Goal: Task Accomplishment & Management: Use online tool/utility

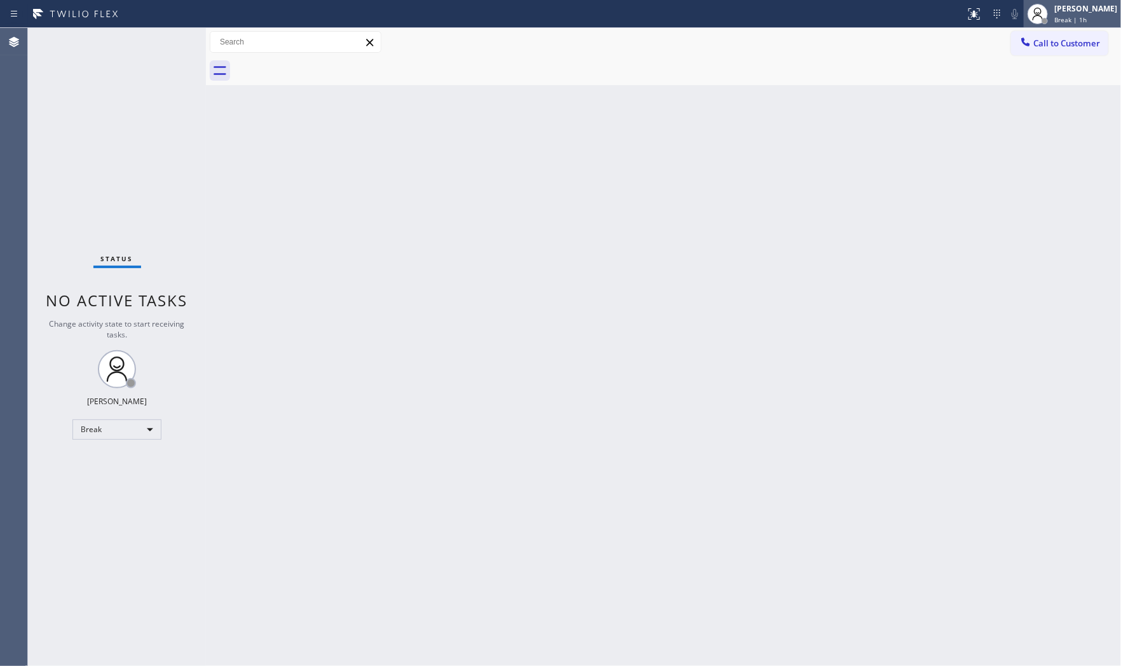
click at [1080, 11] on div "[PERSON_NAME]" at bounding box center [1085, 8] width 63 height 11
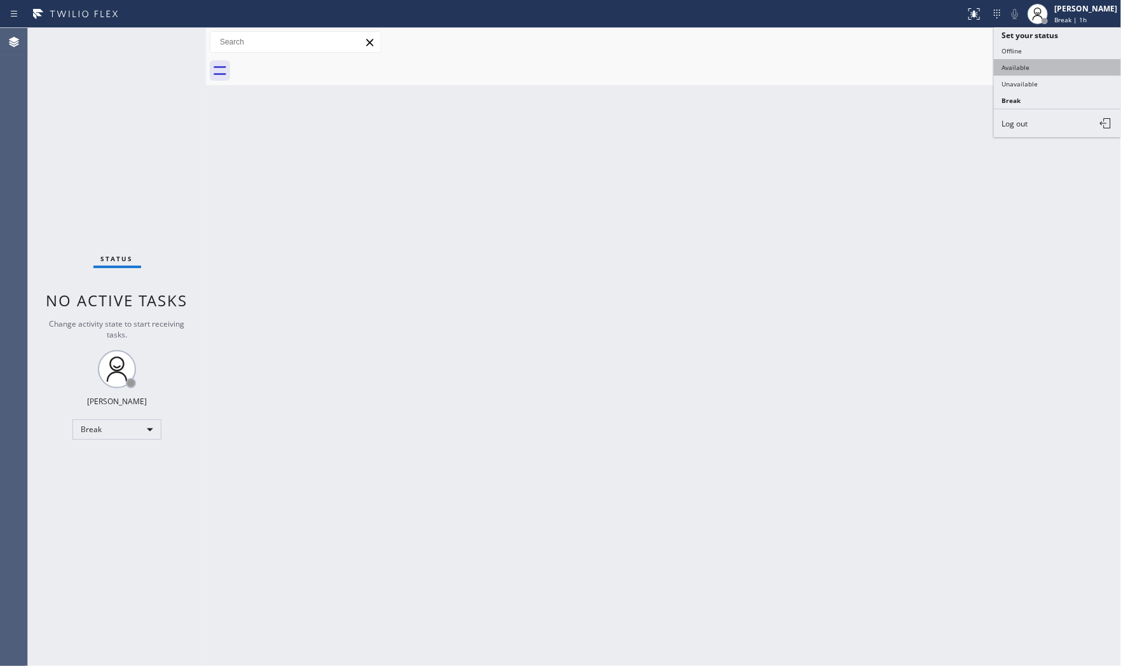
click at [1060, 67] on button "Available" at bounding box center [1057, 67] width 127 height 17
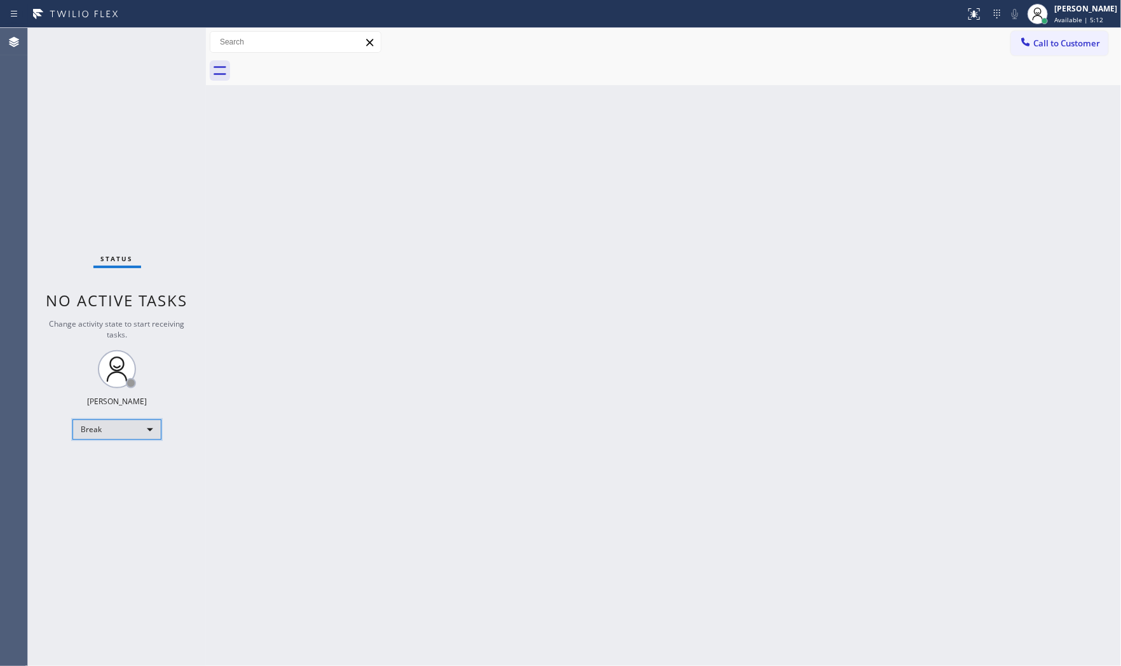
click at [137, 434] on div "Break" at bounding box center [116, 429] width 89 height 20
click at [132, 460] on li "Available" at bounding box center [116, 463] width 86 height 15
click at [339, 442] on div "Back to Dashboard Change Sender ID Customers Technicians Select a contact Outbo…" at bounding box center [663, 347] width 915 height 638
click at [340, 441] on div "Back to Dashboard Change Sender ID Customers Technicians Select a contact Outbo…" at bounding box center [663, 347] width 915 height 638
click at [341, 441] on div "Back to Dashboard Change Sender ID Customers Technicians Select a contact Outbo…" at bounding box center [663, 347] width 915 height 638
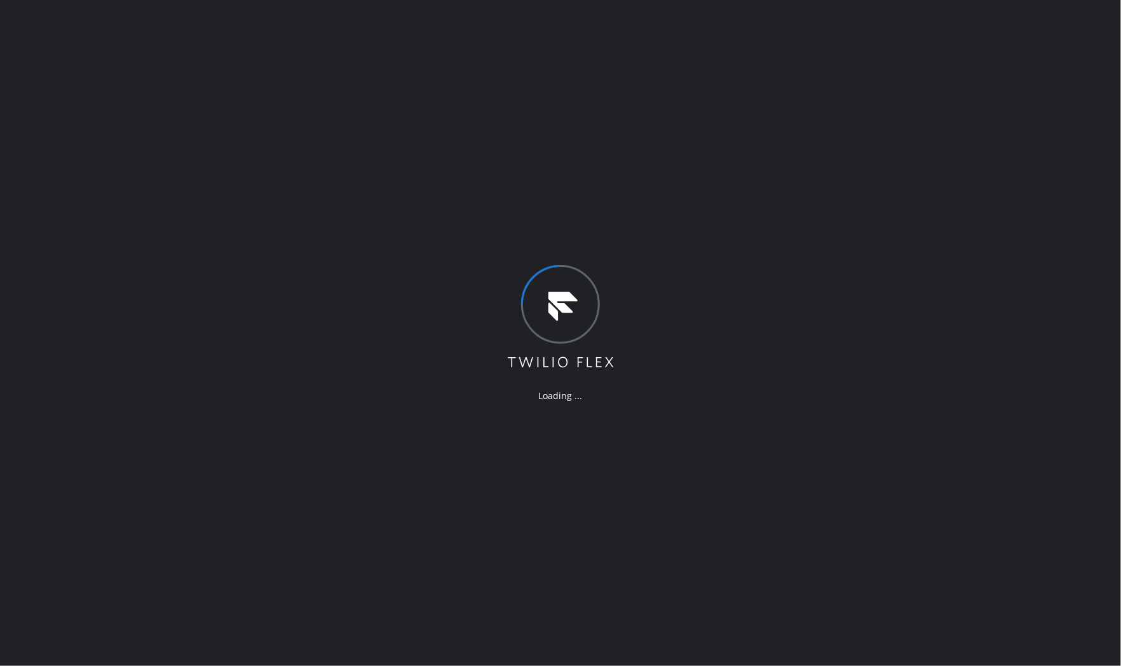
click at [281, 180] on div "Loading ..." at bounding box center [560, 333] width 1121 height 666
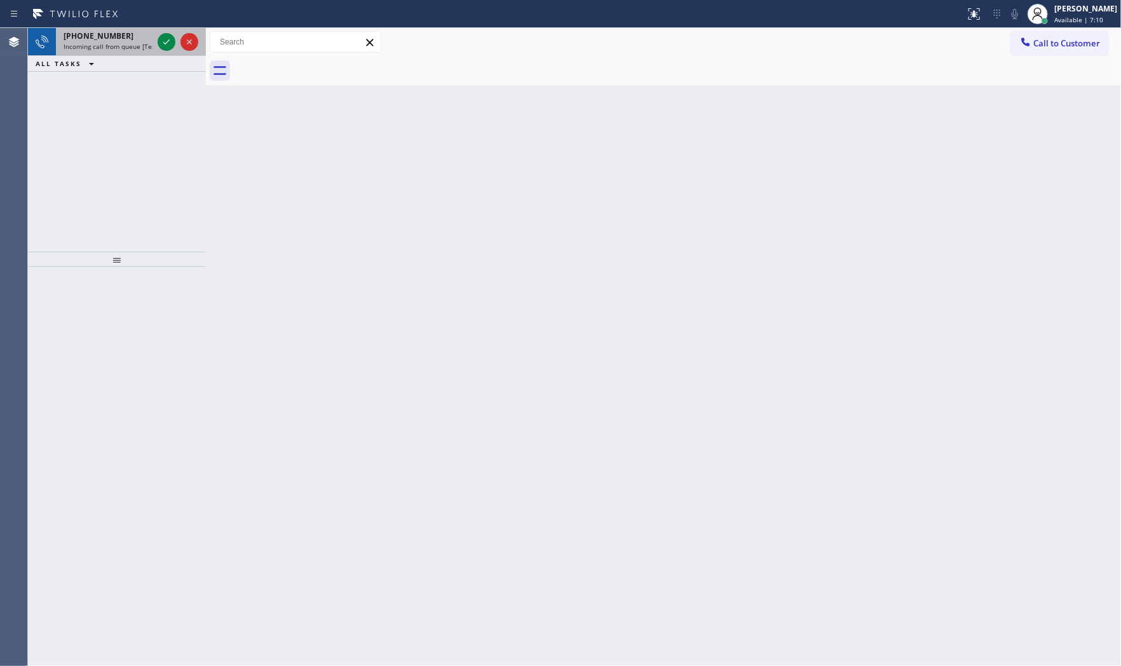
click at [123, 45] on span "Incoming call from queue [Test] All" at bounding box center [116, 46] width 105 height 9
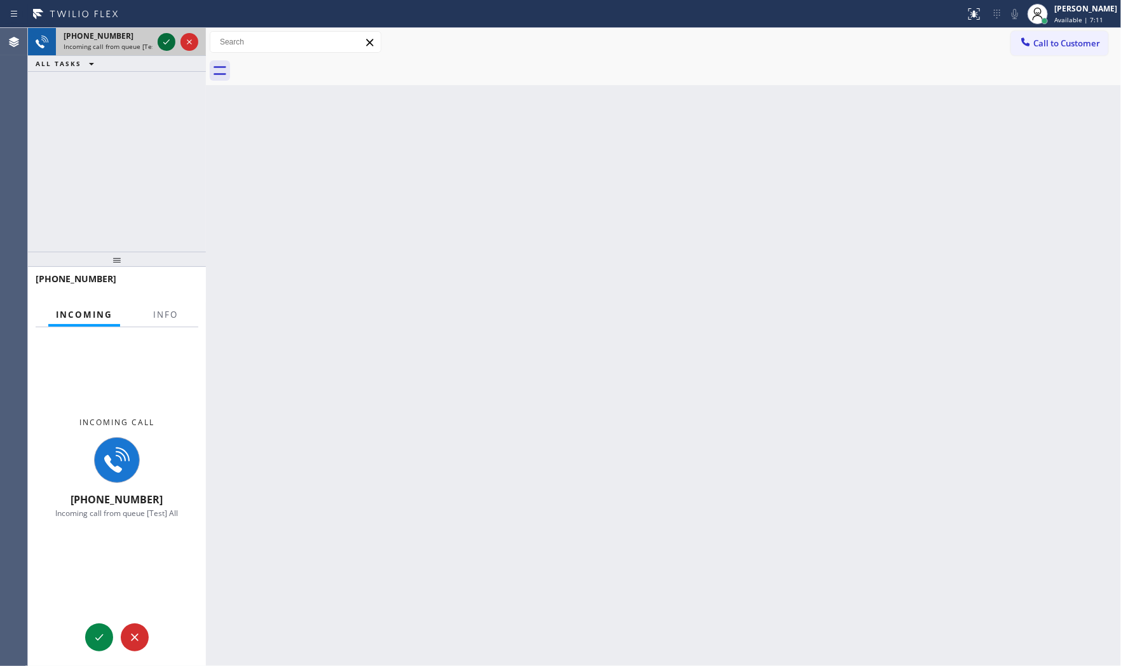
click at [161, 41] on icon at bounding box center [166, 41] width 15 height 15
click at [164, 313] on span "Info" at bounding box center [165, 314] width 25 height 11
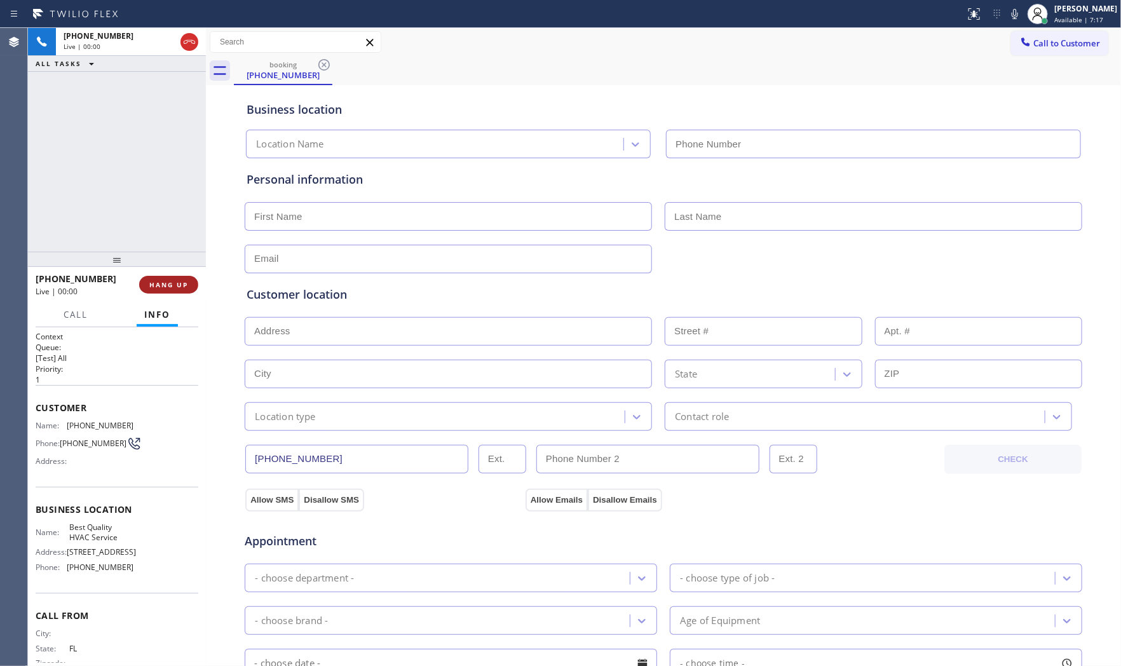
type input "(310) 730-5911"
click at [162, 285] on span "HANG UP" at bounding box center [168, 284] width 39 height 9
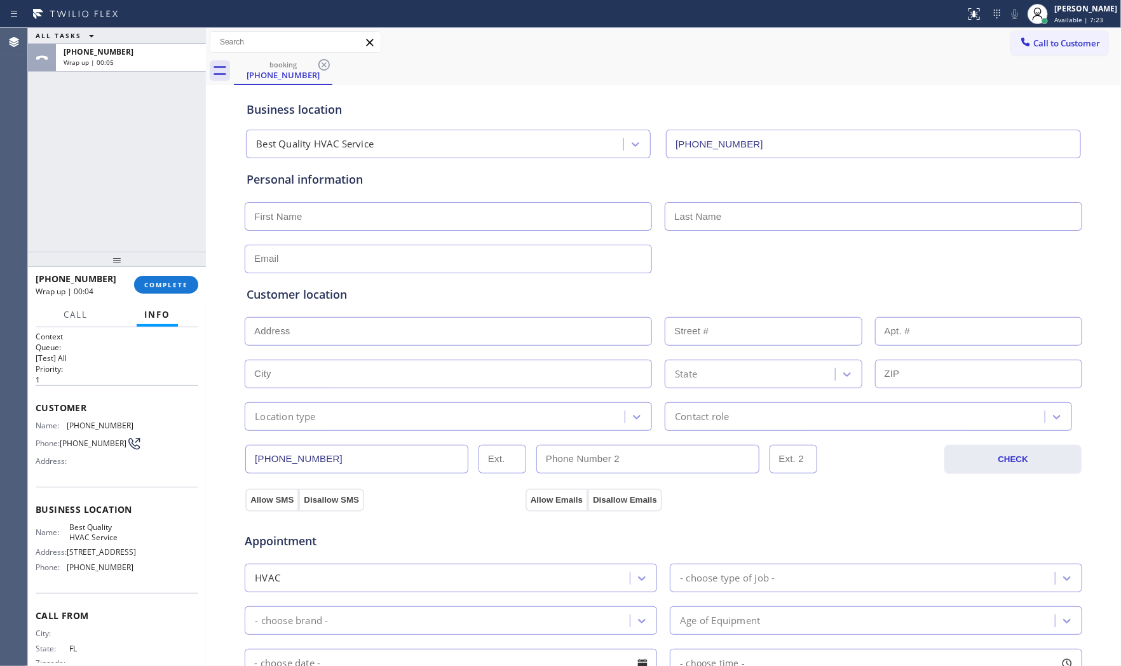
click at [132, 274] on div "+16896988778 Wrap up | 00:04" at bounding box center [85, 284] width 98 height 33
click at [142, 278] on button "COMPLETE" at bounding box center [166, 285] width 64 height 18
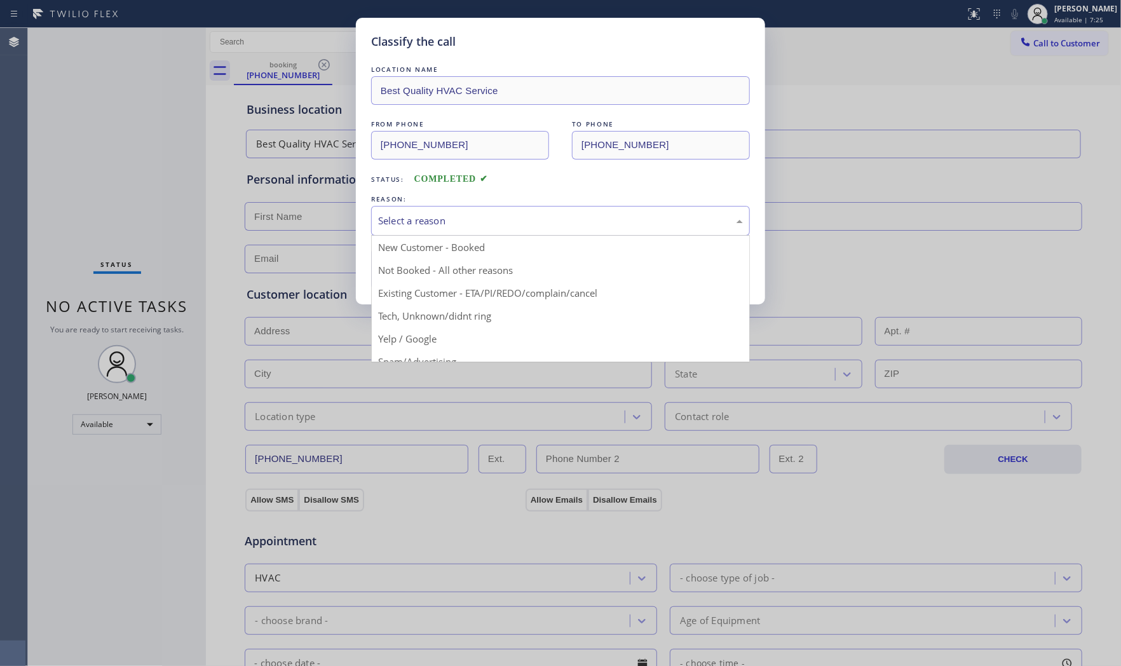
click at [537, 227] on div "Select a reason" at bounding box center [560, 220] width 365 height 15
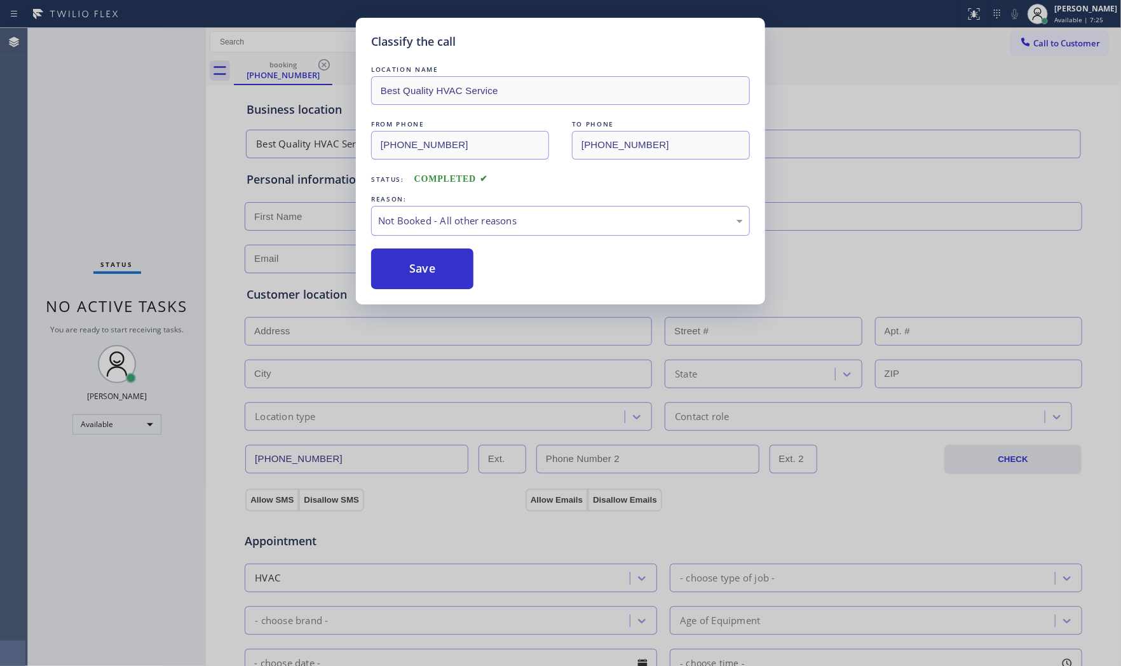
click at [423, 268] on button "Save" at bounding box center [422, 268] width 102 height 41
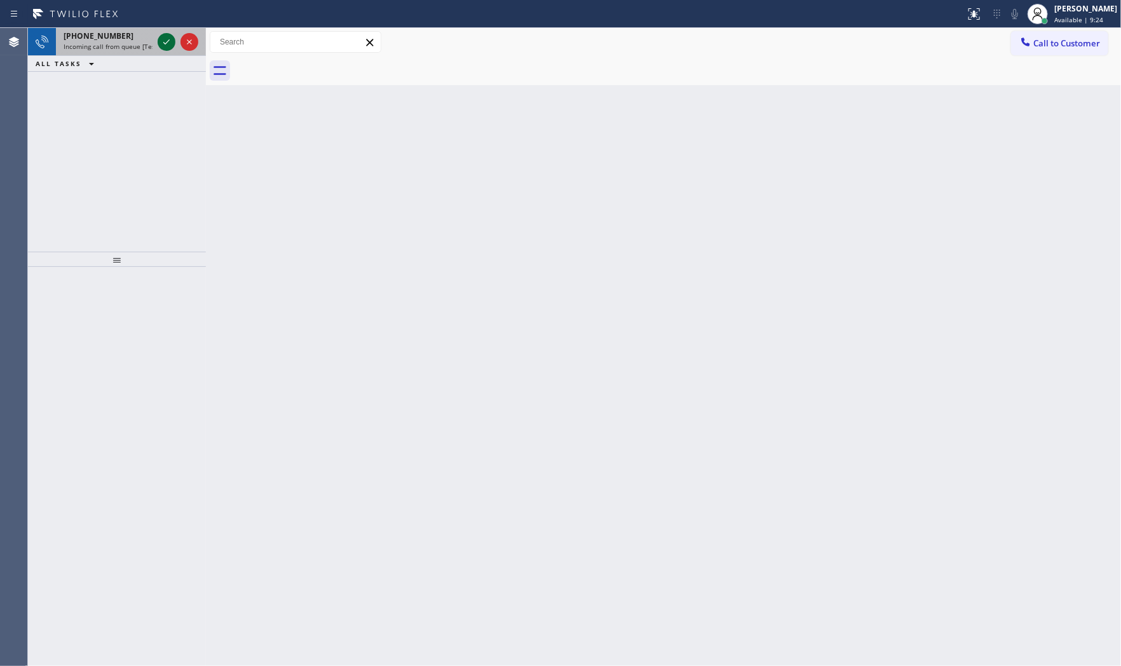
click at [159, 42] on icon at bounding box center [166, 41] width 15 height 15
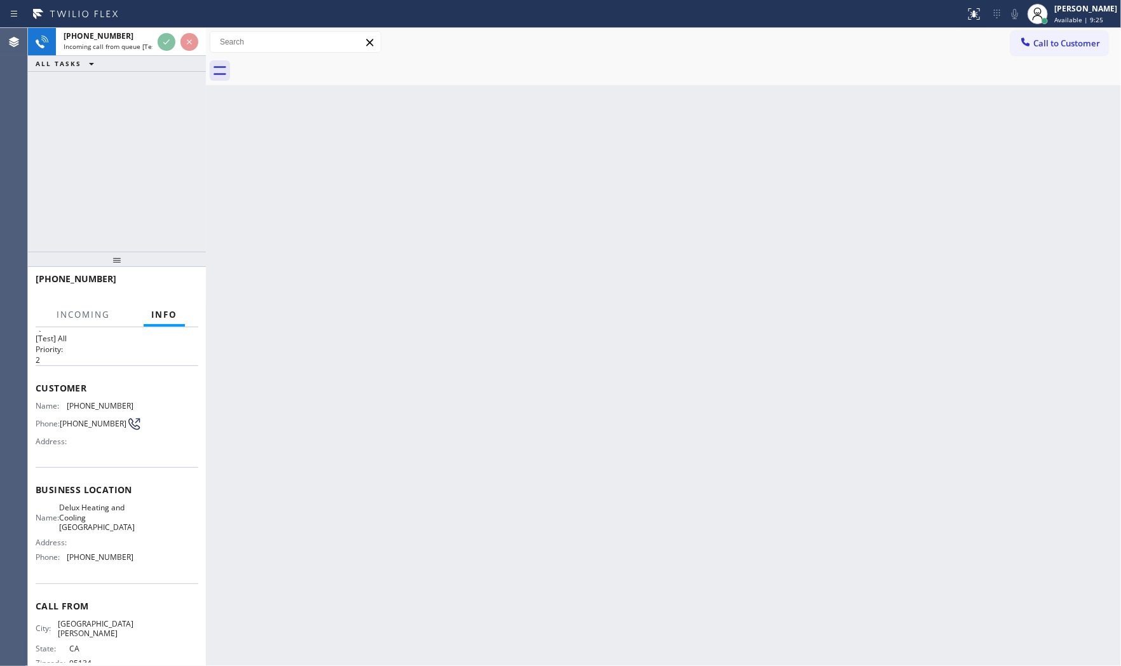
scroll to position [39, 0]
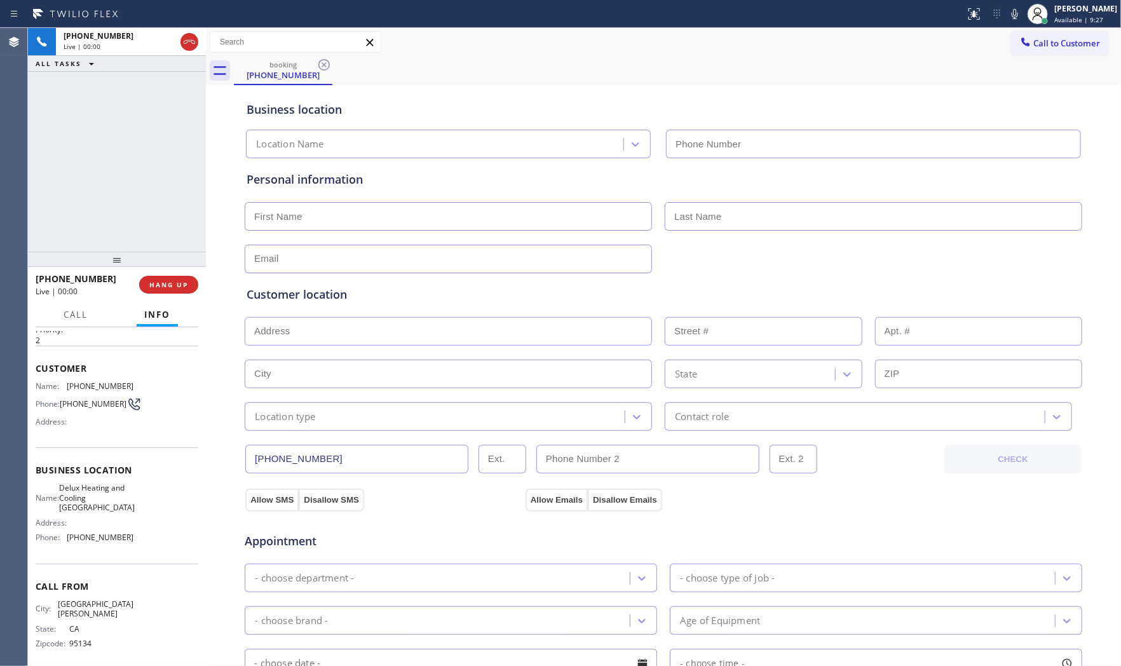
type input "(408) 676-1141"
click at [173, 281] on span "HANG UP" at bounding box center [168, 284] width 39 height 9
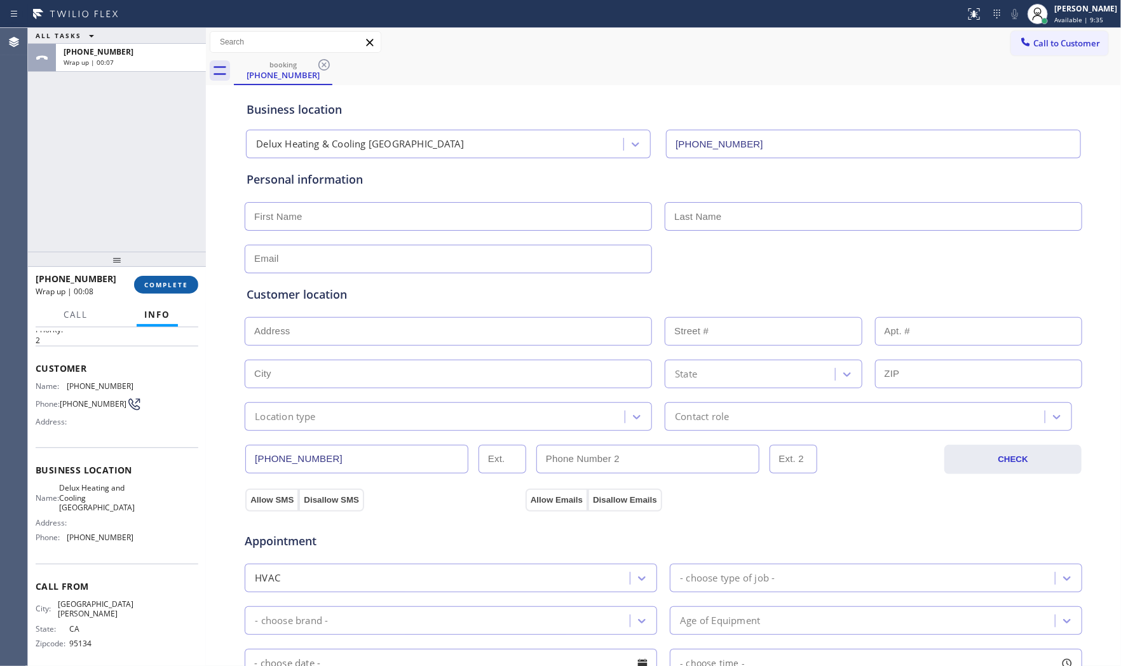
click at [175, 284] on span "COMPLETE" at bounding box center [166, 284] width 44 height 9
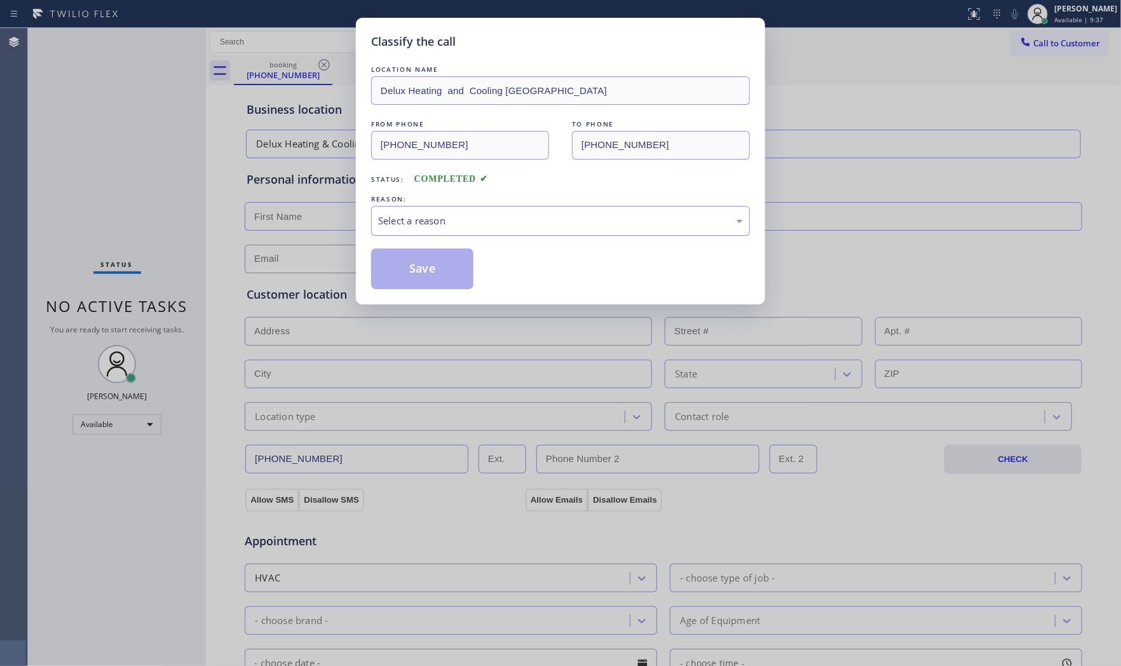
click at [409, 223] on div "Select a reason" at bounding box center [560, 220] width 365 height 15
click at [403, 261] on button "Save" at bounding box center [422, 268] width 102 height 41
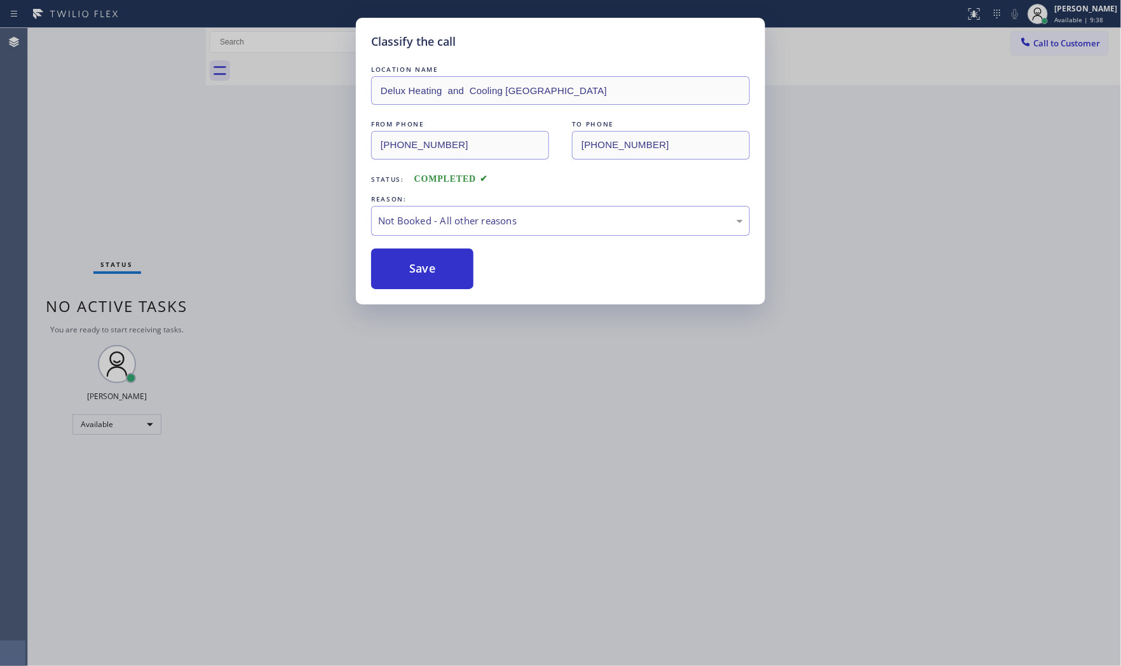
click at [403, 261] on button "Save" at bounding box center [422, 268] width 102 height 41
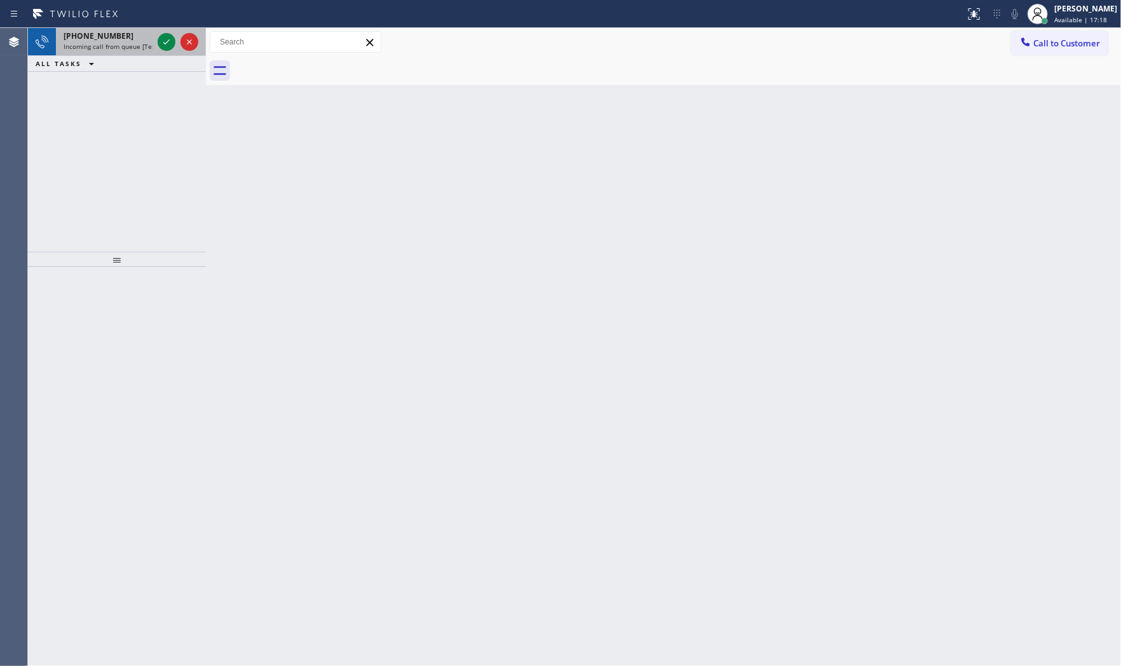
click at [136, 47] on span "Incoming call from queue [Test] All" at bounding box center [116, 46] width 105 height 9
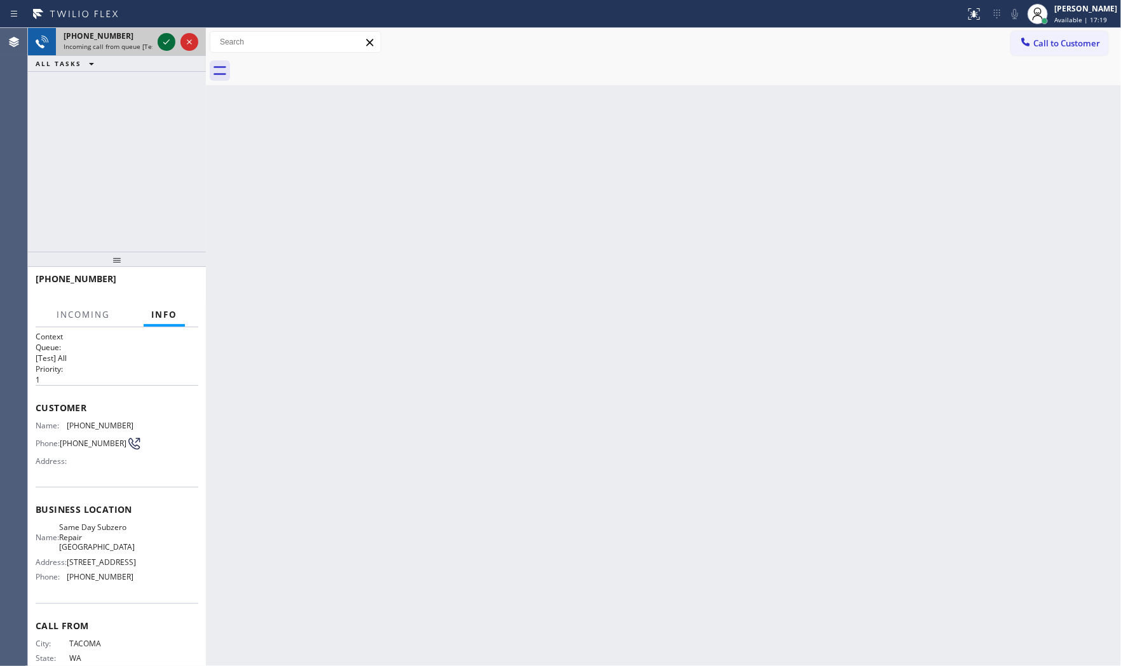
click at [161, 41] on icon at bounding box center [166, 41] width 15 height 15
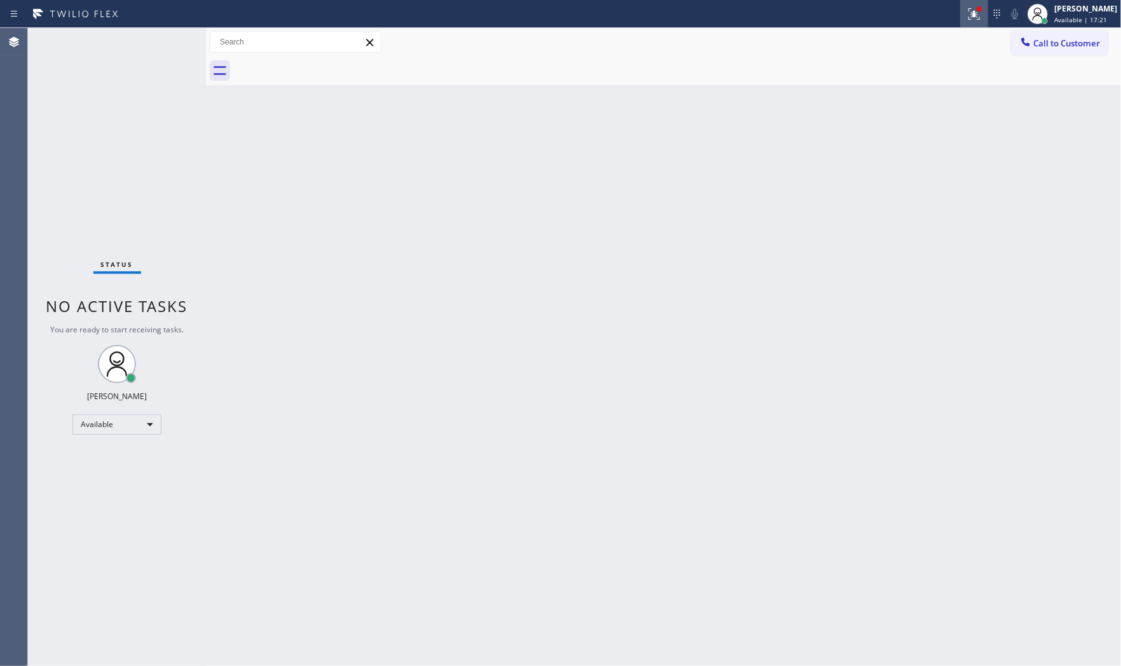
click at [968, 3] on button at bounding box center [974, 14] width 28 height 28
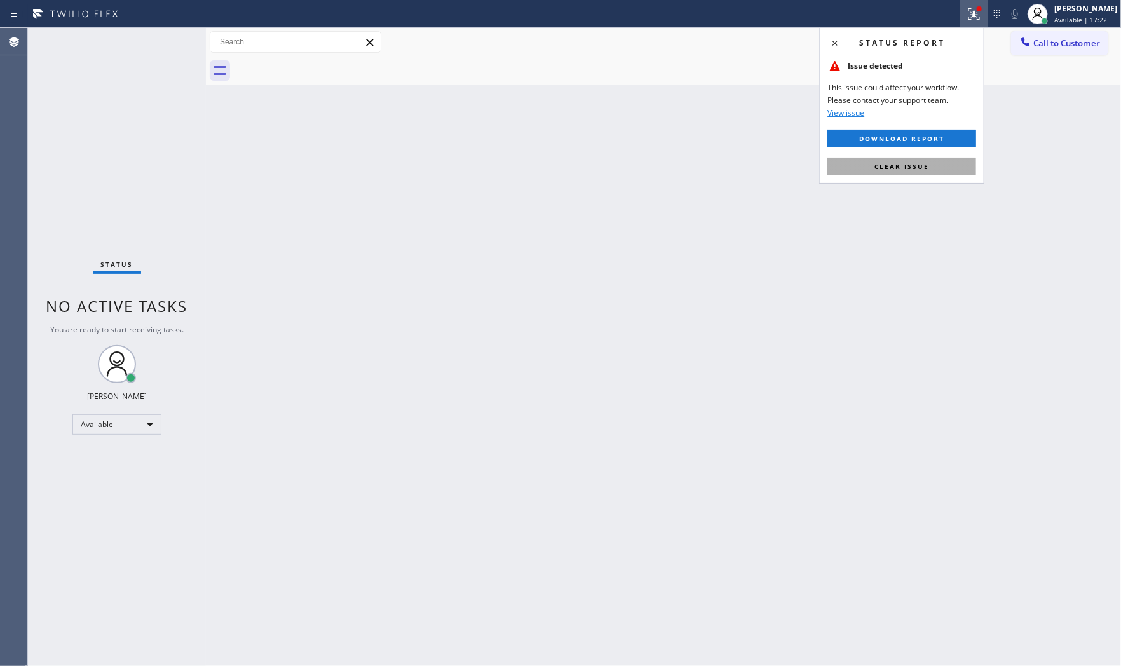
click at [923, 170] on span "Clear issue" at bounding box center [901, 166] width 55 height 9
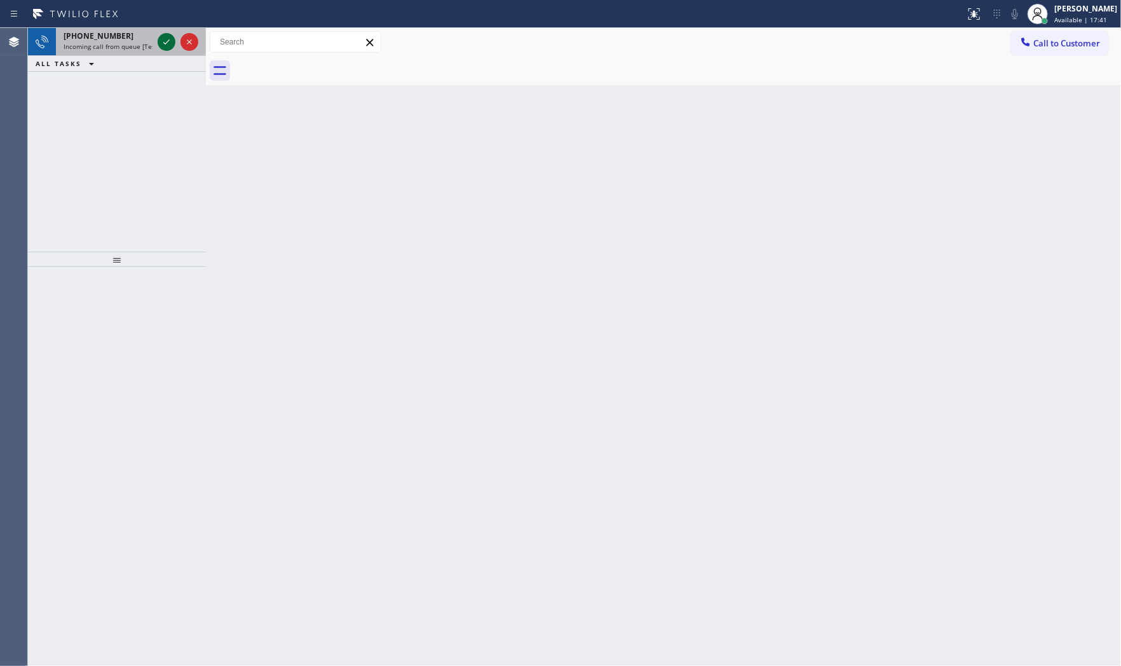
click at [165, 42] on icon at bounding box center [166, 41] width 15 height 15
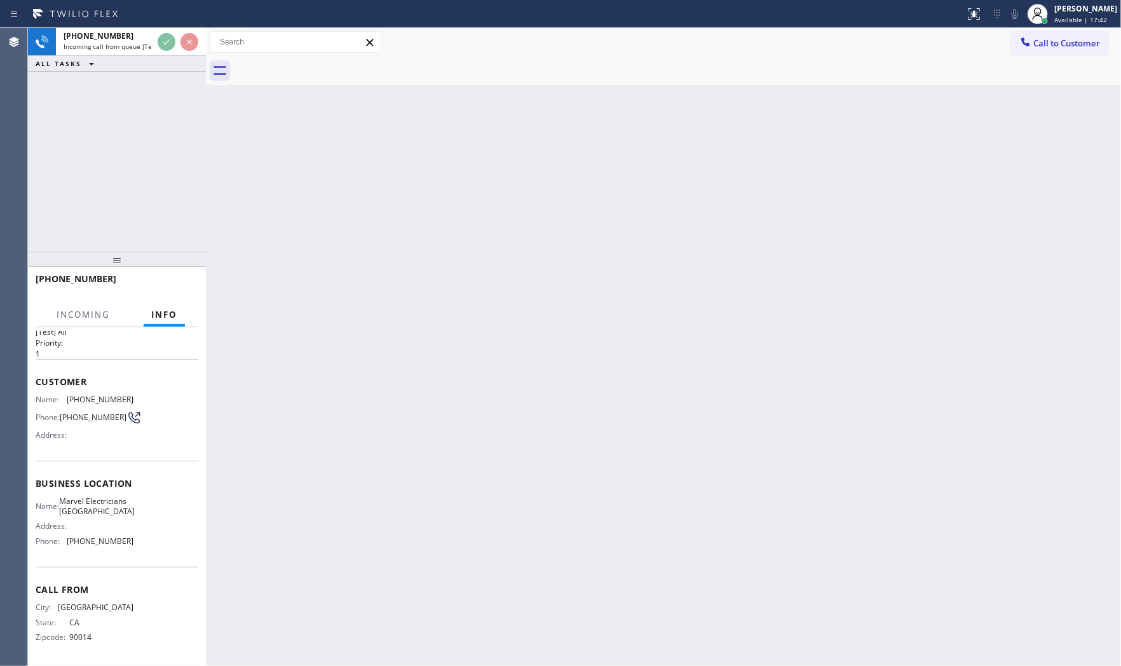
scroll to position [39, 0]
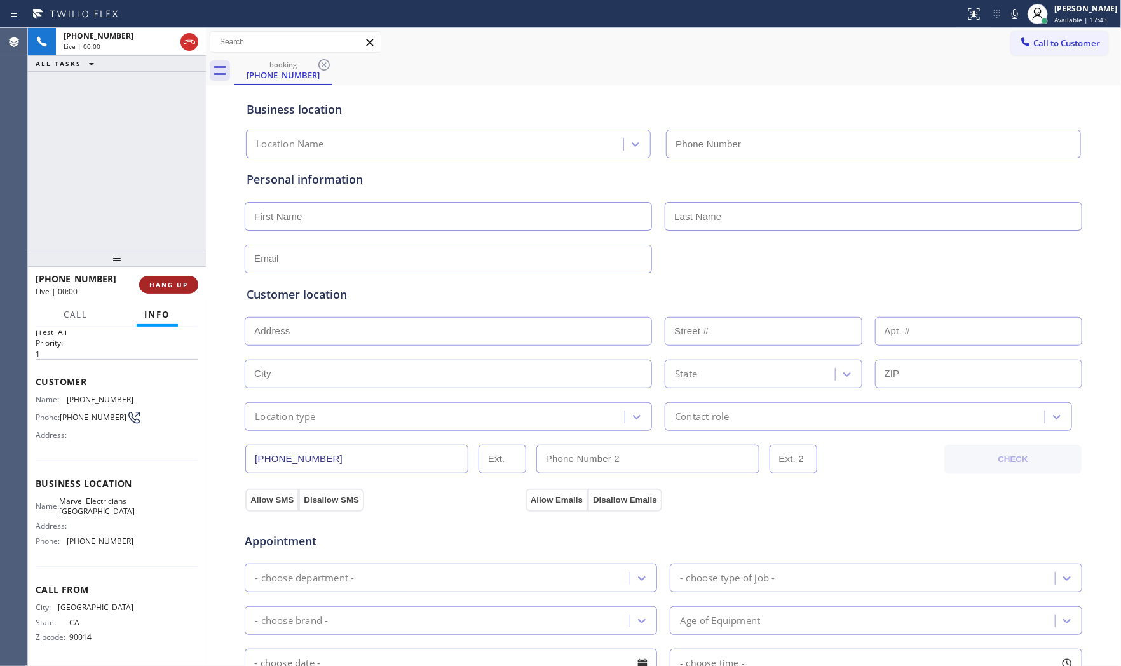
type input "(714) 477-7303"
click at [187, 290] on button "HANG UP" at bounding box center [168, 285] width 59 height 18
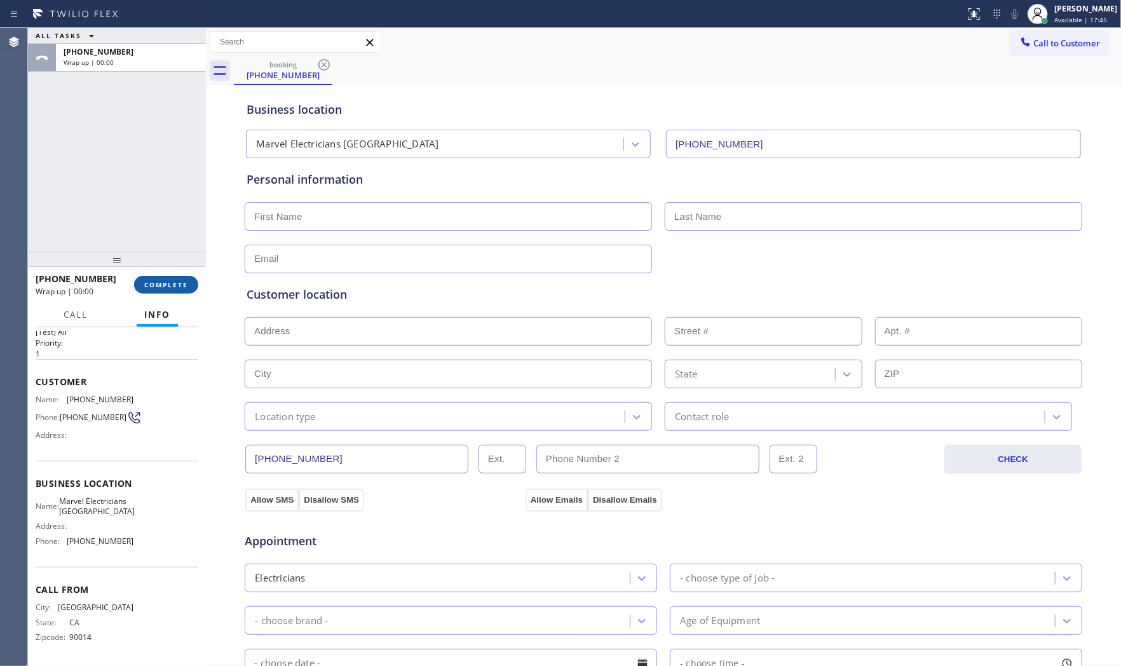
click at [187, 290] on button "COMPLETE" at bounding box center [166, 285] width 64 height 18
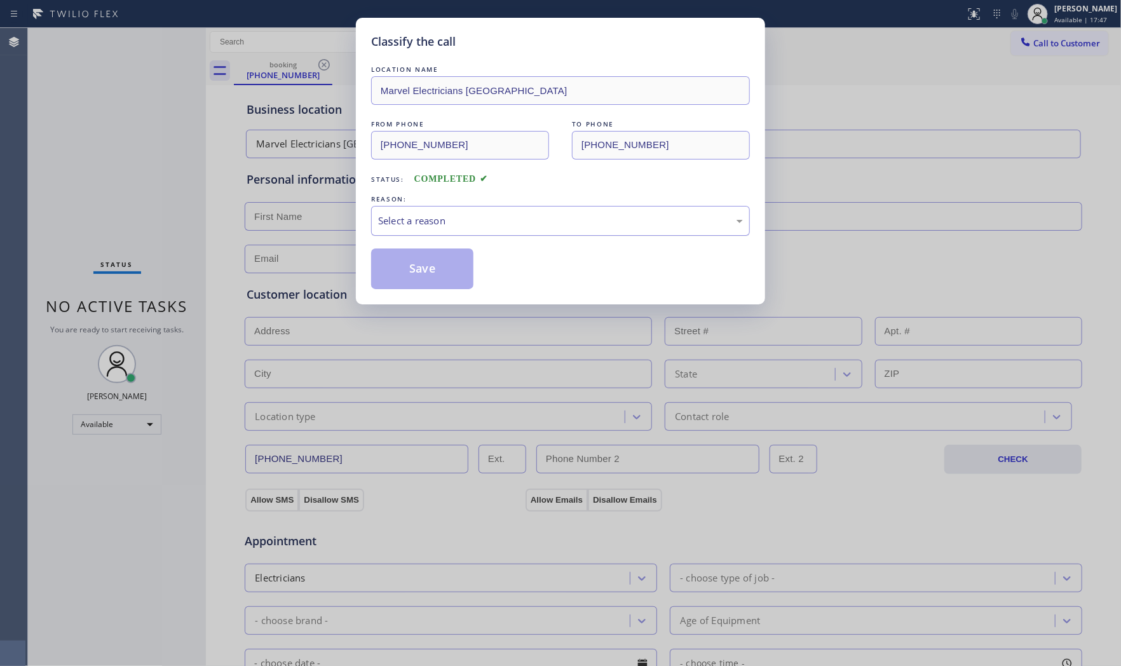
click at [473, 220] on div "Select a reason" at bounding box center [560, 220] width 365 height 15
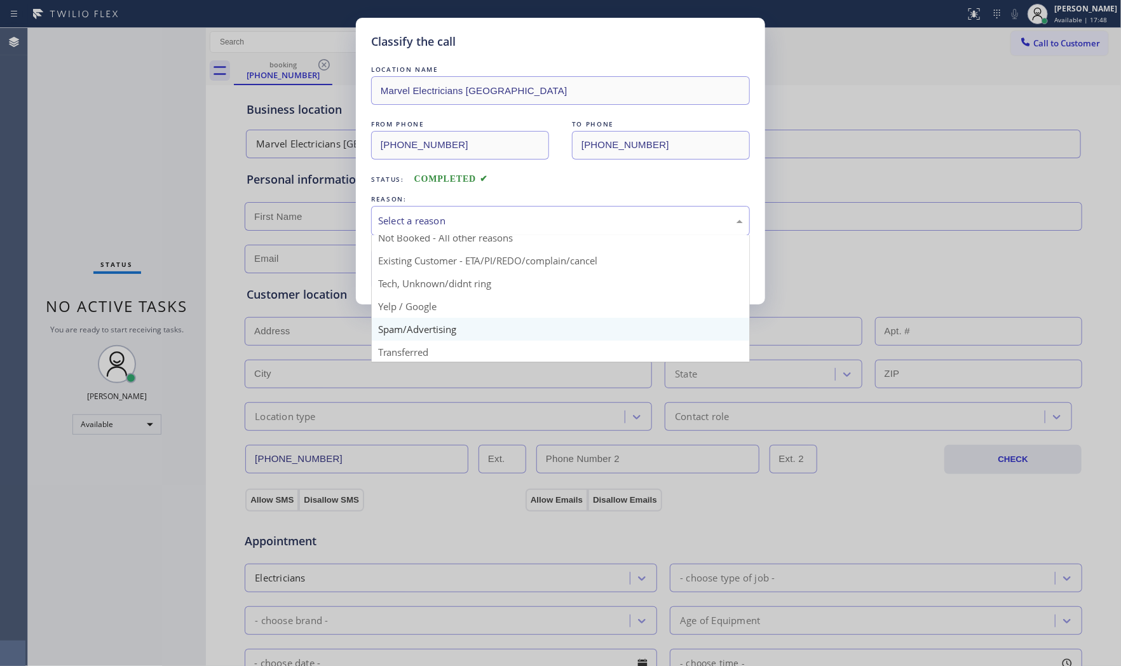
scroll to position [79, 0]
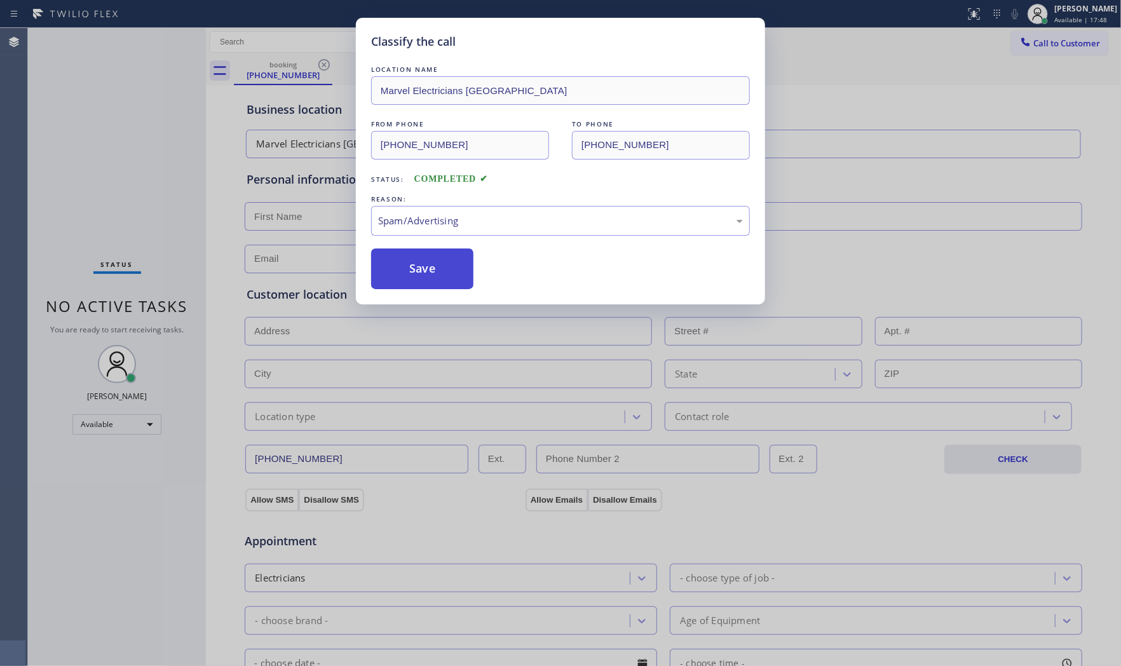
click at [440, 273] on button "Save" at bounding box center [422, 268] width 102 height 41
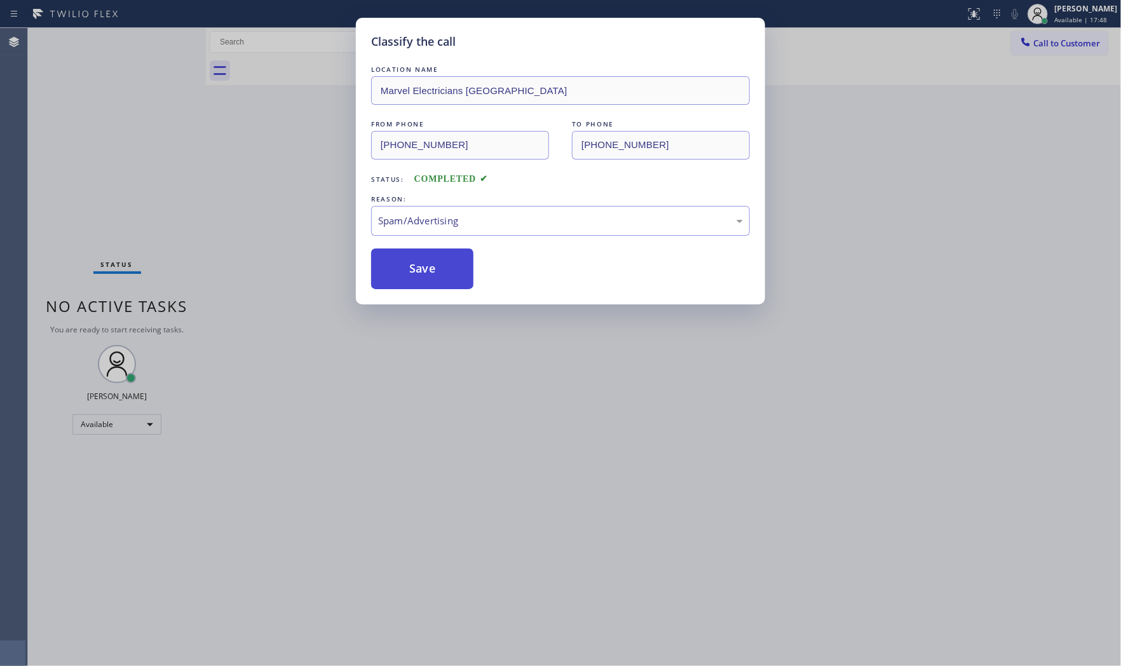
click at [440, 273] on button "Save" at bounding box center [422, 268] width 102 height 41
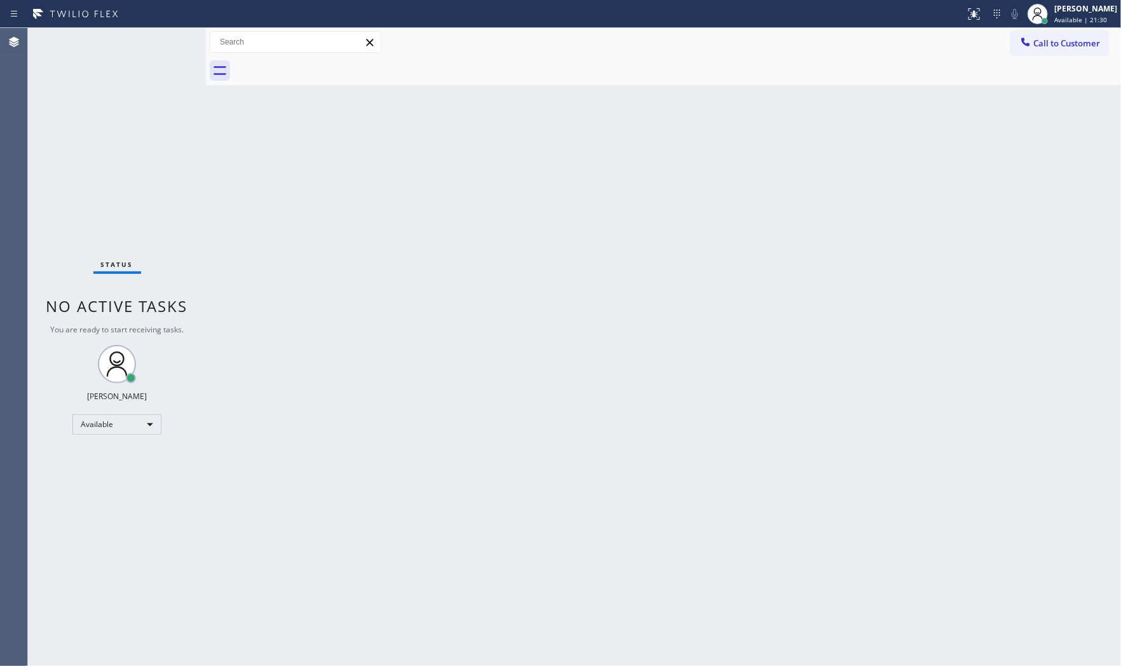
click at [132, 43] on div "Status No active tasks You are ready to start receiving tasks. [PERSON_NAME] Av…" at bounding box center [117, 347] width 178 height 638
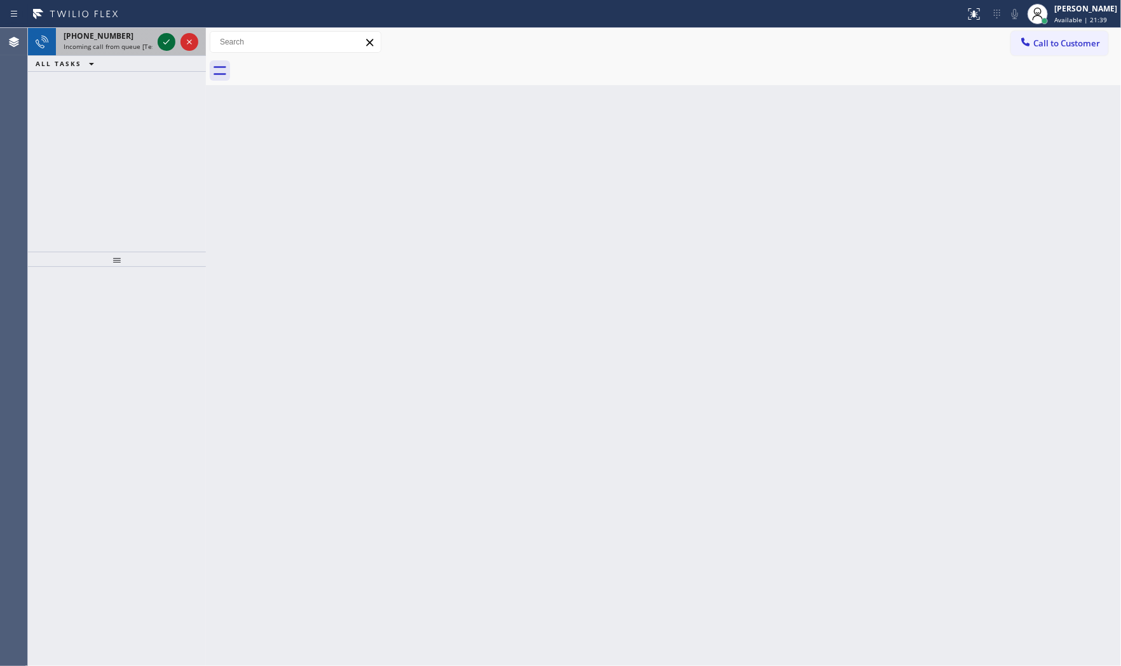
click at [166, 41] on icon at bounding box center [166, 41] width 15 height 15
click at [163, 40] on icon at bounding box center [166, 41] width 15 height 15
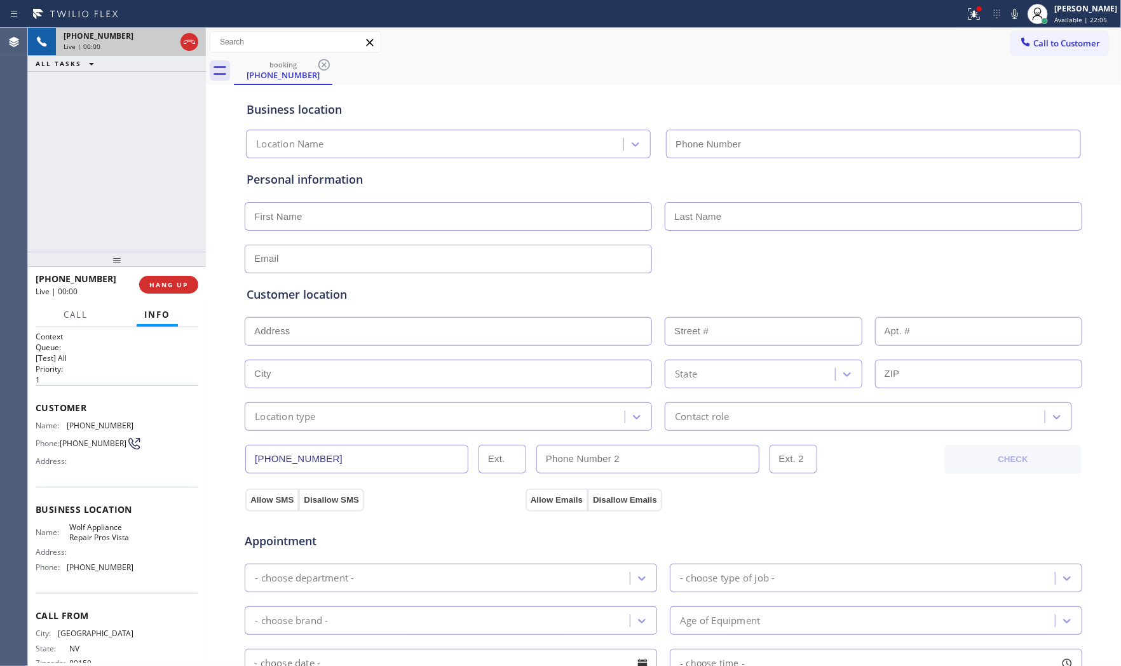
type input "(442) 239-2399"
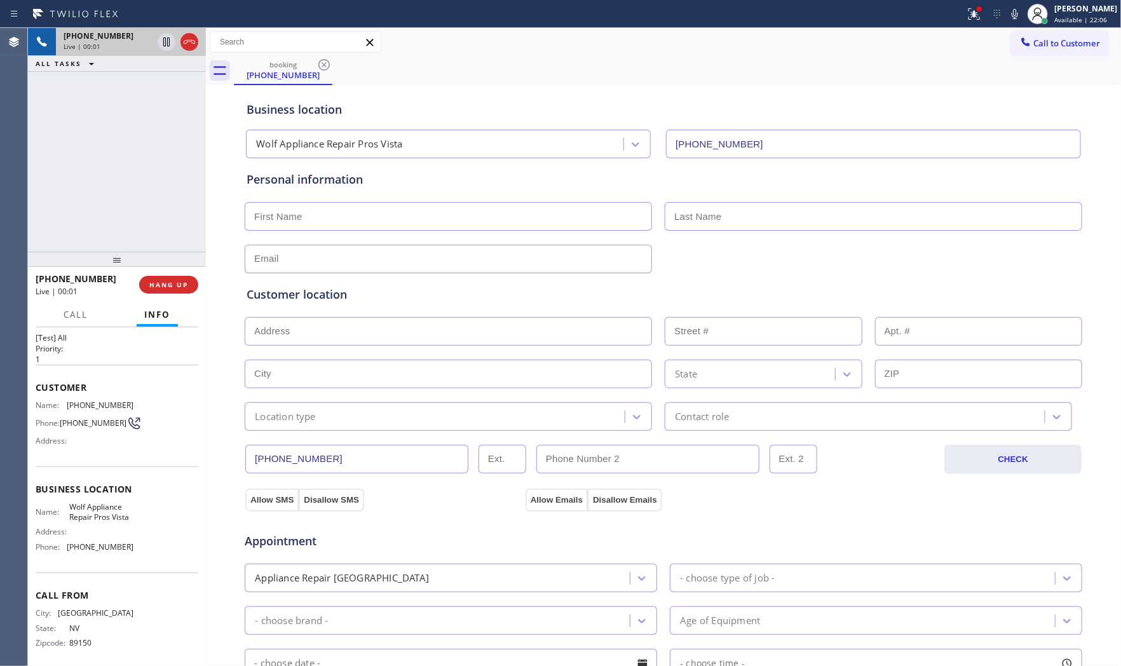
scroll to position [39, 0]
click at [975, 13] on icon at bounding box center [973, 13] width 15 height 15
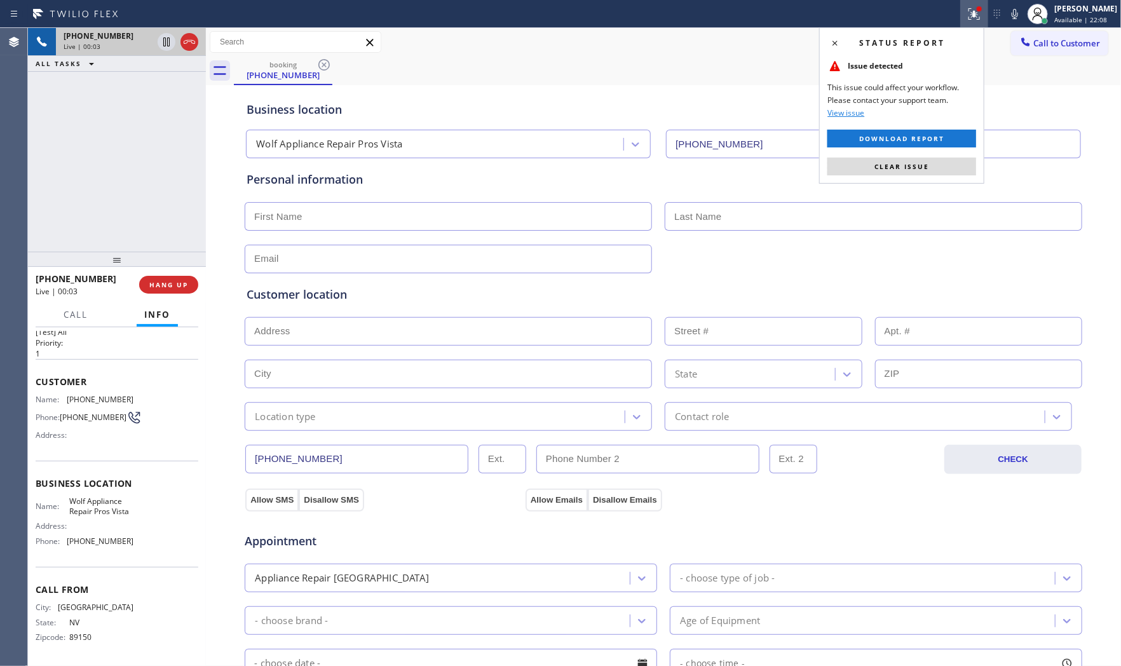
click at [922, 156] on div "Status report Issue detected This issue could affect your workflow. Please cont…" at bounding box center [901, 105] width 165 height 156
click at [923, 156] on div "Status report Issue detected This issue could affect your workflow. Please cont…" at bounding box center [901, 105] width 165 height 156
click at [924, 159] on button "Clear issue" at bounding box center [901, 167] width 149 height 18
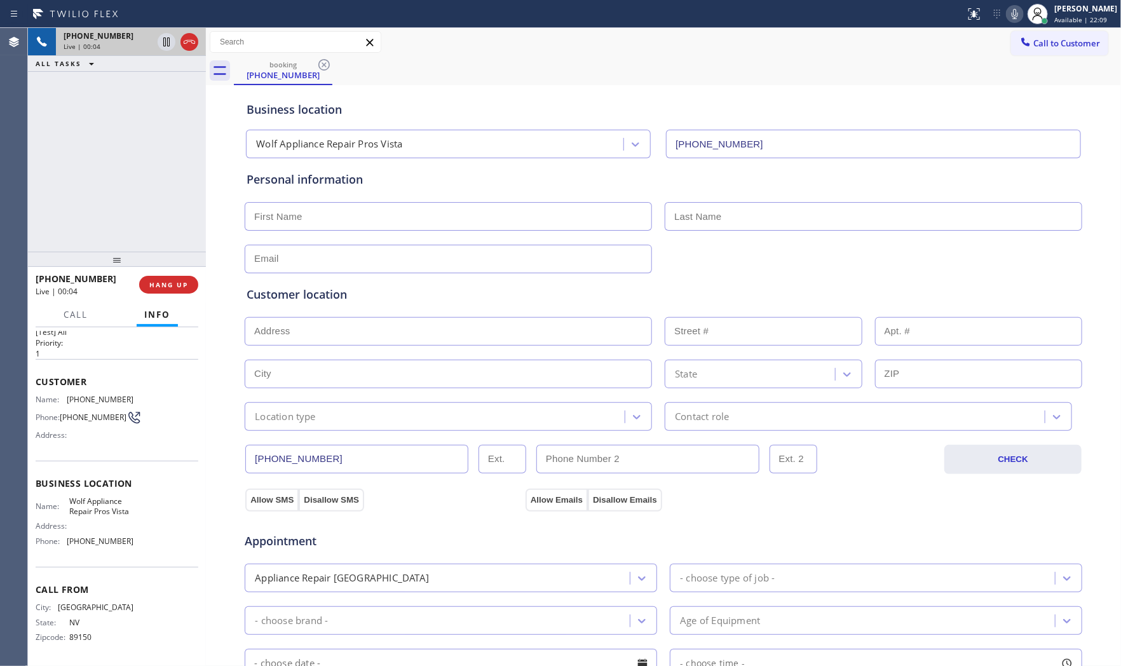
click at [1010, 5] on button at bounding box center [1015, 14] width 18 height 18
click at [1015, 17] on icon at bounding box center [1014, 13] width 15 height 15
click at [185, 287] on span "HANG UP" at bounding box center [168, 284] width 39 height 9
click at [181, 288] on span "HANG UP" at bounding box center [168, 284] width 39 height 9
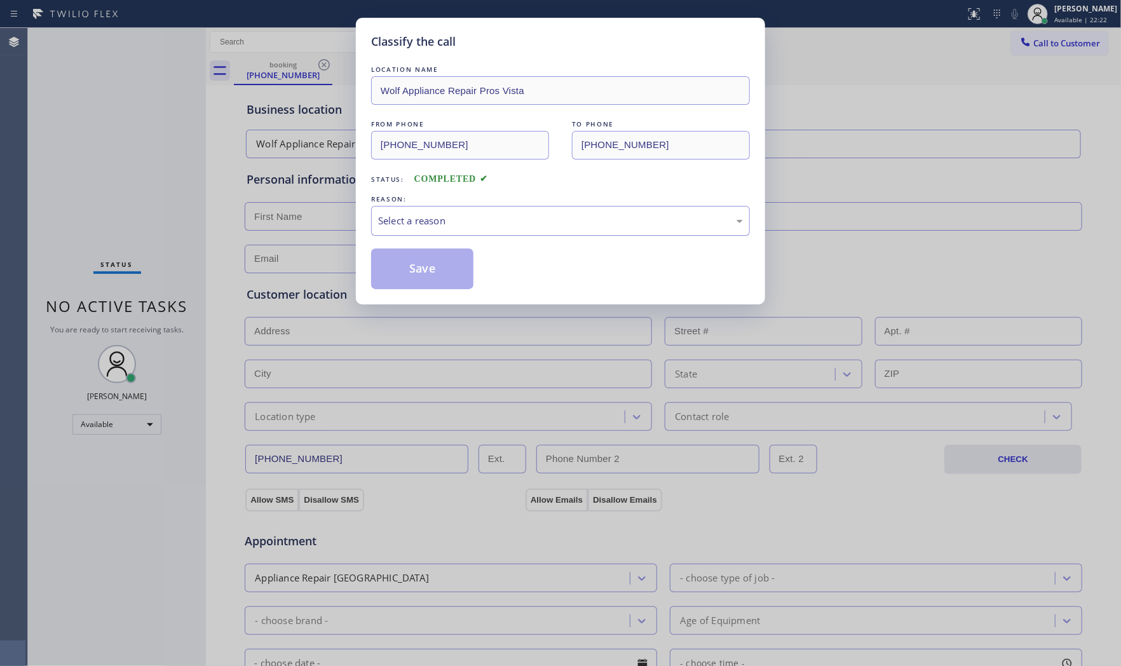
click at [416, 235] on div "Select a reason" at bounding box center [560, 221] width 379 height 30
click at [423, 269] on button "Save" at bounding box center [422, 268] width 102 height 41
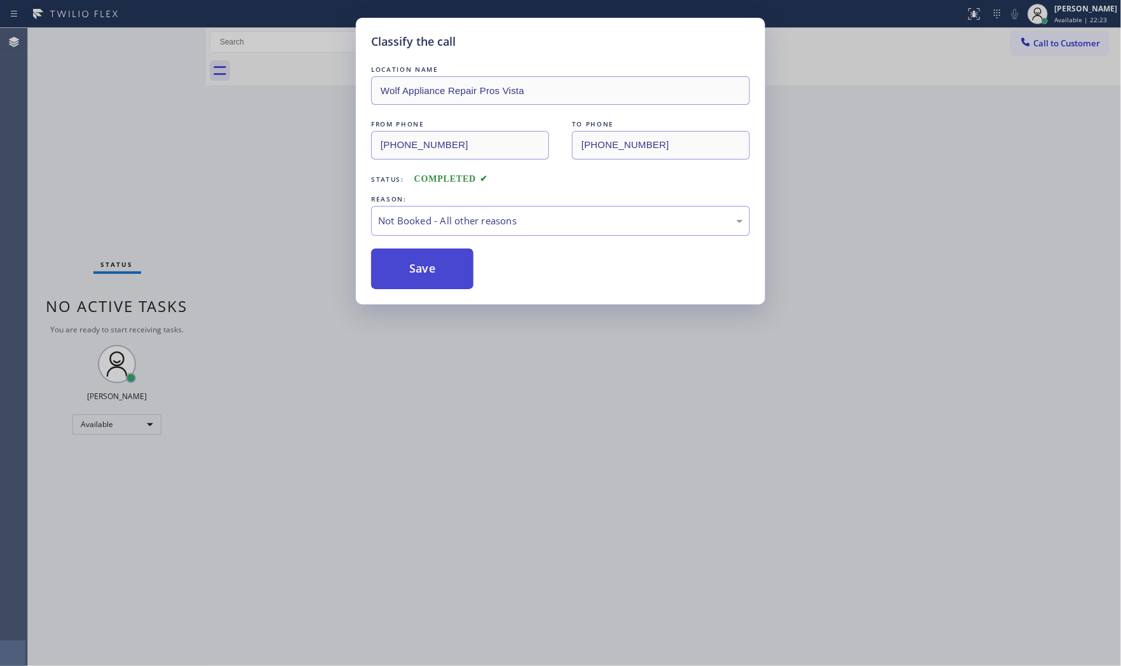
click at [423, 269] on button "Save" at bounding box center [422, 268] width 102 height 41
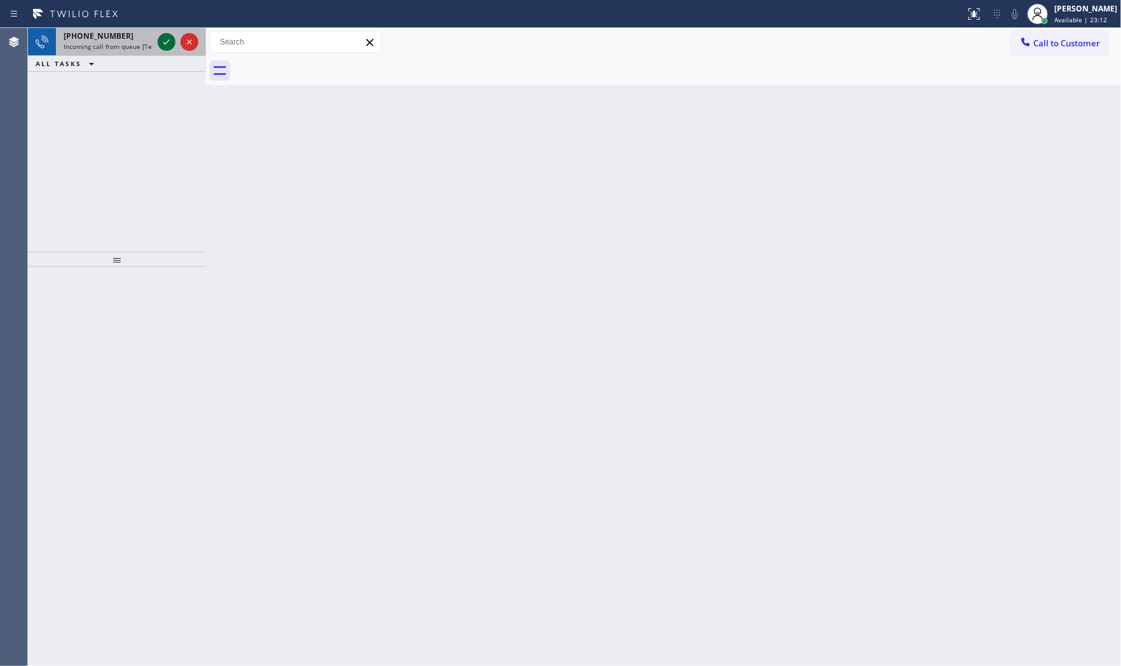
click at [168, 40] on icon at bounding box center [166, 41] width 6 height 5
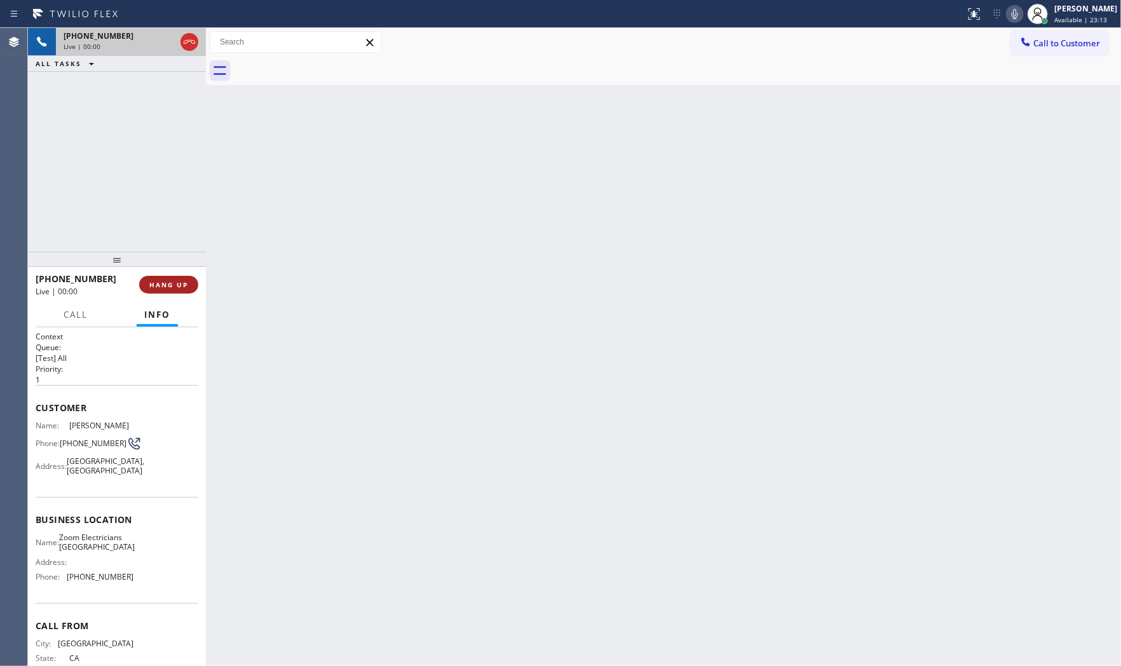
click at [191, 287] on button "HANG UP" at bounding box center [168, 285] width 59 height 18
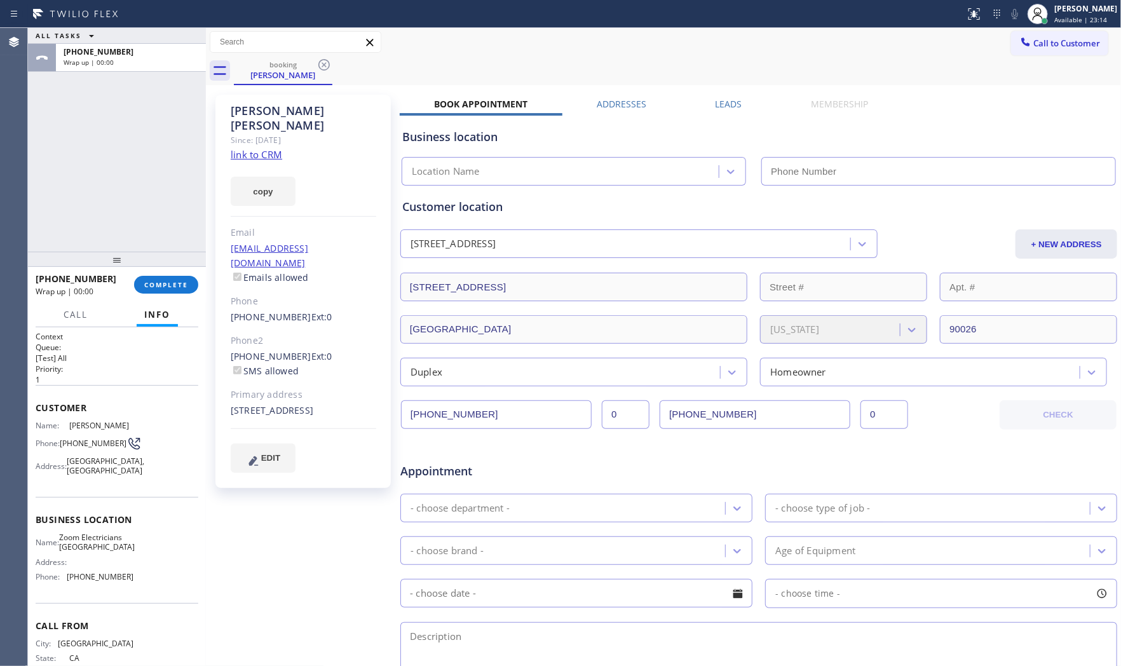
type input "(323) 686-8742"
click at [267, 148] on link "link to CRM" at bounding box center [256, 154] width 51 height 13
click at [156, 296] on div "+12134449512 Wrap up | 00:32 COMPLETE" at bounding box center [117, 284] width 163 height 33
click at [157, 290] on button "COMPLETE" at bounding box center [166, 285] width 64 height 18
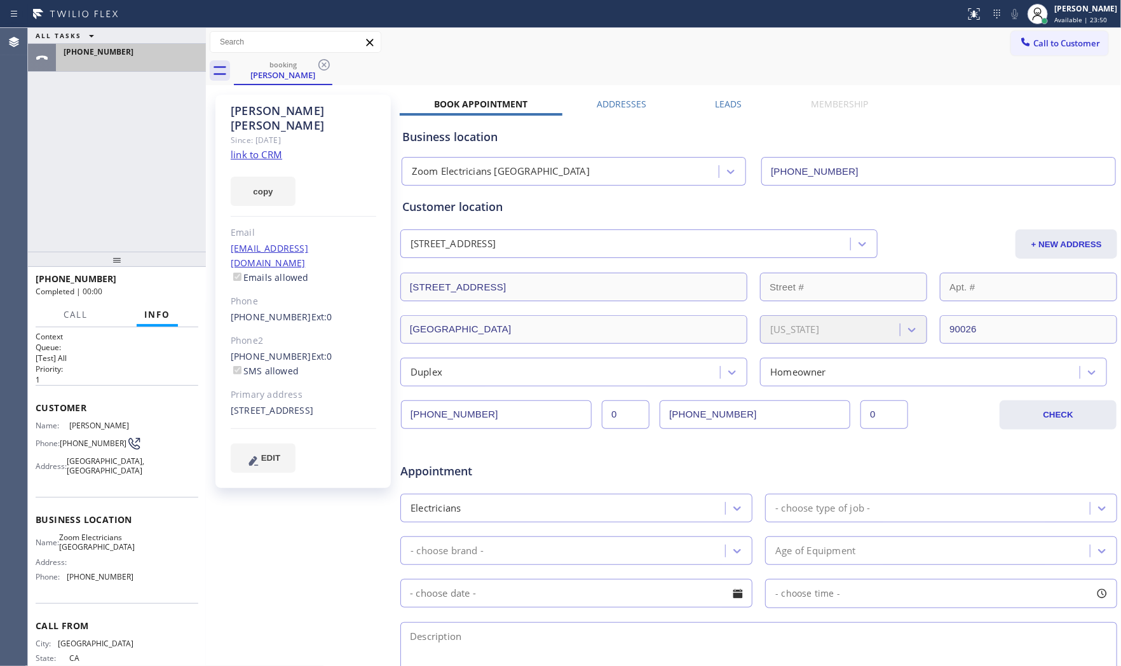
click at [123, 67] on div "+12134449512" at bounding box center [128, 58] width 145 height 28
click at [84, 315] on span "Call" at bounding box center [76, 314] width 24 height 11
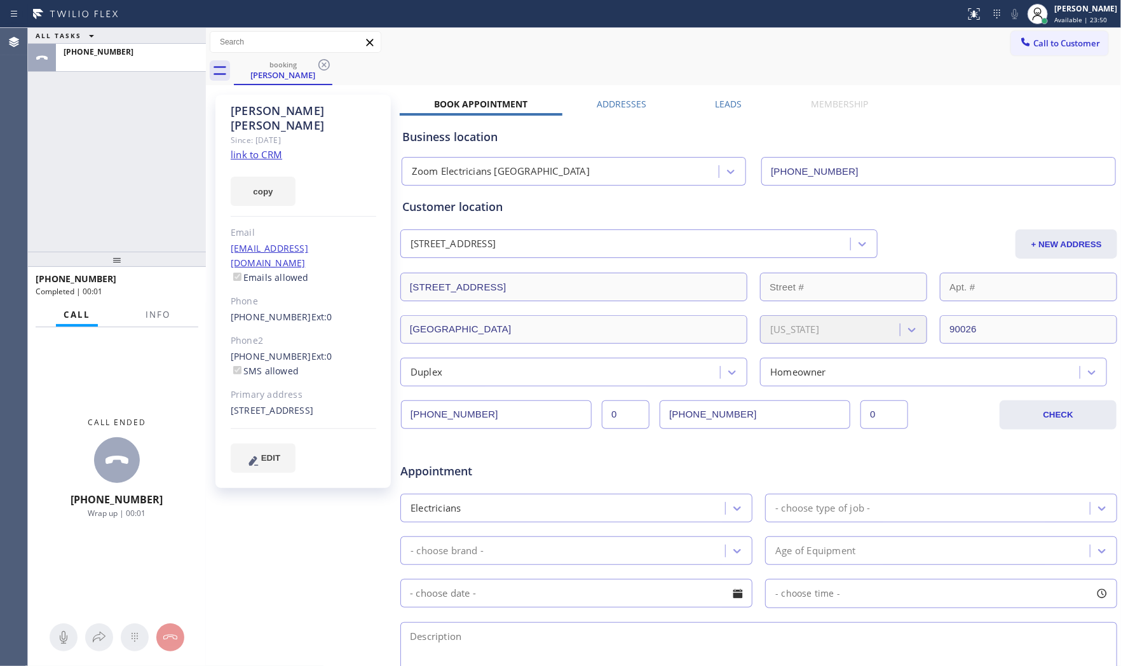
click at [129, 318] on div "Call Info" at bounding box center [117, 314] width 163 height 25
click at [150, 309] on span "Info" at bounding box center [158, 314] width 25 height 11
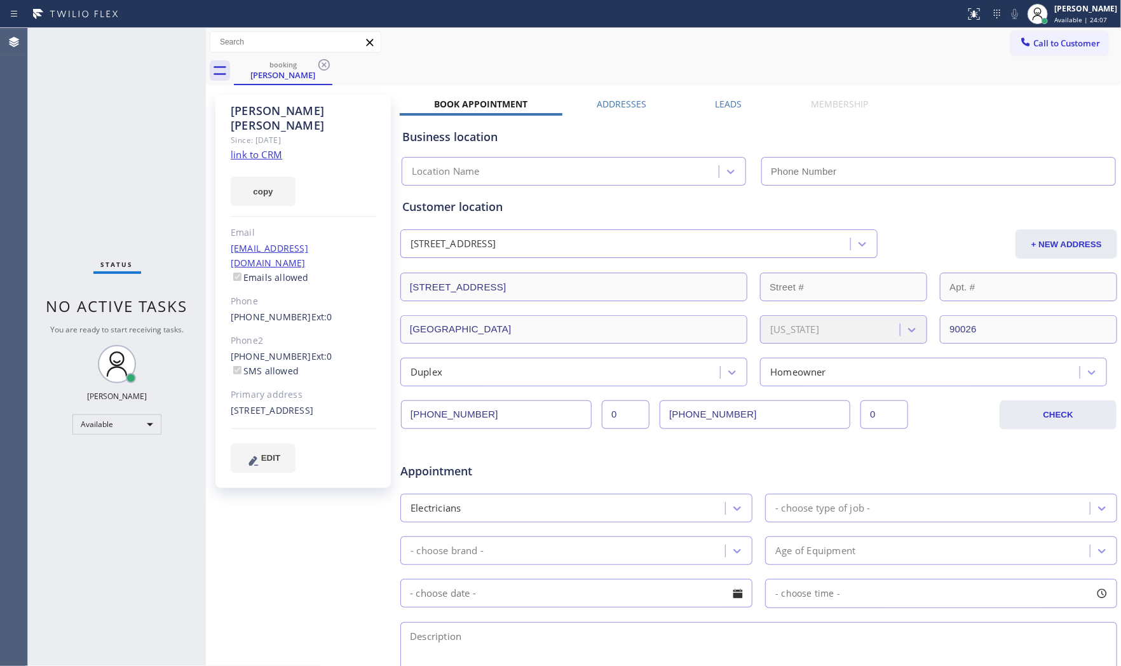
type input "(323) 686-8742"
click at [318, 72] on icon at bounding box center [323, 64] width 15 height 15
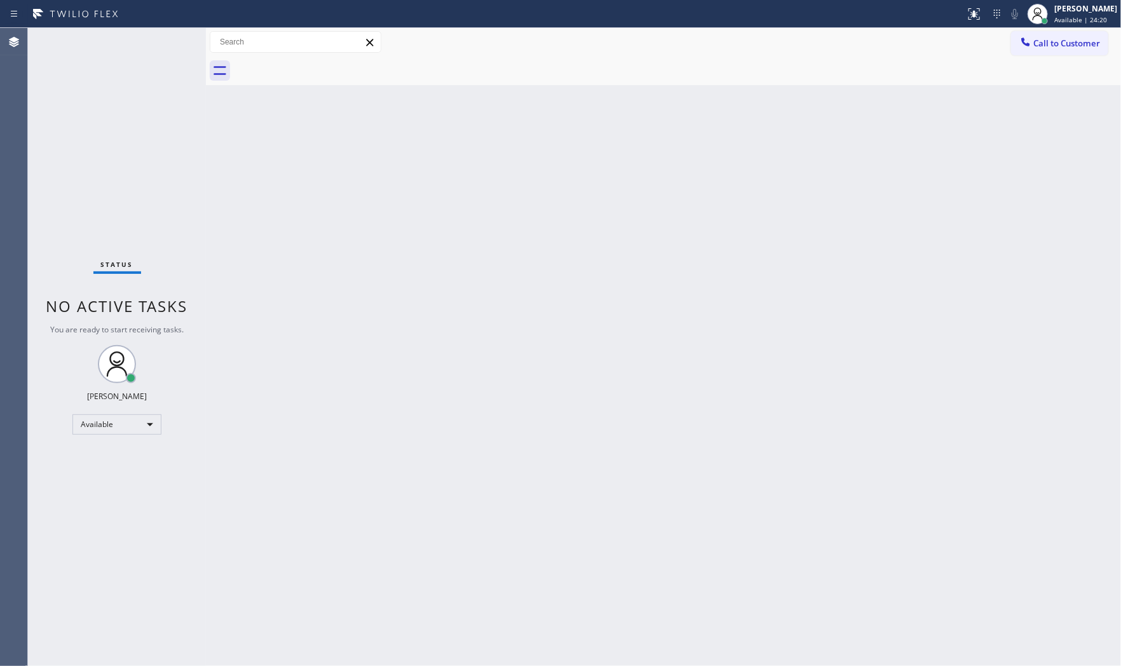
click at [188, 58] on div "Status No active tasks You are ready to start receiving tasks. Mark Paul Dacula…" at bounding box center [117, 347] width 178 height 638
click at [180, 39] on div "Status No active tasks You are ready to start receiving tasks. Mark Paul Dacula…" at bounding box center [117, 347] width 178 height 638
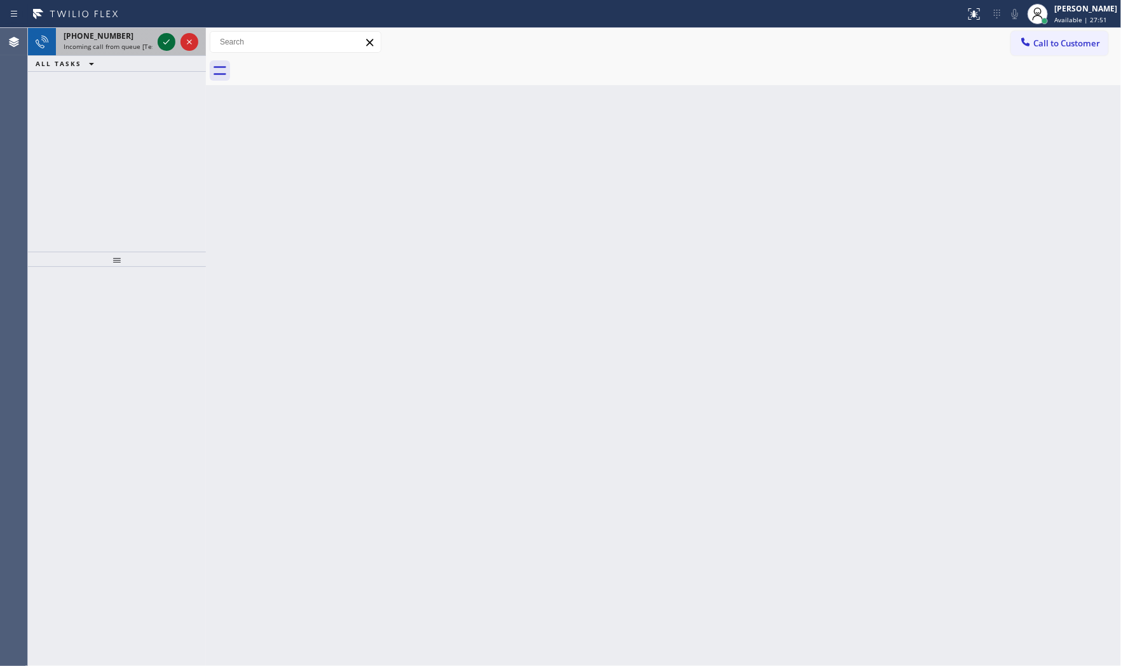
click at [162, 44] on icon at bounding box center [166, 41] width 15 height 15
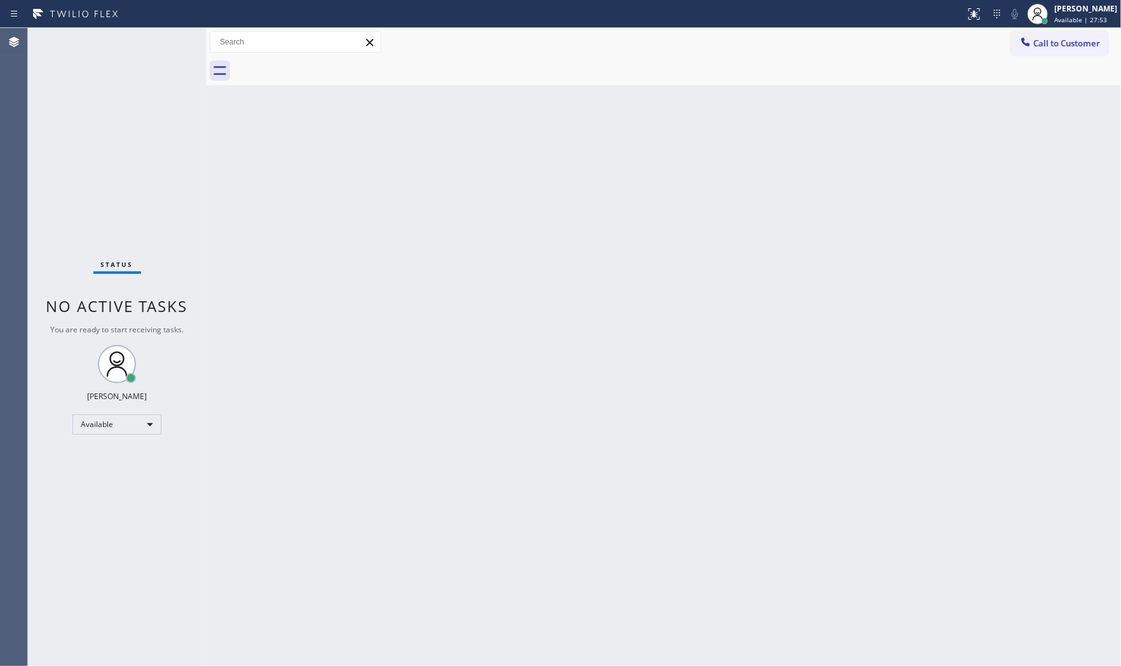
click at [172, 316] on div "Status No active tasks You are ready to start receiving tasks. Mark Paul Dacula…" at bounding box center [117, 347] width 178 height 638
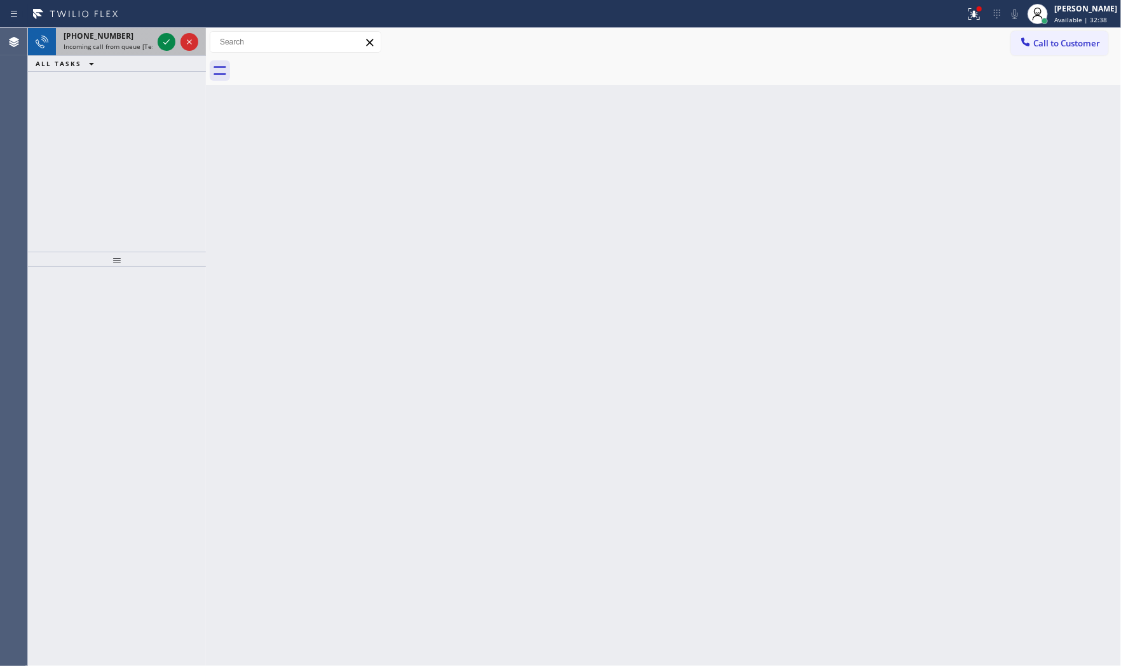
click at [151, 42] on span "Incoming call from queue [Test] All" at bounding box center [116, 46] width 105 height 9
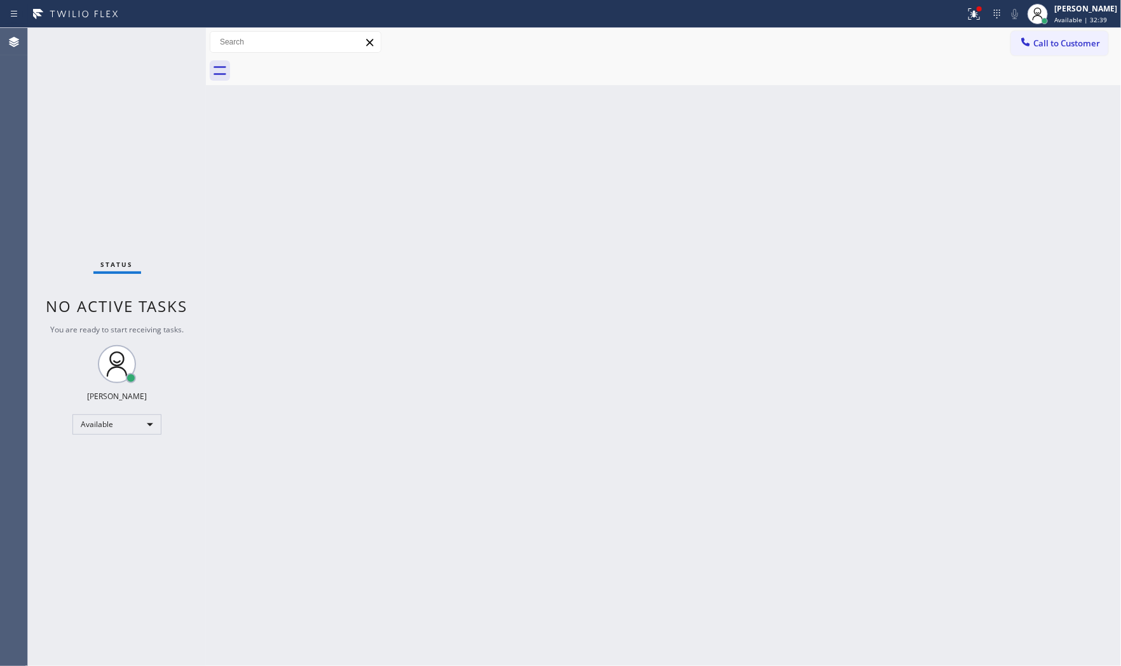
click at [160, 43] on div "Status No active tasks You are ready to start receiving tasks. [PERSON_NAME] Av…" at bounding box center [117, 347] width 178 height 638
click at [163, 43] on div "Status No active tasks You are ready to start receiving tasks. [PERSON_NAME] Av…" at bounding box center [117, 347] width 178 height 638
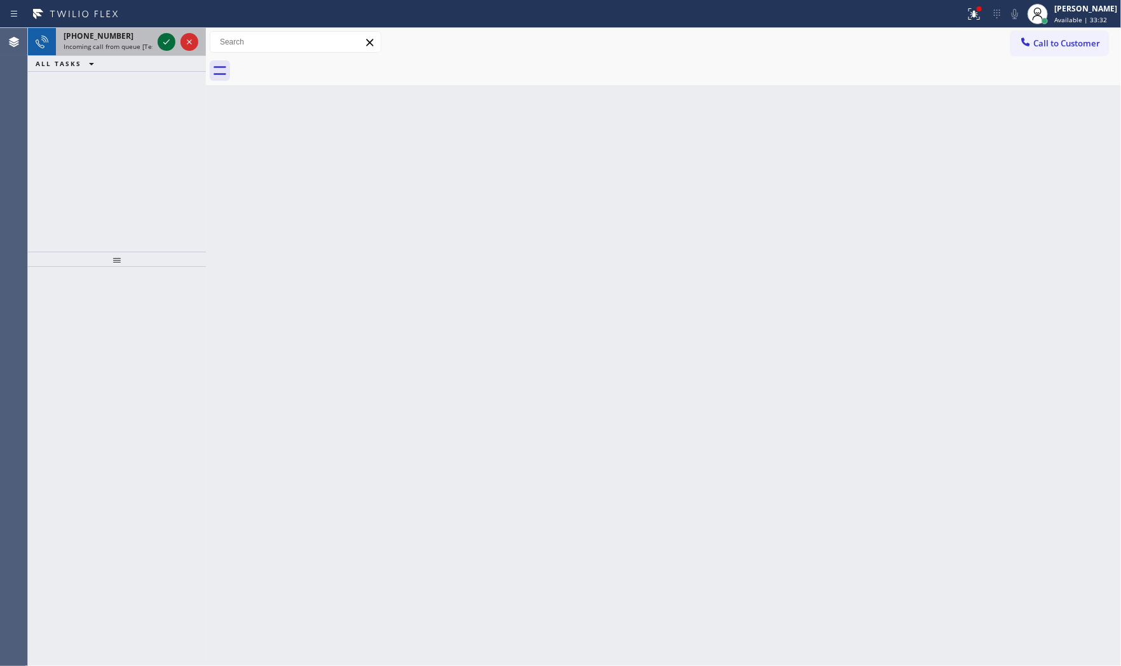
click at [166, 40] on icon at bounding box center [166, 41] width 15 height 15
click at [161, 39] on icon at bounding box center [166, 41] width 15 height 15
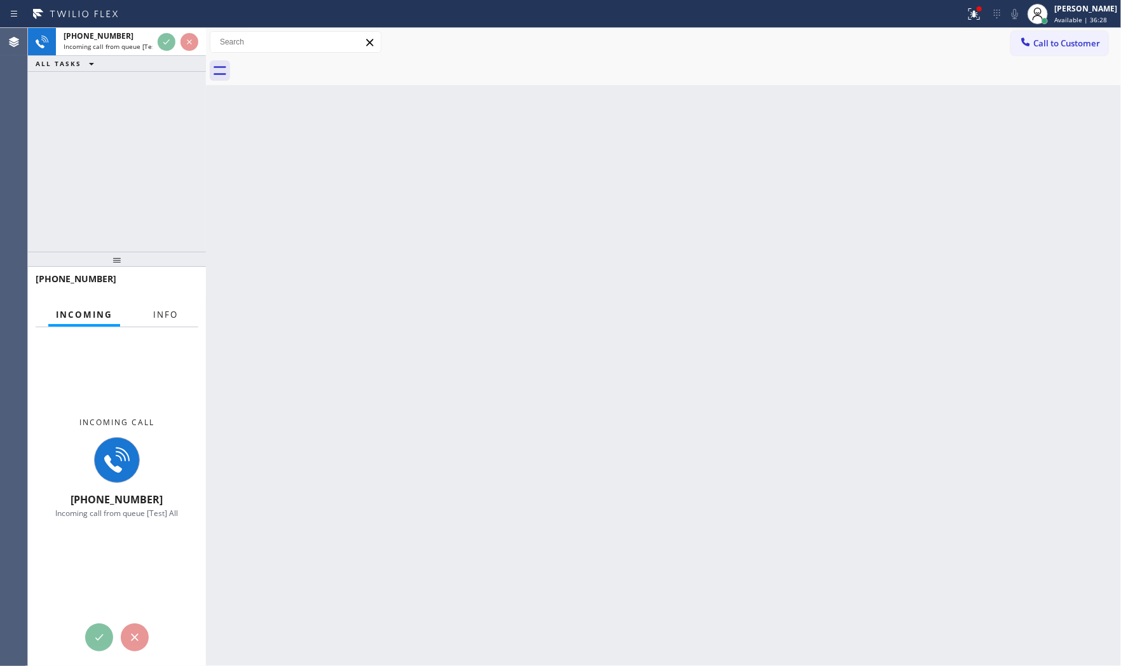
click at [166, 313] on span "Info" at bounding box center [165, 314] width 25 height 11
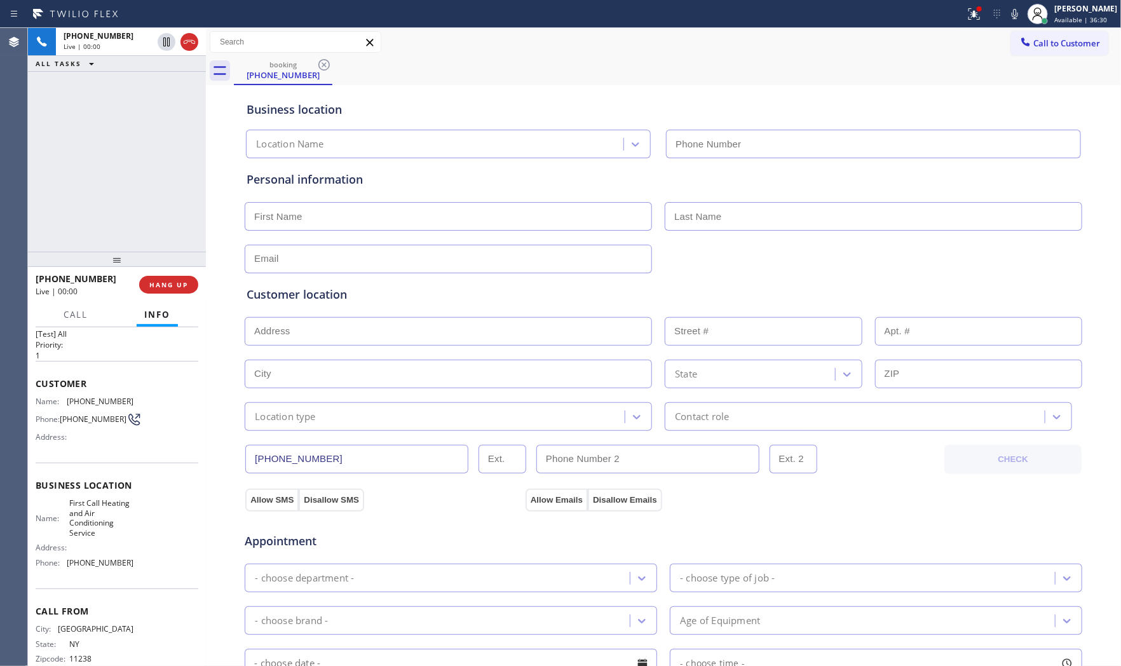
scroll to position [49, 0]
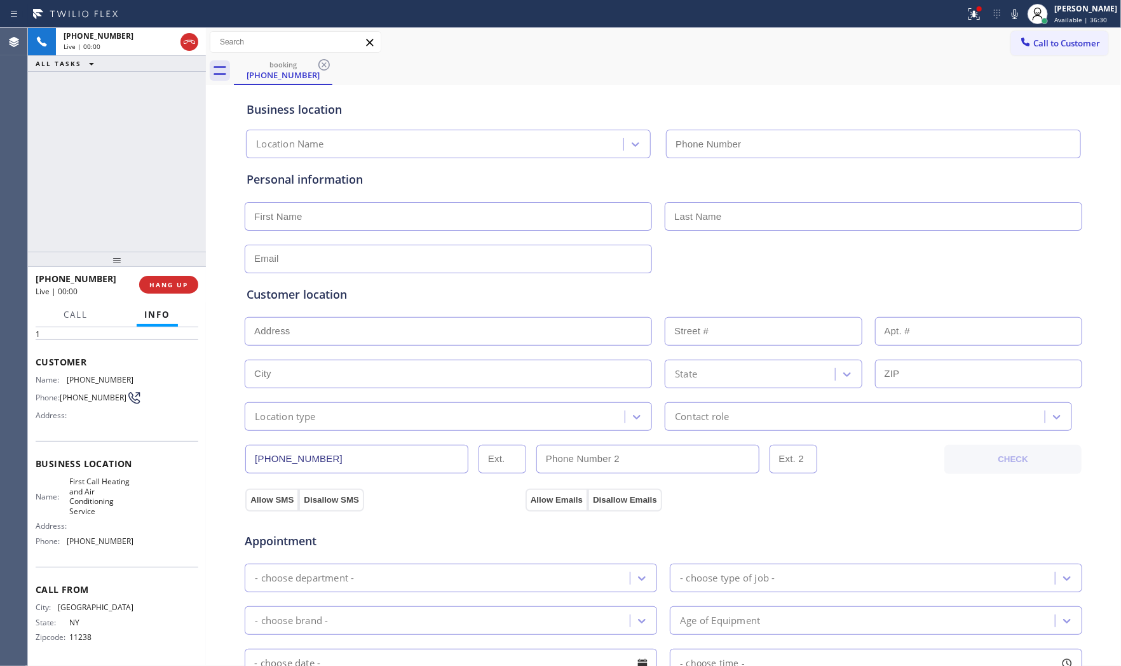
type input "(516) 654-8992"
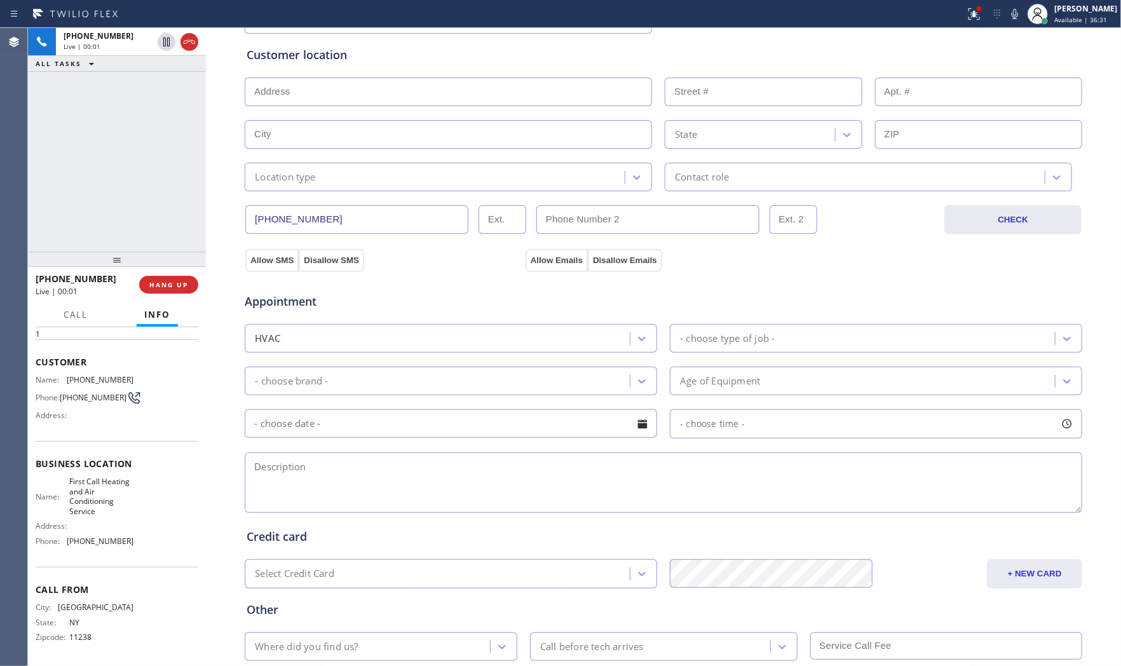
scroll to position [318, 0]
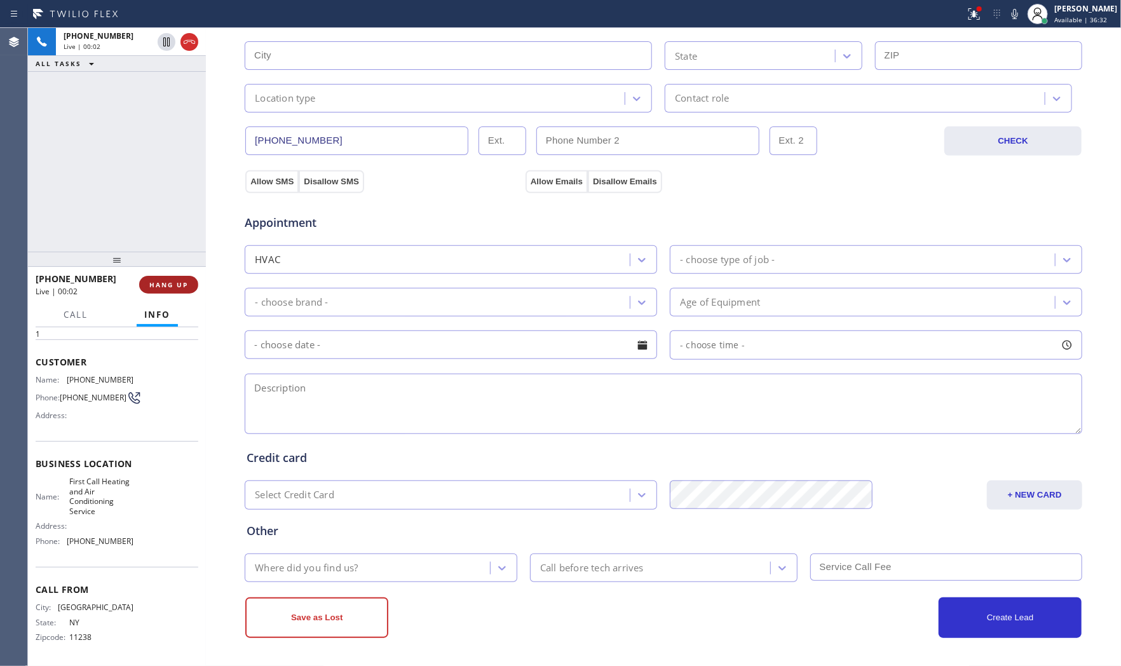
click at [180, 282] on span "HANG UP" at bounding box center [168, 284] width 39 height 9
click at [166, 289] on button "COMPLETE" at bounding box center [166, 285] width 64 height 18
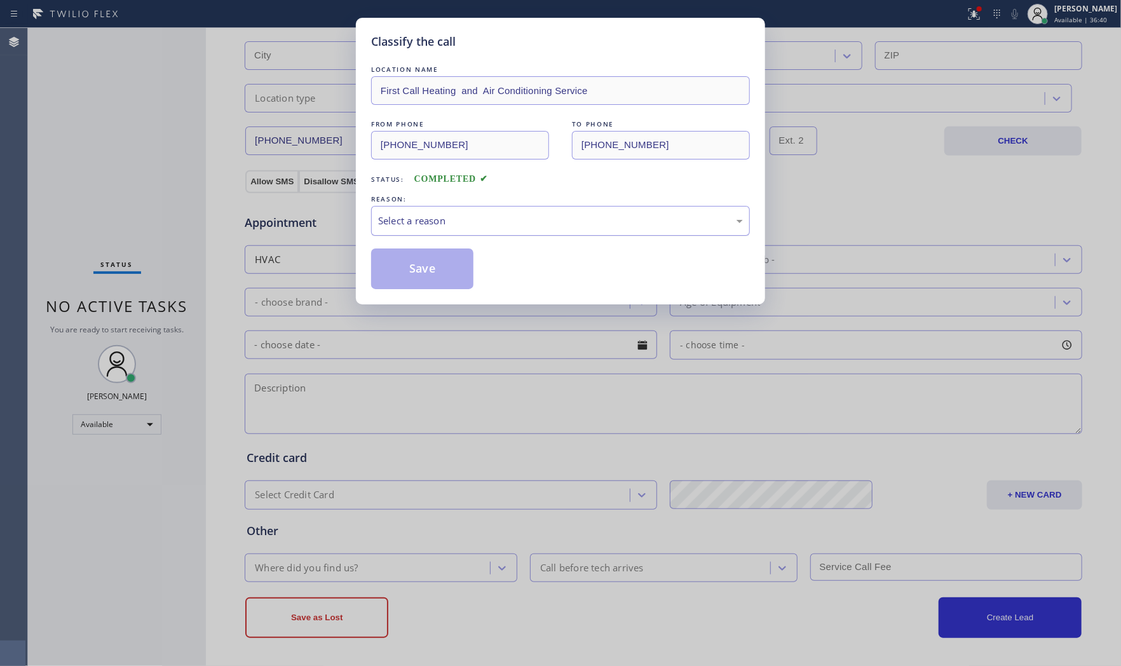
click at [417, 223] on div "Select a reason" at bounding box center [560, 220] width 365 height 15
click at [405, 274] on button "Save" at bounding box center [422, 268] width 102 height 41
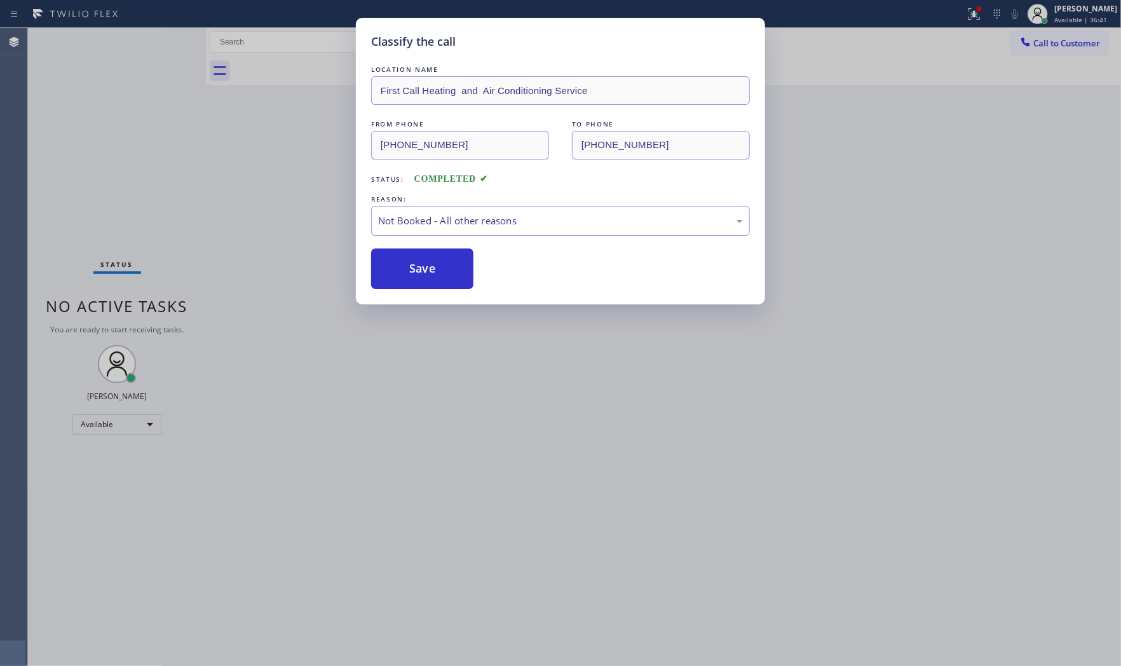
click at [405, 274] on button "Save" at bounding box center [422, 268] width 102 height 41
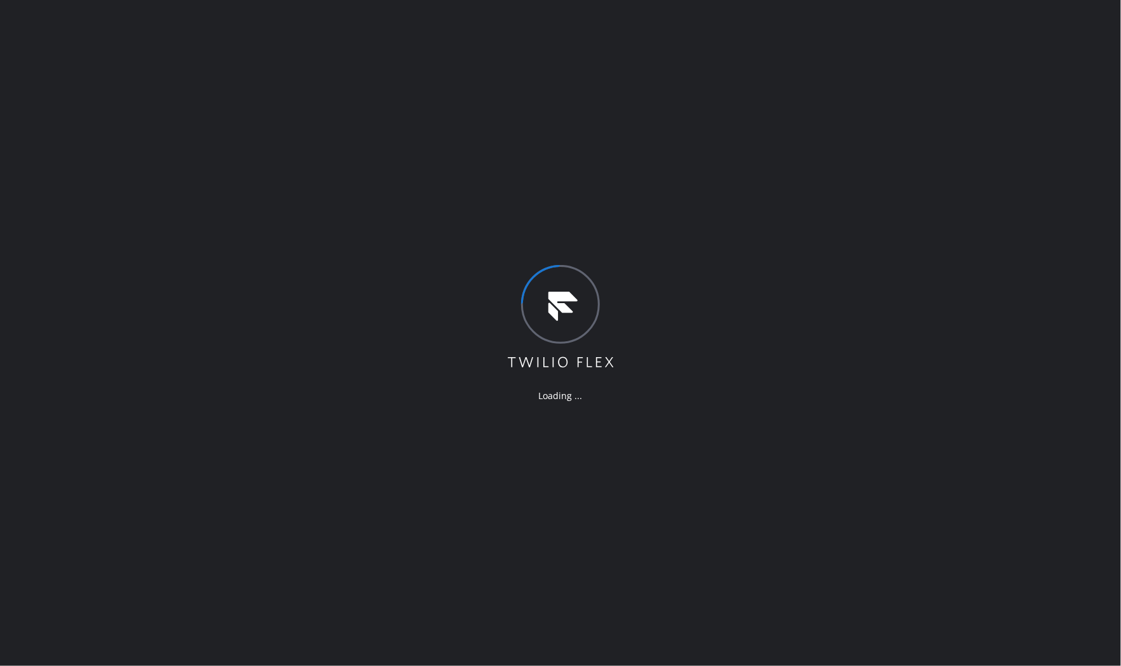
click at [733, 395] on div "Loading ..." at bounding box center [560, 333] width 1121 height 666
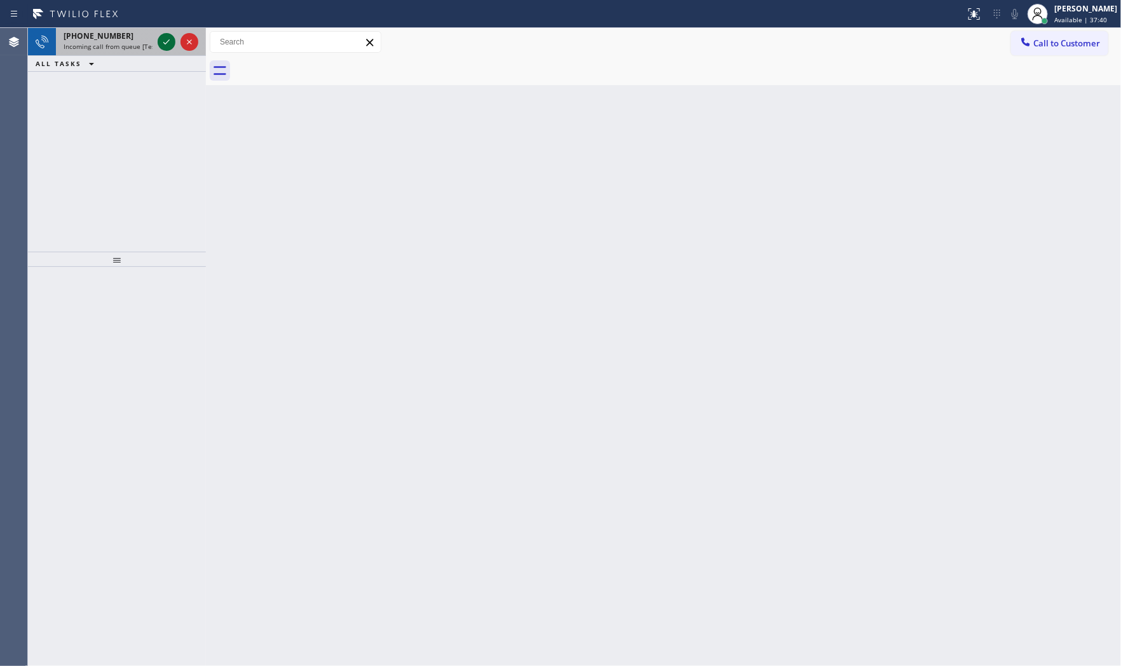
click at [158, 39] on div at bounding box center [167, 41] width 18 height 15
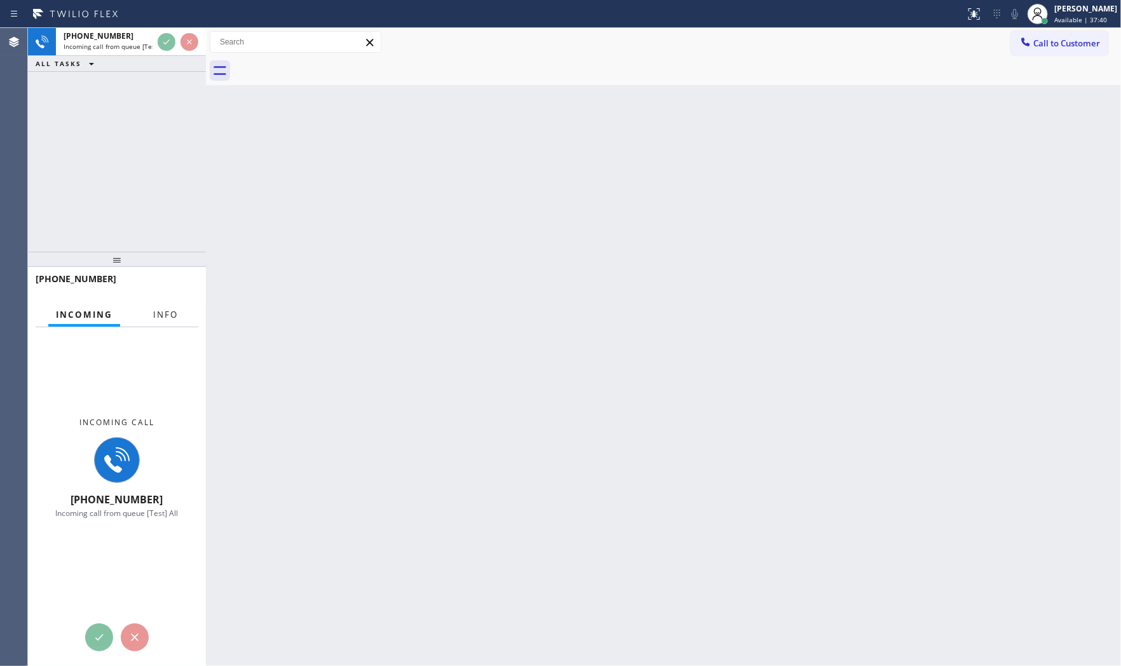
click at [163, 313] on span "Info" at bounding box center [165, 314] width 25 height 11
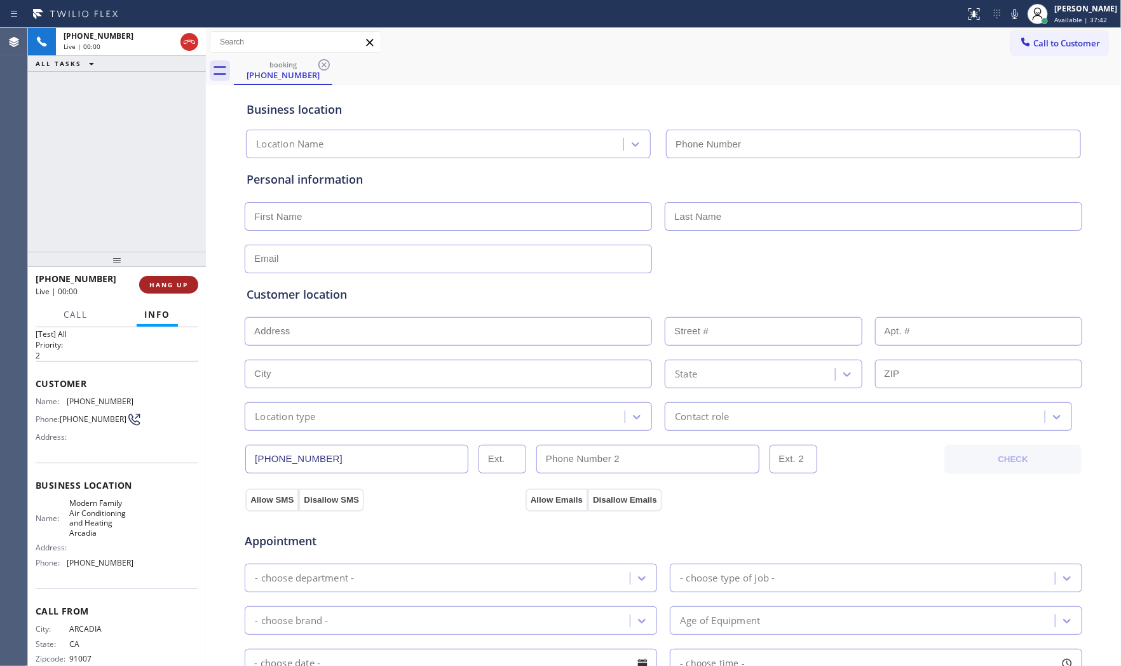
type input "[PHONE_NUMBER]"
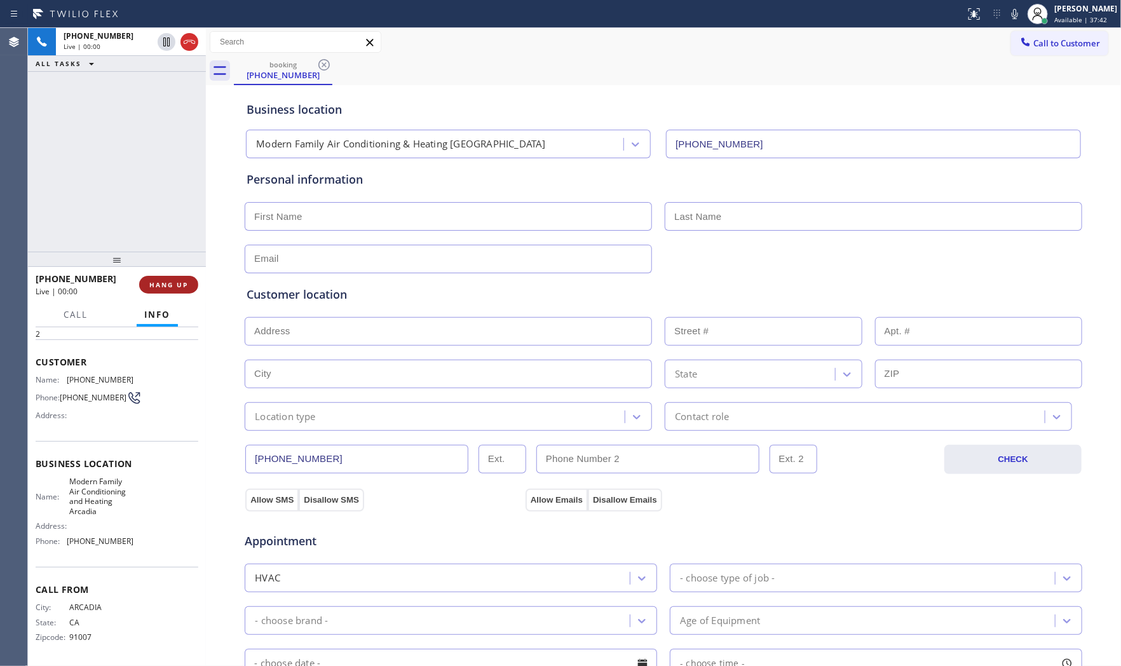
click at [165, 278] on button "HANG UP" at bounding box center [168, 285] width 59 height 18
click at [159, 283] on span "COMPLETE" at bounding box center [166, 284] width 44 height 9
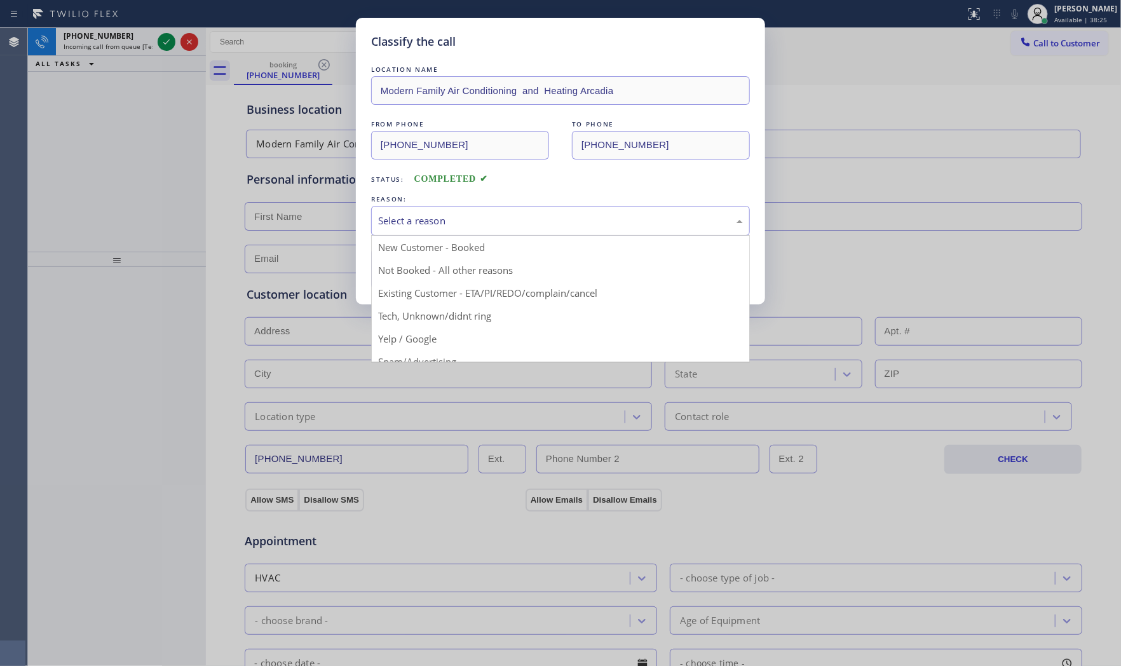
click at [389, 233] on div "Select a reason" at bounding box center [560, 221] width 379 height 30
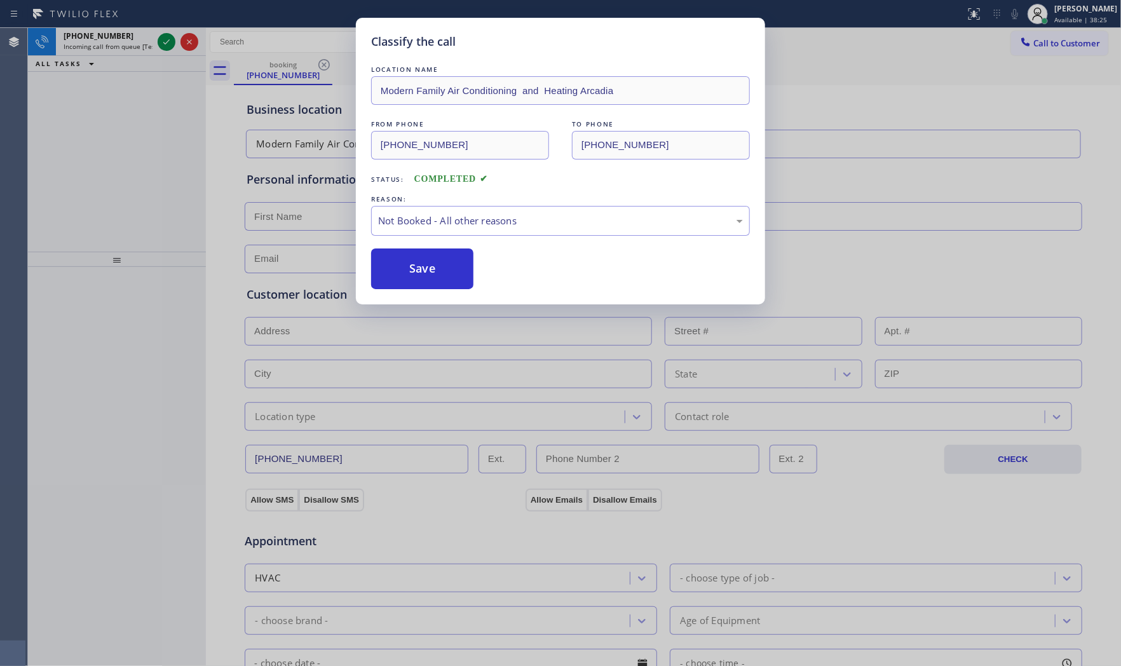
click at [405, 269] on button "Save" at bounding box center [422, 268] width 102 height 41
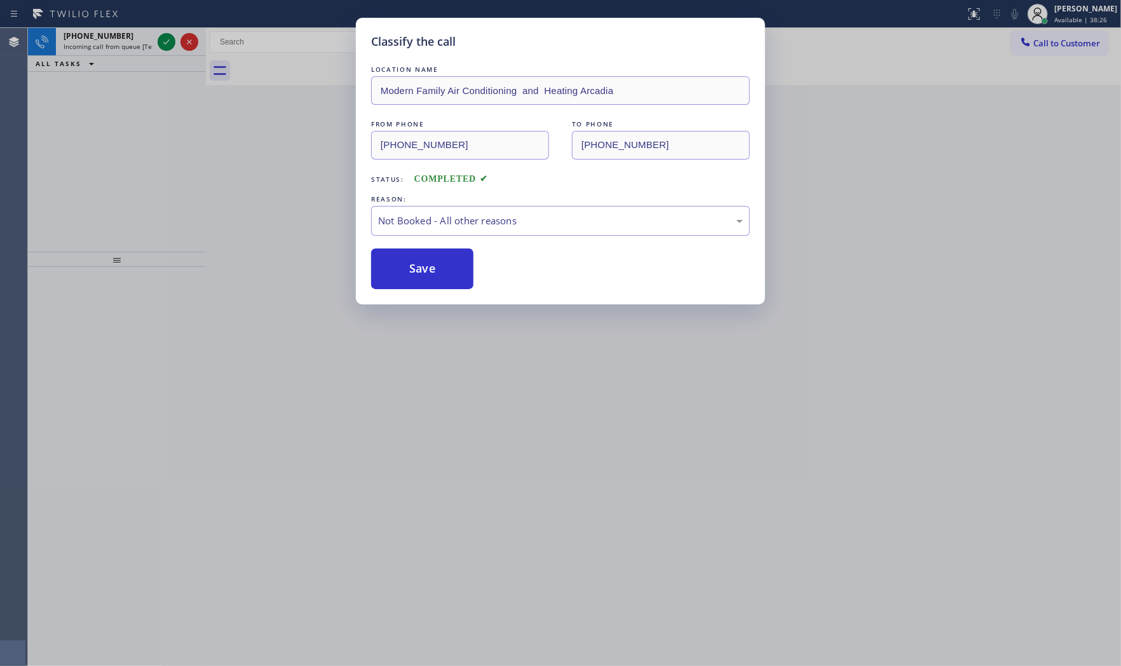
click at [405, 269] on button "Save" at bounding box center [422, 268] width 102 height 41
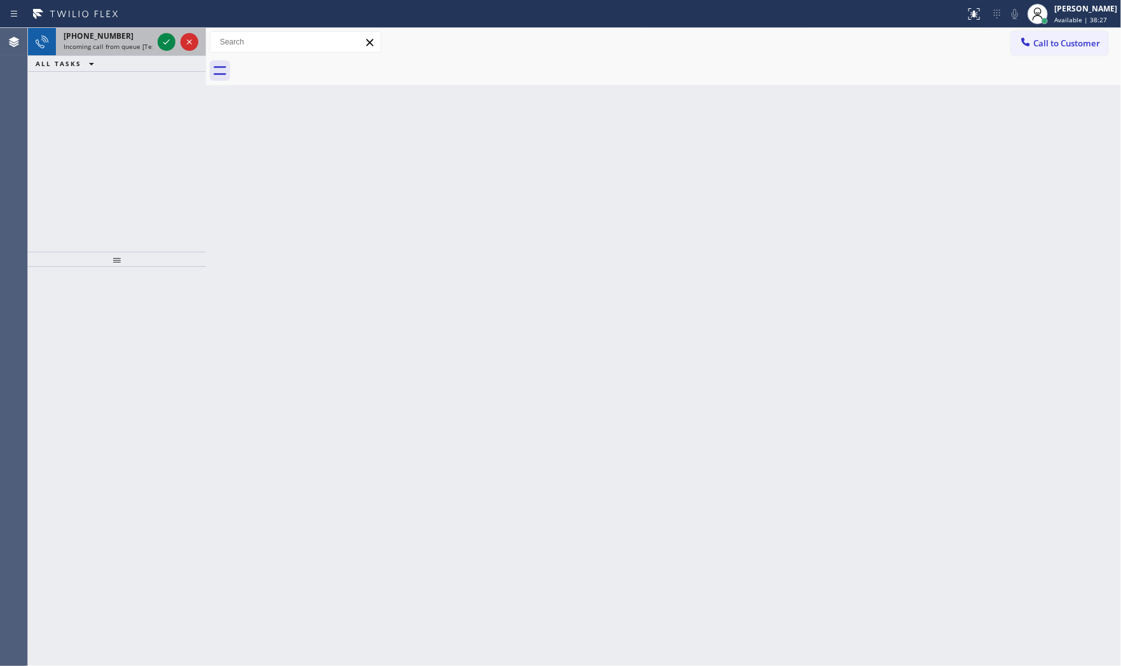
click at [144, 39] on div "[PHONE_NUMBER]" at bounding box center [108, 35] width 89 height 11
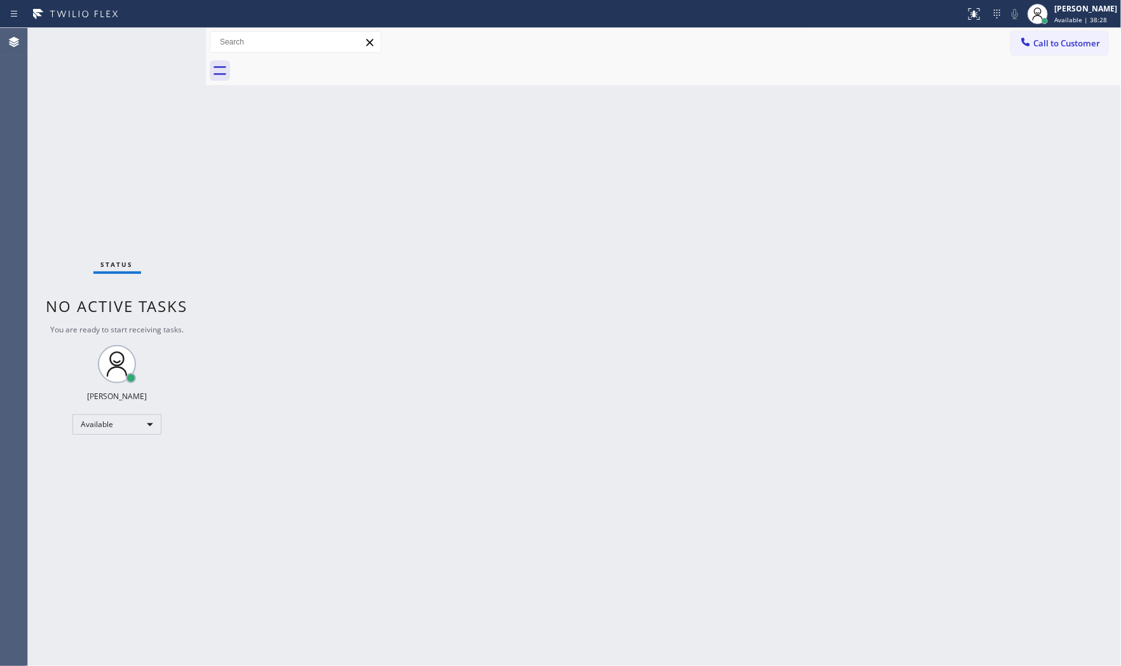
click at [154, 41] on div "Status No active tasks You are ready to start receiving tasks. [PERSON_NAME] Av…" at bounding box center [117, 347] width 178 height 638
click at [166, 44] on div "Status No active tasks You are ready to start receiving tasks. [PERSON_NAME] Av…" at bounding box center [117, 347] width 178 height 638
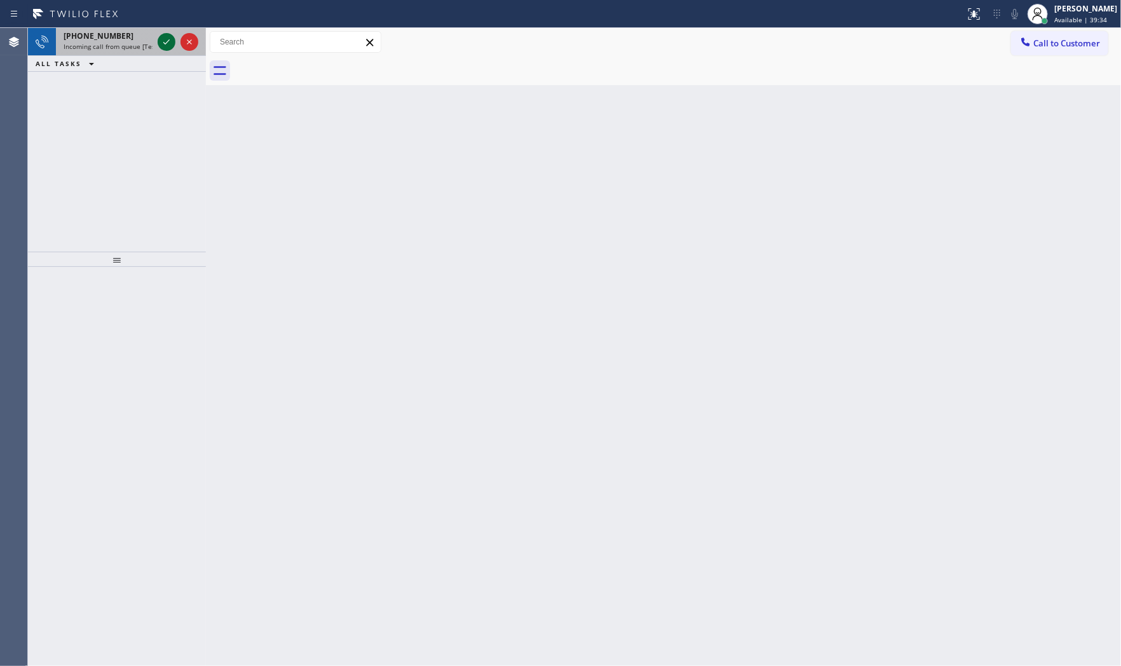
click at [170, 41] on icon at bounding box center [166, 41] width 15 height 15
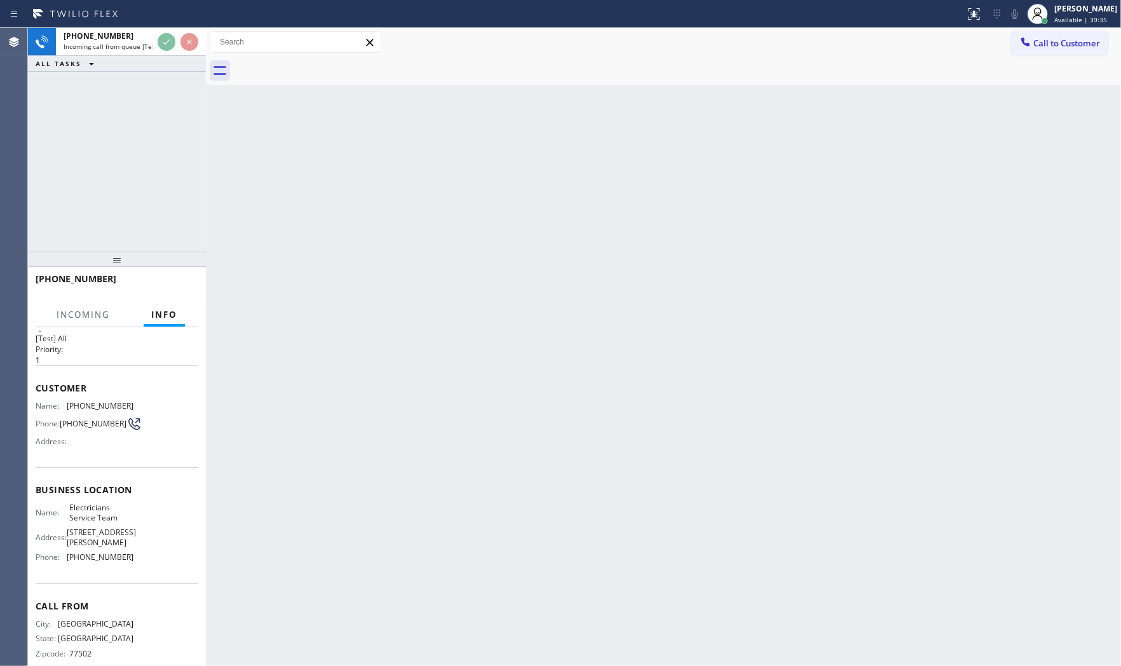
scroll to position [39, 0]
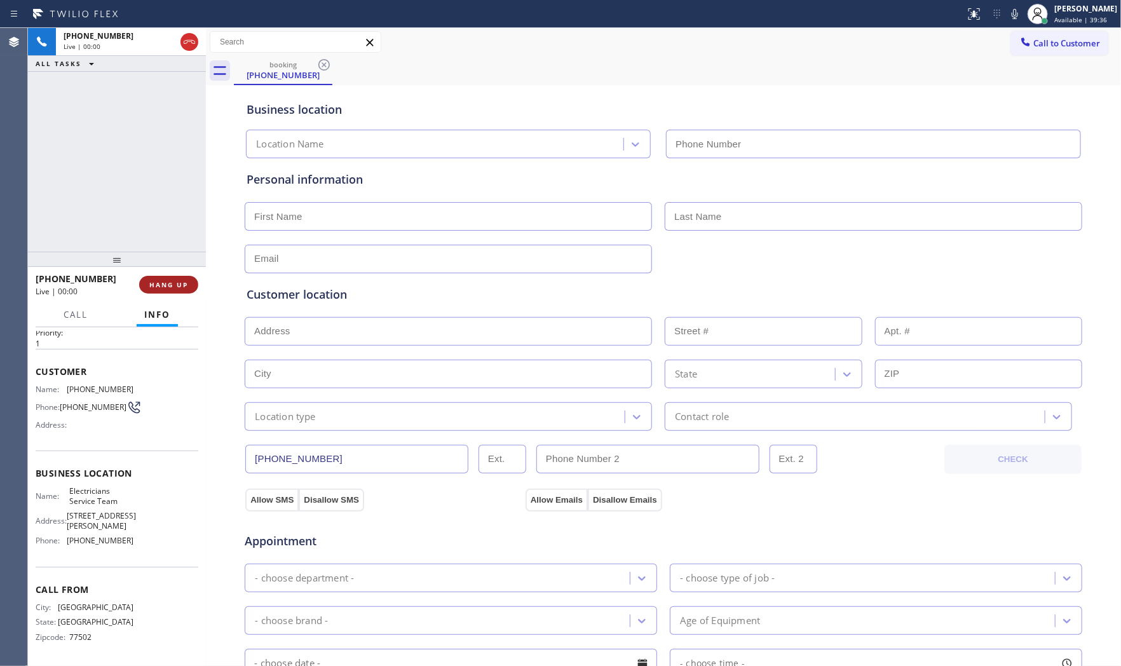
type input "[PHONE_NUMBER]"
click at [178, 283] on span "HANG UP" at bounding box center [168, 284] width 39 height 9
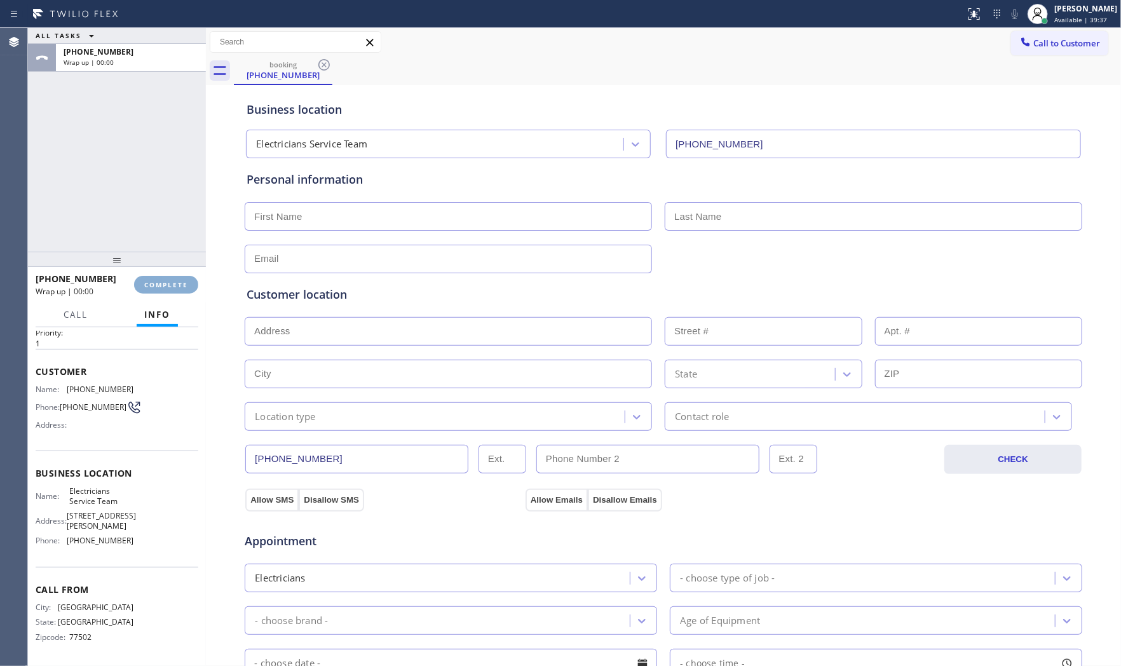
click at [178, 283] on span "COMPLETE" at bounding box center [166, 284] width 44 height 9
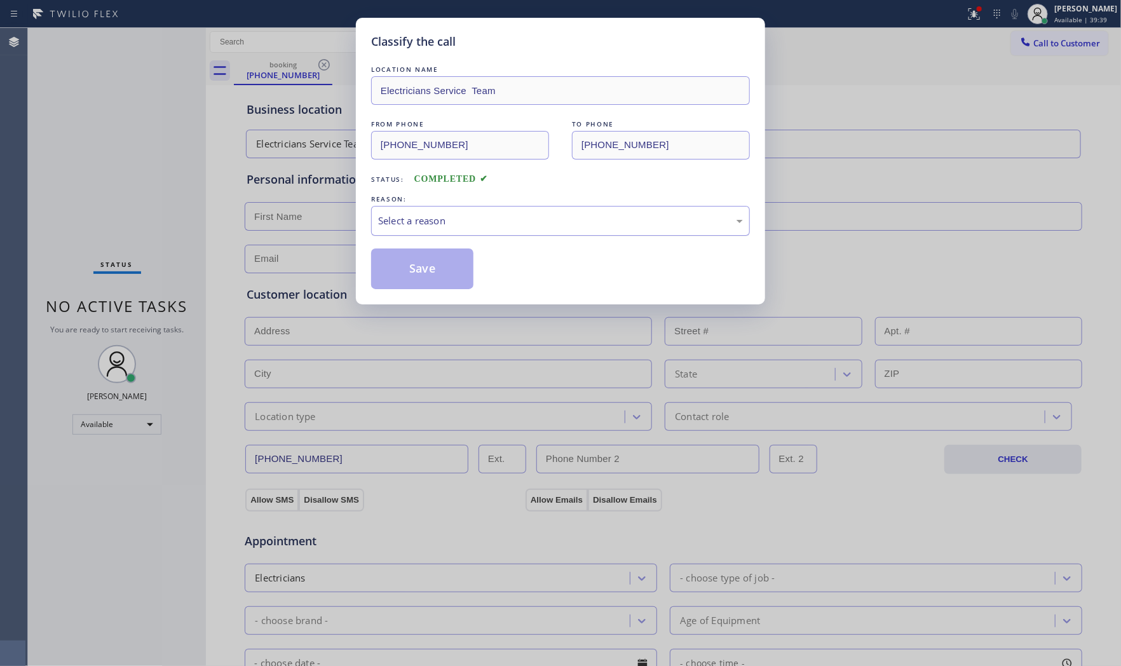
drag, startPoint x: 485, startPoint y: 225, endPoint x: 481, endPoint y: 234, distance: 9.7
click at [485, 226] on div "Select a reason" at bounding box center [560, 220] width 365 height 15
click at [440, 266] on button "Save" at bounding box center [422, 268] width 102 height 41
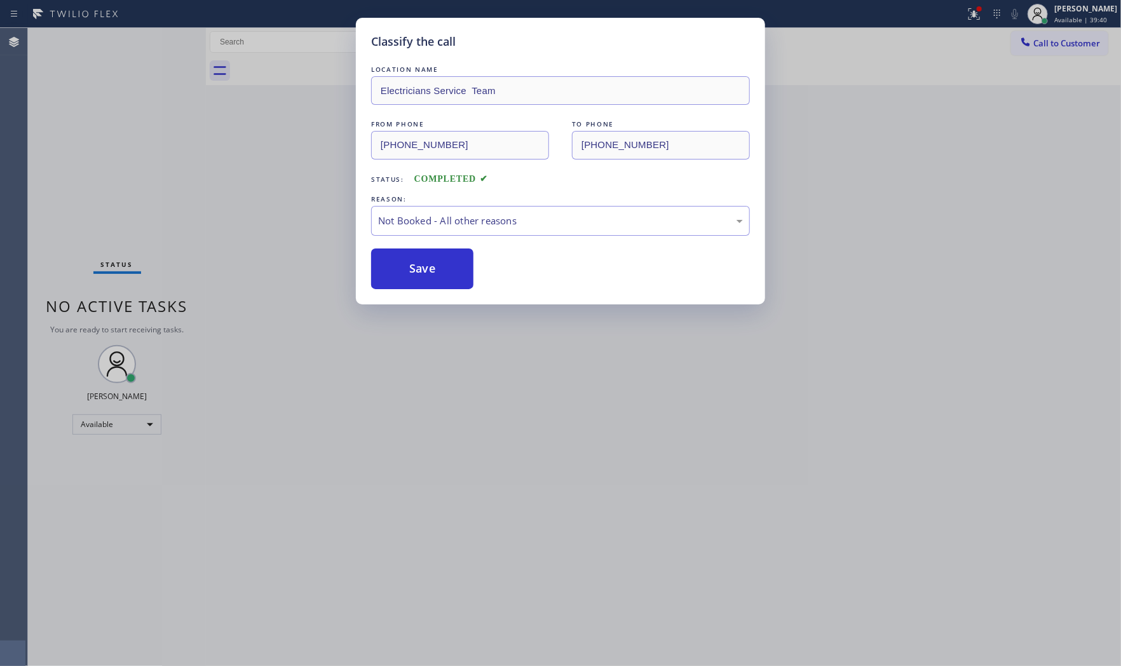
click at [440, 266] on button "Save" at bounding box center [422, 268] width 102 height 41
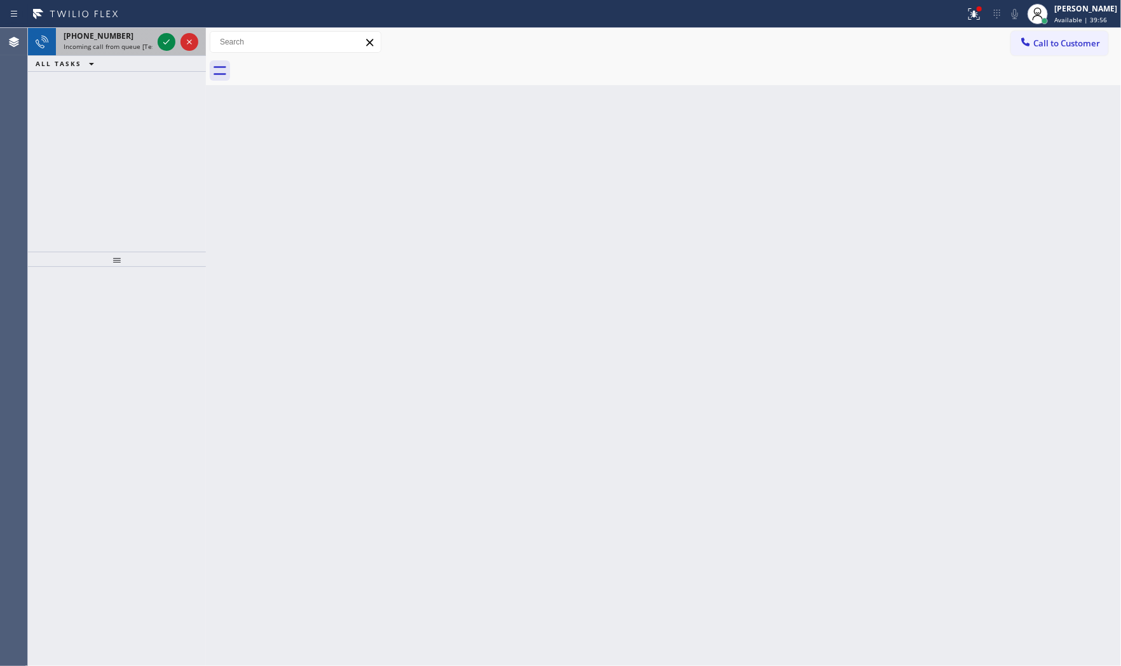
click at [133, 42] on span "Incoming call from queue [Test] All" at bounding box center [116, 46] width 105 height 9
click at [161, 47] on icon at bounding box center [166, 41] width 15 height 15
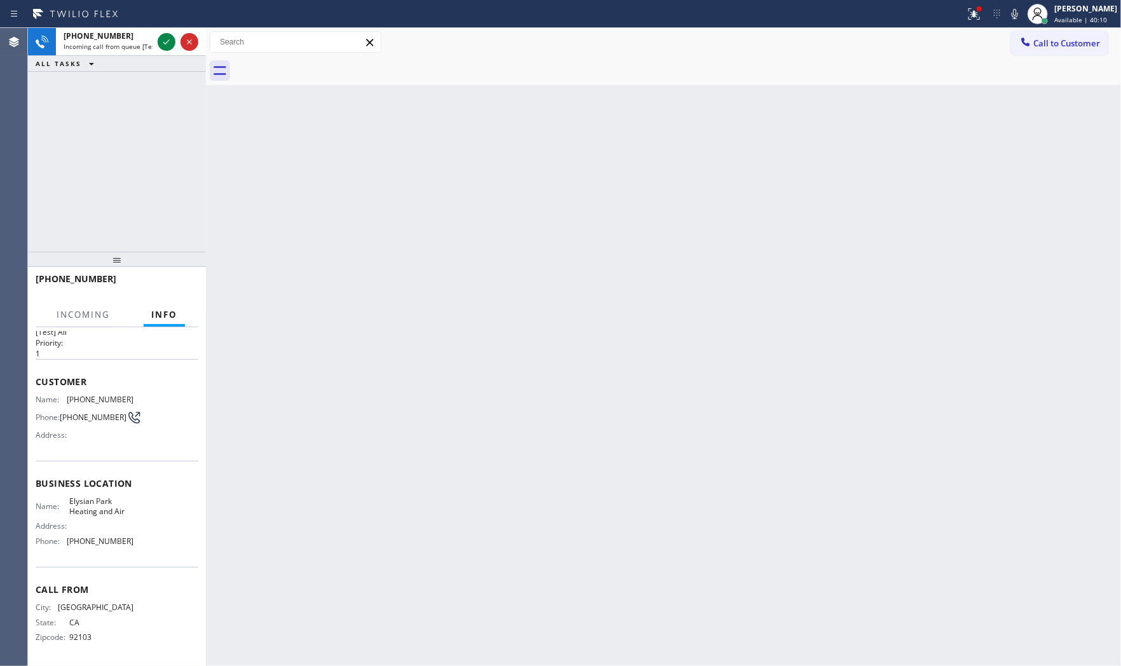
scroll to position [29, 0]
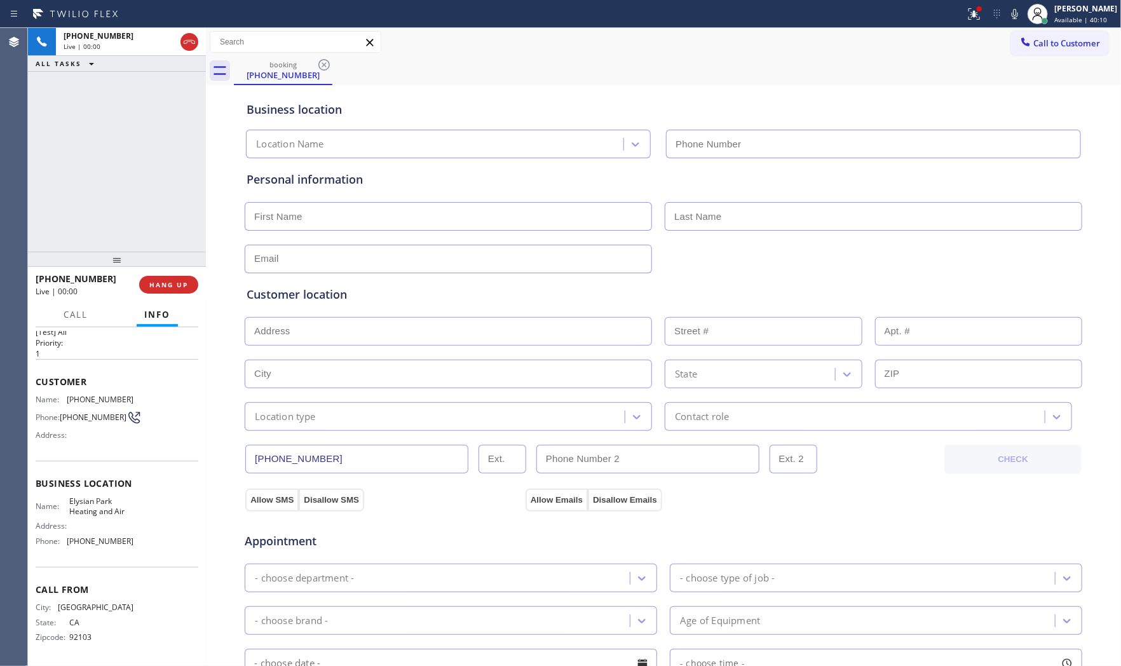
type input "[PHONE_NUMBER]"
click at [975, 10] on div at bounding box center [979, 9] width 8 height 8
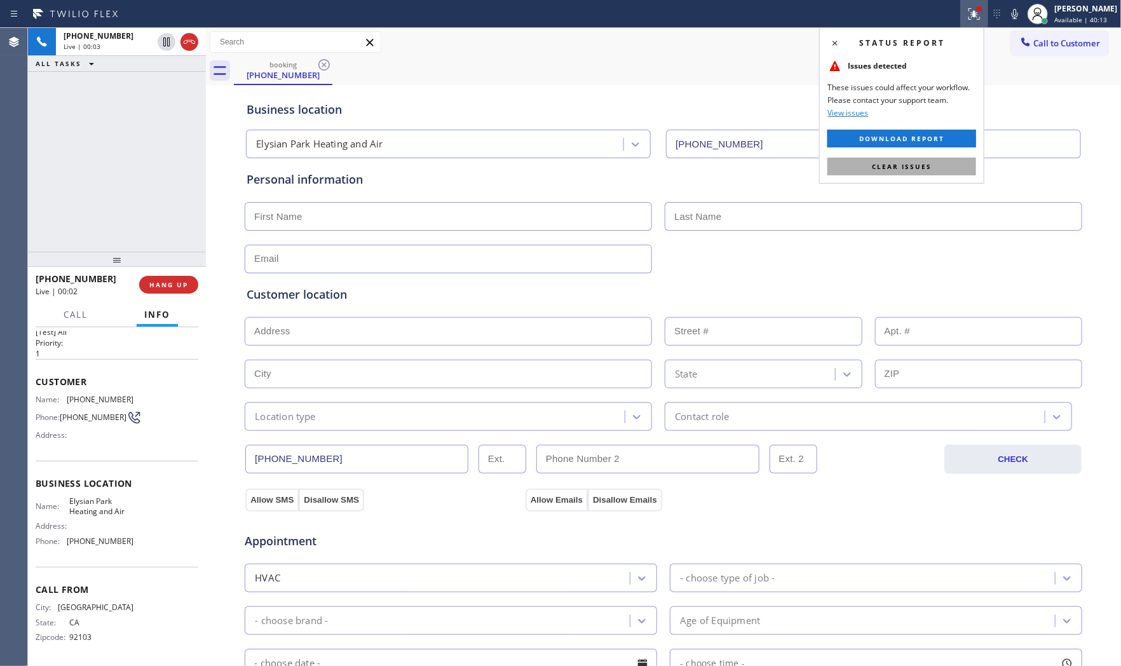
click at [951, 173] on button "Clear issues" at bounding box center [901, 167] width 149 height 18
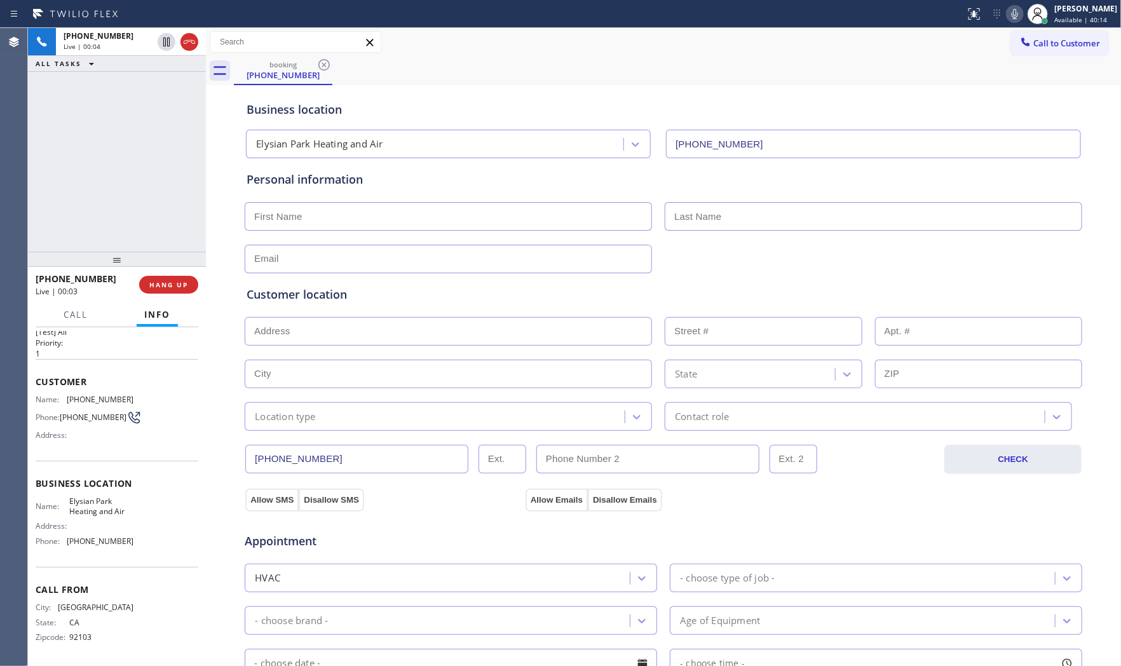
click at [1008, 20] on icon at bounding box center [1014, 13] width 15 height 15
click at [1009, 10] on icon at bounding box center [1014, 13] width 15 height 15
click at [176, 288] on span "HANG UP" at bounding box center [168, 284] width 39 height 9
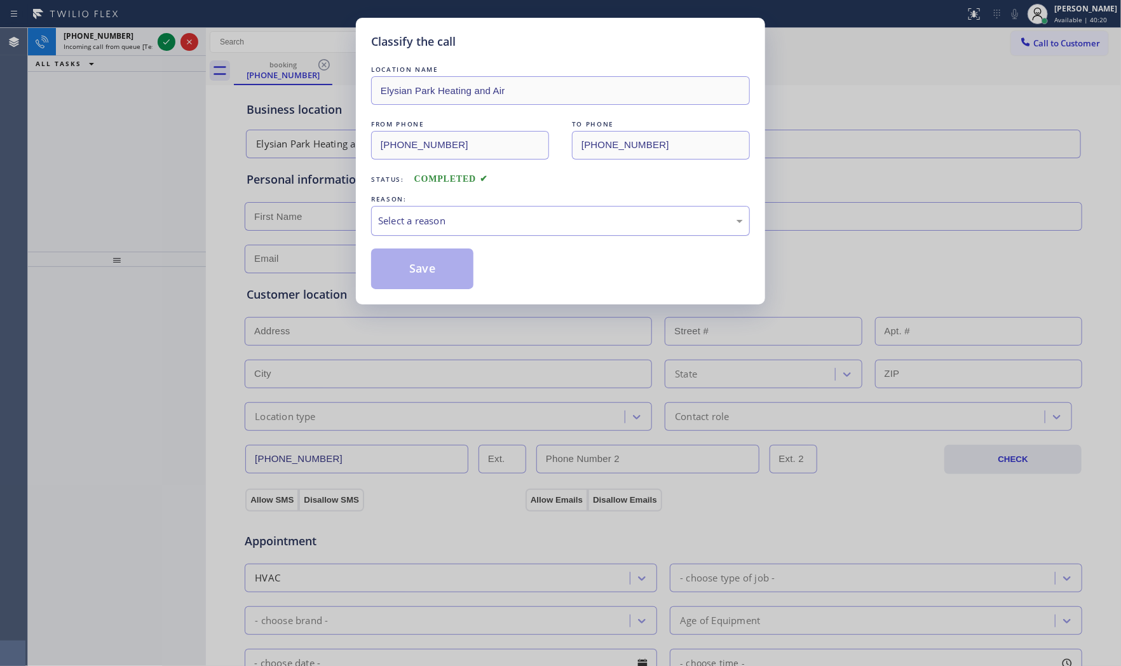
click at [515, 229] on div "Select a reason" at bounding box center [560, 221] width 379 height 30
click at [465, 277] on button "Save" at bounding box center [422, 268] width 102 height 41
click at [439, 274] on button "Save" at bounding box center [422, 268] width 102 height 41
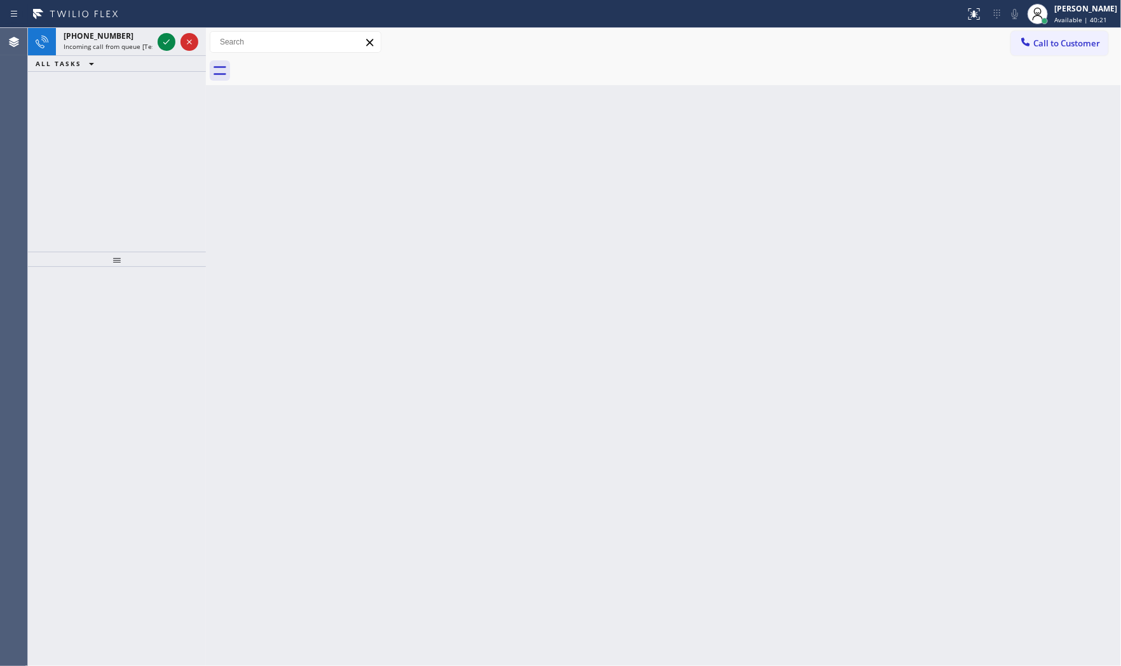
click at [170, 40] on icon at bounding box center [166, 41] width 15 height 15
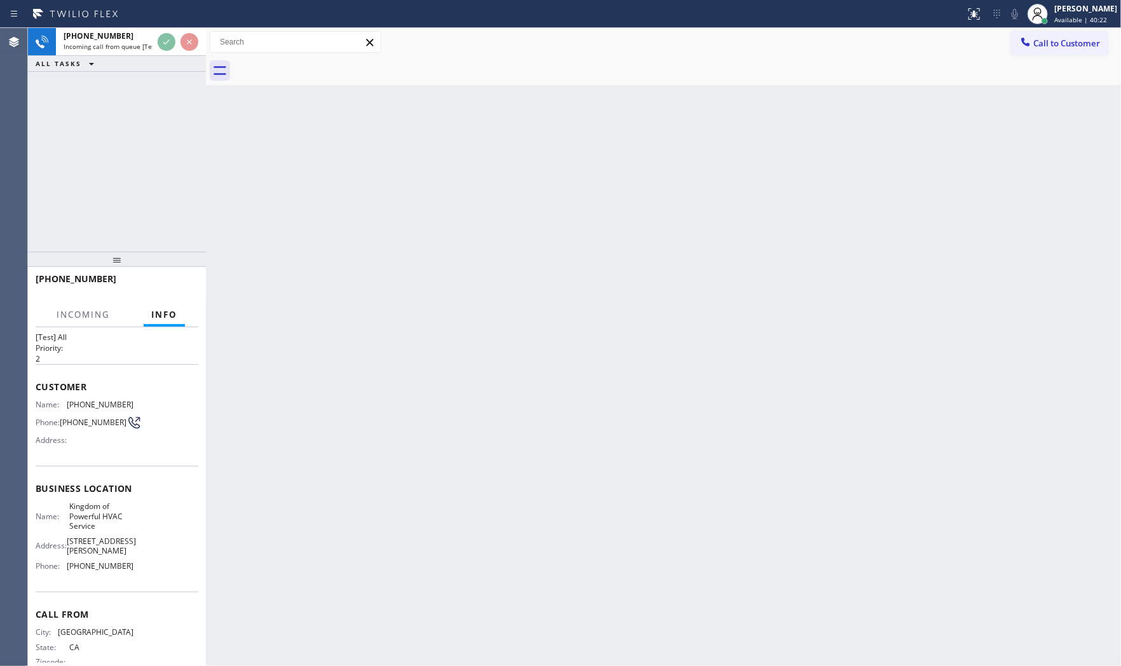
scroll to position [39, 0]
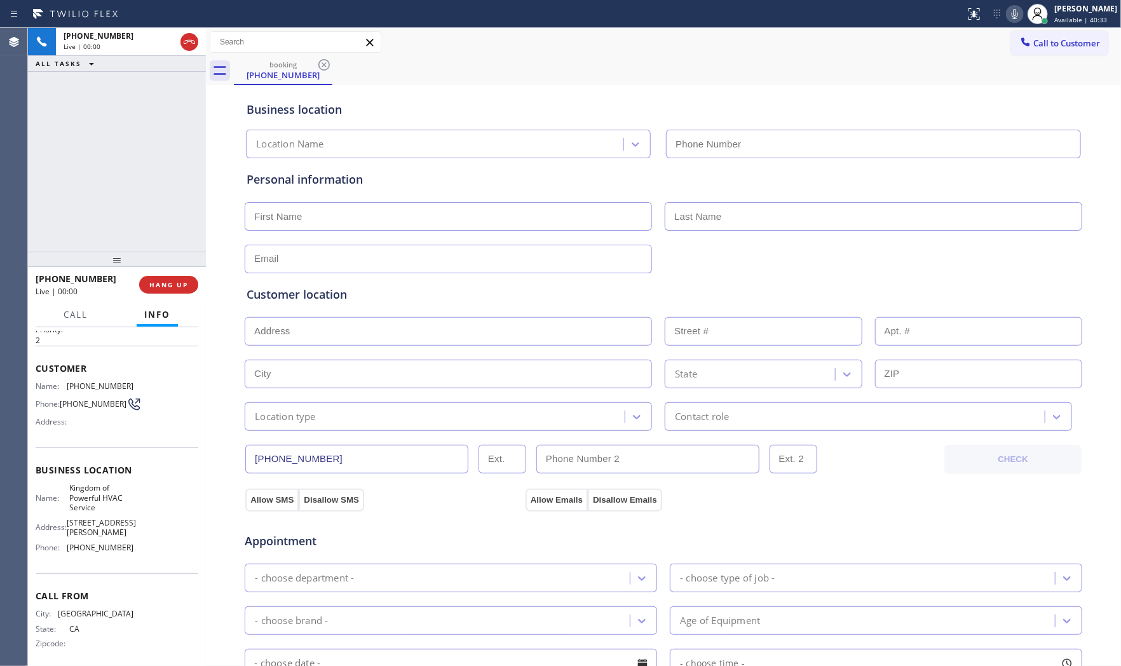
type input "[PHONE_NUMBER]"
click at [193, 286] on button "HANG UP" at bounding box center [168, 285] width 59 height 18
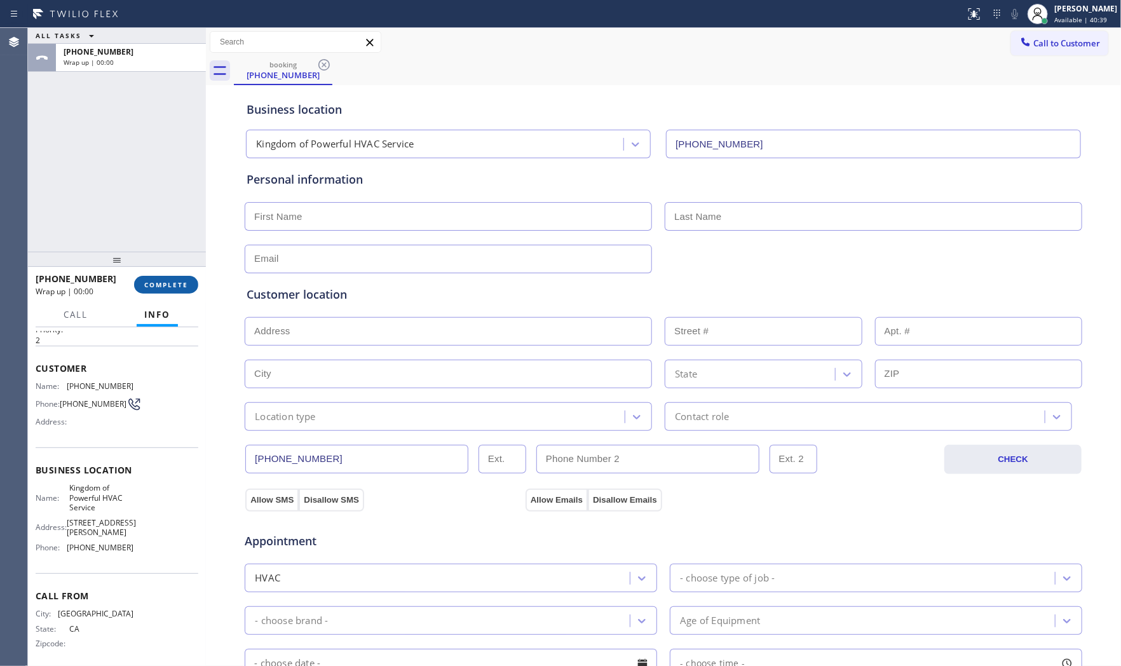
click at [193, 286] on button "COMPLETE" at bounding box center [166, 285] width 64 height 18
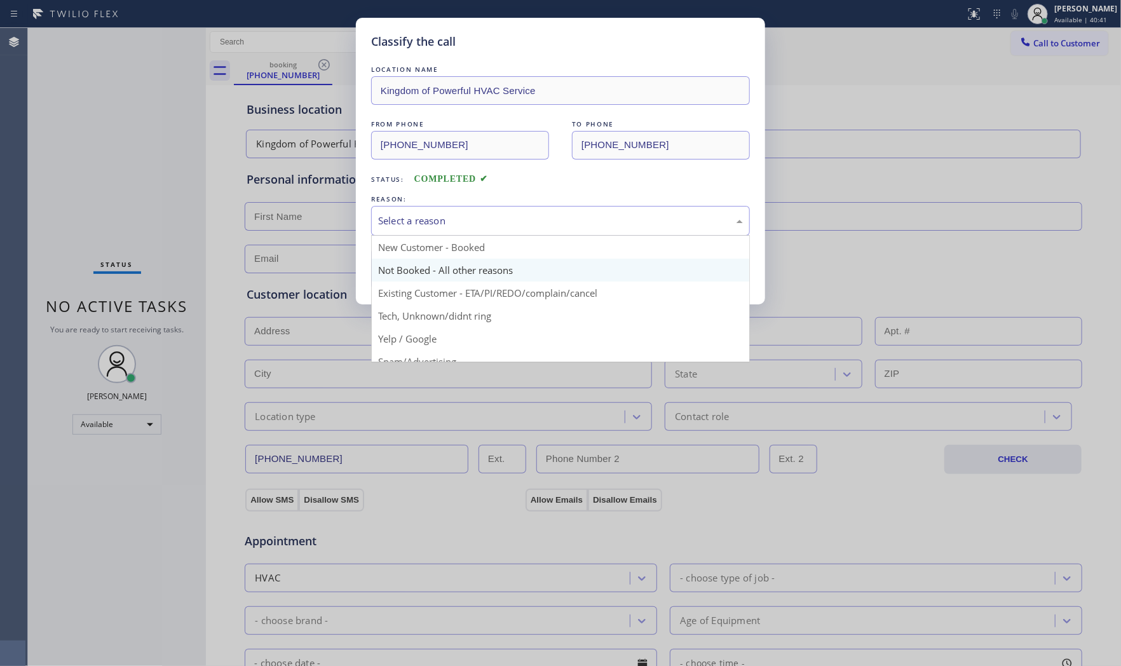
drag, startPoint x: 402, startPoint y: 212, endPoint x: 396, endPoint y: 271, distance: 59.4
click at [402, 214] on div "Select a reason" at bounding box center [560, 221] width 379 height 30
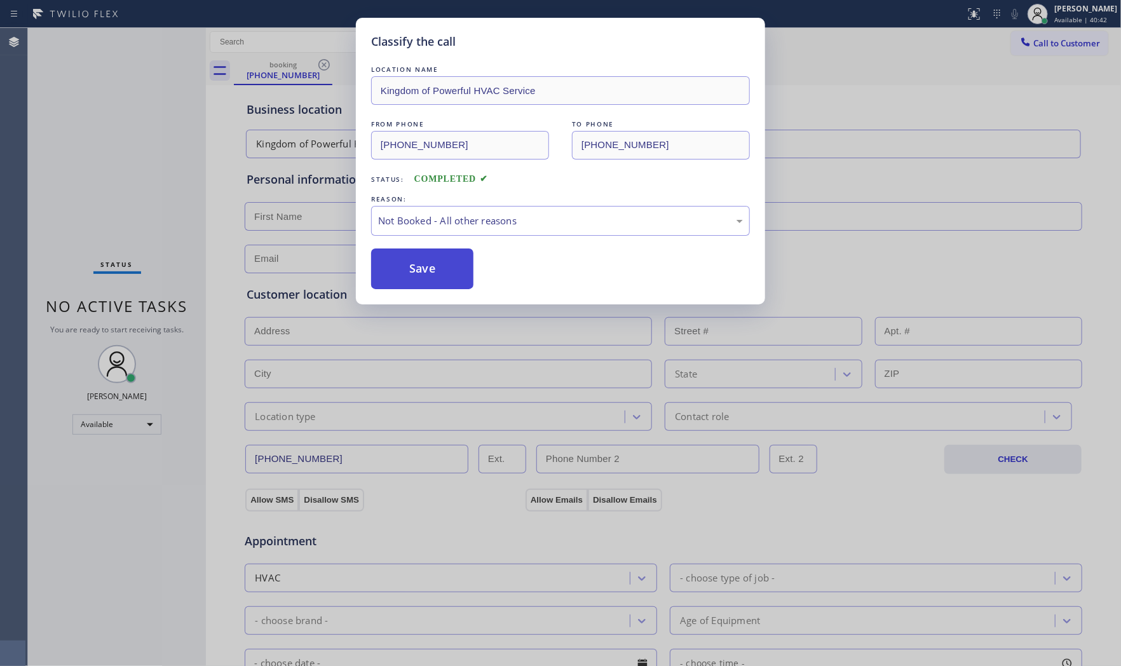
click at [397, 275] on button "Save" at bounding box center [422, 268] width 102 height 41
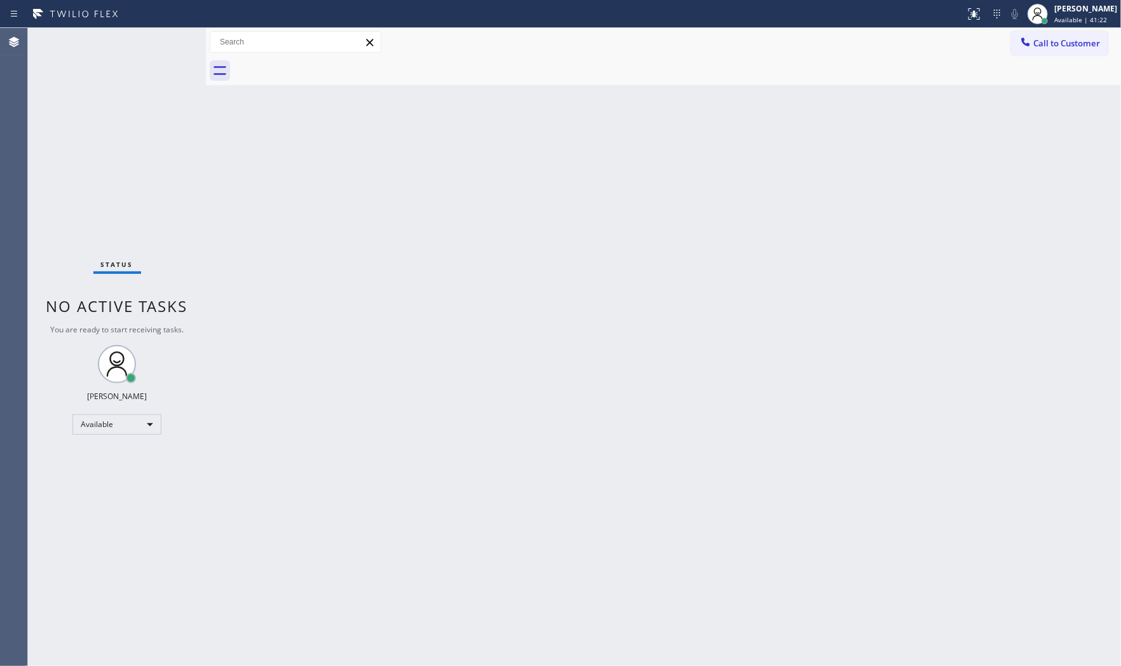
click at [74, 30] on div "Status No active tasks You are ready to start receiving tasks. [PERSON_NAME] Av…" at bounding box center [117, 347] width 178 height 638
click at [142, 40] on div "Status No active tasks You are ready to start receiving tasks. [PERSON_NAME] Av…" at bounding box center [117, 347] width 178 height 638
click at [151, 39] on div "Status No active tasks You are ready to start receiving tasks. [PERSON_NAME] Av…" at bounding box center [117, 347] width 178 height 638
click at [156, 32] on div "Status No active tasks You are ready to start receiving tasks. [PERSON_NAME] Av…" at bounding box center [117, 347] width 178 height 638
click at [507, 478] on div "Back to Dashboard Change Sender ID Customers Technicians Select a contact Outbo…" at bounding box center [663, 347] width 915 height 638
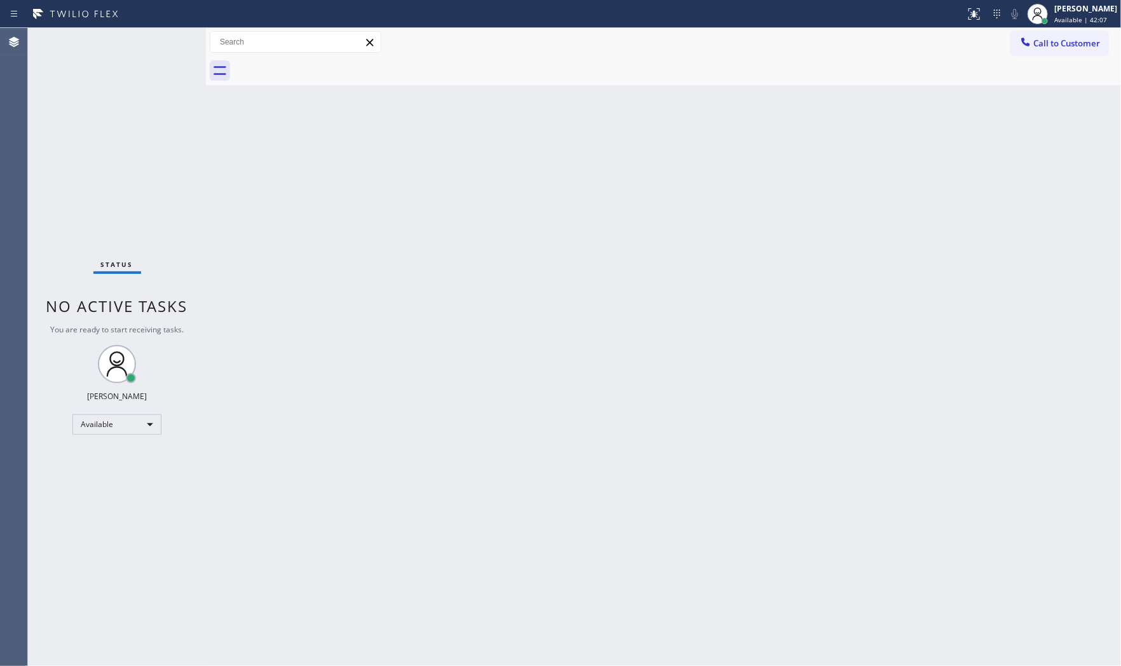
click at [173, 39] on div "Status No active tasks You are ready to start receiving tasks. [PERSON_NAME] Av…" at bounding box center [117, 347] width 178 height 638
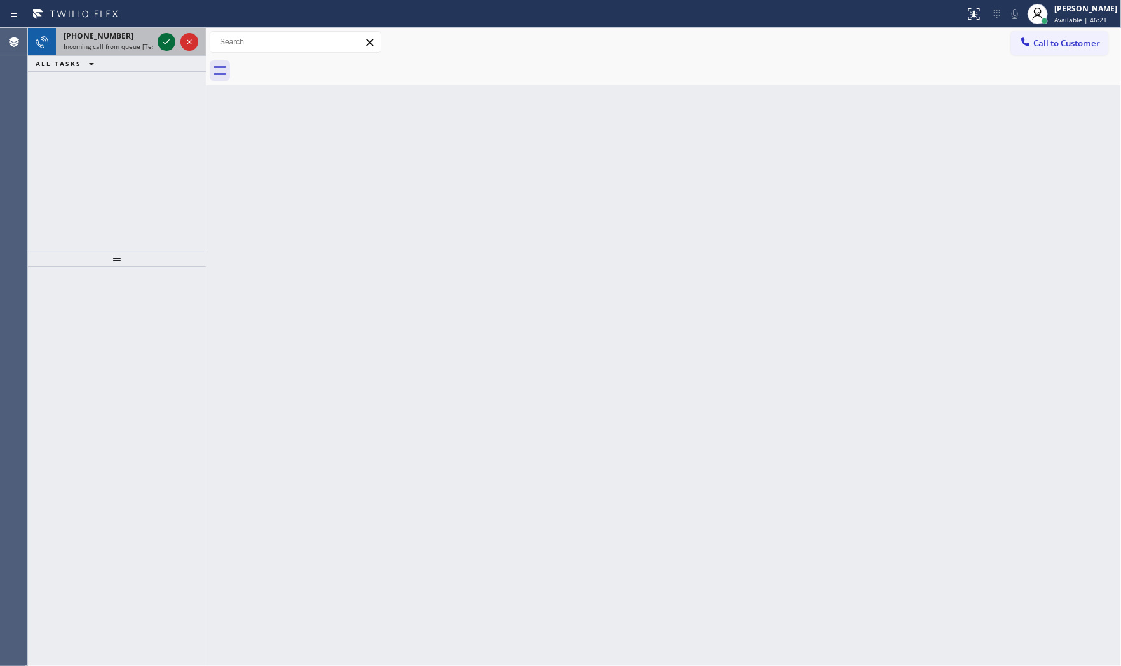
click at [166, 40] on icon at bounding box center [166, 41] width 15 height 15
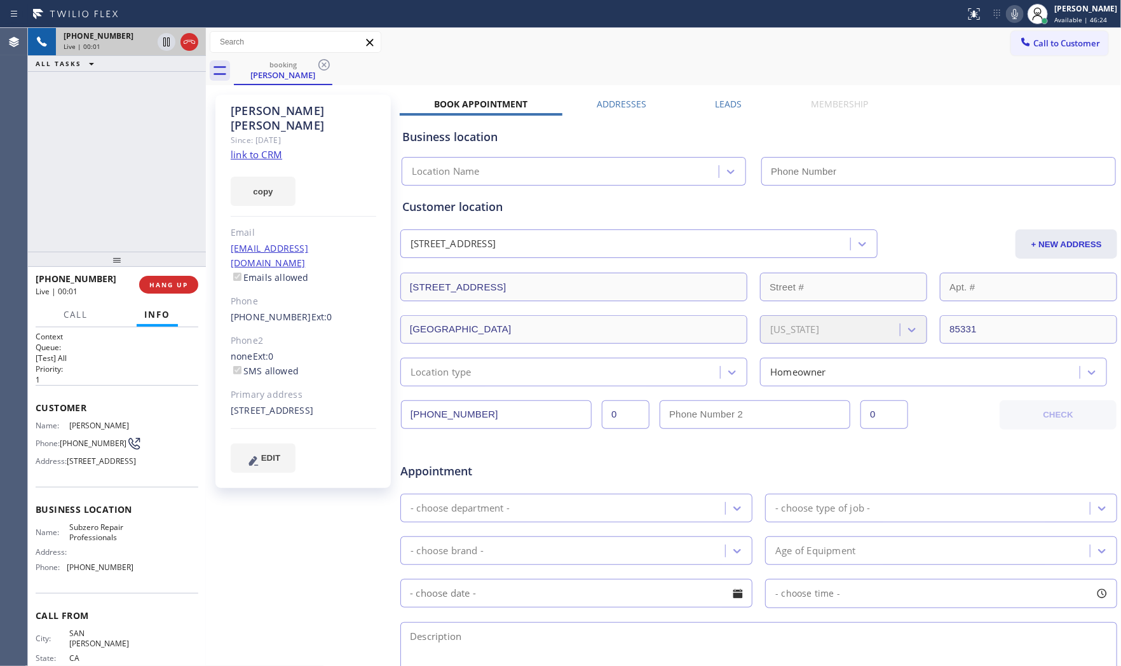
type input "[PHONE_NUMBER]"
click at [268, 148] on link "link to CRM" at bounding box center [256, 154] width 51 height 13
click at [179, 287] on span "HANG UP" at bounding box center [168, 284] width 39 height 9
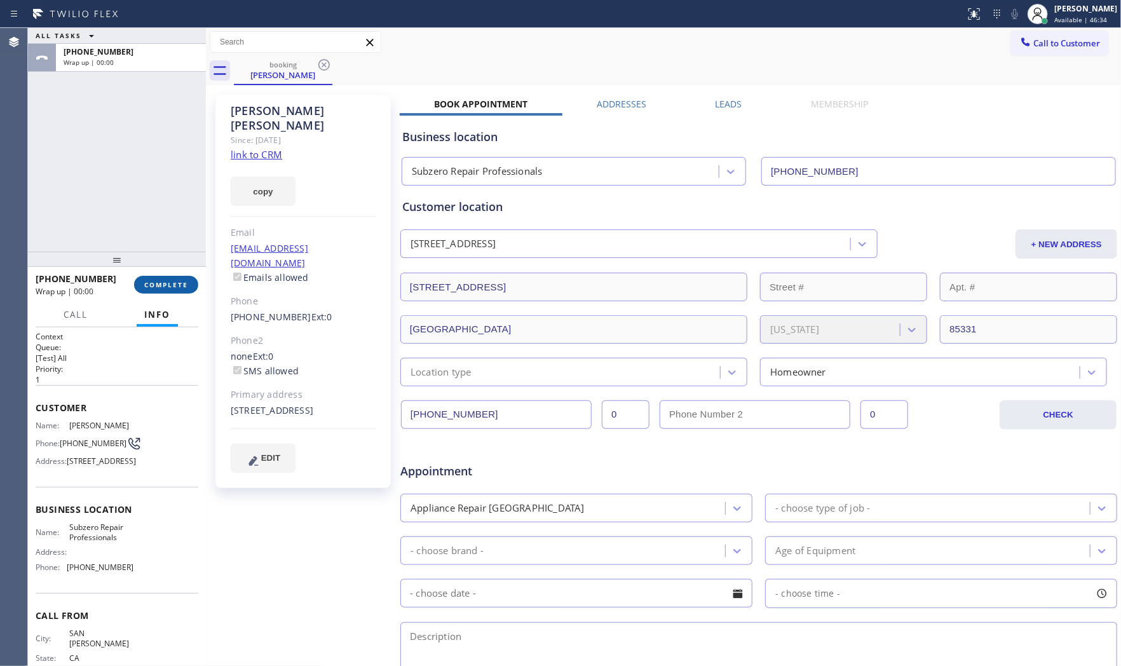
click at [179, 287] on span "COMPLETE" at bounding box center [166, 284] width 44 height 9
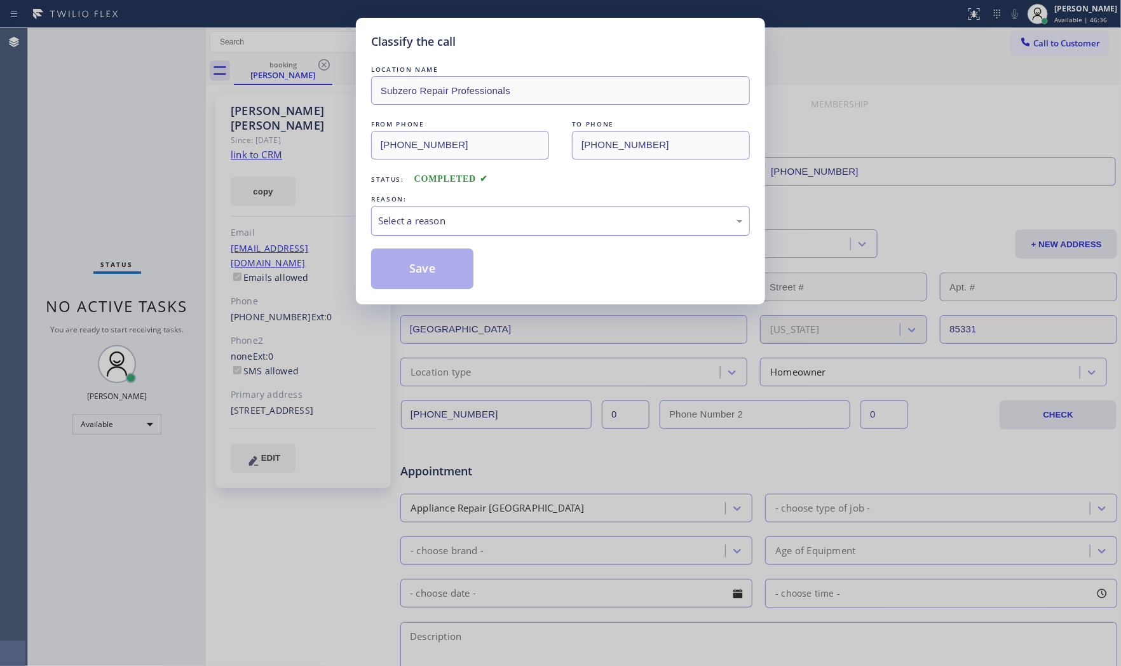
click at [544, 212] on div "Select a reason" at bounding box center [560, 221] width 379 height 30
click at [422, 267] on button "Save" at bounding box center [422, 268] width 102 height 41
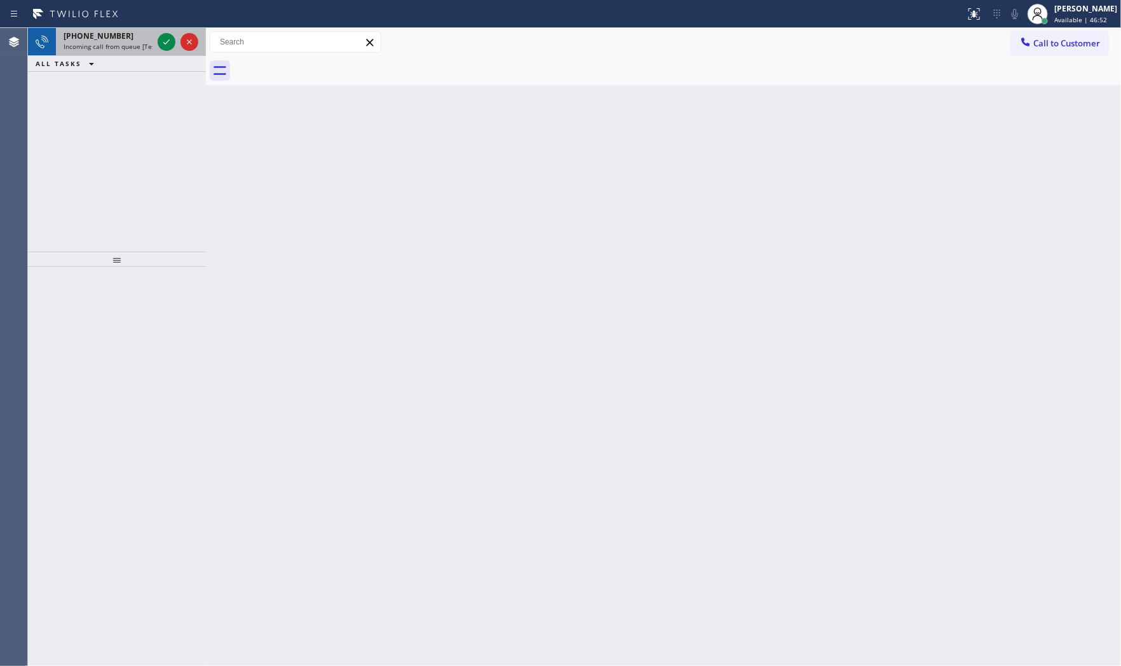
click at [118, 39] on div "[PHONE_NUMBER]" at bounding box center [108, 35] width 89 height 11
click at [168, 42] on icon at bounding box center [166, 41] width 15 height 15
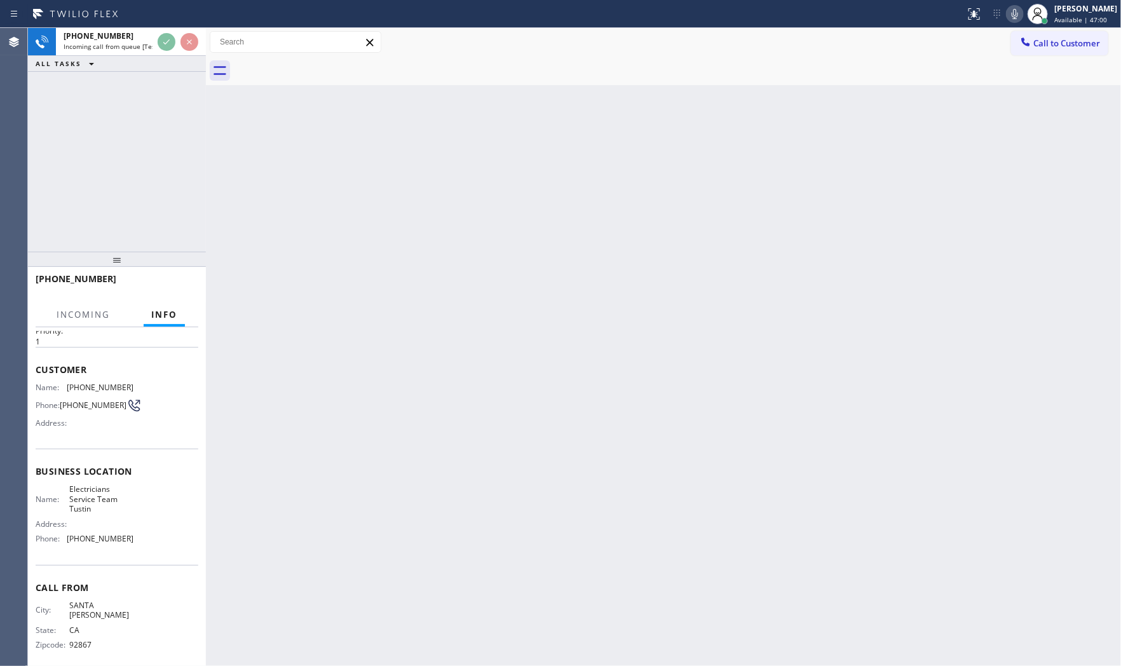
scroll to position [39, 0]
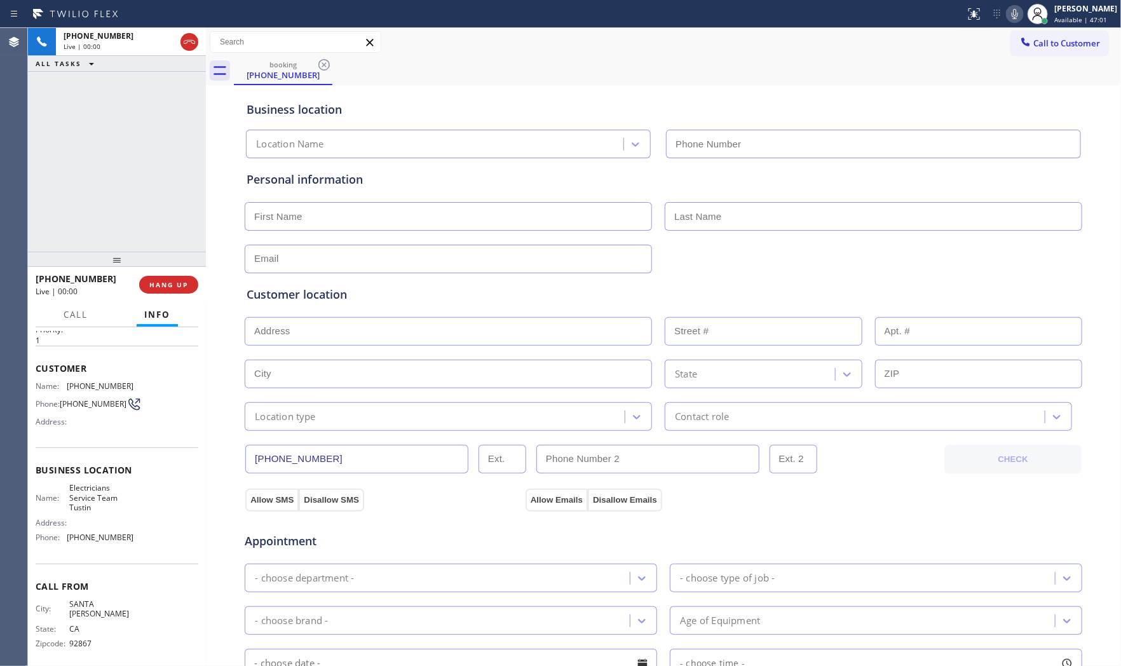
type input "[PHONE_NUMBER]"
click at [187, 282] on span "HANG UP" at bounding box center [168, 284] width 39 height 9
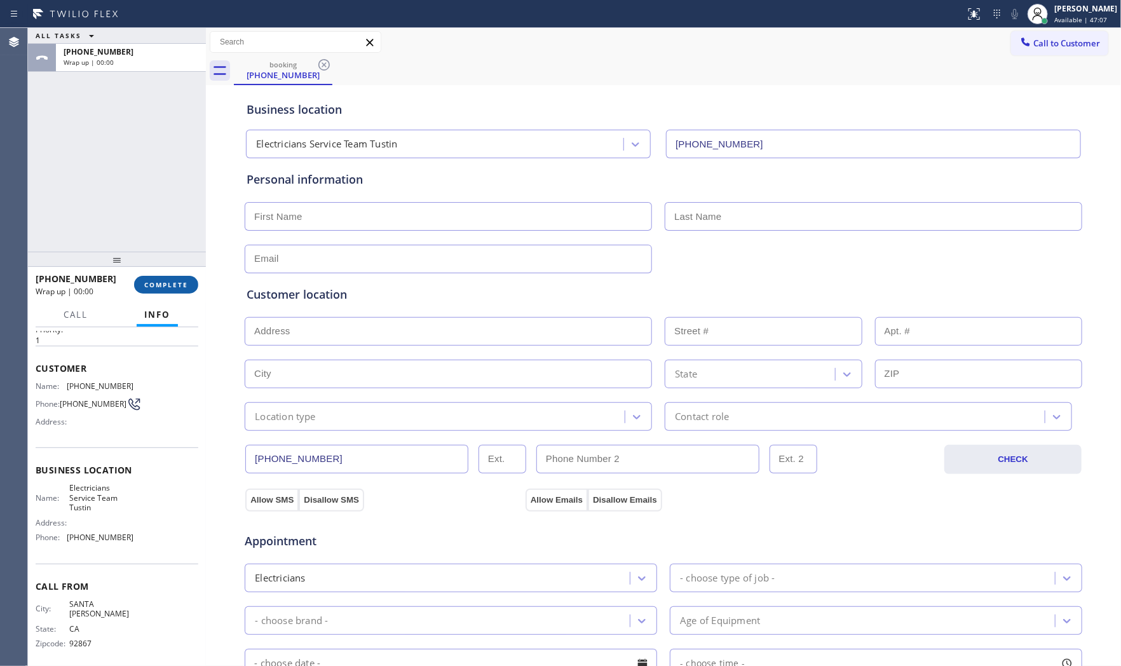
click at [187, 282] on span "COMPLETE" at bounding box center [166, 284] width 44 height 9
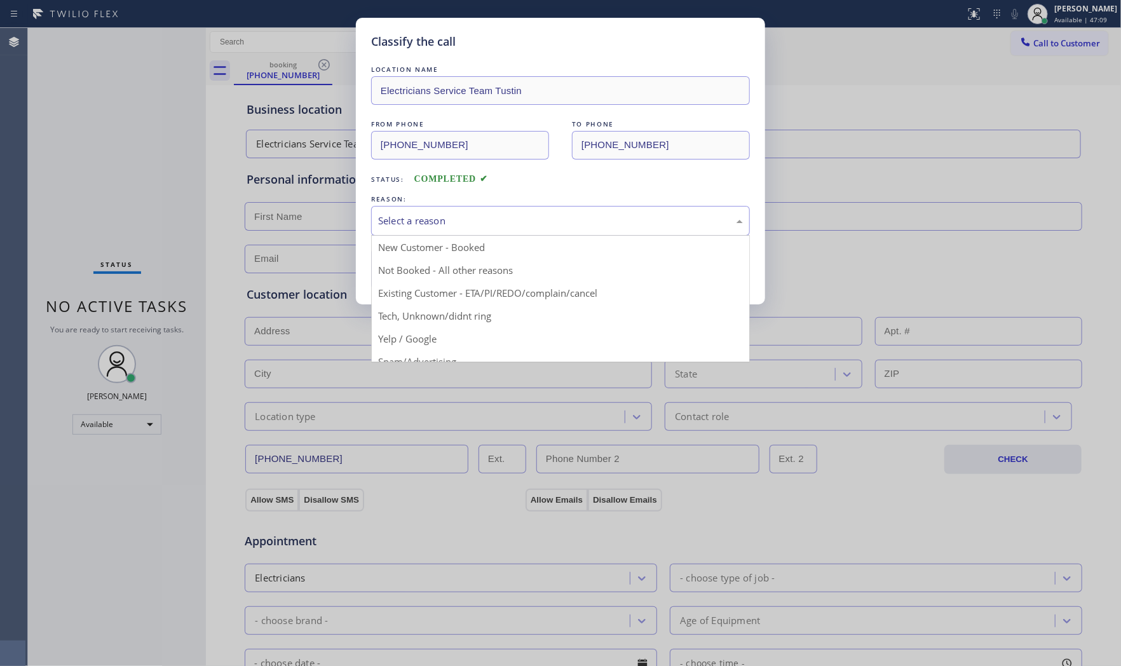
click at [434, 229] on div "Select a reason" at bounding box center [560, 221] width 379 height 30
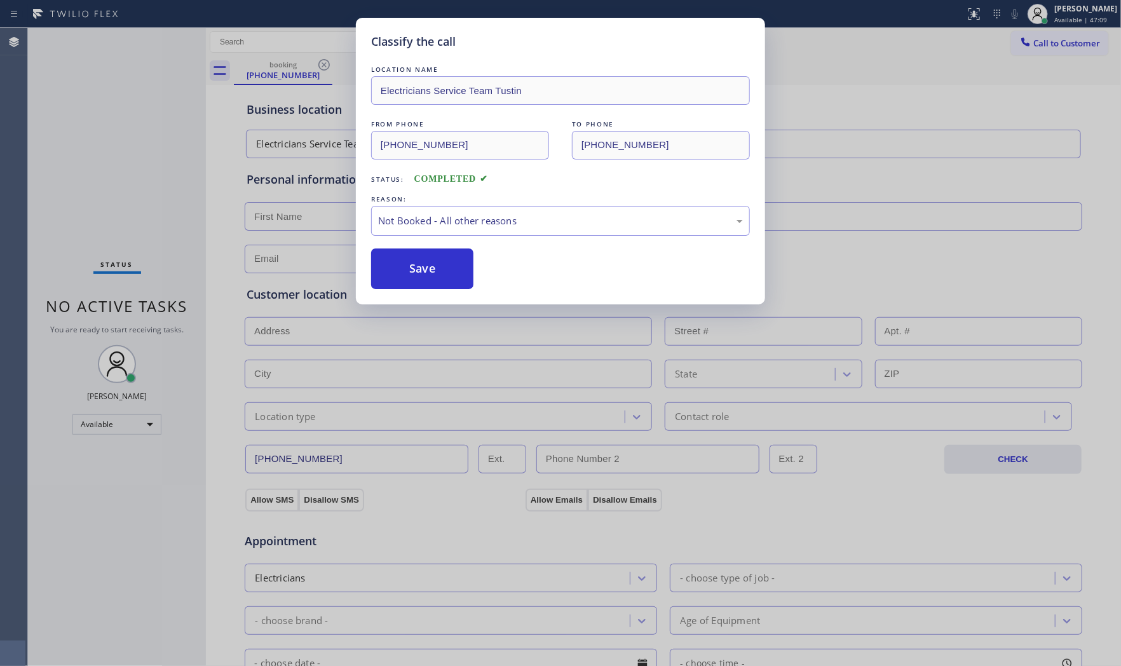
click at [423, 266] on button "Save" at bounding box center [422, 268] width 102 height 41
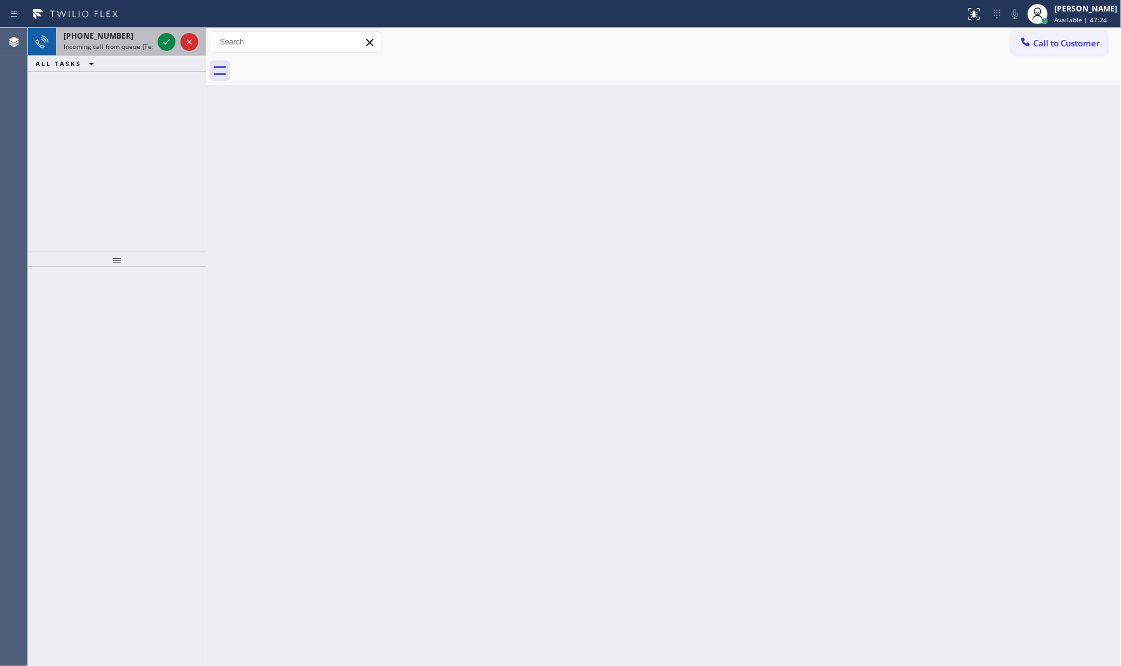
click at [102, 45] on span "Incoming call from queue [Test] All" at bounding box center [116, 46] width 105 height 9
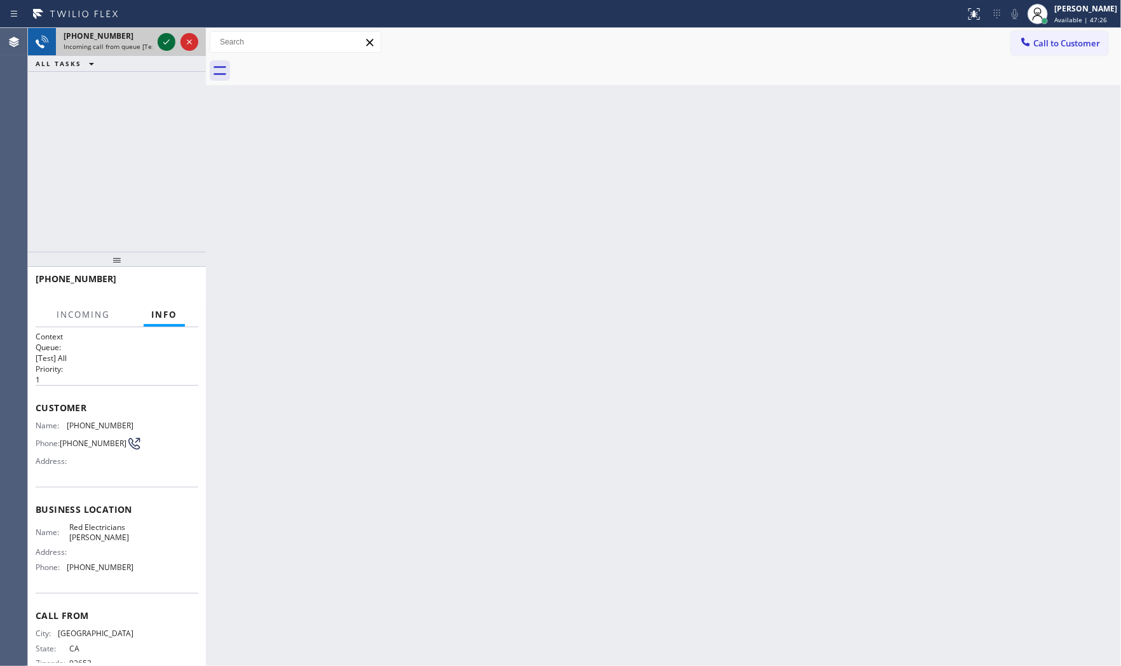
click at [163, 44] on icon at bounding box center [166, 41] width 15 height 15
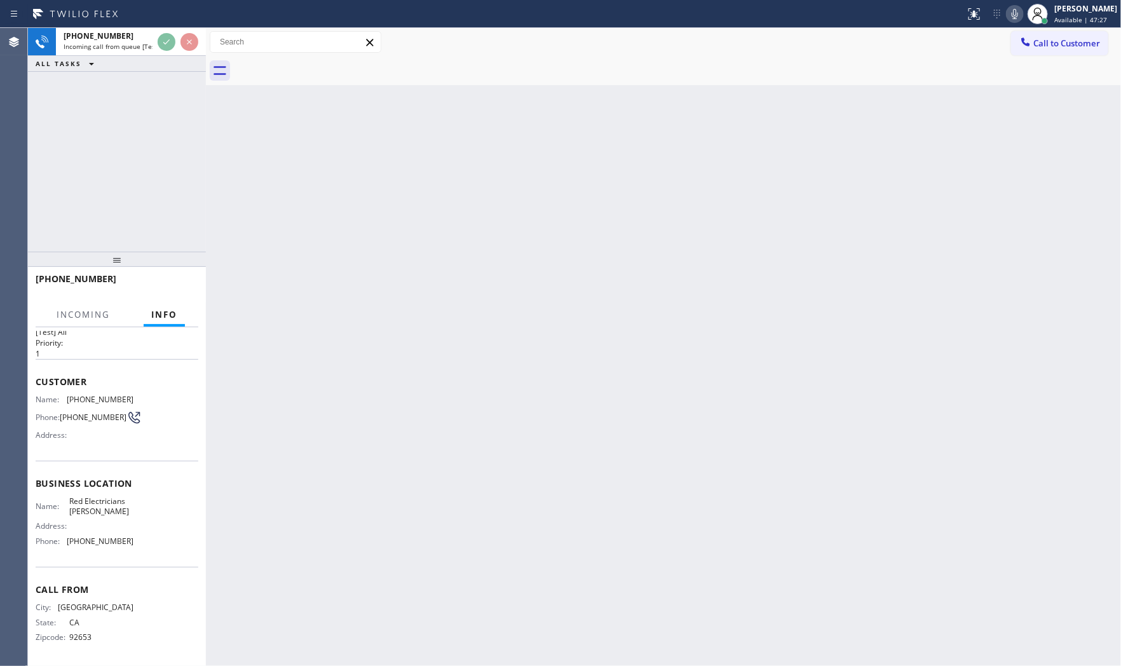
scroll to position [29, 0]
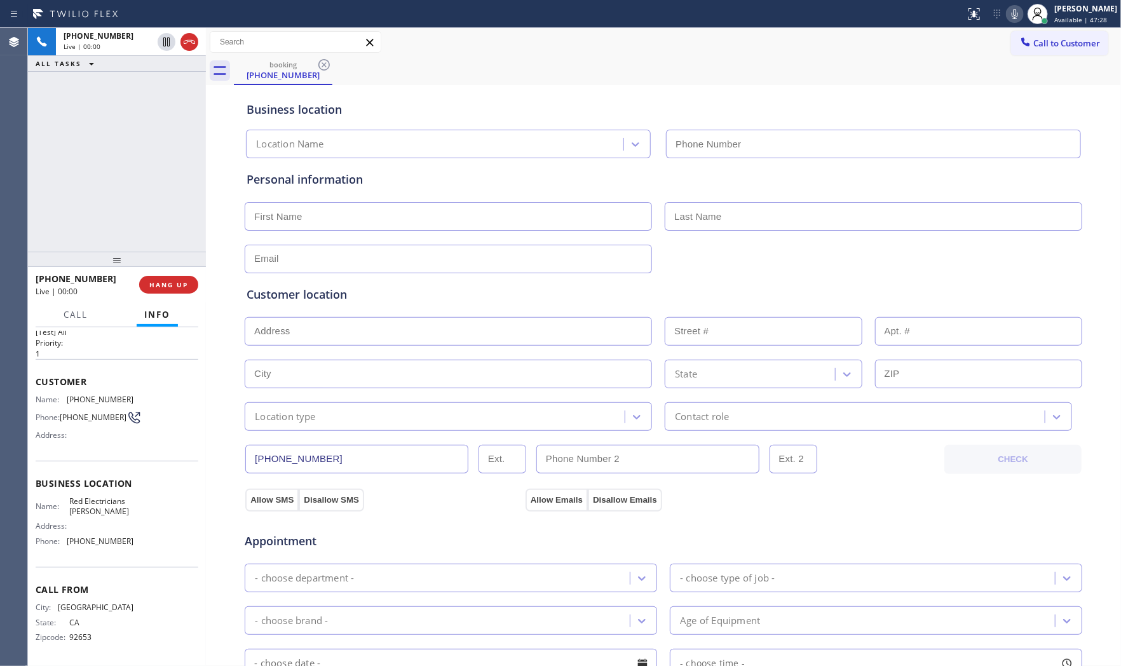
type input "[PHONE_NUMBER]"
click at [183, 289] on button "HANG UP" at bounding box center [168, 285] width 59 height 18
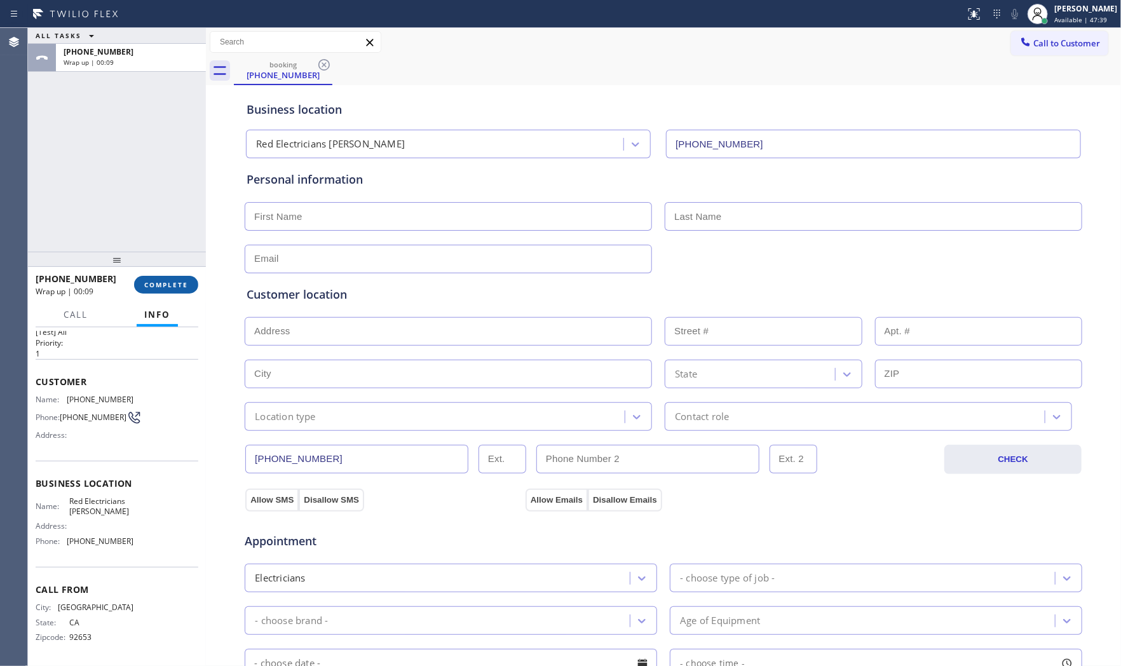
click at [170, 280] on span "COMPLETE" at bounding box center [166, 284] width 44 height 9
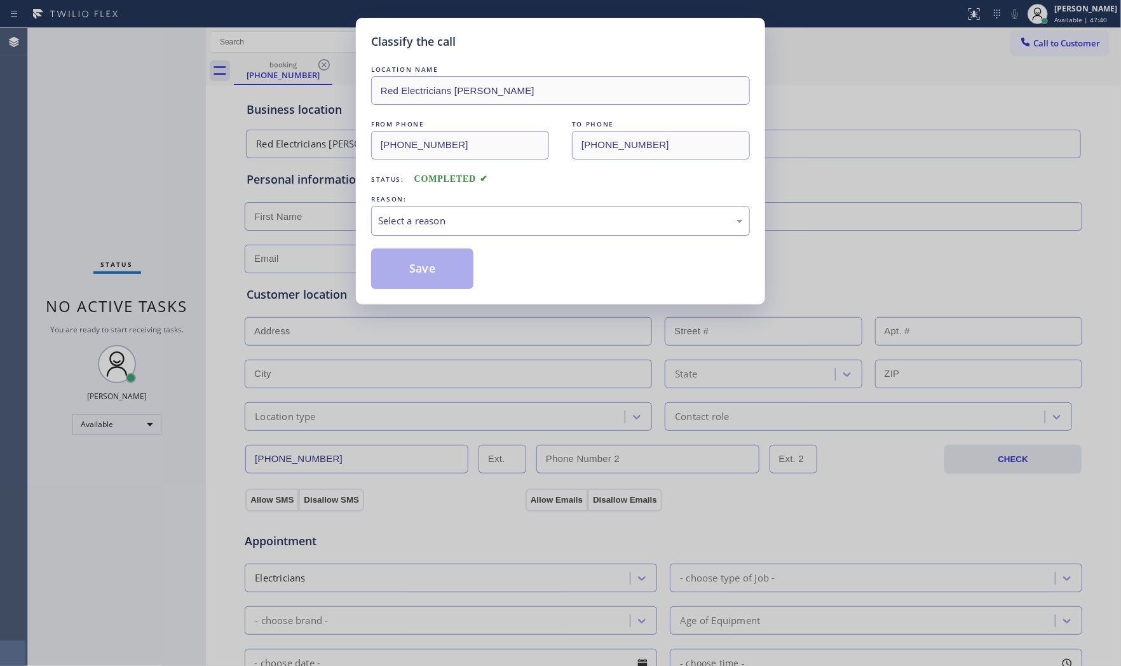
drag, startPoint x: 384, startPoint y: 218, endPoint x: 391, endPoint y: 233, distance: 16.5
click at [384, 218] on div "Select a reason" at bounding box center [560, 220] width 365 height 15
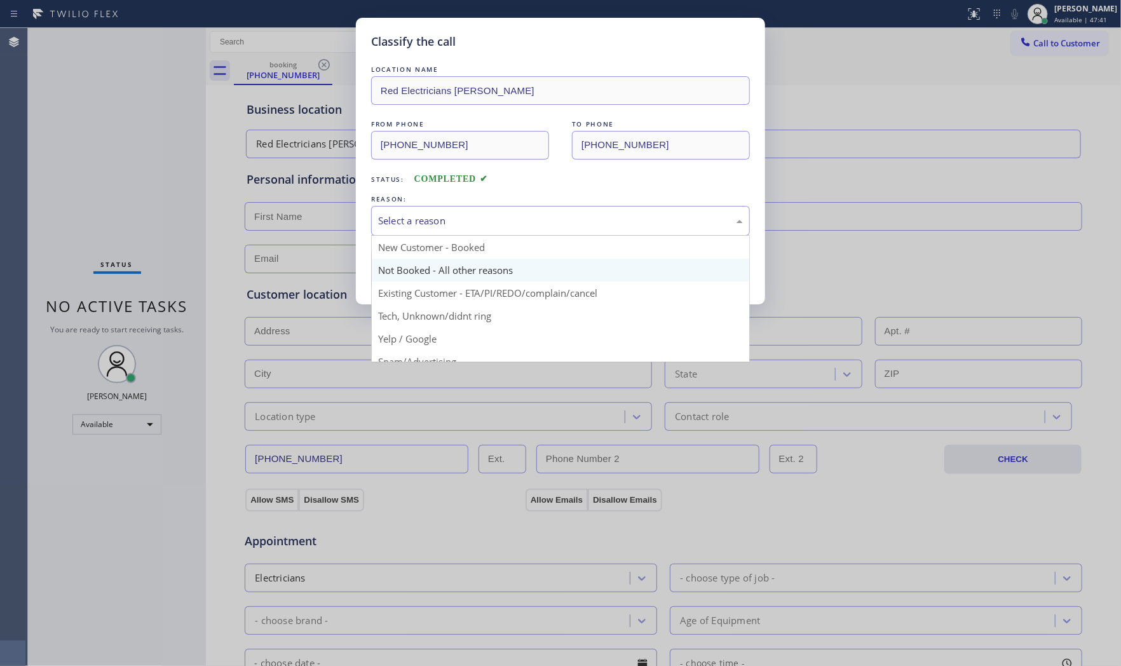
click at [398, 266] on button "Save" at bounding box center [422, 268] width 102 height 41
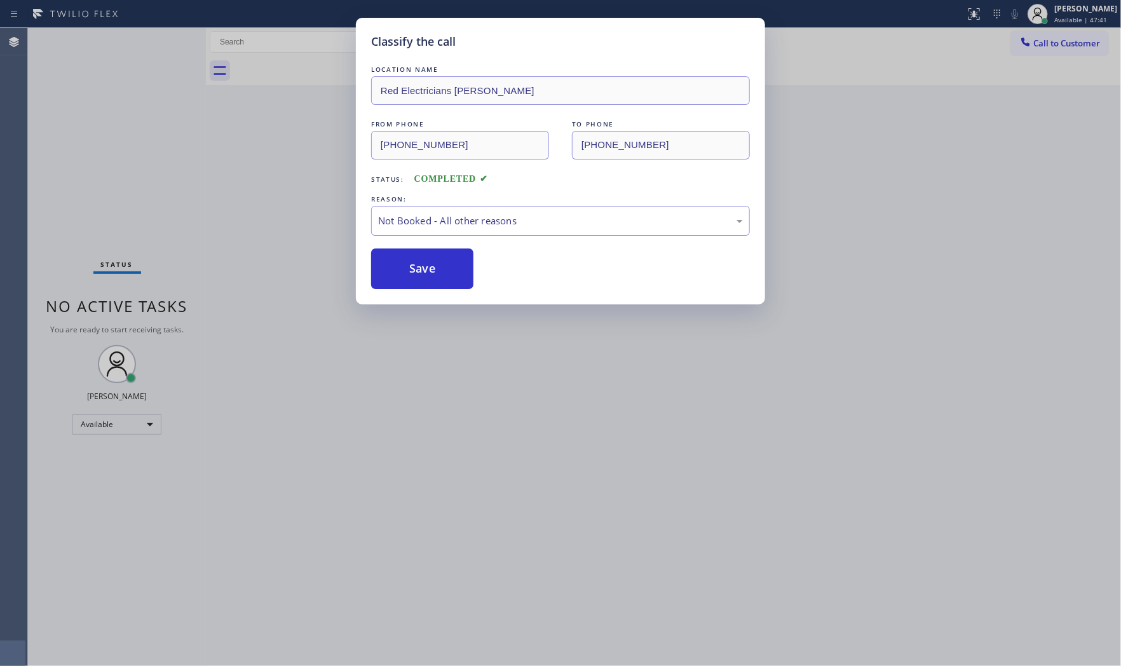
click at [398, 266] on button "Save" at bounding box center [422, 268] width 102 height 41
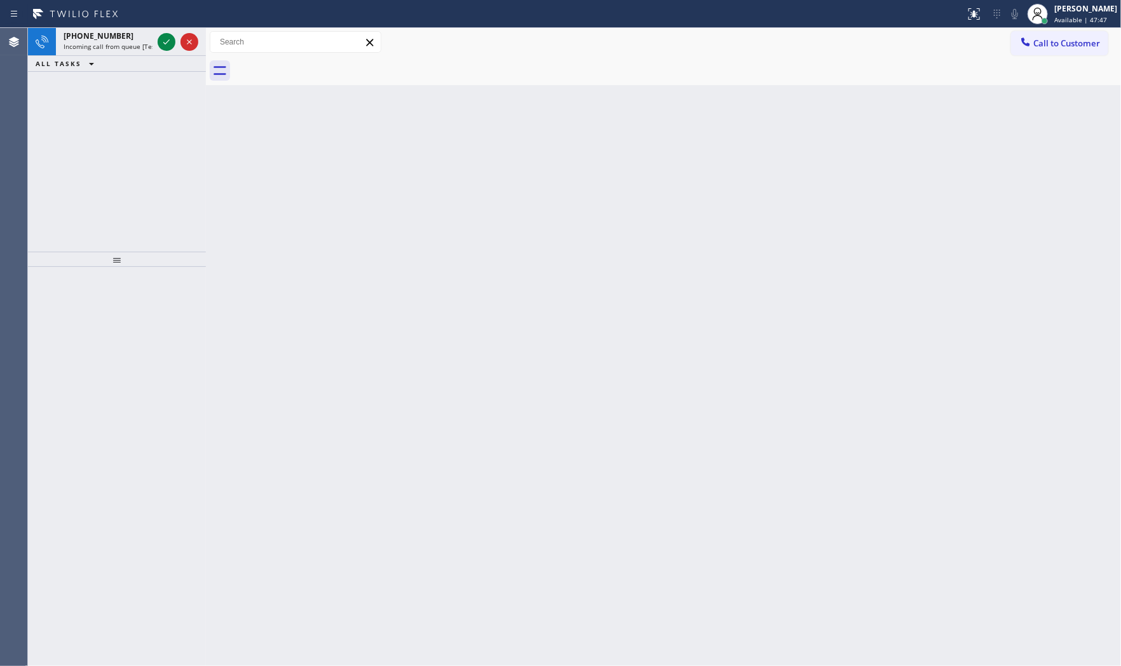
click at [123, 56] on div "ALL TASKS ALL TASKS ACTIVE TASKS TASKS IN WRAP UP" at bounding box center [117, 64] width 178 height 16
click at [126, 48] on span "Incoming call from queue [Test] All" at bounding box center [116, 46] width 105 height 9
click at [173, 46] on icon at bounding box center [166, 41] width 15 height 15
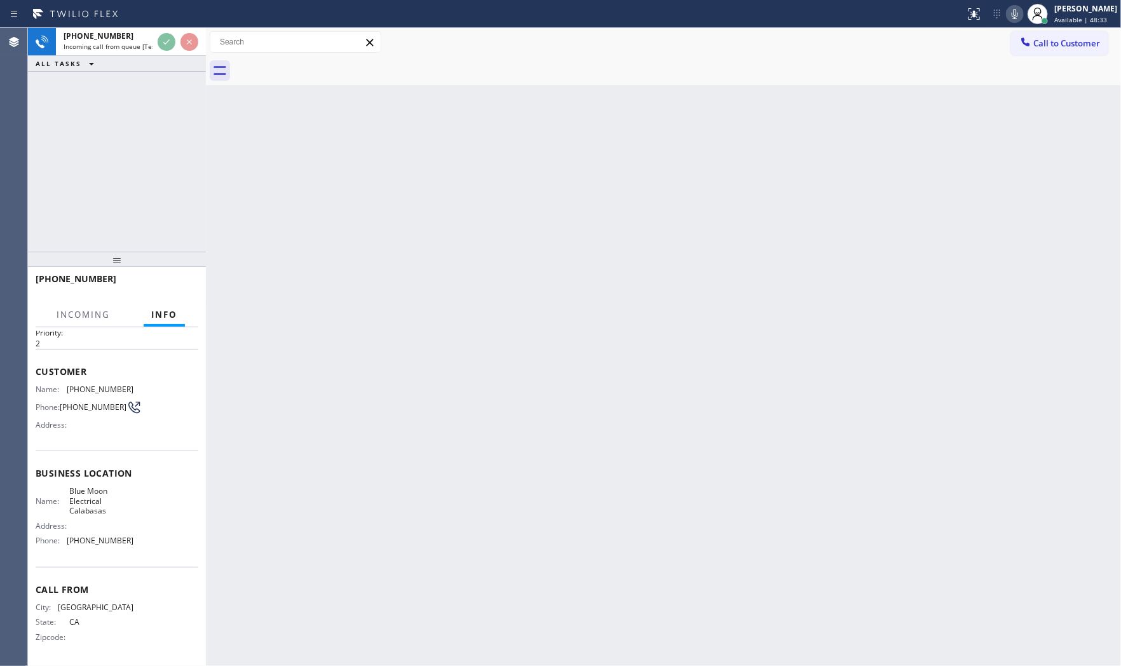
scroll to position [39, 0]
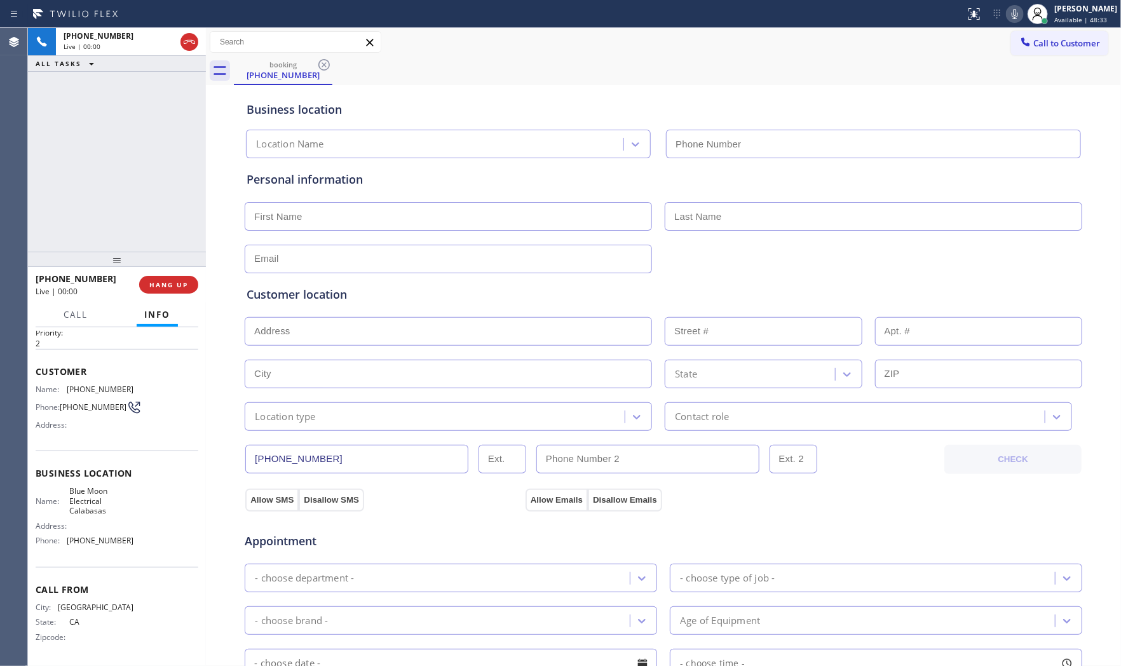
type input "[PHONE_NUMBER]"
click at [1018, 19] on icon at bounding box center [1014, 13] width 15 height 15
click at [180, 281] on span "HANG UP" at bounding box center [168, 284] width 39 height 9
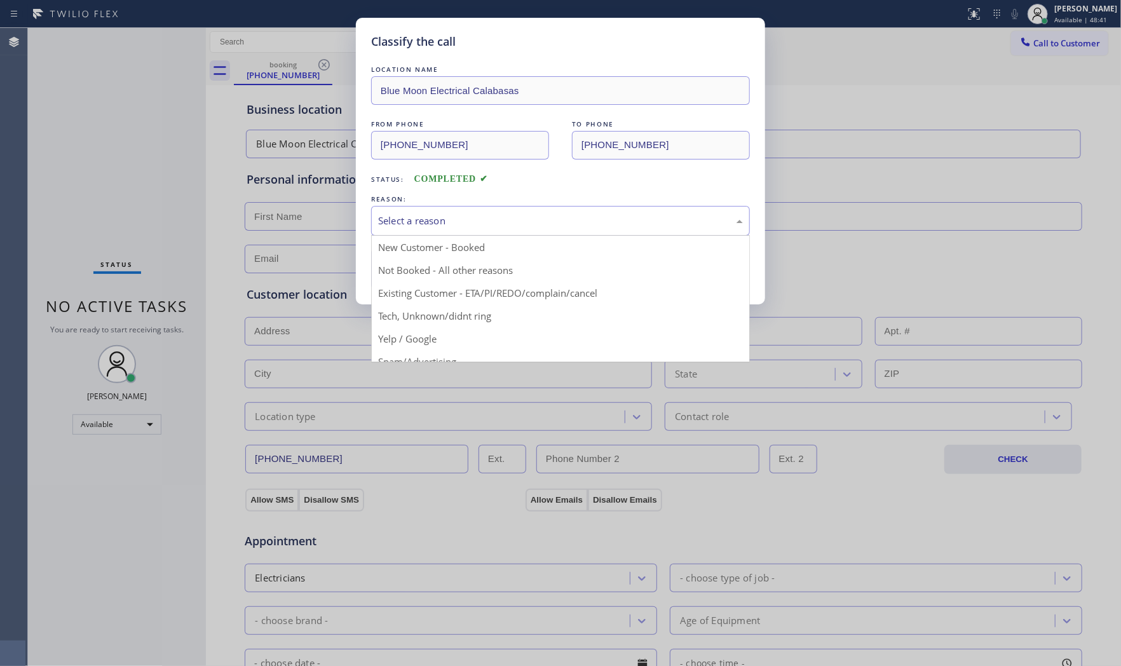
click at [480, 208] on div "Select a reason" at bounding box center [560, 221] width 379 height 30
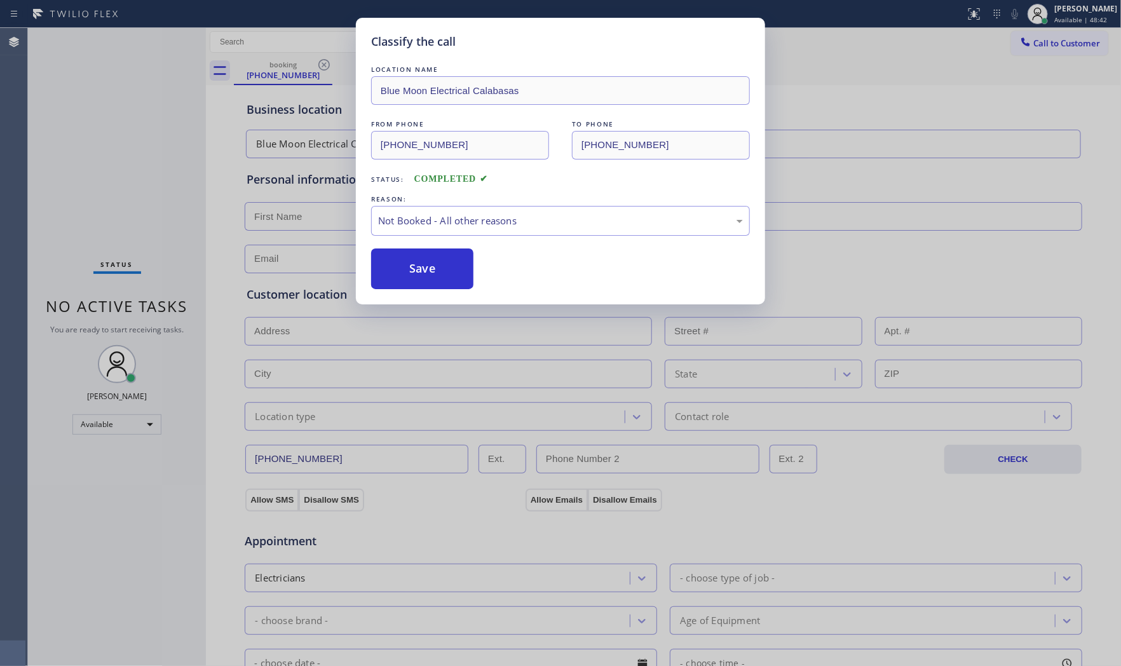
click at [427, 261] on button "Save" at bounding box center [422, 268] width 102 height 41
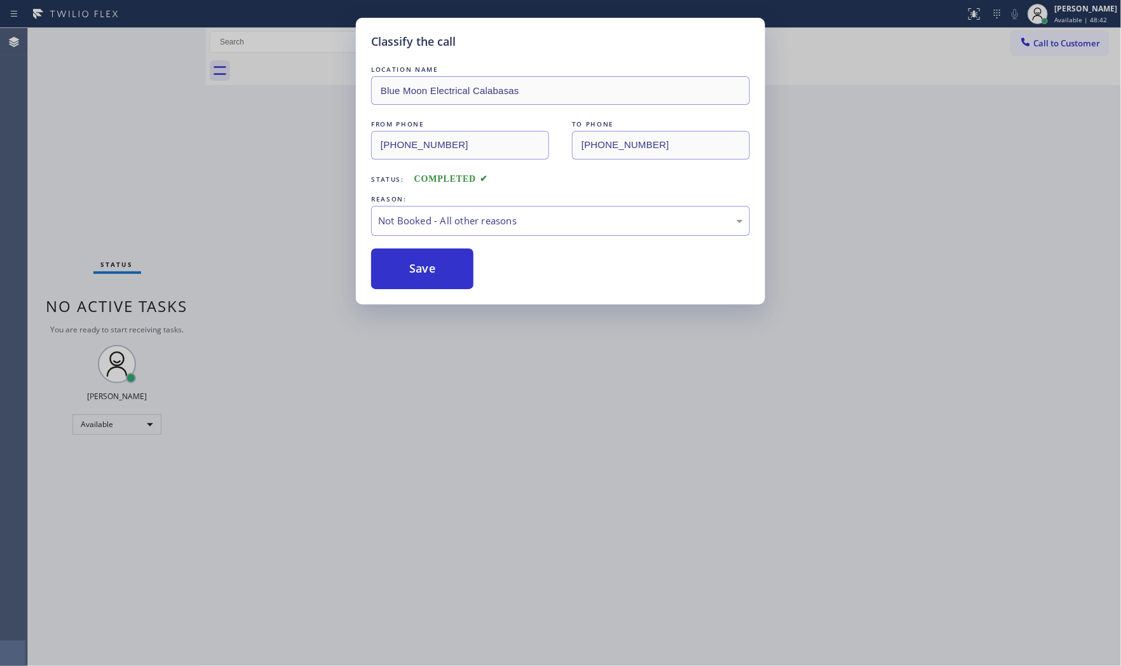
click at [427, 261] on button "Save" at bounding box center [422, 268] width 102 height 41
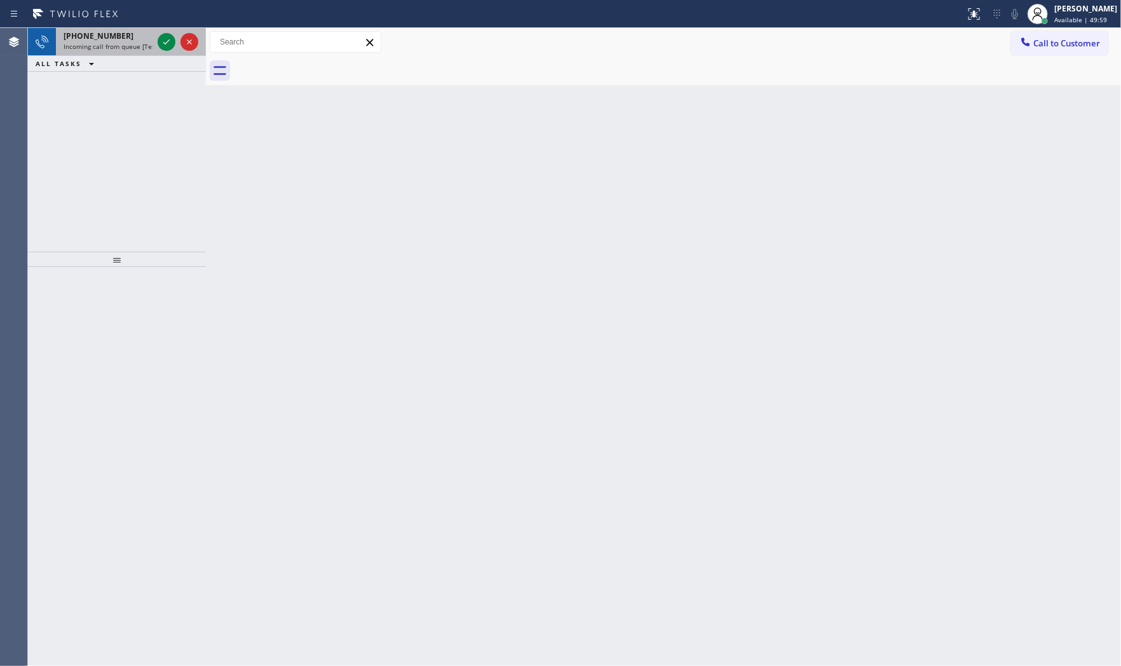
click at [137, 39] on div "[PHONE_NUMBER]" at bounding box center [108, 35] width 89 height 11
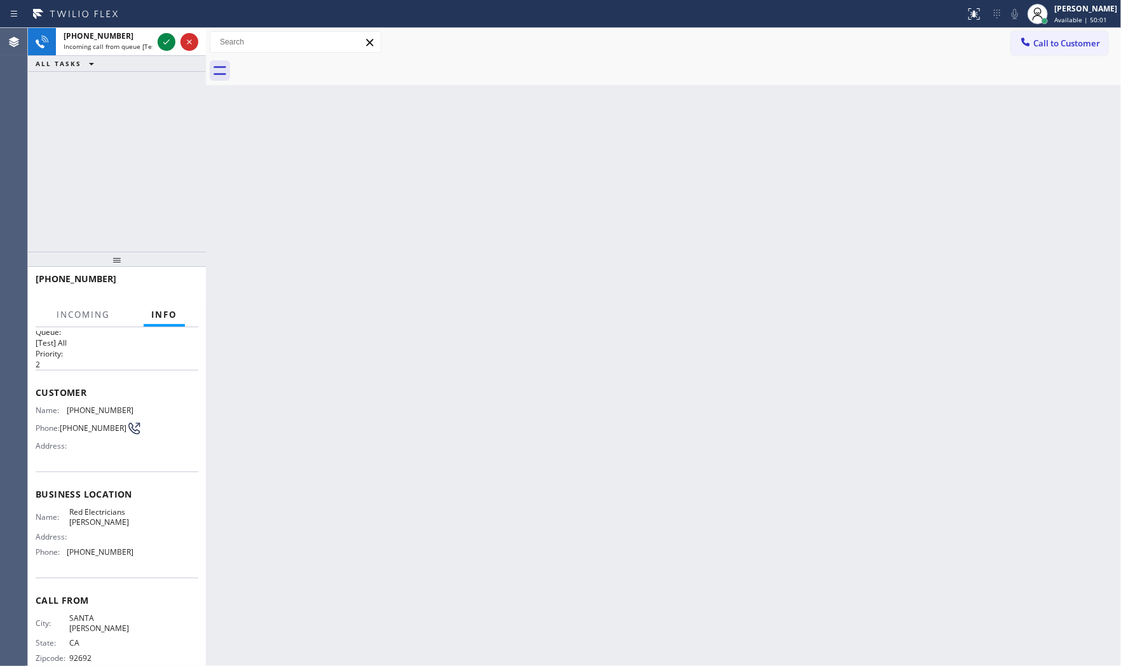
scroll to position [29, 0]
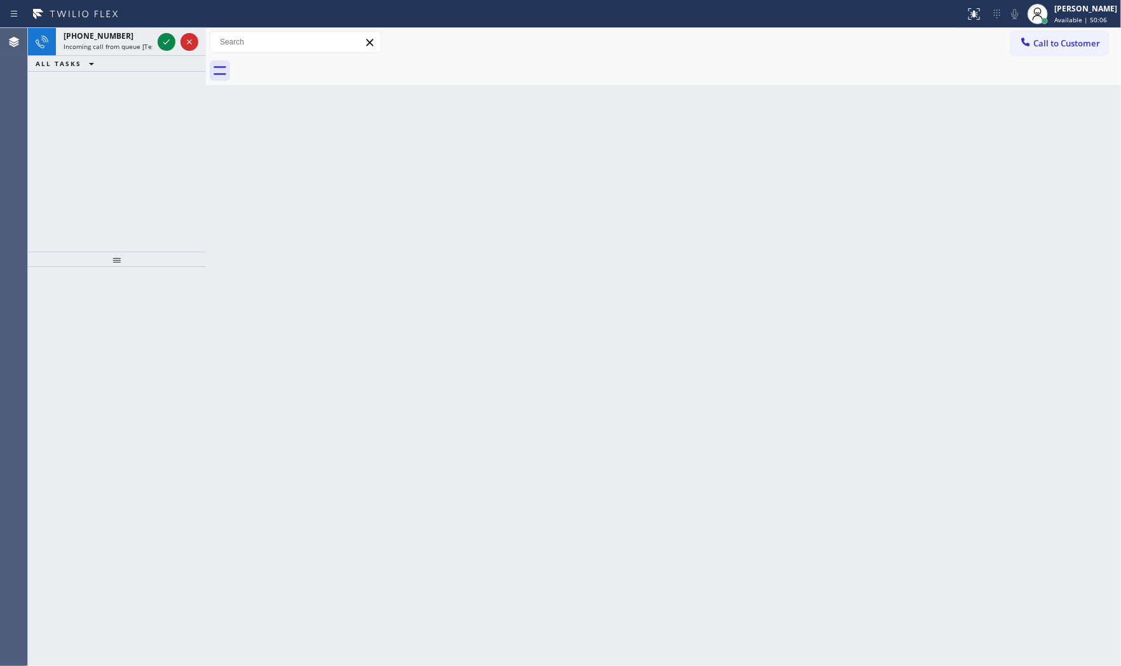
click at [119, 64] on div "ALL TASKS ALL TASKS ACTIVE TASKS TASKS IN WRAP UP" at bounding box center [117, 64] width 178 height 16
click at [122, 51] on div "[PHONE_NUMBER] Incoming call from queue [Test] All" at bounding box center [105, 42] width 99 height 28
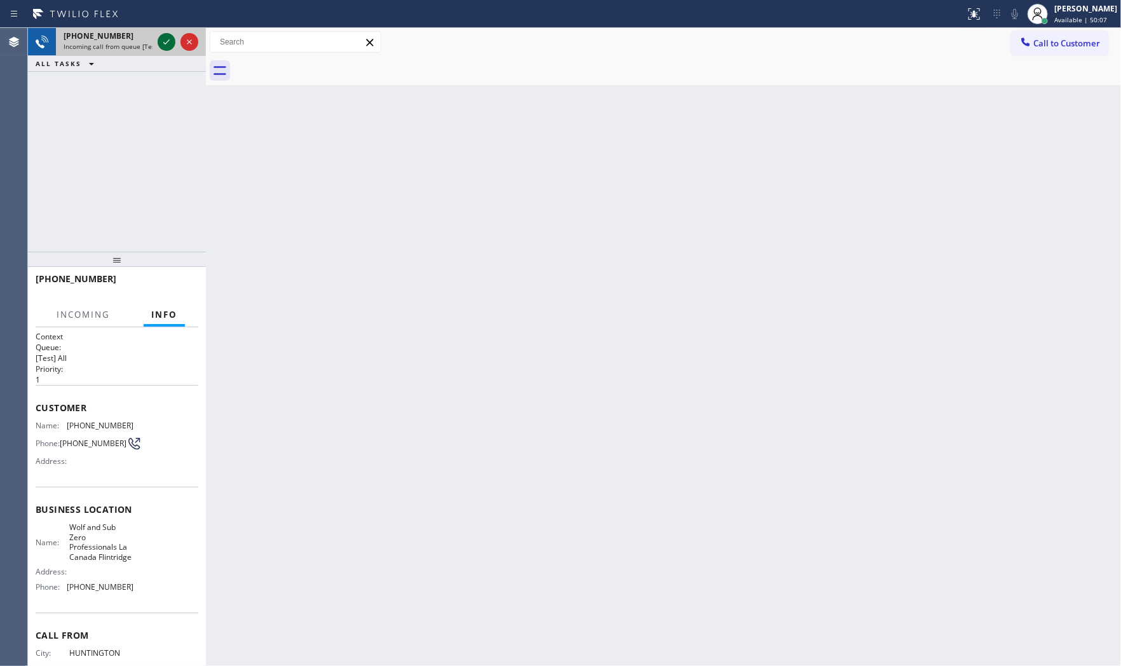
click at [158, 36] on div at bounding box center [167, 41] width 18 height 15
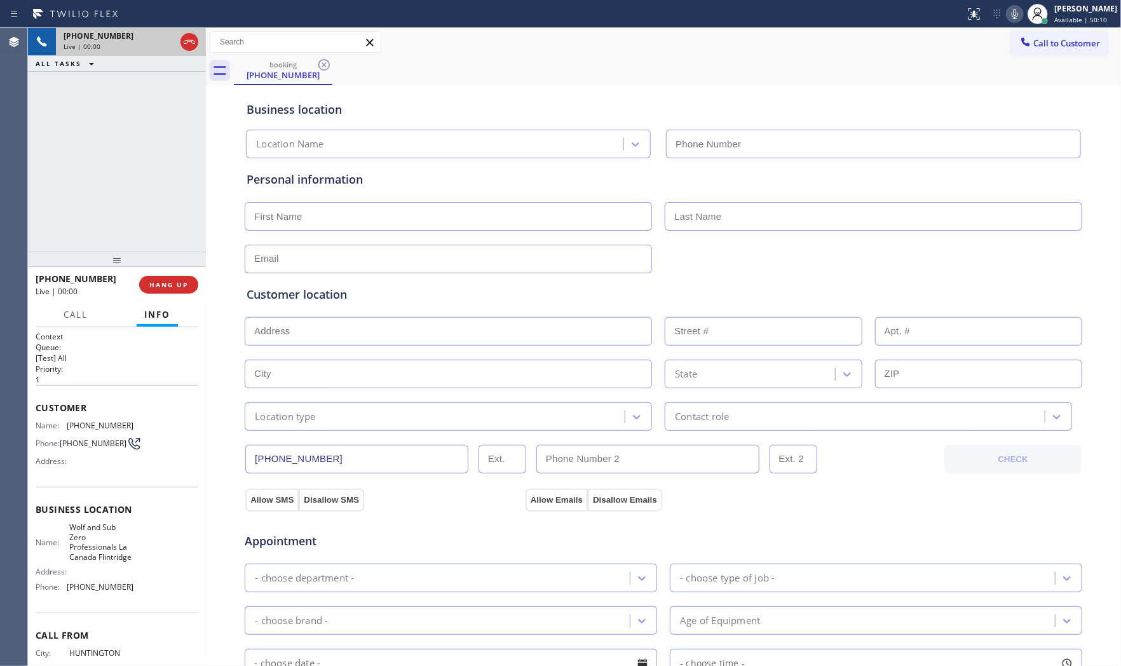
type input "[PHONE_NUMBER]"
click at [175, 284] on span "HANG UP" at bounding box center [168, 284] width 39 height 9
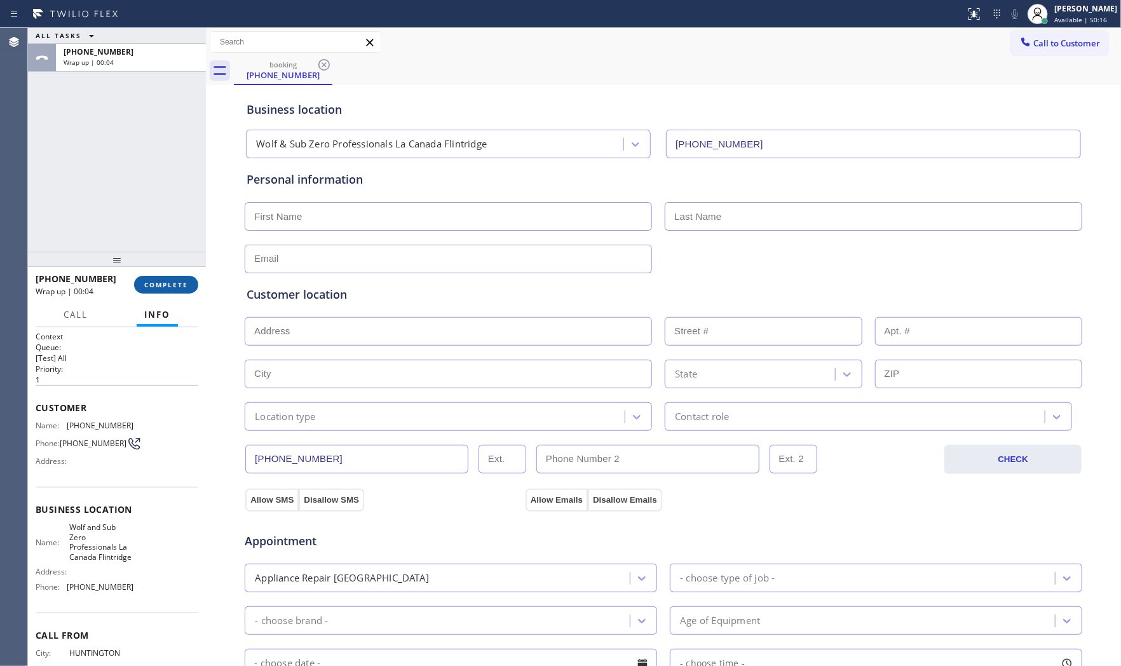
click at [175, 281] on span "COMPLETE" at bounding box center [166, 284] width 44 height 9
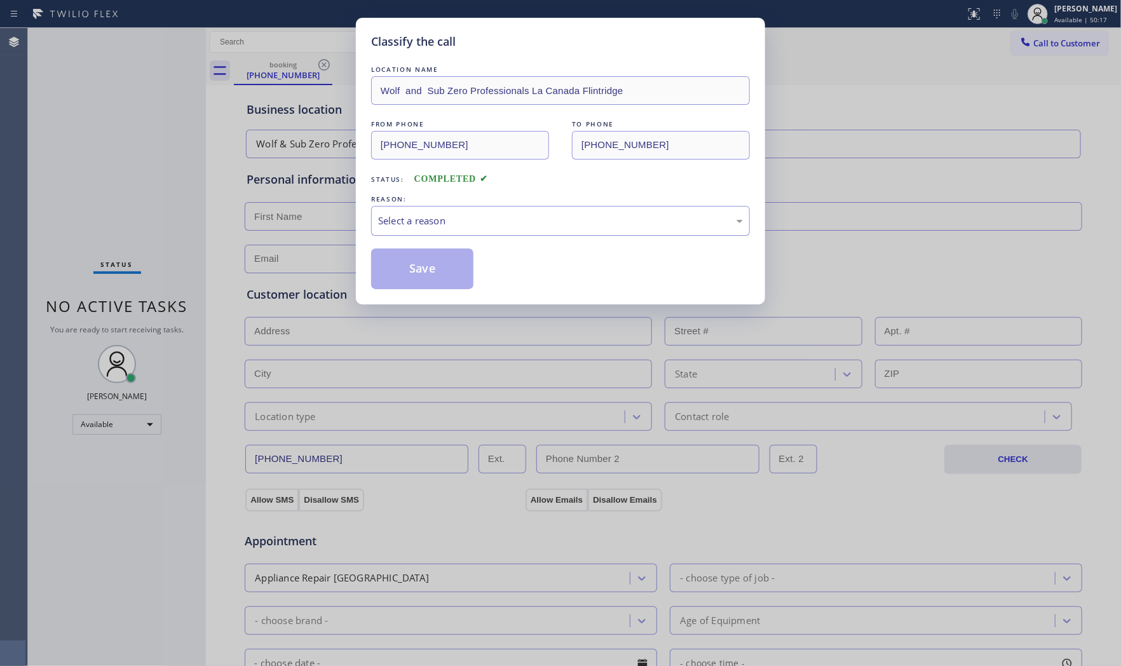
drag, startPoint x: 479, startPoint y: 212, endPoint x: 475, endPoint y: 232, distance: 20.2
click at [480, 212] on div "Select a reason" at bounding box center [560, 221] width 379 height 30
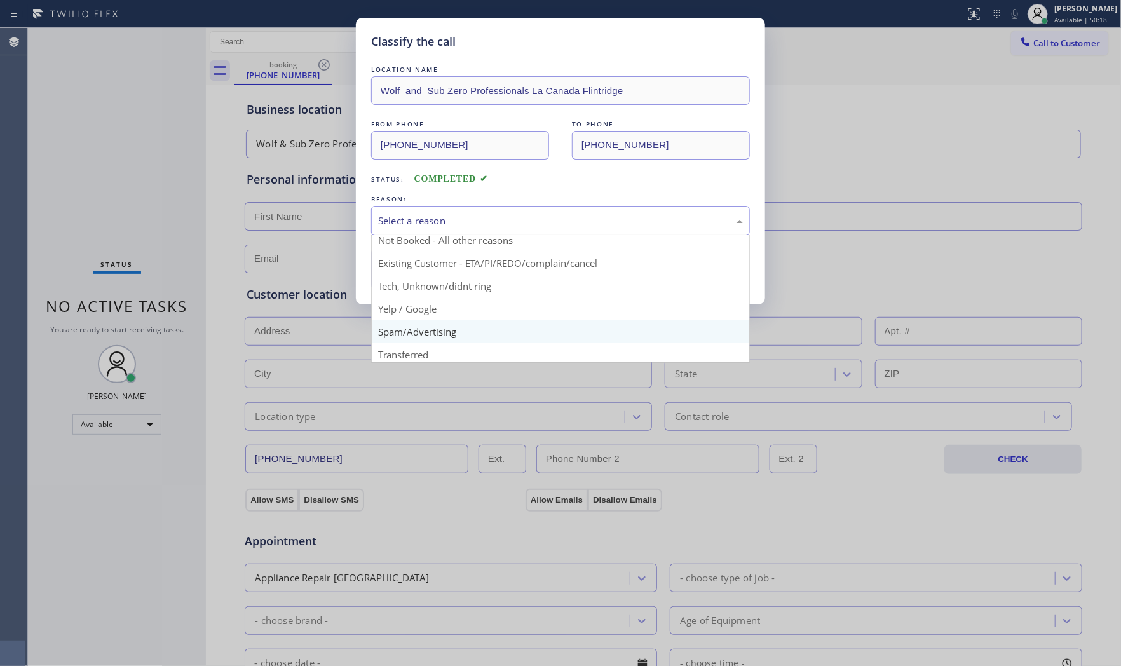
scroll to position [79, 0]
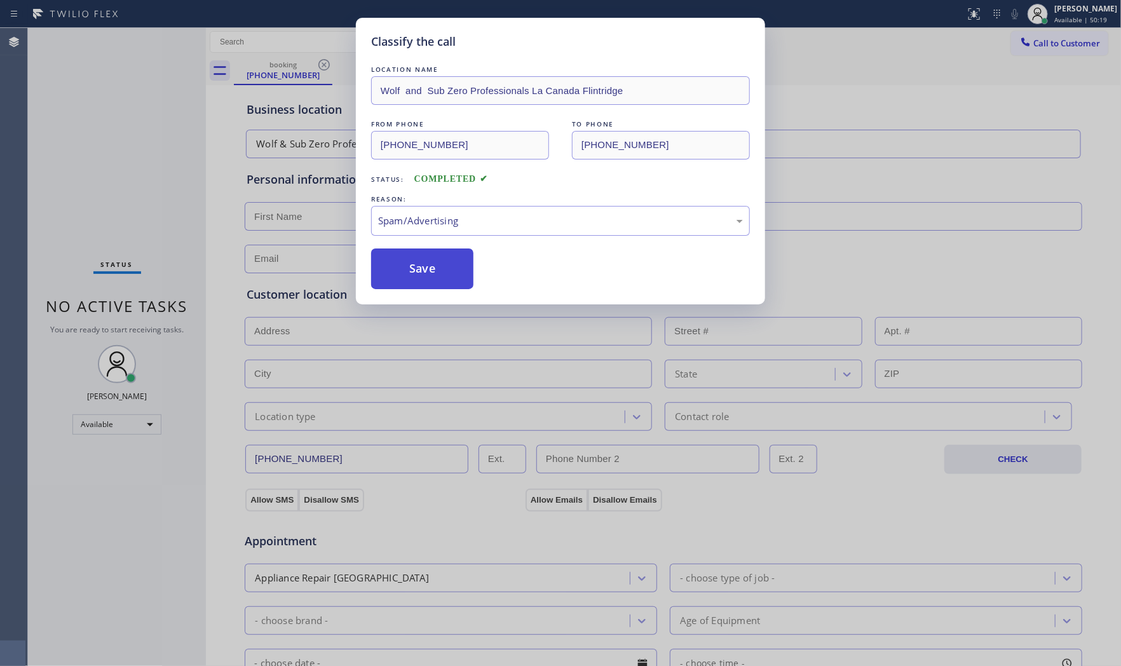
click at [426, 269] on button "Save" at bounding box center [422, 268] width 102 height 41
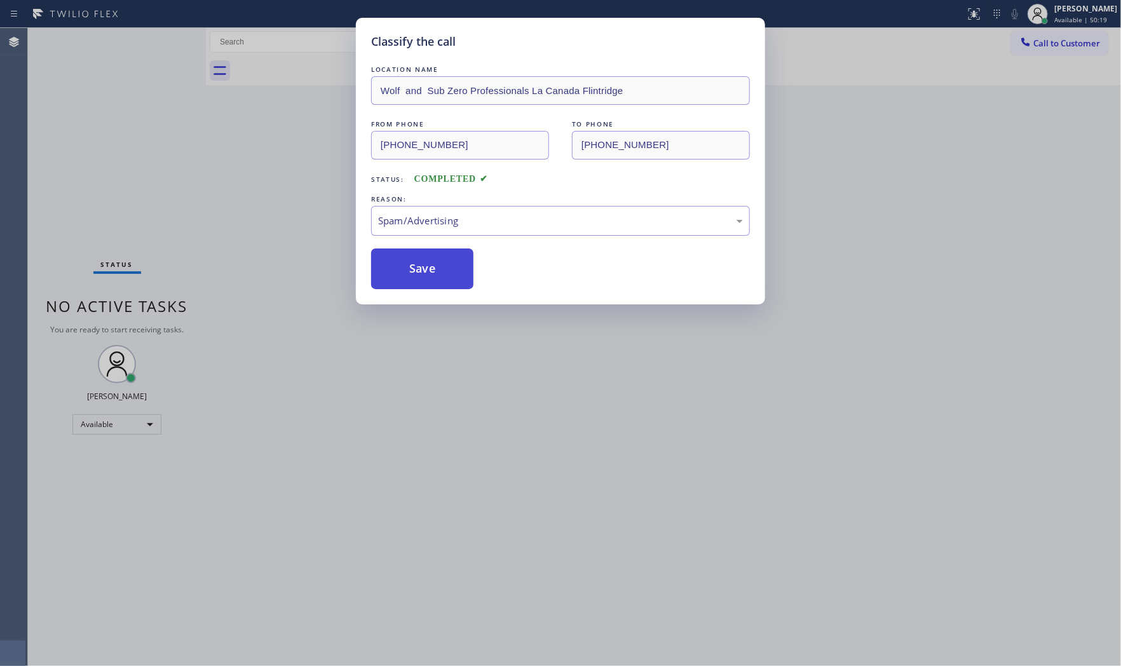
click at [426, 269] on button "Save" at bounding box center [422, 268] width 102 height 41
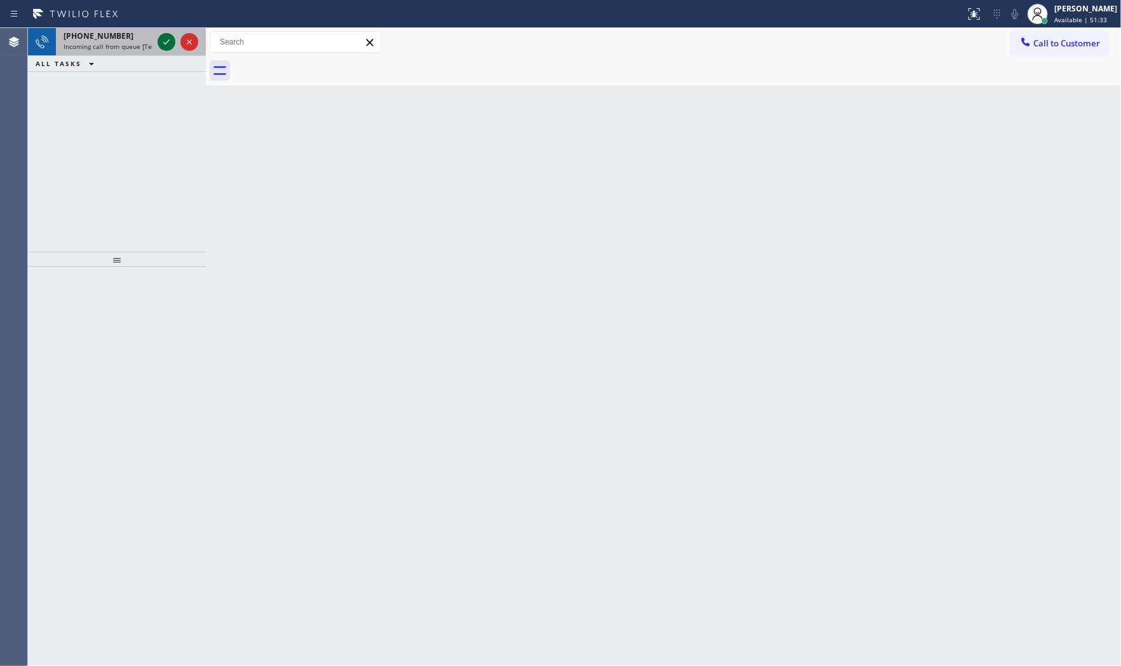
click at [168, 42] on icon at bounding box center [166, 41] width 15 height 15
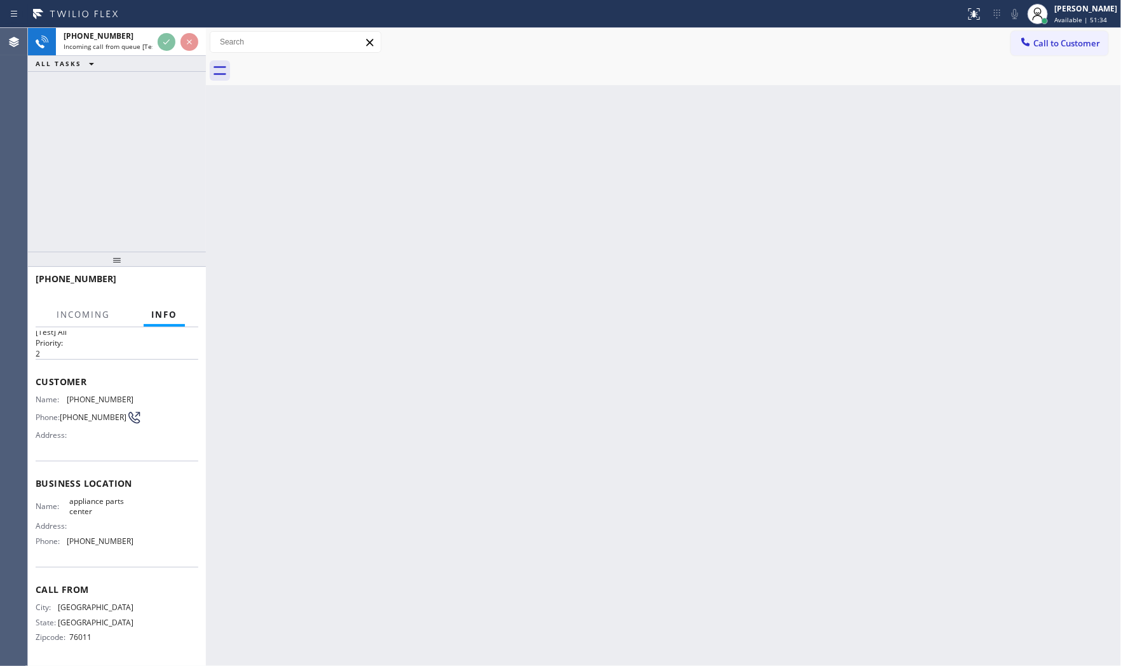
scroll to position [29, 0]
click at [182, 288] on div at bounding box center [113, 291] width 154 height 11
click at [182, 288] on div "[PHONE_NUMBER]" at bounding box center [117, 284] width 163 height 33
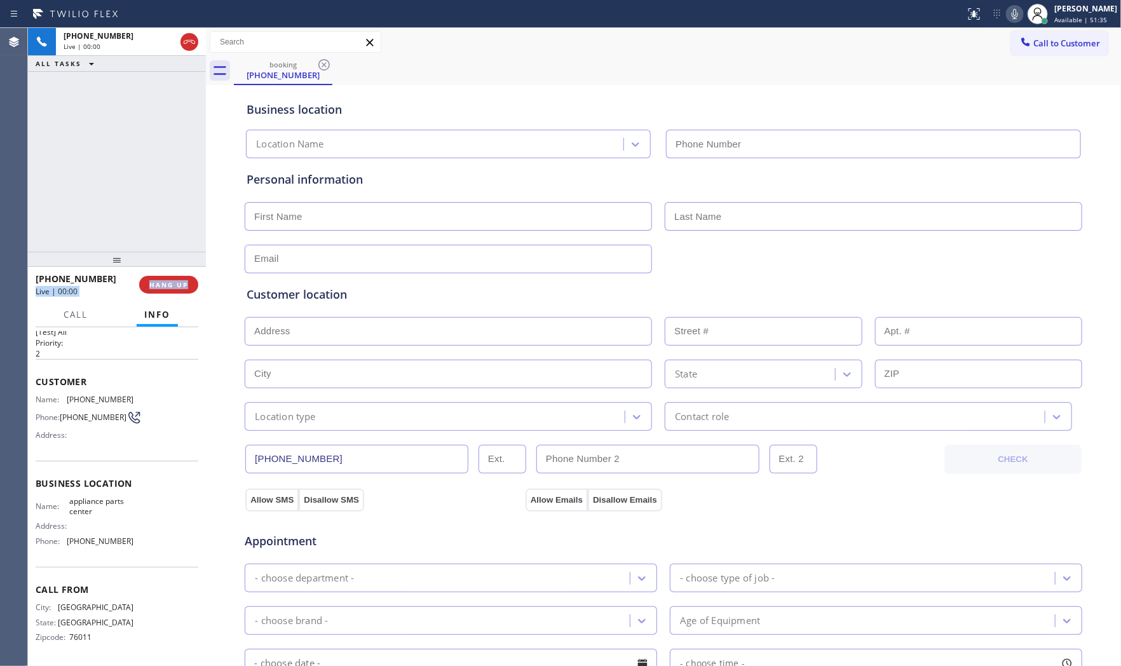
click at [182, 288] on span "HANG UP" at bounding box center [168, 284] width 39 height 9
type input "[PHONE_NUMBER]"
click at [182, 288] on span "HANG UP" at bounding box center [168, 284] width 39 height 9
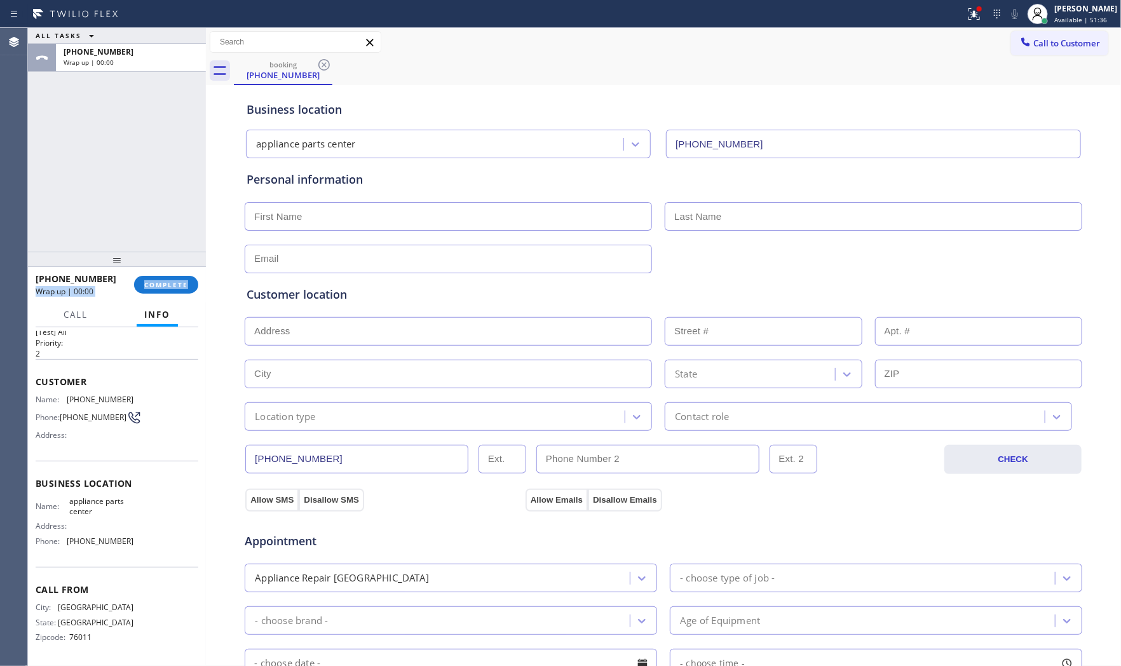
click at [182, 288] on span "COMPLETE" at bounding box center [166, 284] width 44 height 9
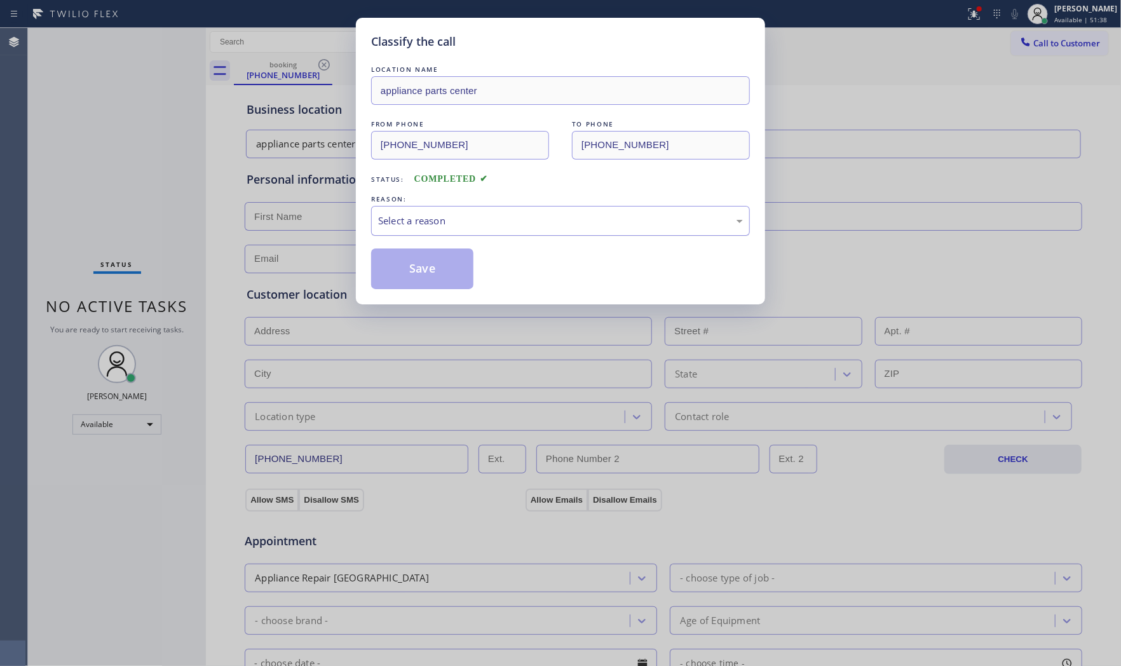
drag, startPoint x: 510, startPoint y: 219, endPoint x: 499, endPoint y: 231, distance: 16.6
click at [510, 219] on div "Select a reason" at bounding box center [560, 220] width 365 height 15
click at [421, 262] on button "Save" at bounding box center [422, 268] width 102 height 41
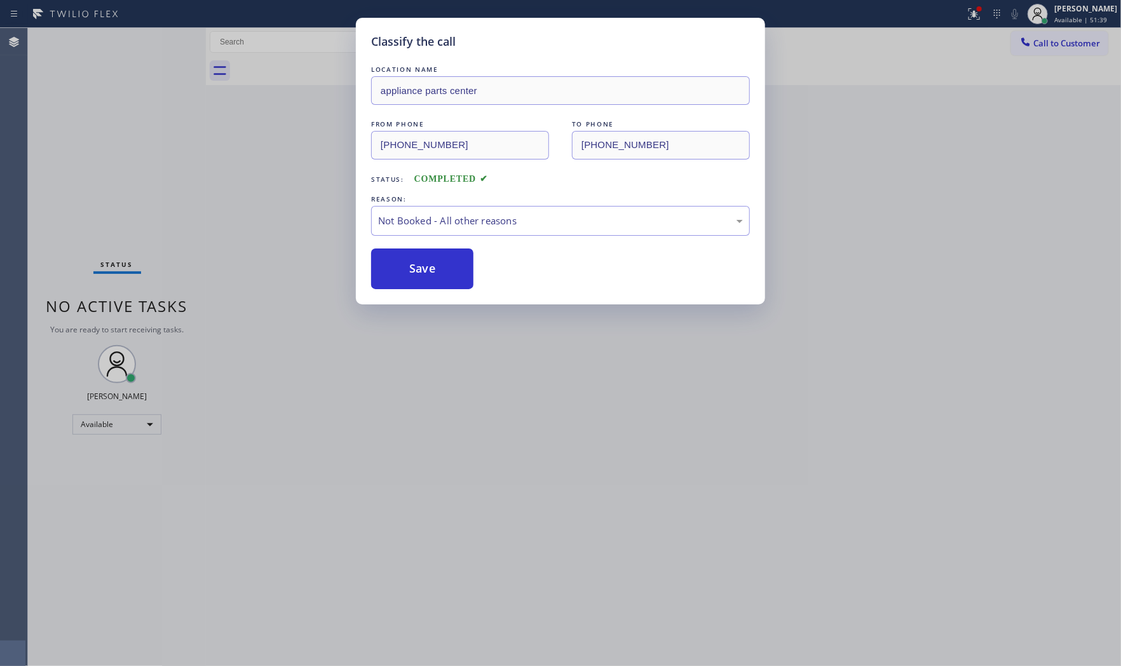
click at [421, 262] on button "Save" at bounding box center [422, 268] width 102 height 41
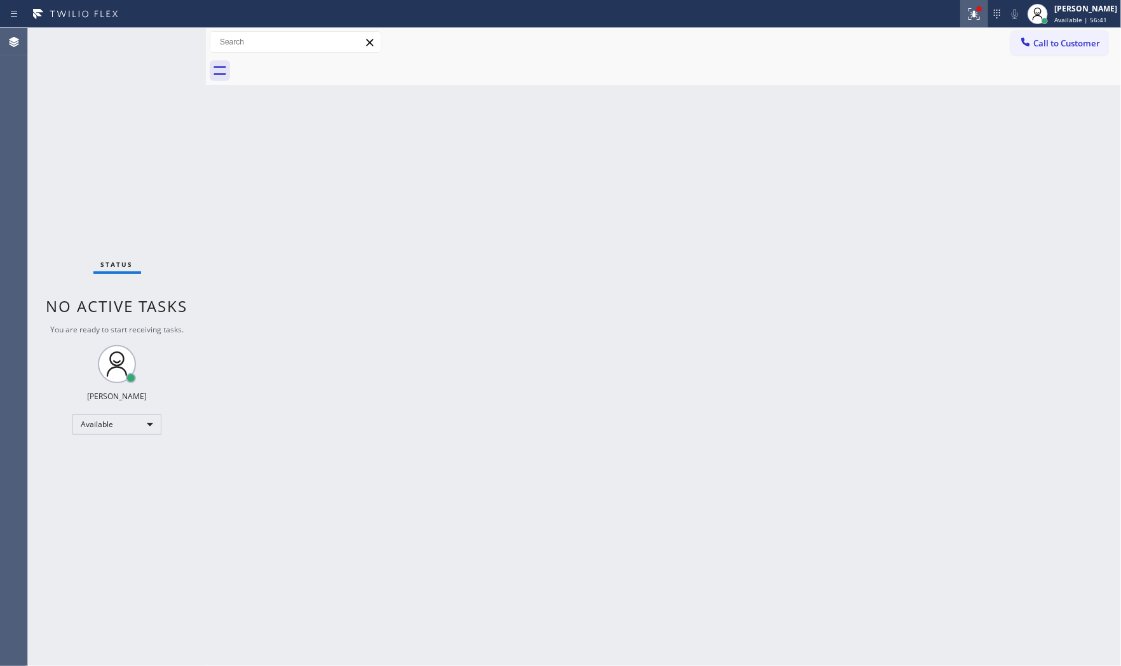
click at [968, 8] on icon at bounding box center [973, 13] width 15 height 15
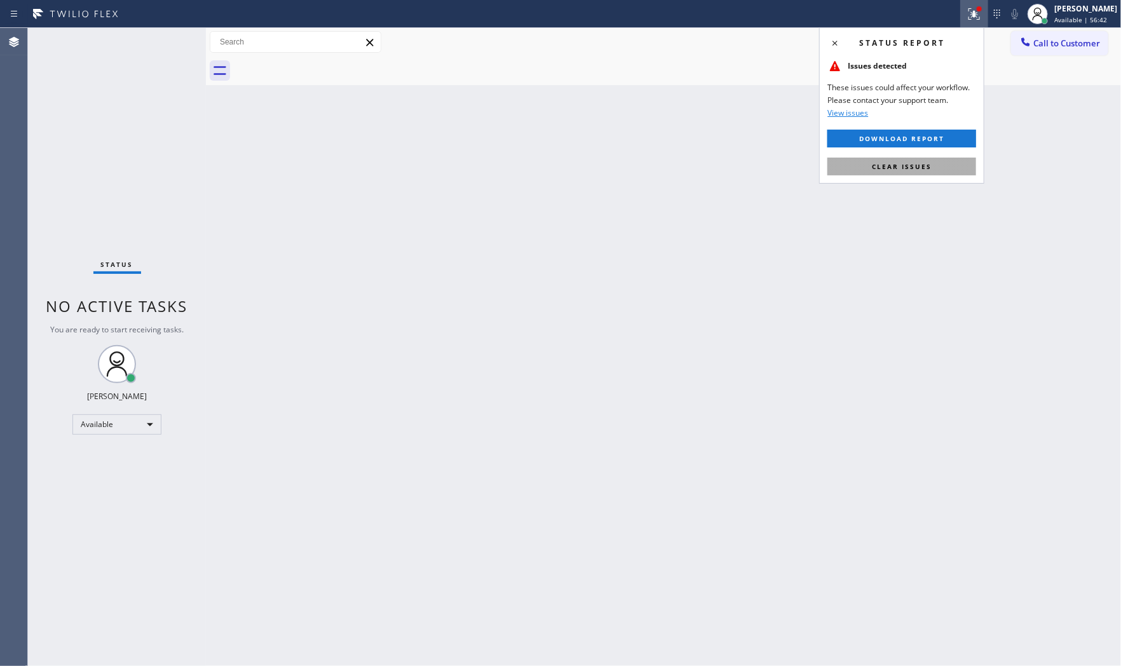
click at [923, 166] on span "Clear issues" at bounding box center [902, 166] width 60 height 9
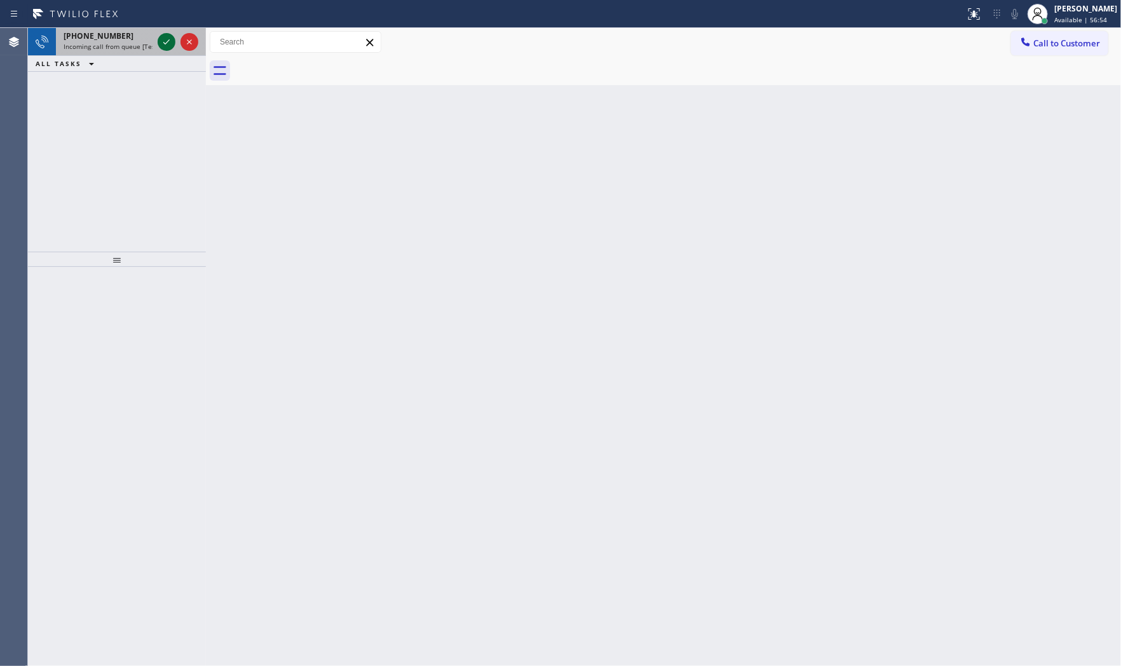
click at [167, 47] on icon at bounding box center [166, 41] width 15 height 15
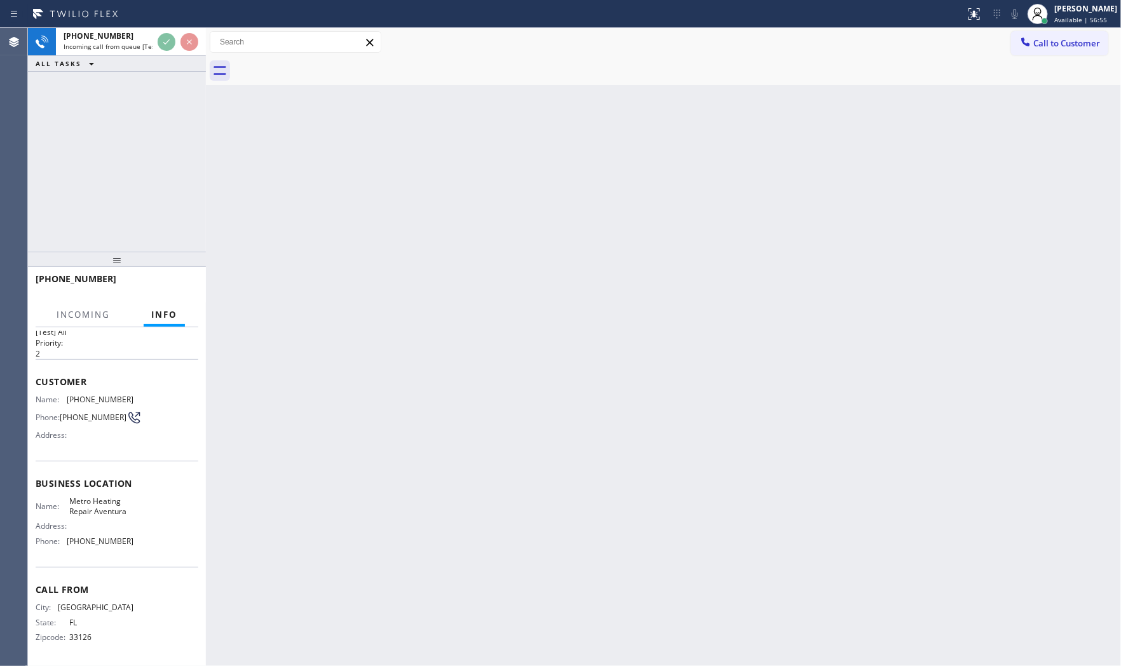
scroll to position [29, 0]
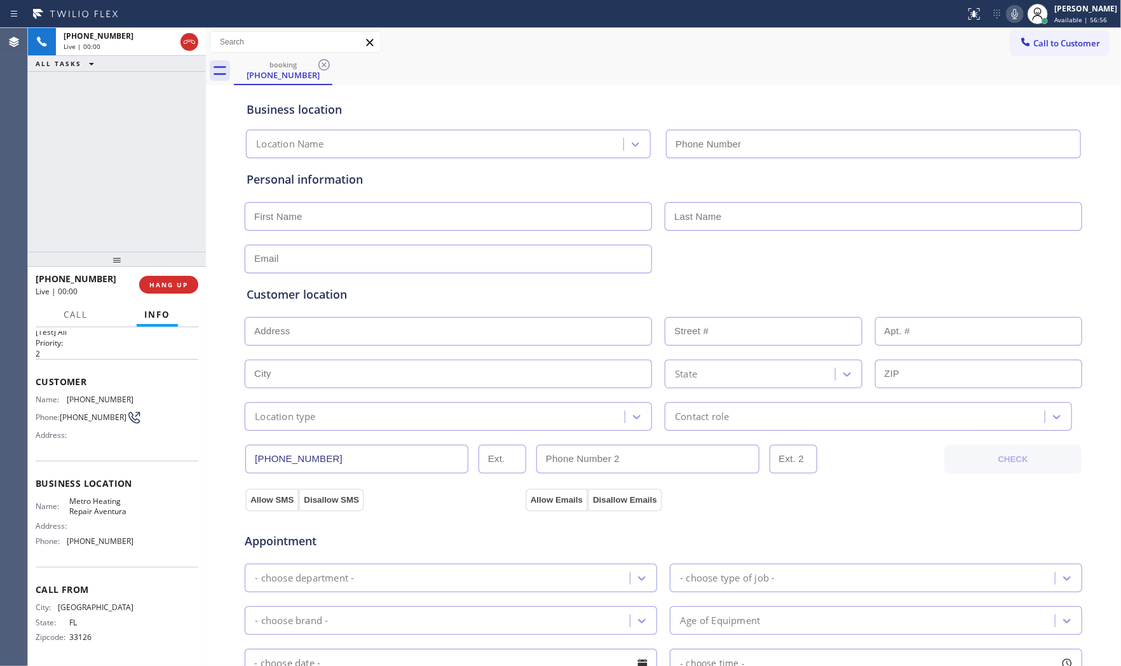
type input "[PHONE_NUMBER]"
click at [164, 281] on span "HANG UP" at bounding box center [168, 284] width 39 height 9
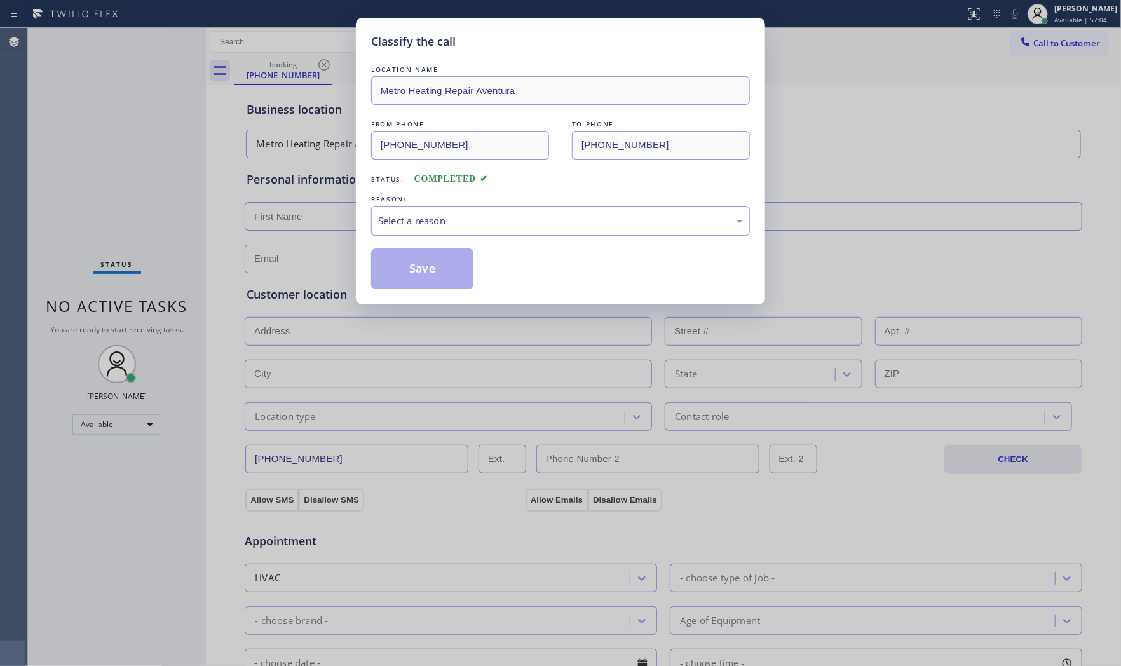
click at [471, 225] on div "Select a reason" at bounding box center [560, 220] width 365 height 15
click at [419, 265] on button "Save" at bounding box center [422, 268] width 102 height 41
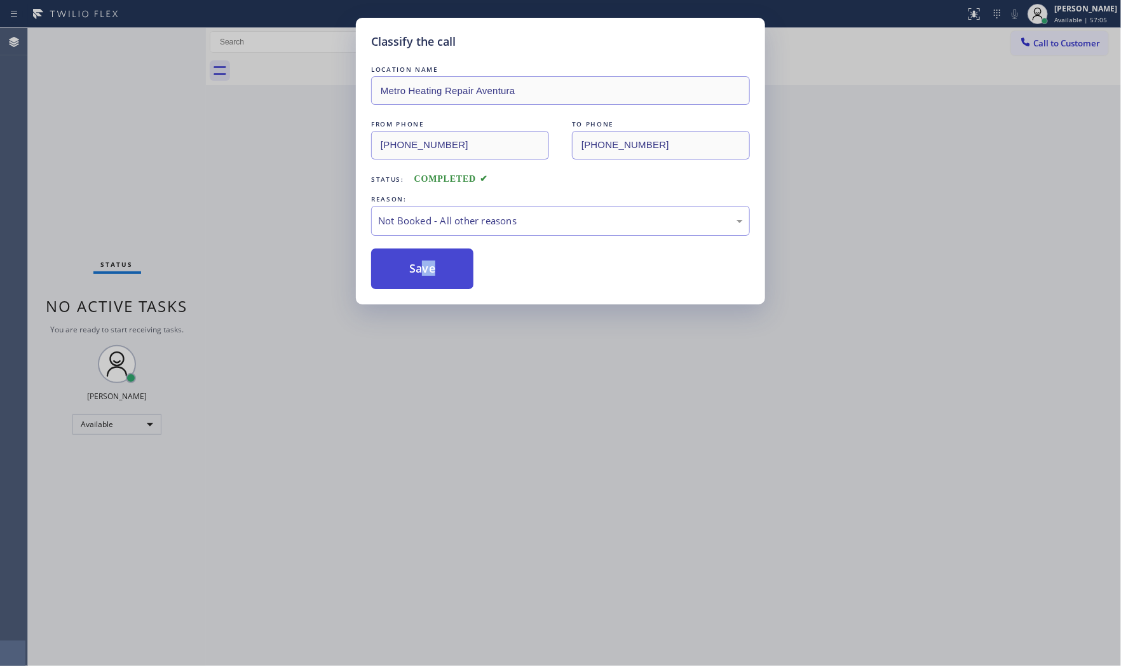
click at [419, 265] on button "Save" at bounding box center [422, 268] width 102 height 41
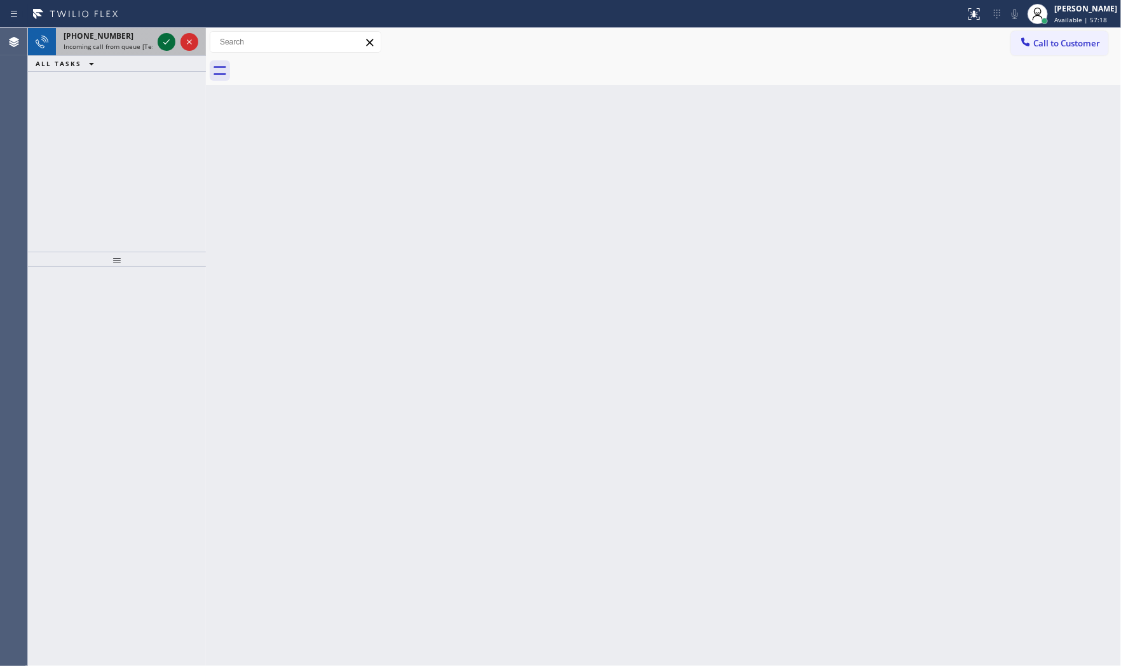
click at [170, 35] on icon at bounding box center [166, 41] width 15 height 15
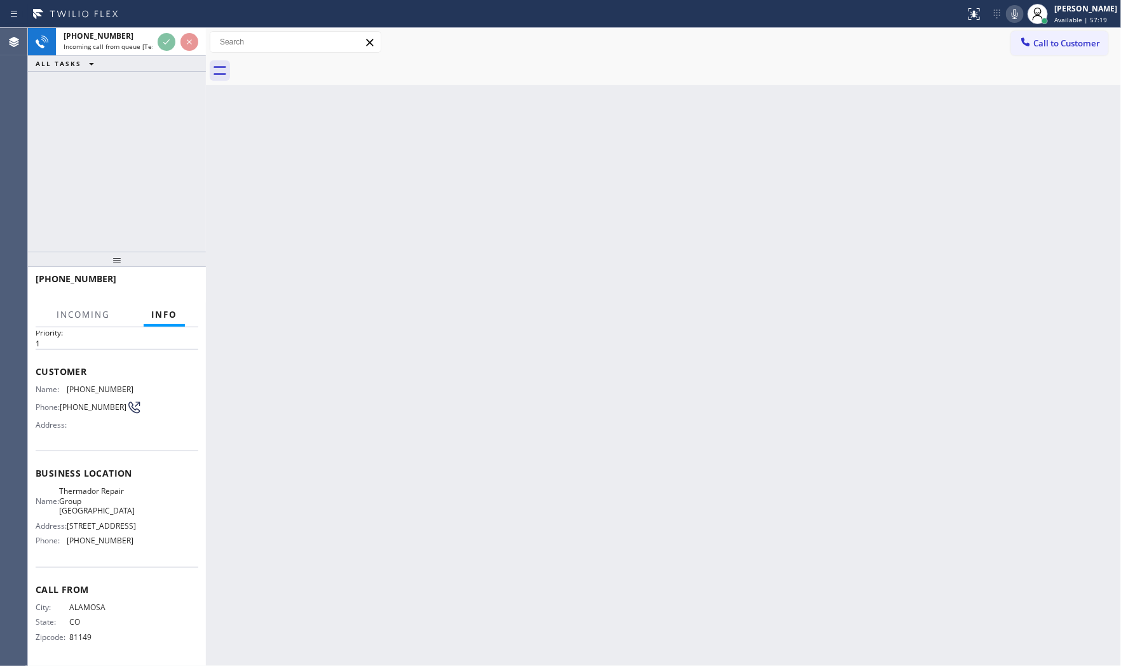
scroll to position [49, 0]
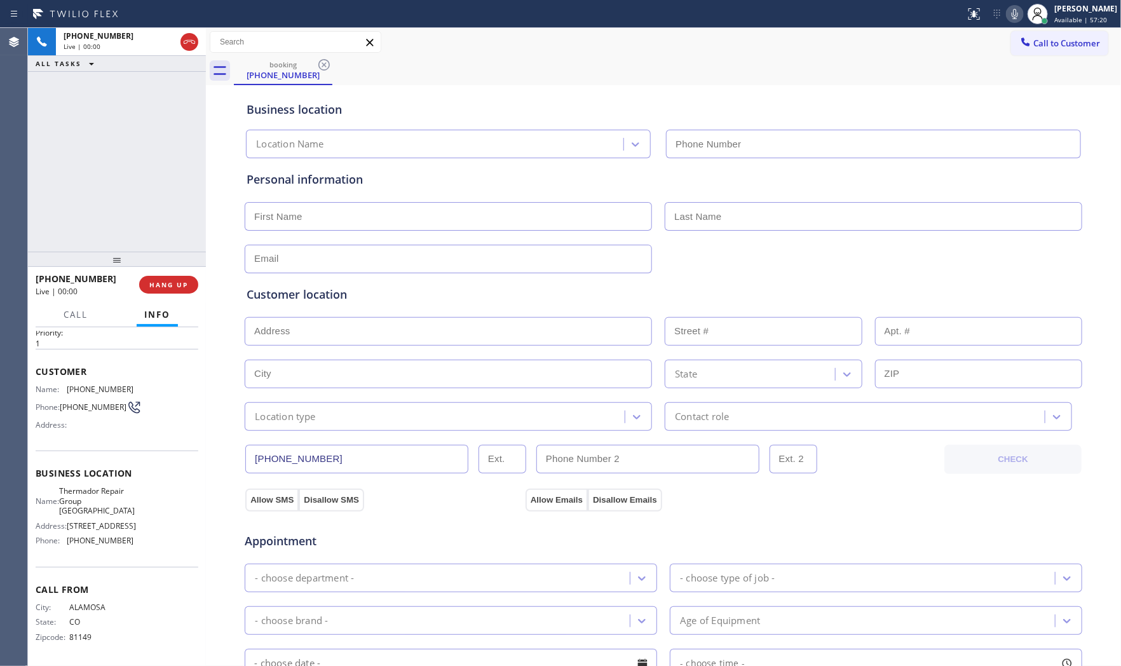
type input "[PHONE_NUMBER]"
click at [1007, 17] on icon at bounding box center [1014, 13] width 15 height 15
click at [1018, 13] on icon at bounding box center [1014, 13] width 15 height 15
click at [1010, 8] on icon at bounding box center [1014, 13] width 15 height 15
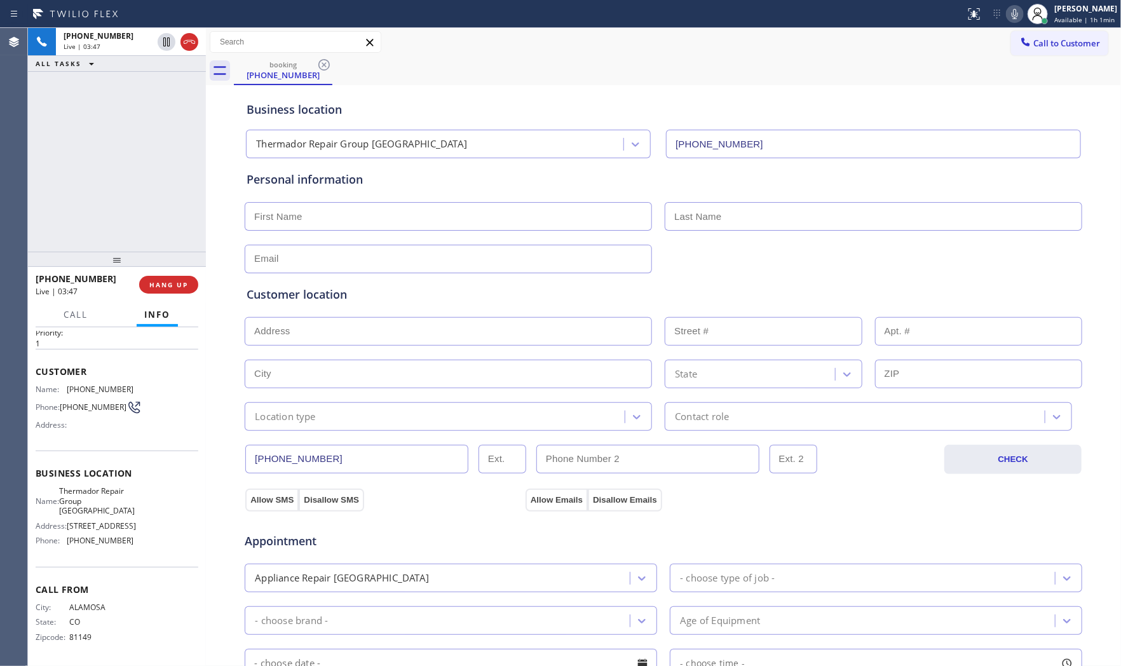
click at [1018, 19] on icon at bounding box center [1014, 13] width 15 height 15
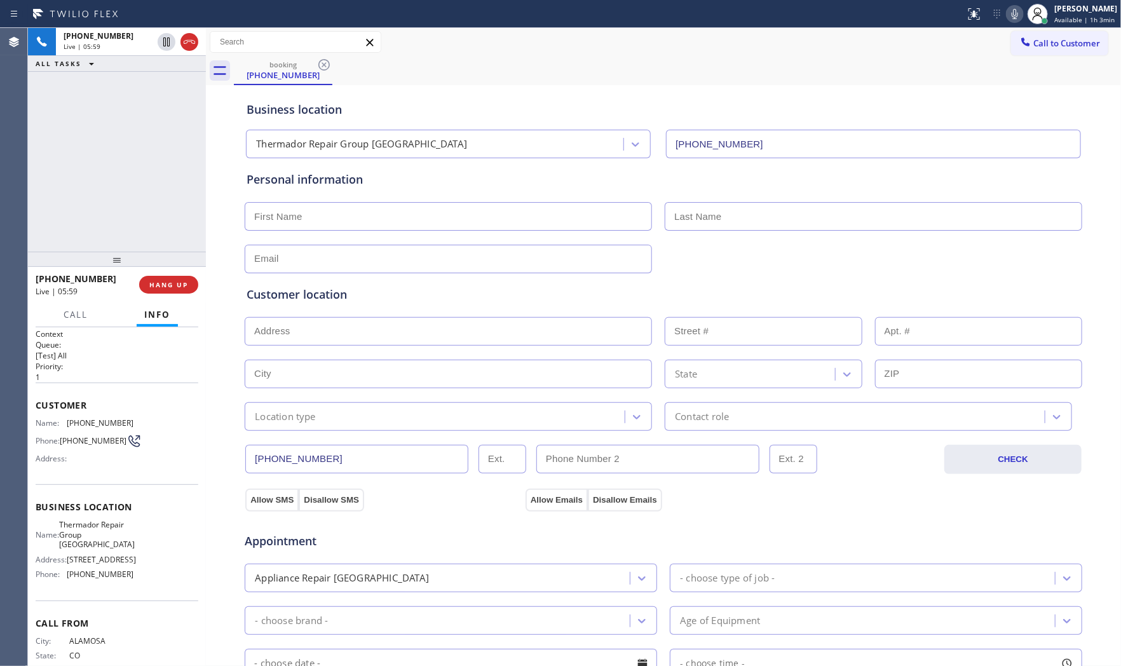
scroll to position [0, 0]
click at [92, 424] on span "[PHONE_NUMBER]" at bounding box center [100, 426] width 67 height 10
copy span "[PHONE_NUMBER]"
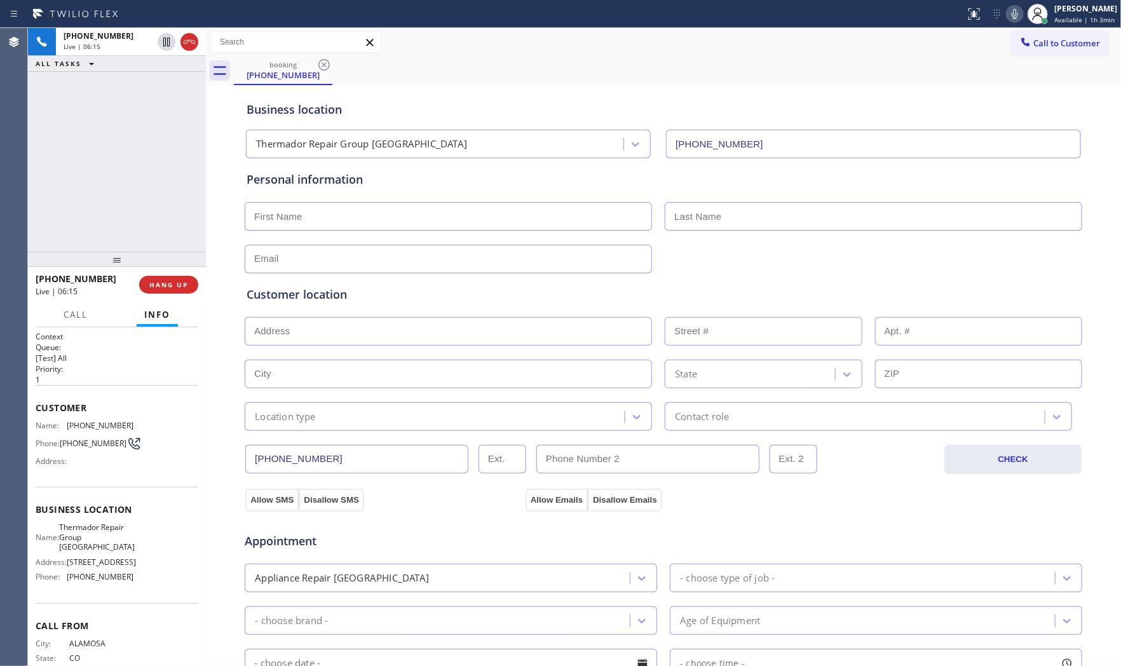
click at [118, 155] on div "[PHONE_NUMBER] Live | 06:15 ALL TASKS ALL TASKS ACTIVE TASKS TASKS IN WRAP UP" at bounding box center [117, 140] width 178 height 224
click at [363, 215] on input "text" at bounding box center [448, 216] width 407 height 29
click at [391, 213] on input "text" at bounding box center [448, 216] width 407 height 29
paste input "Gene"
type input "Gene"
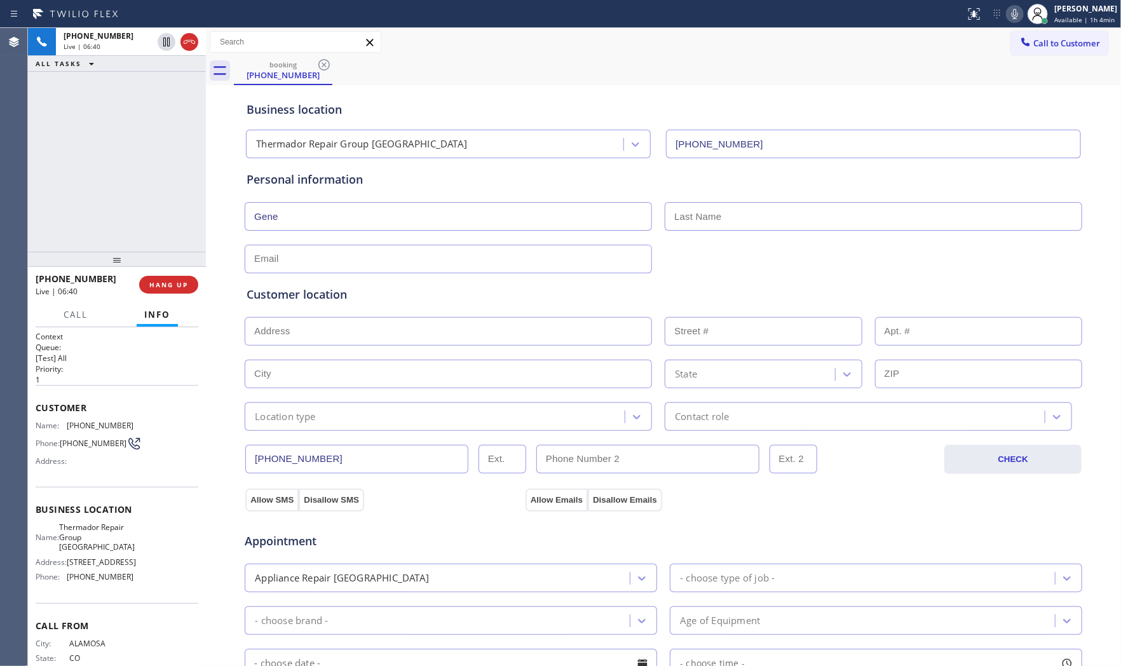
click at [769, 227] on input "text" at bounding box center [873, 216] width 417 height 29
paste input "Ants"
type input "Ants"
click at [105, 543] on span "Thermador Repair Group [GEOGRAPHIC_DATA]" at bounding box center [97, 536] width 76 height 29
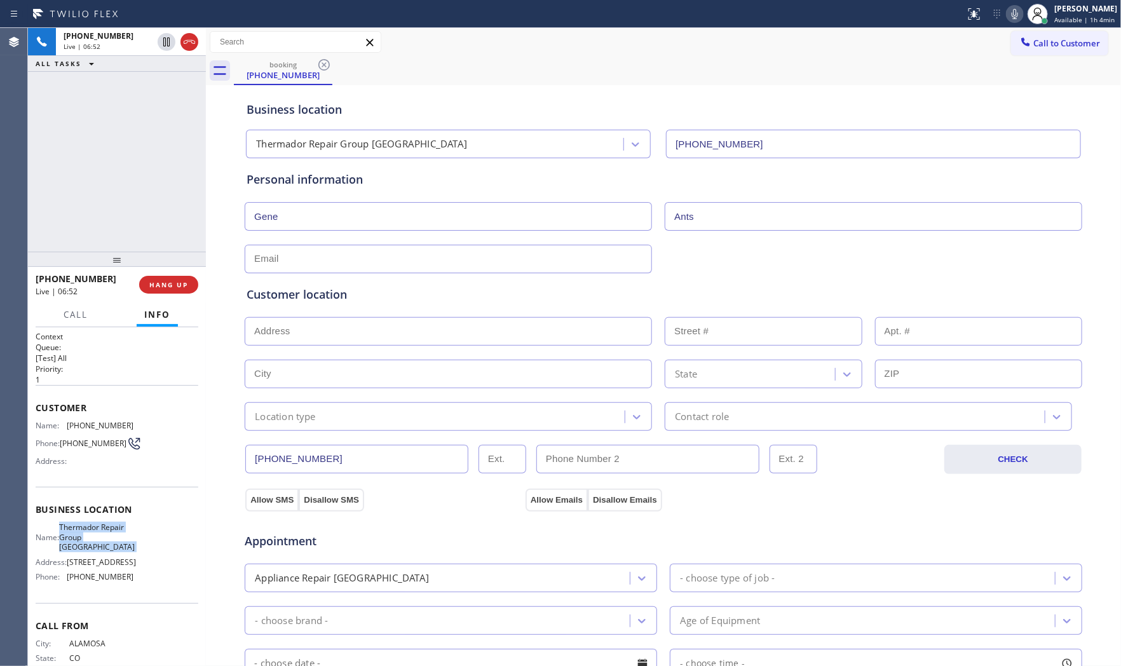
click at [105, 543] on span "Thermador Repair Group [GEOGRAPHIC_DATA]" at bounding box center [97, 536] width 76 height 29
copy span "Thermador Repair Group [GEOGRAPHIC_DATA]"
click at [337, 264] on input "text" at bounding box center [448, 259] width 407 height 29
click at [262, 339] on input "text" at bounding box center [448, 331] width 407 height 29
click at [287, 255] on input "text" at bounding box center [448, 259] width 407 height 29
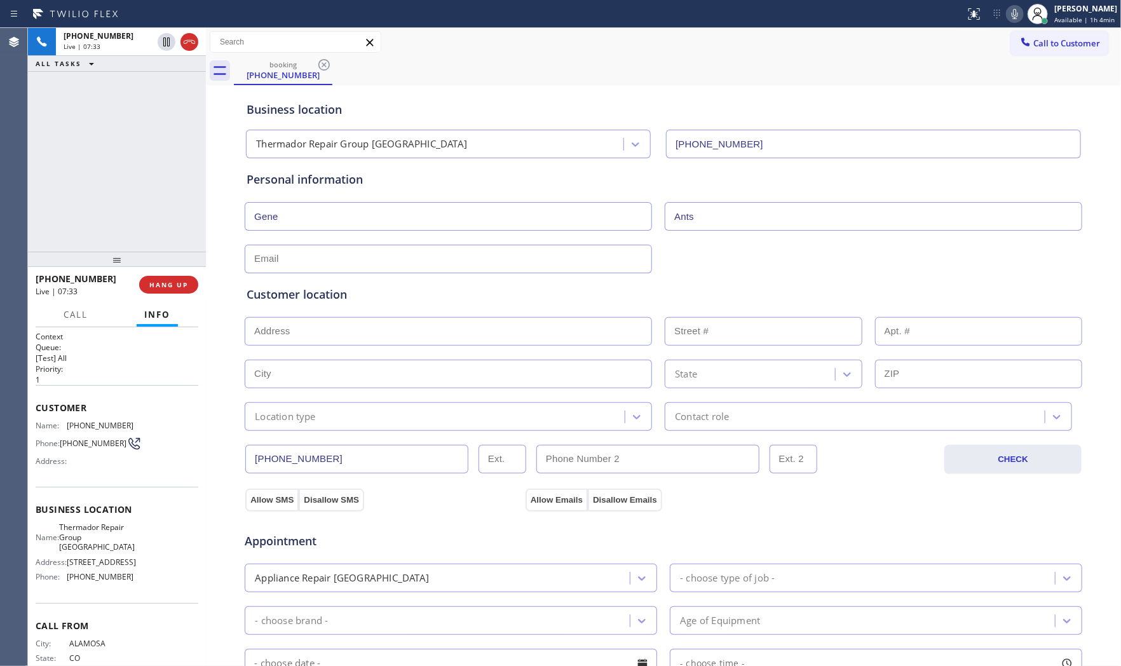
paste input "[EMAIL_ADDRESS][DOMAIN_NAME]"
type input "[EMAIL_ADDRESS][DOMAIN_NAME]"
click at [403, 288] on div "Customer location" at bounding box center [664, 294] width 834 height 17
click at [369, 330] on input "text" at bounding box center [448, 331] width 407 height 29
paste input "[STREET_ADDRESS]"
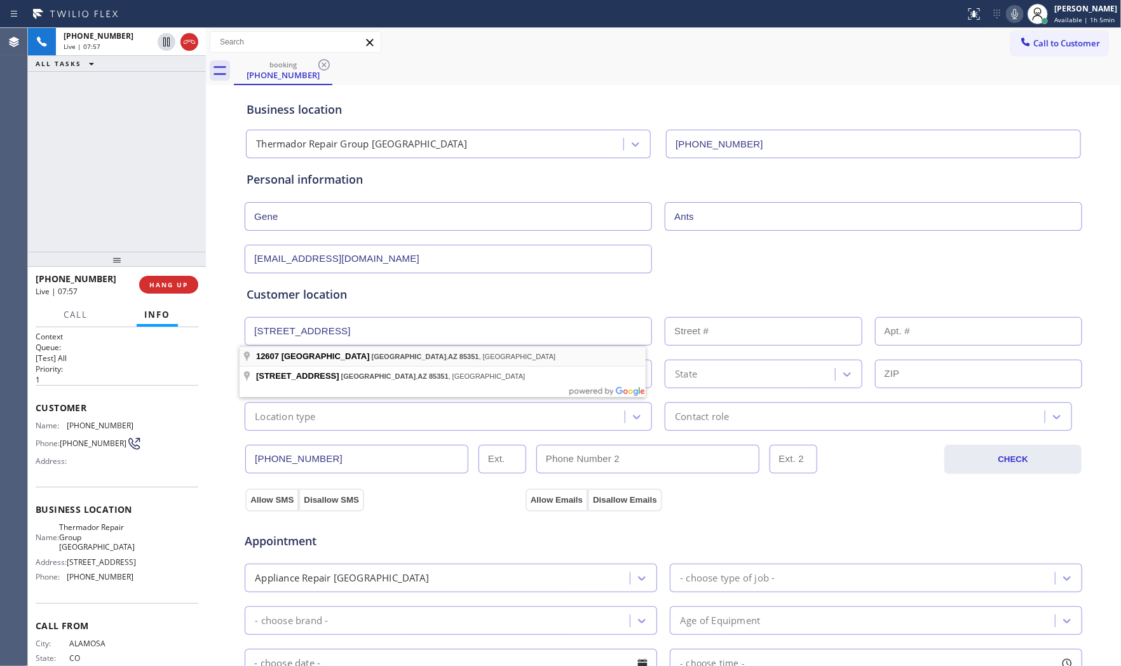
type input "[STREET_ADDRESS]"
type input "12607"
type input "[GEOGRAPHIC_DATA]"
type input "85351"
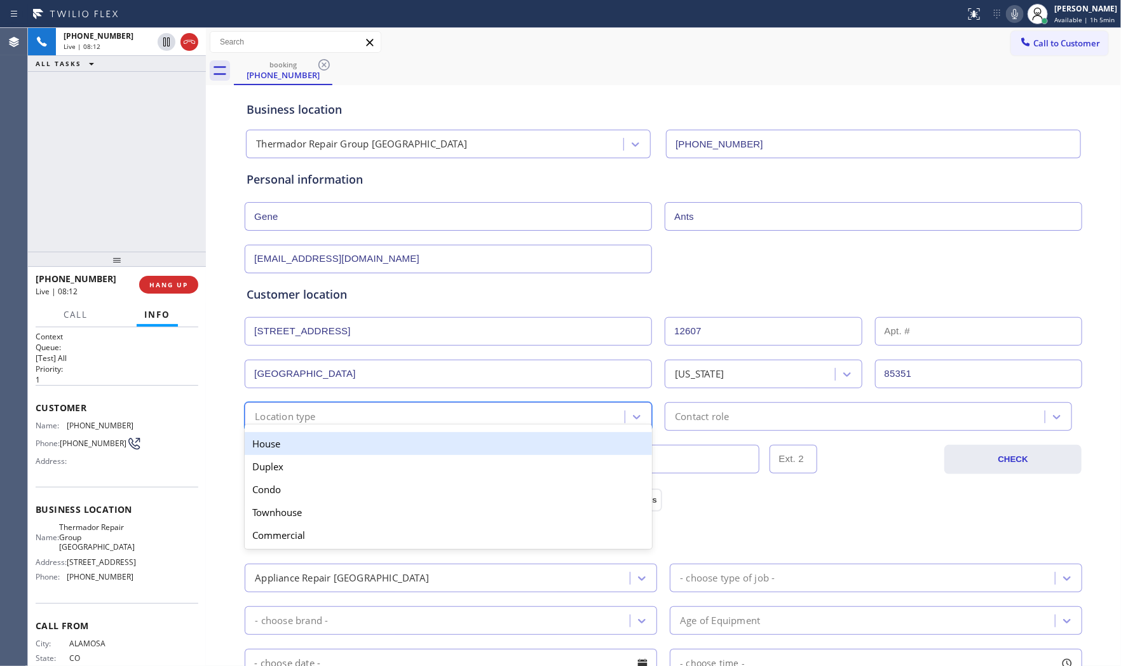
click at [538, 420] on div "Location type" at bounding box center [436, 416] width 376 height 22
click at [374, 442] on div "House" at bounding box center [448, 443] width 407 height 23
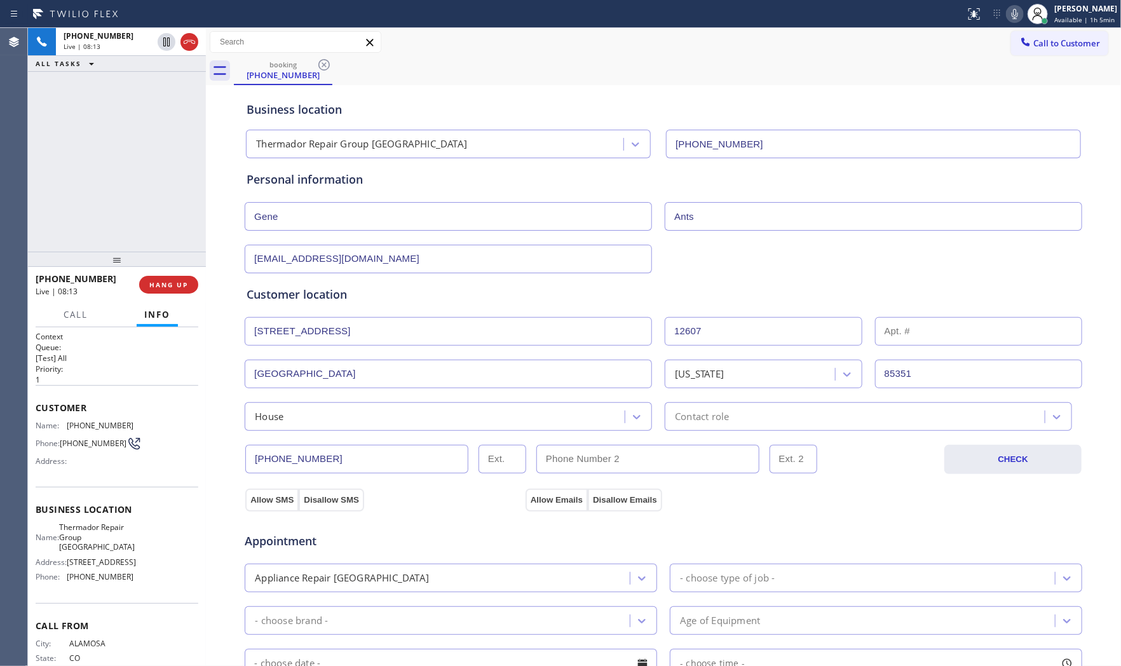
click at [759, 398] on div "Customer location >> ADD NEW ADDRESS << + NEW ADDRESS [STREET_ADDRESS][US_STATE…" at bounding box center [664, 358] width 834 height 145
click at [744, 419] on div "Contact role" at bounding box center [856, 416] width 376 height 22
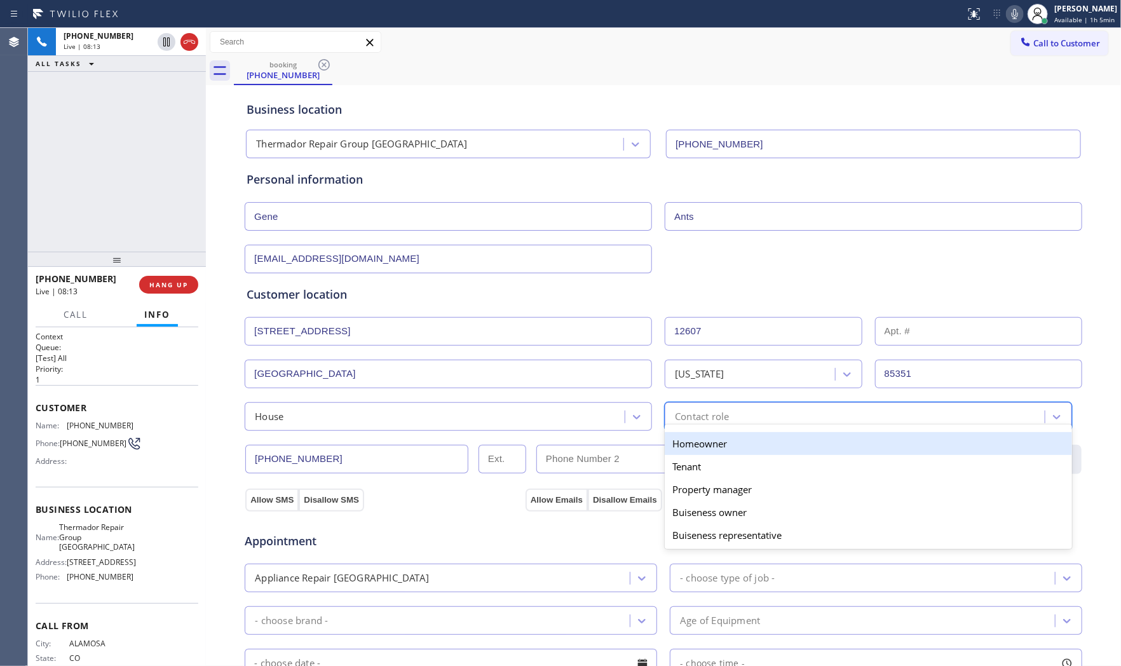
click at [696, 446] on div "Homeowner" at bounding box center [868, 443] width 407 height 23
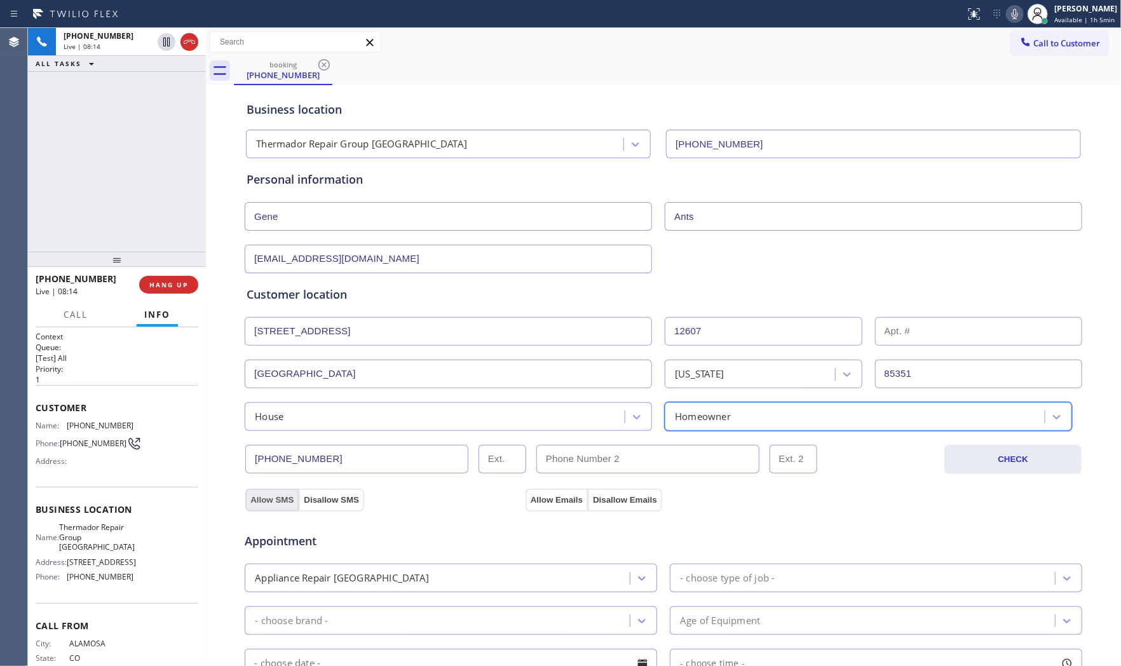
click at [265, 500] on button "Allow SMS" at bounding box center [271, 500] width 53 height 23
drag, startPoint x: 506, startPoint y: 489, endPoint x: 538, endPoint y: 496, distance: 32.4
click at [506, 490] on div "Allow SMS Disallow SMS" at bounding box center [383, 499] width 280 height 23
click at [538, 496] on button "Allow Emails" at bounding box center [556, 500] width 62 height 23
click at [842, 506] on div "Appointment Appliance Repair High End - choose type of job - - choose brand - A…" at bounding box center [663, 630] width 839 height 249
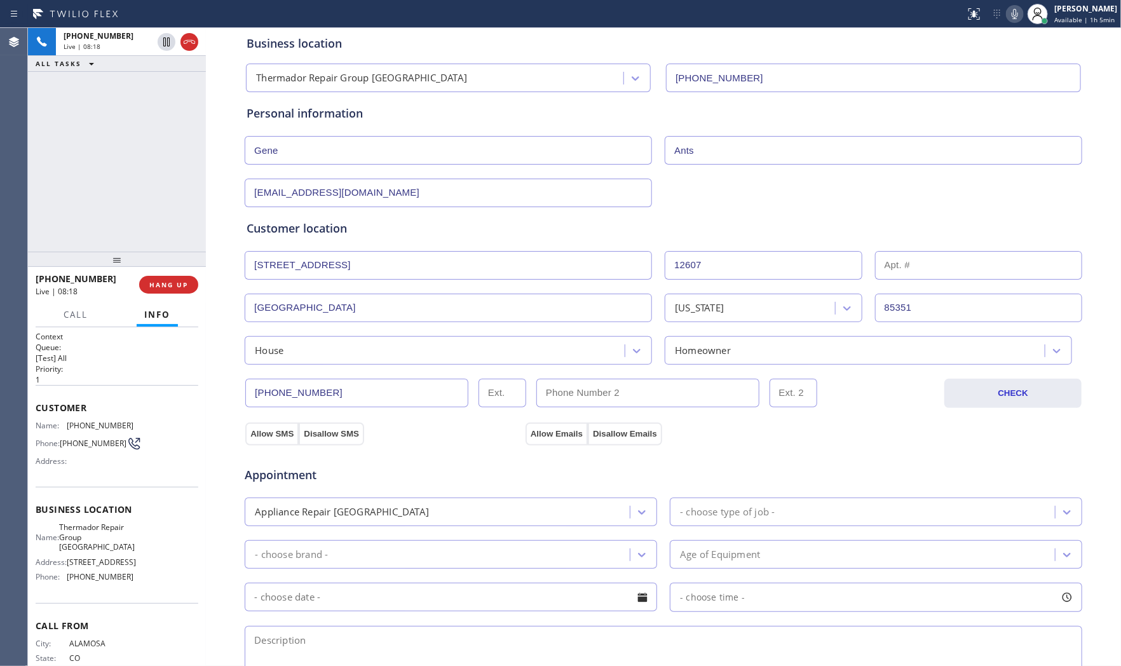
scroll to position [71, 0]
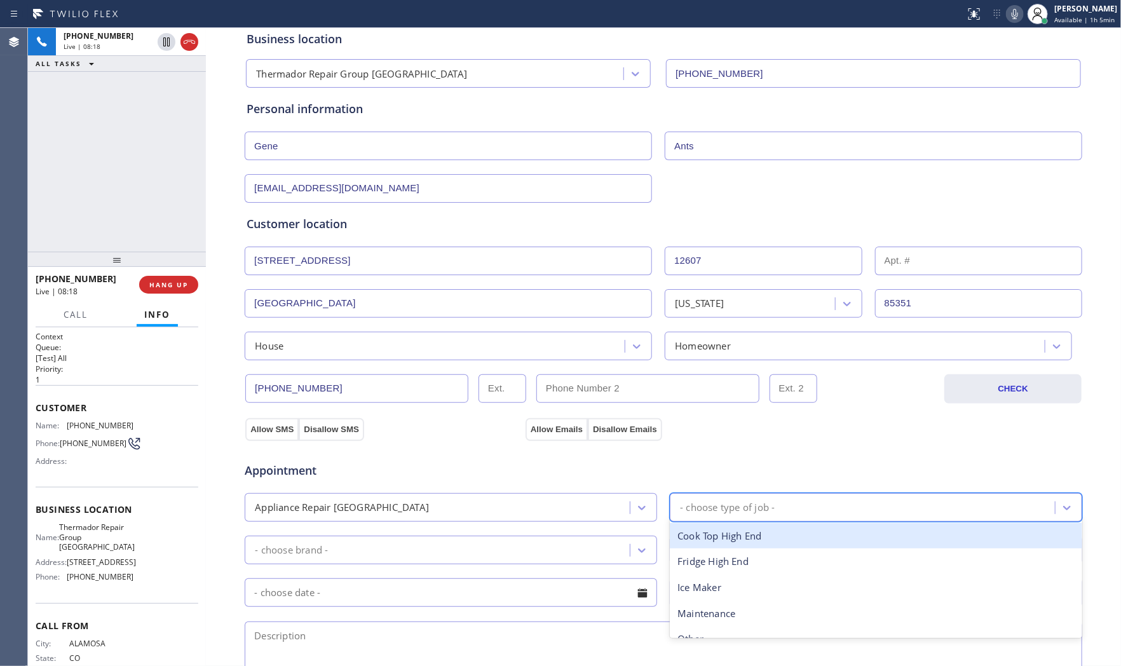
click at [738, 506] on div "- choose type of job -" at bounding box center [727, 507] width 95 height 15
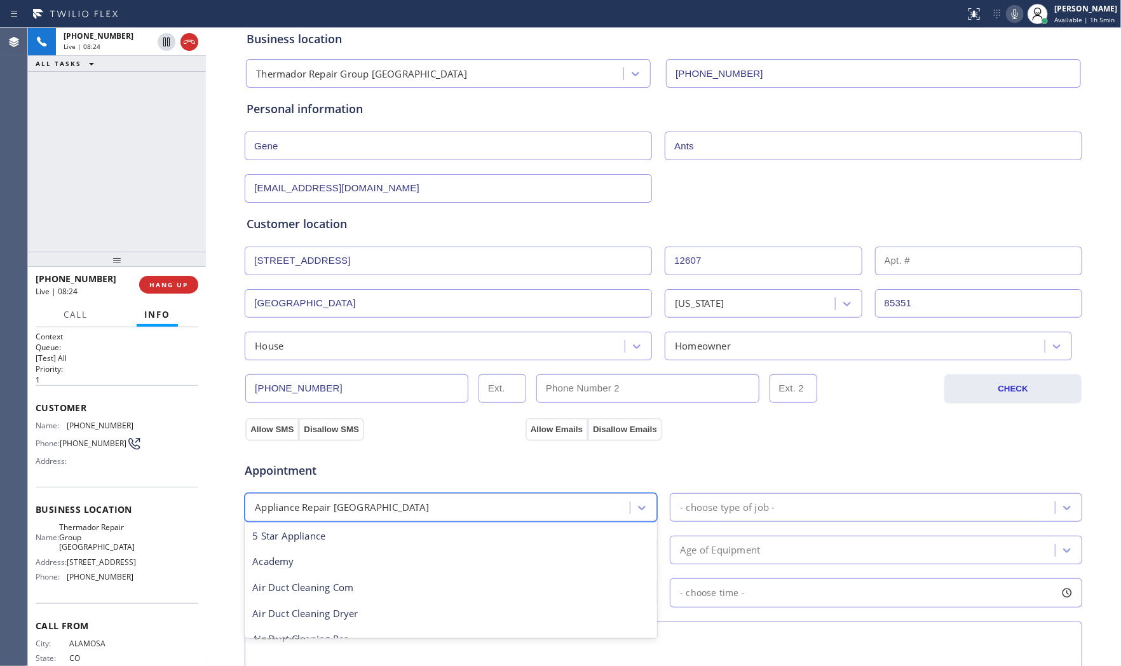
click at [444, 512] on div "Appliance Repair [GEOGRAPHIC_DATA]" at bounding box center [438, 507] width 381 height 22
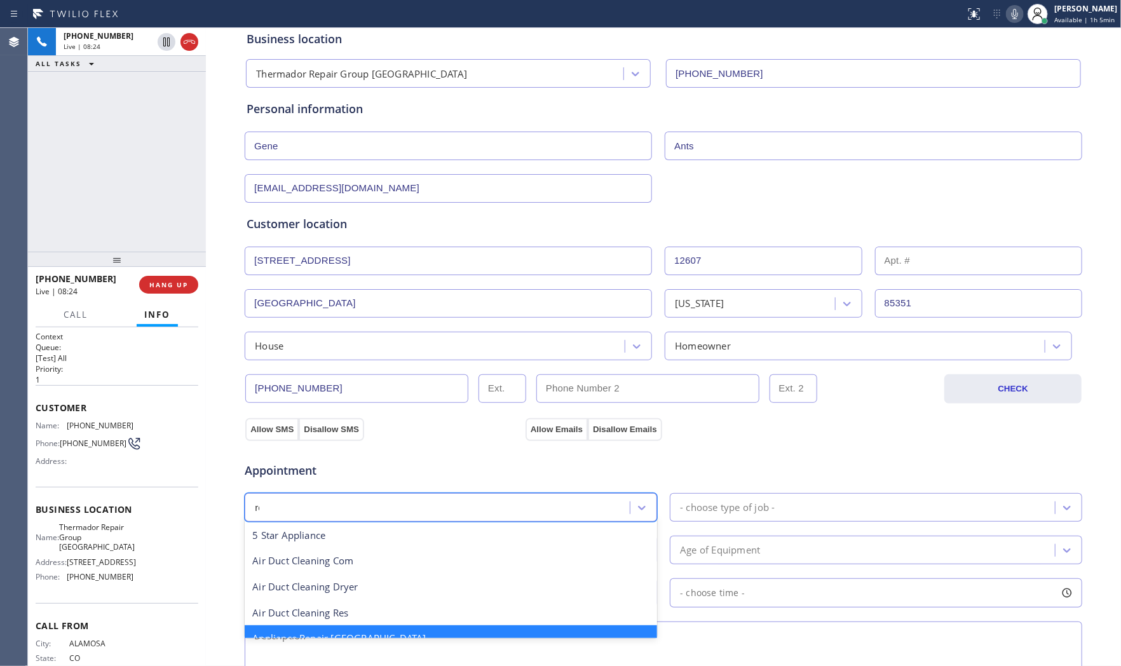
scroll to position [0, 0]
type input "reg"
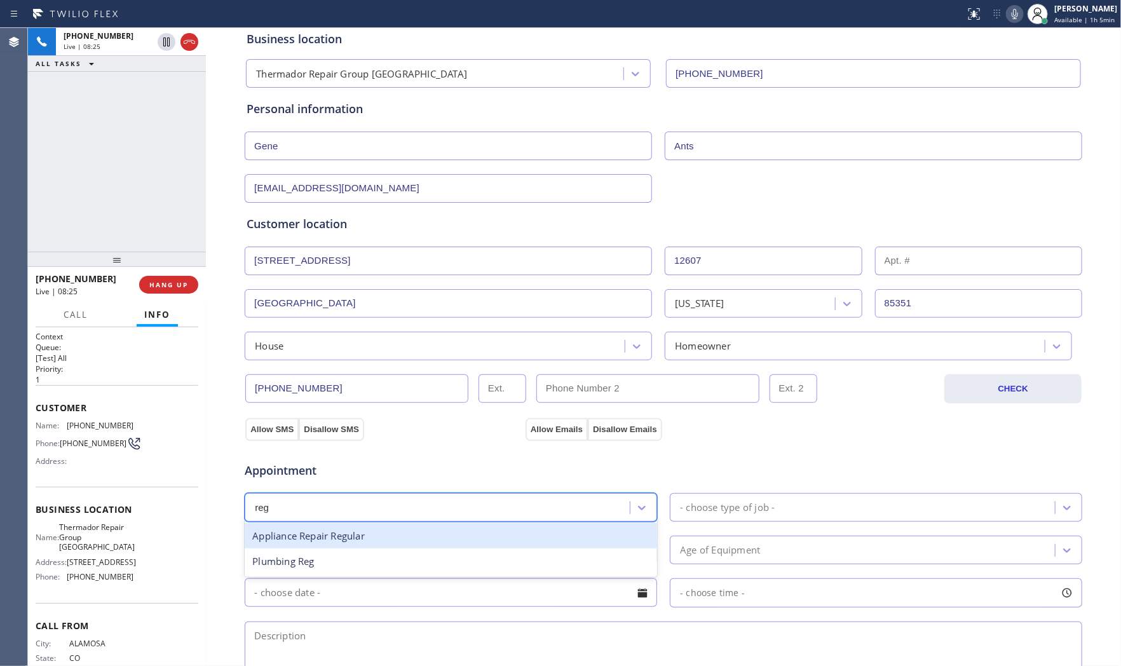
click at [388, 538] on div "Appliance Repair Regular" at bounding box center [451, 536] width 412 height 26
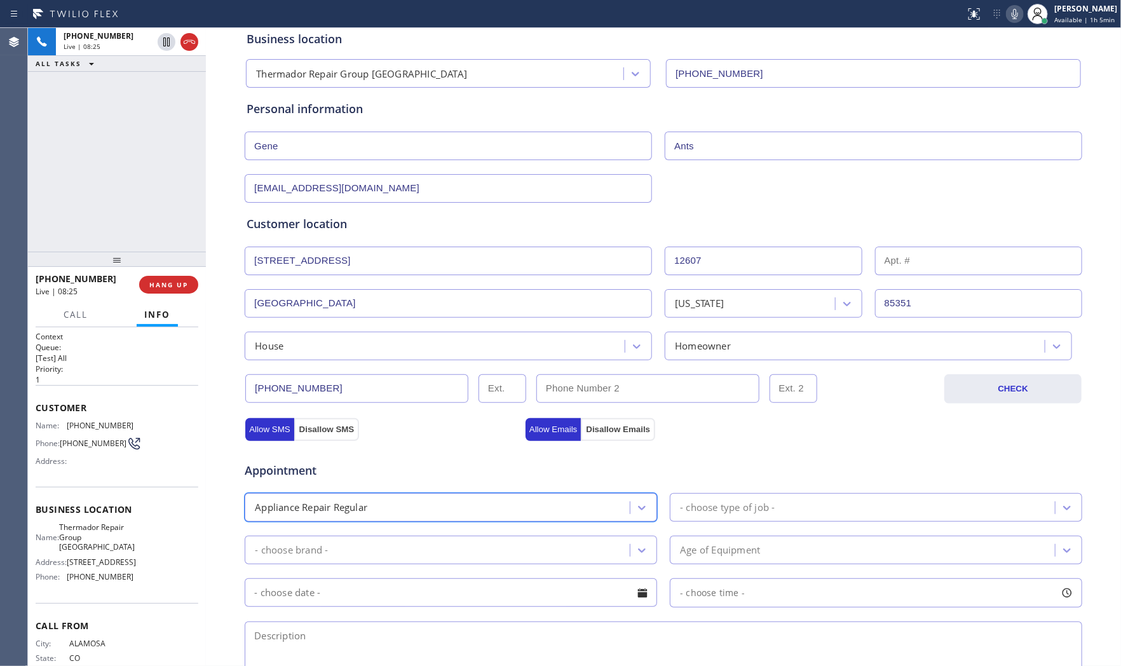
click at [725, 503] on div "- choose type of job -" at bounding box center [727, 507] width 95 height 15
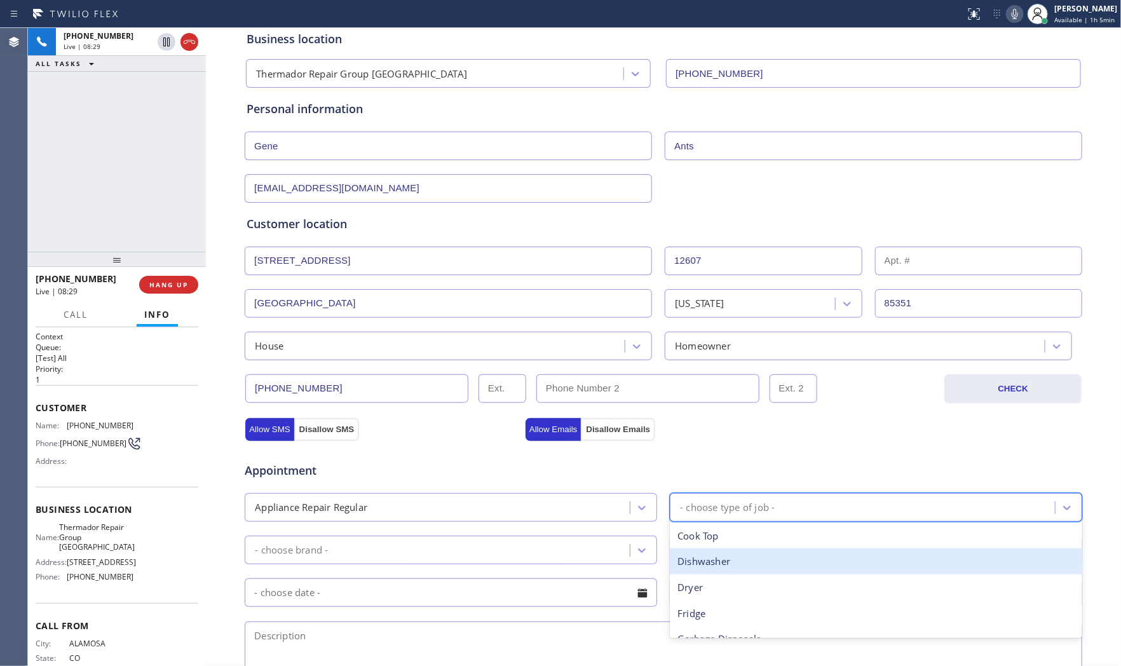
click at [734, 565] on div "Dishwasher" at bounding box center [876, 561] width 412 height 26
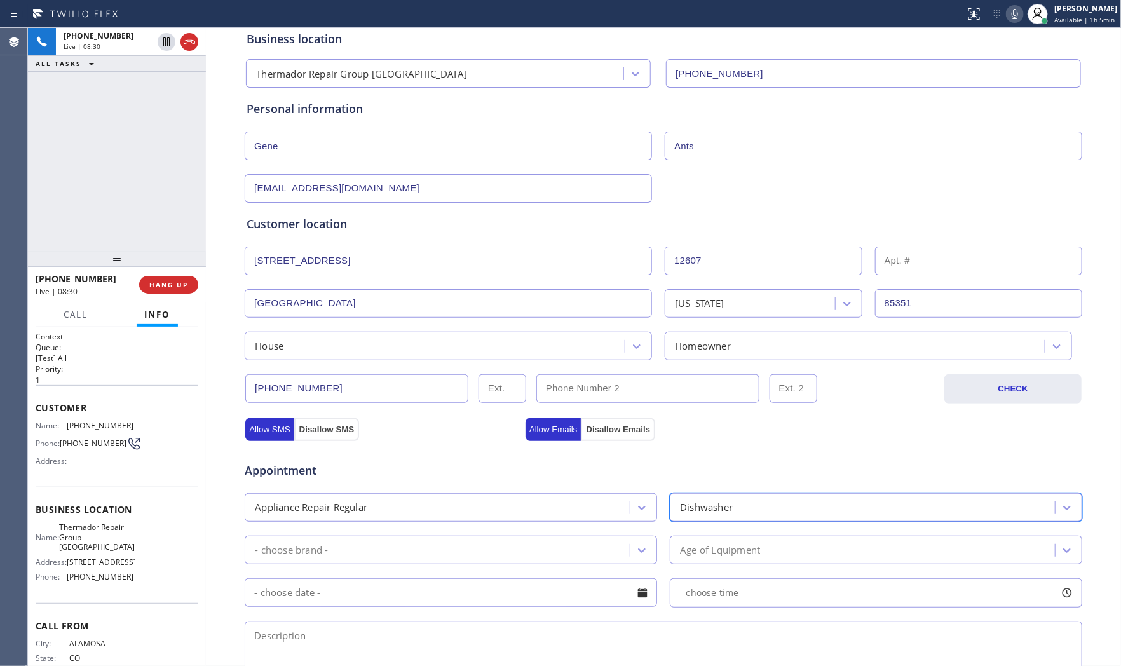
click at [517, 552] on div "- choose brand -" at bounding box center [438, 550] width 381 height 22
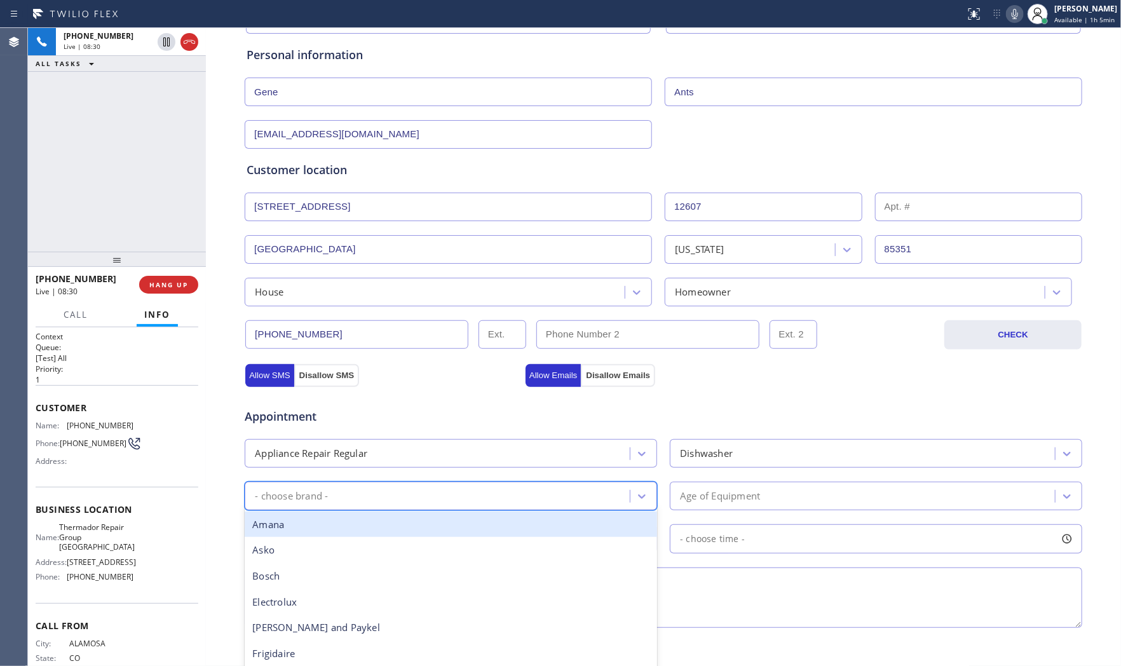
scroll to position [212, 0]
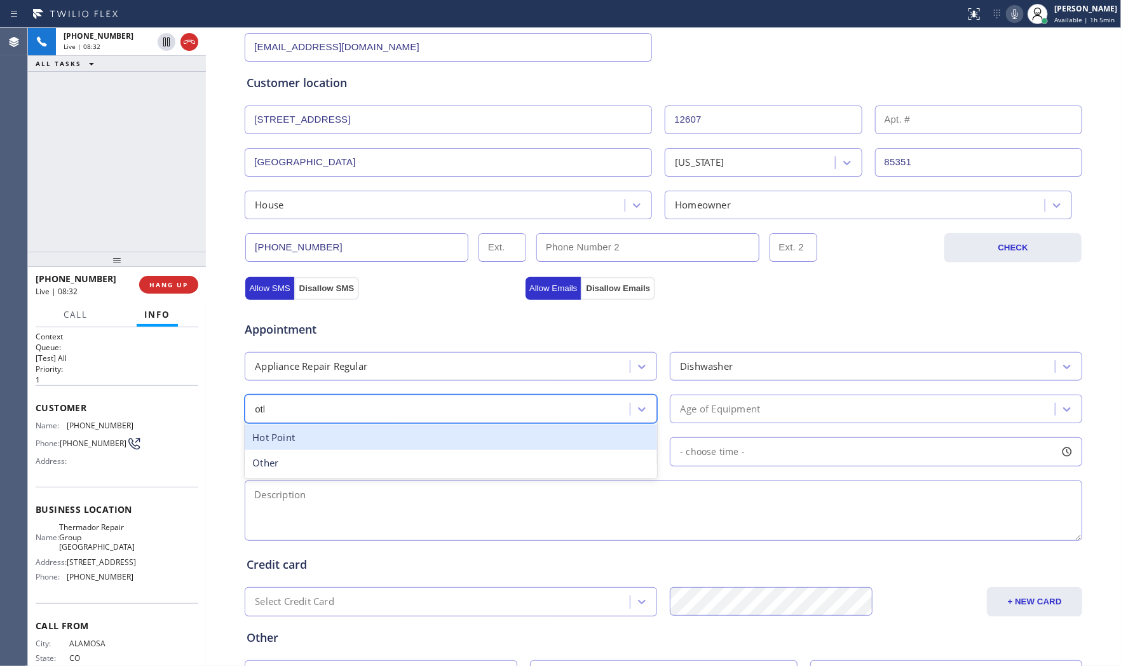
type input "other"
type input "\"
click at [175, 289] on button "HANG UP" at bounding box center [168, 285] width 59 height 18
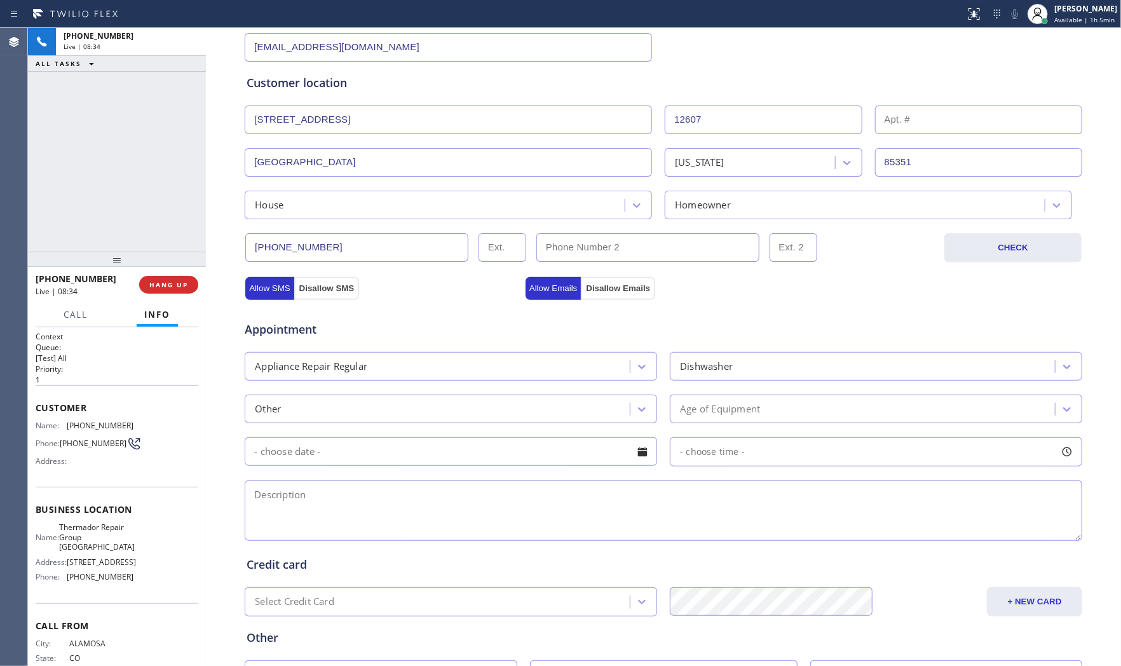
click at [327, 411] on div "Other" at bounding box center [438, 409] width 381 height 22
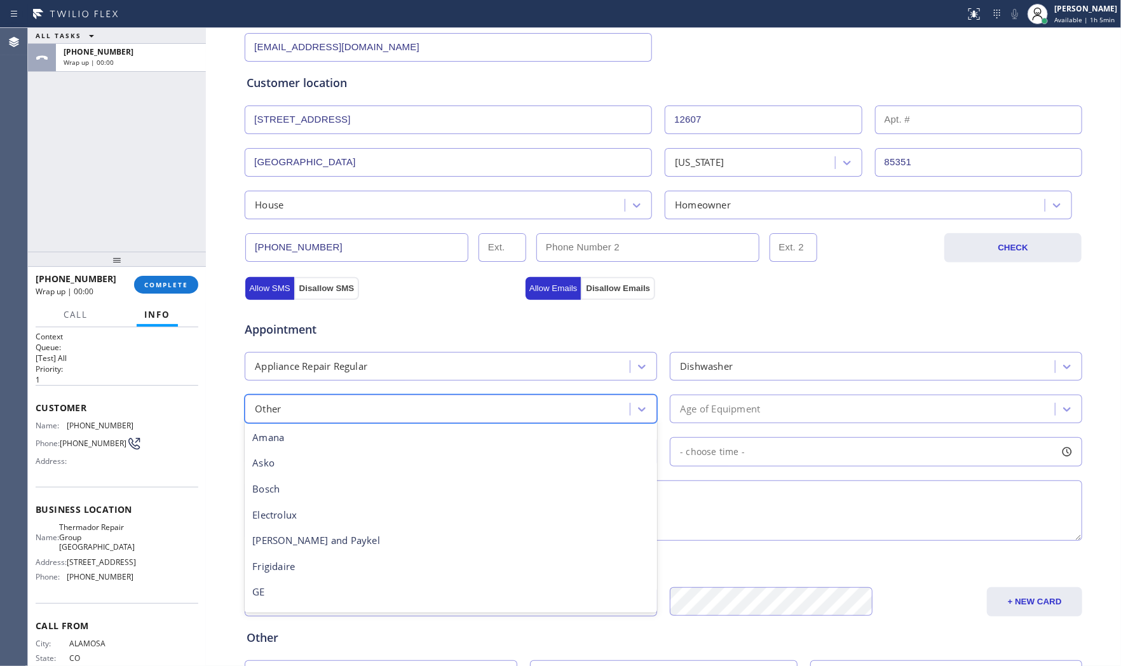
scroll to position [233, 0]
click at [328, 410] on div "Other" at bounding box center [438, 409] width 381 height 22
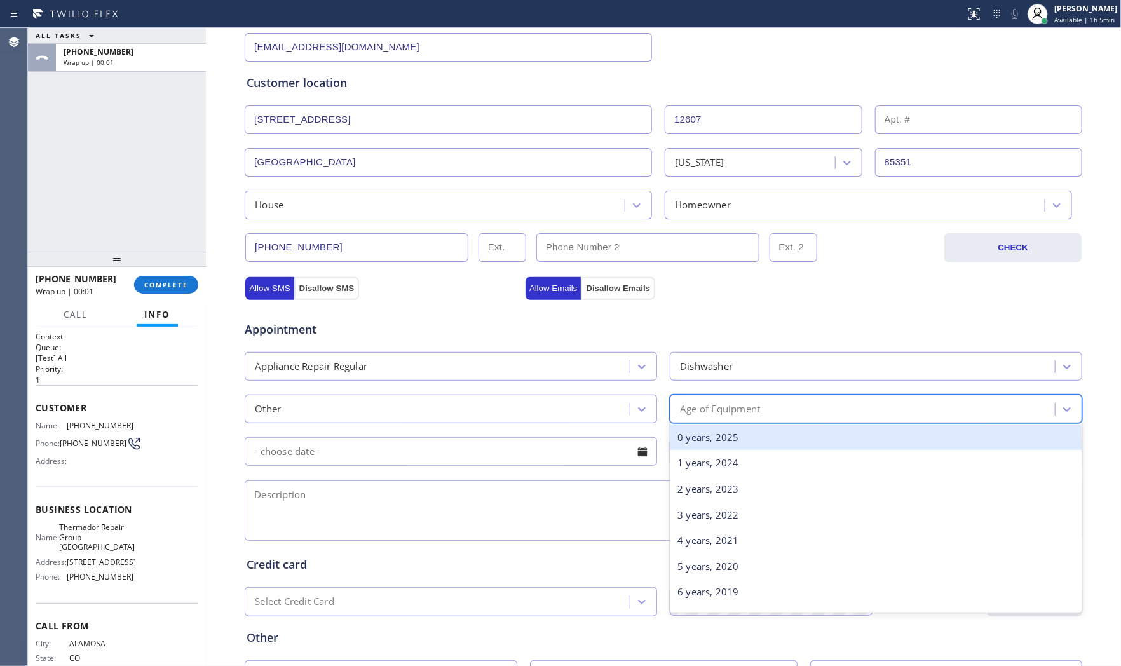
click at [742, 414] on div "Age of Equipment" at bounding box center [720, 409] width 80 height 15
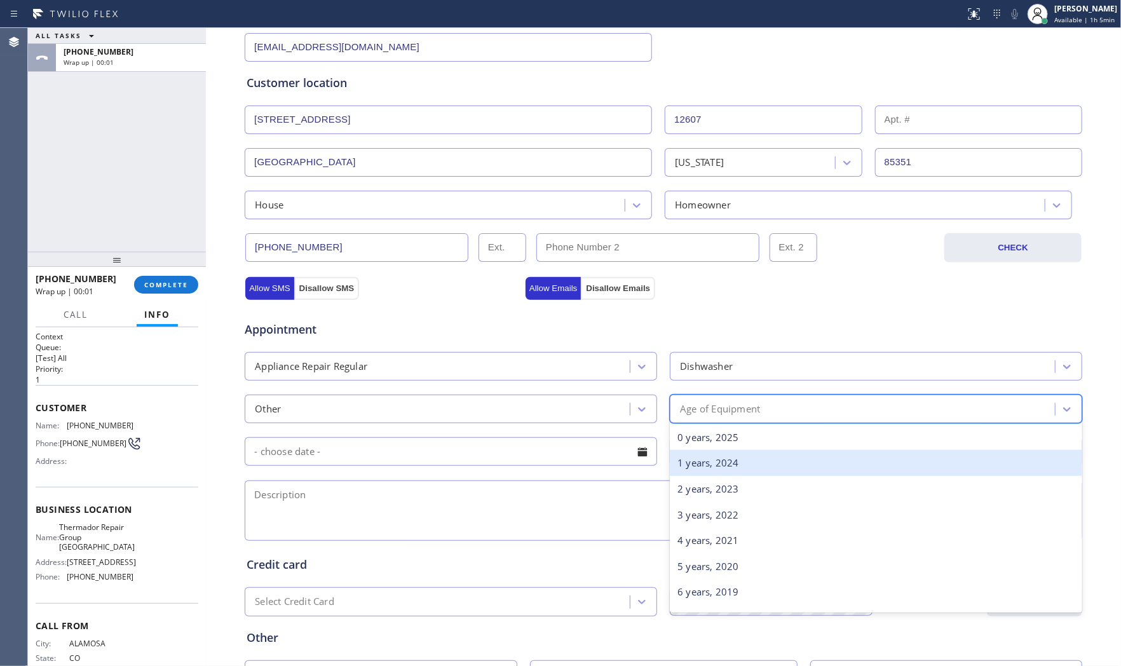
click at [729, 450] on div "1 years, 2024" at bounding box center [876, 463] width 412 height 26
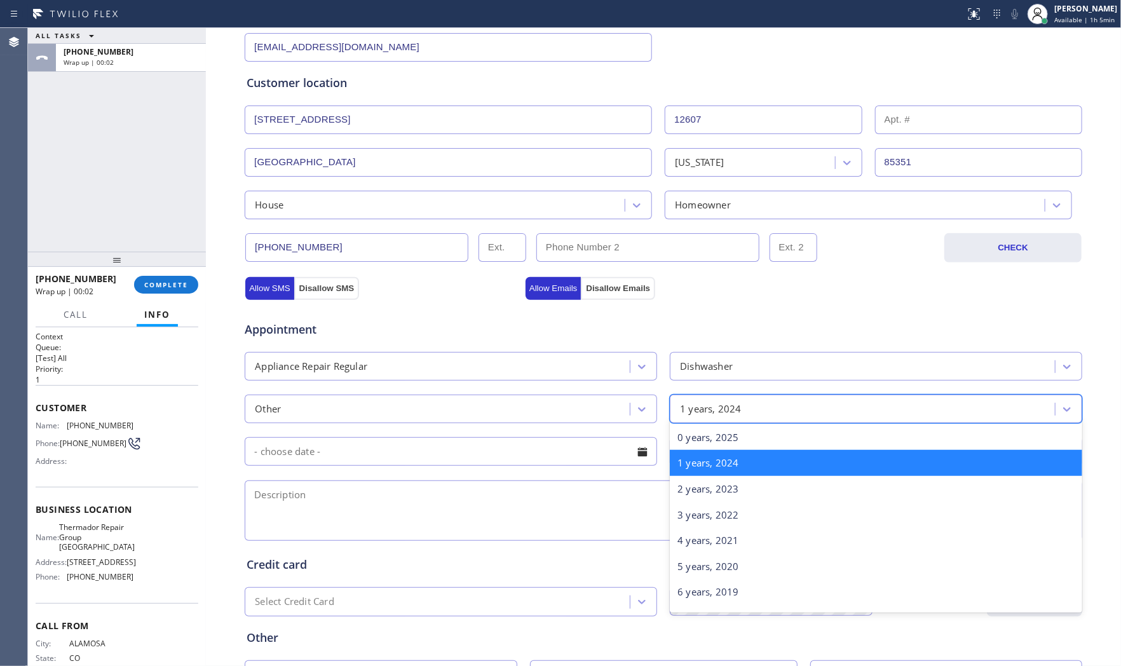
drag, startPoint x: 727, startPoint y: 402, endPoint x: 725, endPoint y: 409, distance: 7.2
click at [726, 407] on div "1 years, 2024" at bounding box center [711, 409] width 62 height 15
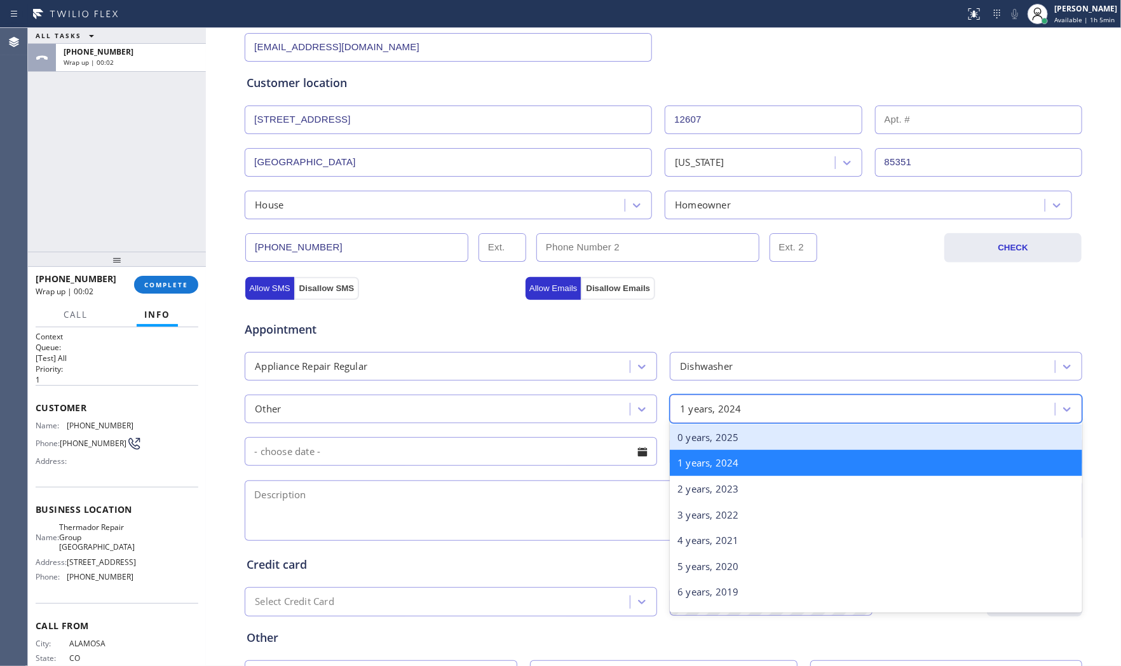
click at [715, 439] on div "0 years, 2025" at bounding box center [876, 437] width 412 height 26
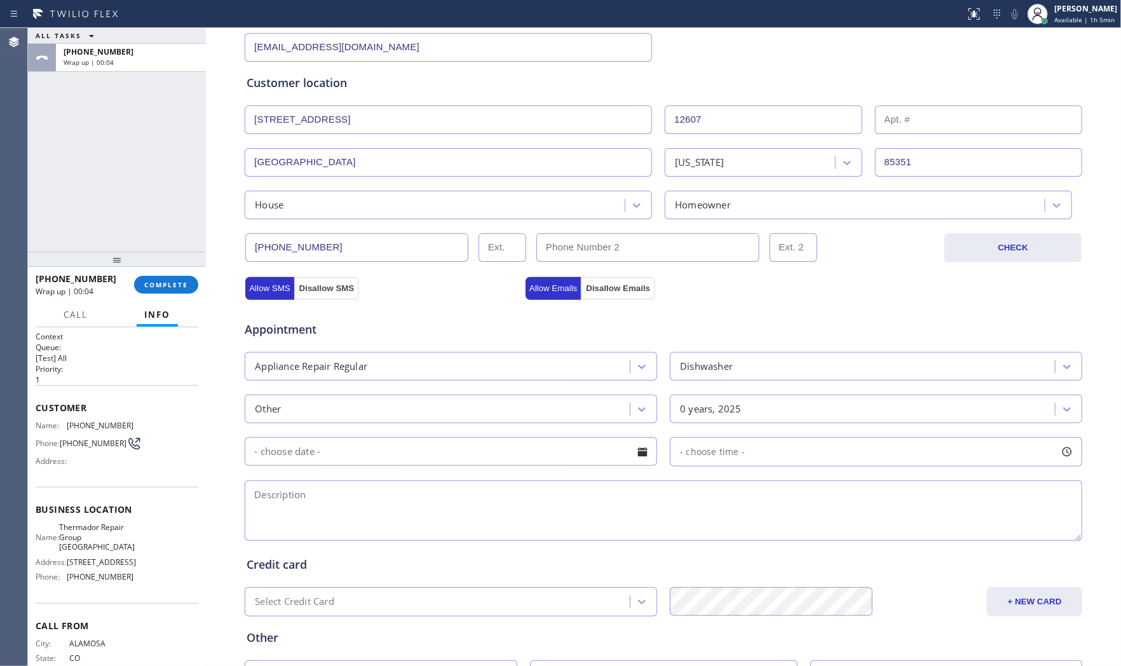
click at [379, 458] on input "text" at bounding box center [451, 451] width 412 height 29
click at [499, 534] on div "3" at bounding box center [498, 530] width 22 height 24
type input "[DATE]"
click at [802, 440] on div "- choose time -" at bounding box center [876, 451] width 412 height 29
drag, startPoint x: 677, startPoint y: 525, endPoint x: 944, endPoint y: 524, distance: 267.5
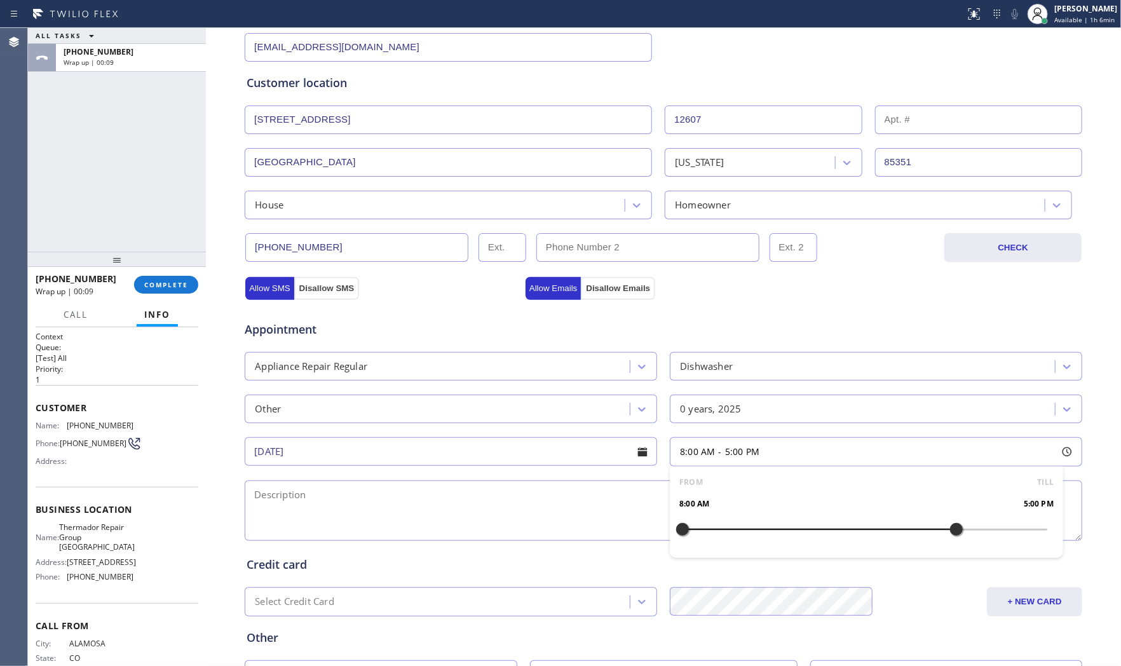
click at [949, 524] on div at bounding box center [956, 529] width 15 height 27
drag, startPoint x: 675, startPoint y: 529, endPoint x: 860, endPoint y: 531, distance: 184.9
click at [860, 531] on div at bounding box center [864, 529] width 15 height 27
click at [511, 508] on textarea at bounding box center [663, 510] width 837 height 60
click at [308, 529] on textarea at bounding box center [663, 510] width 837 height 60
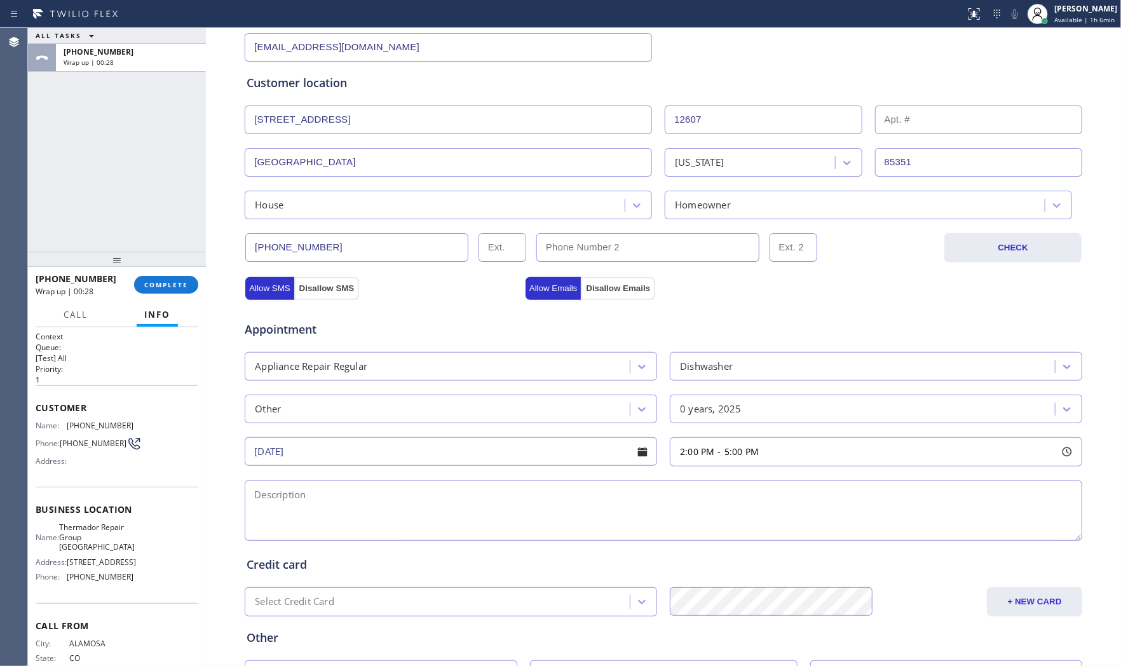
paste textarea "2-5 $75 thermador | dishwasher | can get started hit start but not starting | b…"
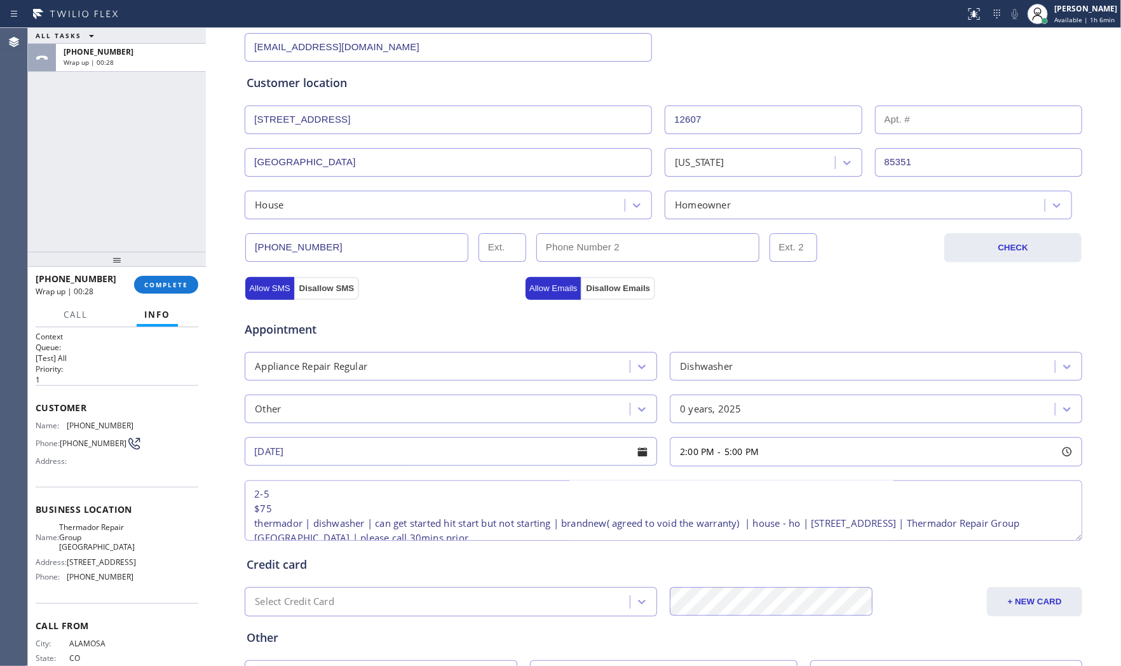
scroll to position [0, 0]
click at [273, 503] on textarea "2-5 $75 thermador | dishwasher | can get started hit start but not starting | b…" at bounding box center [663, 510] width 837 height 60
click at [249, 509] on textarea "2-5 $75 thermador | dishwasher | can get started hit start but not starting | b…" at bounding box center [663, 510] width 837 height 60
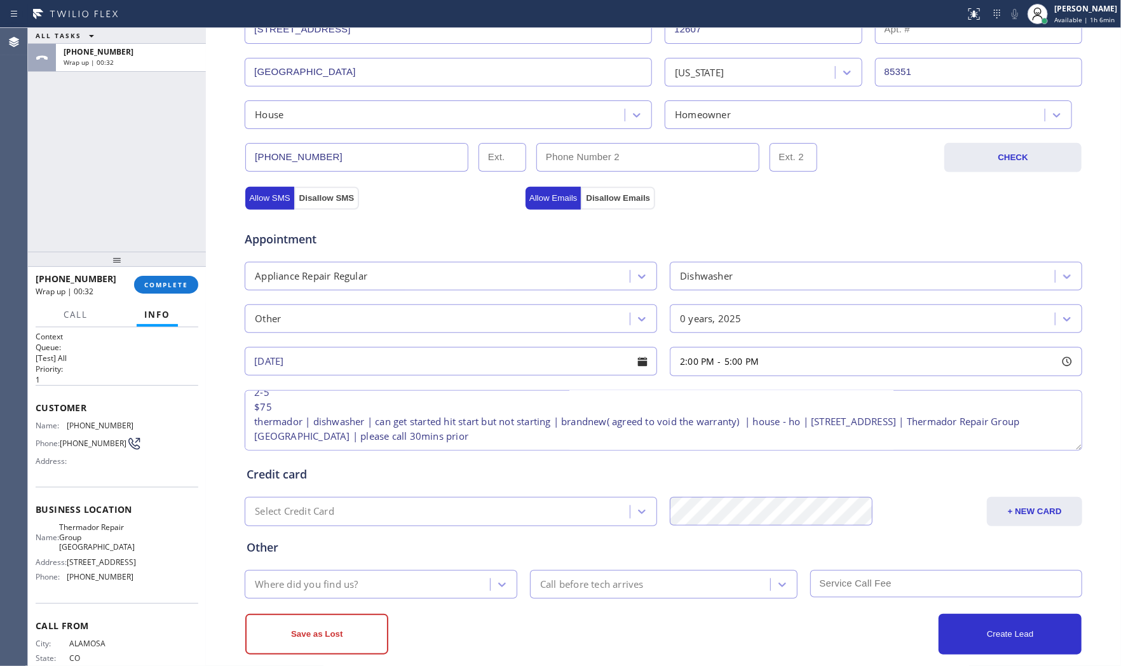
scroll to position [318, 0]
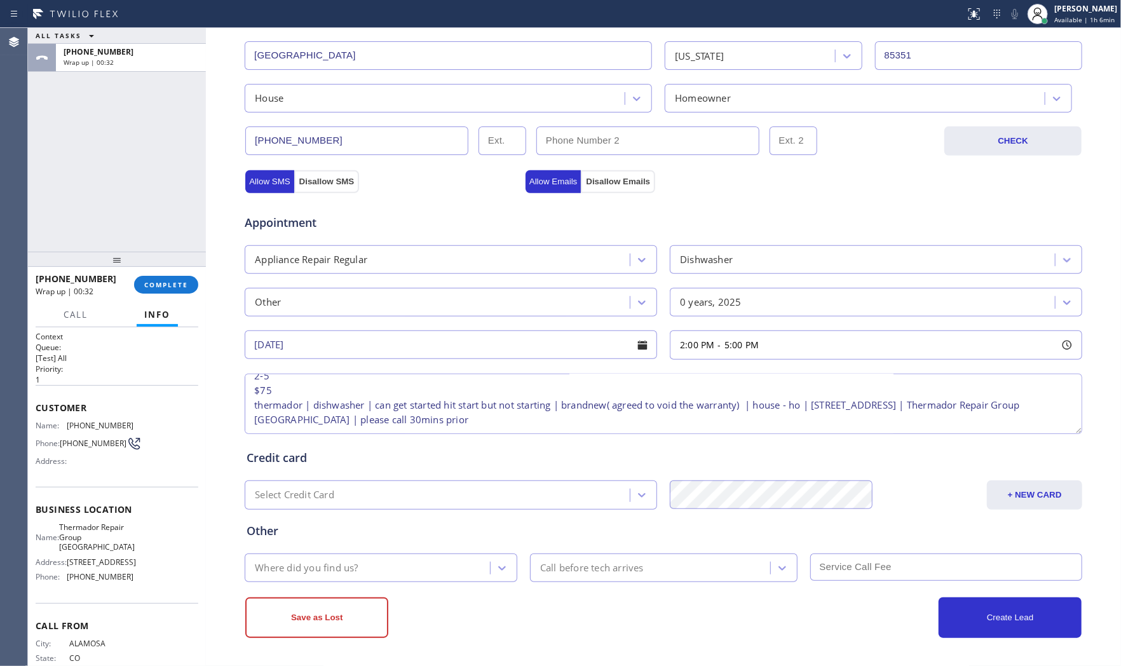
type textarea "2-5 $75 thermador | dishwasher | can get started hit start but not starting | b…"
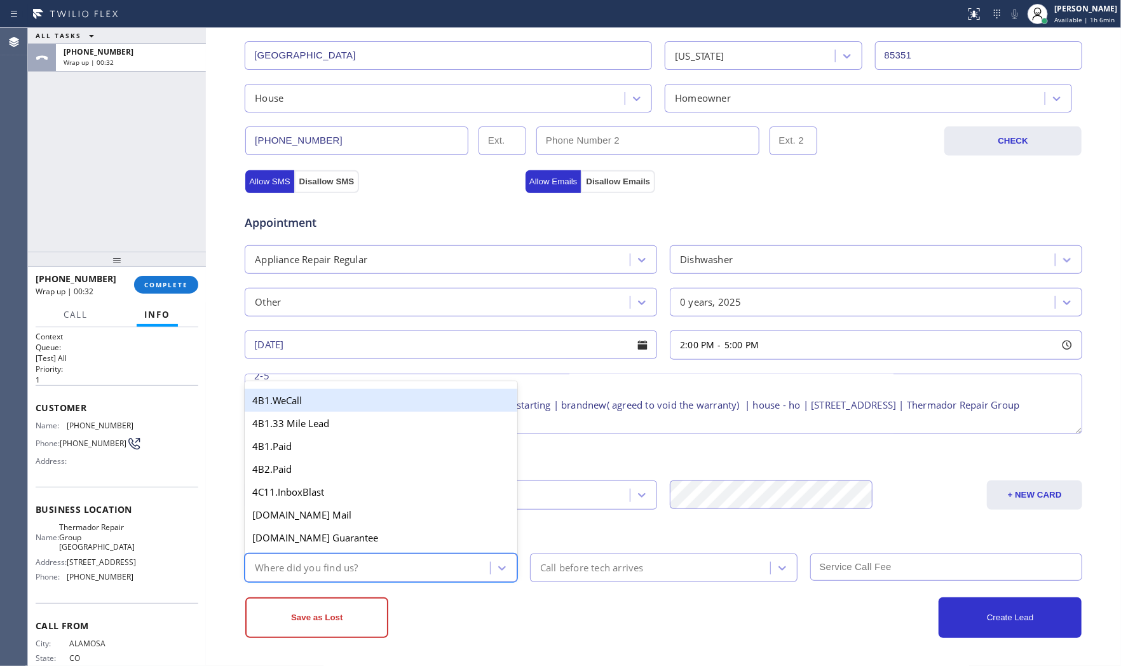
click at [386, 569] on div "Where did you find us?" at bounding box center [368, 568] width 241 height 22
type input "goo"
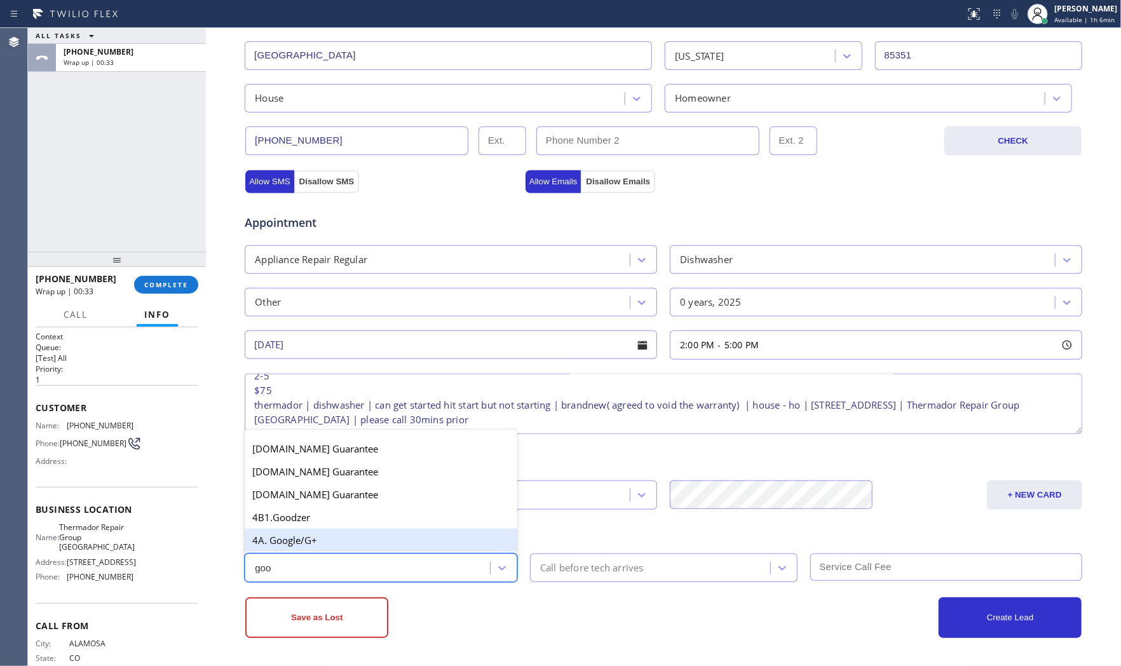
click at [372, 545] on div "4A. Google/G+" at bounding box center [381, 540] width 273 height 23
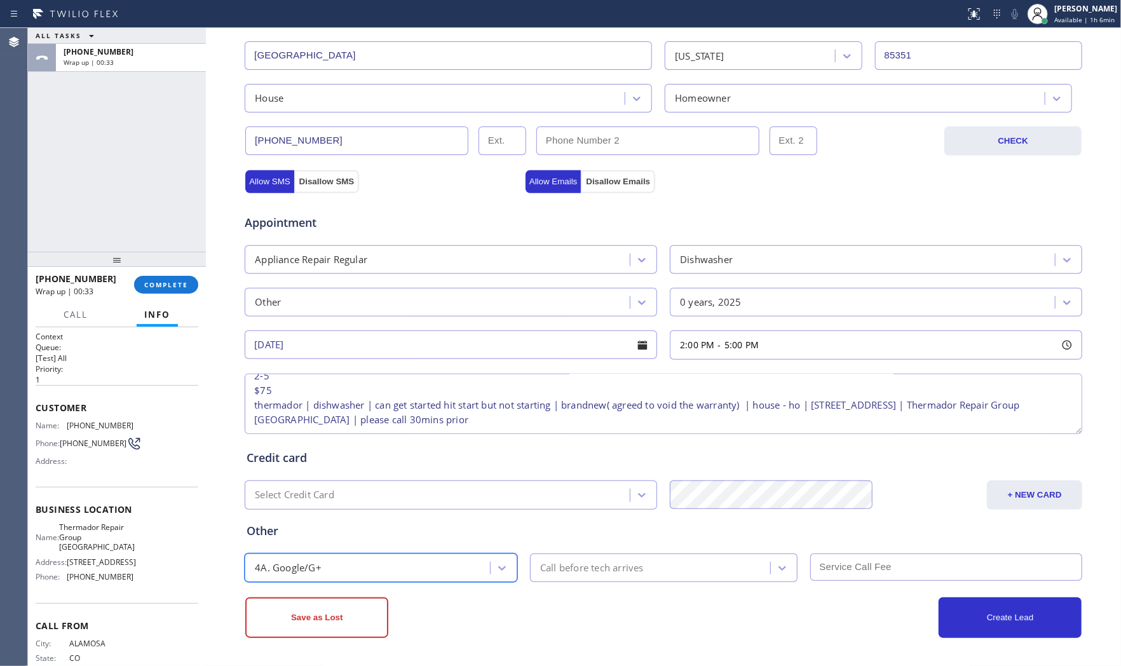
click at [583, 569] on div "Call before tech arrives" at bounding box center [592, 567] width 104 height 15
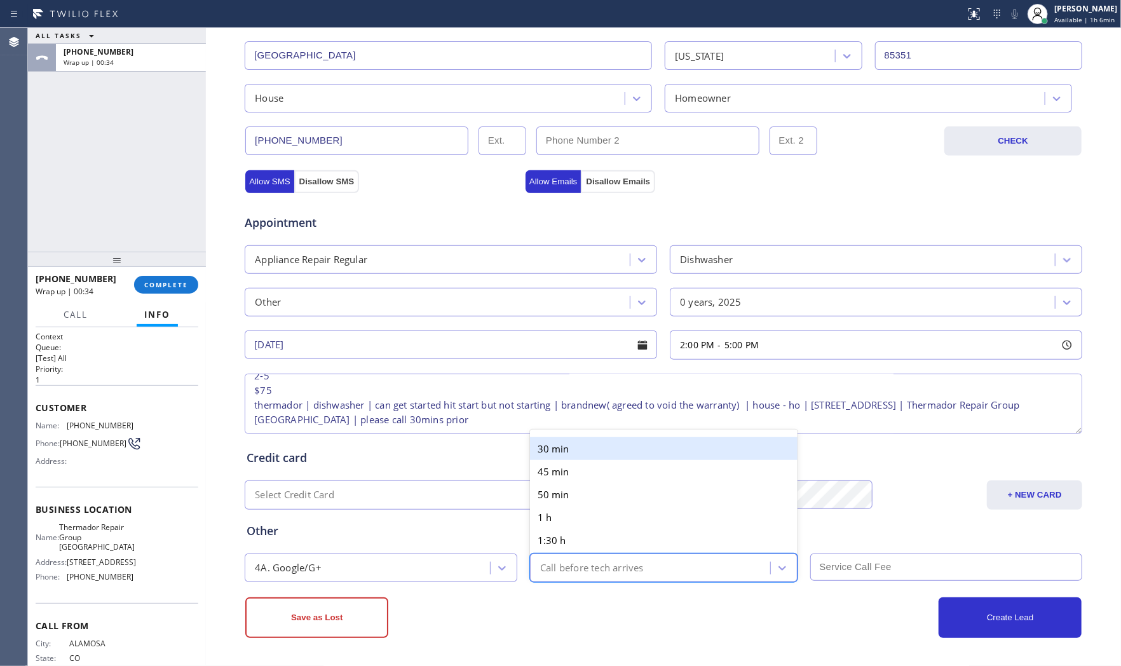
click at [554, 452] on div "30 min" at bounding box center [663, 448] width 267 height 23
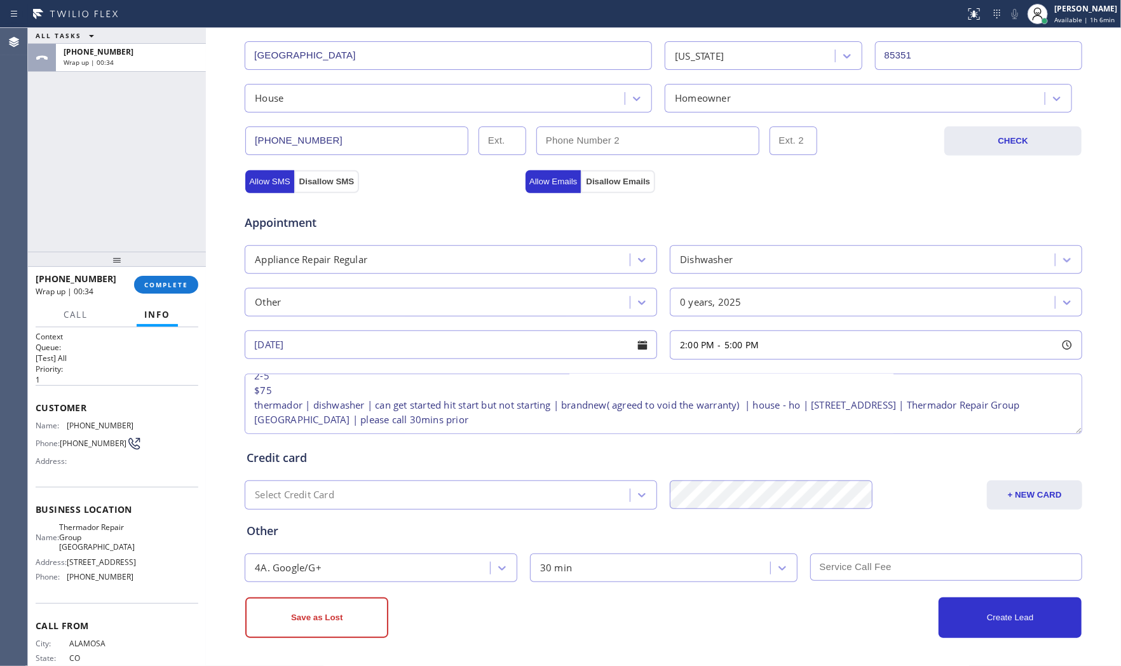
click at [874, 556] on input "text" at bounding box center [946, 566] width 273 height 27
type input "75"
click at [802, 623] on div "Create Lead" at bounding box center [872, 617] width 418 height 41
click at [1000, 618] on button "Create Lead" at bounding box center [1009, 617] width 143 height 41
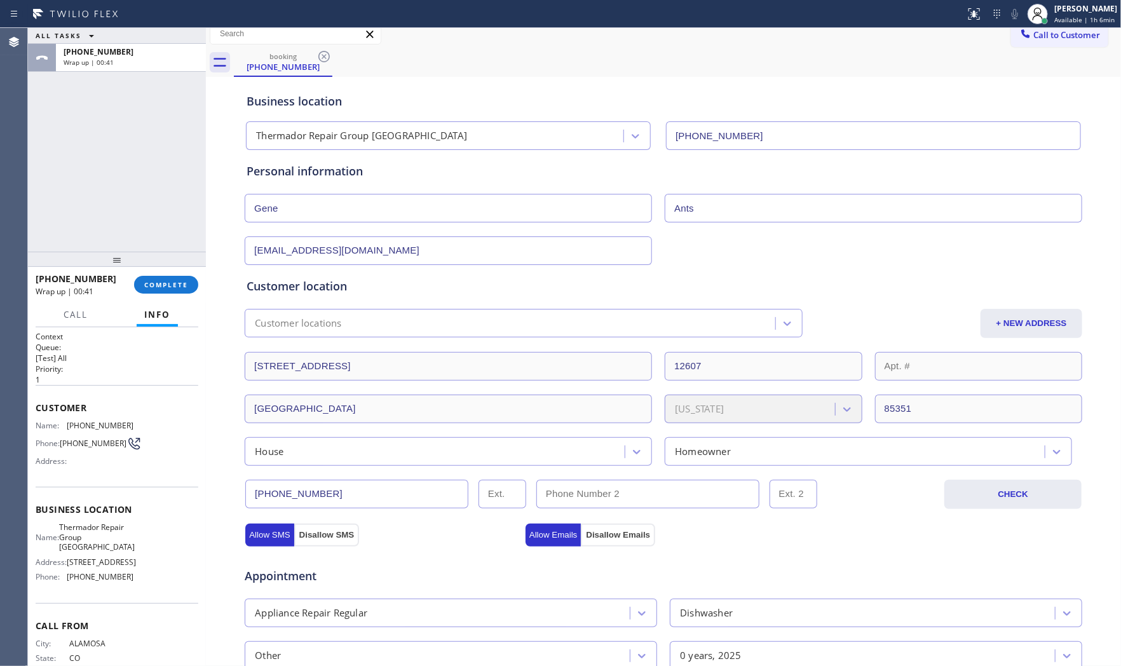
scroll to position [0, 0]
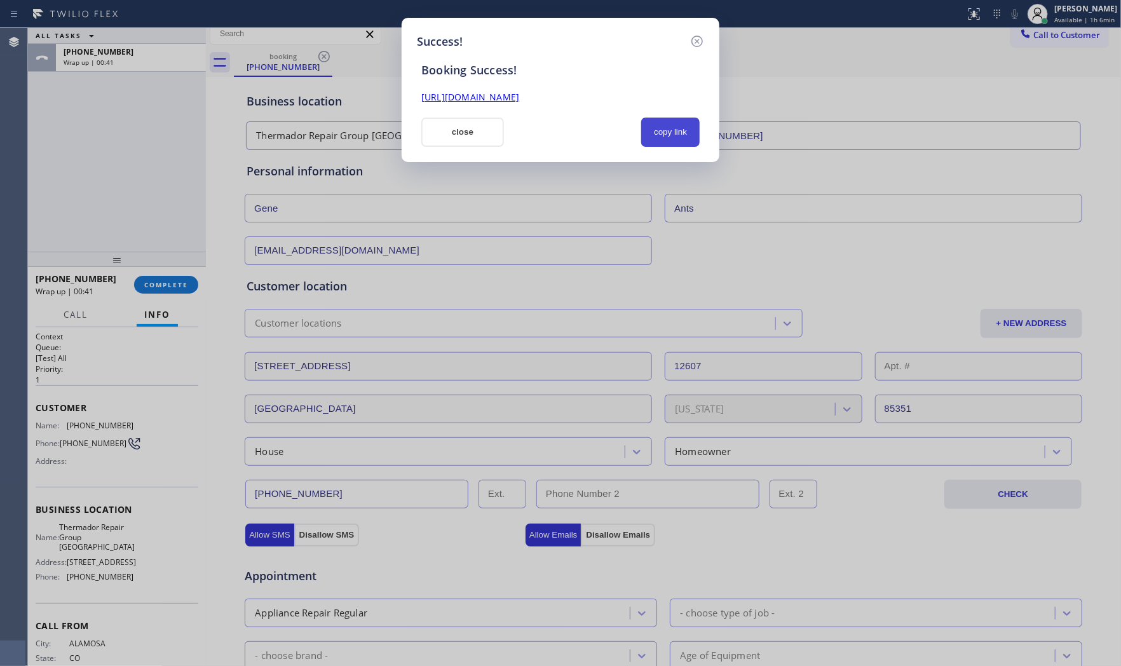
click at [668, 132] on button "copy link" at bounding box center [670, 132] width 58 height 29
click at [489, 134] on button "close" at bounding box center [462, 132] width 83 height 29
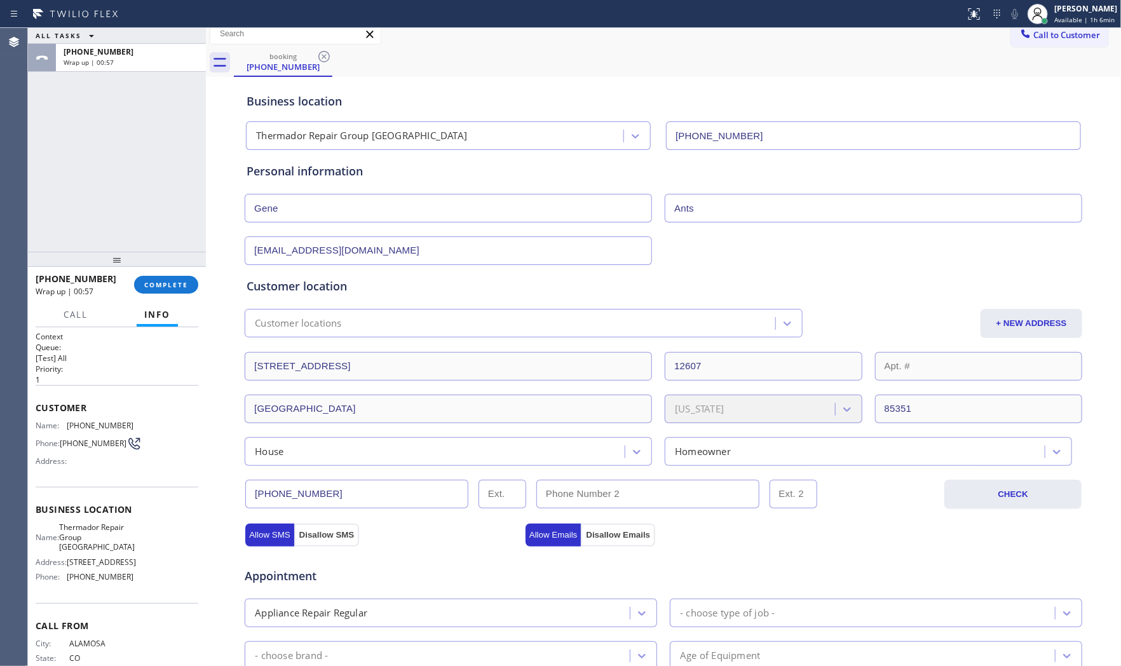
click at [172, 295] on div "[PHONE_NUMBER] Wrap up | 00:57 COMPLETE" at bounding box center [117, 284] width 163 height 33
click at [178, 287] on span "COMPLETE" at bounding box center [166, 284] width 44 height 9
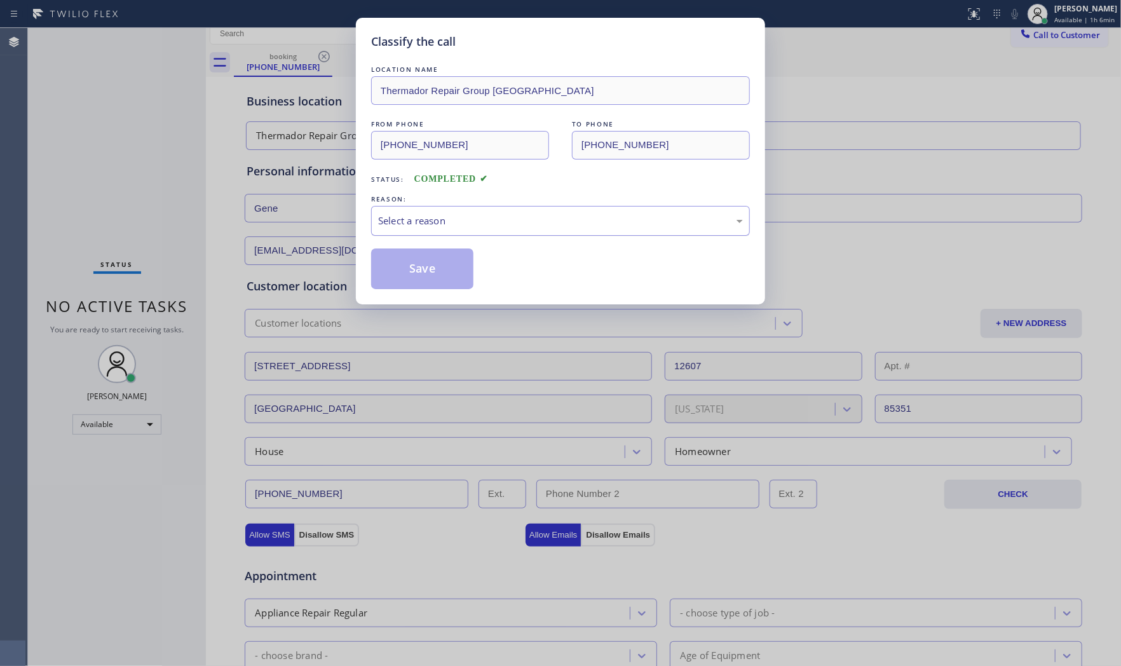
click at [446, 220] on div "Select a reason" at bounding box center [560, 220] width 365 height 15
click at [423, 270] on button "Save" at bounding box center [422, 268] width 102 height 41
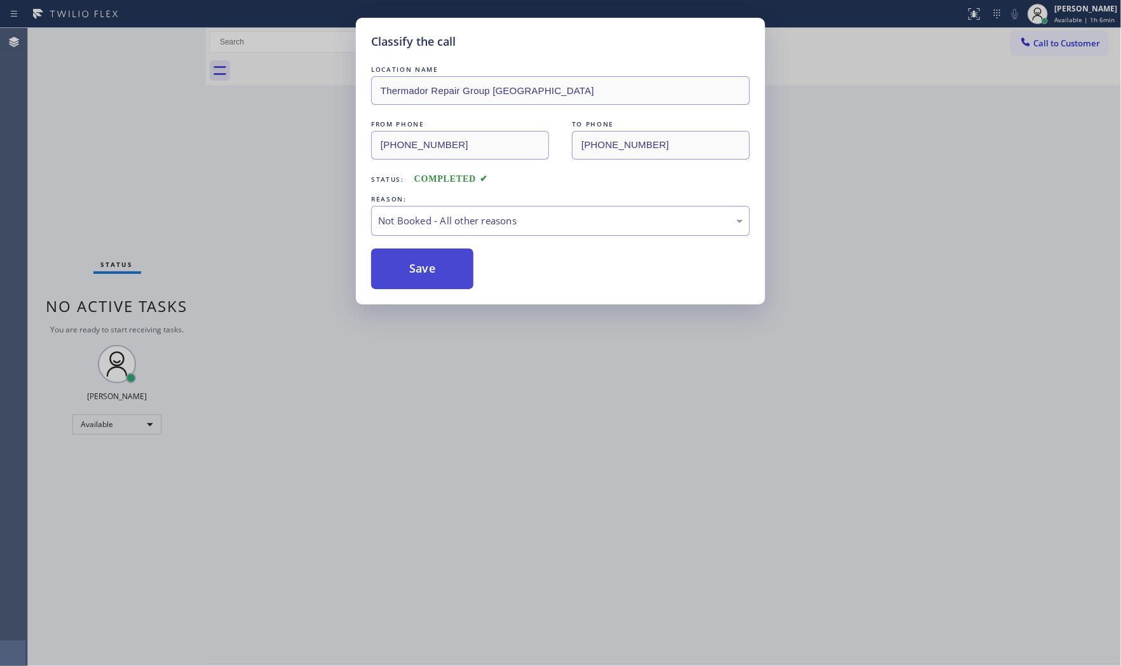
click at [423, 270] on button "Save" at bounding box center [422, 268] width 102 height 41
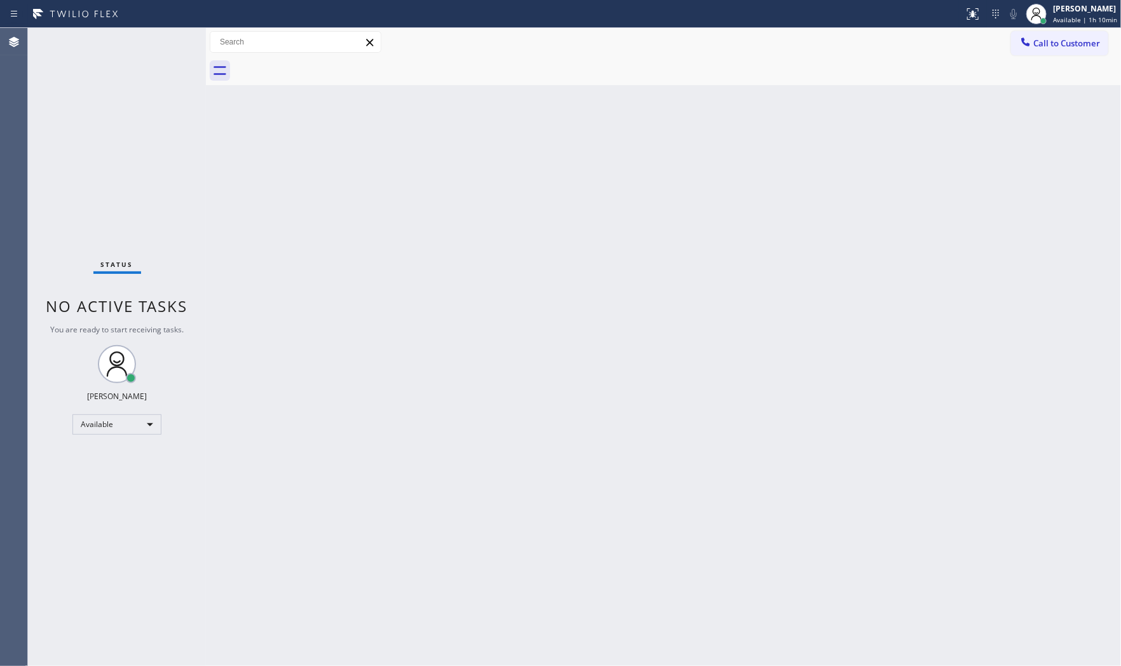
click at [131, 38] on div "Status No active tasks You are ready to start receiving tasks. [PERSON_NAME] Av…" at bounding box center [117, 347] width 178 height 638
click at [164, 41] on div "Status No active tasks You are ready to start receiving tasks. [PERSON_NAME] Av…" at bounding box center [117, 347] width 178 height 638
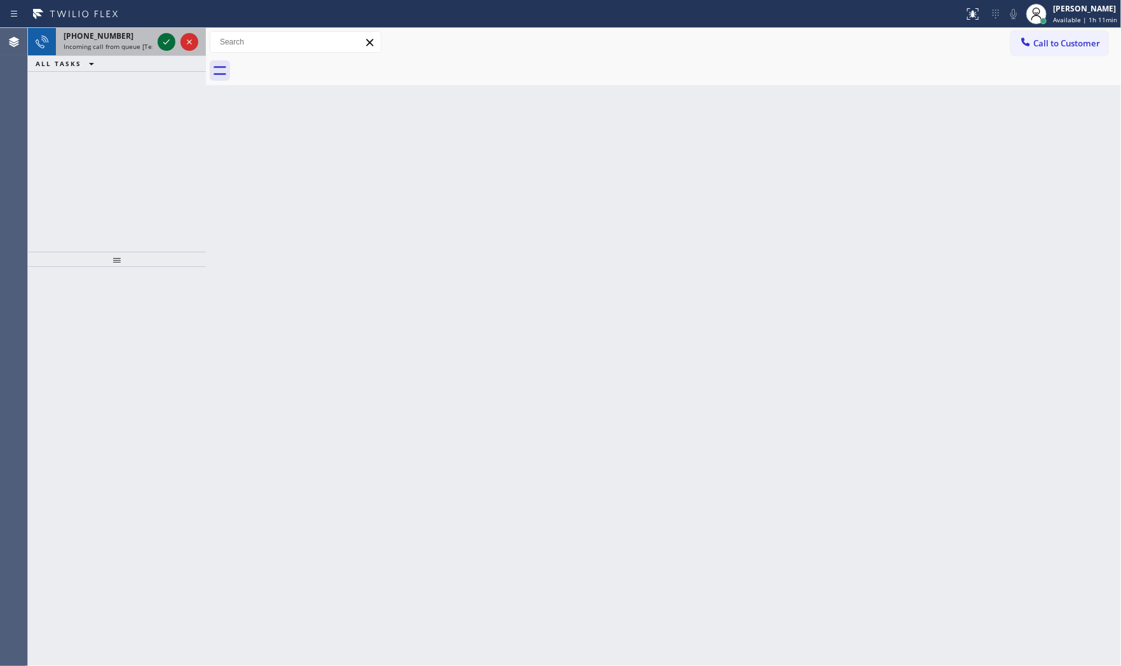
click at [164, 41] on icon at bounding box center [166, 41] width 15 height 15
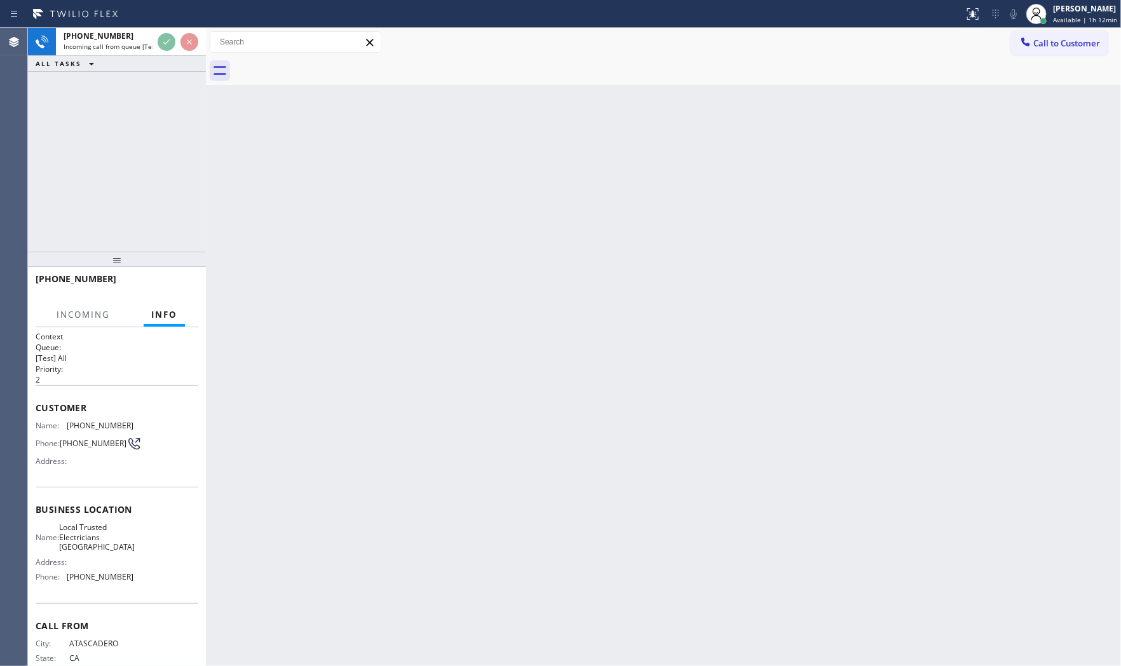
scroll to position [39, 0]
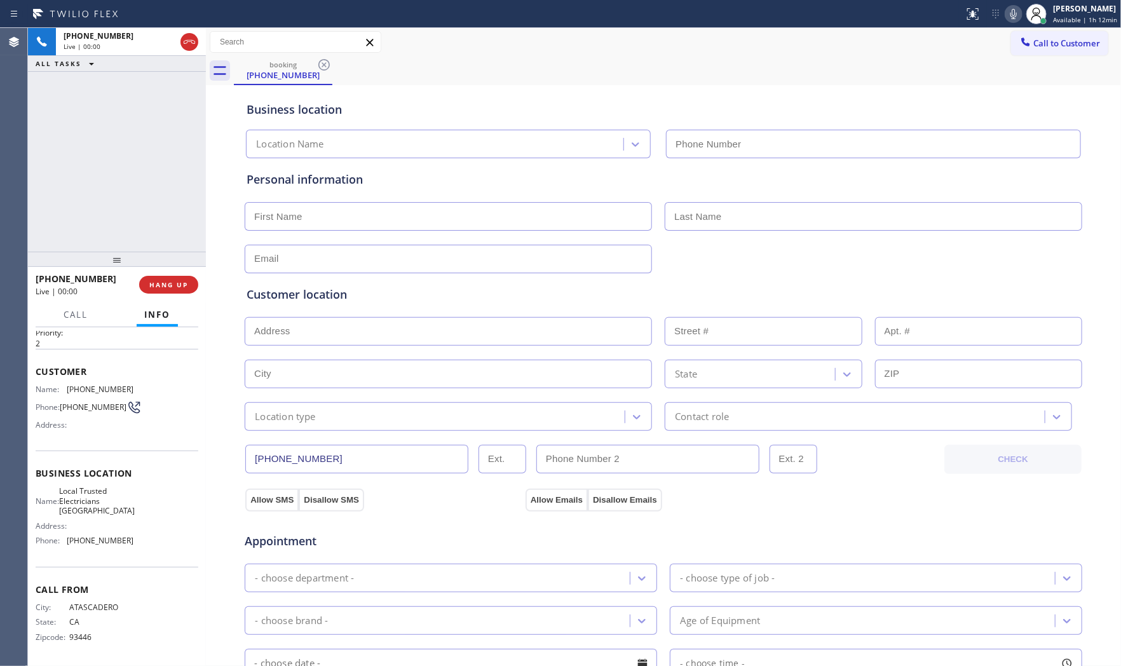
type input "[PHONE_NUMBER]"
click at [166, 283] on span "HANG UP" at bounding box center [168, 284] width 39 height 9
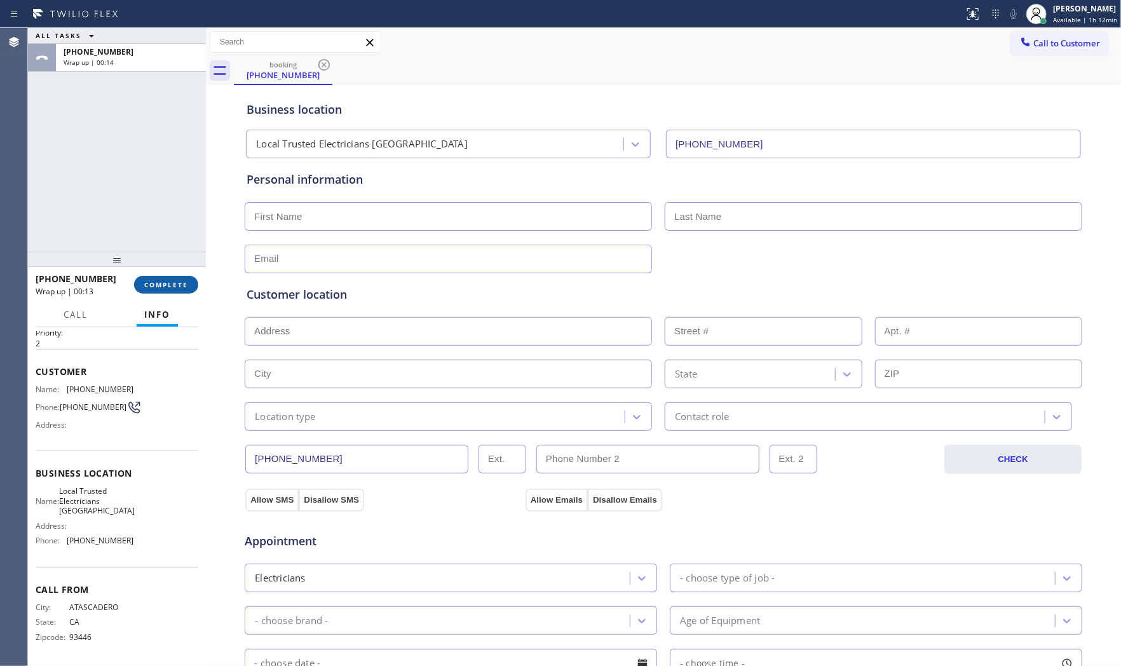
click at [150, 290] on button "COMPLETE" at bounding box center [166, 285] width 64 height 18
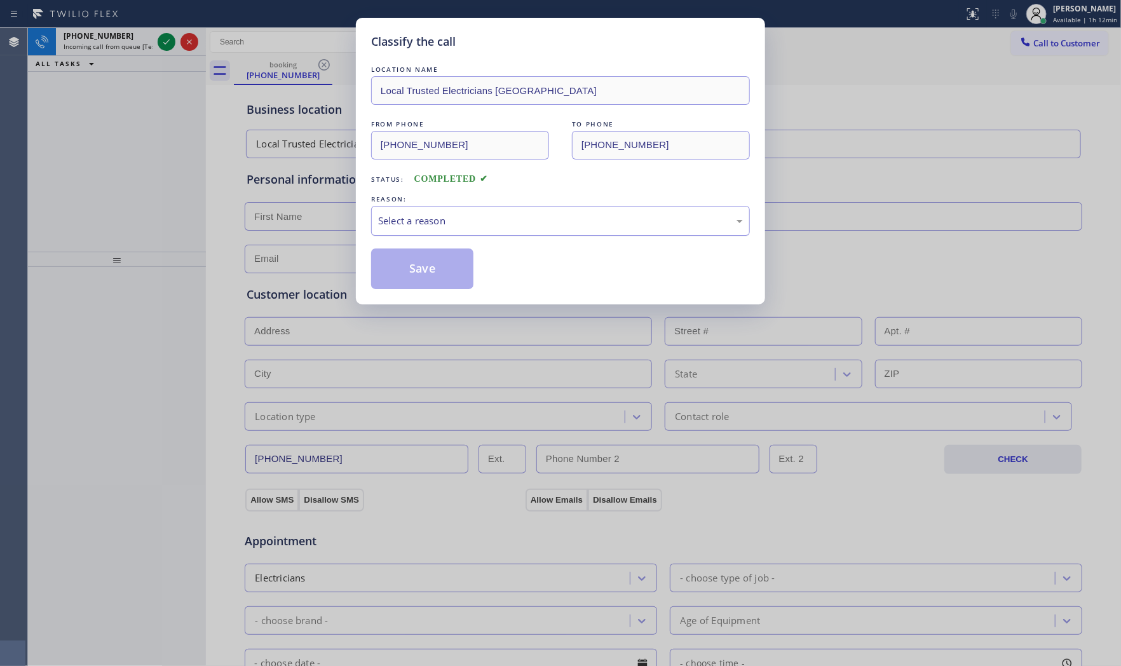
click at [449, 208] on div "Select a reason" at bounding box center [560, 221] width 379 height 30
click at [424, 265] on button "Save" at bounding box center [422, 268] width 102 height 41
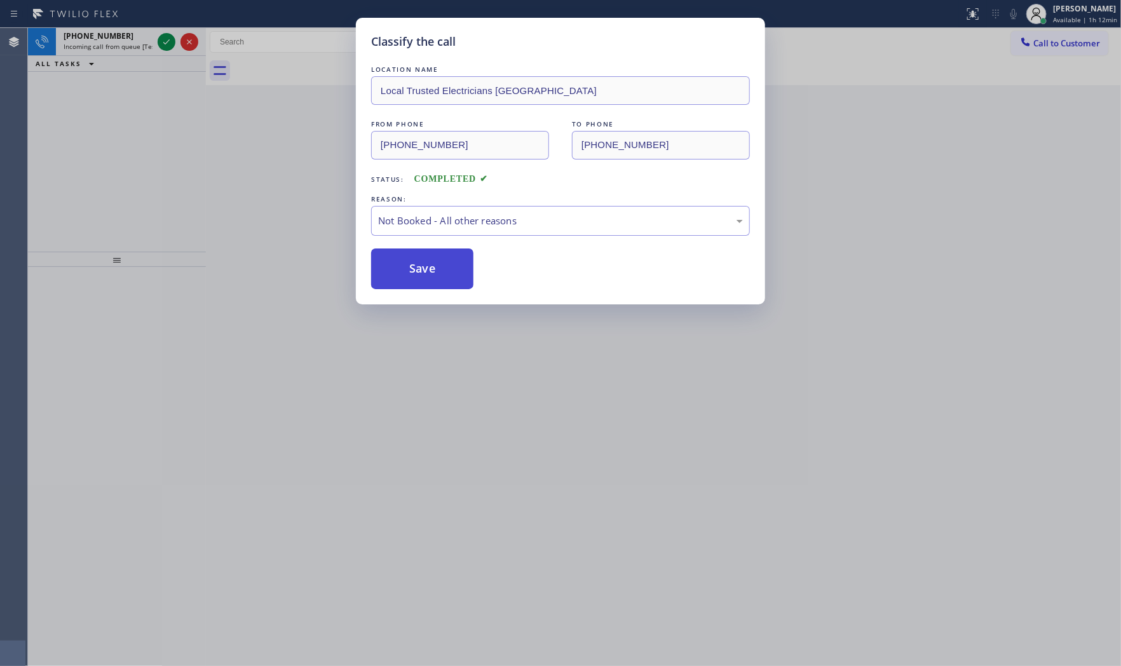
click at [423, 266] on button "Save" at bounding box center [422, 268] width 102 height 41
click at [423, 267] on button "Save" at bounding box center [422, 268] width 102 height 41
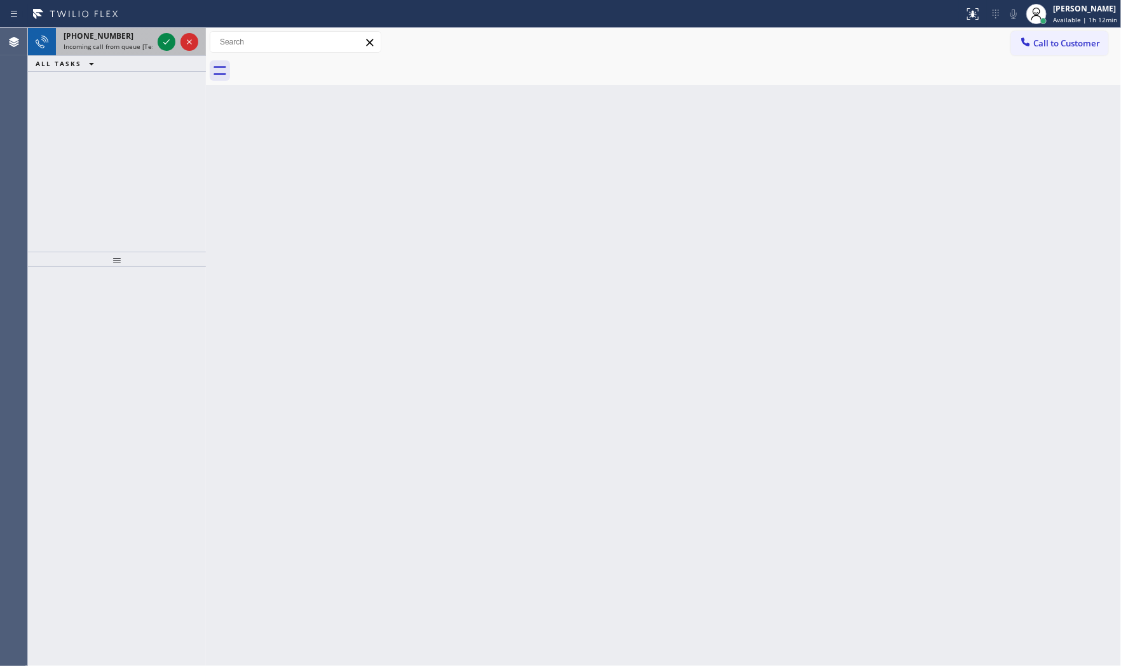
click at [115, 46] on span "Incoming call from queue [Test] All" at bounding box center [116, 46] width 105 height 9
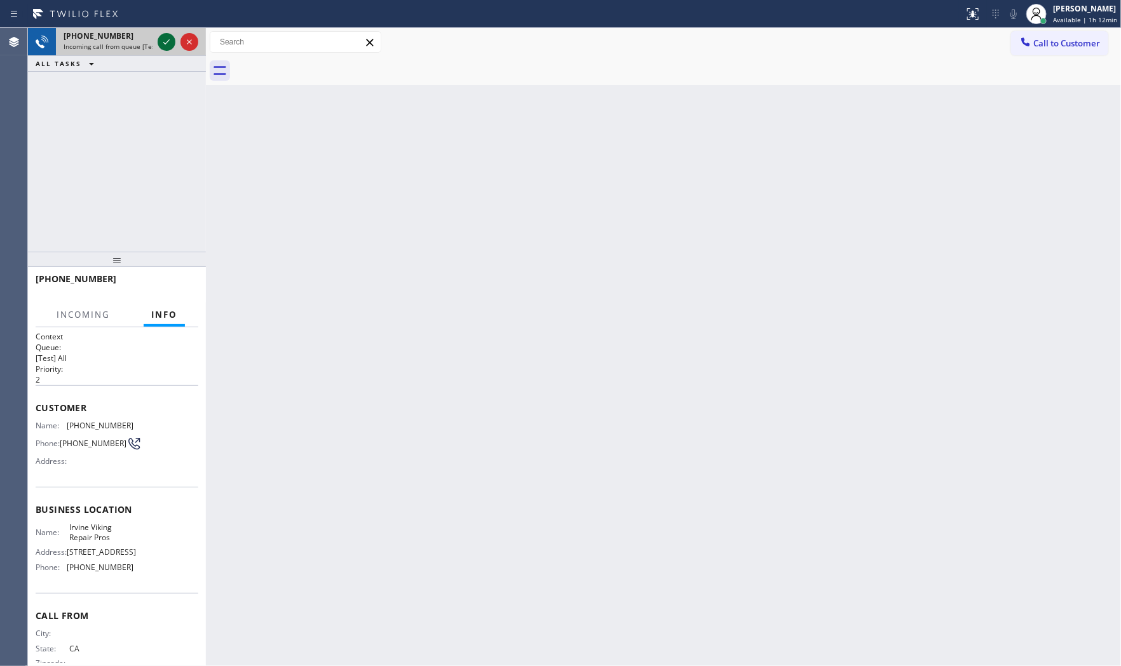
click at [169, 37] on icon at bounding box center [166, 41] width 15 height 15
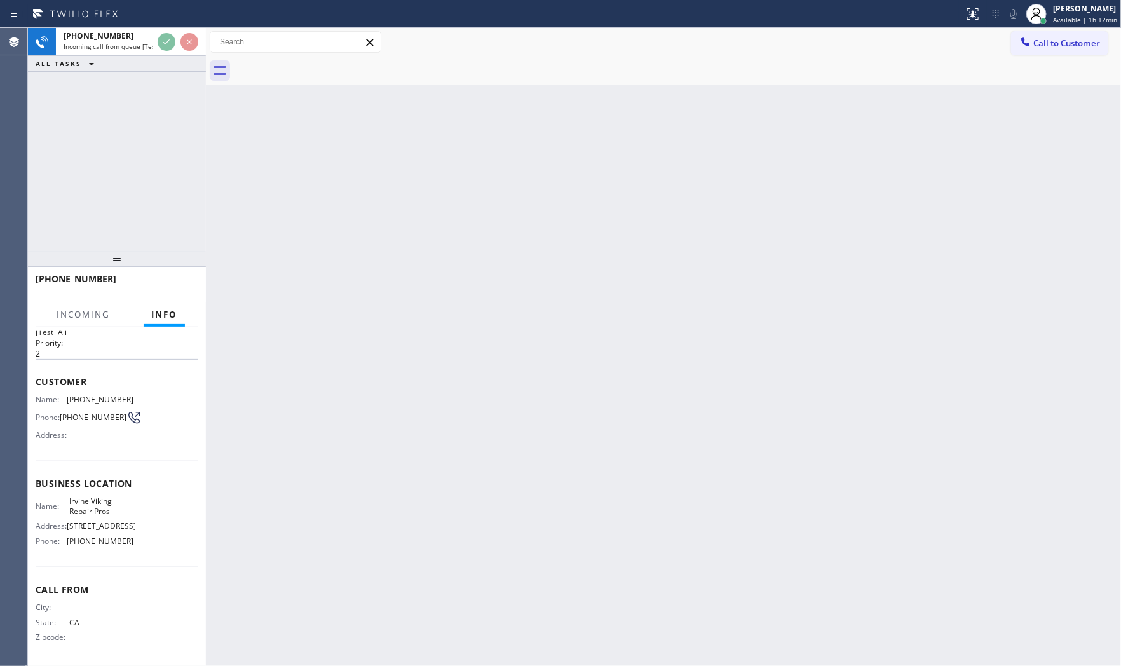
scroll to position [39, 0]
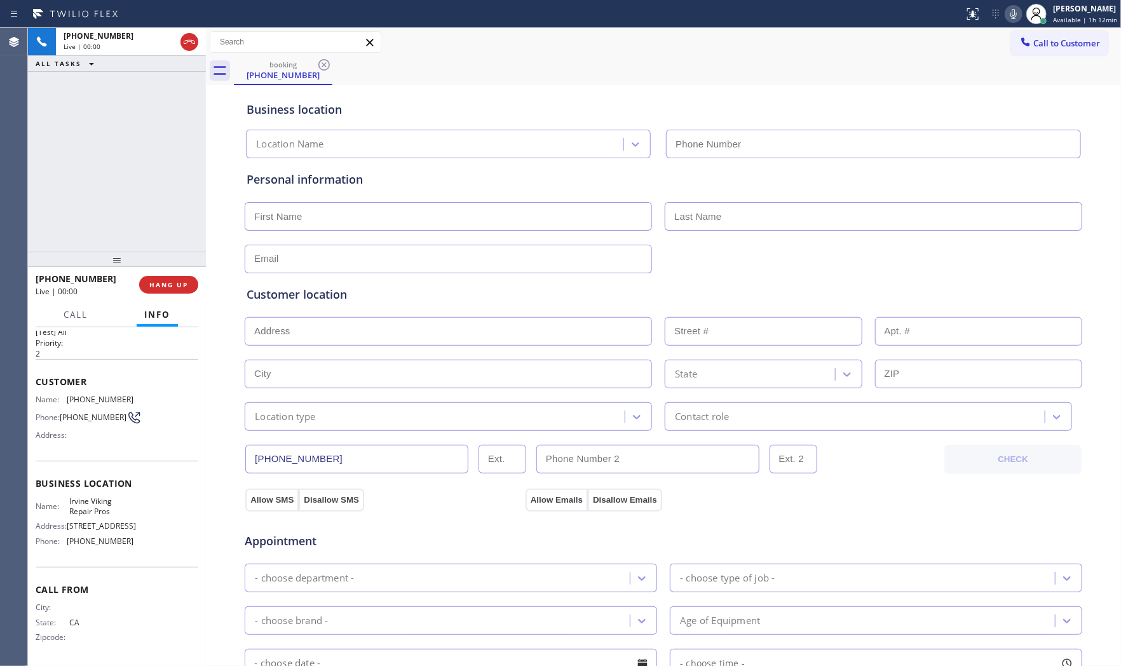
type input "[PHONE_NUMBER]"
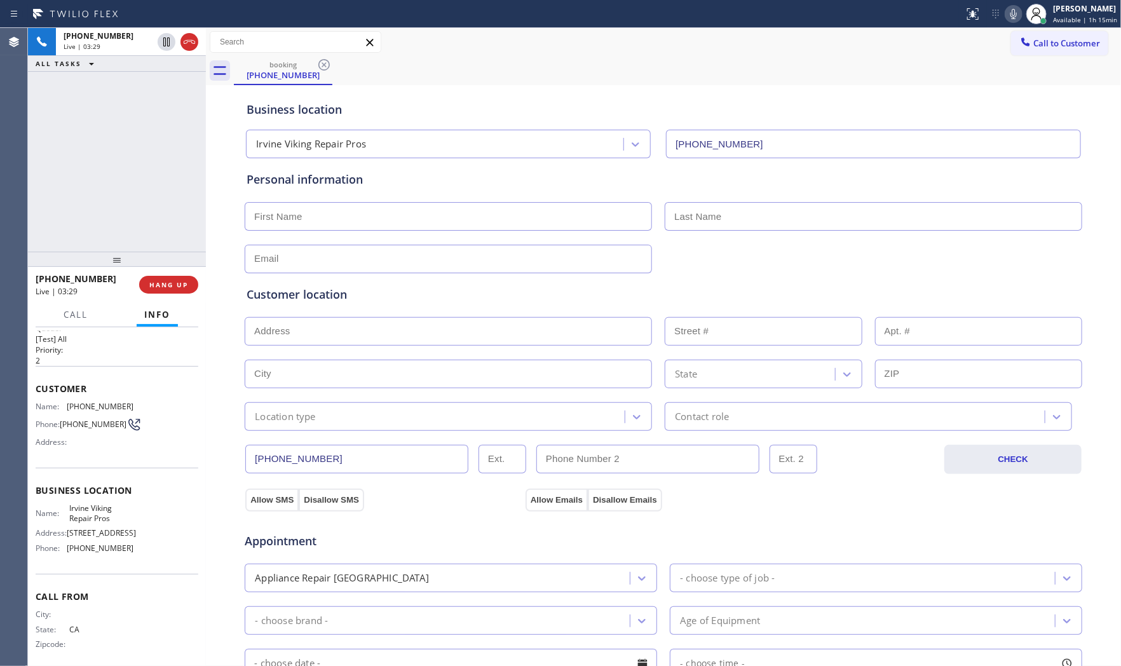
scroll to position [0, 0]
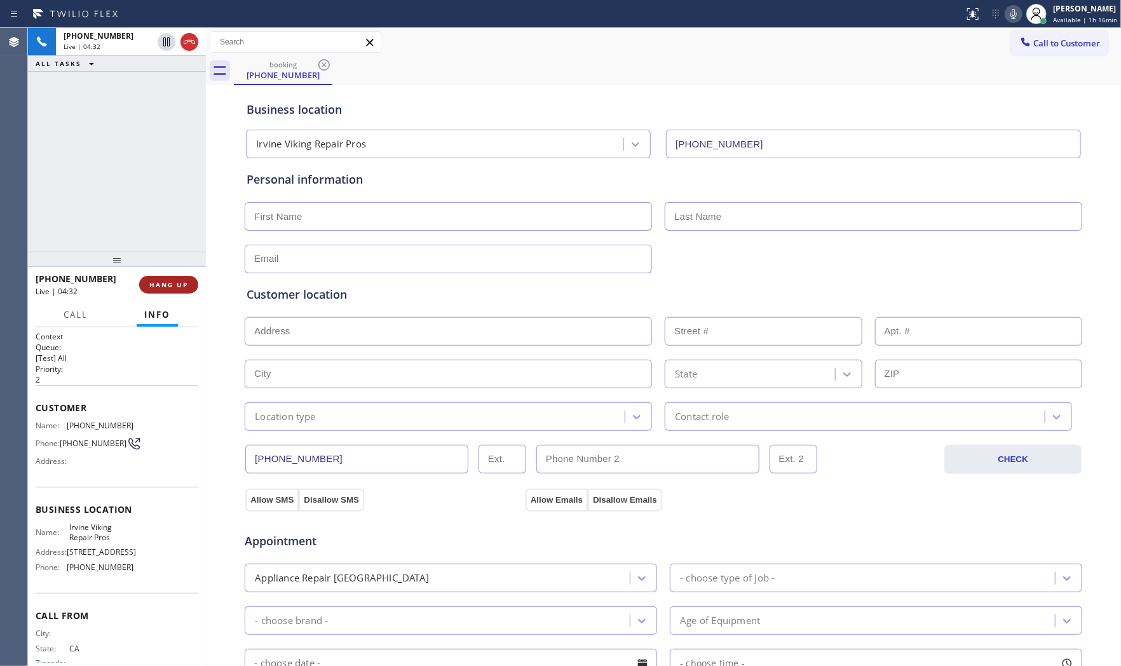
click at [179, 283] on span "HANG UP" at bounding box center [168, 284] width 39 height 9
click at [369, 218] on input "text" at bounding box center [448, 216] width 407 height 29
paste input "[PERSON_NAME]"
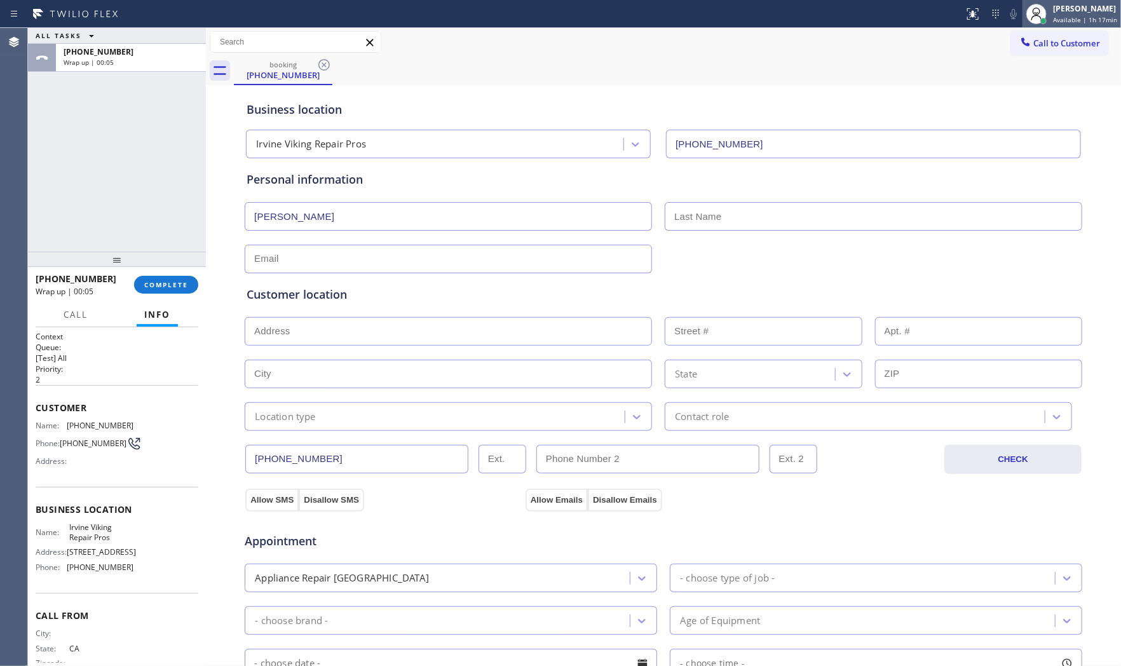
type input "[PERSON_NAME]"
click at [682, 225] on input "text" at bounding box center [873, 216] width 417 height 29
paste input "Hull"
type input "Hull"
click at [340, 257] on input "text" at bounding box center [448, 259] width 407 height 29
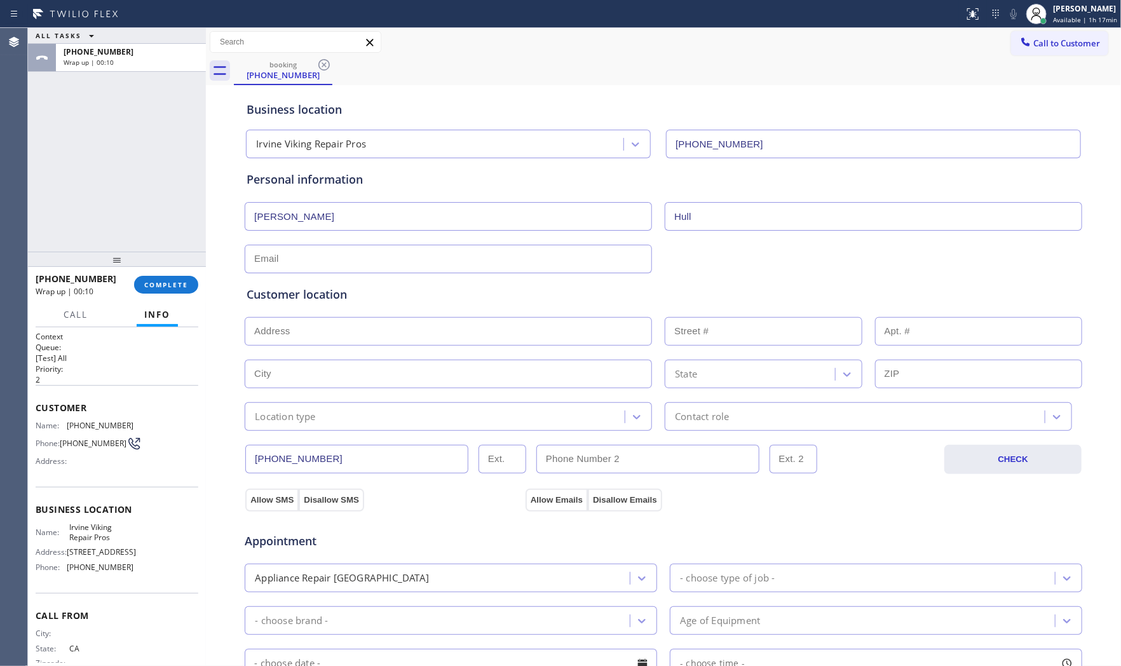
paste input "[EMAIL_ADDRESS][DOMAIN_NAME]"
type input "[EMAIL_ADDRESS][DOMAIN_NAME]"
drag, startPoint x: 488, startPoint y: 278, endPoint x: 521, endPoint y: 281, distance: 33.2
click at [489, 278] on div "Customer location >> ADD NEW ADDRESS << + NEW ADDRESS State Location type Conta…" at bounding box center [663, 352] width 839 height 158
click at [351, 327] on input "text" at bounding box center [448, 331] width 407 height 29
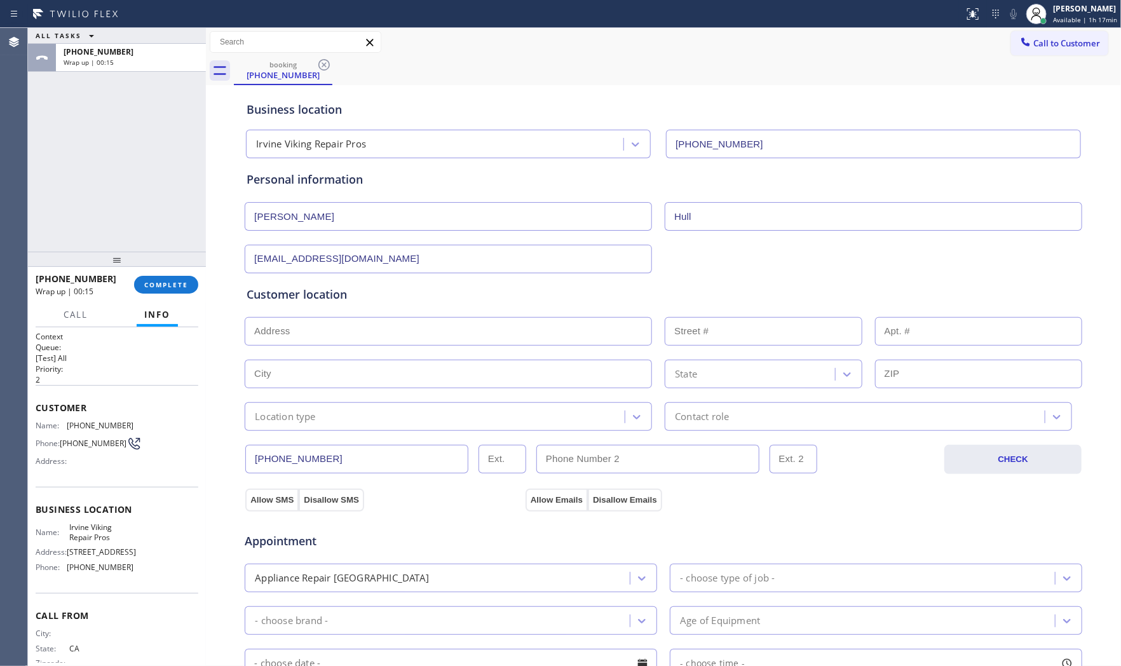
paste input "[STREET_ADDRESS][PERSON_NAME]"
type input "24366 [PERSON_NAME] Dr"
type input "24366"
type input "[PERSON_NAME] Point"
type input "92629"
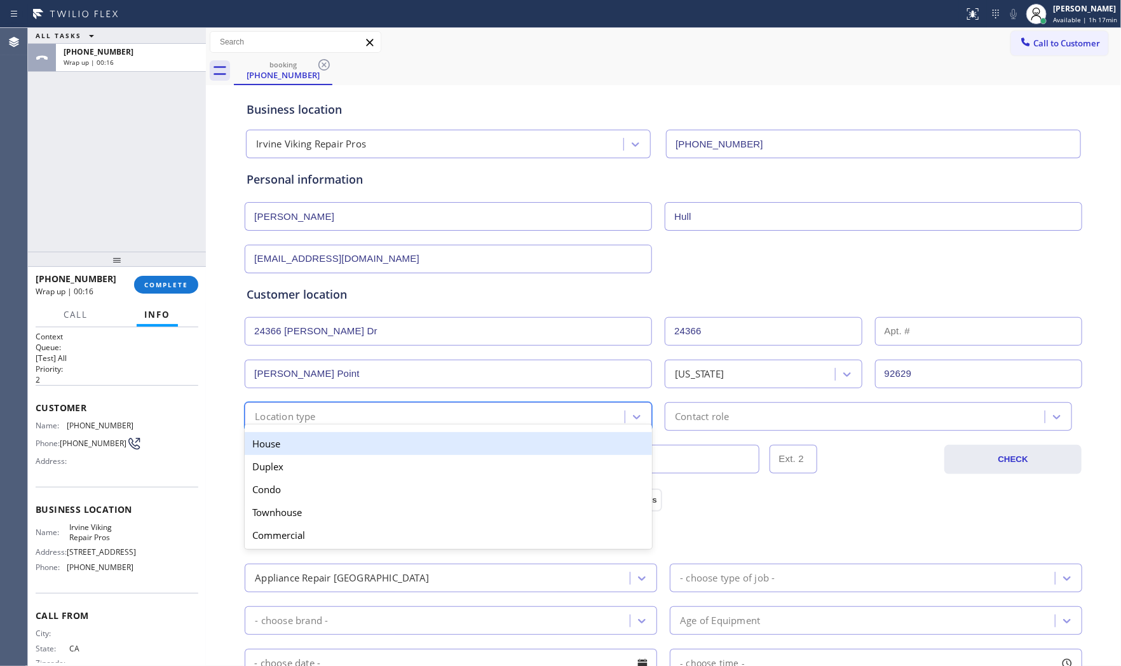
click at [318, 420] on div "Location type" at bounding box center [436, 416] width 376 height 22
click at [308, 446] on div "House" at bounding box center [448, 443] width 407 height 23
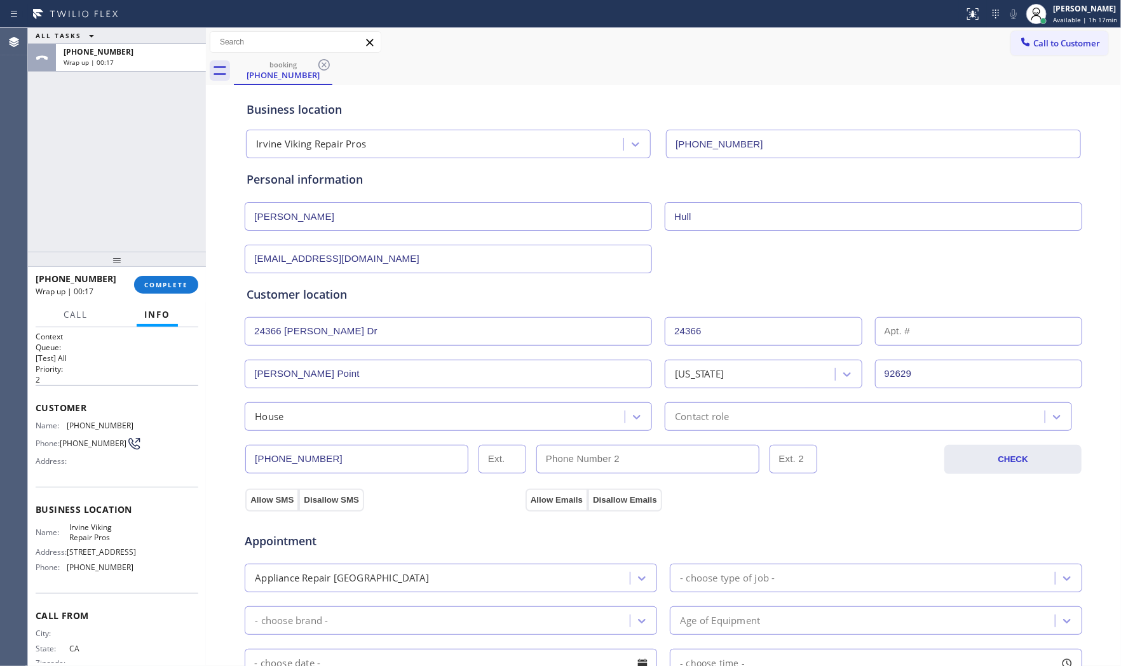
click at [706, 438] on div "[PHONE_NUMBER] CHECK" at bounding box center [663, 452] width 839 height 43
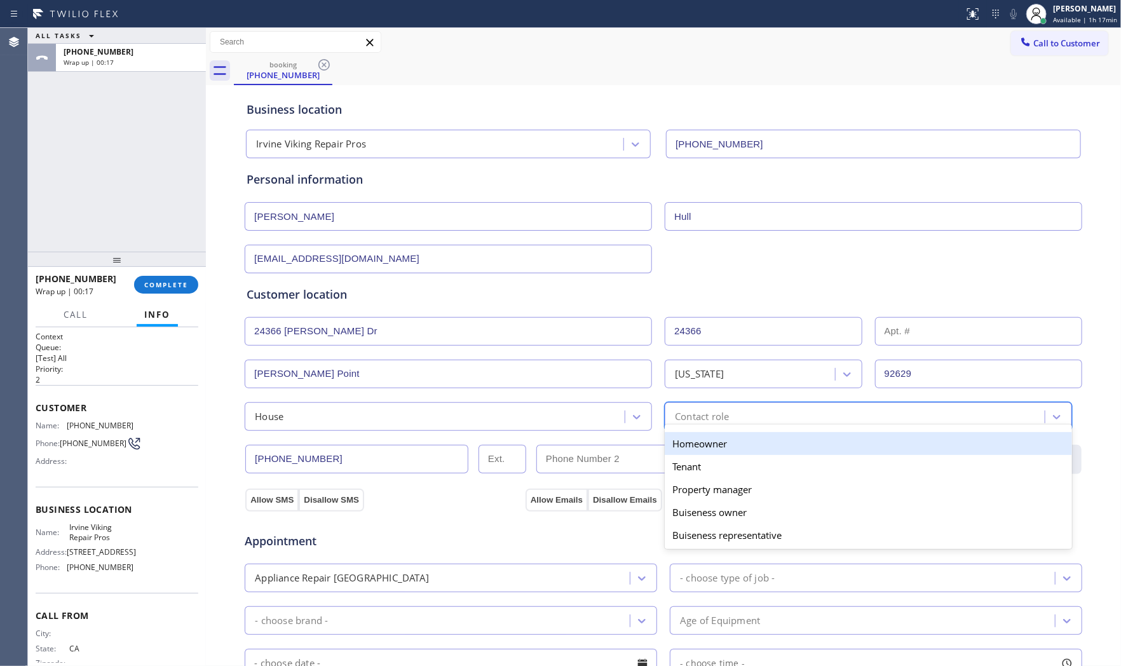
drag, startPoint x: 707, startPoint y: 416, endPoint x: 693, endPoint y: 441, distance: 29.0
click at [706, 416] on div "Contact role" at bounding box center [702, 416] width 54 height 15
drag, startPoint x: 693, startPoint y: 441, endPoint x: 508, endPoint y: 473, distance: 187.7
click at [693, 442] on div "Homeowner" at bounding box center [868, 443] width 407 height 23
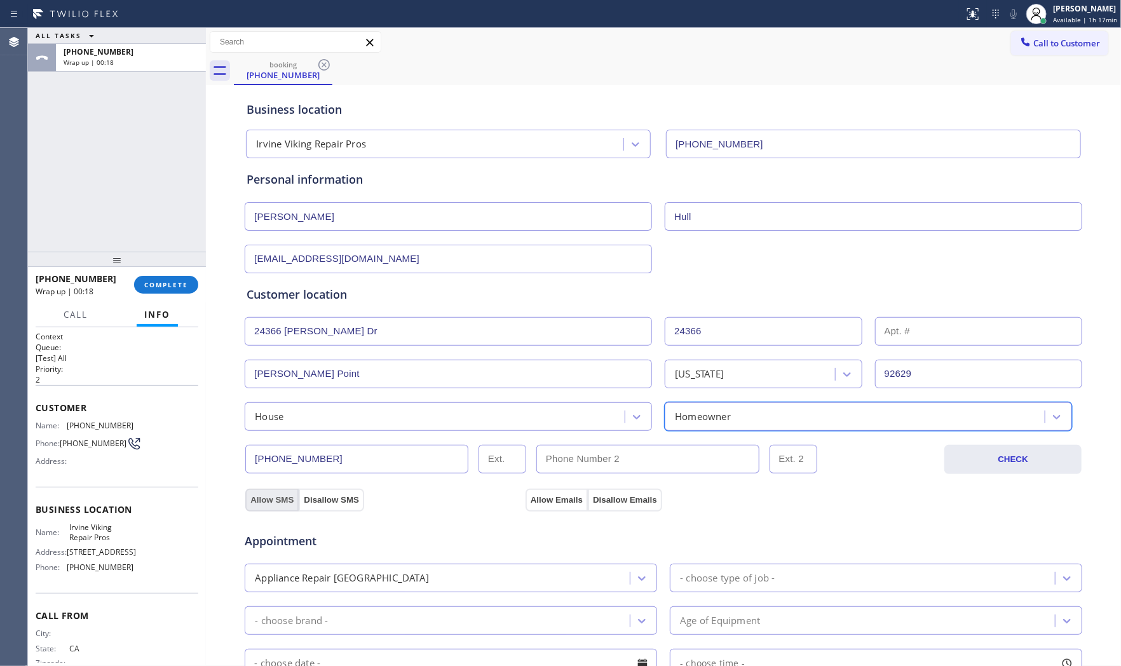
click at [276, 494] on button "Allow SMS" at bounding box center [271, 500] width 53 height 23
click at [544, 500] on button "Allow Emails" at bounding box center [556, 500] width 62 height 23
click at [710, 569] on div "- choose type of job -" at bounding box center [864, 578] width 381 height 22
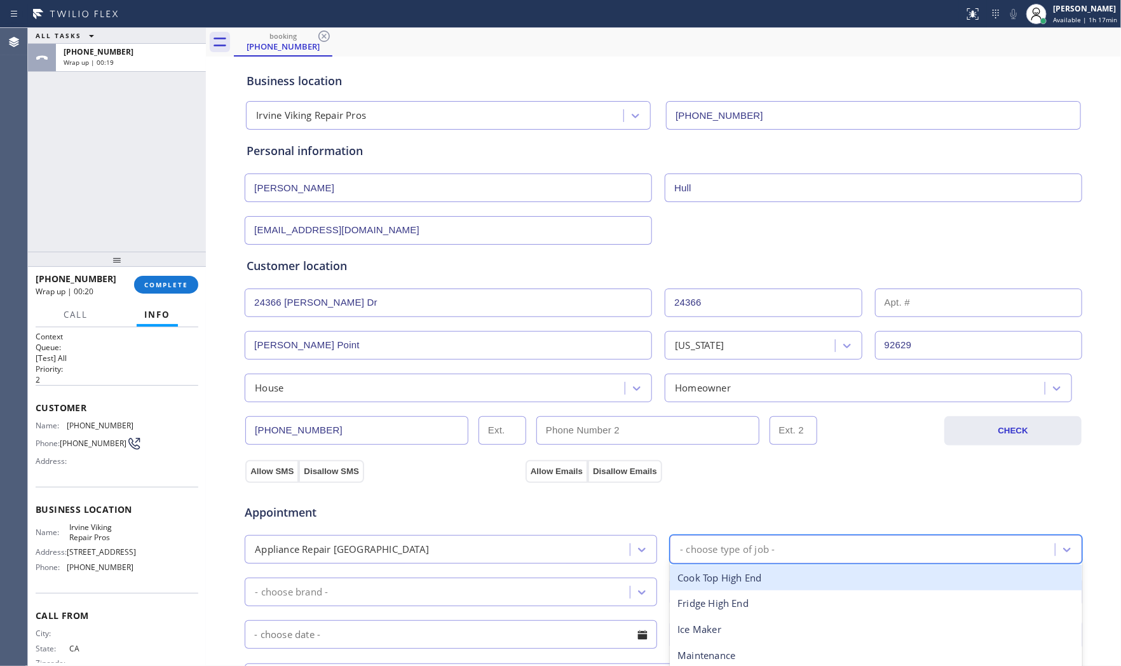
scroll to position [141, 0]
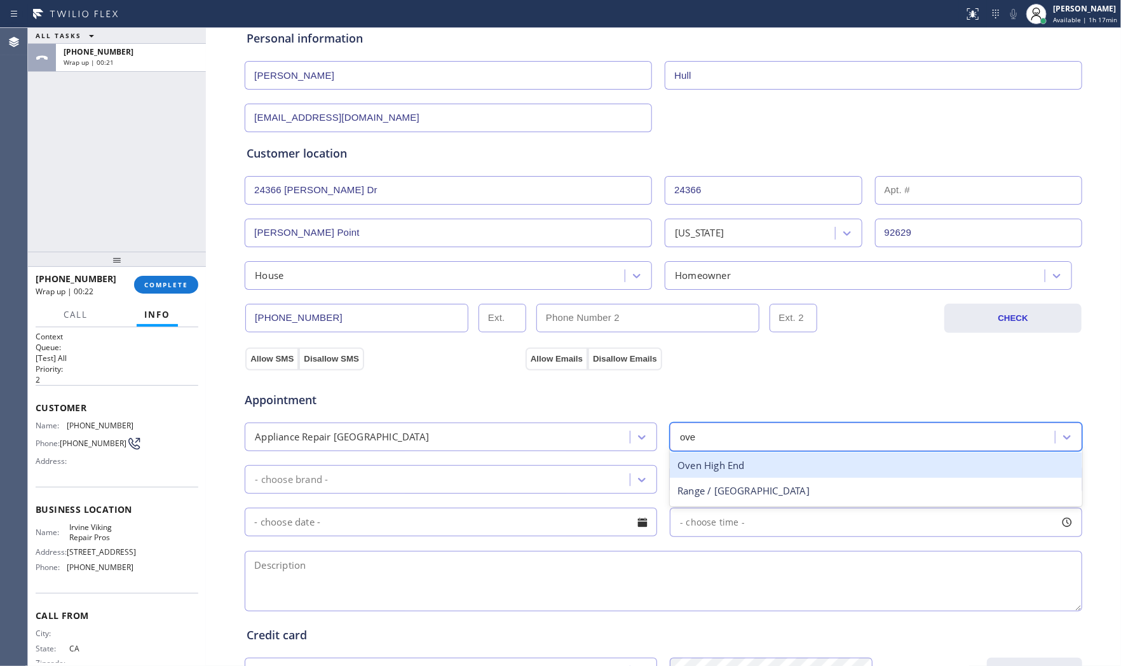
type input "oven"
click at [737, 465] on div "Oven High End" at bounding box center [876, 465] width 412 height 26
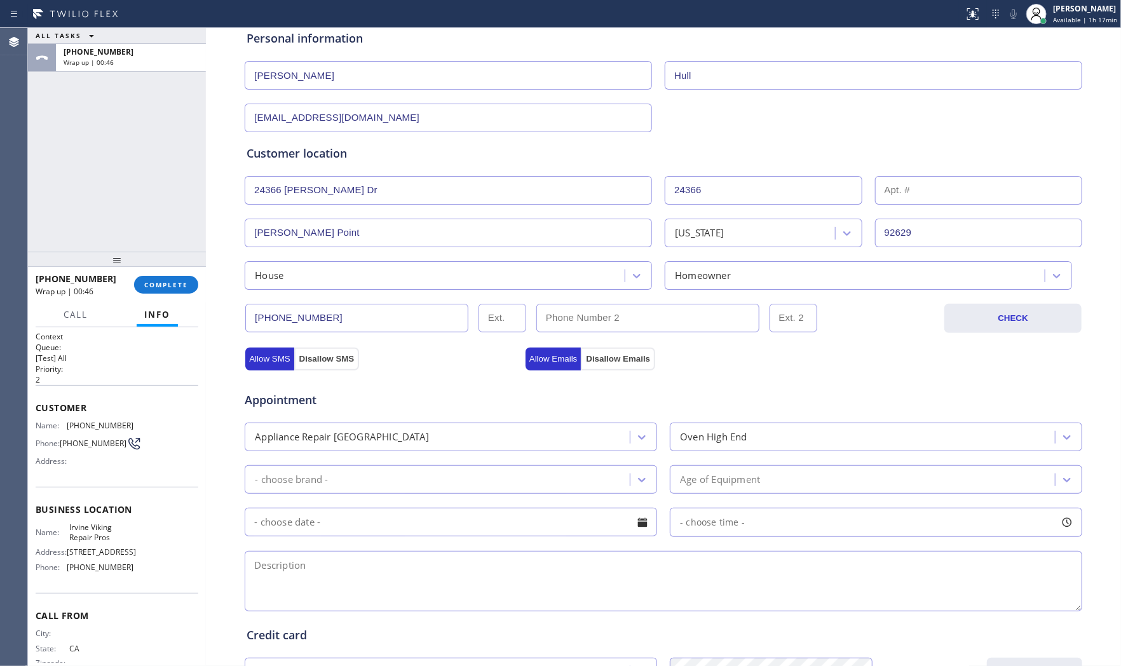
click at [97, 530] on span "Irvine Viking Repair Pros" at bounding box center [101, 532] width 64 height 20
copy span "Irvine Viking Repair Pros"
drag, startPoint x: 309, startPoint y: 585, endPoint x: 313, endPoint y: 579, distance: 6.9
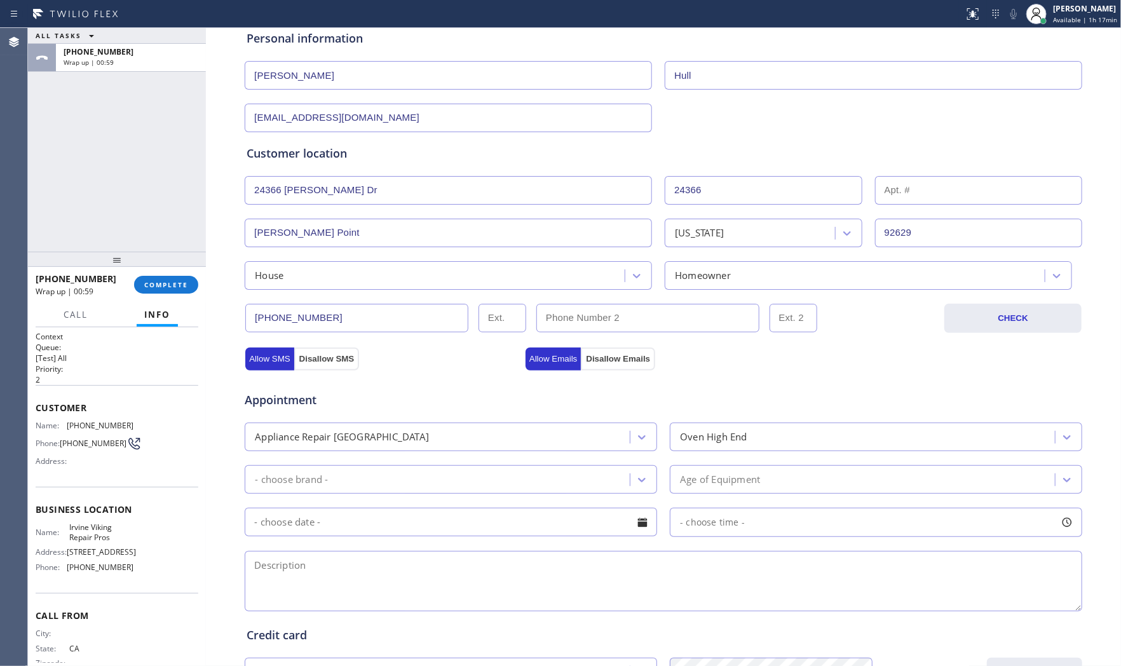
click at [309, 585] on textarea at bounding box center [663, 581] width 837 height 60
paste textarea "1-4 $80 Viking | oven | stove top the knob is very hot think something wrong in…"
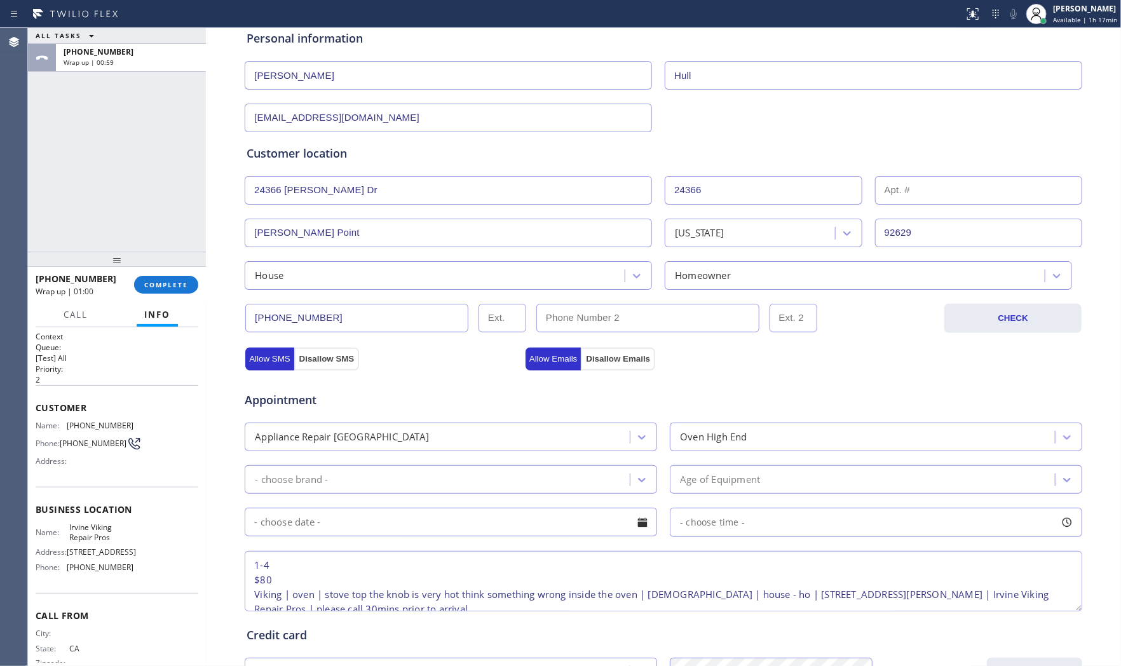
scroll to position [34, 0]
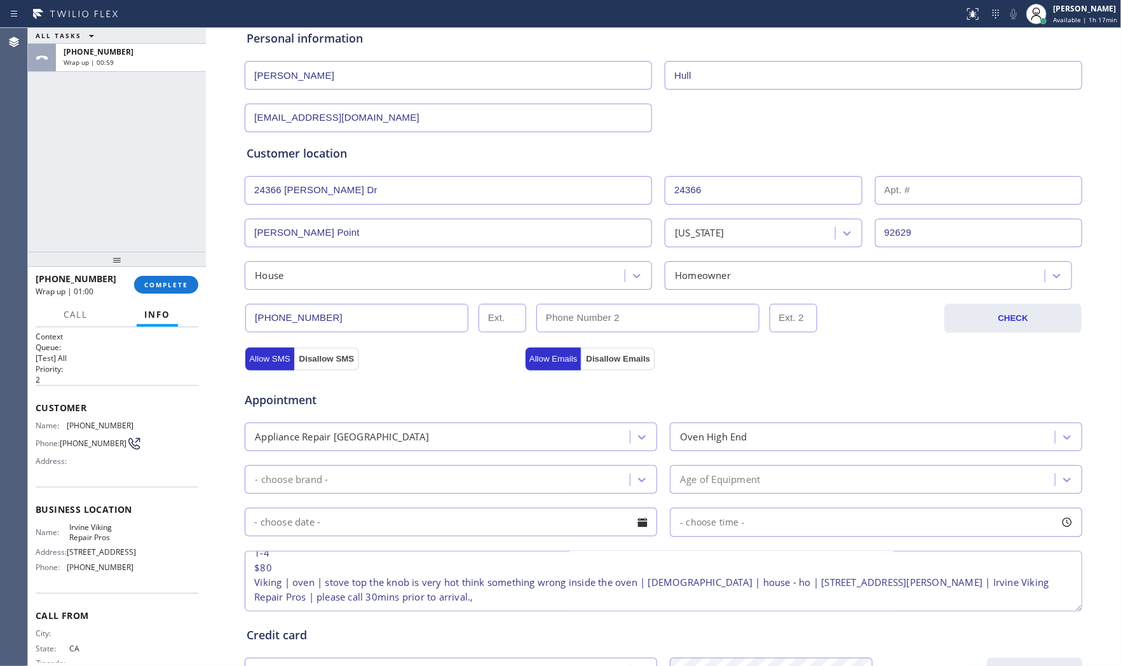
type textarea "1-4 $80 Viking | oven | stove top the knob is very hot think something wrong in…"
click at [341, 503] on div "Appointment Appliance Repair High End Oven High End - choose brand - Age of Equ…" at bounding box center [664, 495] width 834 height 238
click at [342, 485] on div "- choose brand -" at bounding box center [438, 479] width 381 height 22
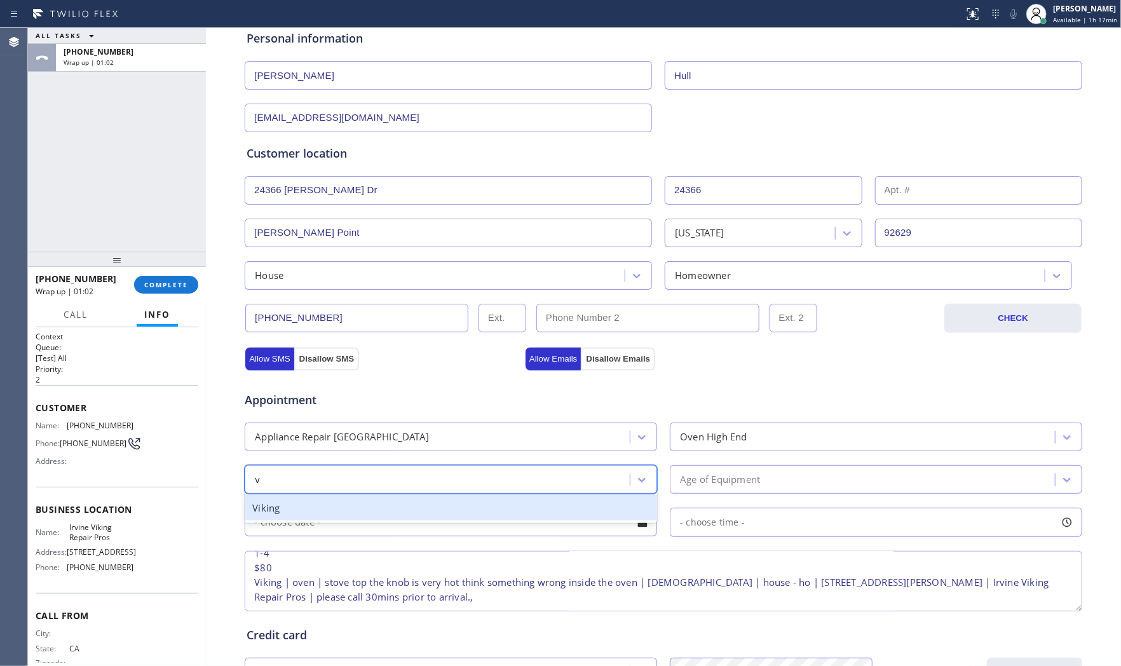
type input "vi"
click at [468, 504] on div "Viking" at bounding box center [451, 508] width 412 height 26
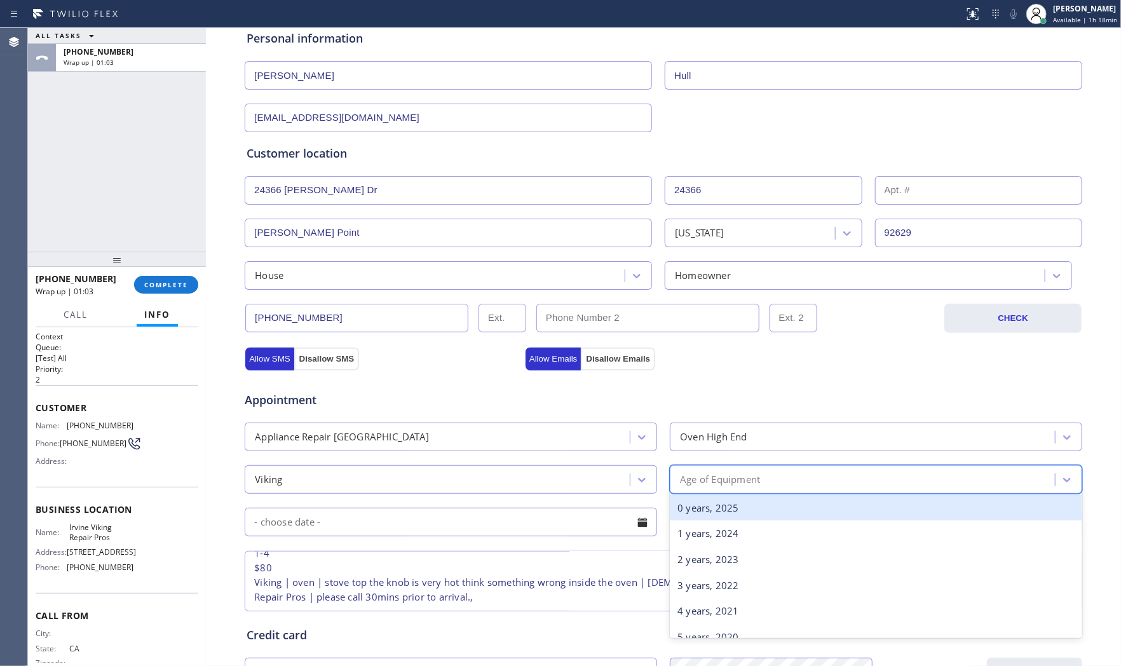
click at [708, 475] on div "Age of Equipment" at bounding box center [720, 479] width 80 height 15
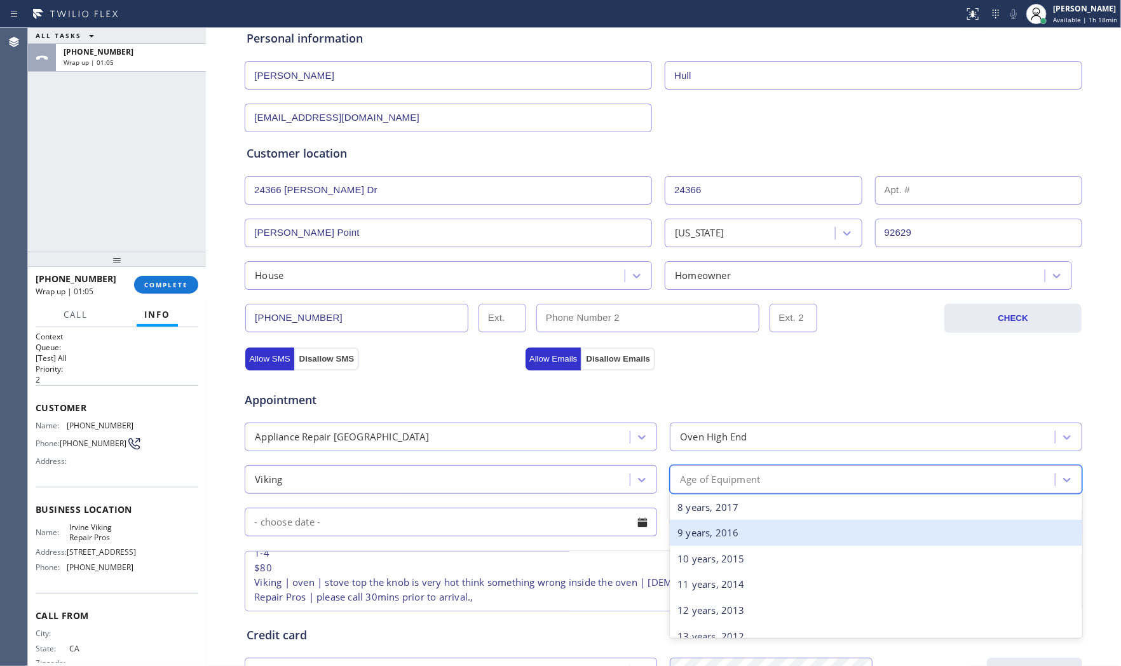
scroll to position [212, 0]
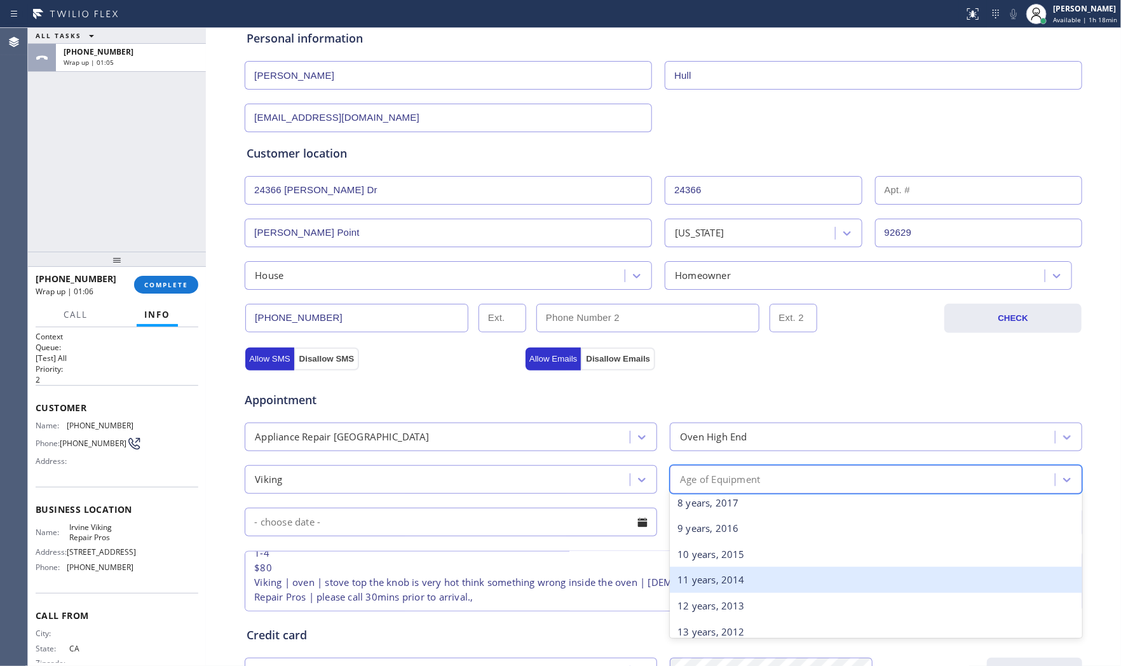
click at [712, 557] on div "10 years, 2015" at bounding box center [876, 554] width 412 height 26
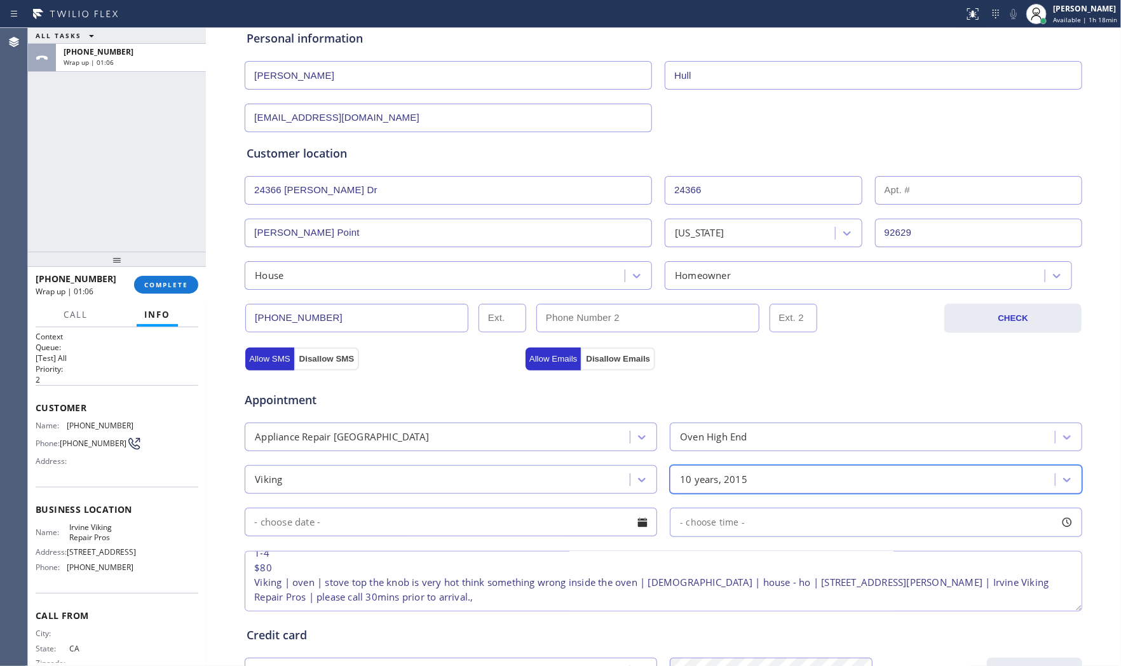
click at [450, 536] on input "text" at bounding box center [451, 522] width 412 height 29
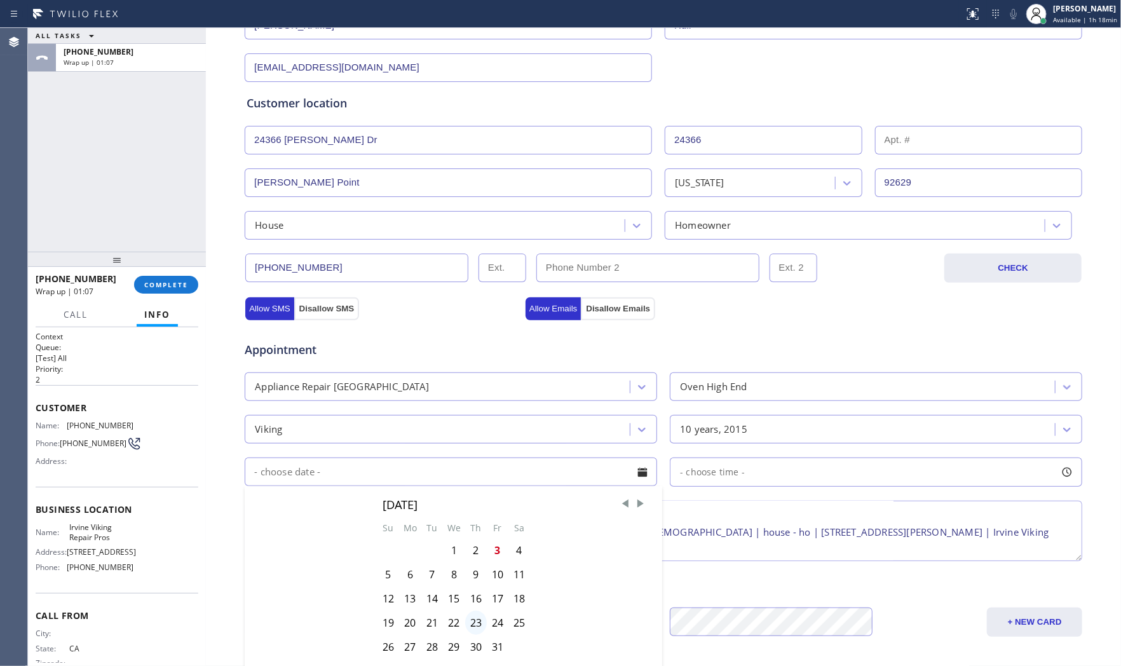
scroll to position [318, 0]
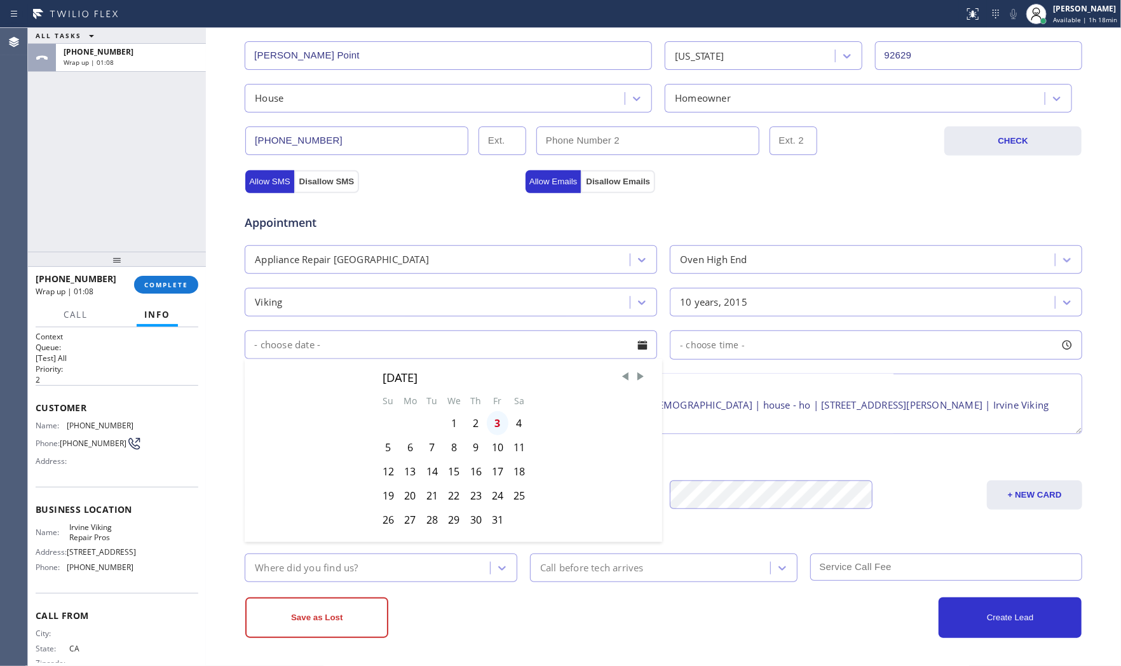
click at [487, 423] on div "3" at bounding box center [498, 423] width 22 height 24
type input "[DATE]"
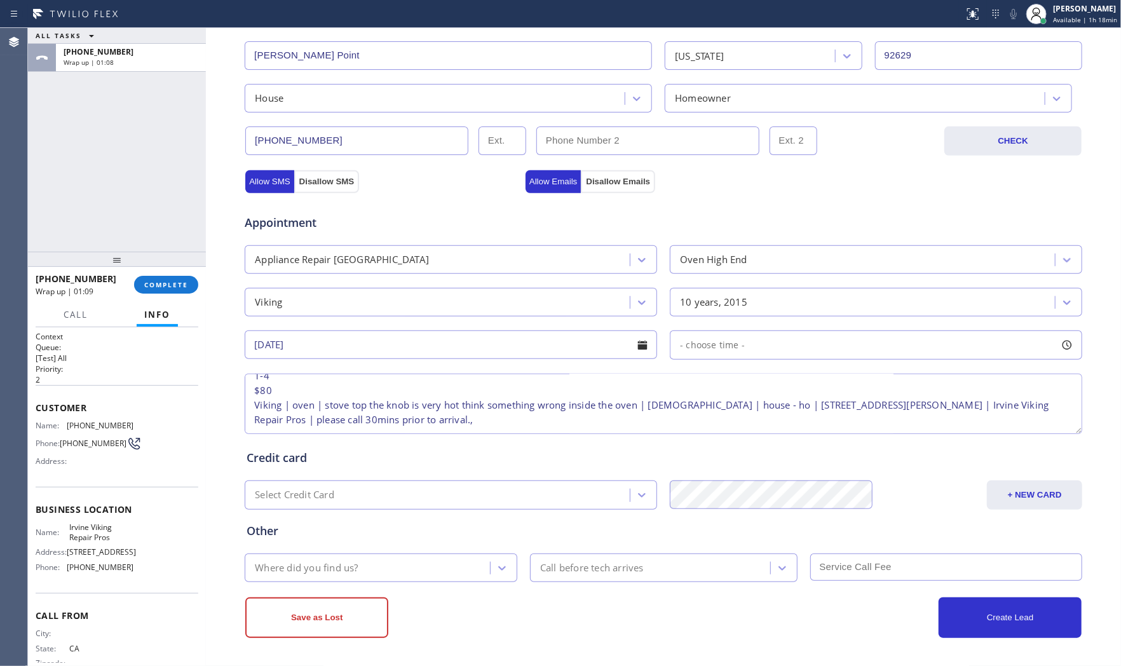
click at [682, 347] on span "- choose time -" at bounding box center [712, 345] width 65 height 12
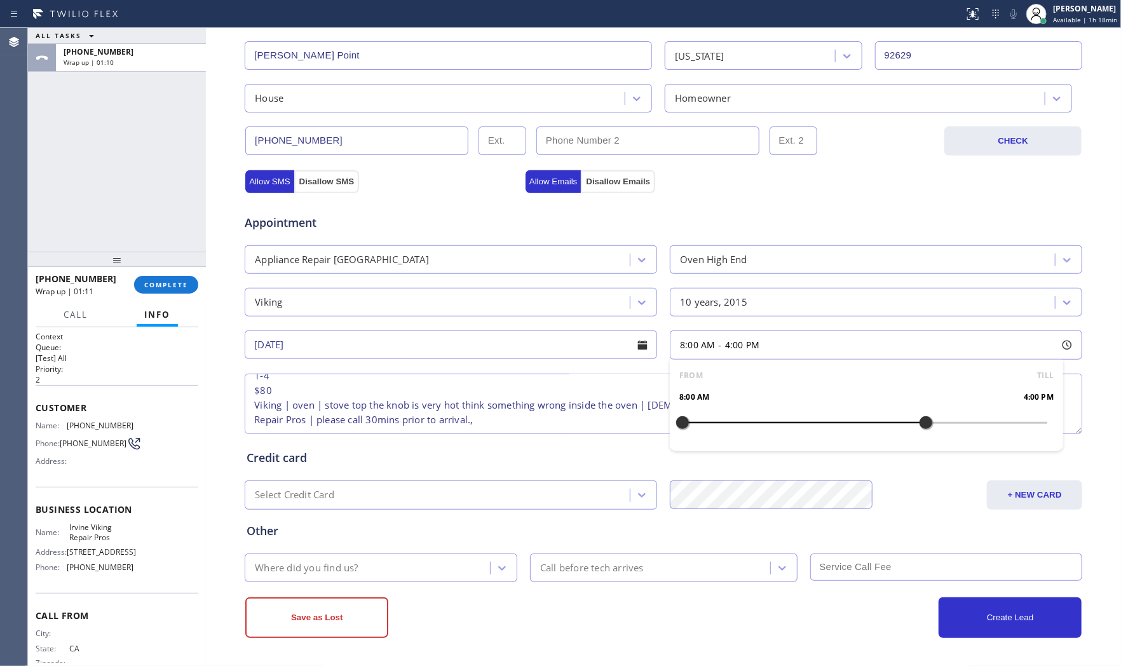
drag, startPoint x: 679, startPoint y: 428, endPoint x: 918, endPoint y: 421, distance: 239.6
click at [918, 421] on div at bounding box center [925, 422] width 15 height 27
drag, startPoint x: 680, startPoint y: 423, endPoint x: 827, endPoint y: 423, distance: 146.8
click at [829, 423] on div at bounding box center [834, 422] width 15 height 27
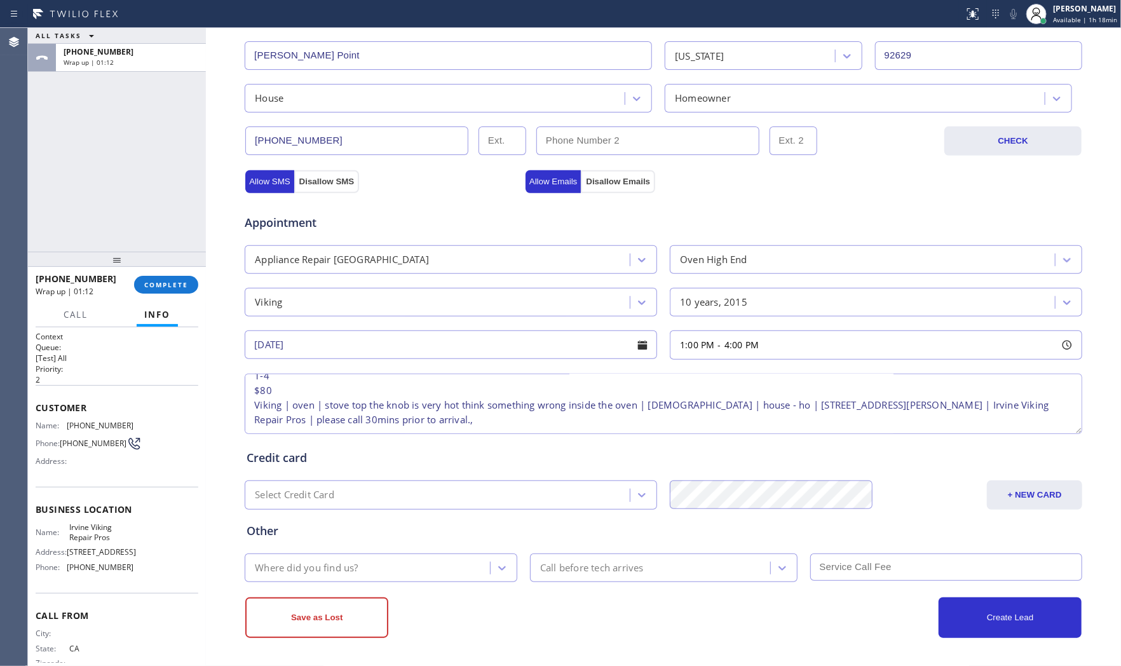
drag, startPoint x: 553, startPoint y: 435, endPoint x: 464, endPoint y: 520, distance: 122.7
click at [551, 437] on div "Credit card Select Credit Card + NEW CARD CANCEL SAVE" at bounding box center [663, 470] width 839 height 78
click at [398, 551] on div "Where did you find us? Call before tech arrives" at bounding box center [663, 566] width 840 height 31
click at [397, 564] on div "Where did you find us?" at bounding box center [368, 568] width 241 height 22
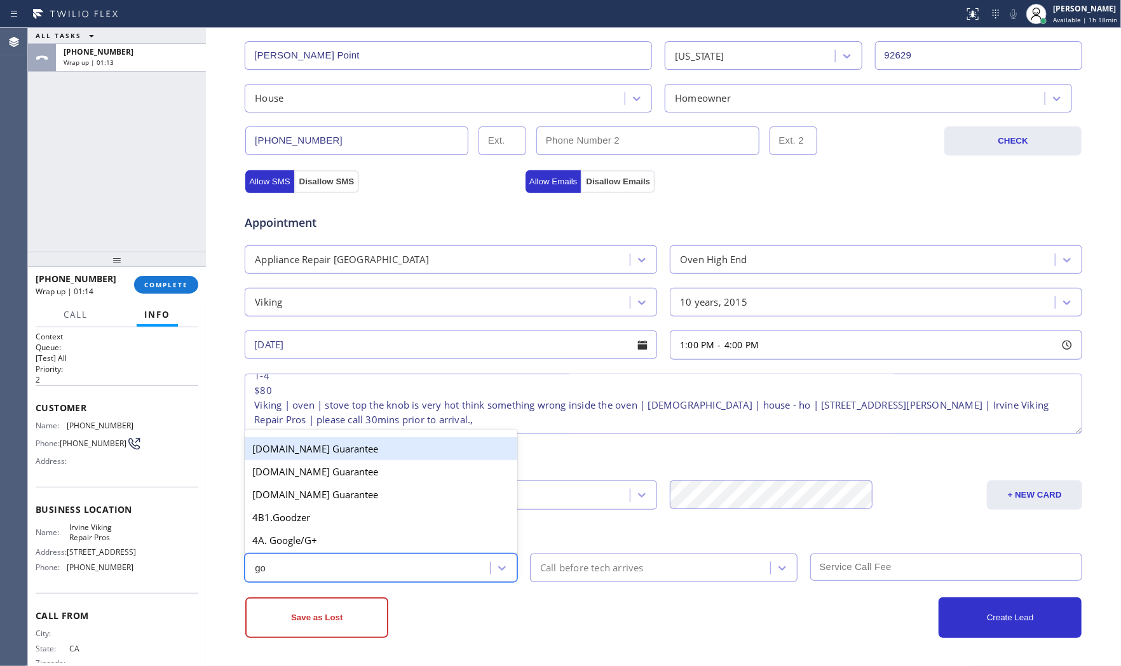
type input "goo"
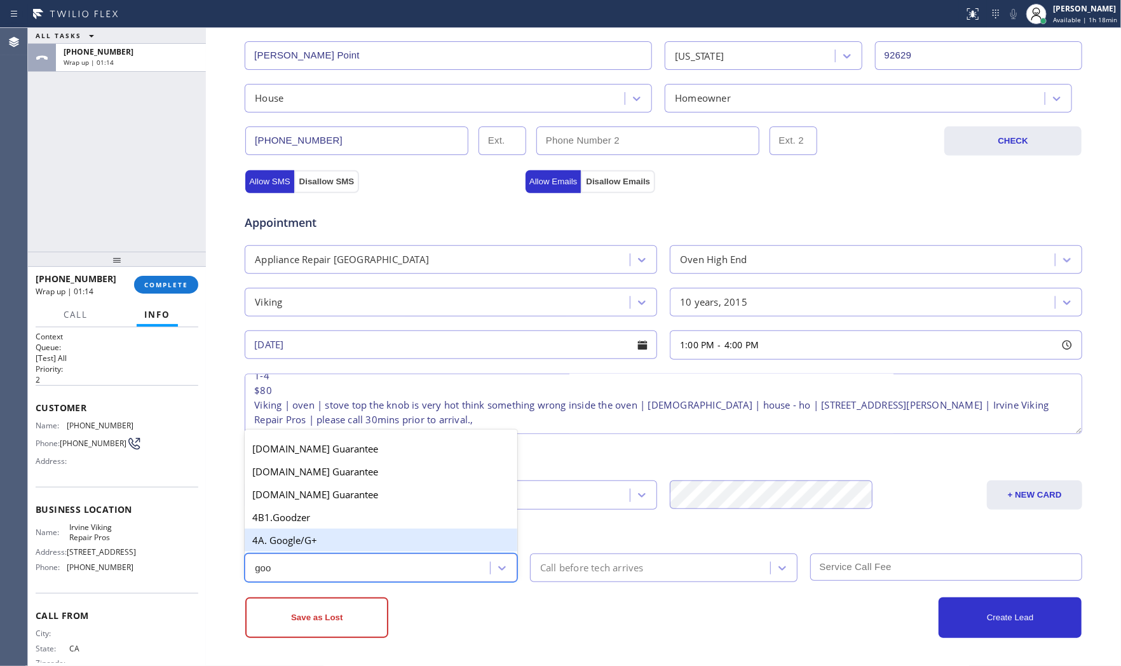
click at [386, 546] on div "4A. Google/G+" at bounding box center [381, 540] width 273 height 23
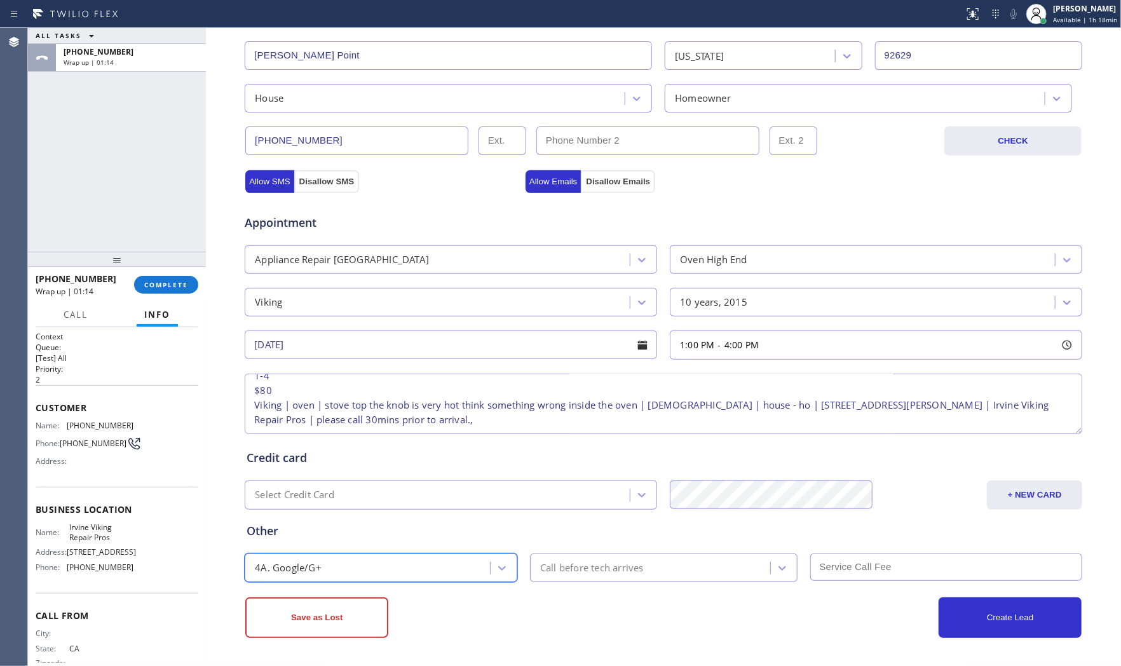
click at [576, 564] on div "Call before tech arrives" at bounding box center [592, 567] width 104 height 15
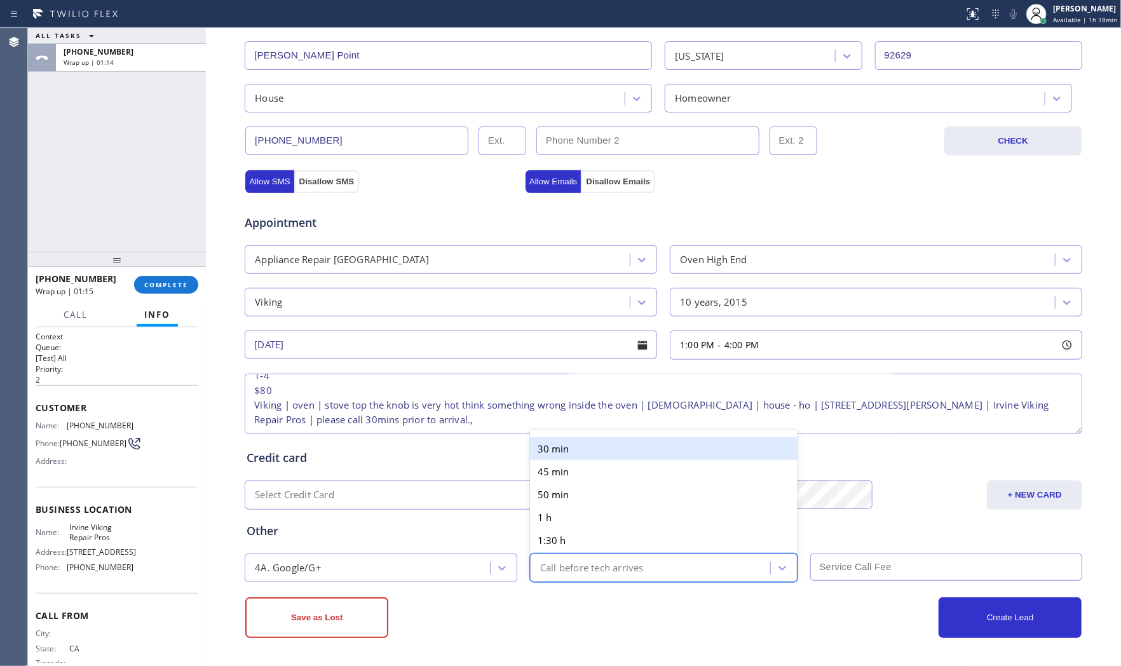
click at [575, 455] on div "30 min" at bounding box center [663, 448] width 267 height 23
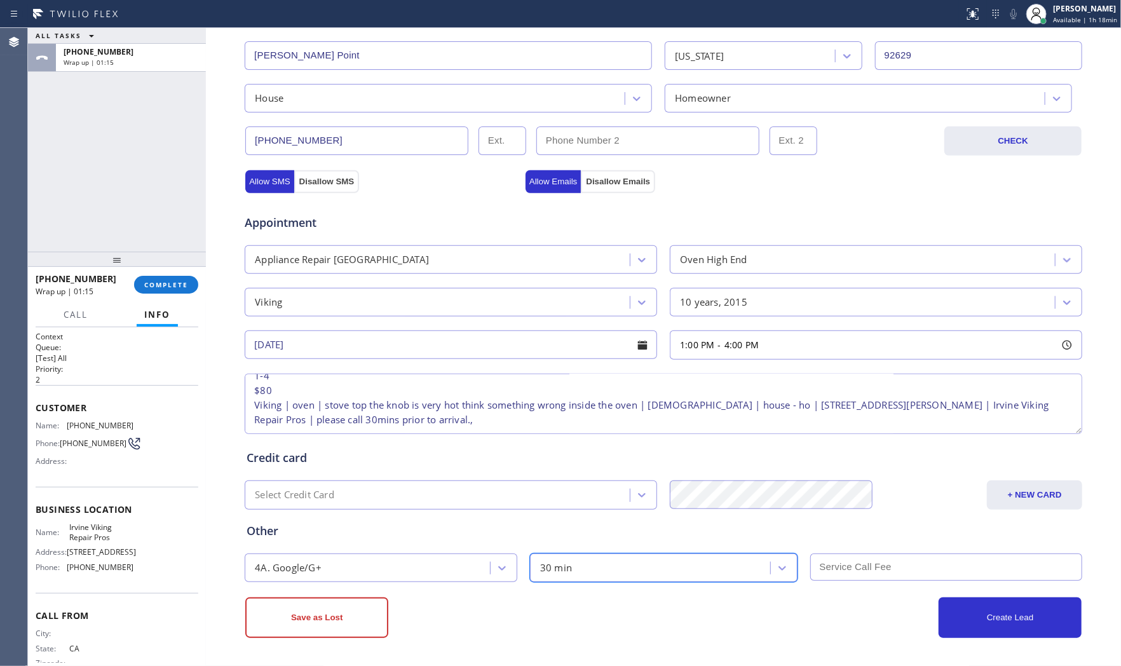
click at [835, 567] on input "text" at bounding box center [946, 566] width 273 height 27
type input "80"
click at [787, 625] on div "Create Lead" at bounding box center [872, 617] width 418 height 41
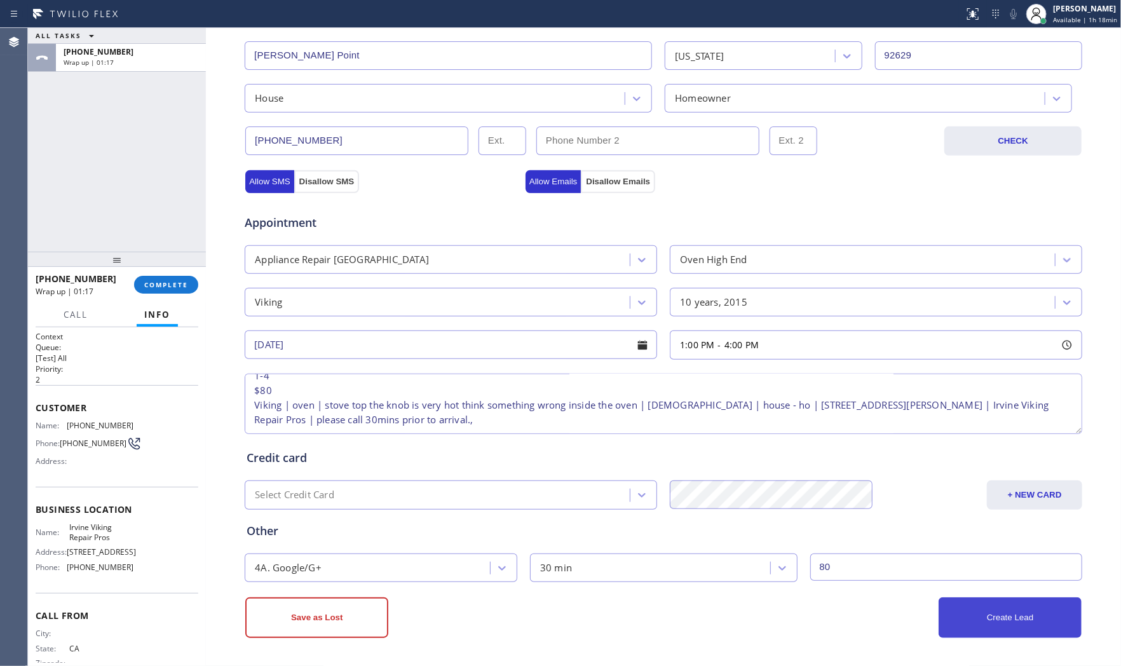
click at [963, 626] on button "Create Lead" at bounding box center [1009, 617] width 143 height 41
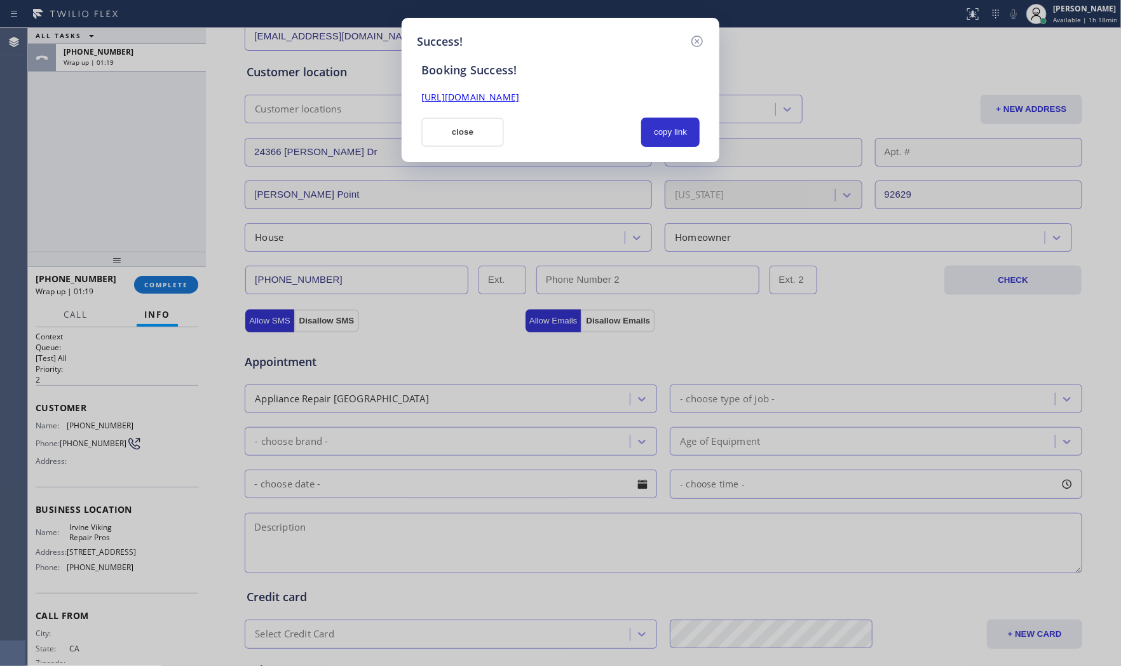
scroll to position [212, 0]
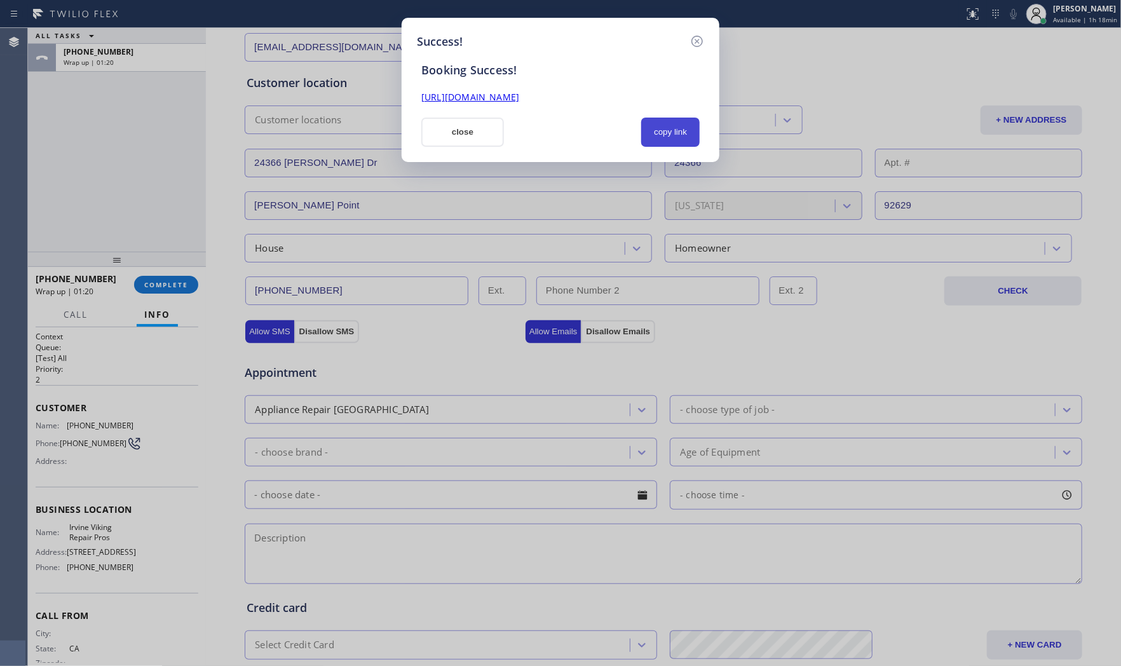
click at [663, 141] on button "copy link" at bounding box center [670, 132] width 58 height 29
click at [480, 137] on button "close" at bounding box center [462, 132] width 83 height 29
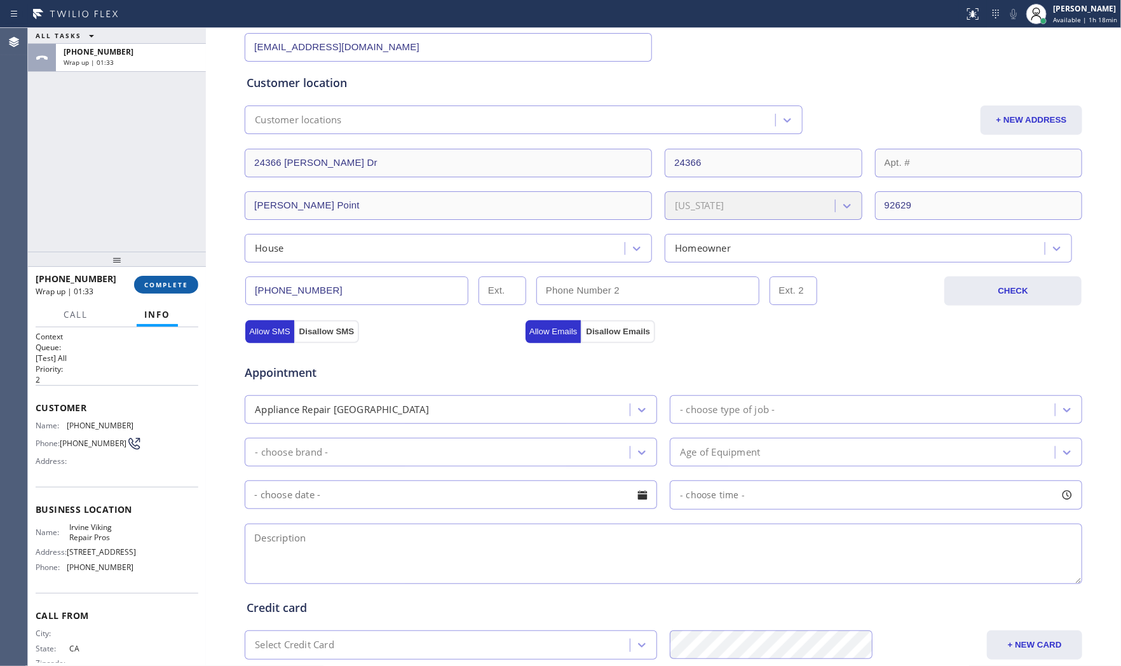
click at [168, 280] on span "COMPLETE" at bounding box center [166, 284] width 44 height 9
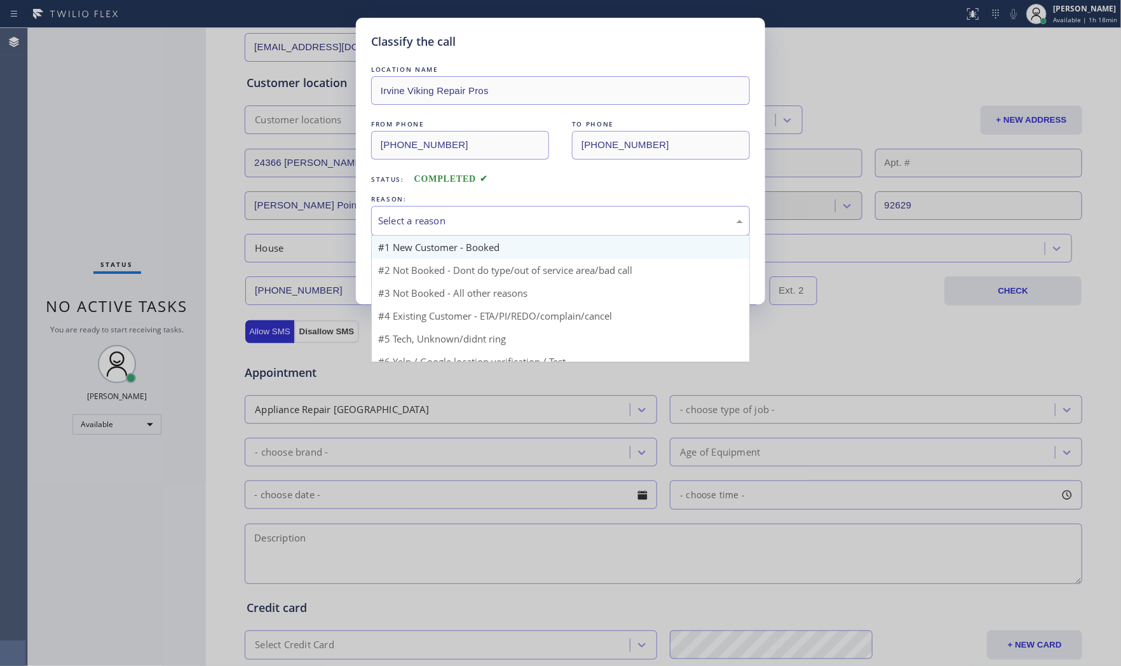
drag, startPoint x: 462, startPoint y: 221, endPoint x: 433, endPoint y: 240, distance: 34.4
click at [462, 222] on div "Select a reason" at bounding box center [560, 220] width 365 height 15
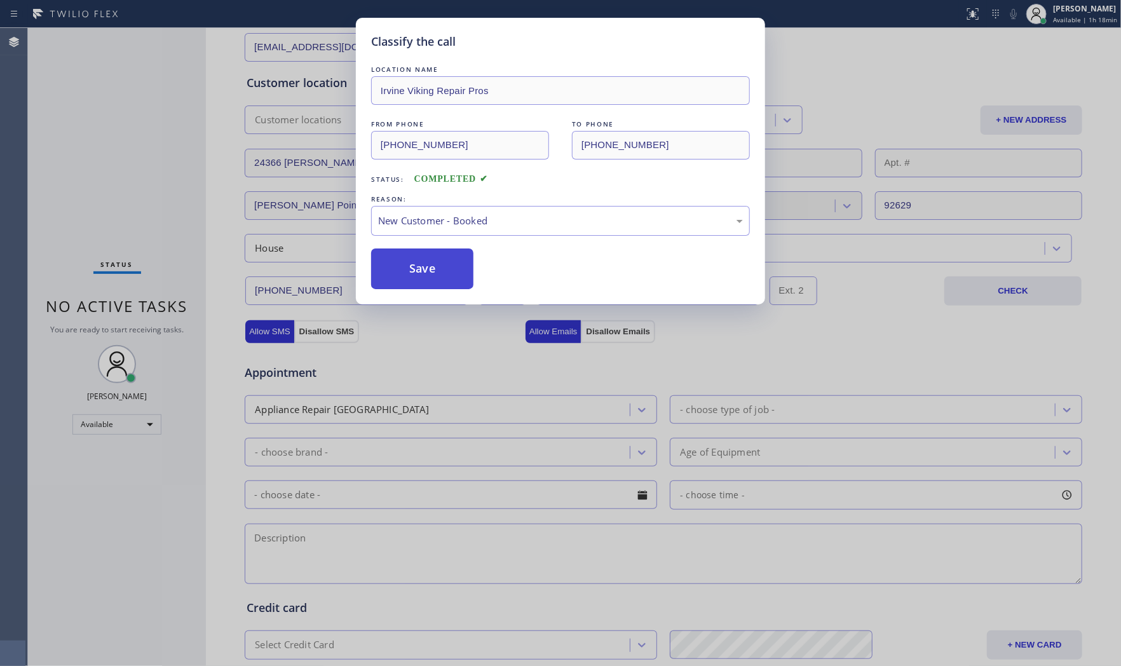
click at [429, 256] on button "Save" at bounding box center [422, 268] width 102 height 41
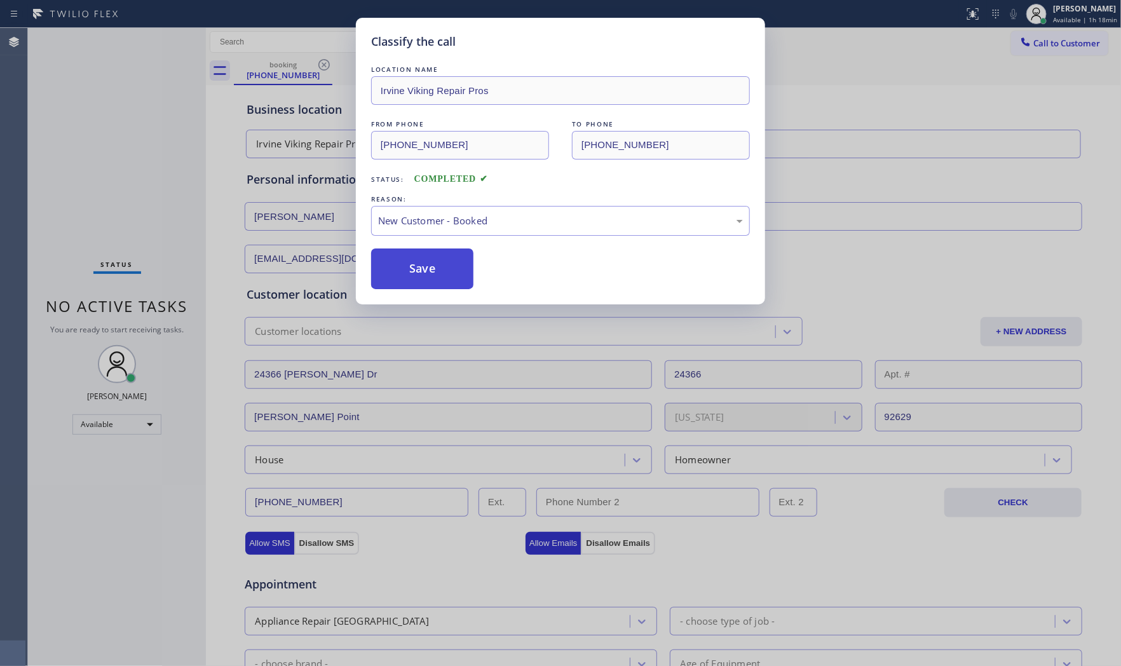
click at [429, 256] on button "Save" at bounding box center [422, 268] width 102 height 41
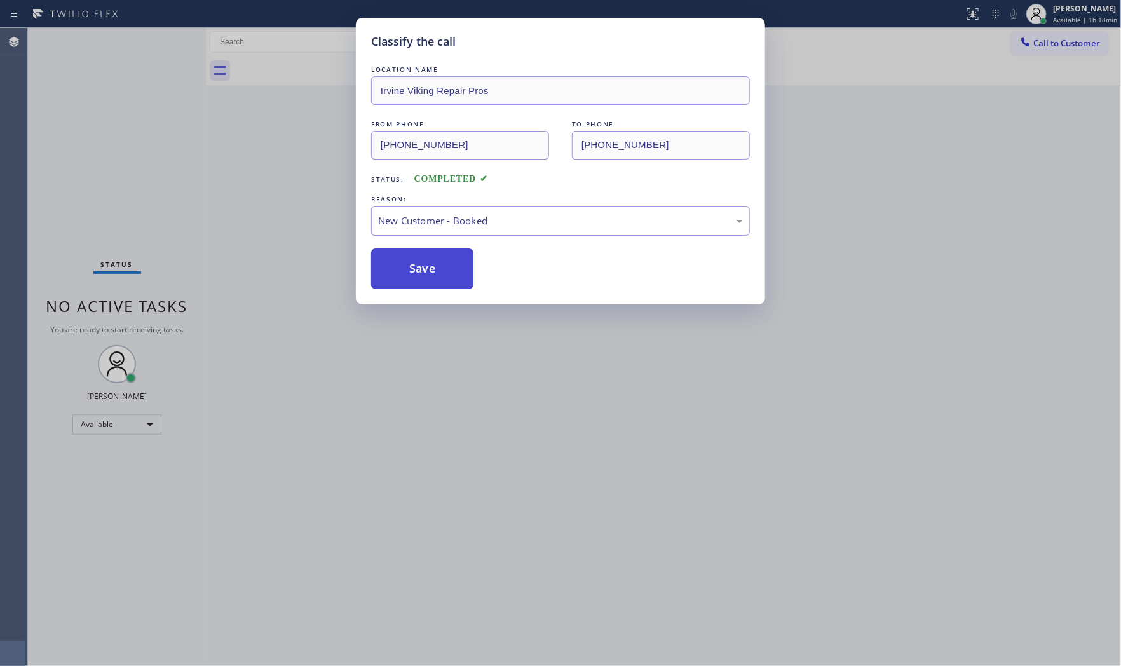
click at [429, 256] on button "Save" at bounding box center [422, 268] width 102 height 41
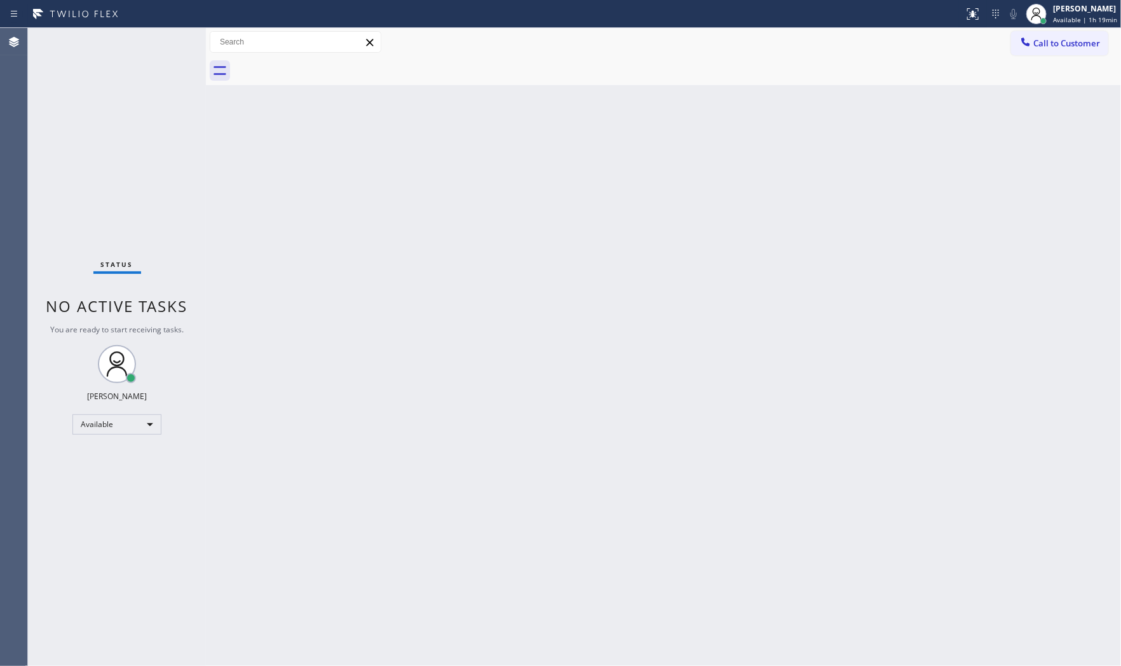
click at [175, 32] on div "Status No active tasks You are ready to start receiving tasks. [PERSON_NAME] Av…" at bounding box center [117, 347] width 178 height 638
click at [172, 35] on div "Status No active tasks You are ready to start receiving tasks. [PERSON_NAME] Av…" at bounding box center [117, 347] width 178 height 638
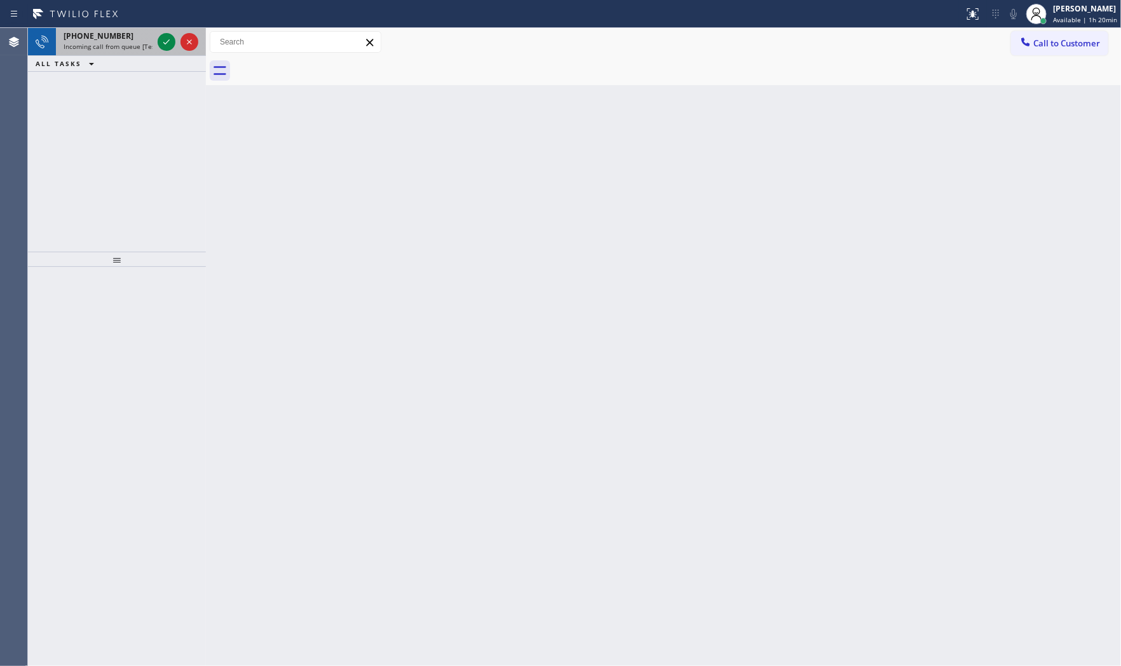
click at [94, 42] on span "Incoming call from queue [Test] All" at bounding box center [116, 46] width 105 height 9
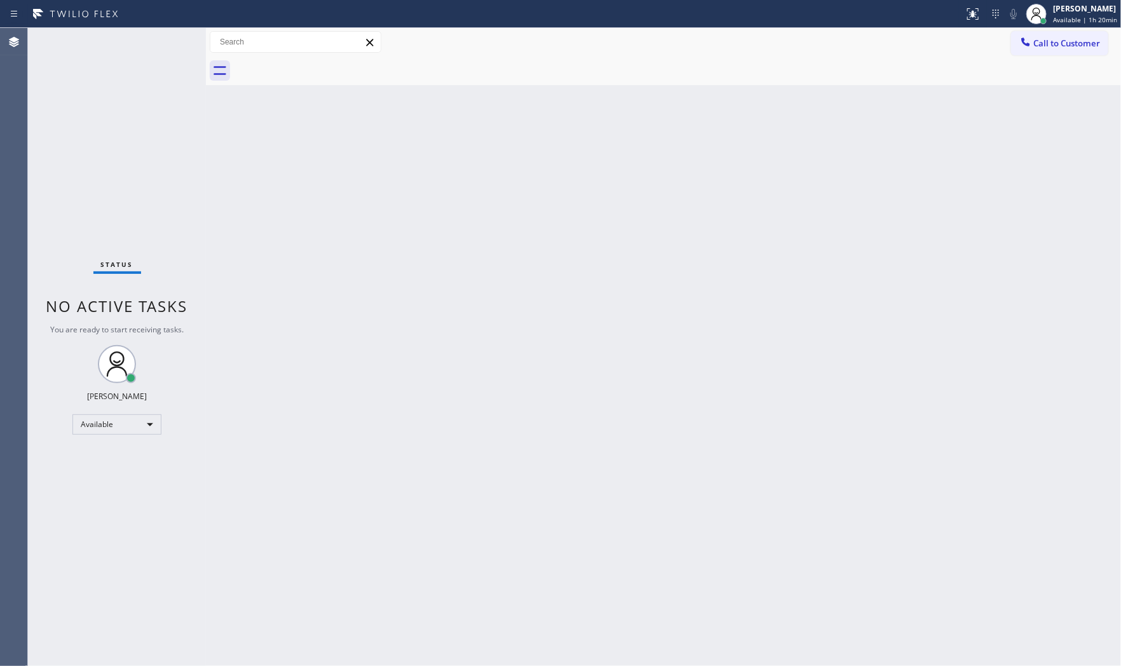
click at [128, 41] on div "Status No active tasks You are ready to start receiving tasks. [PERSON_NAME] Av…" at bounding box center [117, 347] width 178 height 638
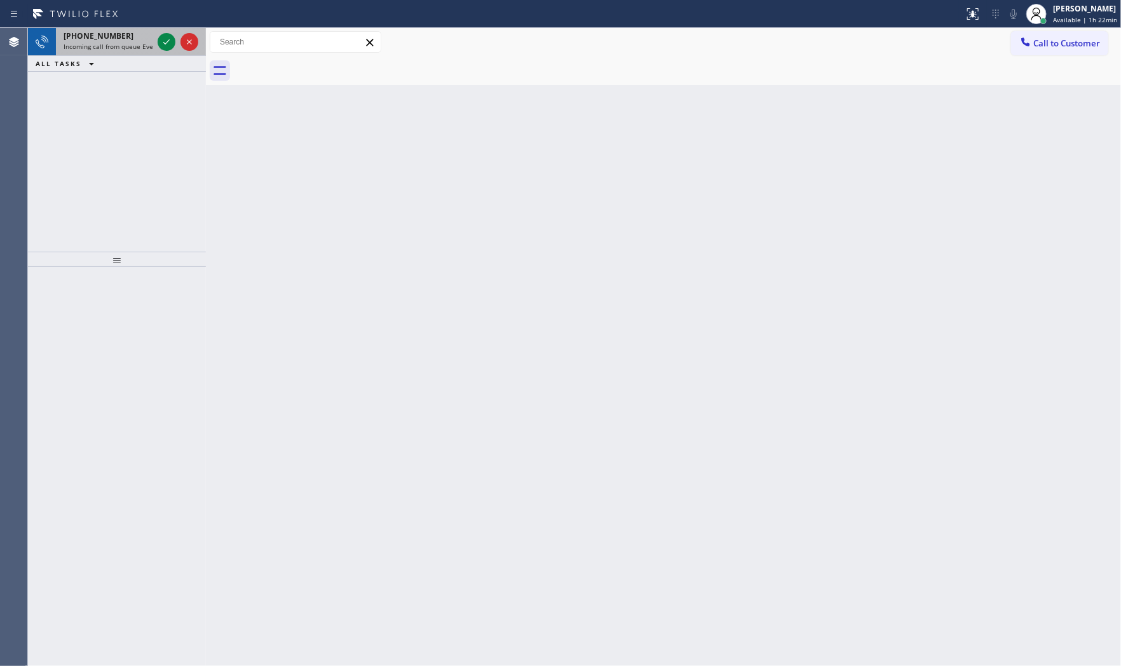
click at [116, 40] on span "[PHONE_NUMBER]" at bounding box center [99, 35] width 70 height 11
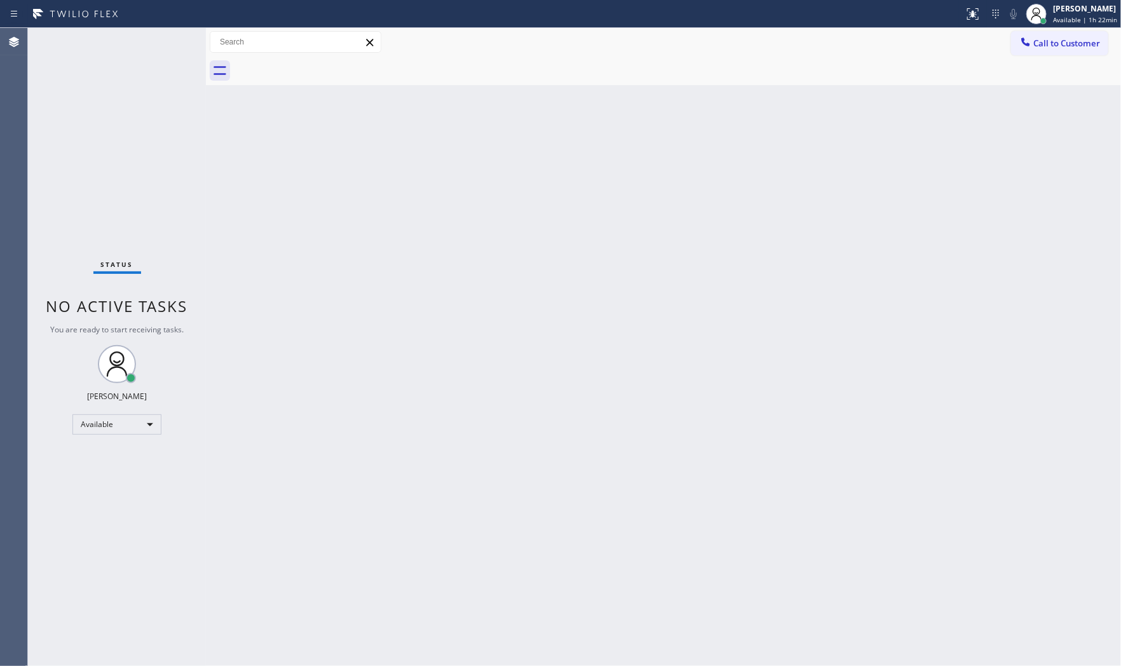
click at [149, 46] on div "Status No active tasks You are ready to start receiving tasks. [PERSON_NAME] Av…" at bounding box center [117, 347] width 178 height 638
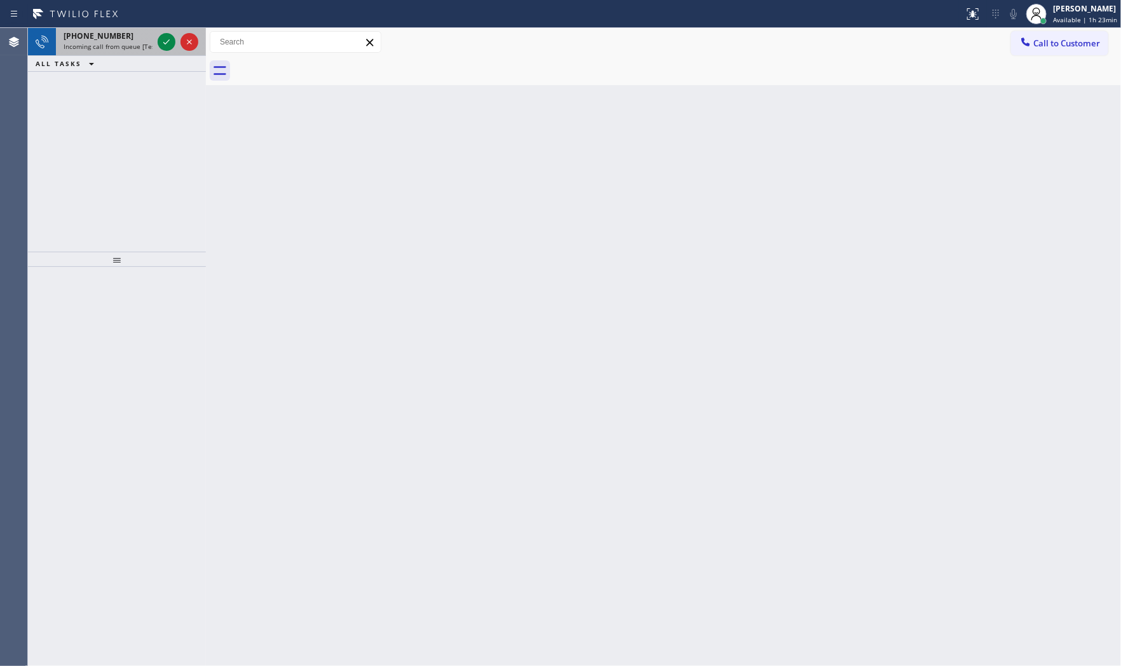
click at [112, 47] on span "Incoming call from queue [Test] All" at bounding box center [116, 46] width 105 height 9
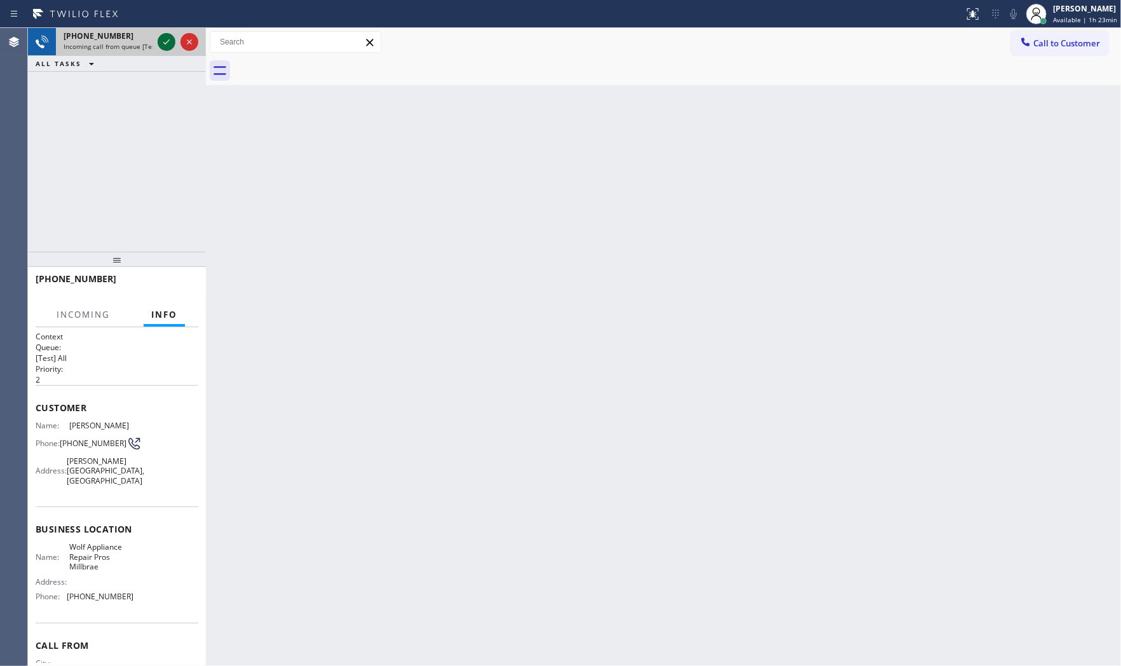
click at [167, 43] on icon at bounding box center [166, 41] width 15 height 15
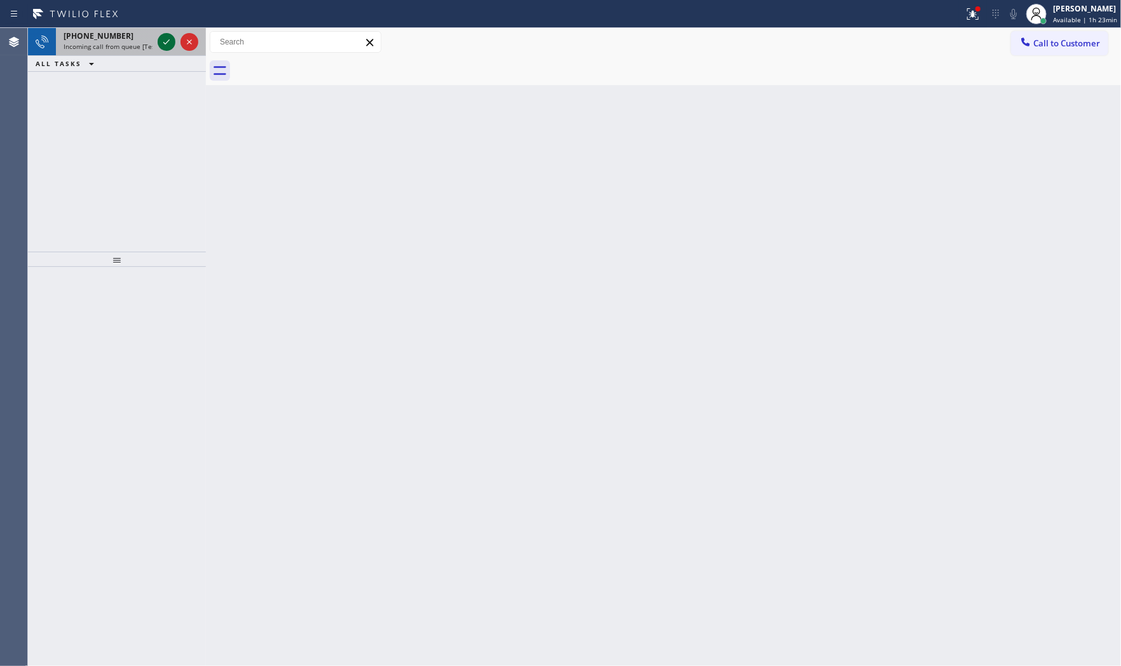
click at [167, 43] on icon at bounding box center [166, 41] width 15 height 15
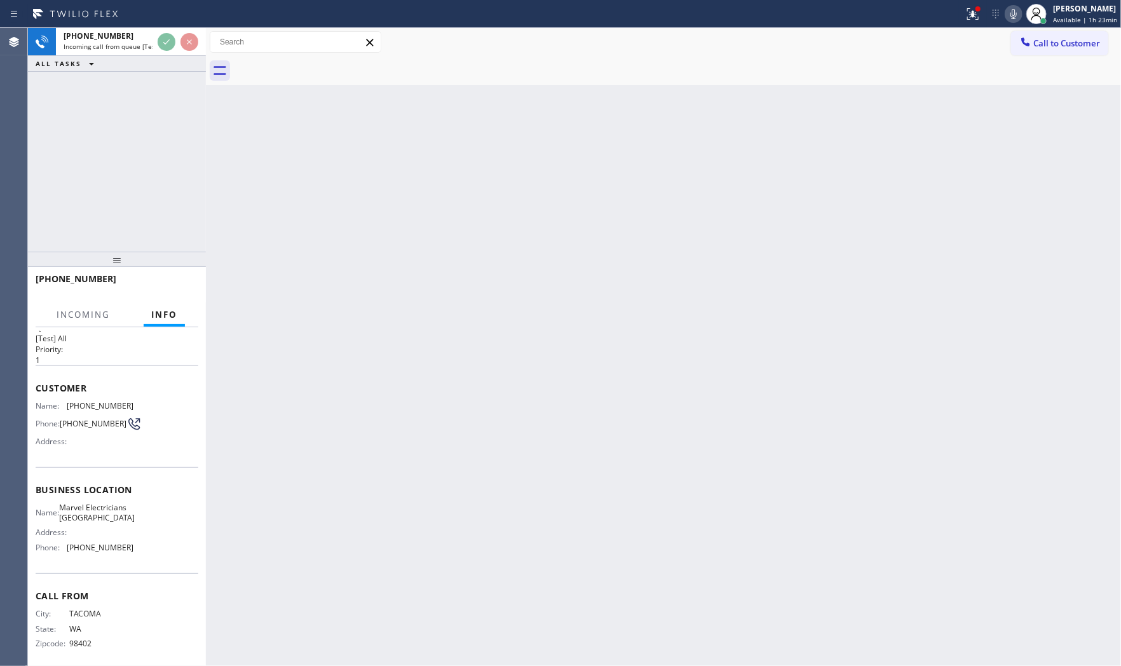
scroll to position [39, 0]
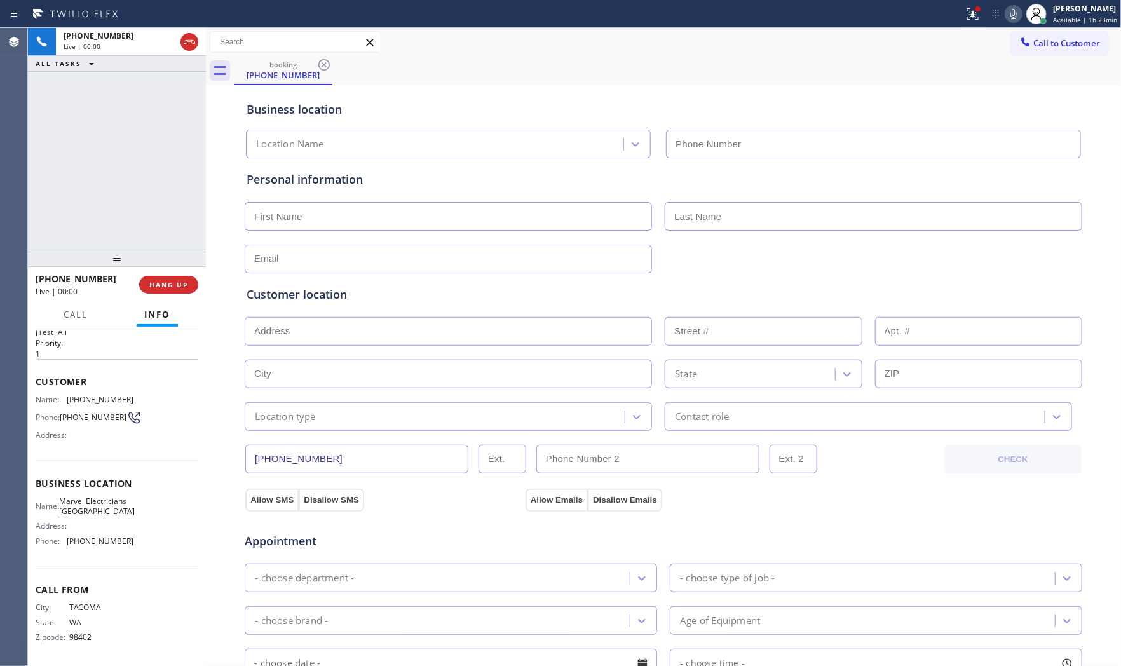
type input "[PHONE_NUMBER]"
click at [178, 280] on button "HANG UP" at bounding box center [168, 285] width 59 height 18
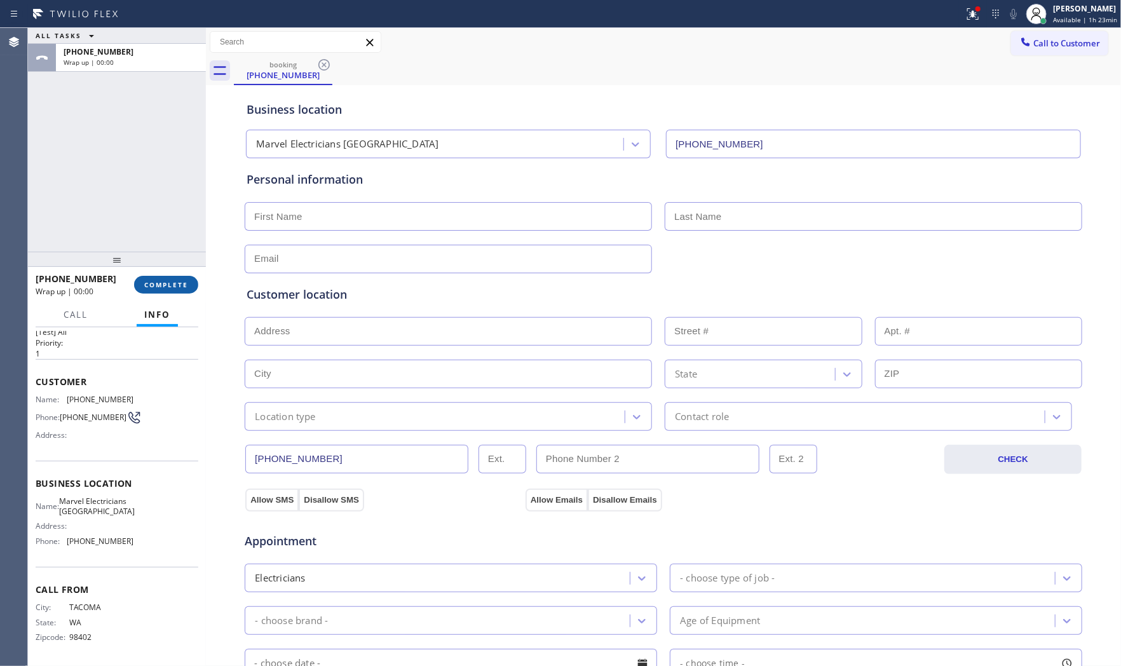
click at [178, 281] on span "COMPLETE" at bounding box center [166, 284] width 44 height 9
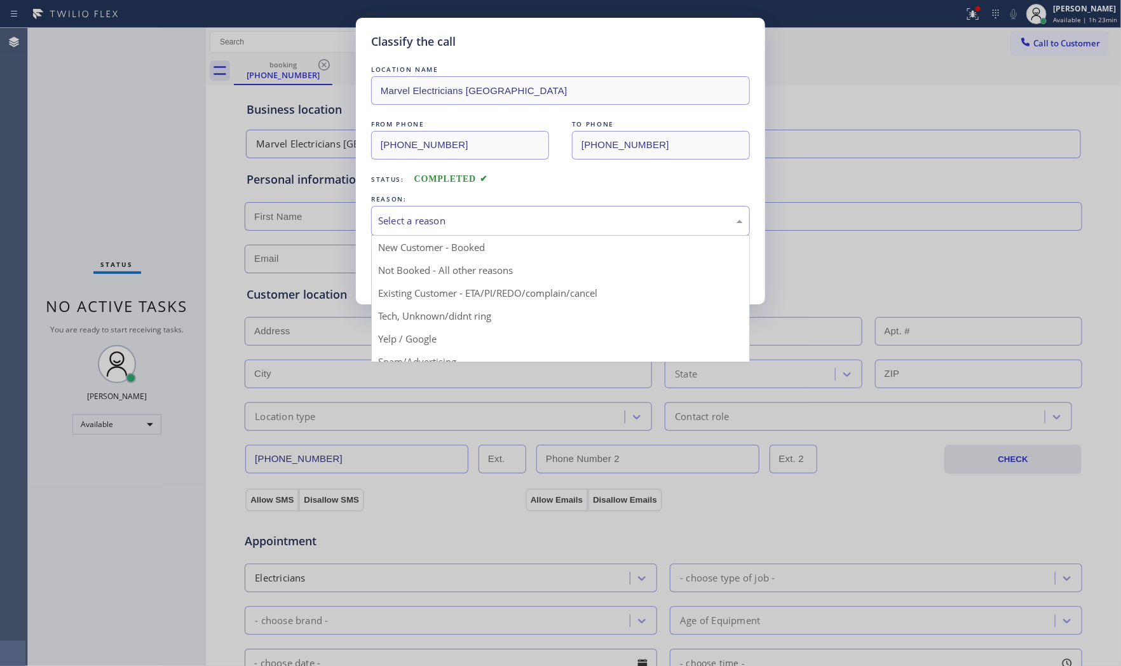
click at [507, 233] on div "Select a reason" at bounding box center [560, 221] width 379 height 30
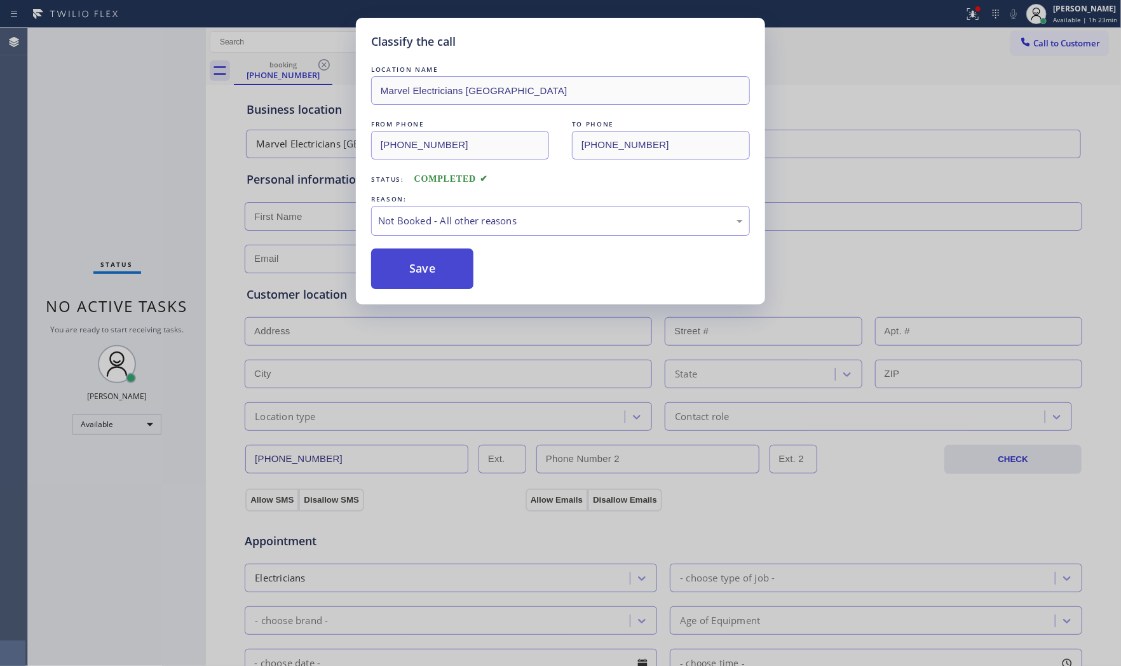
click at [432, 277] on button "Save" at bounding box center [422, 268] width 102 height 41
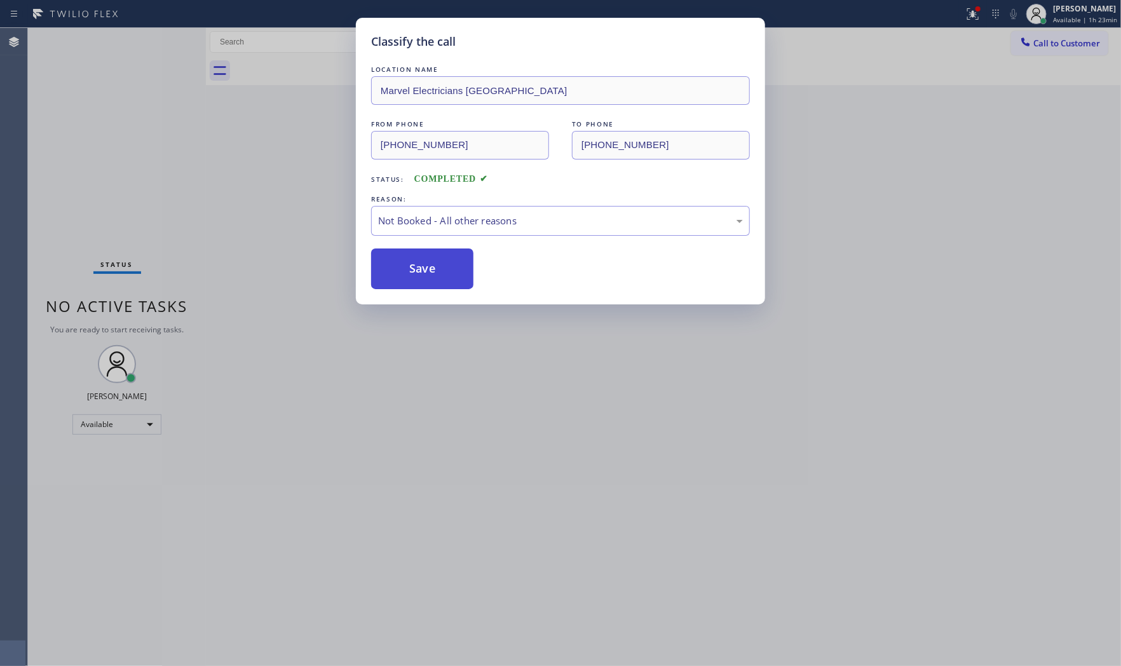
click at [432, 277] on button "Save" at bounding box center [422, 268] width 102 height 41
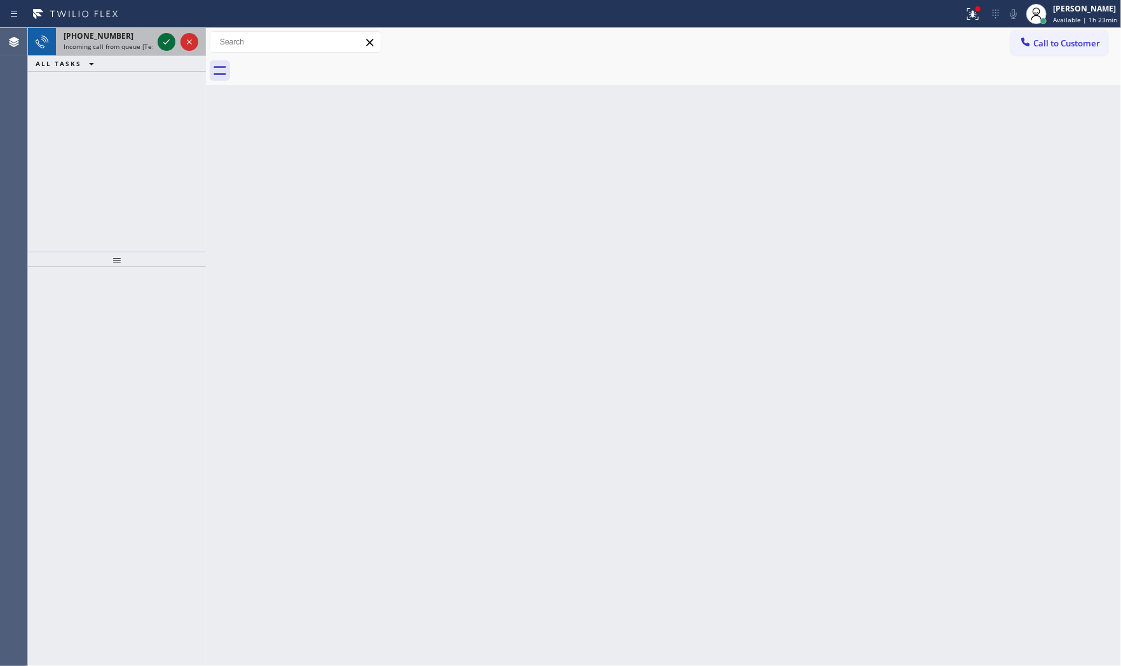
click at [163, 40] on icon at bounding box center [166, 41] width 15 height 15
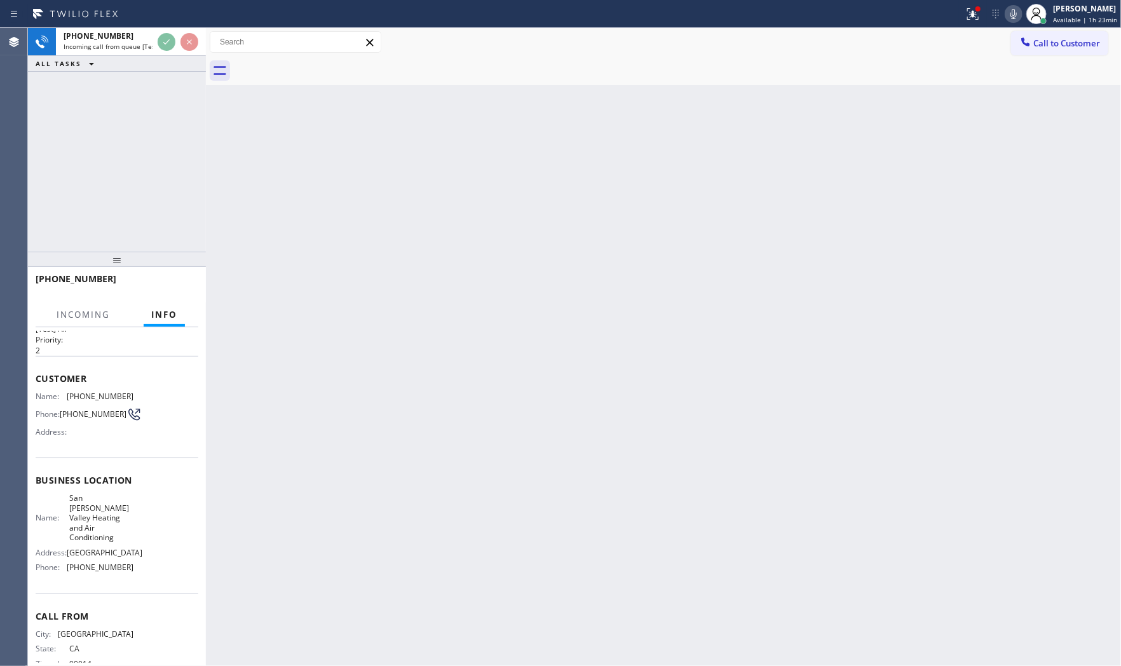
scroll to position [59, 0]
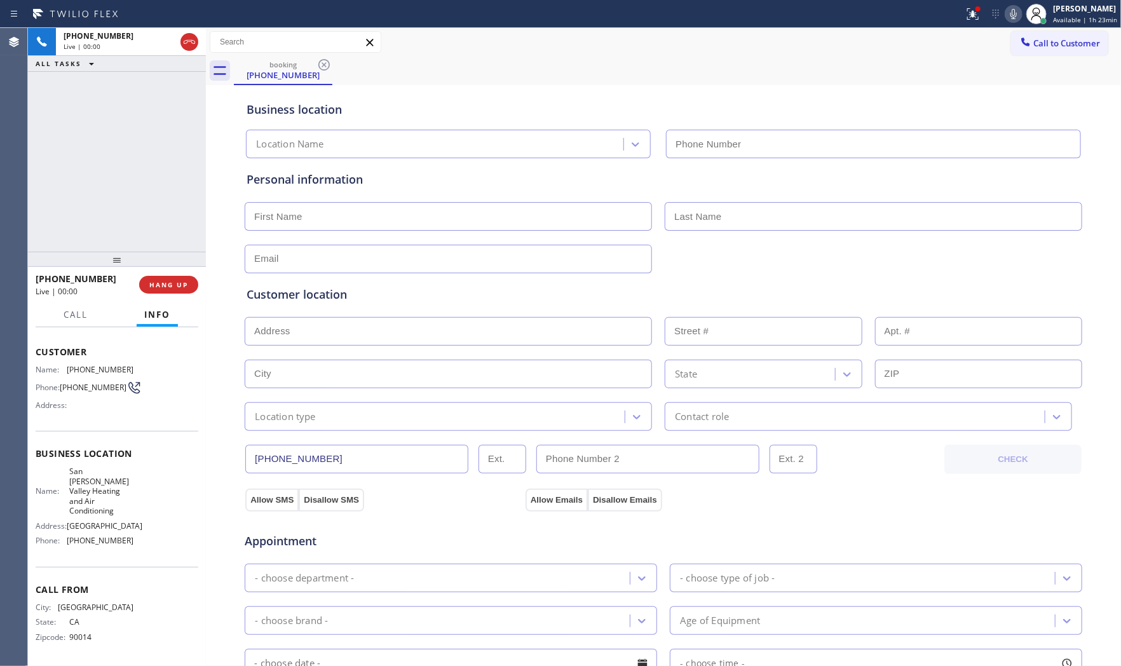
type input "[PHONE_NUMBER]"
click at [959, 19] on div at bounding box center [973, 13] width 28 height 15
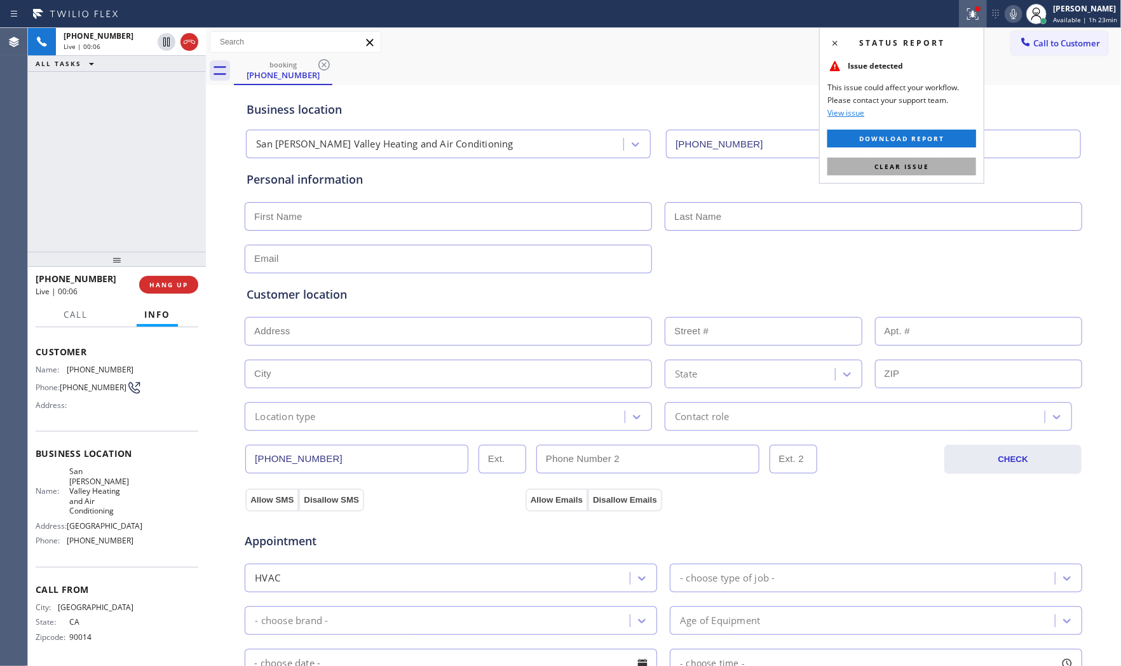
drag, startPoint x: 934, startPoint y: 163, endPoint x: 876, endPoint y: 189, distance: 64.3
click at [933, 163] on button "Clear issue" at bounding box center [901, 167] width 149 height 18
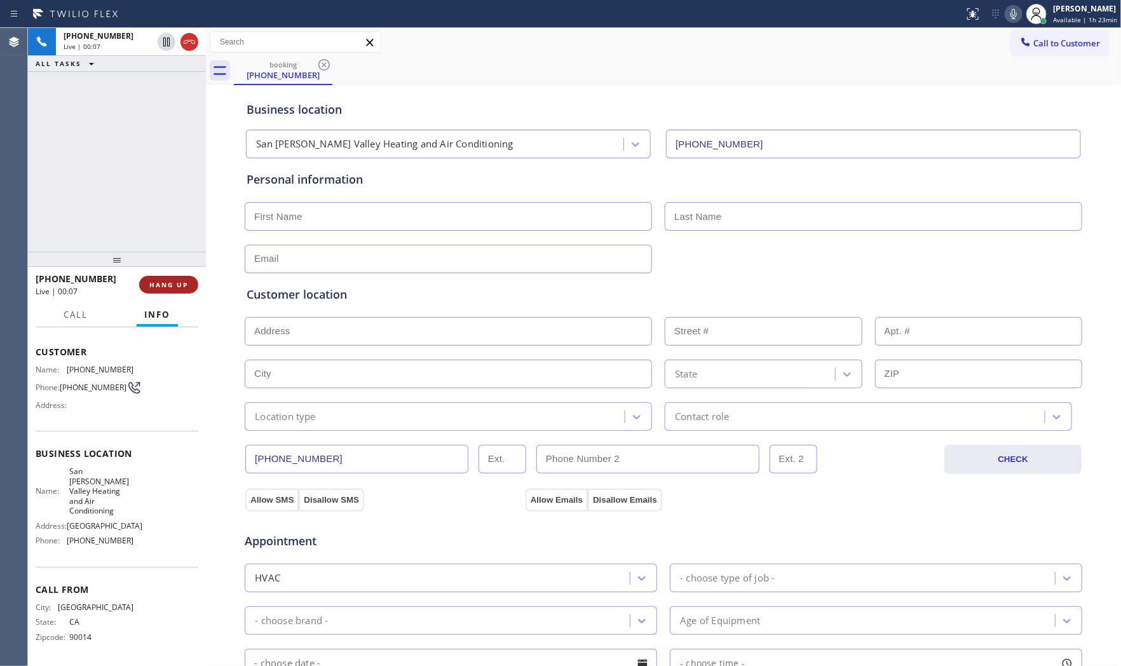
click at [179, 291] on button "HANG UP" at bounding box center [168, 285] width 59 height 18
click at [179, 291] on button "COMPLETE" at bounding box center [166, 285] width 64 height 18
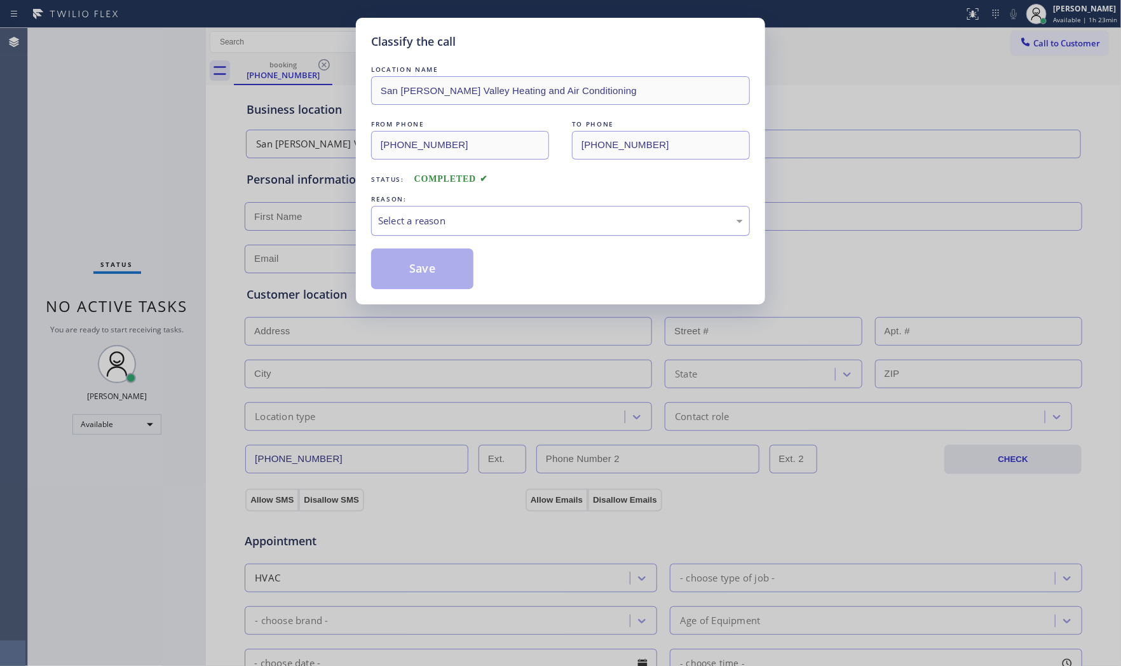
click at [474, 227] on div "Select a reason" at bounding box center [560, 220] width 365 height 15
click at [424, 266] on button "Save" at bounding box center [422, 268] width 102 height 41
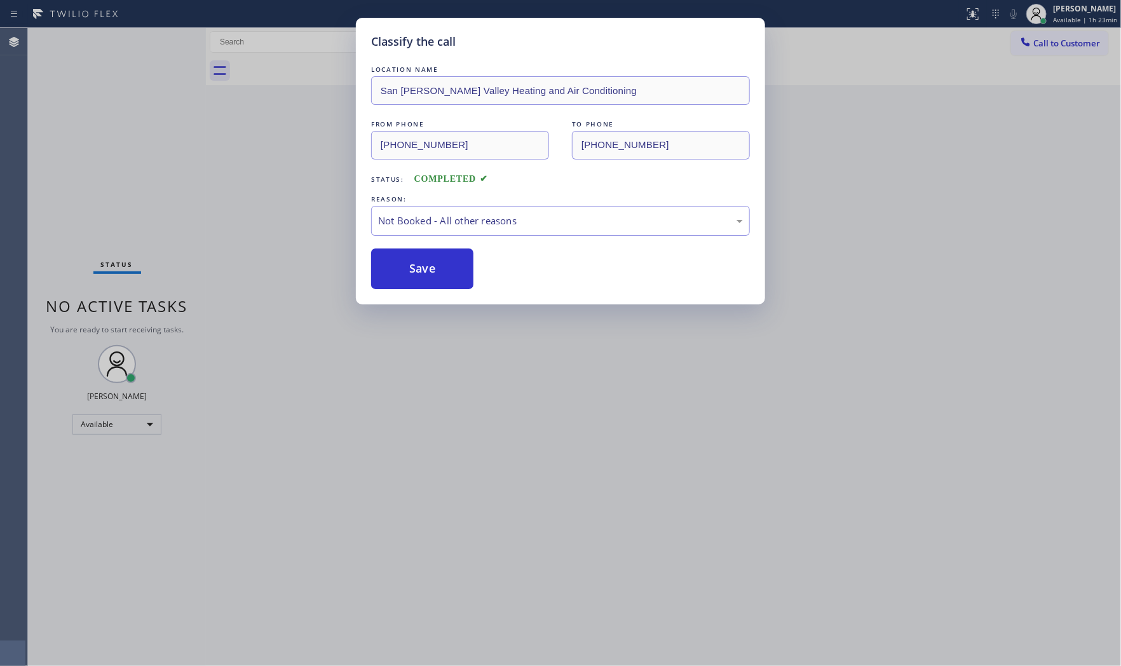
click at [424, 266] on button "Save" at bounding box center [422, 268] width 102 height 41
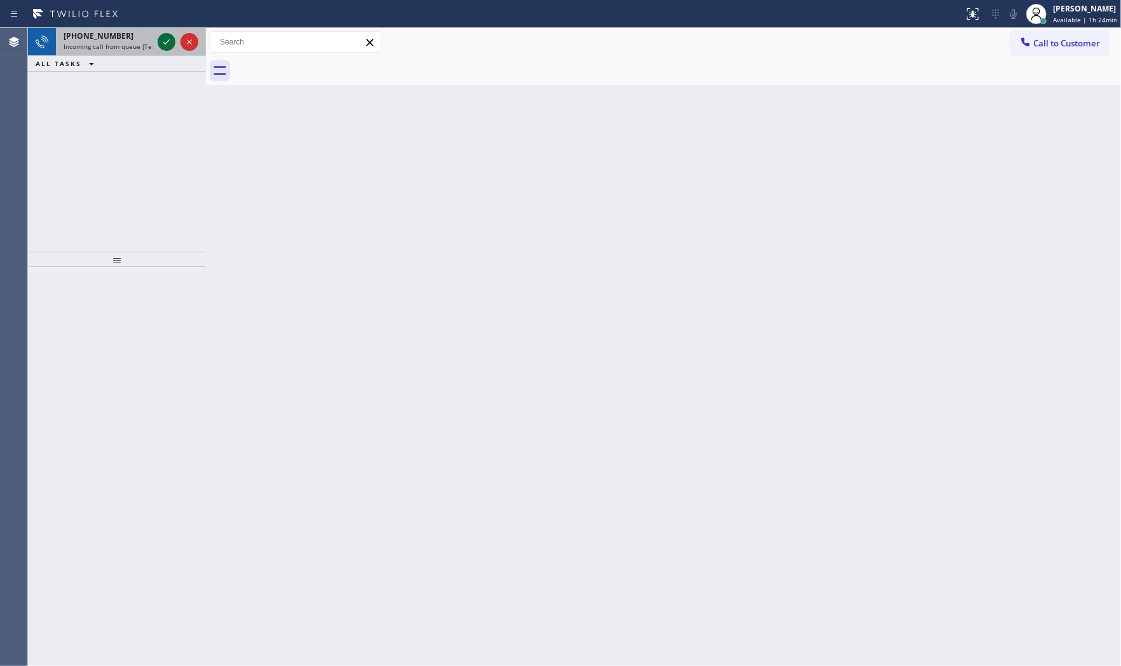
click at [168, 38] on icon at bounding box center [166, 41] width 15 height 15
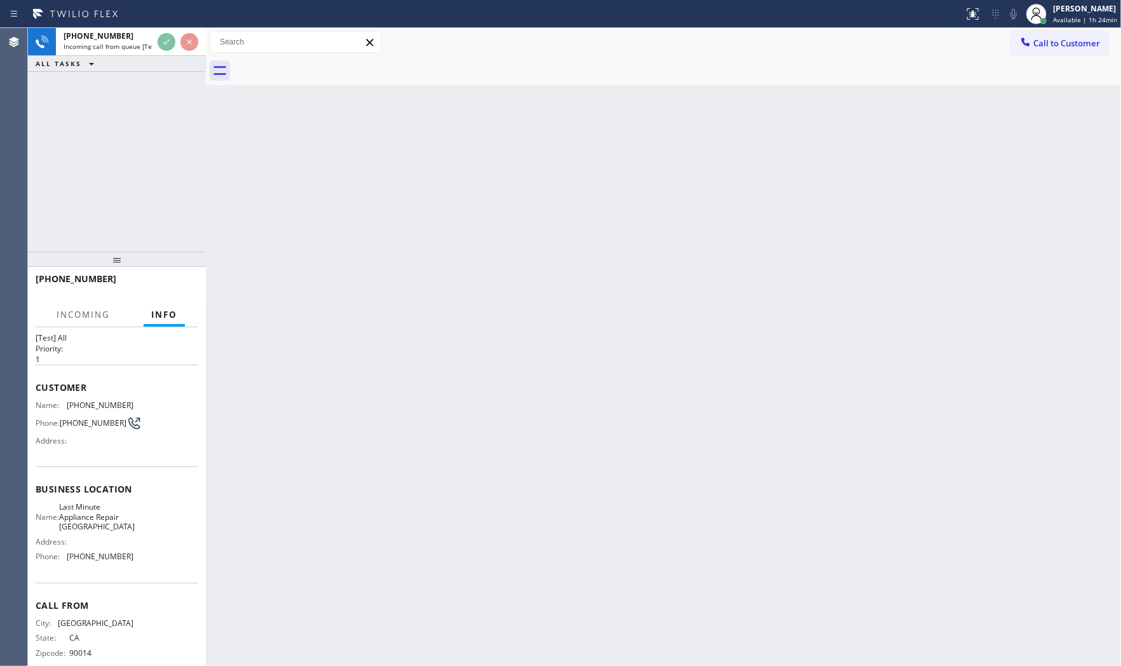
scroll to position [39, 0]
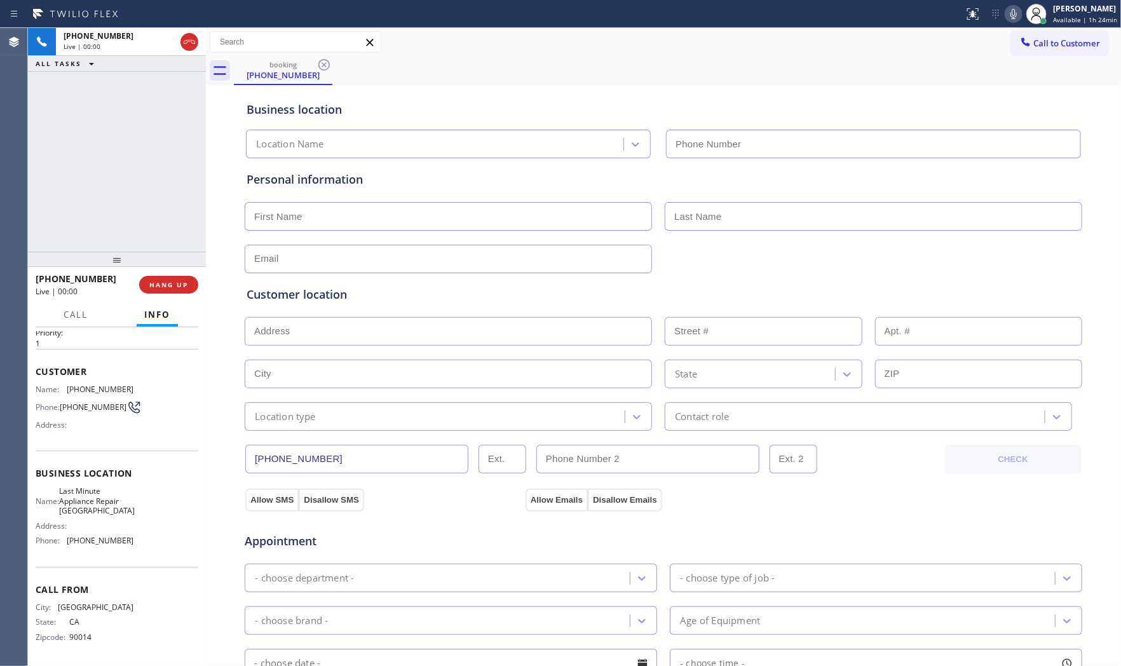
type input "[PHONE_NUMBER]"
click at [170, 290] on button "HANG UP" at bounding box center [168, 285] width 59 height 18
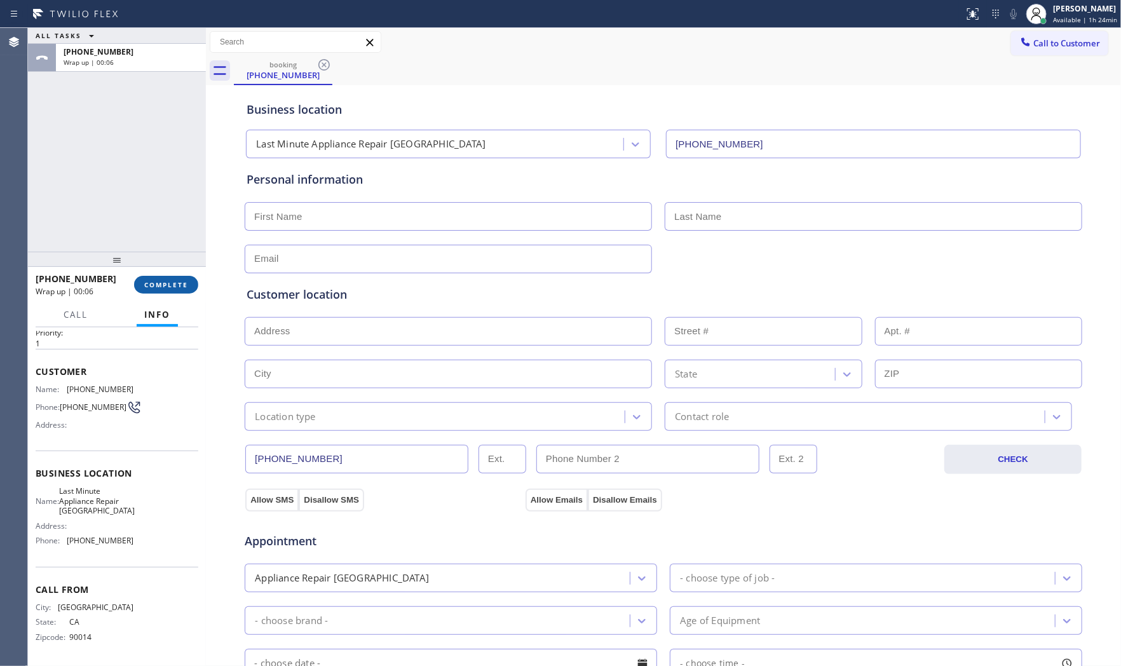
click at [170, 289] on button "COMPLETE" at bounding box center [166, 285] width 64 height 18
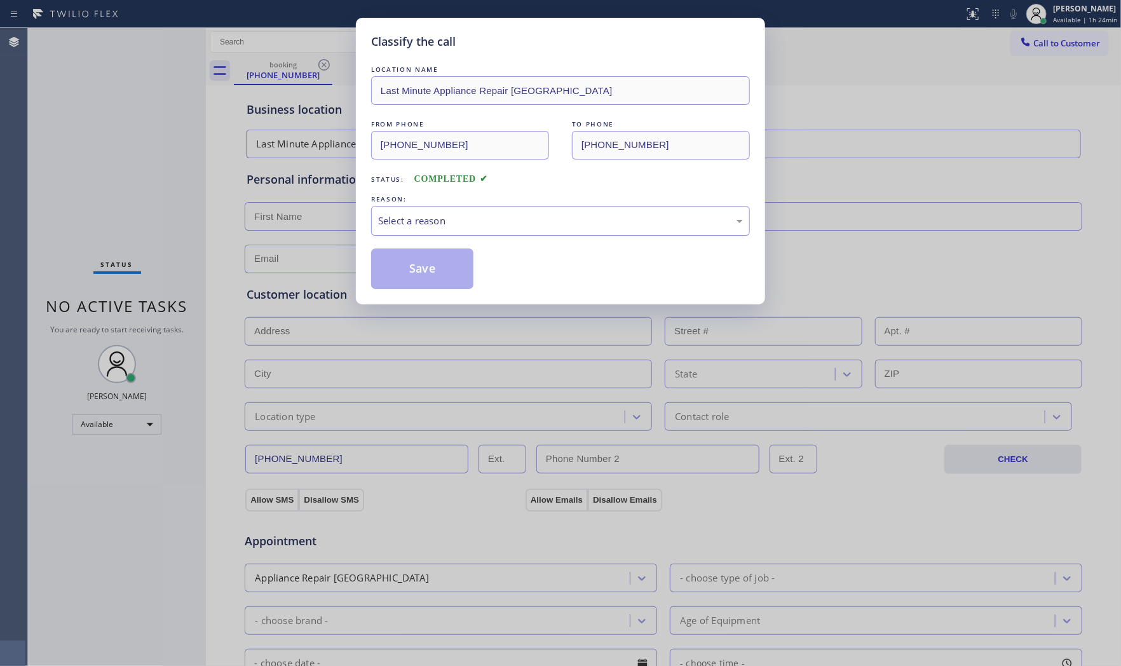
click at [481, 230] on div "Select a reason" at bounding box center [560, 221] width 379 height 30
click at [430, 282] on button "Save" at bounding box center [422, 268] width 102 height 41
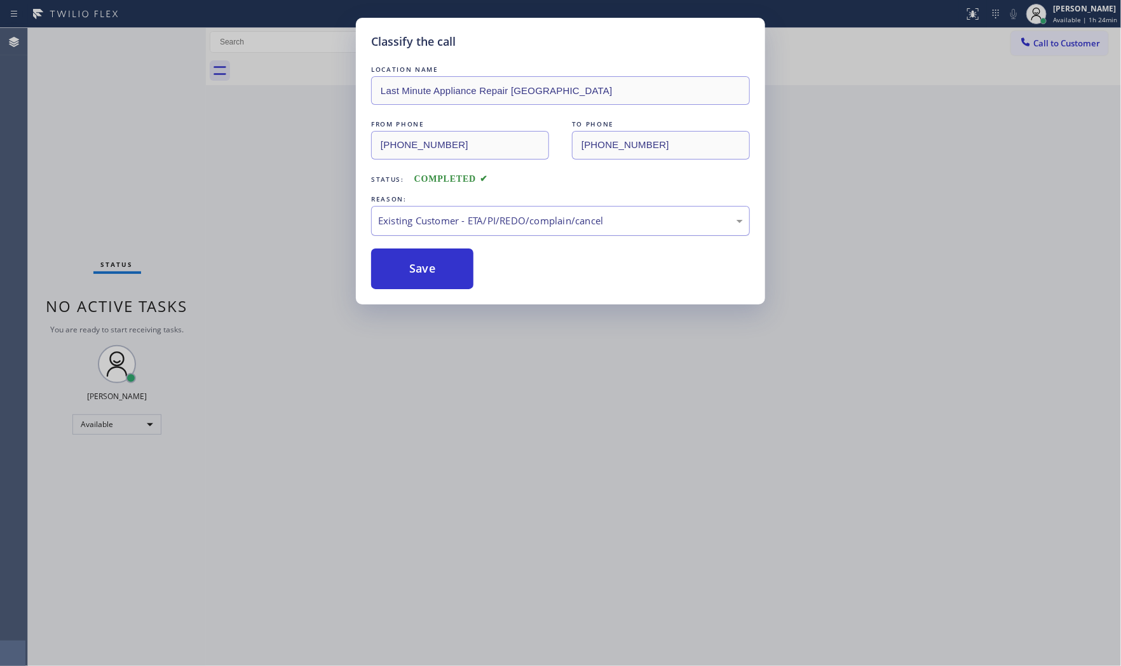
click at [443, 232] on div "Existing Customer - ETA/PI/REDO/complain/cancel" at bounding box center [560, 221] width 379 height 30
click at [433, 264] on div "Classify the call LOCATION NAME Modern Family Air Conditioning and Heating Arca…" at bounding box center [574, 347] width 1093 height 638
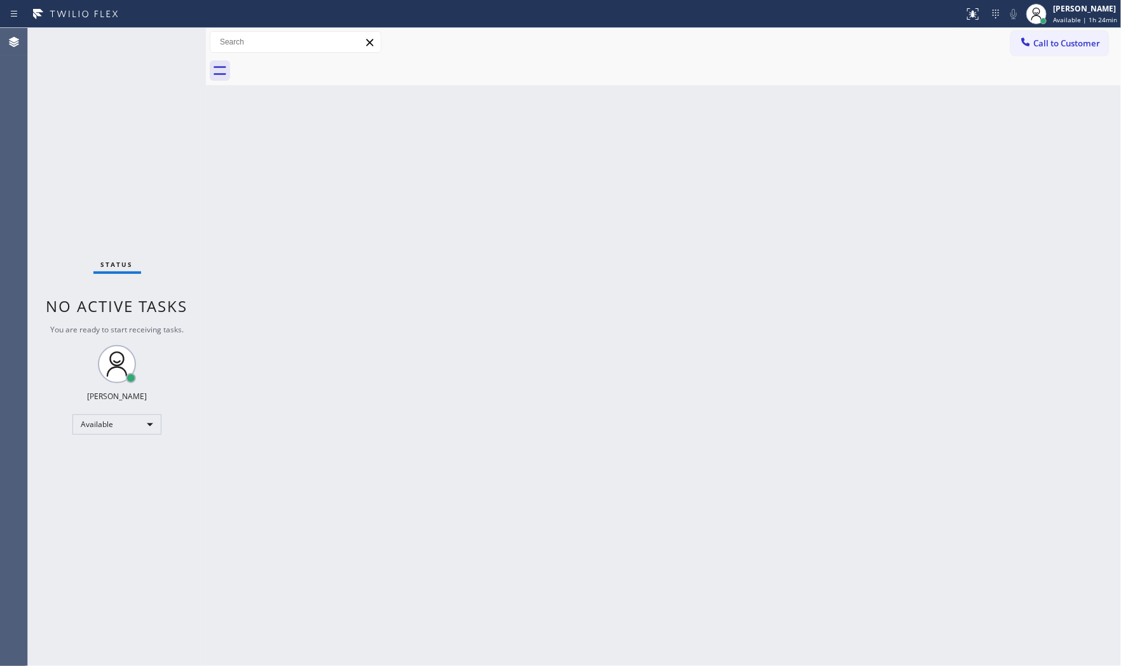
click at [433, 264] on div "Back to Dashboard Change Sender ID Customers Technicians Select a contact Outbo…" at bounding box center [663, 347] width 915 height 638
click at [160, 41] on div "Status No active tasks You are ready to start receiving tasks. [PERSON_NAME] Av…" at bounding box center [117, 347] width 178 height 638
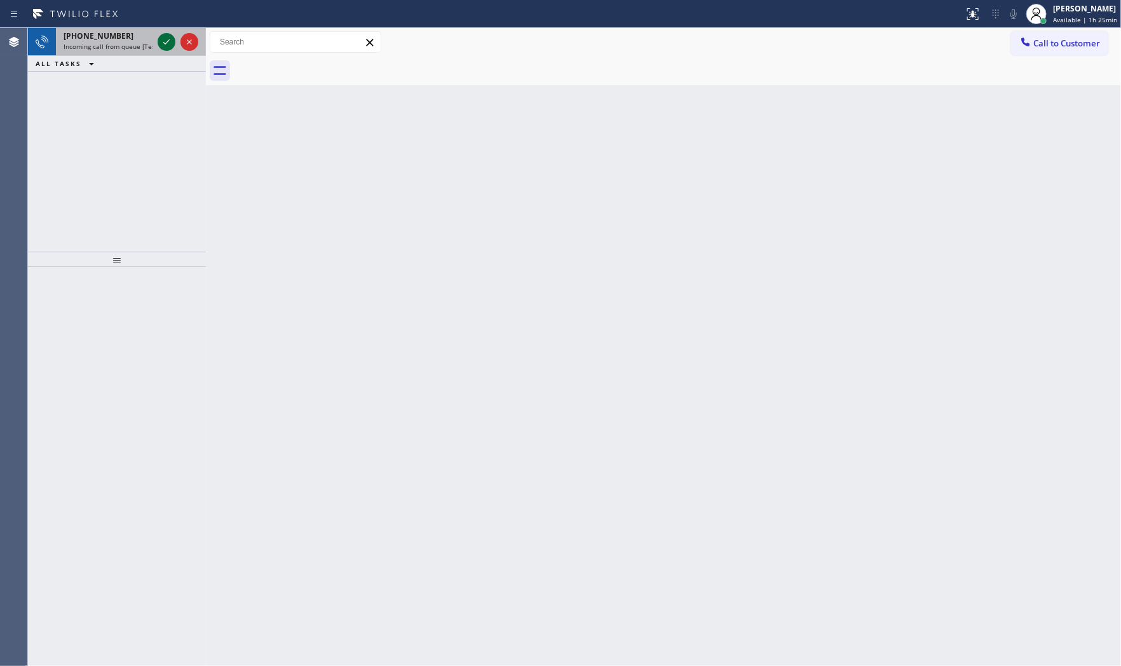
click at [161, 41] on icon at bounding box center [166, 41] width 15 height 15
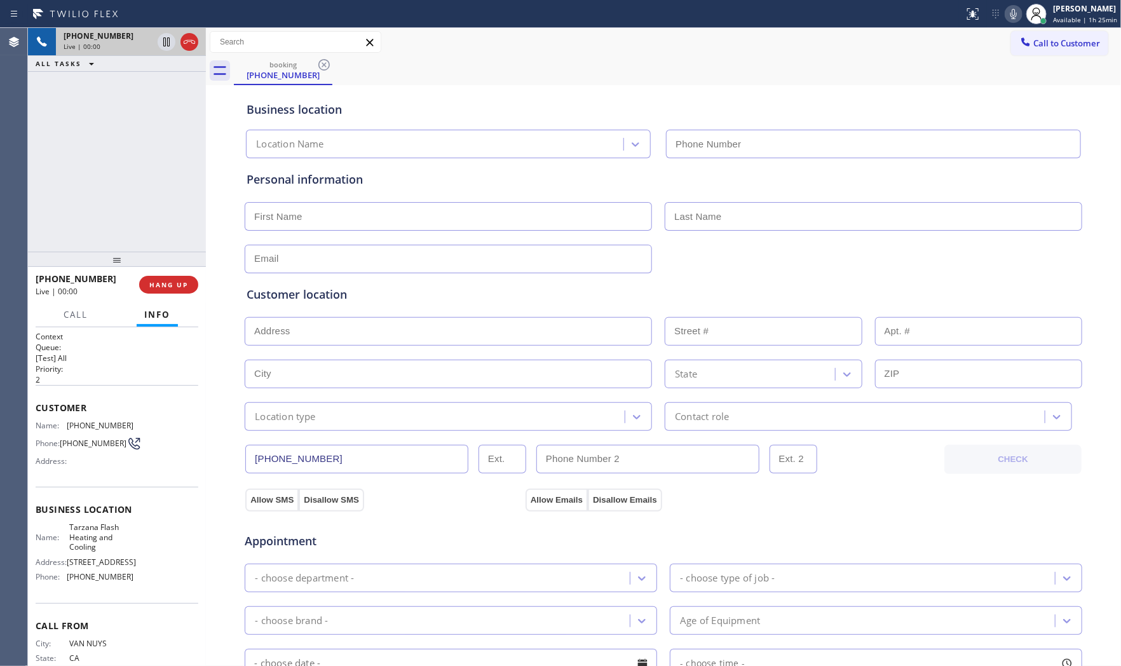
type input "[PHONE_NUMBER]"
click at [186, 278] on button "HANG UP" at bounding box center [168, 285] width 59 height 18
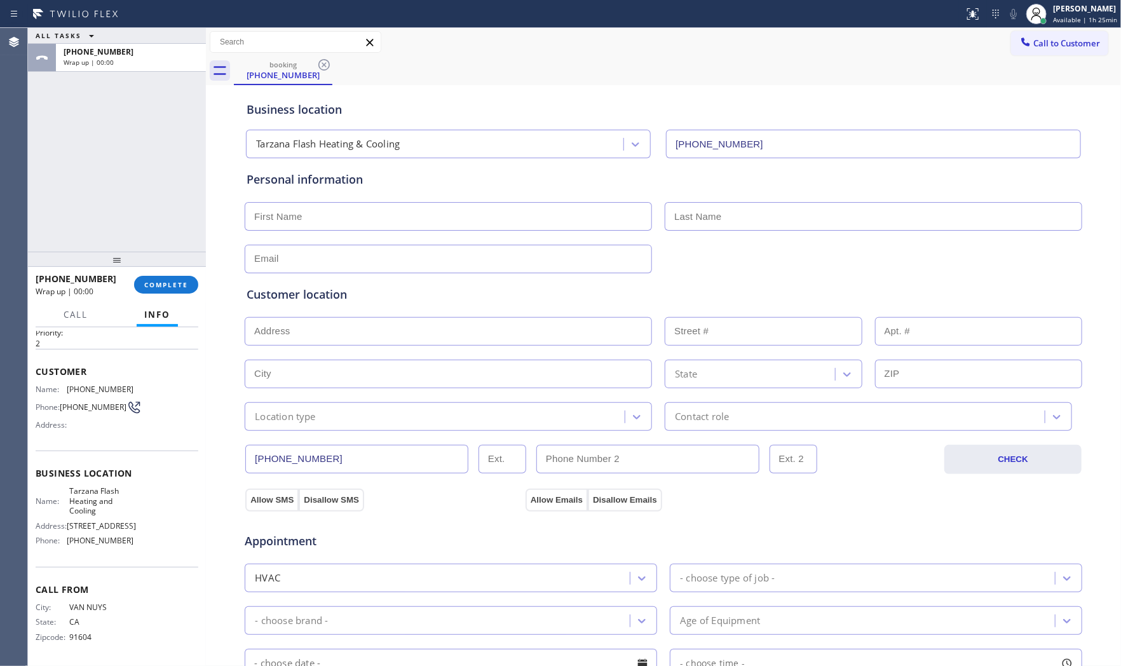
scroll to position [49, 0]
click at [170, 283] on span "COMPLETE" at bounding box center [166, 284] width 44 height 9
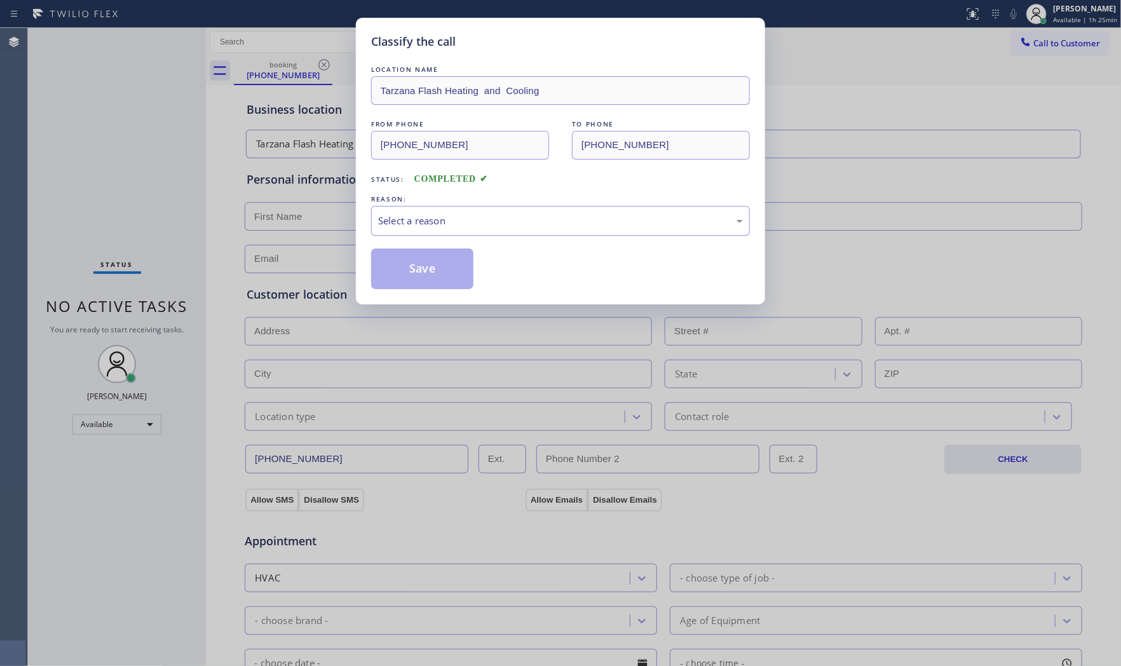
click at [424, 230] on div "Select a reason" at bounding box center [560, 221] width 379 height 30
click at [417, 261] on button "Save" at bounding box center [422, 268] width 102 height 41
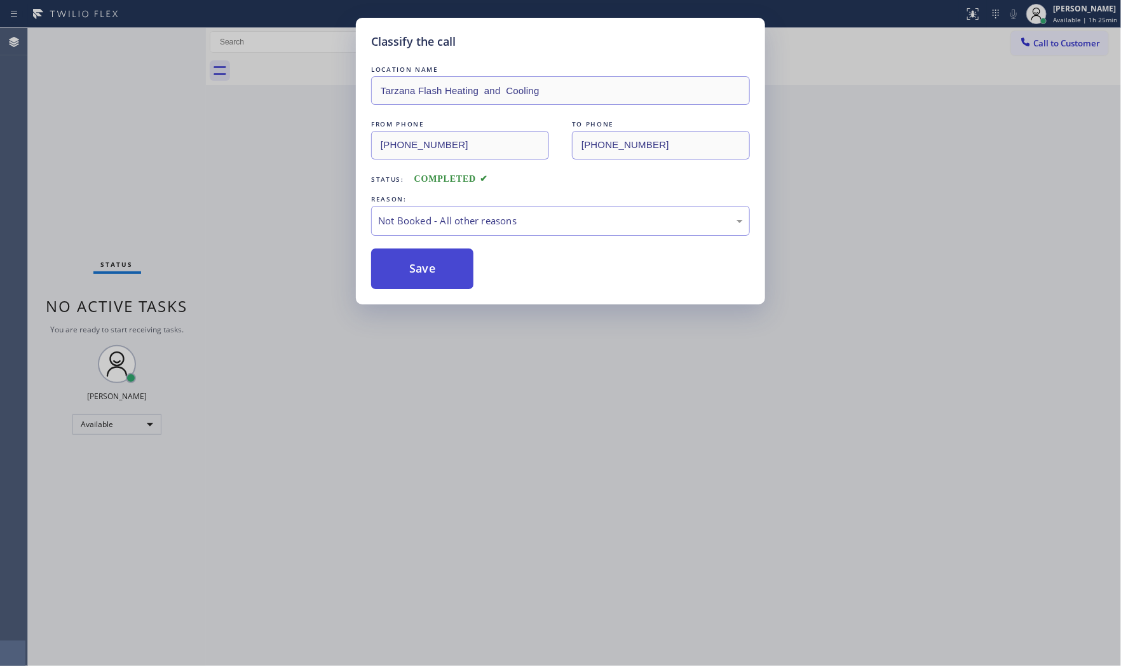
click at [416, 261] on button "Save" at bounding box center [422, 268] width 102 height 41
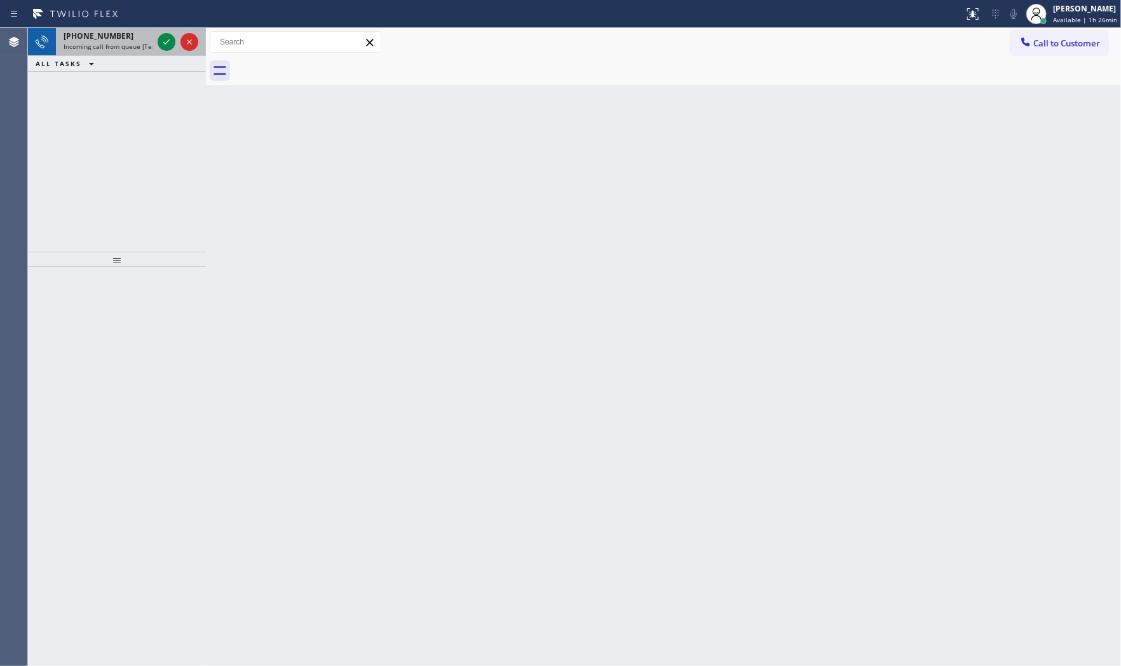
click at [106, 48] on span "Incoming call from queue [Test] All" at bounding box center [116, 46] width 105 height 9
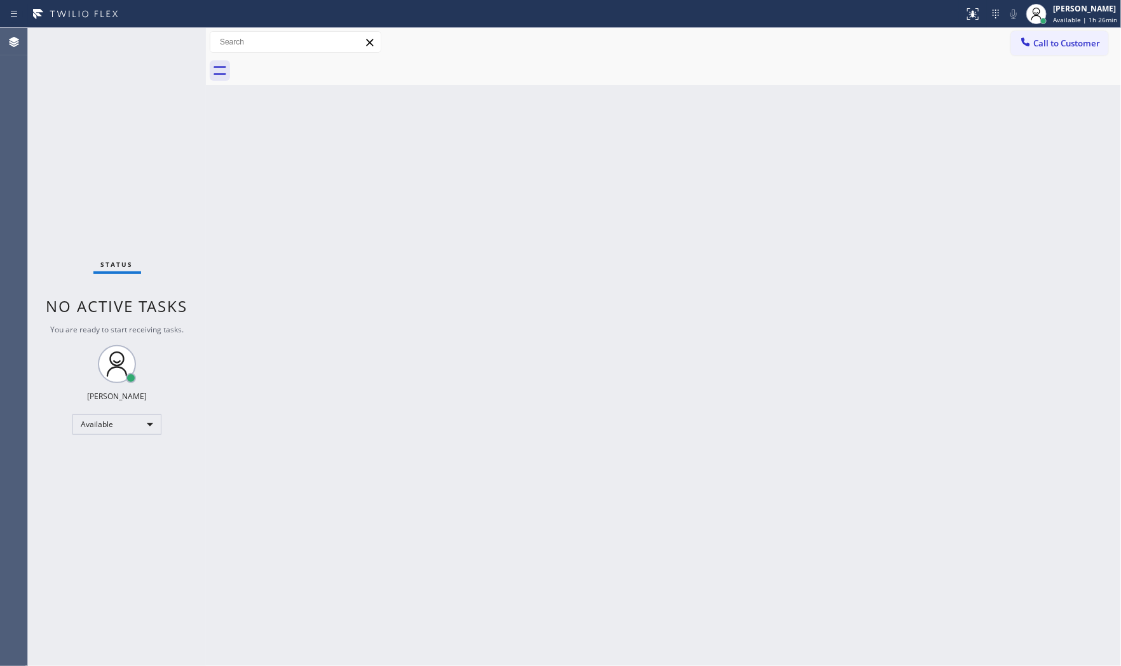
click at [160, 42] on div "Status No active tasks You are ready to start receiving tasks. [PERSON_NAME] Av…" at bounding box center [117, 347] width 178 height 638
drag, startPoint x: 160, startPoint y: 42, endPoint x: 159, endPoint y: 24, distance: 17.8
click at [159, 24] on div "Status report No issues detected If you experience an issue, please download th…" at bounding box center [560, 333] width 1121 height 666
click at [165, 36] on div "Status No active tasks You are ready to start receiving tasks. [PERSON_NAME] Av…" at bounding box center [117, 347] width 178 height 638
click at [168, 38] on div "Status No active tasks You are ready to start receiving tasks. [PERSON_NAME] Av…" at bounding box center [117, 347] width 178 height 638
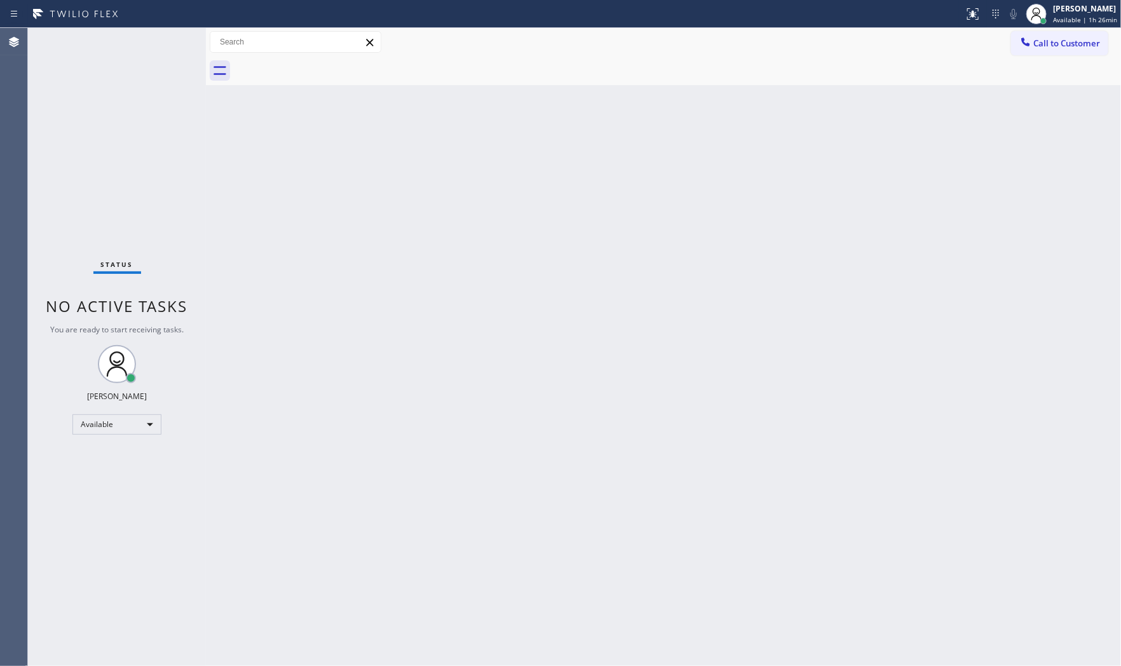
click at [168, 38] on div "Status No active tasks You are ready to start receiving tasks. [PERSON_NAME] Av…" at bounding box center [117, 347] width 178 height 638
click at [1006, 365] on div "Back to Dashboard Change Sender ID Customers Technicians Select a contact Outbo…" at bounding box center [663, 347] width 915 height 638
click at [1120, 247] on div "Back to Dashboard Change Sender ID Customers Technicians Select a contact Outbo…" at bounding box center [663, 347] width 915 height 638
click at [803, 372] on div "Back to Dashboard Change Sender ID Customers Technicians Select a contact Outbo…" at bounding box center [663, 347] width 915 height 638
click at [179, 43] on div "Status No active tasks You are ready to start receiving tasks. [PERSON_NAME] Av…" at bounding box center [117, 347] width 178 height 638
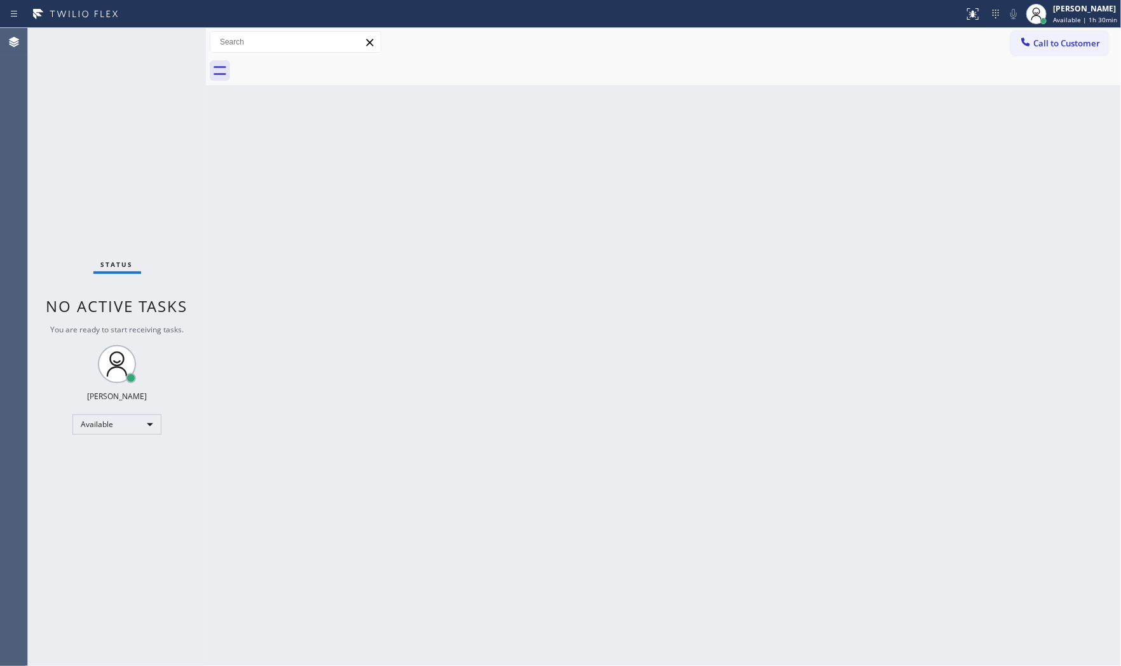
click at [173, 40] on div "Status No active tasks You are ready to start receiving tasks. [PERSON_NAME] Av…" at bounding box center [117, 347] width 178 height 638
click at [170, 39] on div "Status No active tasks You are ready to start receiving tasks. [PERSON_NAME] Av…" at bounding box center [117, 347] width 178 height 638
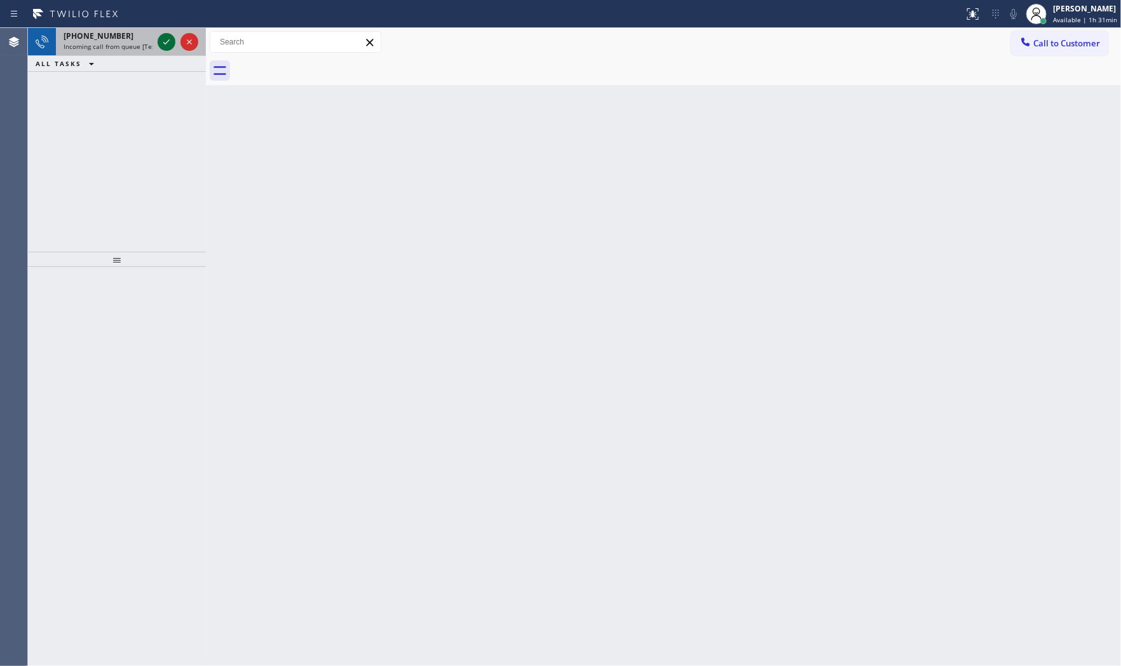
click at [172, 39] on icon at bounding box center [166, 41] width 15 height 15
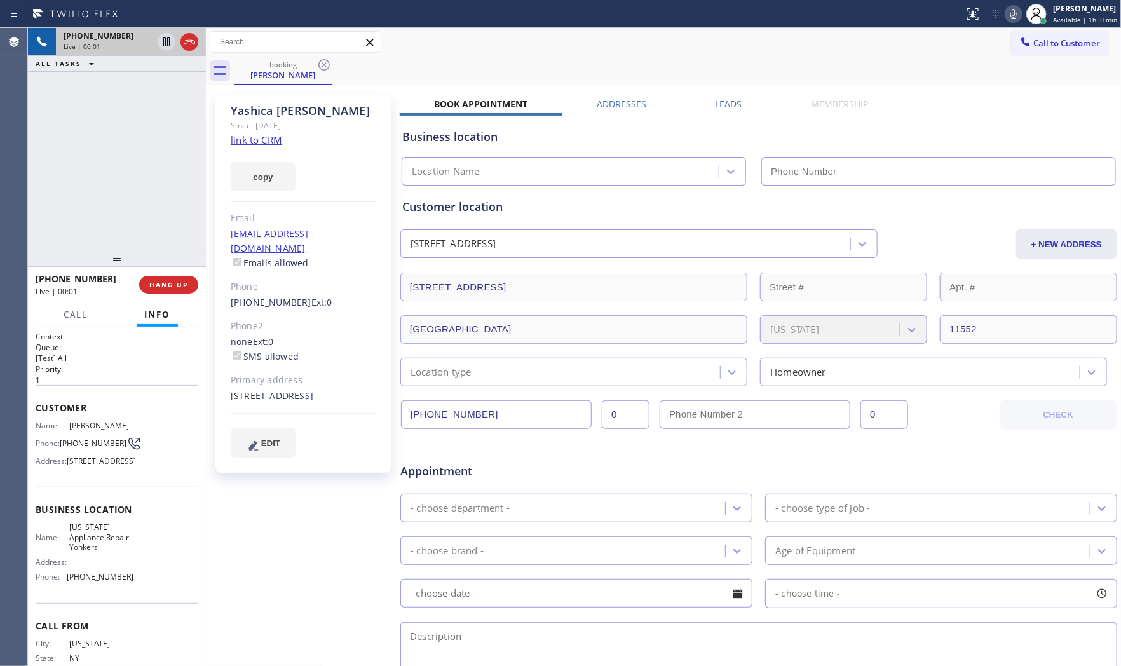
type input "[PHONE_NUMBER]"
click at [267, 138] on link "link to CRM" at bounding box center [256, 139] width 51 height 13
click at [1008, 17] on icon at bounding box center [1013, 13] width 15 height 15
click at [93, 40] on span "[PHONE_NUMBER]" at bounding box center [99, 35] width 70 height 11
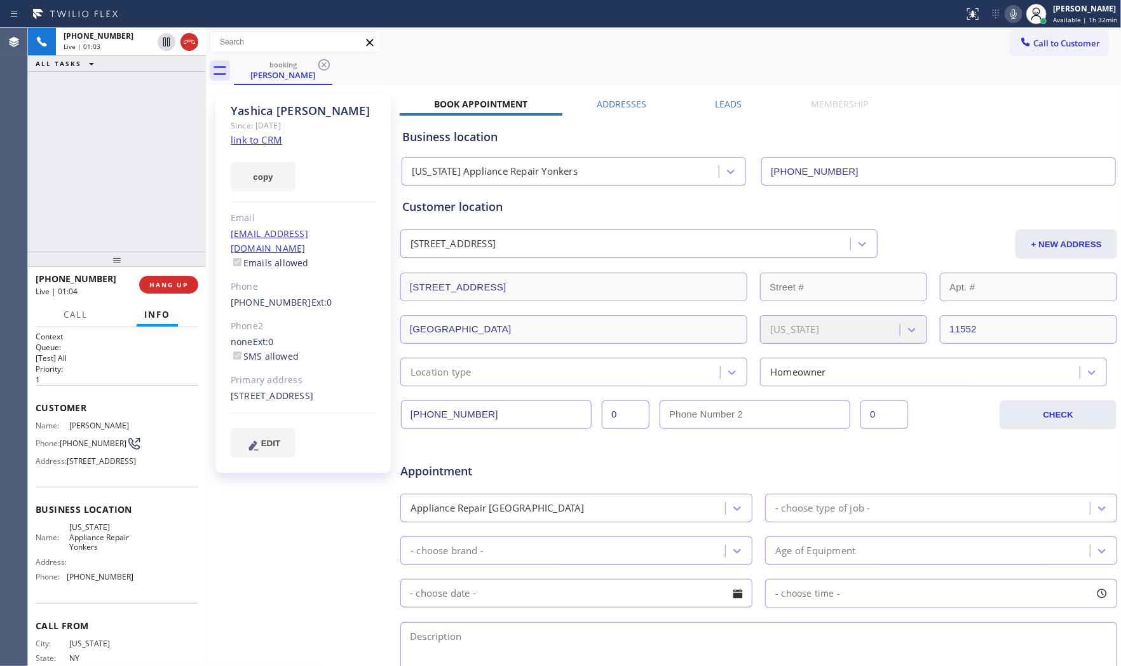
click at [1006, 15] on icon at bounding box center [1013, 13] width 15 height 15
click at [163, 48] on icon at bounding box center [166, 41] width 15 height 15
click at [121, 43] on div "Live | 03:07" at bounding box center [108, 46] width 89 height 9
click at [874, 4] on div at bounding box center [482, 14] width 954 height 20
click at [1008, 23] on div "Status report No issues detected If you experience an issue, please download th…" at bounding box center [1040, 14] width 162 height 28
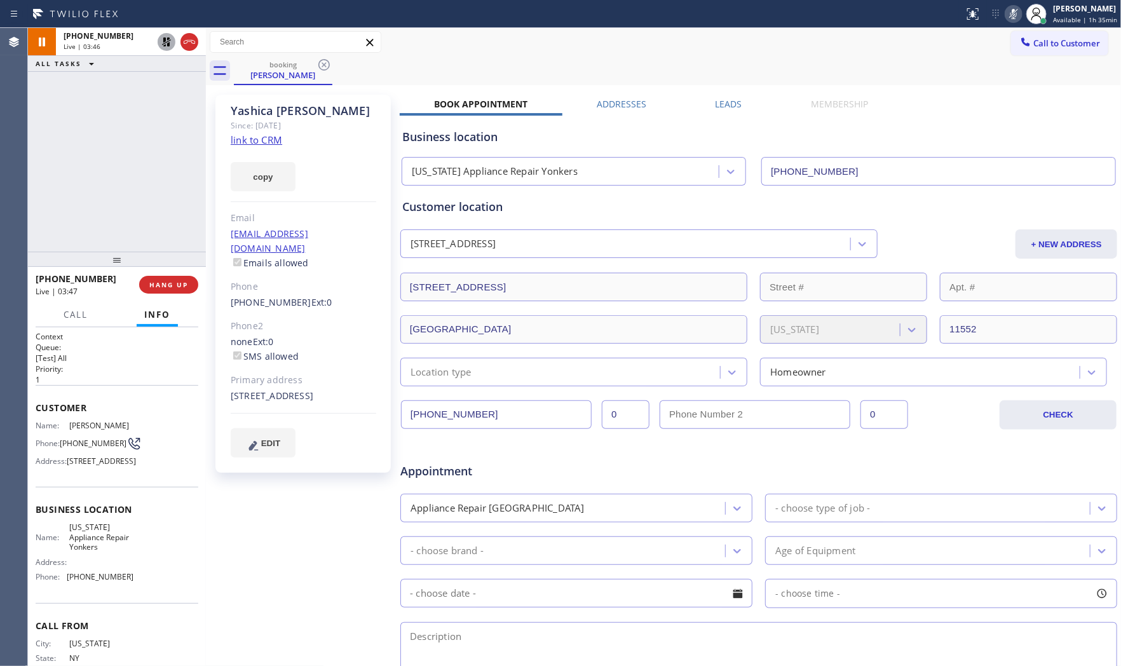
click at [1008, 21] on icon at bounding box center [1013, 13] width 15 height 15
click at [163, 41] on icon at bounding box center [166, 41] width 15 height 15
click at [1006, 8] on icon at bounding box center [1013, 13] width 15 height 15
click at [1006, 18] on icon at bounding box center [1013, 13] width 15 height 15
click at [1006, 14] on icon at bounding box center [1013, 13] width 15 height 15
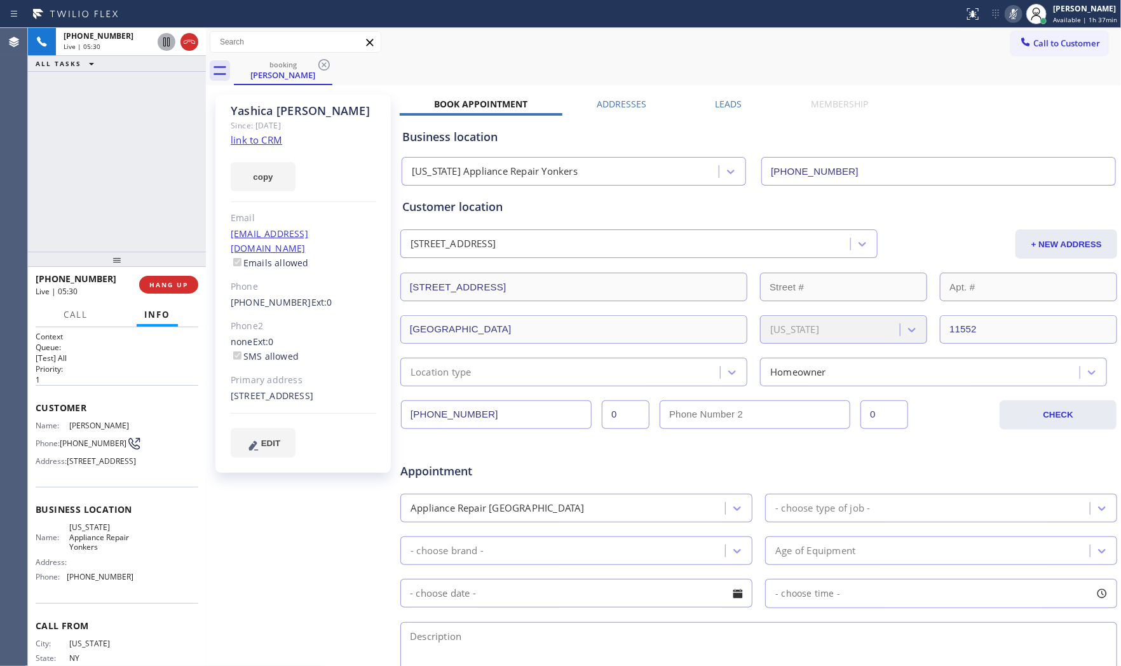
click at [1006, 14] on icon at bounding box center [1013, 13] width 15 height 15
drag, startPoint x: 163, startPoint y: 284, endPoint x: 263, endPoint y: 358, distance: 124.4
click at [211, 338] on div "ALL TASKS ALL TASKS ACTIVE TASKS TASKS IN WRAP UP [PHONE_NUMBER] Wrap up | 00:0…" at bounding box center [574, 347] width 1093 height 638
click at [177, 280] on span "COMPLETE" at bounding box center [166, 284] width 44 height 9
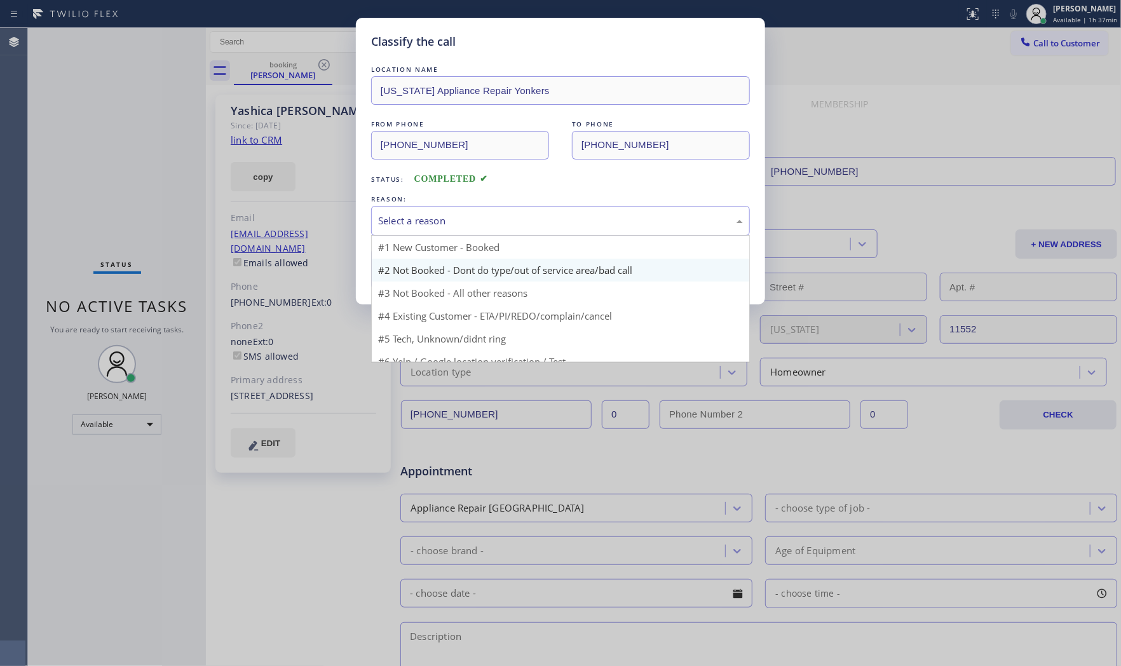
drag, startPoint x: 469, startPoint y: 222, endPoint x: 442, endPoint y: 258, distance: 44.5
click at [469, 224] on div "Select a reason" at bounding box center [560, 220] width 365 height 15
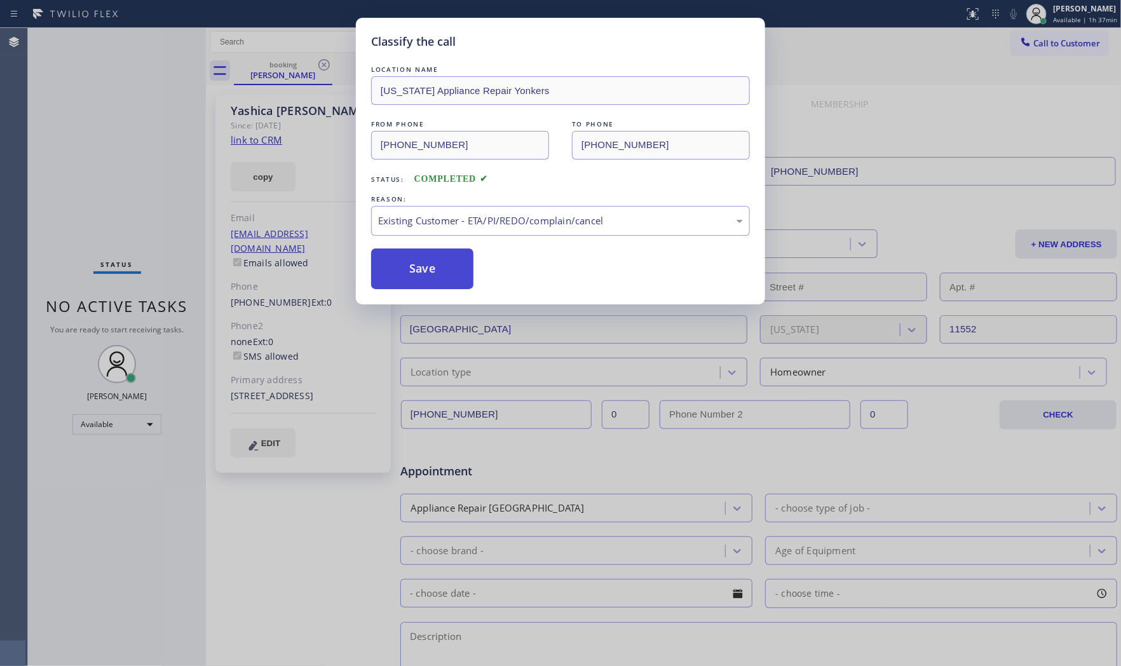
click at [437, 275] on button "Save" at bounding box center [422, 268] width 102 height 41
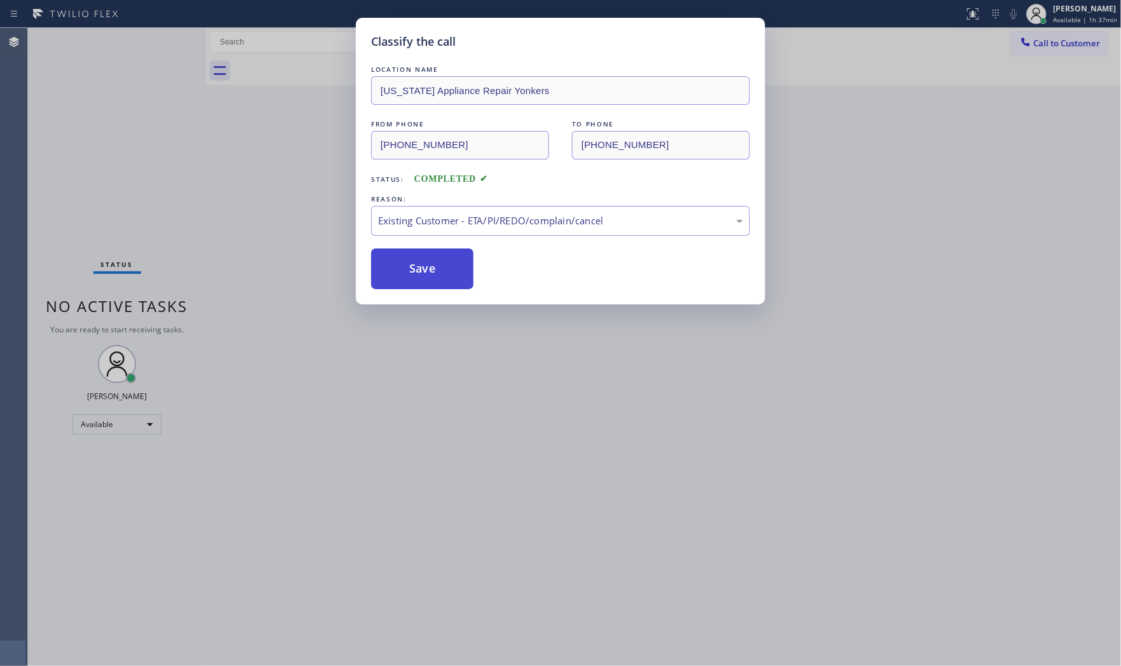
click at [437, 275] on button "Save" at bounding box center [422, 268] width 102 height 41
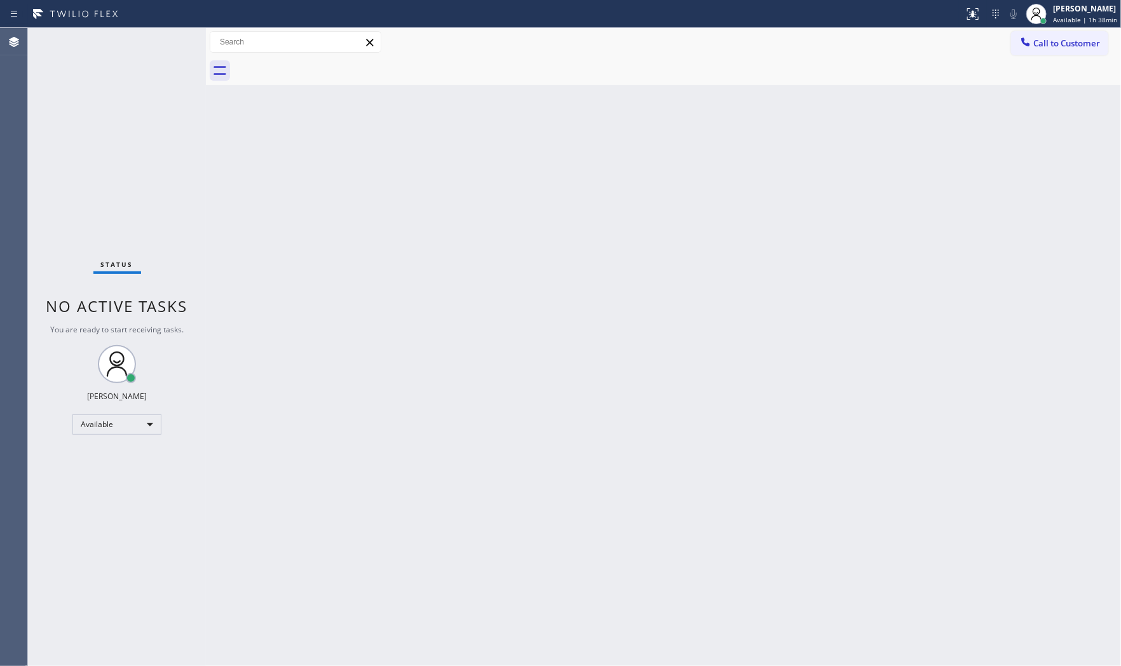
click at [154, 32] on div "Status No active tasks You are ready to start receiving tasks. [PERSON_NAME] Av…" at bounding box center [117, 347] width 178 height 638
click at [160, 30] on div "Status No active tasks You are ready to start receiving tasks. [PERSON_NAME] Av…" at bounding box center [117, 347] width 178 height 638
click at [163, 34] on div "Status No active tasks You are ready to start receiving tasks. [PERSON_NAME] Av…" at bounding box center [117, 347] width 178 height 638
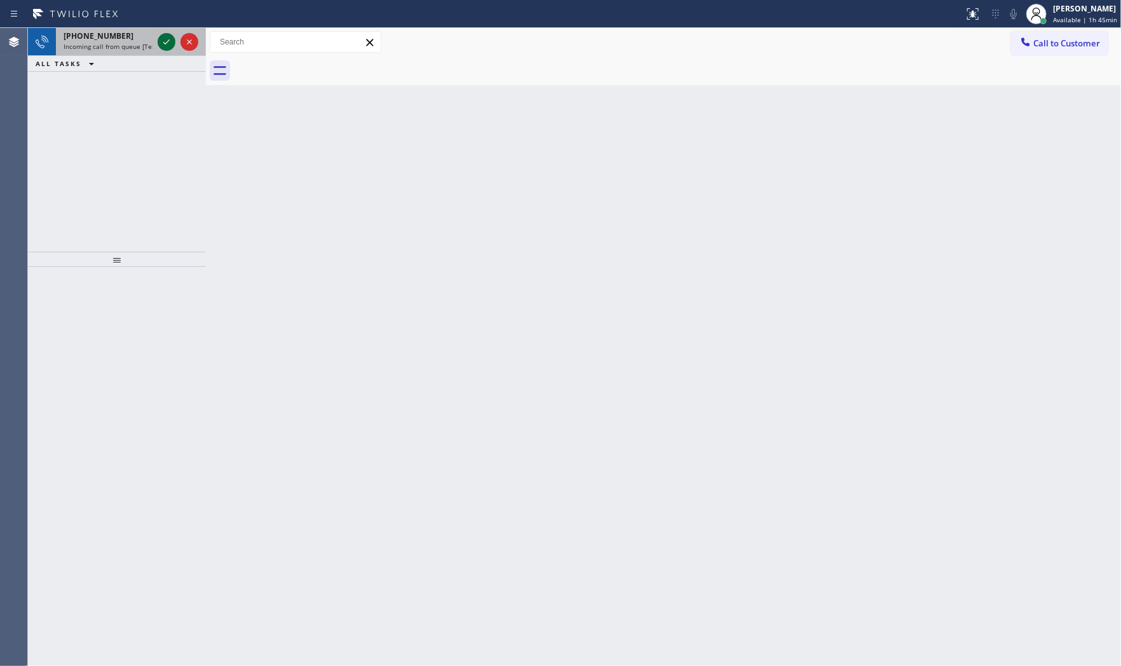
click at [163, 39] on icon at bounding box center [166, 41] width 15 height 15
click at [156, 36] on div at bounding box center [178, 42] width 46 height 28
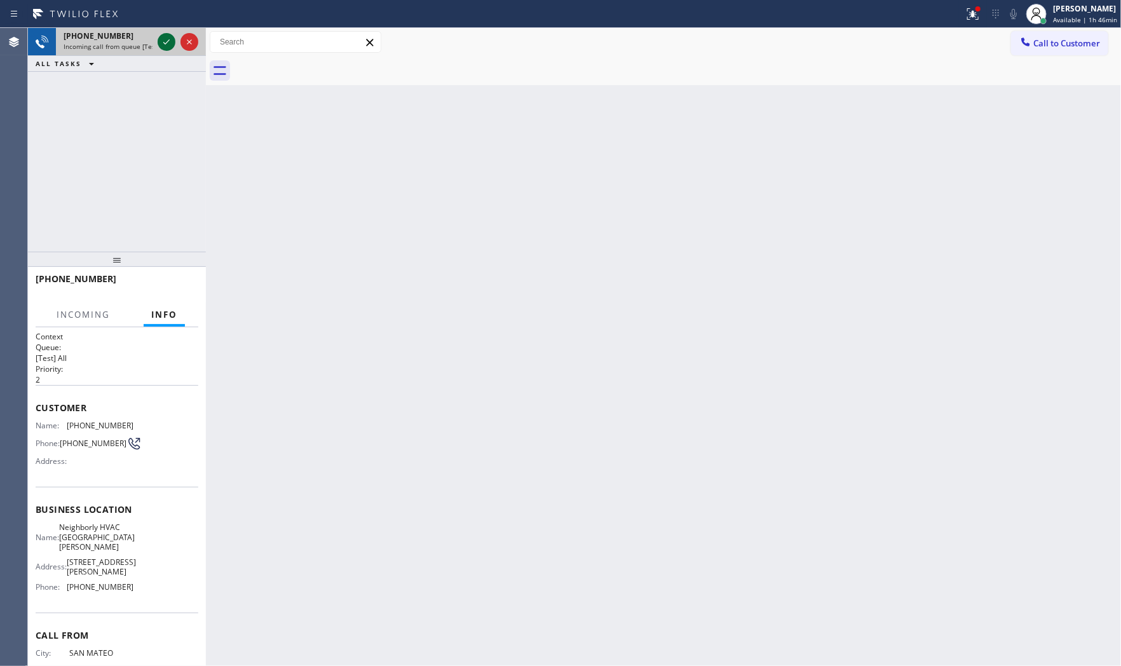
click at [165, 43] on icon at bounding box center [166, 41] width 15 height 15
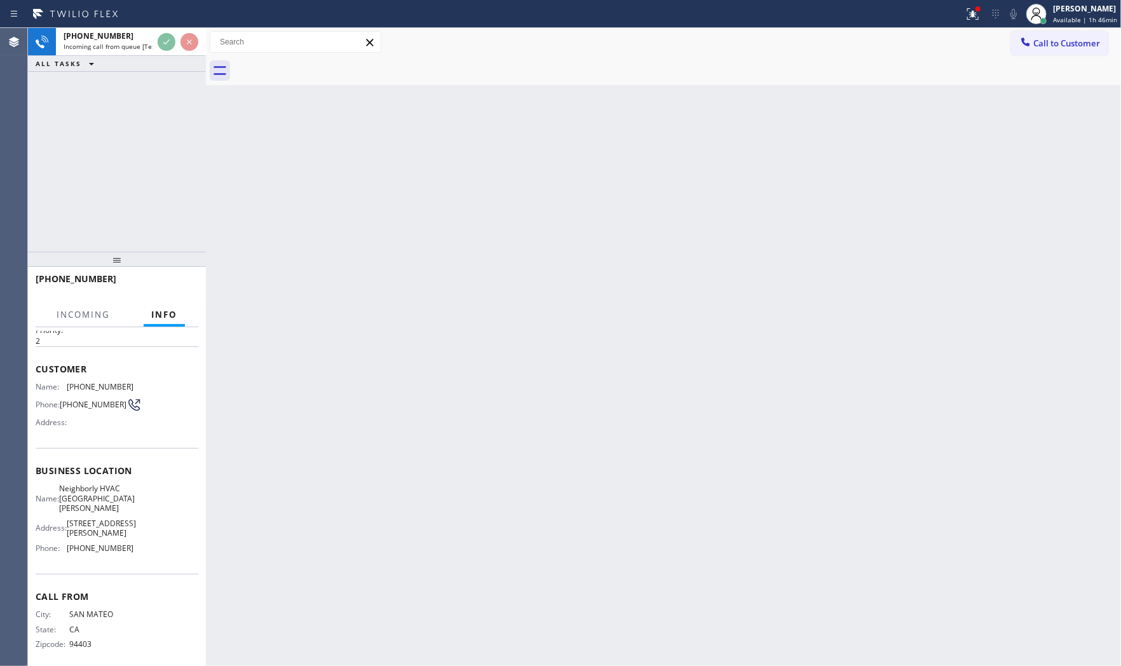
scroll to position [39, 0]
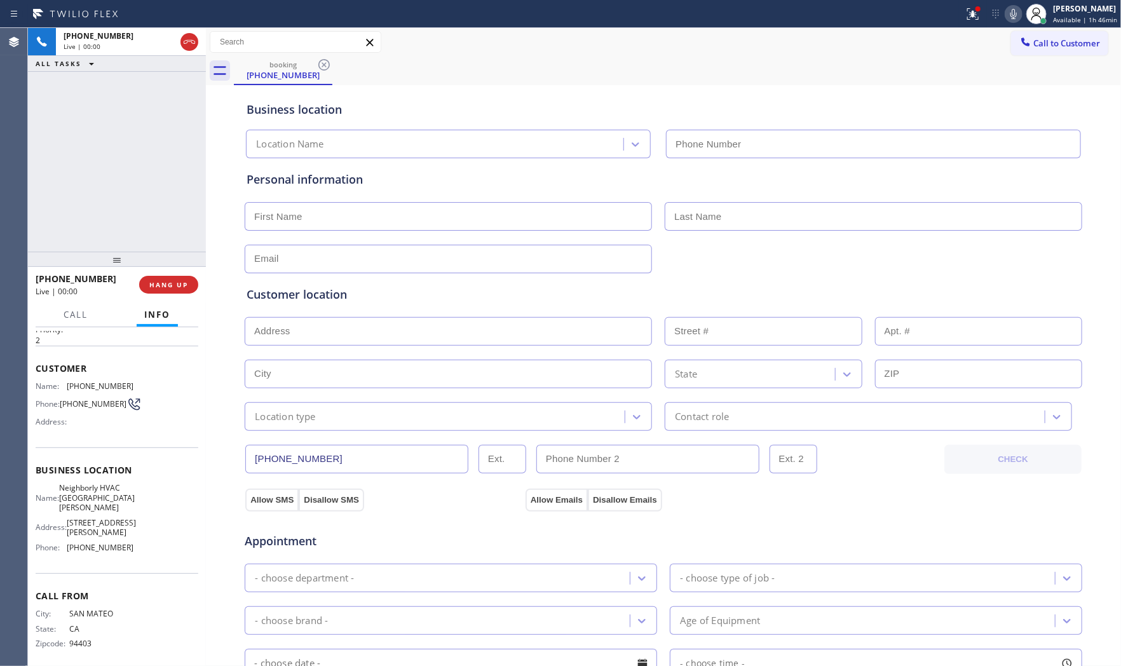
type input "[PHONE_NUMBER]"
click at [189, 280] on button "HANG UP" at bounding box center [168, 285] width 59 height 18
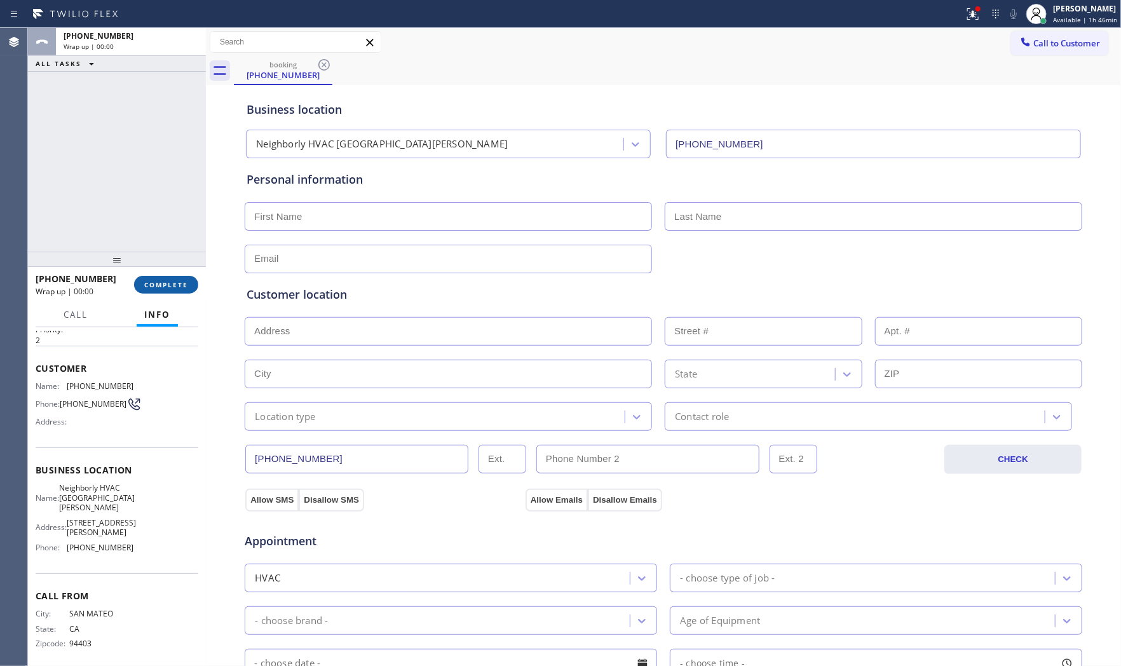
click at [189, 280] on button "COMPLETE" at bounding box center [166, 285] width 64 height 18
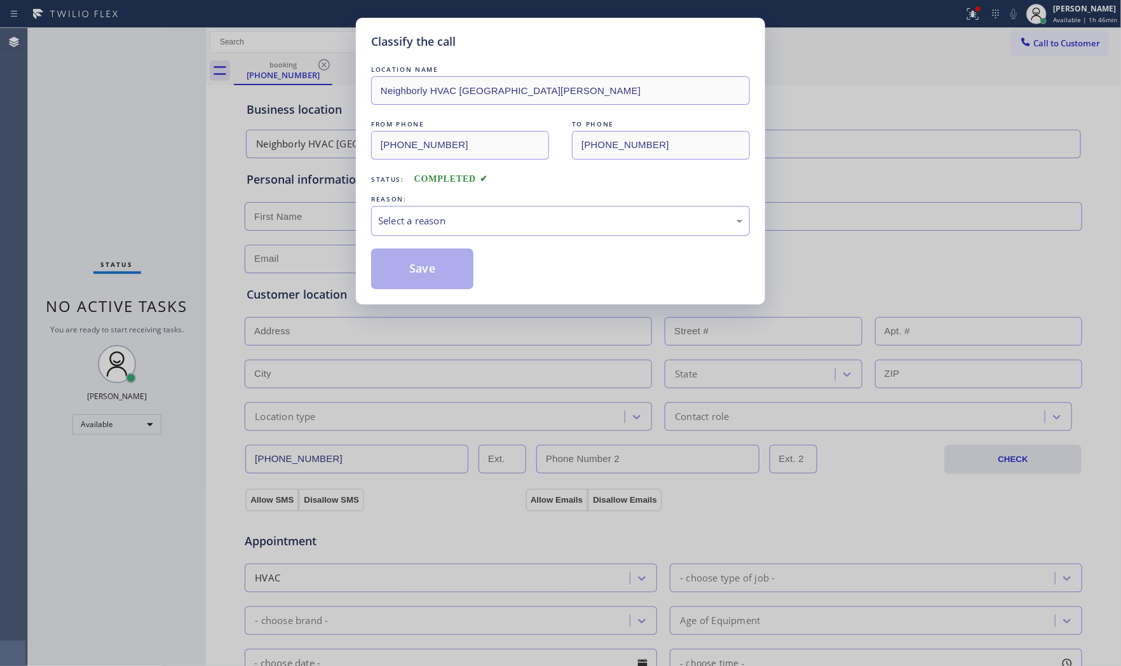
click at [543, 219] on div "Select a reason" at bounding box center [560, 220] width 365 height 15
click at [430, 265] on button "Save" at bounding box center [422, 268] width 102 height 41
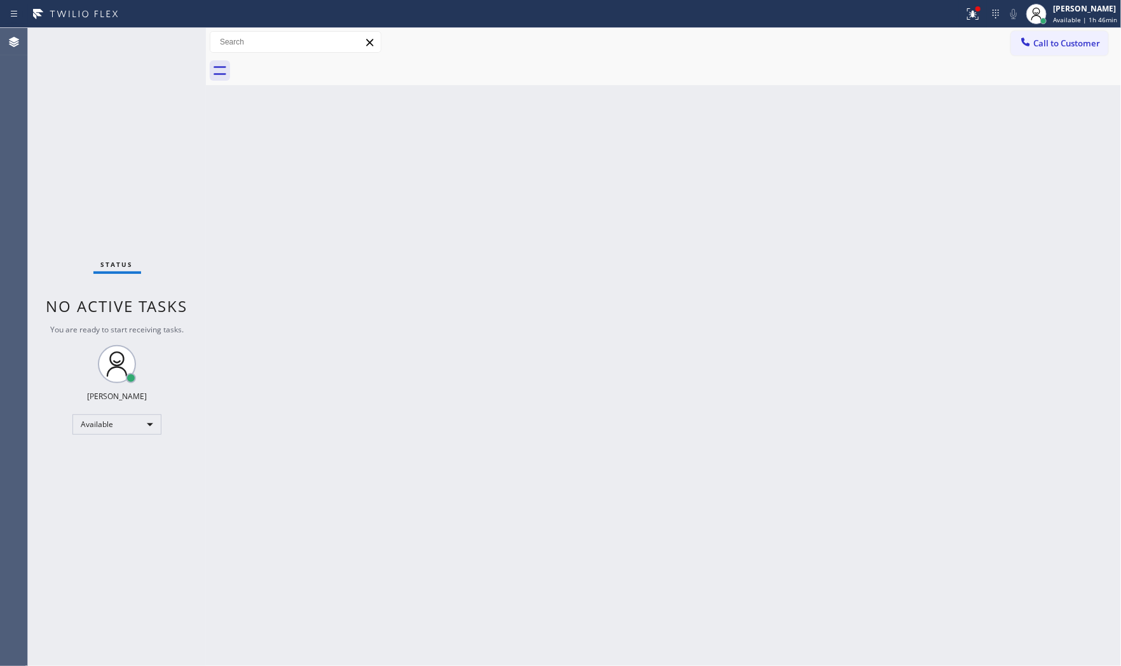
click at [154, 51] on div "Status No active tasks You are ready to start receiving tasks. [PERSON_NAME] Av…" at bounding box center [117, 347] width 178 height 638
click at [154, 50] on div "Status No active tasks You are ready to start receiving tasks. [PERSON_NAME] Av…" at bounding box center [117, 347] width 178 height 638
click at [975, 22] on button at bounding box center [973, 14] width 28 height 28
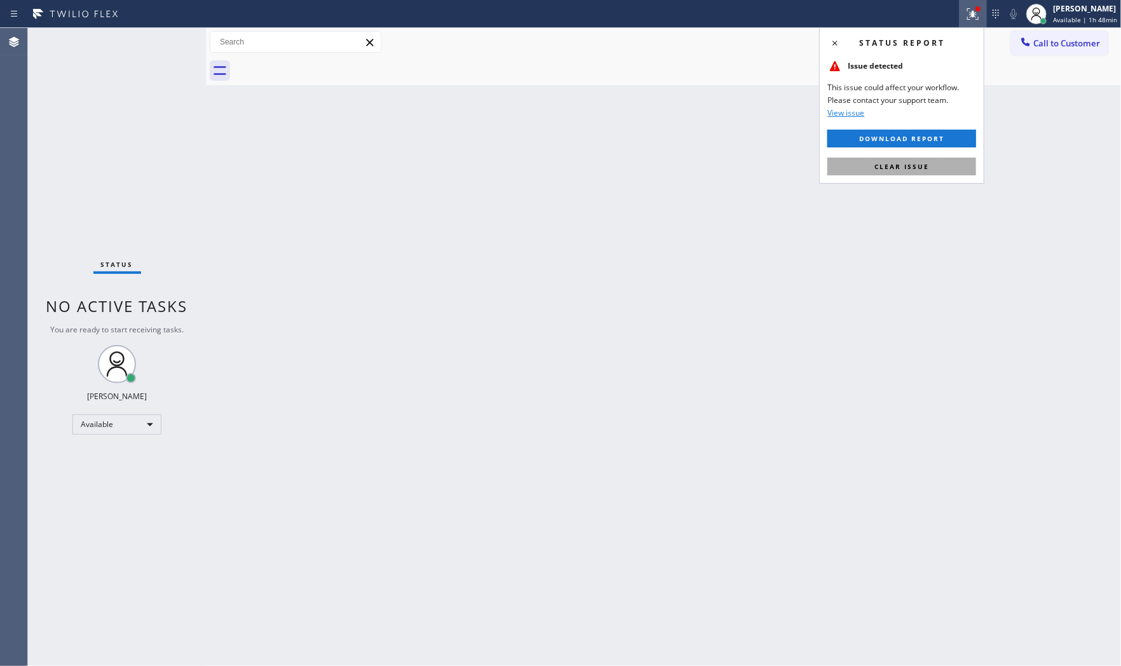
click at [916, 169] on span "Clear issue" at bounding box center [901, 166] width 55 height 9
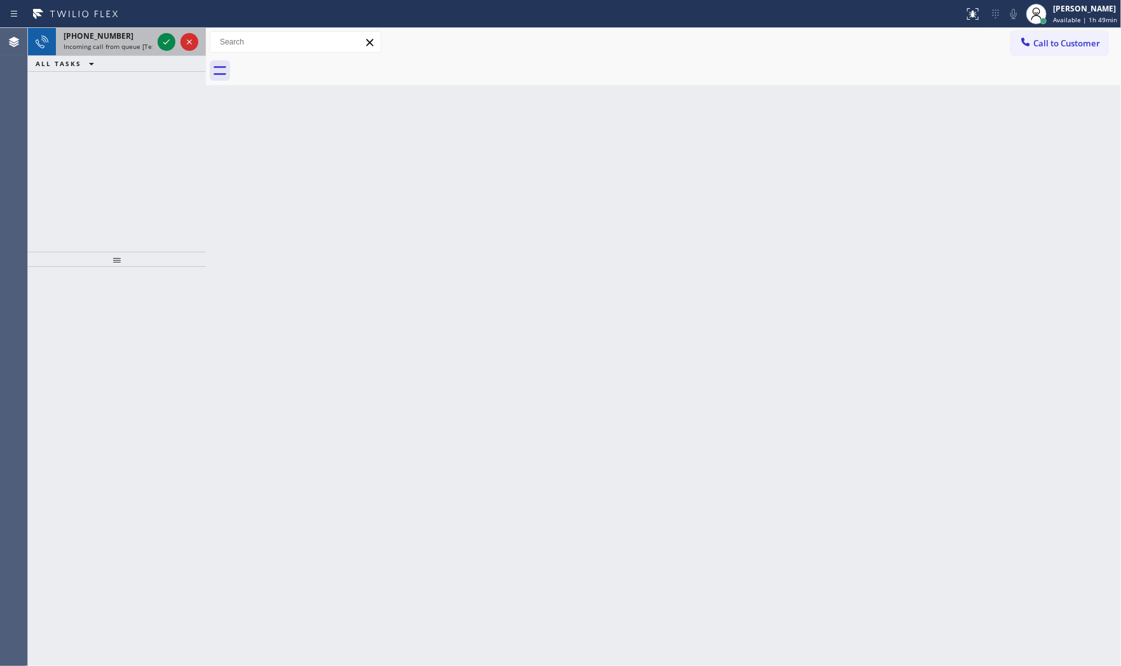
click at [112, 42] on span "Incoming call from queue [Test] All" at bounding box center [116, 46] width 105 height 9
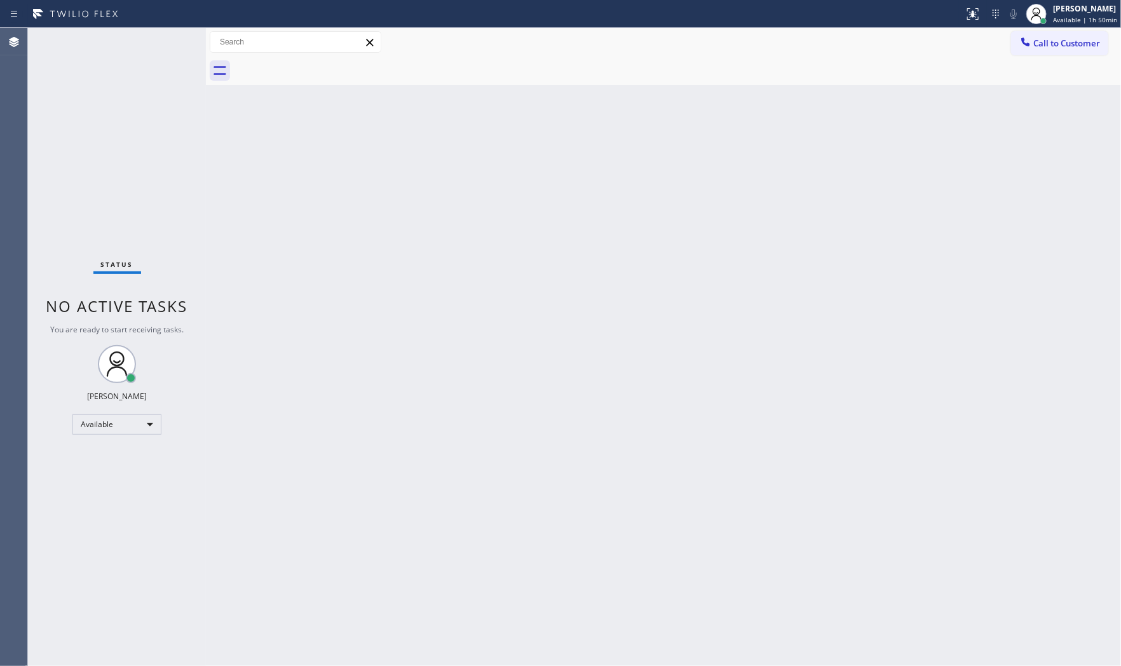
drag, startPoint x: 168, startPoint y: 44, endPoint x: 159, endPoint y: 54, distance: 13.0
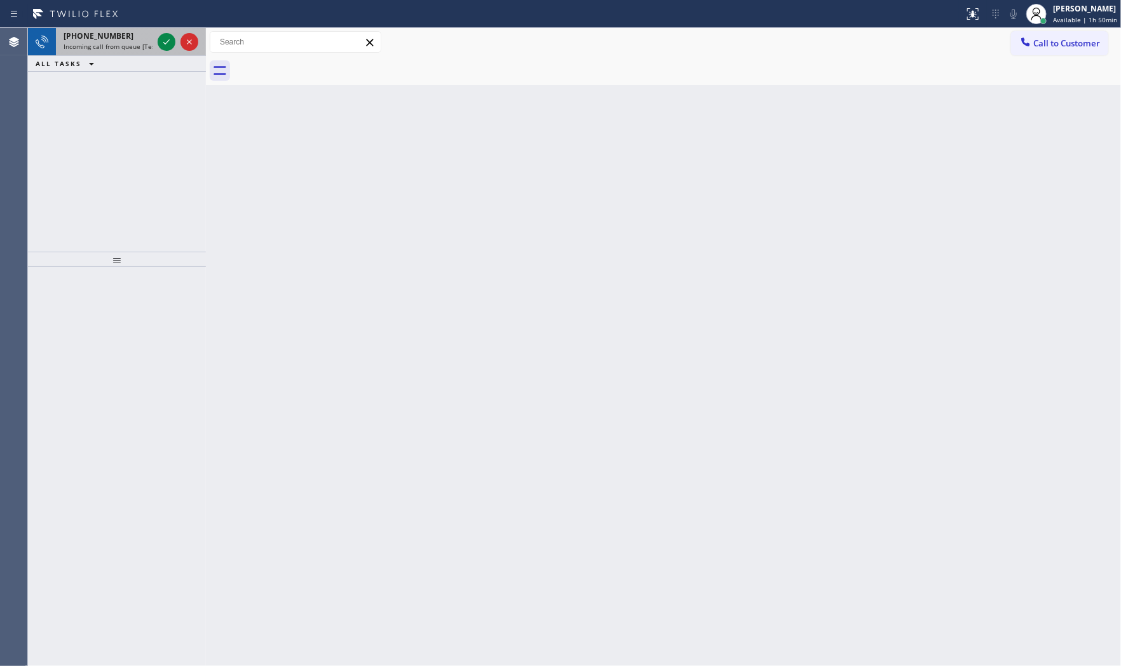
click at [103, 22] on icon at bounding box center [75, 14] width 95 height 20
click at [105, 33] on span "[PHONE_NUMBER]" at bounding box center [99, 35] width 70 height 11
click at [160, 44] on icon at bounding box center [166, 41] width 15 height 15
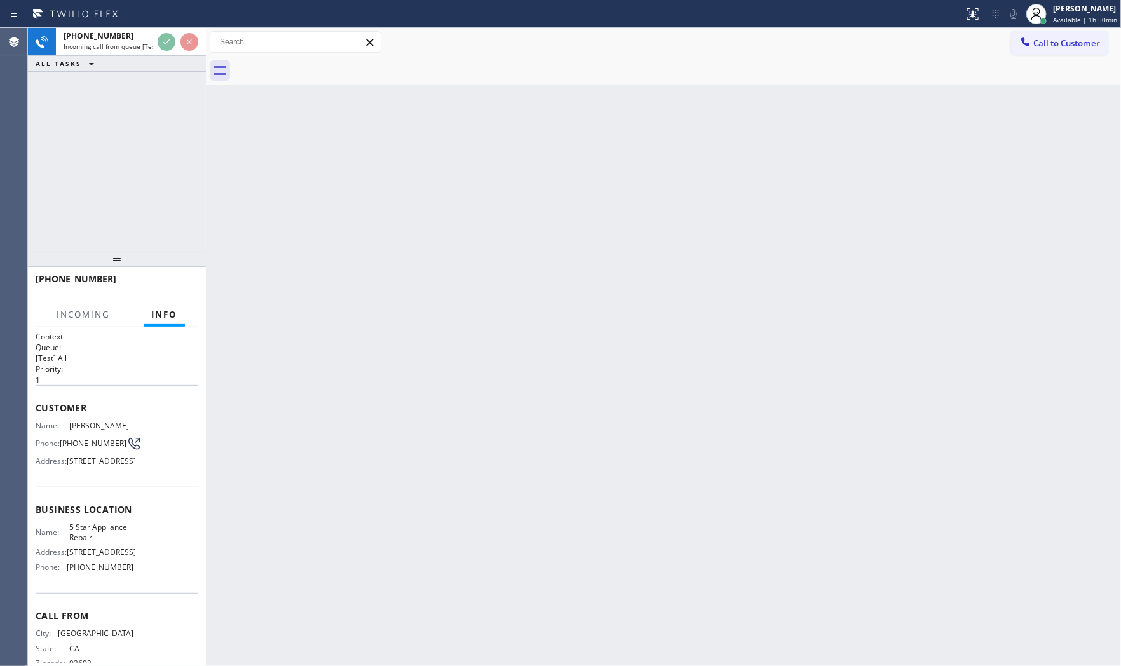
click at [178, 280] on div "[PHONE_NUMBER]" at bounding box center [113, 279] width 154 height 12
click at [172, 280] on span "HANG UP" at bounding box center [168, 284] width 39 height 9
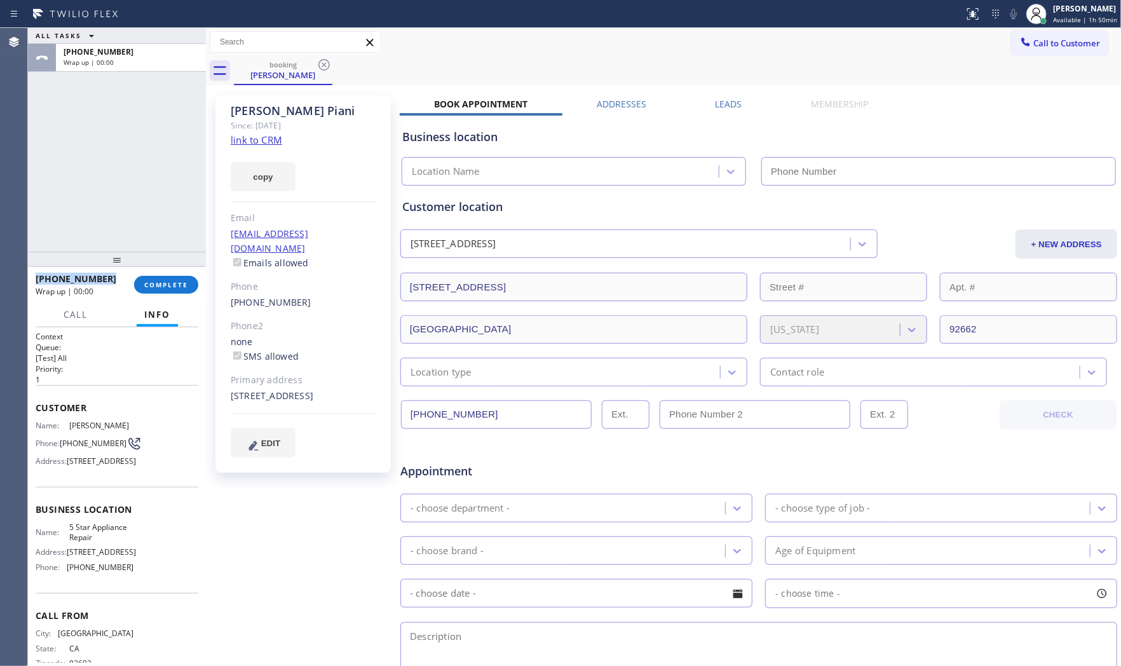
type input "[PHONE_NUMBER]"
click at [271, 146] on link "link to CRM" at bounding box center [256, 139] width 51 height 13
click at [141, 283] on button "COMPLETE" at bounding box center [166, 285] width 64 height 18
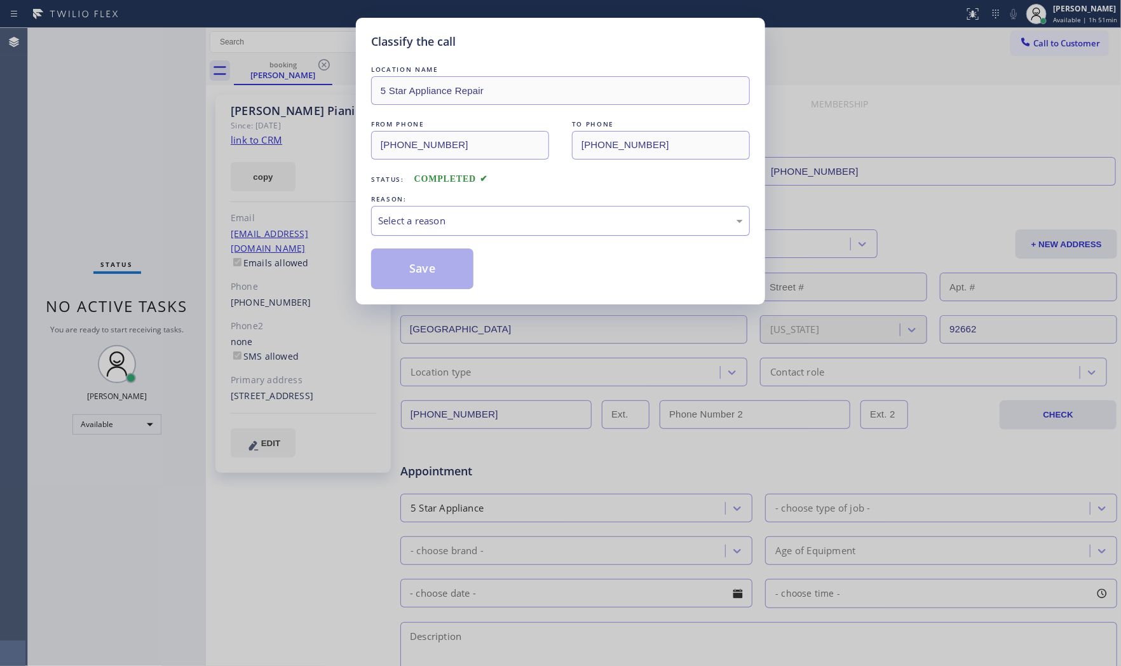
click at [468, 227] on div "Select a reason" at bounding box center [560, 220] width 365 height 15
click at [432, 265] on button "Save" at bounding box center [422, 268] width 102 height 41
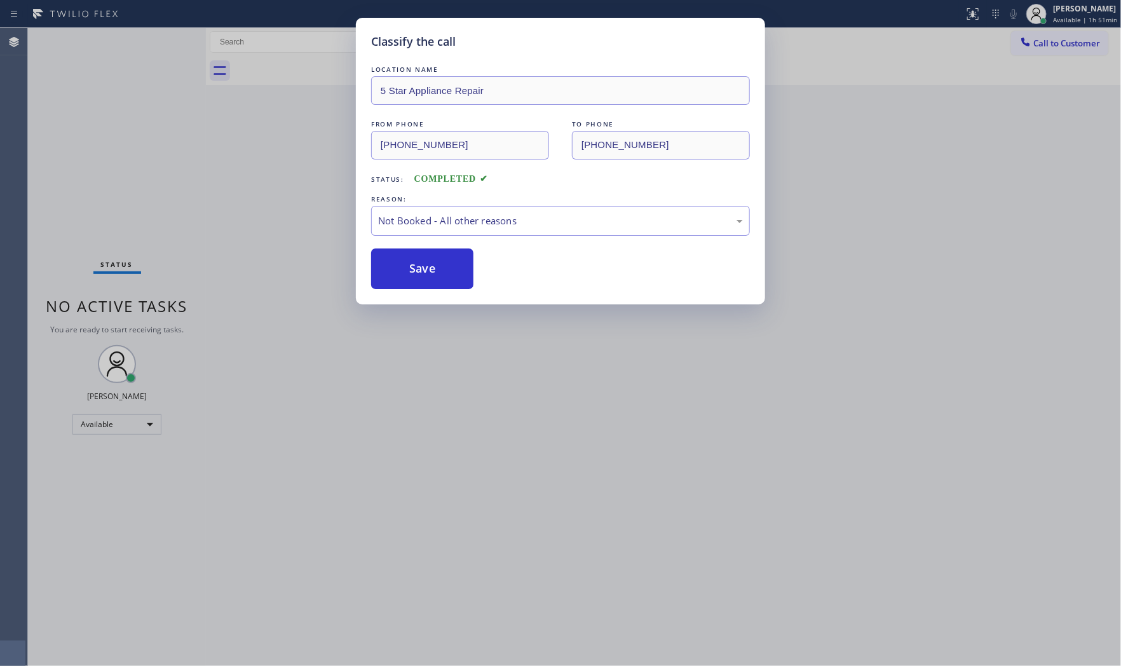
click at [432, 265] on button "Save" at bounding box center [422, 268] width 102 height 41
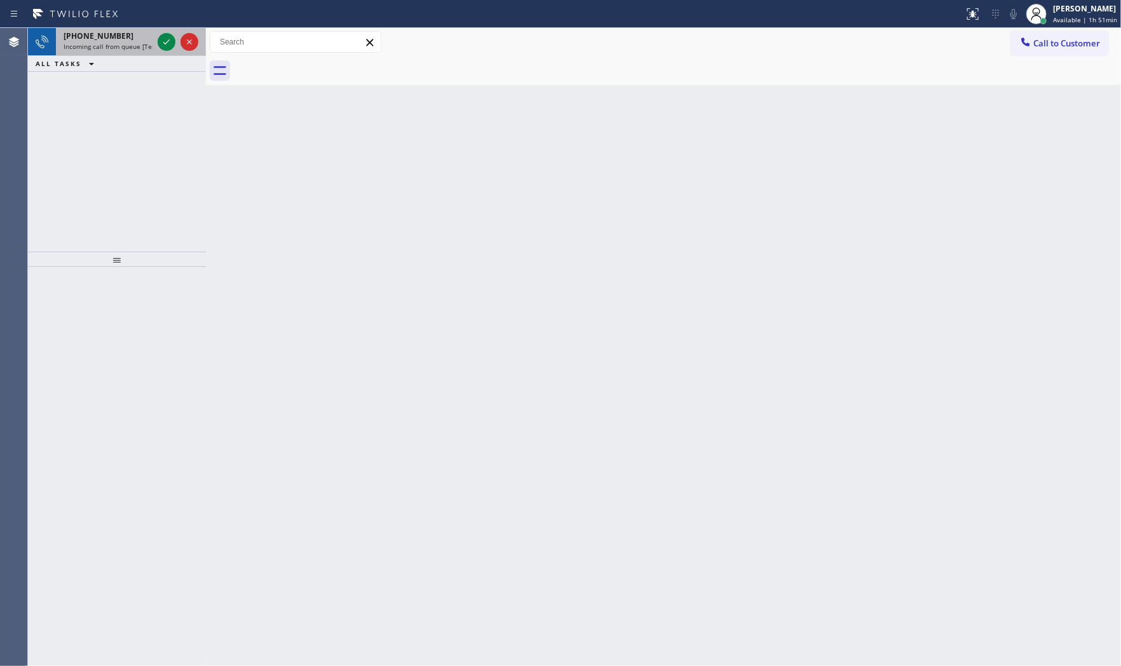
click at [123, 47] on span "Incoming call from queue [Test] All" at bounding box center [116, 46] width 105 height 9
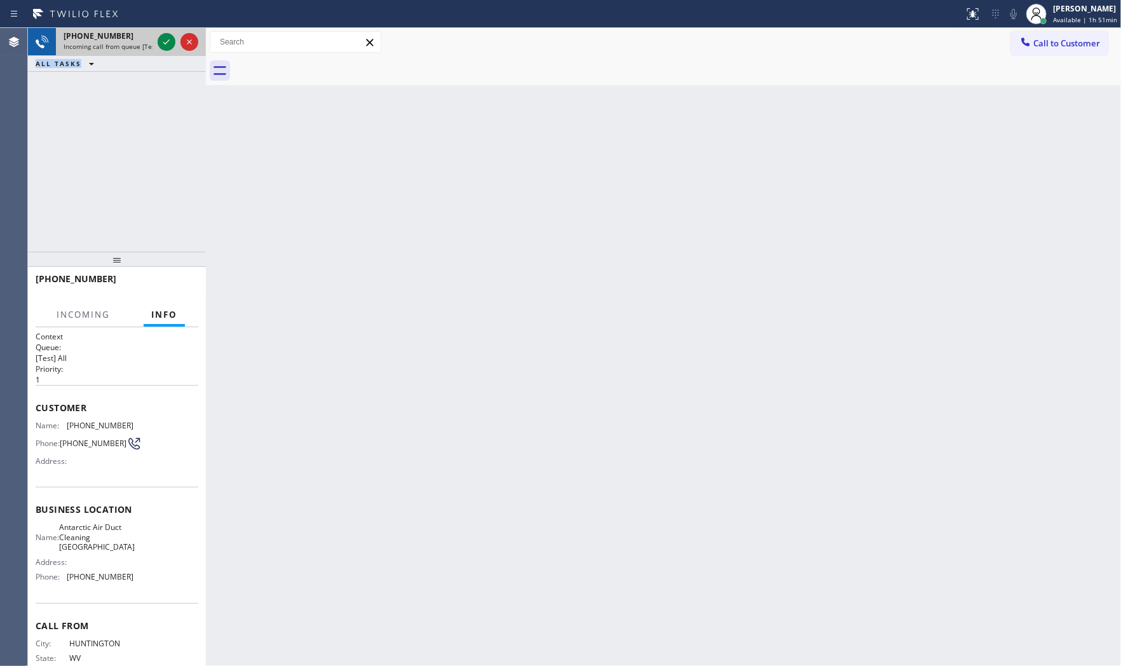
click at [169, 55] on div "[PHONE_NUMBER] Incoming call from queue [Test] All ALL TASKS ALL TASKS ACTIVE T…" at bounding box center [117, 50] width 178 height 44
click at [169, 40] on icon at bounding box center [166, 41] width 15 height 15
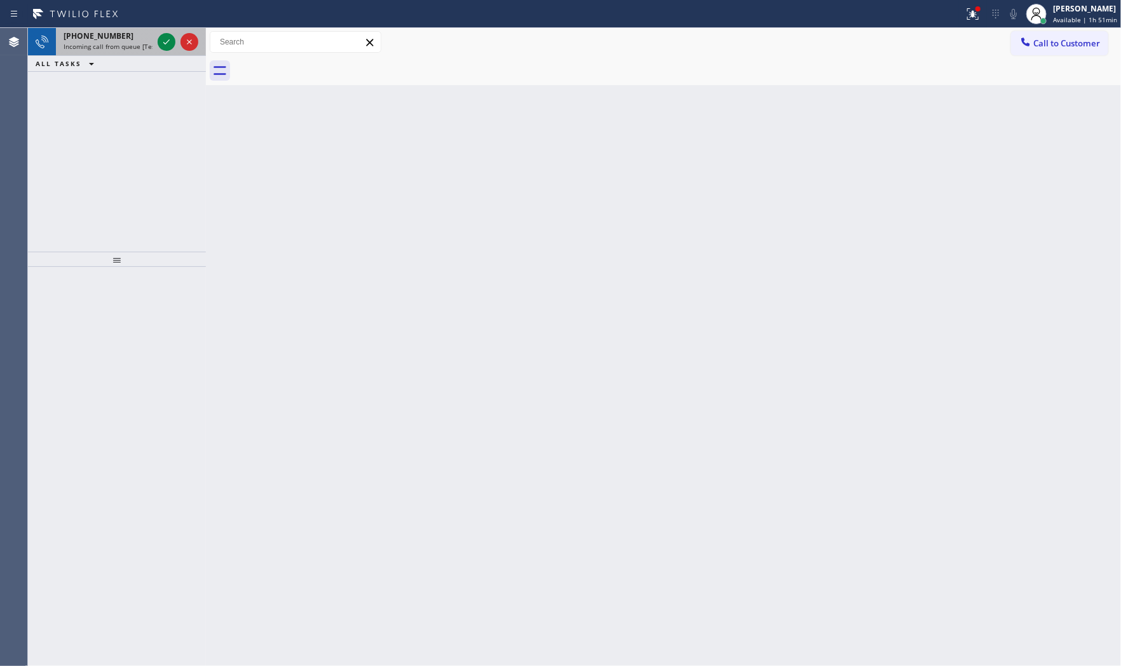
click at [130, 40] on div "[PHONE_NUMBER]" at bounding box center [108, 35] width 89 height 11
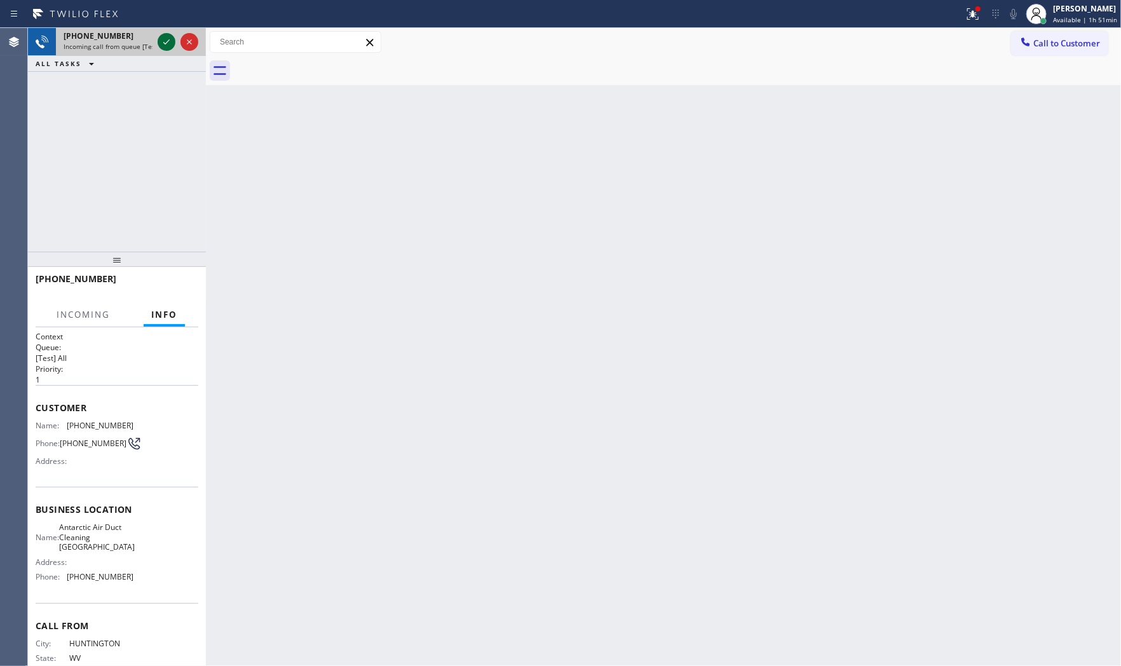
click at [164, 40] on icon at bounding box center [166, 41] width 15 height 15
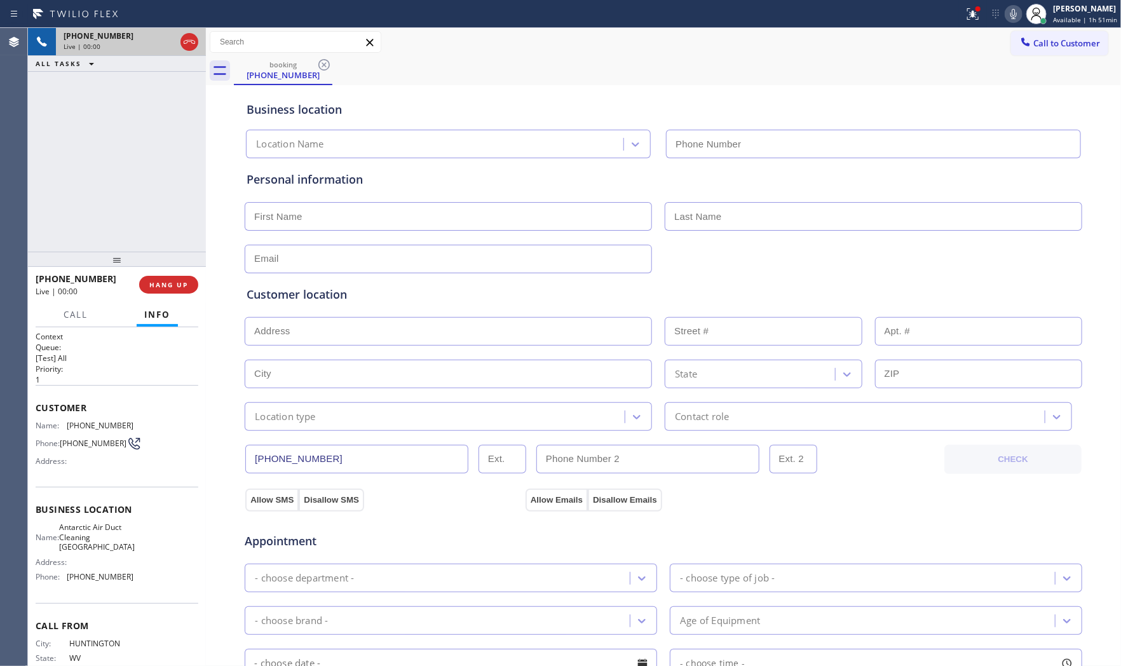
click at [179, 288] on span "HANG UP" at bounding box center [168, 284] width 39 height 9
type input "[PHONE_NUMBER]"
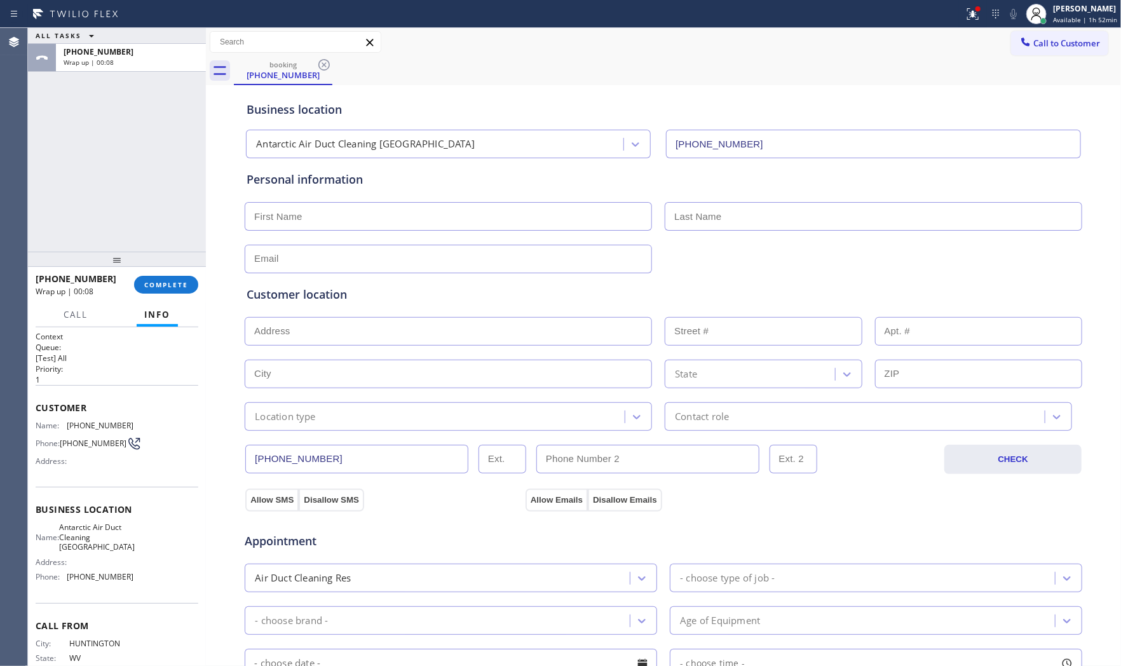
click at [179, 288] on span "COMPLETE" at bounding box center [166, 284] width 44 height 9
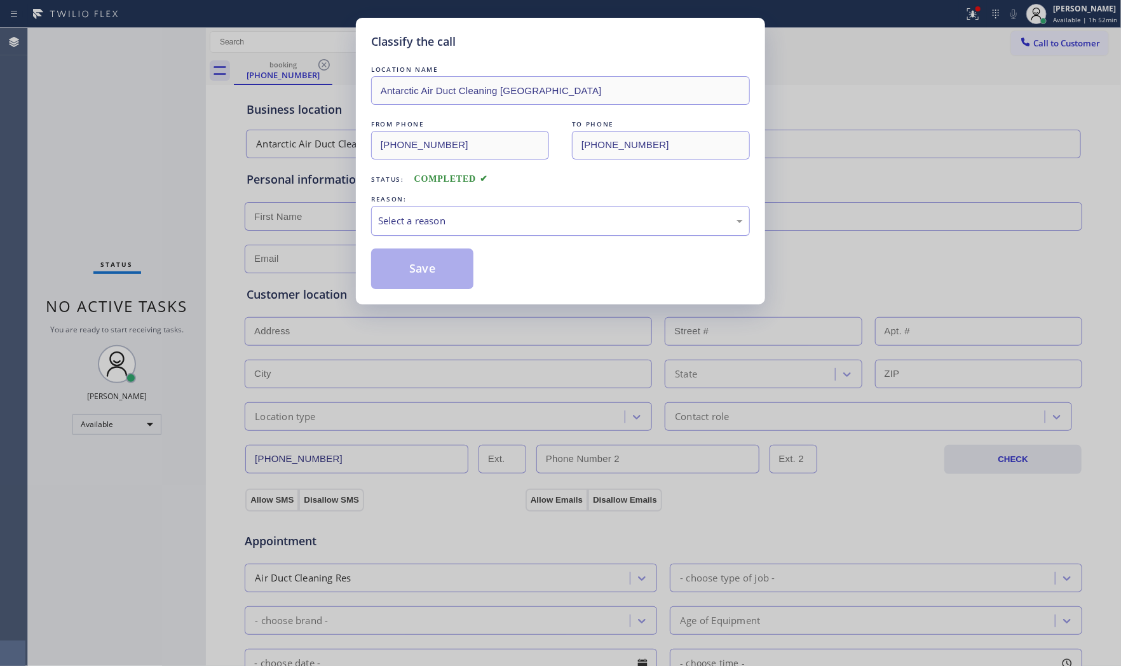
click at [426, 229] on div "Select a reason" at bounding box center [560, 221] width 379 height 30
click at [424, 268] on button "Save" at bounding box center [422, 268] width 102 height 41
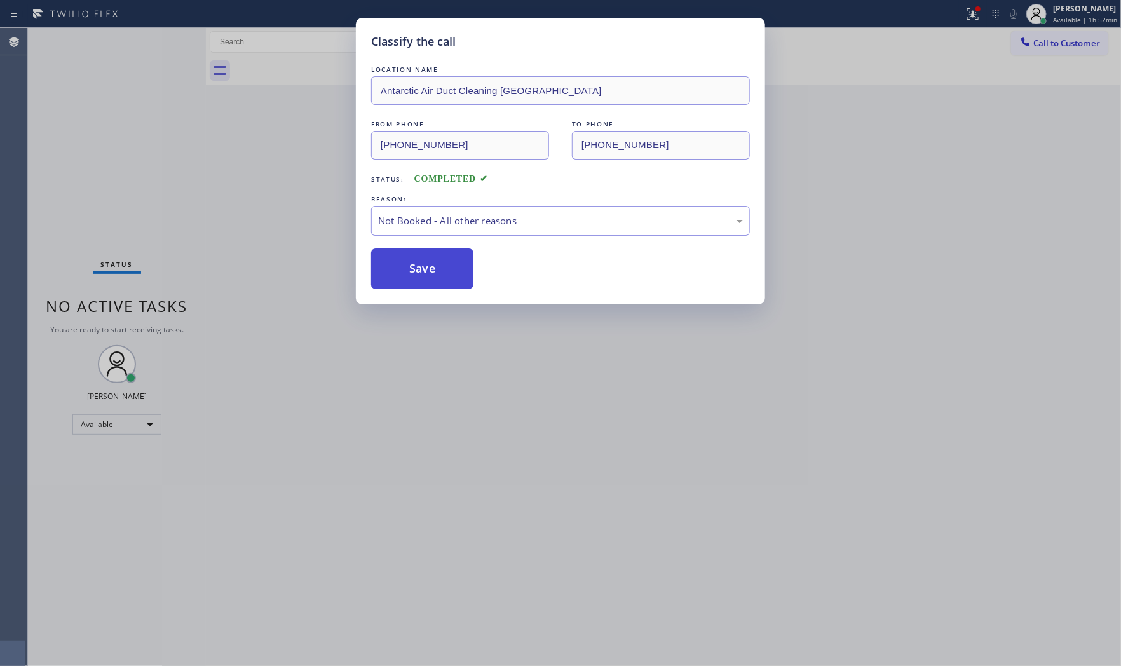
click at [424, 268] on button "Save" at bounding box center [422, 268] width 102 height 41
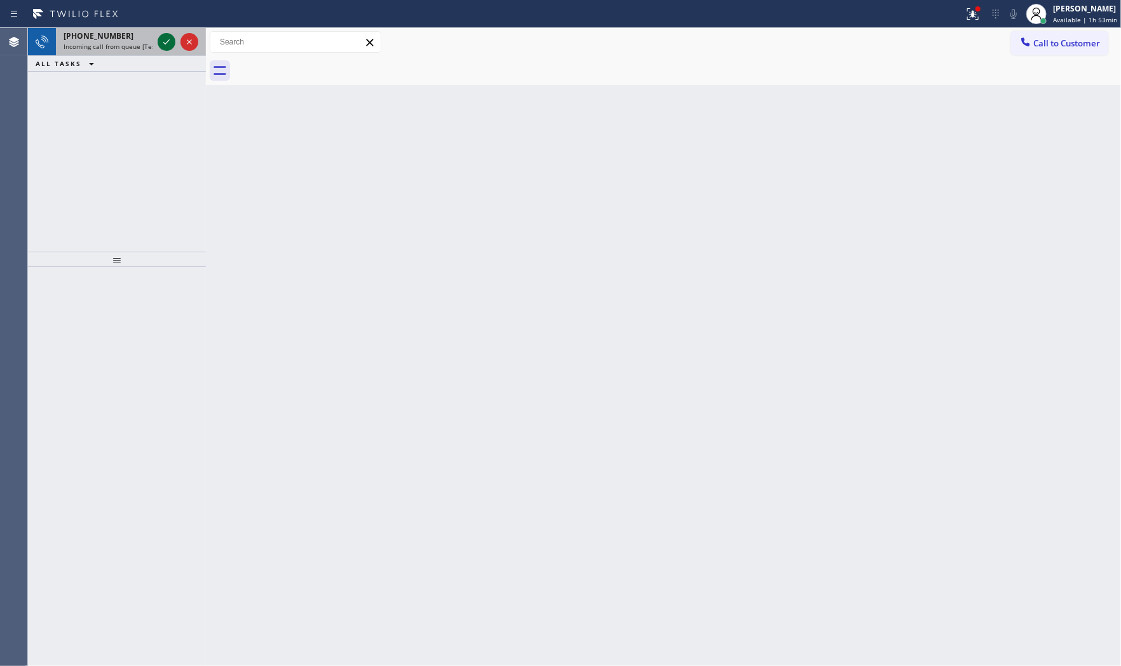
click at [166, 46] on icon at bounding box center [166, 41] width 15 height 15
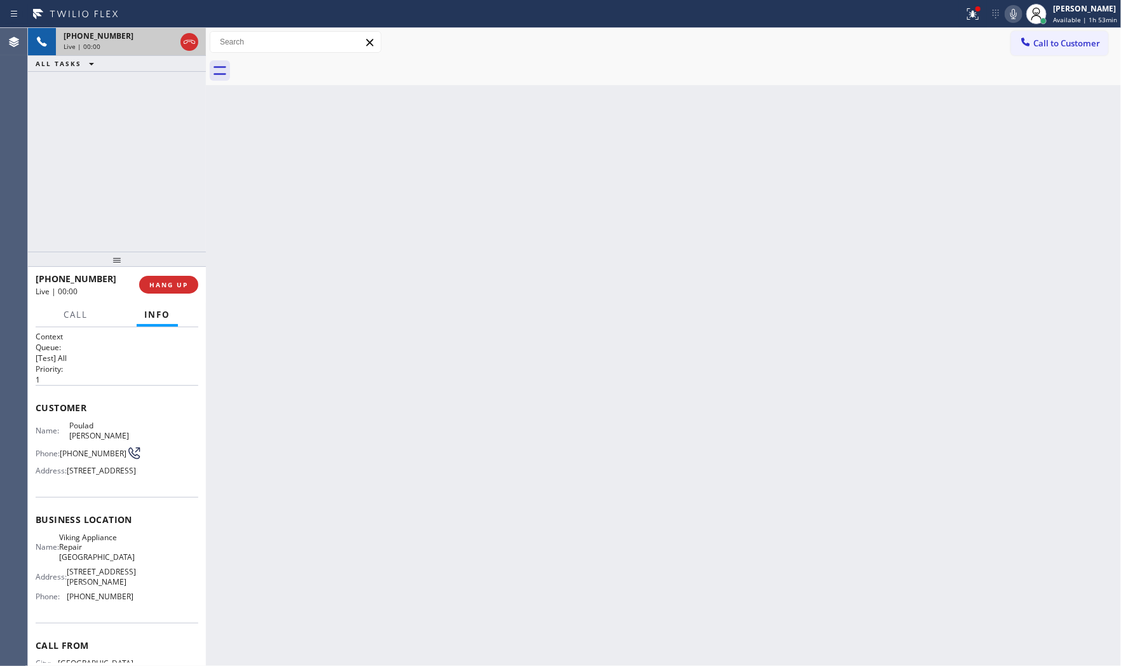
click at [182, 274] on div "[PHONE_NUMBER] Live | 00:00 HANG UP" at bounding box center [117, 284] width 163 height 33
click at [182, 284] on span "HANG UP" at bounding box center [168, 284] width 39 height 9
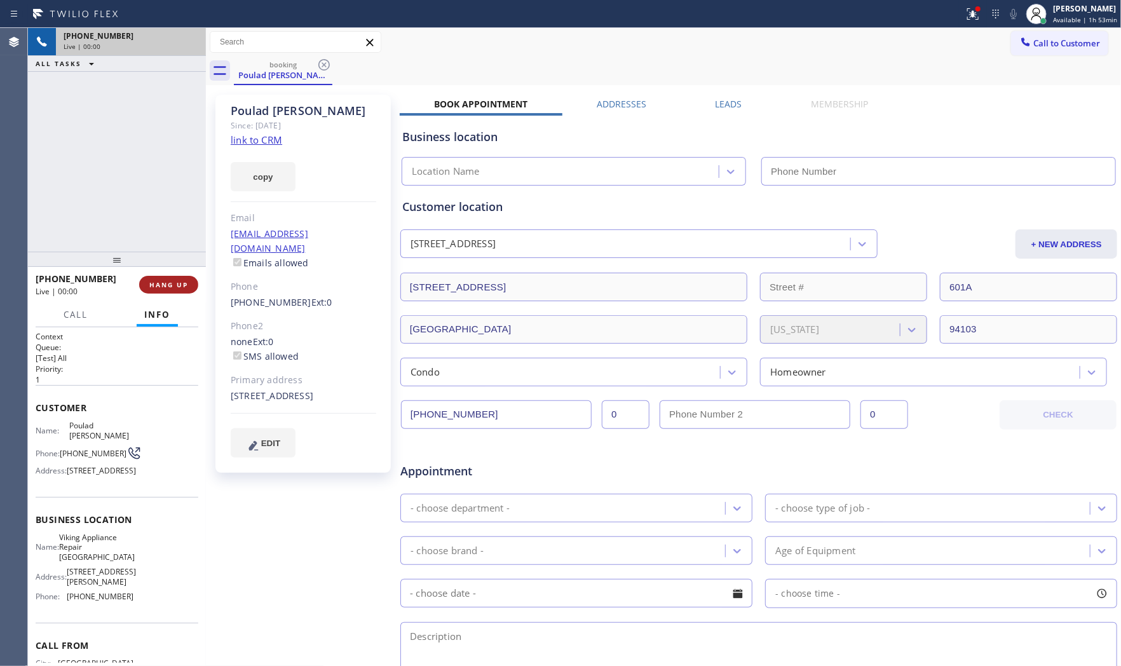
type input "[PHONE_NUMBER]"
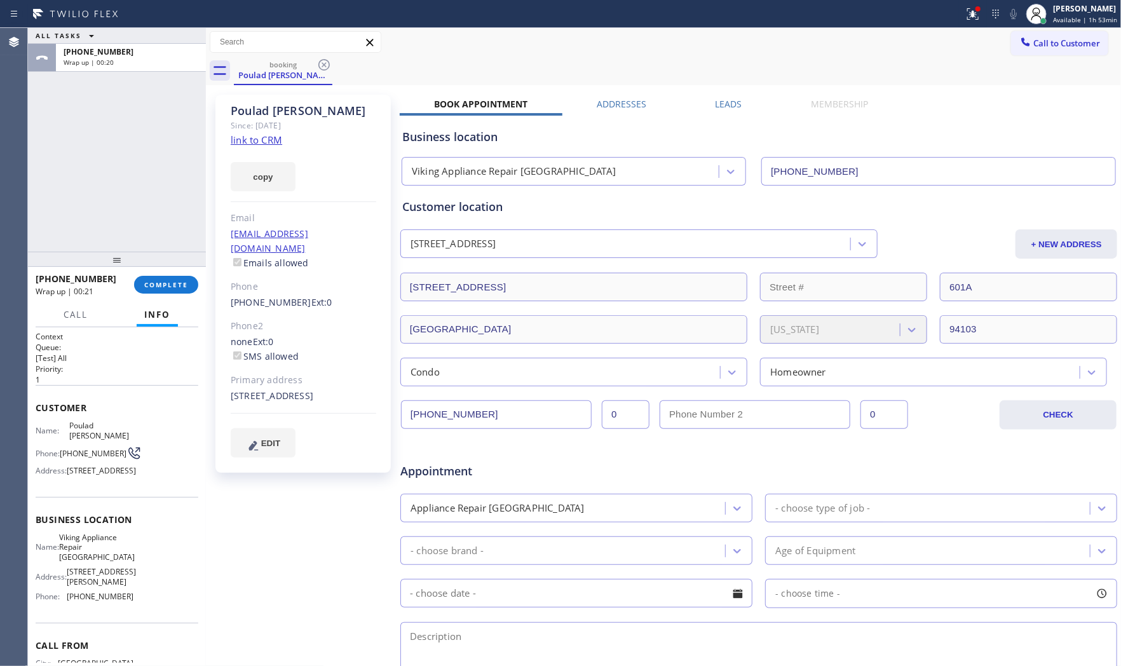
click at [275, 143] on link "link to CRM" at bounding box center [256, 139] width 51 height 13
click at [178, 282] on span "COMPLETE" at bounding box center [166, 284] width 44 height 9
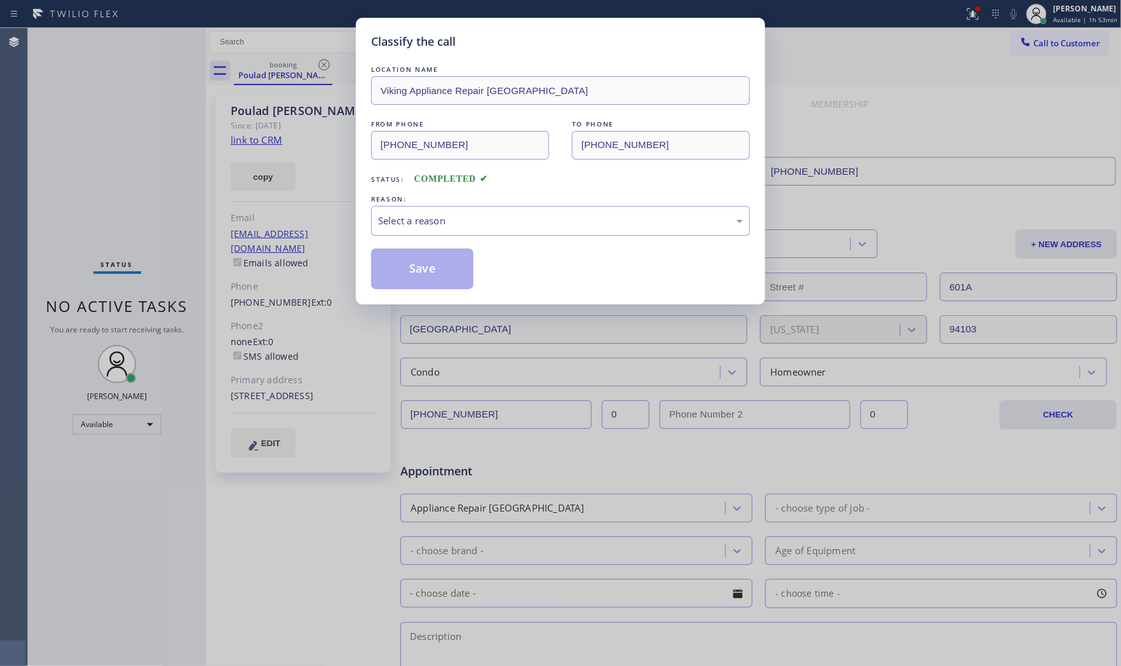
click at [471, 236] on div "LOCATION NAME Viking Appliance Repair [GEOGRAPHIC_DATA] FROM PHONE [PHONE_NUMBE…" at bounding box center [560, 176] width 379 height 226
click at [459, 231] on div "Select a reason" at bounding box center [560, 221] width 379 height 30
click at [430, 266] on button "Save" at bounding box center [422, 268] width 102 height 41
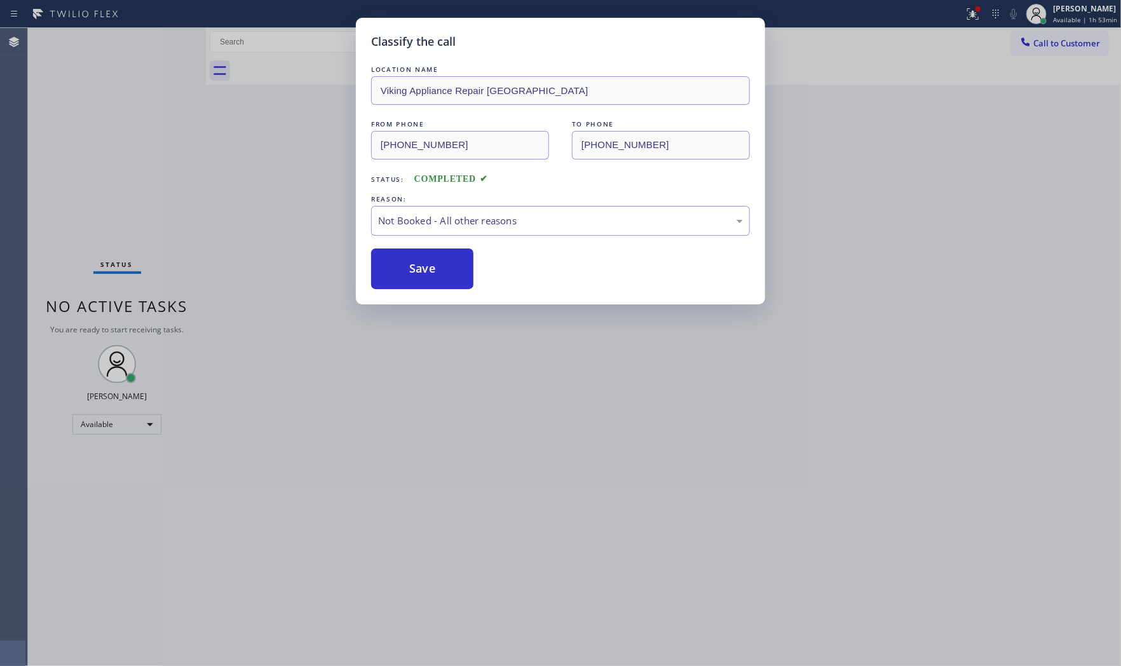
click at [430, 266] on button "Save" at bounding box center [422, 268] width 102 height 41
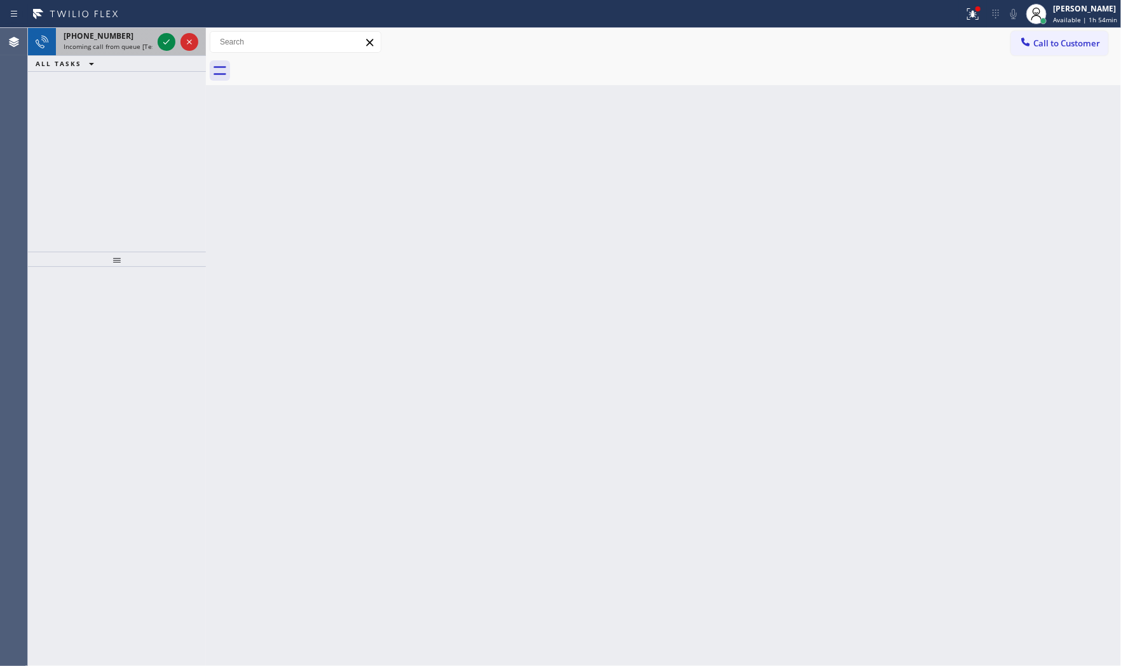
click at [105, 35] on span "[PHONE_NUMBER]" at bounding box center [99, 35] width 70 height 11
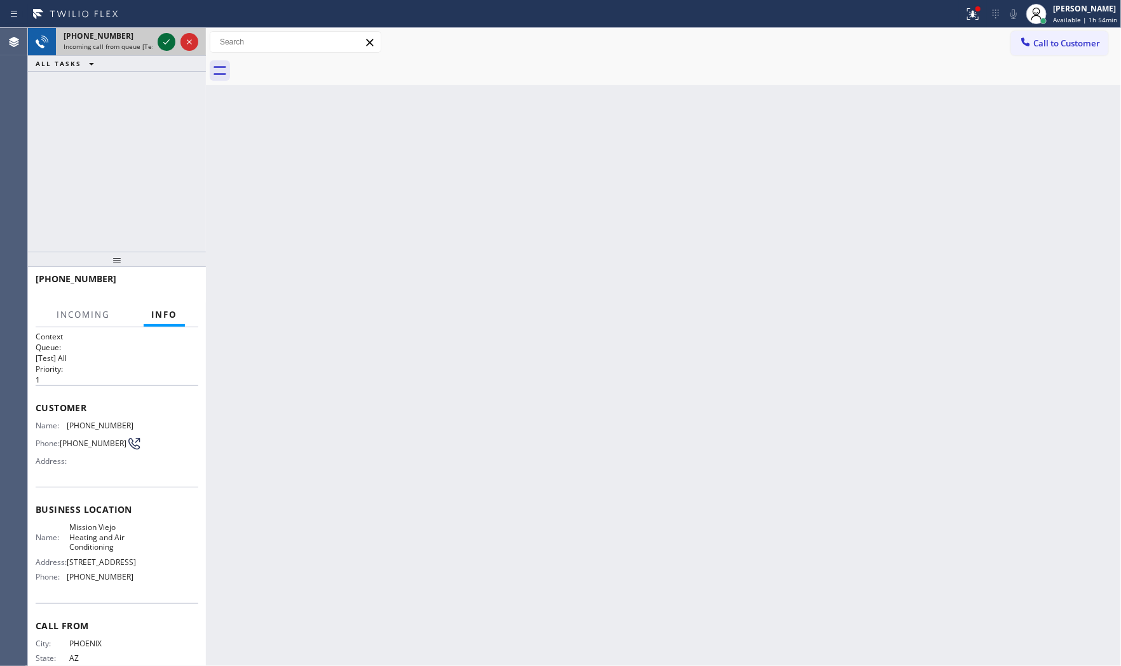
click at [169, 46] on icon at bounding box center [166, 41] width 15 height 15
click at [377, 257] on div "Back to Dashboard Change Sender ID Customers Technicians Select a contact Outbo…" at bounding box center [663, 347] width 915 height 638
click at [376, 257] on div "Back to Dashboard Change Sender ID Customers Technicians Select a contact Outbo…" at bounding box center [663, 347] width 915 height 638
click at [955, 30] on div "Call to Customer Outbound call Location Search location Your caller id phone nu…" at bounding box center [663, 42] width 915 height 29
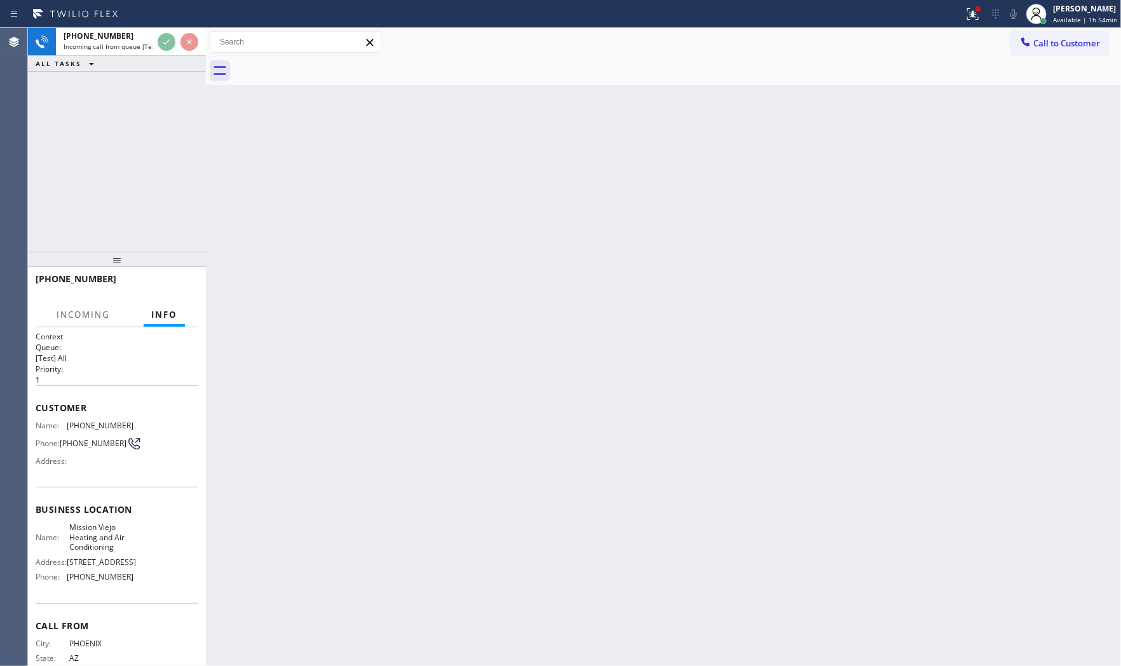
drag, startPoint x: 966, startPoint y: 17, endPoint x: 964, endPoint y: 64, distance: 47.1
click at [967, 17] on icon at bounding box center [972, 13] width 15 height 15
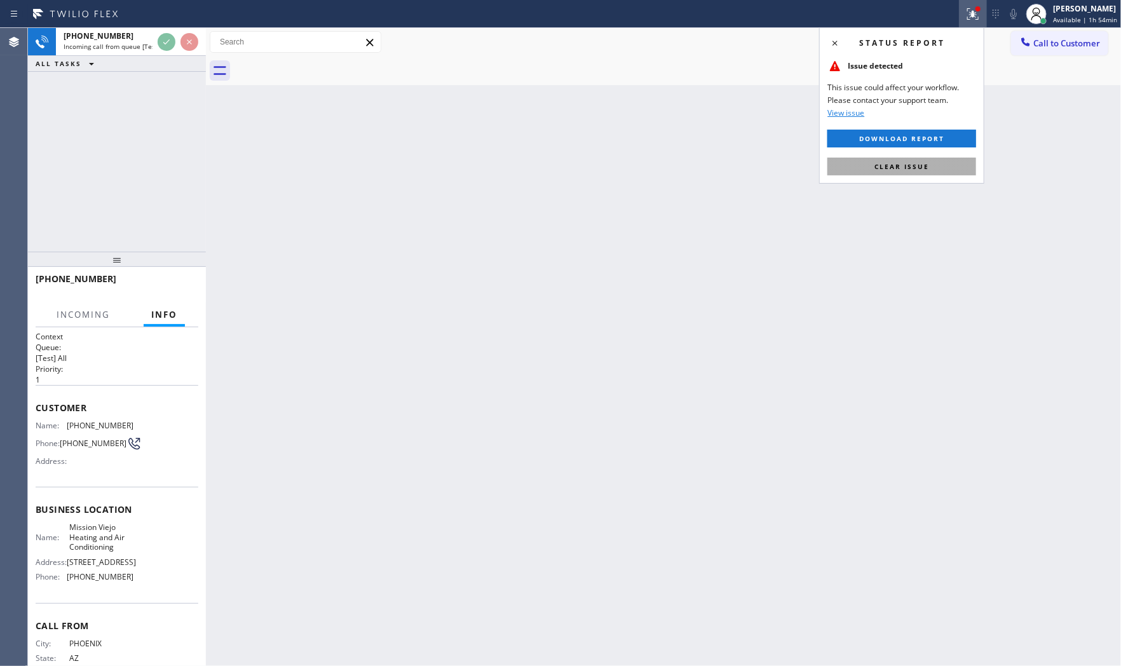
click at [945, 158] on button "Clear issue" at bounding box center [901, 167] width 149 height 18
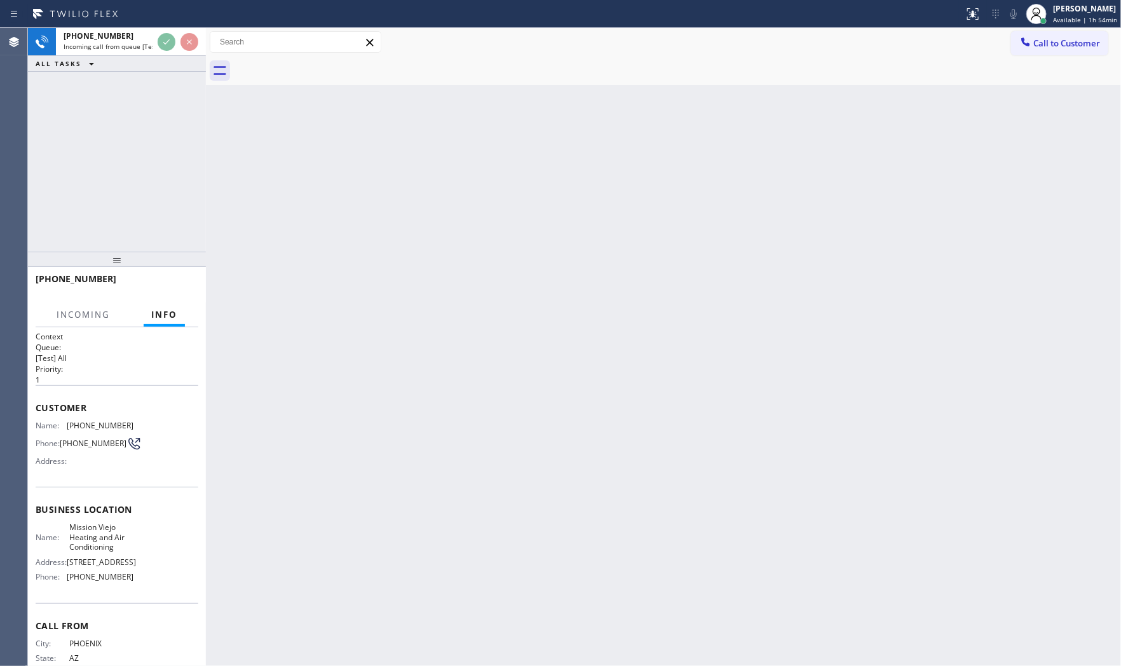
click at [561, 248] on div "Back to Dashboard Change Sender ID Customers Technicians Select a contact Outbo…" at bounding box center [663, 347] width 915 height 638
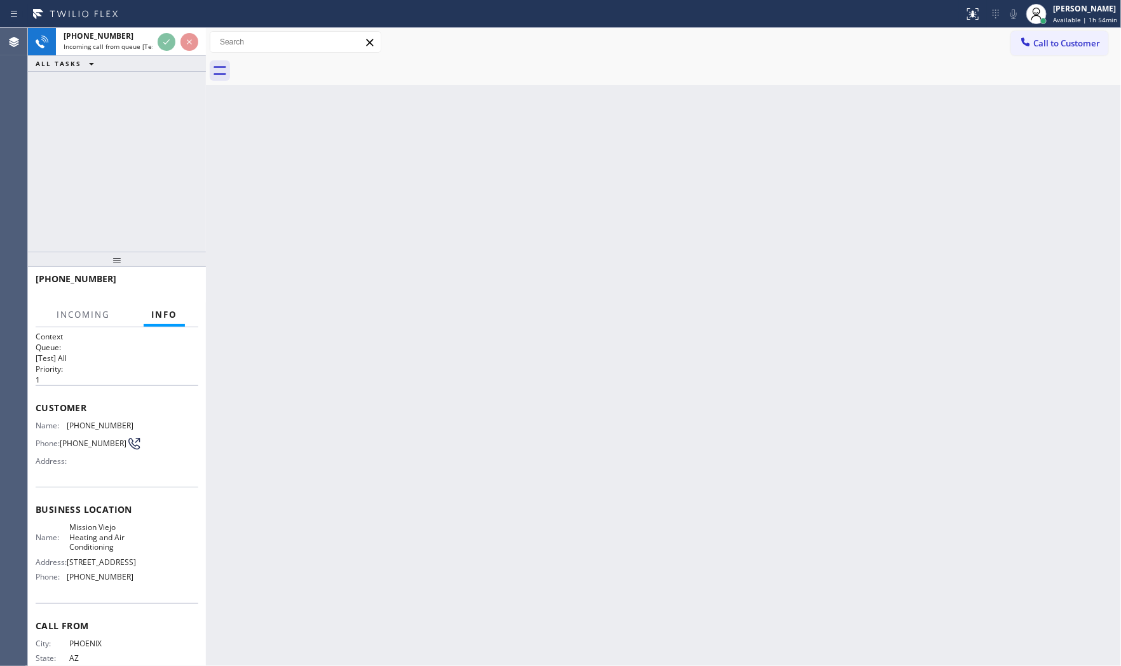
click at [561, 248] on div "Back to Dashboard Change Sender ID Customers Technicians Select a contact Outbo…" at bounding box center [663, 347] width 915 height 638
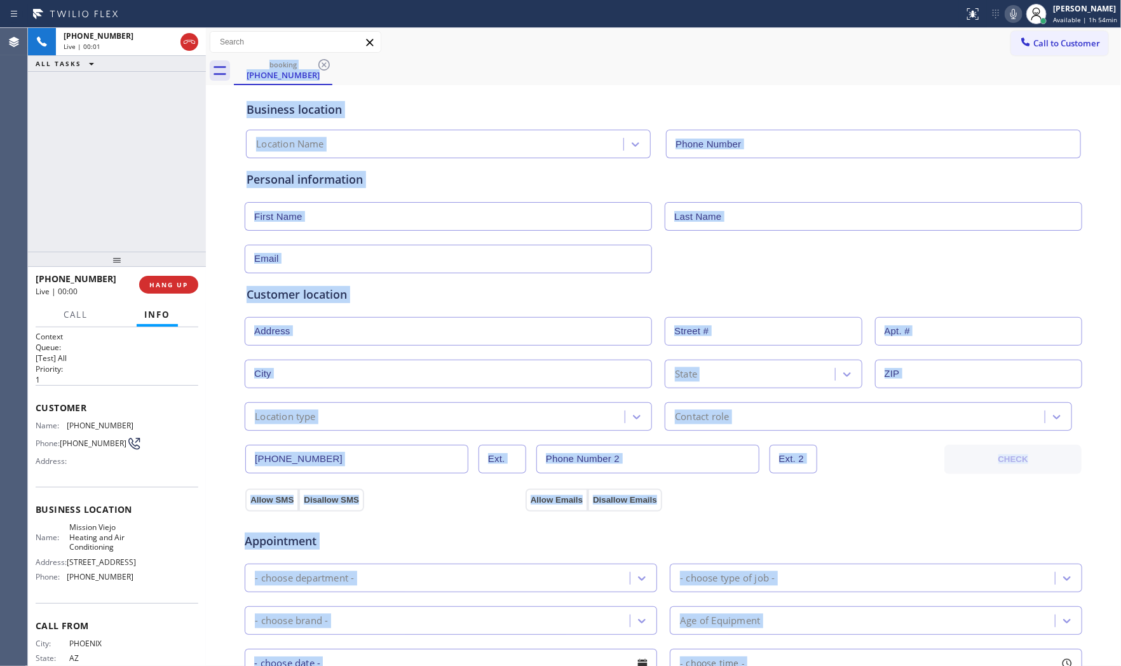
type input "[PHONE_NUMBER]"
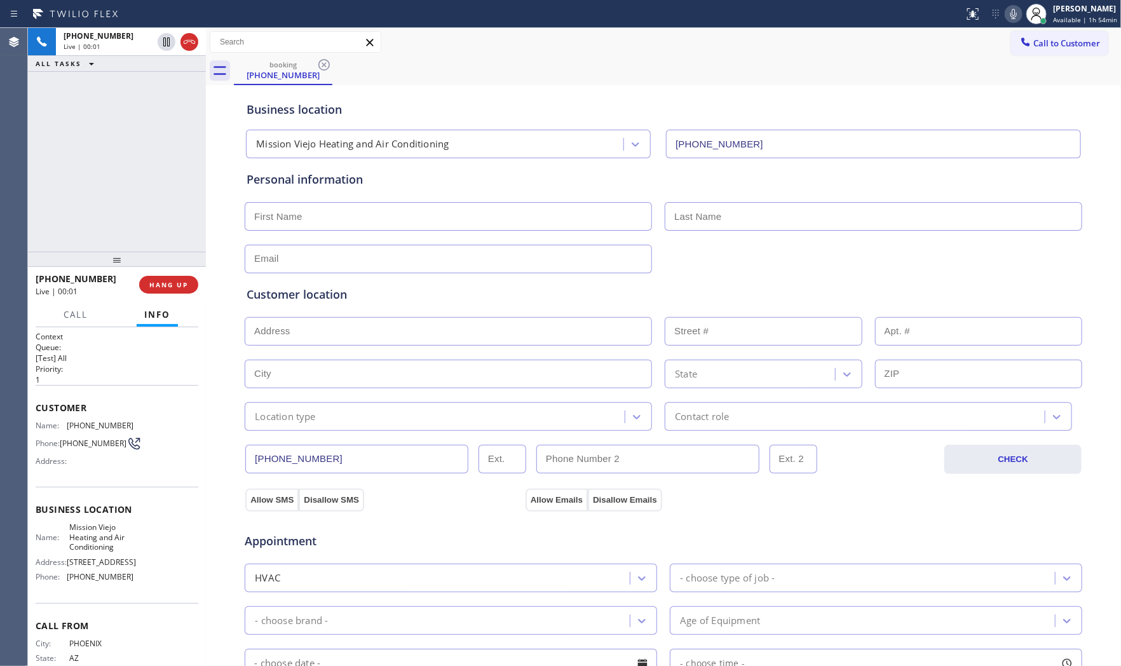
click at [182, 187] on div "[PHONE_NUMBER] Live | 00:01 ALL TASKS ALL TASKS ACTIVE TASKS TASKS IN WRAP UP" at bounding box center [117, 140] width 178 height 224
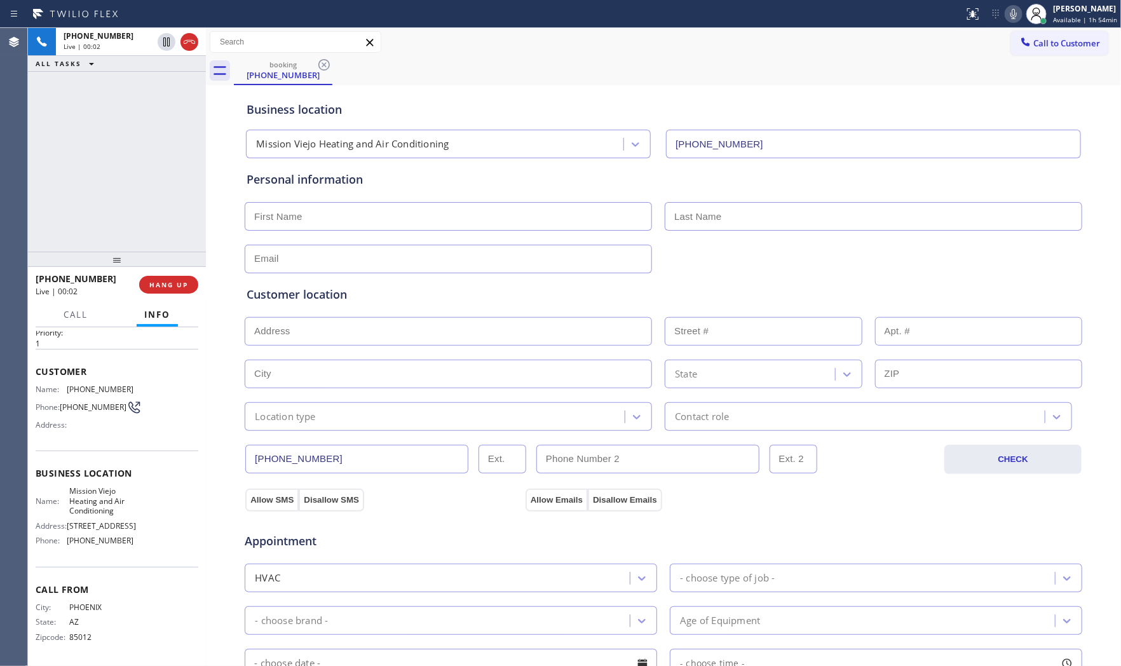
scroll to position [49, 0]
click at [182, 287] on span "HANG UP" at bounding box center [168, 284] width 39 height 9
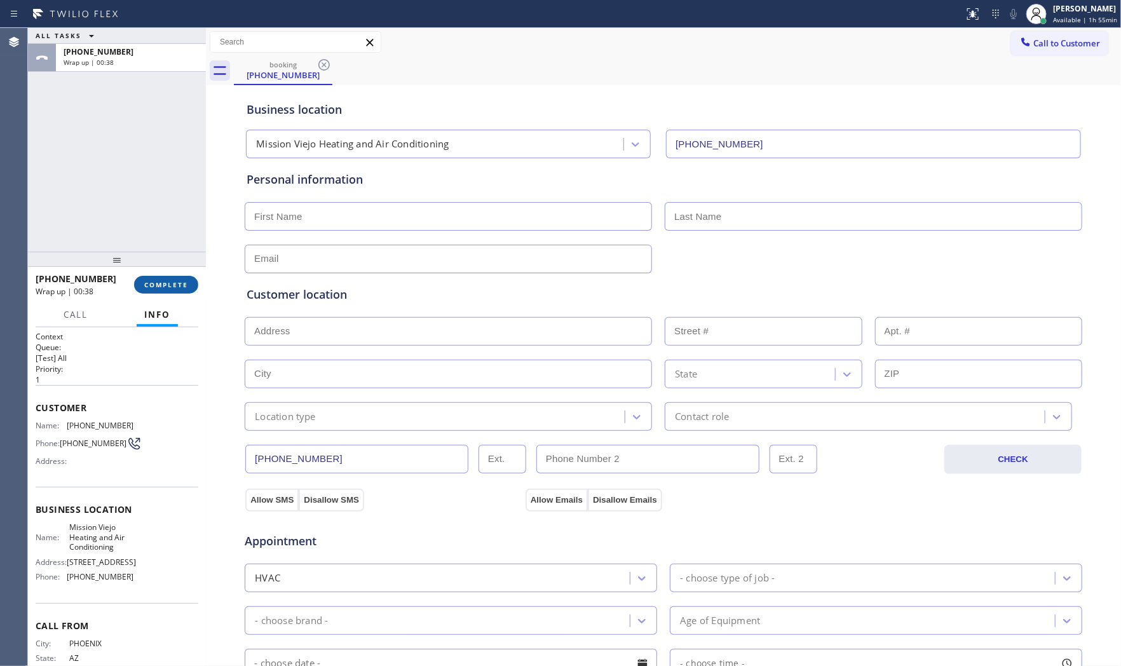
click at [170, 280] on span "COMPLETE" at bounding box center [166, 284] width 44 height 9
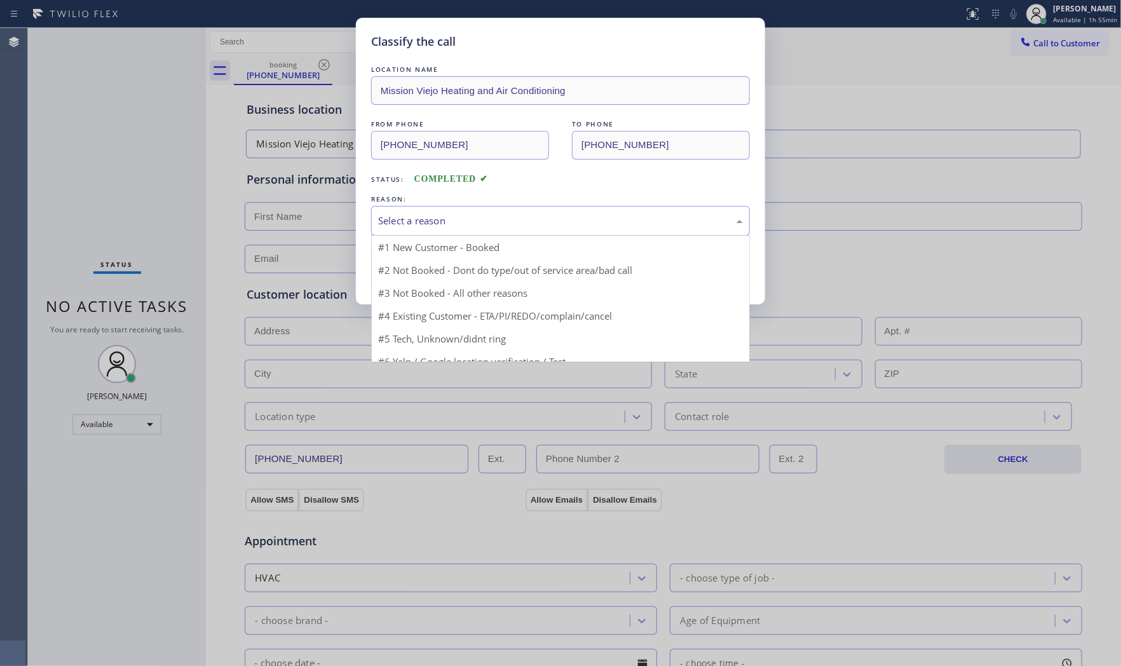
click at [421, 222] on div "Select a reason" at bounding box center [560, 220] width 365 height 15
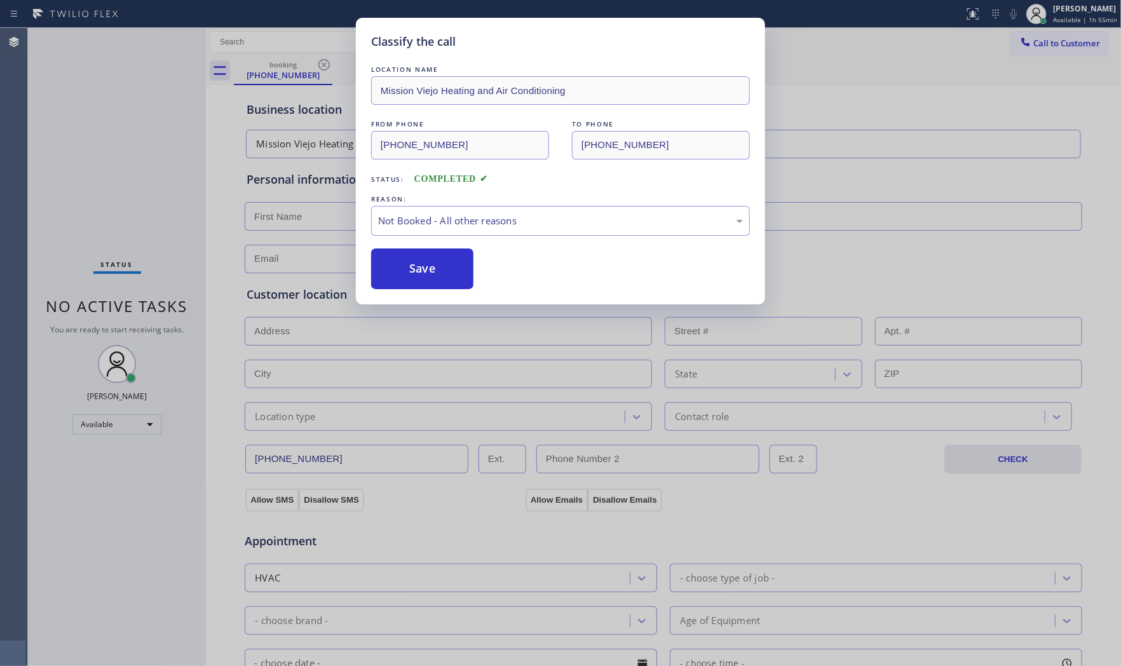
click at [407, 268] on button "Save" at bounding box center [422, 268] width 102 height 41
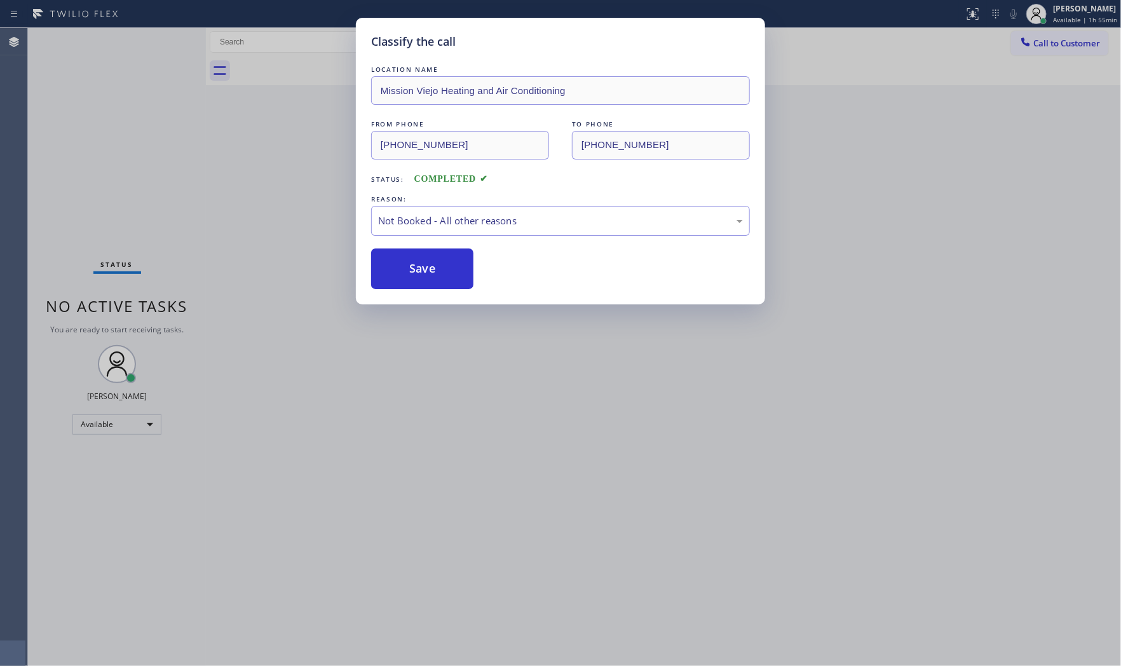
click at [407, 268] on button "Save" at bounding box center [422, 268] width 102 height 41
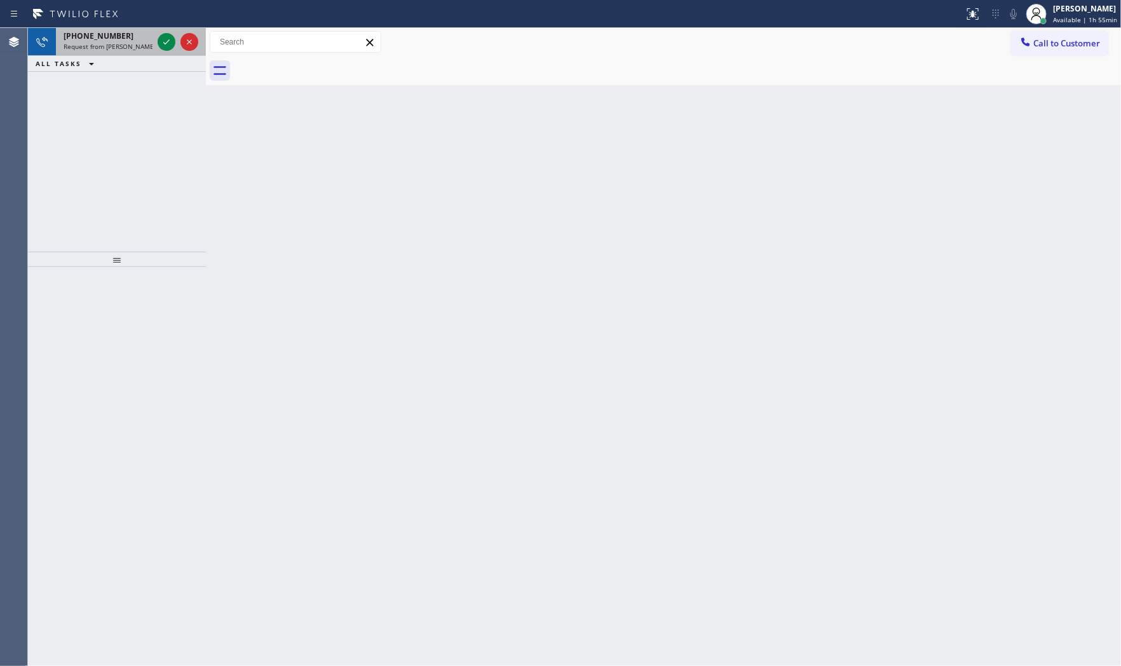
click at [90, 38] on span "[PHONE_NUMBER]" at bounding box center [99, 35] width 70 height 11
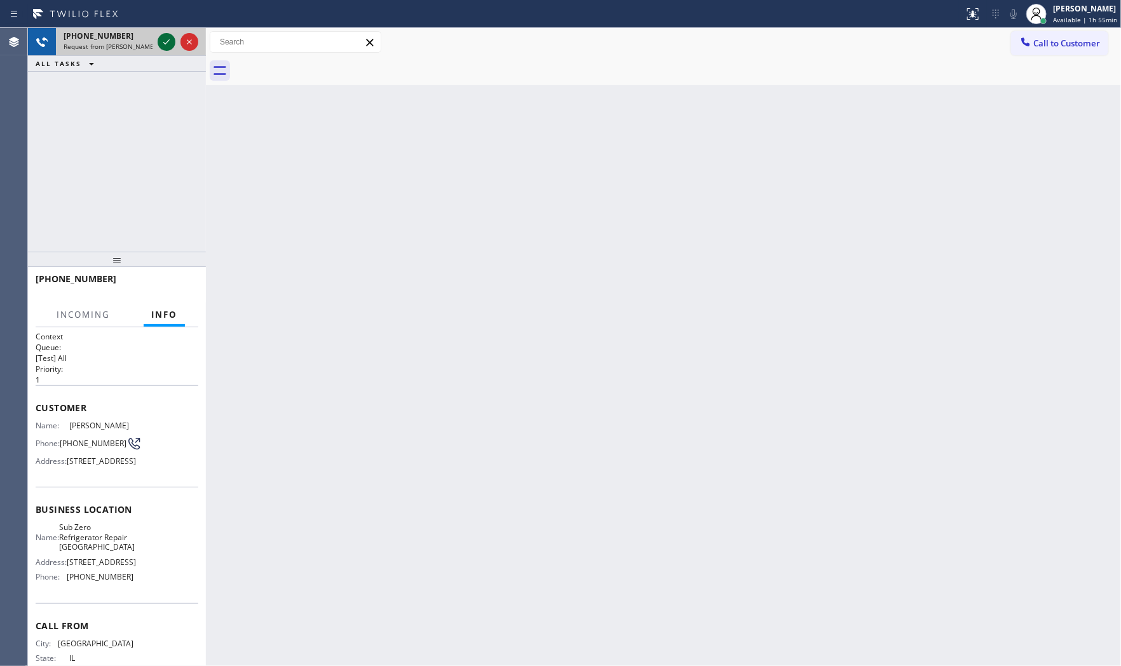
click at [159, 37] on icon at bounding box center [166, 41] width 15 height 15
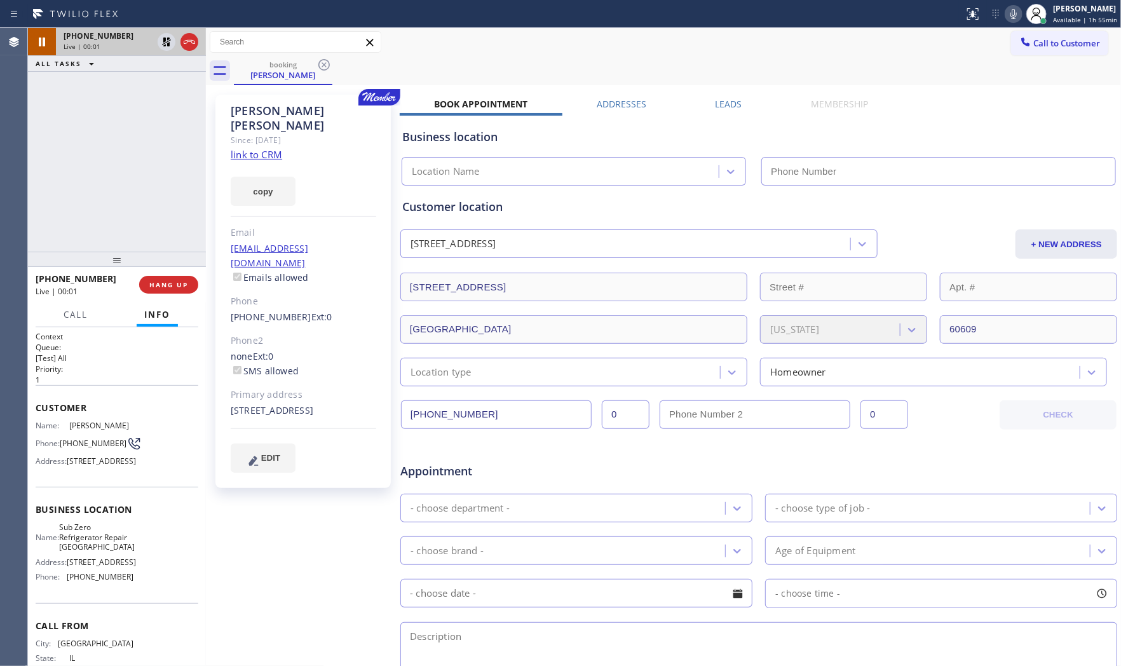
type input "[PHONE_NUMBER]"
click at [271, 148] on link "link to CRM" at bounding box center [256, 154] width 51 height 13
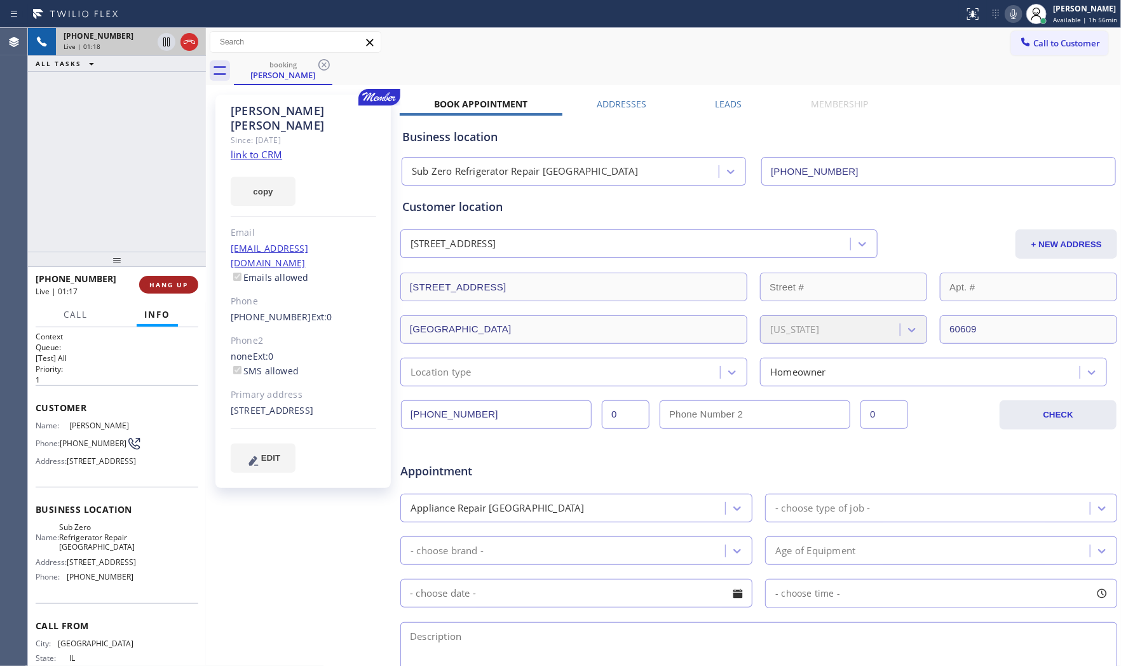
drag, startPoint x: 164, startPoint y: 289, endPoint x: 195, endPoint y: 252, distance: 48.2
click at [165, 288] on button "HANG UP" at bounding box center [168, 285] width 59 height 18
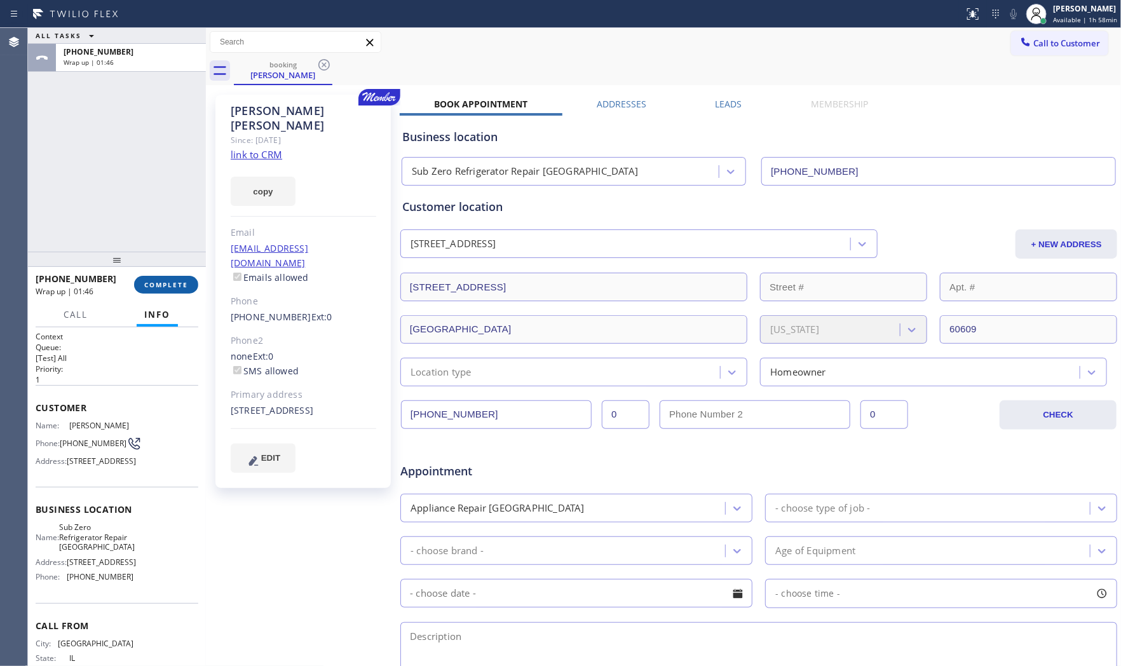
click at [138, 290] on button "COMPLETE" at bounding box center [166, 285] width 64 height 18
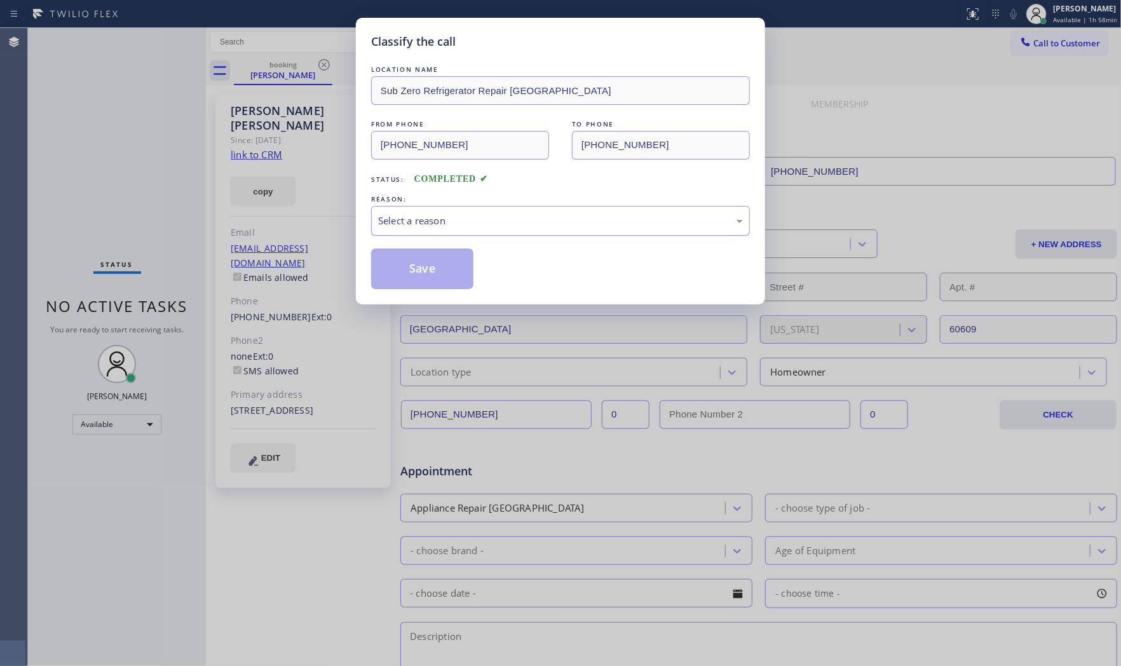
drag, startPoint x: 506, startPoint y: 200, endPoint x: 510, endPoint y: 217, distance: 17.6
click at [508, 206] on div "REASON: Select a reason" at bounding box center [560, 214] width 379 height 43
click at [510, 219] on div "Select a reason" at bounding box center [560, 220] width 365 height 15
click at [435, 276] on button "Save" at bounding box center [422, 268] width 102 height 41
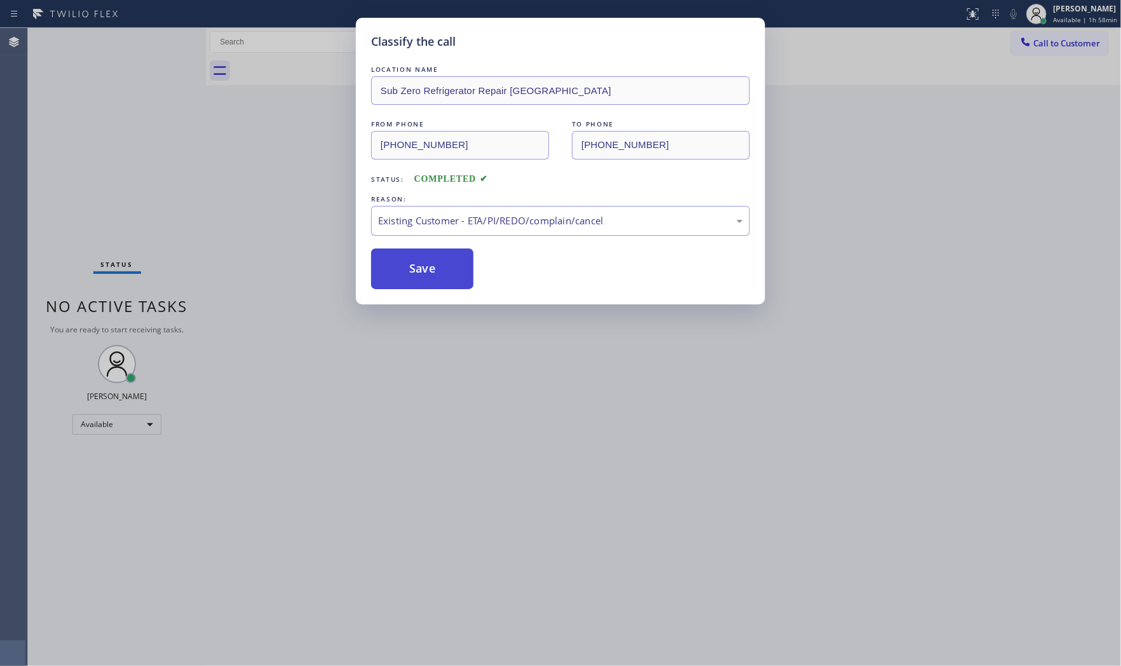
click at [435, 276] on button "Save" at bounding box center [422, 268] width 102 height 41
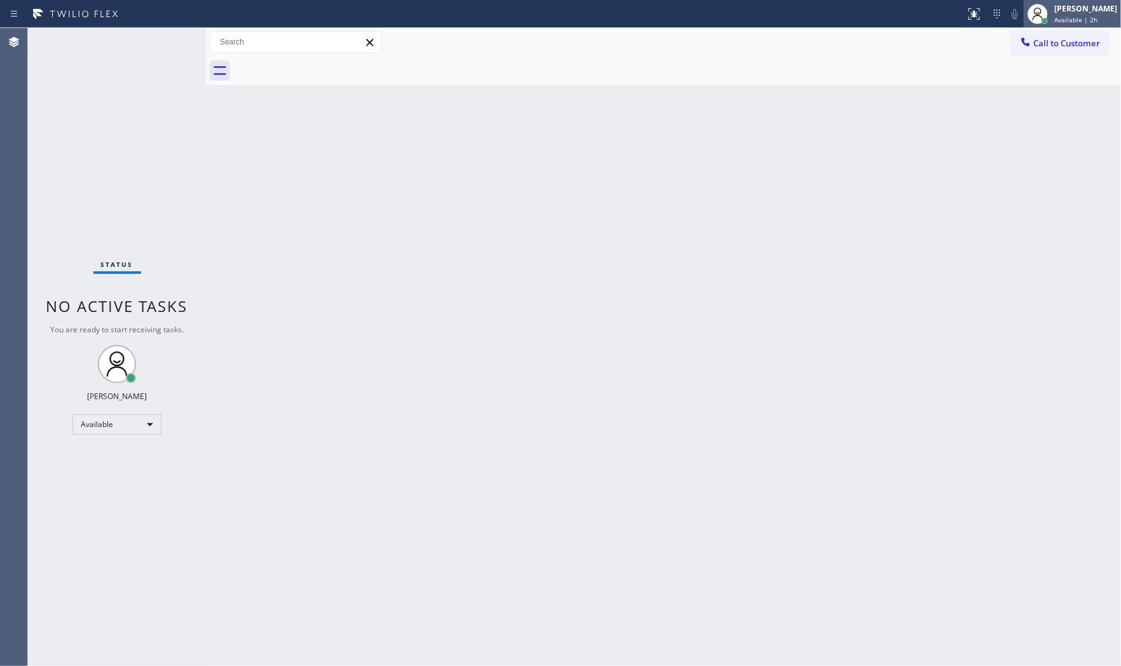
click at [1057, 3] on div "[PERSON_NAME]" at bounding box center [1085, 8] width 63 height 11
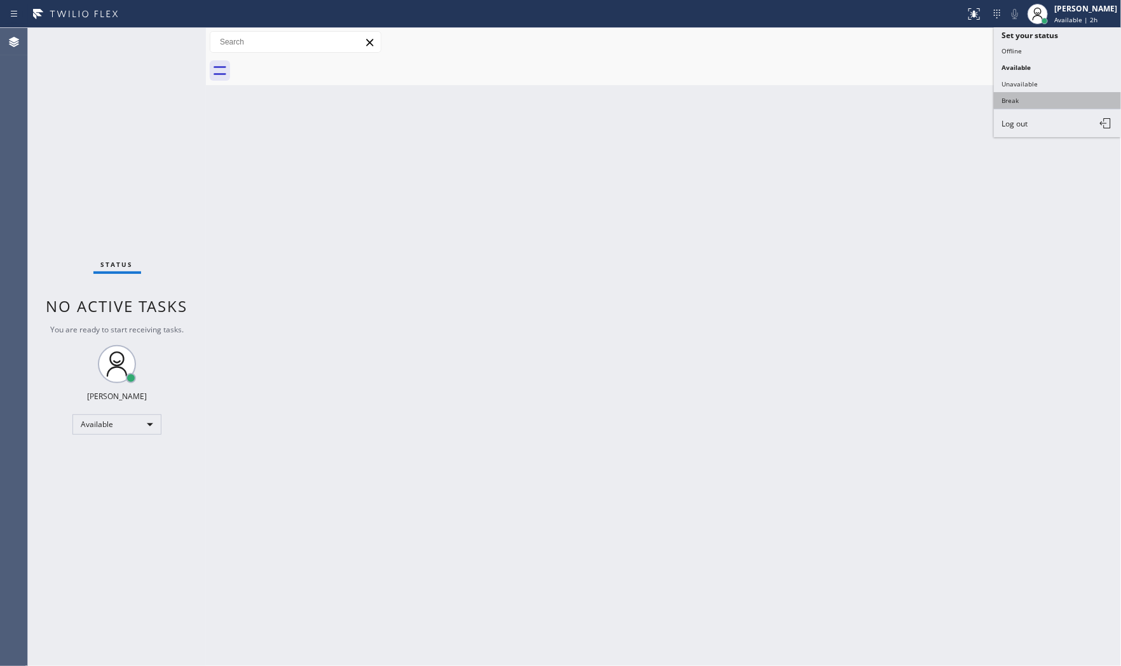
click at [1047, 96] on button "Break" at bounding box center [1057, 100] width 127 height 17
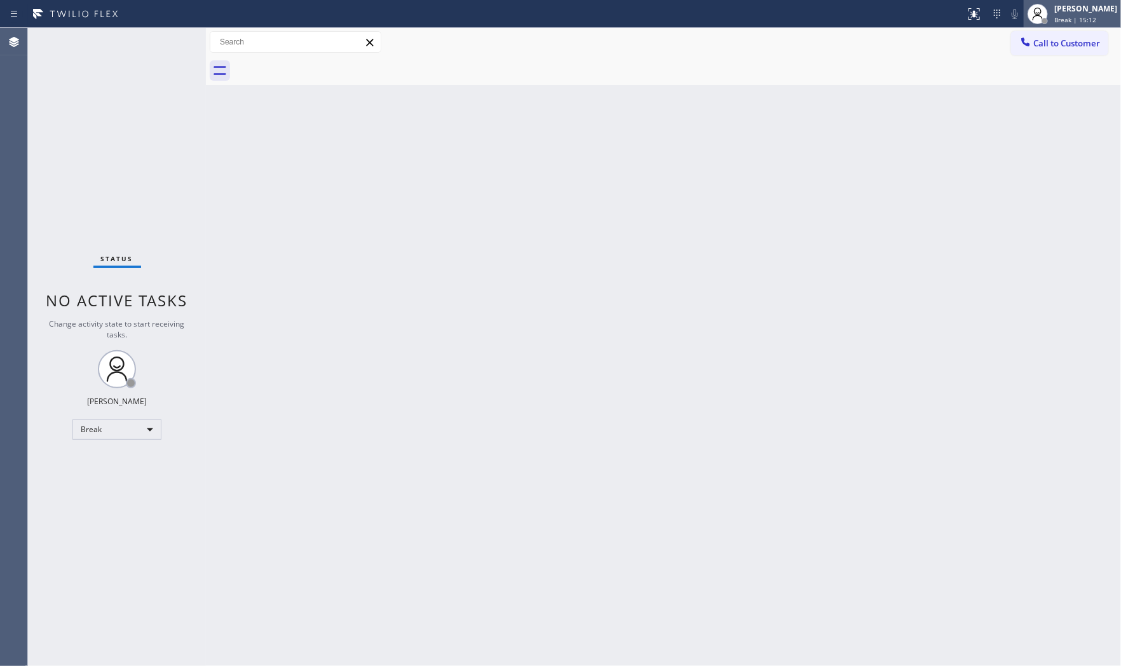
click at [1036, 25] on div at bounding box center [1038, 14] width 28 height 28
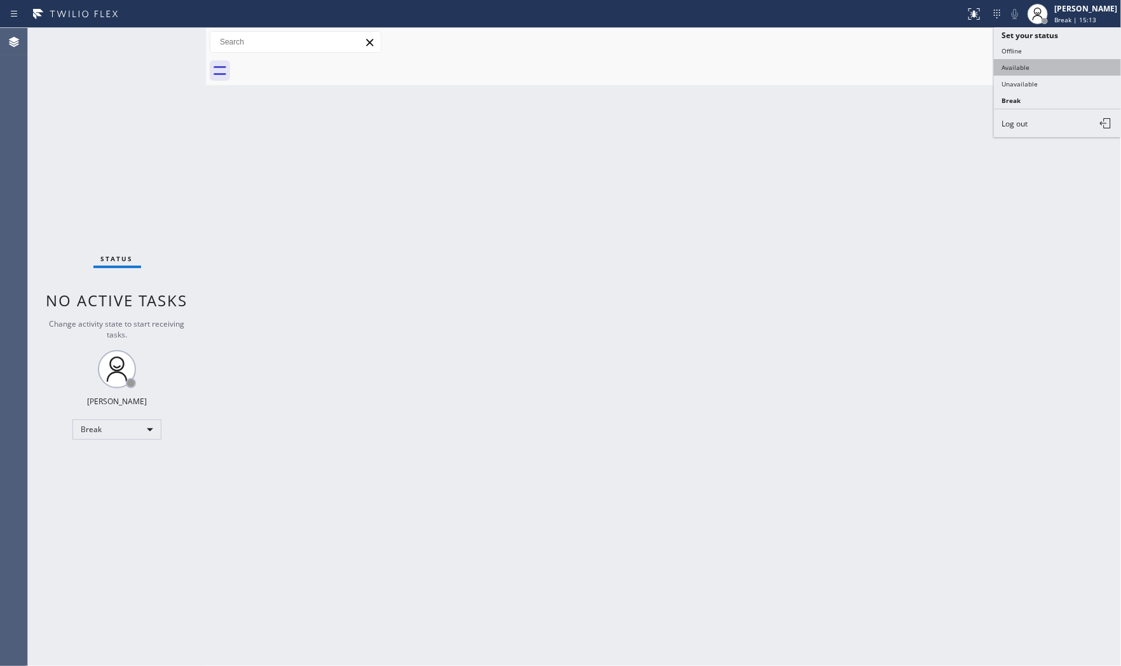
click at [1027, 65] on button "Available" at bounding box center [1057, 67] width 127 height 17
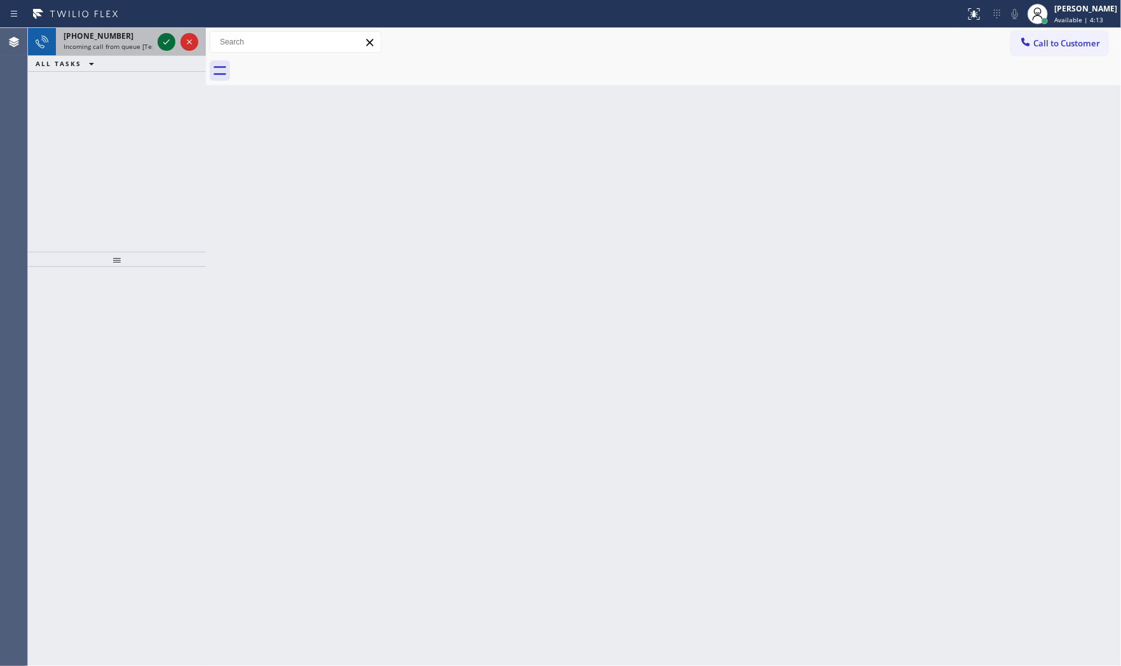
click at [161, 38] on icon at bounding box center [166, 41] width 15 height 15
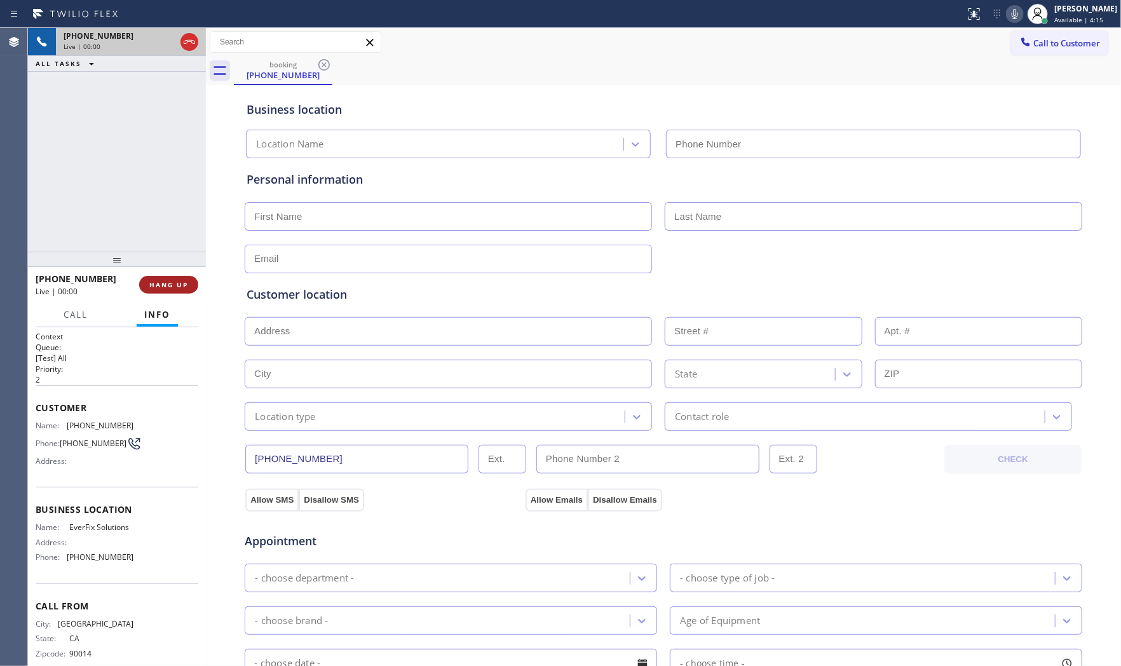
type input "[PHONE_NUMBER]"
click at [170, 267] on div at bounding box center [117, 259] width 178 height 15
click at [173, 281] on span "HANG UP" at bounding box center [168, 285] width 39 height 9
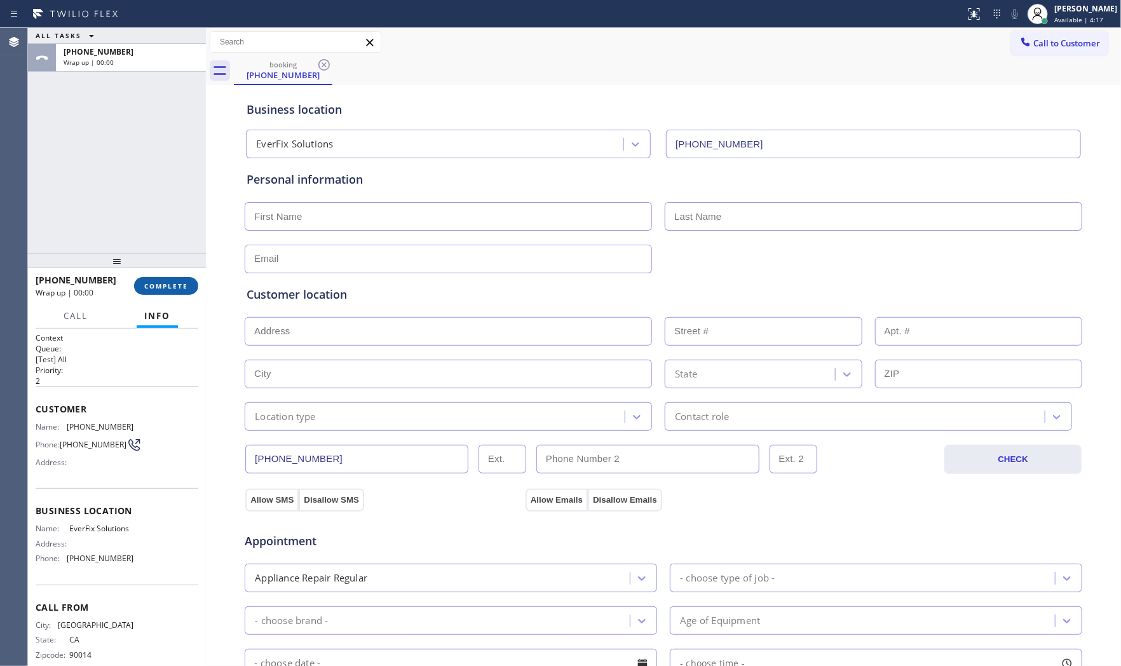
click at [173, 281] on span "COMPLETE" at bounding box center [166, 285] width 44 height 9
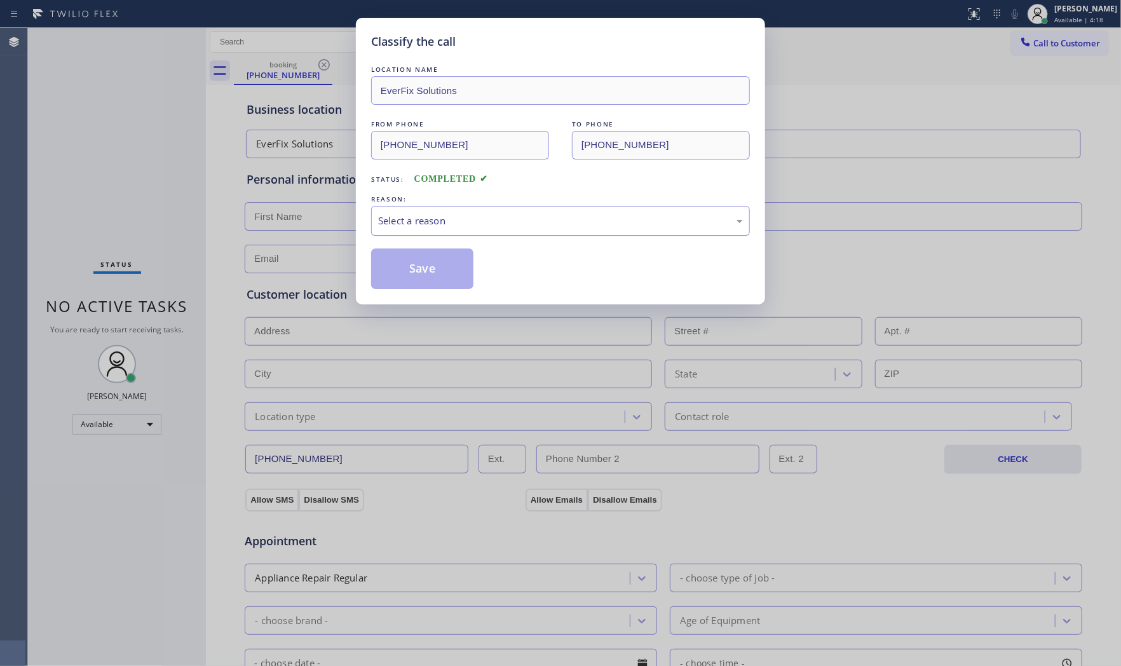
click at [481, 223] on div "Select a reason" at bounding box center [560, 220] width 365 height 15
click at [435, 313] on div "Classify the call LOCATION NAME EverFix Solutions FROM PHONE [PHONE_NUMBER] TO …" at bounding box center [560, 333] width 1121 height 666
click at [435, 289] on div "Classify the call LOCATION NAME EverFix Solutions FROM PHONE [PHONE_NUMBER] TO …" at bounding box center [560, 161] width 409 height 287
click at [434, 286] on button "Save" at bounding box center [422, 268] width 102 height 41
click at [434, 284] on button "Save" at bounding box center [422, 268] width 102 height 41
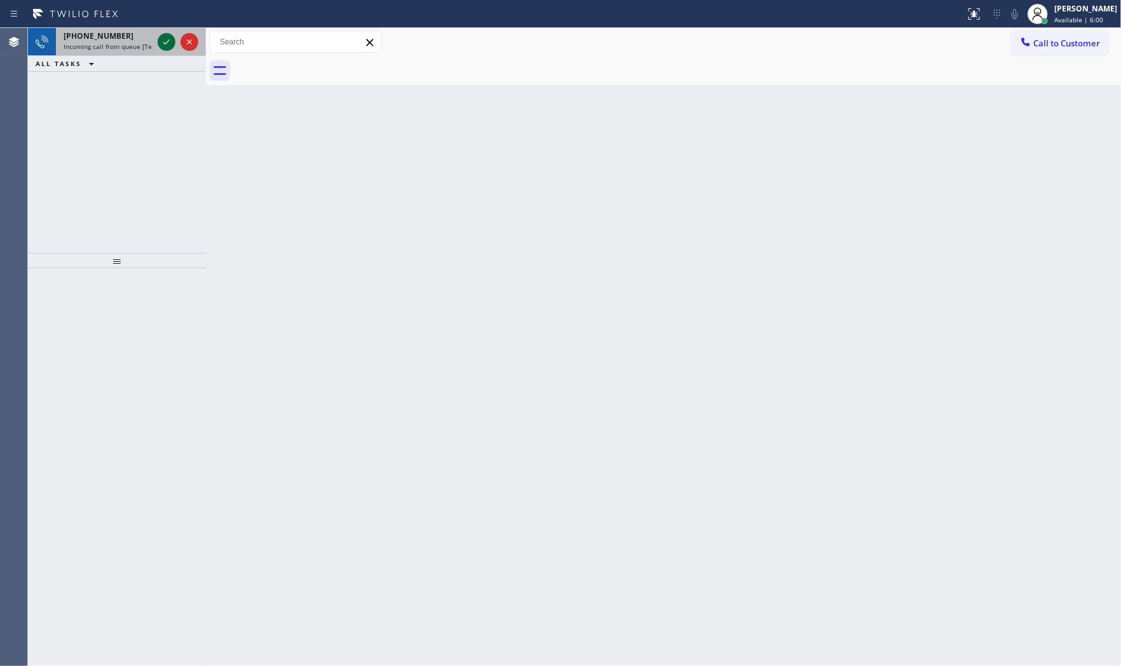
click at [168, 43] on icon at bounding box center [166, 41] width 15 height 15
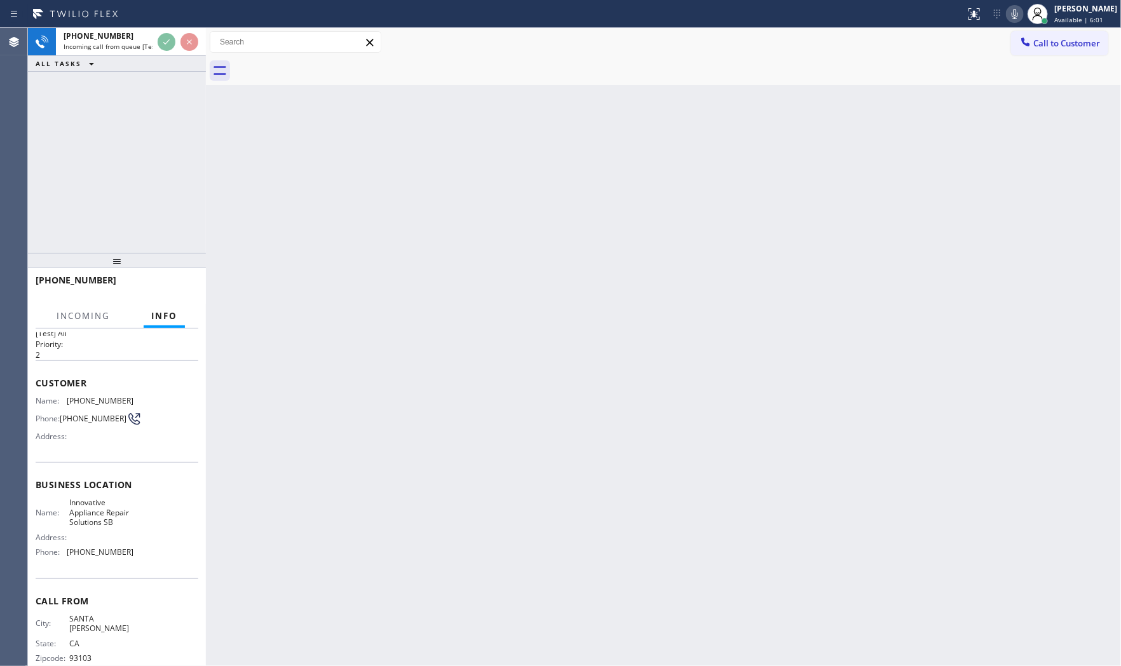
scroll to position [50, 0]
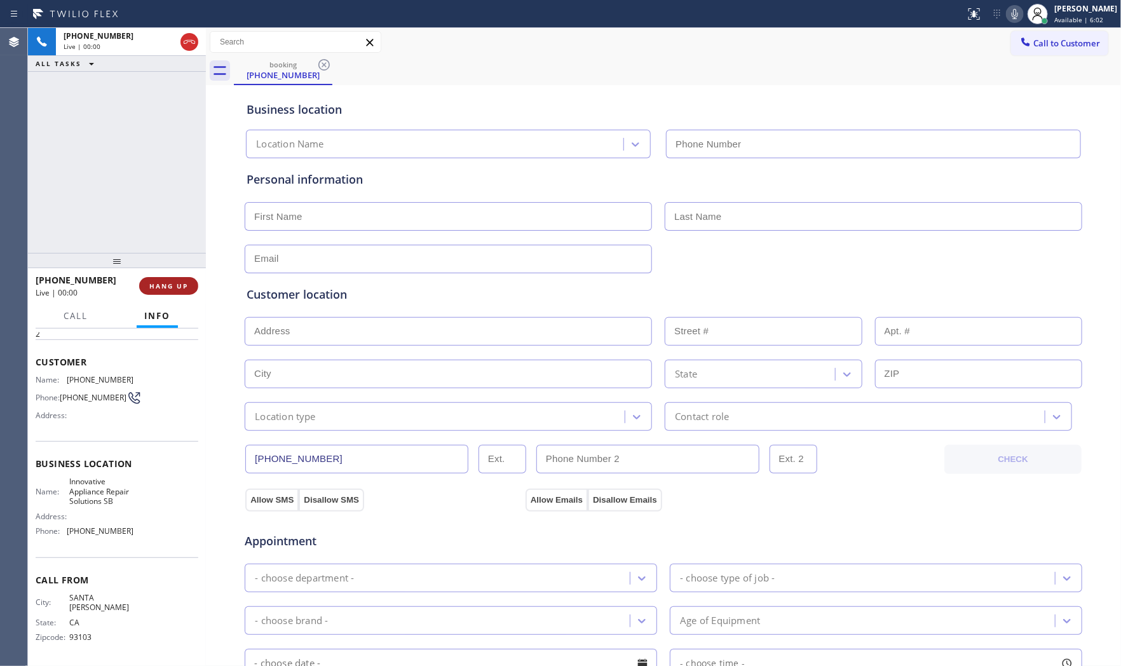
type input "[PHONE_NUMBER]"
click at [175, 285] on span "HANG UP" at bounding box center [168, 285] width 39 height 9
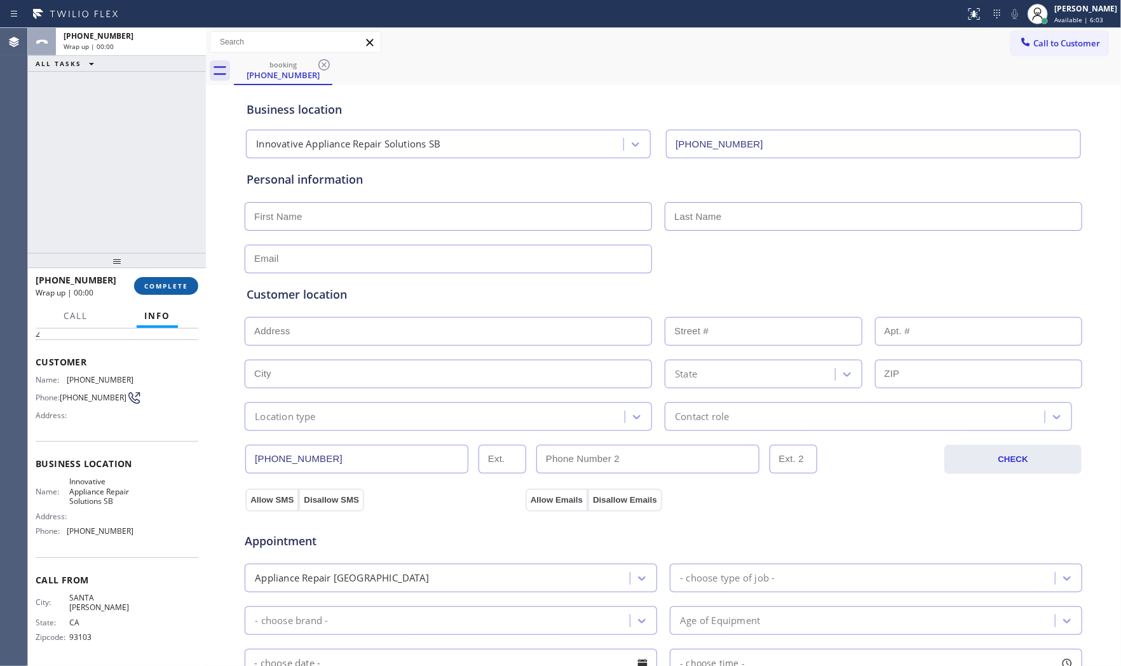
click at [175, 285] on span "COMPLETE" at bounding box center [166, 285] width 44 height 9
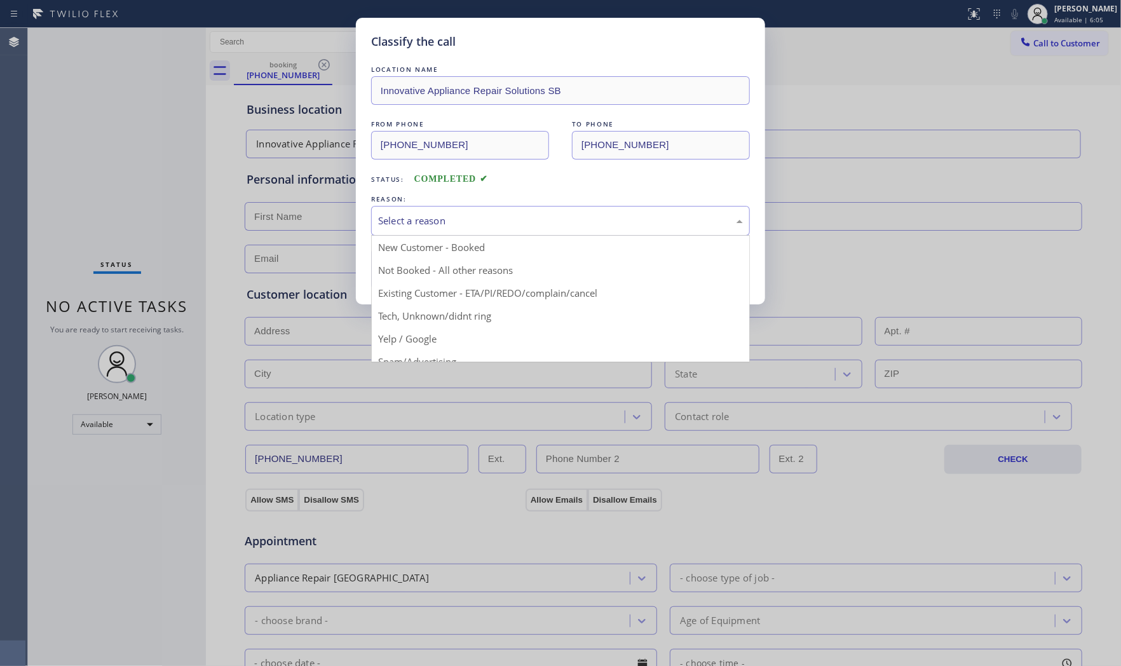
click at [412, 220] on div "Select a reason" at bounding box center [560, 220] width 365 height 15
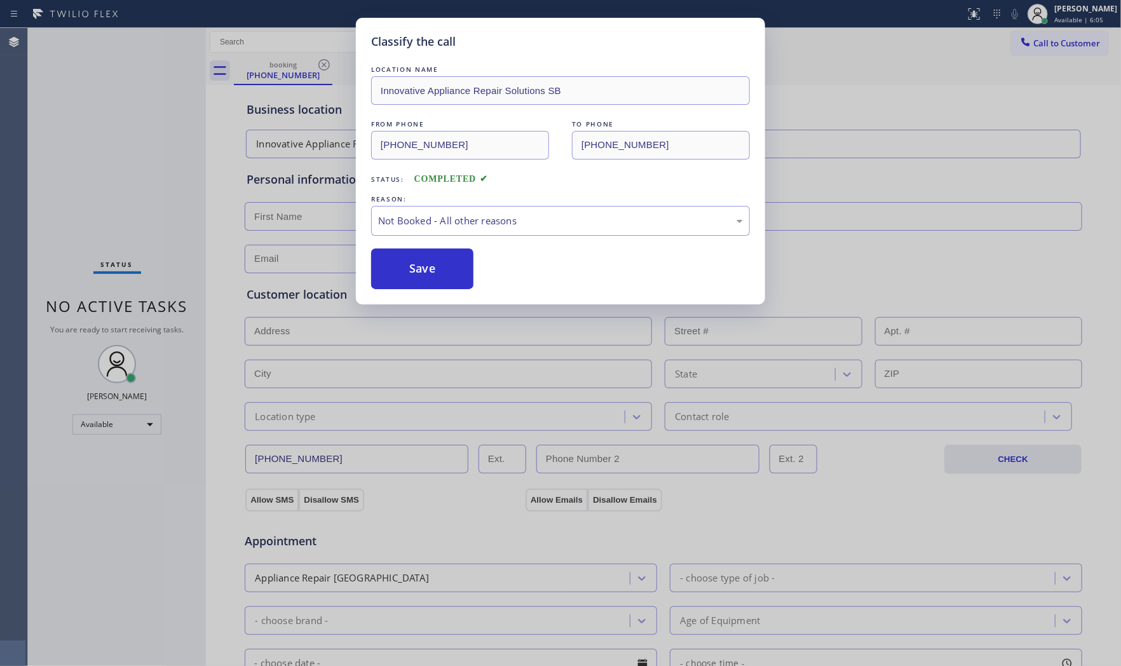
click at [409, 271] on button "Save" at bounding box center [422, 268] width 102 height 41
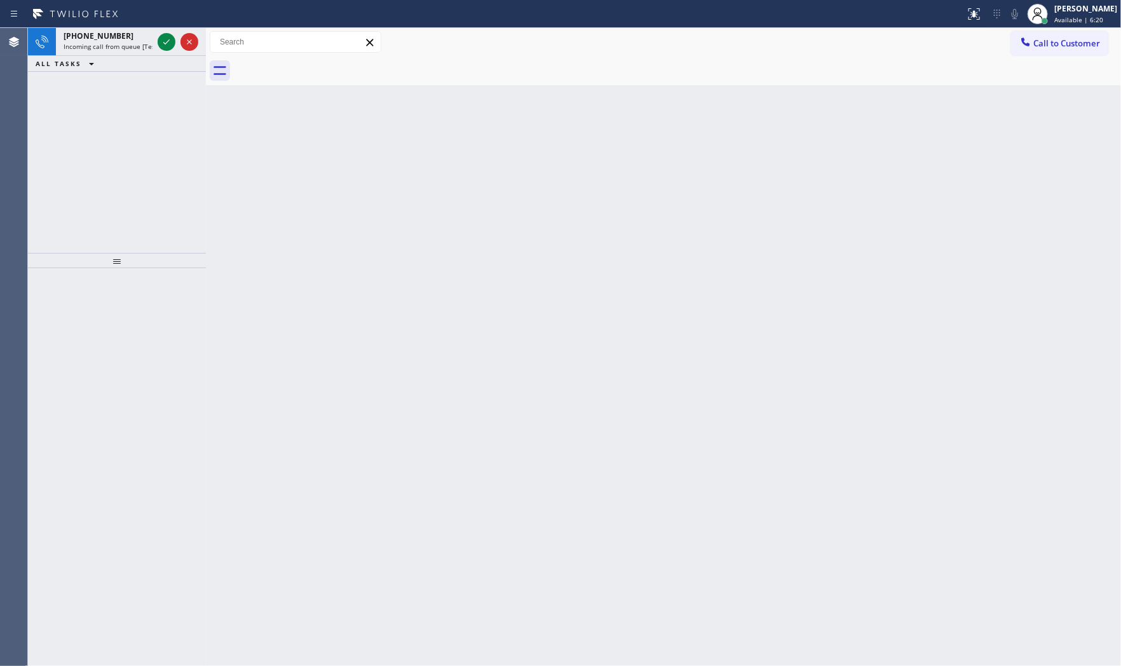
click at [89, 64] on icon at bounding box center [91, 64] width 5 height 3
click at [91, 53] on div "[PHONE_NUMBER] Incoming call from queue [Test] All" at bounding box center [105, 42] width 99 height 28
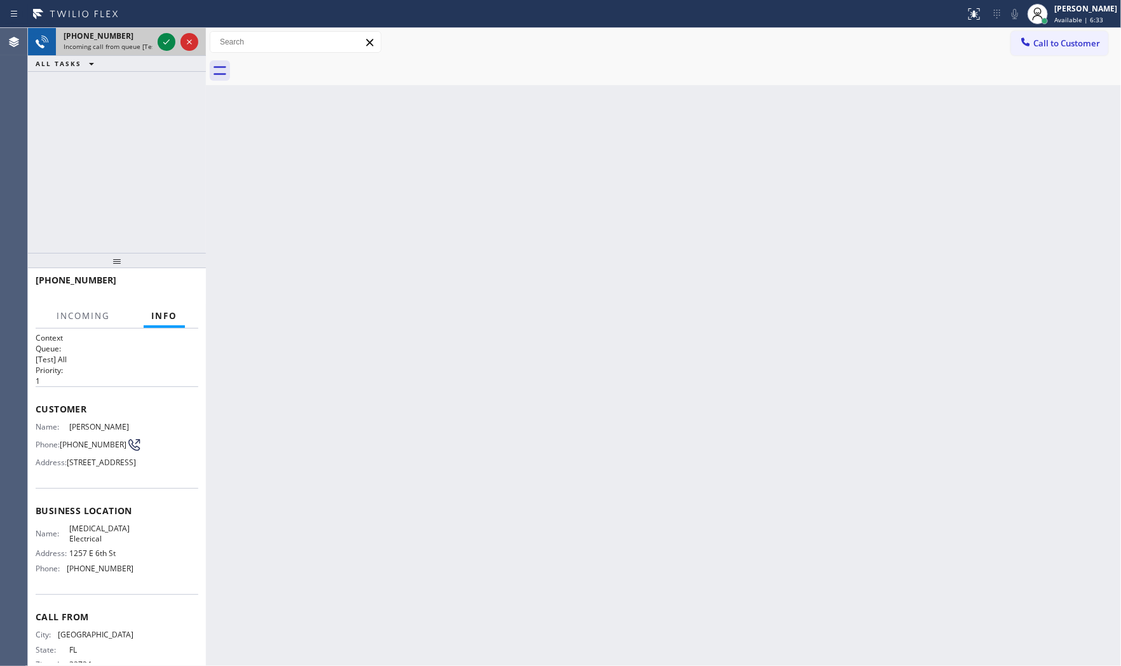
click at [121, 50] on span "Incoming call from queue [Test] All" at bounding box center [116, 46] width 105 height 9
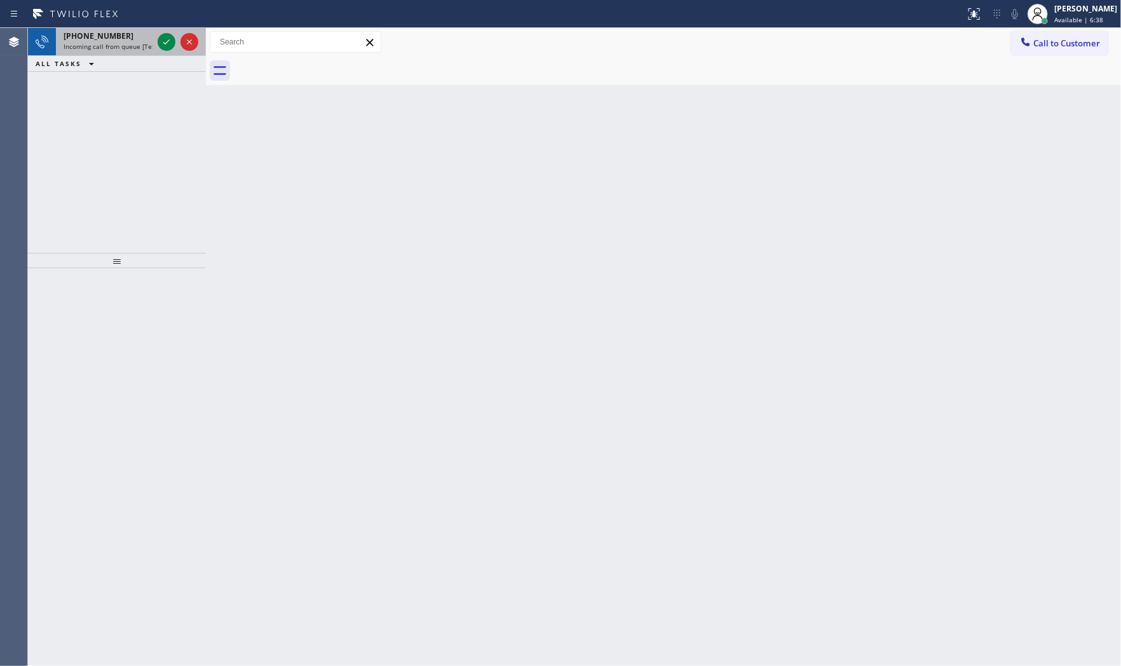
click at [130, 30] on div "[PHONE_NUMBER]" at bounding box center [108, 35] width 89 height 11
click at [132, 34] on div "[PHONE_NUMBER]" at bounding box center [108, 35] width 89 height 11
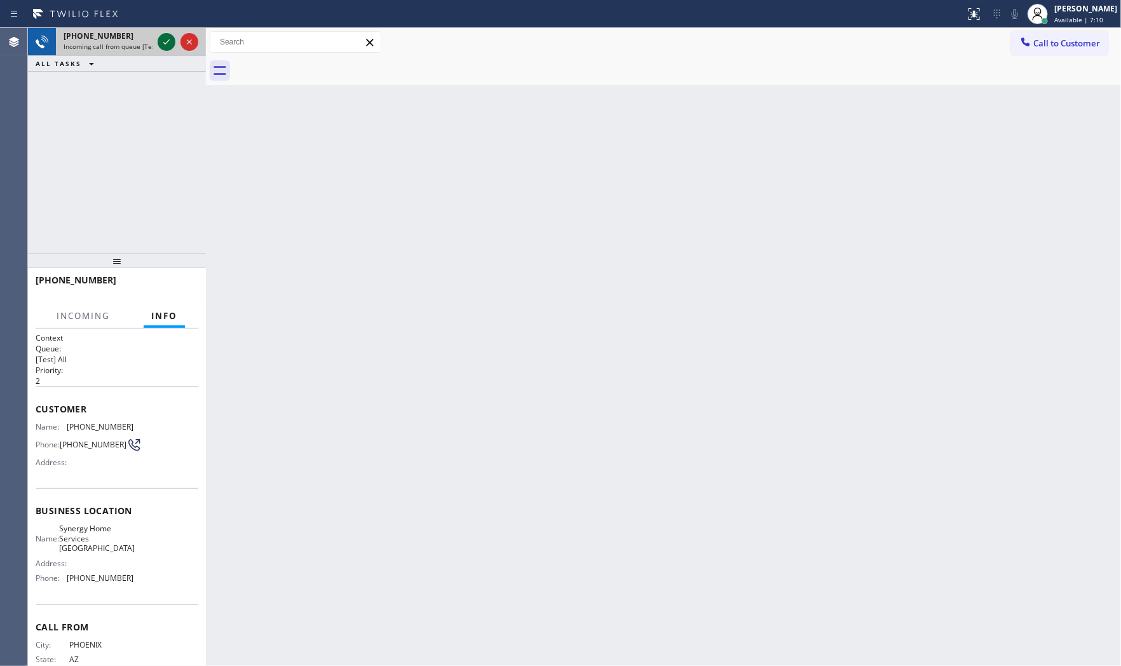
click at [164, 43] on icon at bounding box center [166, 41] width 6 height 5
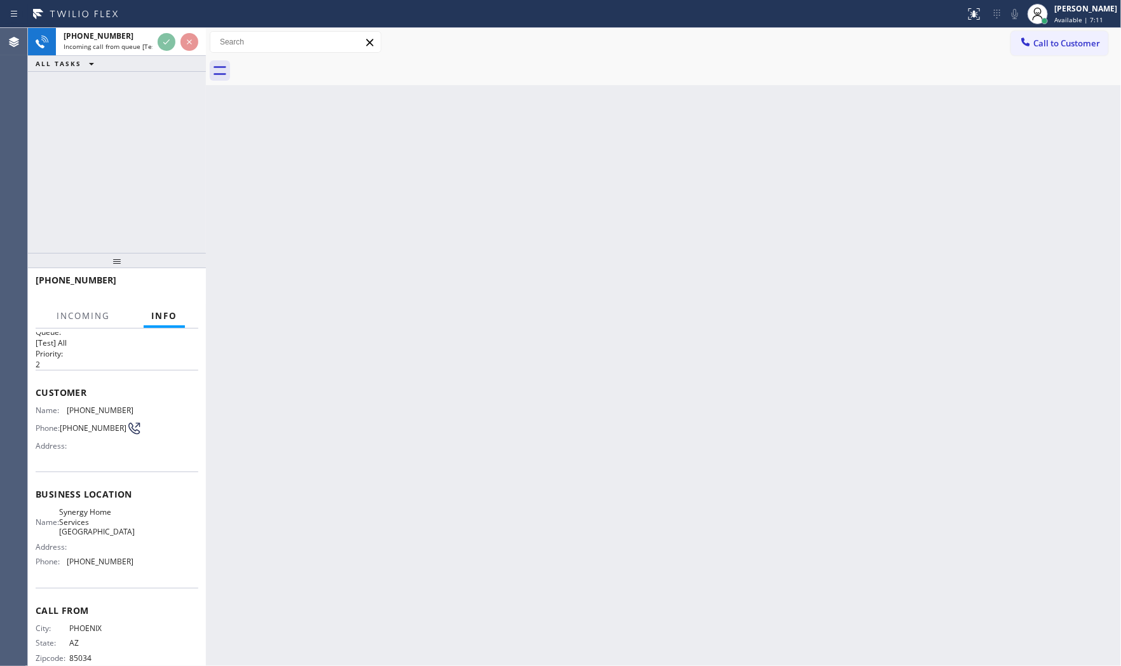
scroll to position [40, 0]
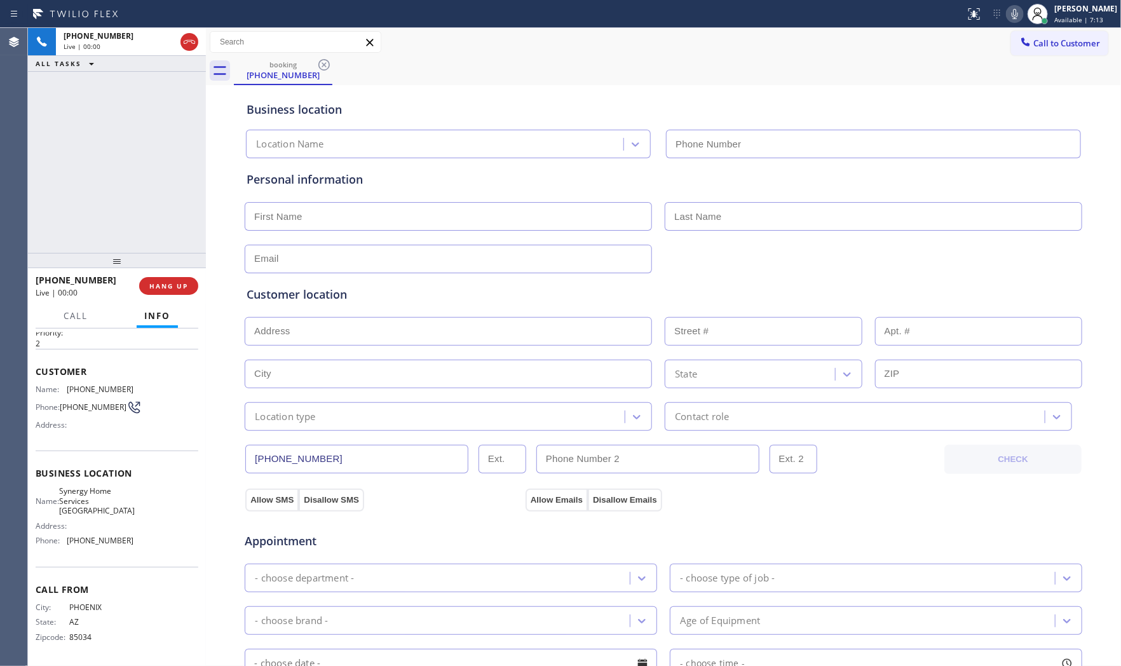
type input "[PHONE_NUMBER]"
click at [206, 282] on div at bounding box center [206, 347] width 0 height 638
click at [182, 283] on span "HANG UP" at bounding box center [168, 285] width 39 height 9
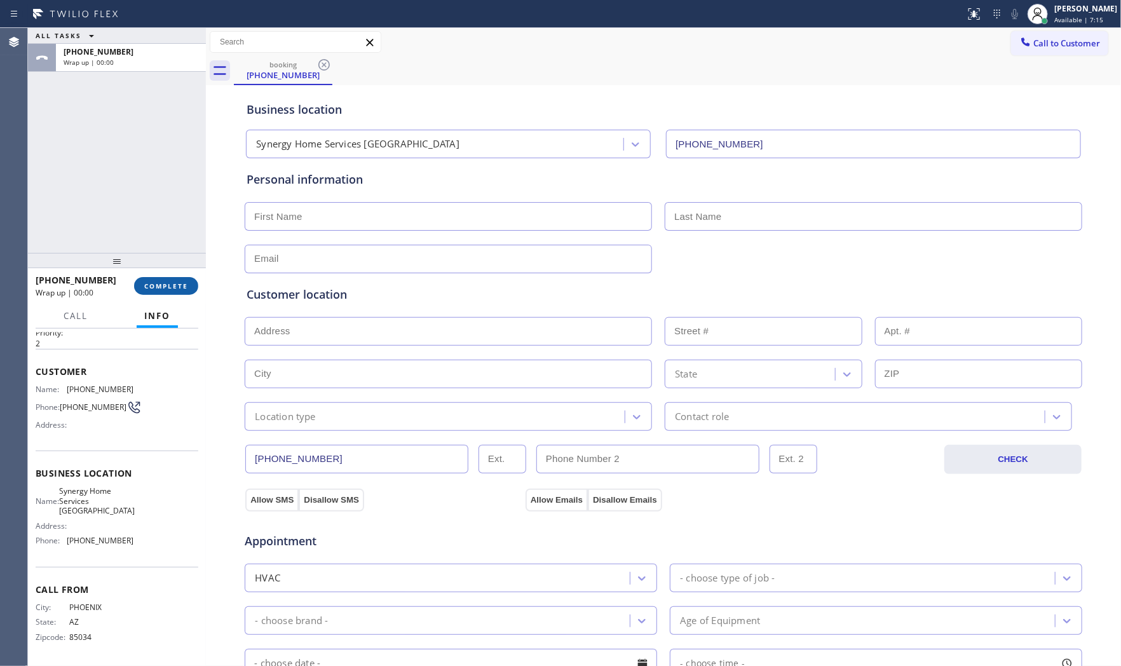
click at [179, 284] on span "COMPLETE" at bounding box center [166, 285] width 44 height 9
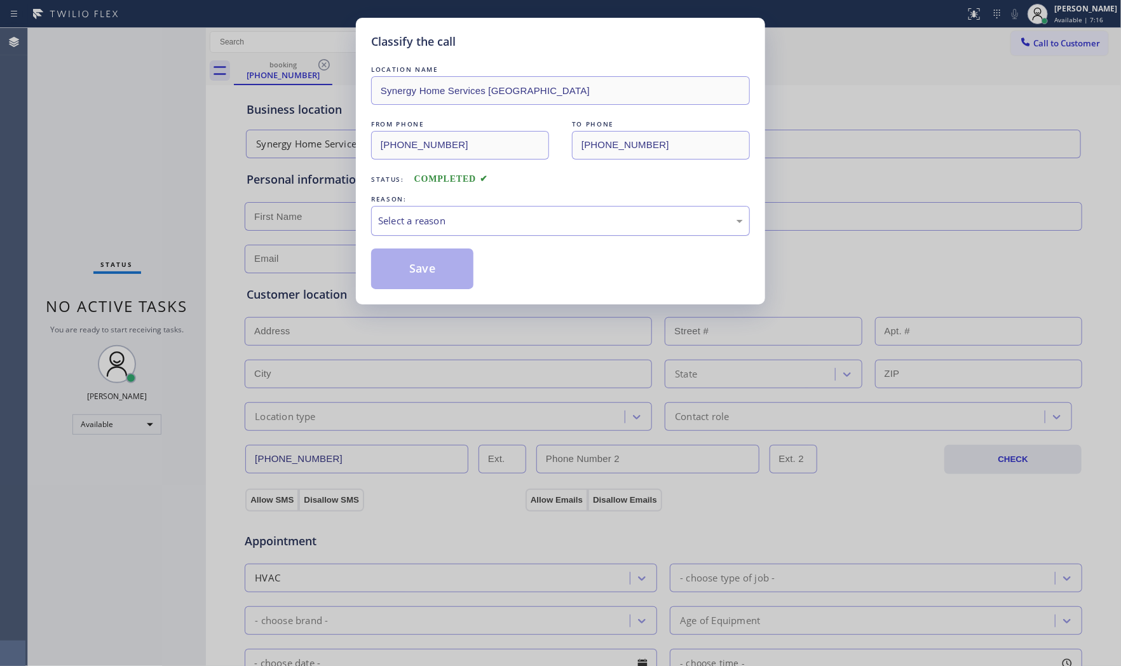
click at [416, 229] on div "Select a reason" at bounding box center [560, 221] width 379 height 30
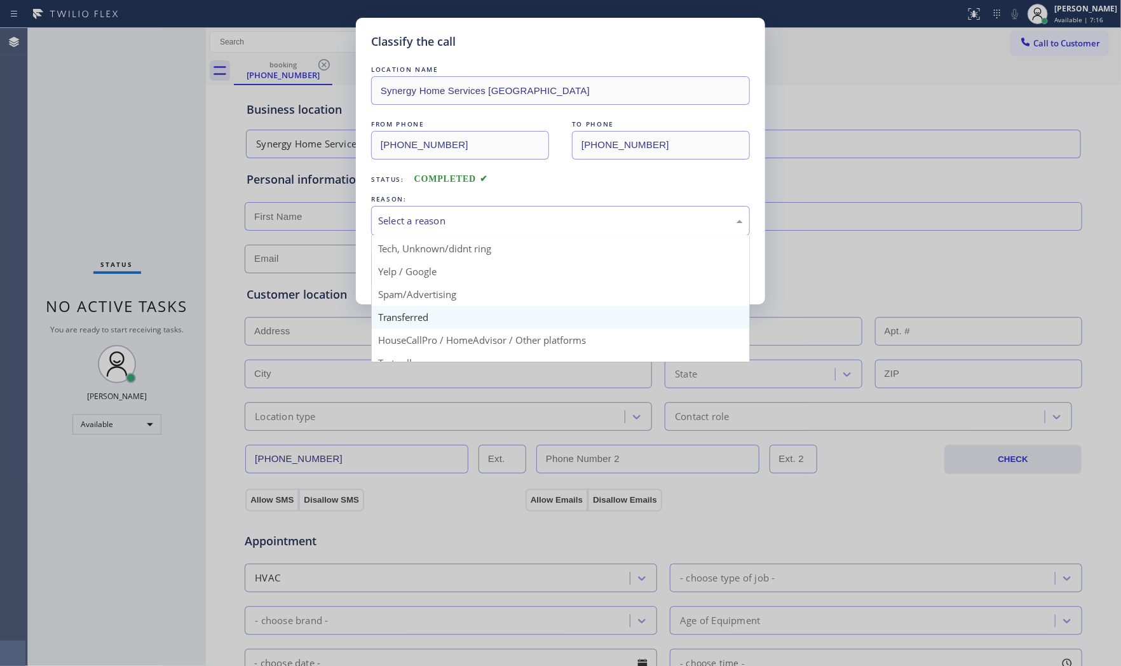
scroll to position [79, 0]
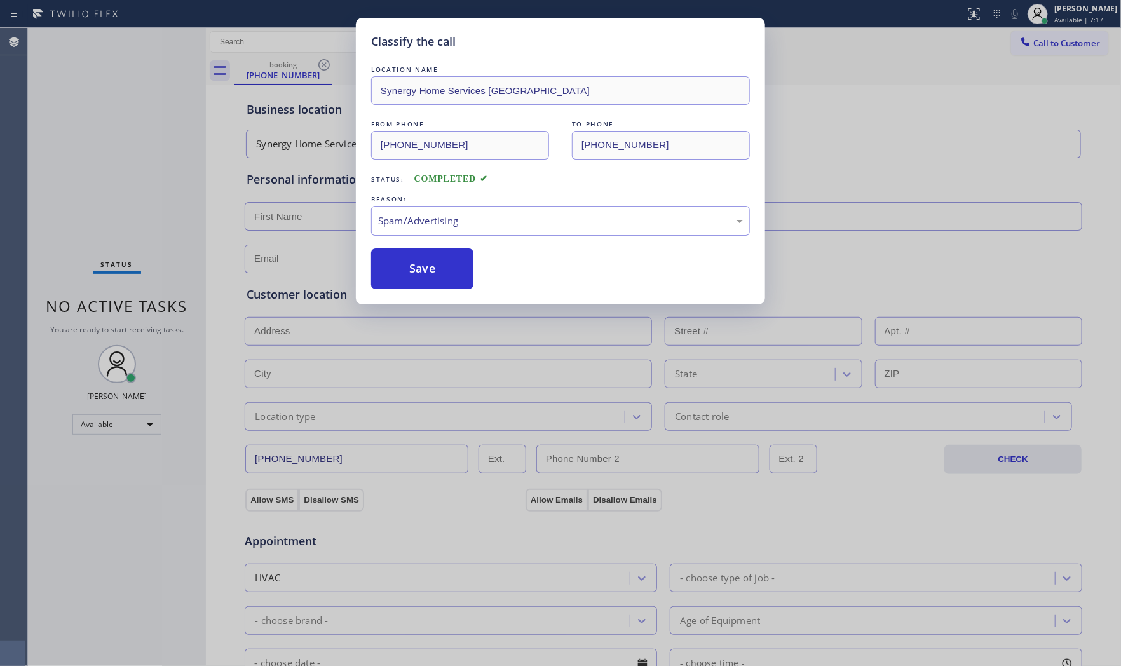
click at [427, 280] on button "Save" at bounding box center [422, 268] width 102 height 41
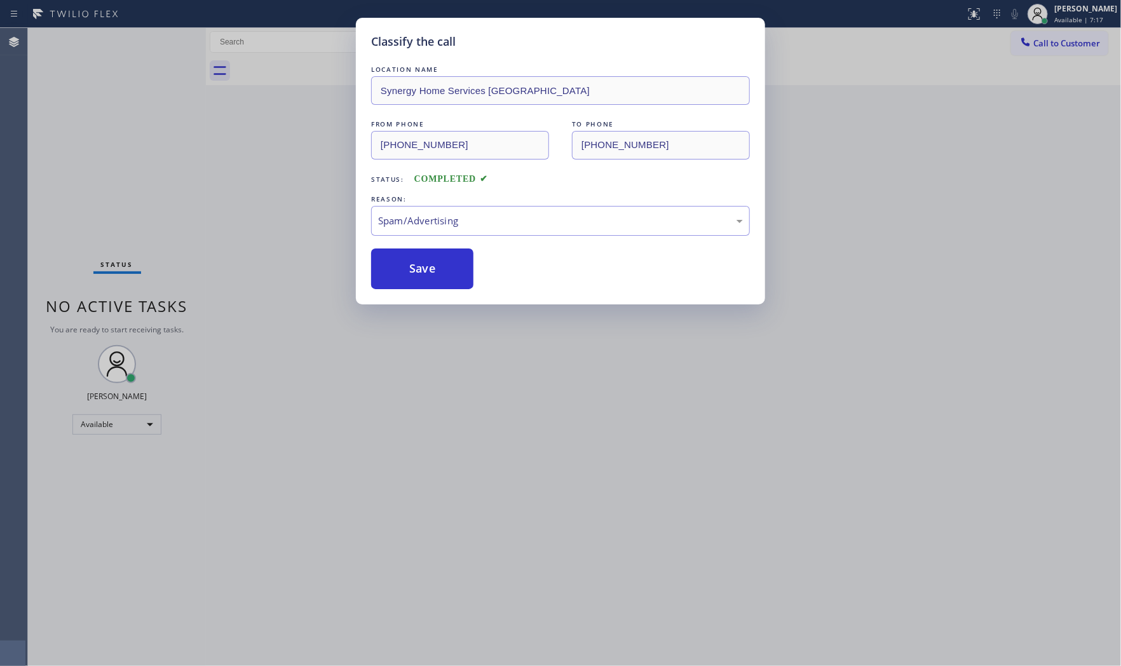
click at [427, 280] on button "Save" at bounding box center [422, 268] width 102 height 41
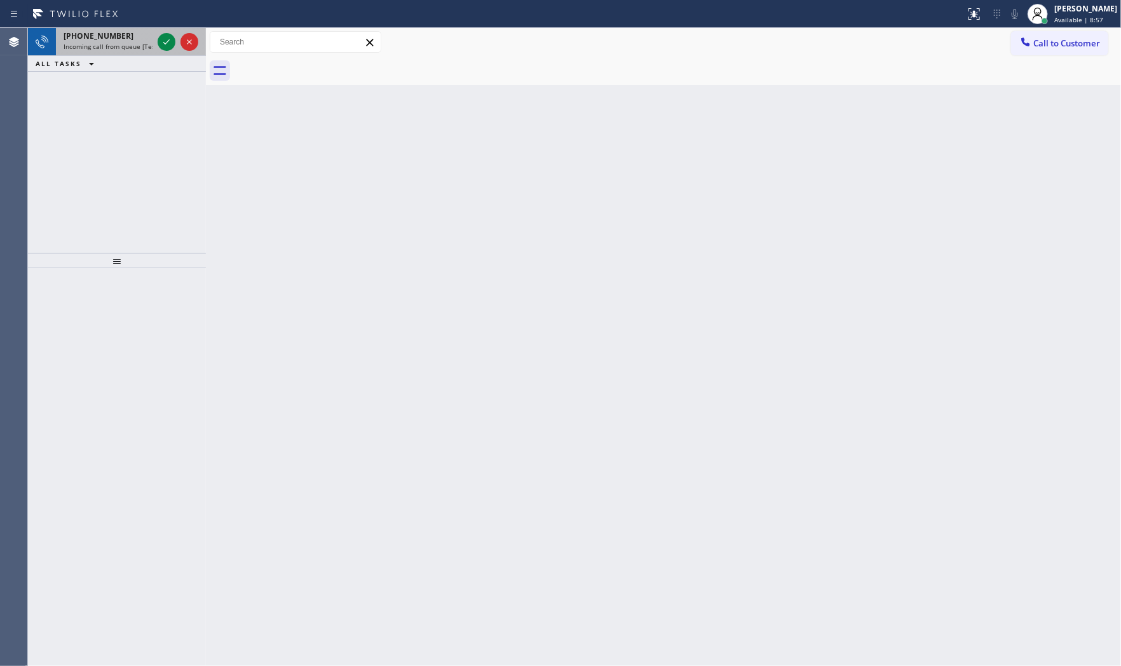
click at [149, 36] on div "[PHONE_NUMBER]" at bounding box center [108, 35] width 89 height 11
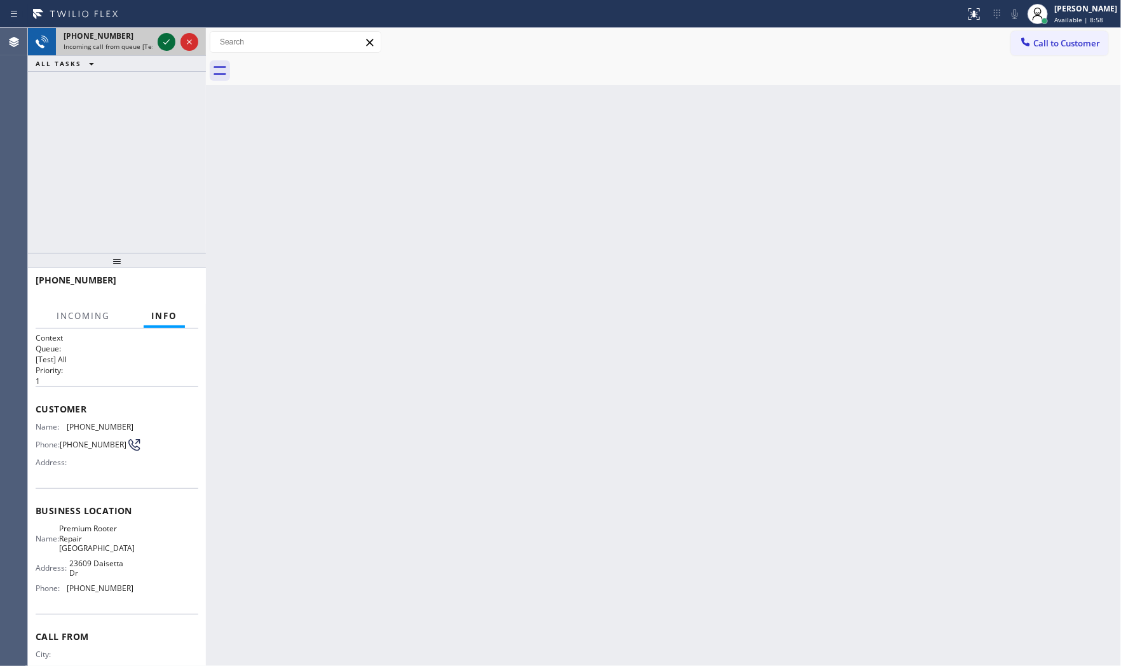
click at [164, 40] on icon at bounding box center [166, 41] width 15 height 15
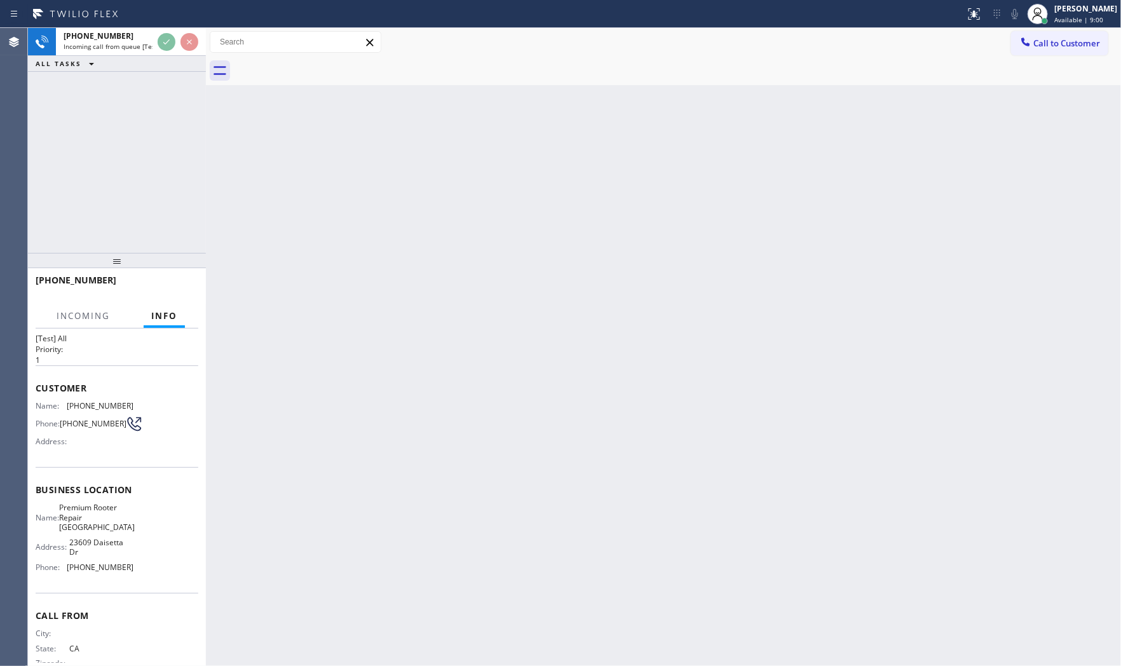
scroll to position [40, 0]
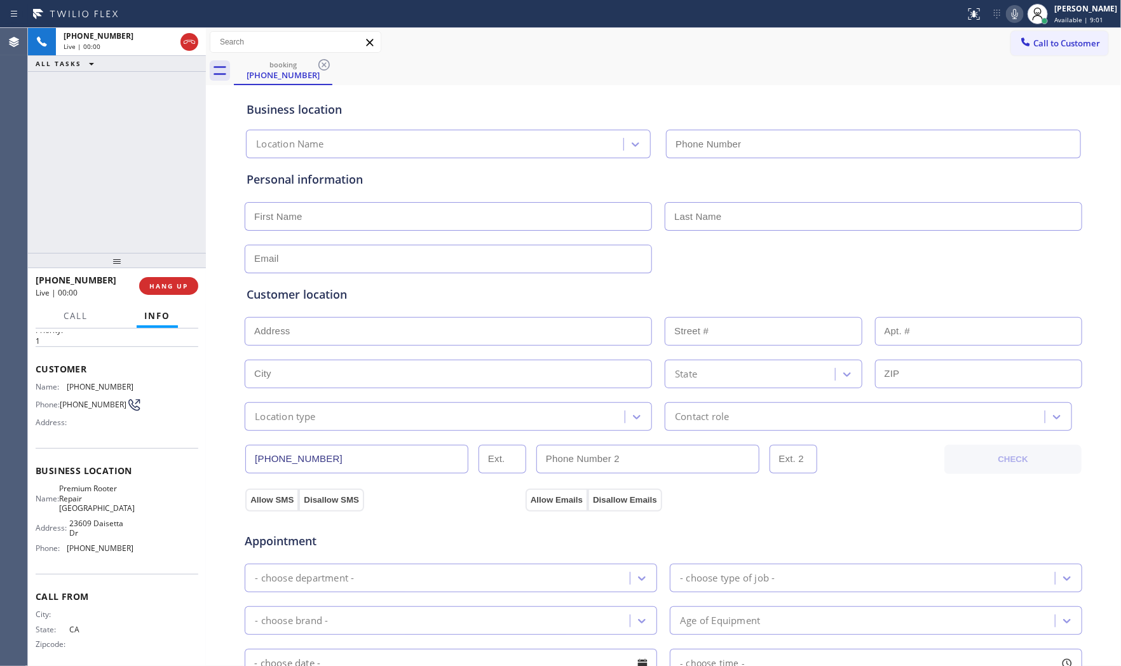
type input "[PHONE_NUMBER]"
click at [1012, 13] on icon at bounding box center [1014, 13] width 15 height 15
click at [1017, 16] on icon at bounding box center [1014, 13] width 15 height 15
click at [1007, 17] on icon at bounding box center [1014, 13] width 15 height 15
click at [1010, 17] on rect at bounding box center [1014, 12] width 9 height 9
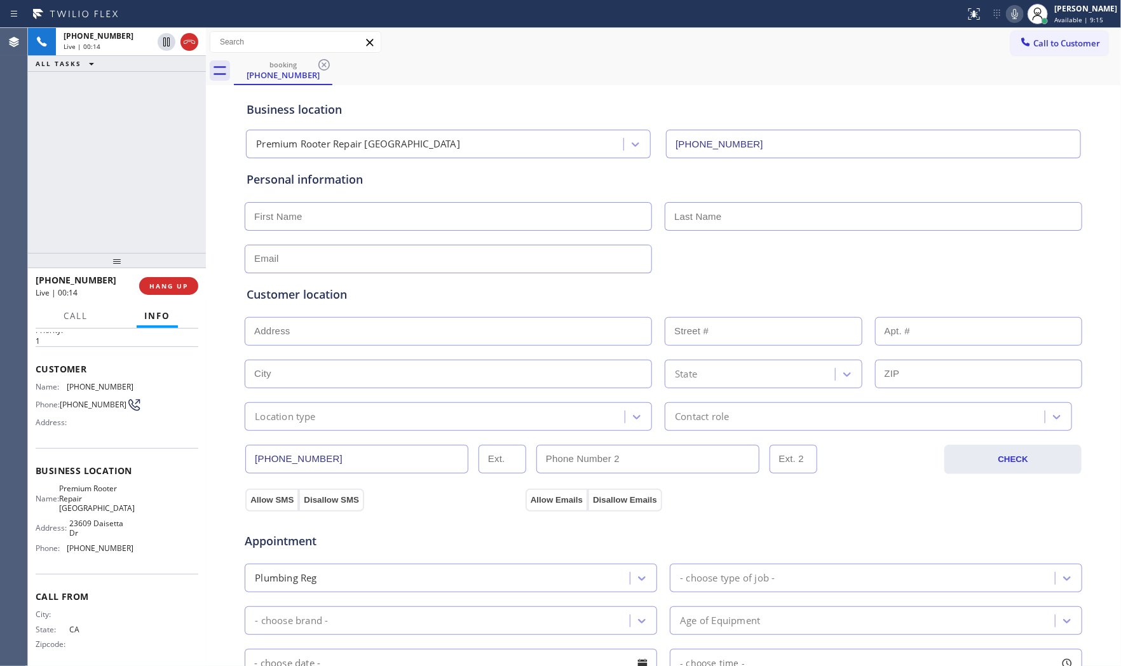
click at [1007, 17] on icon at bounding box center [1014, 13] width 15 height 15
click at [1010, 17] on rect at bounding box center [1014, 12] width 9 height 9
click at [186, 289] on button "HANG UP" at bounding box center [168, 286] width 59 height 18
click at [184, 288] on span "COMPLETE" at bounding box center [166, 285] width 44 height 9
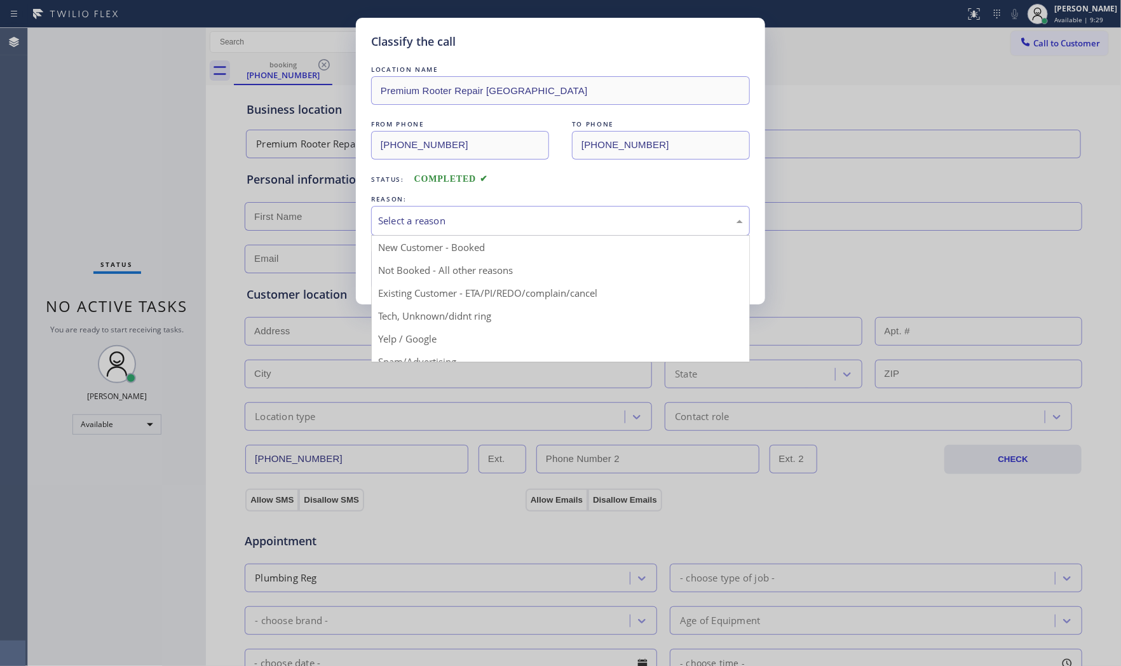
click at [466, 223] on div "Select a reason" at bounding box center [560, 220] width 365 height 15
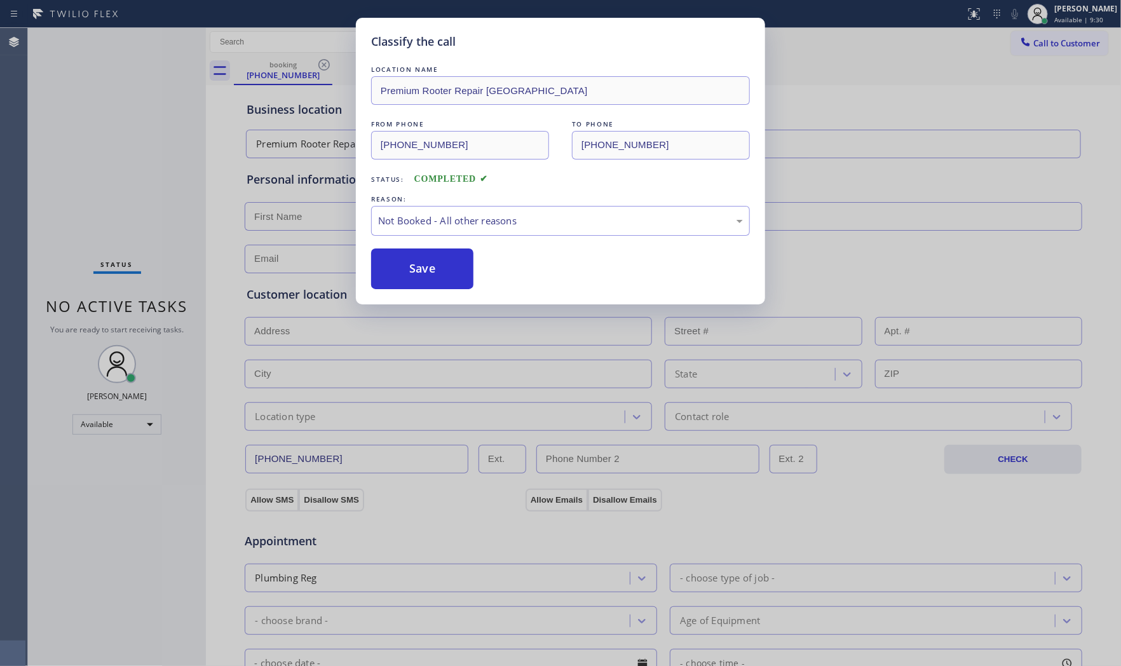
click at [444, 274] on button "Save" at bounding box center [422, 268] width 102 height 41
click at [443, 274] on button "Save" at bounding box center [422, 268] width 102 height 41
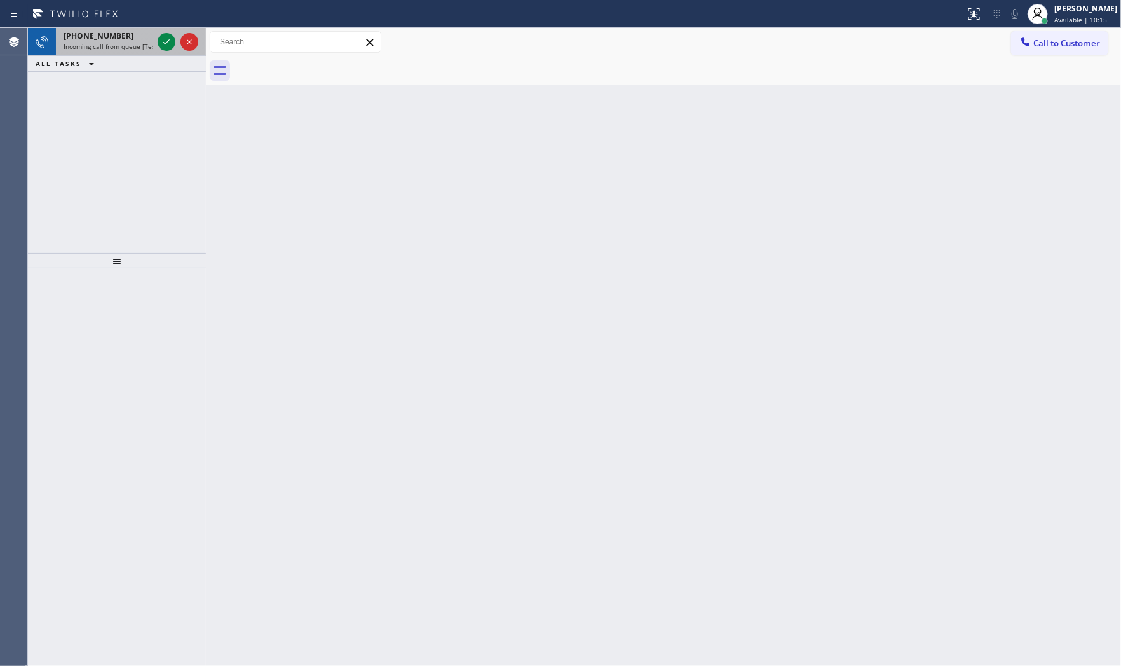
click at [147, 36] on div "[PHONE_NUMBER]" at bounding box center [108, 35] width 89 height 11
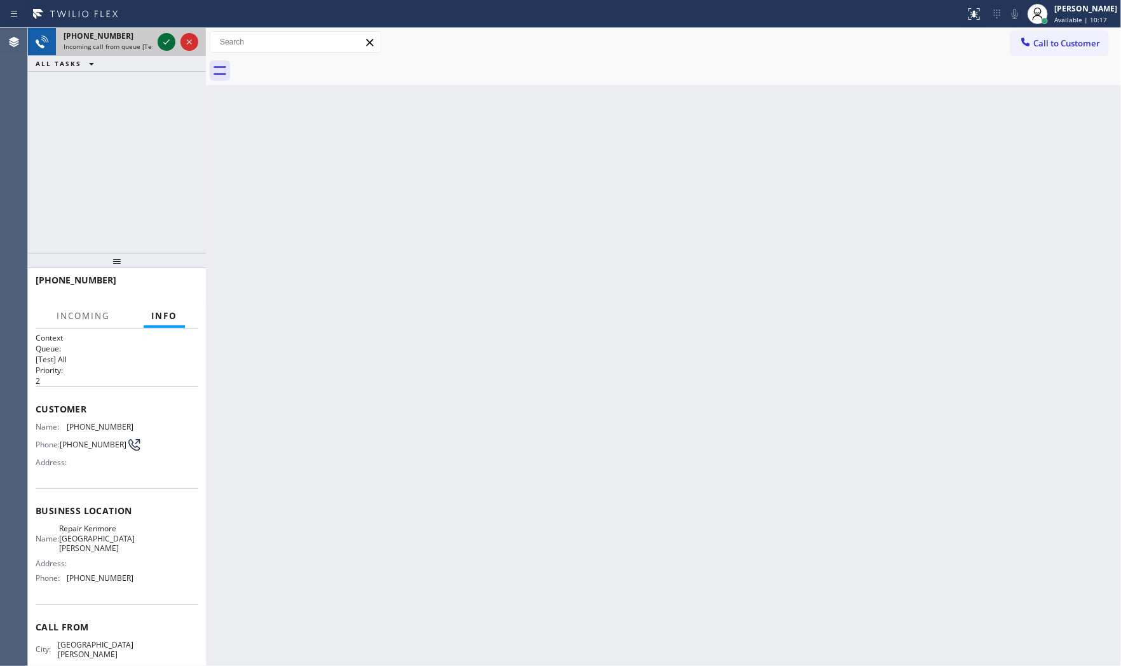
click at [163, 39] on icon at bounding box center [166, 41] width 15 height 15
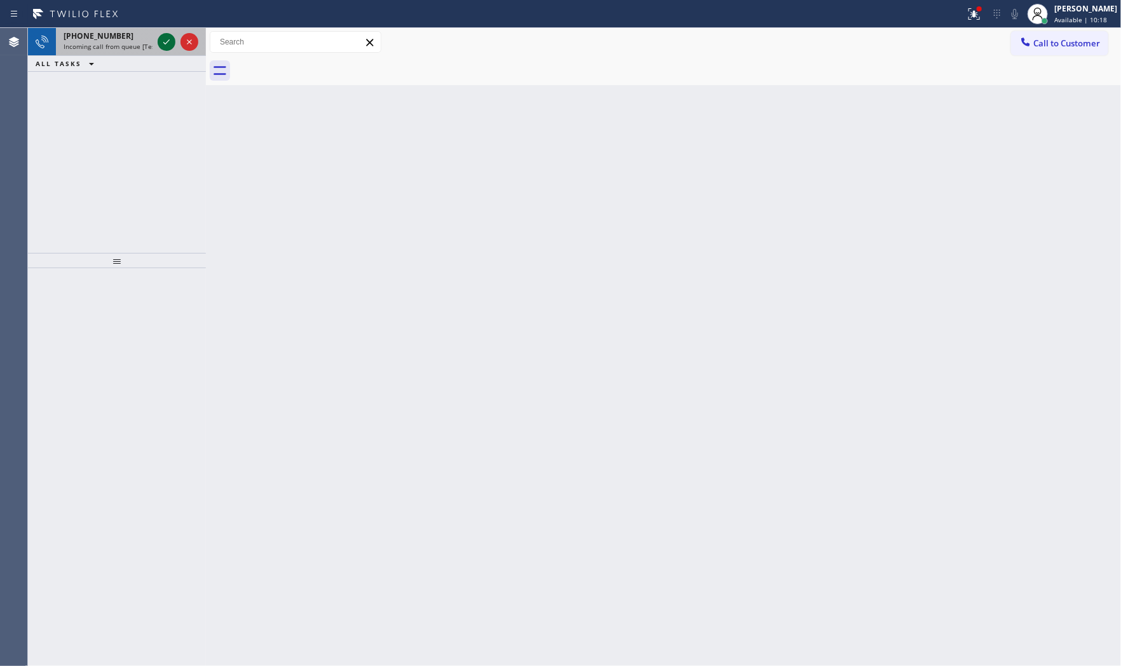
click at [166, 45] on icon at bounding box center [166, 41] width 15 height 15
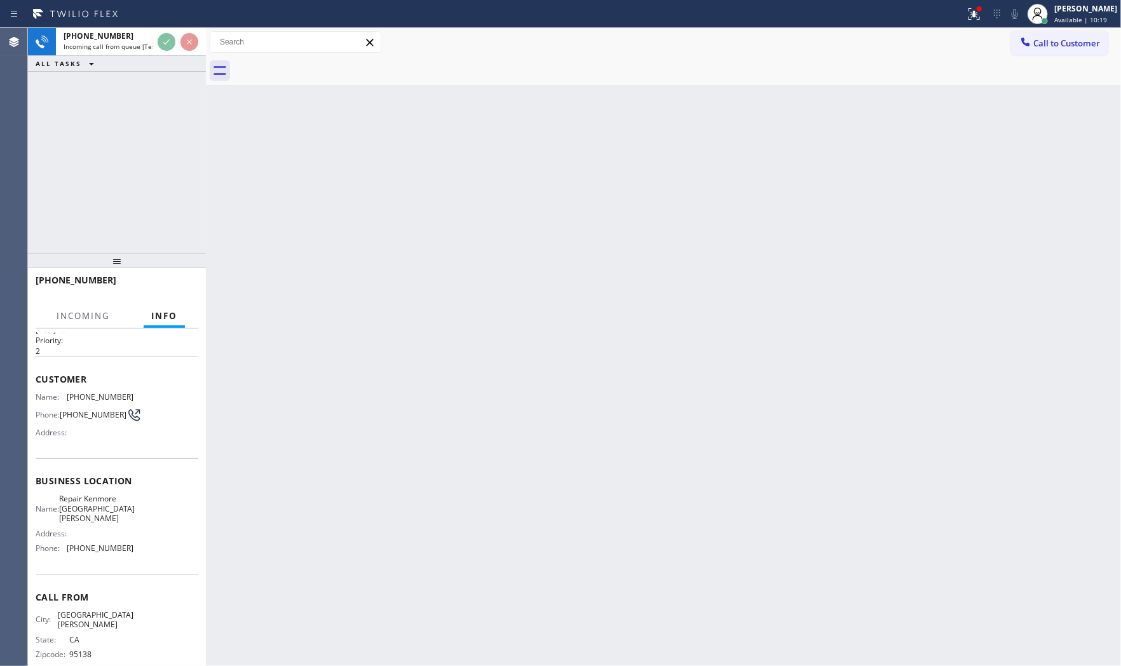
scroll to position [30, 0]
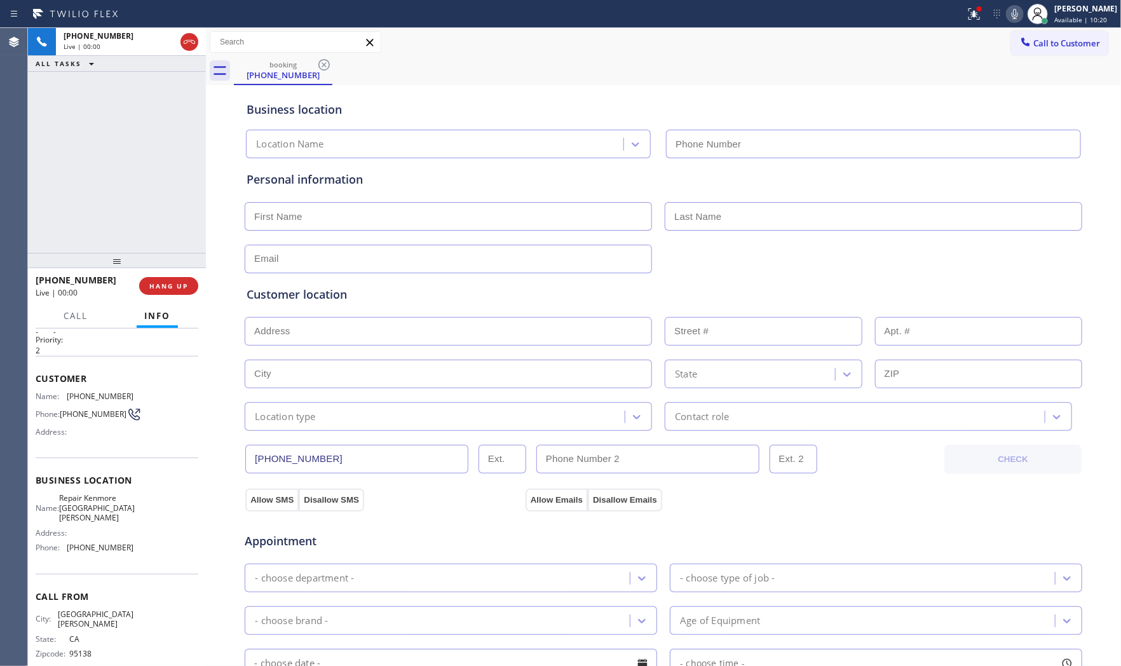
type input "[PHONE_NUMBER]"
click at [182, 287] on span "HANG UP" at bounding box center [168, 285] width 39 height 9
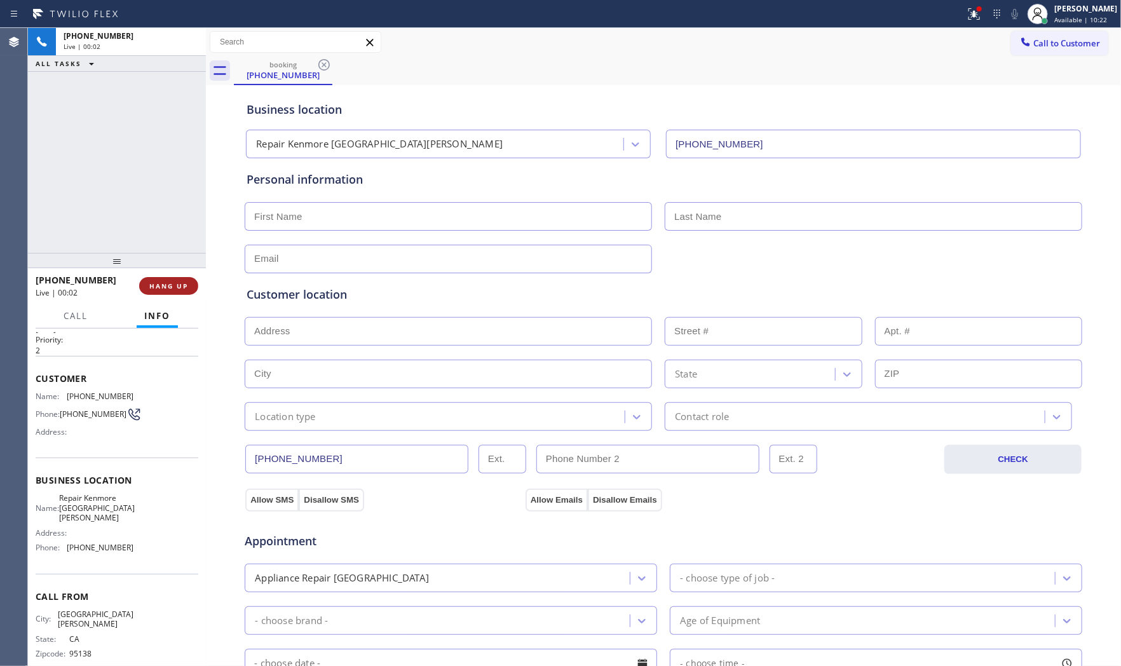
click at [182, 287] on span "HANG UP" at bounding box center [168, 285] width 39 height 9
click at [179, 287] on span "COMPLETE" at bounding box center [166, 285] width 44 height 9
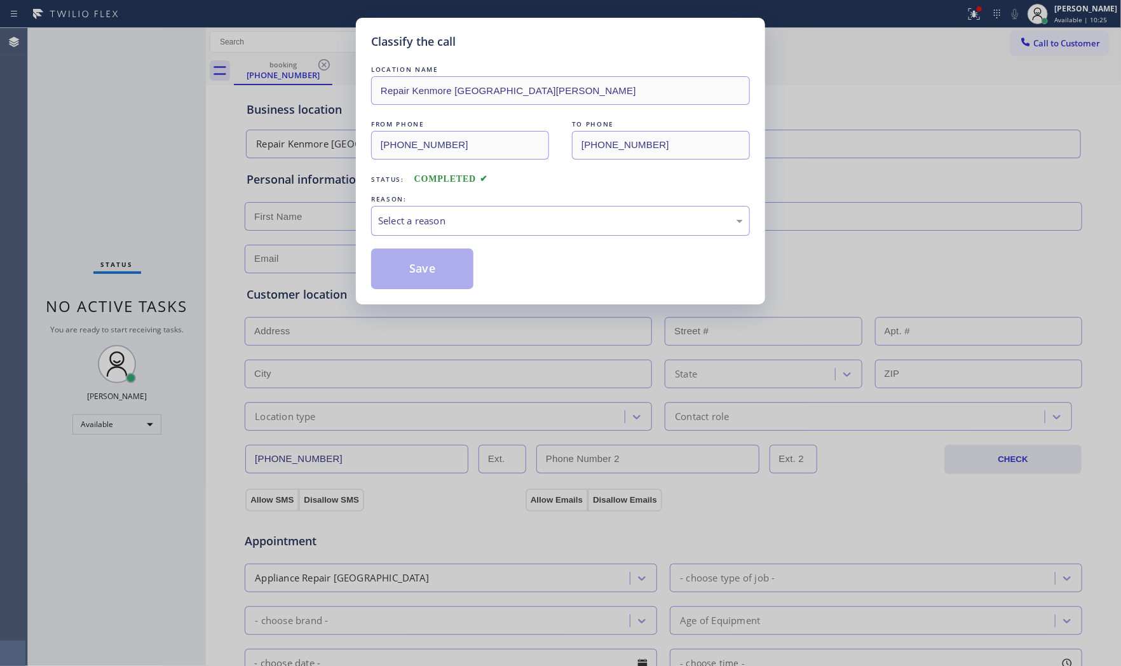
click at [445, 234] on div "Select a reason" at bounding box center [560, 221] width 379 height 30
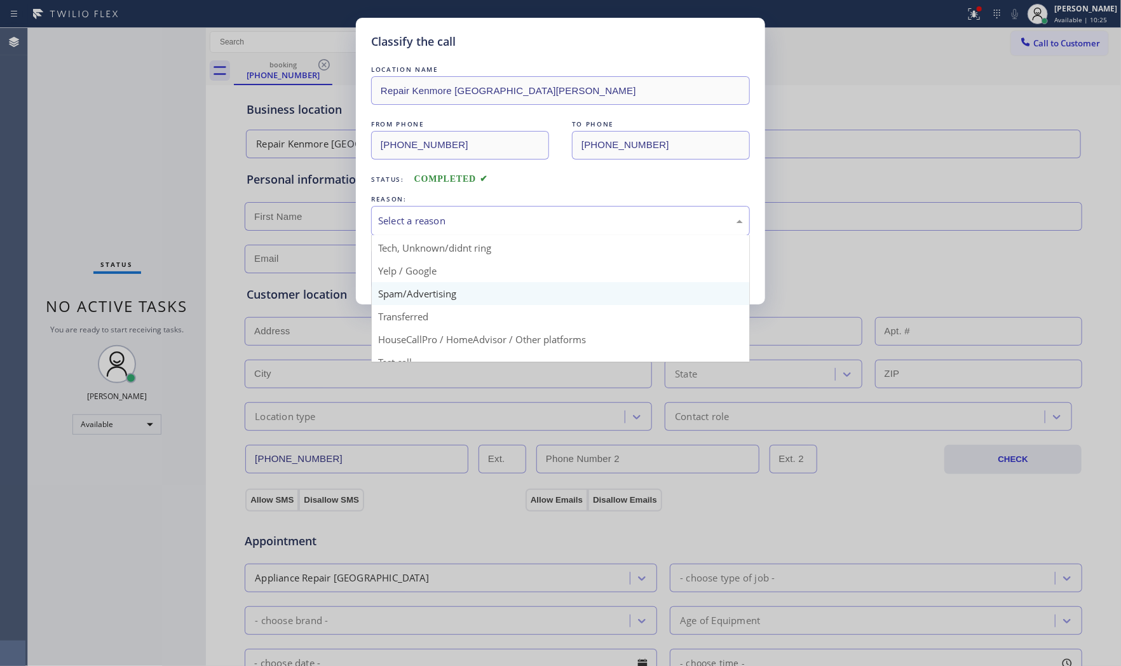
scroll to position [79, 0]
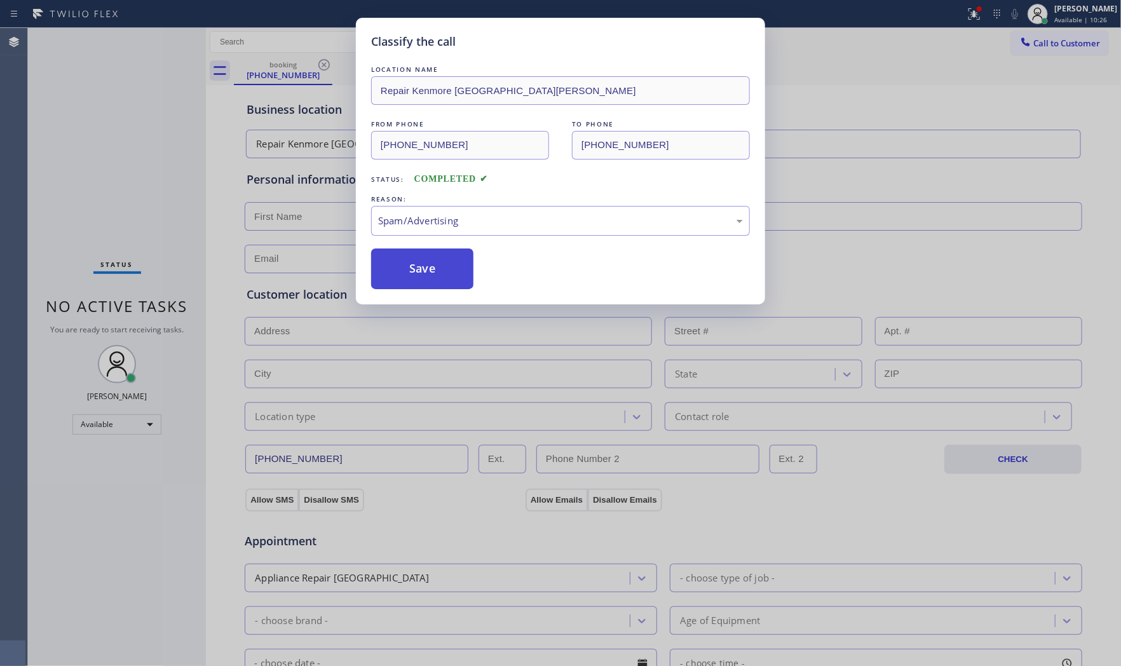
click at [435, 282] on button "Save" at bounding box center [422, 268] width 102 height 41
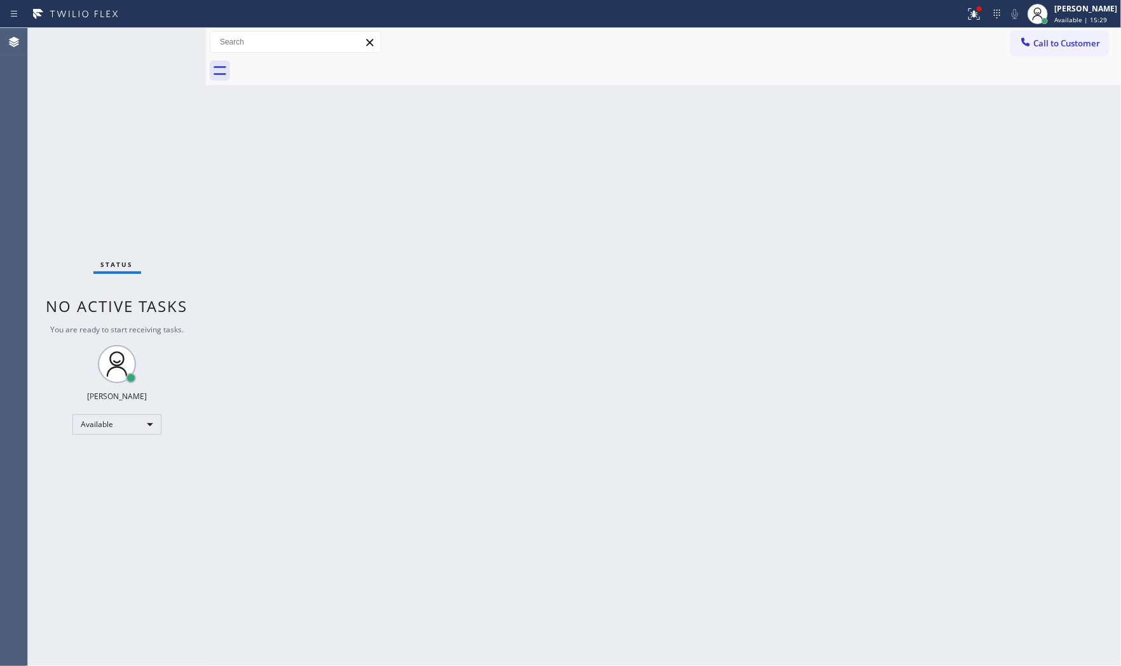
click at [430, 278] on div "Back to Dashboard Change Sender ID Customers Technicians Select a contact Outbo…" at bounding box center [663, 347] width 915 height 638
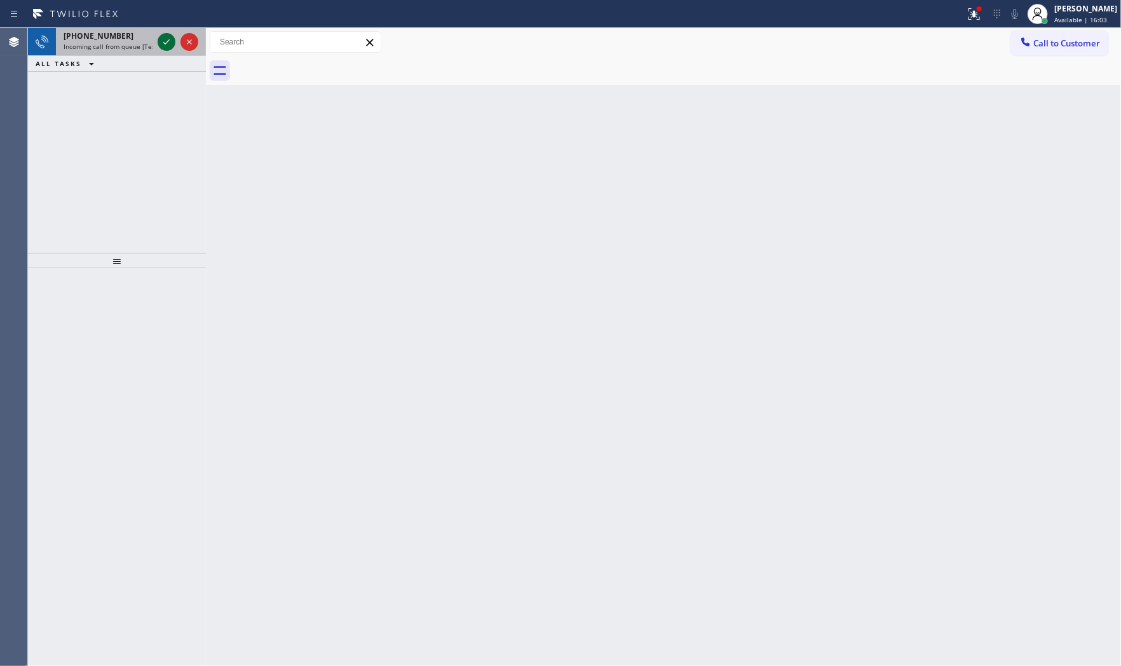
click at [168, 41] on icon at bounding box center [166, 41] width 6 height 5
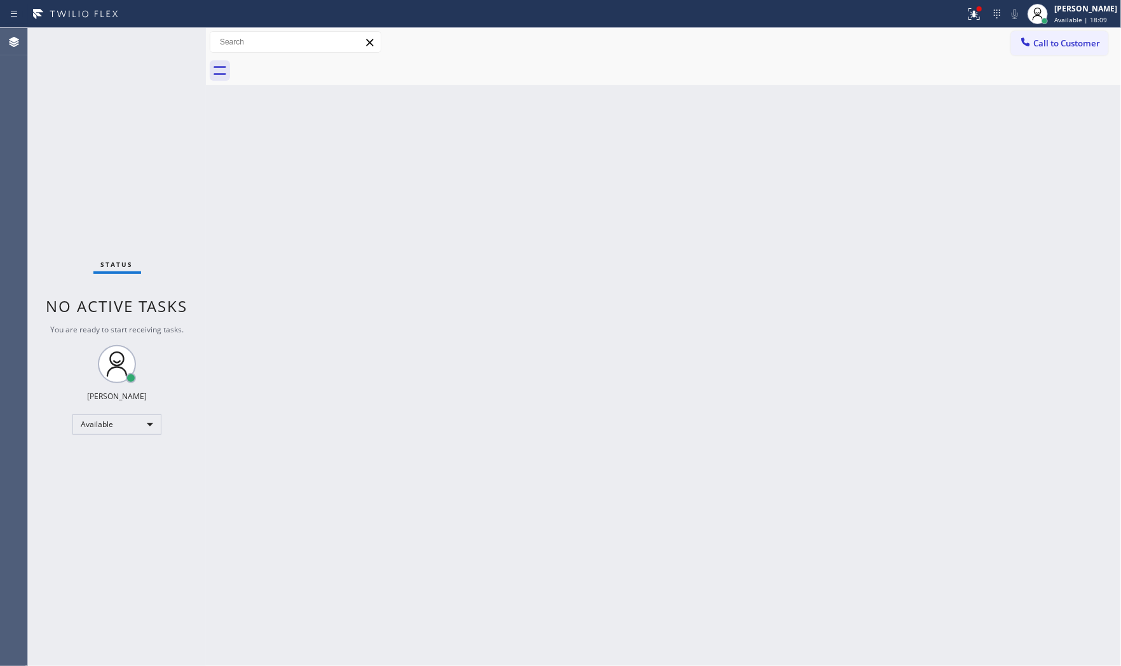
click at [157, 41] on div "Status No active tasks You are ready to start receiving tasks. [PERSON_NAME] Av…" at bounding box center [117, 347] width 178 height 638
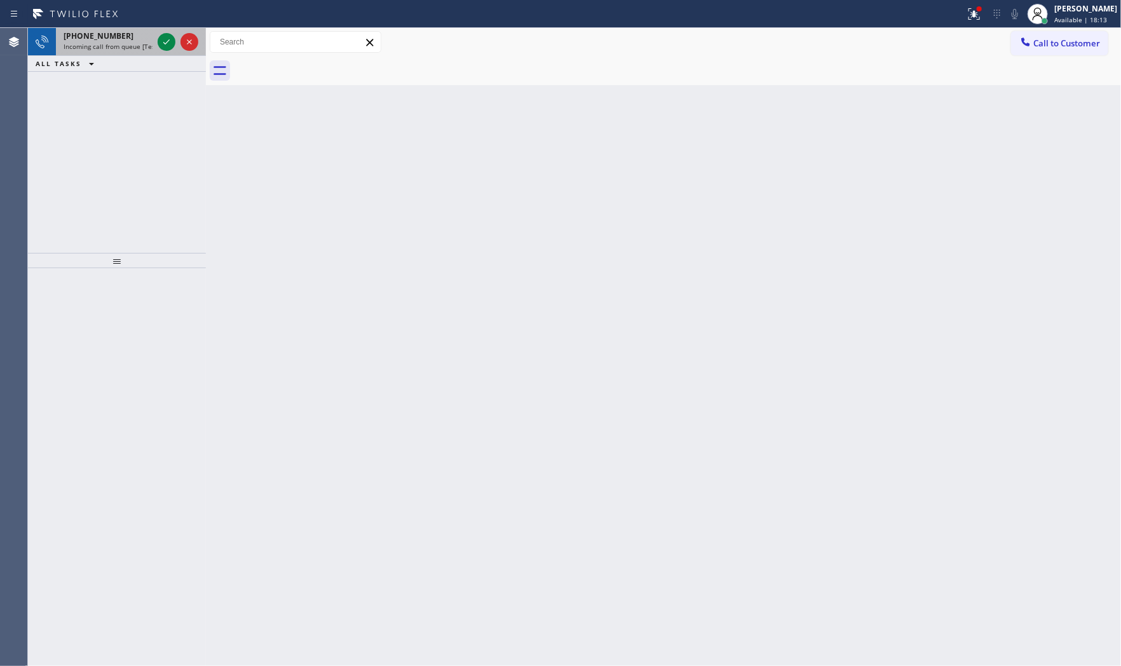
click at [145, 28] on div "[PHONE_NUMBER] Incoming call from queue [Test] All" at bounding box center [105, 42] width 99 height 28
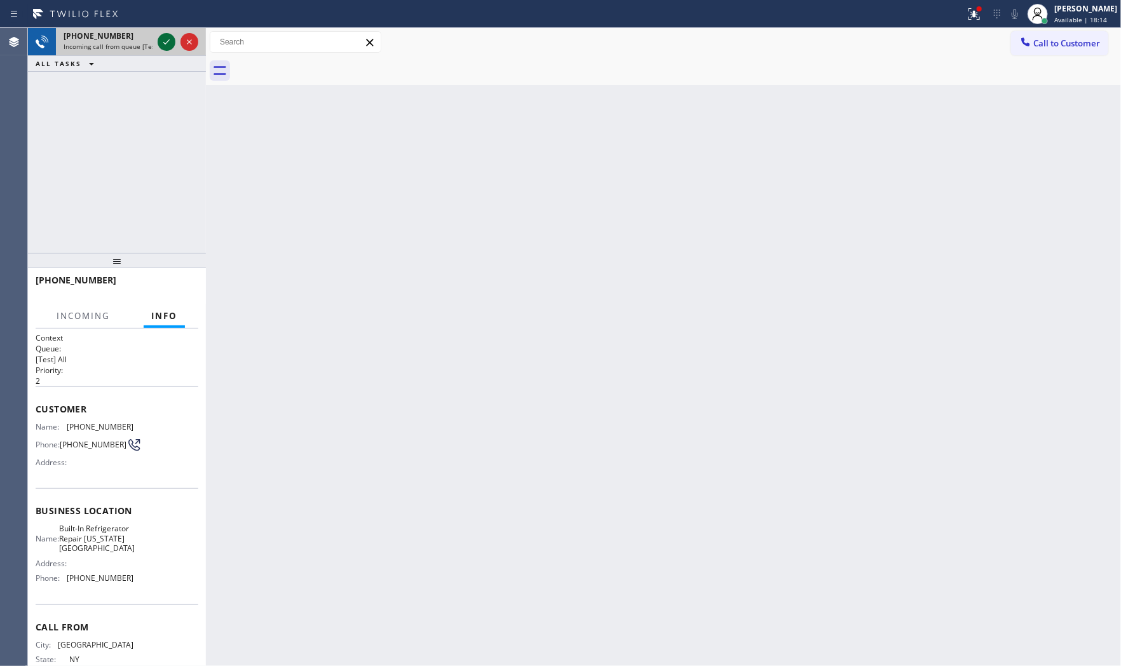
click at [167, 39] on icon at bounding box center [166, 41] width 15 height 15
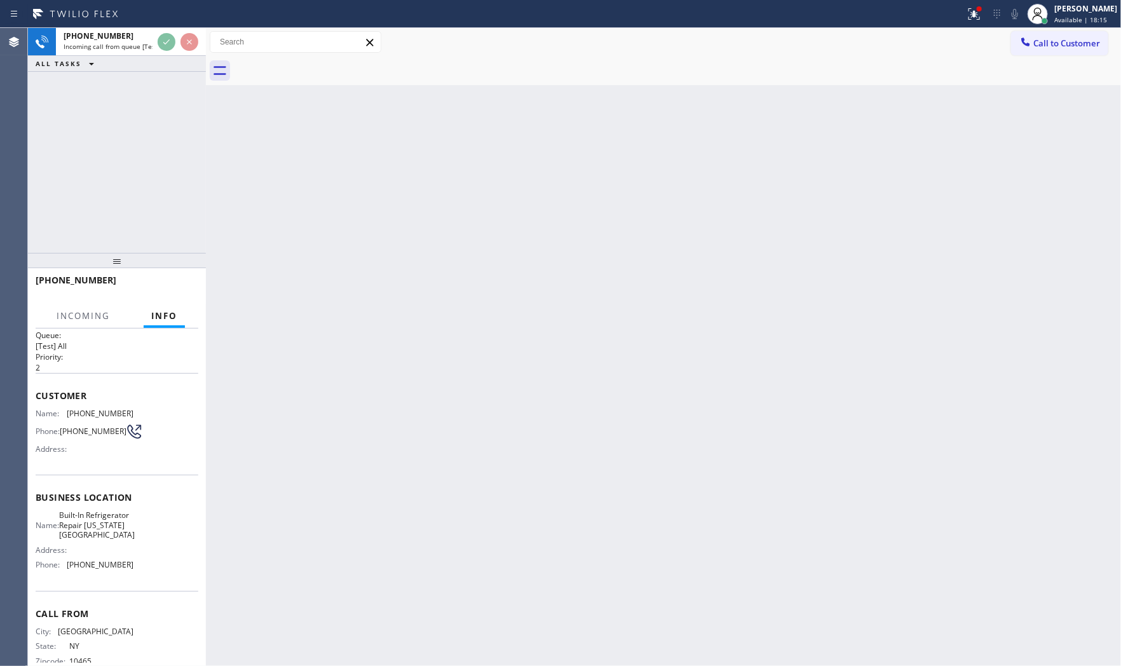
scroll to position [50, 0]
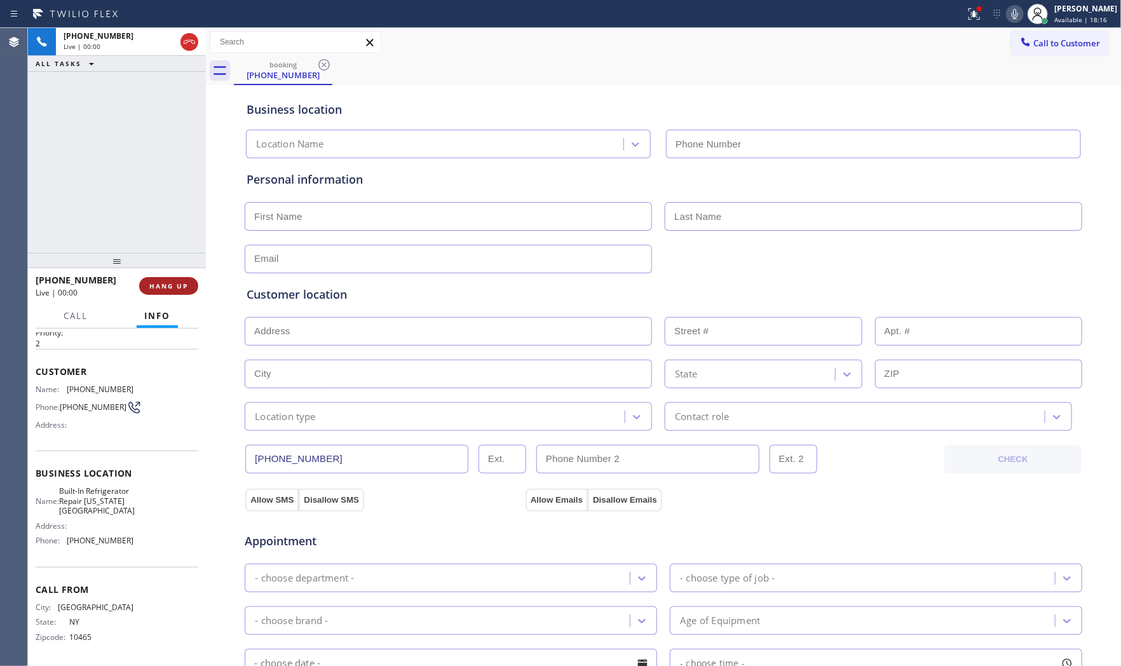
type input "[PHONE_NUMBER]"
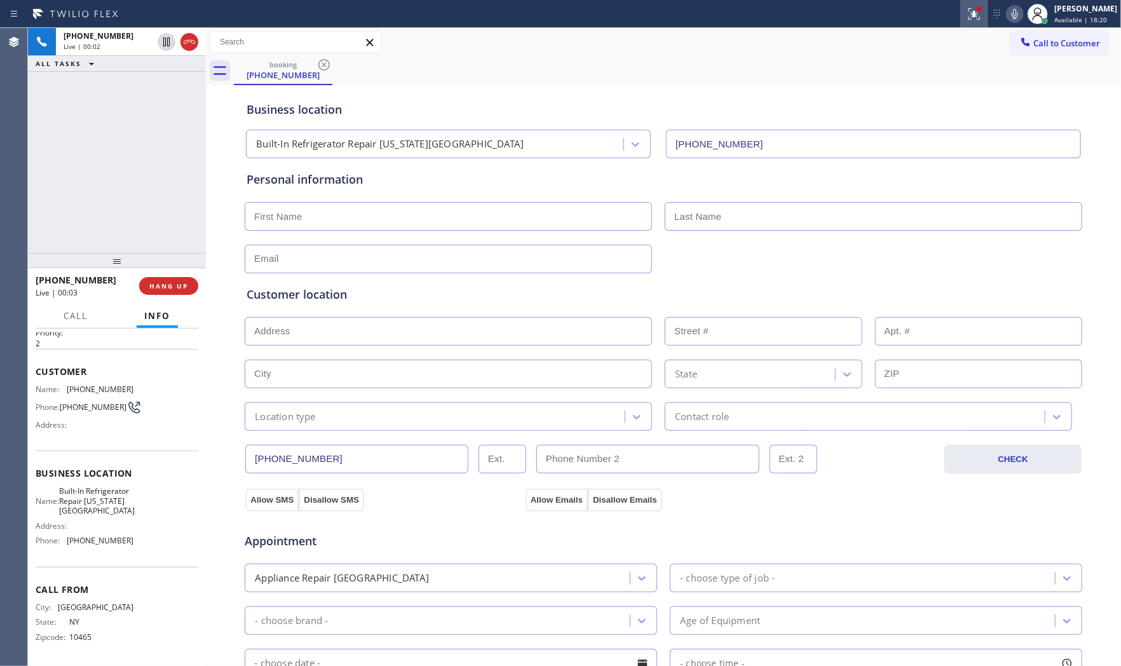
click at [978, 18] on div at bounding box center [974, 13] width 28 height 15
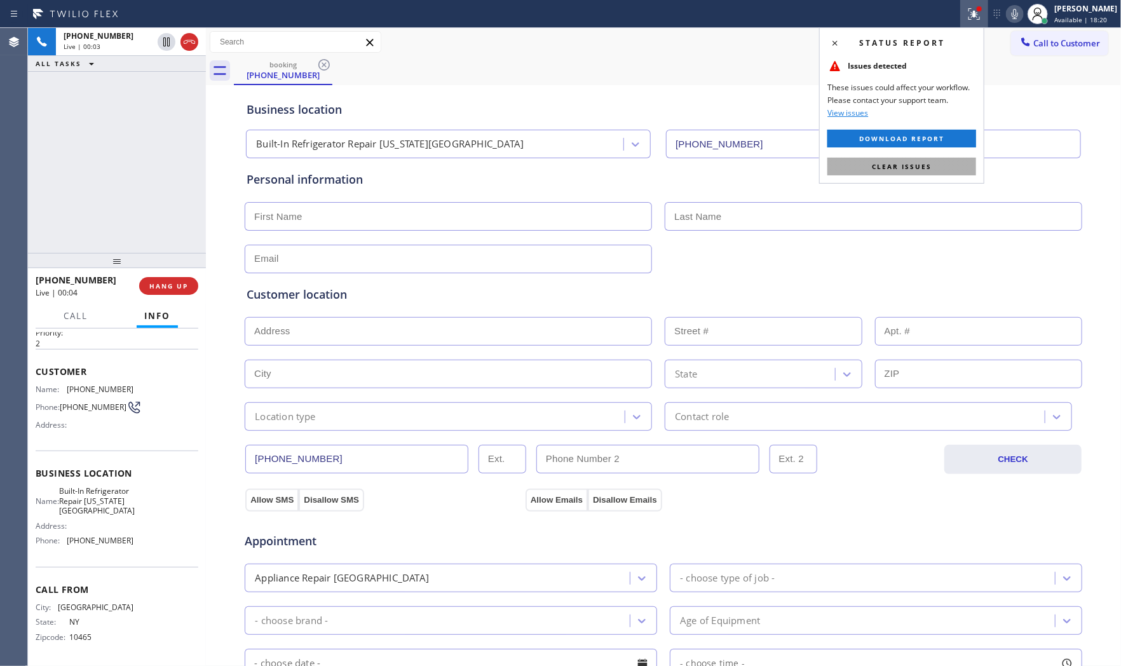
click at [914, 155] on div "Status report Issues detected These issues could affect your workflow. Please c…" at bounding box center [901, 105] width 165 height 156
click at [916, 159] on button "Clear issues" at bounding box center [901, 167] width 149 height 18
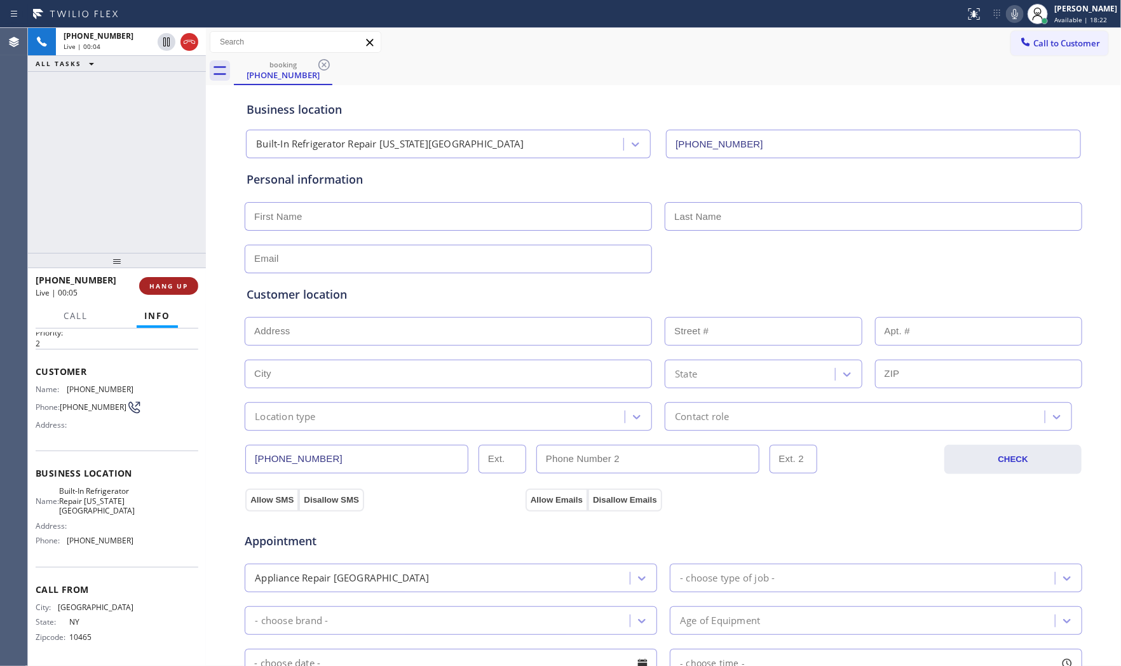
drag, startPoint x: 198, startPoint y: 271, endPoint x: 185, endPoint y: 290, distance: 22.8
click at [197, 268] on div at bounding box center [117, 260] width 178 height 15
click at [182, 292] on span "HANG UP" at bounding box center [168, 290] width 39 height 9
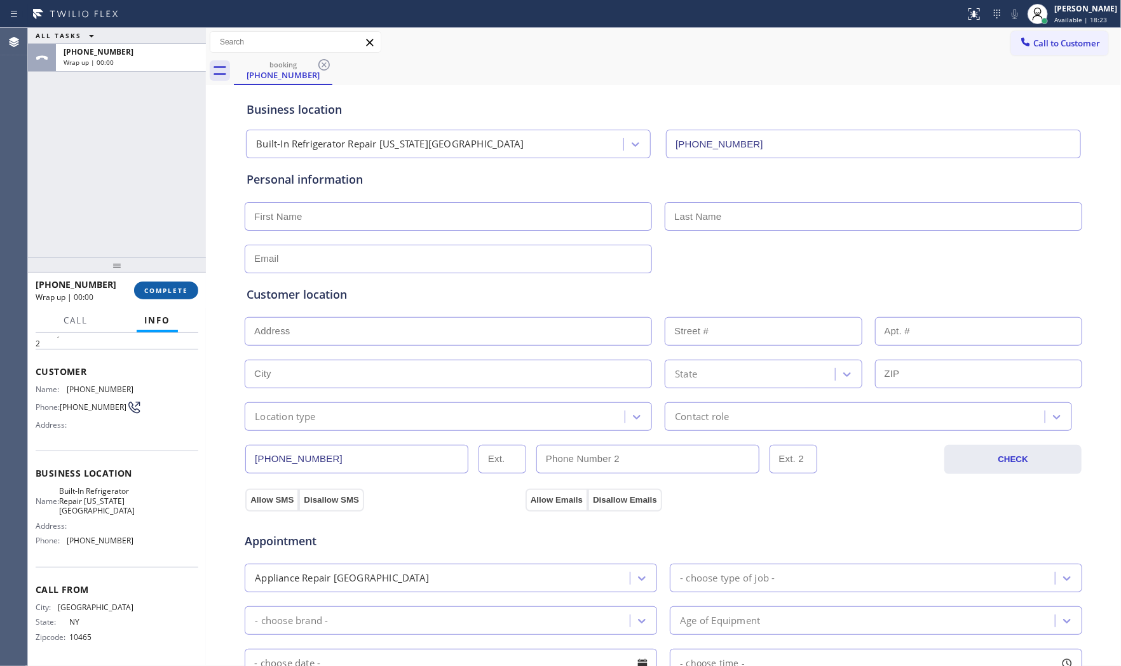
click at [177, 297] on button "COMPLETE" at bounding box center [166, 290] width 64 height 18
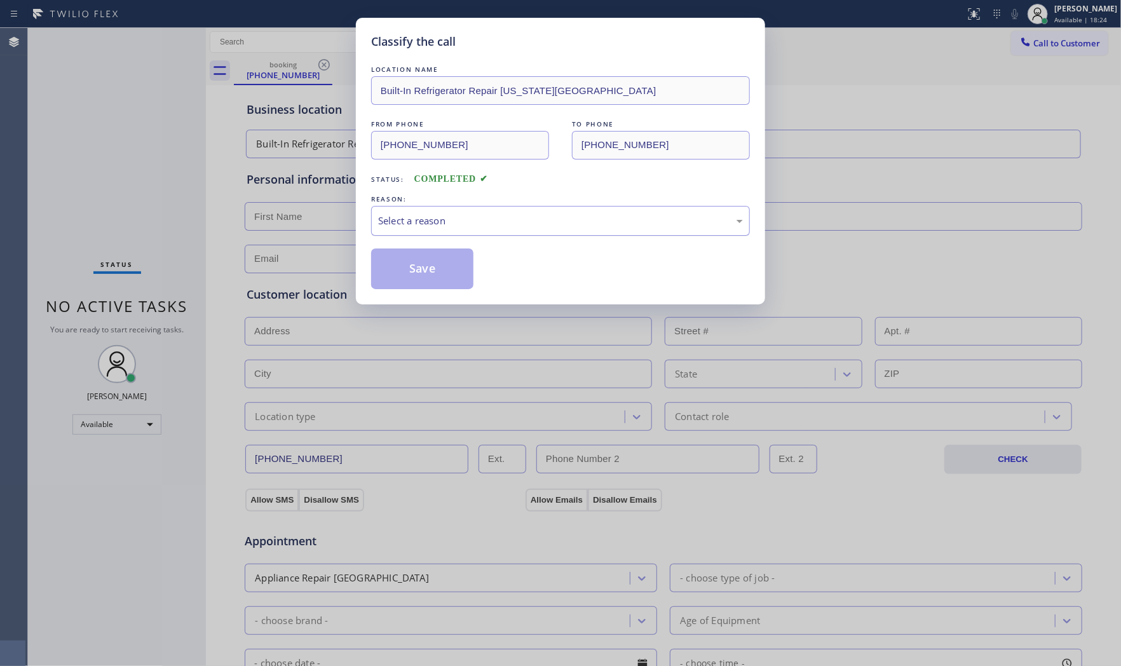
drag, startPoint x: 461, startPoint y: 210, endPoint x: 453, endPoint y: 233, distance: 24.7
click at [460, 211] on div "Select a reason" at bounding box center [560, 221] width 379 height 30
click at [417, 270] on button "Save" at bounding box center [422, 268] width 102 height 41
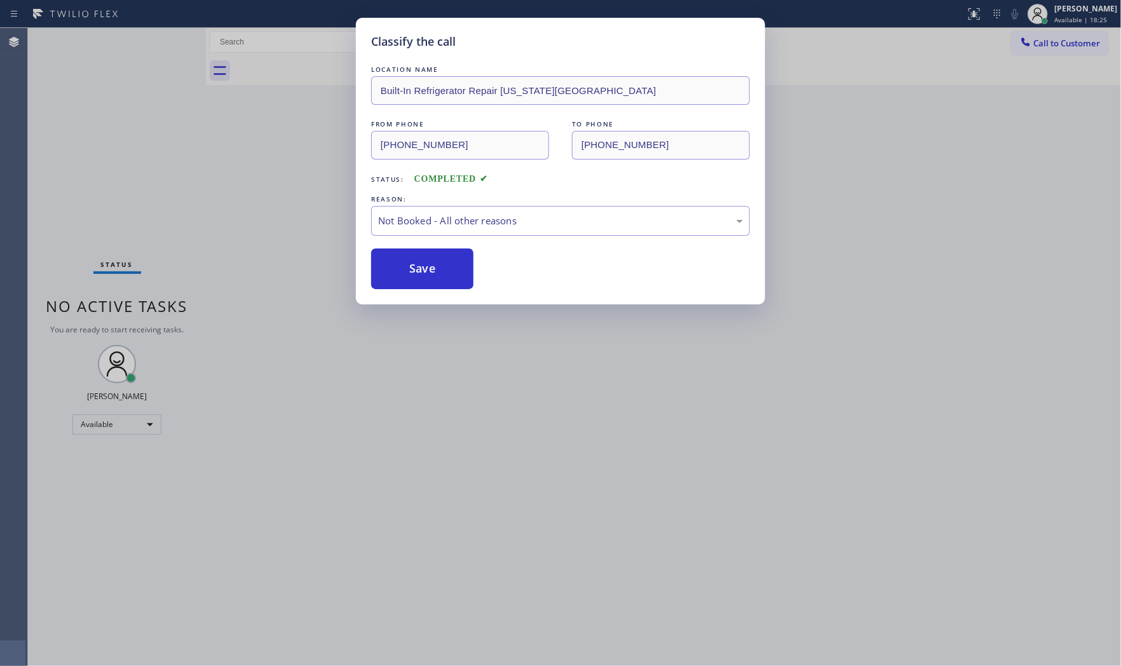
click at [417, 270] on button "Save" at bounding box center [422, 268] width 102 height 41
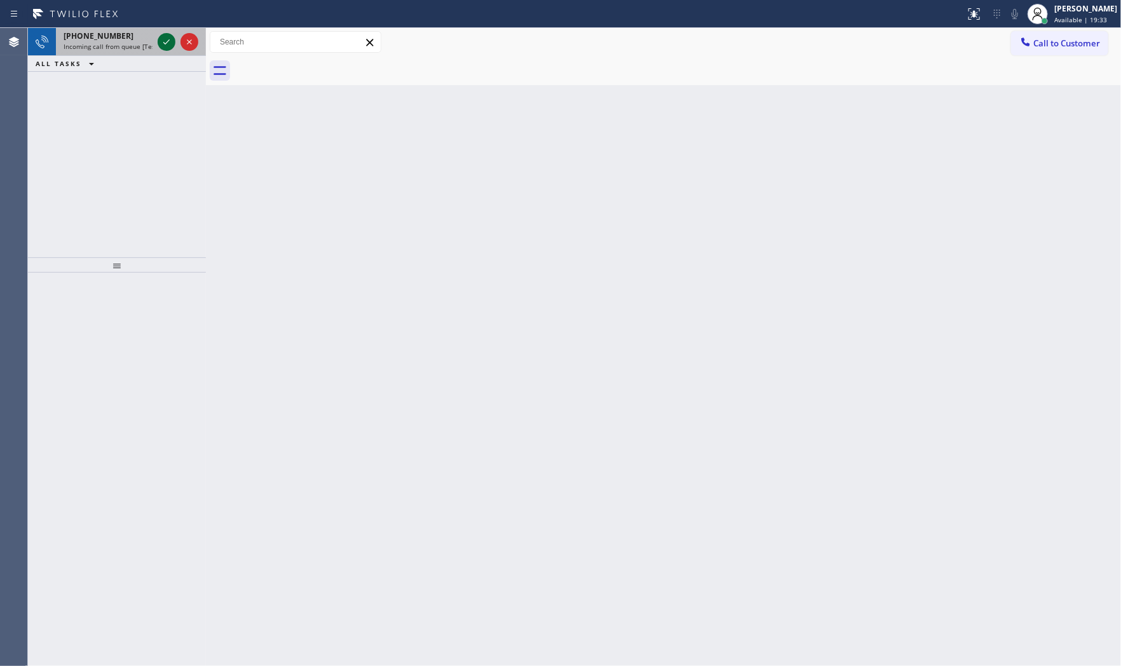
click at [162, 45] on icon at bounding box center [166, 41] width 15 height 15
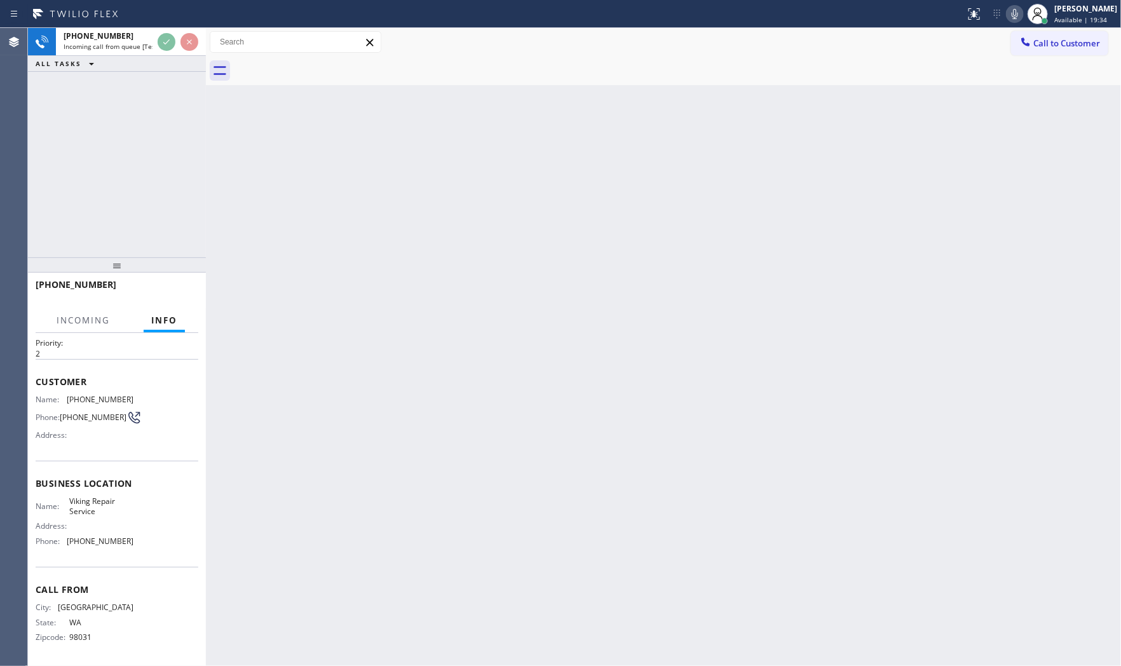
scroll to position [35, 0]
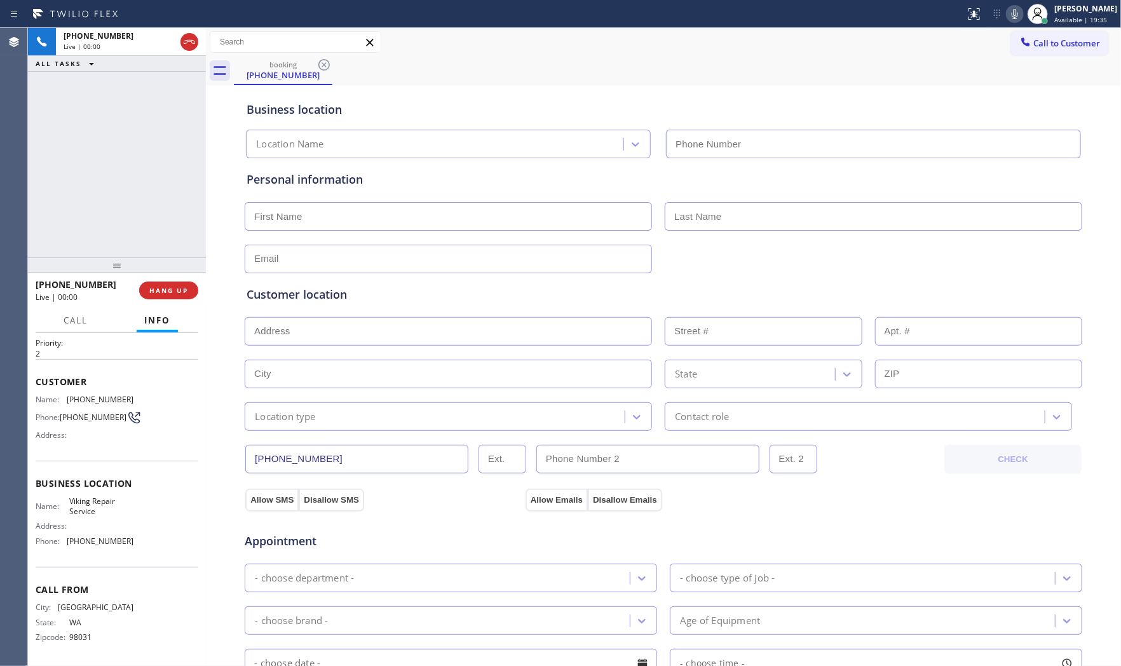
type input "[PHONE_NUMBER]"
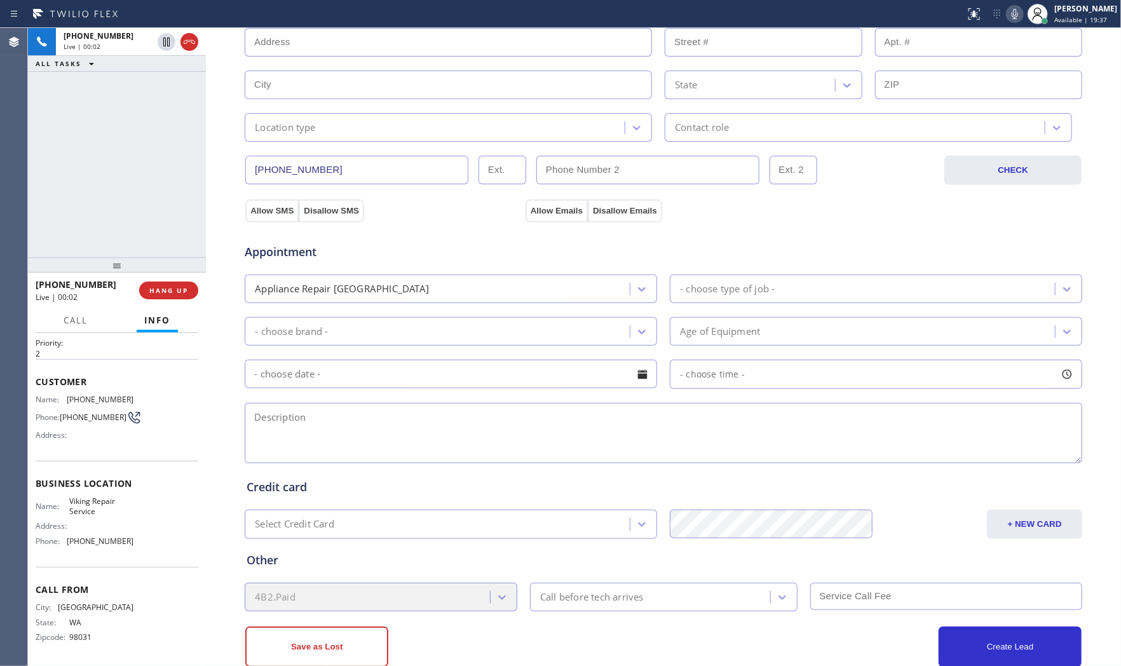
scroll to position [318, 0]
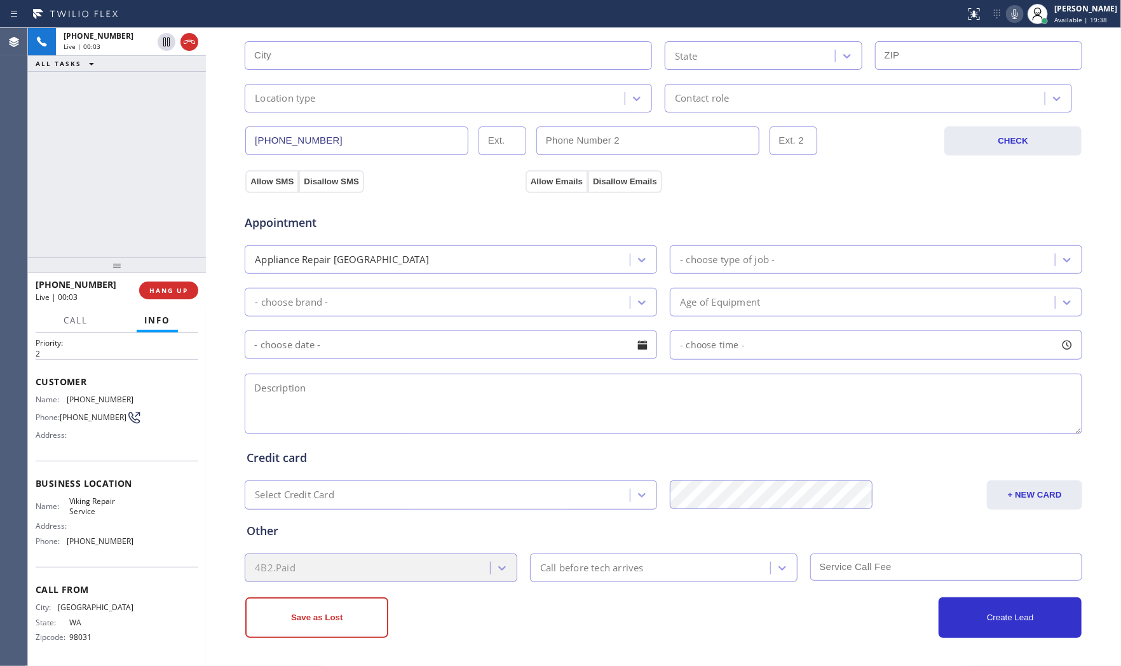
click at [1007, 15] on icon at bounding box center [1014, 13] width 15 height 15
click at [1007, 11] on icon at bounding box center [1014, 13] width 15 height 15
click at [1007, 17] on icon at bounding box center [1014, 13] width 15 height 15
click at [1012, 11] on icon at bounding box center [1014, 13] width 15 height 15
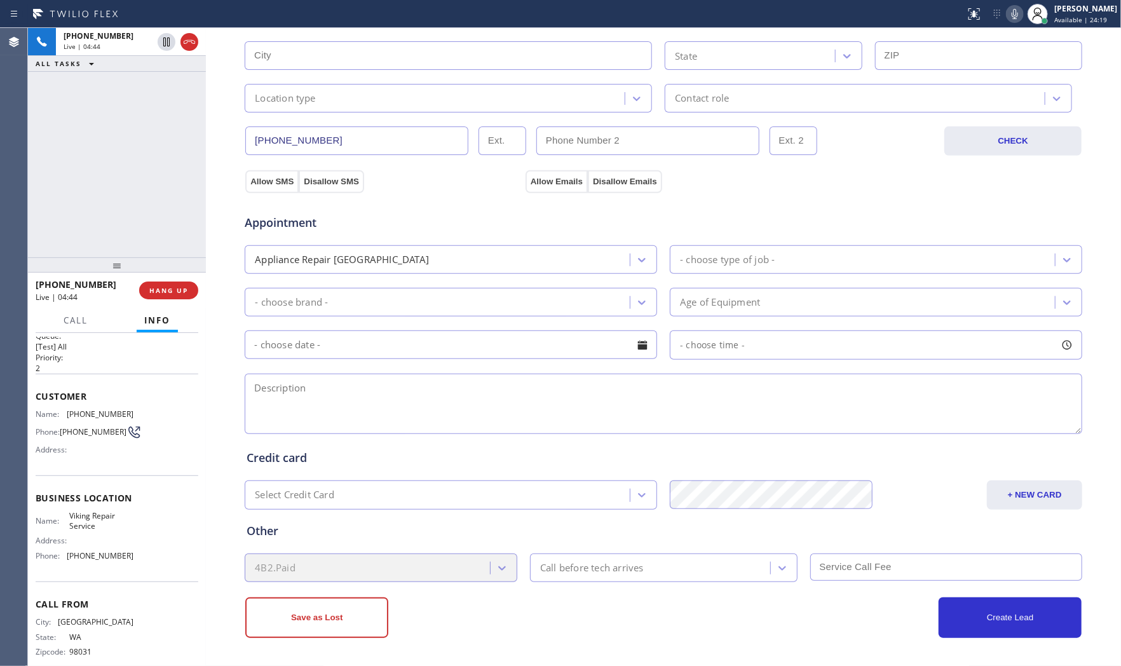
scroll to position [0, 0]
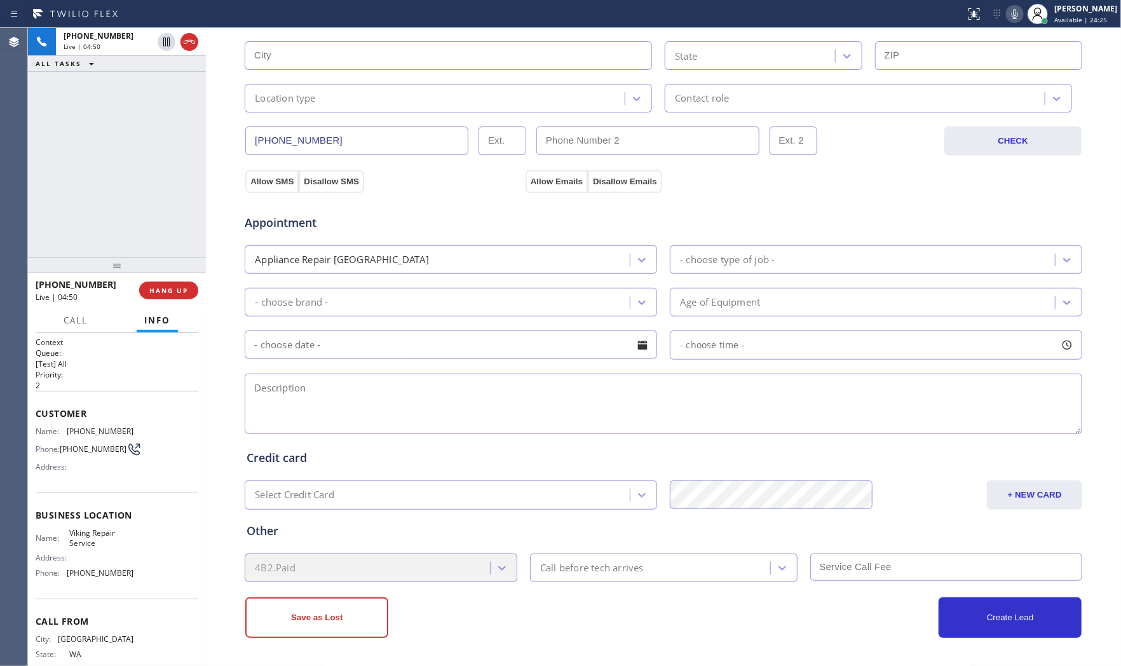
click at [92, 426] on span "[PHONE_NUMBER]" at bounding box center [100, 431] width 67 height 10
copy span "[PHONE_NUMBER]"
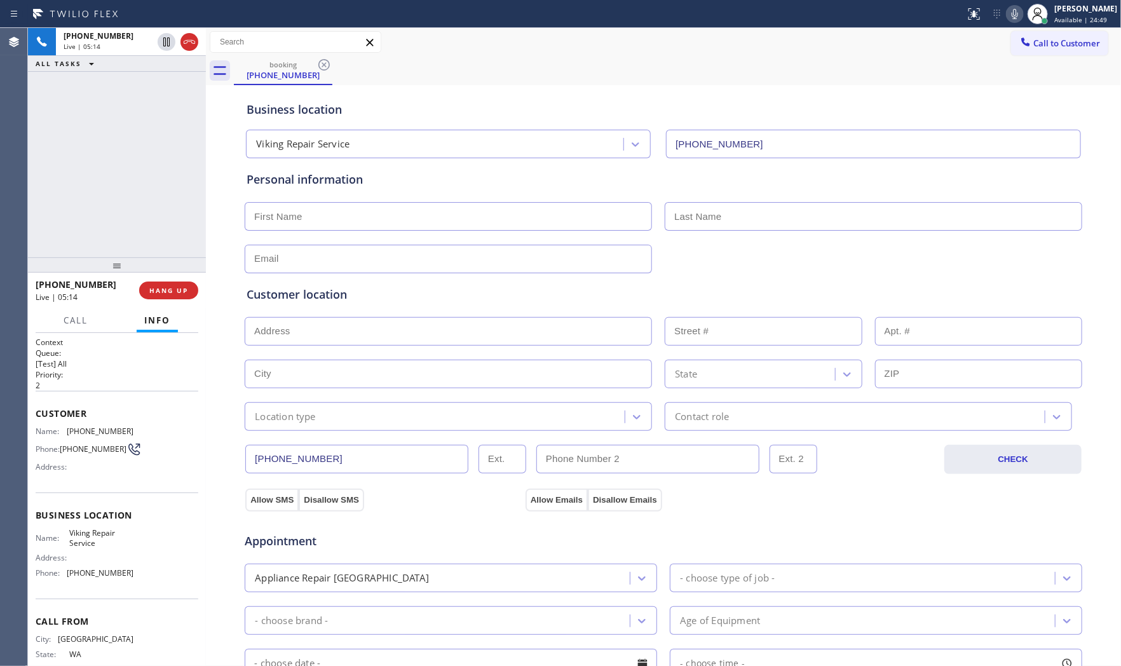
click at [313, 255] on input "text" at bounding box center [448, 259] width 407 height 29
paste input "[EMAIL_ADDRESS][DOMAIN_NAME]"
type input "[EMAIL_ADDRESS][DOMAIN_NAME]"
click at [335, 211] on input "text" at bounding box center [448, 216] width 407 height 29
paste input "[PERSON_NAME]"
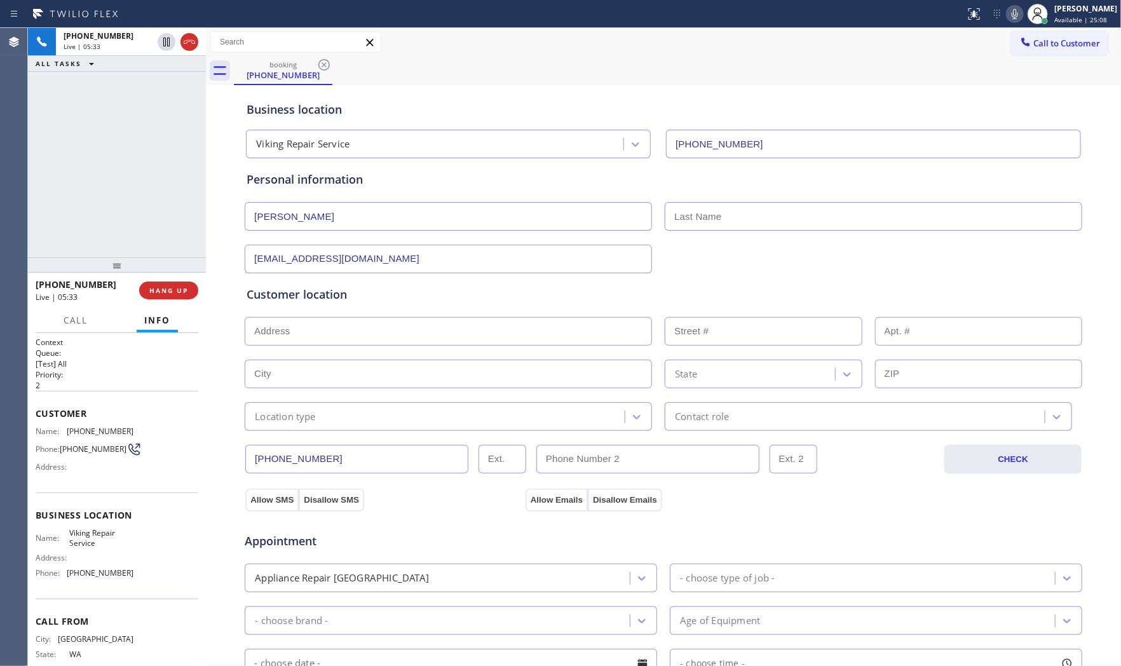
click at [386, 213] on input "[PERSON_NAME]" at bounding box center [448, 216] width 407 height 29
type input "[PERSON_NAME]"
click at [668, 217] on input "text" at bounding box center [873, 216] width 417 height 29
paste input "[PERSON_NAME]"
type input "[PERSON_NAME]"
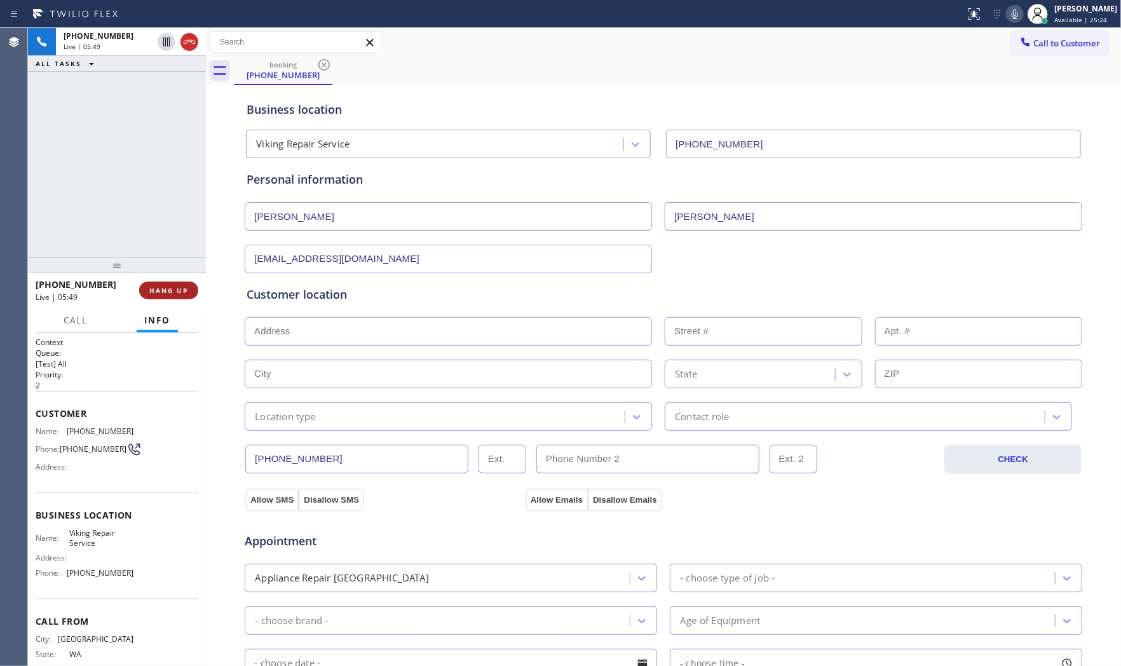
click at [161, 294] on span "HANG UP" at bounding box center [168, 290] width 39 height 9
click at [412, 337] on input "text" at bounding box center [448, 331] width 407 height 29
paste input "[STREET_ADDRESS]"
type input "[STREET_ADDRESS]"
type input "2911"
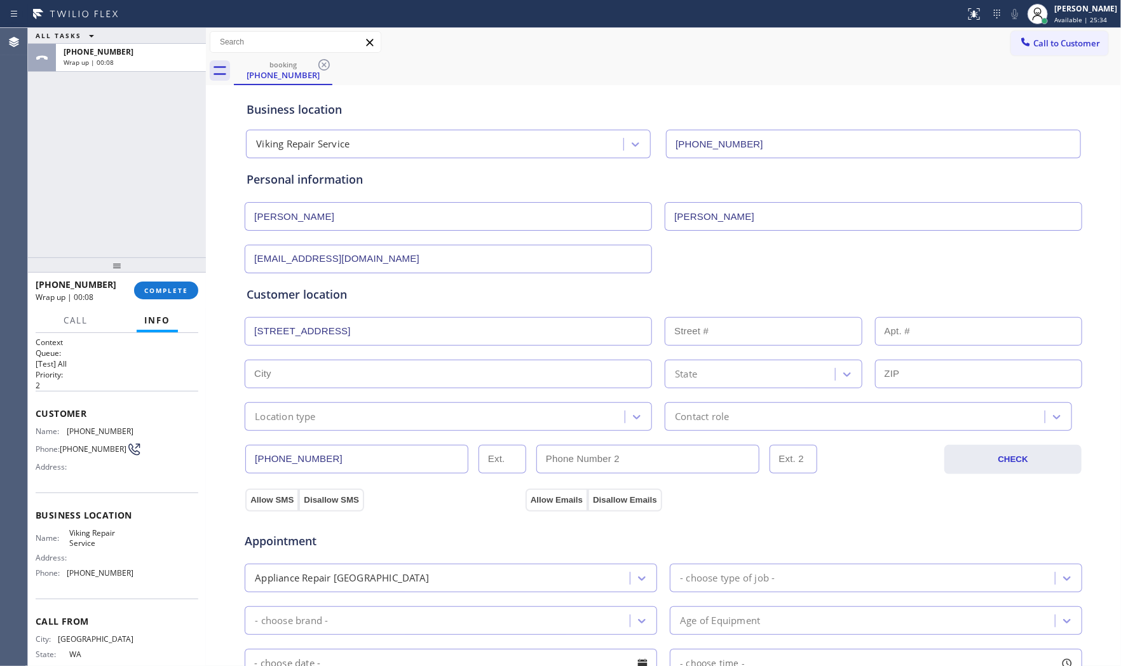
type input "[GEOGRAPHIC_DATA]"
type input "98121"
click at [316, 423] on div "Location type" at bounding box center [436, 416] width 376 height 22
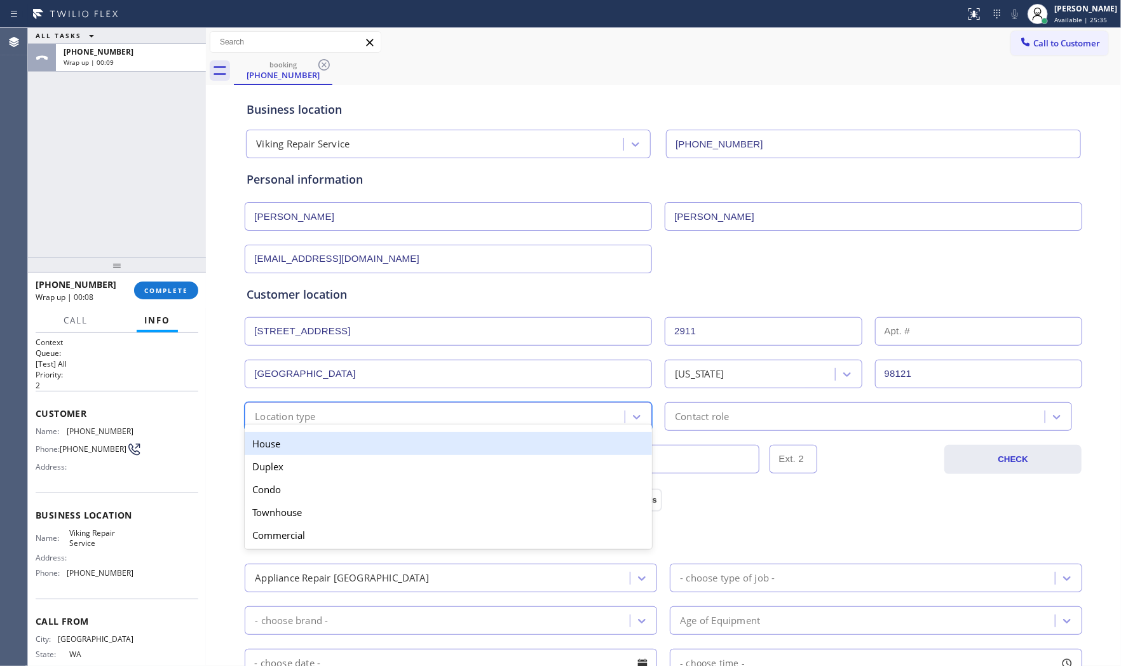
drag, startPoint x: 308, startPoint y: 449, endPoint x: 349, endPoint y: 451, distance: 42.0
click at [308, 450] on div "House" at bounding box center [448, 443] width 407 height 23
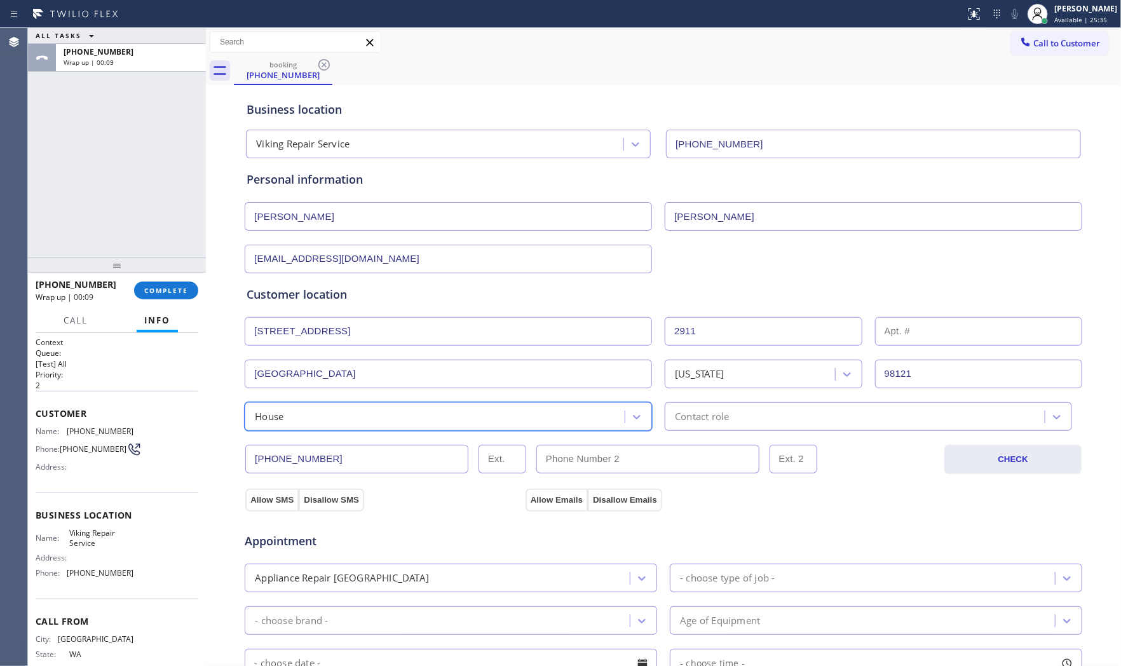
click at [708, 433] on div "[PHONE_NUMBER] CHECK" at bounding box center [663, 452] width 839 height 43
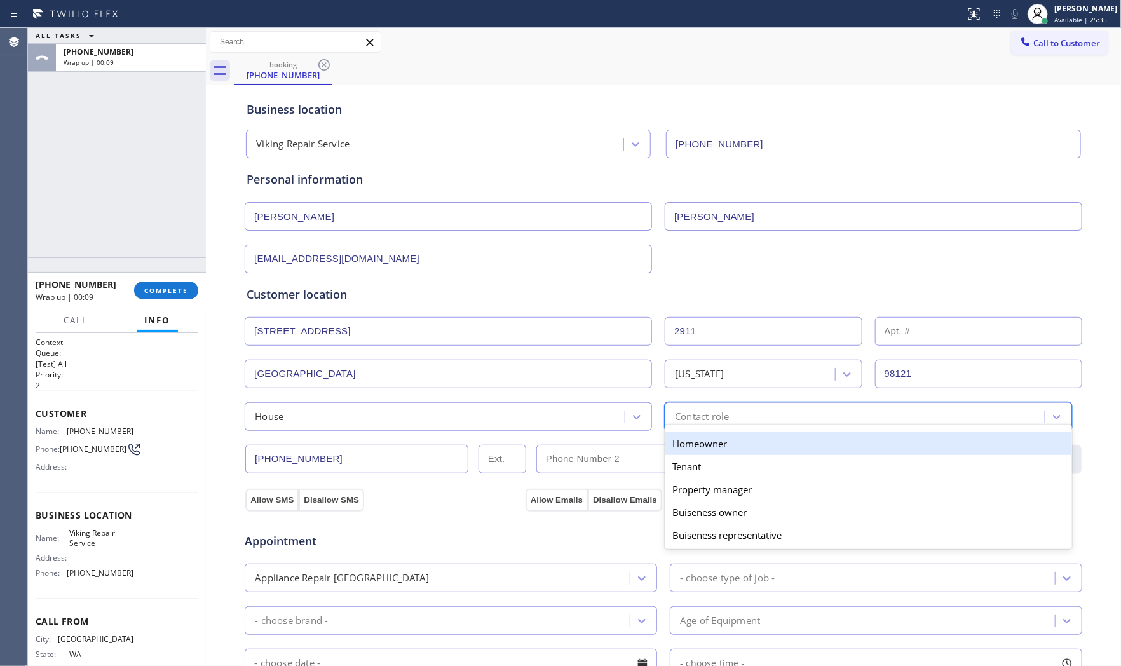
click at [709, 417] on div "Contact role" at bounding box center [702, 416] width 54 height 15
drag, startPoint x: 690, startPoint y: 440, endPoint x: 464, endPoint y: 465, distance: 227.6
click at [689, 440] on div "Homeowner" at bounding box center [868, 443] width 407 height 23
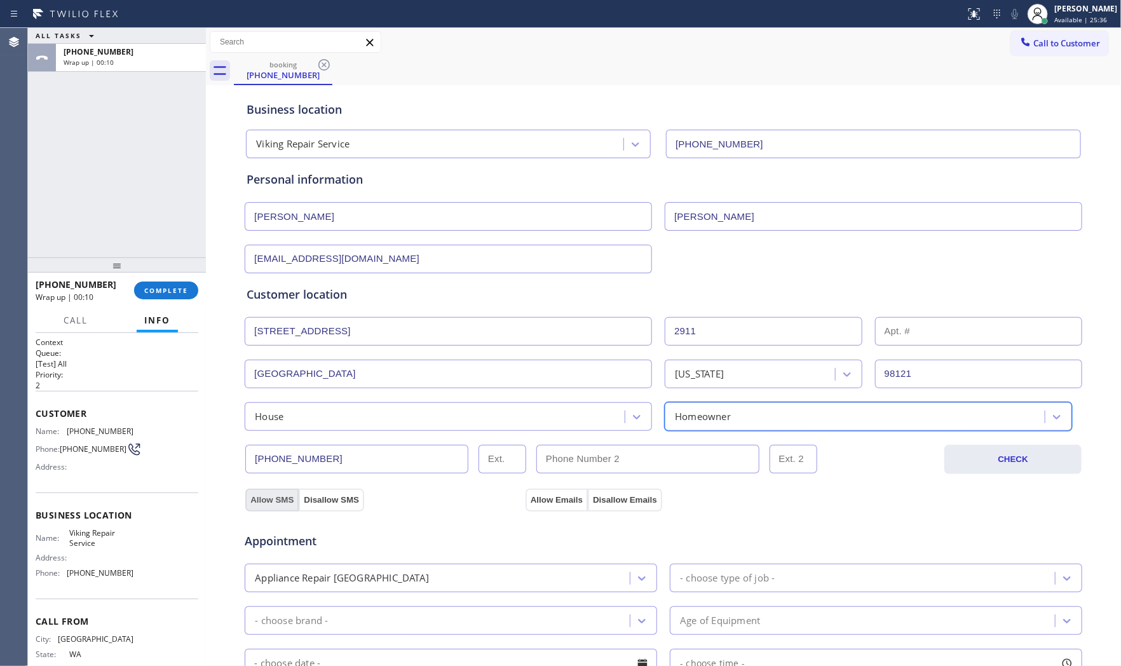
click at [280, 498] on button "Allow SMS" at bounding box center [271, 500] width 53 height 23
click at [532, 498] on button "Allow Emails" at bounding box center [556, 500] width 62 height 23
click at [534, 498] on button "Allow Emails" at bounding box center [556, 500] width 62 height 23
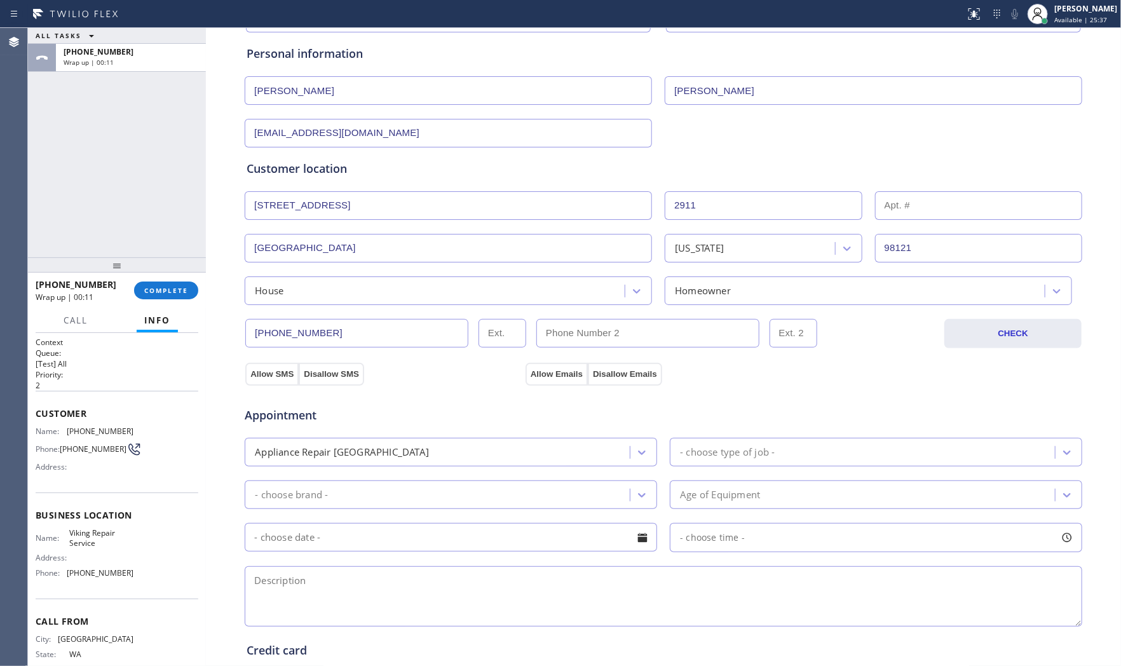
scroll to position [141, 0]
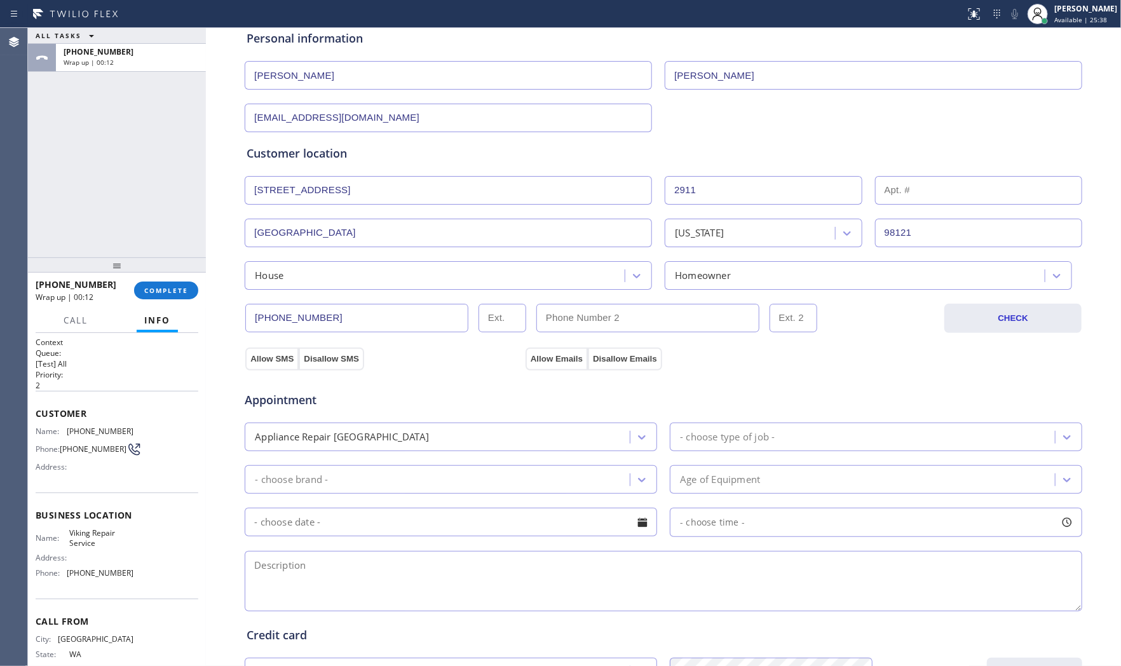
click at [714, 433] on div "- choose type of job -" at bounding box center [727, 437] width 95 height 15
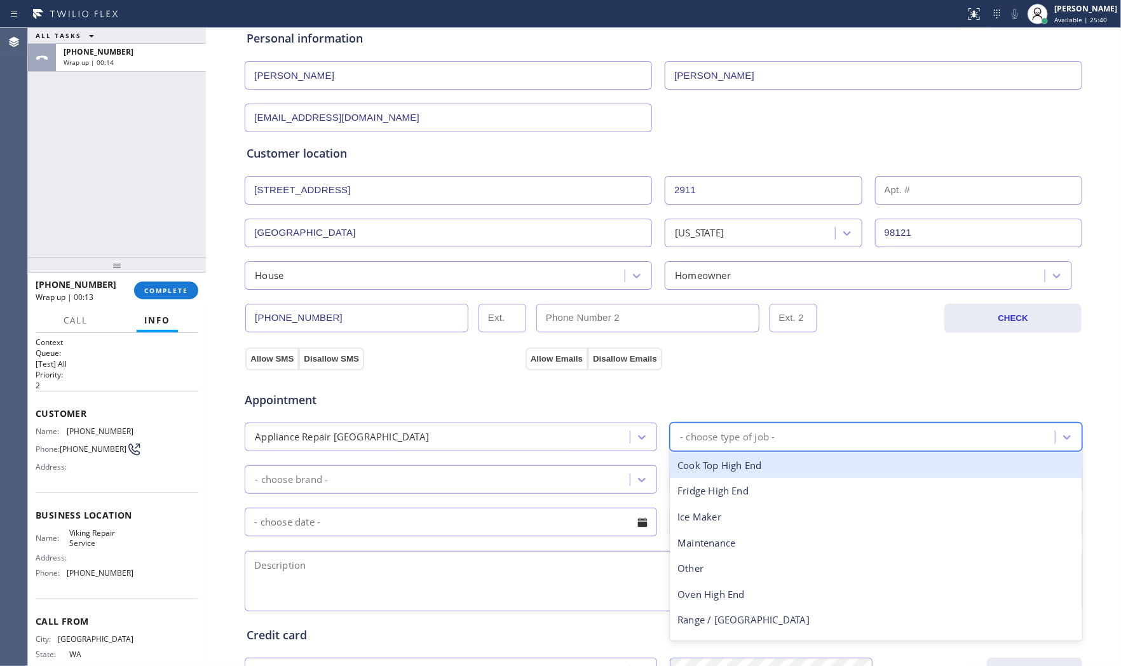
type input "f"
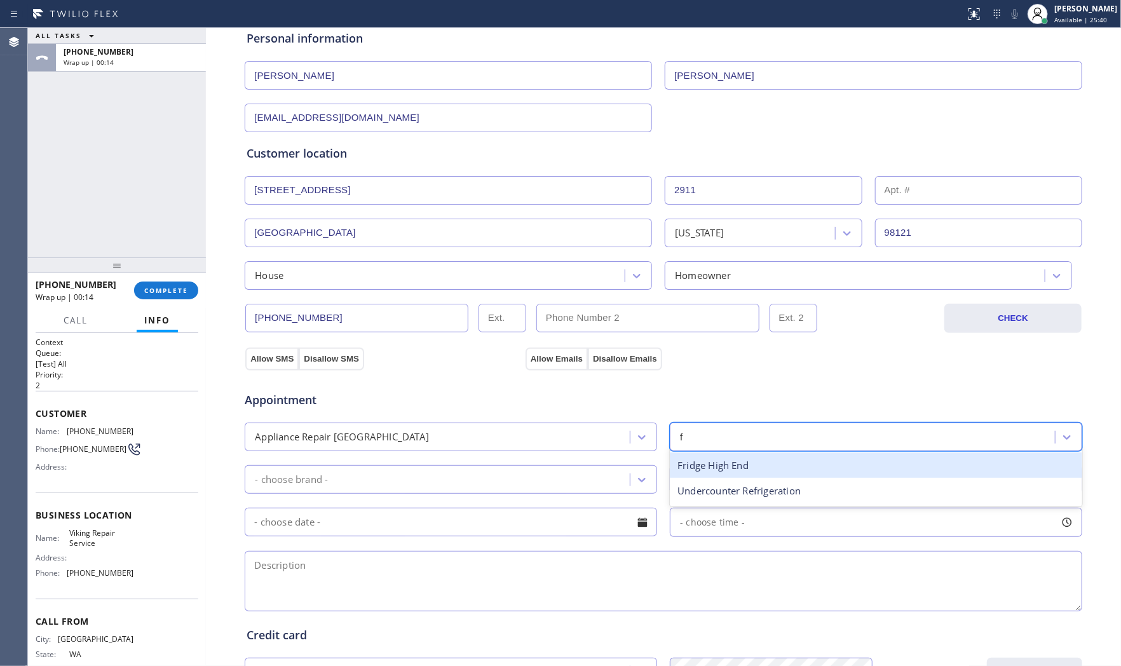
drag, startPoint x: 724, startPoint y: 459, endPoint x: 604, endPoint y: 468, distance: 121.1
click at [722, 461] on div "Fridge High End" at bounding box center [876, 465] width 412 height 26
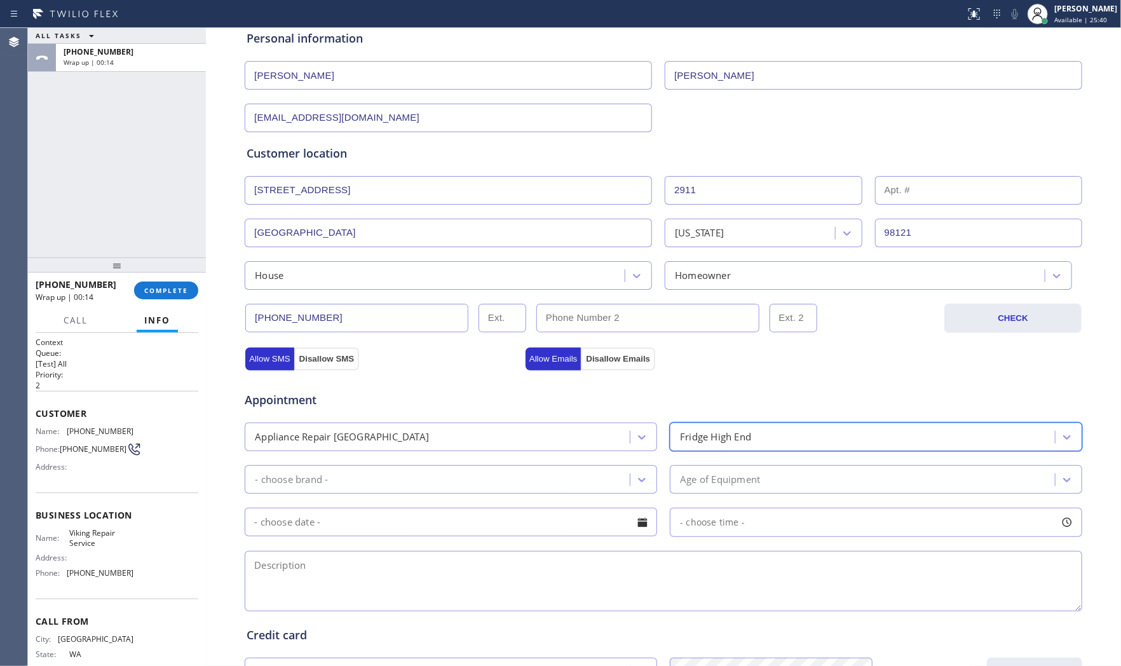
click at [470, 475] on div "- choose brand -" at bounding box center [438, 479] width 381 height 22
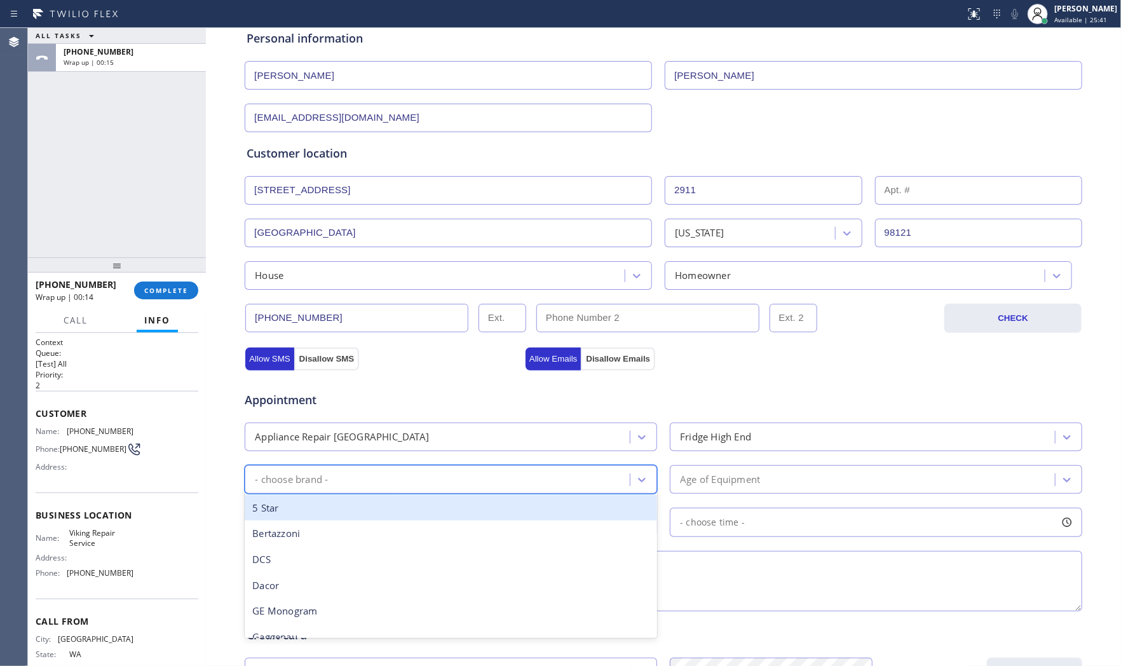
type input "V"
click at [416, 515] on div "Viking" at bounding box center [451, 508] width 412 height 26
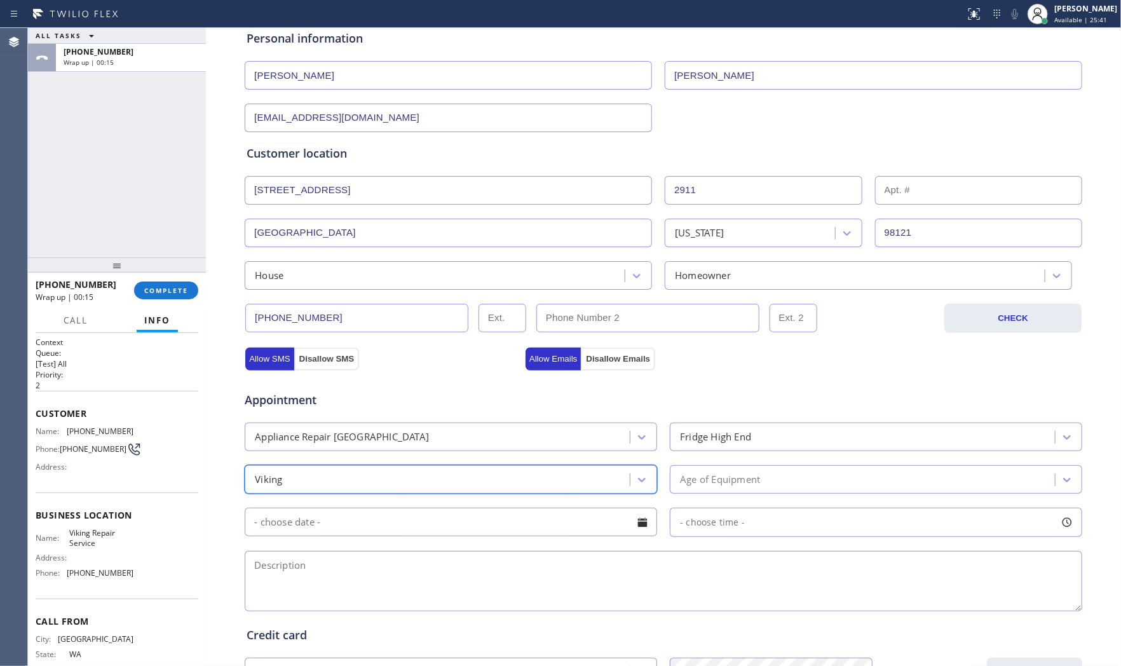
click at [712, 478] on div "Age of Equipment" at bounding box center [720, 479] width 80 height 15
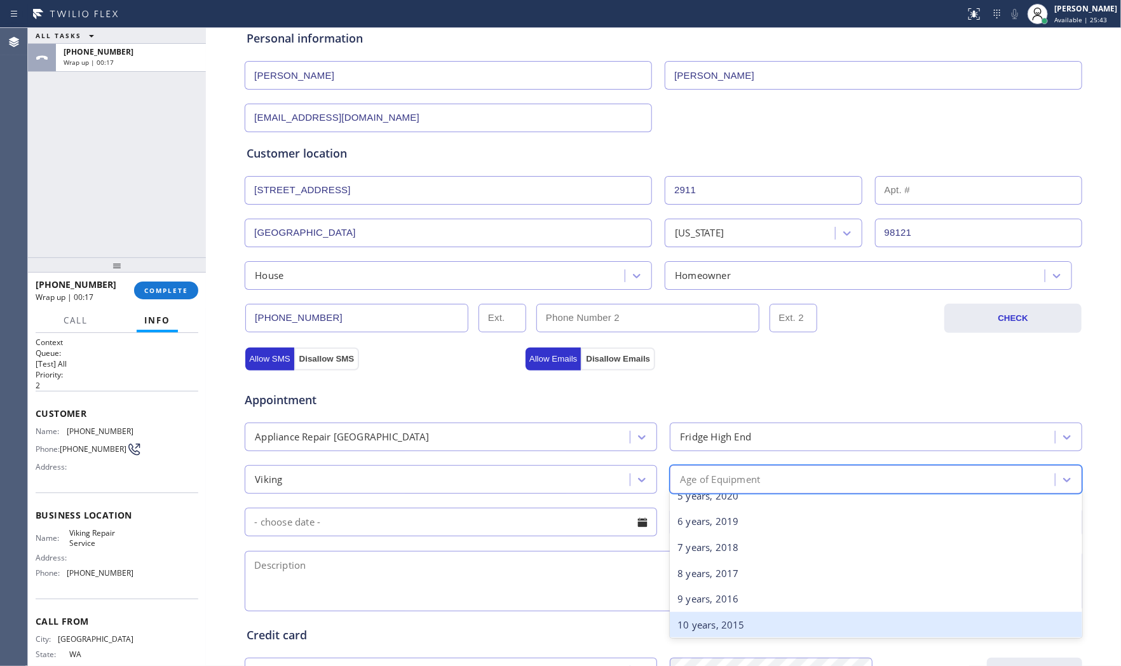
click at [701, 621] on div "10 years, 2015" at bounding box center [876, 625] width 412 height 26
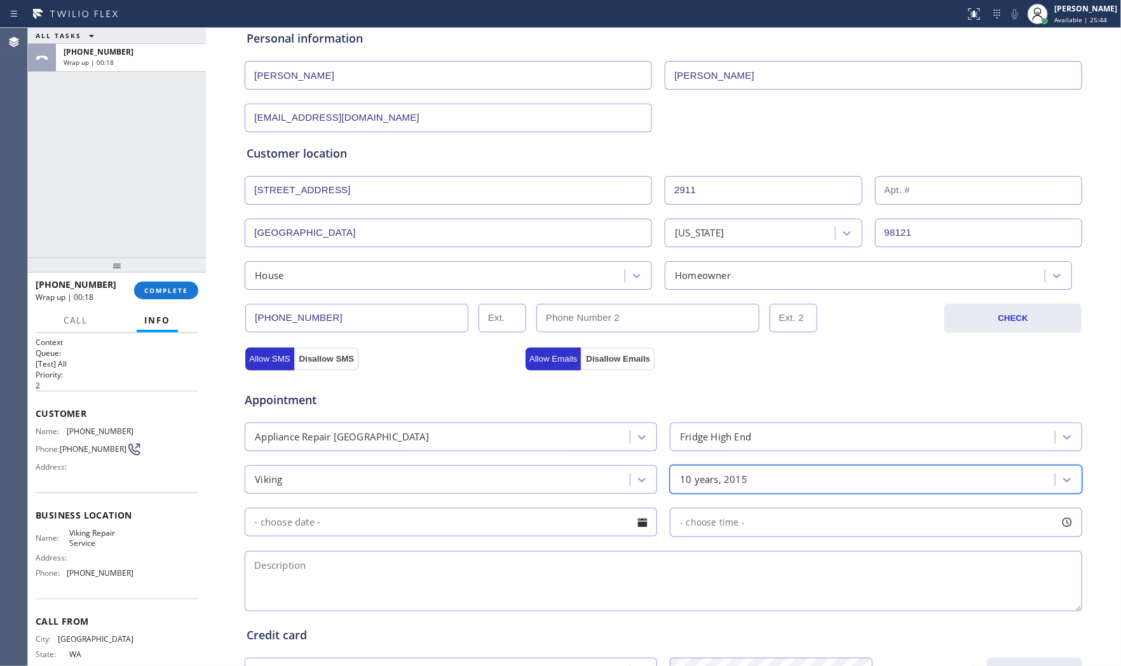
click at [510, 525] on input "text" at bounding box center [451, 522] width 412 height 29
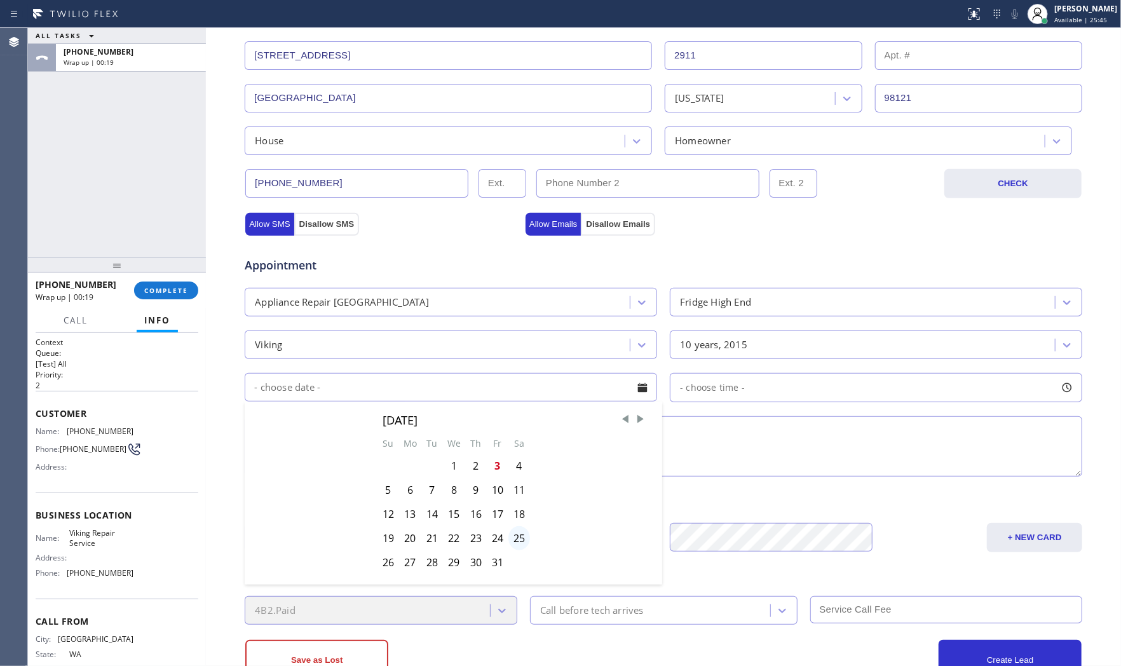
scroll to position [282, 0]
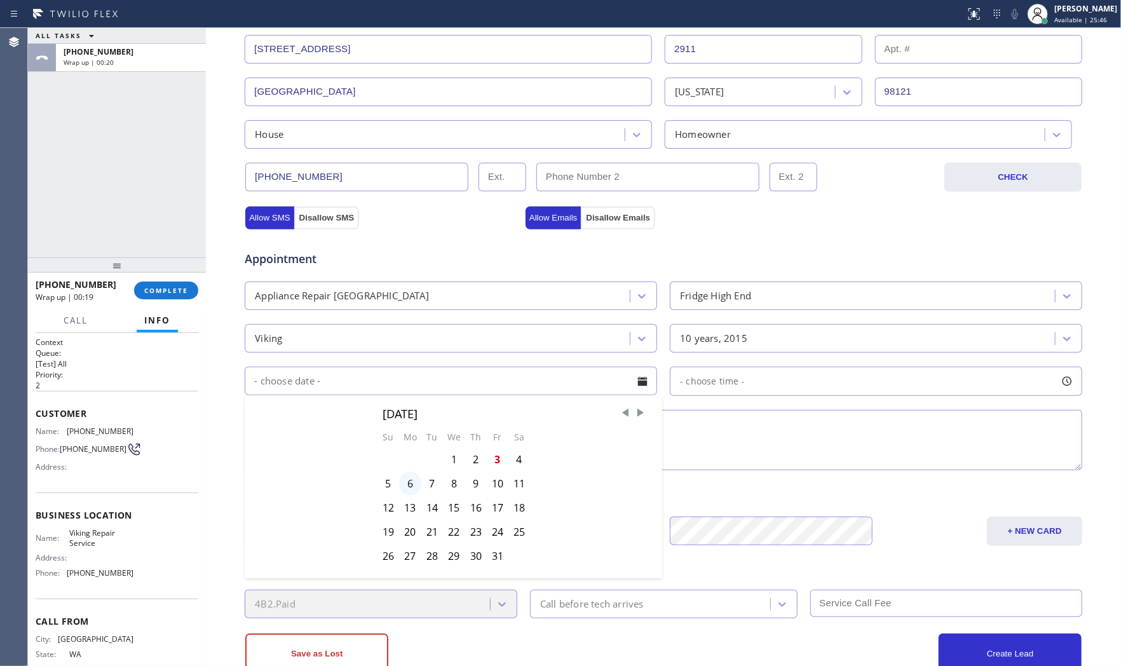
click at [403, 488] on div "6" at bounding box center [410, 483] width 22 height 24
type input "[DATE]"
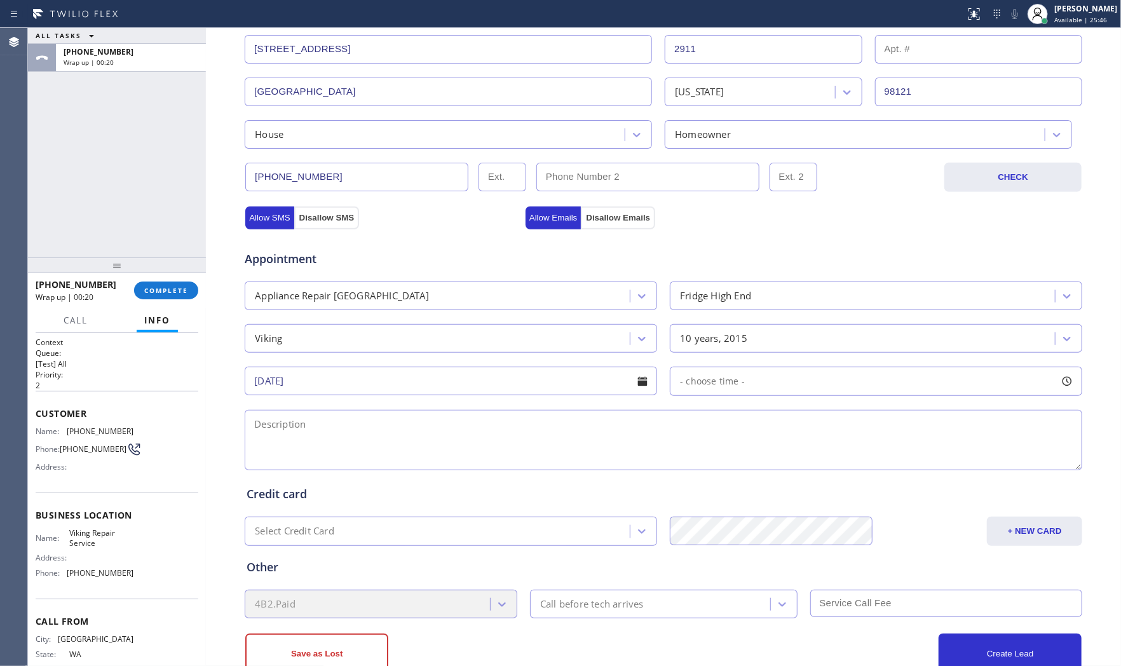
click at [773, 379] on div "- choose time -" at bounding box center [876, 381] width 412 height 29
drag, startPoint x: 677, startPoint y: 460, endPoint x: 797, endPoint y: 456, distance: 120.8
click at [797, 456] on div at bounding box center [804, 458] width 15 height 27
drag, startPoint x: 684, startPoint y: 461, endPoint x: 703, endPoint y: 461, distance: 19.1
click at [705, 461] on div at bounding box center [712, 458] width 15 height 27
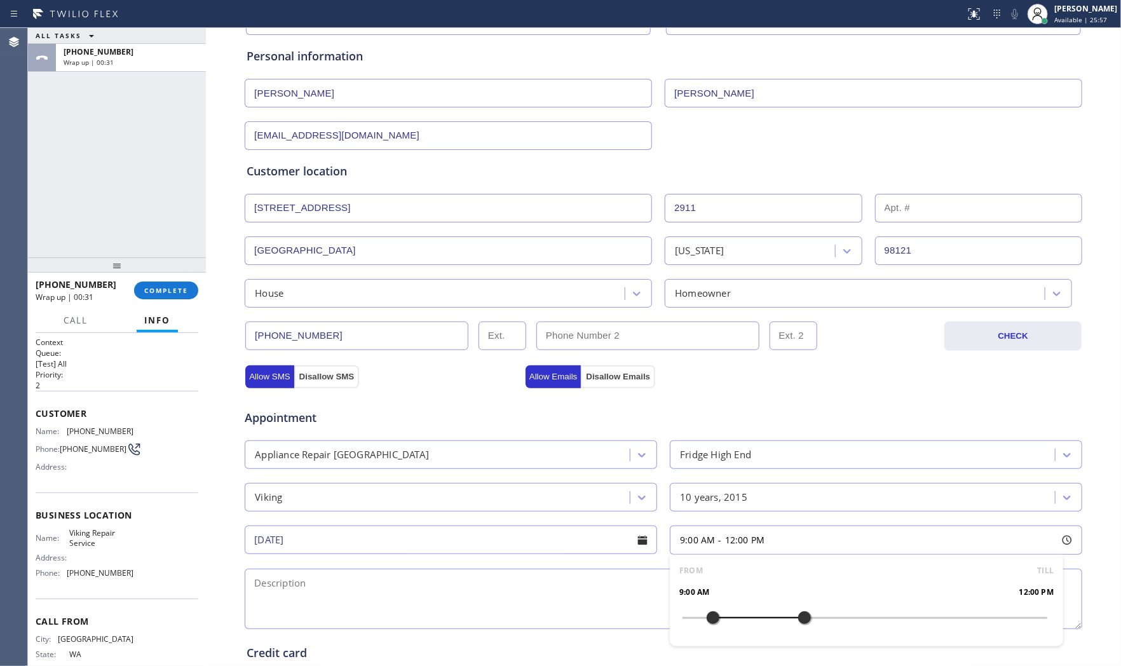
scroll to position [71, 0]
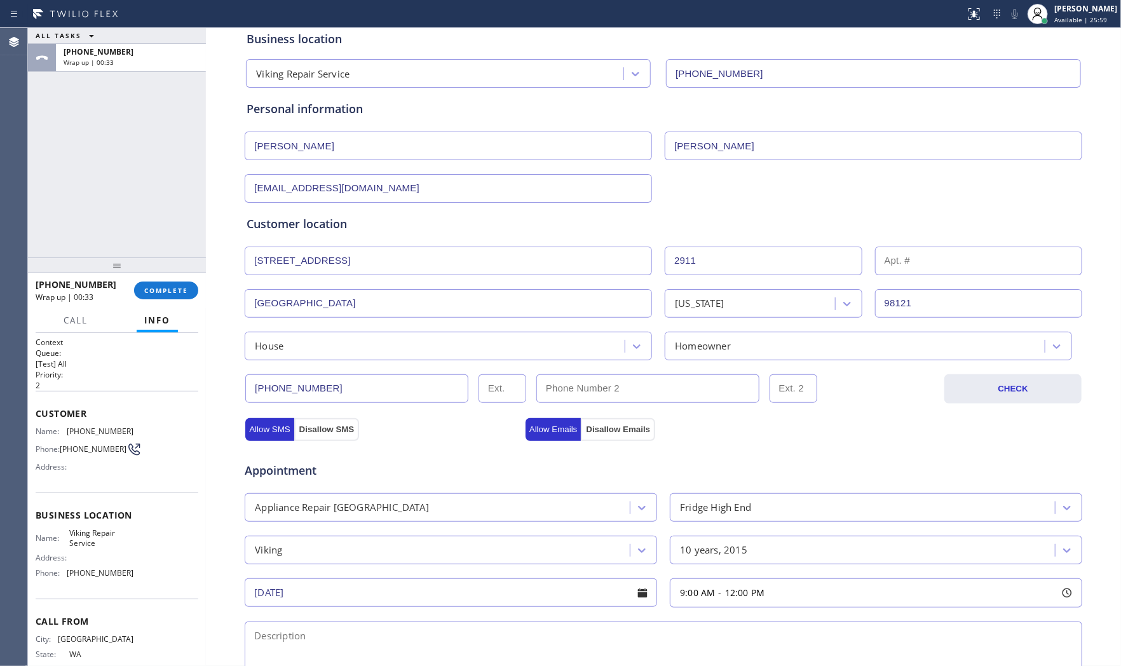
click at [287, 186] on input "[EMAIL_ADDRESS][DOMAIN_NAME]" at bounding box center [448, 188] width 407 height 29
drag, startPoint x: 783, startPoint y: 454, endPoint x: 778, endPoint y: 445, distance: 10.2
click at [784, 454] on div "Appointment" at bounding box center [663, 463] width 840 height 32
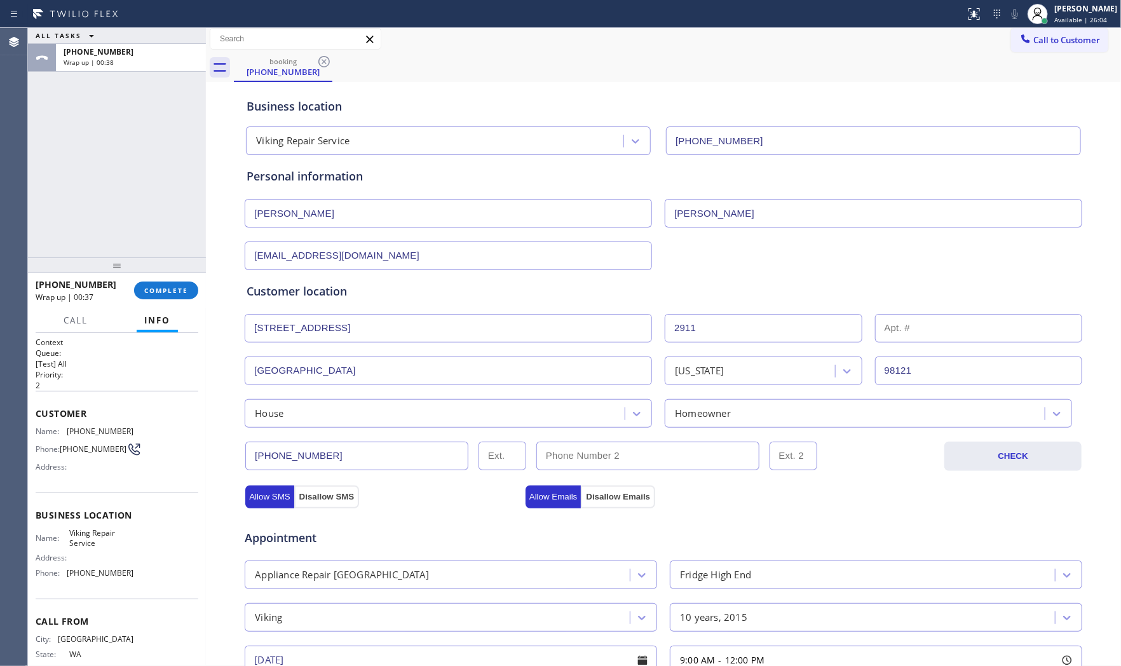
scroll to position [0, 0]
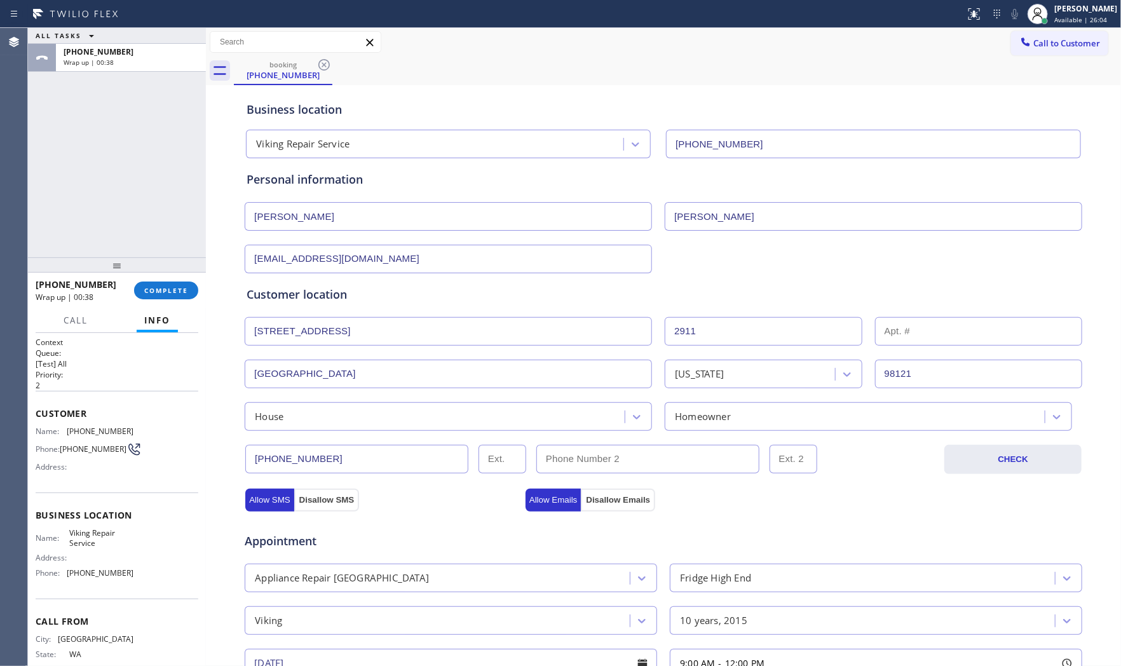
click at [255, 259] on input "[EMAIL_ADDRESS][DOMAIN_NAME]" at bounding box center [448, 259] width 407 height 29
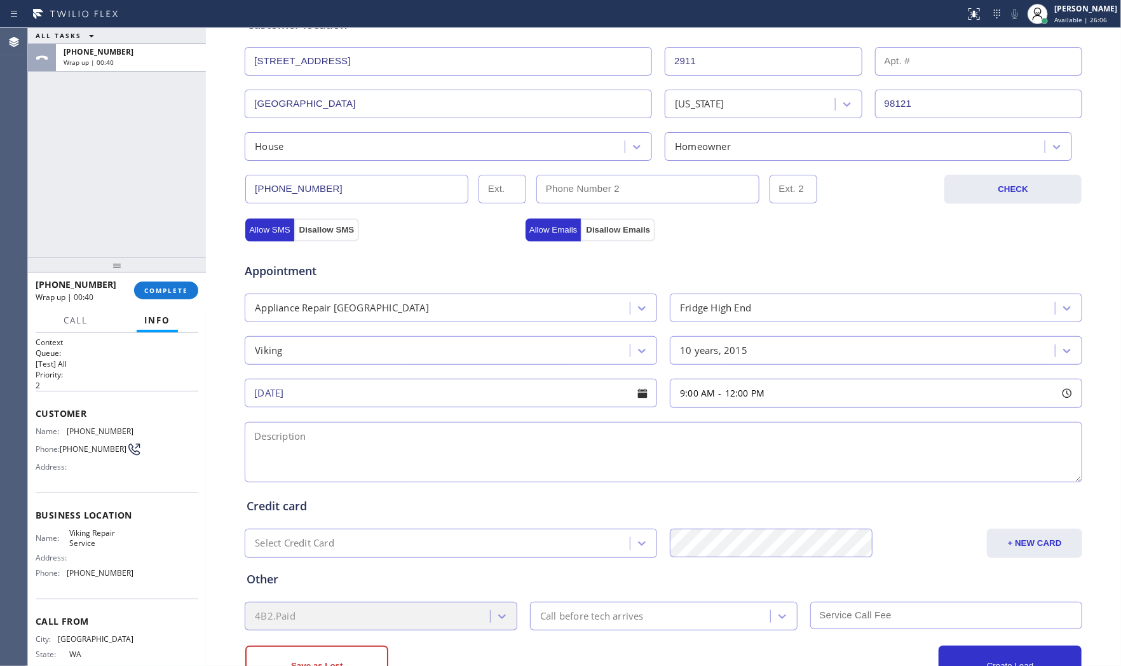
scroll to position [282, 0]
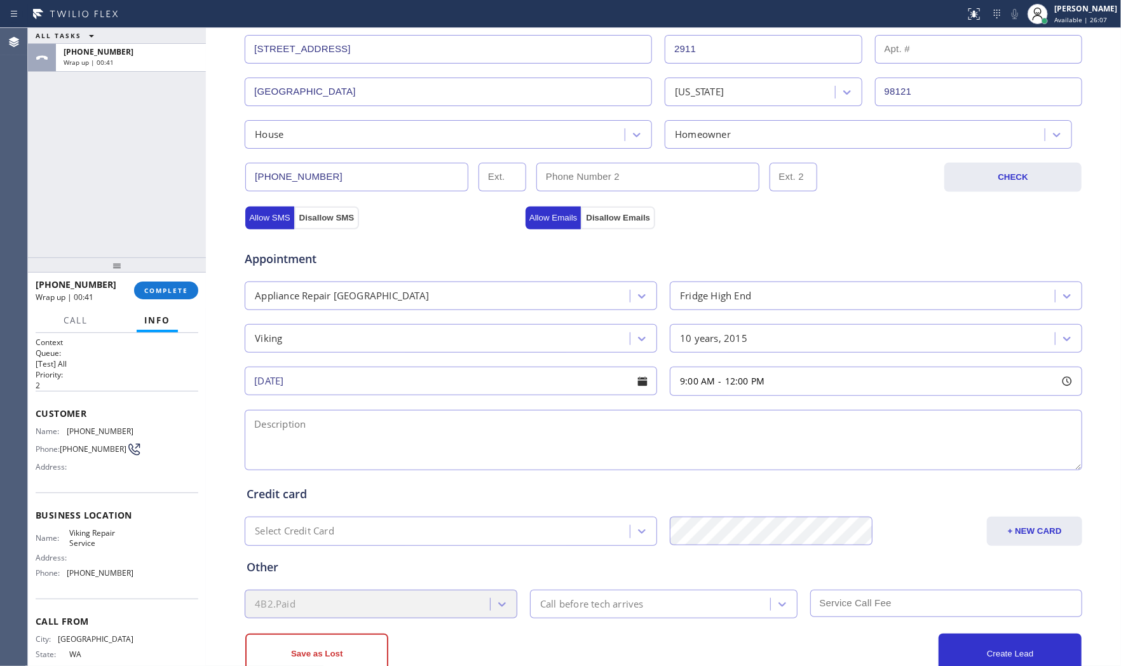
type input "[EMAIL_ADDRESS][DOMAIN_NAME]"
click at [76, 541] on span "Viking Repair Service" at bounding box center [101, 538] width 64 height 20
copy span "Viking Repair Service"
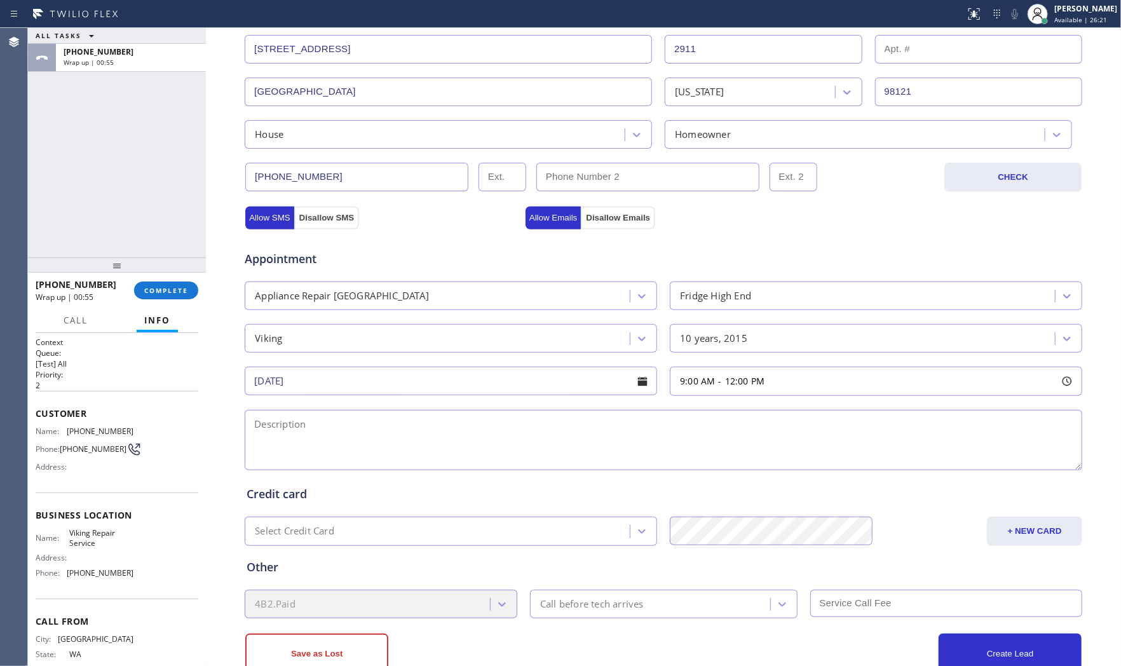
click at [520, 443] on textarea at bounding box center [663, 440] width 837 height 60
paste textarea "9-12 $85 Viking | fridgeFS | freezer door in the not close and the ice maker ke…"
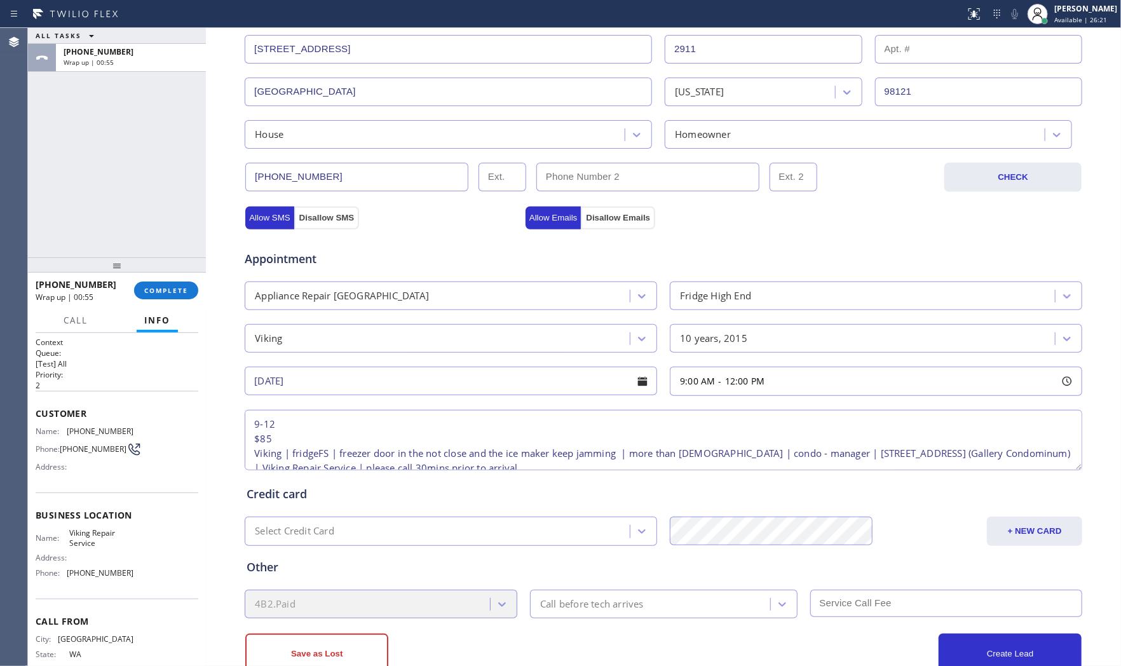
scroll to position [20, 0]
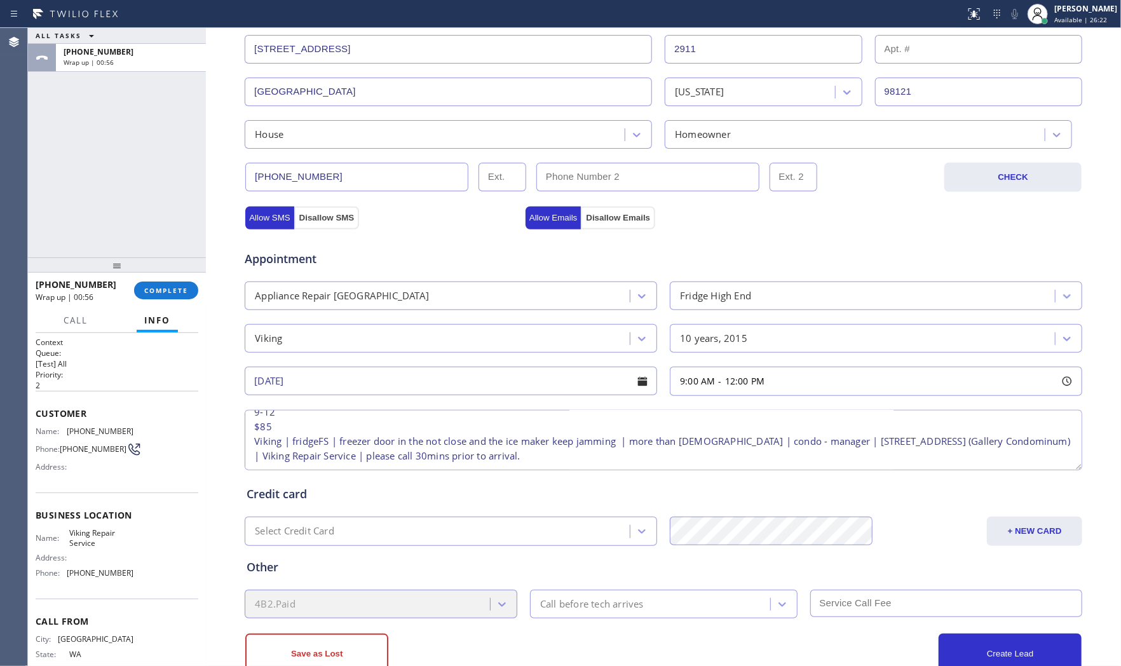
type textarea "9-12 $85 Viking | fridgeFS | freezer door in the not close and the ice maker ke…"
click at [581, 601] on div "Call before tech arrives" at bounding box center [592, 604] width 104 height 15
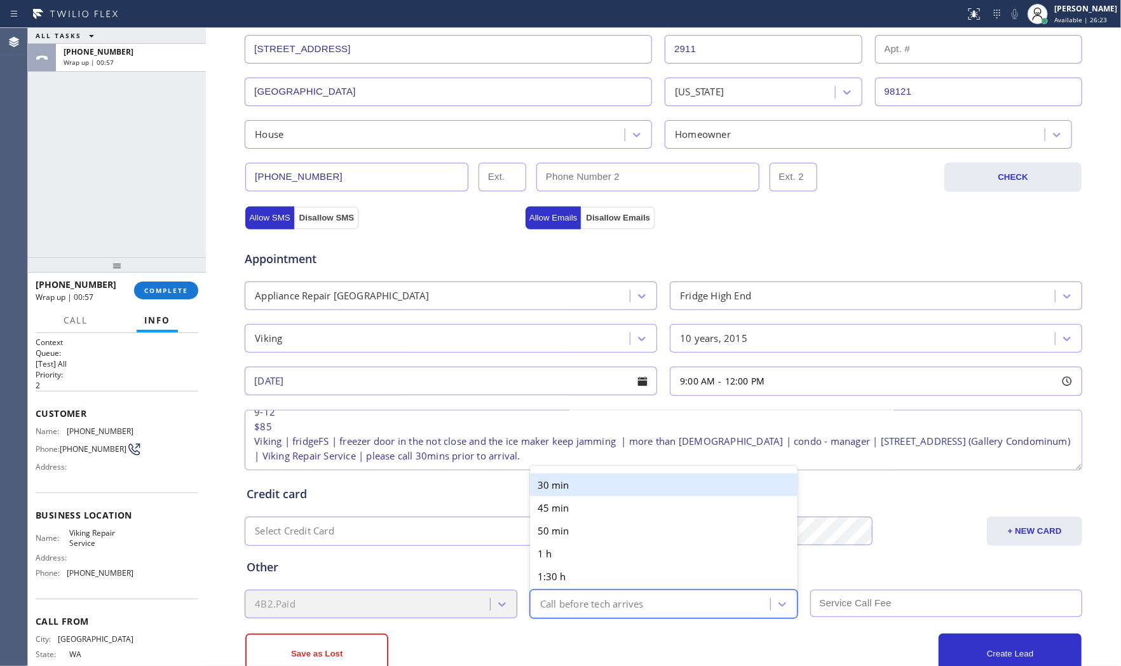
click at [585, 489] on div "30 min" at bounding box center [663, 484] width 267 height 23
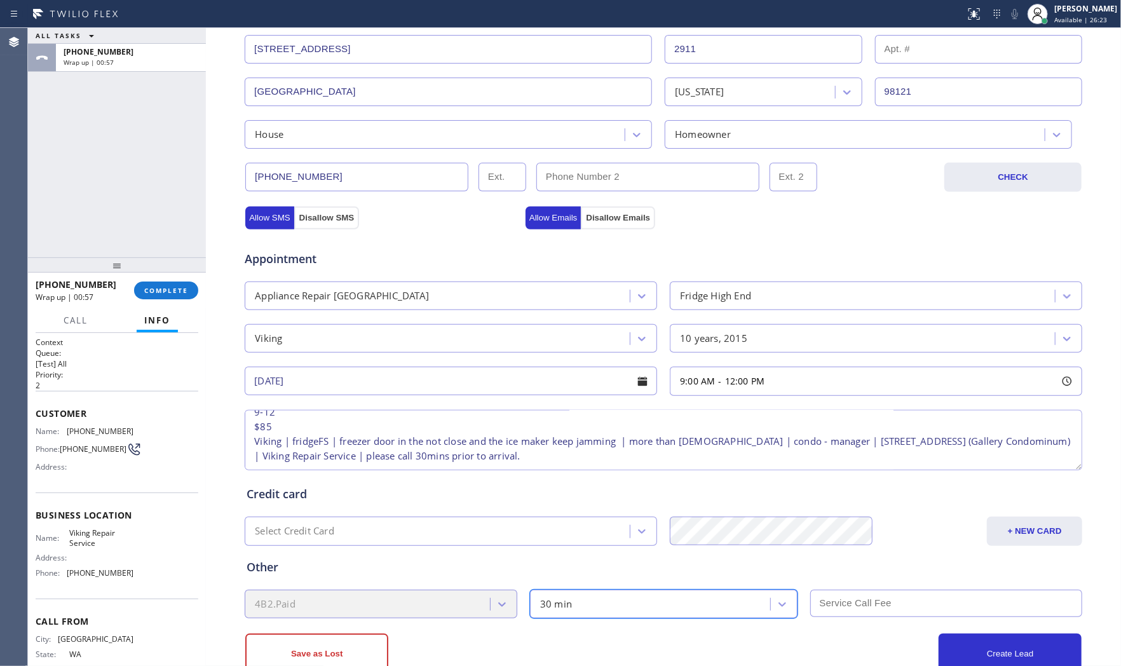
click at [837, 599] on input "text" at bounding box center [946, 603] width 273 height 27
type input "85"
click at [812, 564] on div "Other" at bounding box center [664, 567] width 834 height 17
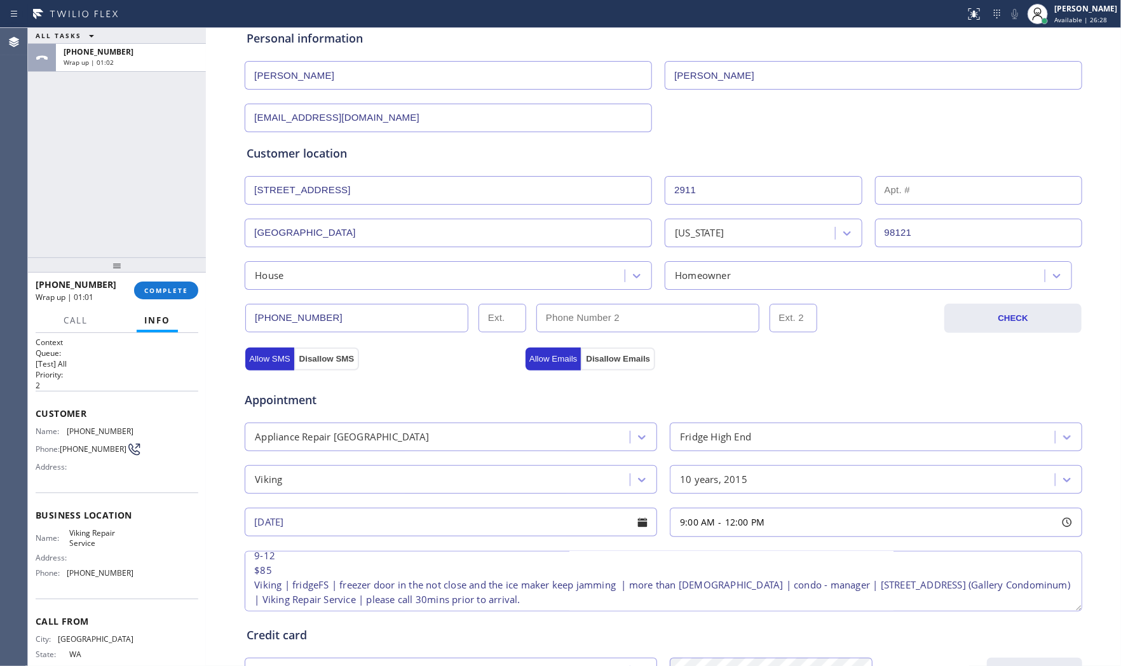
scroll to position [0, 0]
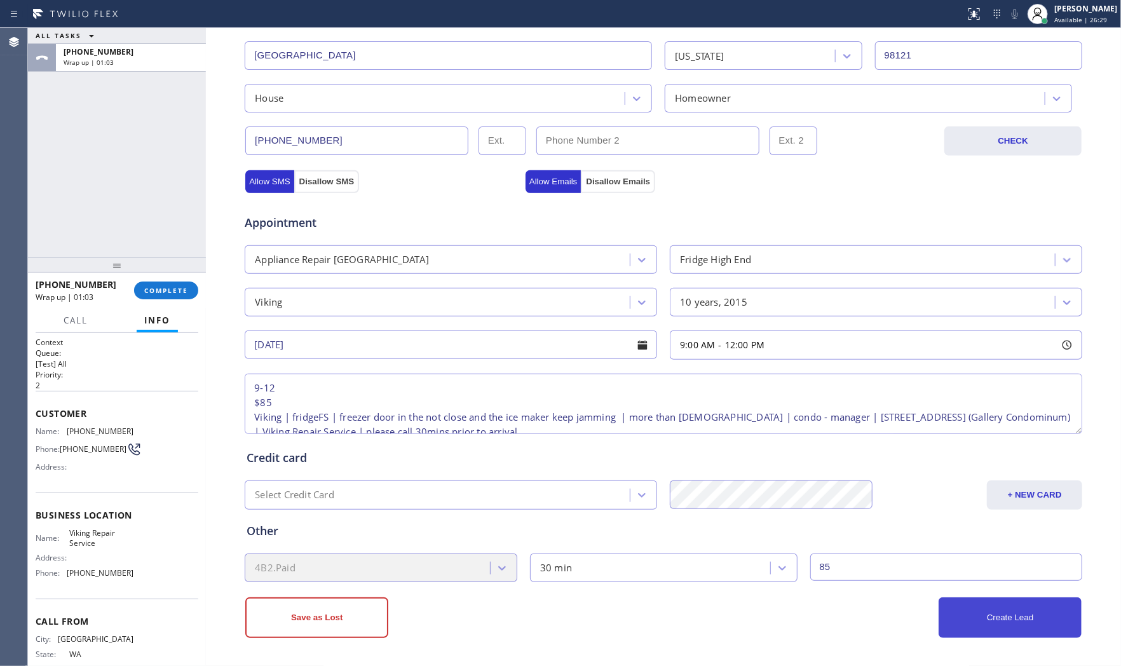
drag, startPoint x: 1007, startPoint y: 616, endPoint x: 1004, endPoint y: 609, distance: 8.3
click at [1008, 616] on button "Create Lead" at bounding box center [1009, 617] width 143 height 41
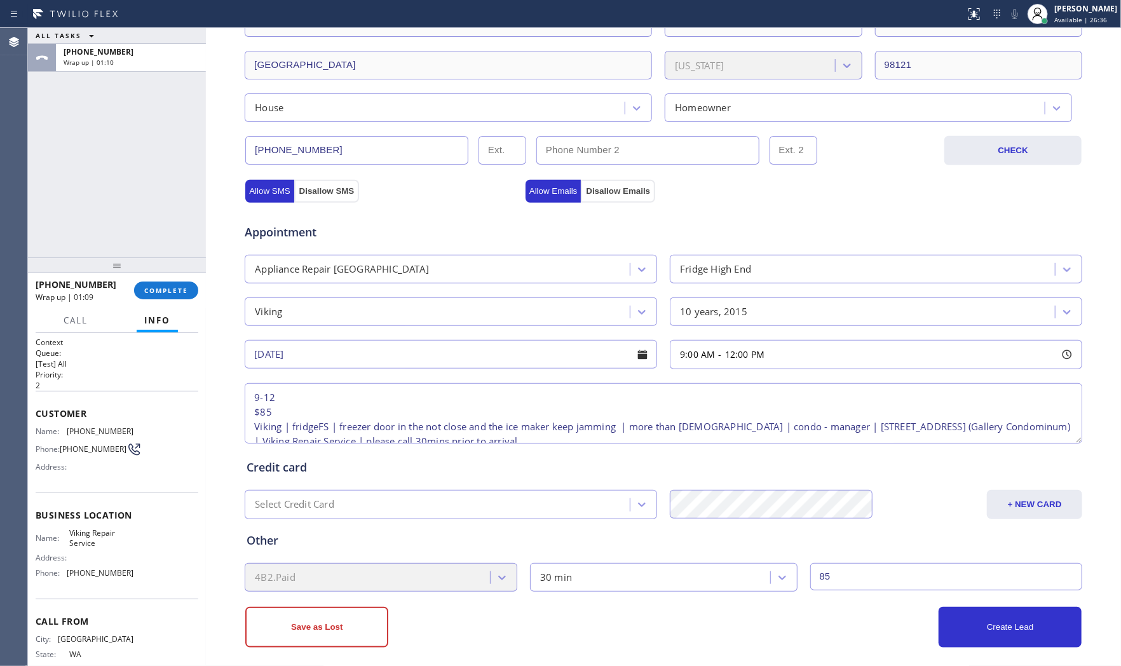
scroll to position [361, 0]
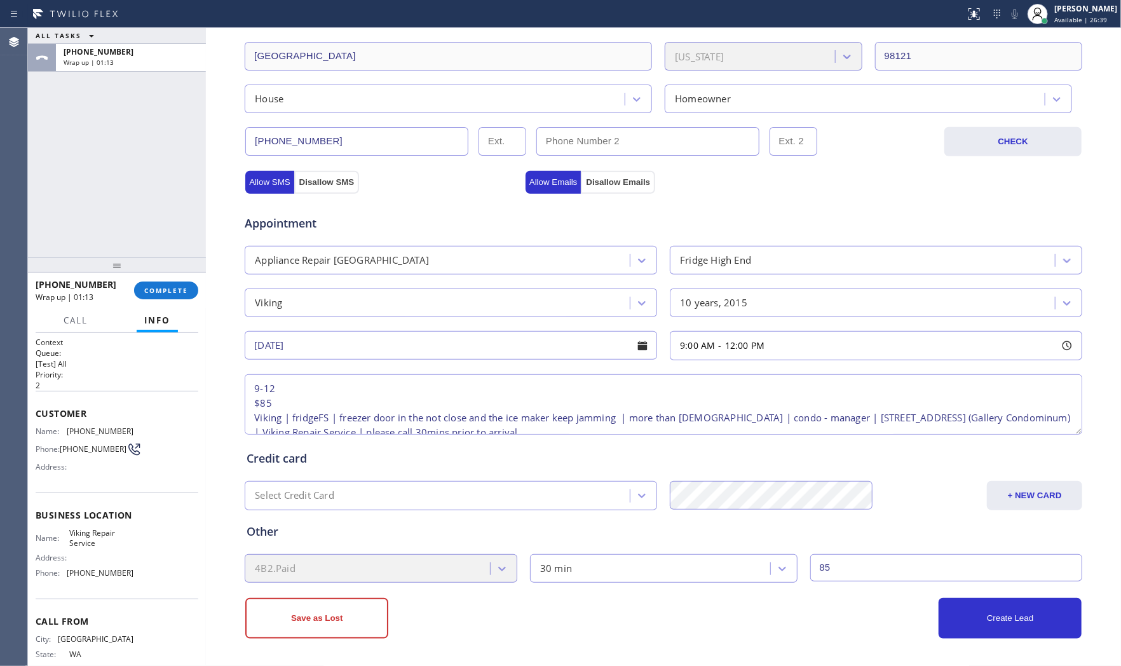
click at [75, 433] on span "[PHONE_NUMBER]" at bounding box center [100, 431] width 67 height 10
copy span "[PHONE_NUMBER]"
click at [90, 583] on div "Name: Viking Repair Service Address: Phone: [PHONE_NUMBER]" at bounding box center [85, 555] width 98 height 55
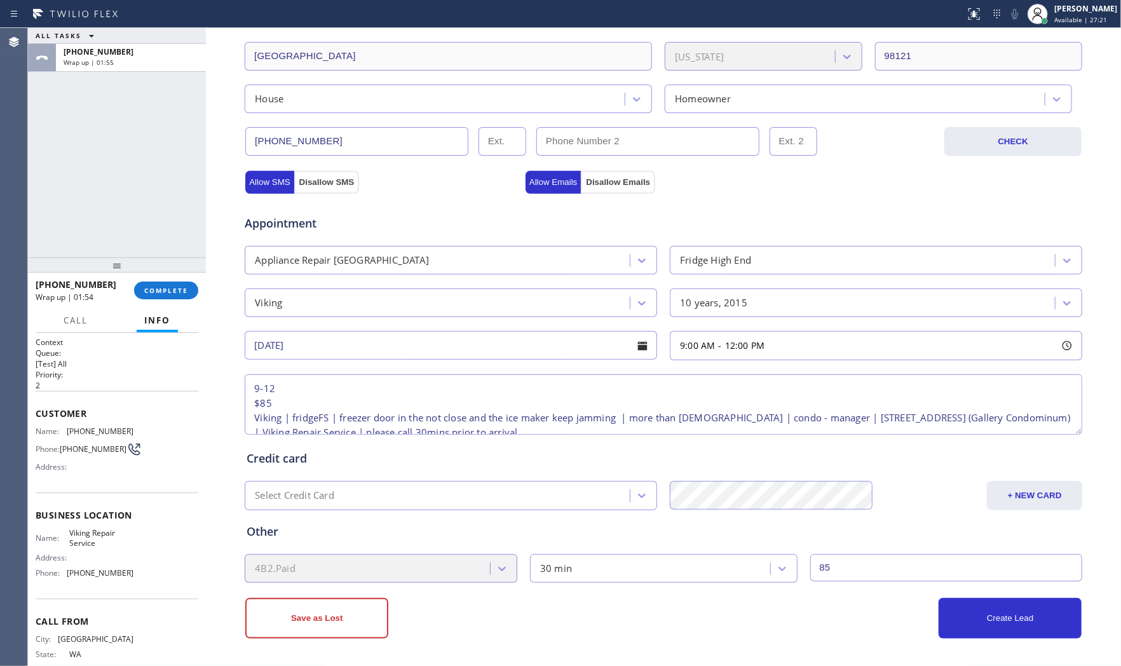
click at [90, 582] on div "Name: Viking Repair Service Address: Phone: [PHONE_NUMBER]" at bounding box center [85, 555] width 98 height 55
click at [90, 581] on div "Name: Viking Repair Service Address: Phone: [PHONE_NUMBER]" at bounding box center [85, 555] width 98 height 55
copy span "[PHONE_NUMBER]"
click at [165, 288] on span "COMPLETE" at bounding box center [166, 290] width 44 height 9
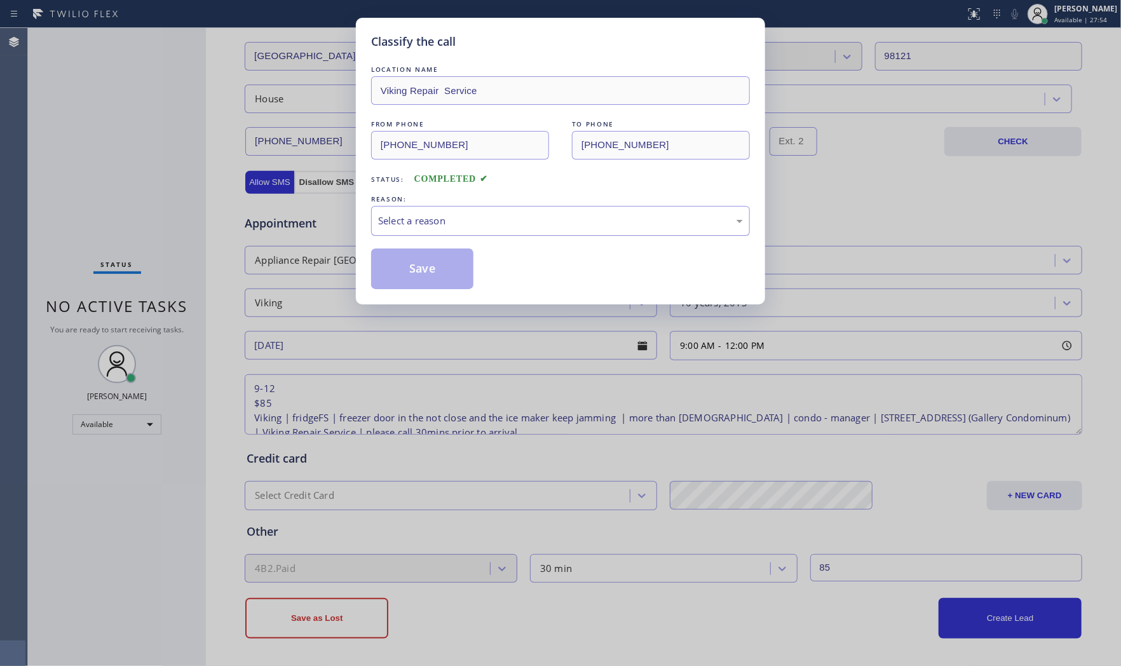
click at [416, 231] on div "Select a reason" at bounding box center [560, 221] width 379 height 30
click at [413, 272] on button "Save" at bounding box center [422, 268] width 102 height 41
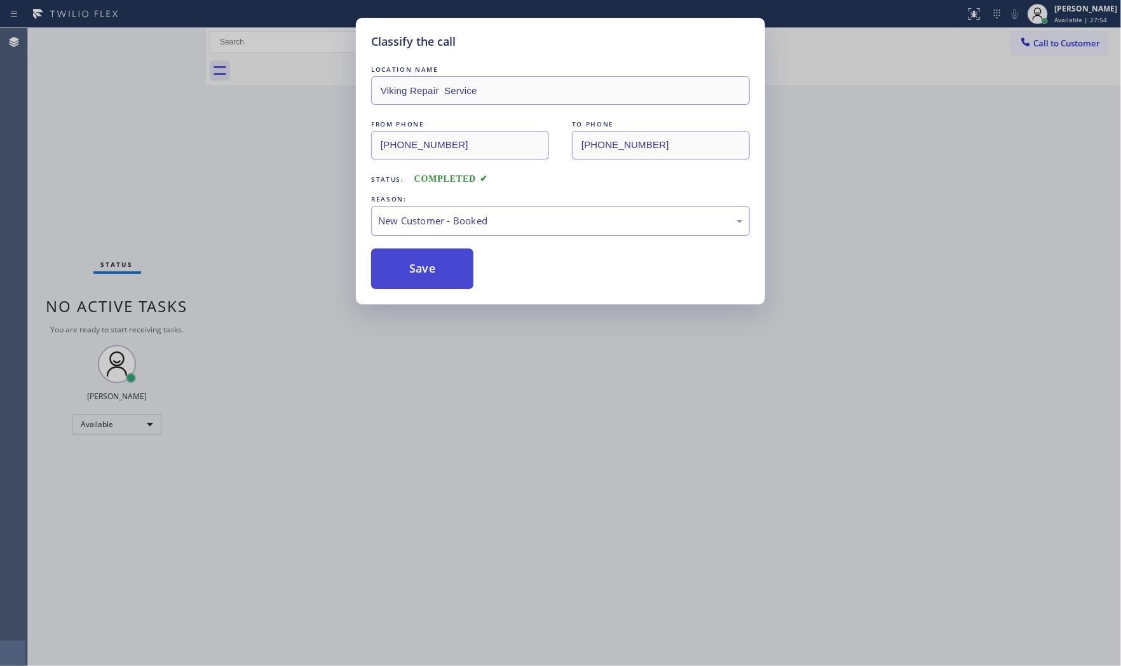
click at [413, 272] on button "Save" at bounding box center [422, 268] width 102 height 41
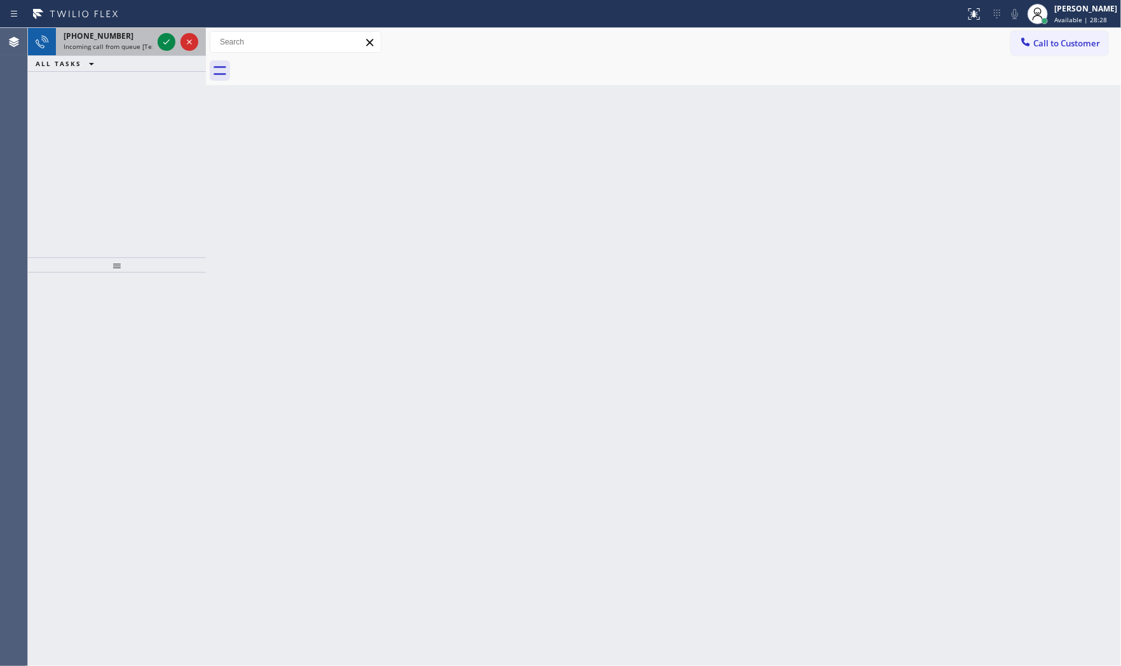
click at [156, 41] on div at bounding box center [178, 42] width 46 height 28
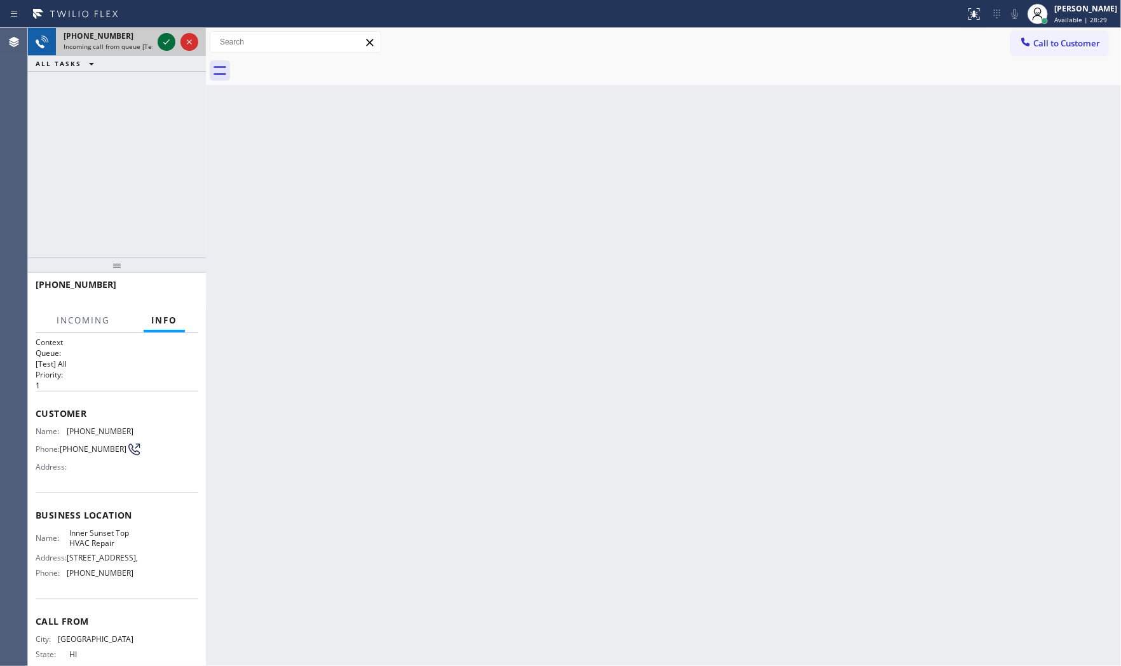
click at [163, 42] on icon at bounding box center [166, 41] width 15 height 15
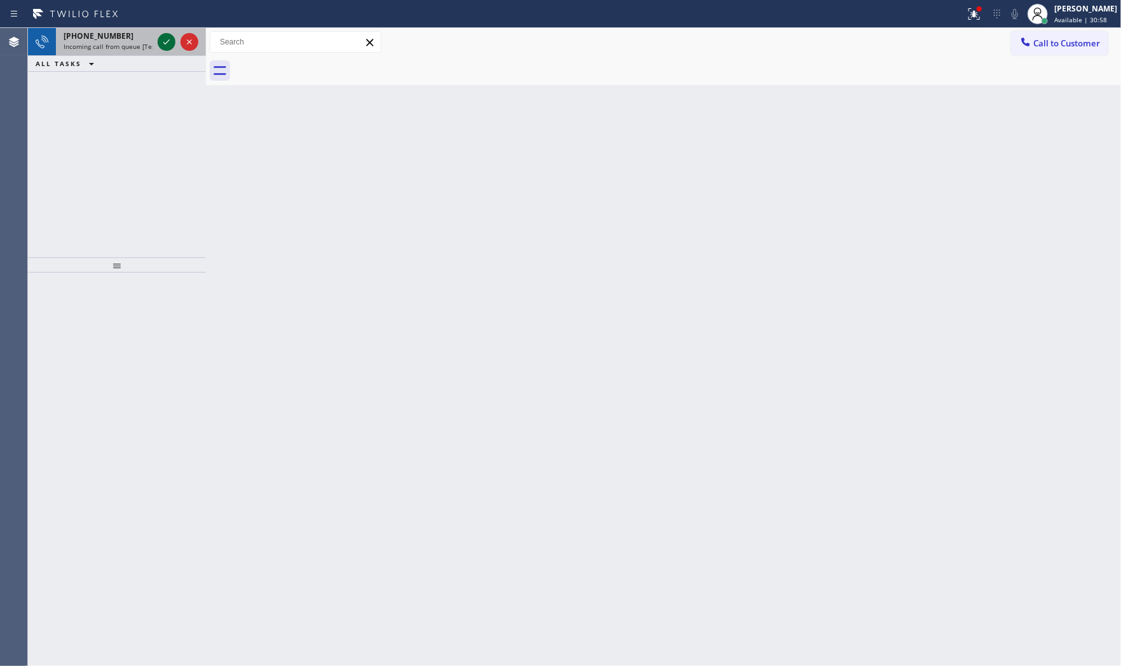
click at [161, 41] on icon at bounding box center [166, 41] width 15 height 15
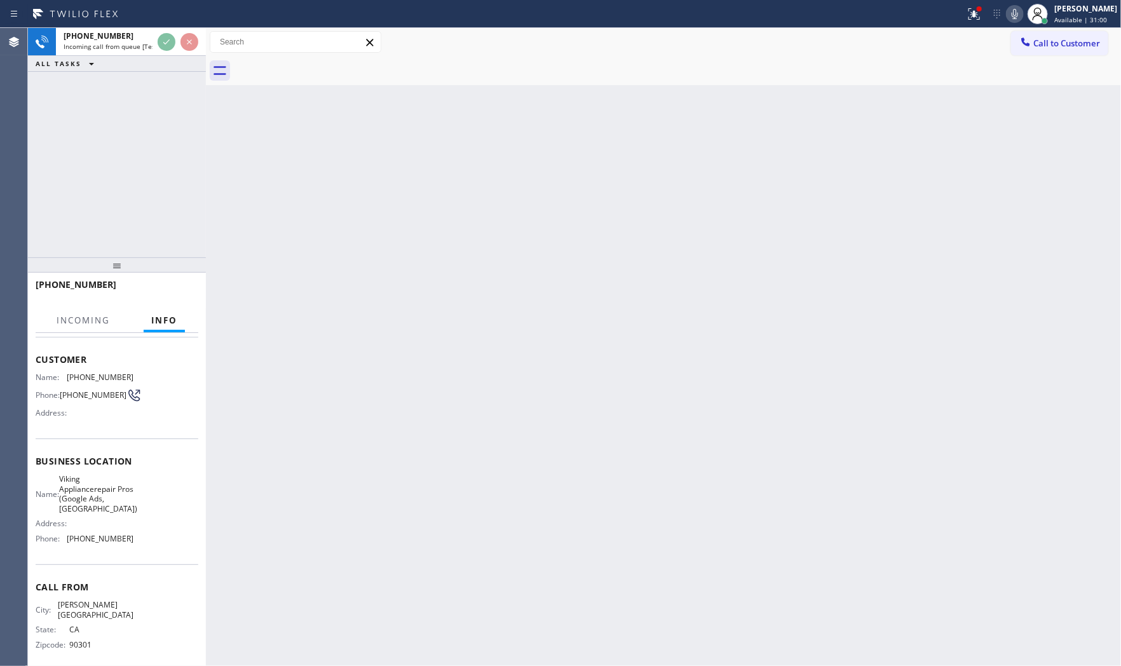
scroll to position [55, 0]
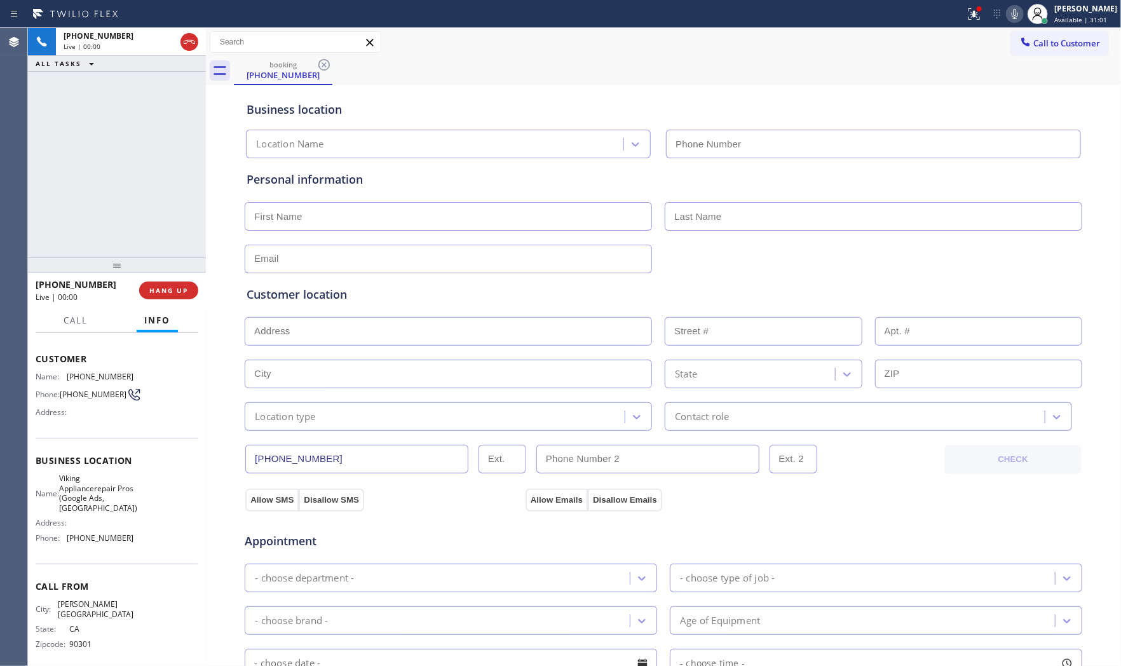
type input "[PHONE_NUMBER]"
click at [1011, 11] on icon at bounding box center [1014, 13] width 15 height 15
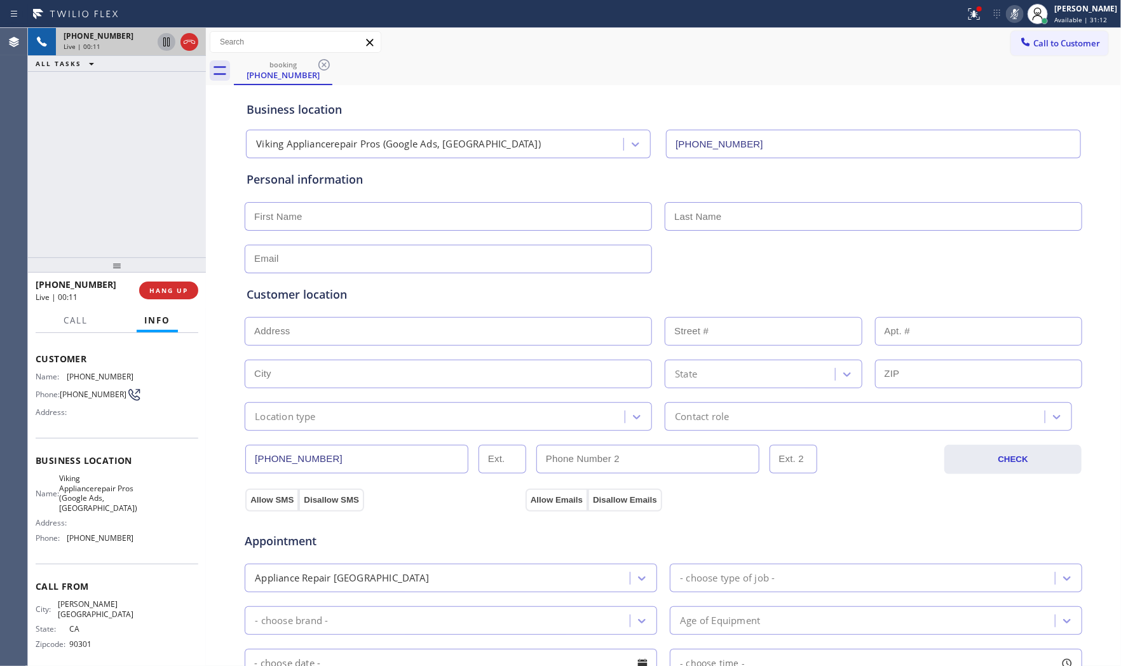
click at [170, 43] on icon at bounding box center [166, 41] width 15 height 15
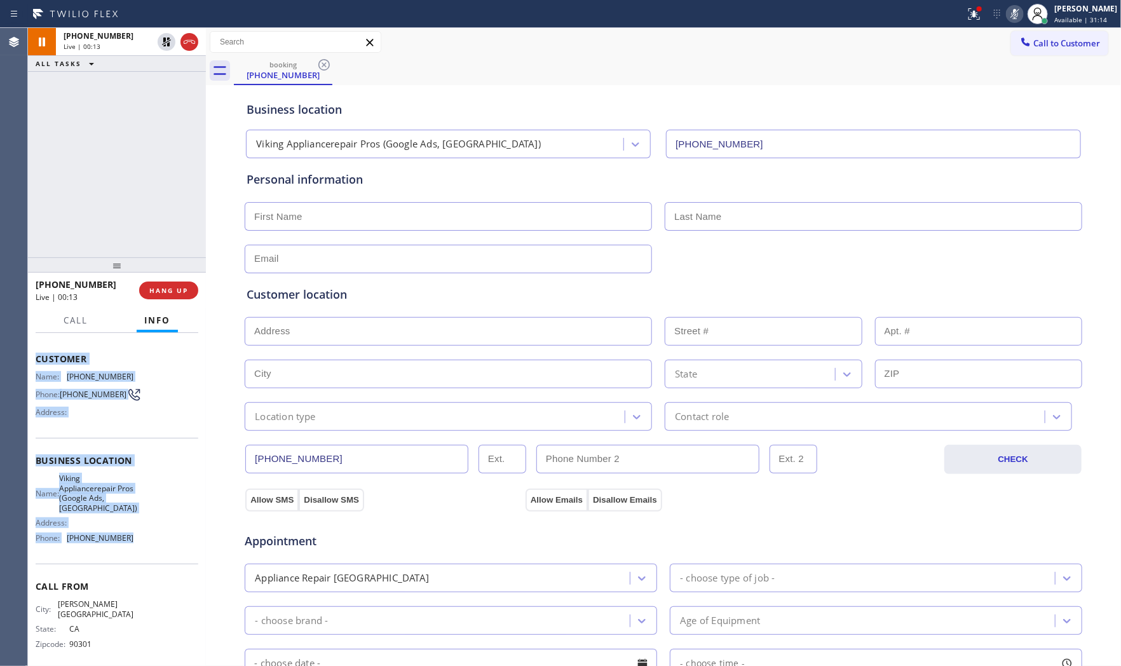
drag, startPoint x: 32, startPoint y: 356, endPoint x: 134, endPoint y: 540, distance: 210.4
click at [134, 540] on div "Context Queue: [Test] All Priority: 1 Customer Name: [PHONE_NUMBER] Phone: [PHO…" at bounding box center [117, 500] width 178 height 334
copy div "Customer Name: [PHONE_NUMBER] Phone: [PHONE_NUMBER] Address: Business location …"
click at [970, 20] on icon at bounding box center [973, 13] width 15 height 15
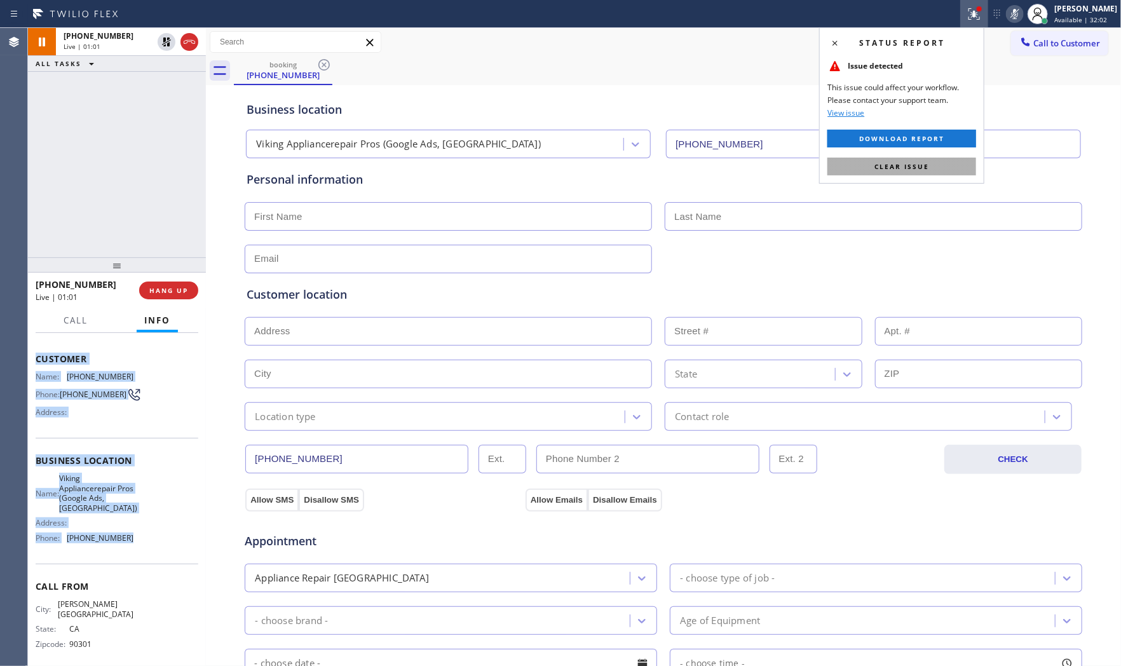
click at [930, 163] on button "Clear issue" at bounding box center [901, 167] width 149 height 18
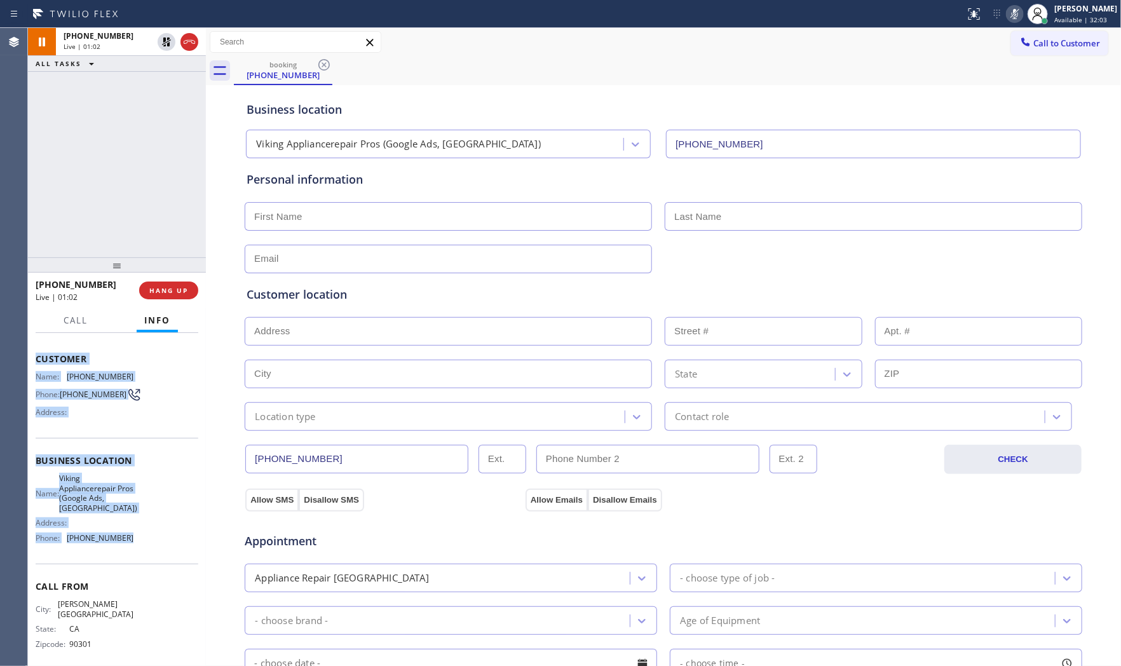
click at [161, 449] on div "Business location Name: Viking Appliancerepair Pros (Google Ads, [GEOGRAPHIC_DA…" at bounding box center [117, 501] width 163 height 126
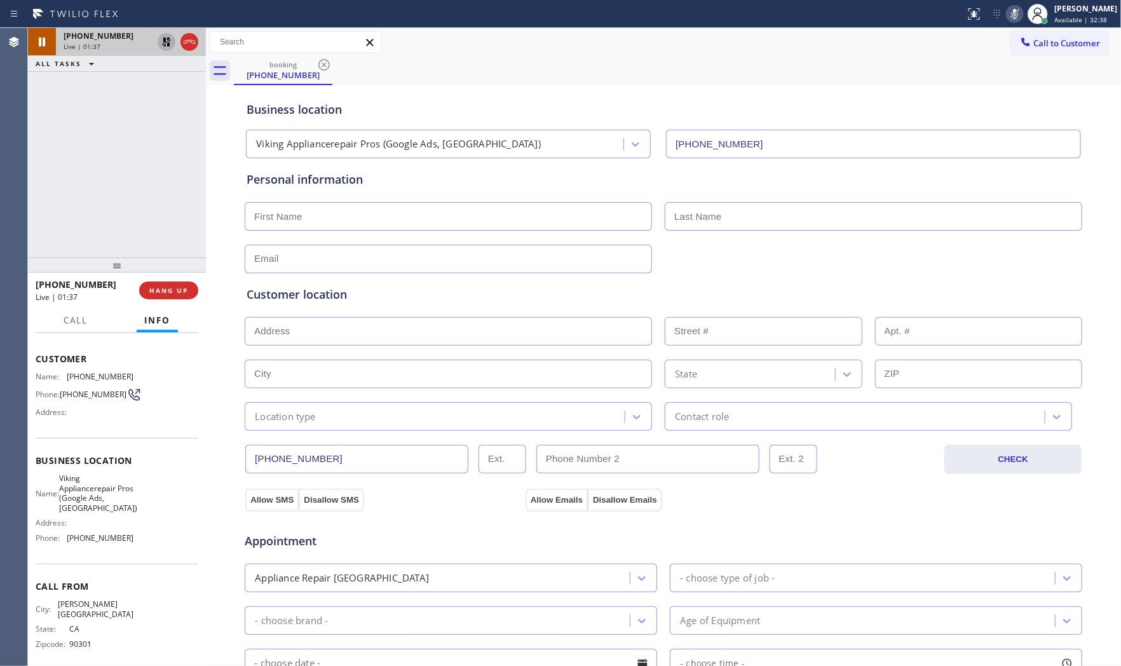
click at [170, 43] on icon at bounding box center [166, 41] width 15 height 15
click at [77, 330] on div "Call" at bounding box center [75, 320] width 39 height 25
click at [77, 297] on span "Live | 01:39" at bounding box center [57, 297] width 42 height 11
click at [76, 320] on span "Call" at bounding box center [76, 320] width 24 height 11
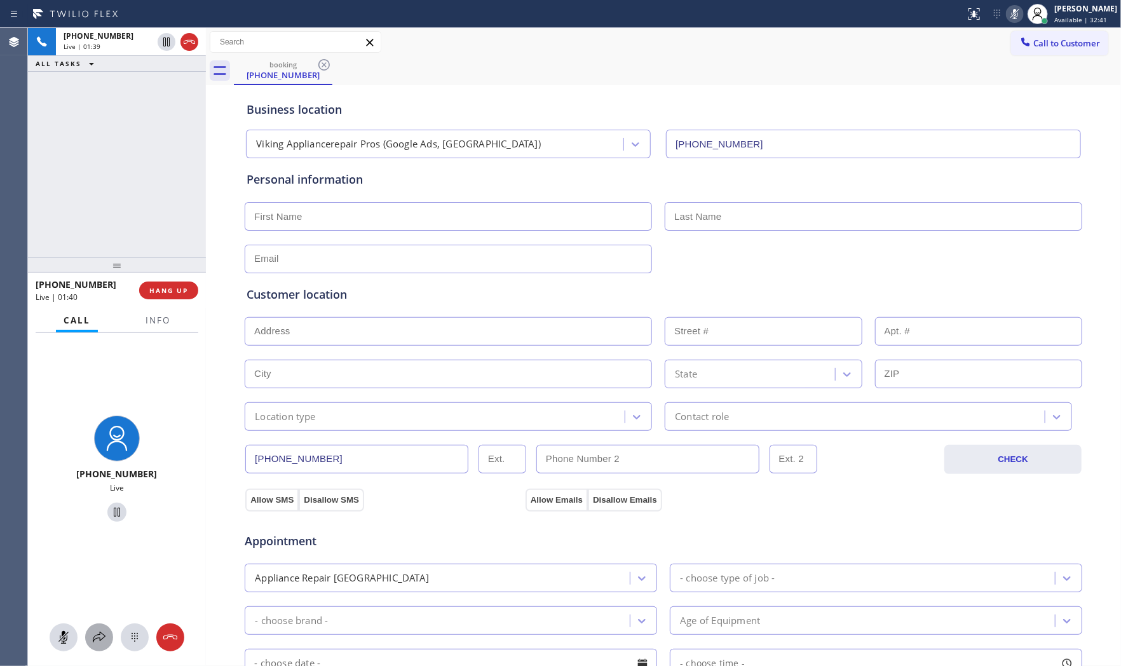
click at [91, 627] on button at bounding box center [99, 637] width 28 height 28
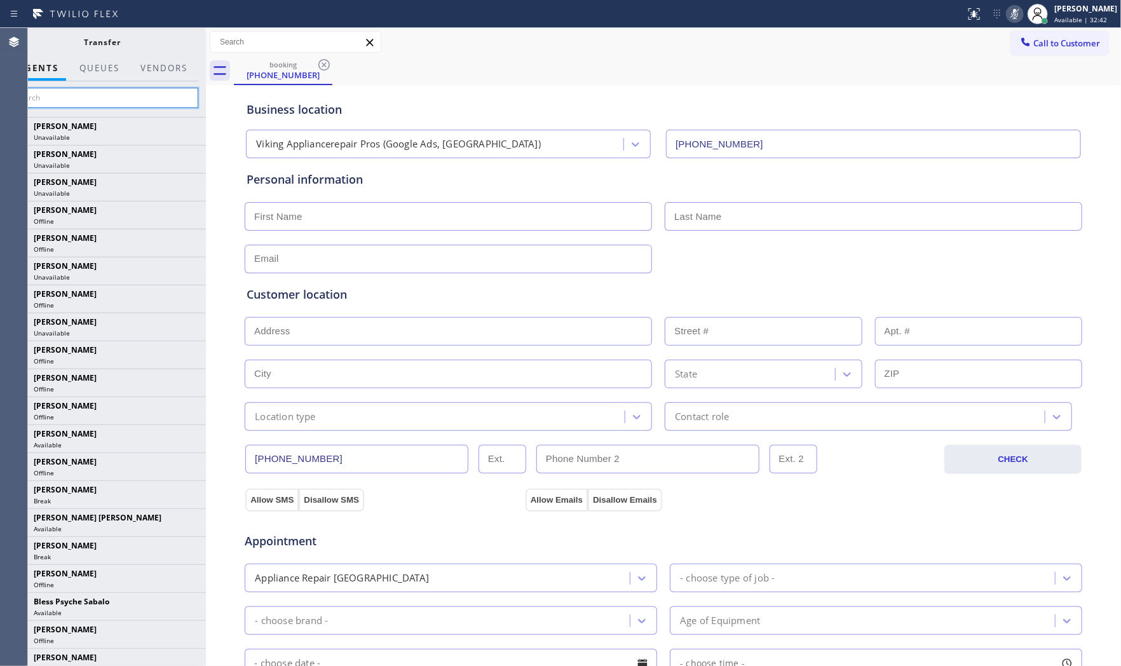
click at [87, 98] on input "text" at bounding box center [102, 98] width 191 height 20
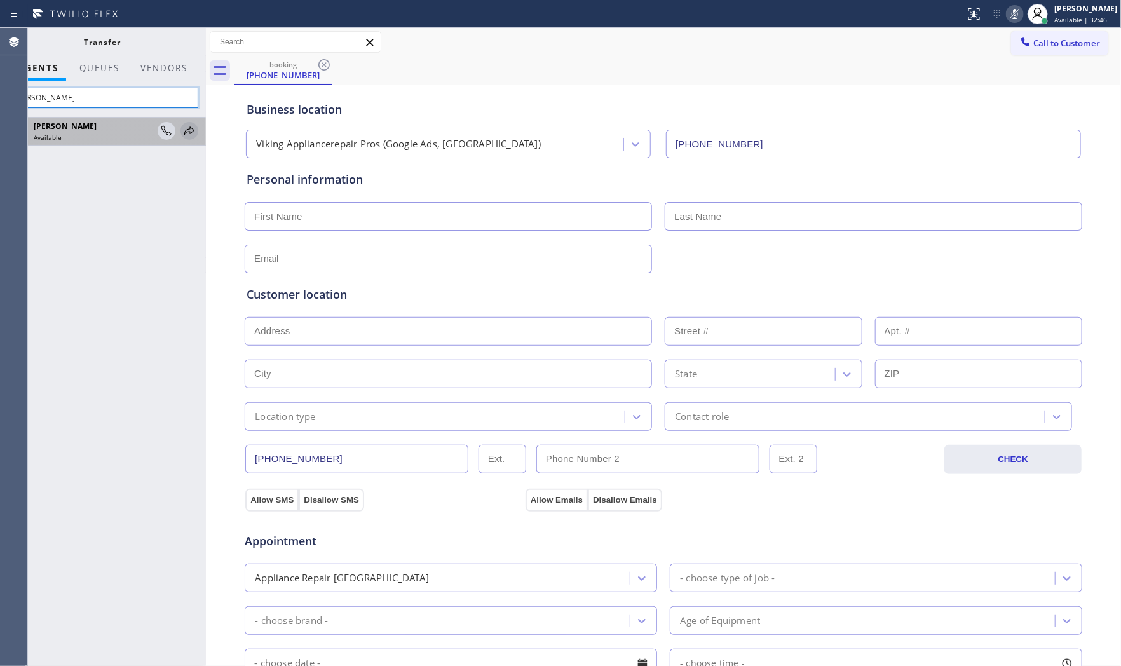
type input "[PERSON_NAME]"
click at [192, 133] on icon at bounding box center [189, 130] width 15 height 15
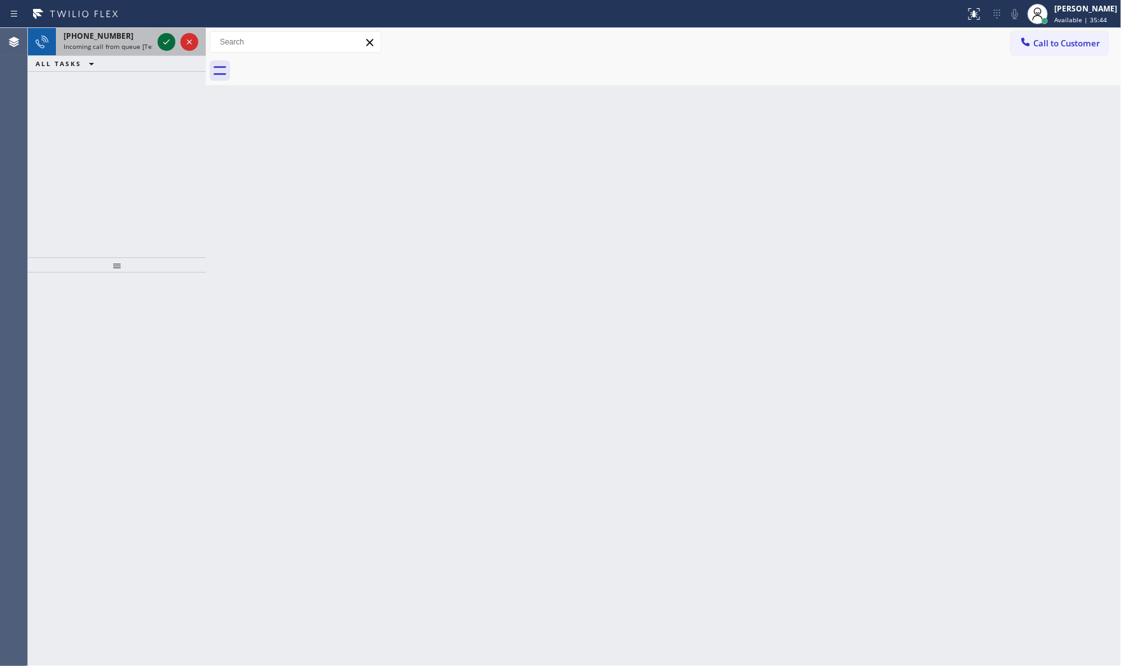
click at [170, 45] on icon at bounding box center [166, 41] width 15 height 15
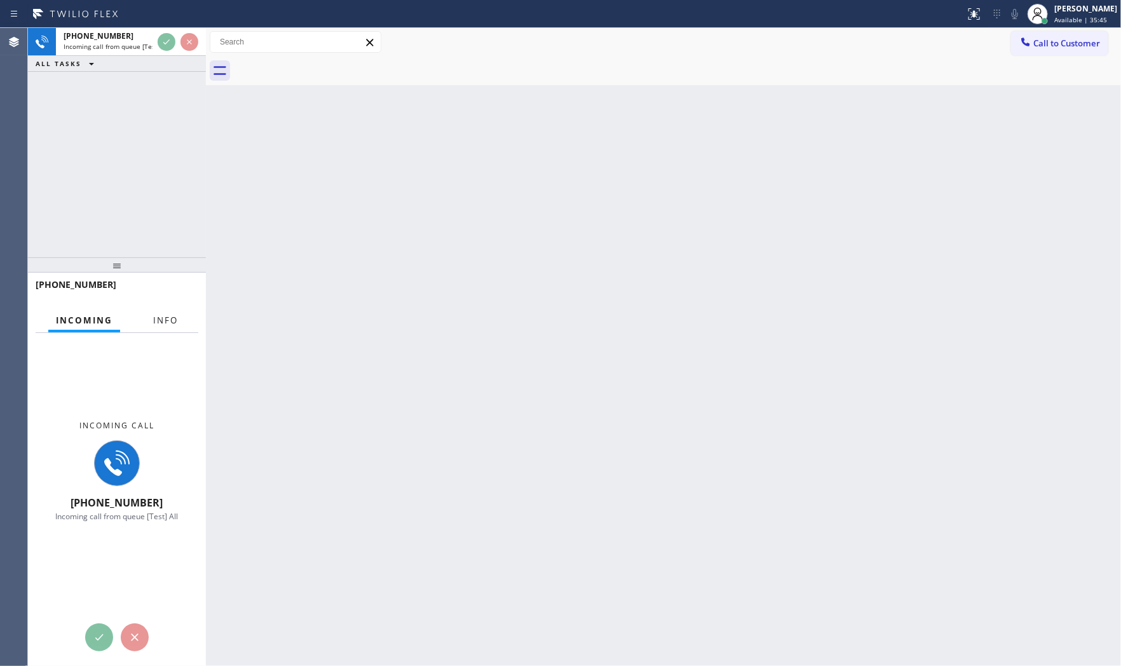
click at [162, 326] on button "Info" at bounding box center [166, 320] width 40 height 25
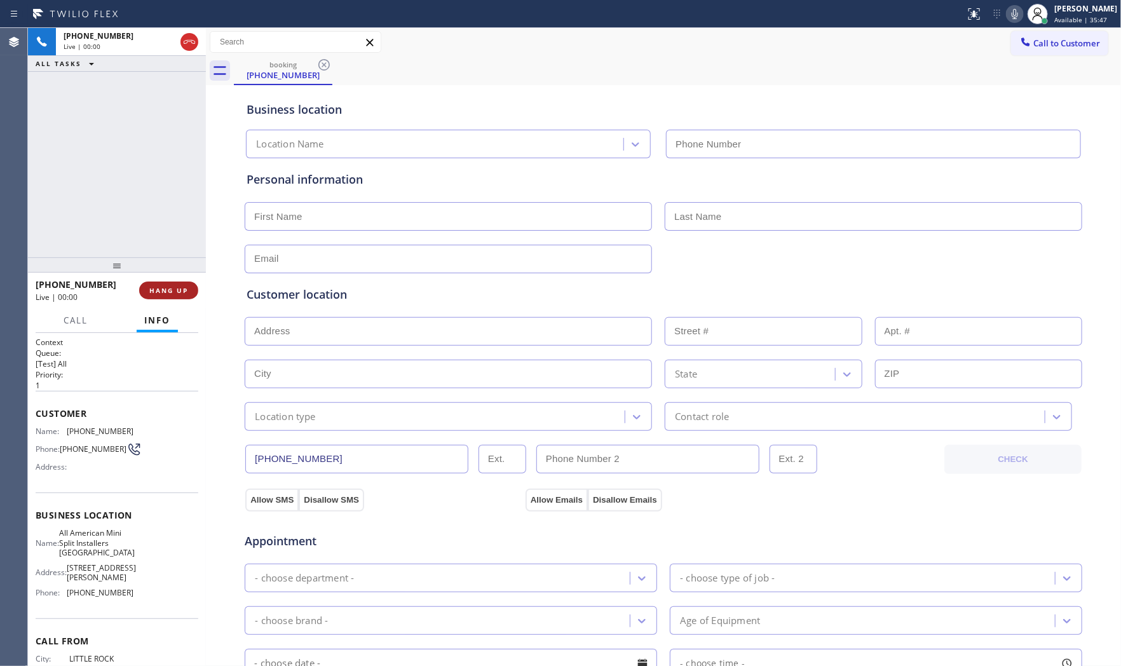
type input "[PHONE_NUMBER]"
click at [176, 291] on span "HANG UP" at bounding box center [168, 290] width 39 height 9
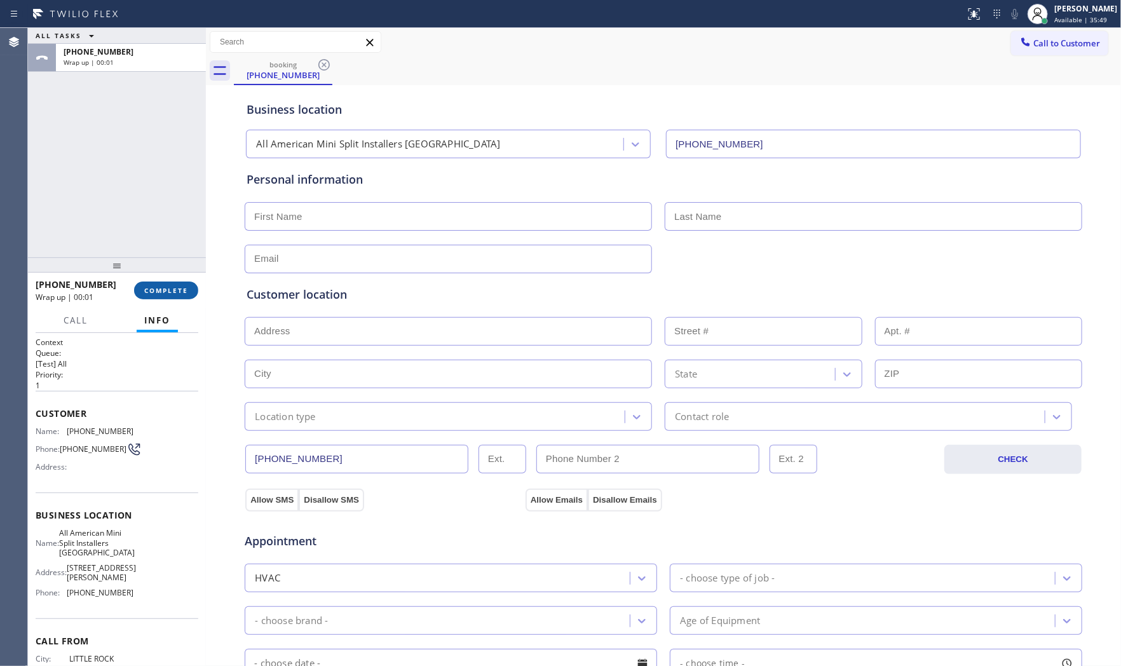
click at [176, 291] on span "COMPLETE" at bounding box center [166, 290] width 44 height 9
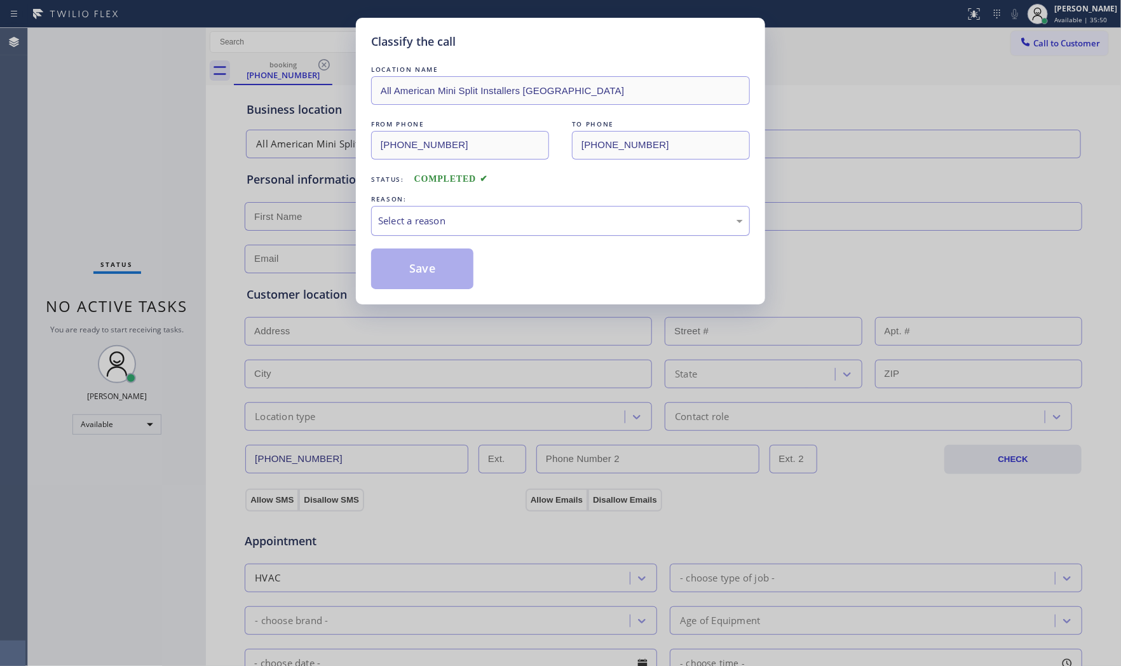
click at [437, 220] on div "Select a reason" at bounding box center [560, 220] width 365 height 15
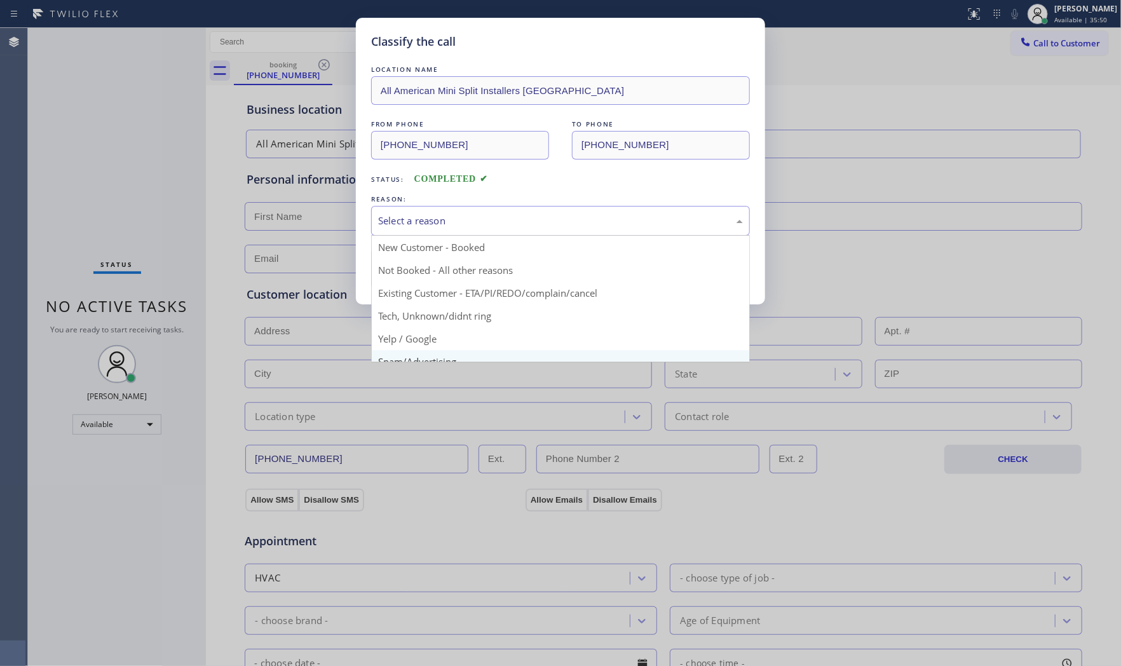
scroll to position [79, 0]
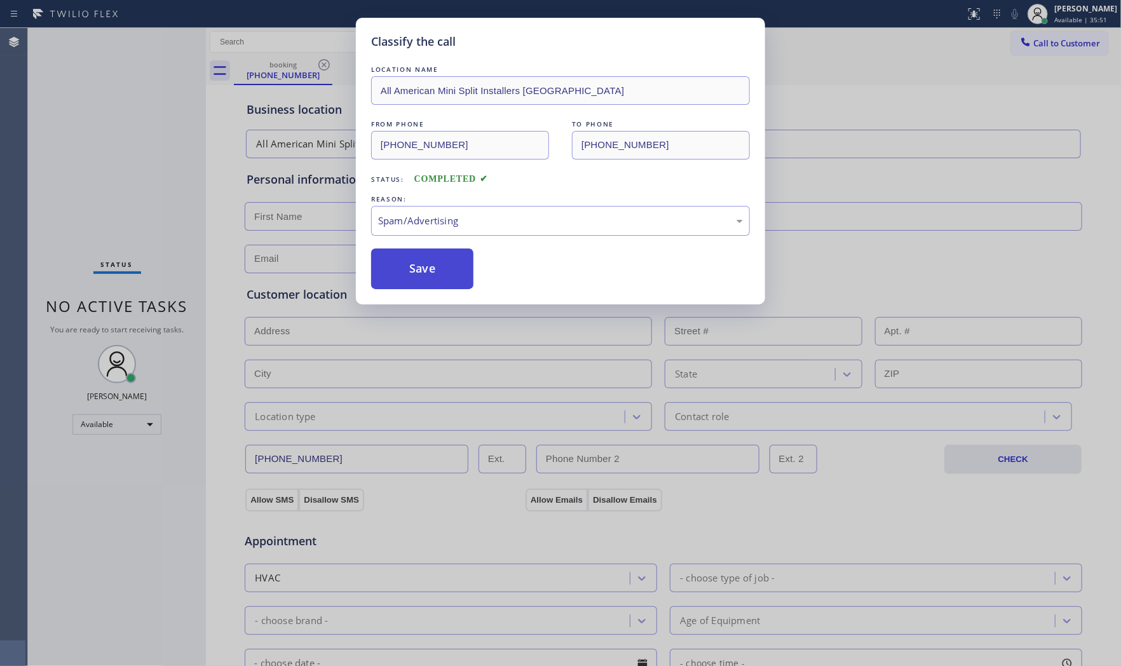
click at [414, 269] on button "Save" at bounding box center [422, 268] width 102 height 41
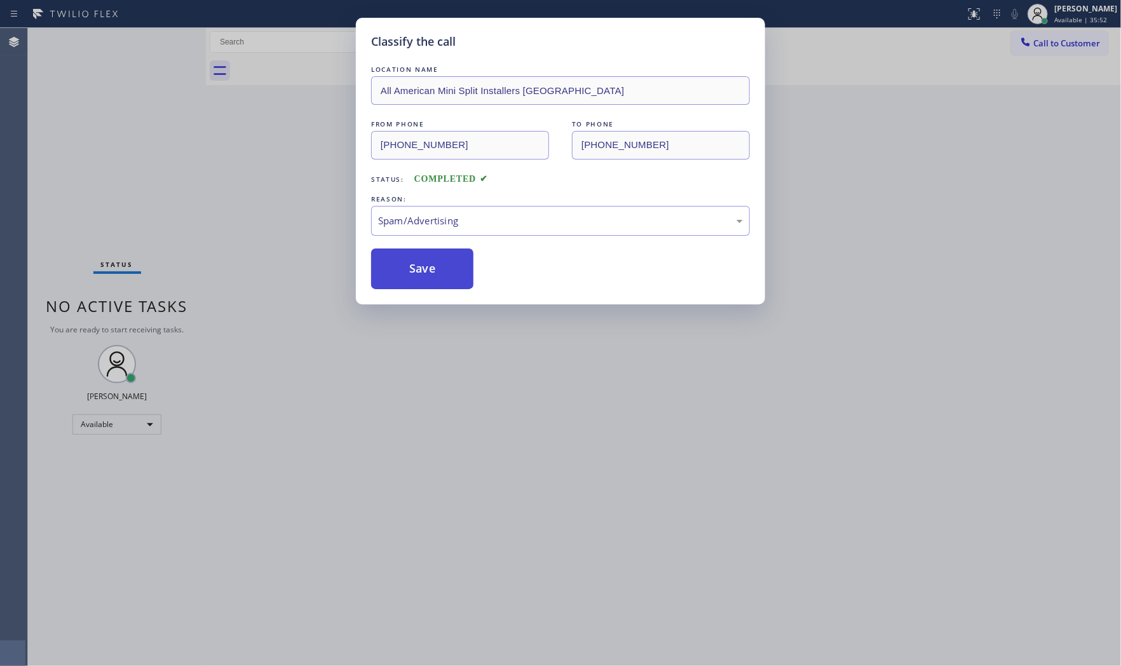
click at [414, 269] on button "Save" at bounding box center [422, 268] width 102 height 41
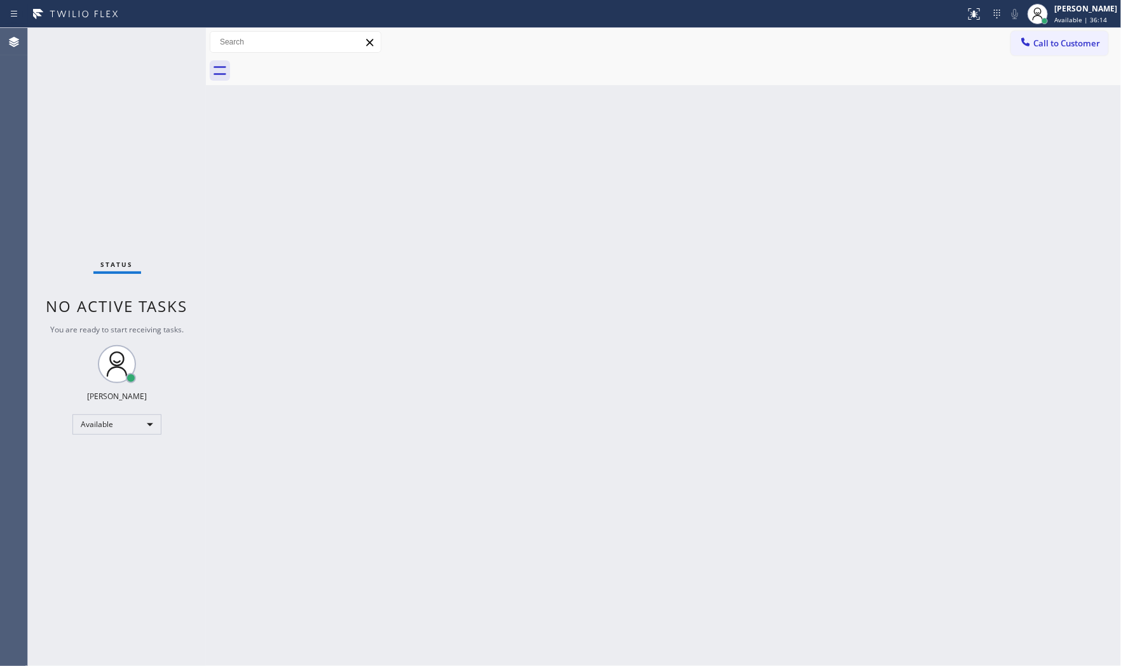
click at [163, 41] on div "Status No active tasks You are ready to start receiving tasks. [PERSON_NAME] Av…" at bounding box center [117, 347] width 178 height 638
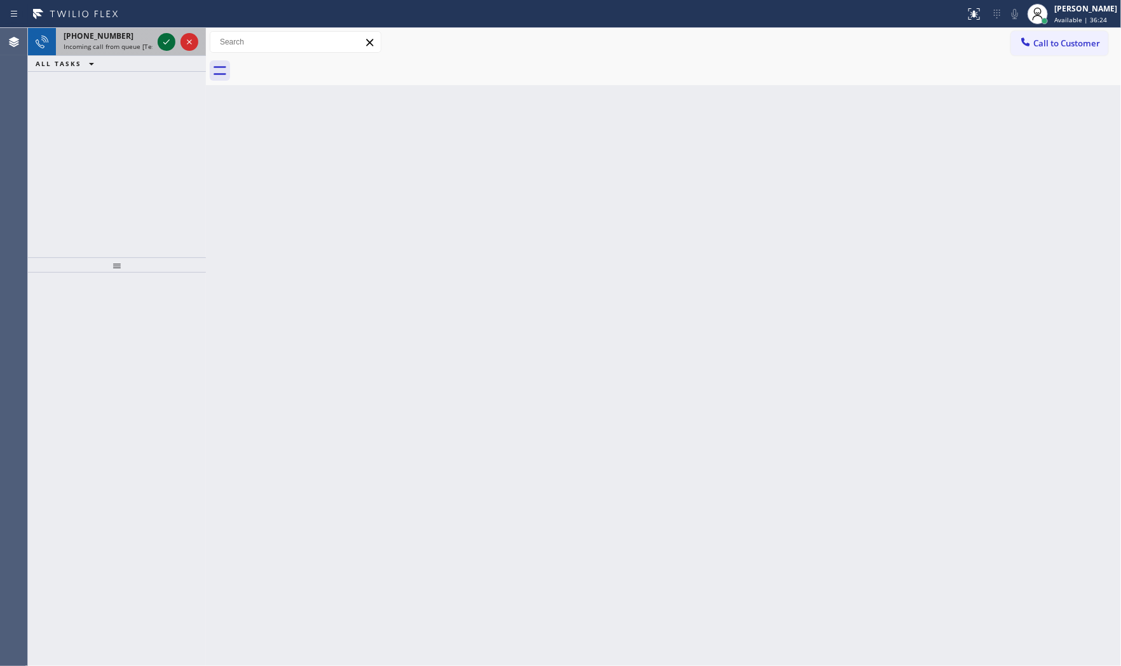
drag, startPoint x: 168, startPoint y: 46, endPoint x: 163, endPoint y: 41, distance: 7.7
click at [163, 41] on icon at bounding box center [166, 41] width 15 height 15
click at [159, 42] on icon at bounding box center [166, 41] width 15 height 15
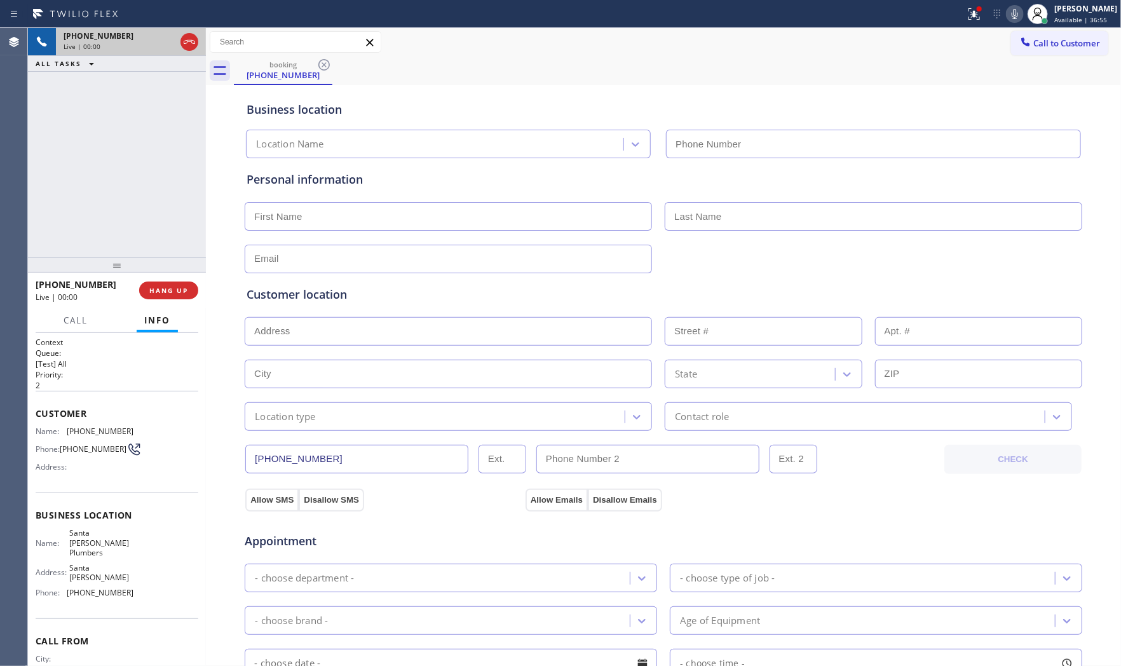
type input "[PHONE_NUMBER]"
click at [179, 283] on button "HANG UP" at bounding box center [168, 290] width 59 height 18
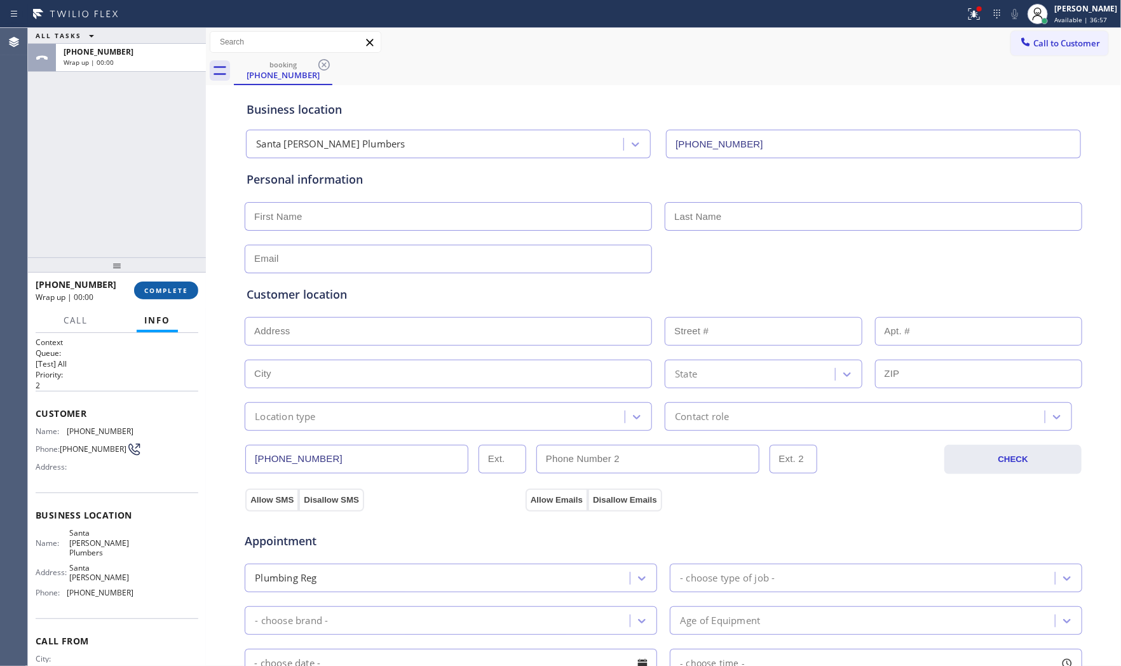
click at [179, 283] on button "COMPLETE" at bounding box center [166, 290] width 64 height 18
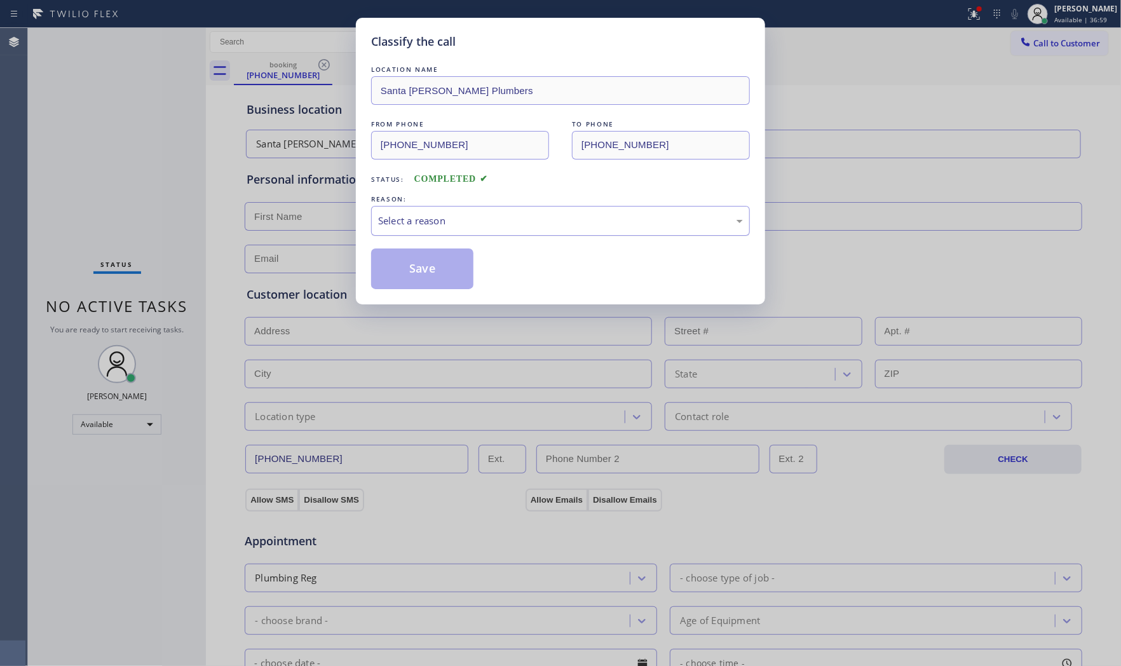
click at [421, 217] on div "Select a reason" at bounding box center [560, 220] width 365 height 15
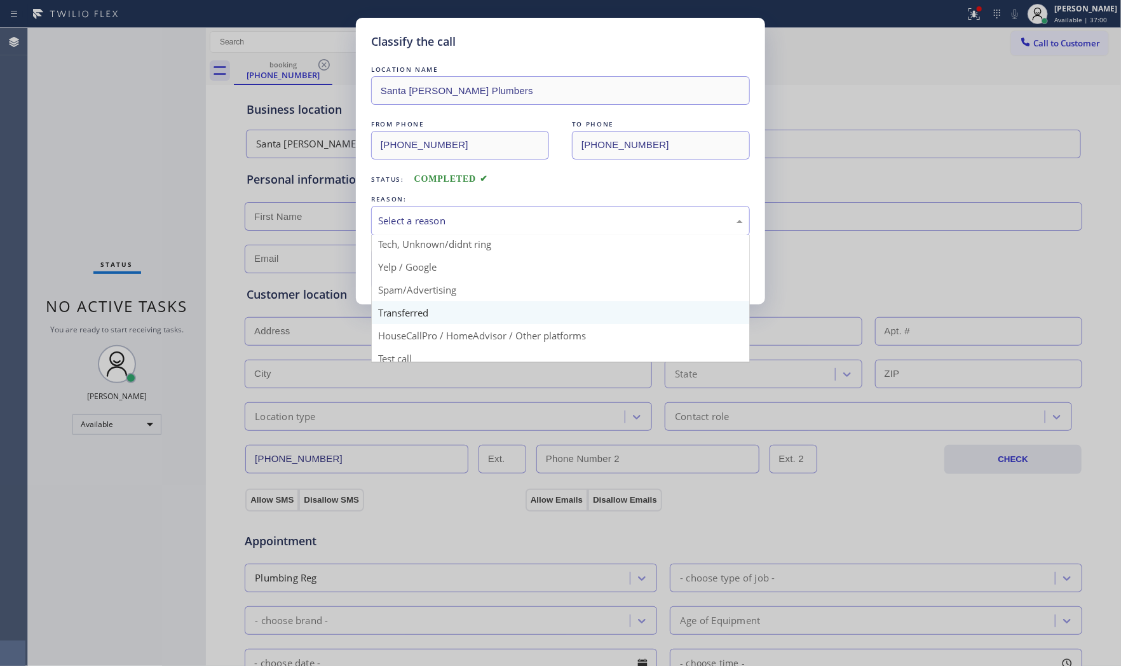
scroll to position [79, 0]
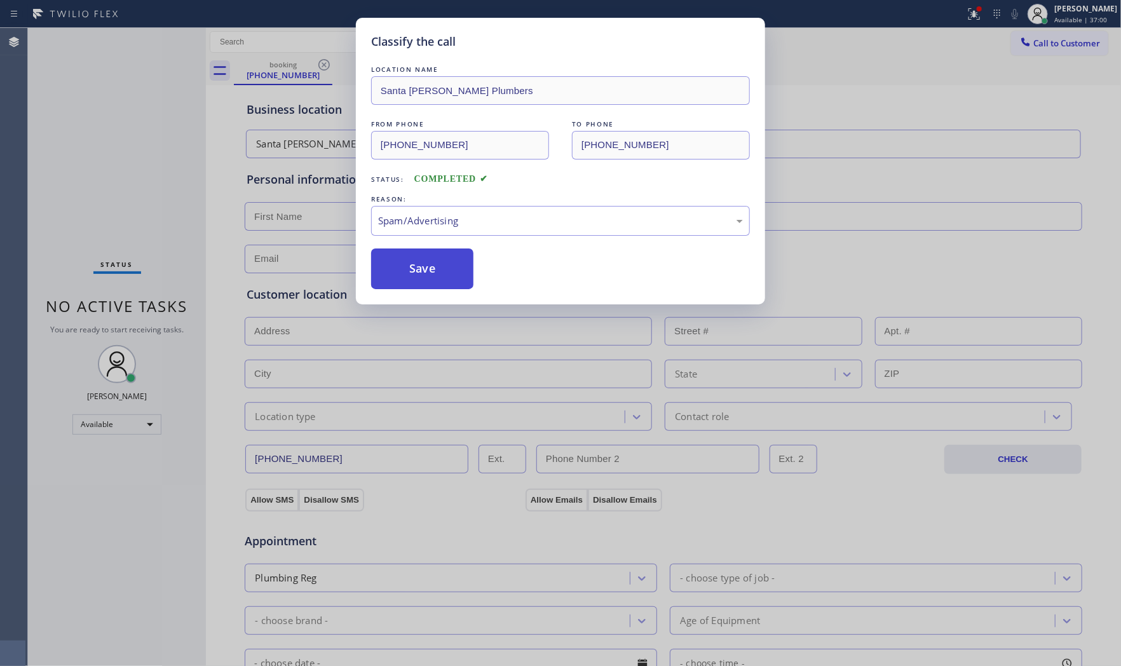
click at [428, 278] on button "Save" at bounding box center [422, 268] width 102 height 41
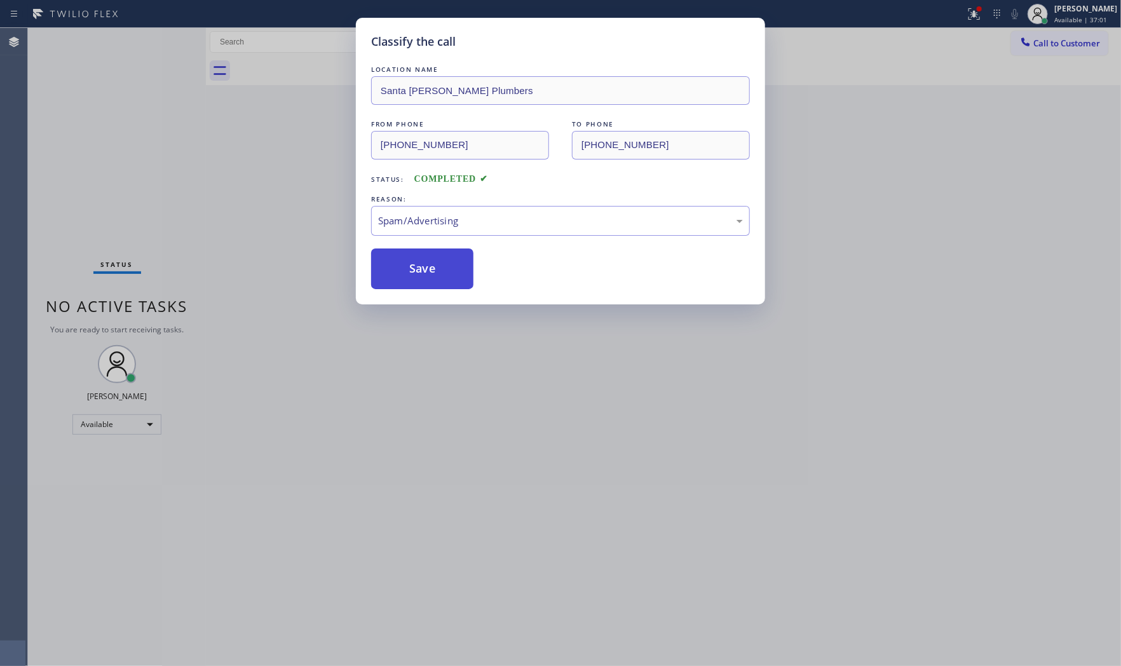
click at [428, 278] on button "Save" at bounding box center [422, 268] width 102 height 41
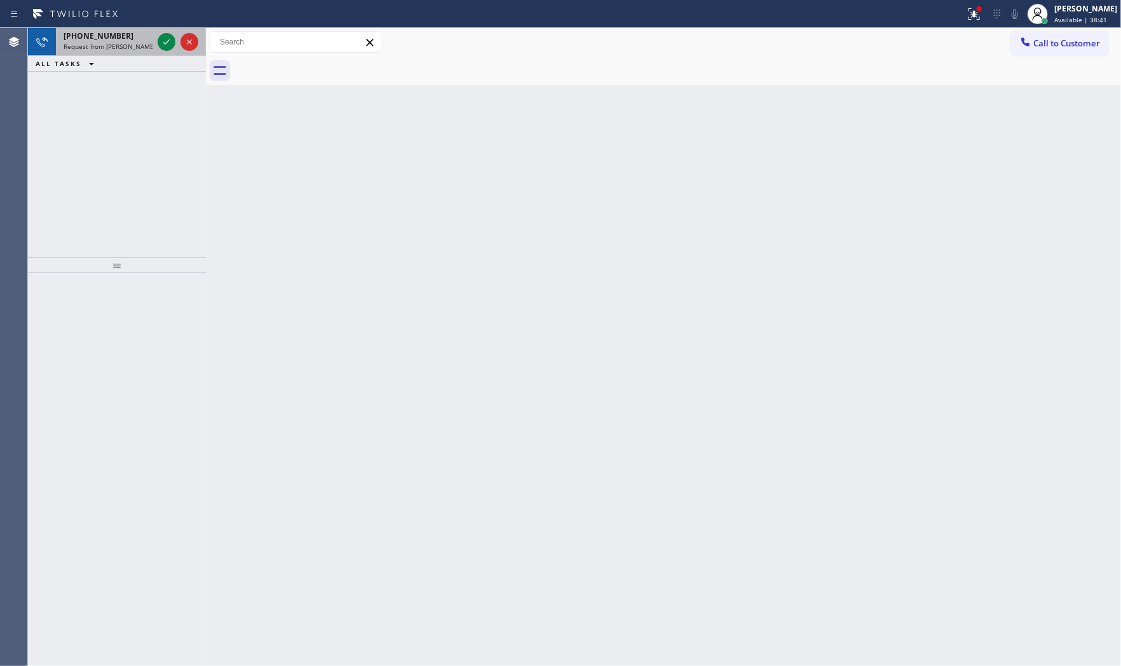
click at [144, 48] on span "Request from [PERSON_NAME] (direct)" at bounding box center [122, 46] width 116 height 9
click at [173, 48] on div at bounding box center [167, 41] width 18 height 15
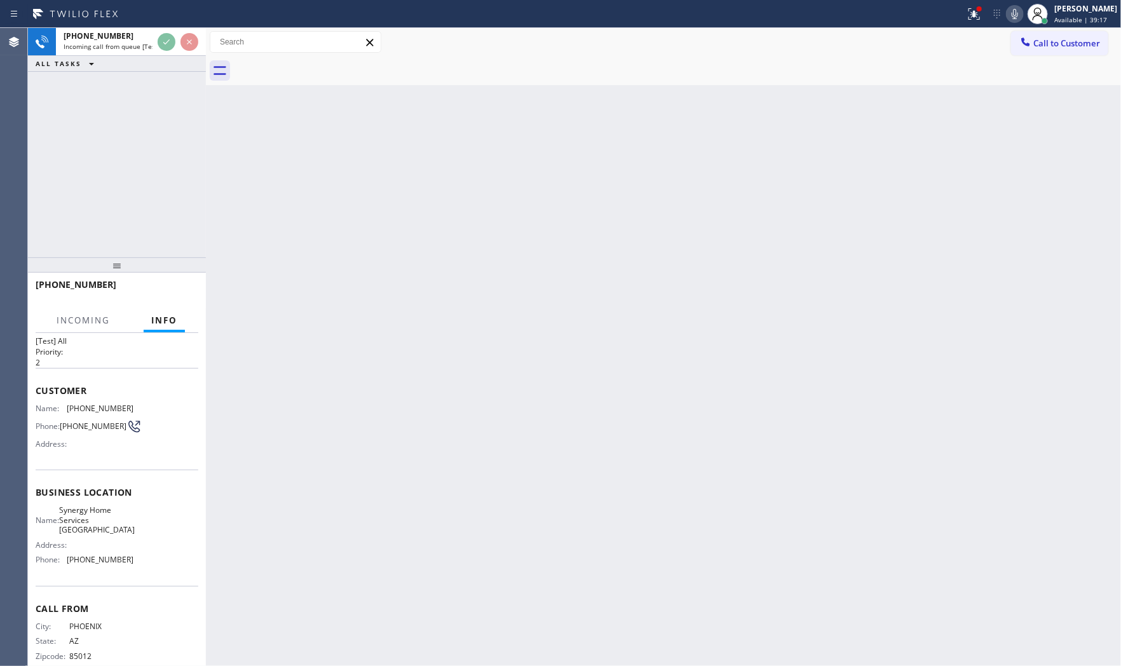
scroll to position [45, 0]
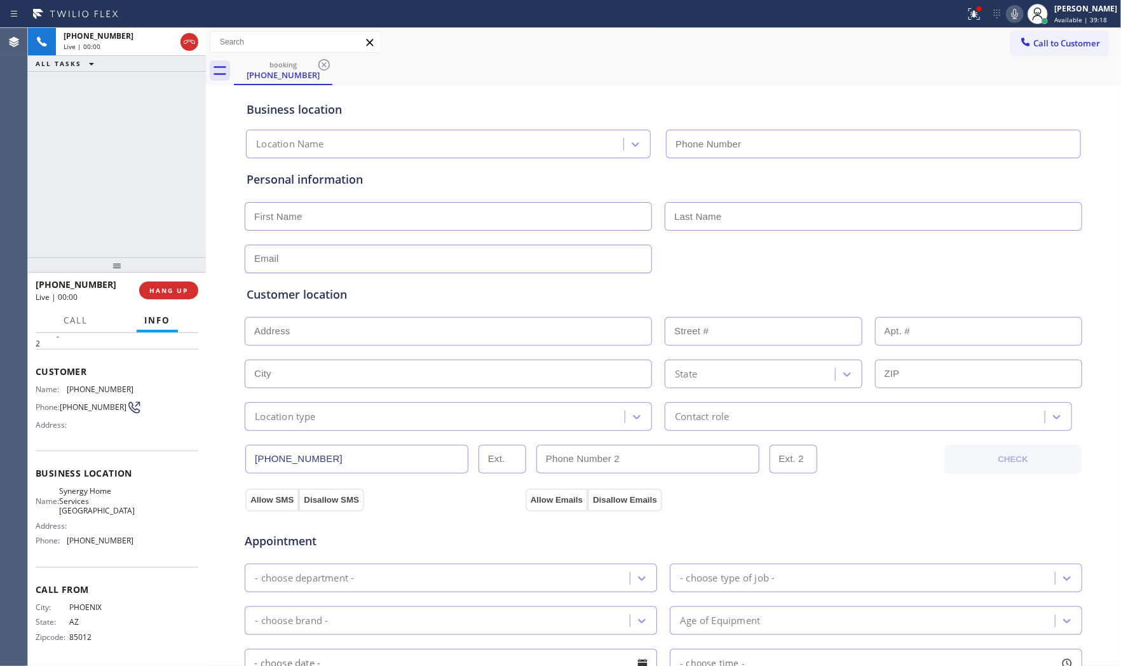
type input "[PHONE_NUMBER]"
click at [189, 303] on div "[PHONE_NUMBER] Live | 00:00 HANG UP" at bounding box center [117, 290] width 163 height 33
click at [184, 295] on button "HANG UP" at bounding box center [168, 290] width 59 height 18
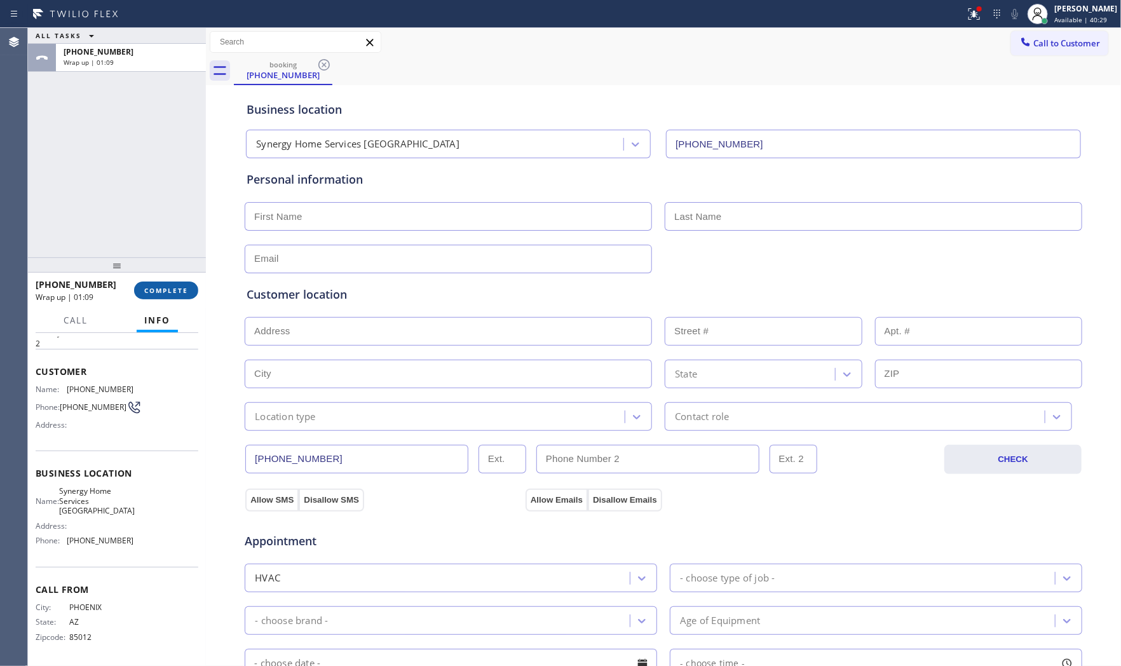
click at [184, 295] on button "COMPLETE" at bounding box center [166, 290] width 64 height 18
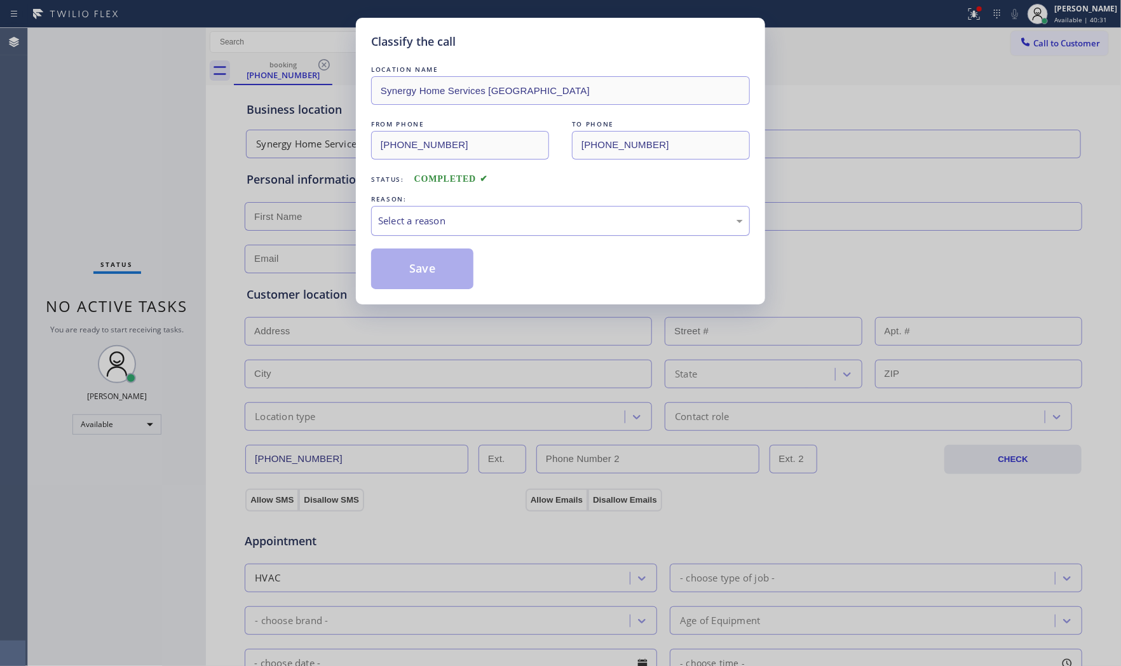
click at [438, 227] on div "Select a reason" at bounding box center [560, 220] width 365 height 15
click at [410, 261] on button "Save" at bounding box center [422, 268] width 102 height 41
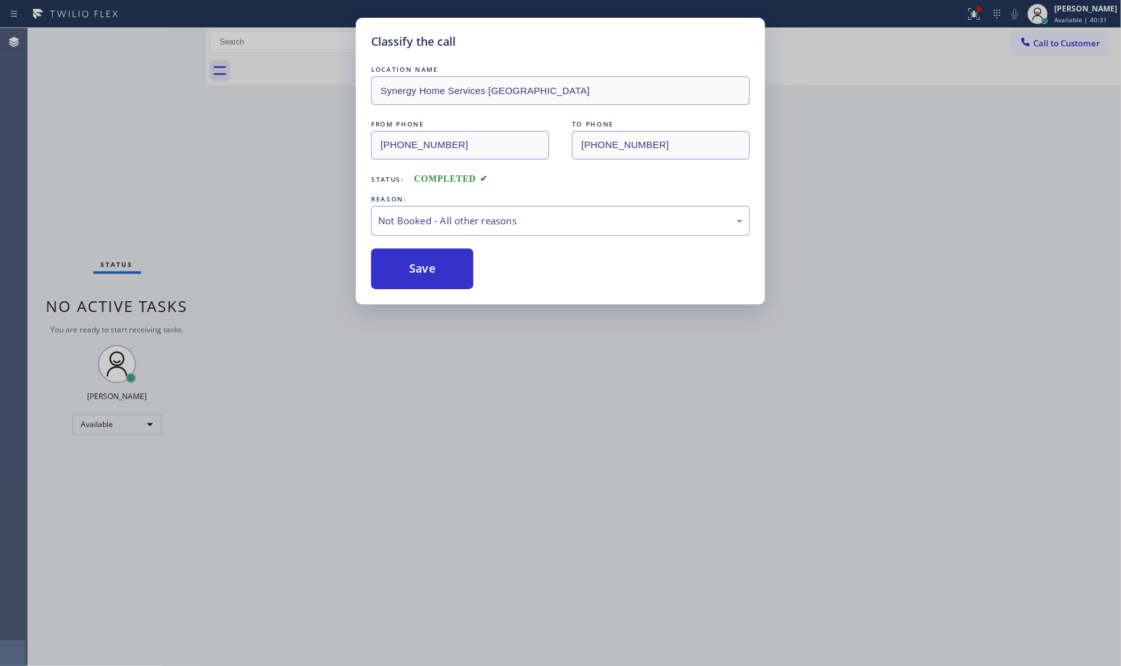
click at [410, 261] on button "Save" at bounding box center [422, 268] width 102 height 41
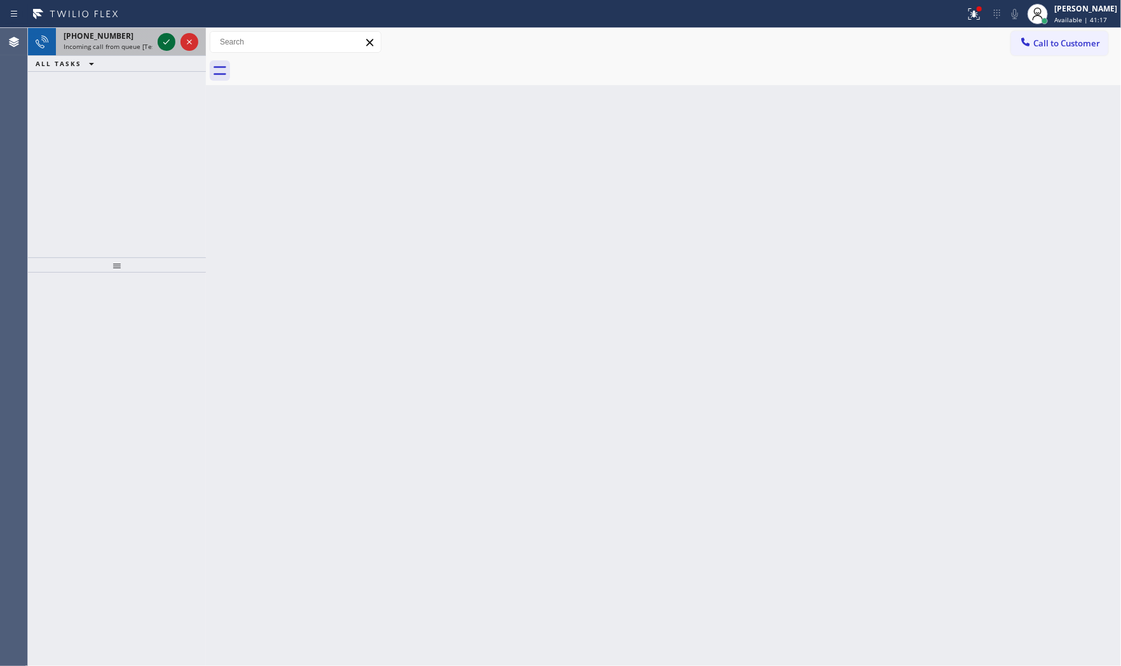
click at [165, 42] on icon at bounding box center [166, 41] width 15 height 15
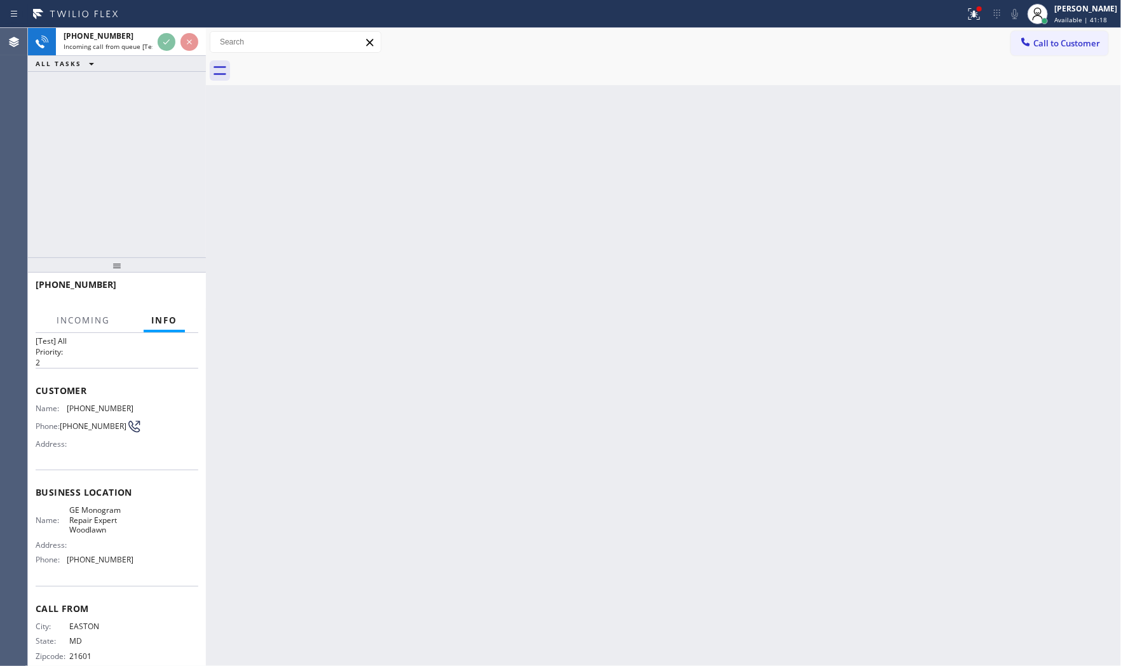
scroll to position [45, 0]
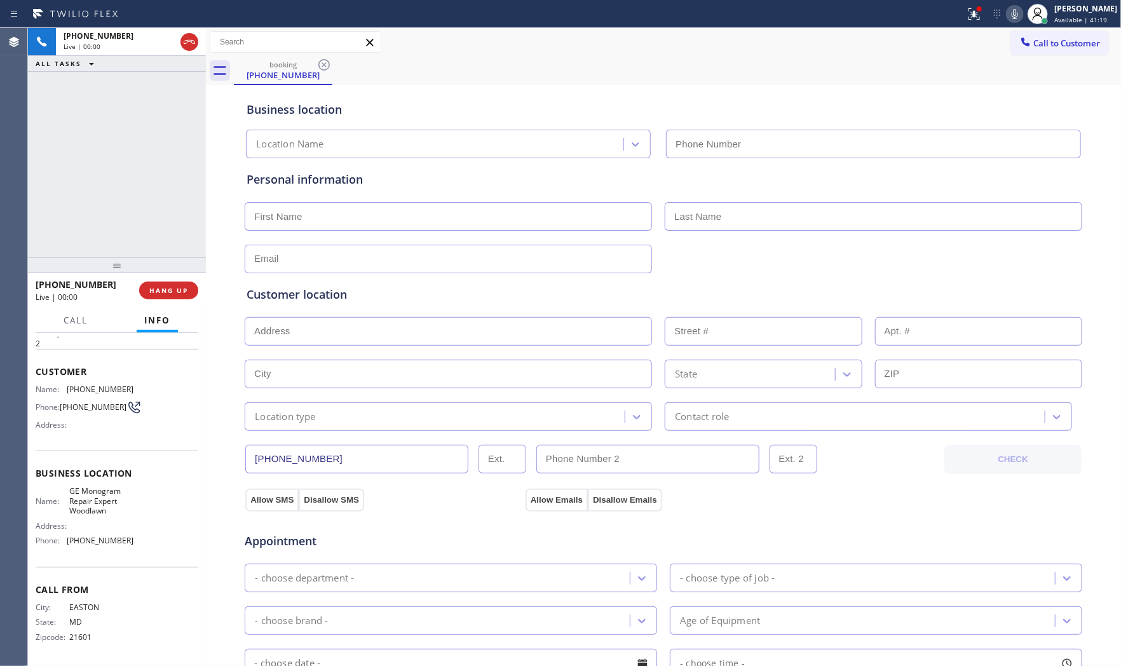
type input "[PHONE_NUMBER]"
click at [84, 516] on div "Name: GE Monogram Repair Expert Woodlawn Address: Phone: [PHONE_NUMBER]" at bounding box center [85, 518] width 98 height 64
click at [85, 515] on span "GE Monogram Repair Expert Woodlawn" at bounding box center [101, 500] width 64 height 29
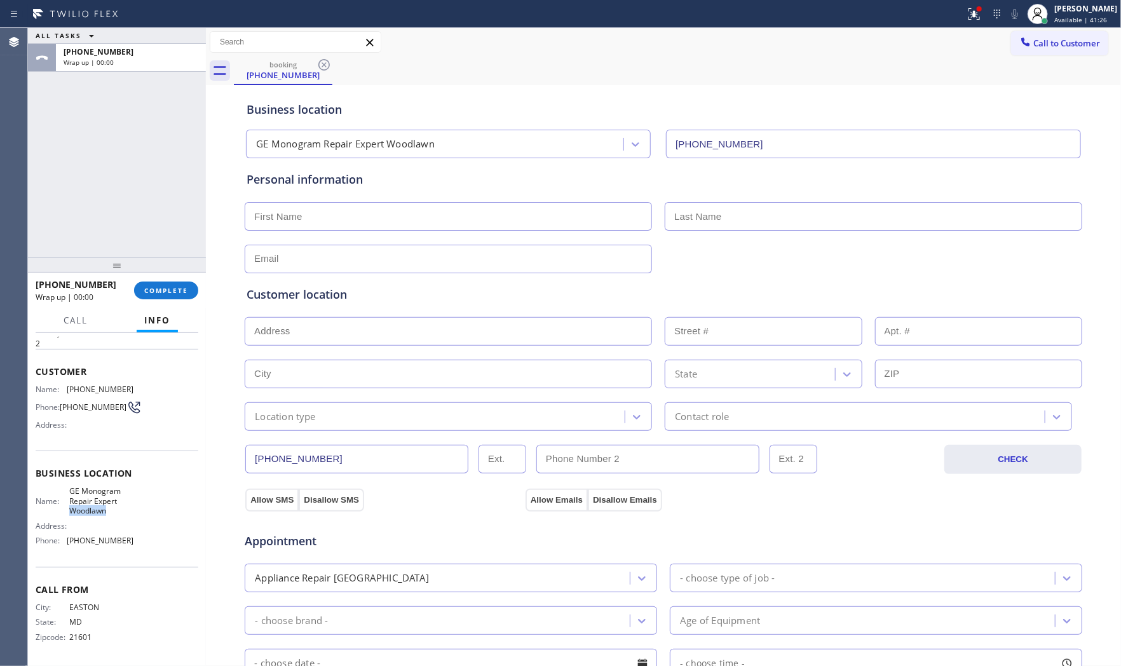
copy span "Woodlawn"
click at [156, 43] on div "ALL TASKS ALL TASKS ACTIVE TASKS TASKS IN WRAP UP" at bounding box center [117, 36] width 178 height 16
click at [154, 65] on div "Wrap up | 00:10" at bounding box center [131, 62] width 135 height 9
drag, startPoint x: 138, startPoint y: 264, endPoint x: 147, endPoint y: 283, distance: 21.9
click at [138, 267] on div at bounding box center [117, 264] width 178 height 15
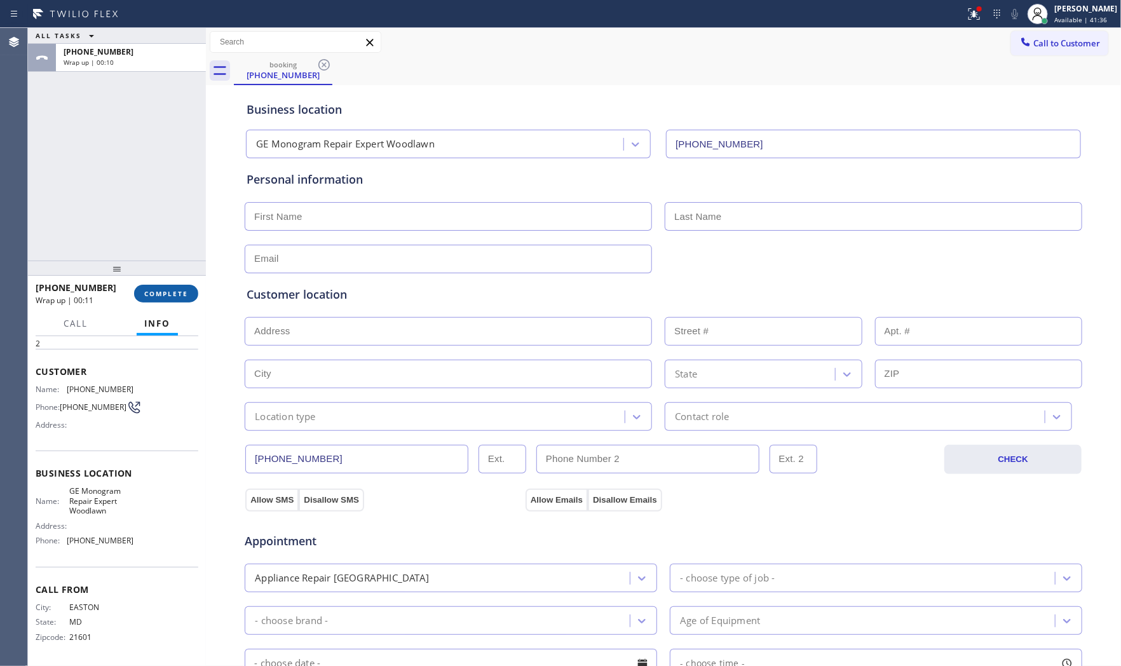
click at [147, 285] on button "COMPLETE" at bounding box center [166, 294] width 64 height 18
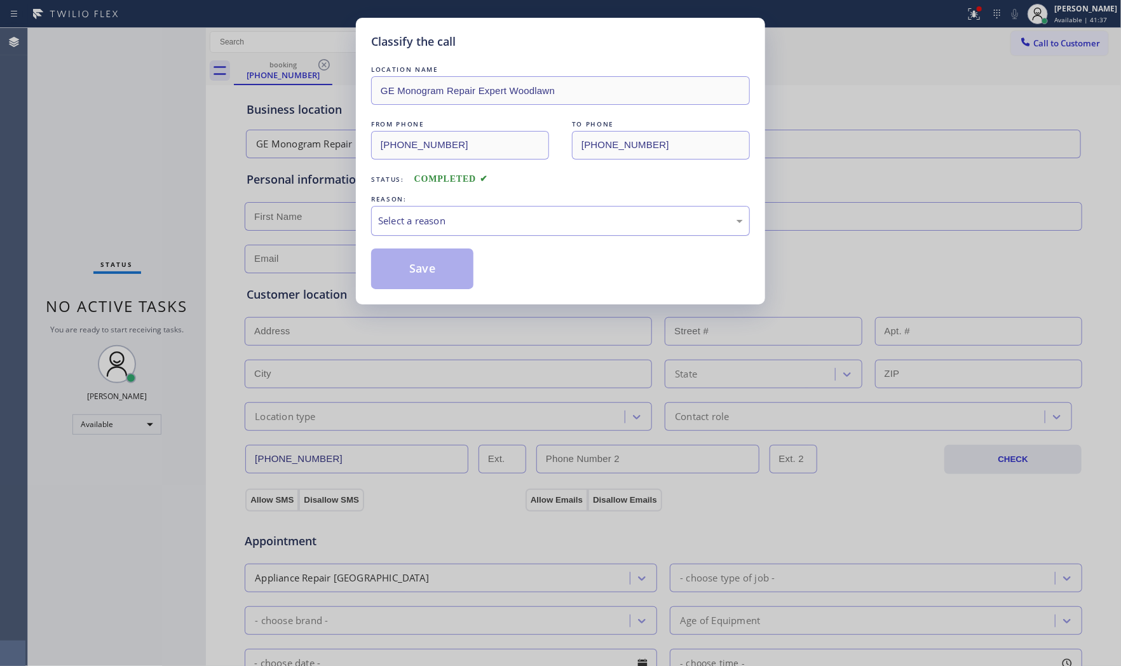
click at [463, 221] on div "Select a reason" at bounding box center [560, 220] width 365 height 15
click at [430, 269] on button "Save" at bounding box center [422, 268] width 102 height 41
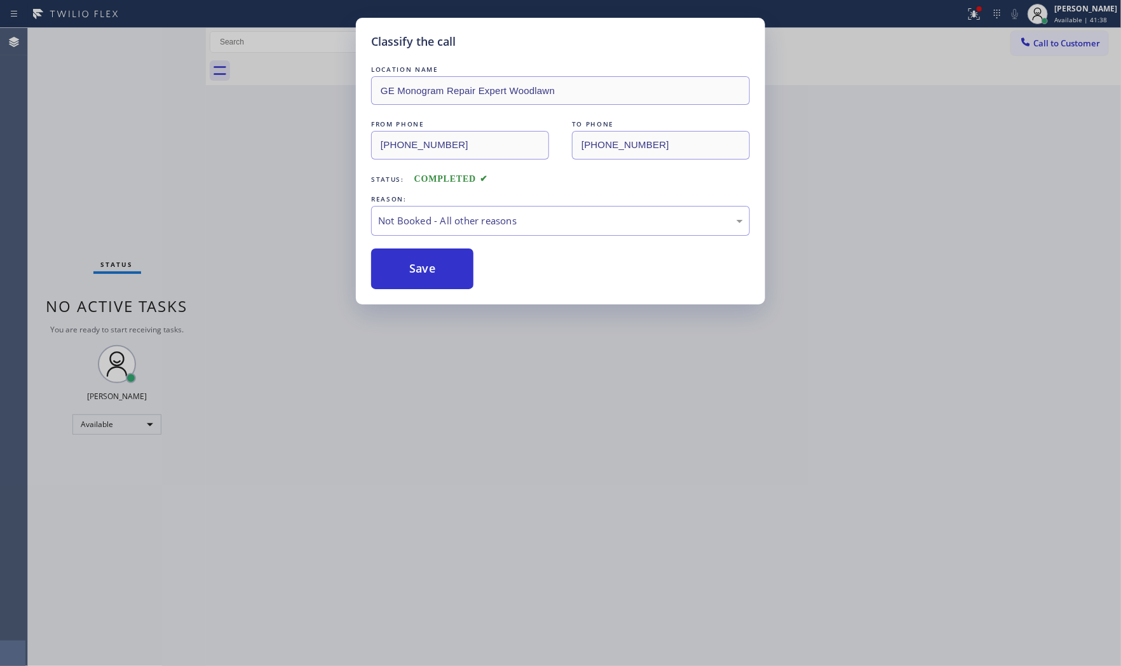
click at [430, 269] on button "Save" at bounding box center [422, 268] width 102 height 41
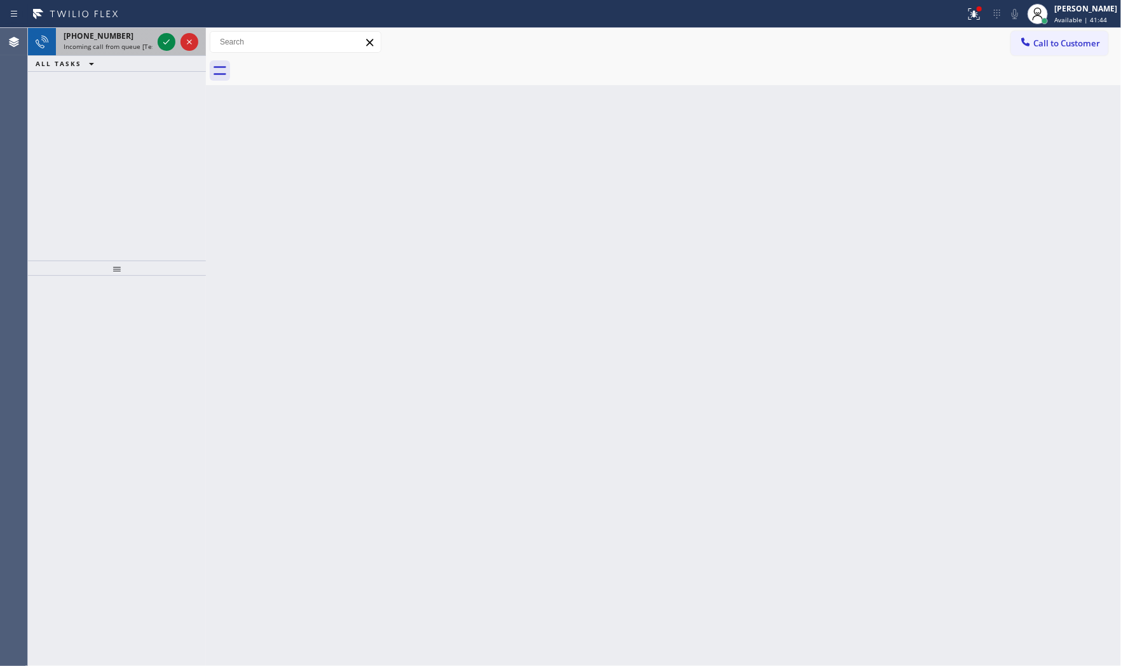
click at [154, 47] on div "[PHONE_NUMBER] Incoming call from queue [Test] All" at bounding box center [105, 42] width 99 height 28
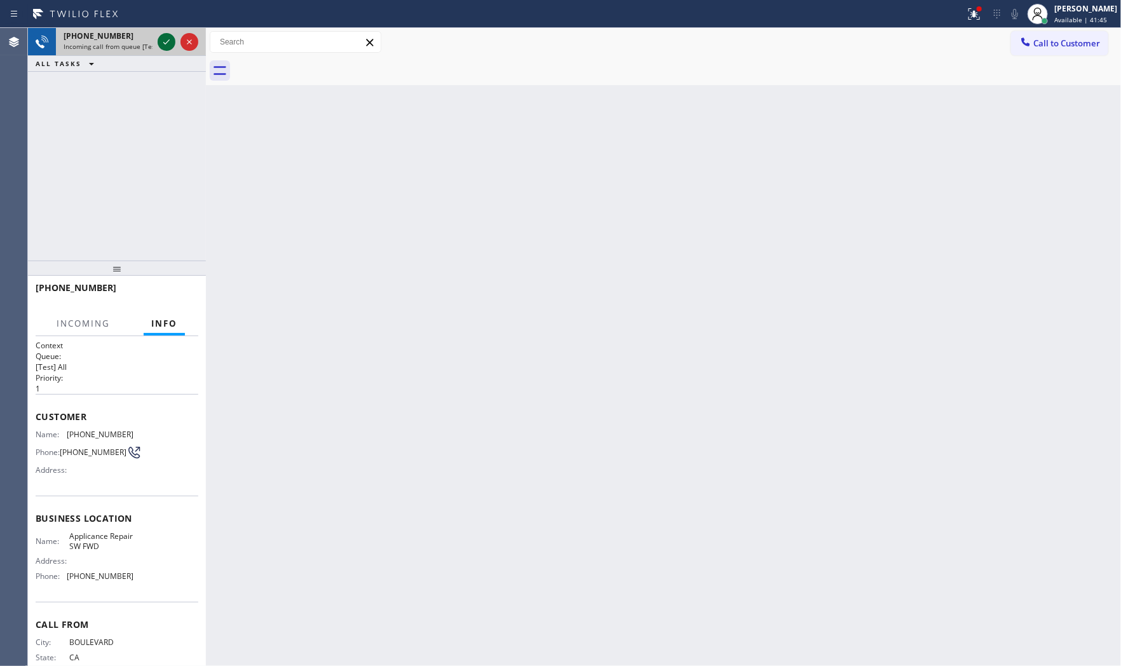
click at [158, 45] on div at bounding box center [167, 41] width 18 height 15
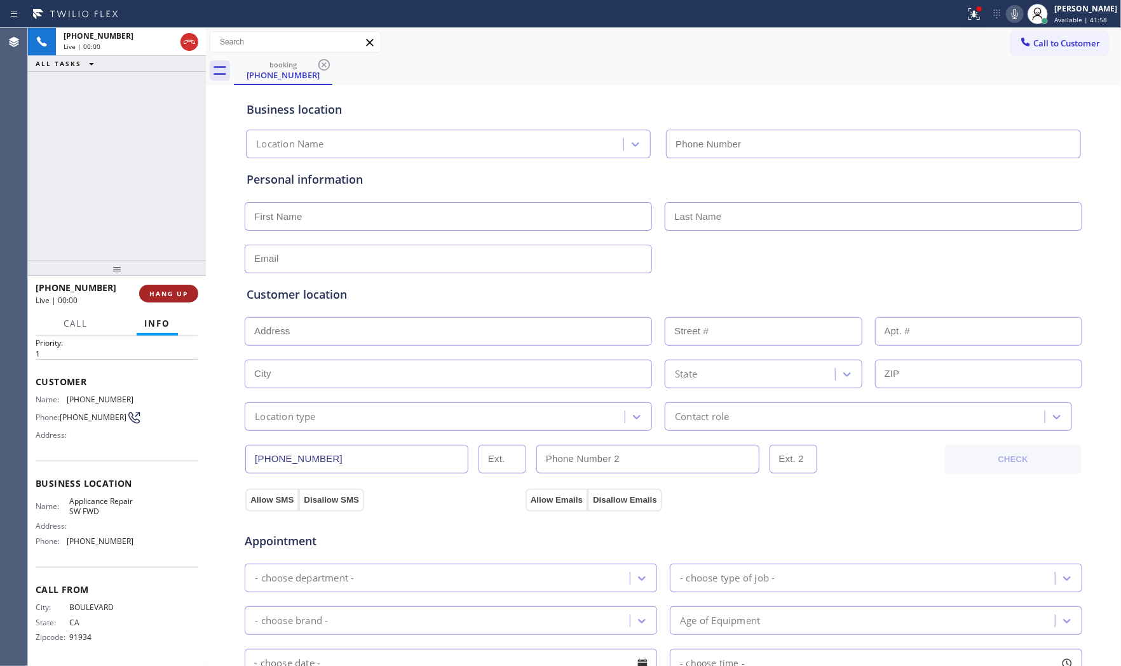
type input "[PHONE_NUMBER]"
click at [163, 308] on div "[PHONE_NUMBER] Live | 00:00 HANG UP" at bounding box center [117, 293] width 163 height 33
click at [162, 301] on button "HANG UP" at bounding box center [168, 294] width 59 height 18
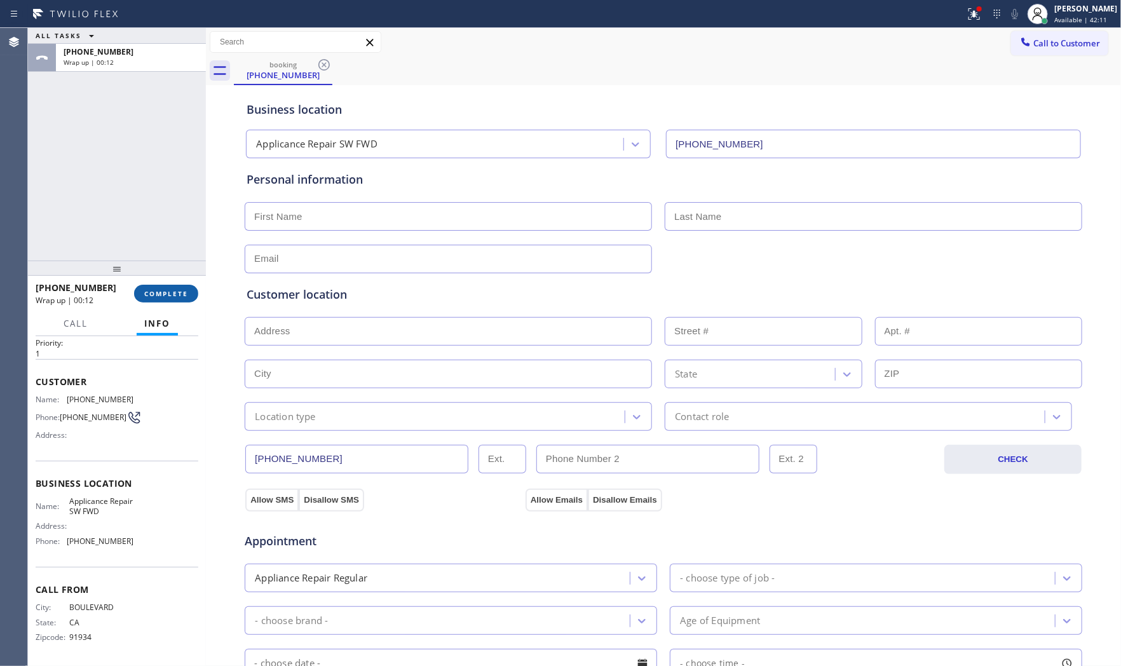
click at [179, 290] on span "COMPLETE" at bounding box center [166, 293] width 44 height 9
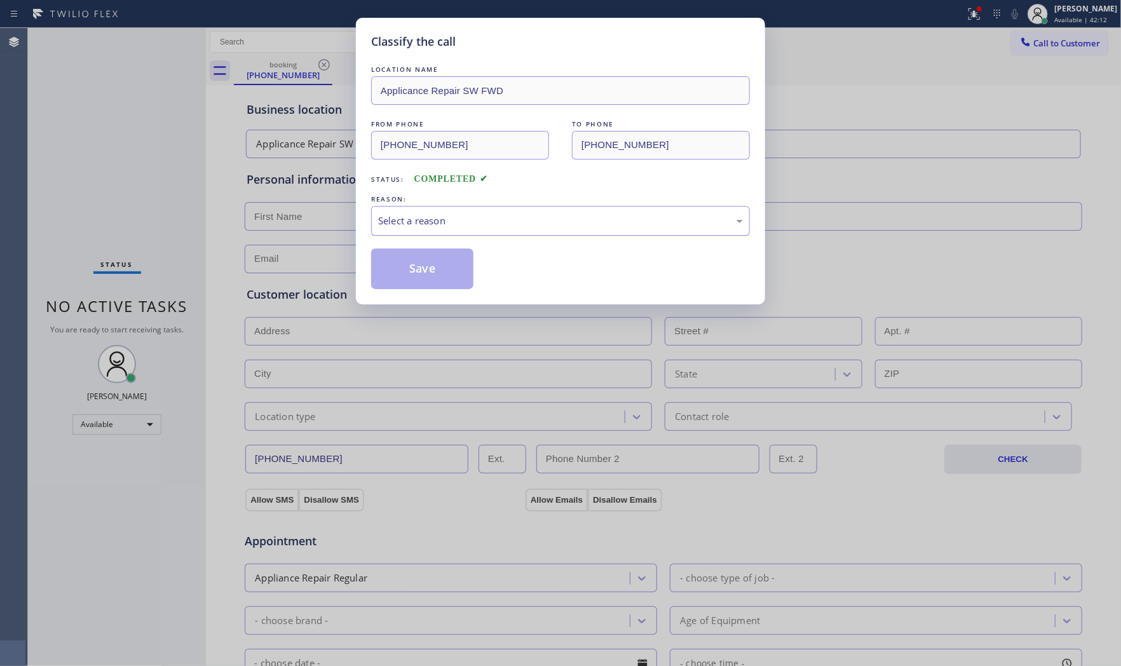
click at [388, 234] on div "Select a reason" at bounding box center [560, 221] width 379 height 30
click at [404, 289] on div "Classify the call LOCATION NAME Applicance Repair SW FWD FROM PHONE [PHONE_NUMB…" at bounding box center [560, 161] width 409 height 287
click at [404, 284] on button "Save" at bounding box center [422, 268] width 102 height 41
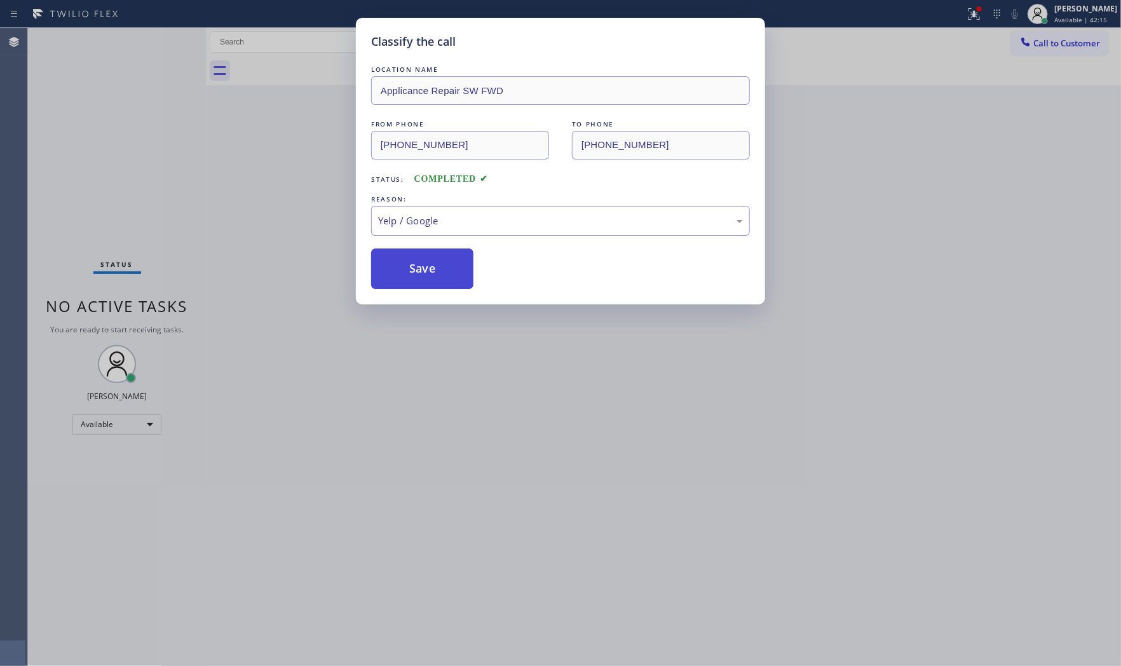
click at [405, 283] on button "Save" at bounding box center [422, 268] width 102 height 41
click at [405, 281] on button "Save" at bounding box center [422, 268] width 102 height 41
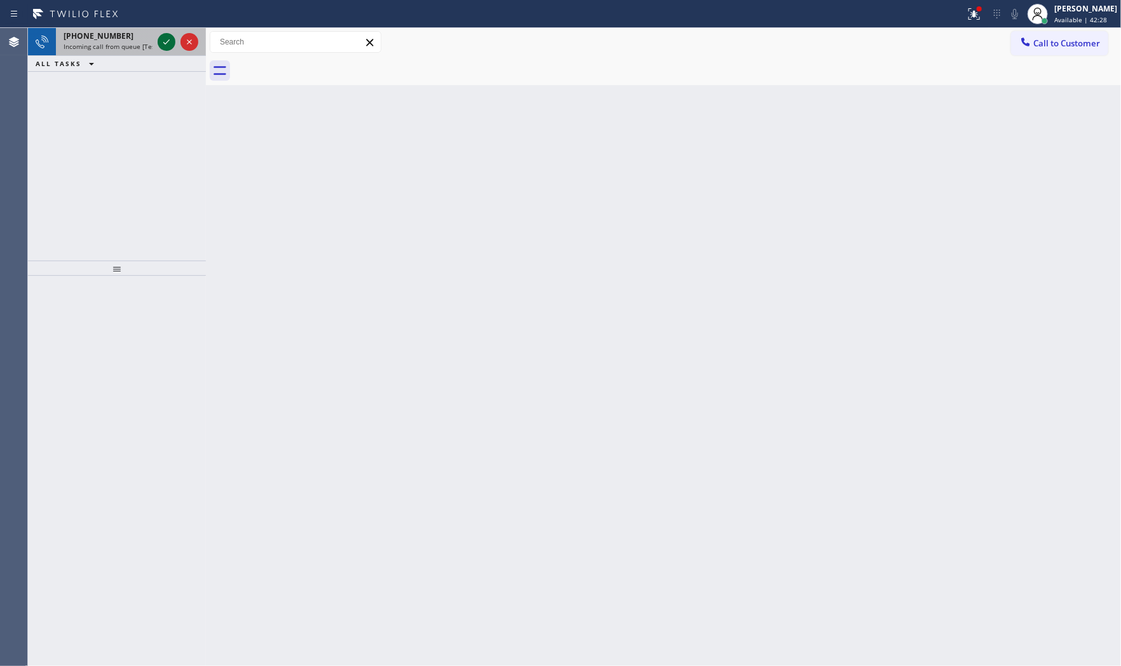
click at [168, 45] on icon at bounding box center [166, 41] width 15 height 15
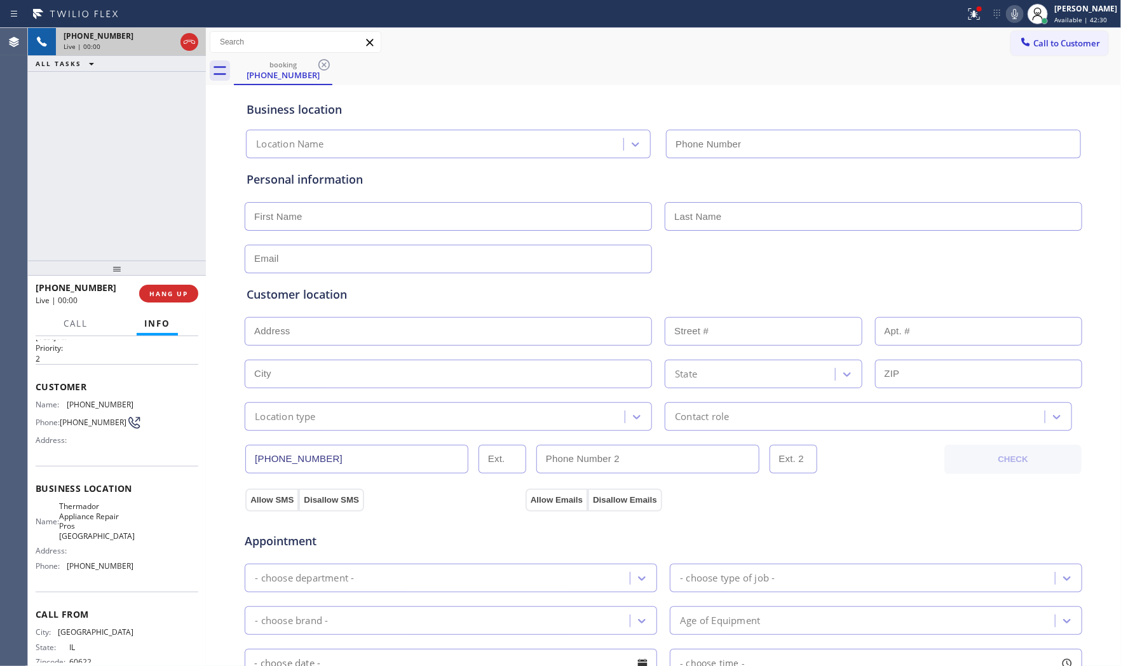
scroll to position [58, 0]
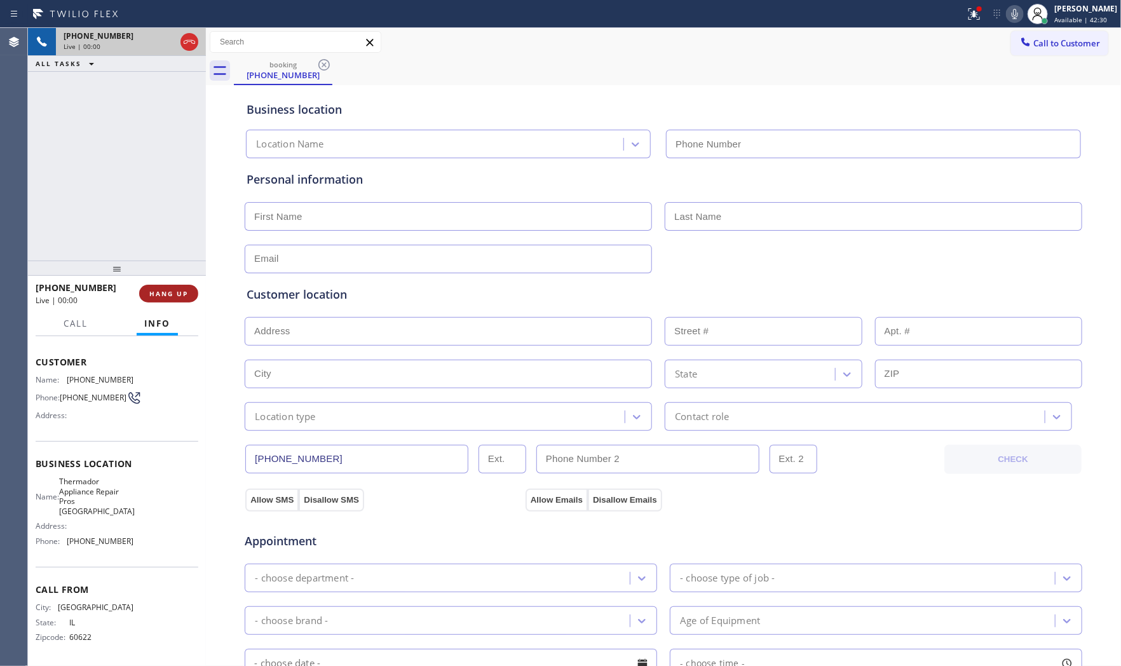
type input "[PHONE_NUMBER]"
click at [170, 293] on span "HANG UP" at bounding box center [168, 293] width 39 height 9
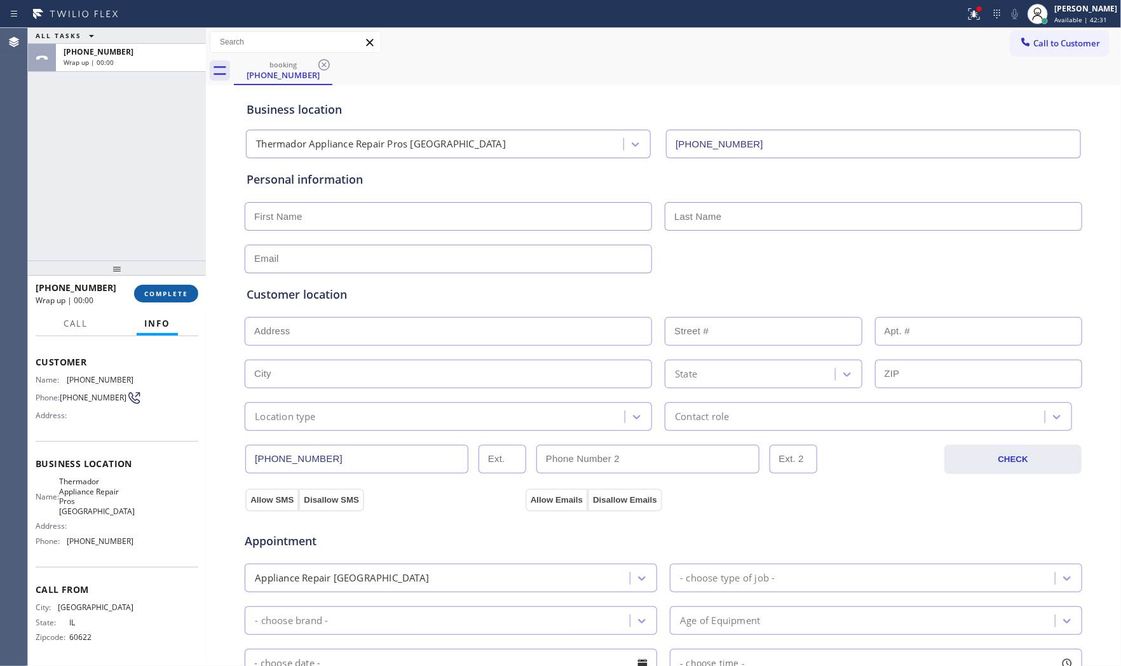
click at [170, 292] on span "COMPLETE" at bounding box center [166, 293] width 44 height 9
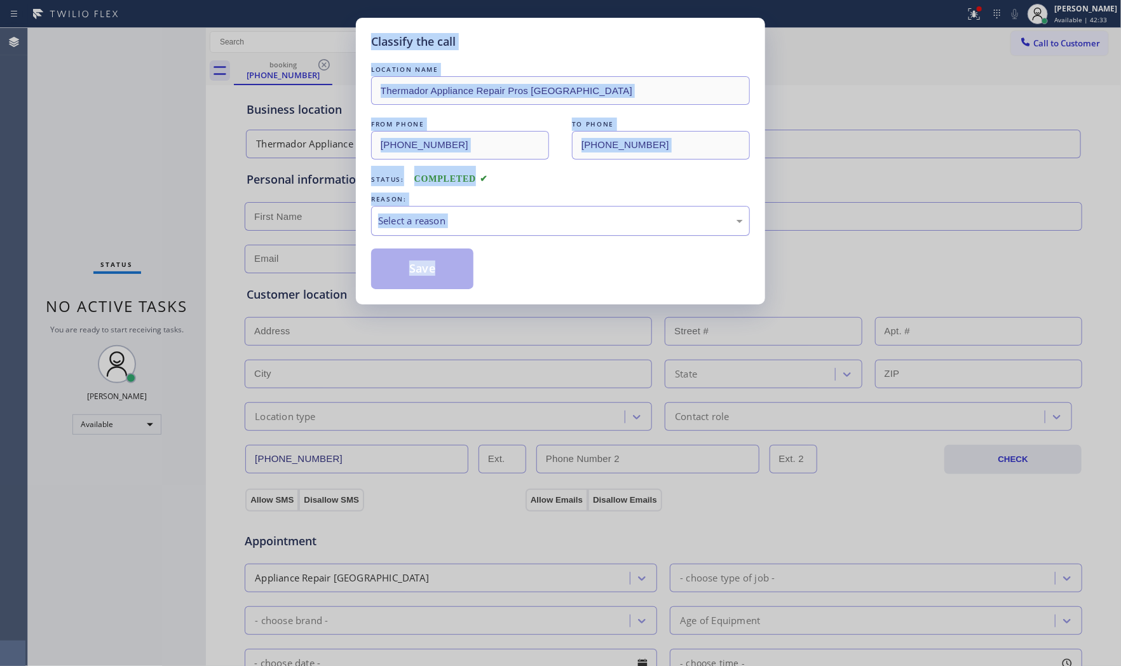
click at [422, 223] on div "Select a reason" at bounding box center [560, 220] width 365 height 15
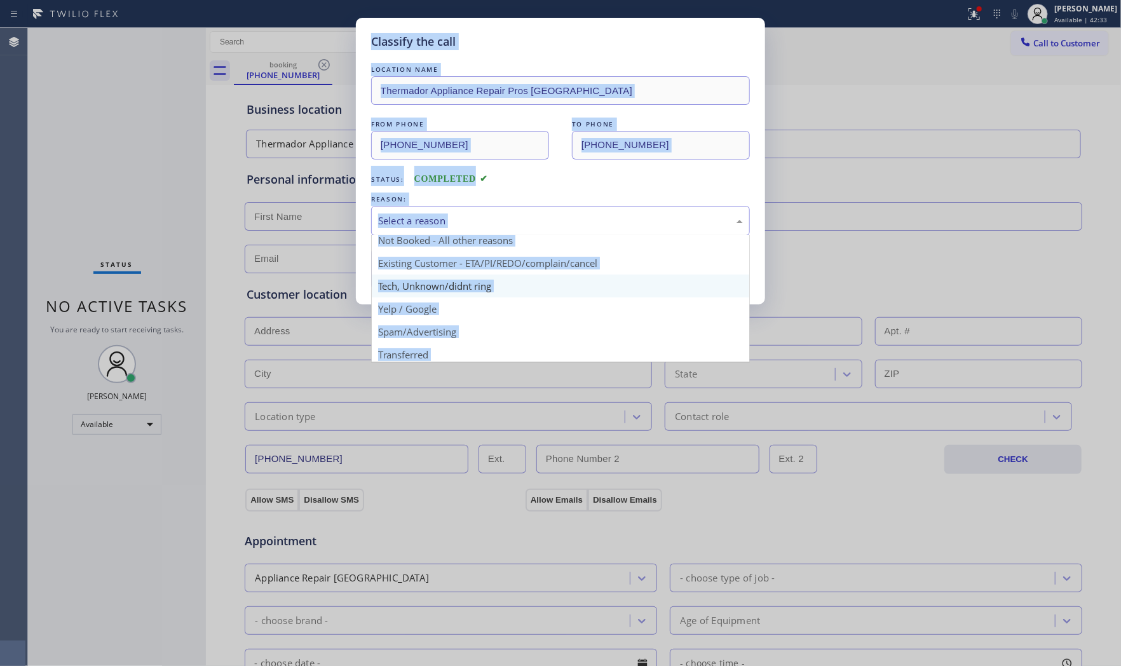
scroll to position [79, 0]
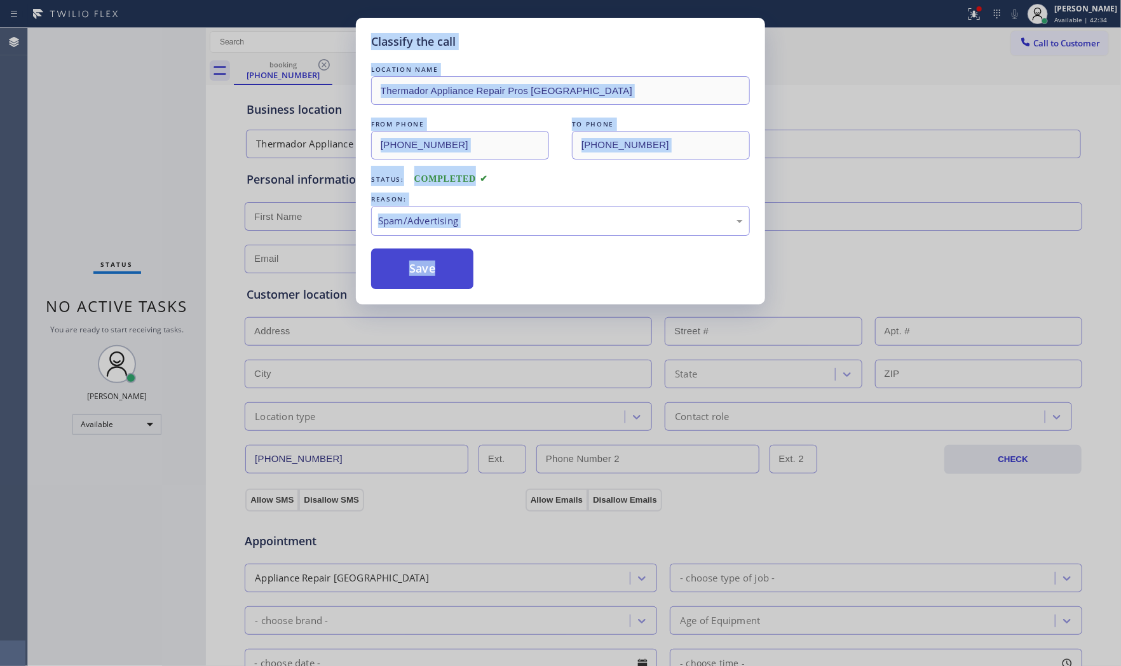
click at [414, 267] on button "Save" at bounding box center [422, 268] width 102 height 41
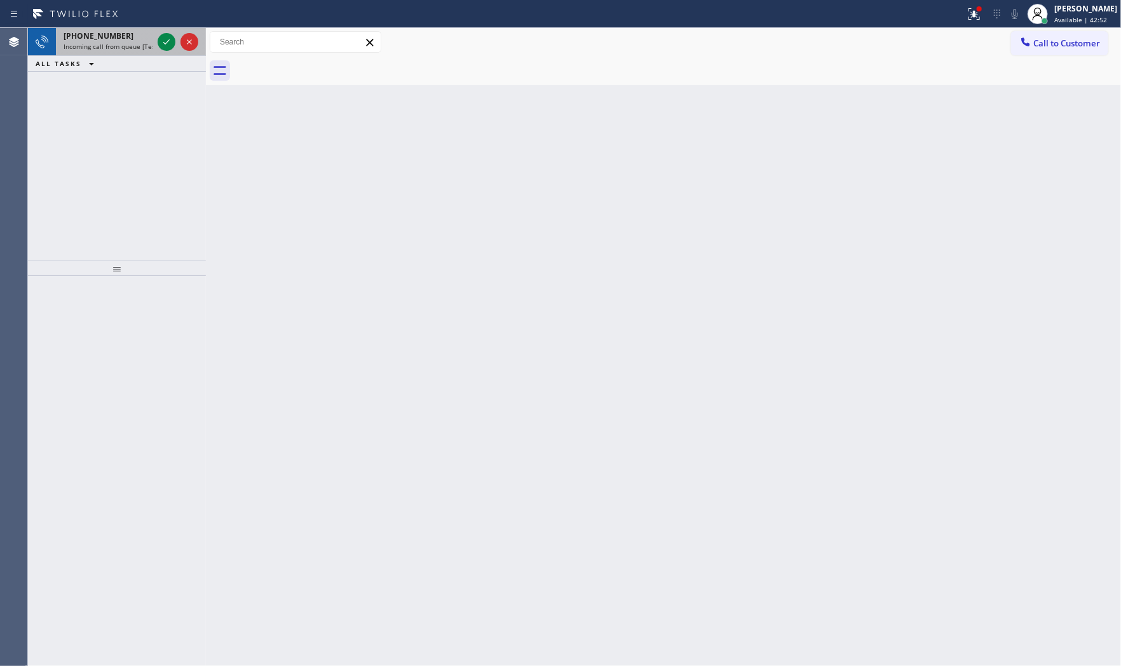
click at [154, 41] on div "[PHONE_NUMBER] Incoming call from queue [Test] All" at bounding box center [105, 42] width 99 height 28
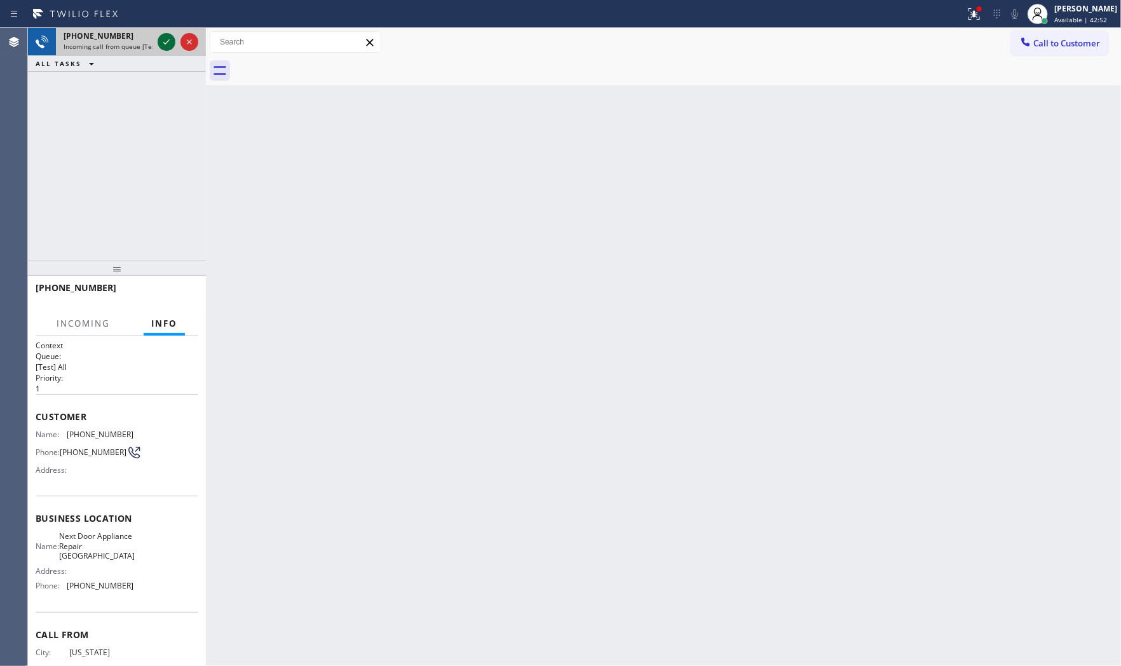
click at [163, 41] on icon at bounding box center [166, 41] width 15 height 15
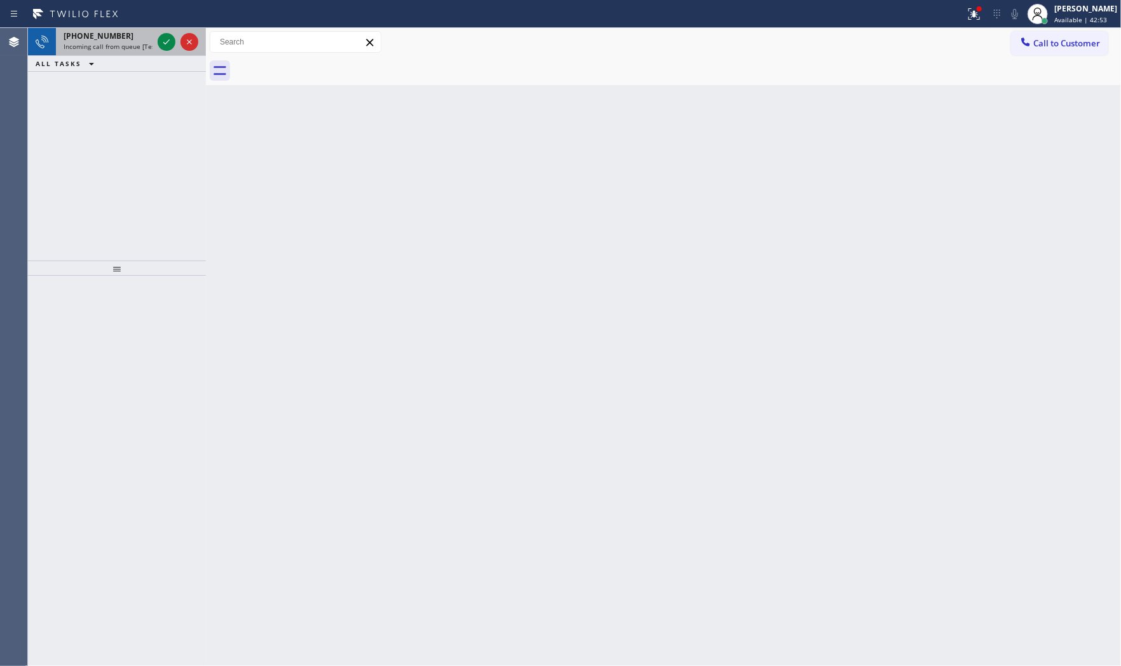
click at [142, 38] on div "[PHONE_NUMBER]" at bounding box center [108, 35] width 89 height 11
click at [158, 48] on div at bounding box center [167, 41] width 18 height 15
click at [163, 46] on icon at bounding box center [166, 41] width 15 height 15
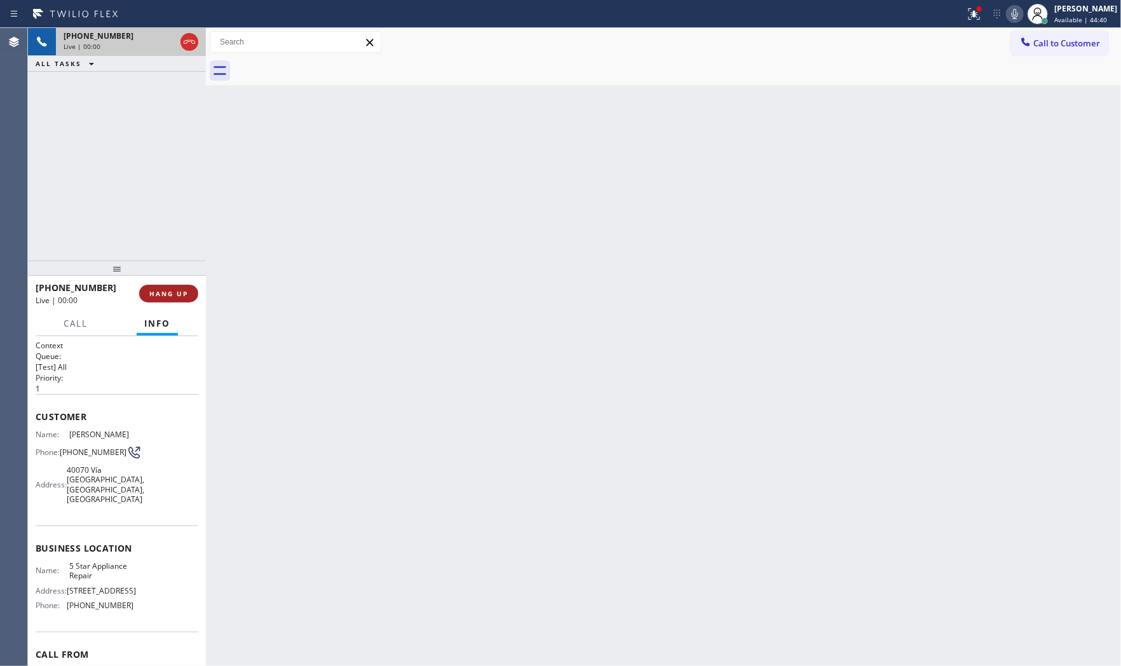
click at [168, 295] on span "HANG UP" at bounding box center [168, 293] width 39 height 9
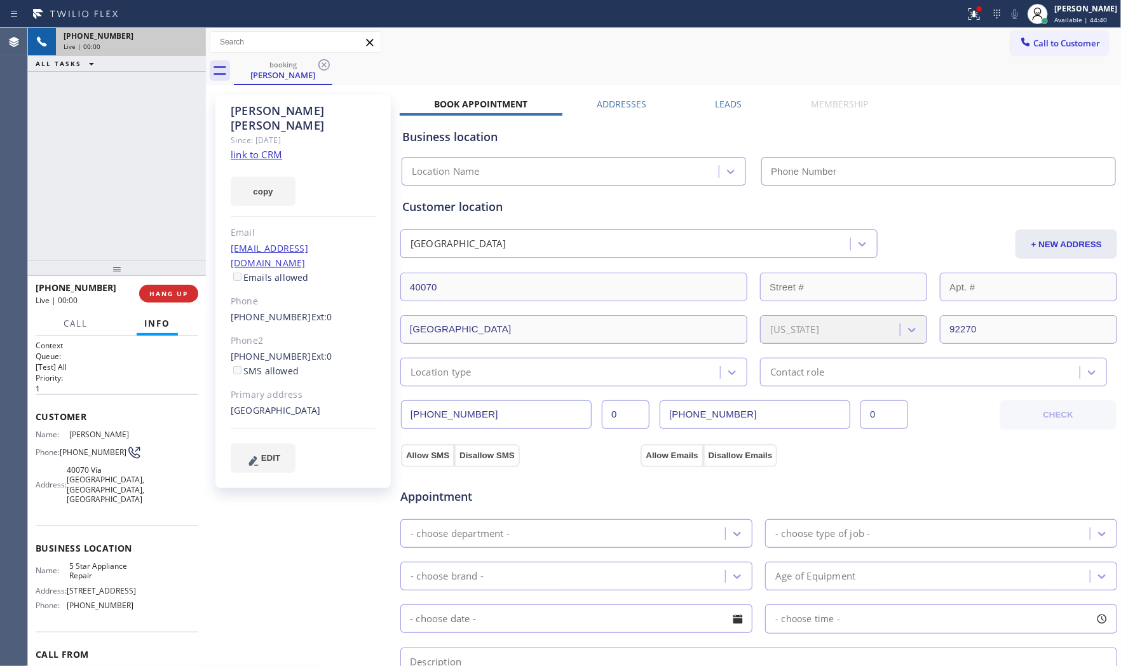
type input "[PHONE_NUMBER]"
click at [271, 146] on div "[PERSON_NAME] Since: [DATE] link to CRM copy Email [EMAIL_ADDRESS][DOMAIN_NAME]…" at bounding box center [302, 291] width 175 height 393
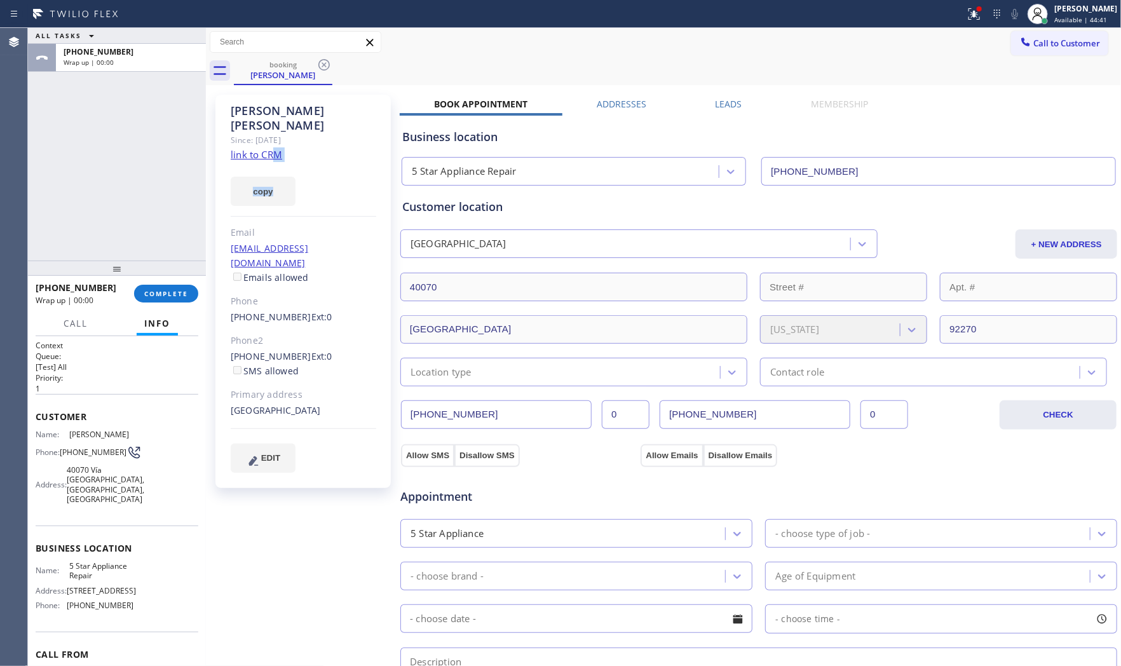
click at [267, 148] on link "link to CRM" at bounding box center [256, 154] width 51 height 13
click at [184, 290] on span "COMPLETE" at bounding box center [166, 293] width 44 height 9
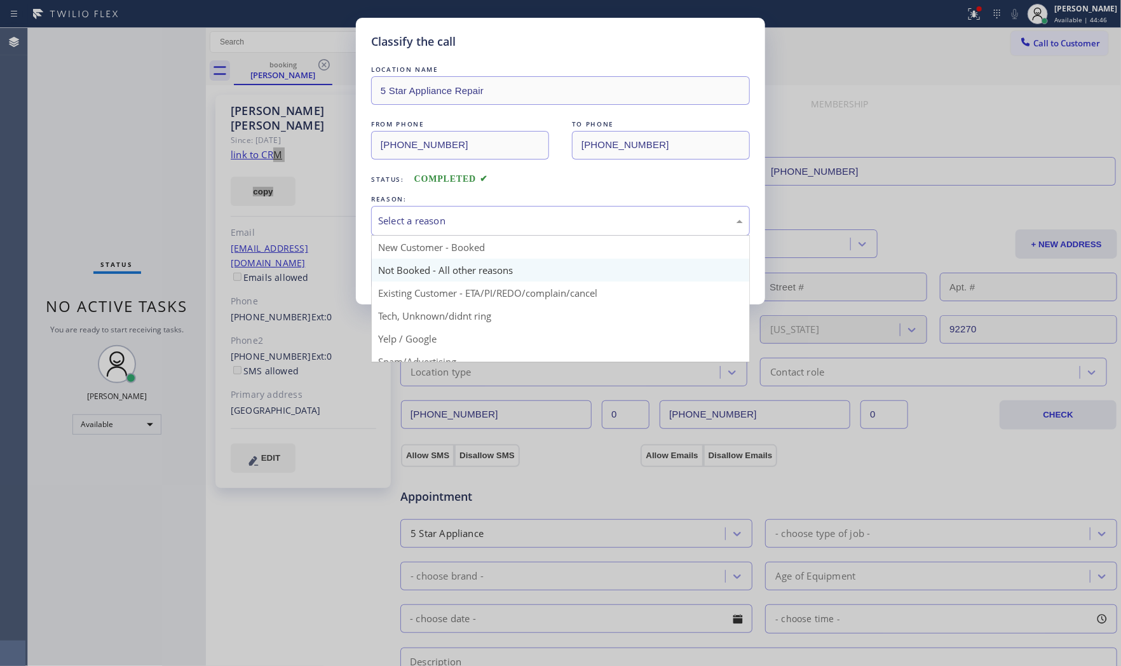
drag, startPoint x: 401, startPoint y: 221, endPoint x: 405, endPoint y: 266, distance: 44.7
click at [401, 222] on div "Select a reason" at bounding box center [560, 220] width 365 height 15
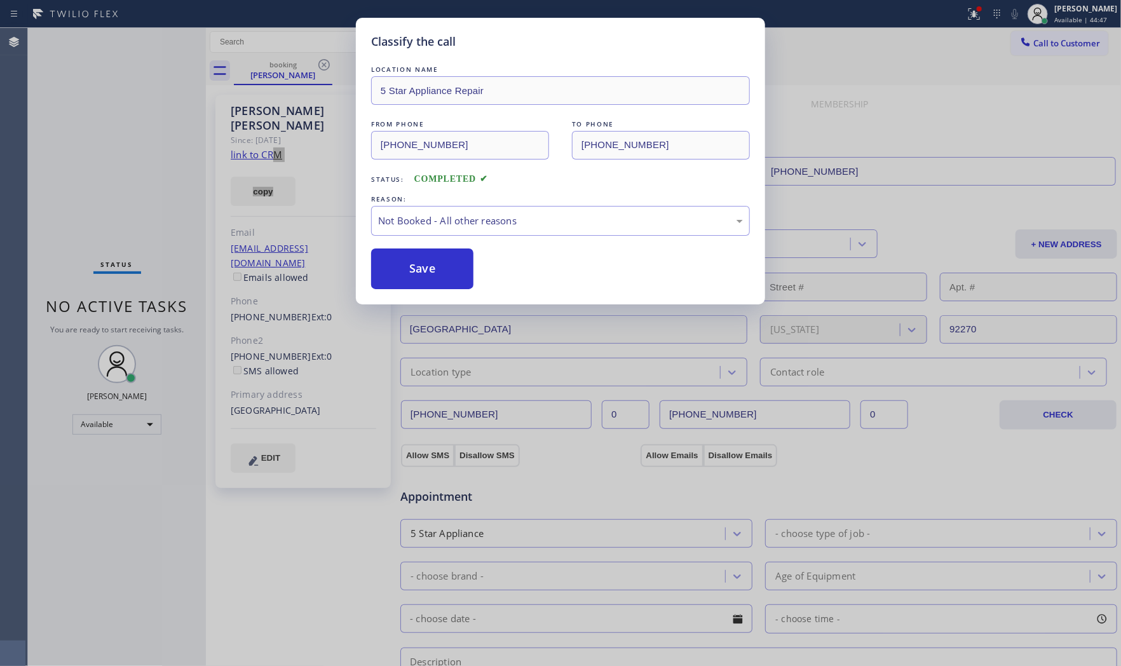
click at [405, 272] on button "Save" at bounding box center [422, 268] width 102 height 41
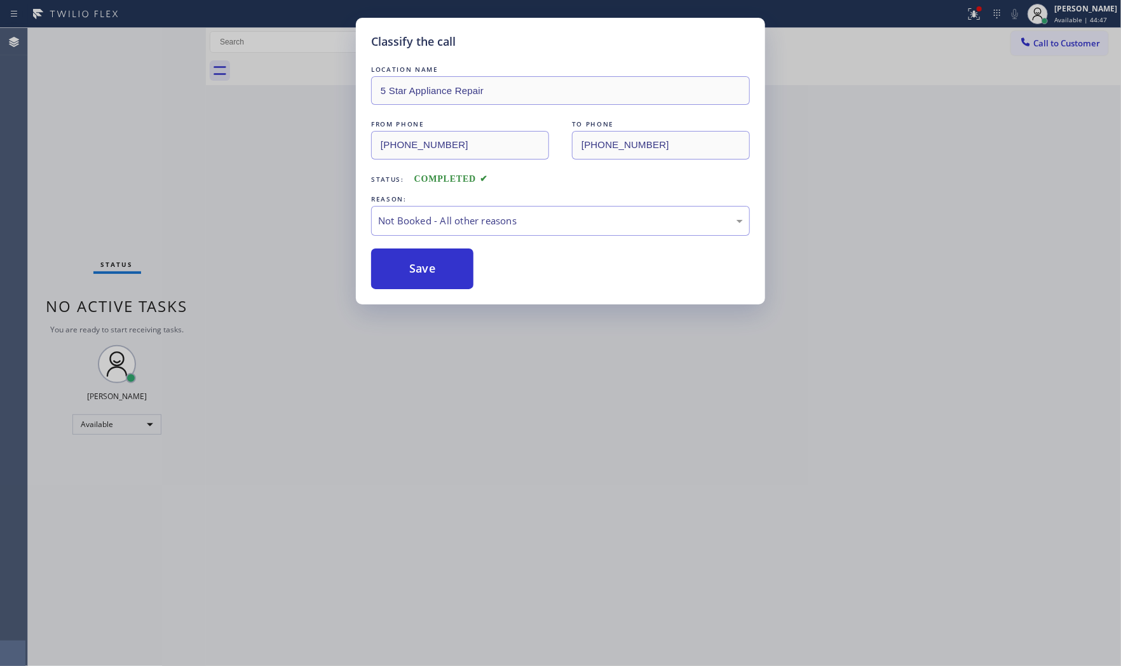
click at [405, 272] on button "Save" at bounding box center [422, 268] width 102 height 41
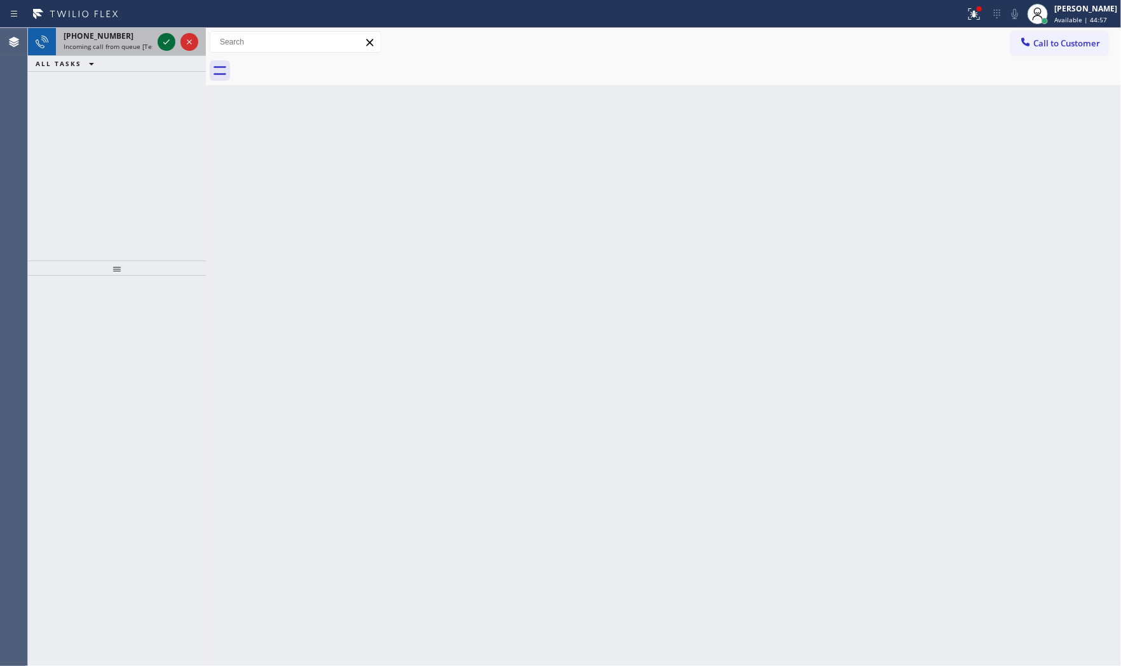
click at [161, 41] on icon at bounding box center [166, 41] width 15 height 15
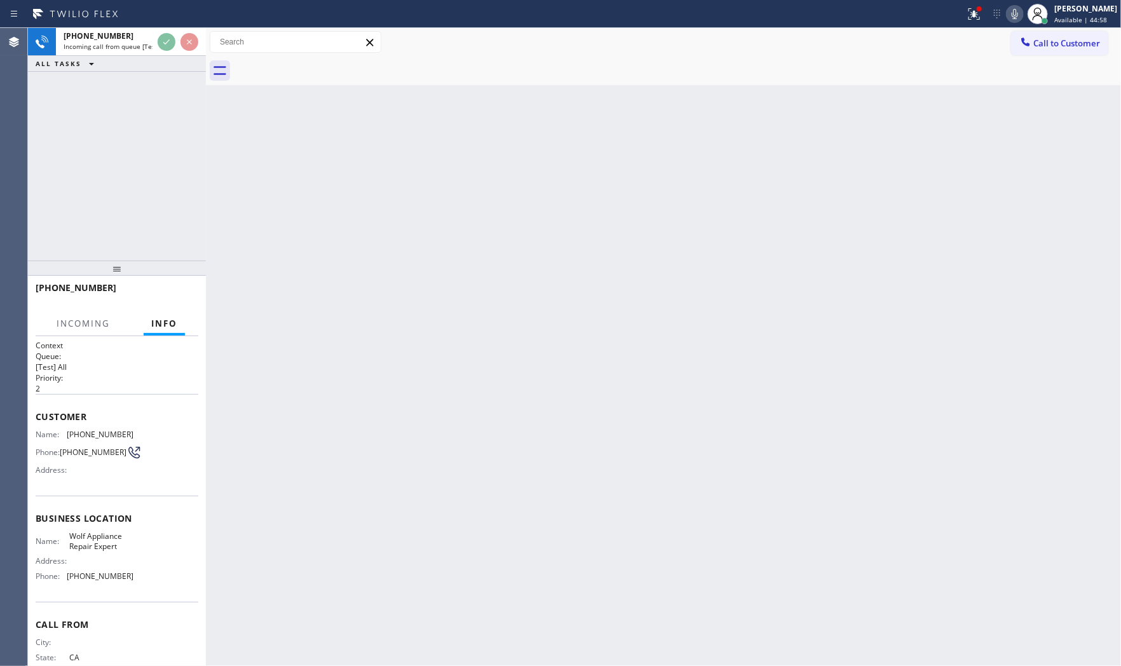
scroll to position [38, 0]
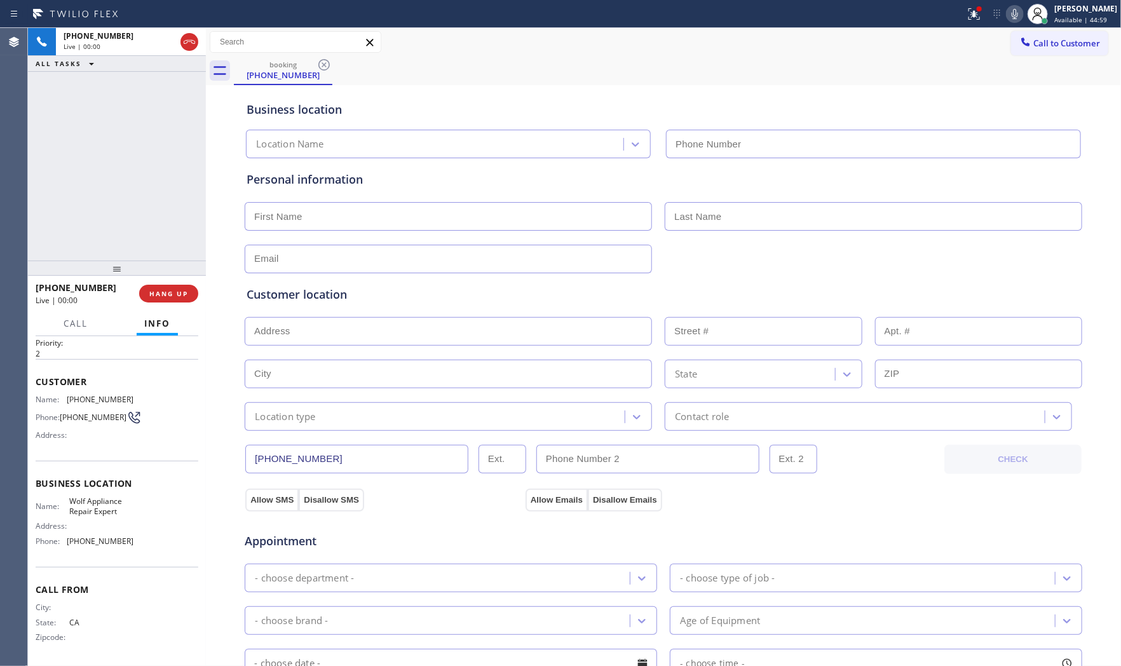
type input "[PHONE_NUMBER]"
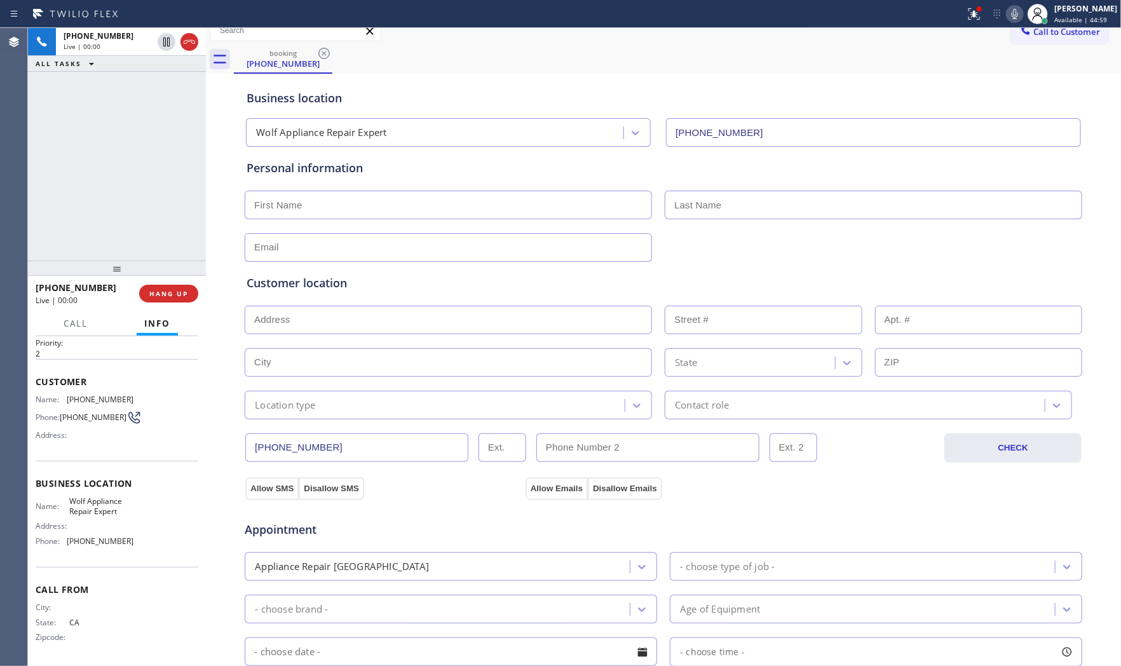
scroll to position [0, 0]
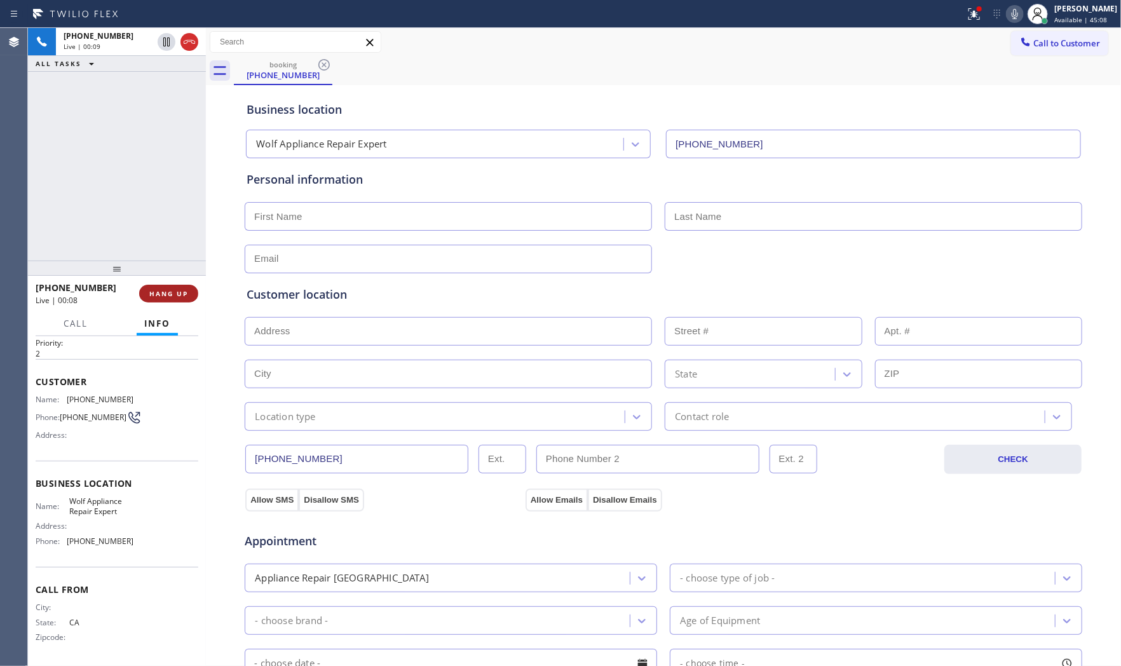
click at [180, 294] on span "HANG UP" at bounding box center [168, 293] width 39 height 9
click at [180, 294] on span "COMPLETE" at bounding box center [166, 293] width 44 height 9
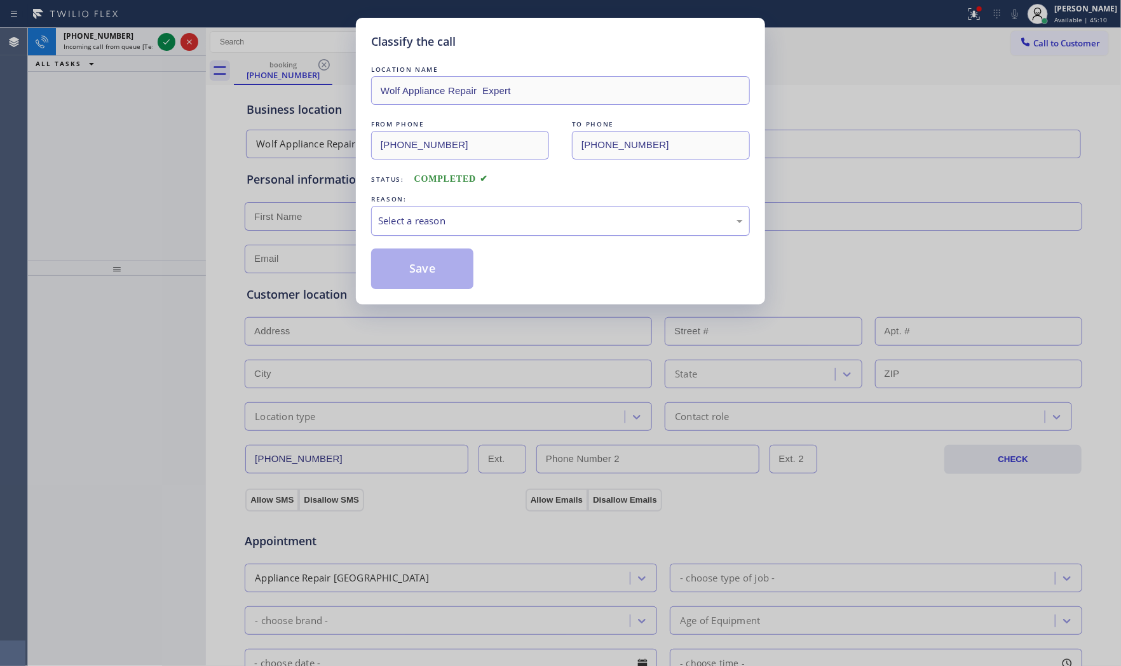
click at [443, 222] on div "Select a reason" at bounding box center [560, 220] width 365 height 15
click at [428, 269] on button "Save" at bounding box center [422, 268] width 102 height 41
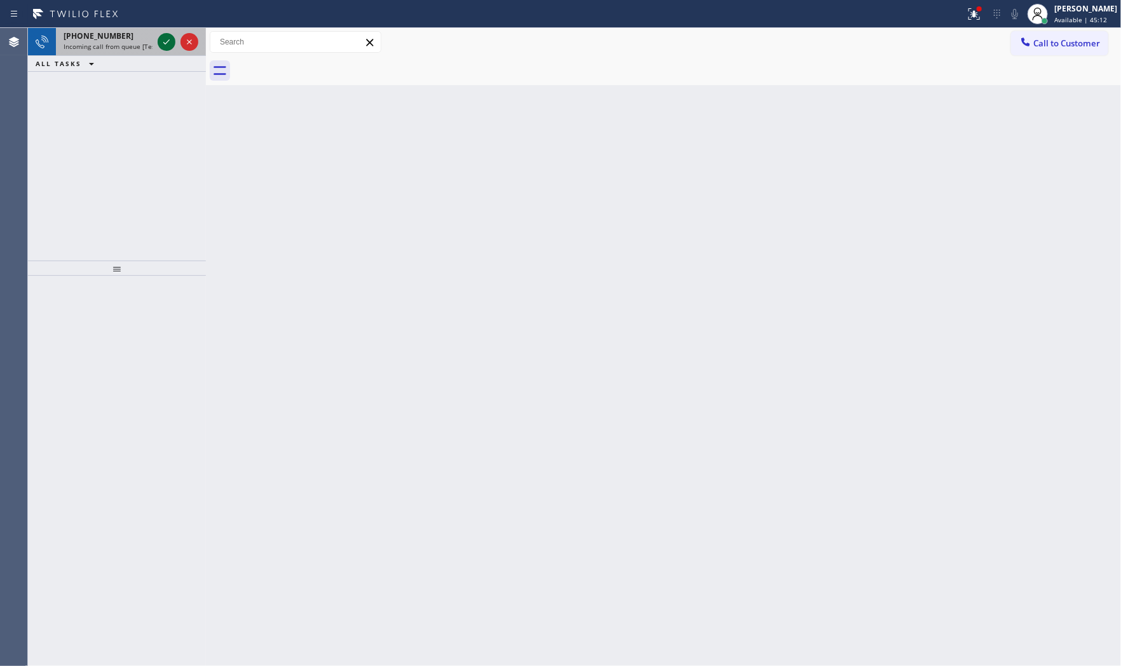
click at [163, 36] on icon at bounding box center [166, 41] width 15 height 15
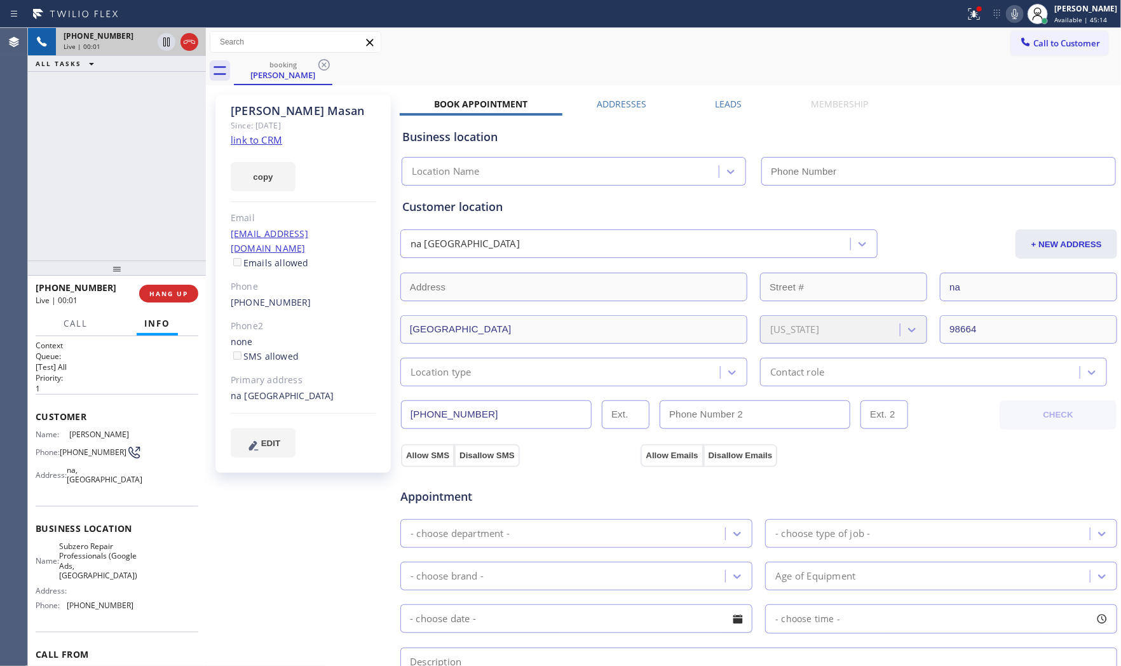
type input "[PHONE_NUMBER]"
click at [264, 144] on link "link to CRM" at bounding box center [256, 139] width 51 height 13
click at [175, 288] on button "HANG UP" at bounding box center [168, 294] width 59 height 18
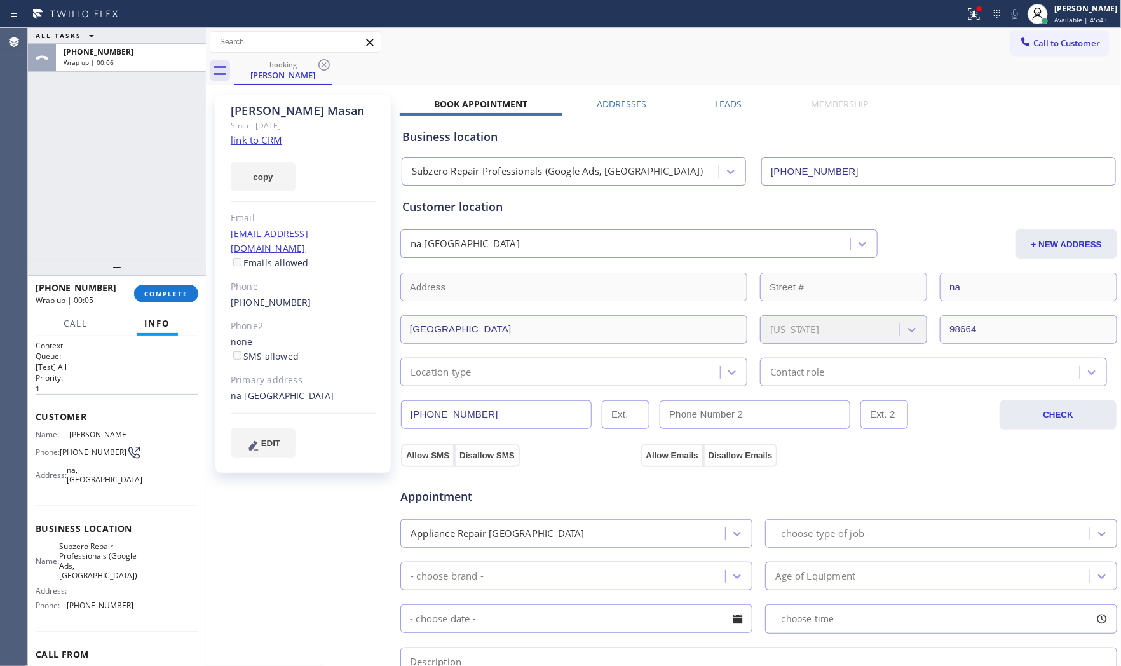
click at [149, 274] on div at bounding box center [117, 268] width 178 height 15
click at [161, 289] on span "COMPLETE" at bounding box center [166, 293] width 44 height 9
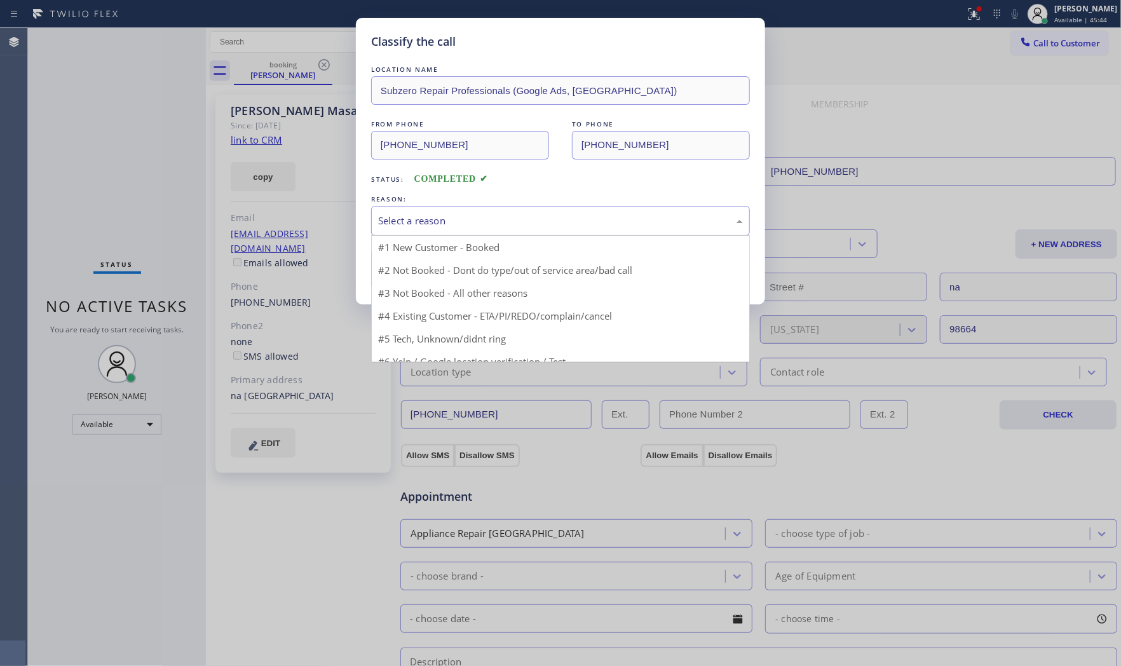
click at [412, 230] on div "Select a reason" at bounding box center [560, 221] width 379 height 30
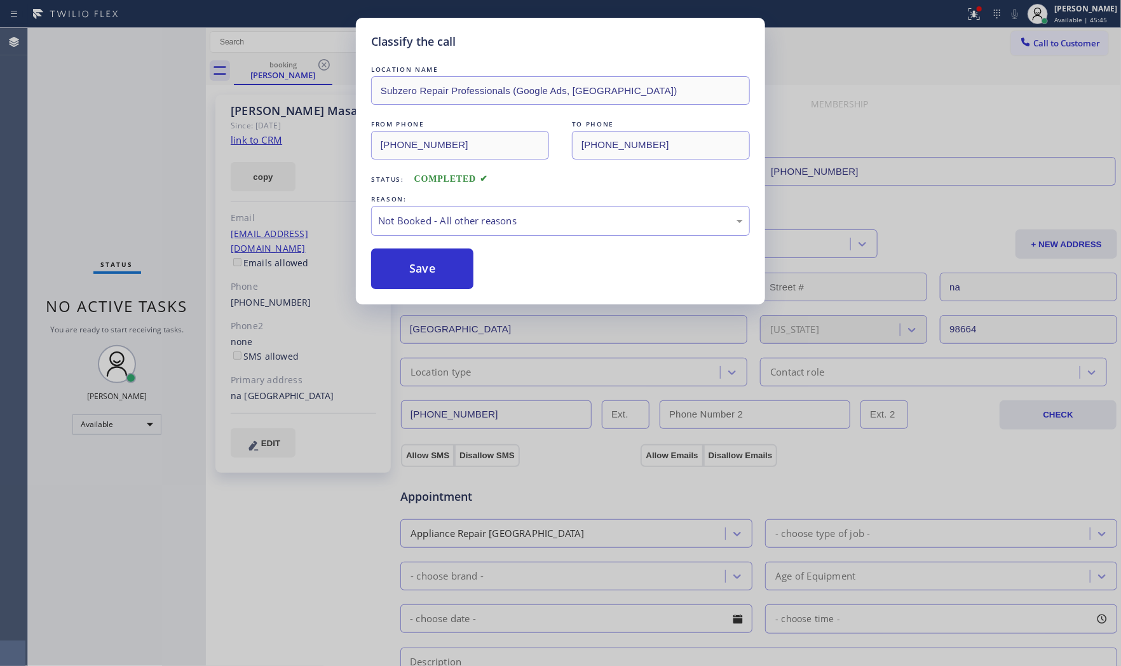
click at [416, 267] on button "Save" at bounding box center [422, 268] width 102 height 41
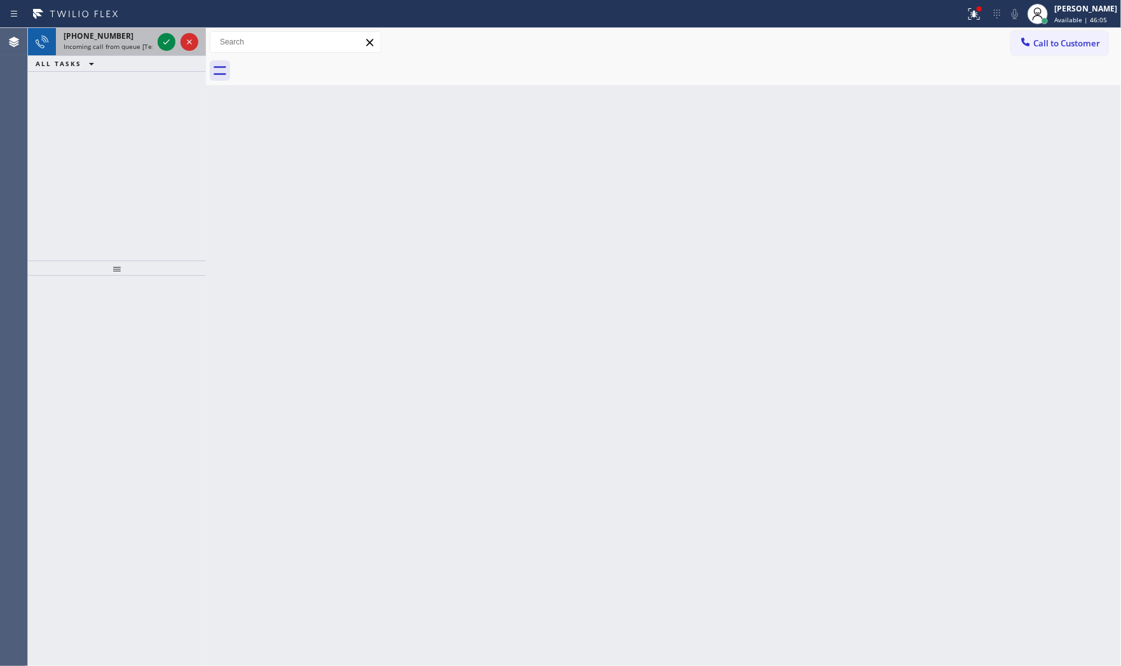
drag, startPoint x: 110, startPoint y: 46, endPoint x: 118, endPoint y: 49, distance: 8.0
click at [111, 47] on span "Incoming call from queue [Test] All" at bounding box center [116, 46] width 105 height 9
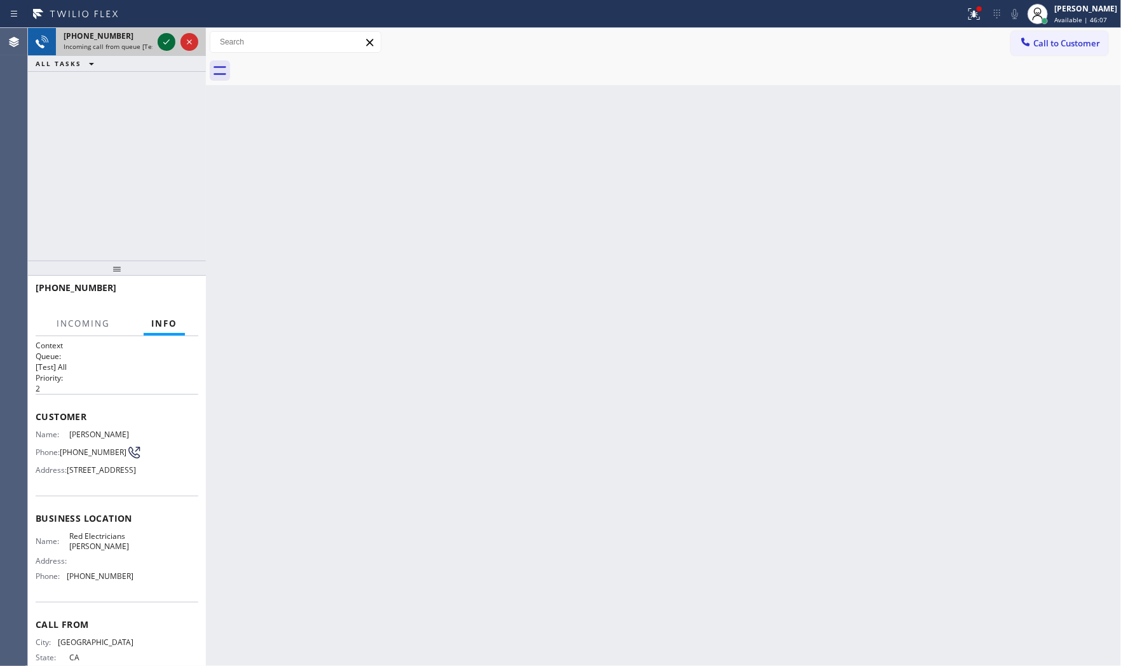
click at [168, 43] on icon at bounding box center [166, 41] width 15 height 15
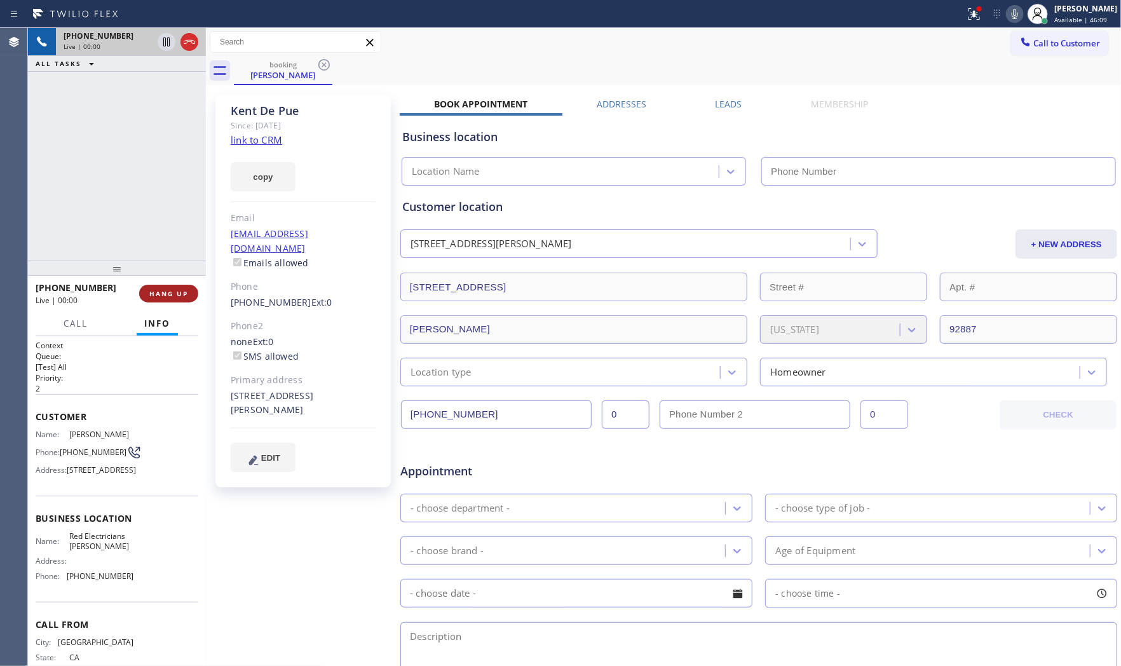
click at [172, 295] on span "HANG UP" at bounding box center [168, 293] width 39 height 9
type input "[PHONE_NUMBER]"
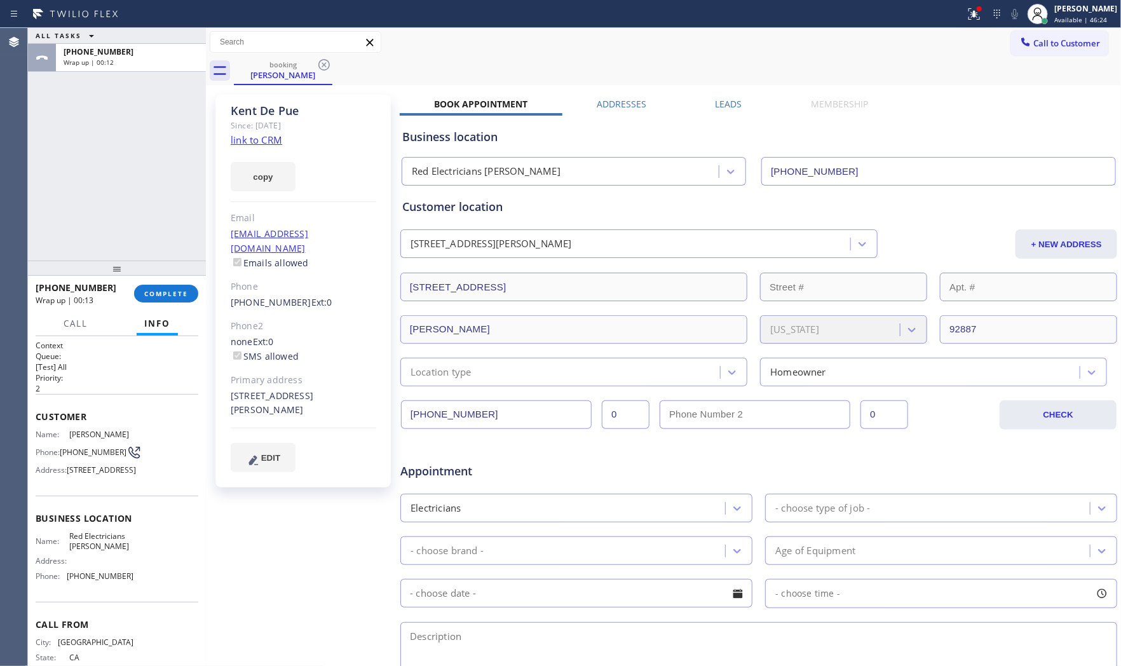
drag, startPoint x: 180, startPoint y: 270, endPoint x: 183, endPoint y: 281, distance: 11.7
click at [182, 276] on div at bounding box center [117, 268] width 178 height 15
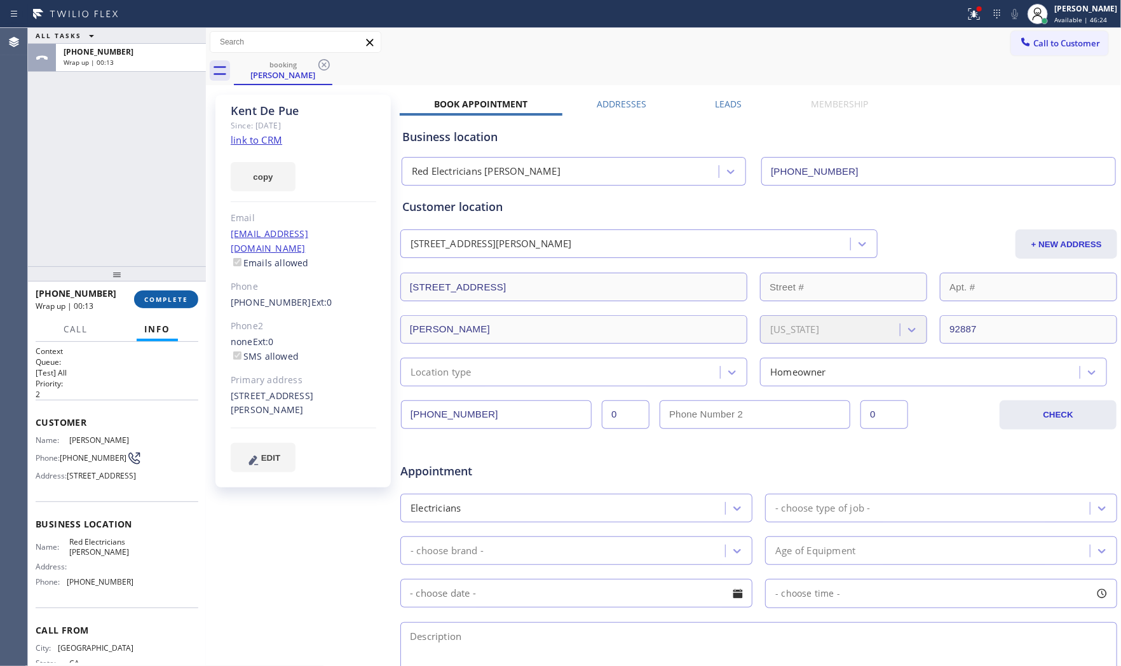
drag, startPoint x: 187, startPoint y: 288, endPoint x: 187, endPoint y: 299, distance: 10.2
click at [187, 292] on div "[PHONE_NUMBER] Wrap up | 00:13 COMPLETE" at bounding box center [117, 299] width 163 height 33
click at [187, 299] on span "COMPLETE" at bounding box center [166, 299] width 44 height 9
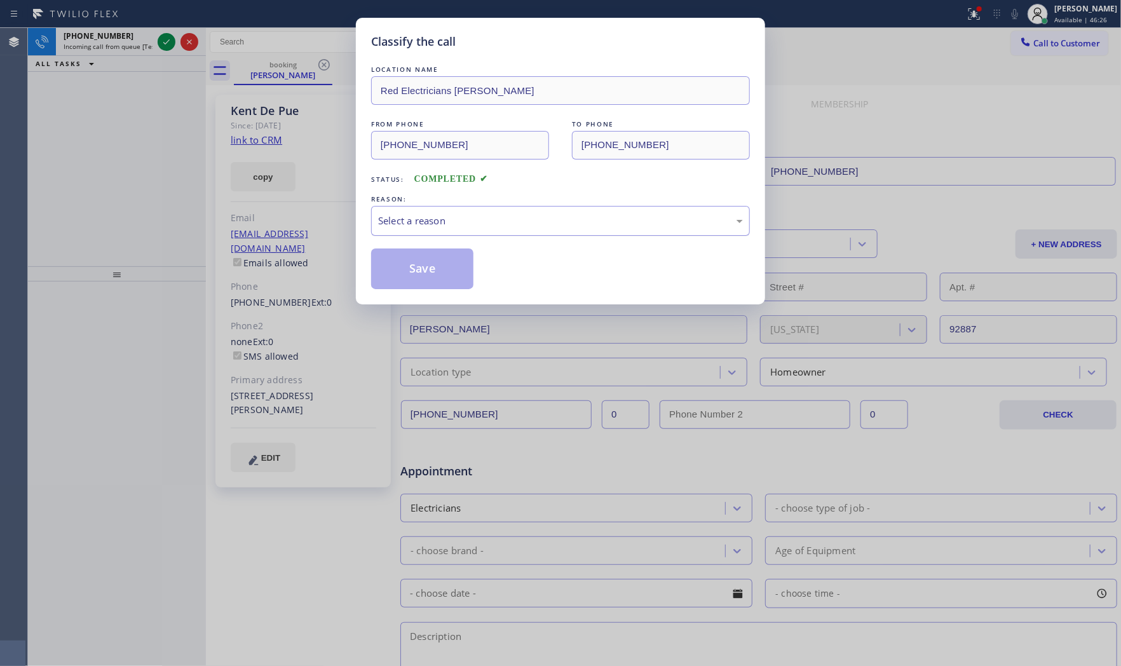
click at [424, 236] on div "Select a reason" at bounding box center [560, 221] width 379 height 30
click at [423, 271] on button "Save" at bounding box center [422, 268] width 102 height 41
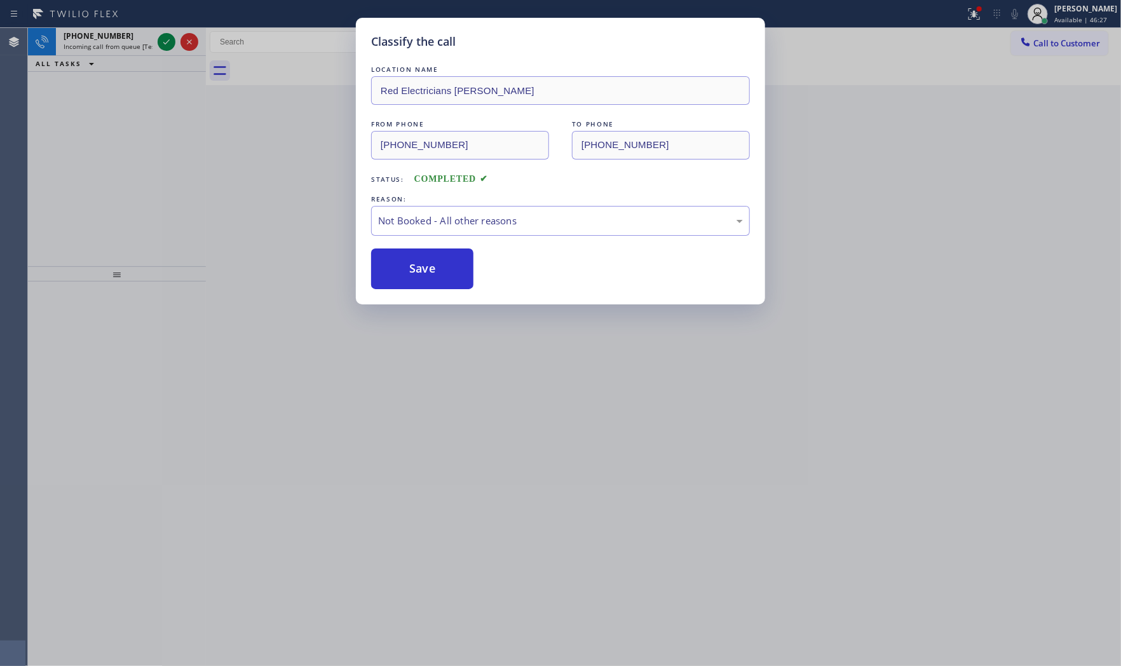
click at [423, 271] on button "Save" at bounding box center [422, 268] width 102 height 41
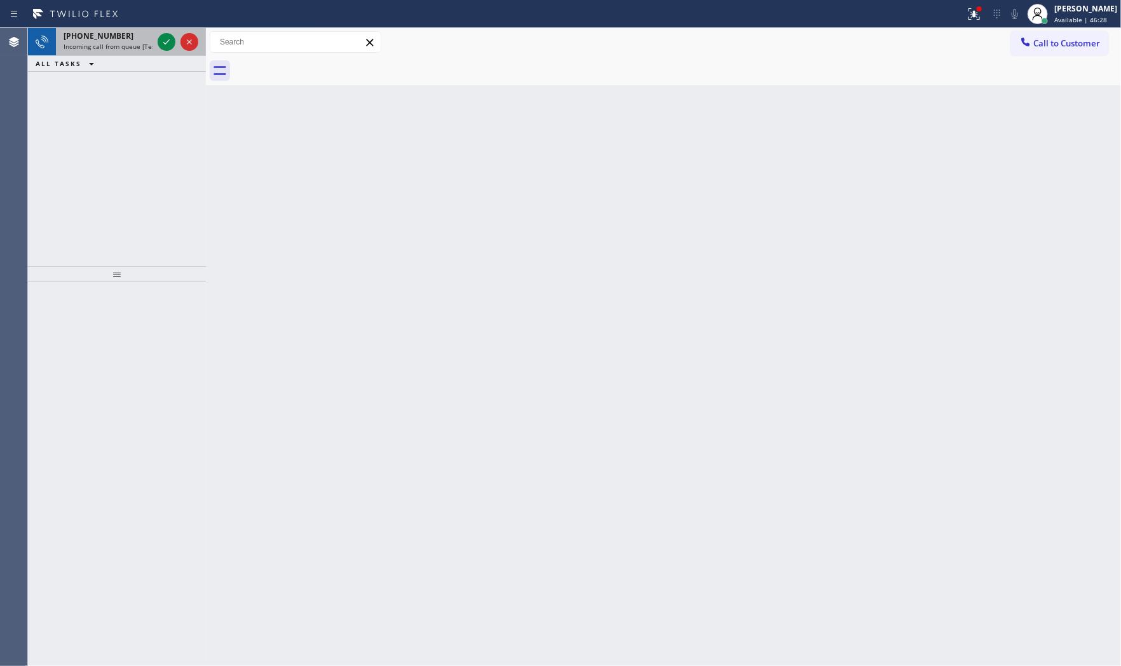
click at [100, 42] on span "Incoming call from queue [Test] All" at bounding box center [116, 46] width 105 height 9
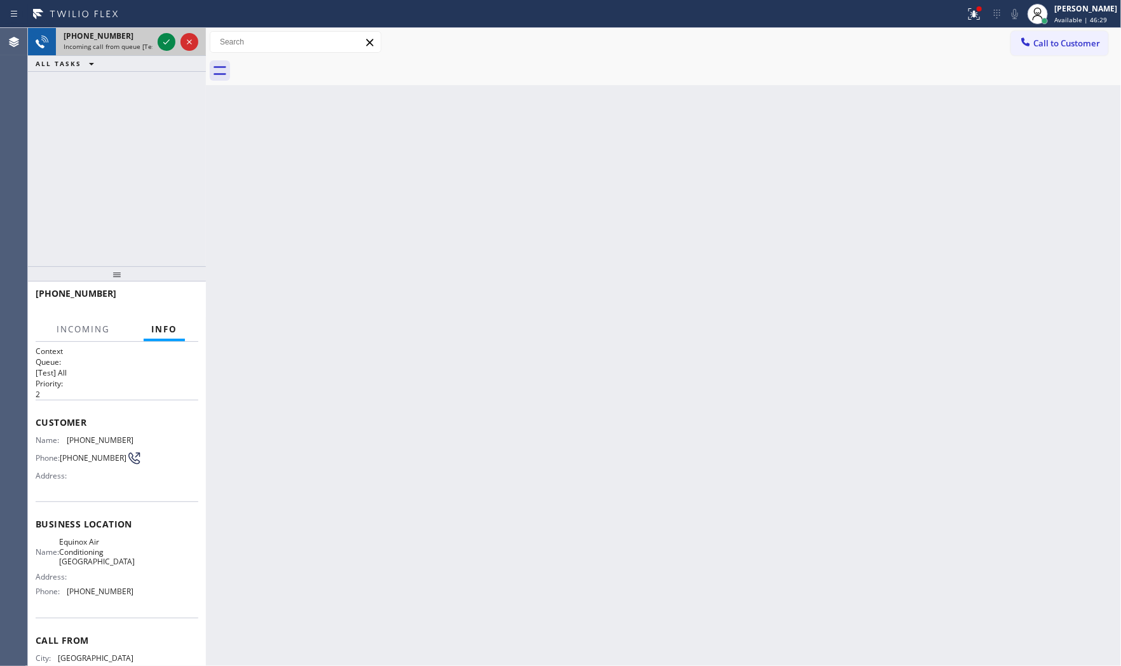
click at [156, 39] on div at bounding box center [178, 42] width 46 height 28
click at [159, 39] on icon at bounding box center [166, 41] width 15 height 15
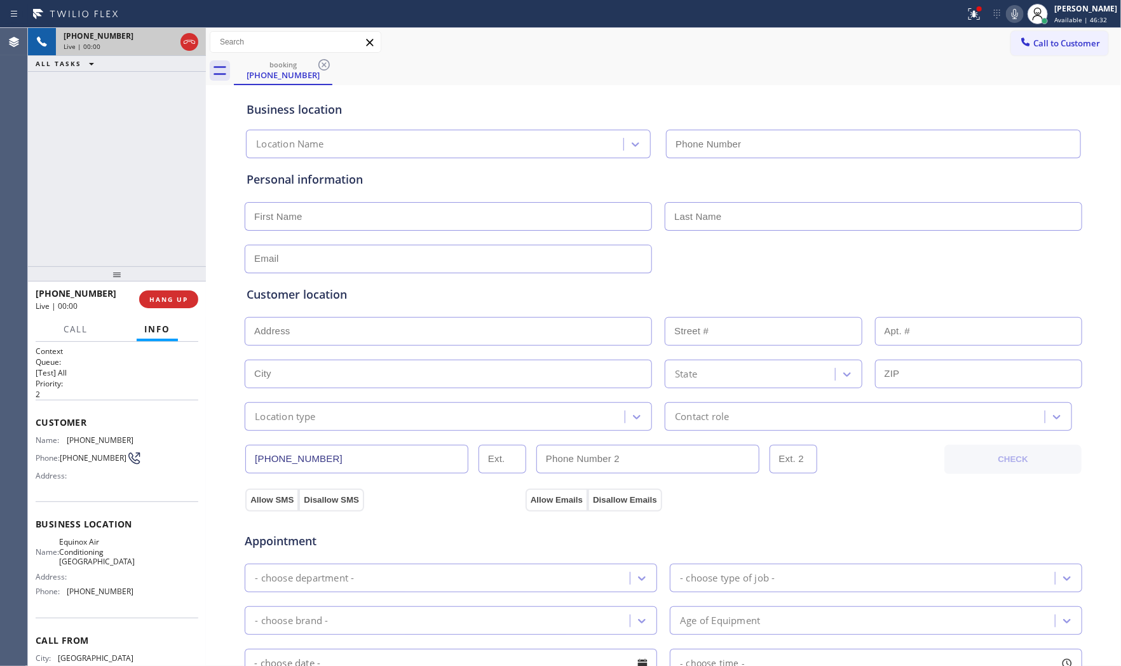
type input "[PHONE_NUMBER]"
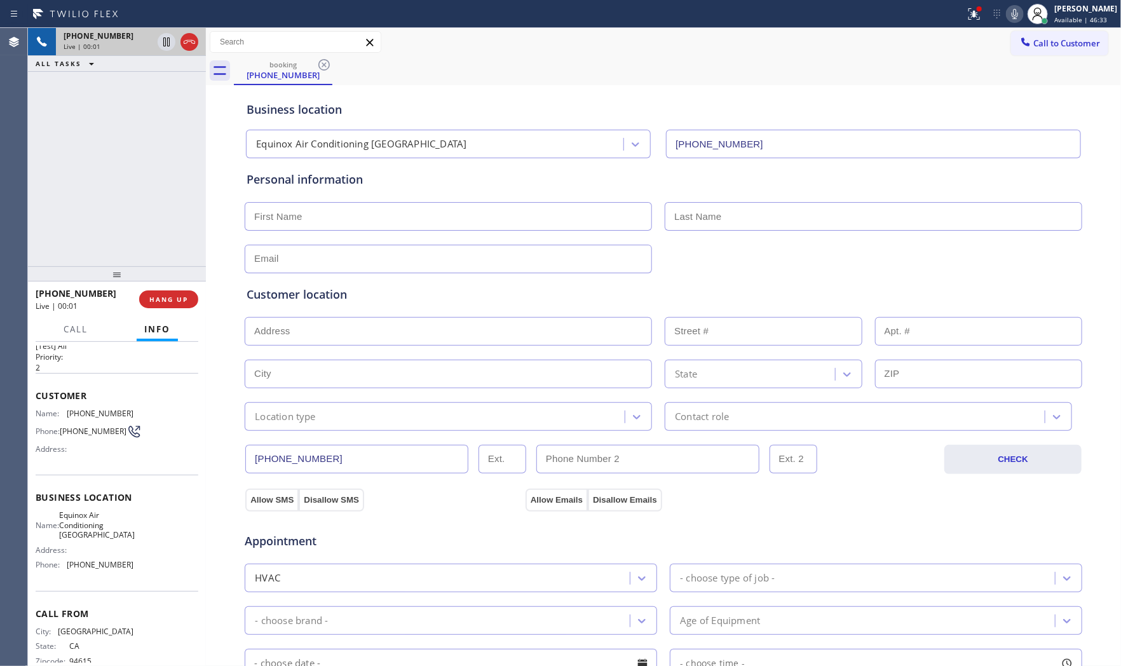
scroll to position [53, 0]
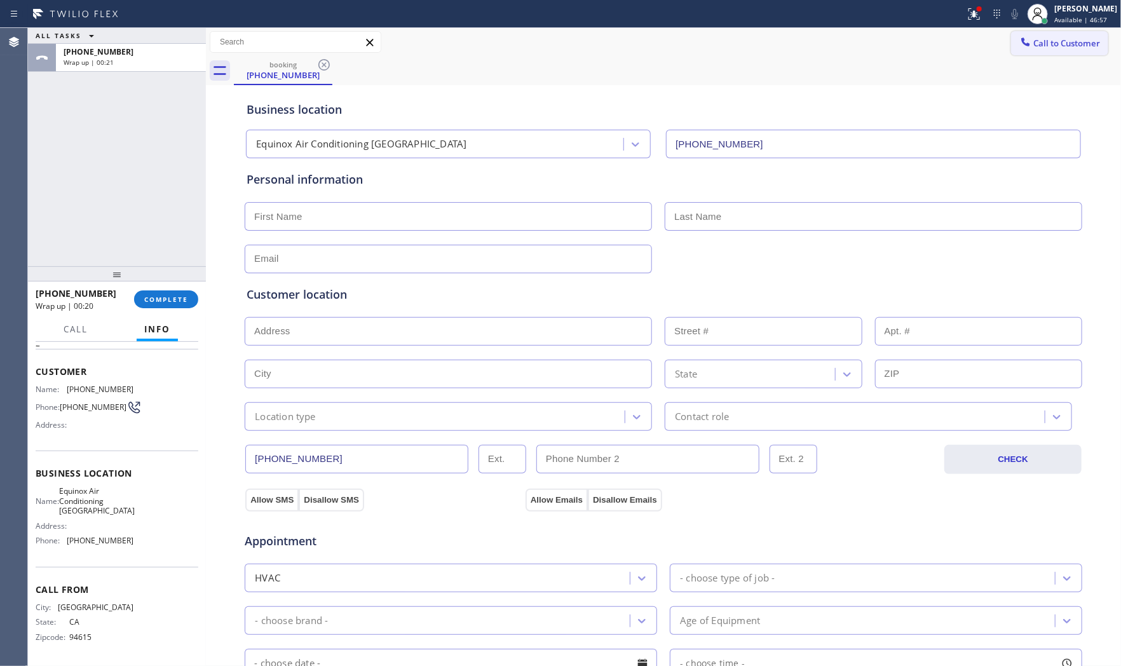
click at [1066, 43] on span "Call to Customer" at bounding box center [1066, 42] width 67 height 11
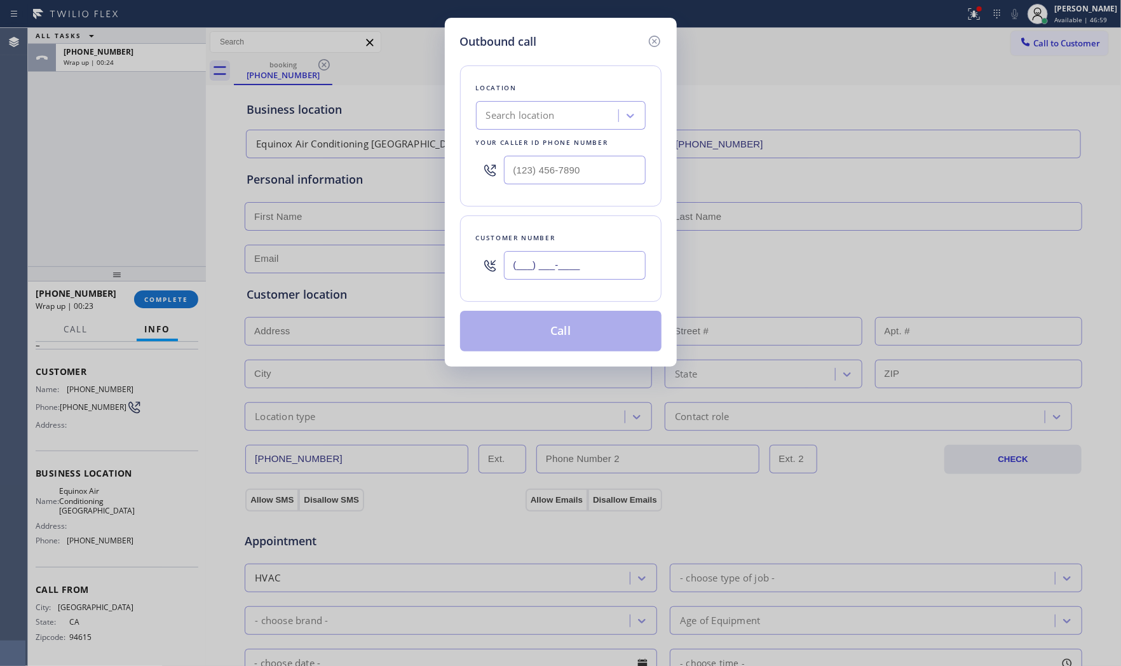
click at [589, 268] on input "(___) ___-____" at bounding box center [575, 265] width 142 height 29
paste input "916) 402-5583"
type input "[PHONE_NUMBER]"
click at [567, 175] on input "(___) ___-____" at bounding box center [575, 170] width 142 height 29
paste input "855) 731-4952"
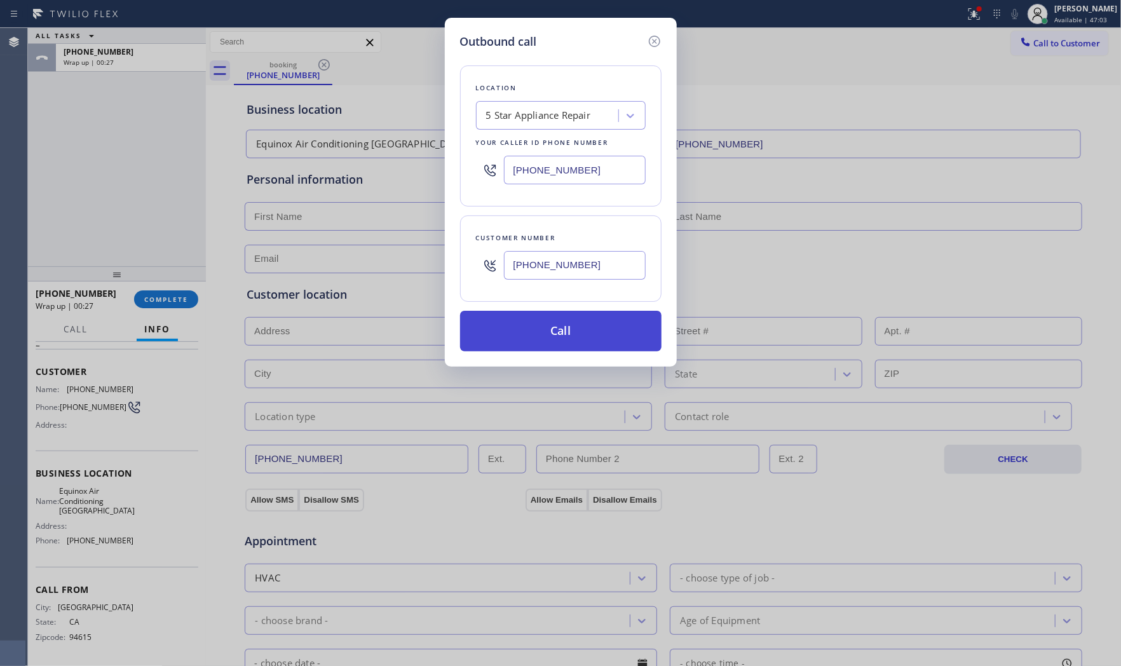
type input "[PHONE_NUMBER]"
click at [549, 337] on button "Call" at bounding box center [560, 331] width 201 height 41
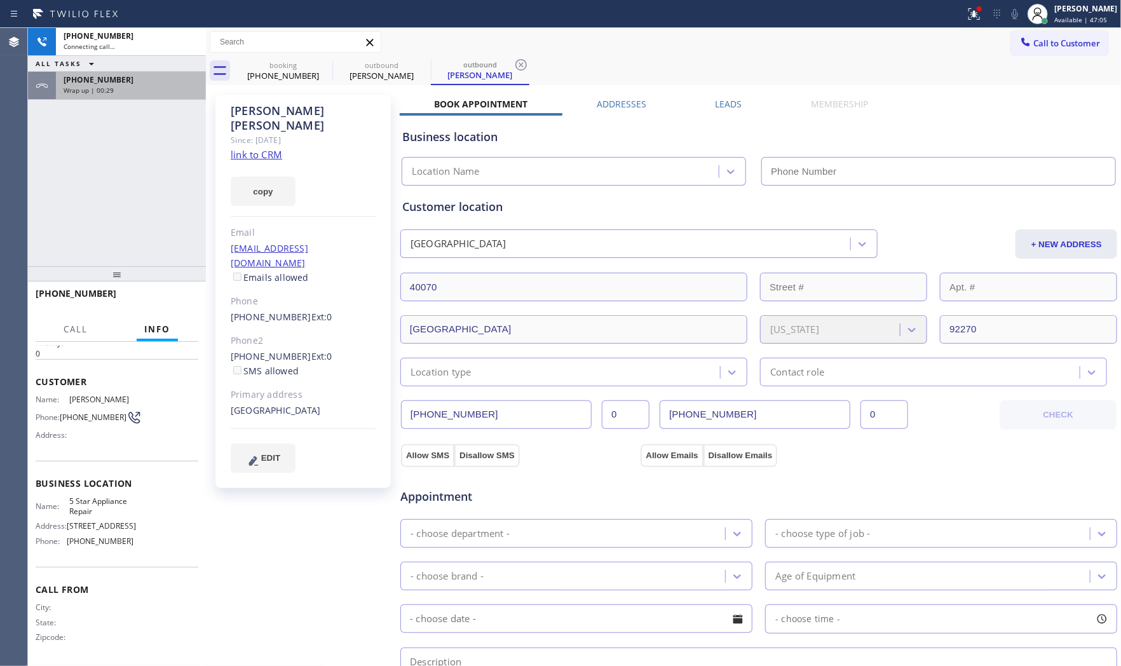
drag, startPoint x: 136, startPoint y: 91, endPoint x: 135, endPoint y: 108, distance: 16.5
click at [136, 91] on div "Wrap up | 00:29" at bounding box center [131, 90] width 135 height 9
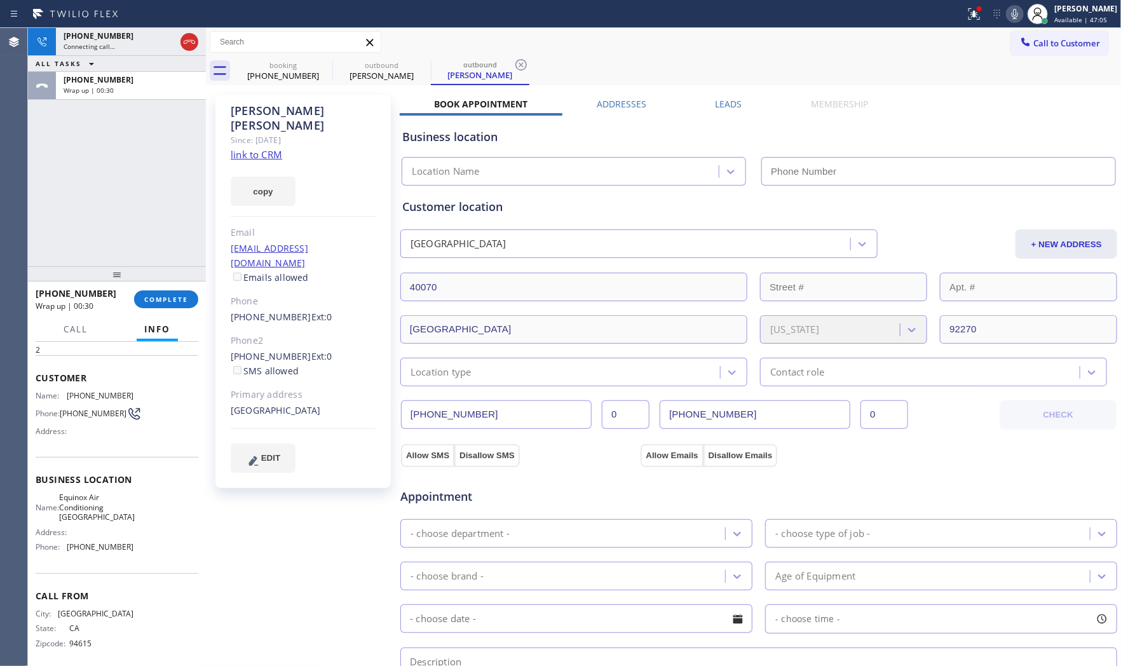
scroll to position [53, 0]
click at [145, 313] on div "[PHONE_NUMBER] Wrap up | 00:30 COMPLETE" at bounding box center [117, 299] width 163 height 33
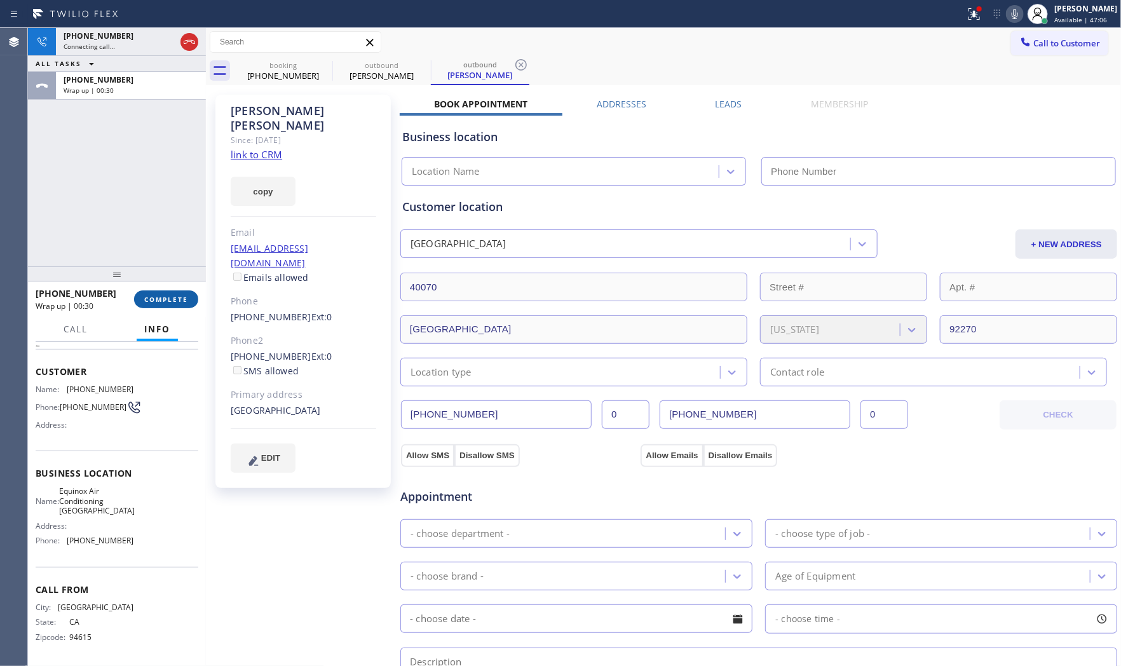
click at [161, 301] on span "COMPLETE" at bounding box center [166, 299] width 44 height 9
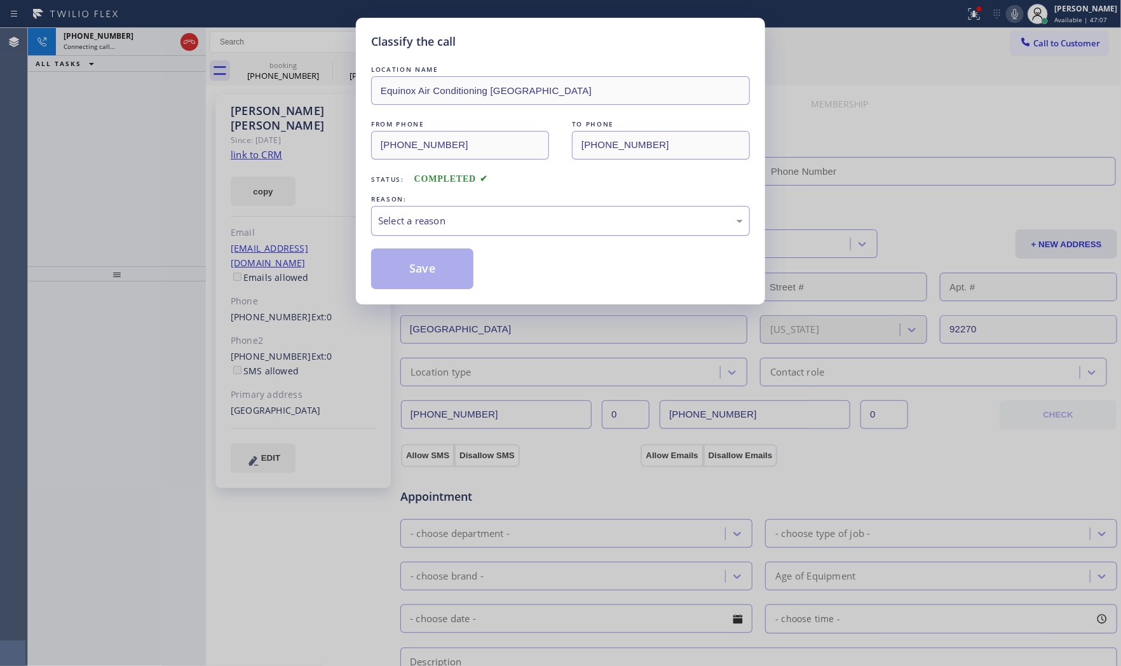
type input "[PHONE_NUMBER]"
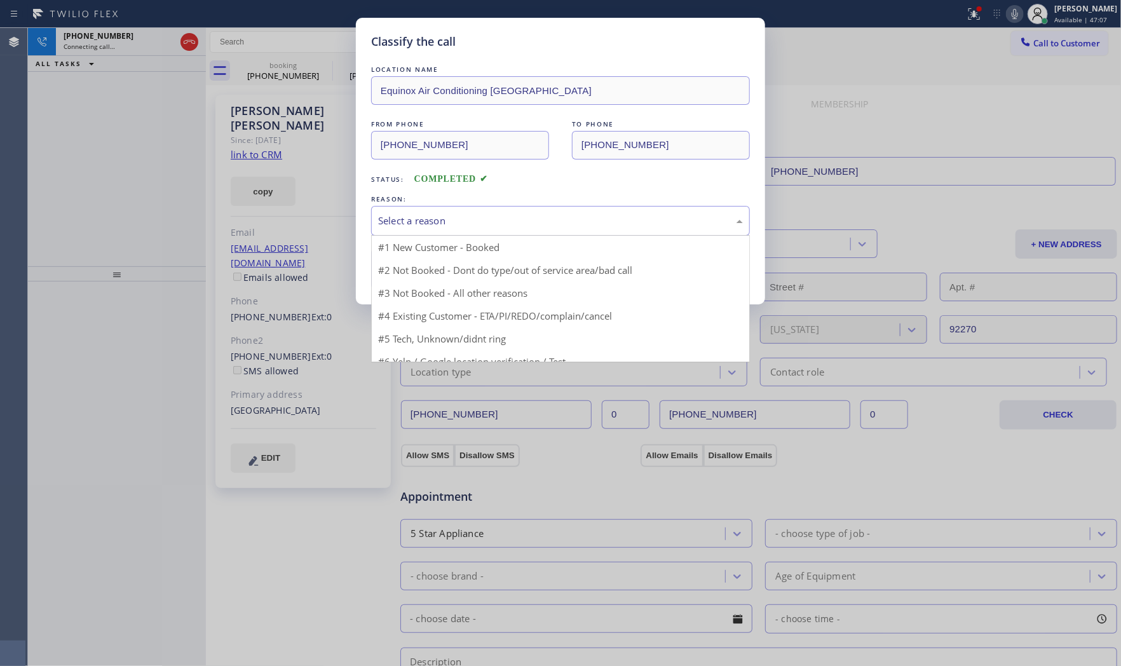
click at [433, 226] on div "Select a reason" at bounding box center [560, 220] width 365 height 15
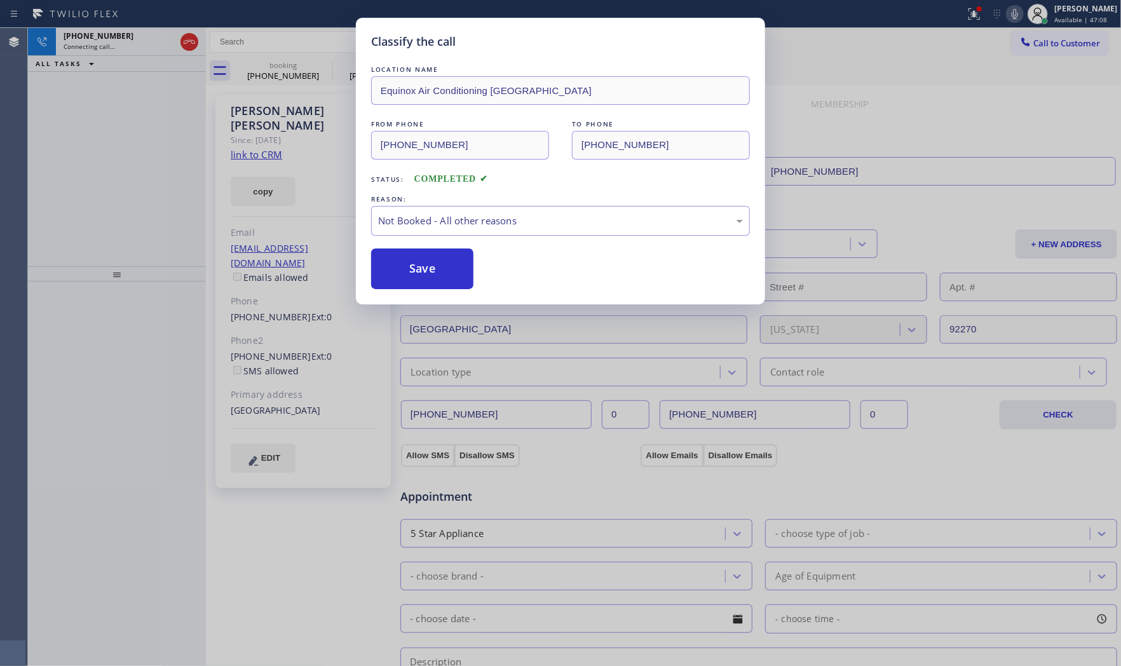
click at [417, 271] on button "Save" at bounding box center [422, 268] width 102 height 41
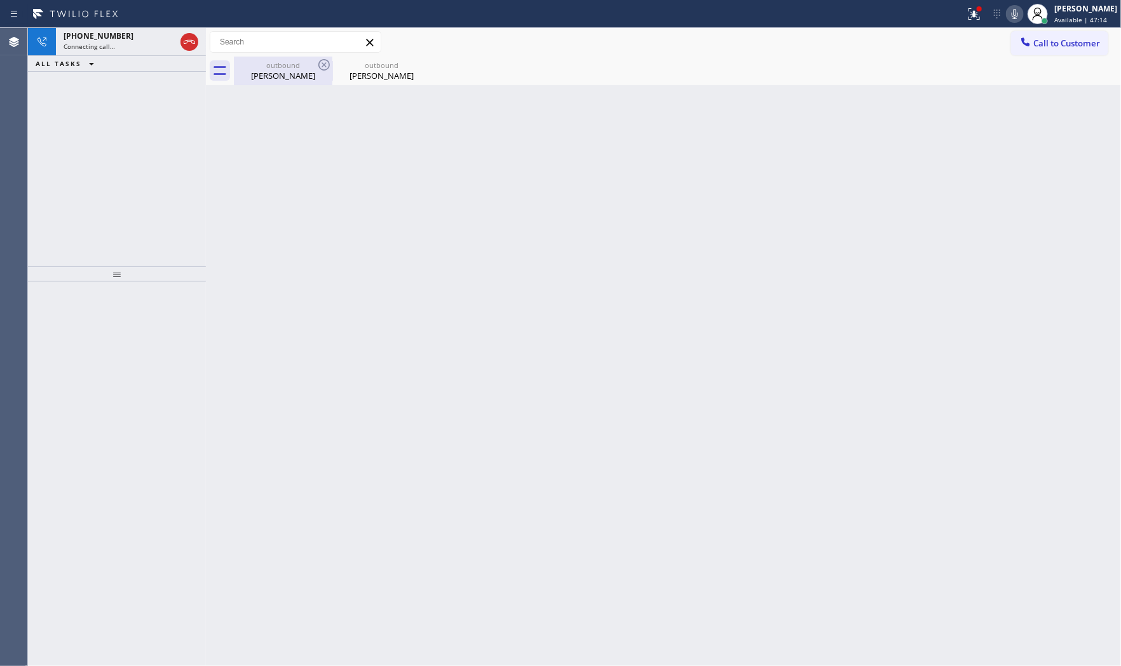
click at [257, 78] on div "[PERSON_NAME]" at bounding box center [283, 75] width 96 height 11
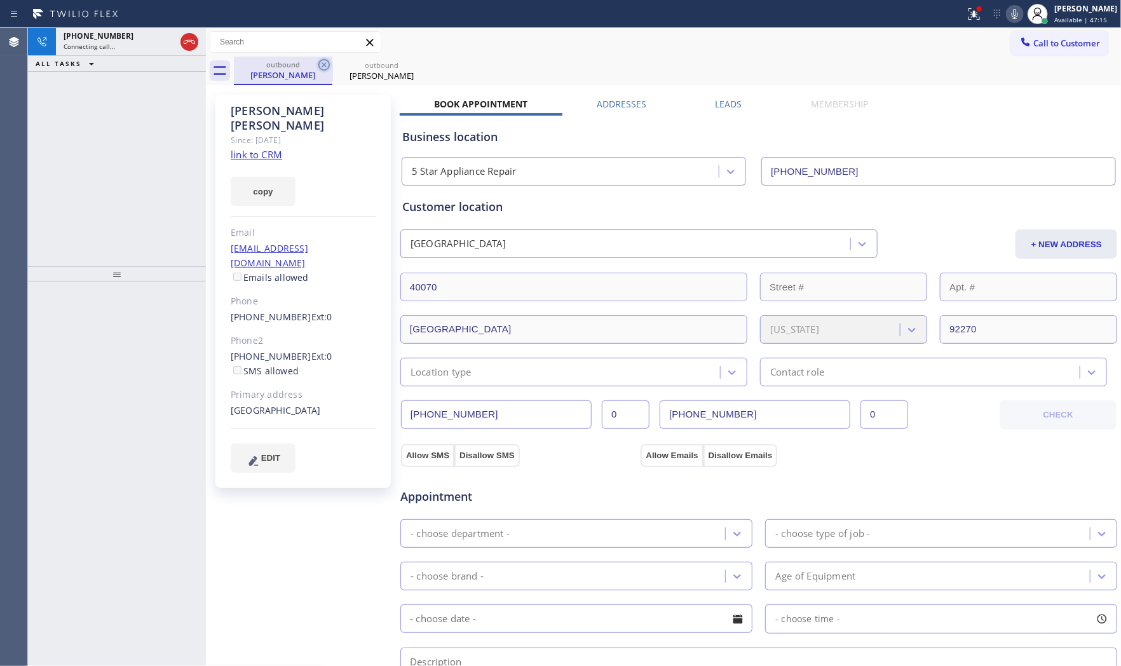
click at [325, 62] on icon at bounding box center [323, 64] width 15 height 15
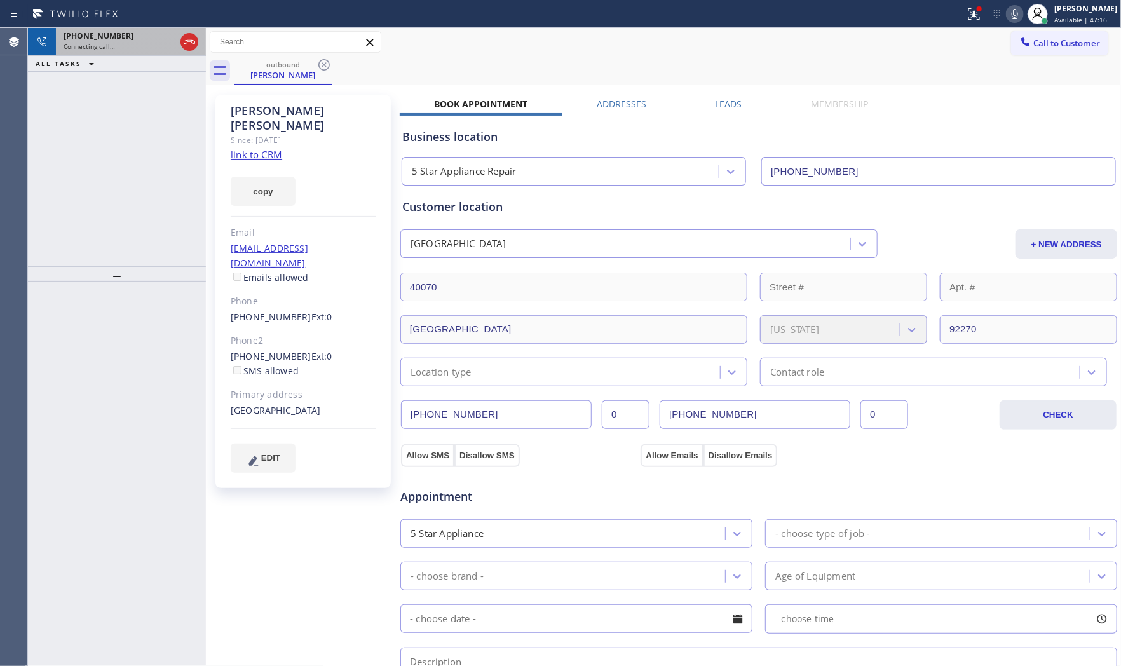
click at [105, 52] on div "[PHONE_NUMBER] Connecting call…" at bounding box center [117, 42] width 122 height 28
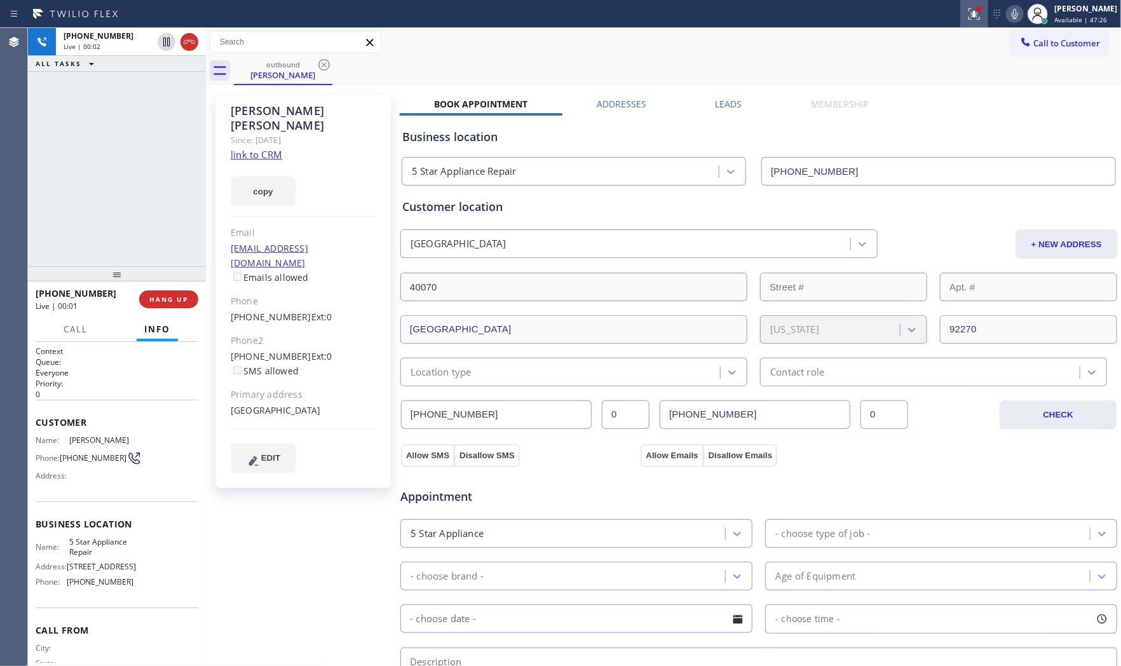
click at [973, 15] on icon at bounding box center [973, 13] width 15 height 15
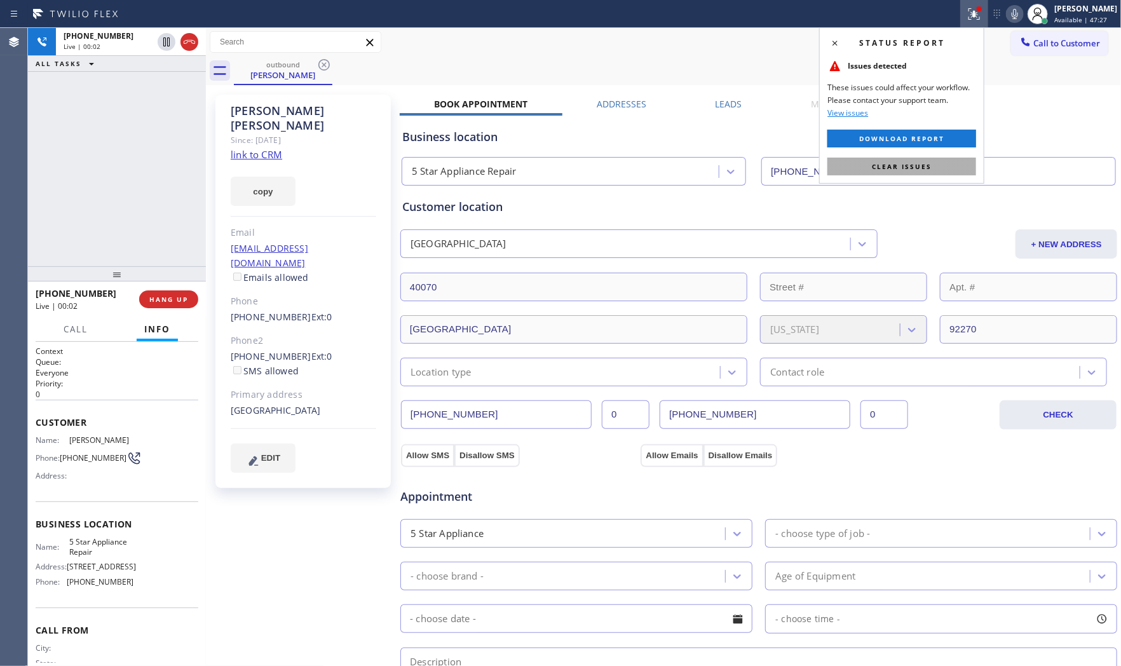
click at [938, 170] on button "Clear issues" at bounding box center [901, 167] width 149 height 18
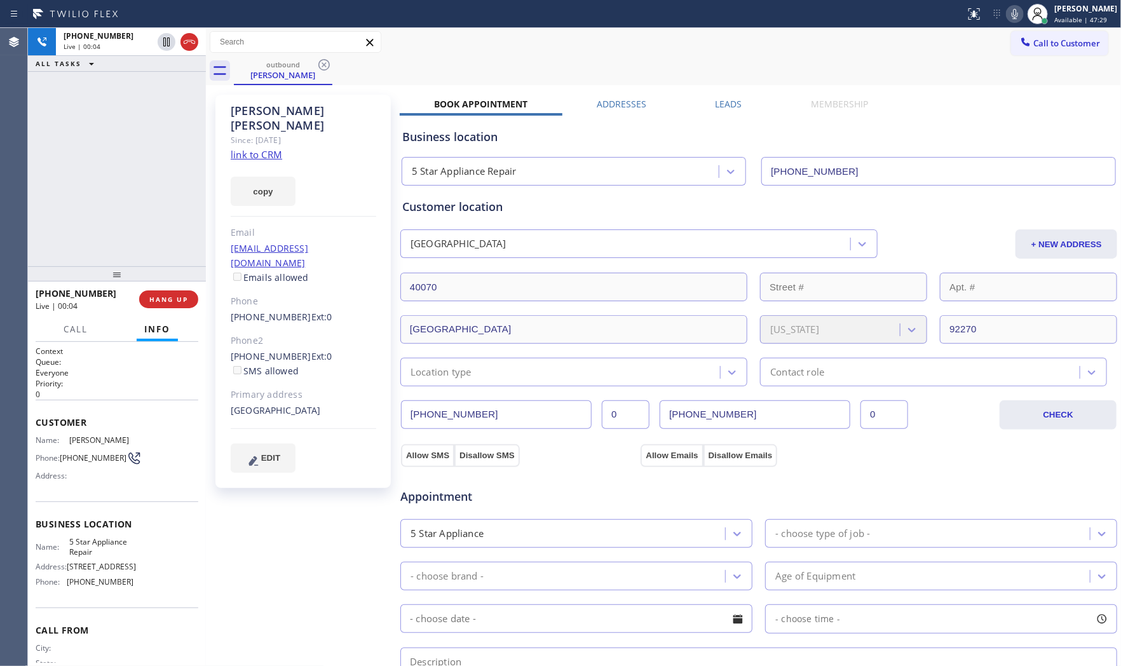
click at [1018, 11] on icon at bounding box center [1014, 13] width 15 height 15
click at [1012, 17] on icon at bounding box center [1014, 13] width 15 height 15
click at [177, 302] on span "HANG UP" at bounding box center [168, 299] width 39 height 9
click at [179, 302] on span "COMPLETE" at bounding box center [166, 299] width 44 height 9
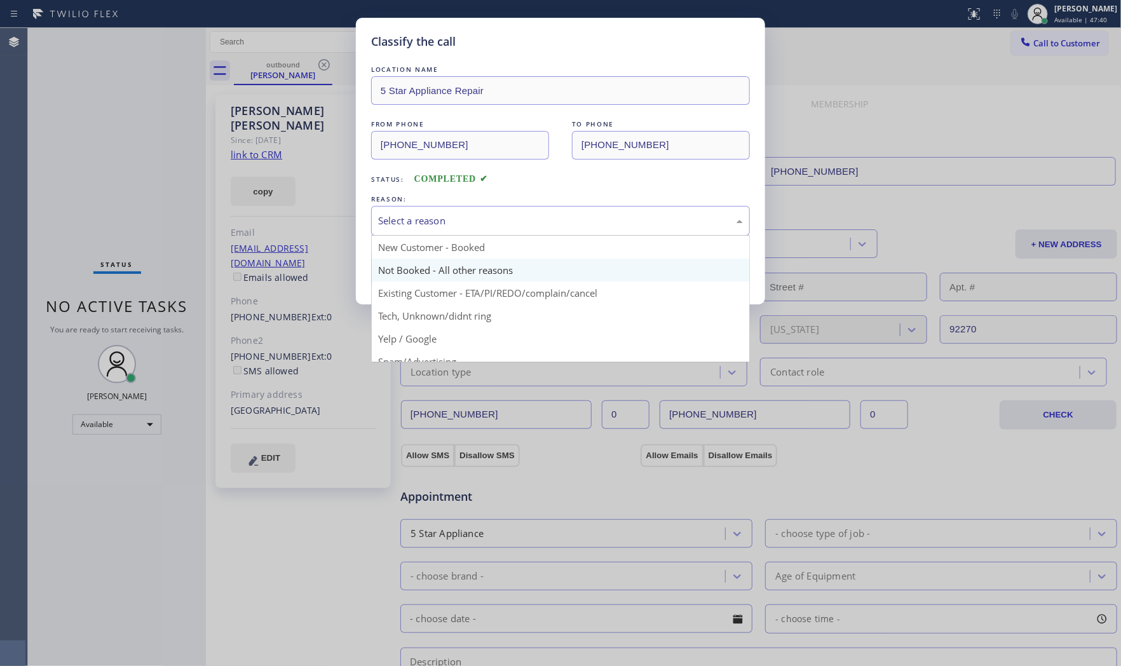
drag, startPoint x: 486, startPoint y: 227, endPoint x: 428, endPoint y: 264, distance: 68.6
click at [485, 227] on div "Select a reason" at bounding box center [560, 220] width 365 height 15
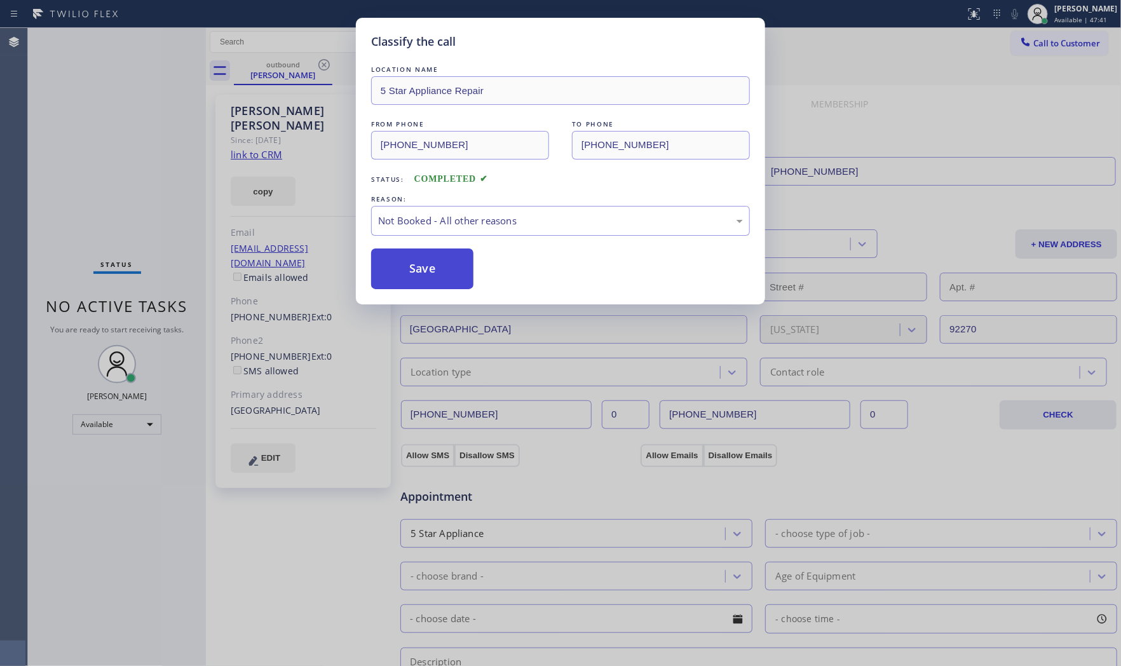
click at [423, 269] on button "Save" at bounding box center [422, 268] width 102 height 41
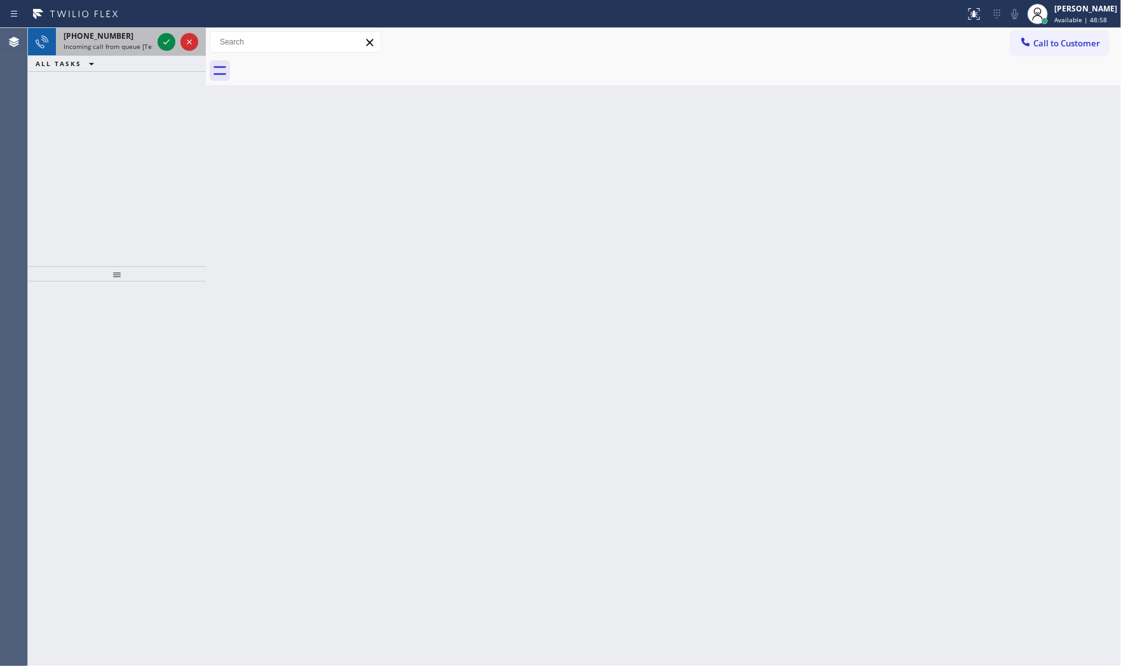
drag, startPoint x: 116, startPoint y: 39, endPoint x: 129, endPoint y: 42, distance: 13.7
click at [116, 40] on div "[PHONE_NUMBER]" at bounding box center [108, 35] width 89 height 11
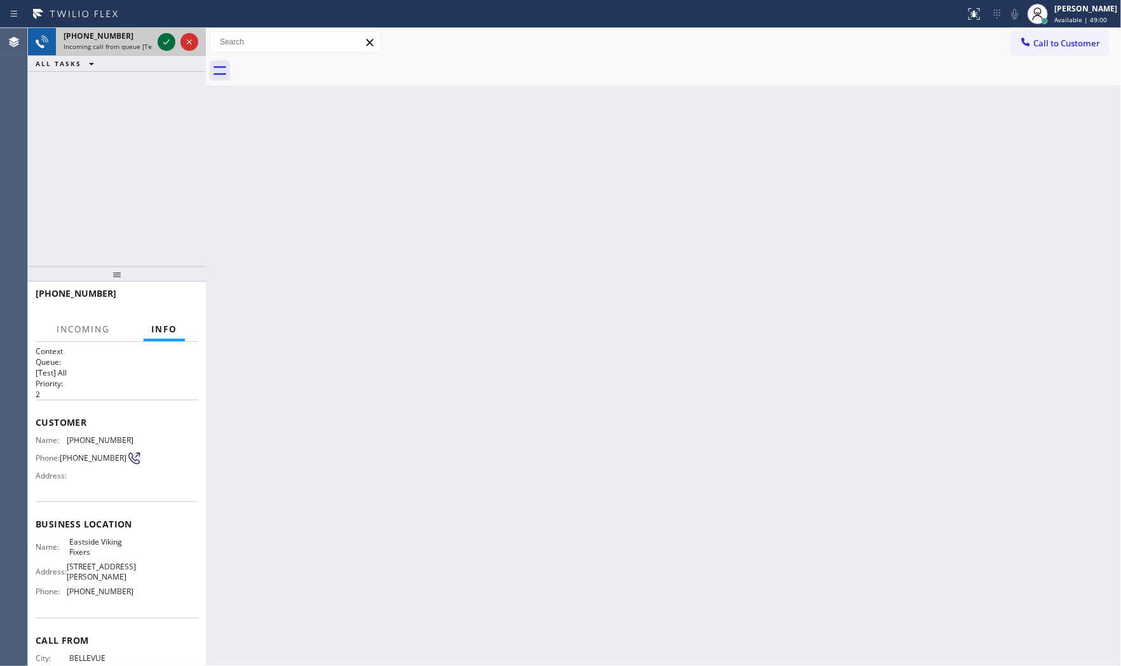
click at [163, 41] on icon at bounding box center [166, 41] width 15 height 15
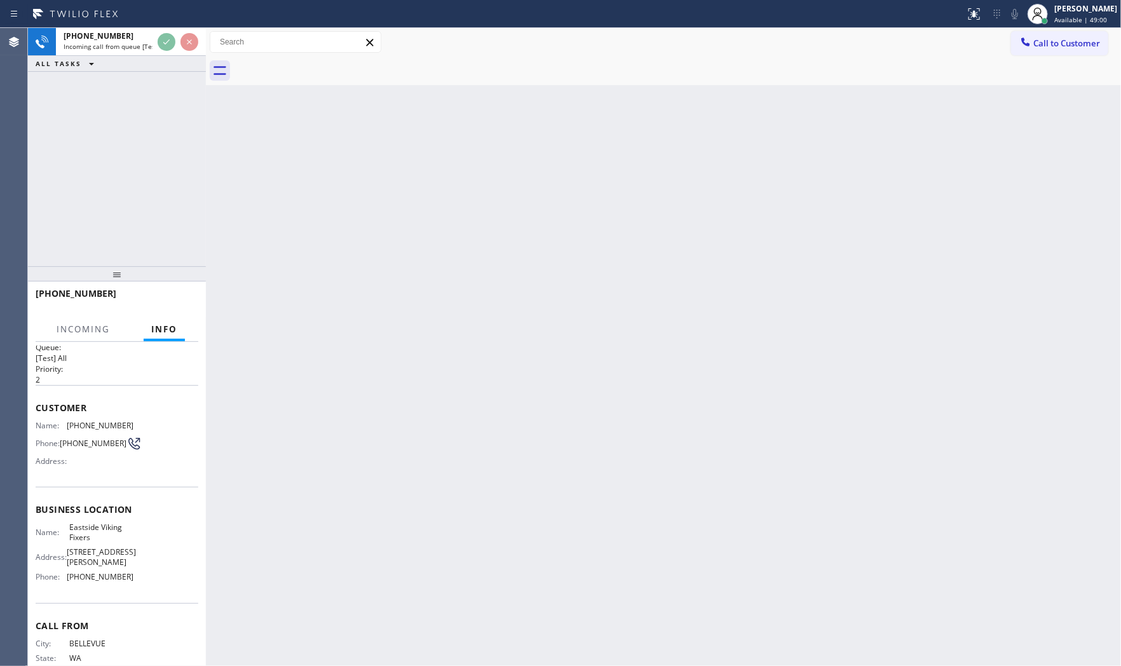
scroll to position [43, 0]
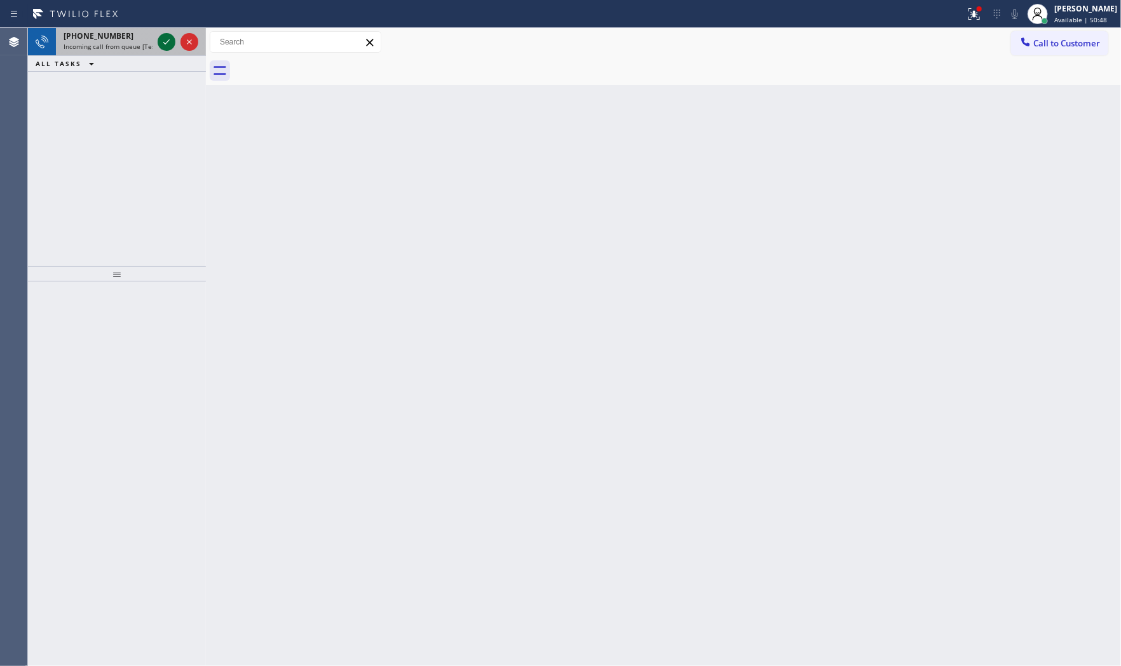
click at [166, 42] on icon at bounding box center [166, 41] width 15 height 15
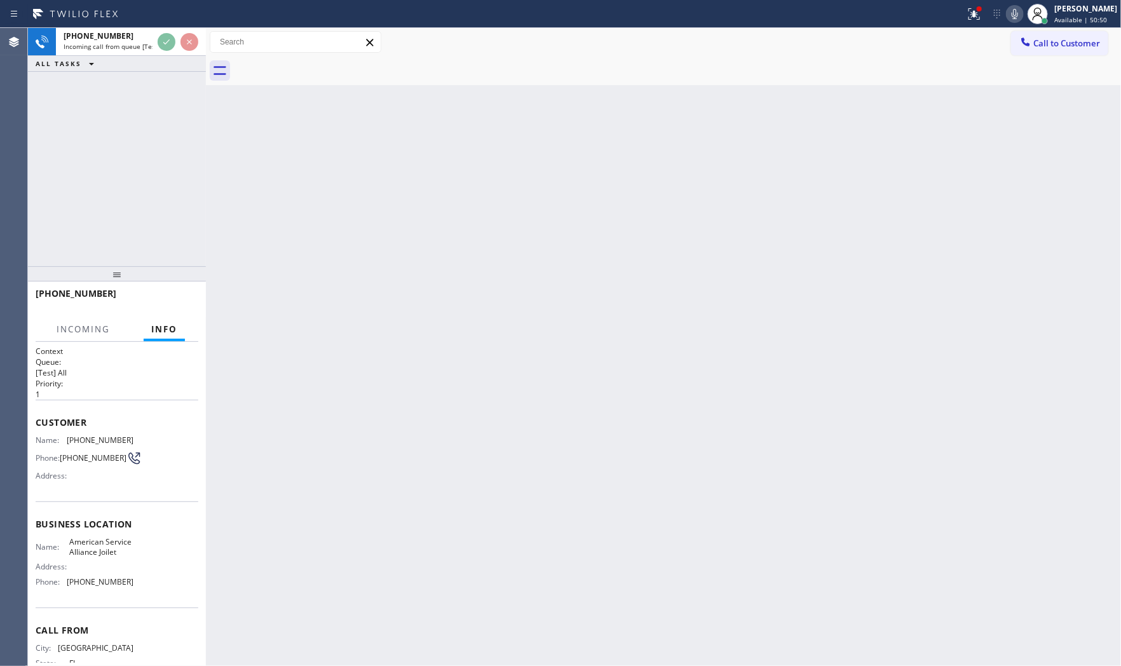
scroll to position [64, 0]
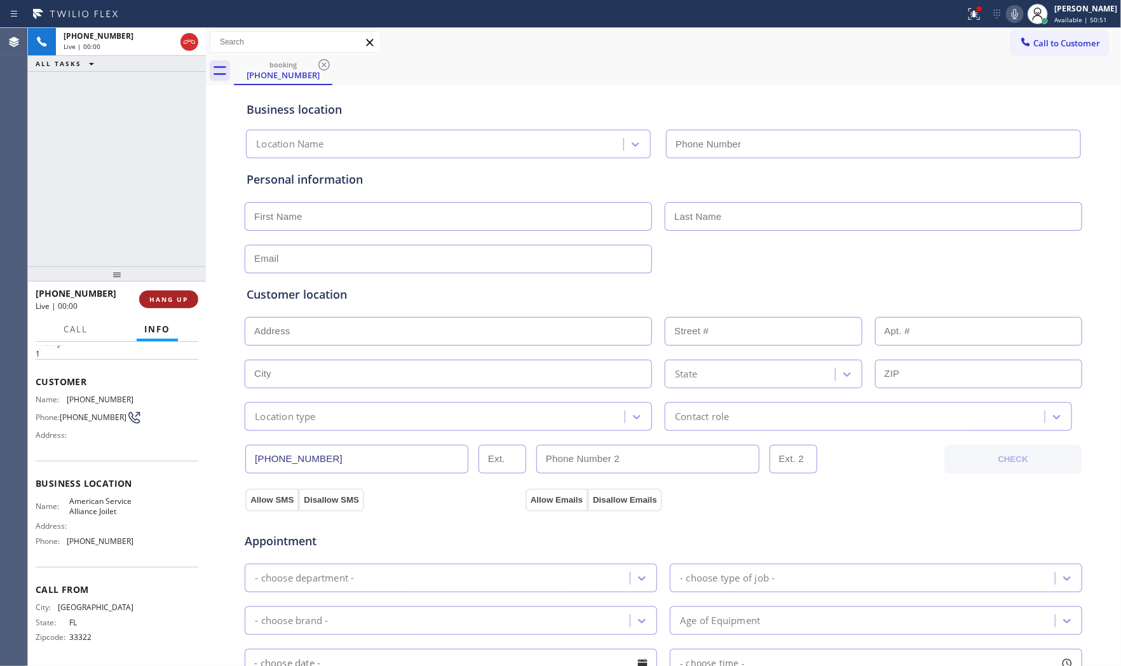
type input "[PHONE_NUMBER]"
click at [184, 306] on button "HANG UP" at bounding box center [168, 299] width 59 height 18
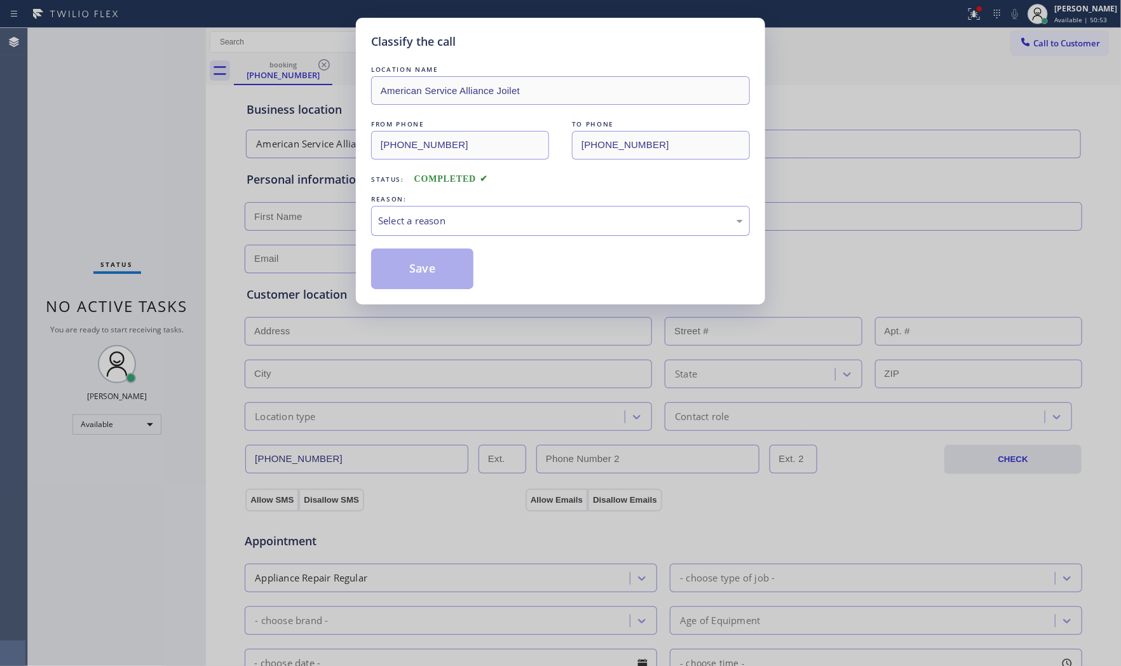
click at [454, 220] on div "Select a reason" at bounding box center [560, 220] width 365 height 15
click at [427, 262] on button "Save" at bounding box center [422, 268] width 102 height 41
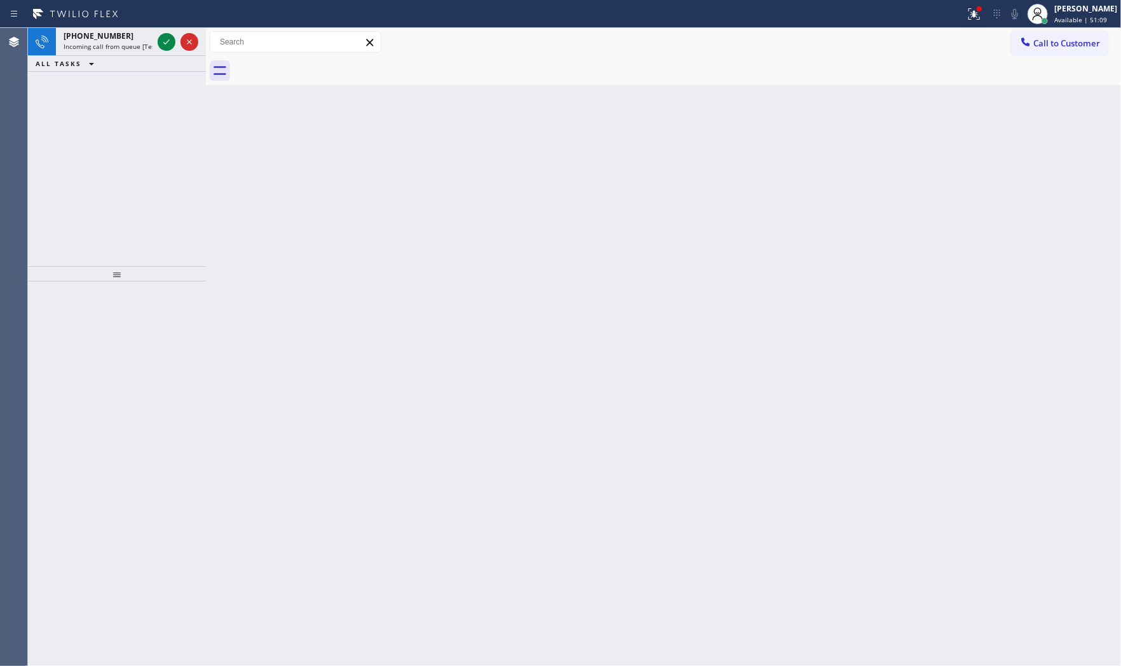
click at [158, 40] on div at bounding box center [167, 41] width 18 height 15
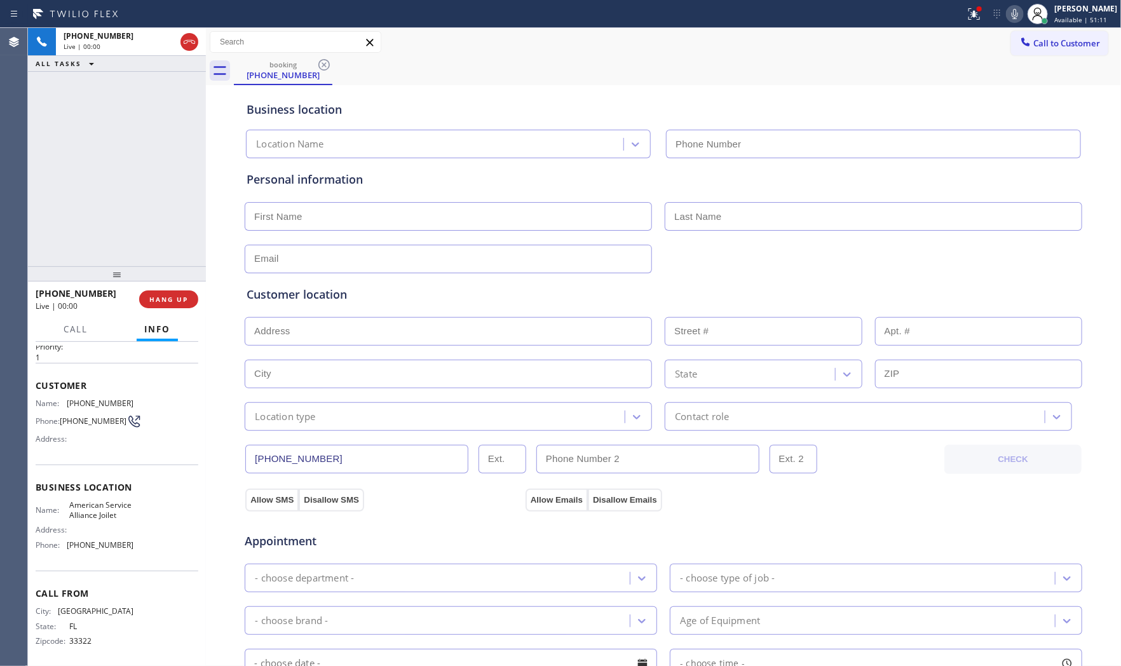
scroll to position [64, 0]
type input "[PHONE_NUMBER]"
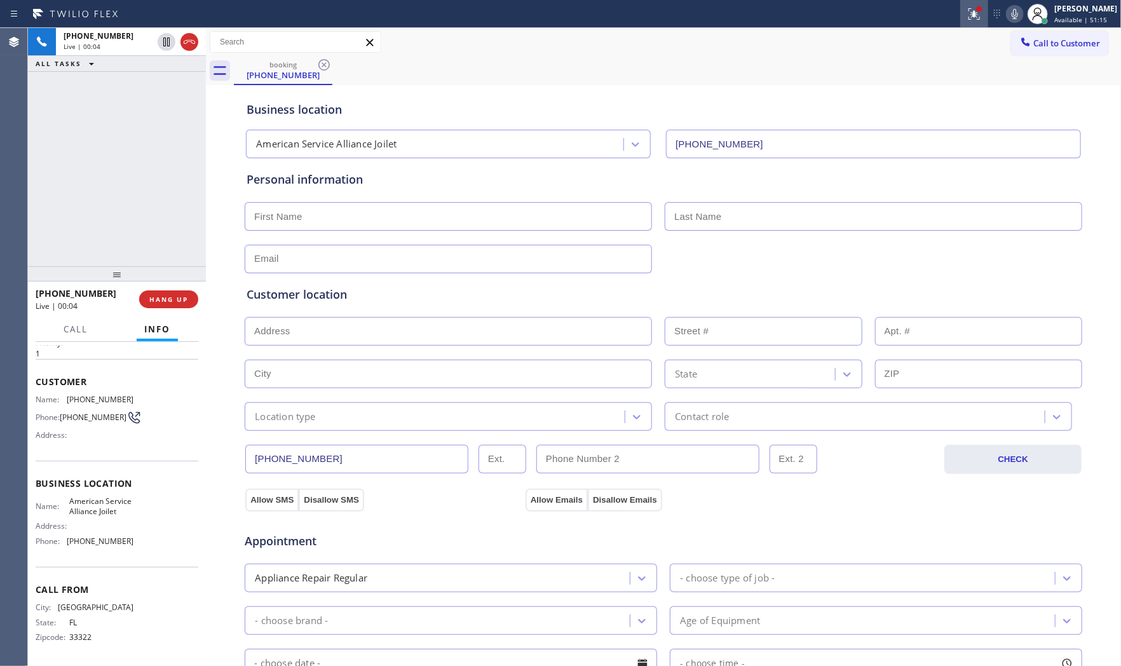
click at [970, 14] on icon at bounding box center [974, 12] width 8 height 4
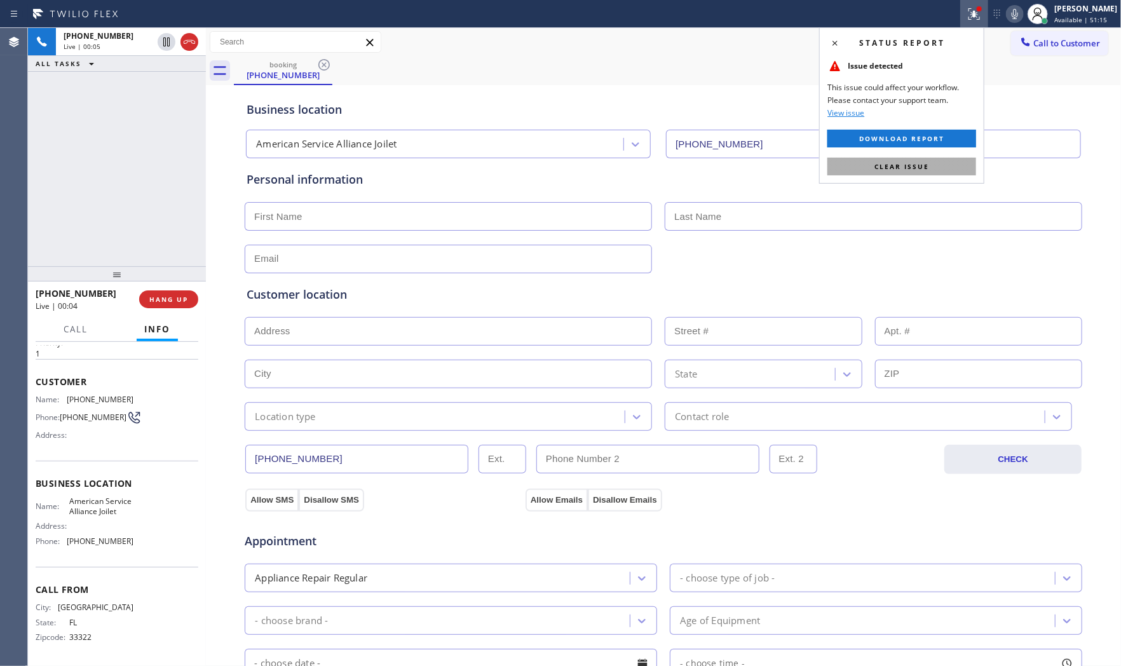
click at [922, 173] on button "Clear issue" at bounding box center [901, 167] width 149 height 18
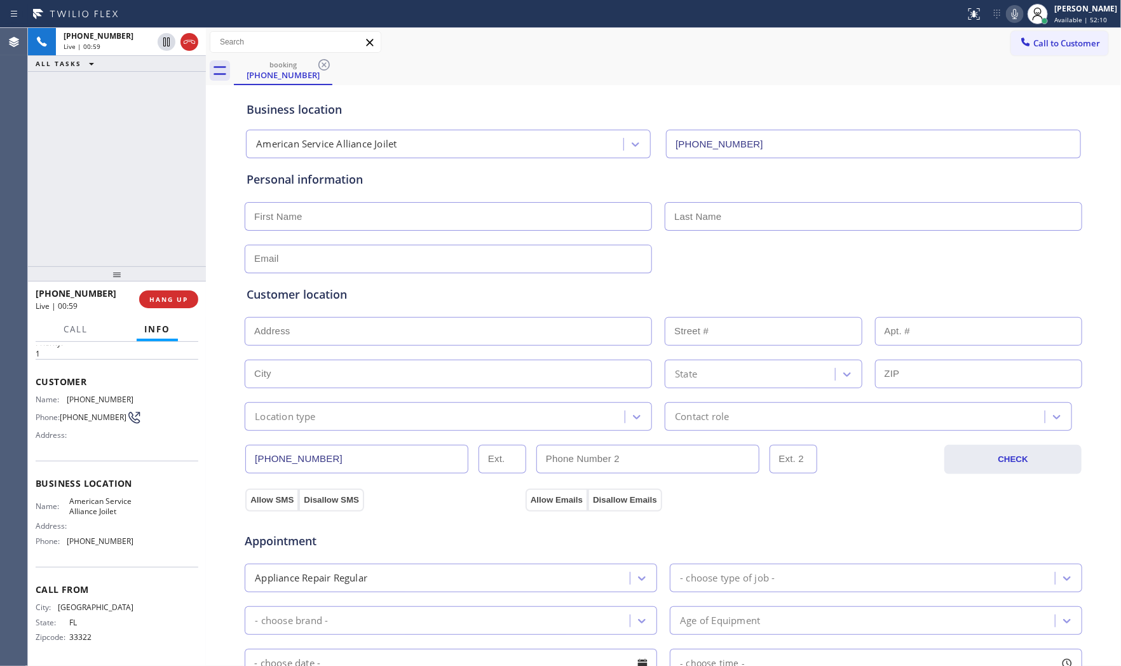
click at [1007, 13] on icon at bounding box center [1014, 13] width 15 height 15
click at [1008, 22] on div "Status report No issues detected If you experience an issue, please download th…" at bounding box center [1040, 14] width 161 height 28
click at [1008, 20] on icon at bounding box center [1014, 13] width 15 height 15
click at [165, 44] on icon at bounding box center [166, 41] width 15 height 15
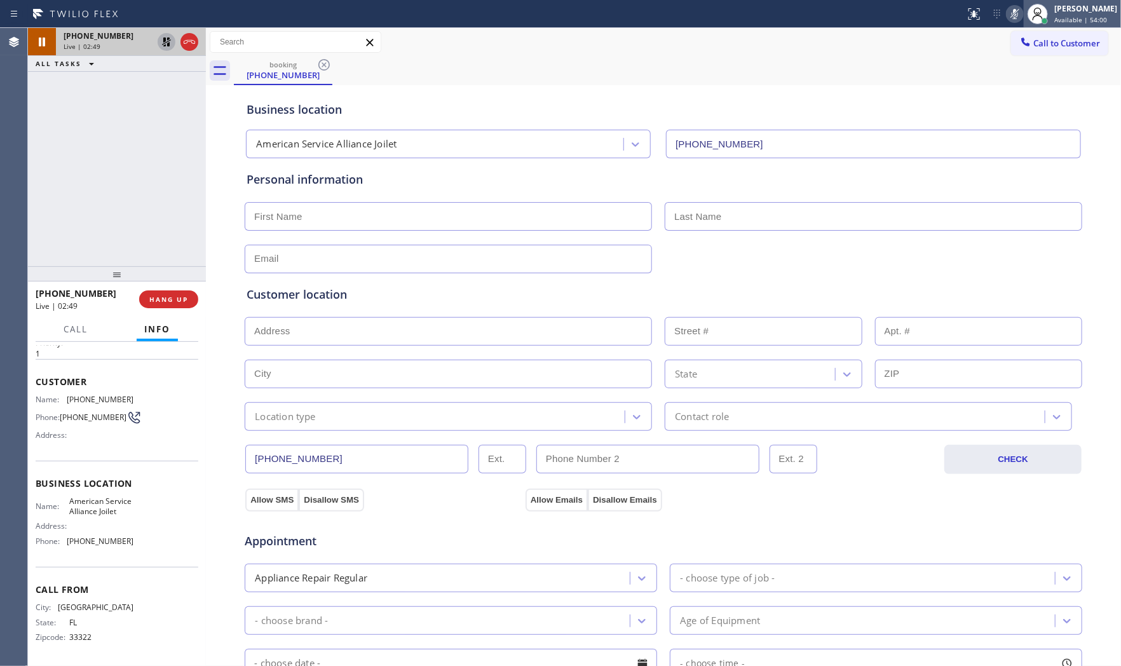
click at [1024, 17] on div at bounding box center [1038, 14] width 28 height 28
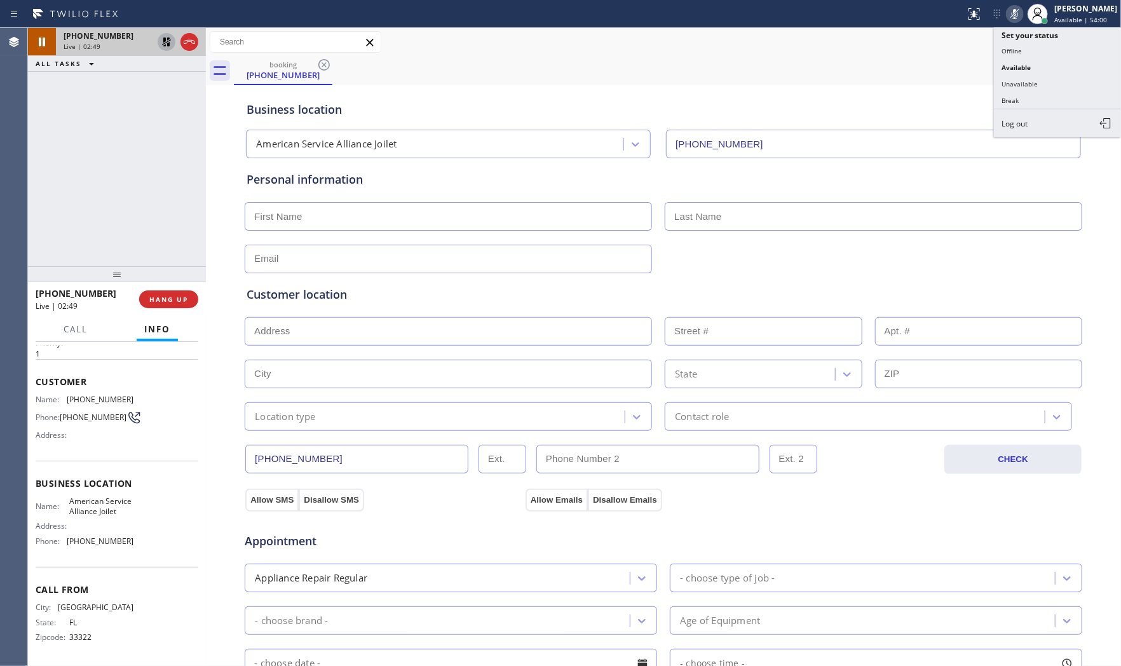
click at [1015, 15] on icon at bounding box center [1014, 13] width 15 height 15
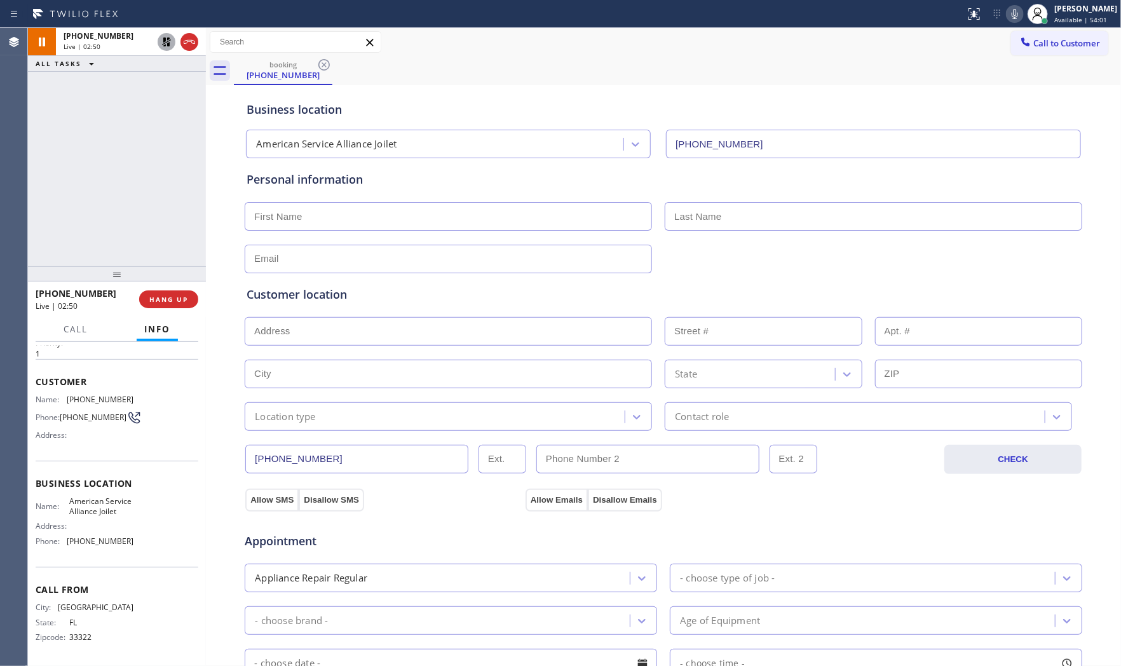
click at [167, 50] on div at bounding box center [178, 42] width 46 height 28
click at [166, 50] on button at bounding box center [167, 42] width 18 height 18
click at [259, 13] on div at bounding box center [482, 14] width 955 height 20
click at [330, 212] on input "text" at bounding box center [448, 216] width 407 height 29
type input "Mr"
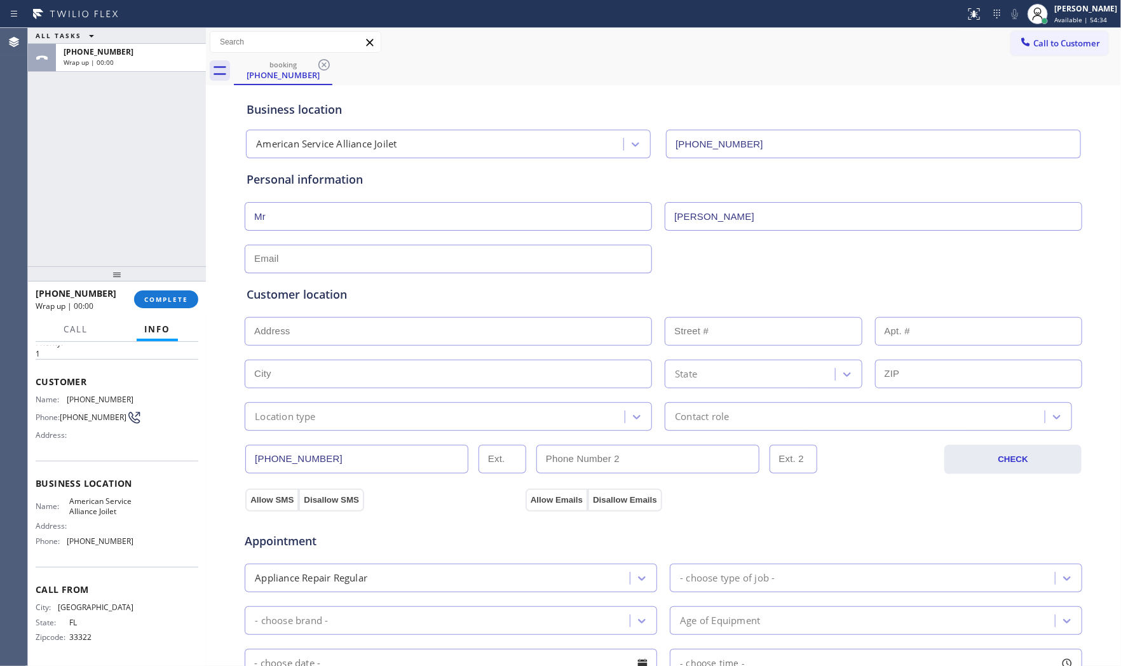
type input "[PERSON_NAME]"
click at [325, 257] on input "text" at bounding box center [448, 259] width 407 height 29
type input "[EMAIL_ADDRESS][DOMAIN_NAME]"
paste input "60403"
type input "60403"
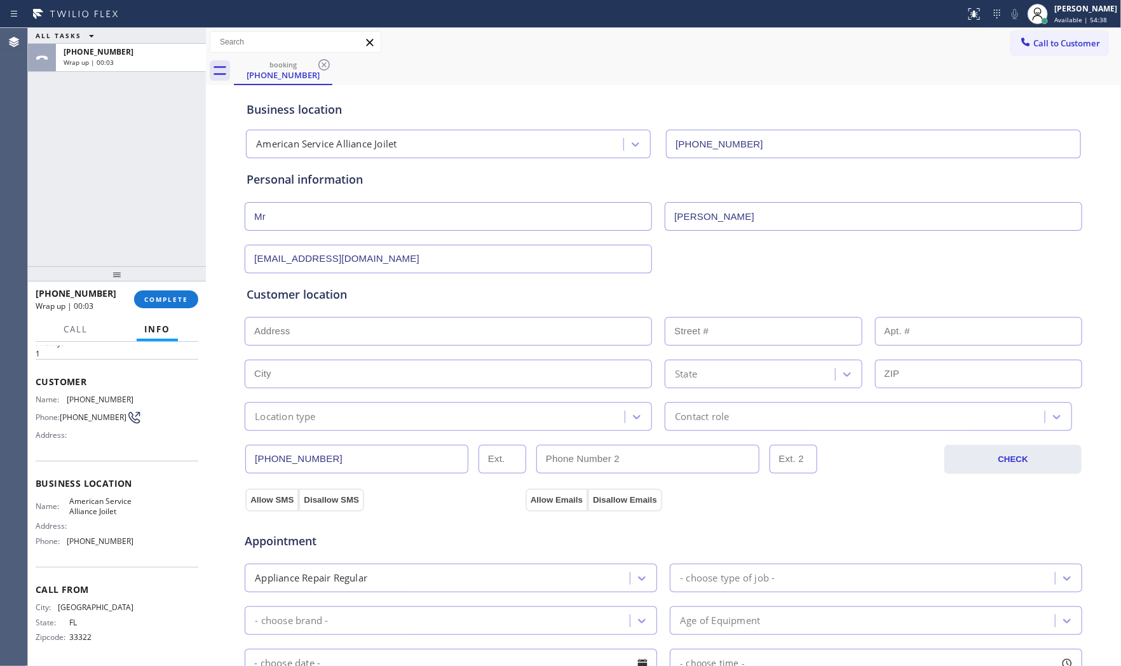
paste input "60403"
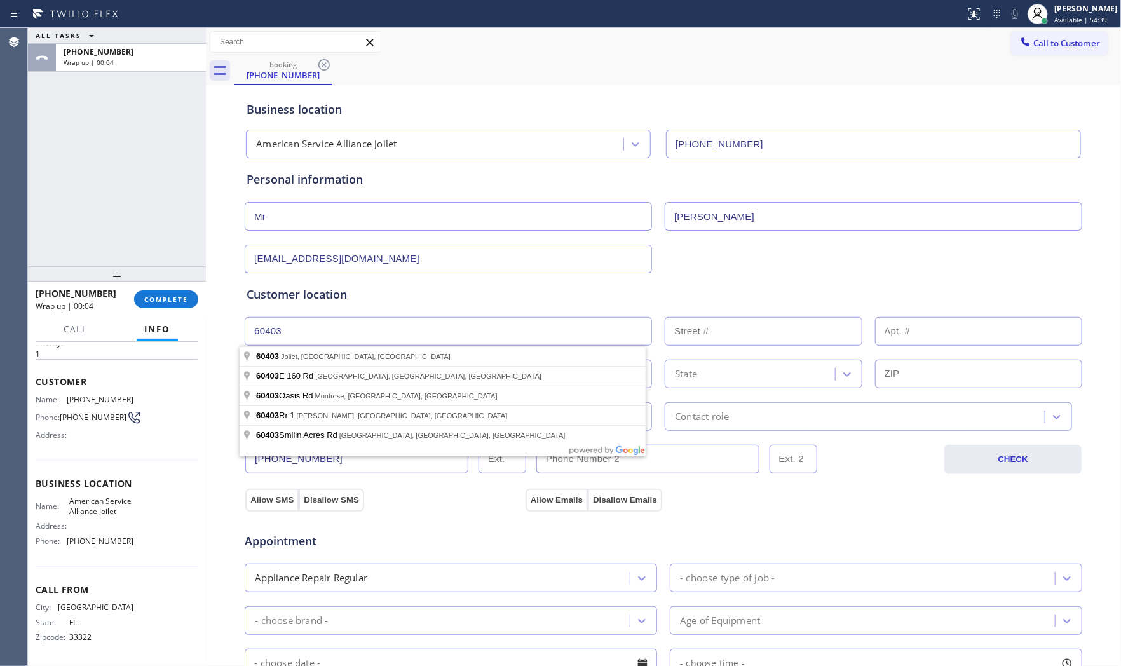
type input "Joliet, IL 60403, [GEOGRAPHIC_DATA]"
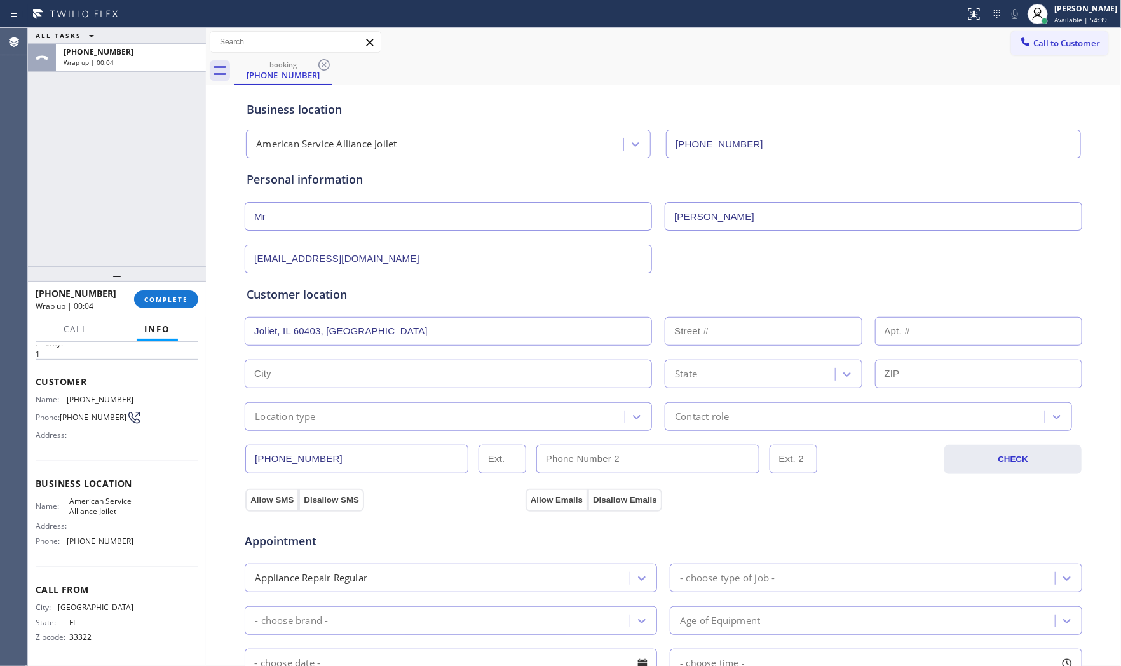
type input "Joliet"
type input "60403"
click at [356, 416] on div "Location type" at bounding box center [436, 416] width 376 height 22
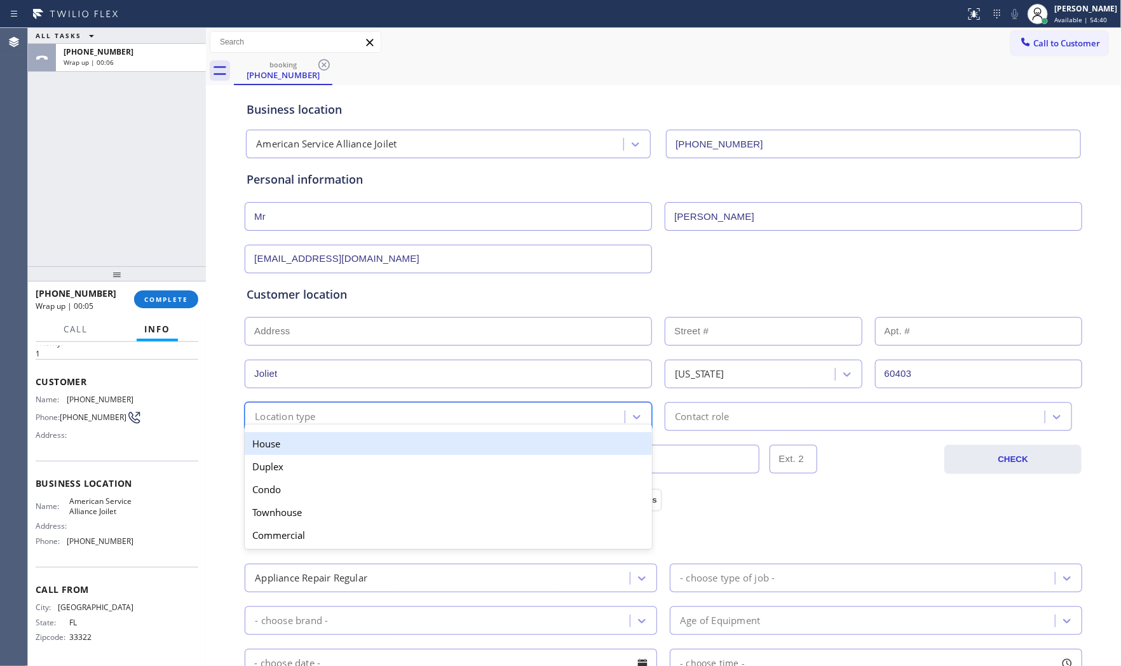
click at [308, 440] on div "House" at bounding box center [448, 443] width 407 height 23
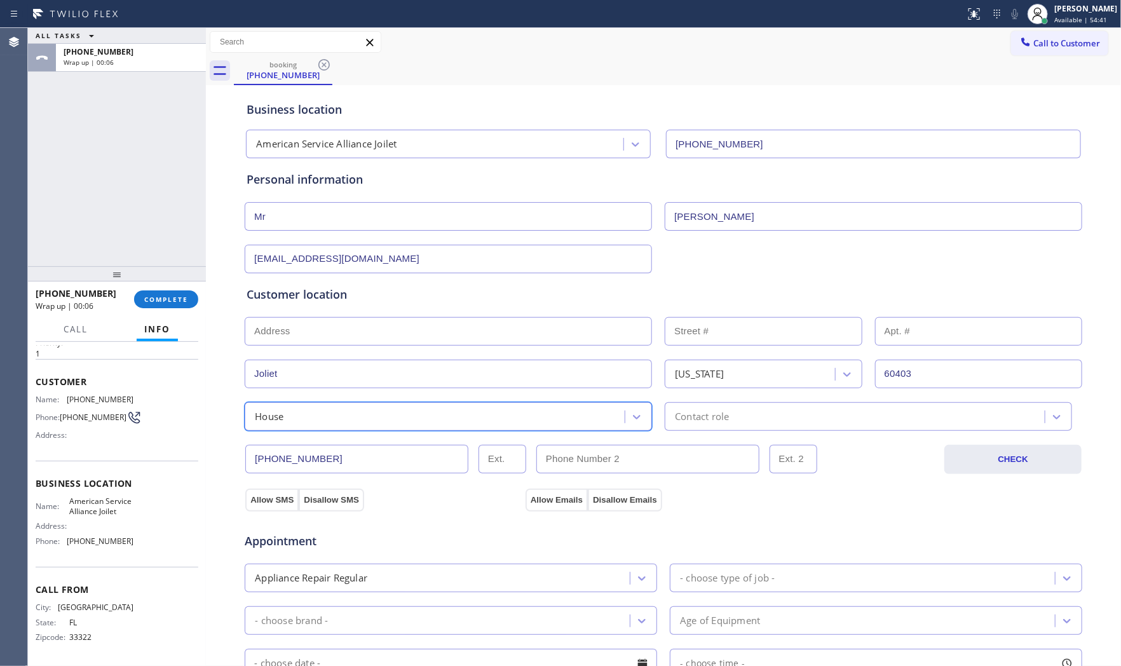
click at [712, 428] on div "Contact role" at bounding box center [868, 416] width 407 height 29
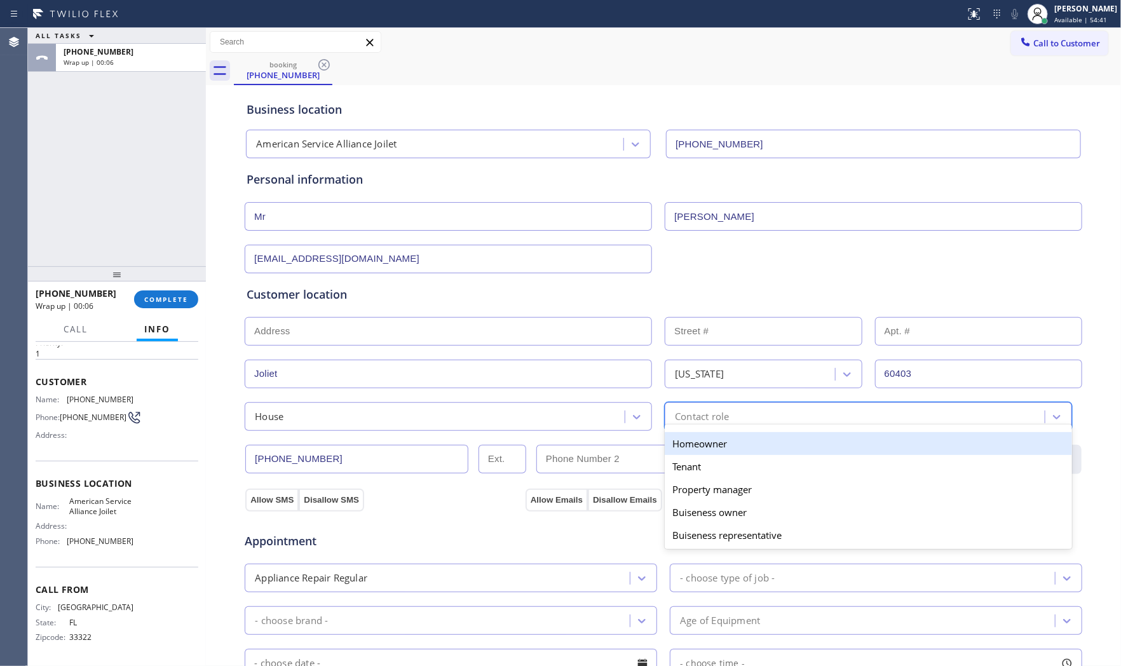
click at [682, 445] on div "Homeowner" at bounding box center [868, 443] width 407 height 23
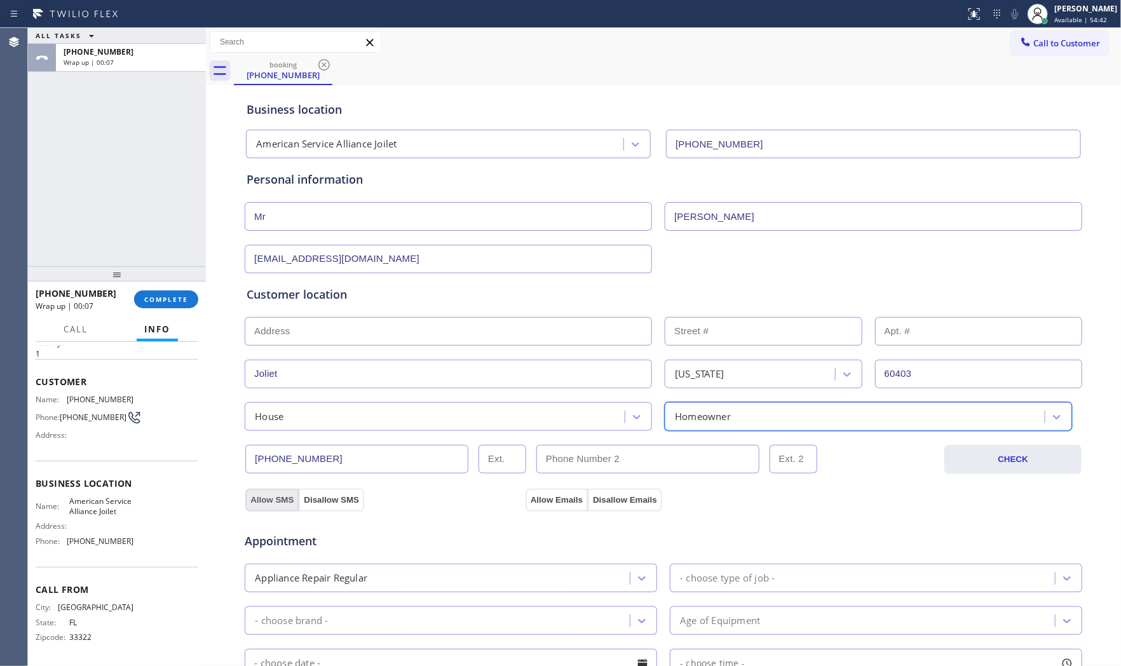
click at [271, 499] on button "Allow SMS" at bounding box center [271, 500] width 53 height 23
click at [543, 506] on div "Appointment Appliance Repair Regular - choose type of job - - choose brand - Ag…" at bounding box center [663, 630] width 839 height 249
click at [550, 504] on button "Allow Emails" at bounding box center [556, 500] width 62 height 23
drag, startPoint x: 550, startPoint y: 504, endPoint x: 574, endPoint y: 513, distance: 26.5
click at [553, 505] on button "Allow Emails" at bounding box center [556, 500] width 62 height 23
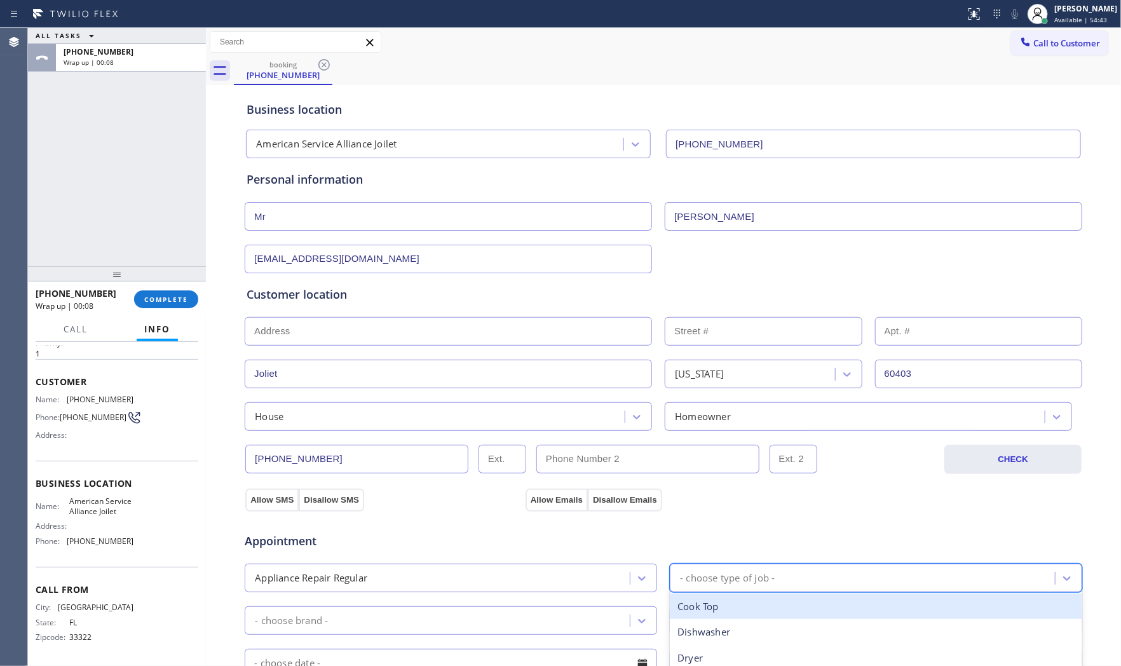
click at [715, 567] on div "- choose type of job -" at bounding box center [876, 578] width 412 height 29
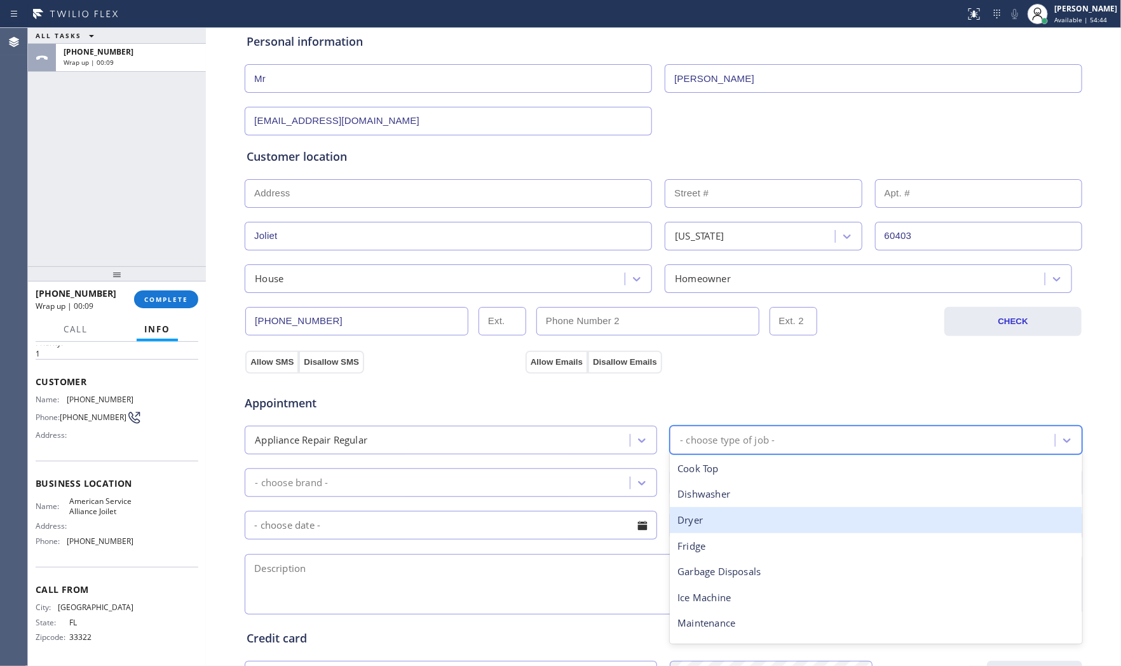
scroll to position [141, 0]
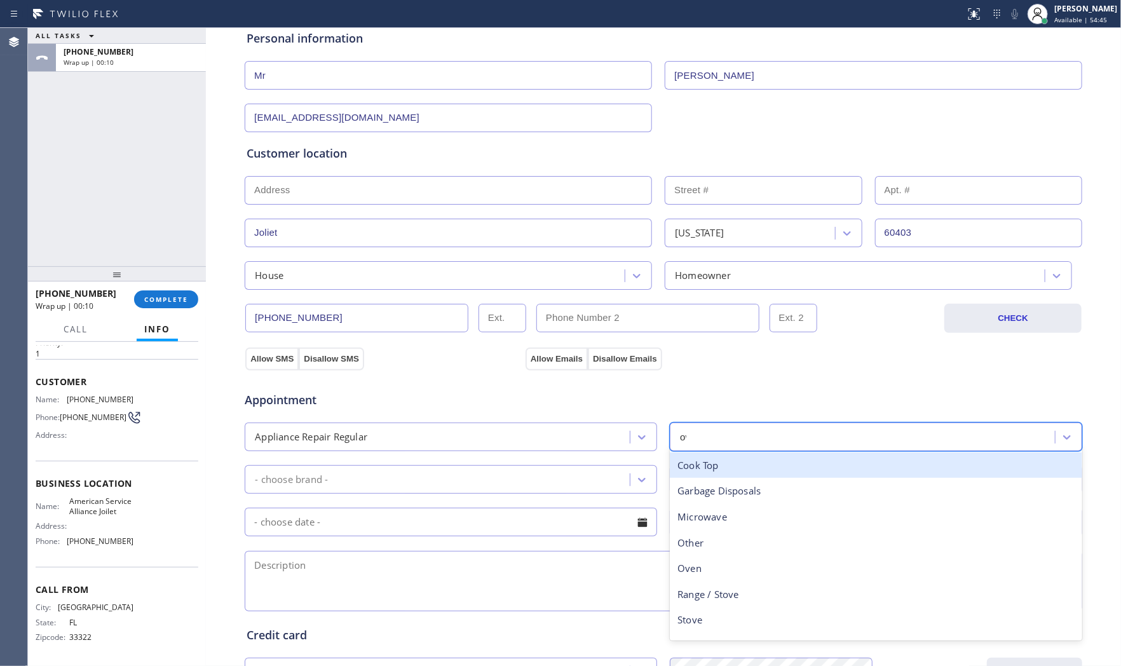
type input "ove"
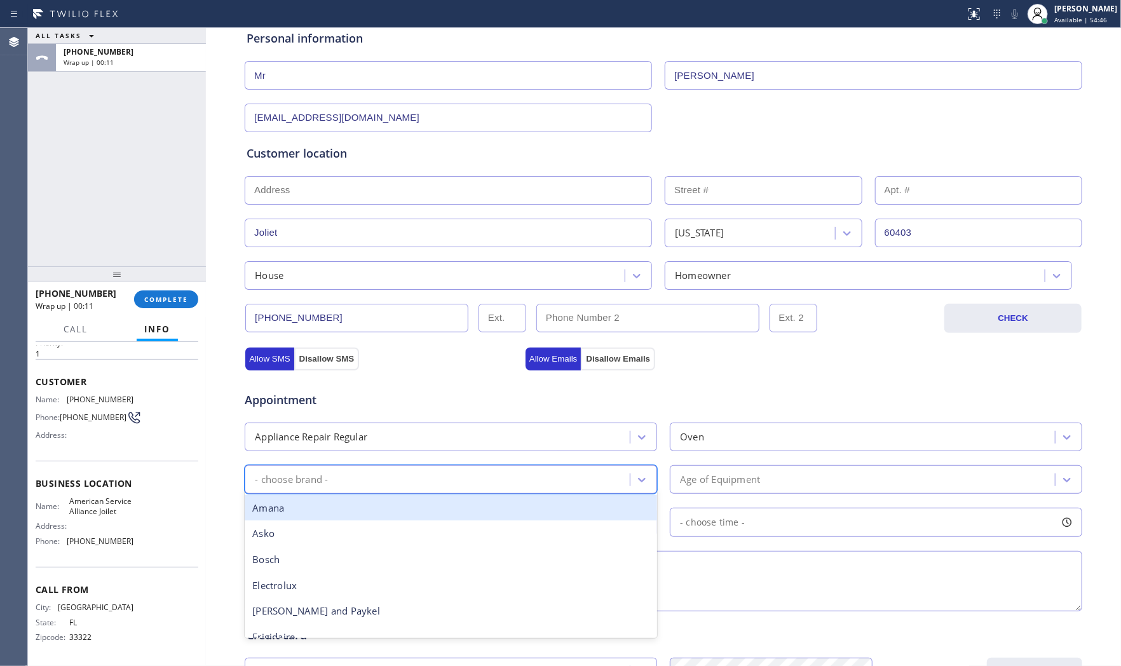
click at [459, 473] on div "- choose brand -" at bounding box center [438, 479] width 381 height 22
type input "wh"
click at [394, 520] on div "Whirpool" at bounding box center [451, 508] width 412 height 26
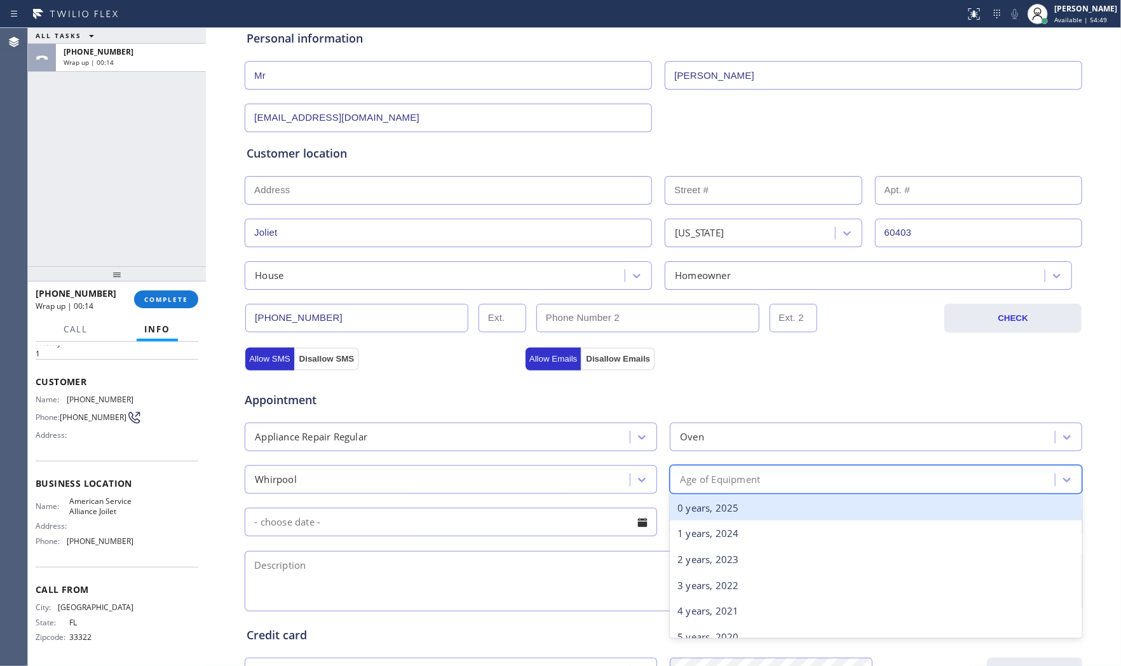
click at [741, 479] on div "Age of Equipment" at bounding box center [720, 479] width 80 height 15
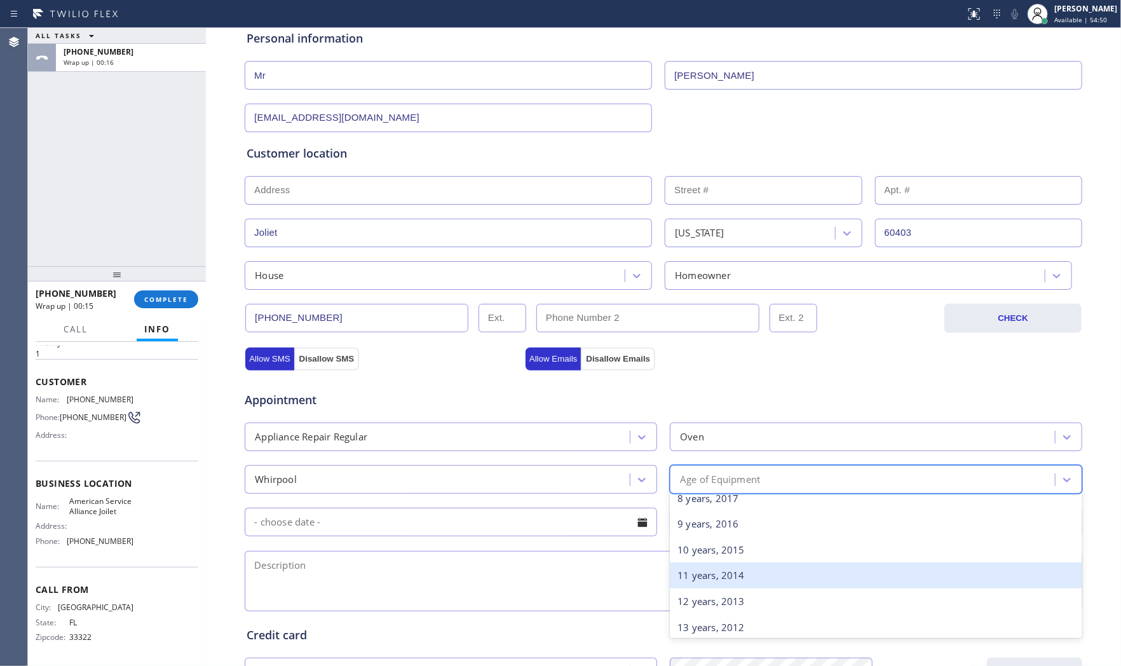
scroll to position [212, 0]
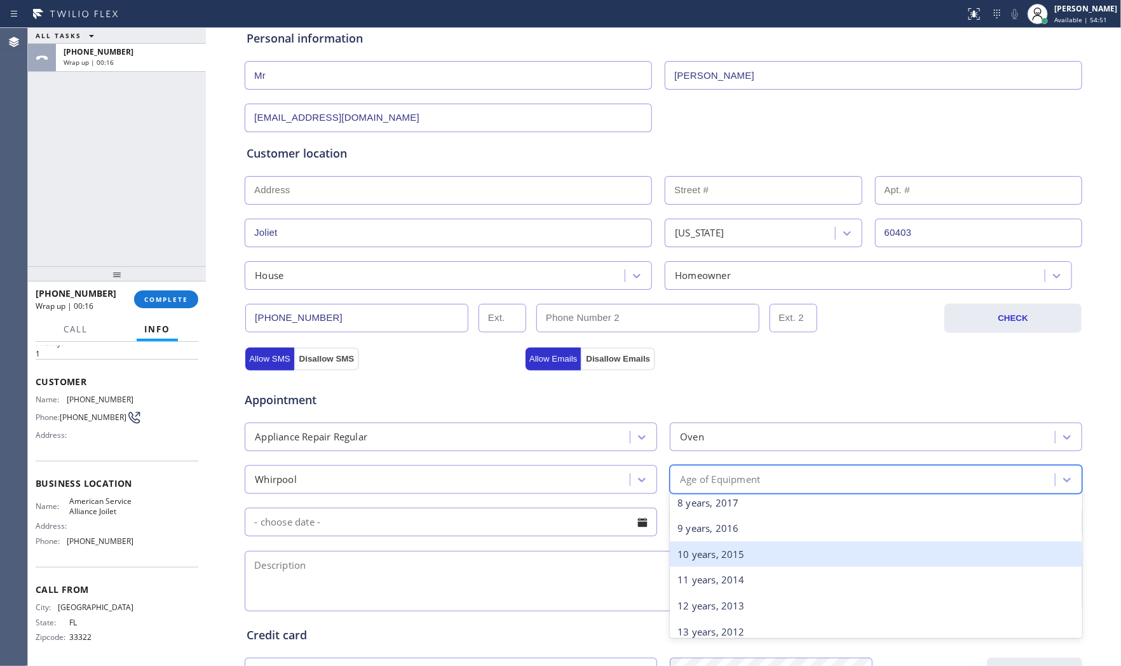
click at [709, 560] on div "10 years, 2015" at bounding box center [876, 554] width 412 height 26
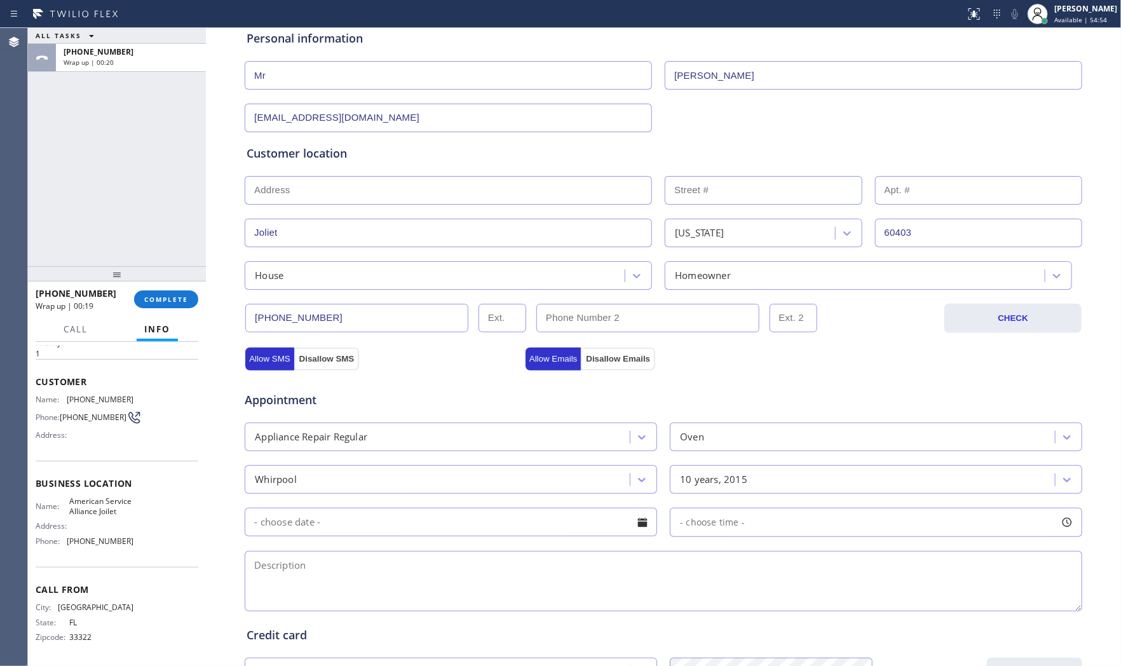
click at [502, 573] on textarea at bounding box center [663, 581] width 837 height 60
paste textarea "Whripool | Oven | too much gas coming out to the vent | [DEMOGRAPHIC_DATA] | ho…"
click at [793, 562] on textarea "Whripool | Oven | too much gas coming out to the vent | [DEMOGRAPHIC_DATA] | ho…" at bounding box center [663, 581] width 837 height 60
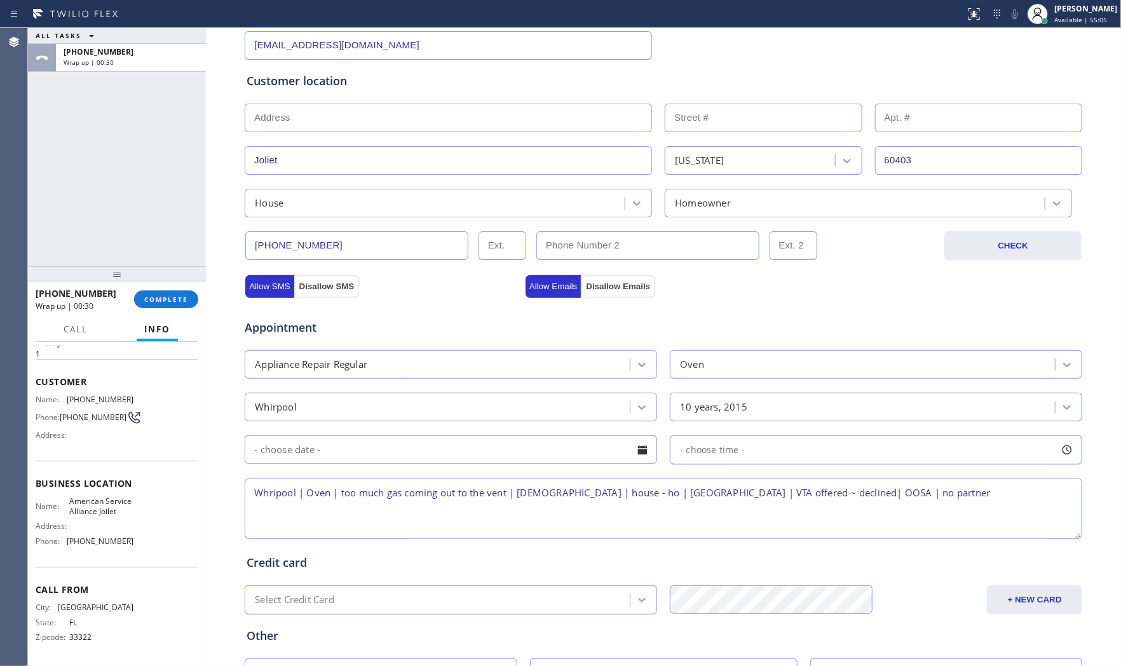
scroll to position [318, 0]
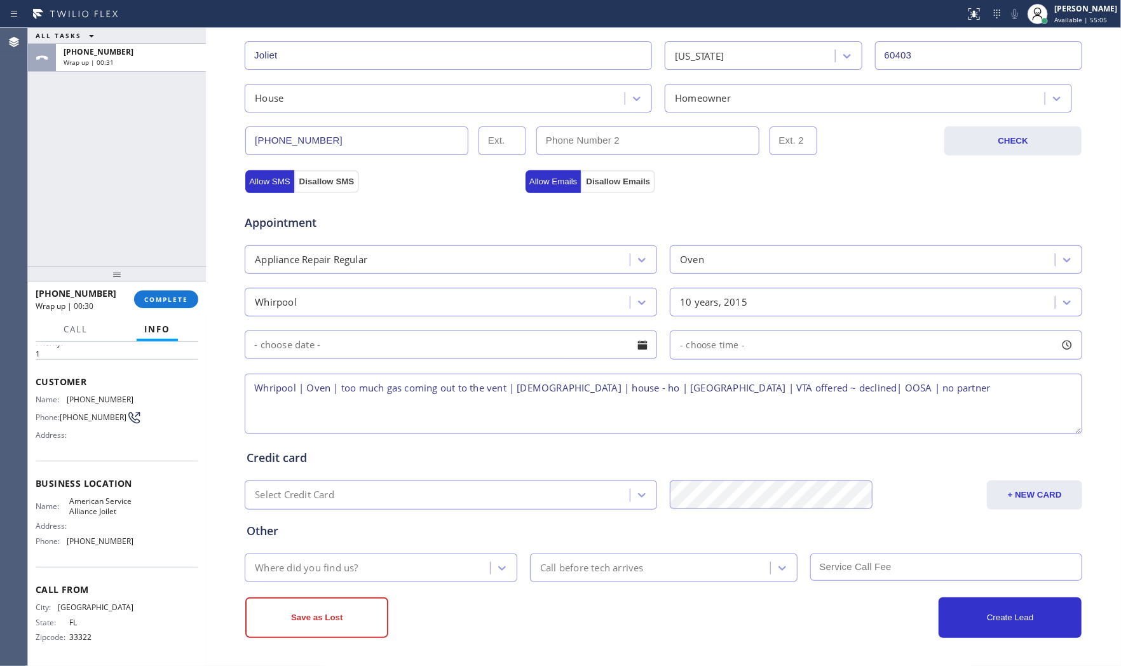
type textarea "Whripool | Oven | too much gas coming out to the vent | [DEMOGRAPHIC_DATA] | ho…"
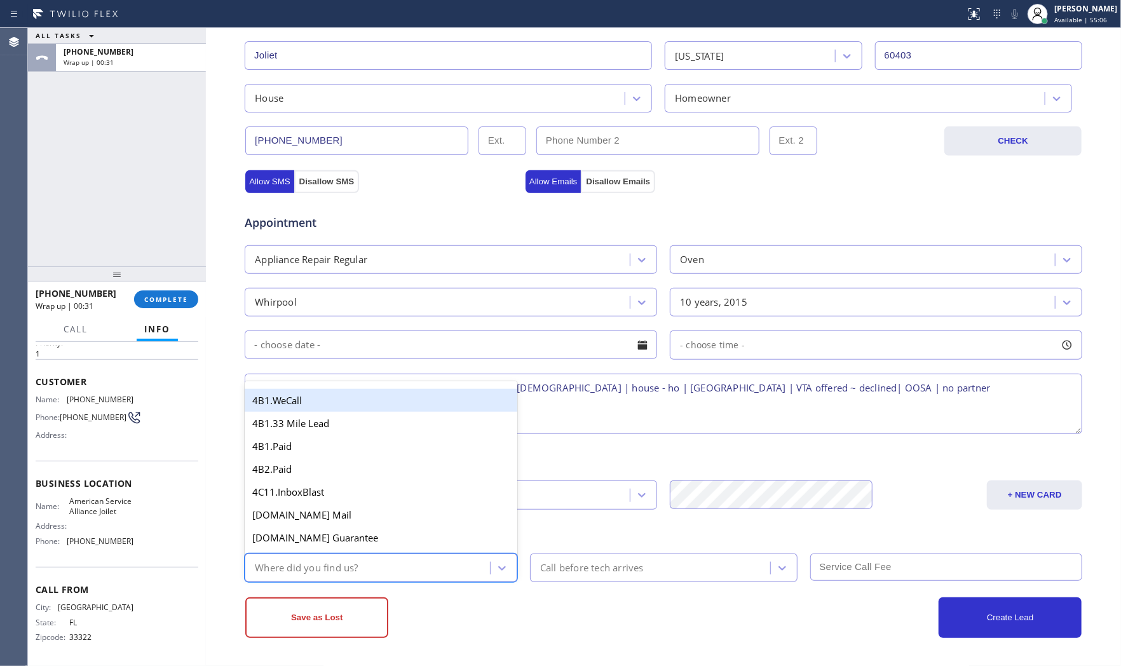
click at [388, 573] on div "Where did you find us?" at bounding box center [368, 568] width 241 height 22
type input "goo"
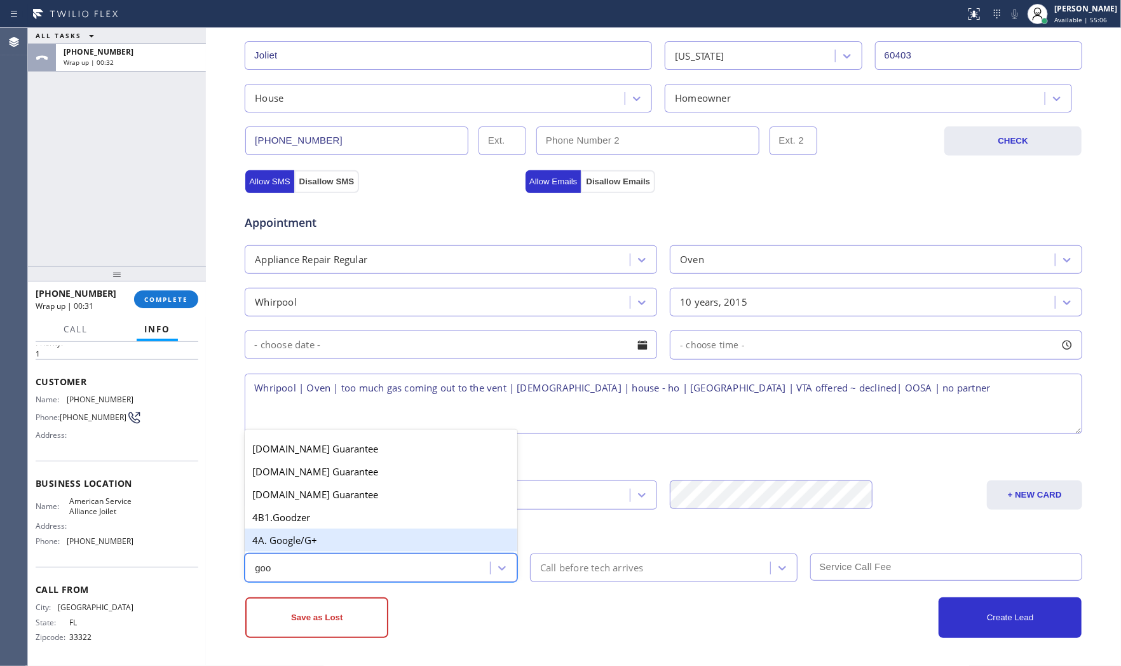
click at [373, 545] on div "4A. Google/G+" at bounding box center [381, 540] width 273 height 23
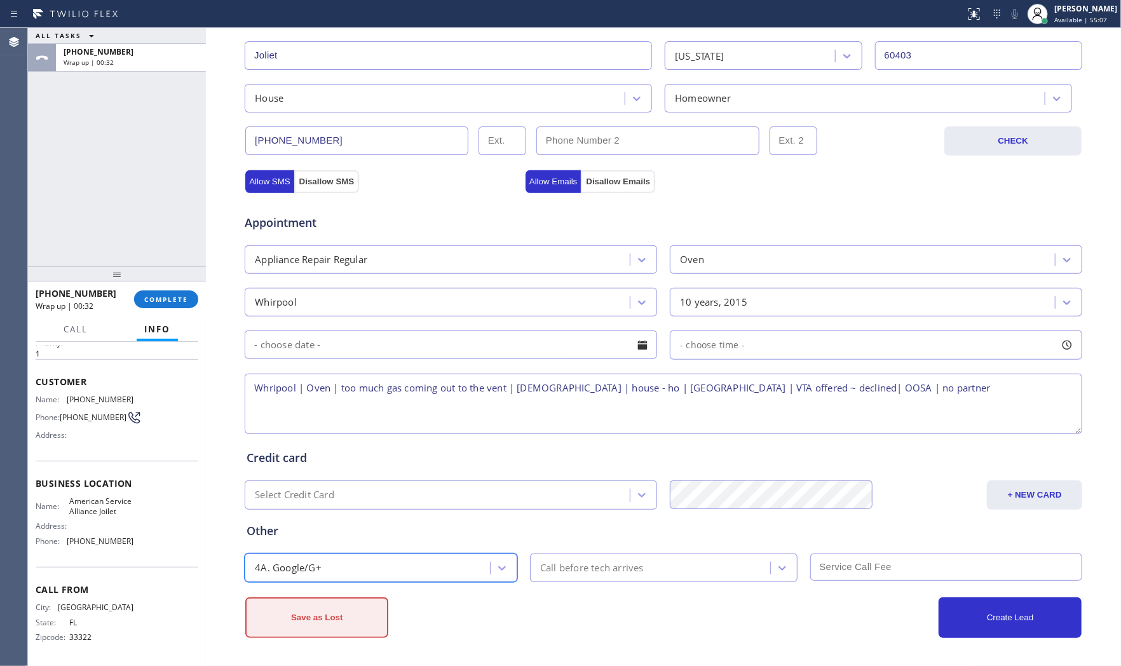
click at [360, 610] on button "Save as Lost" at bounding box center [316, 617] width 143 height 41
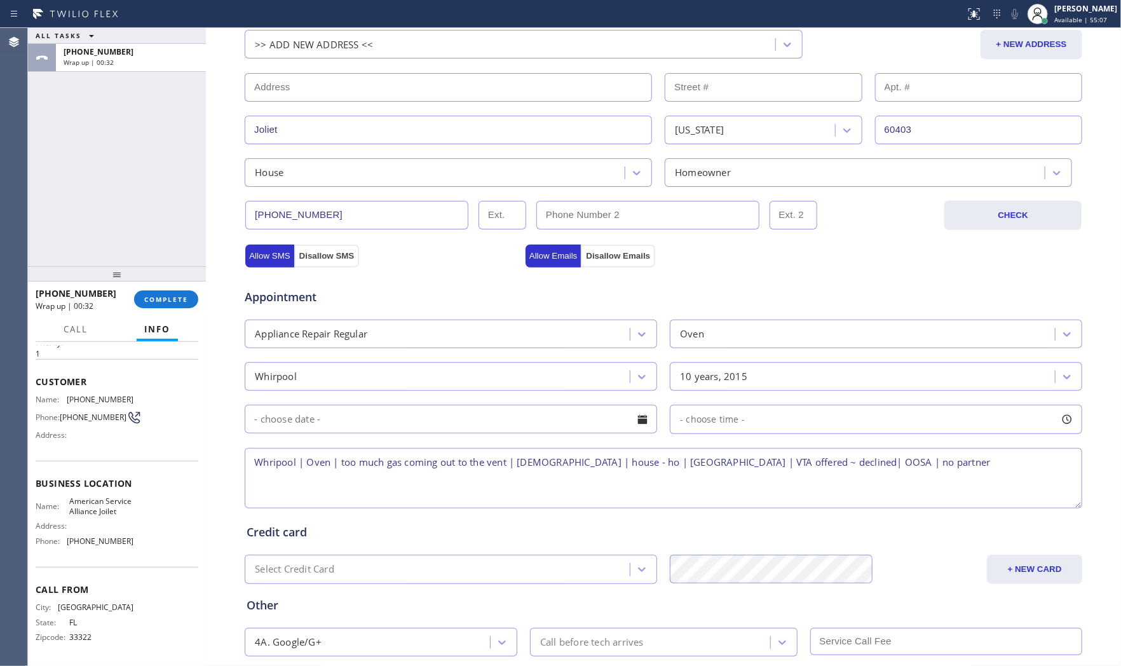
scroll to position [0, 0]
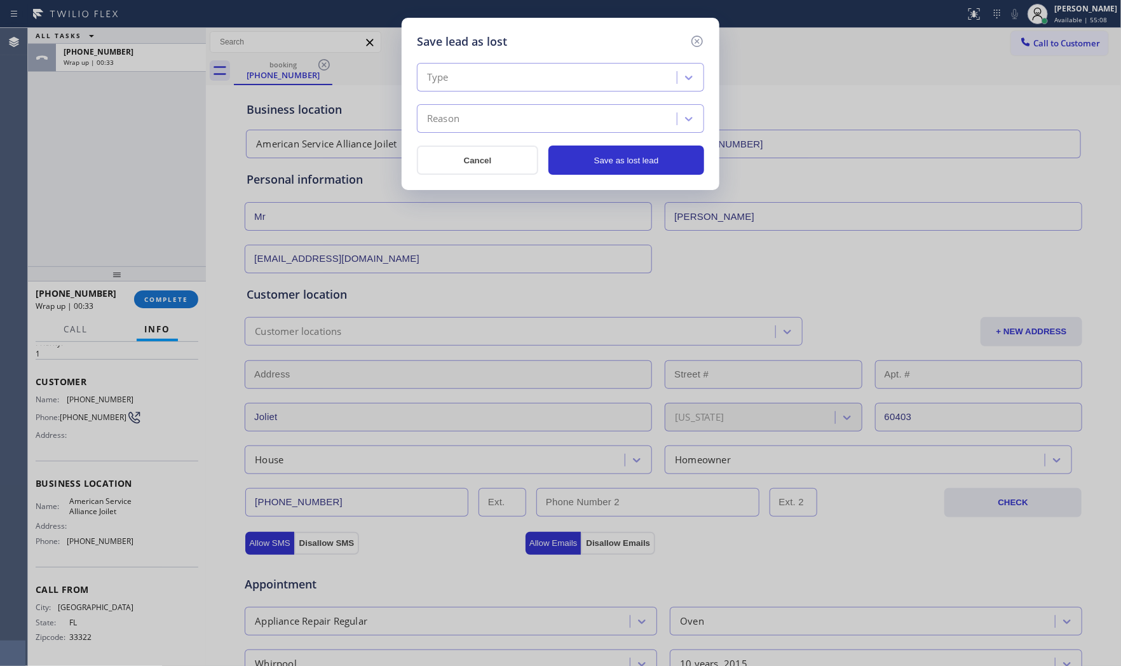
drag, startPoint x: 534, startPoint y: 76, endPoint x: 526, endPoint y: 90, distance: 15.4
click at [532, 78] on div "Type" at bounding box center [549, 78] width 256 height 22
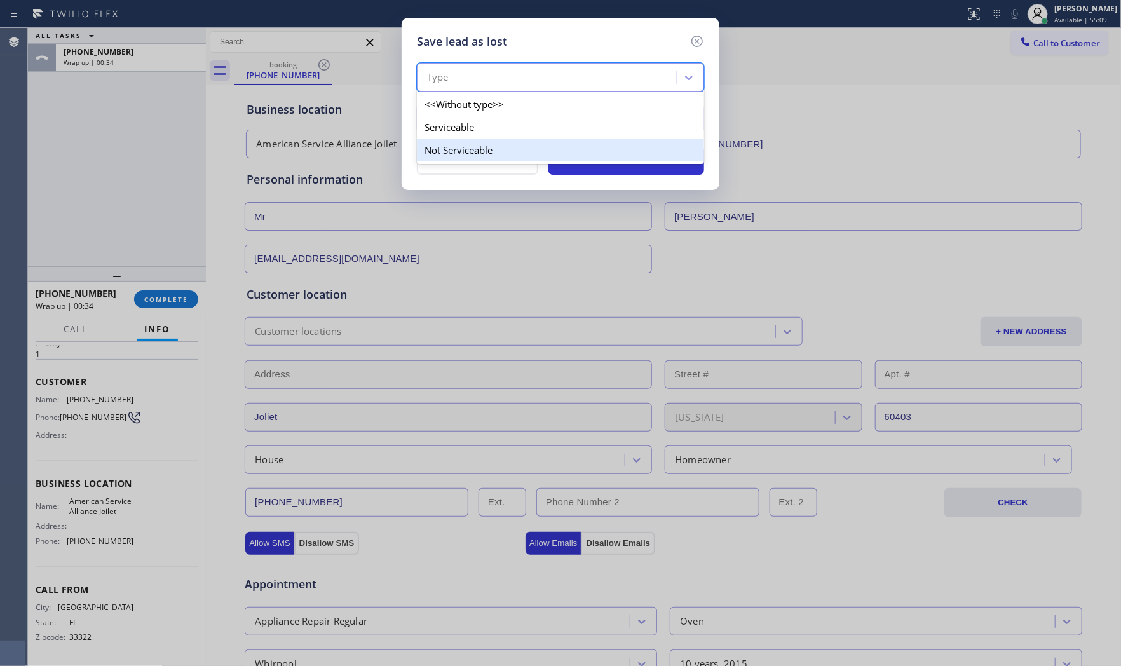
click at [466, 140] on div "<<Without type>> Serviceable Not Serviceable" at bounding box center [560, 127] width 287 height 74
click at [466, 140] on div "Not Serviceable" at bounding box center [560, 150] width 287 height 23
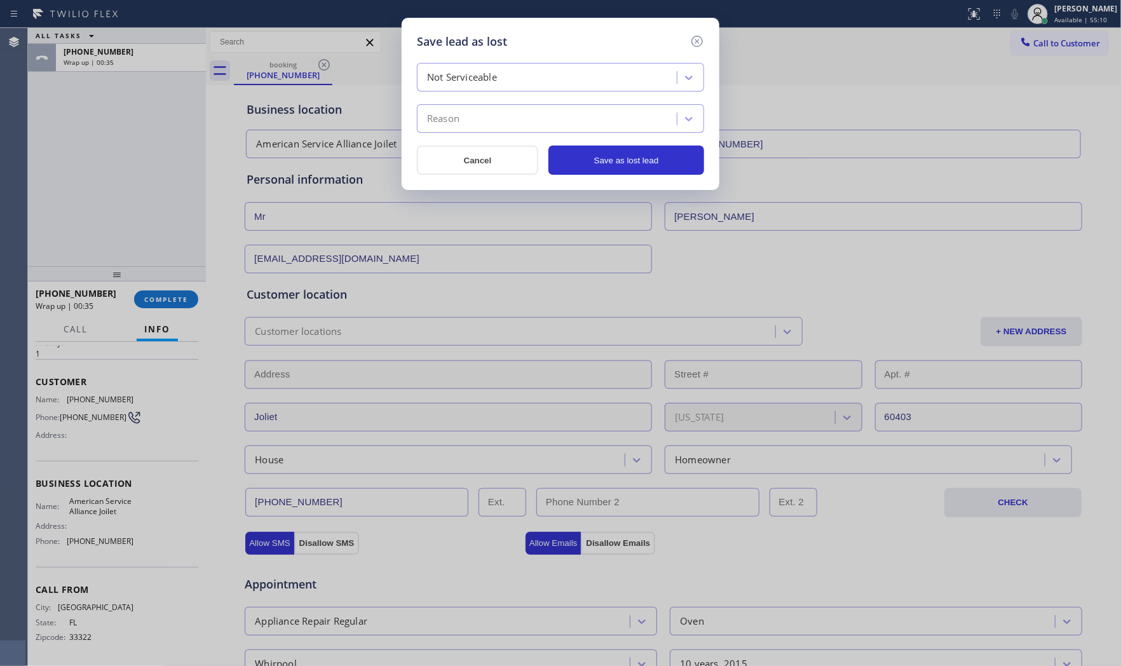
click at [468, 133] on div "Not Serviceable Reason Cancel Save as lost lead" at bounding box center [560, 119] width 287 height 112
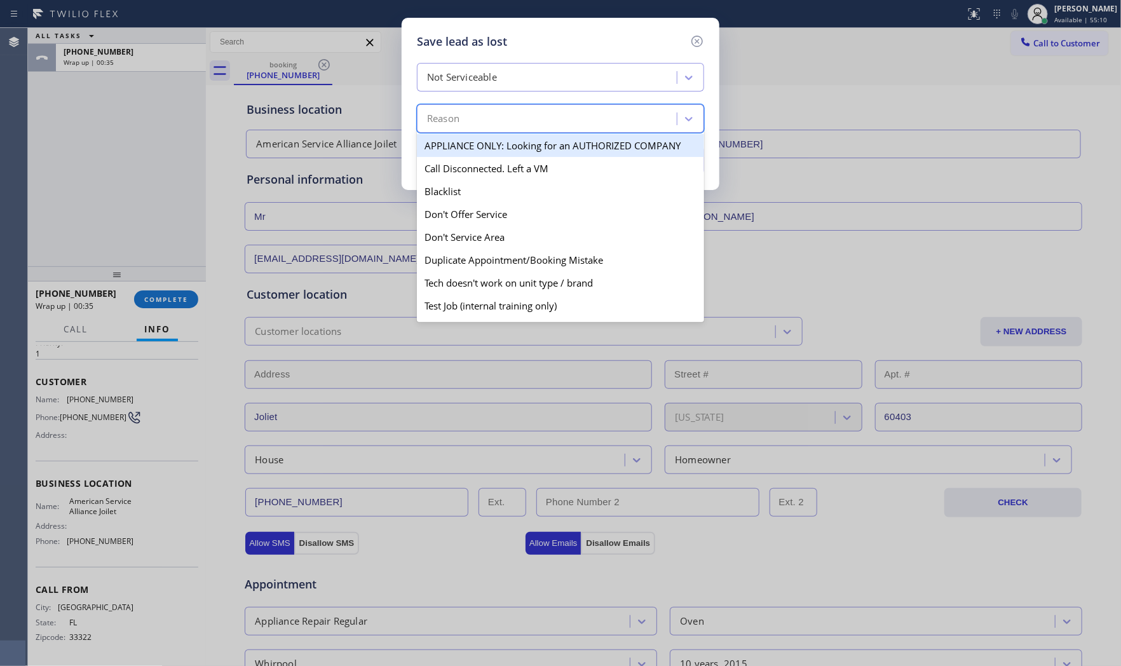
click at [471, 117] on div "Reason" at bounding box center [549, 119] width 256 height 22
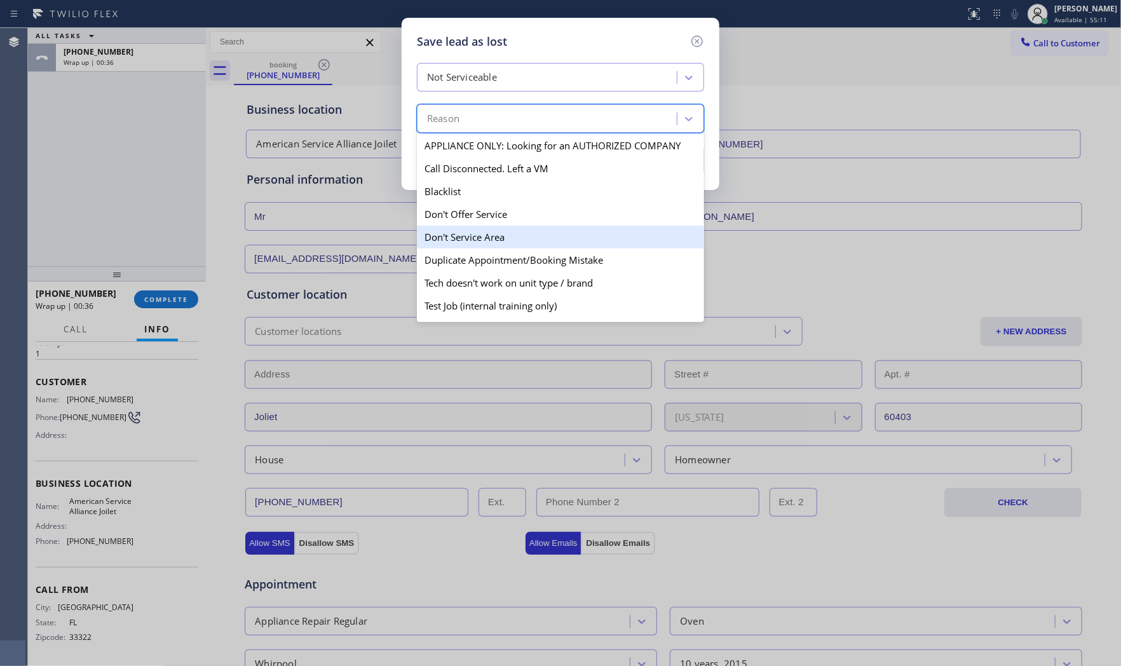
drag, startPoint x: 468, startPoint y: 236, endPoint x: 588, endPoint y: 189, distance: 129.2
click at [469, 236] on div "Don't Service Area" at bounding box center [560, 237] width 287 height 23
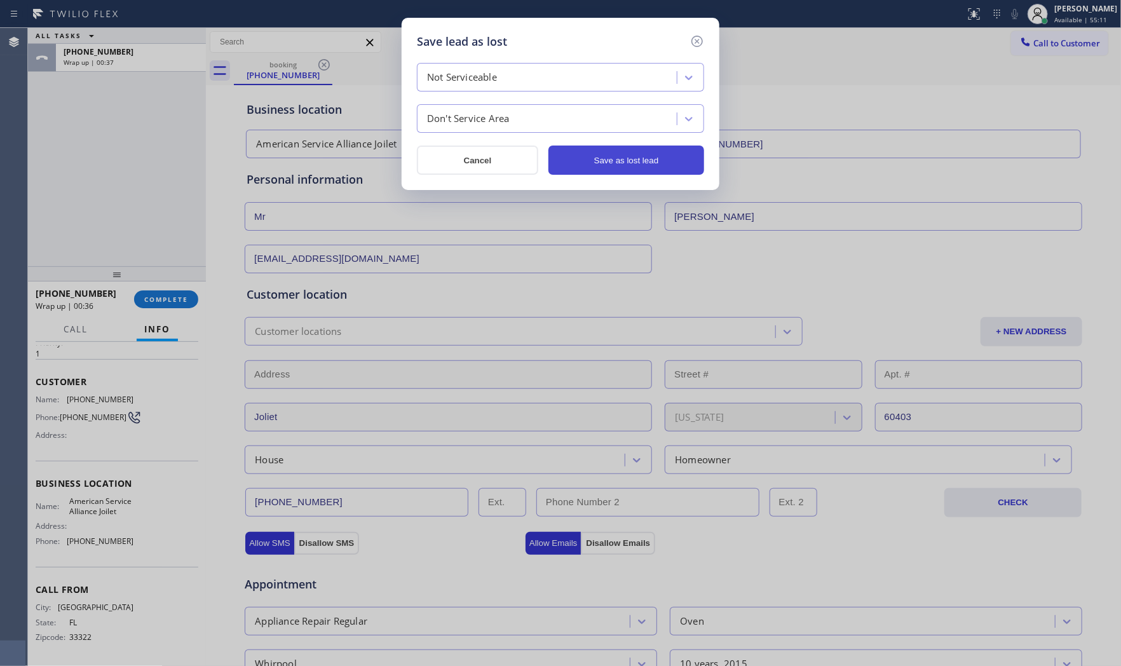
click at [632, 172] on button "Save as lost lead" at bounding box center [626, 160] width 156 height 29
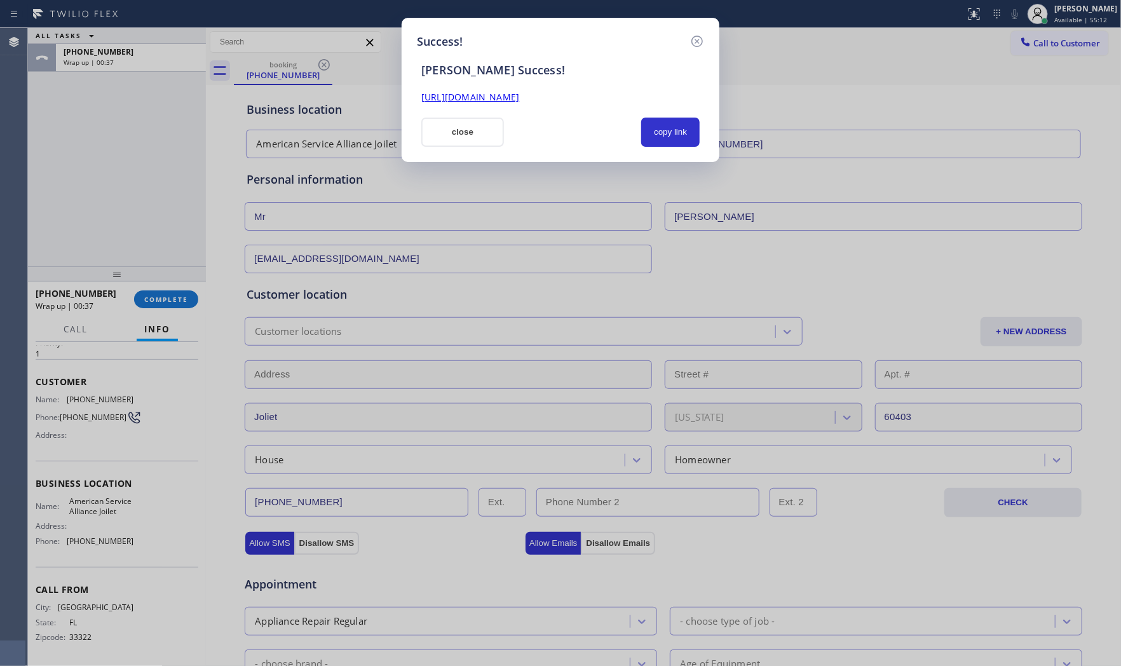
click at [482, 129] on button "close" at bounding box center [462, 132] width 83 height 29
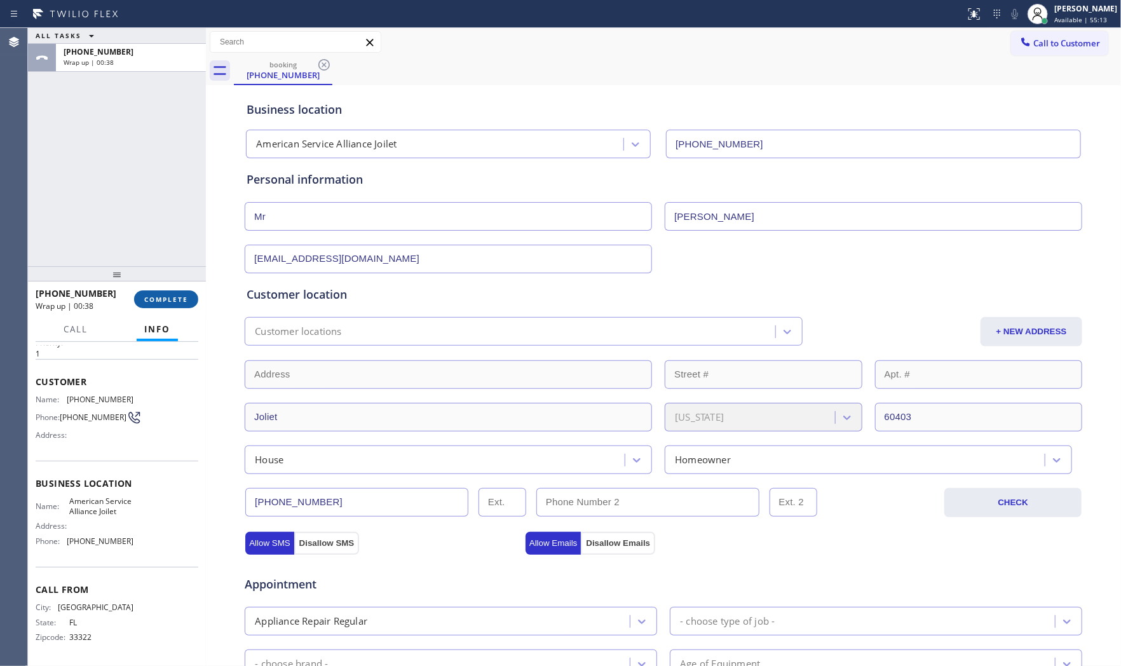
click at [175, 297] on span "COMPLETE" at bounding box center [166, 299] width 44 height 9
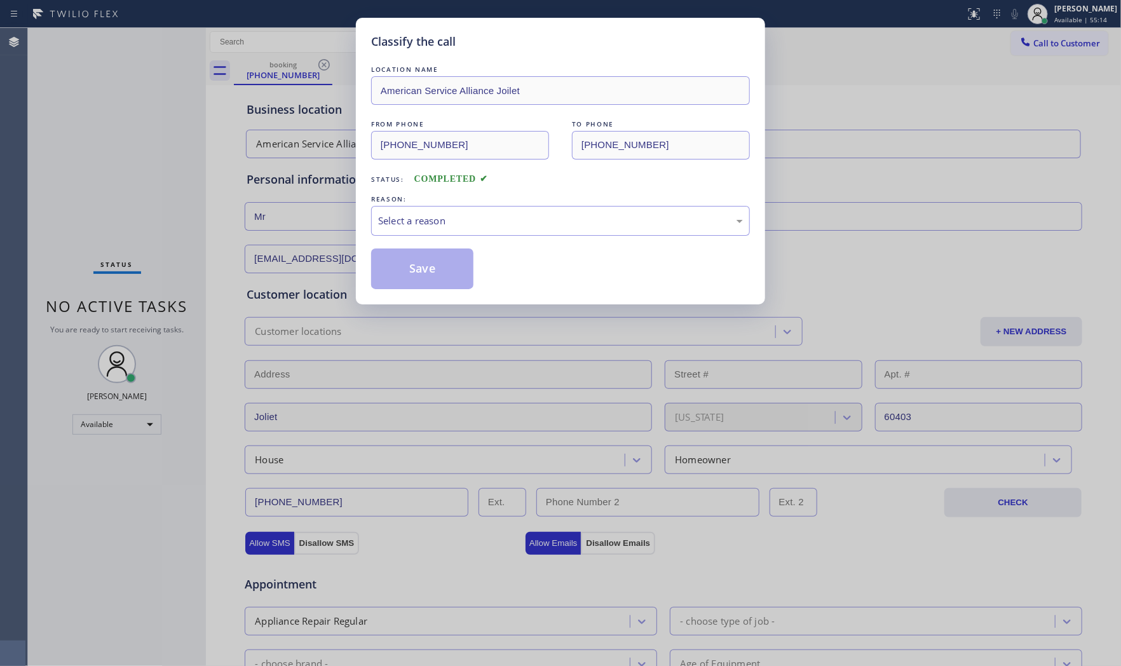
click at [484, 226] on div "Select a reason" at bounding box center [560, 220] width 365 height 15
click at [408, 276] on button "Save" at bounding box center [422, 268] width 102 height 41
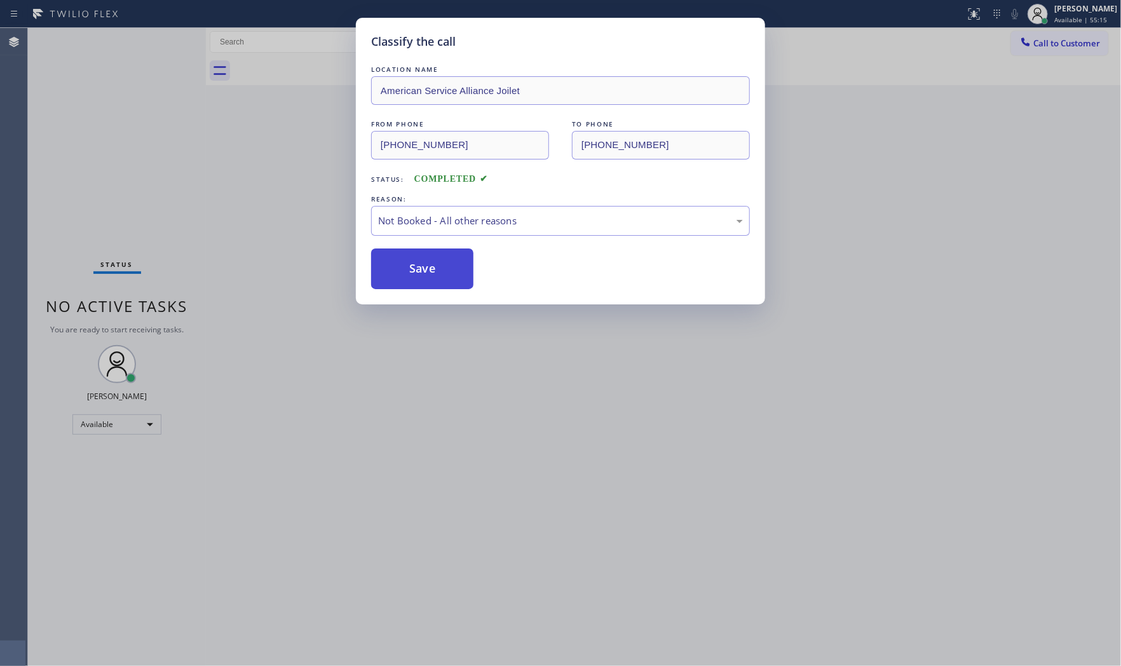
click at [408, 276] on button "Save" at bounding box center [422, 268] width 102 height 41
click at [409, 276] on button "Save" at bounding box center [422, 268] width 102 height 41
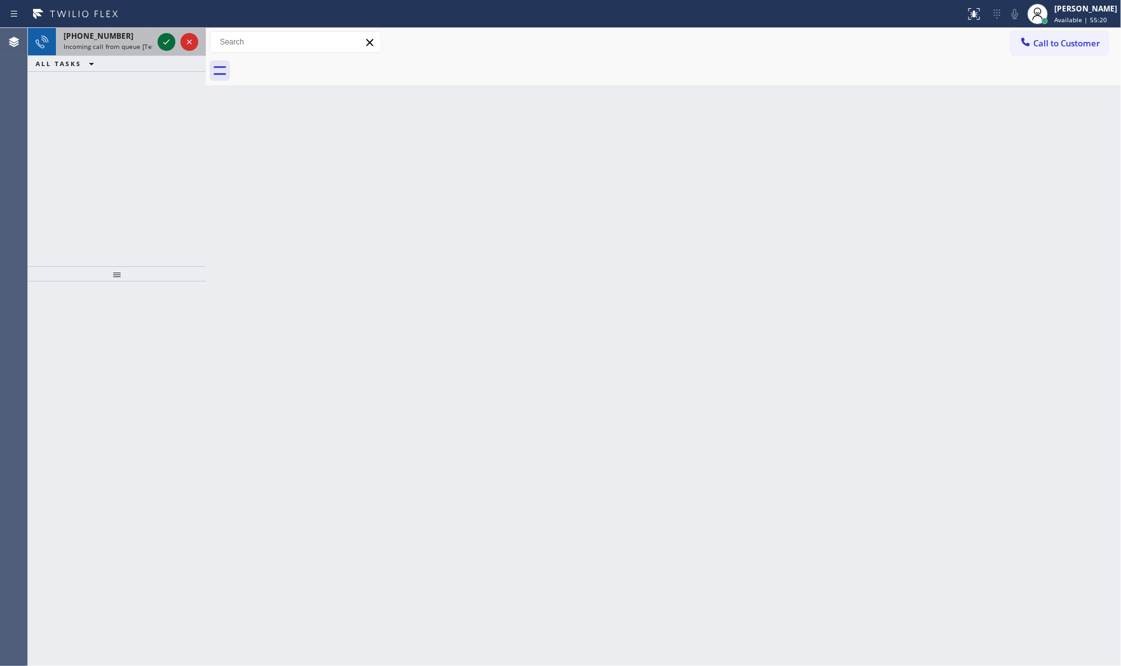
click at [170, 41] on icon at bounding box center [166, 41] width 15 height 15
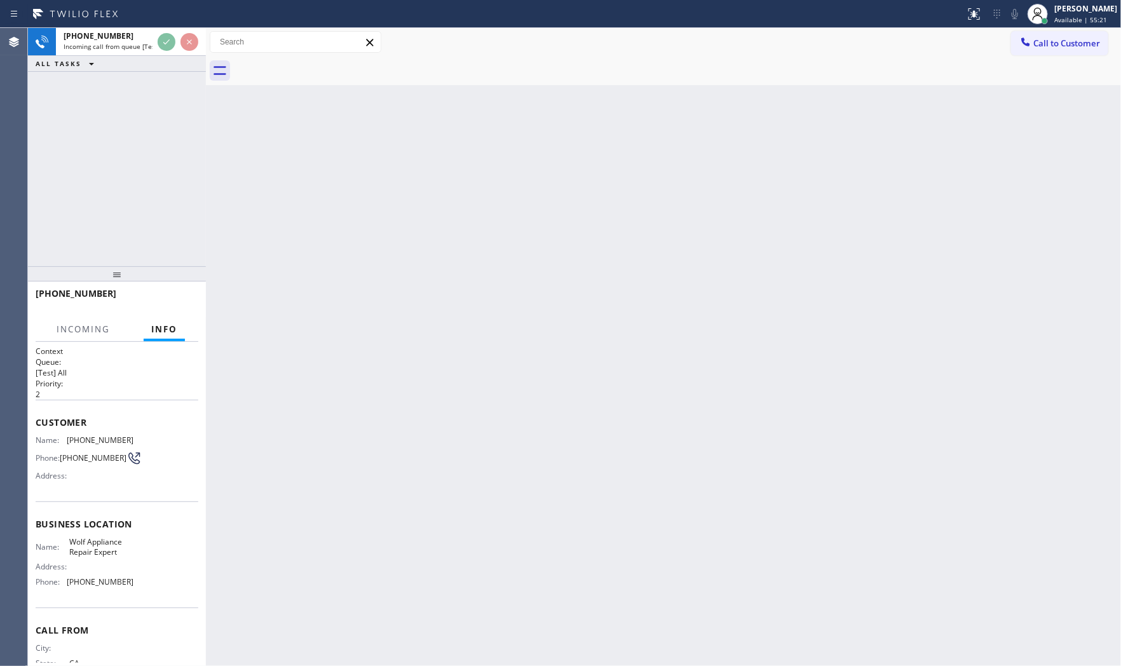
scroll to position [43, 0]
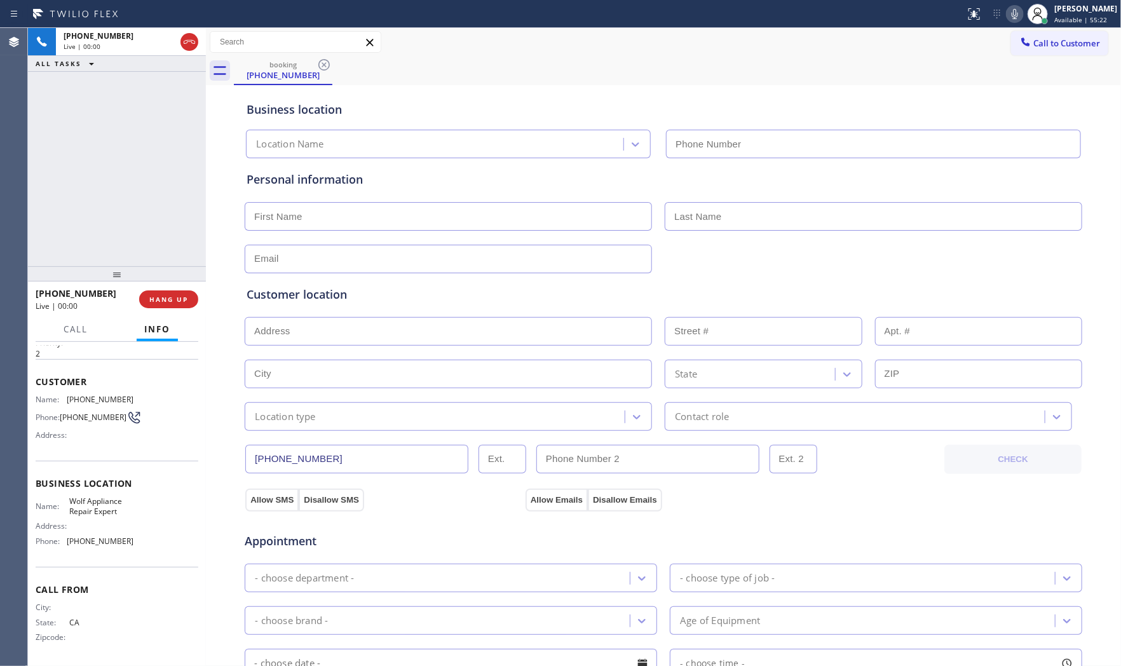
type input "[PHONE_NUMBER]"
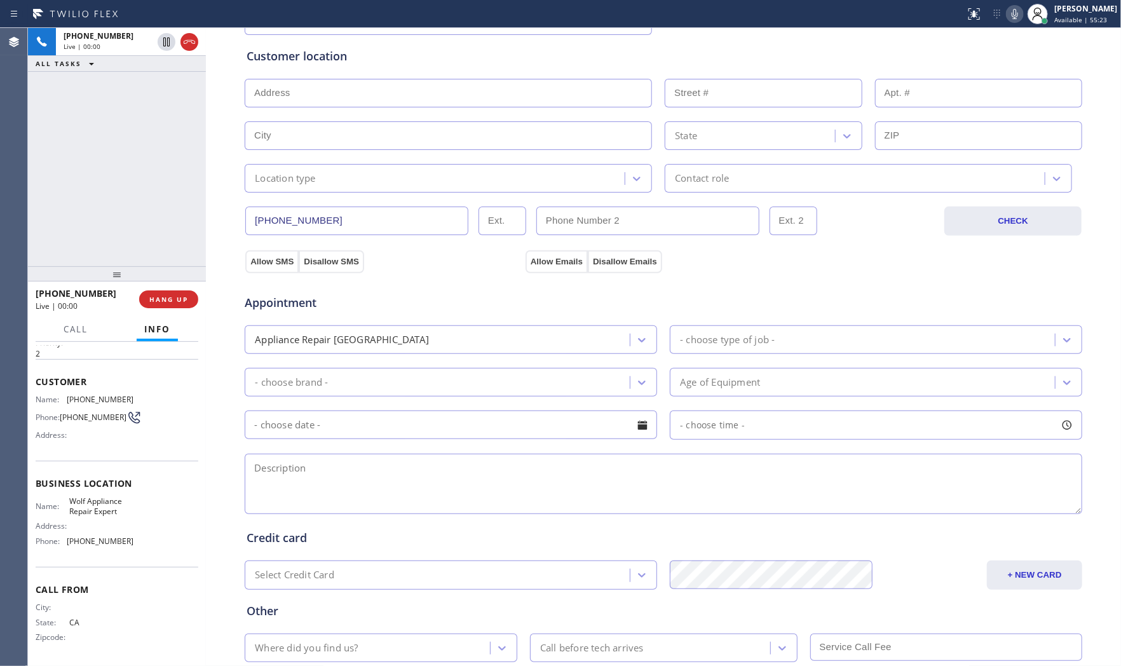
scroll to position [0, 0]
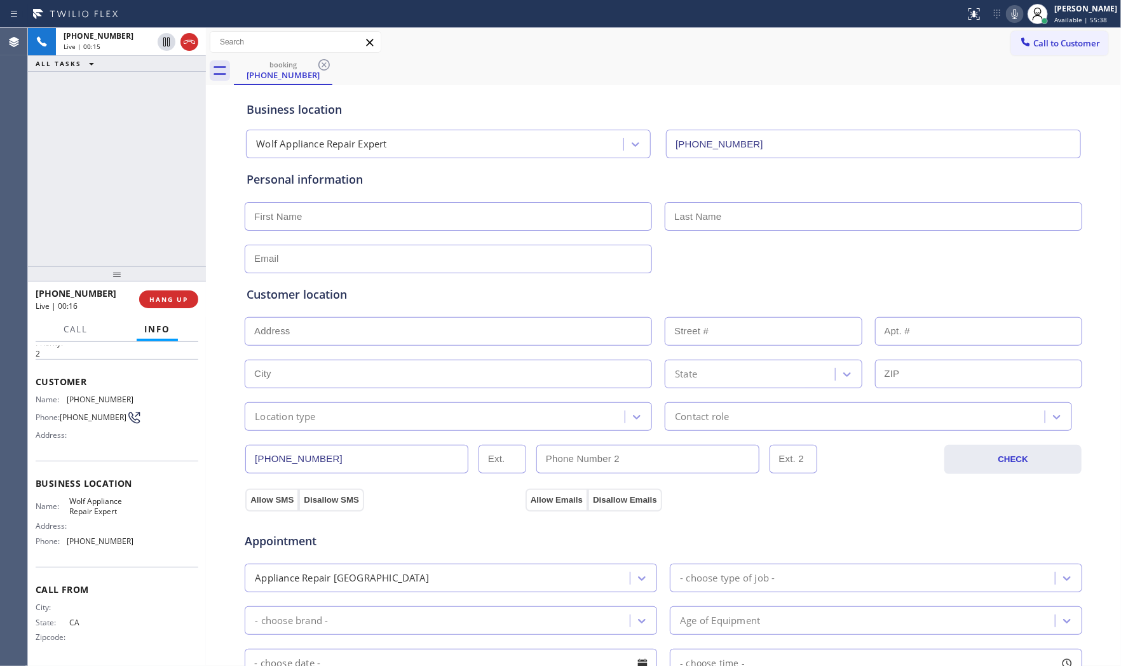
click at [1007, 17] on icon at bounding box center [1014, 13] width 15 height 15
click at [157, 302] on span "HANG UP" at bounding box center [168, 299] width 39 height 9
click at [157, 302] on span "COMPLETE" at bounding box center [166, 299] width 44 height 9
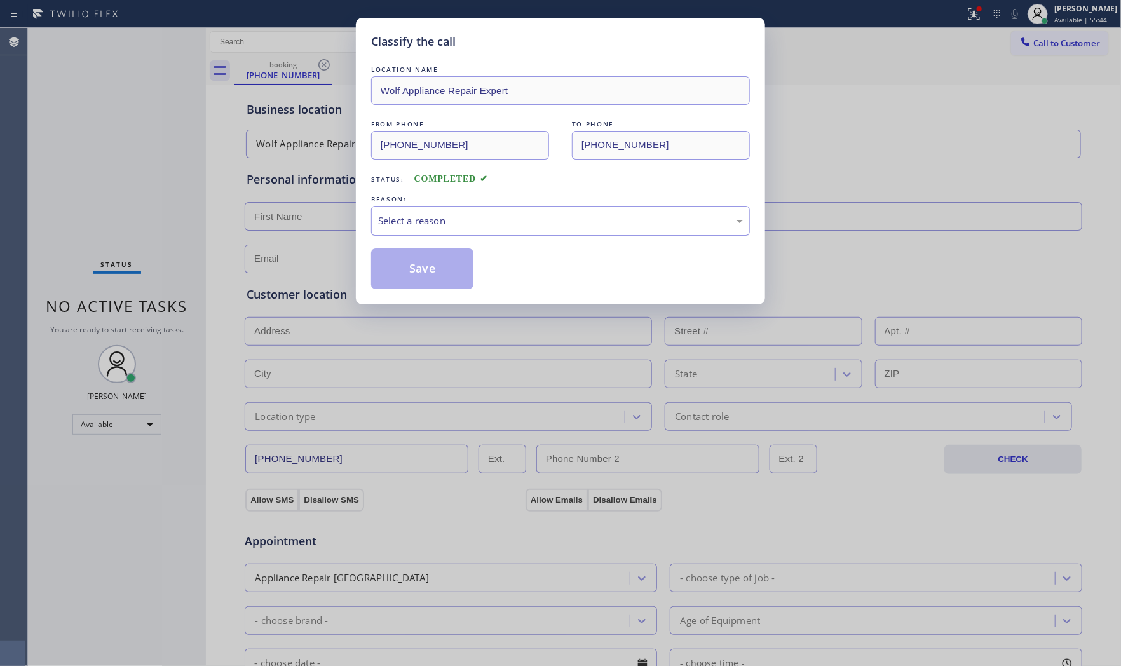
click at [410, 232] on div "Select a reason" at bounding box center [560, 221] width 379 height 30
click at [399, 269] on button "Save" at bounding box center [422, 268] width 102 height 41
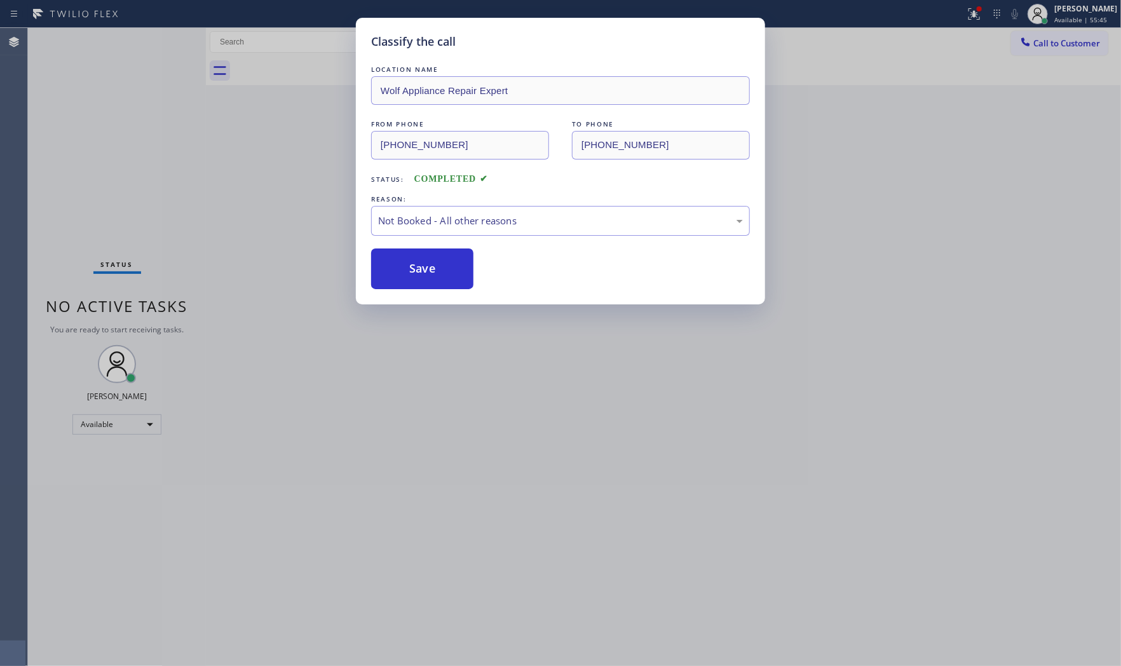
click at [399, 269] on button "Save" at bounding box center [422, 268] width 102 height 41
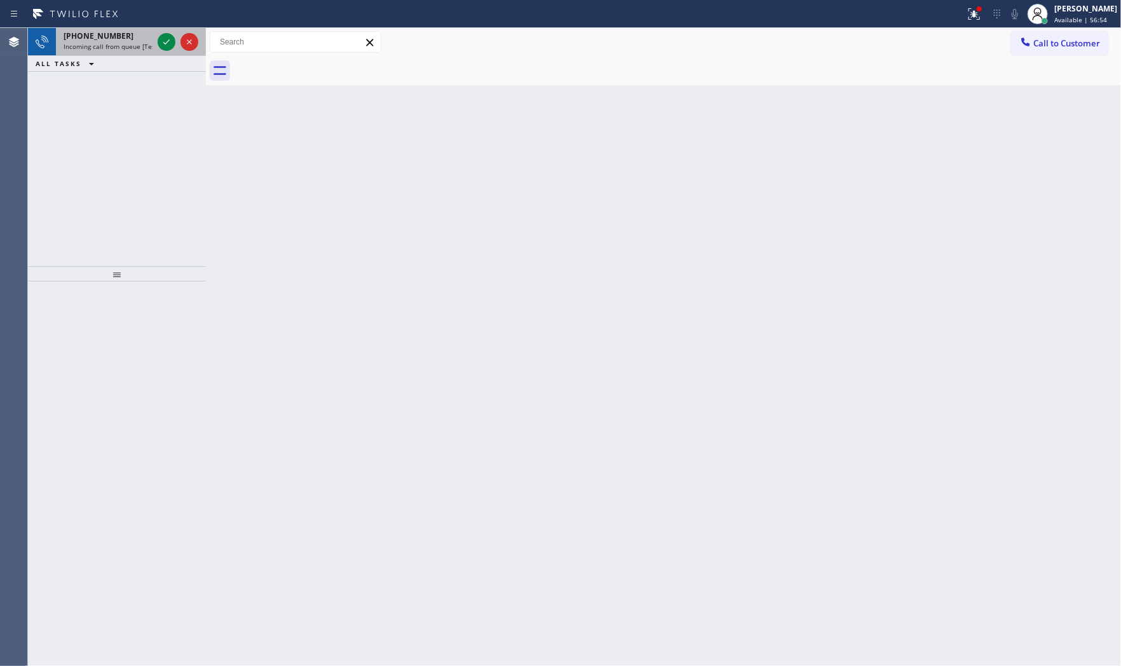
click at [168, 32] on div at bounding box center [178, 42] width 46 height 28
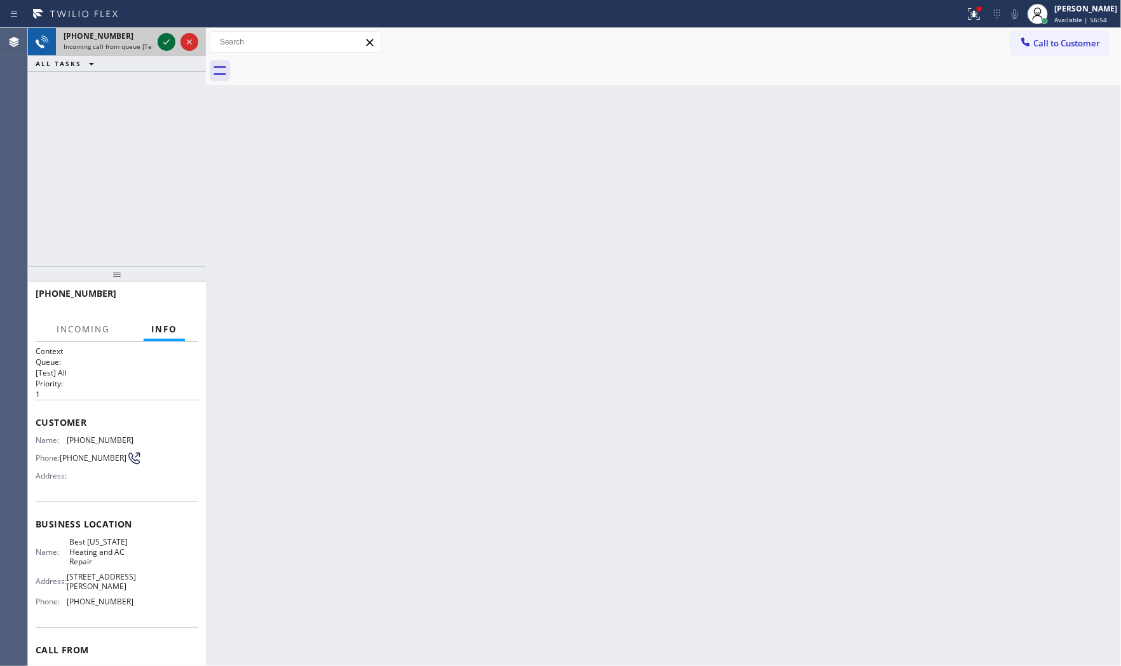
click at [168, 39] on icon at bounding box center [166, 41] width 15 height 15
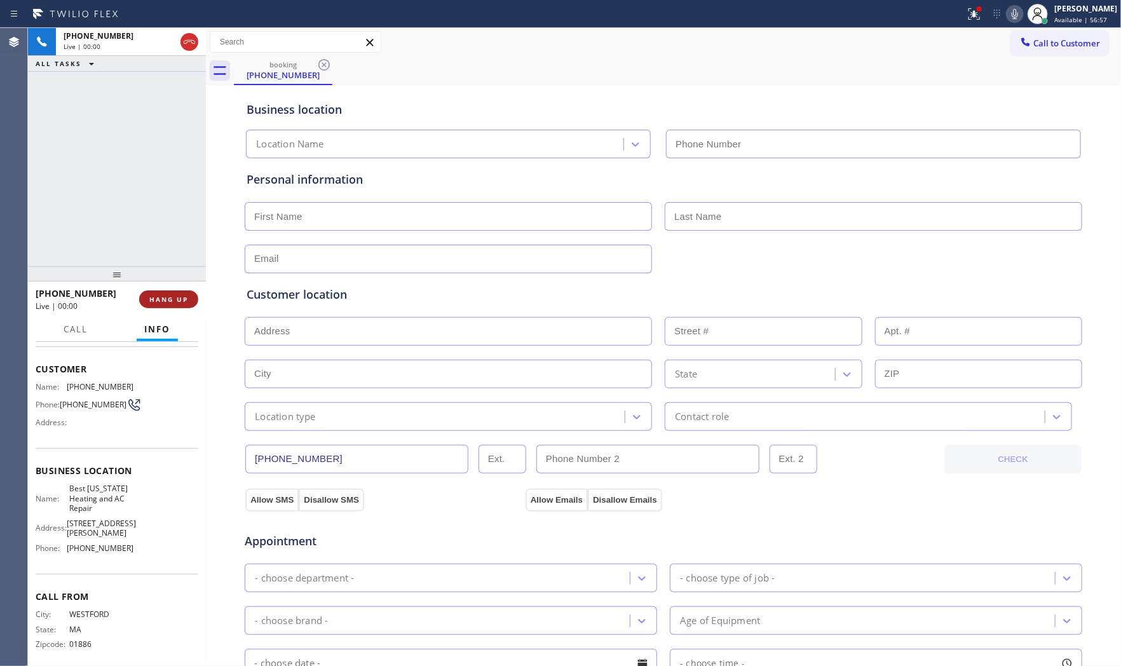
type input "[PHONE_NUMBER]"
click at [175, 296] on span "HANG UP" at bounding box center [168, 299] width 39 height 9
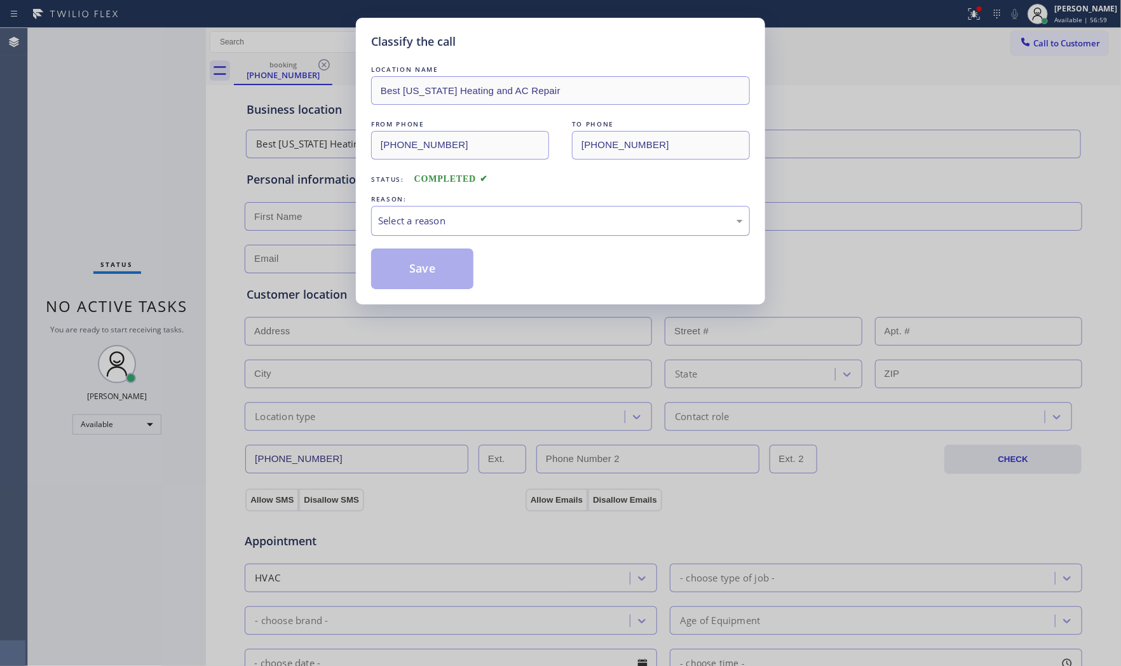
drag, startPoint x: 481, startPoint y: 211, endPoint x: 459, endPoint y: 233, distance: 31.0
click at [478, 213] on div "Select a reason" at bounding box center [560, 221] width 379 height 30
click at [416, 262] on button "Save" at bounding box center [422, 268] width 102 height 41
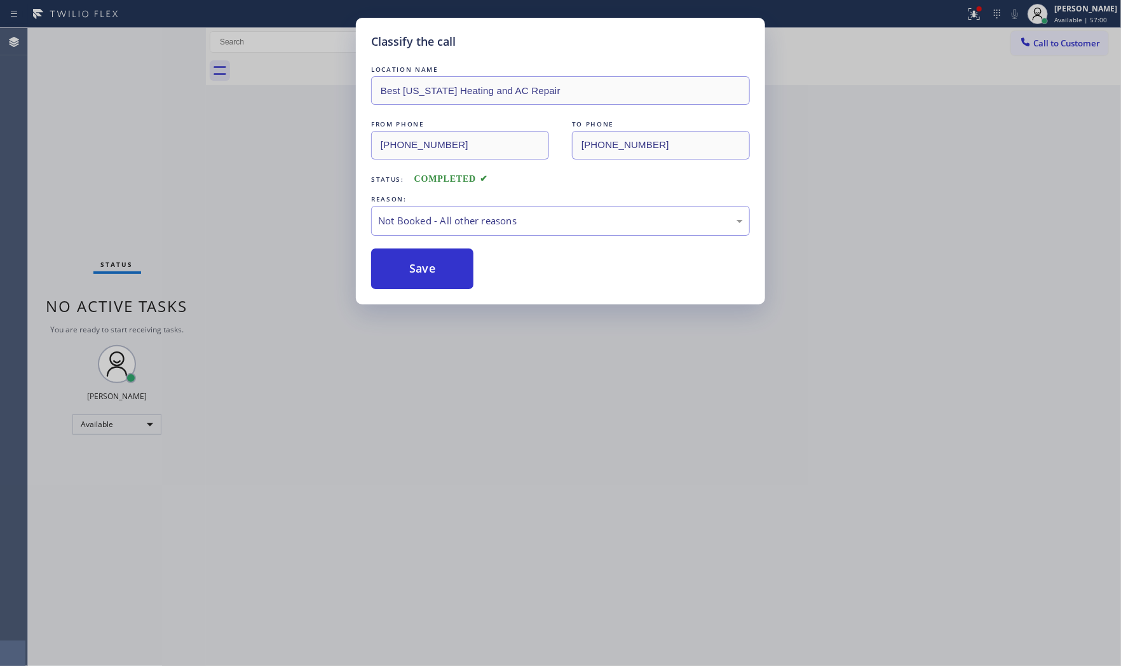
click at [416, 262] on button "Save" at bounding box center [422, 268] width 102 height 41
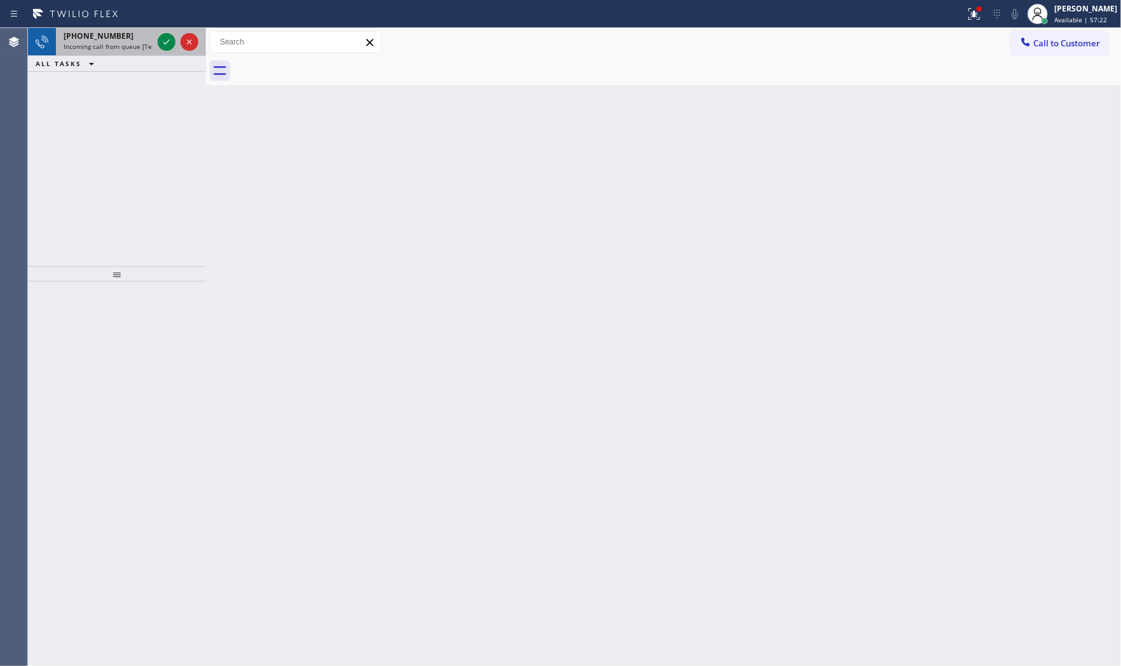
click at [102, 43] on span "Incoming call from queue [Test] All" at bounding box center [116, 46] width 105 height 9
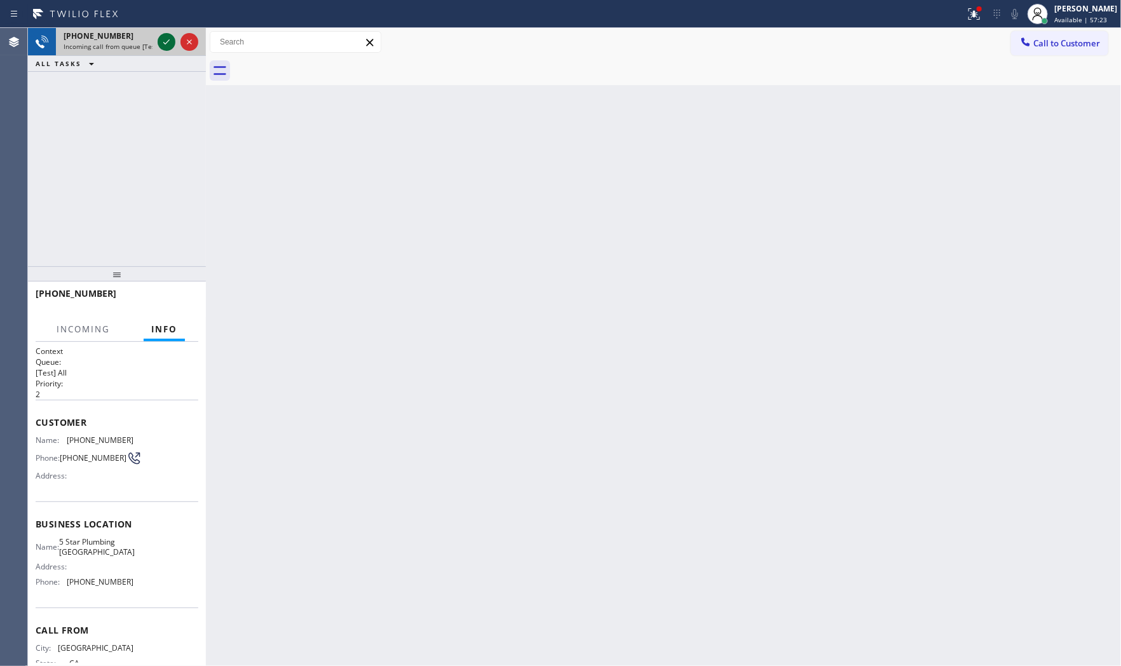
click at [158, 45] on div at bounding box center [167, 41] width 18 height 15
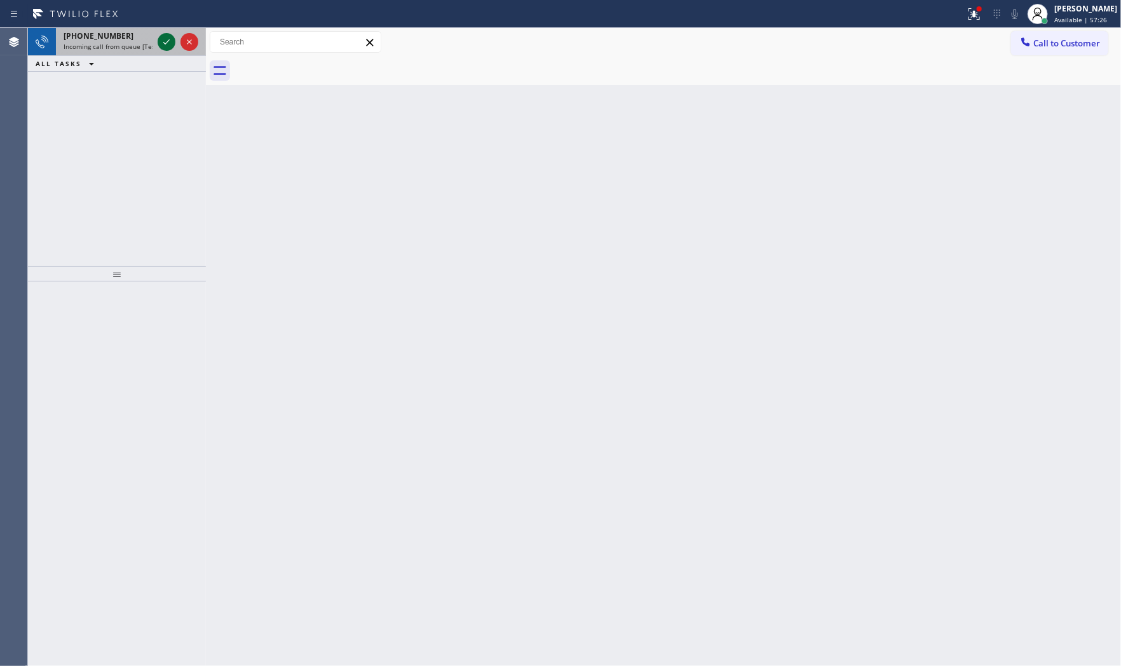
click at [168, 49] on icon at bounding box center [166, 41] width 15 height 15
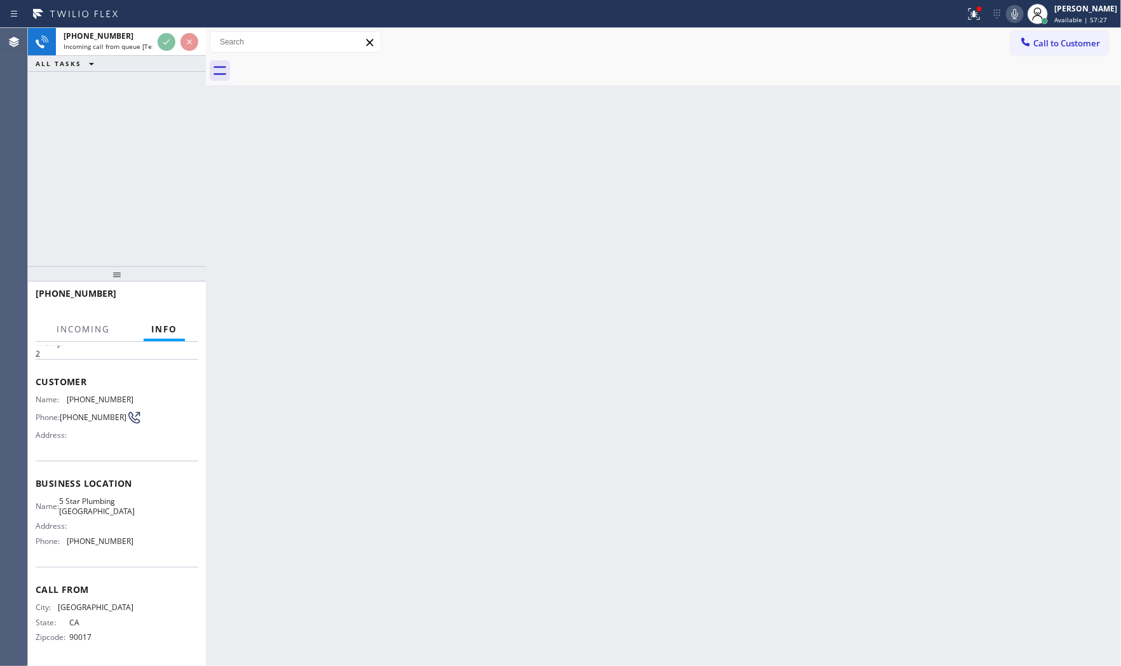
scroll to position [43, 0]
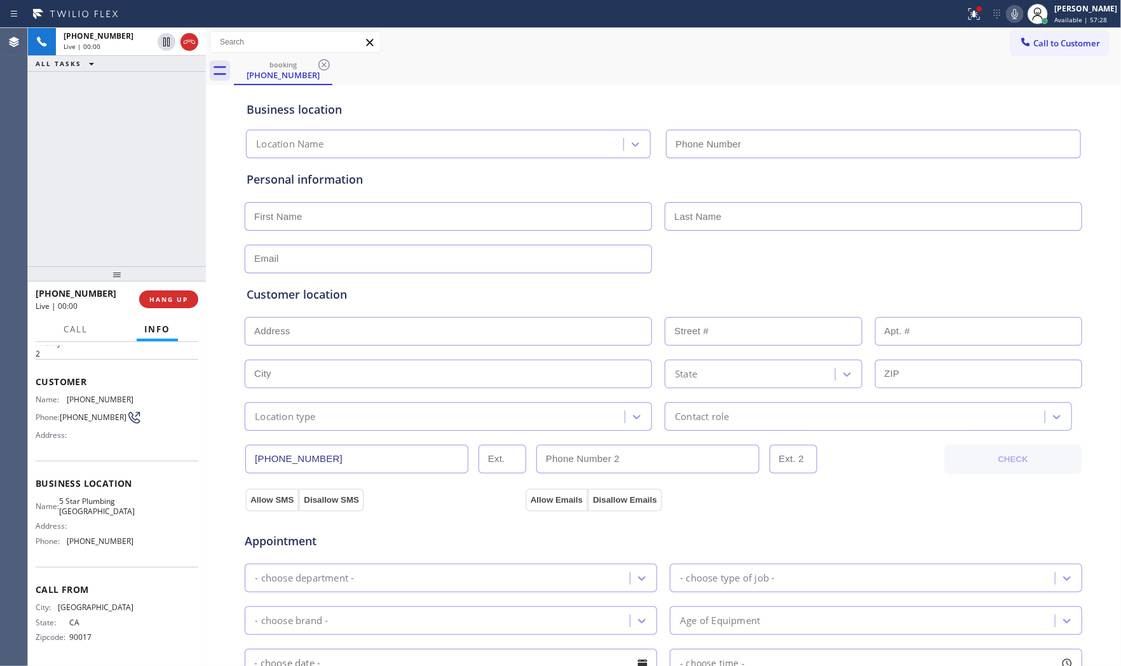
type input "[PHONE_NUMBER]"
click at [172, 302] on span "HANG UP" at bounding box center [168, 299] width 39 height 9
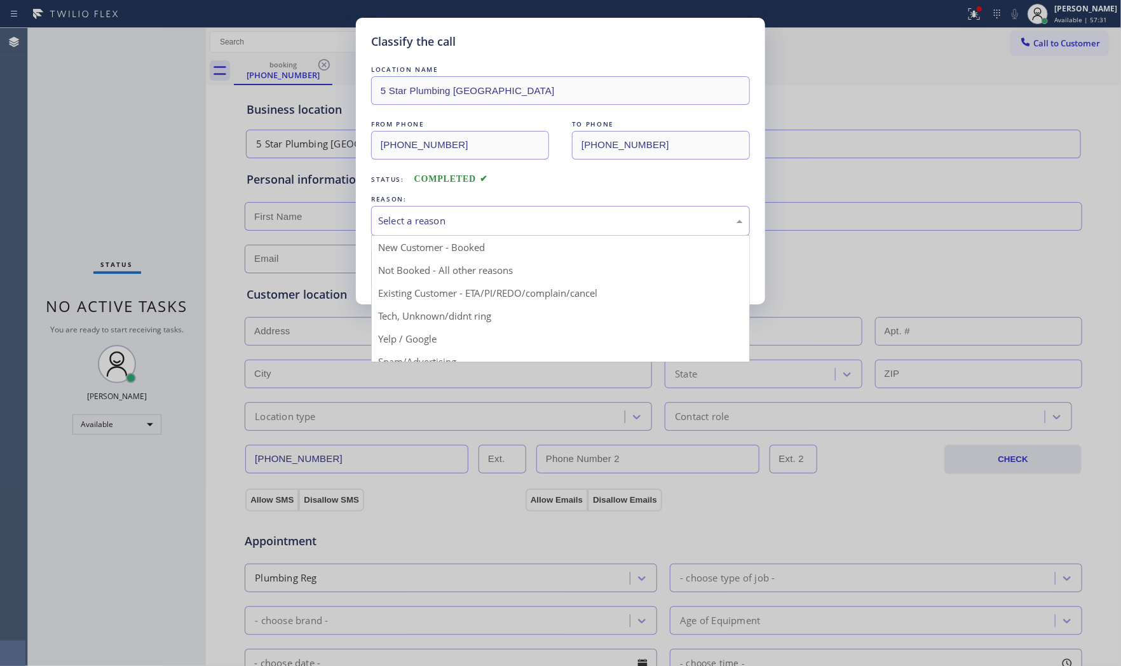
drag, startPoint x: 407, startPoint y: 233, endPoint x: 415, endPoint y: 233, distance: 7.6
click at [408, 233] on div "Select a reason" at bounding box center [560, 221] width 379 height 30
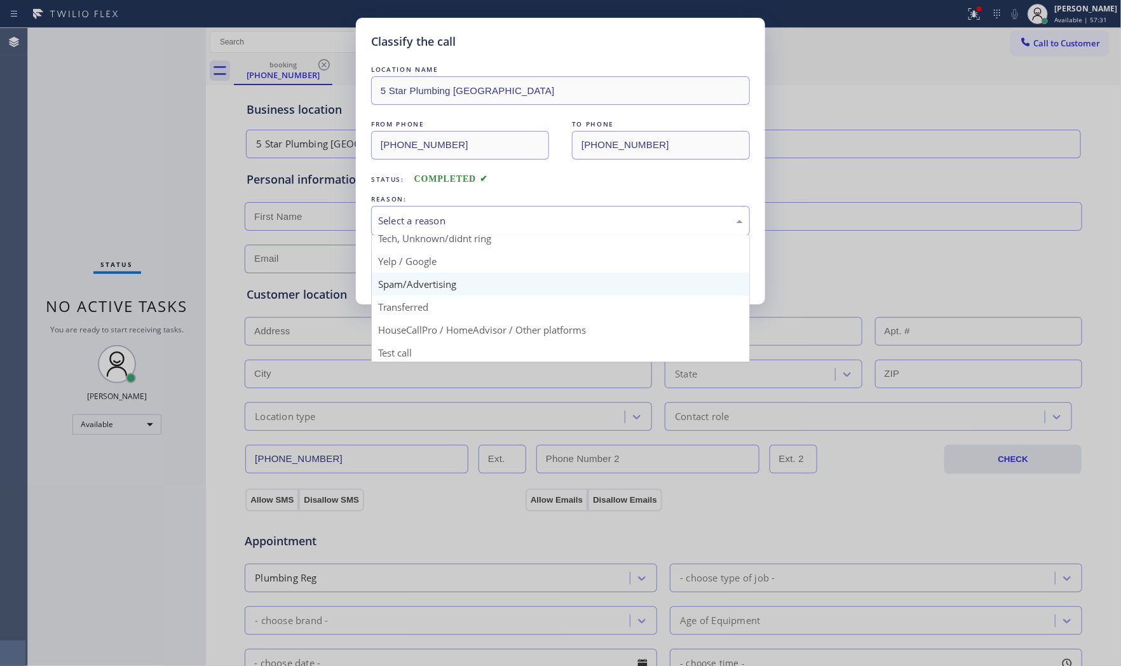
scroll to position [79, 0]
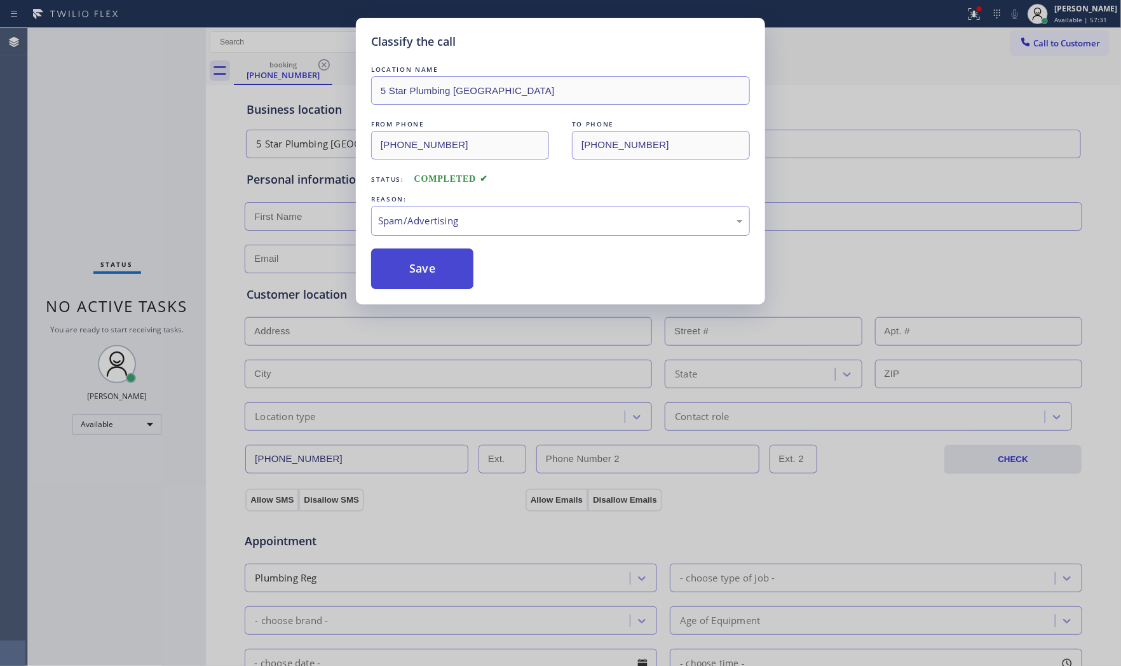
click at [435, 276] on button "Save" at bounding box center [422, 268] width 102 height 41
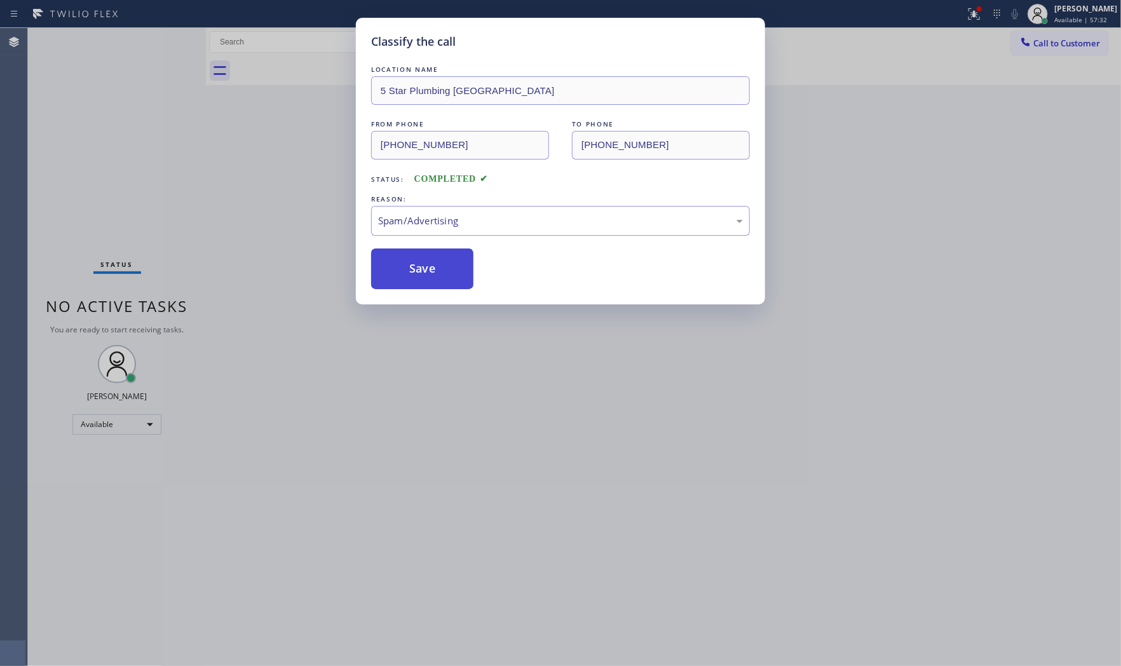
click at [435, 276] on button "Save" at bounding box center [422, 268] width 102 height 41
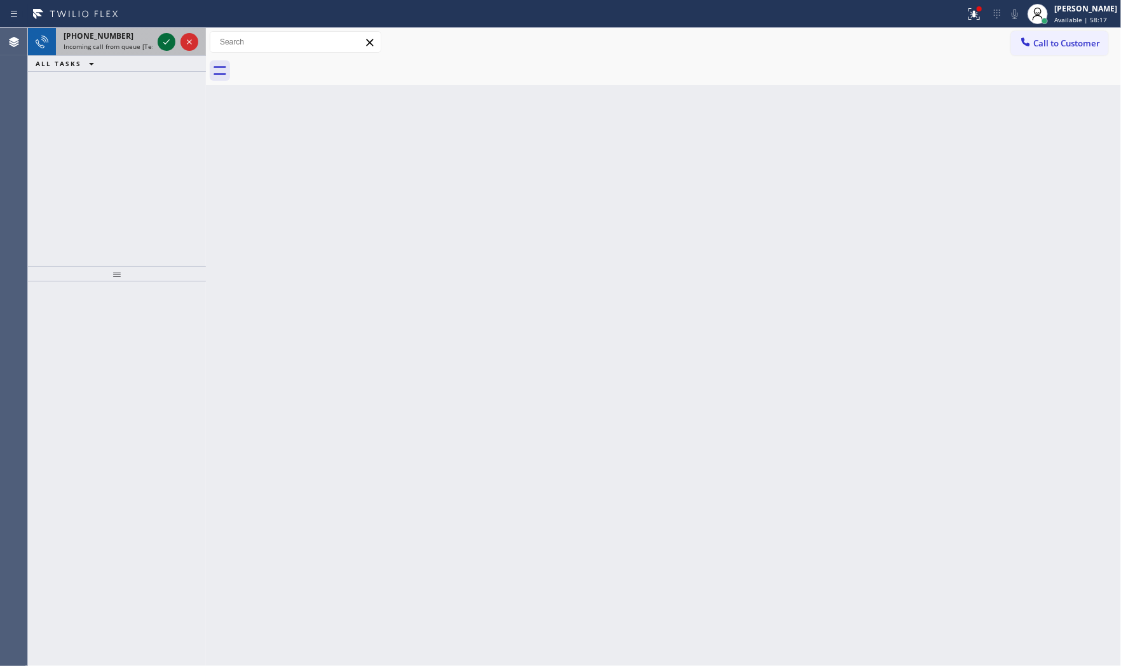
click at [162, 33] on div at bounding box center [178, 42] width 46 height 28
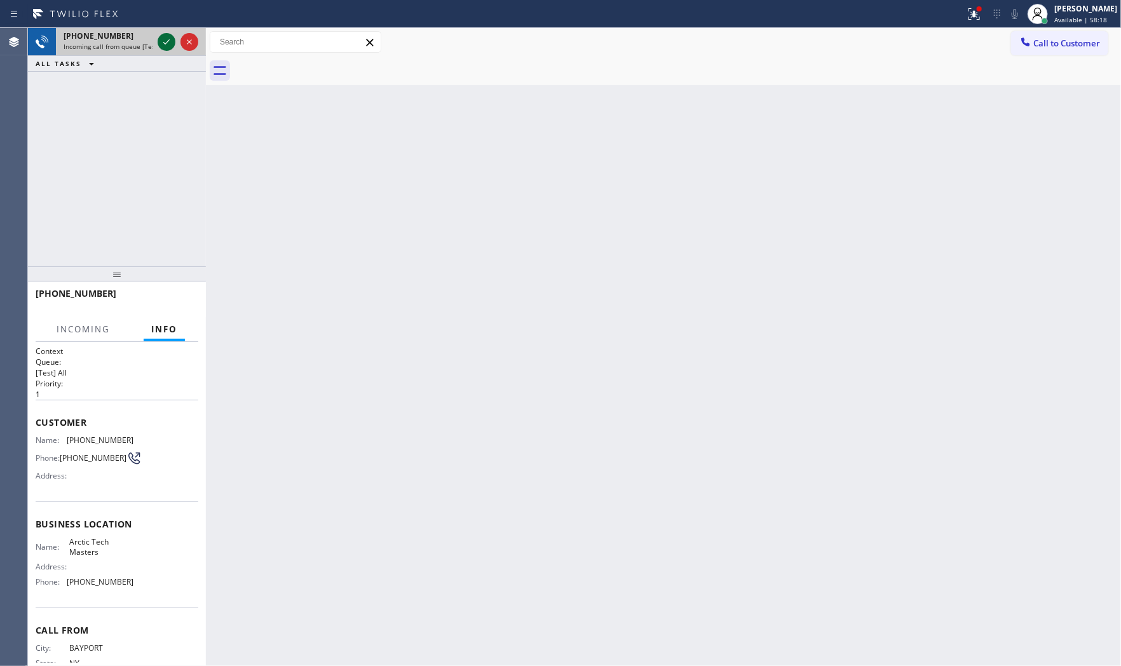
click at [165, 43] on icon at bounding box center [166, 41] width 15 height 15
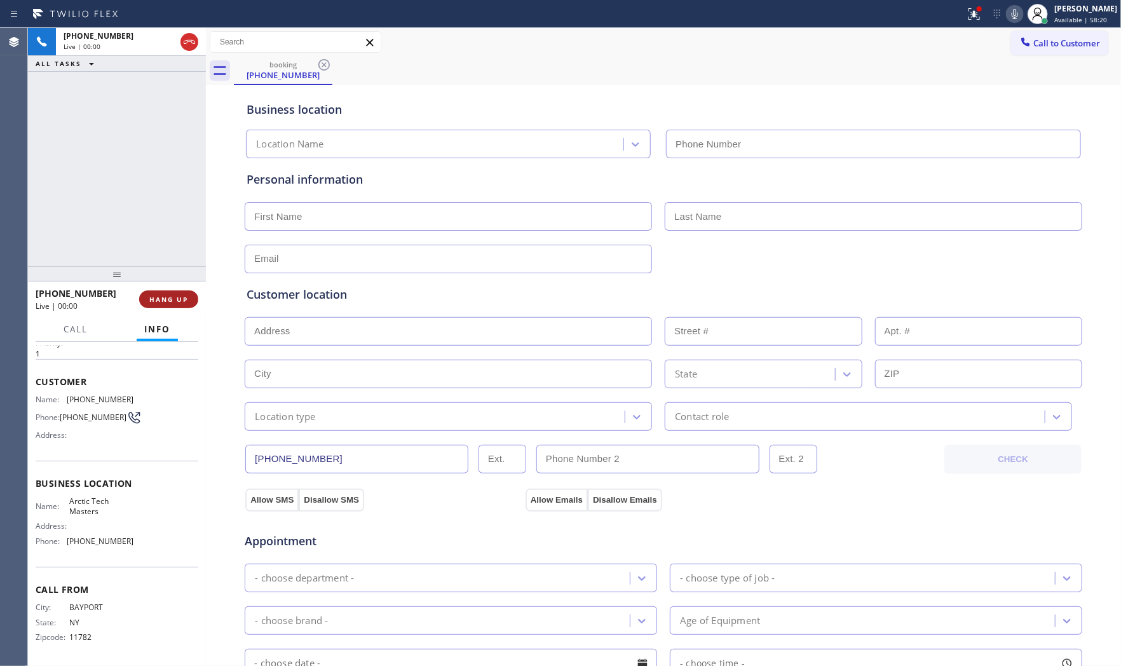
type input "[PHONE_NUMBER]"
click at [186, 293] on button "HANG UP" at bounding box center [168, 299] width 59 height 18
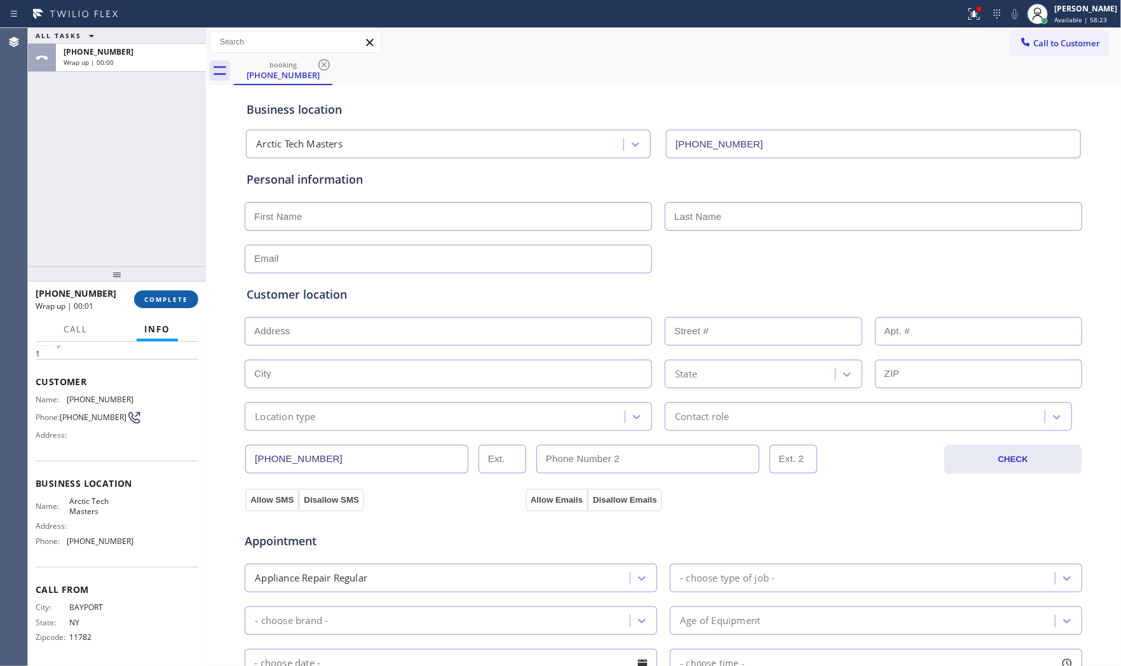
click at [145, 291] on button "COMPLETE" at bounding box center [166, 299] width 64 height 18
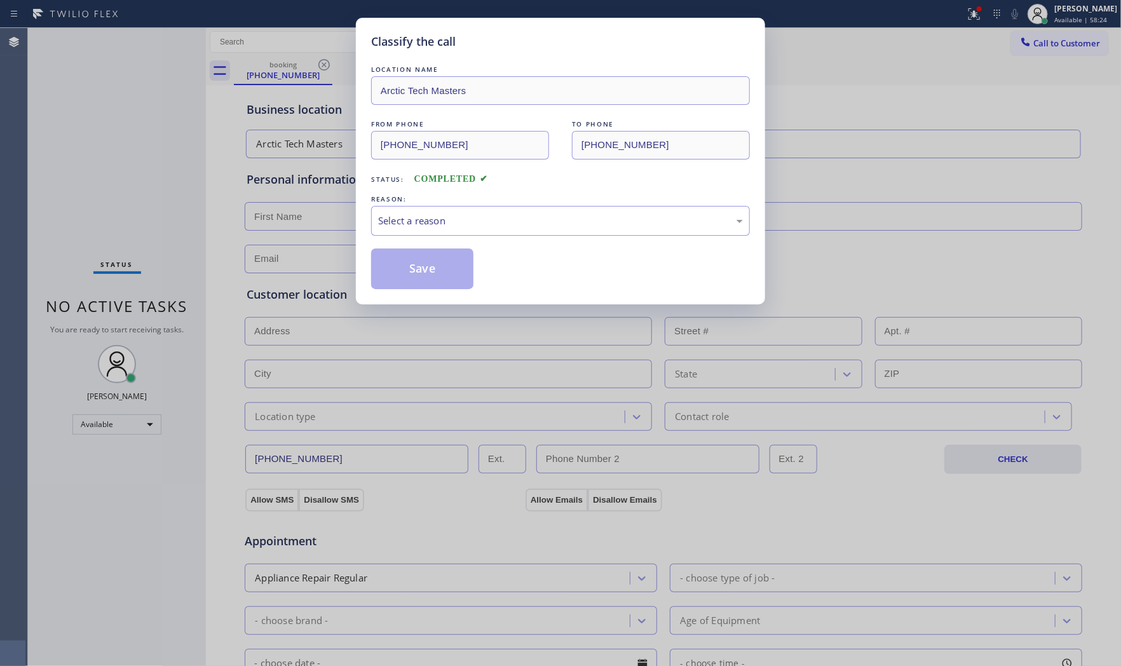
drag, startPoint x: 421, startPoint y: 245, endPoint x: 424, endPoint y: 226, distance: 19.4
click at [423, 240] on div "LOCATION NAME Arctic Tech Masters FROM PHONE [PHONE_NUMBER] TO PHONE [PHONE_NUM…" at bounding box center [560, 176] width 379 height 226
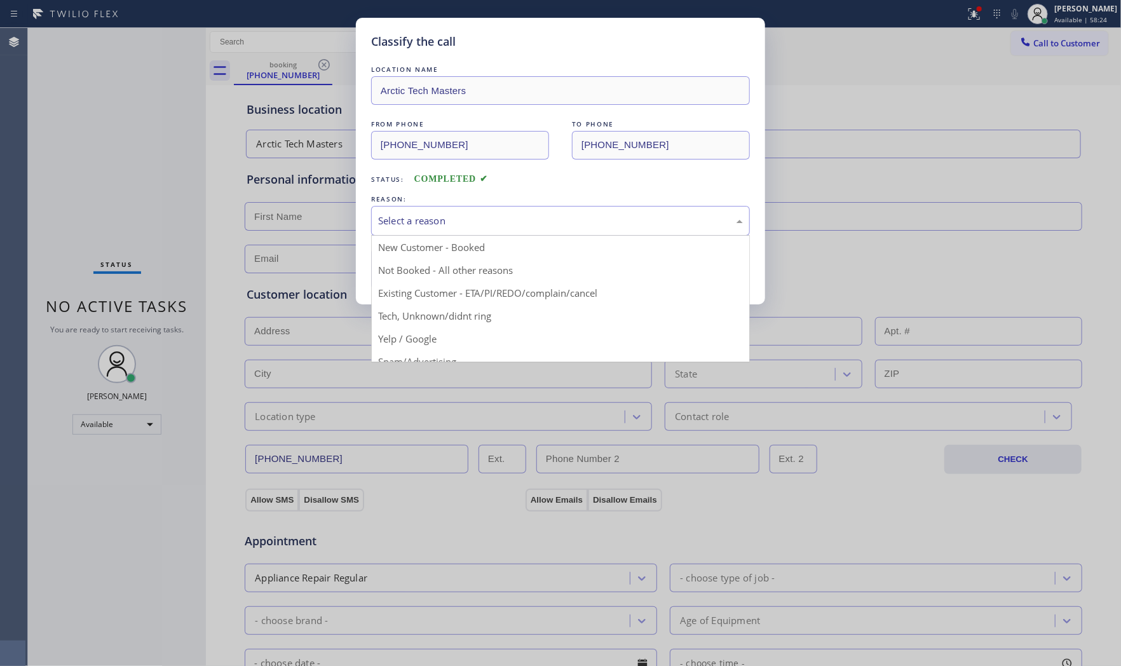
click at [424, 226] on div "Select a reason" at bounding box center [560, 220] width 365 height 15
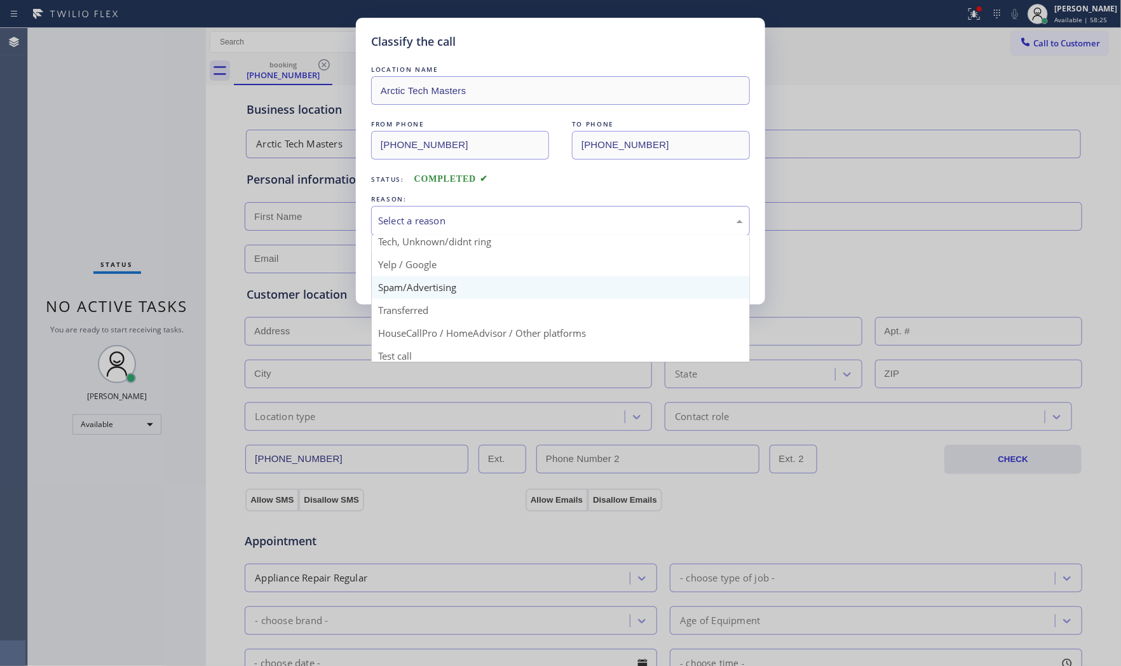
scroll to position [79, 0]
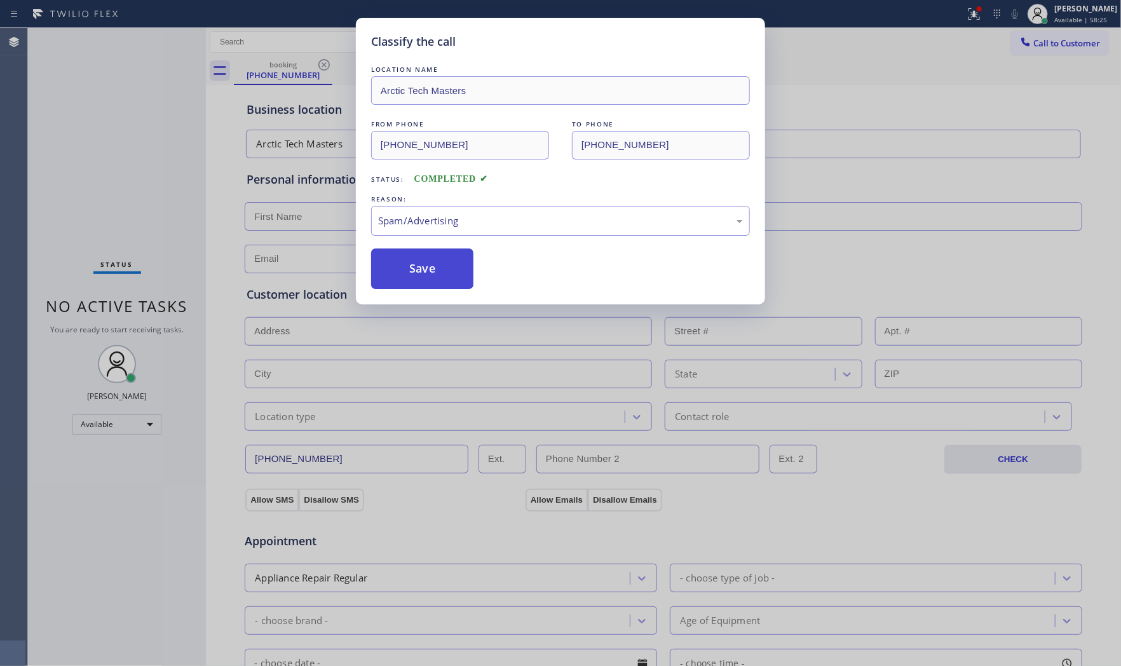
click at [424, 268] on button "Save" at bounding box center [422, 268] width 102 height 41
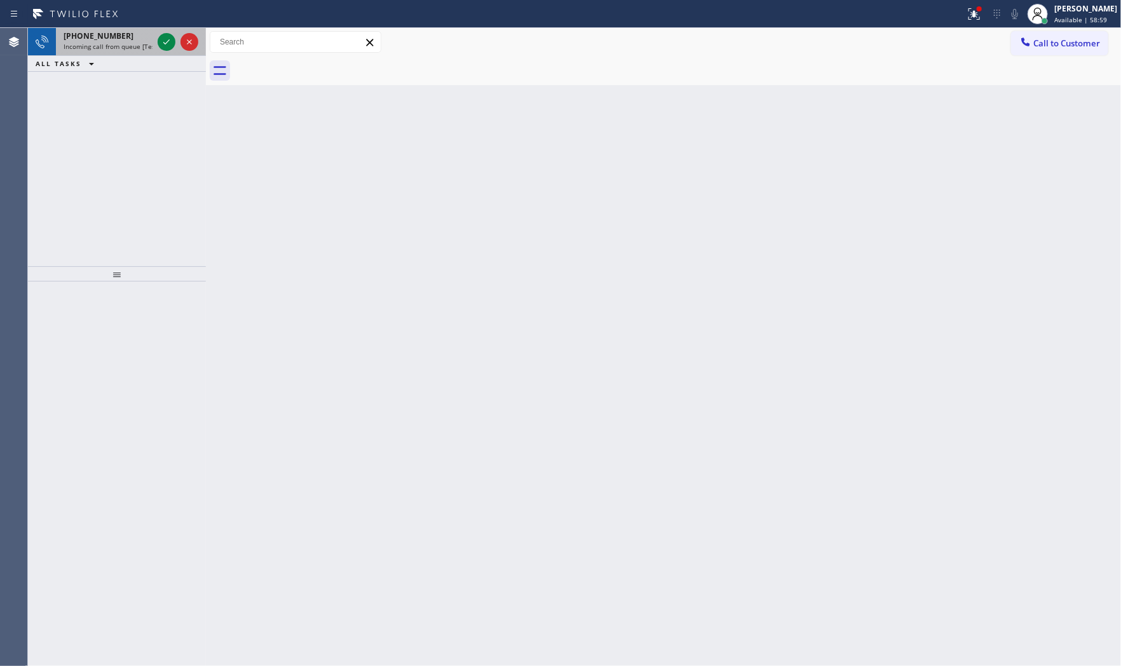
click at [135, 34] on div "[PHONE_NUMBER]" at bounding box center [108, 35] width 89 height 11
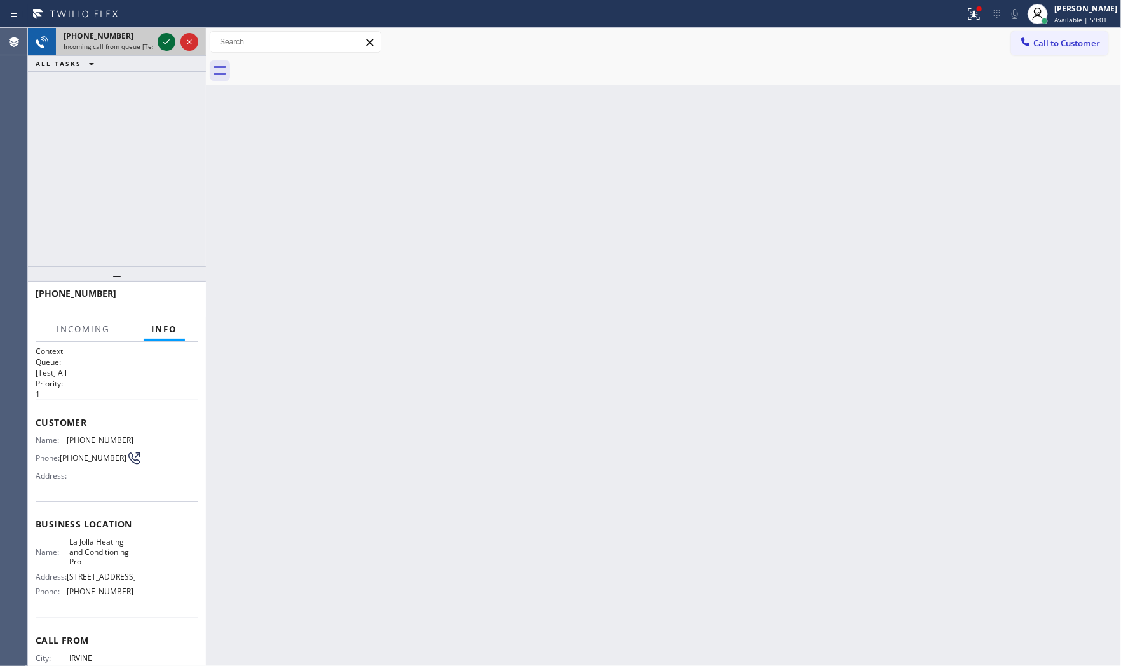
click at [166, 39] on icon at bounding box center [166, 41] width 15 height 15
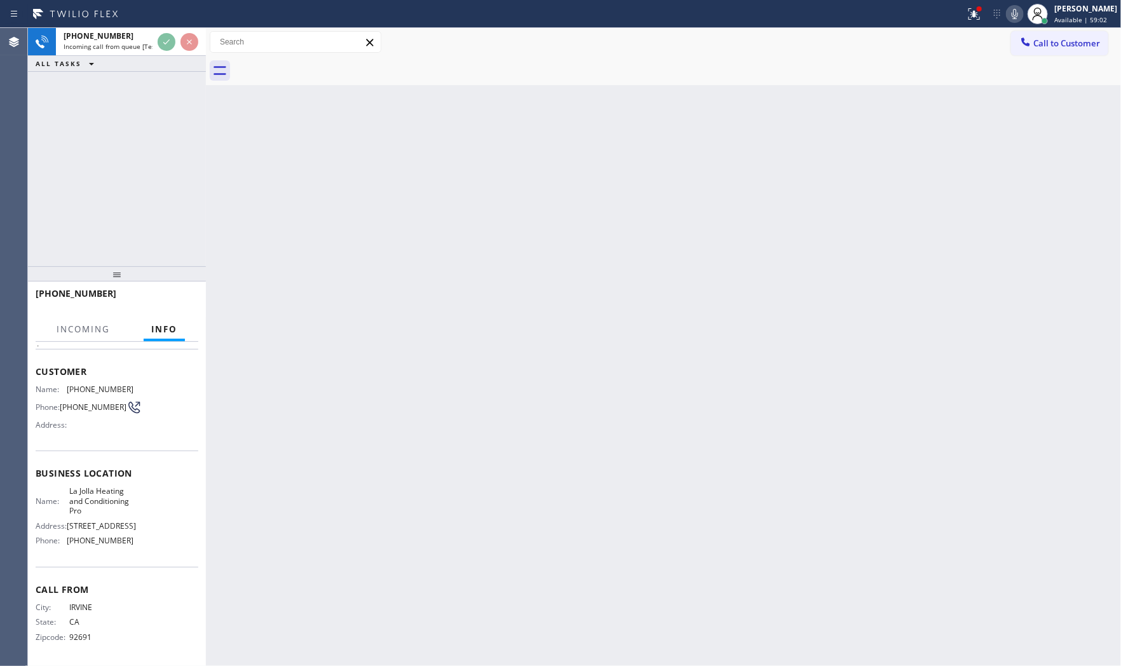
scroll to position [53, 0]
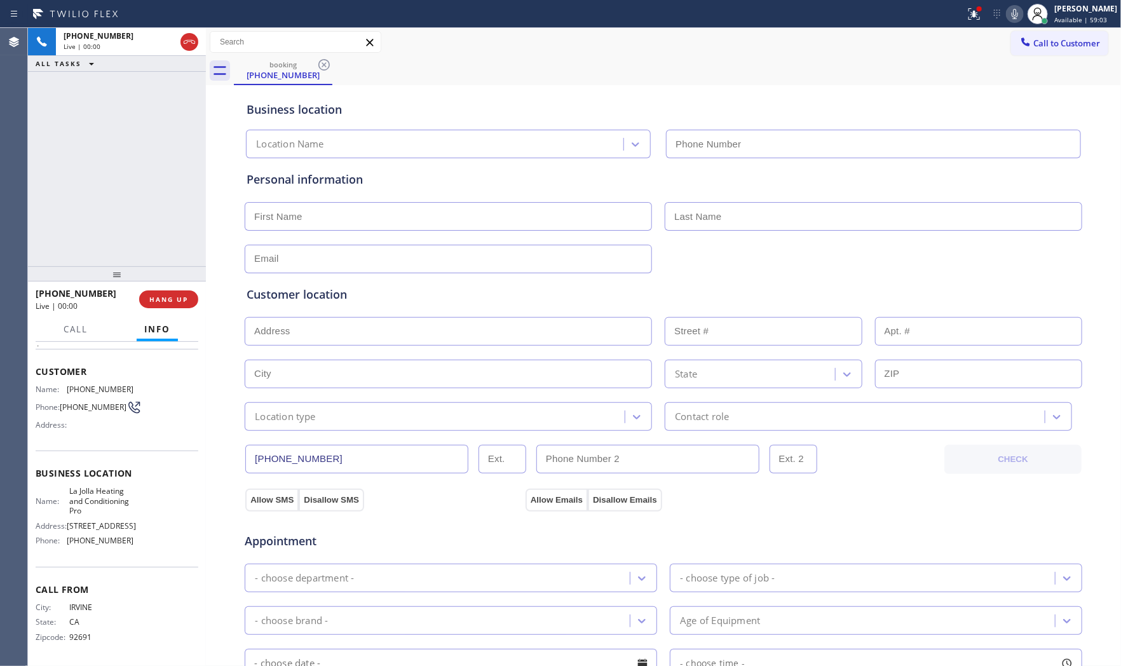
type input "[PHONE_NUMBER]"
click at [186, 292] on button "HANG UP" at bounding box center [168, 299] width 59 height 18
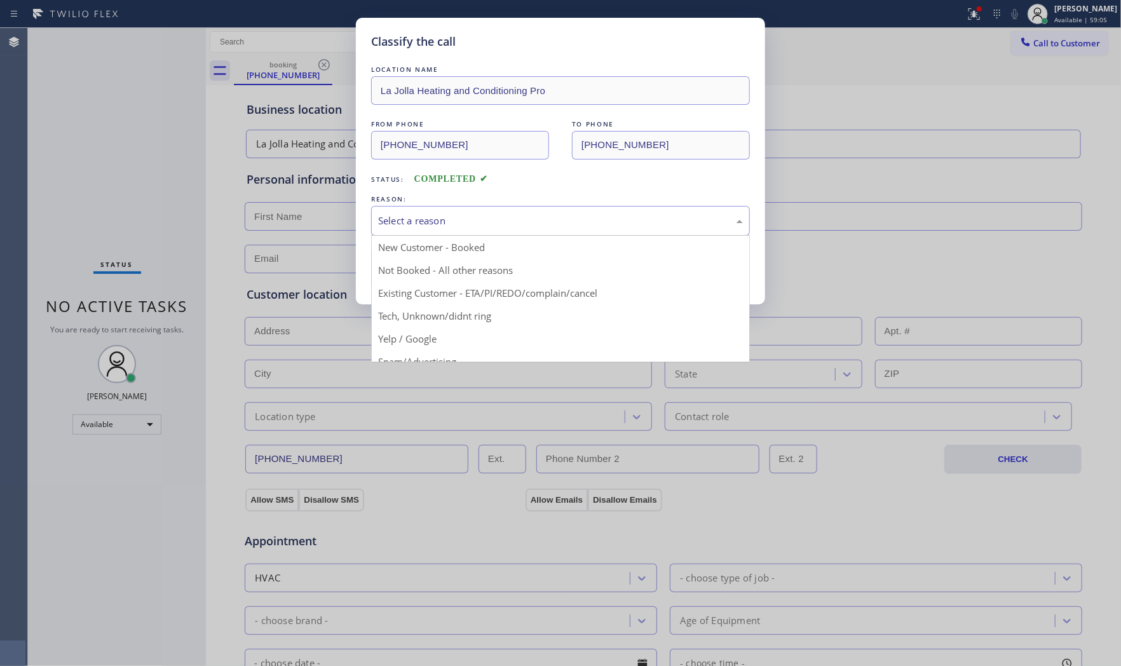
drag, startPoint x: 416, startPoint y: 208, endPoint x: 416, endPoint y: 227, distance: 19.1
click at [416, 212] on div "Select a reason" at bounding box center [560, 221] width 379 height 30
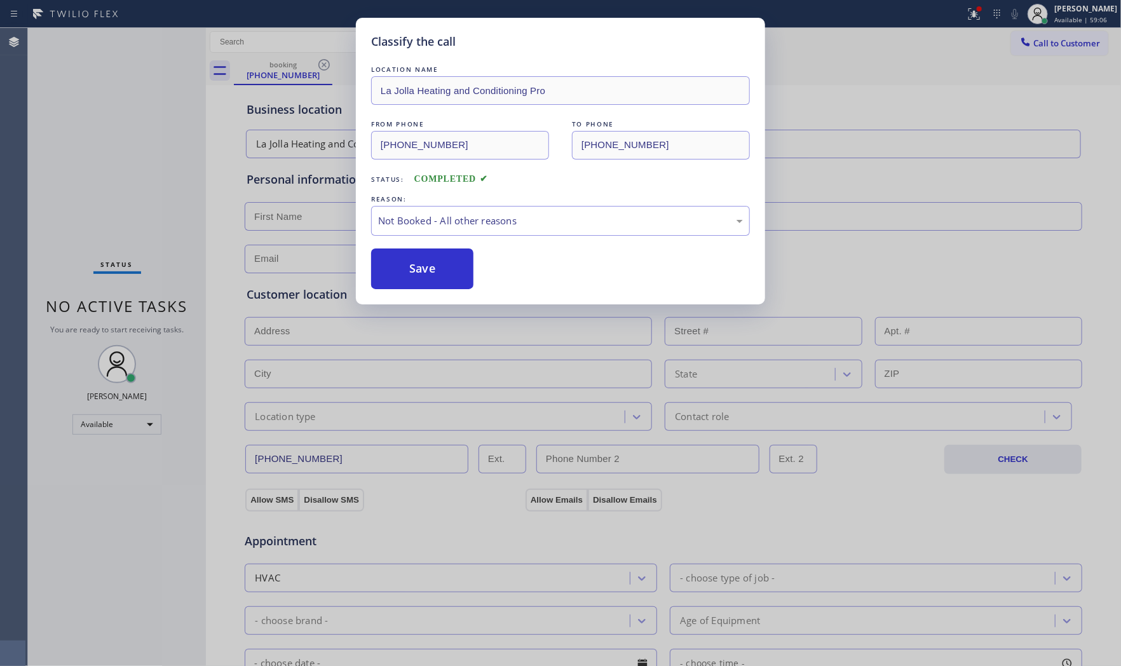
click at [412, 264] on button "Save" at bounding box center [422, 268] width 102 height 41
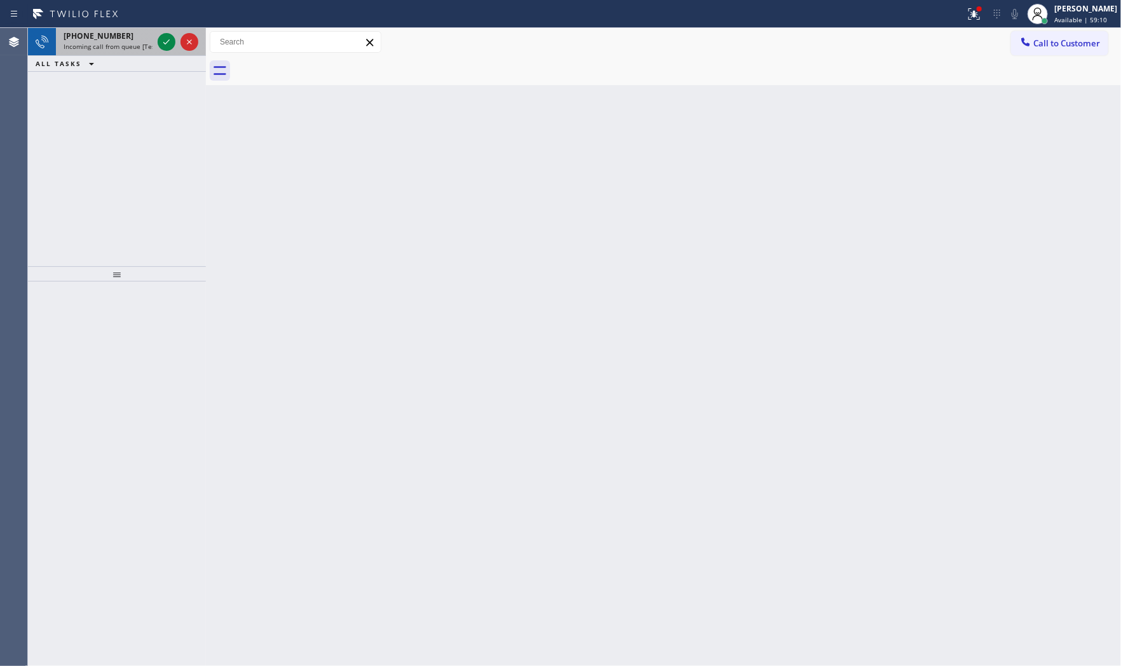
click at [144, 41] on div "[PHONE_NUMBER]" at bounding box center [108, 35] width 89 height 11
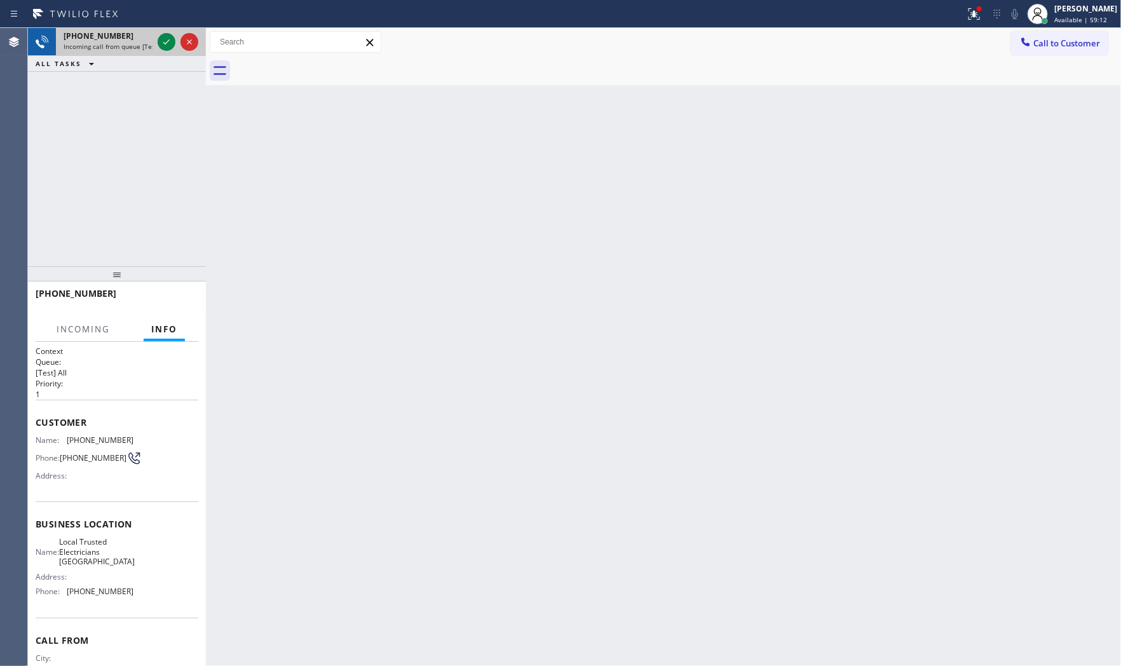
click at [152, 41] on div "[PHONE_NUMBER]" at bounding box center [108, 35] width 89 height 11
click at [163, 42] on icon at bounding box center [166, 41] width 6 height 5
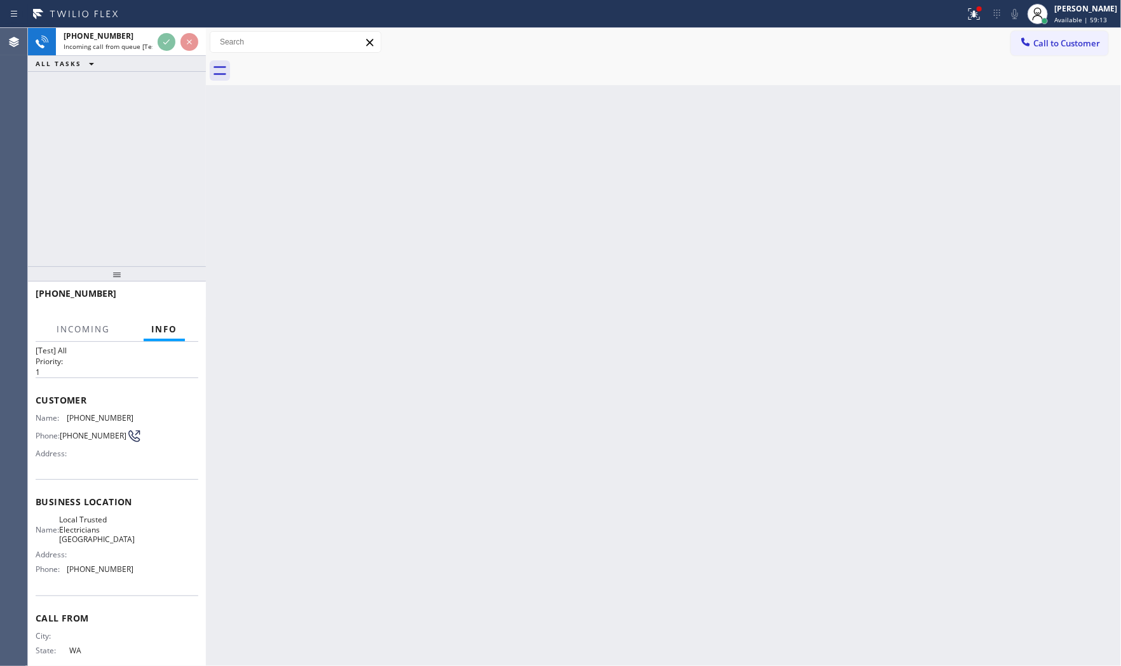
scroll to position [53, 0]
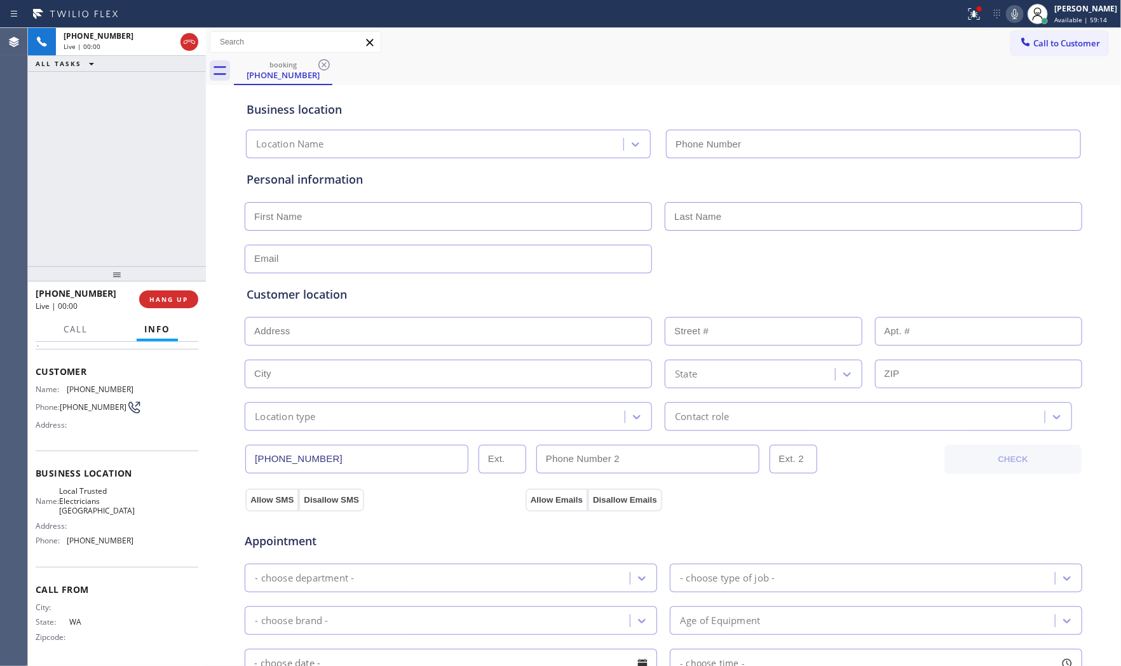
type input "[PHONE_NUMBER]"
click at [180, 300] on span "HANG UP" at bounding box center [168, 299] width 39 height 9
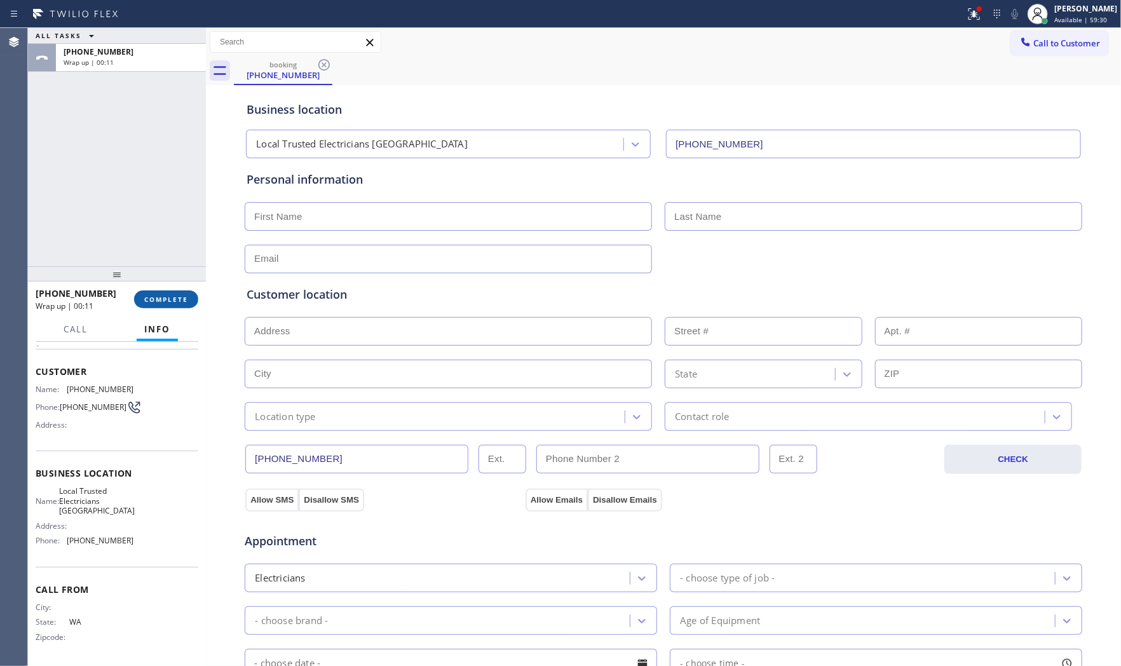
click at [180, 300] on span "COMPLETE" at bounding box center [166, 299] width 44 height 9
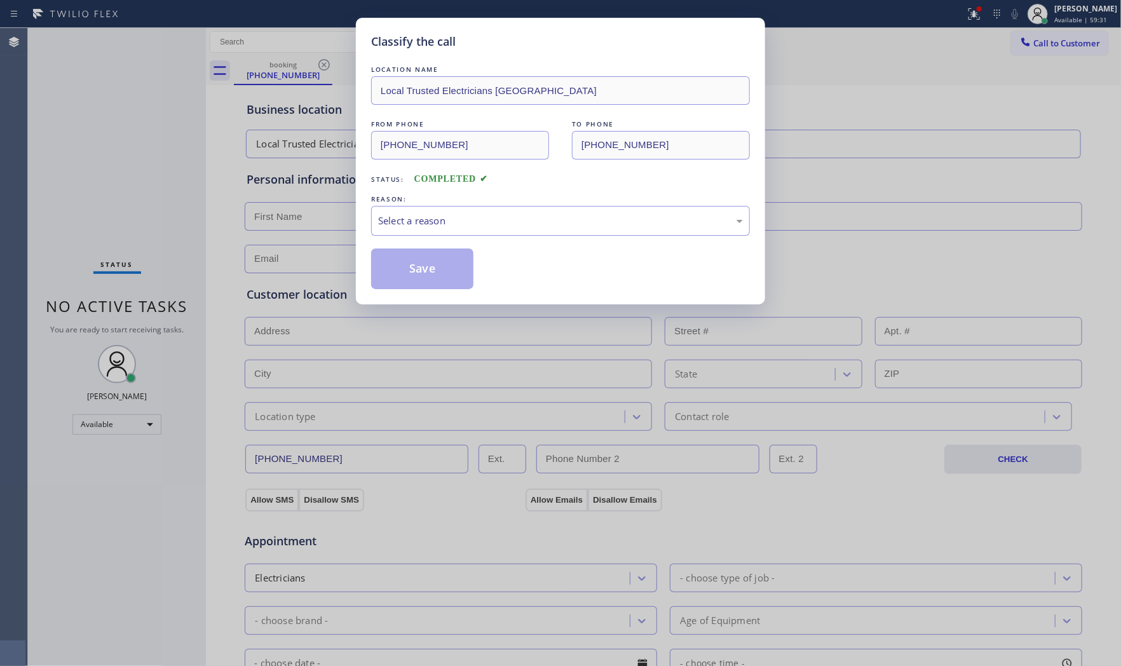
click at [452, 236] on div "LOCATION NAME Local Trusted Electricians [GEOGRAPHIC_DATA] FROM PHONE [PHONE_NU…" at bounding box center [560, 176] width 379 height 226
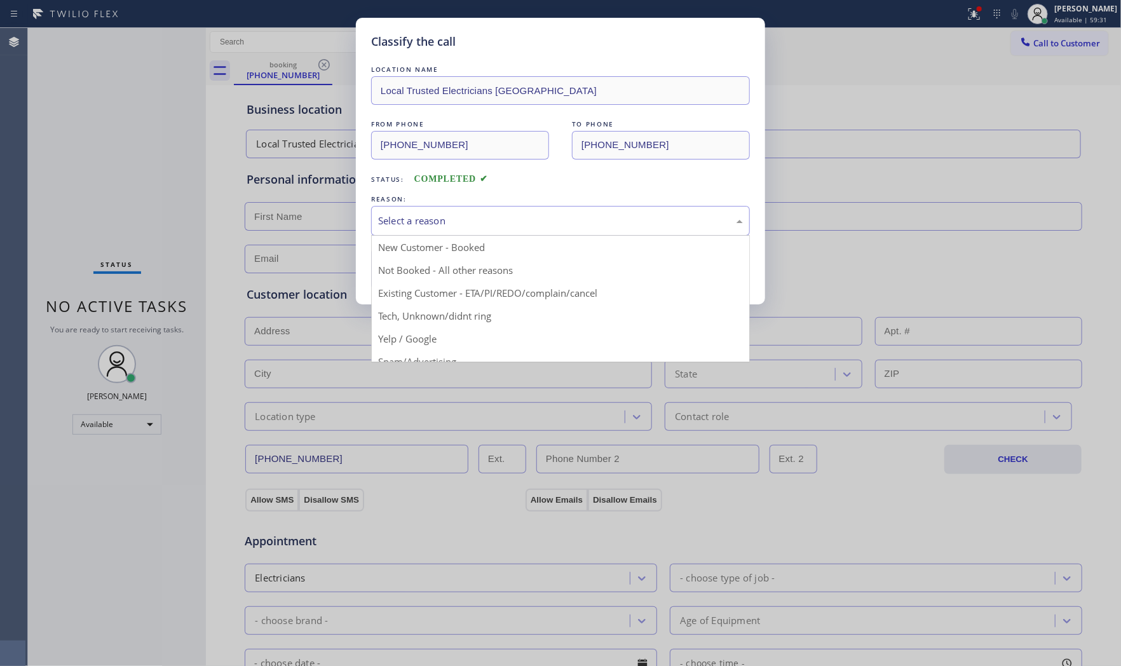
click at [455, 223] on div "Select a reason" at bounding box center [560, 220] width 365 height 15
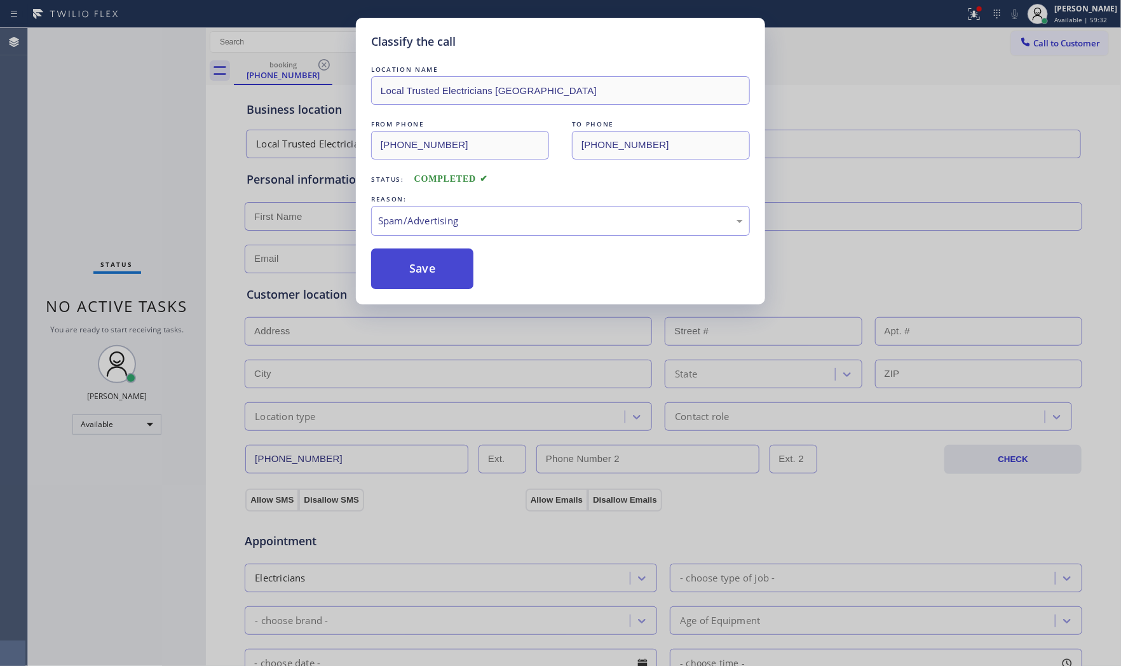
click at [434, 269] on button "Save" at bounding box center [422, 268] width 102 height 41
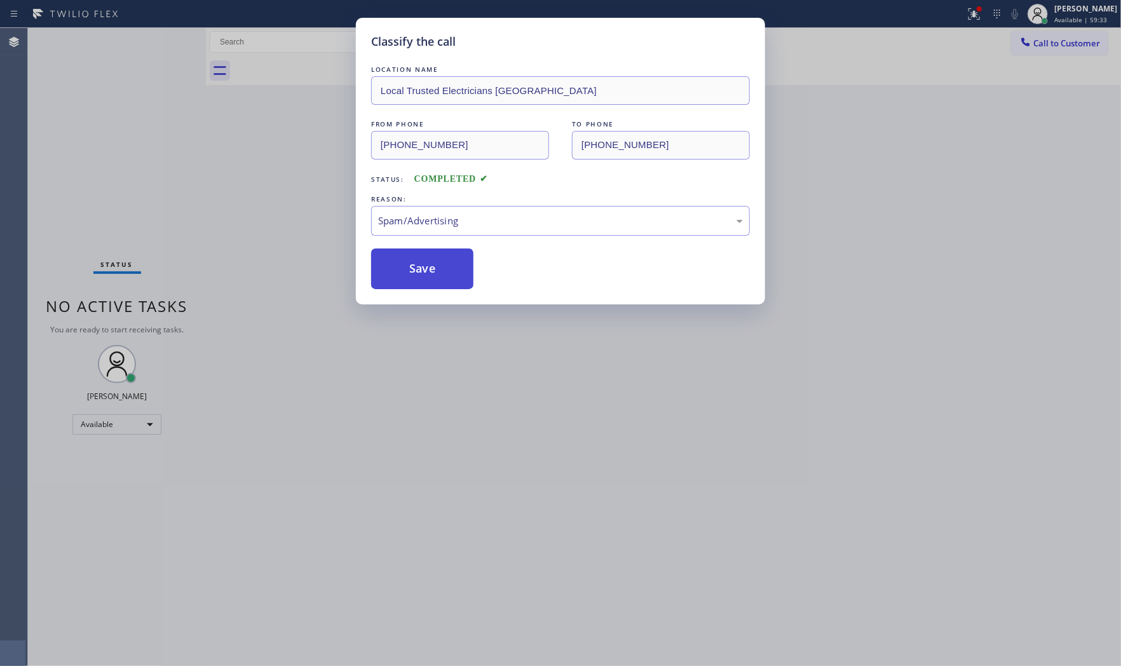
click at [434, 269] on button "Save" at bounding box center [422, 268] width 102 height 41
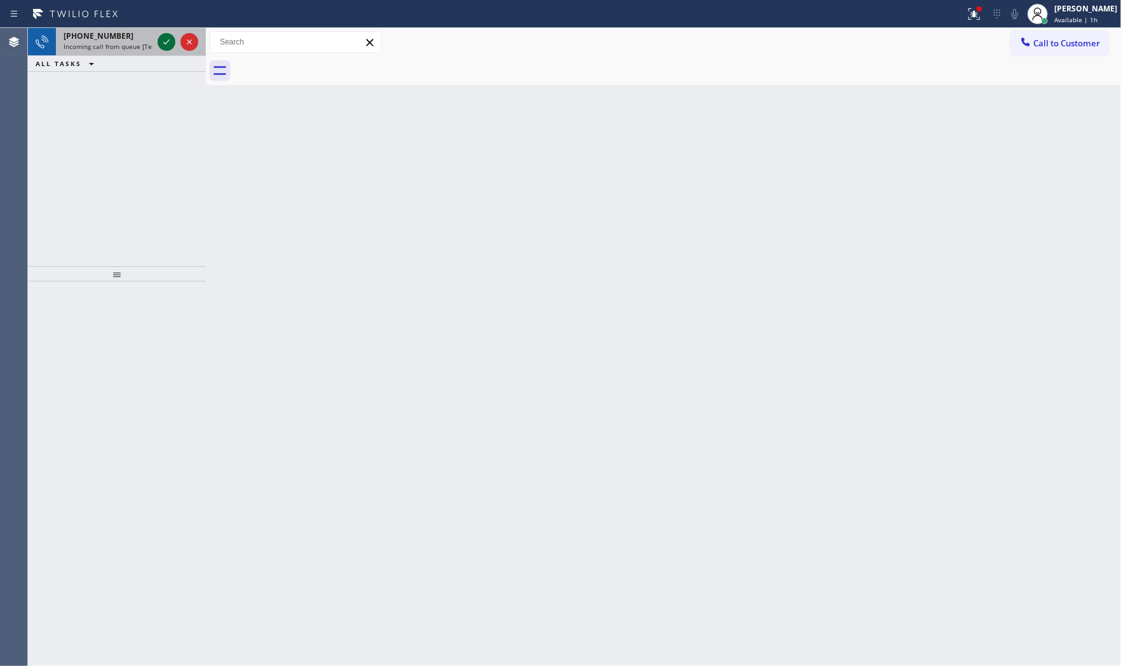
click at [163, 41] on icon at bounding box center [166, 41] width 15 height 15
click at [170, 34] on icon at bounding box center [166, 41] width 15 height 15
click at [172, 48] on icon at bounding box center [166, 41] width 15 height 15
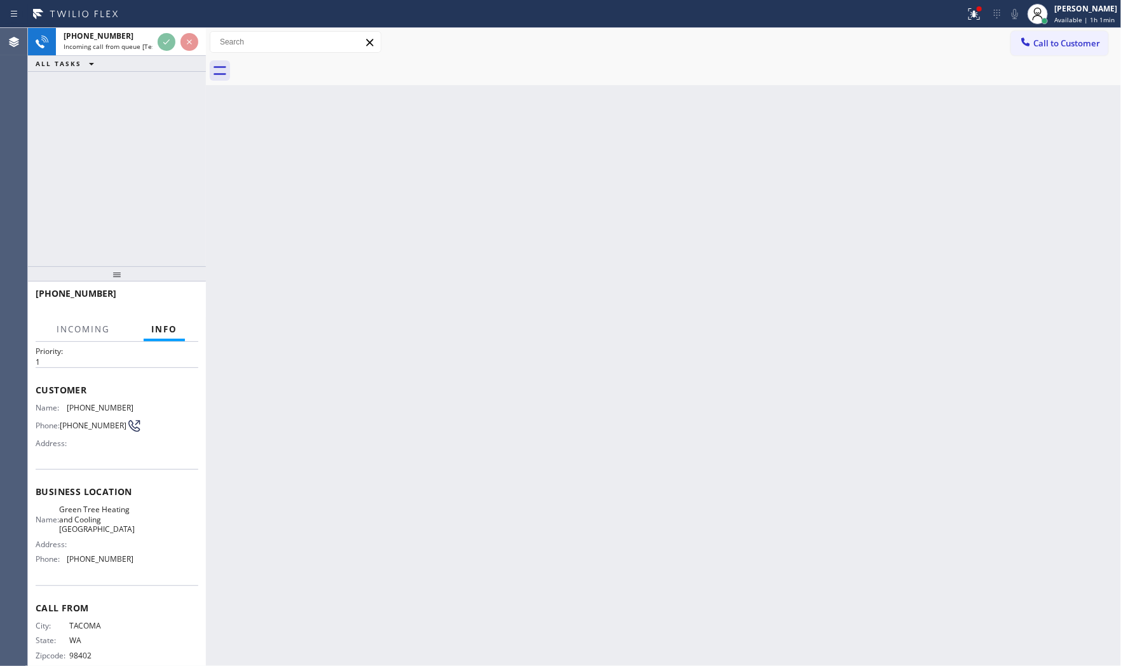
scroll to position [64, 0]
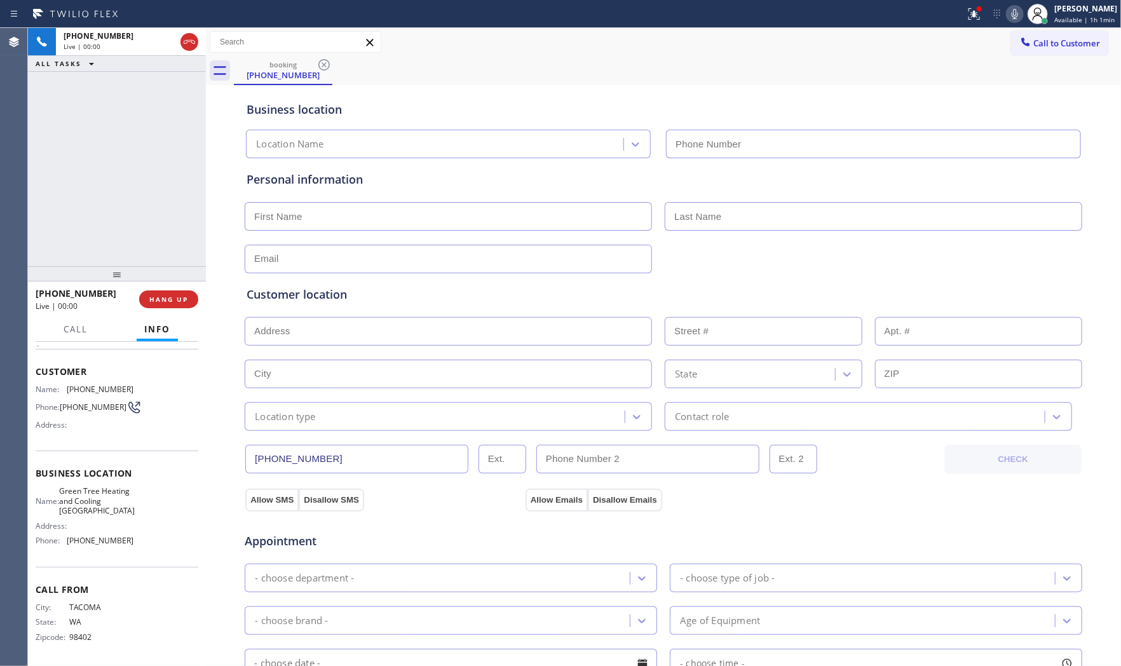
type input "[PHONE_NUMBER]"
click at [159, 296] on span "HANG UP" at bounding box center [168, 299] width 39 height 9
click at [161, 296] on span "HANG UP" at bounding box center [168, 299] width 39 height 9
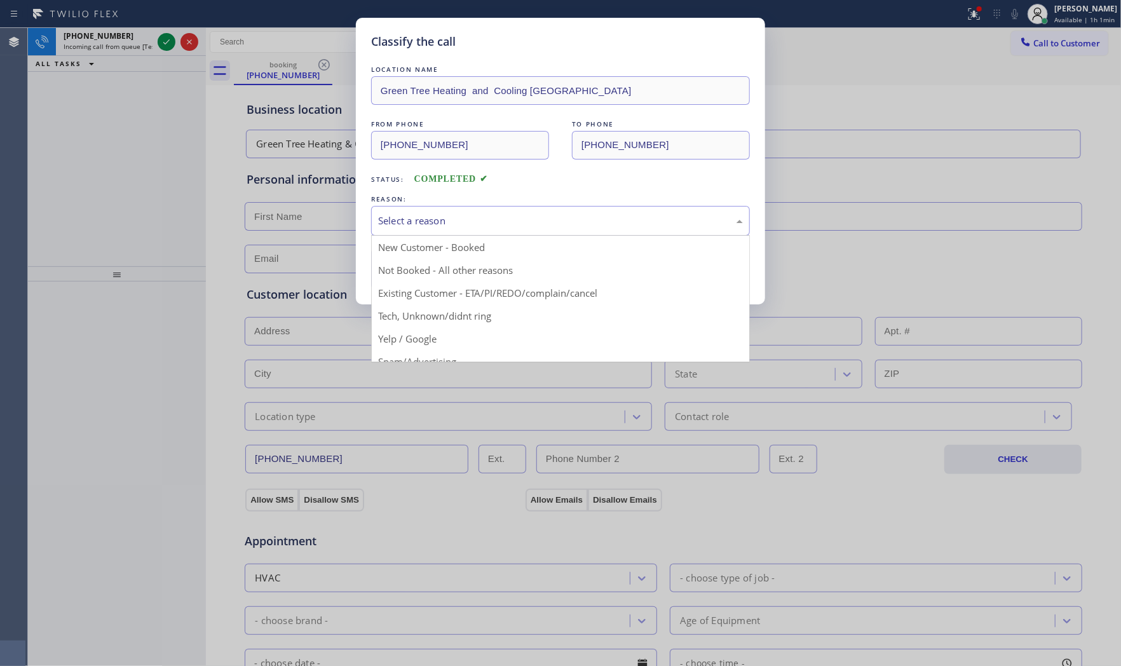
click at [389, 229] on div "Select a reason" at bounding box center [560, 221] width 379 height 30
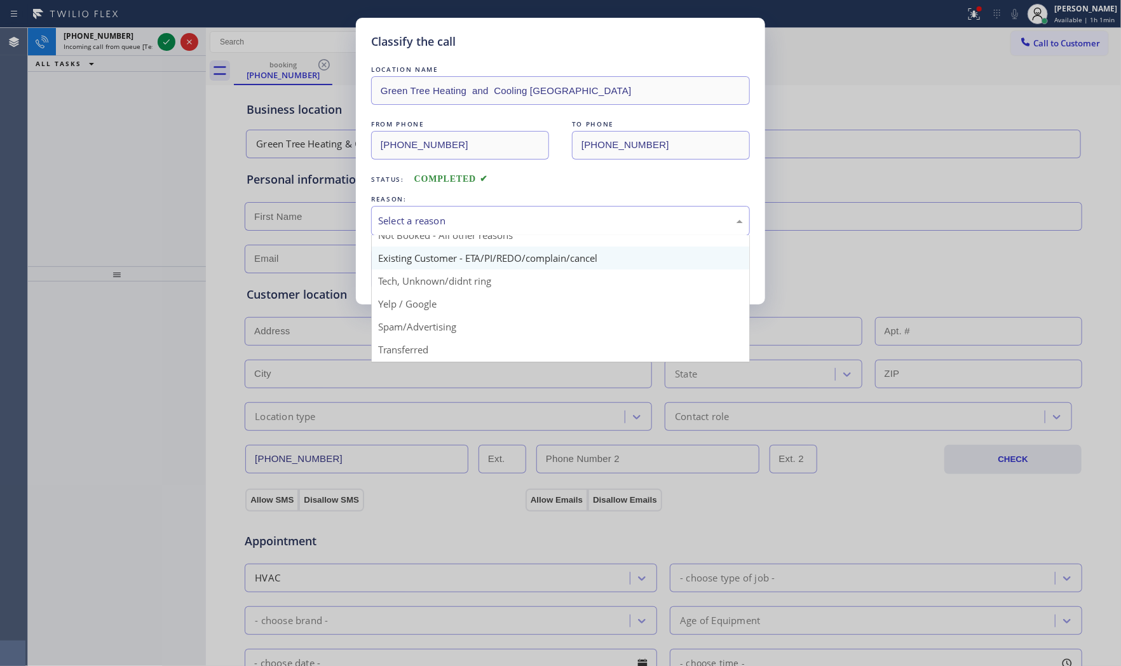
scroll to position [71, 0]
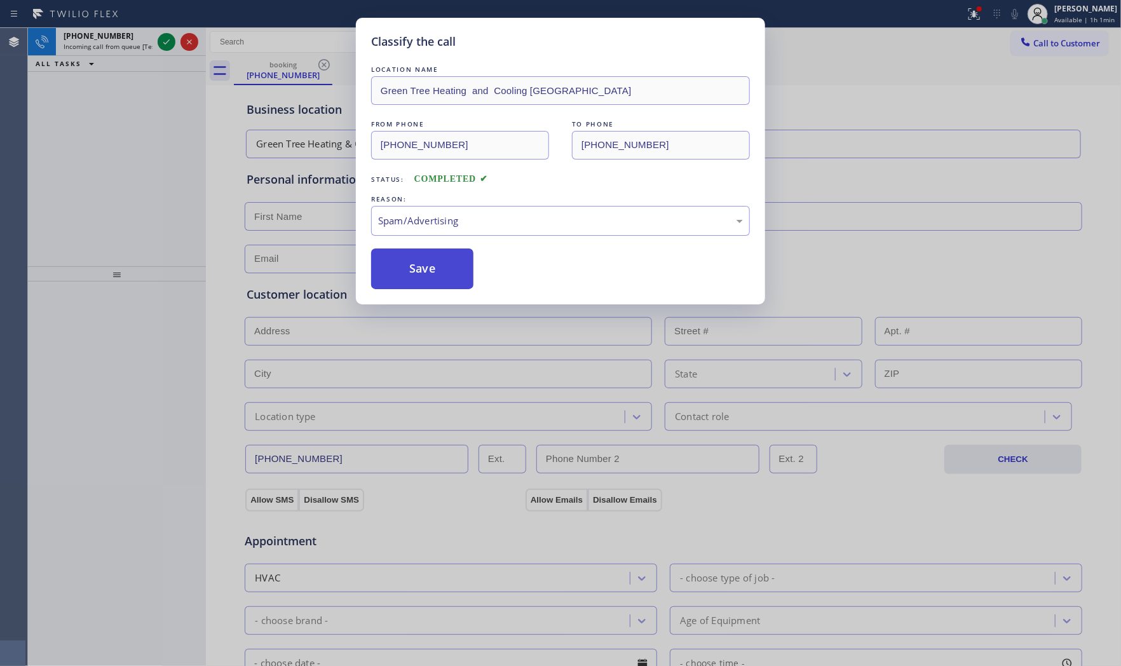
click at [411, 268] on button "Save" at bounding box center [422, 268] width 102 height 41
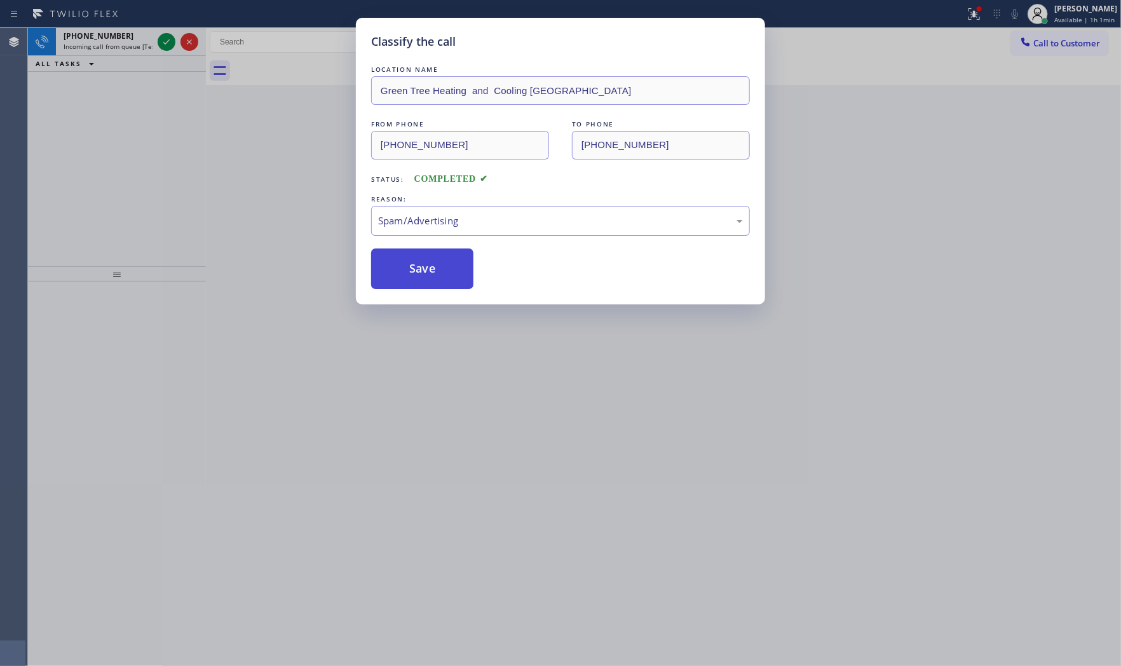
click at [410, 268] on button "Save" at bounding box center [422, 268] width 102 height 41
click at [410, 267] on button "Save" at bounding box center [422, 268] width 102 height 41
drag, startPoint x: 410, startPoint y: 267, endPoint x: 383, endPoint y: 232, distance: 44.4
click at [410, 264] on button "Save" at bounding box center [422, 268] width 102 height 41
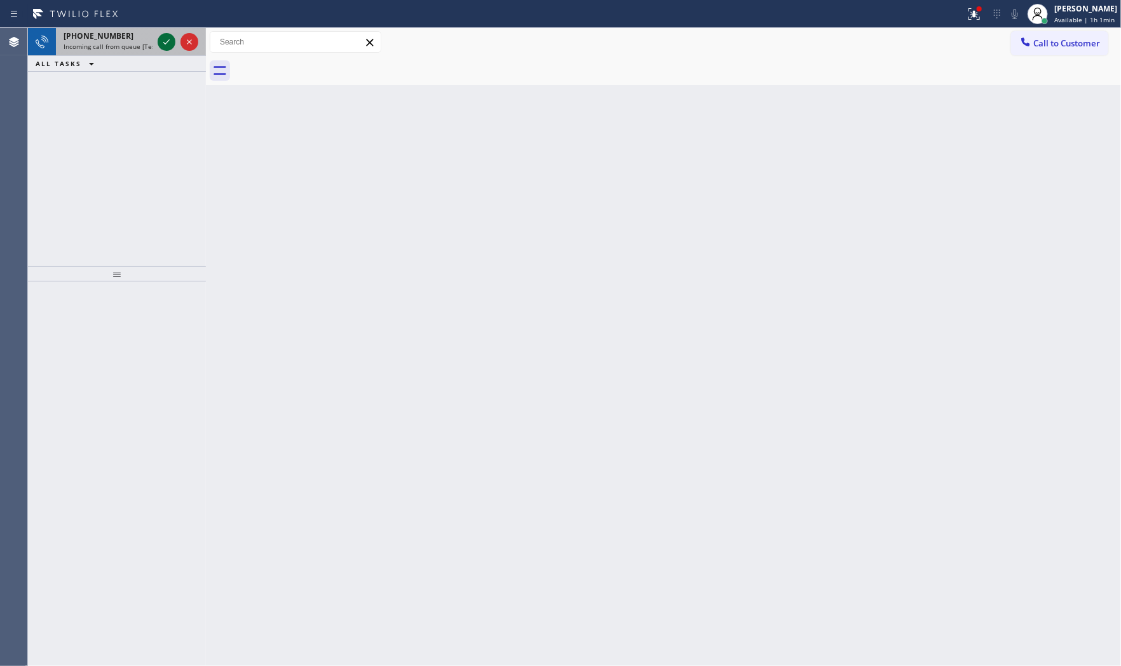
click at [163, 42] on icon at bounding box center [166, 41] width 6 height 5
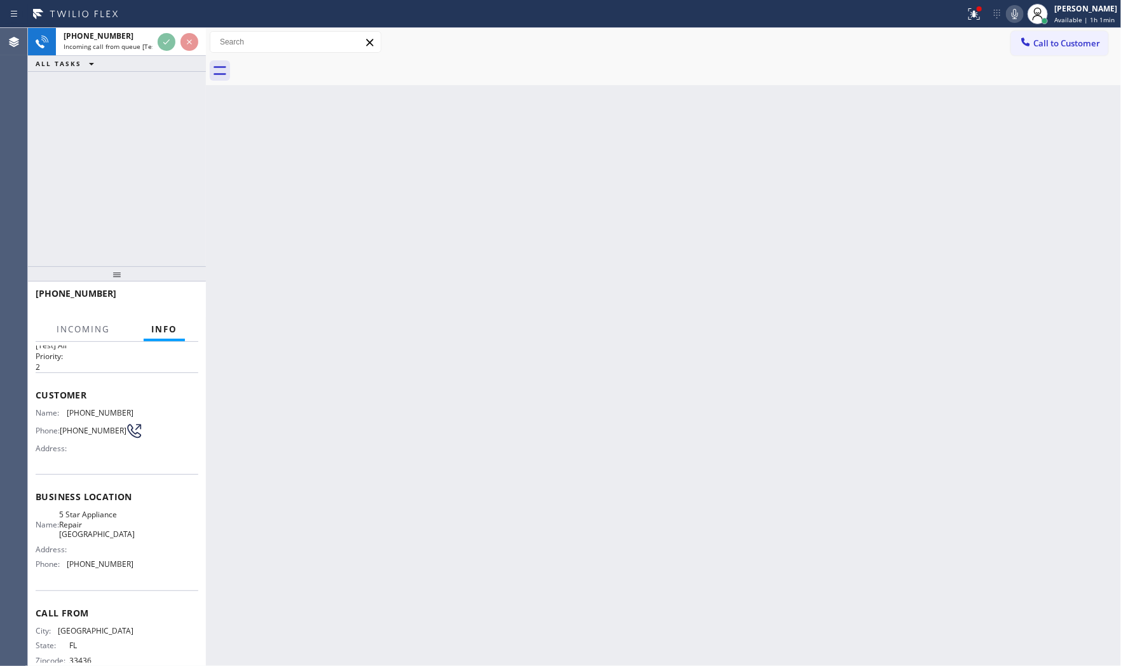
scroll to position [64, 0]
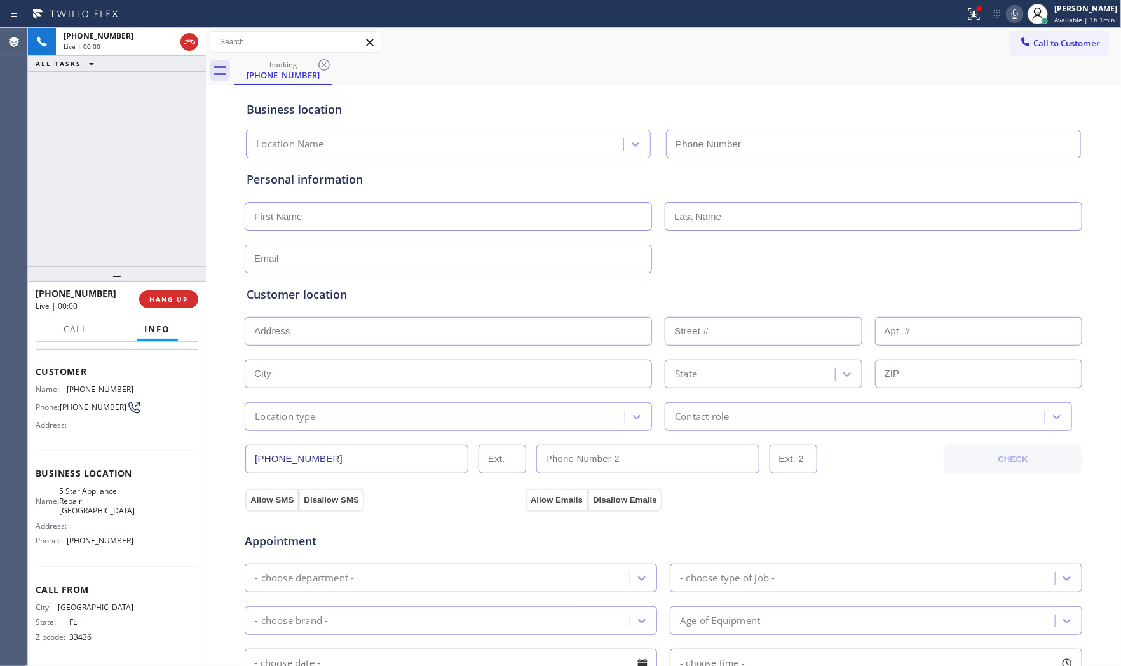
type input "[PHONE_NUMBER]"
click at [164, 301] on span "HANG UP" at bounding box center [168, 299] width 39 height 9
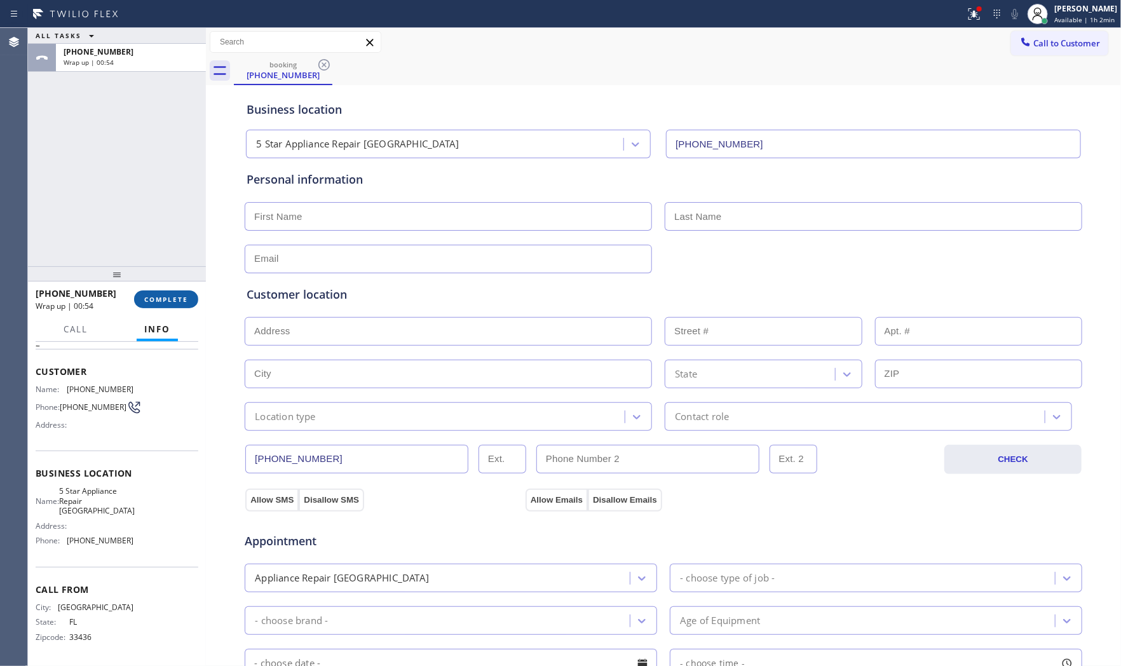
click at [165, 300] on span "COMPLETE" at bounding box center [166, 299] width 44 height 9
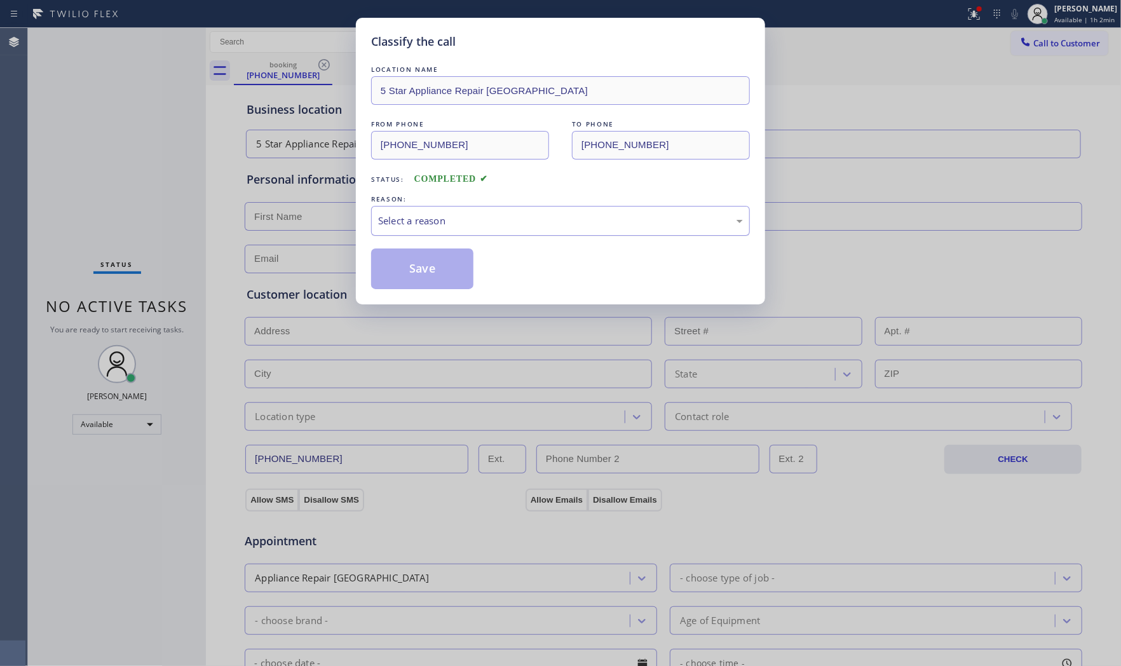
click at [454, 227] on div "Select a reason" at bounding box center [560, 220] width 365 height 15
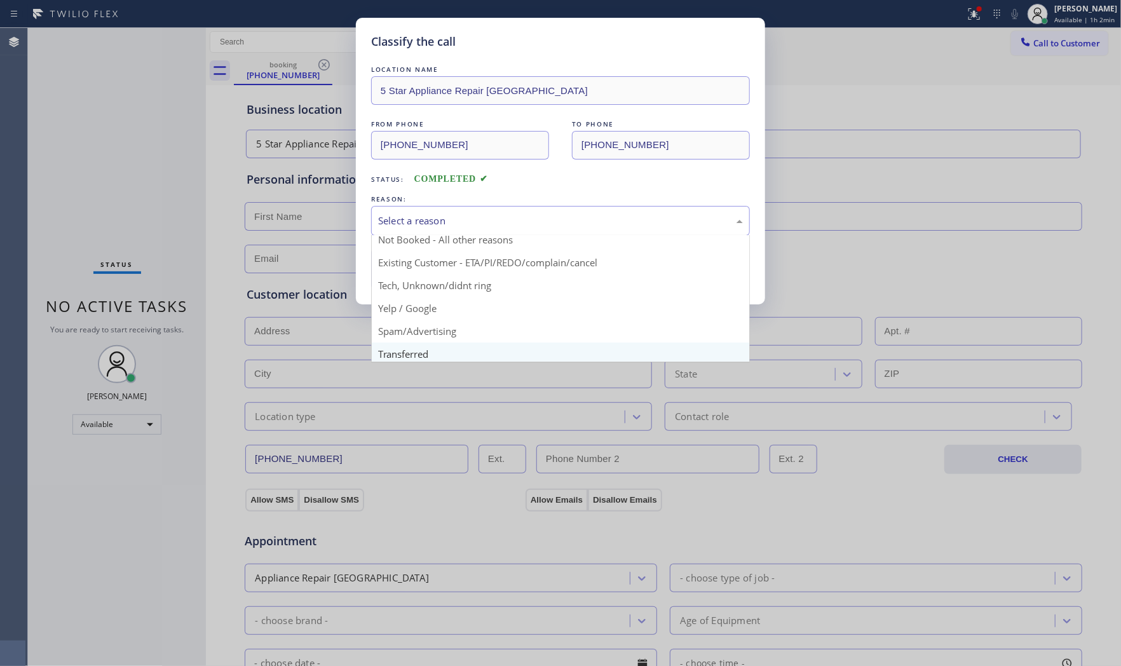
scroll to position [79, 0]
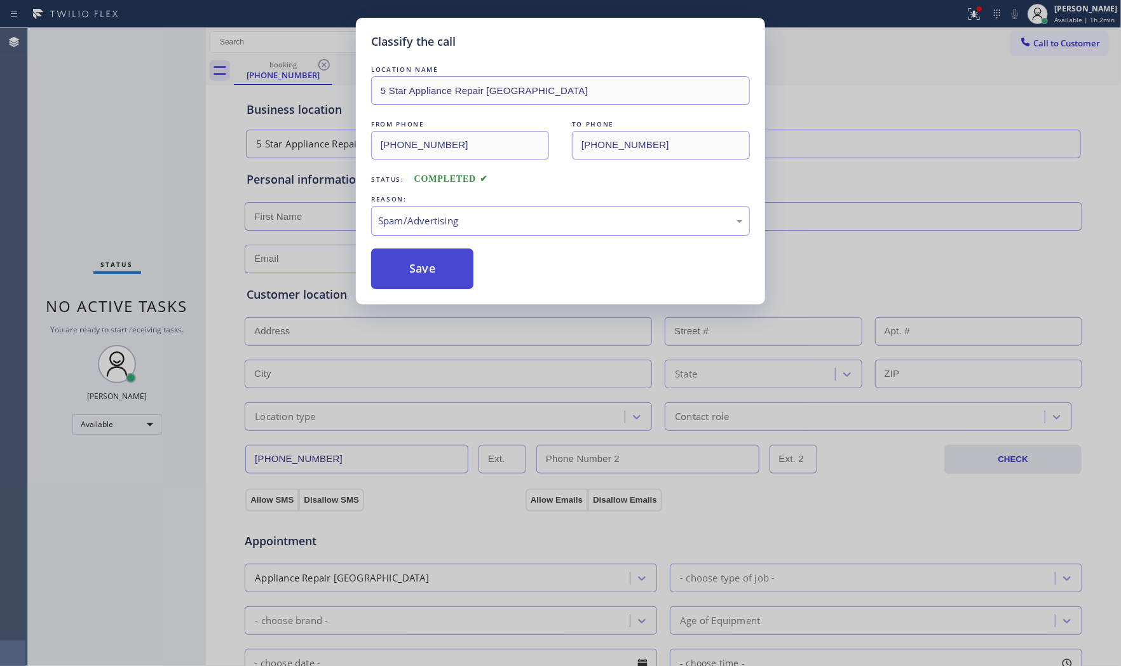
click at [420, 285] on button "Save" at bounding box center [422, 268] width 102 height 41
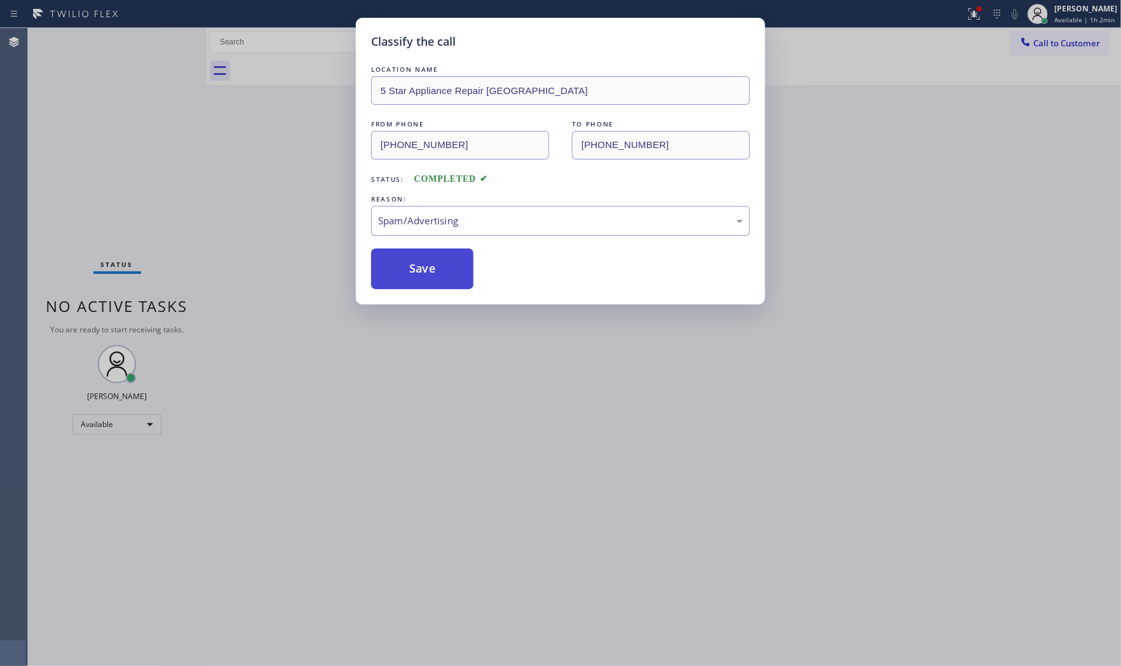
click at [420, 282] on button "Save" at bounding box center [422, 268] width 102 height 41
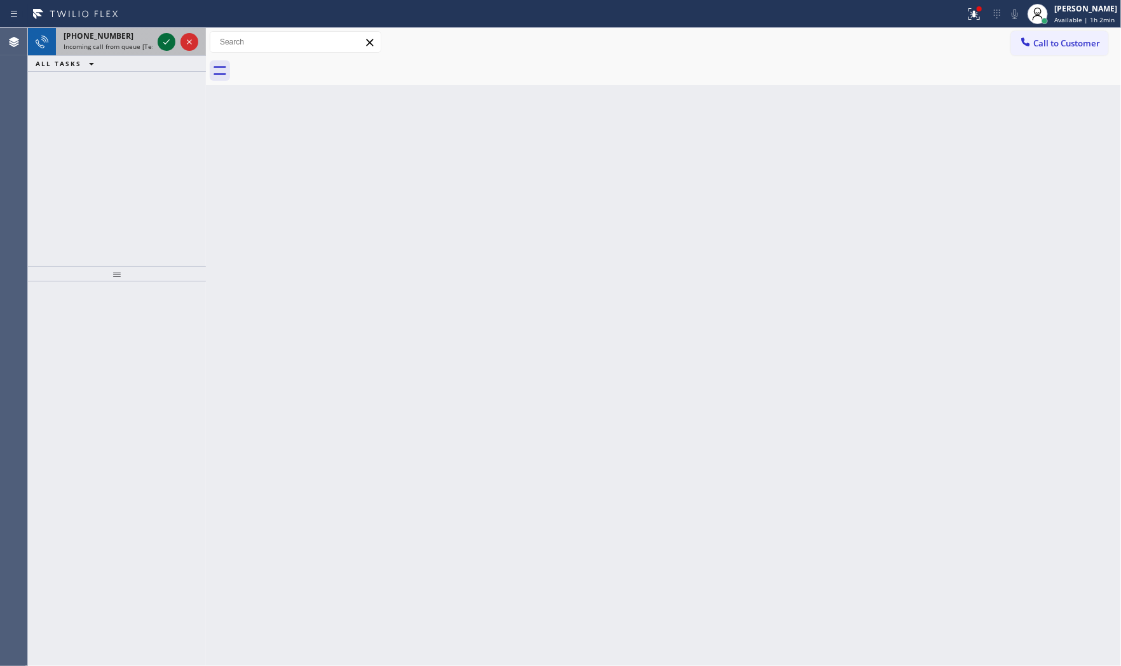
click at [168, 42] on icon at bounding box center [166, 41] width 15 height 15
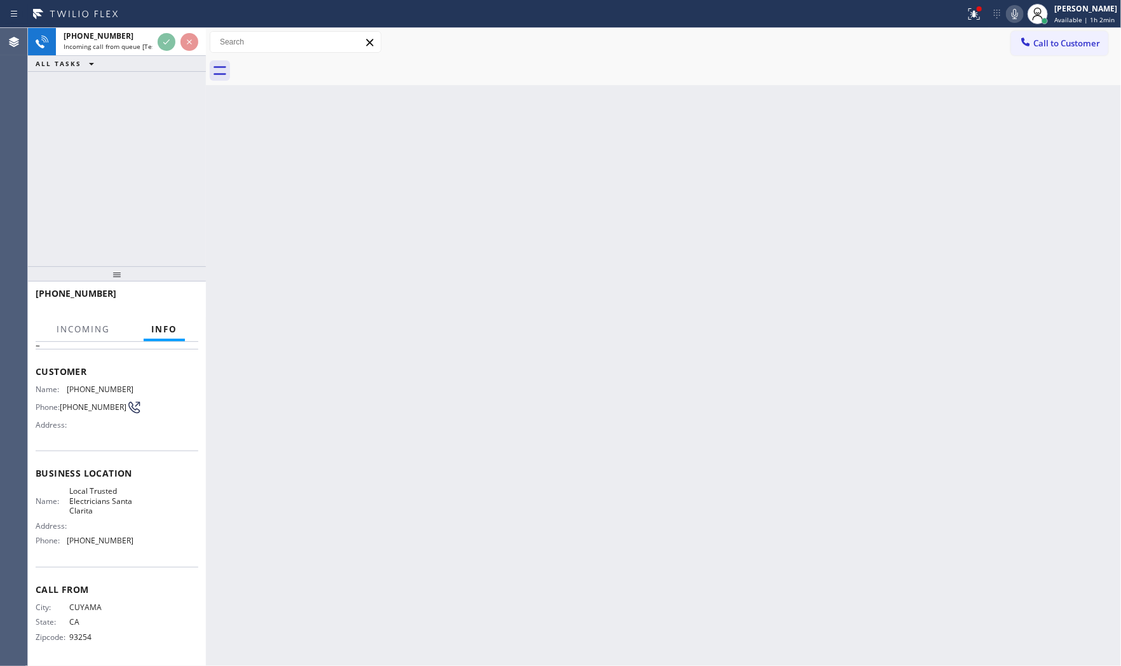
scroll to position [53, 0]
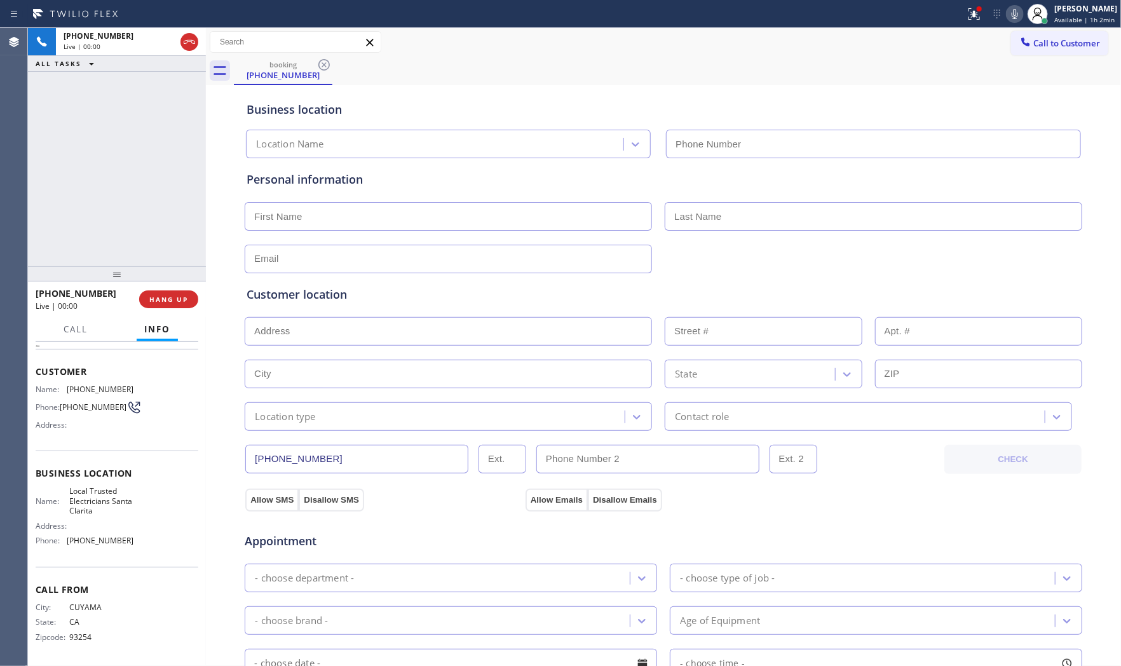
type input "[PHONE_NUMBER]"
click at [156, 299] on span "HANG UP" at bounding box center [168, 299] width 39 height 9
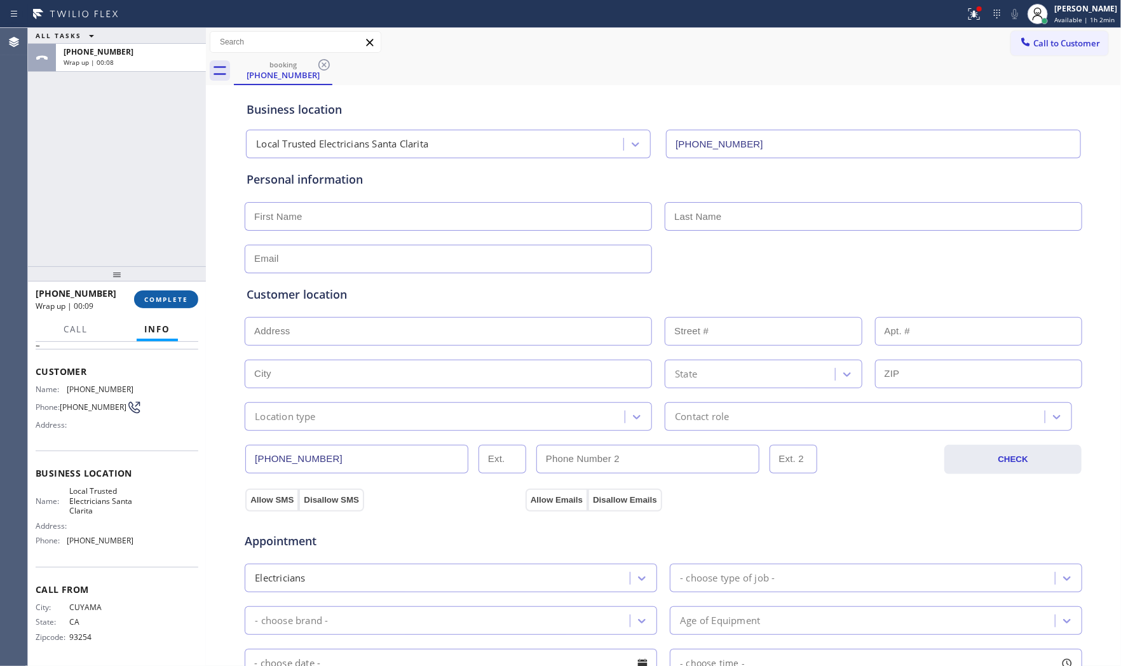
click at [160, 299] on span "COMPLETE" at bounding box center [166, 299] width 44 height 9
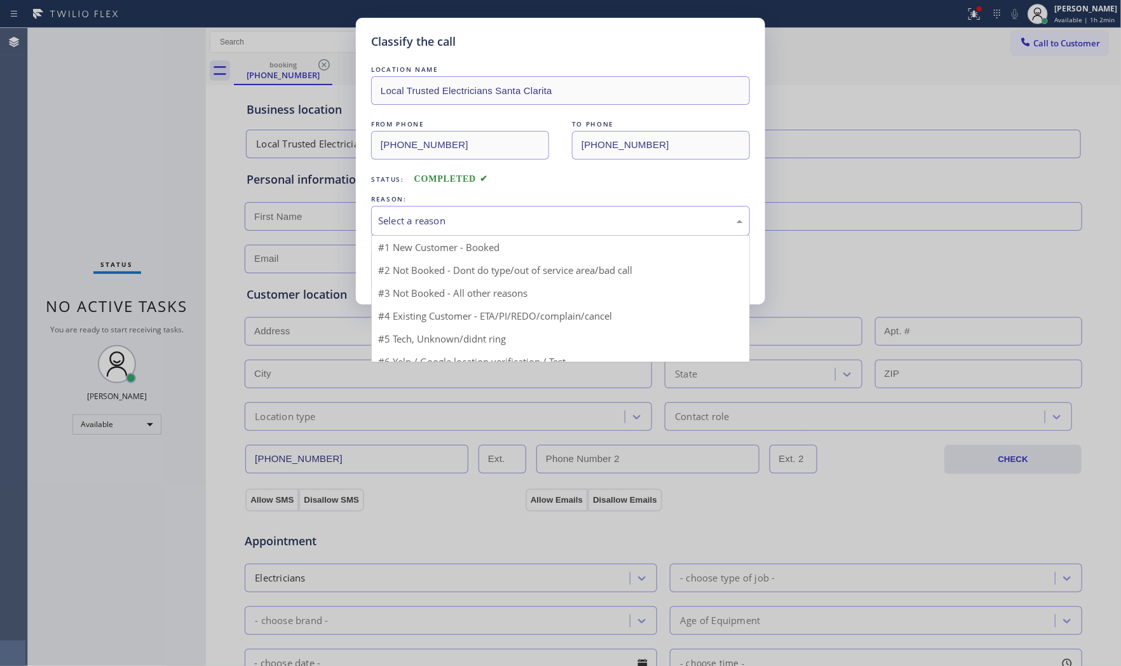
click at [423, 217] on div "Select a reason" at bounding box center [560, 220] width 365 height 15
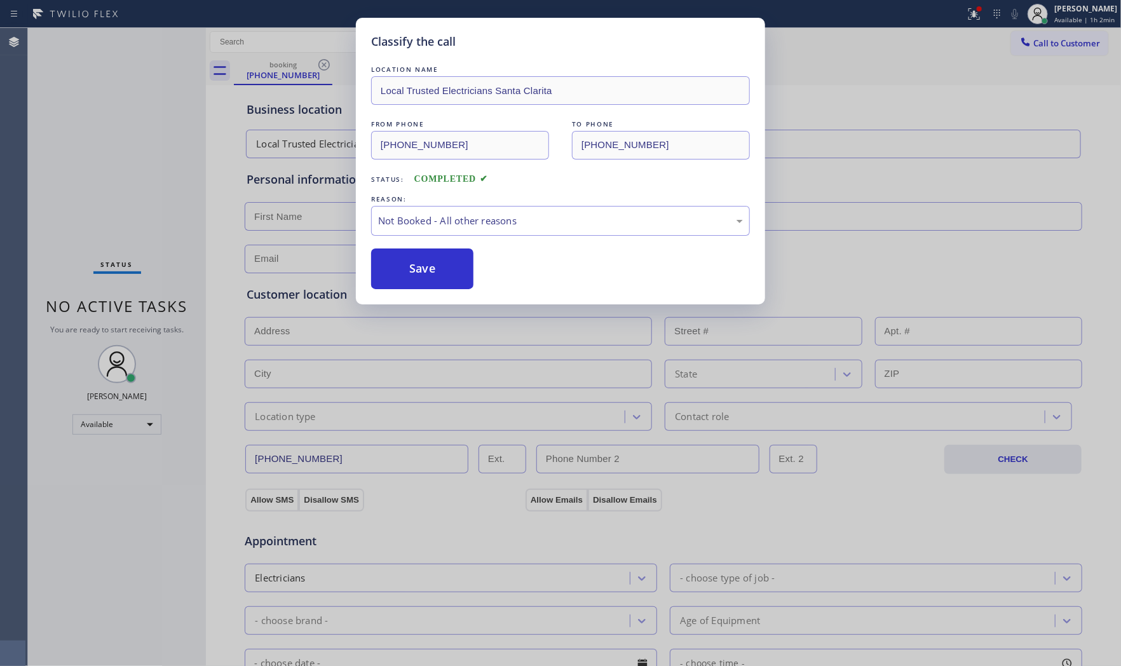
click at [415, 262] on button "Save" at bounding box center [422, 268] width 102 height 41
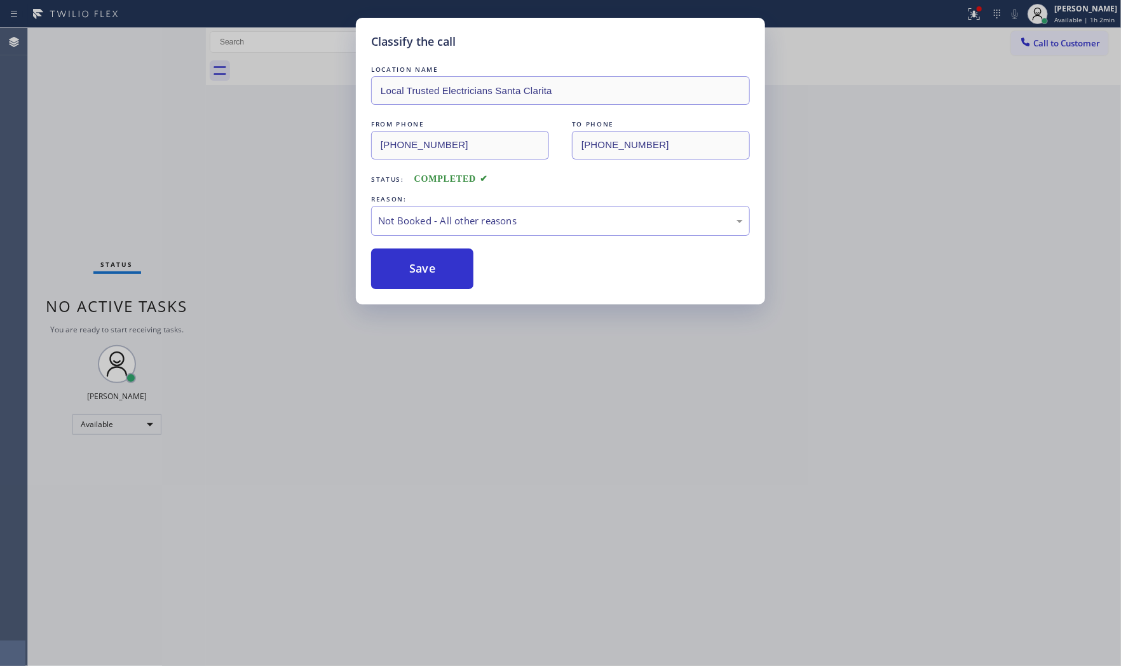
click at [415, 262] on button "Save" at bounding box center [422, 268] width 102 height 41
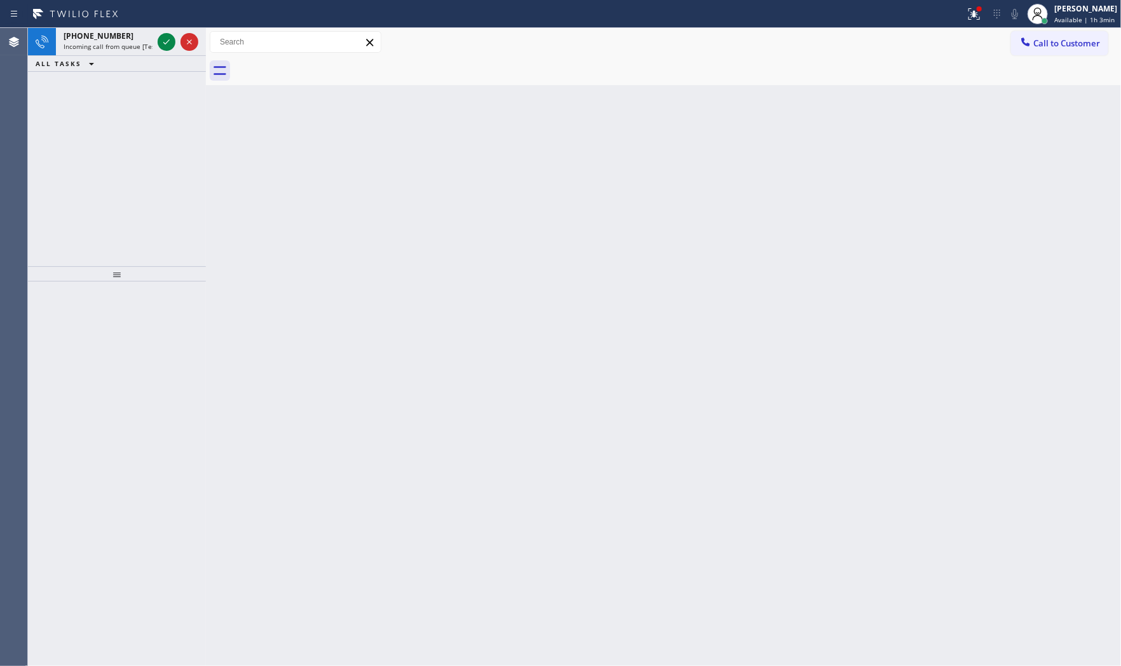
click at [96, 27] on div "Status report Issues detected These issues could affect your workflow. Please c…" at bounding box center [560, 14] width 1121 height 28
click at [105, 36] on span "[PHONE_NUMBER]" at bounding box center [99, 35] width 70 height 11
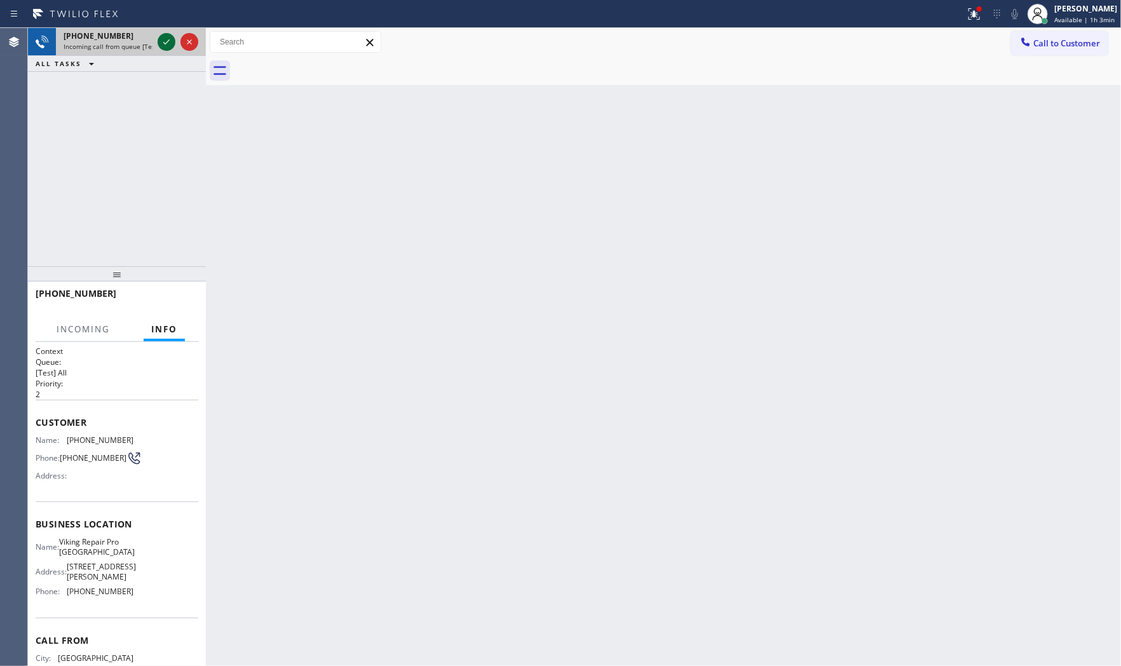
click at [163, 45] on icon at bounding box center [166, 41] width 15 height 15
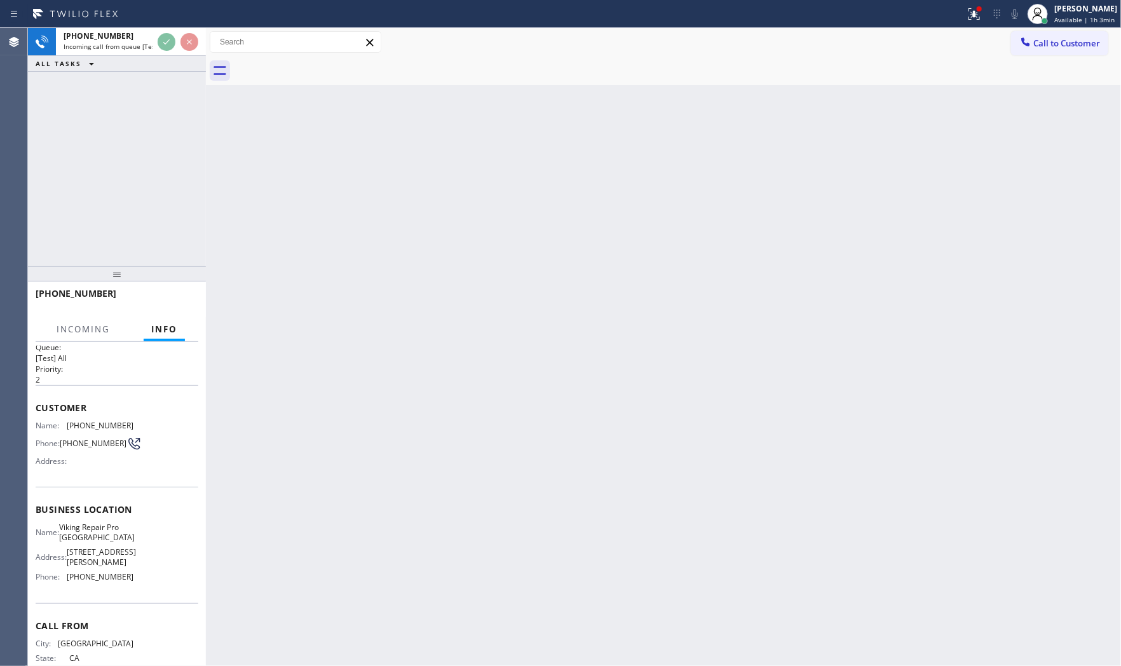
scroll to position [43, 0]
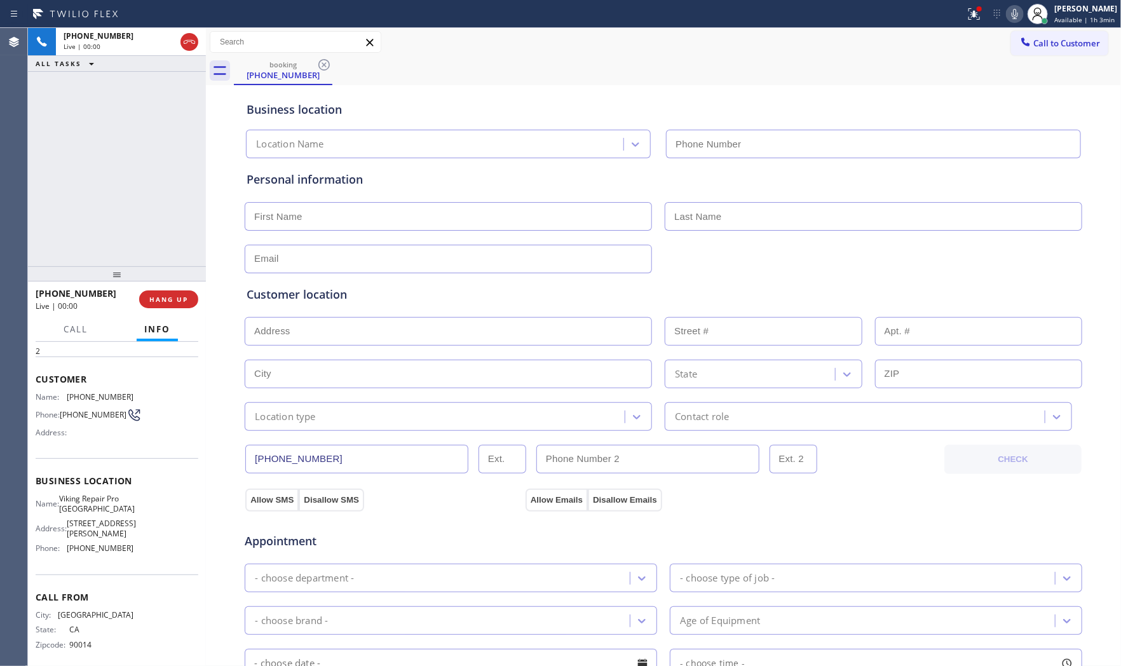
type input "[PHONE_NUMBER]"
click at [149, 309] on div "[PHONE_NUMBER] Live | 00:07 HANG UP" at bounding box center [117, 299] width 163 height 33
click at [159, 301] on span "HANG UP" at bounding box center [168, 299] width 39 height 9
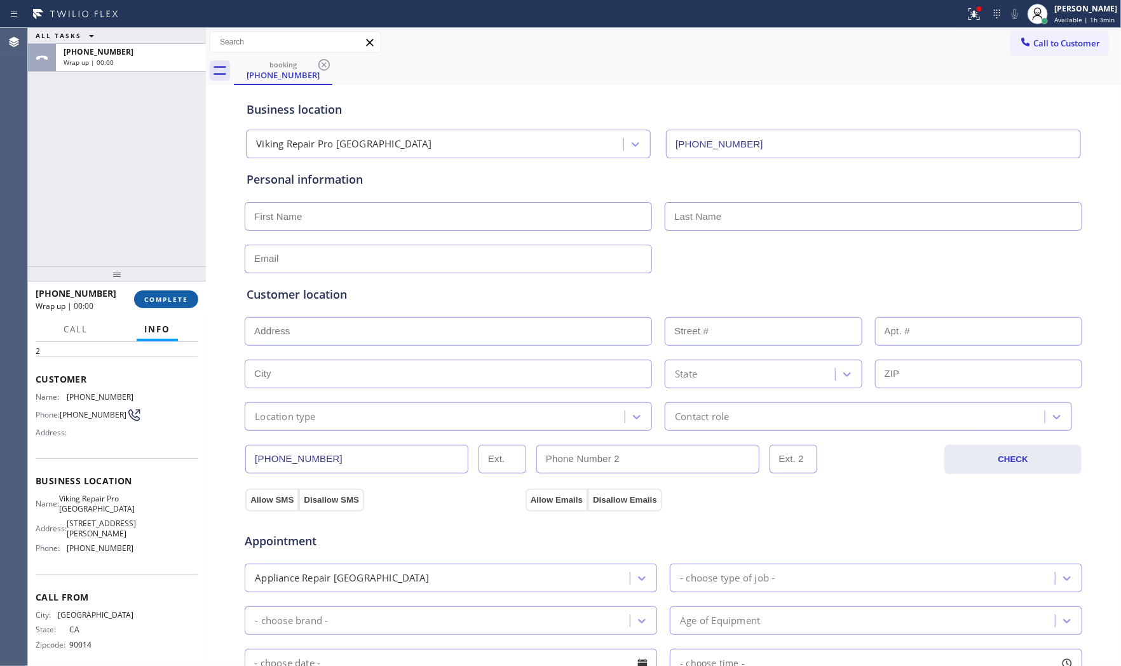
click at [159, 301] on span "COMPLETE" at bounding box center [166, 299] width 44 height 9
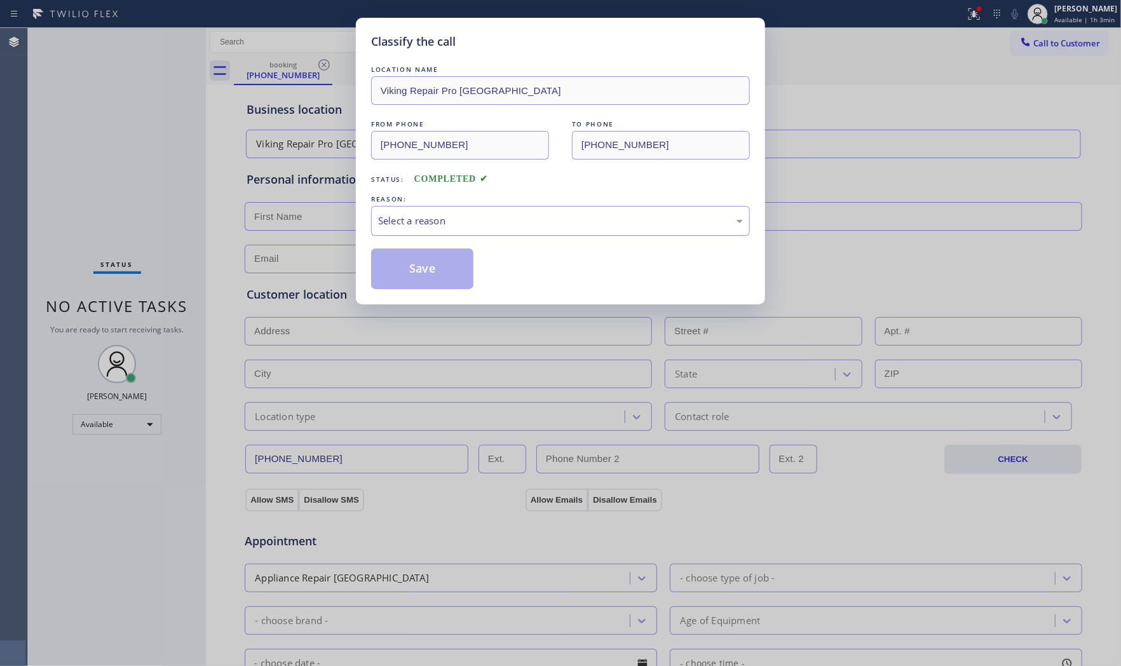
click at [432, 213] on div "Select a reason" at bounding box center [560, 220] width 365 height 15
click at [432, 270] on button "Save" at bounding box center [422, 268] width 102 height 41
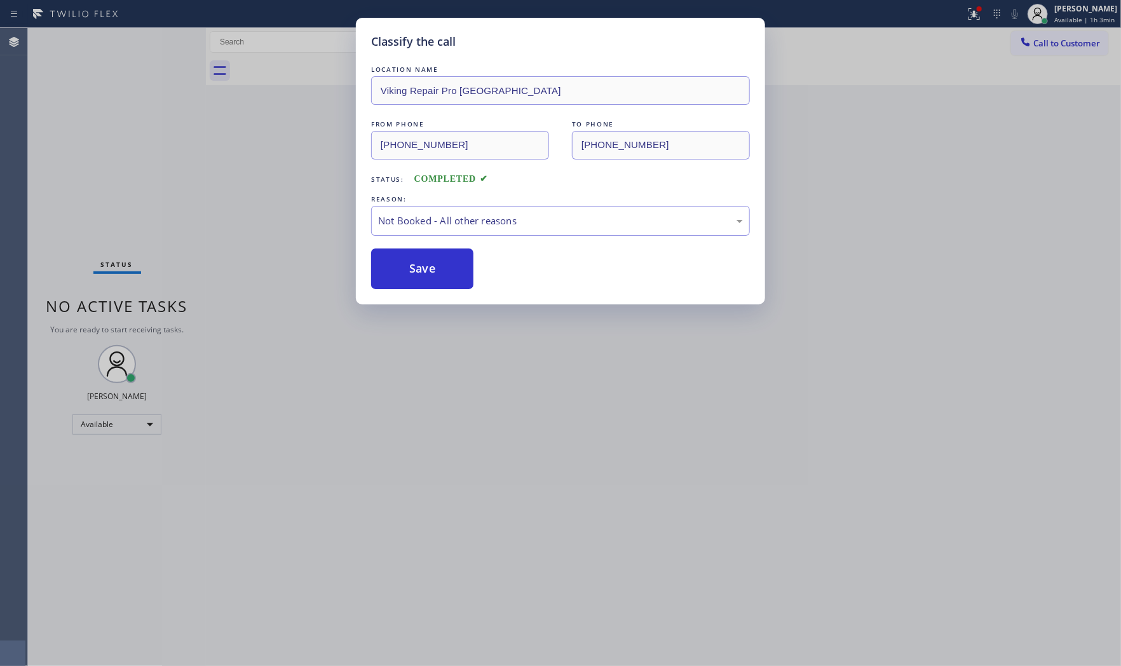
click at [432, 270] on button "Save" at bounding box center [422, 268] width 102 height 41
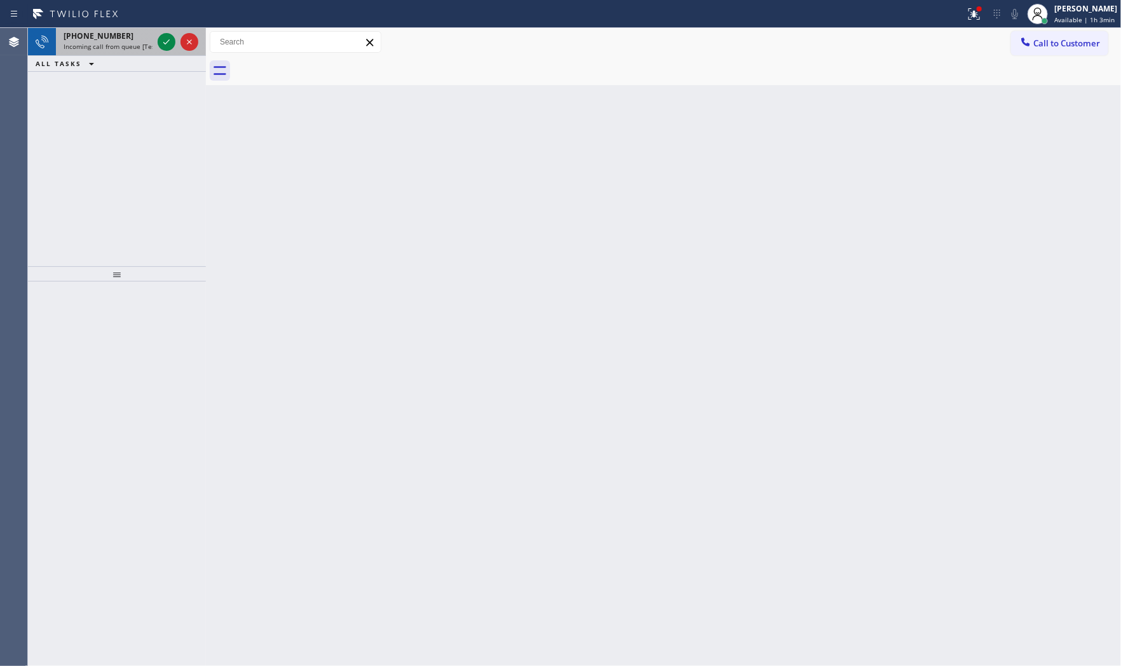
click at [137, 46] on span "Incoming call from queue [Test] All" at bounding box center [116, 46] width 105 height 9
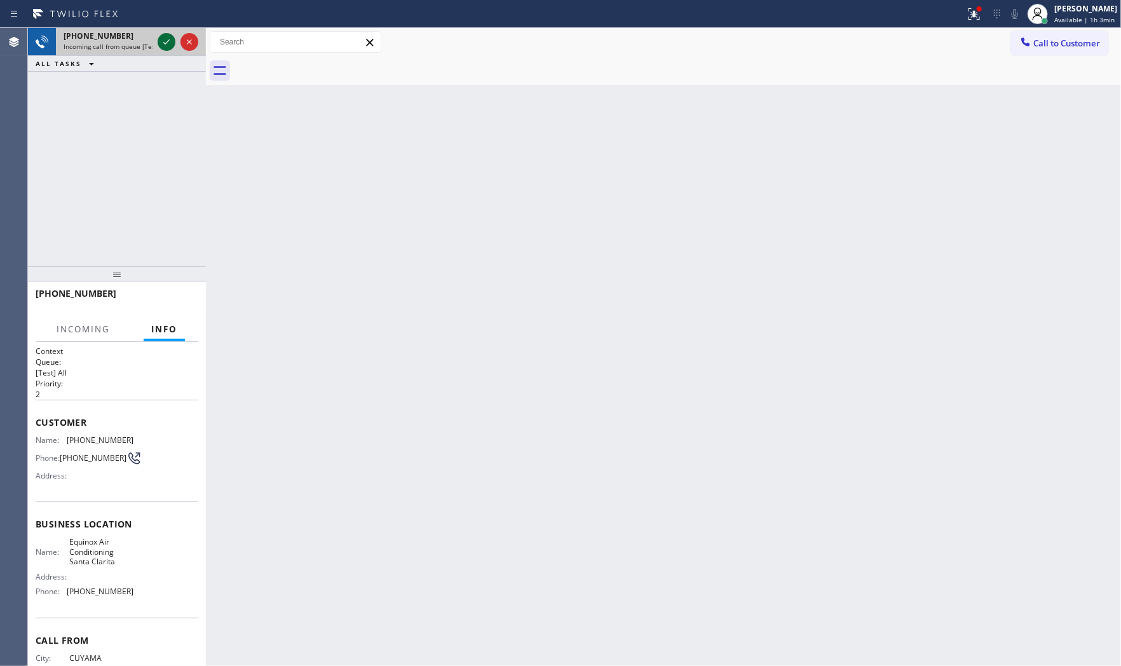
click at [170, 38] on icon at bounding box center [166, 41] width 15 height 15
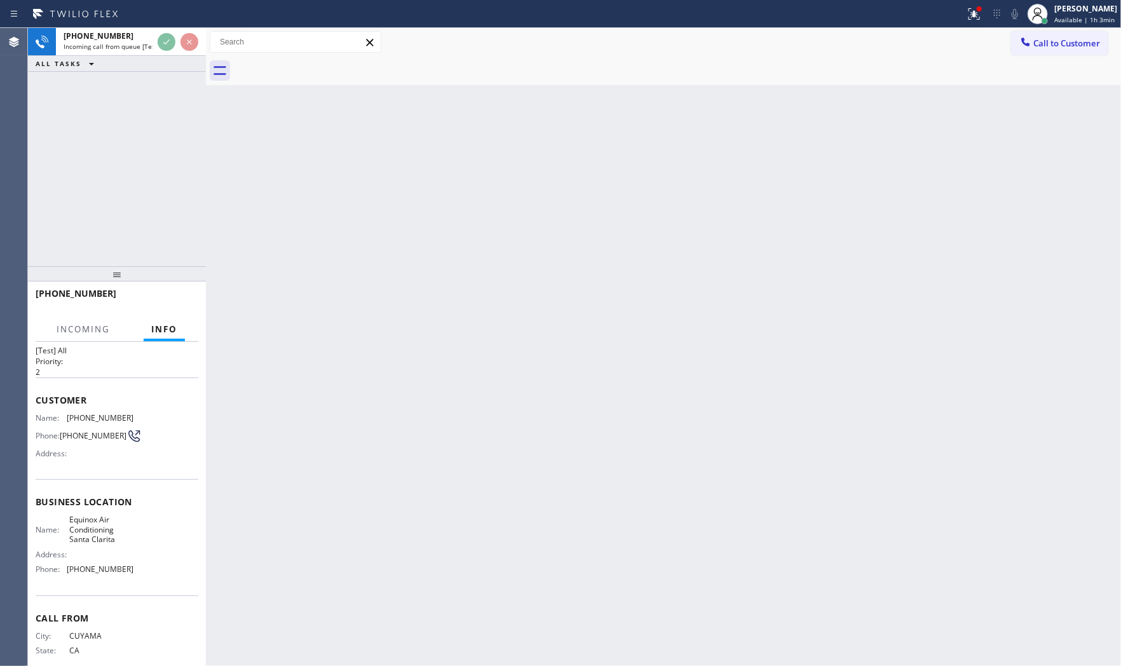
scroll to position [53, 0]
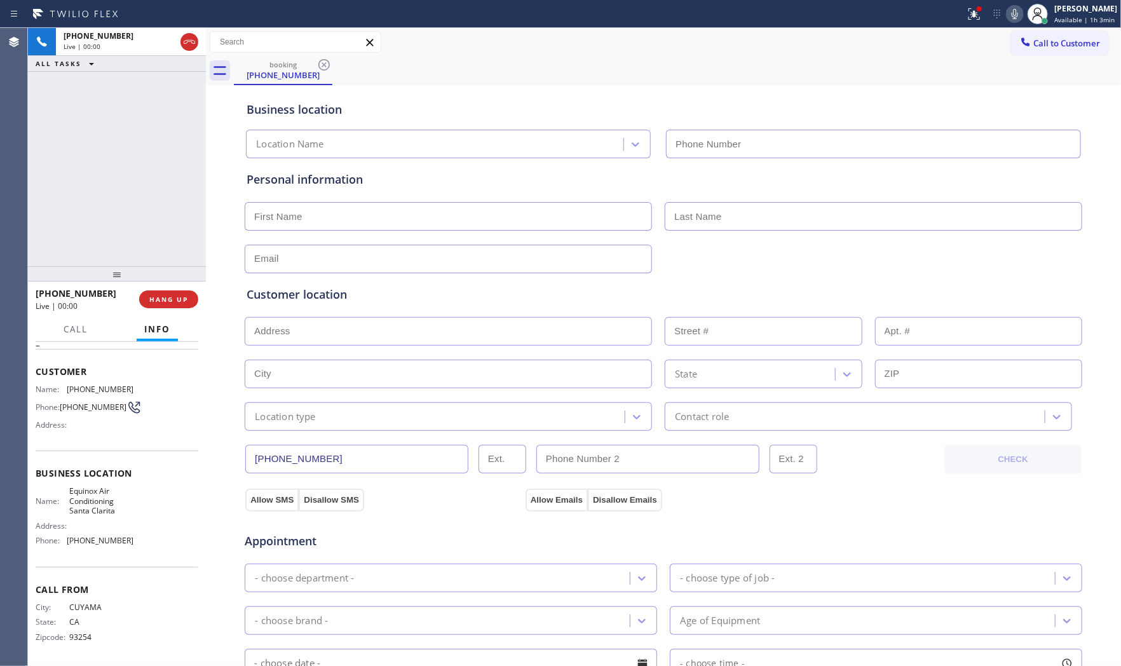
type input "[PHONE_NUMBER]"
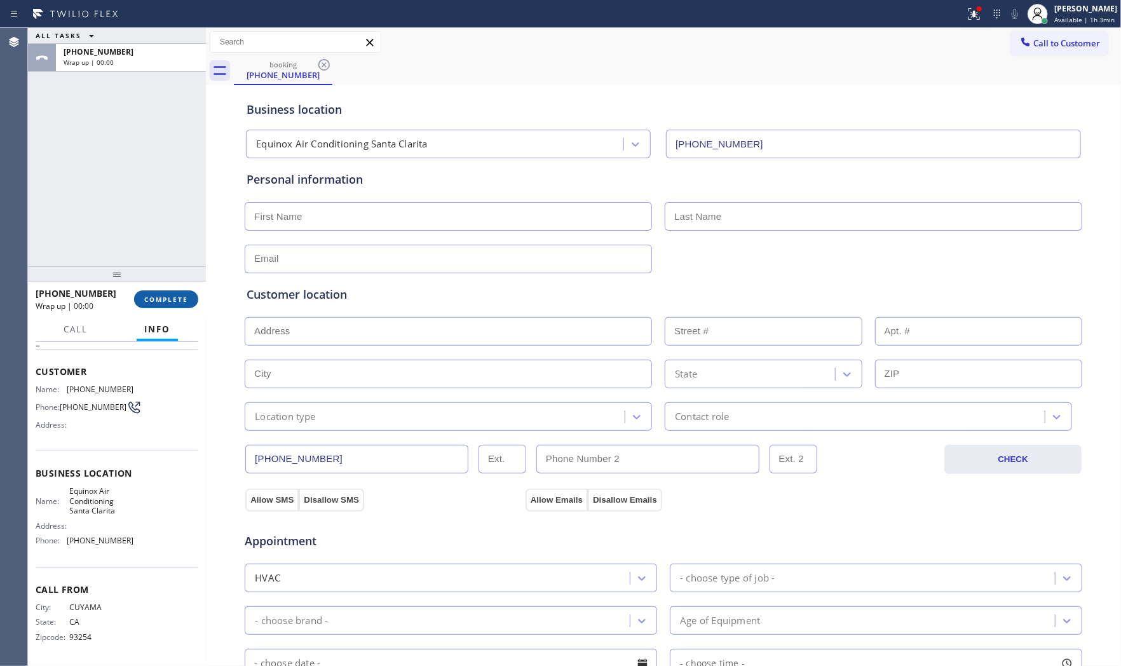
click at [177, 302] on span "COMPLETE" at bounding box center [166, 299] width 44 height 9
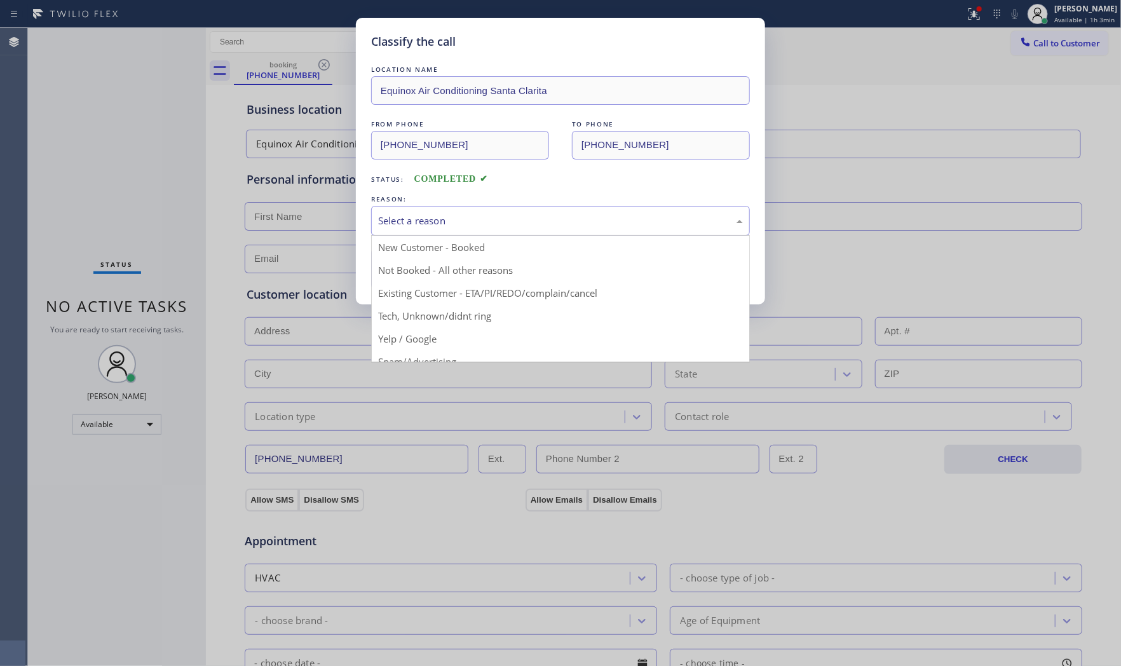
drag, startPoint x: 432, startPoint y: 223, endPoint x: 410, endPoint y: 263, distance: 45.8
click at [431, 225] on div "Select a reason" at bounding box center [560, 220] width 365 height 15
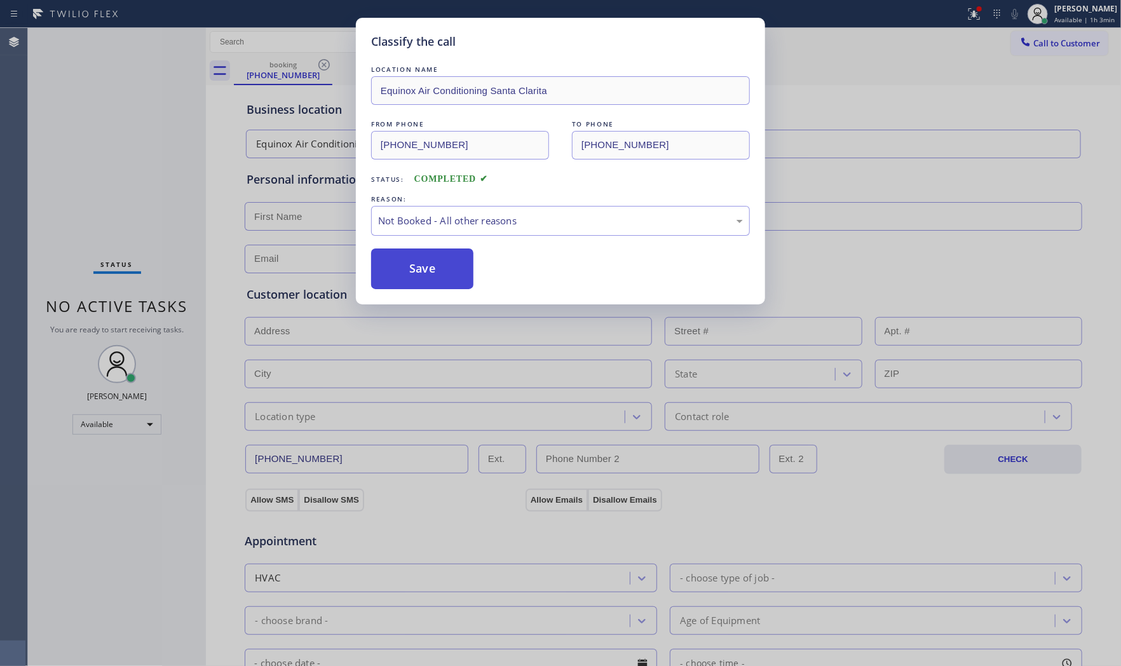
click at [409, 271] on button "Save" at bounding box center [422, 268] width 102 height 41
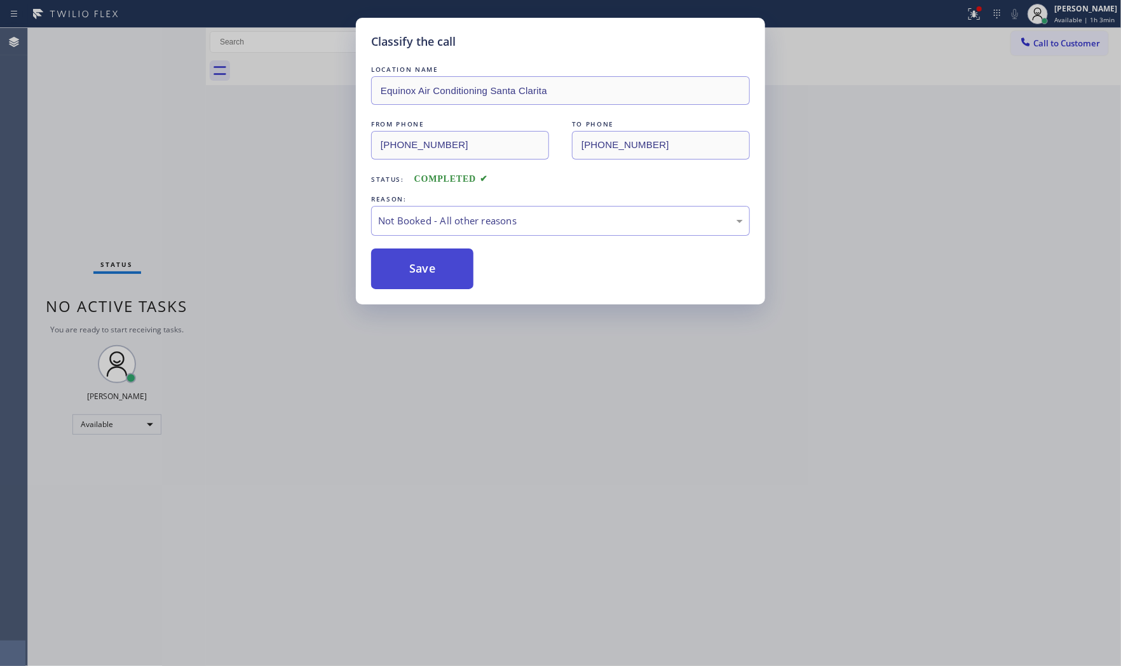
click at [409, 271] on button "Save" at bounding box center [422, 268] width 102 height 41
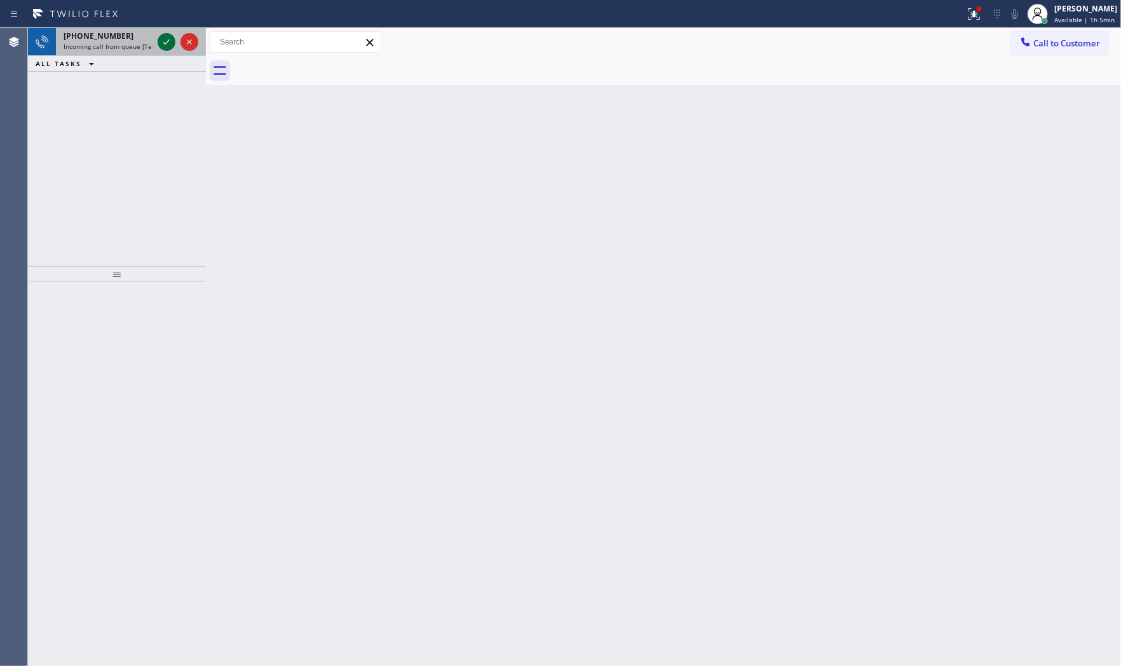
click at [158, 36] on div at bounding box center [167, 41] width 18 height 15
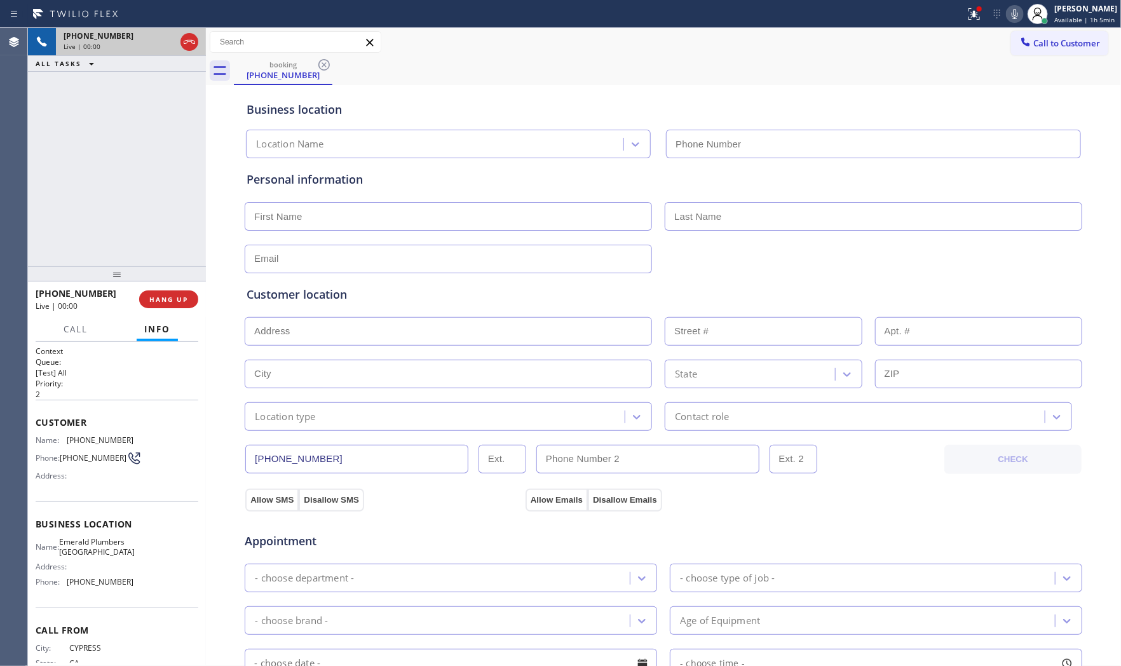
type input "[PHONE_NUMBER]"
click at [175, 295] on span "HANG UP" at bounding box center [168, 299] width 39 height 9
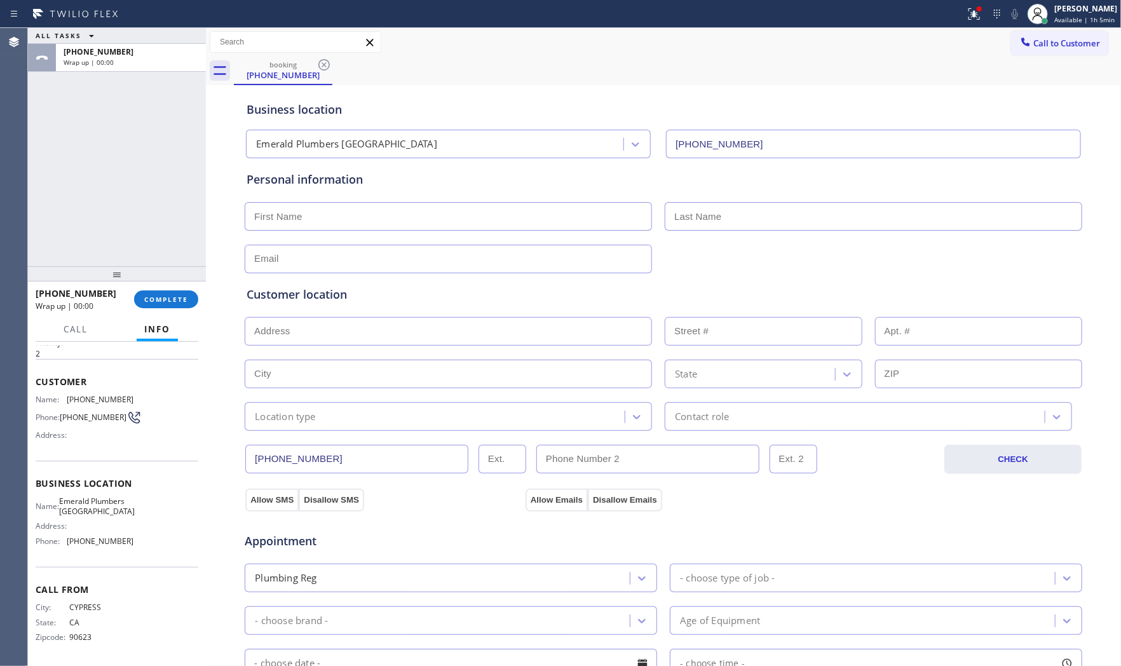
scroll to position [64, 0]
click at [170, 290] on button "COMPLETE" at bounding box center [166, 299] width 64 height 18
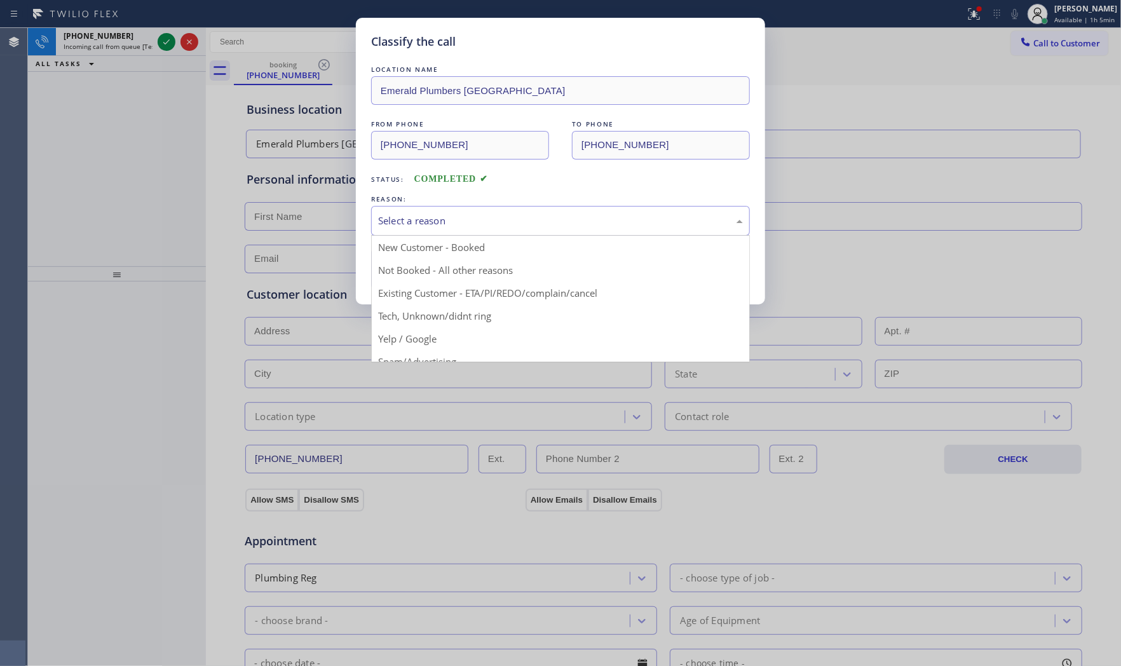
click at [447, 233] on div "Select a reason" at bounding box center [560, 221] width 379 height 30
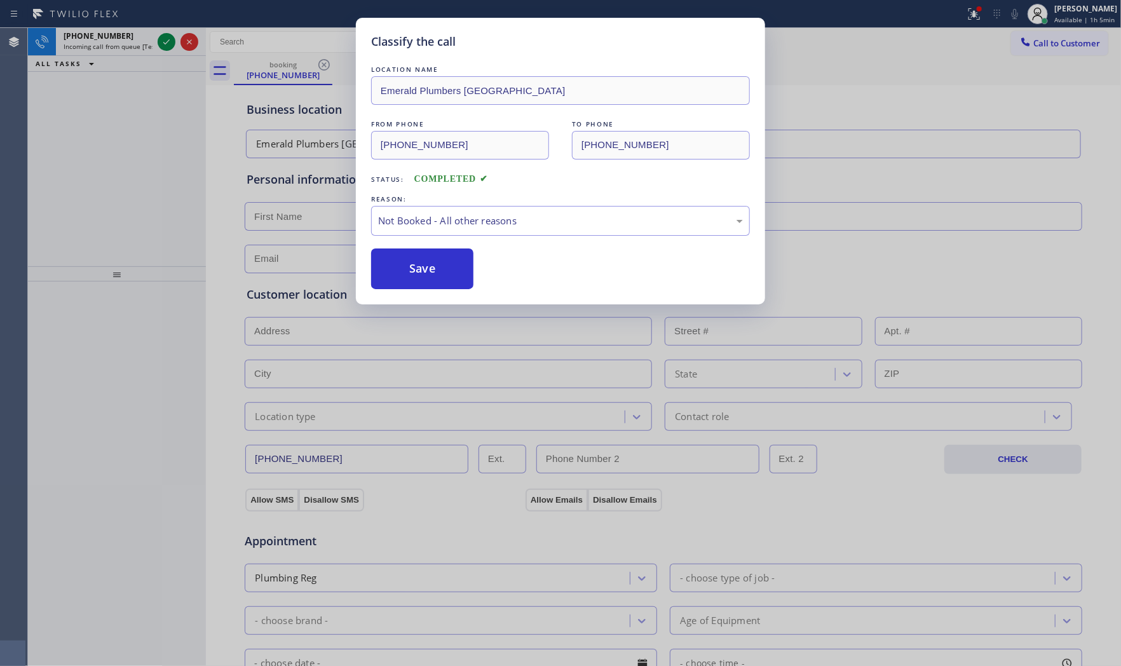
click at [433, 270] on button "Save" at bounding box center [422, 268] width 102 height 41
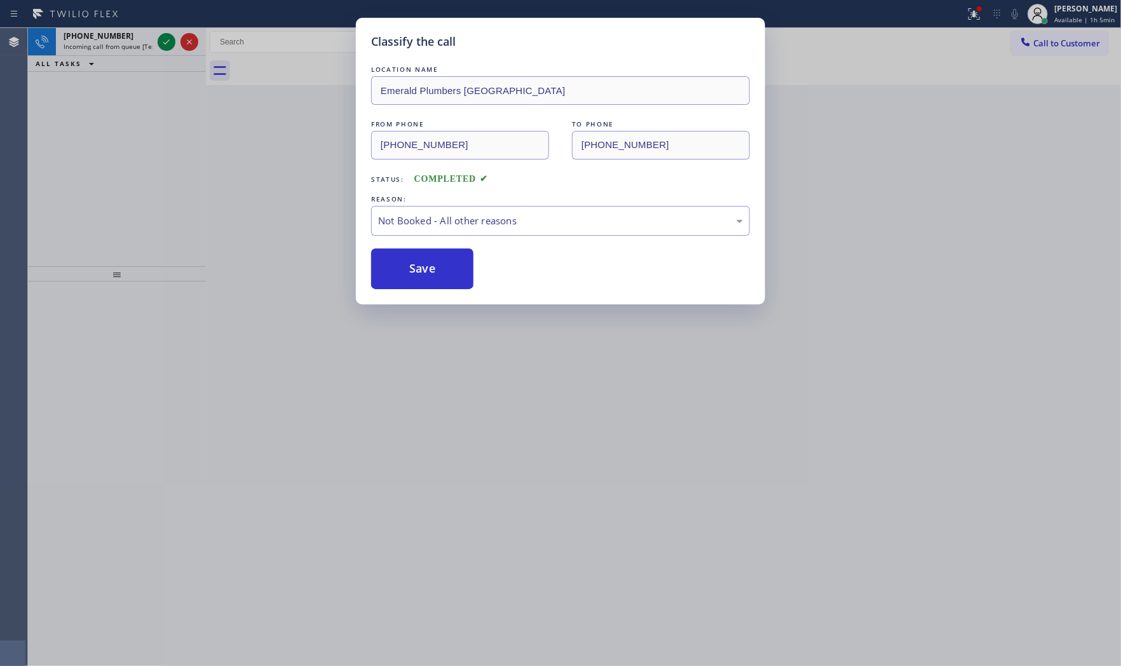
click at [433, 270] on button "Save" at bounding box center [422, 268] width 102 height 41
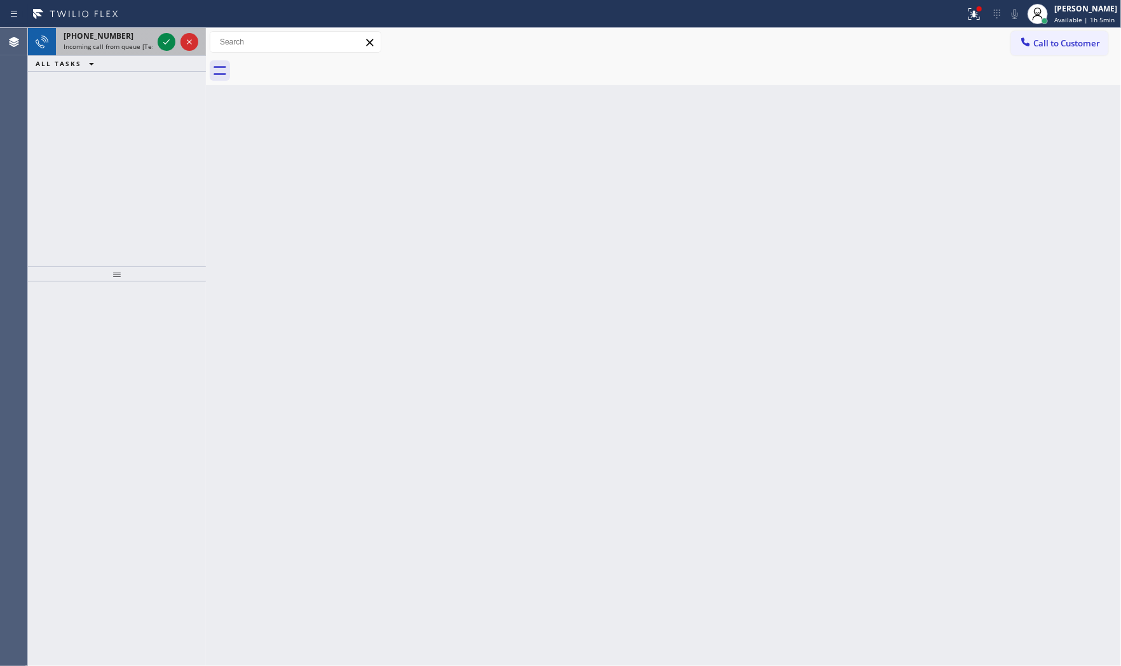
click at [83, 29] on div "[PHONE_NUMBER] Incoming call from queue [Test] All" at bounding box center [105, 42] width 99 height 28
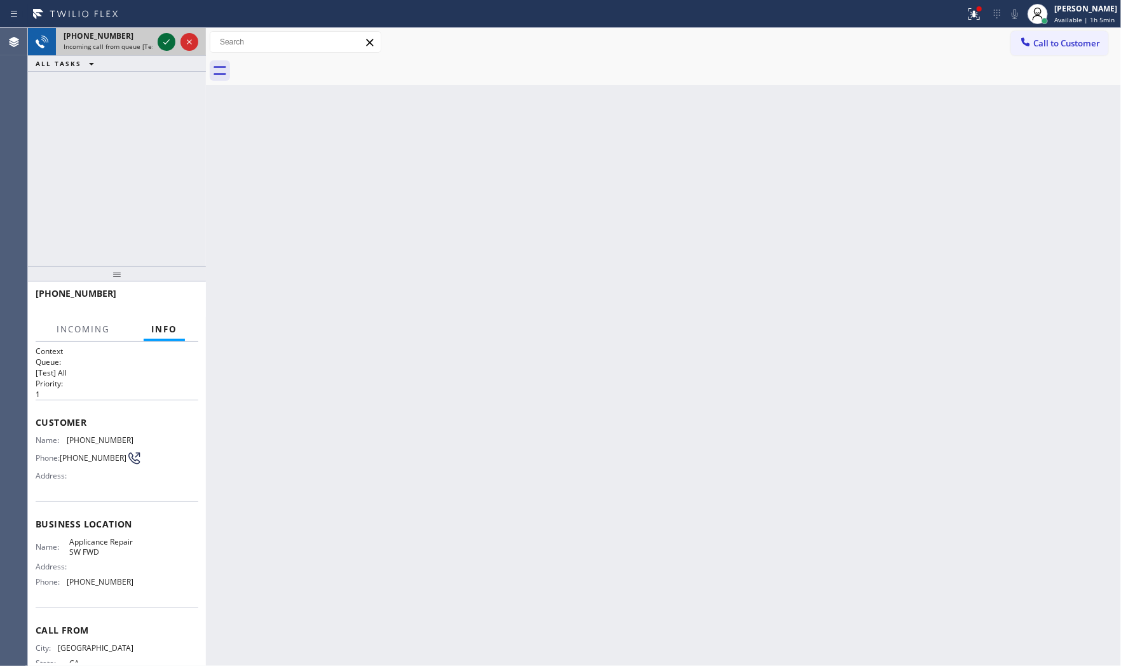
click at [166, 39] on icon at bounding box center [166, 41] width 15 height 15
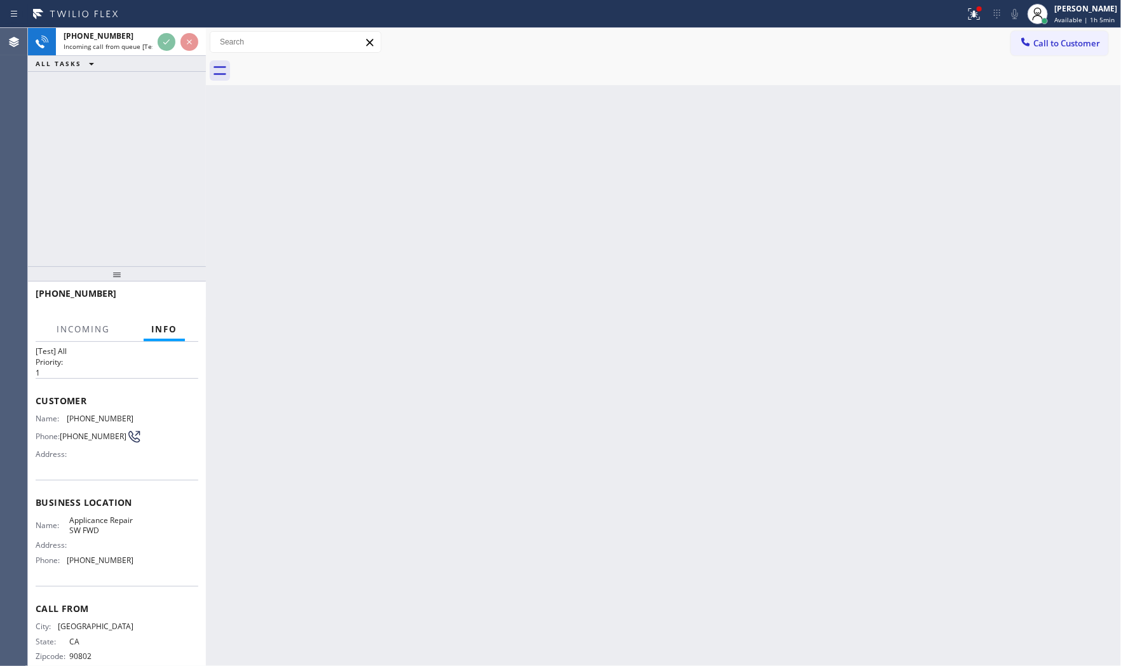
scroll to position [43, 0]
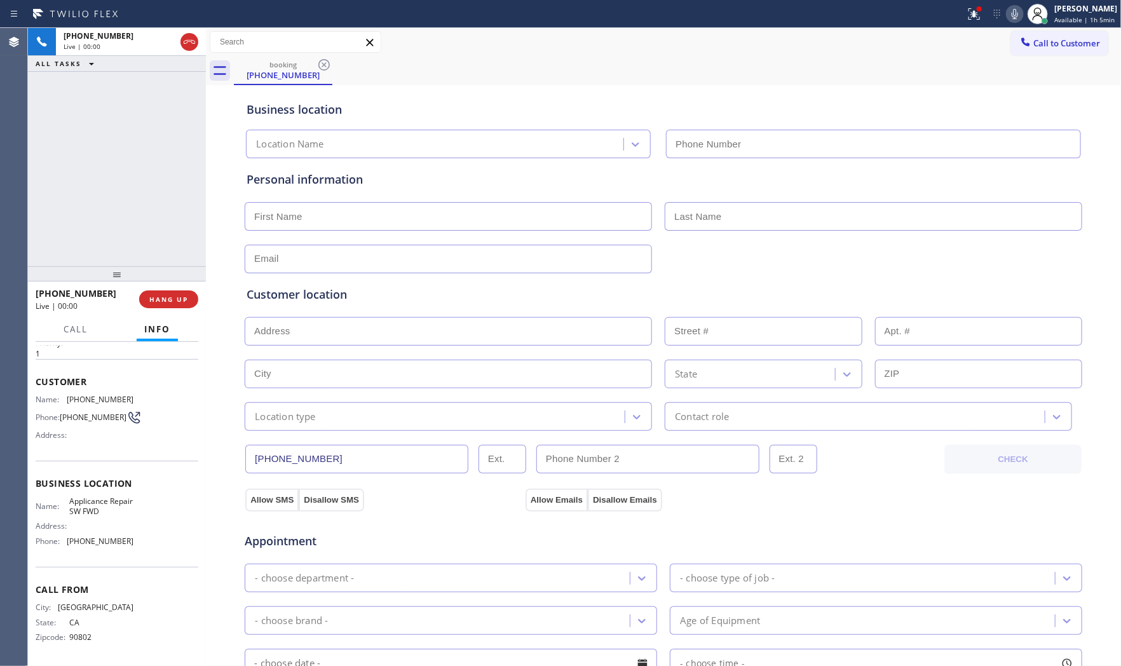
type input "[PHONE_NUMBER]"
click at [181, 291] on button "HANG UP" at bounding box center [168, 299] width 59 height 18
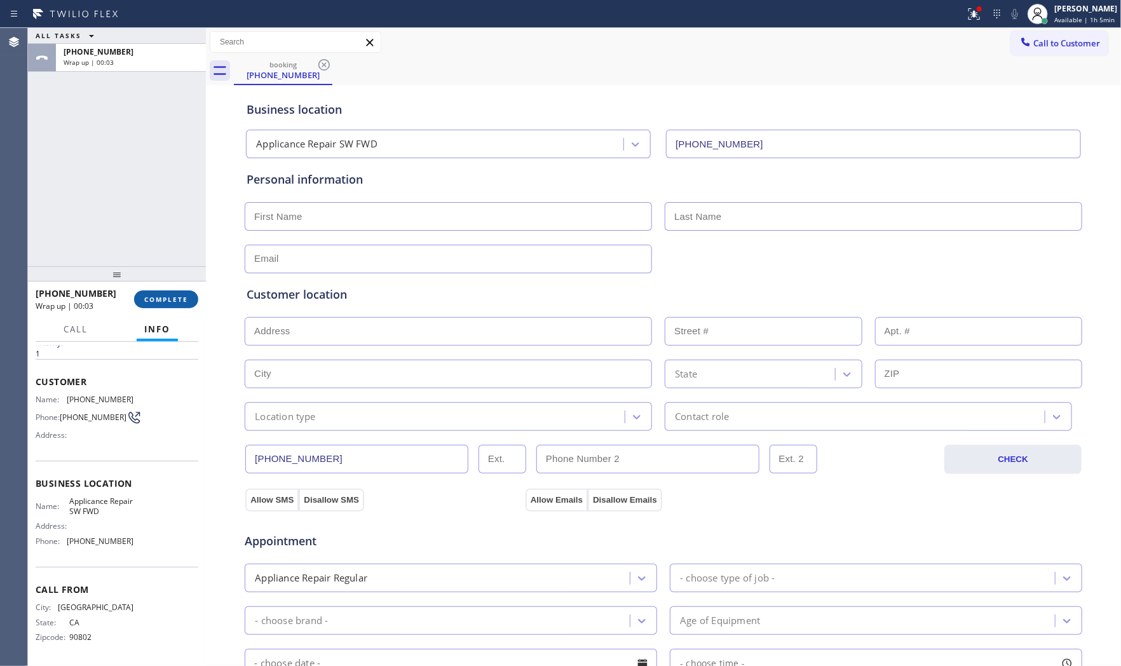
click at [181, 291] on button "COMPLETE" at bounding box center [166, 299] width 64 height 18
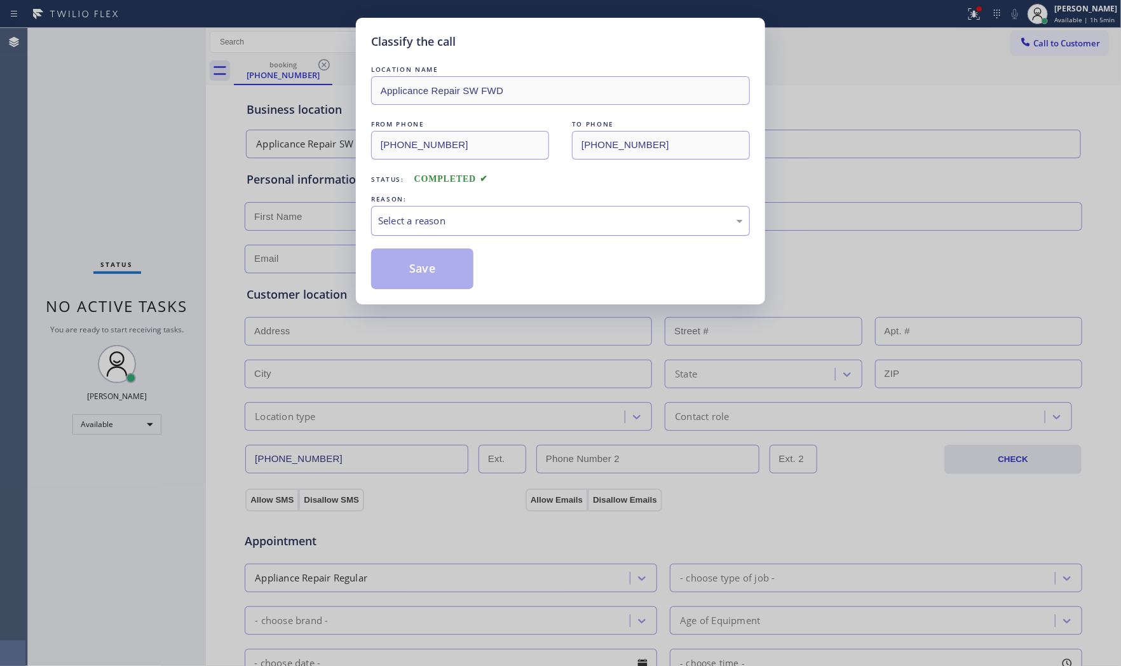
click at [440, 235] on div "Select a reason" at bounding box center [560, 221] width 379 height 30
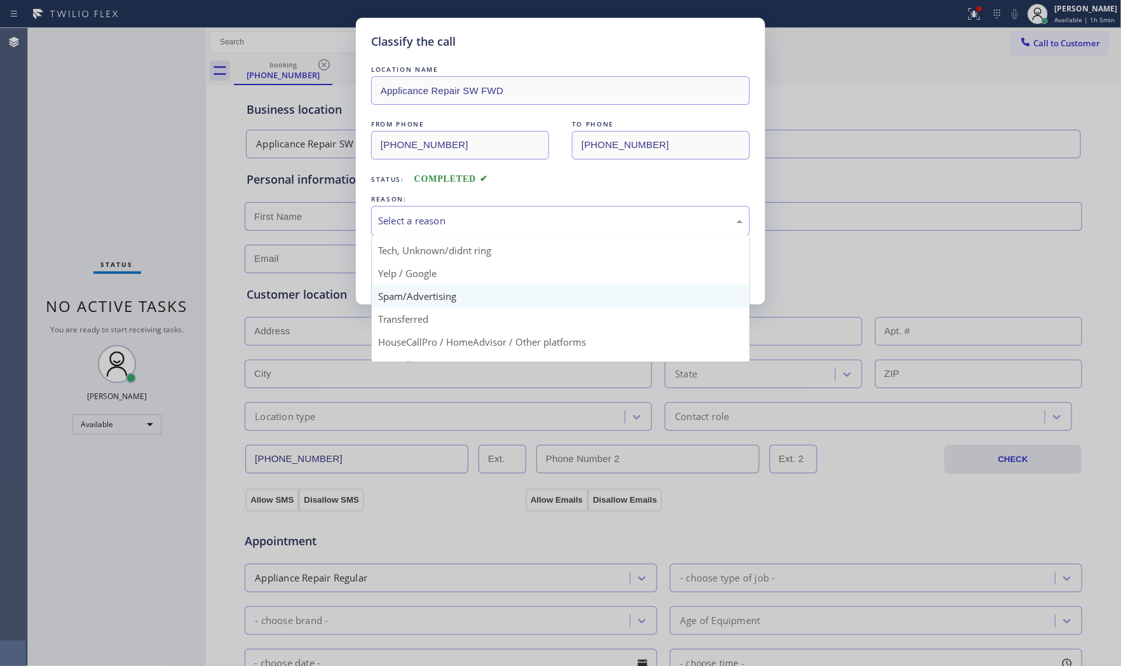
scroll to position [79, 0]
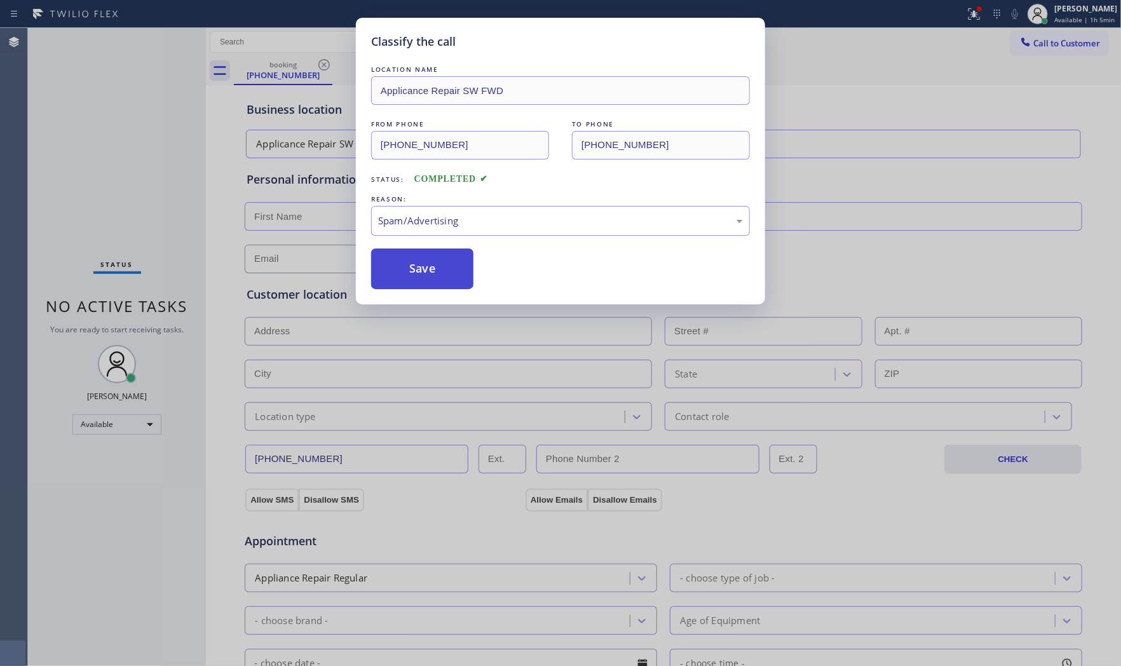
click at [433, 278] on button "Save" at bounding box center [422, 268] width 102 height 41
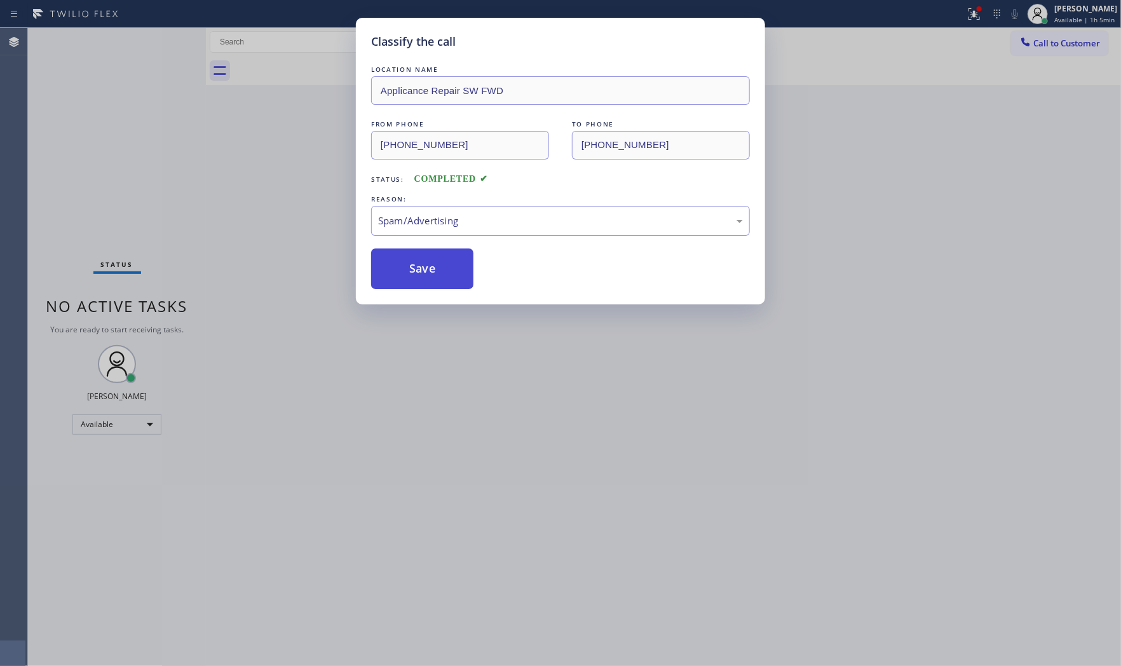
click at [433, 278] on button "Save" at bounding box center [422, 268] width 102 height 41
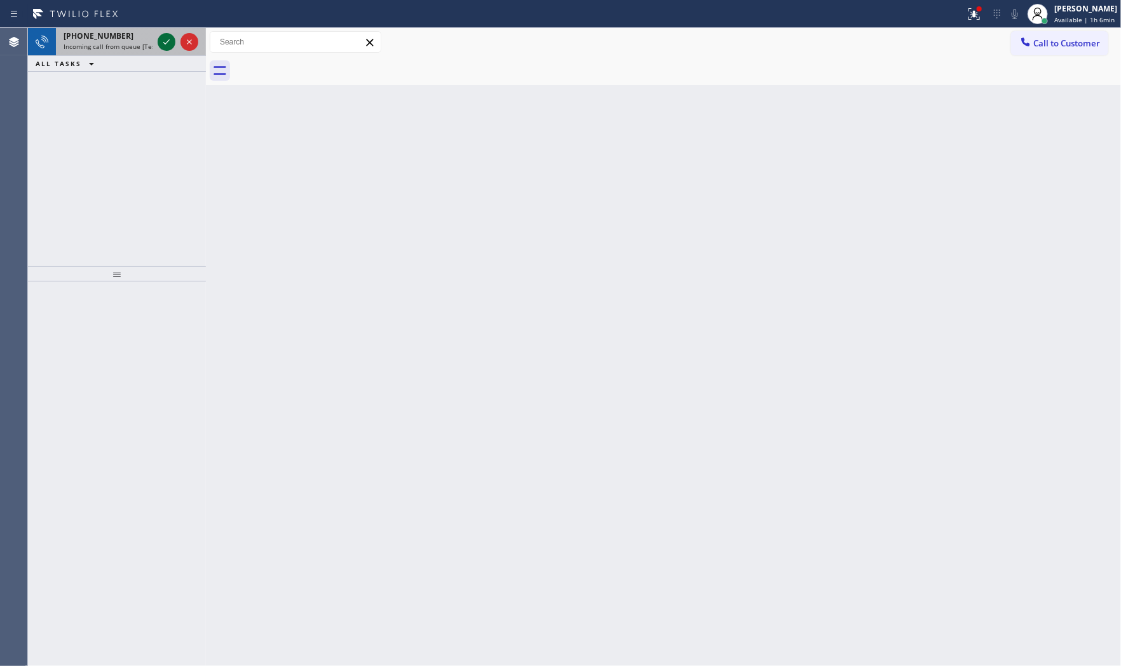
click at [161, 46] on icon at bounding box center [166, 41] width 15 height 15
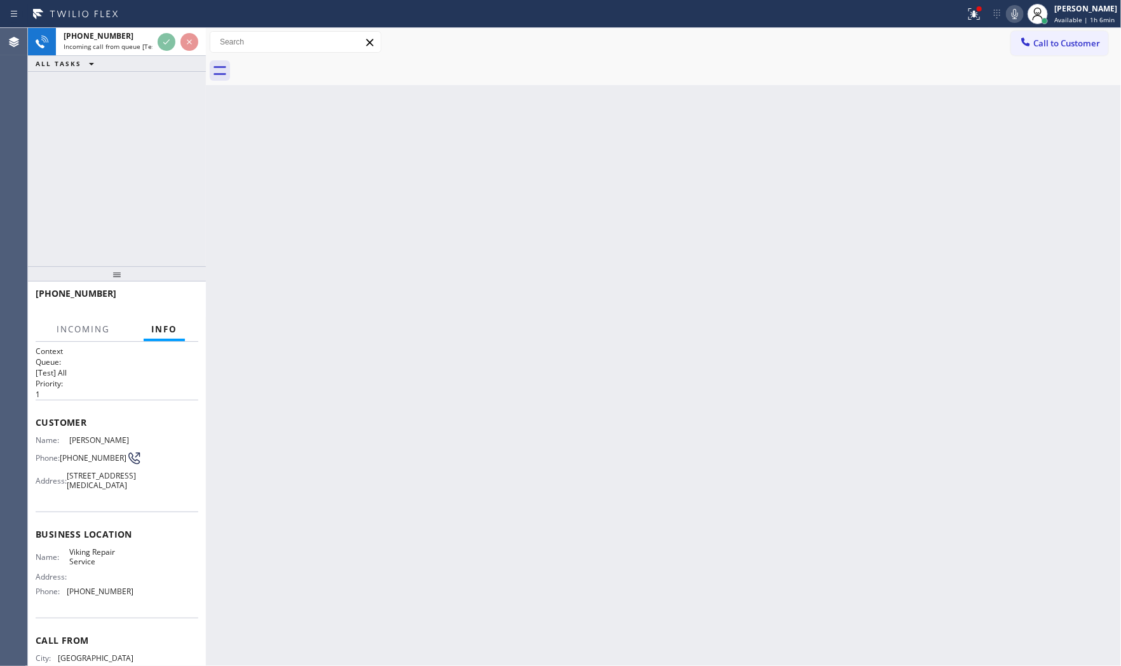
drag, startPoint x: 230, startPoint y: 254, endPoint x: 243, endPoint y: 251, distance: 13.1
click at [243, 251] on div "Back to Dashboard Change Sender ID Customers Technicians Select a contact Outbo…" at bounding box center [663, 347] width 915 height 638
drag, startPoint x: 243, startPoint y: 251, endPoint x: 241, endPoint y: 245, distance: 6.5
click at [243, 251] on div "Back to Dashboard Change Sender ID Customers Technicians Select a contact Outbo…" at bounding box center [663, 347] width 915 height 638
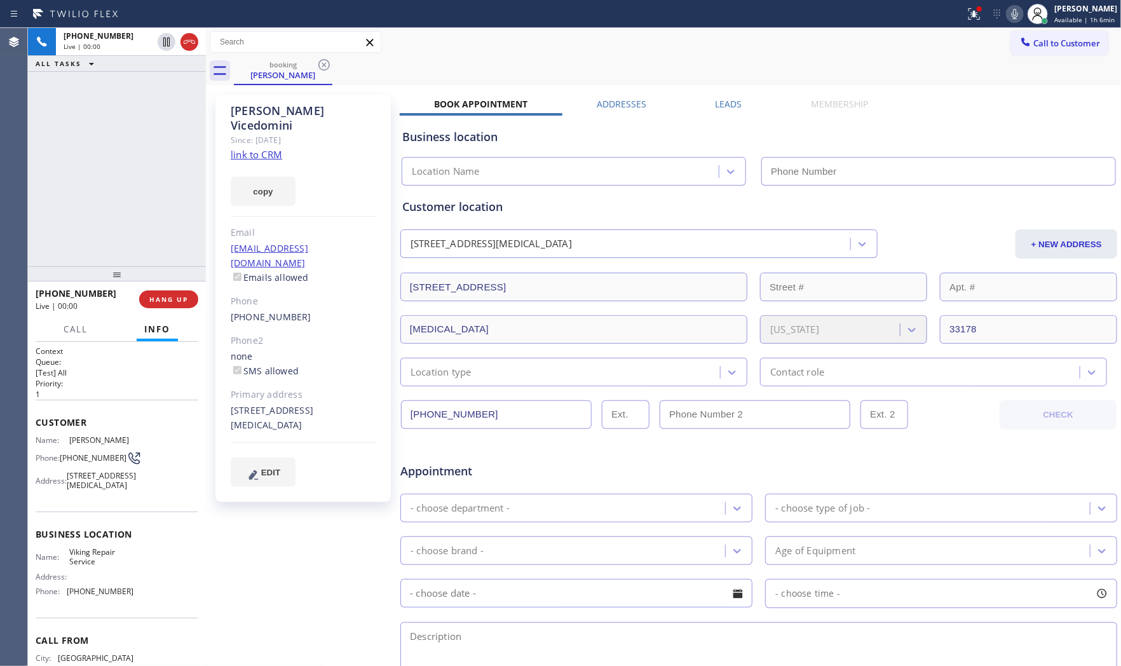
type input "[PHONE_NUMBER]"
click at [262, 148] on link "link to CRM" at bounding box center [256, 154] width 51 height 13
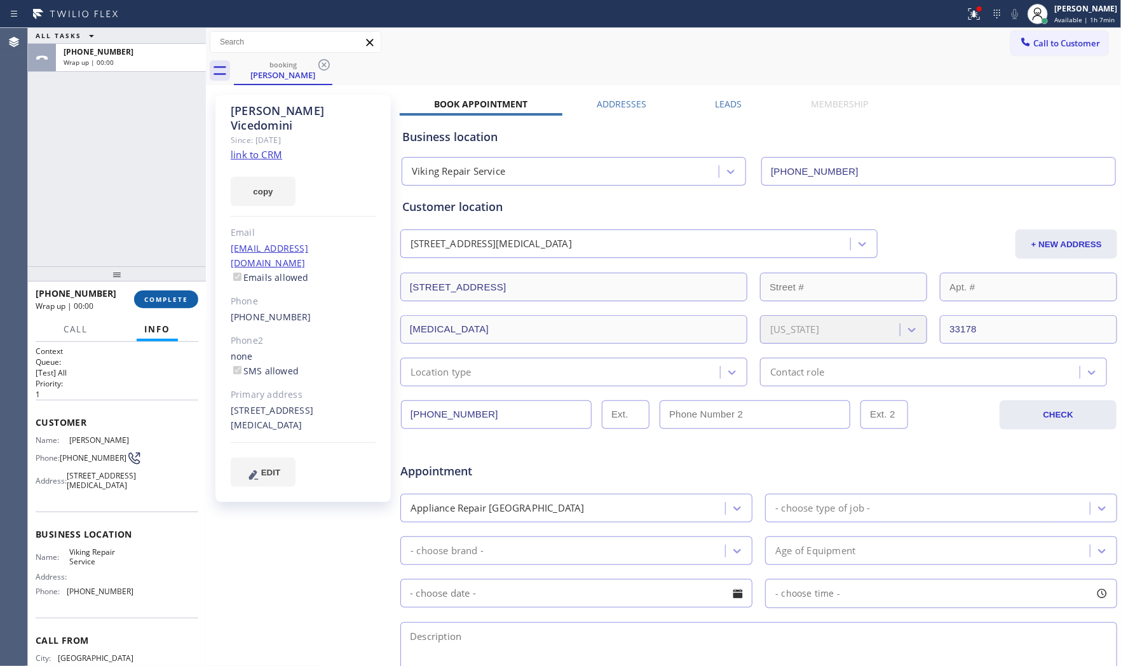
click at [183, 299] on span "COMPLETE" at bounding box center [166, 299] width 44 height 9
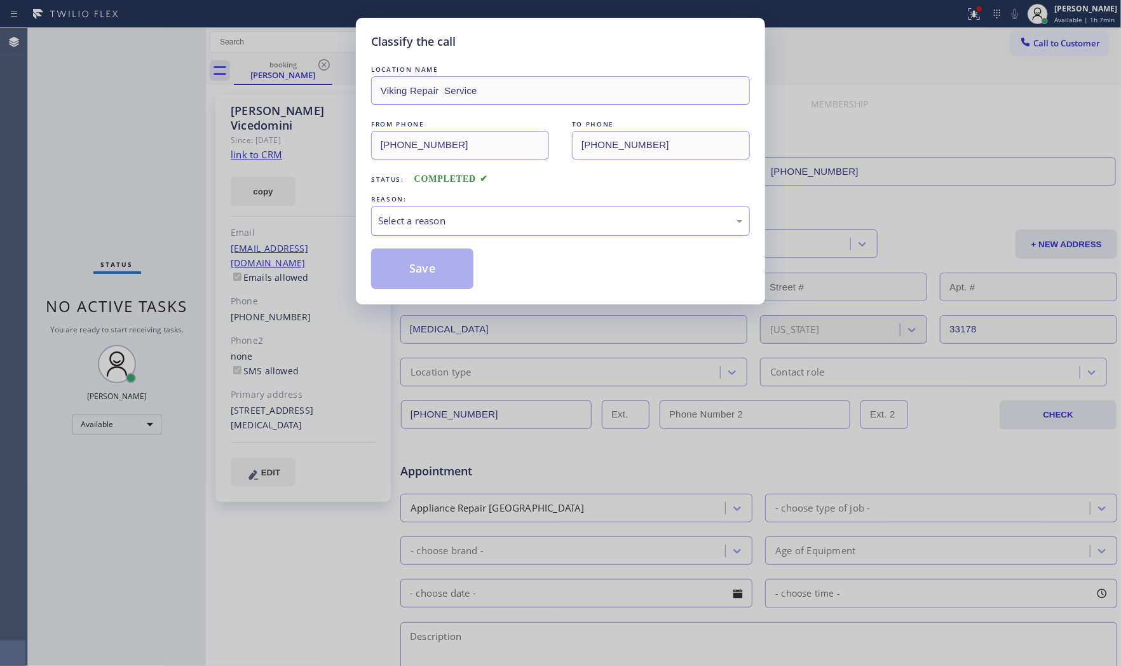
click at [464, 218] on div "Select a reason" at bounding box center [560, 220] width 365 height 15
drag, startPoint x: 513, startPoint y: 214, endPoint x: 501, endPoint y: 231, distance: 21.0
click at [513, 215] on div "Not Booked - All other reasons" at bounding box center [560, 220] width 365 height 15
click at [433, 276] on button "Save" at bounding box center [422, 268] width 102 height 41
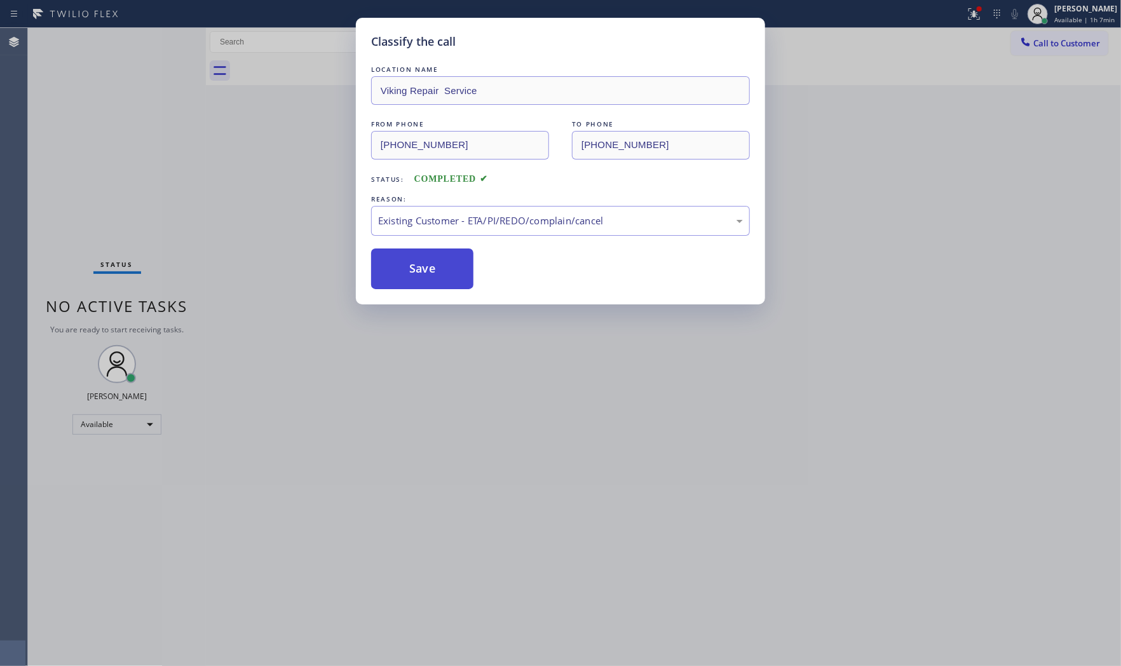
click at [433, 276] on button "Save" at bounding box center [422, 268] width 102 height 41
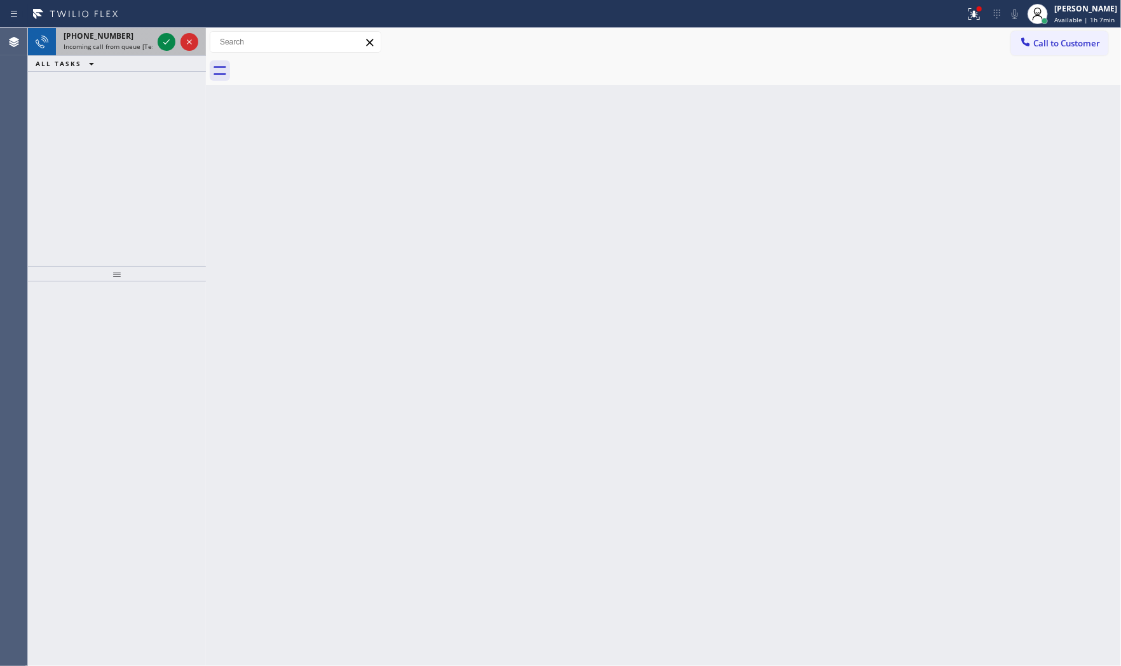
click at [128, 42] on div "[PHONE_NUMBER] Incoming call from queue [Test] All" at bounding box center [105, 42] width 99 height 28
click at [135, 48] on span "Request from [PERSON_NAME] (direct)" at bounding box center [122, 46] width 116 height 9
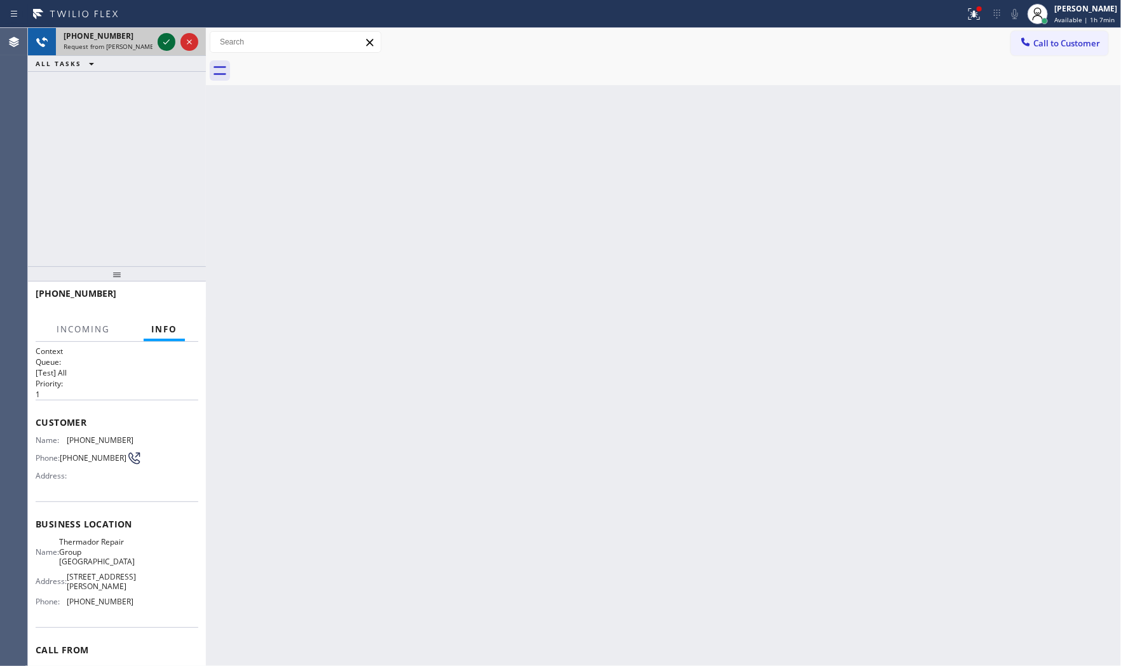
click at [158, 43] on div at bounding box center [167, 41] width 18 height 15
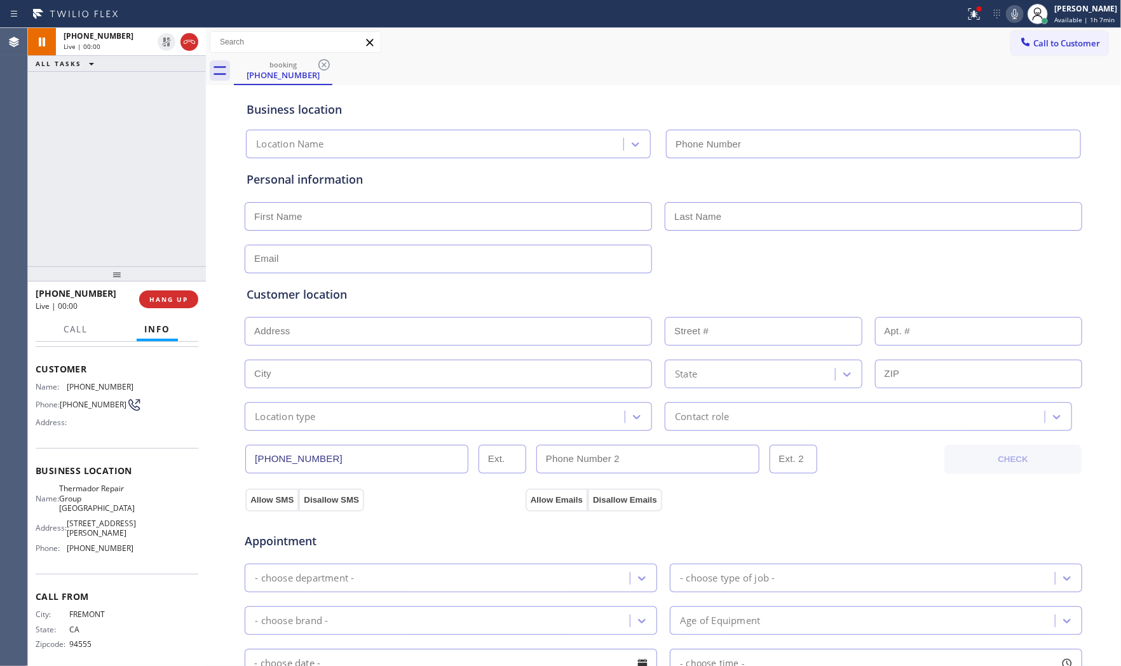
type input "[PHONE_NUMBER]"
click at [960, 15] on div at bounding box center [974, 13] width 28 height 15
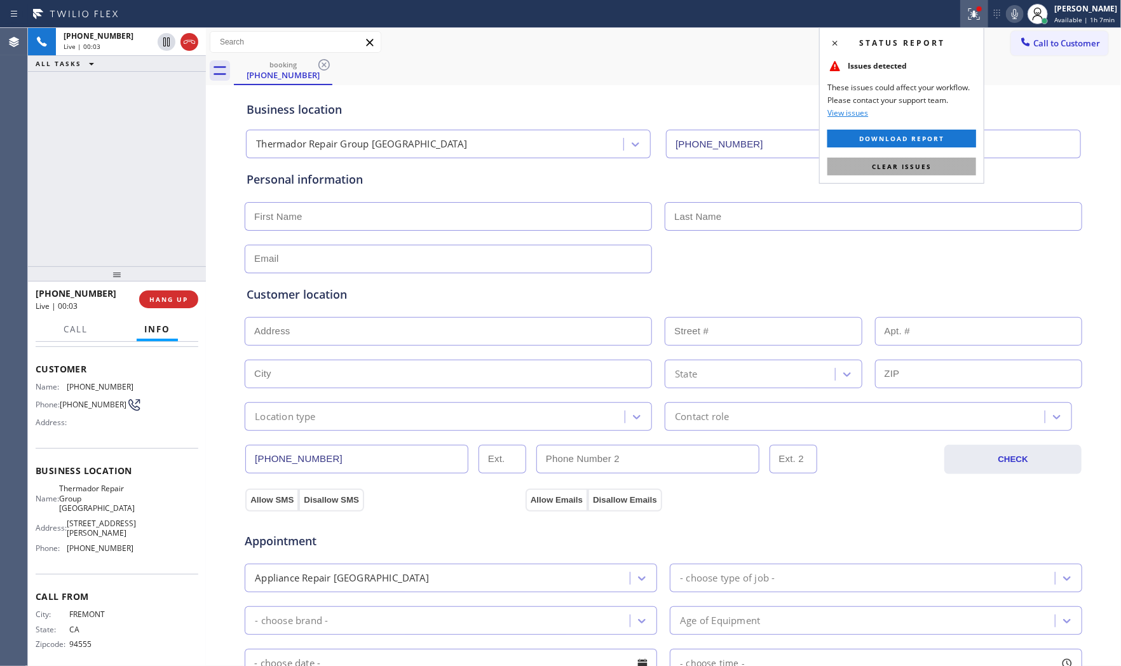
click at [941, 169] on button "Clear issues" at bounding box center [901, 167] width 149 height 18
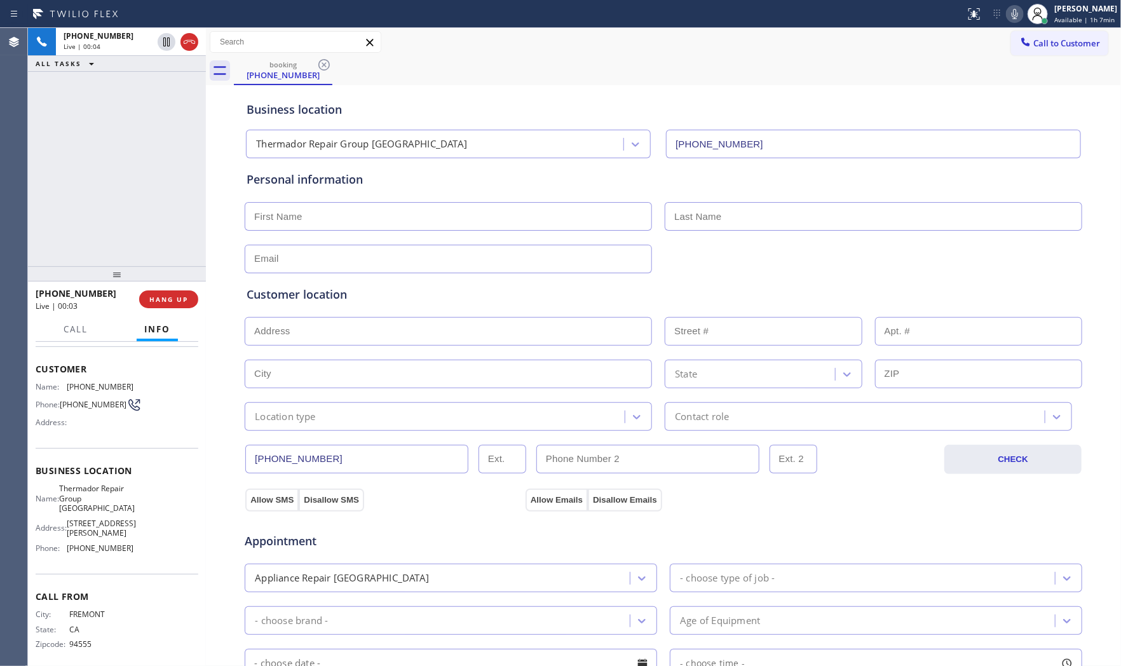
click at [1009, 21] on icon at bounding box center [1014, 13] width 15 height 15
click at [1007, 16] on icon at bounding box center [1014, 13] width 15 height 15
click at [1008, 19] on icon at bounding box center [1014, 13] width 15 height 15
click at [166, 45] on icon at bounding box center [166, 41] width 15 height 15
click at [1012, 13] on rect at bounding box center [1013, 12] width 9 height 9
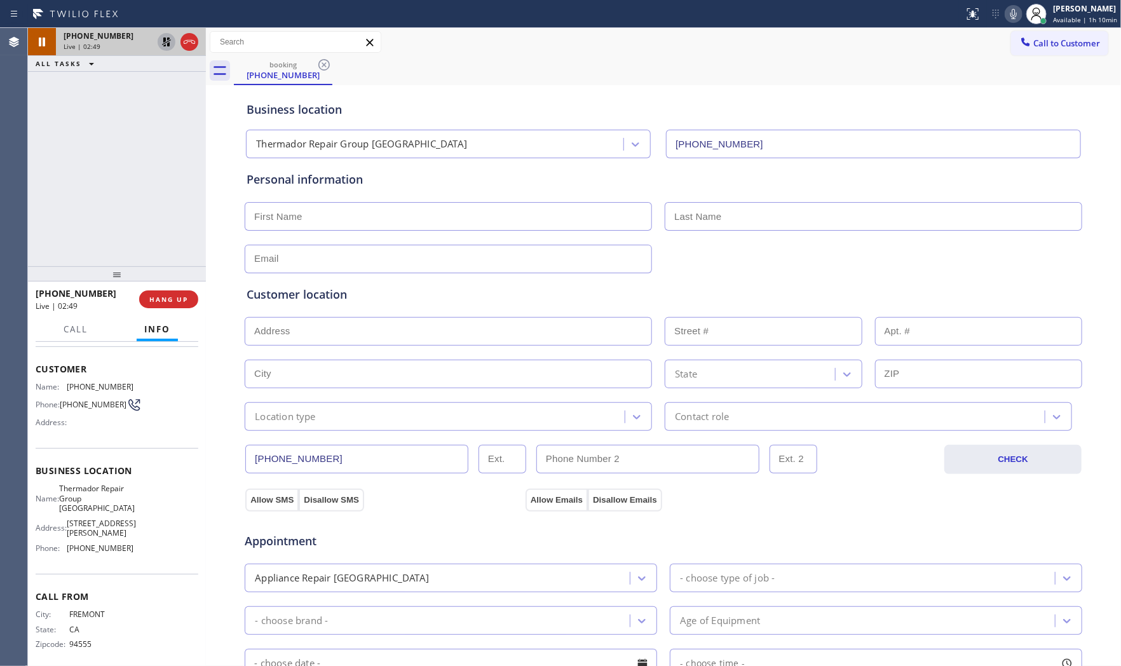
click at [170, 45] on icon at bounding box center [166, 41] width 15 height 15
click at [125, 39] on div "[PHONE_NUMBER]" at bounding box center [108, 35] width 89 height 11
click at [1010, 9] on icon at bounding box center [1013, 14] width 6 height 10
click at [1012, 10] on icon at bounding box center [1013, 14] width 6 height 10
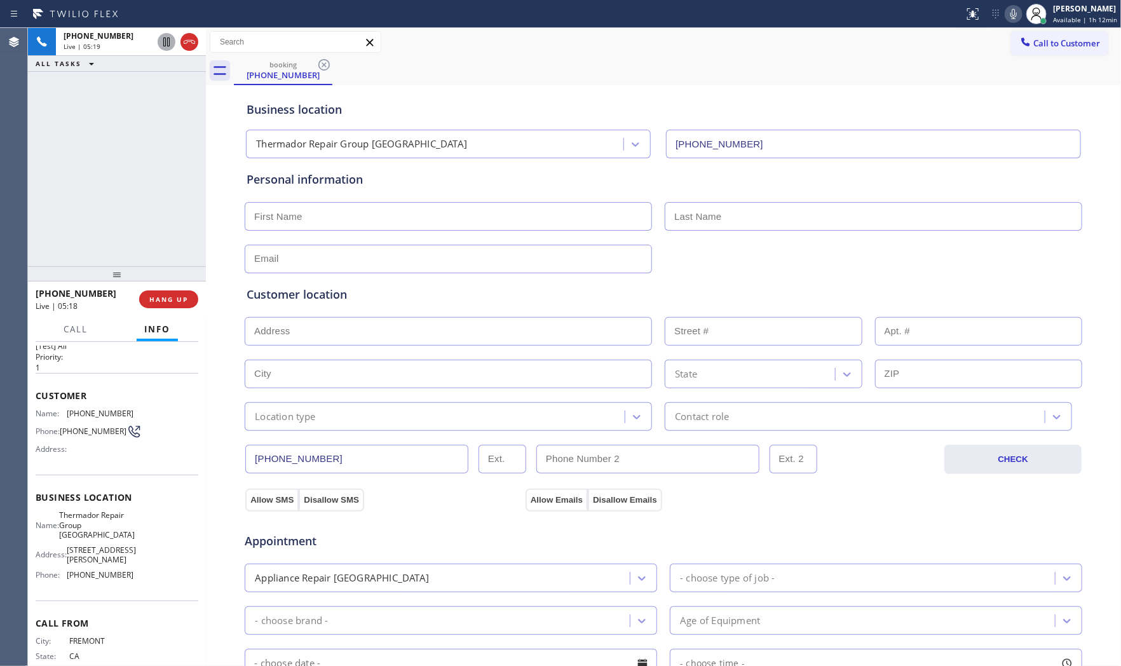
scroll to position [0, 0]
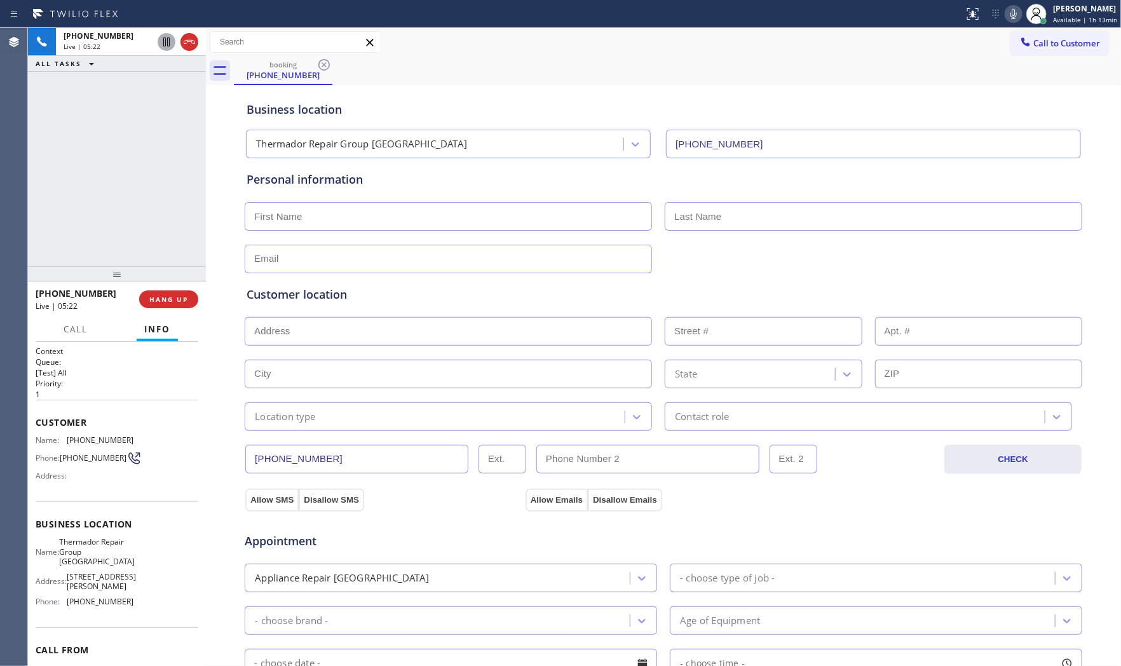
click at [102, 442] on span "[PHONE_NUMBER]" at bounding box center [100, 440] width 67 height 10
copy span "[PHONE_NUMBER]"
click at [182, 297] on span "HANG UP" at bounding box center [168, 299] width 39 height 9
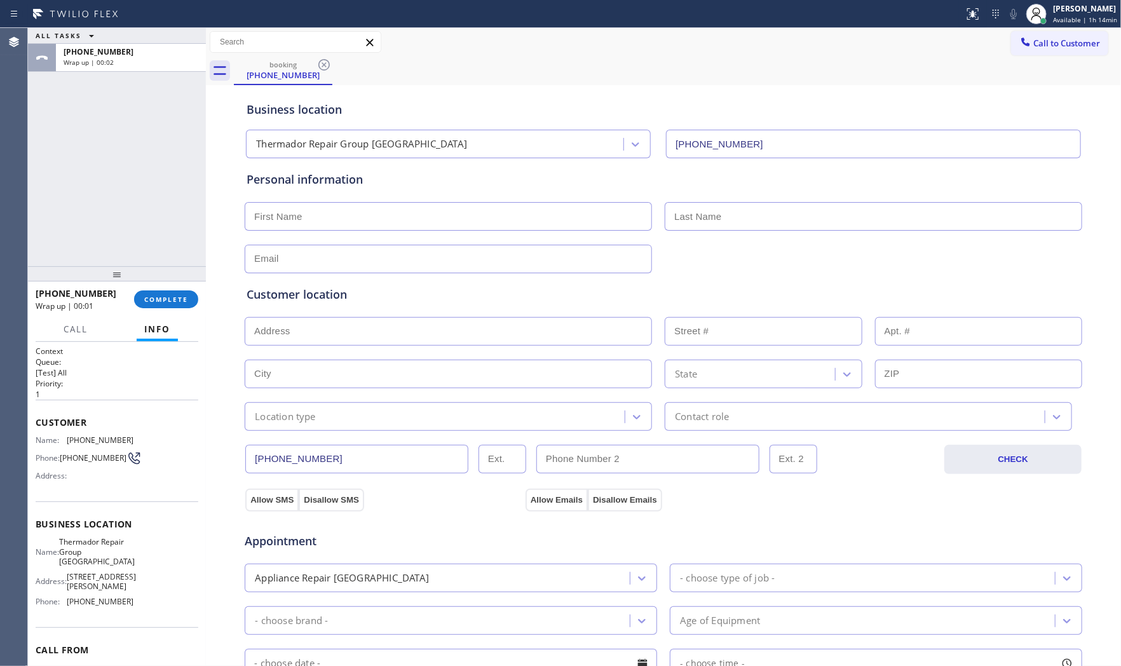
click at [90, 557] on span "Thermador Repair Group [GEOGRAPHIC_DATA]" at bounding box center [97, 551] width 76 height 29
click at [823, 32] on div "Call to Customer Outbound call Location 5 Star Appliance Repair Your caller id …" at bounding box center [663, 42] width 915 height 22
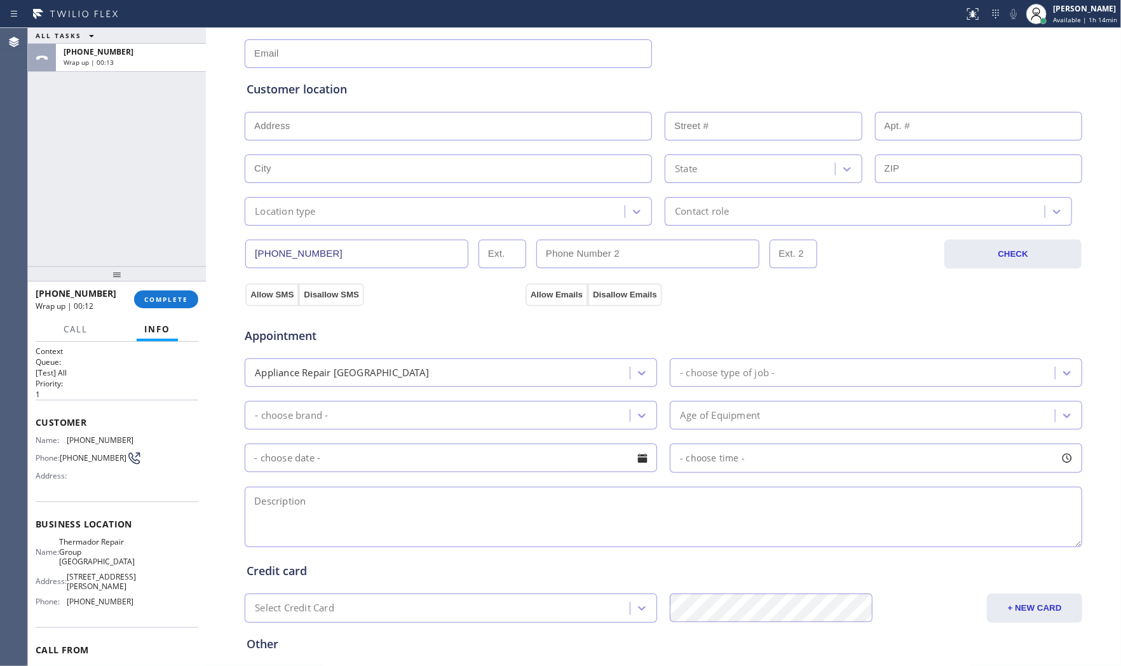
scroll to position [212, 0]
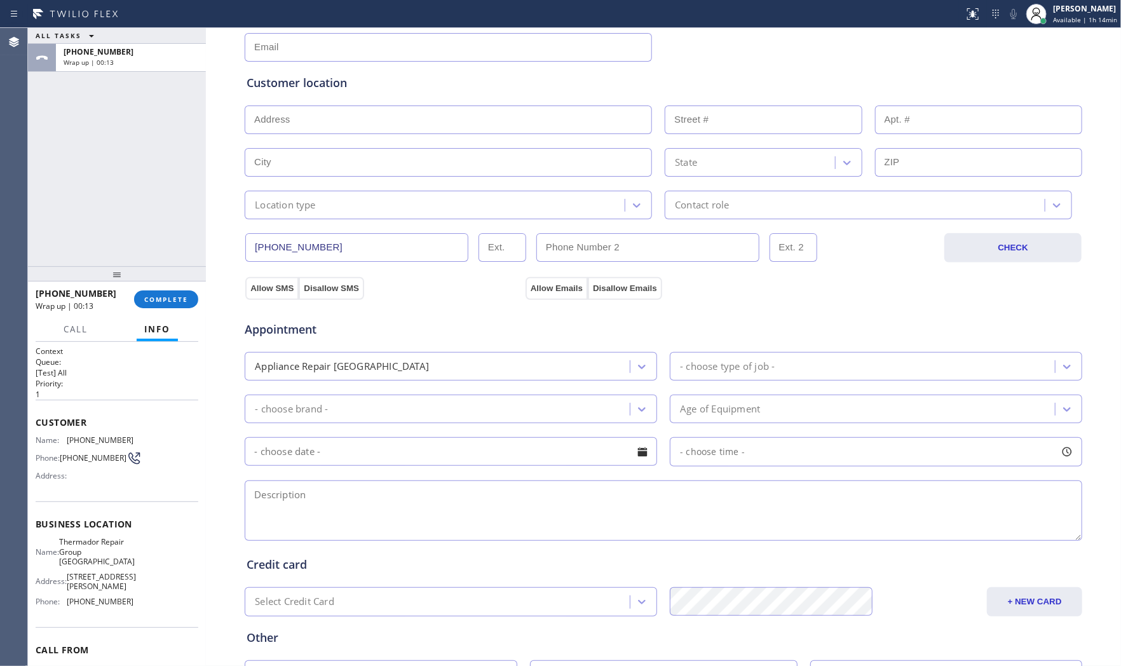
click at [328, 490] on textarea at bounding box center [663, 510] width 837 height 60
paste textarea "3-6 $95 Thermador Dishwasher | showing error code E07 | [DEMOGRAPHIC_DATA] | ho…"
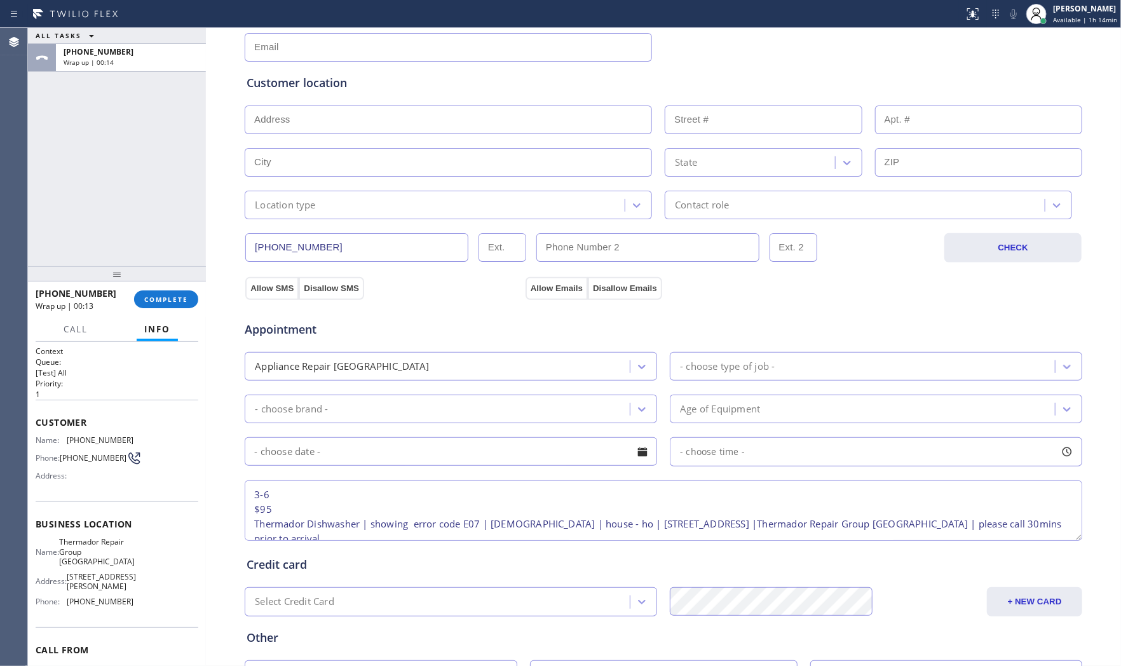
scroll to position [20, 0]
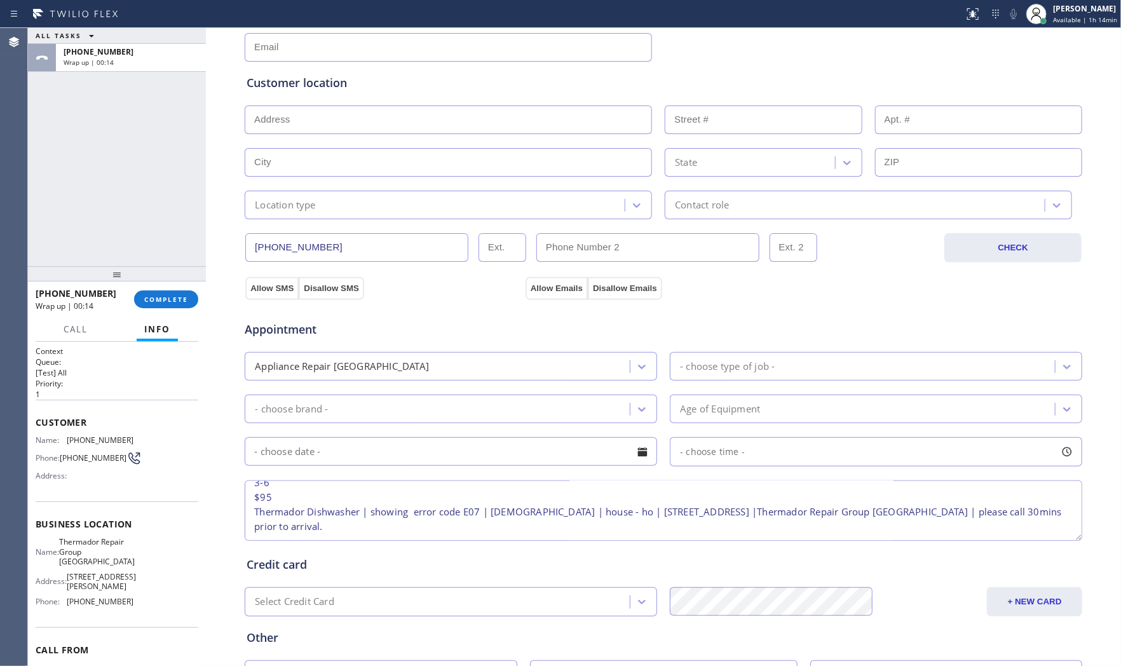
type textarea "3-6 $95 Thermador Dishwasher | showing error code E07 | [DEMOGRAPHIC_DATA] | ho…"
click at [510, 377] on div "Appliance Repair [GEOGRAPHIC_DATA]" at bounding box center [438, 366] width 381 height 22
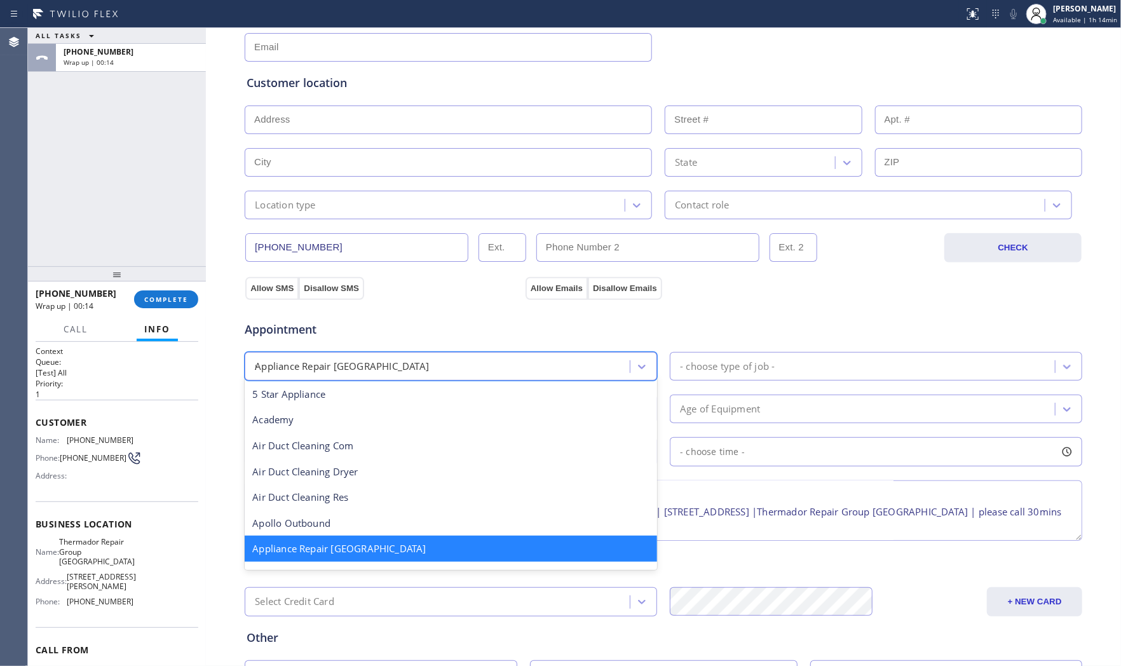
scroll to position [0, 0]
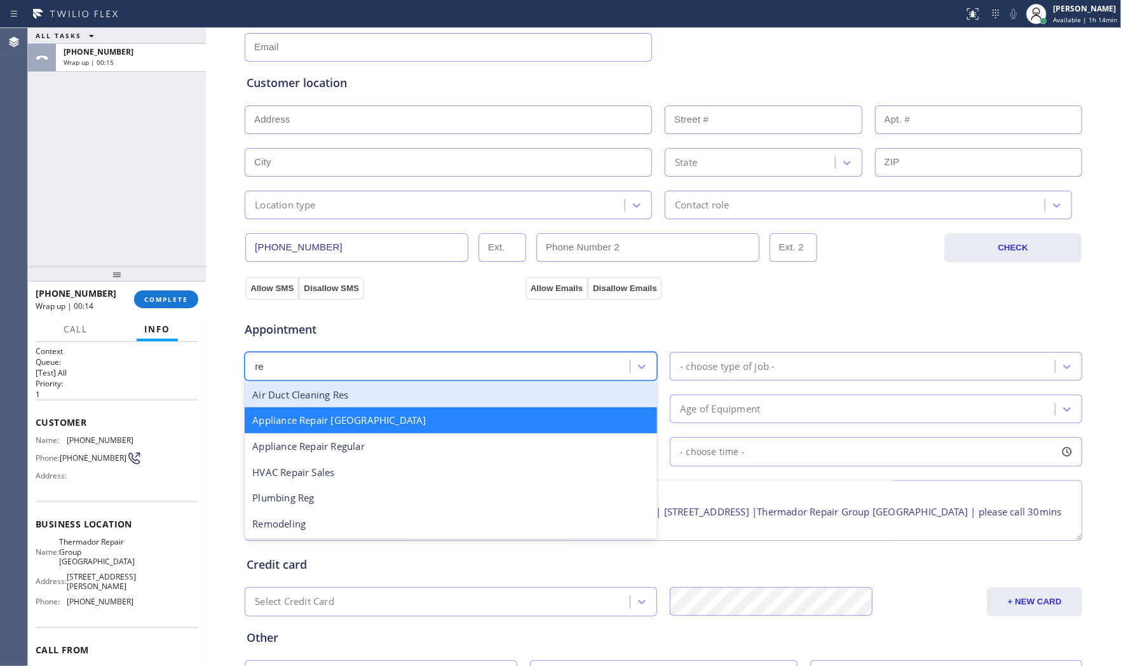
type input "reg"
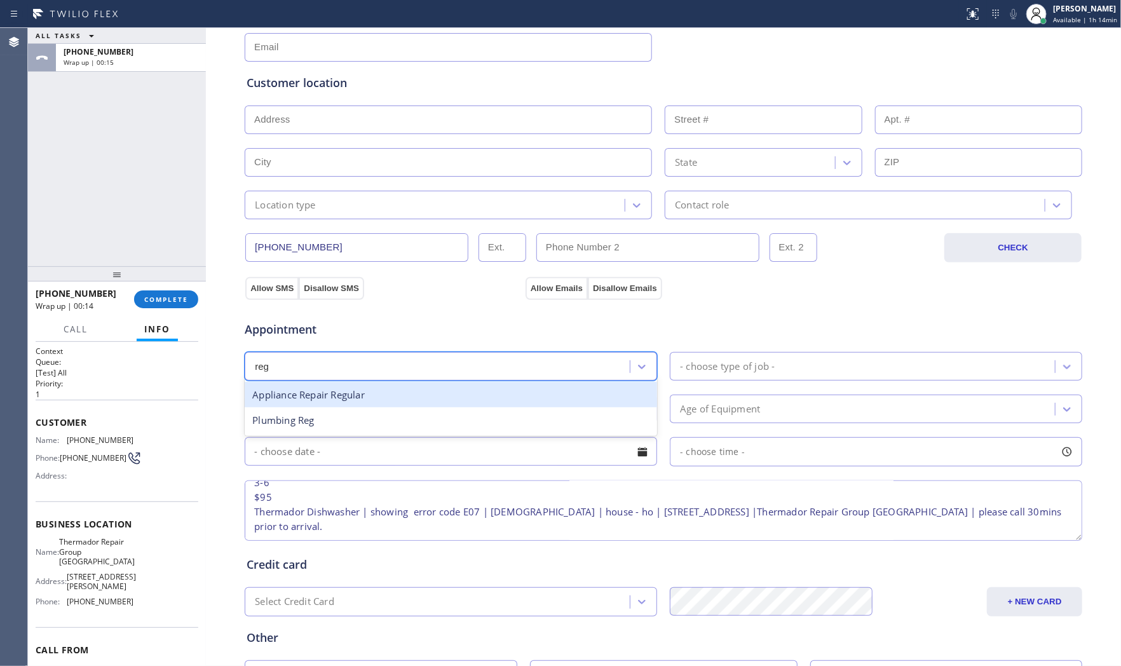
drag, startPoint x: 416, startPoint y: 395, endPoint x: 449, endPoint y: 395, distance: 33.0
click at [424, 395] on div "Appliance Repair Regular" at bounding box center [451, 395] width 412 height 26
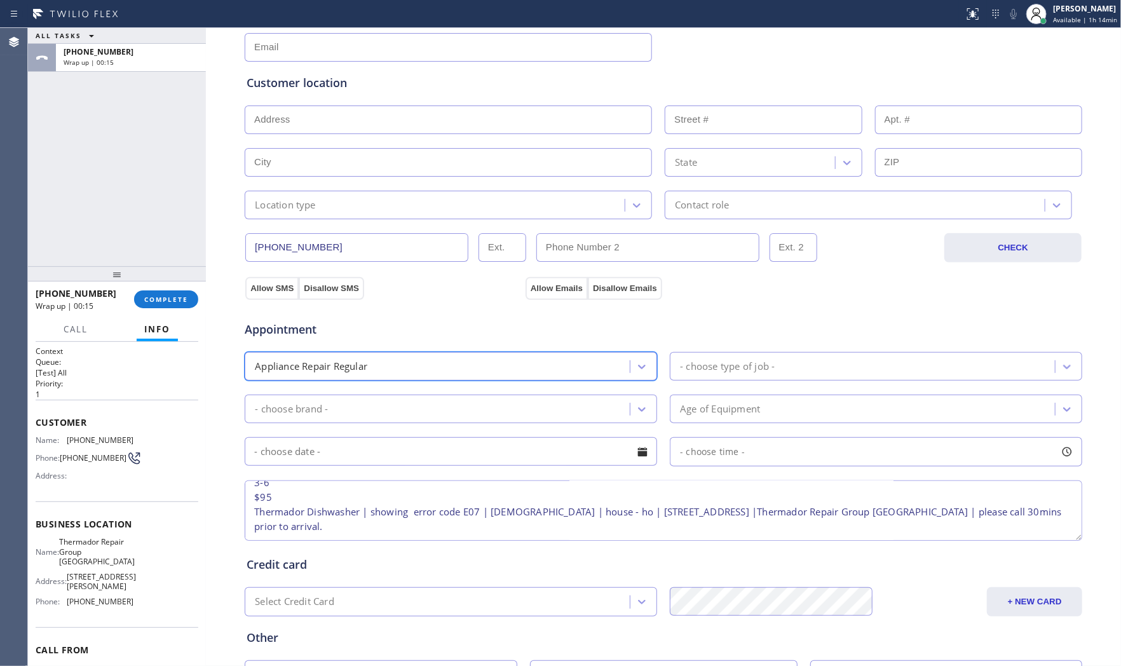
click at [715, 377] on div "- choose type of job -" at bounding box center [864, 366] width 381 height 22
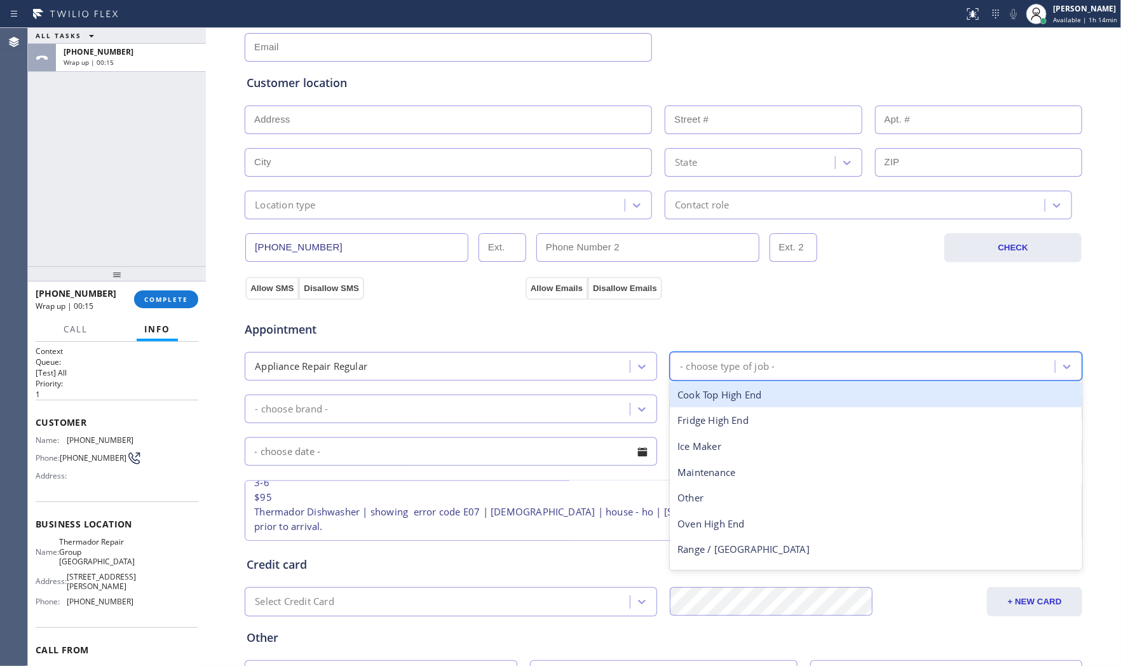
type input "d"
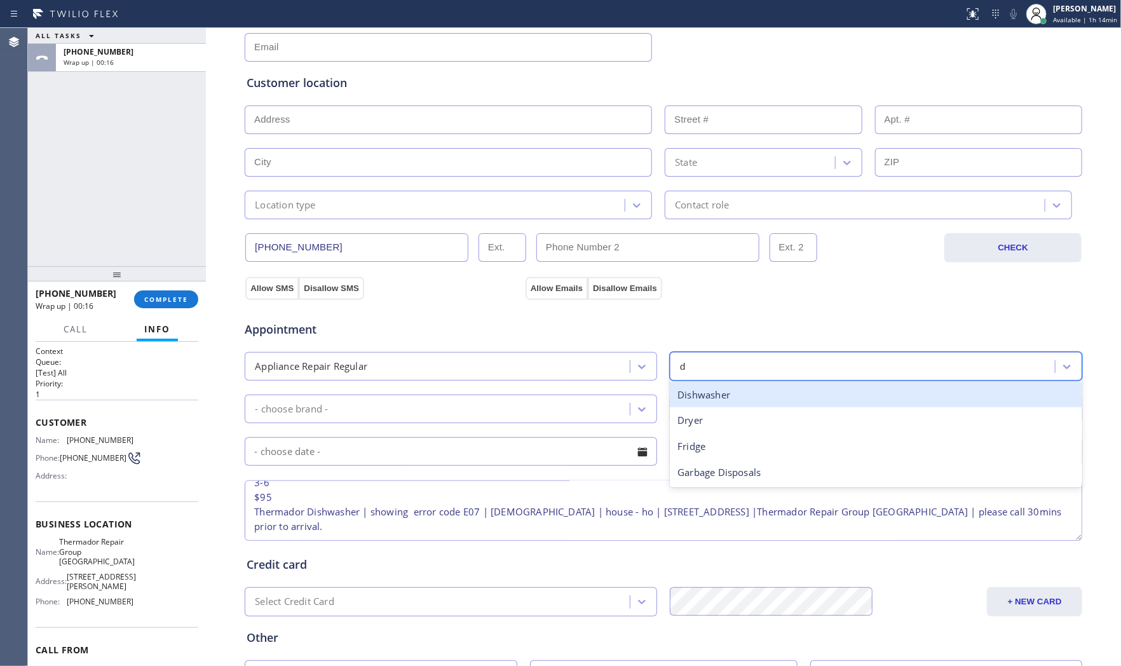
drag, startPoint x: 715, startPoint y: 401, endPoint x: 532, endPoint y: 402, distance: 182.4
click at [710, 401] on div "Dishwasher" at bounding box center [876, 395] width 412 height 26
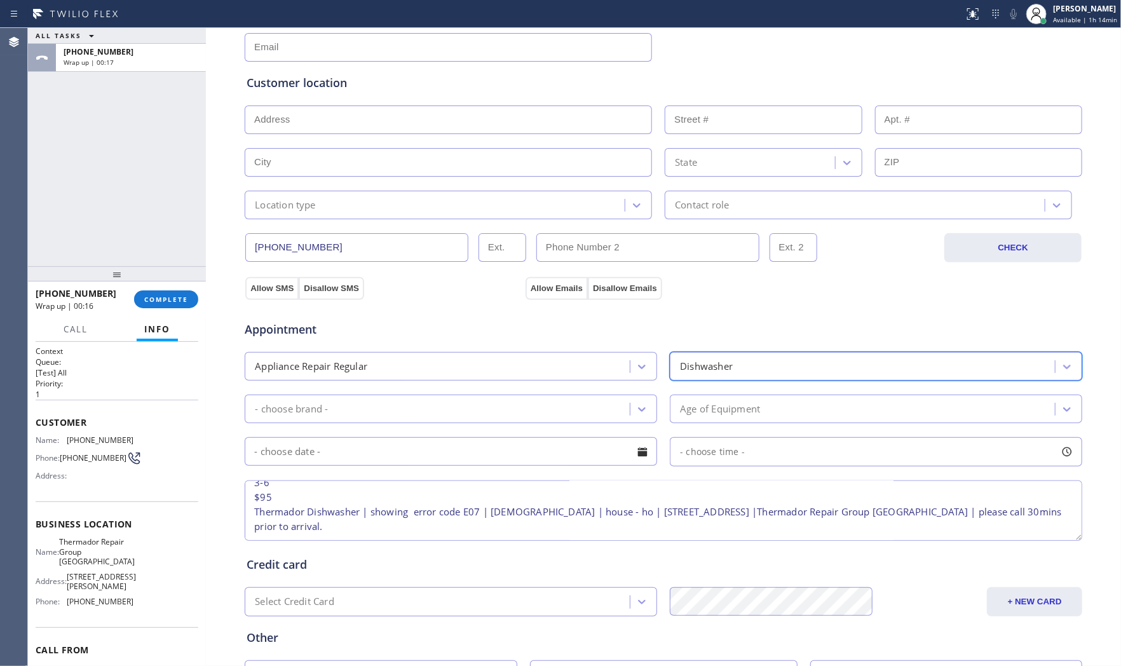
click at [456, 405] on div "- choose brand -" at bounding box center [438, 409] width 381 height 22
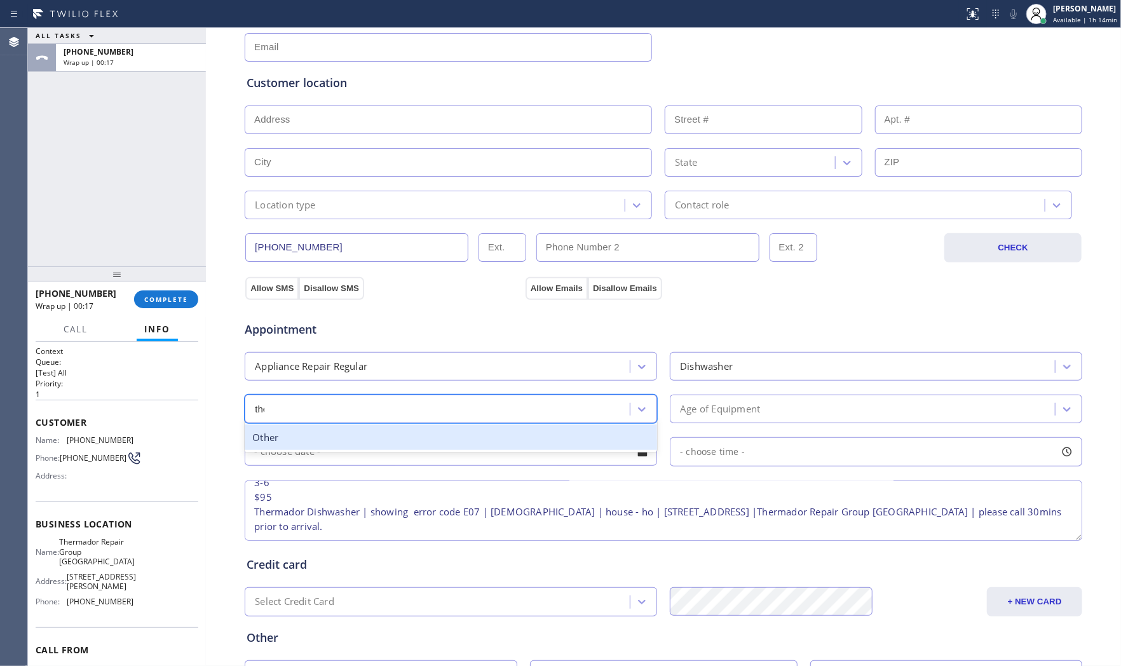
type input "ther"
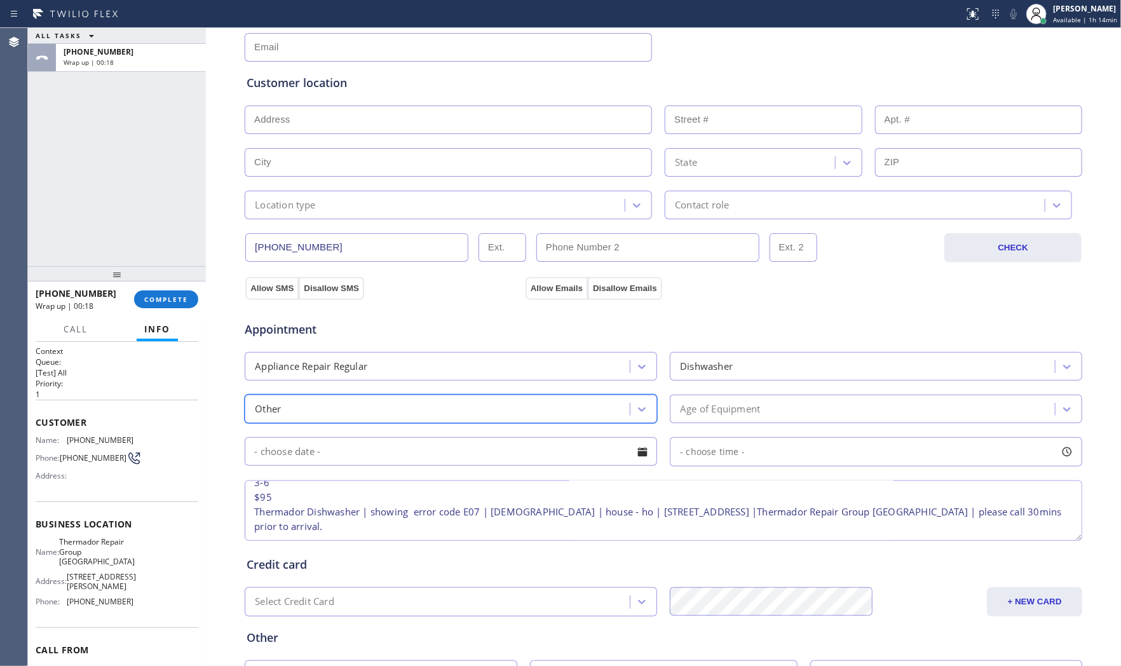
click at [454, 405] on div "Other" at bounding box center [438, 409] width 381 height 22
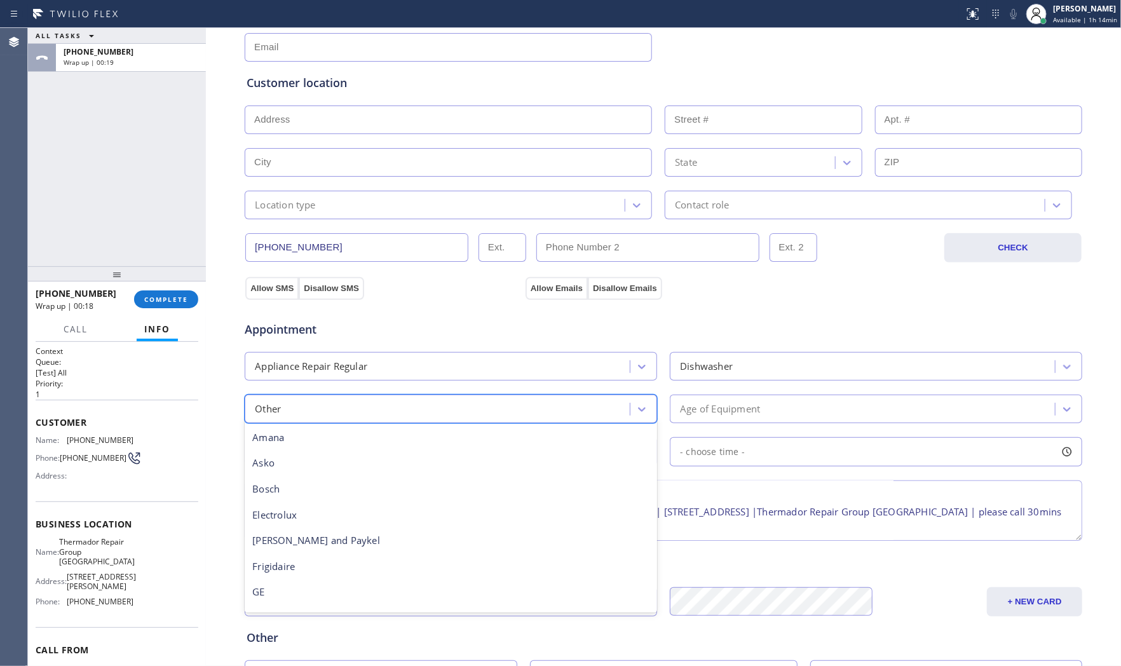
scroll to position [233, 0]
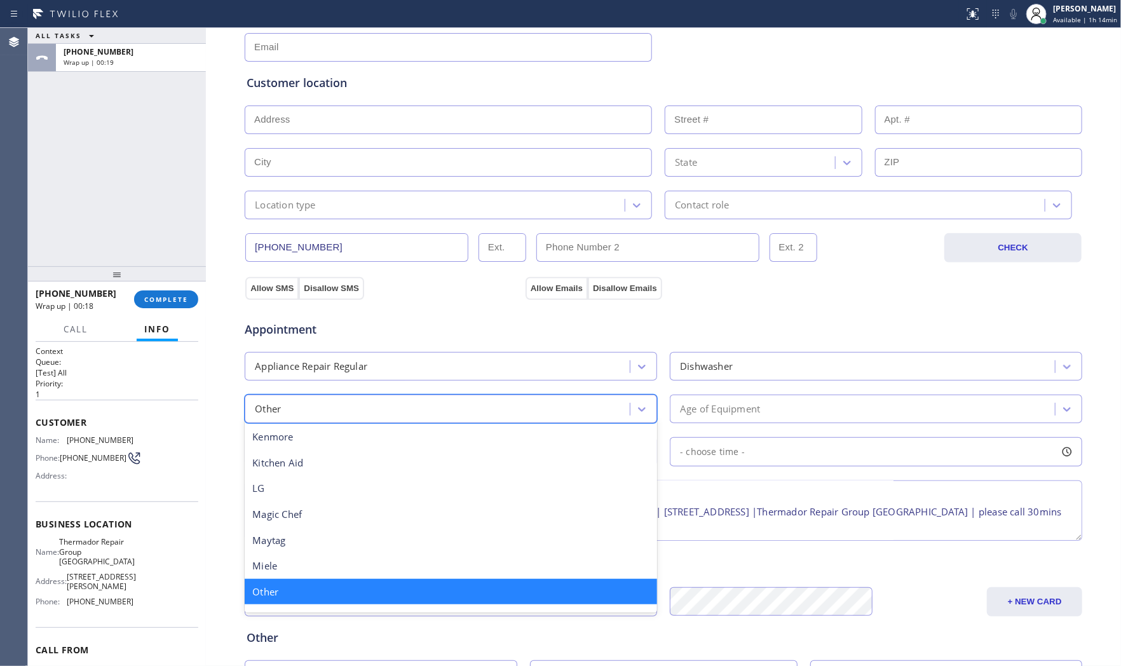
type input "t"
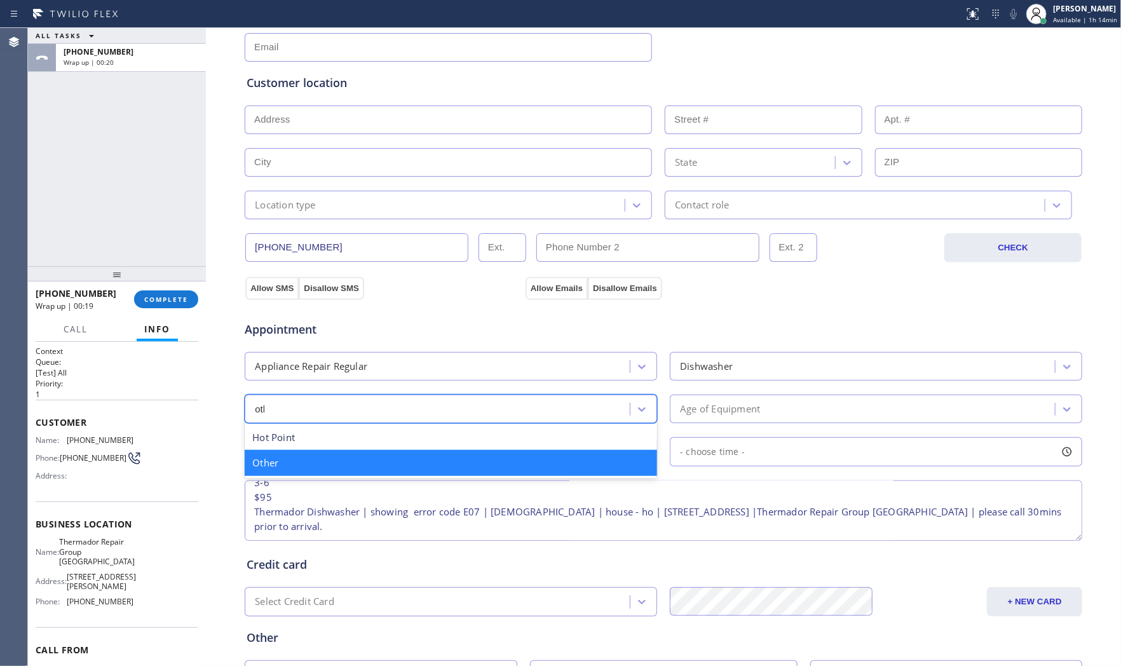
type input "other"
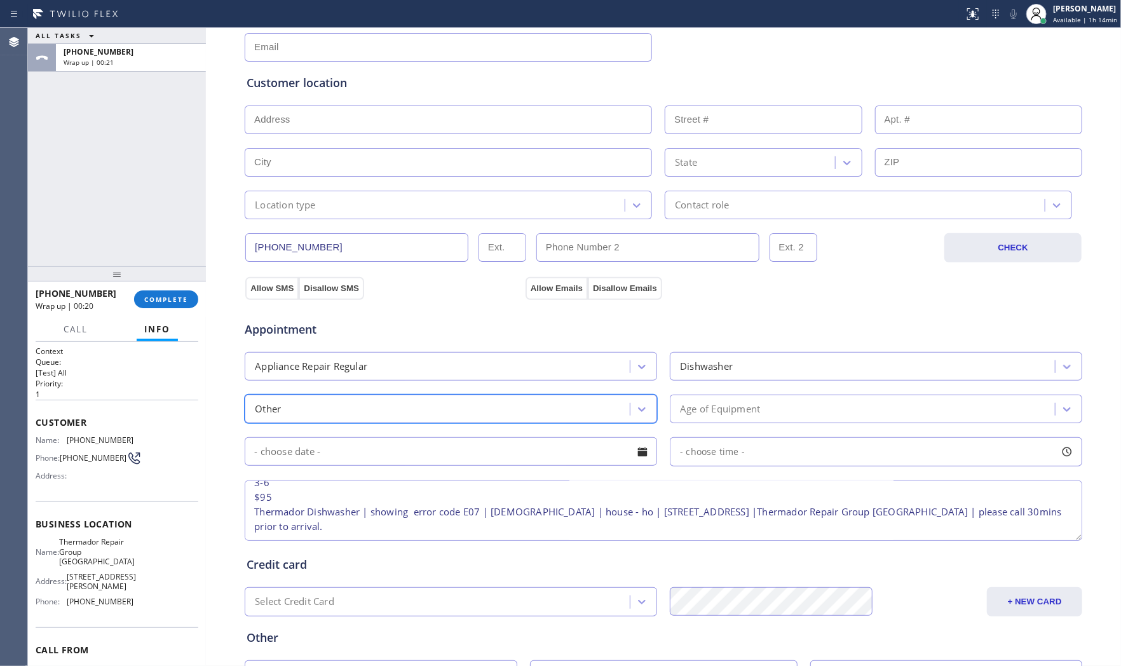
click at [718, 418] on div "Age of Equipment" at bounding box center [864, 409] width 381 height 22
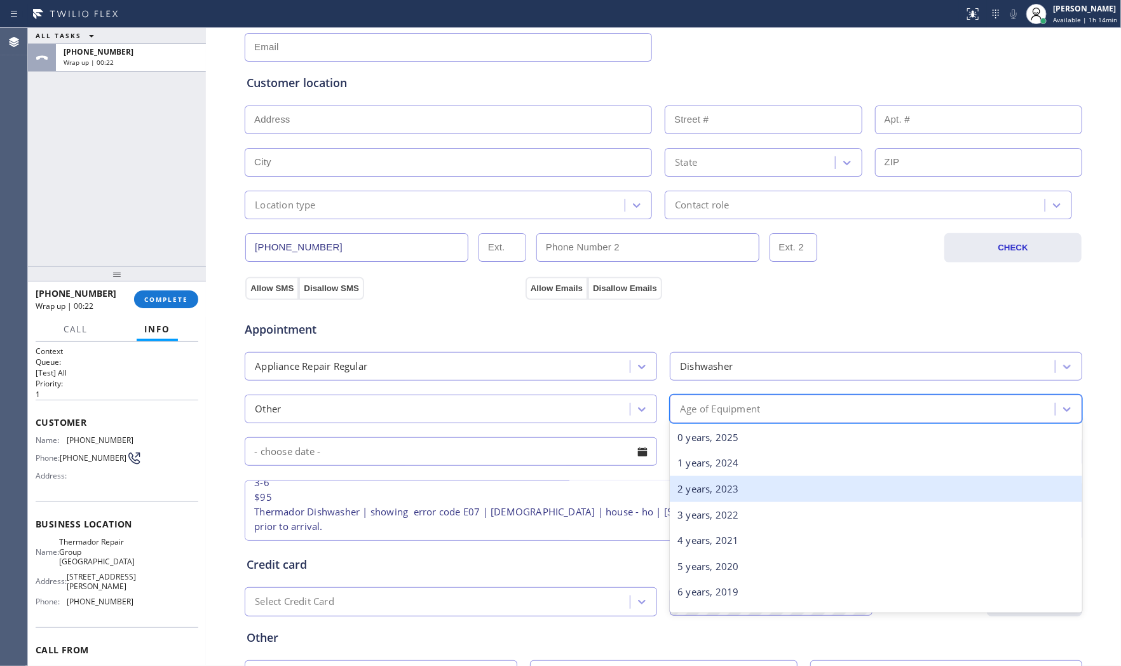
click at [709, 496] on div "2 years, 2023" at bounding box center [876, 489] width 412 height 26
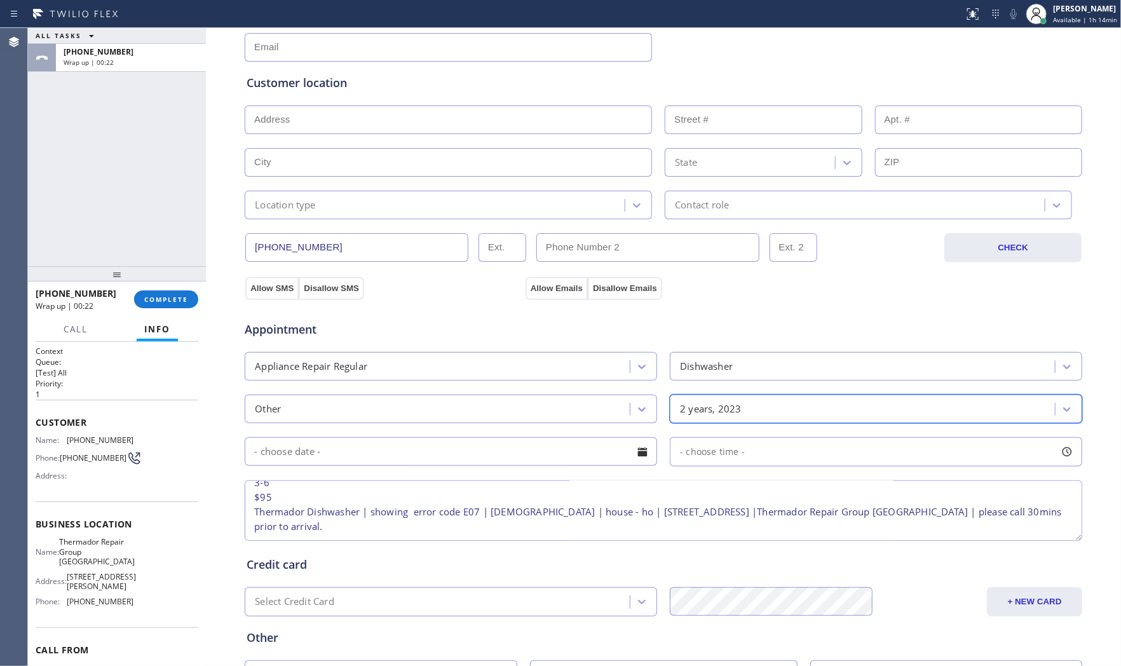
click at [510, 464] on input "text" at bounding box center [451, 451] width 412 height 29
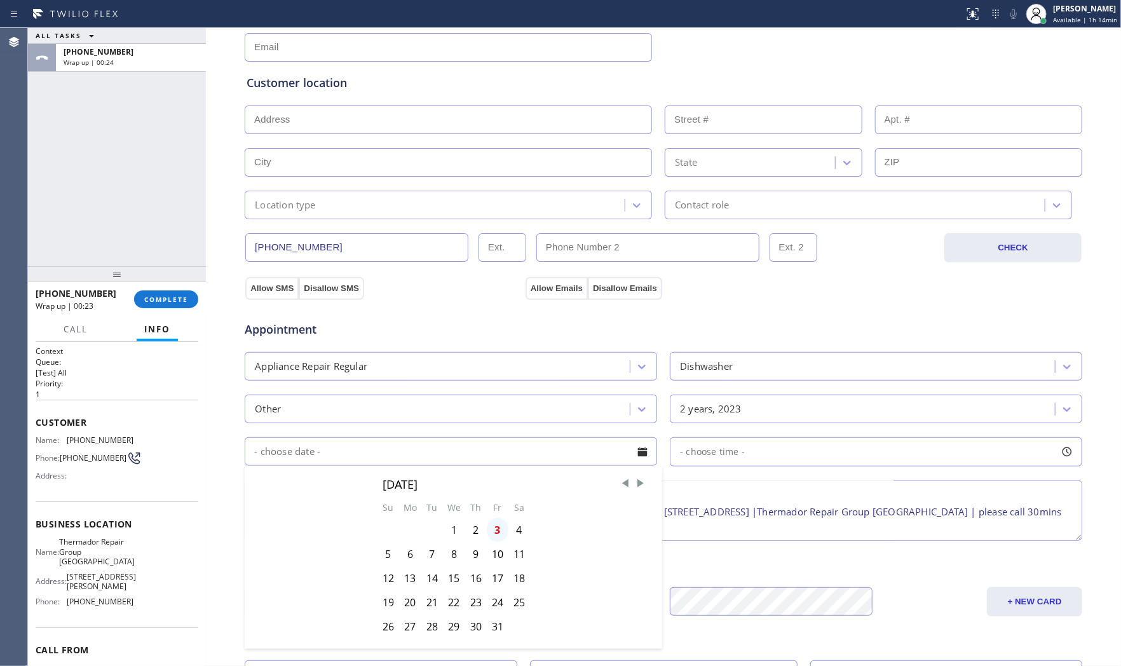
click at [497, 532] on div "3" at bounding box center [498, 530] width 22 height 24
type input "[DATE]"
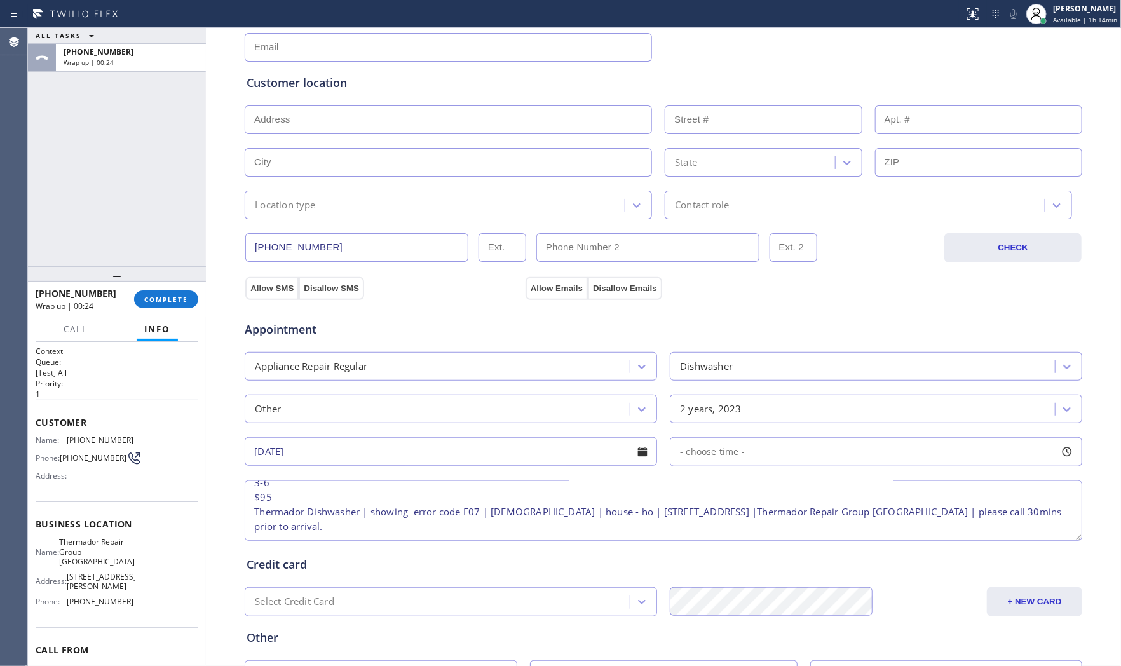
click at [724, 464] on div "- choose time -" at bounding box center [876, 451] width 412 height 29
drag, startPoint x: 680, startPoint y: 536, endPoint x: 981, endPoint y: 528, distance: 300.6
click at [981, 528] on div at bounding box center [986, 529] width 15 height 27
drag, startPoint x: 680, startPoint y: 530, endPoint x: 877, endPoint y: 518, distance: 197.3
click at [894, 529] on div at bounding box center [895, 529] width 15 height 27
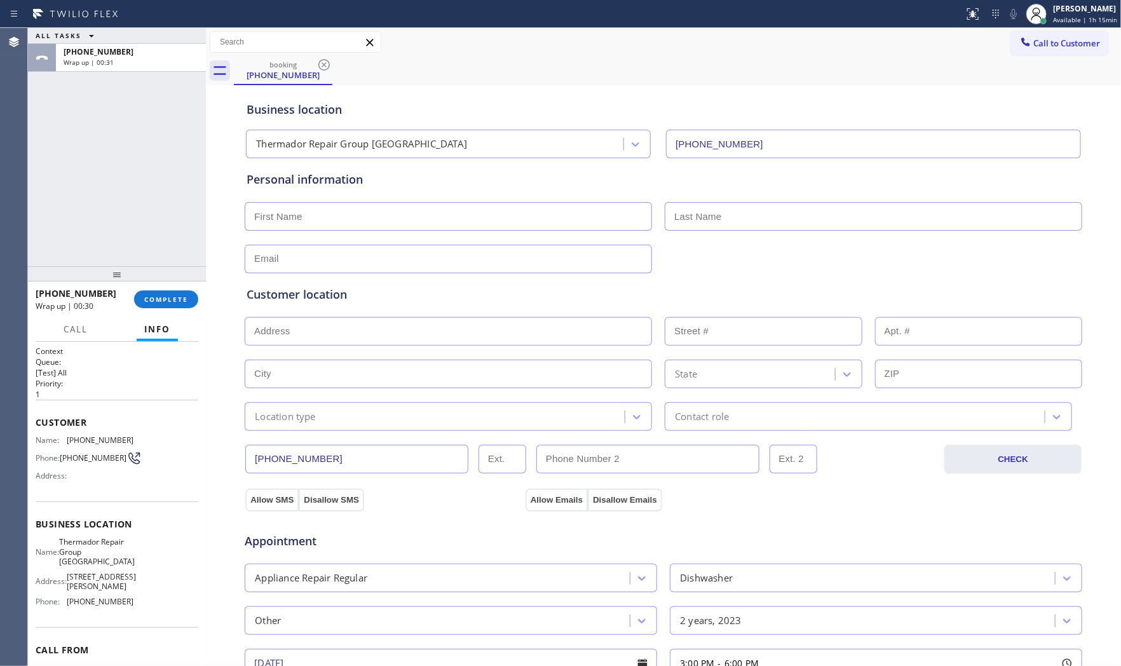
scroll to position [11, 0]
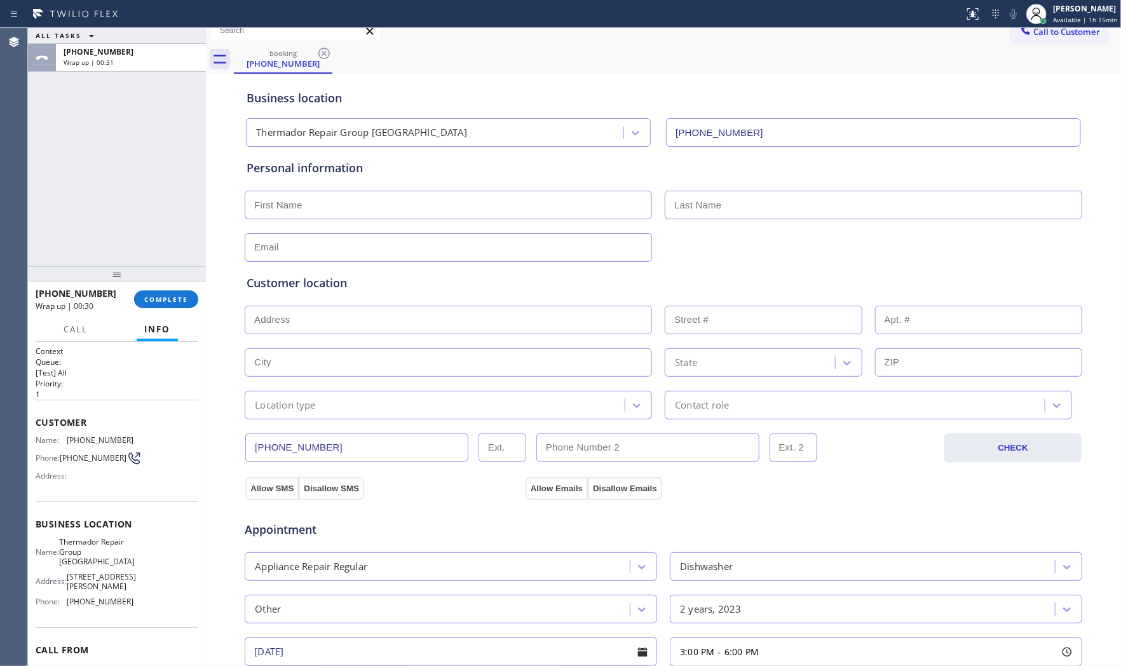
click at [380, 220] on div "Personal information" at bounding box center [664, 210] width 834 height 102
paste input "[PERSON_NAME]"
type input "[PERSON_NAME]"
click at [795, 199] on input "text" at bounding box center [873, 205] width 417 height 29
paste input "Gaba"
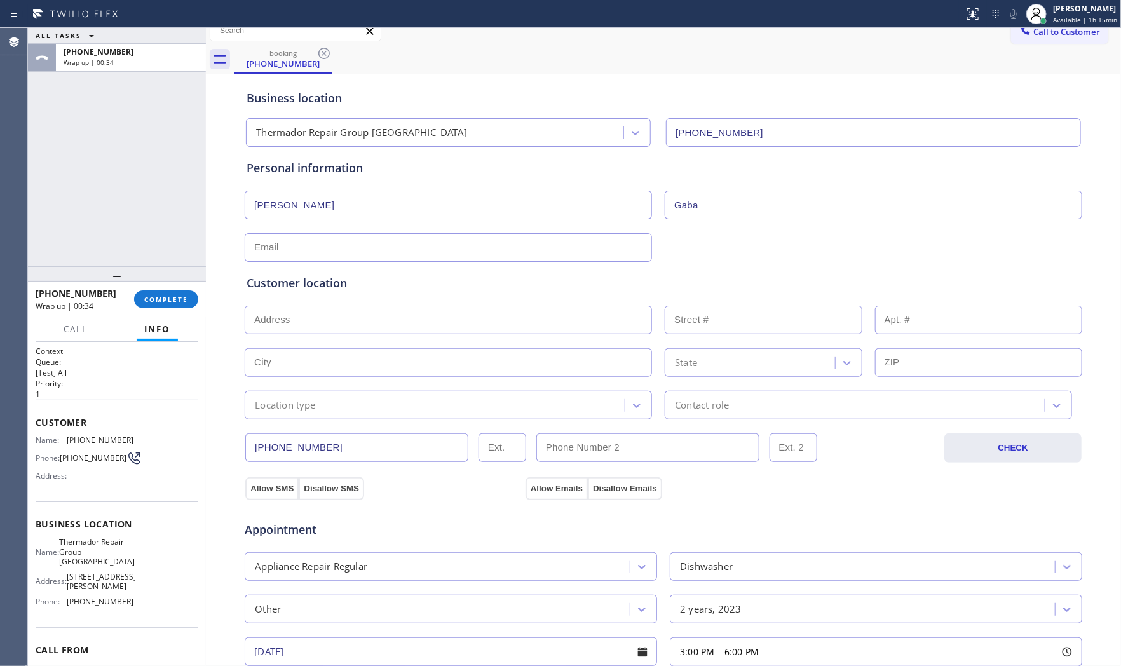
type input "Gaba"
click at [351, 251] on input "text" at bounding box center [448, 247] width 407 height 29
paste input "[EMAIL_ADDRESS][DOMAIN_NAME]"
type input "[EMAIL_ADDRESS][DOMAIN_NAME]"
click at [360, 323] on input "text" at bounding box center [448, 320] width 407 height 29
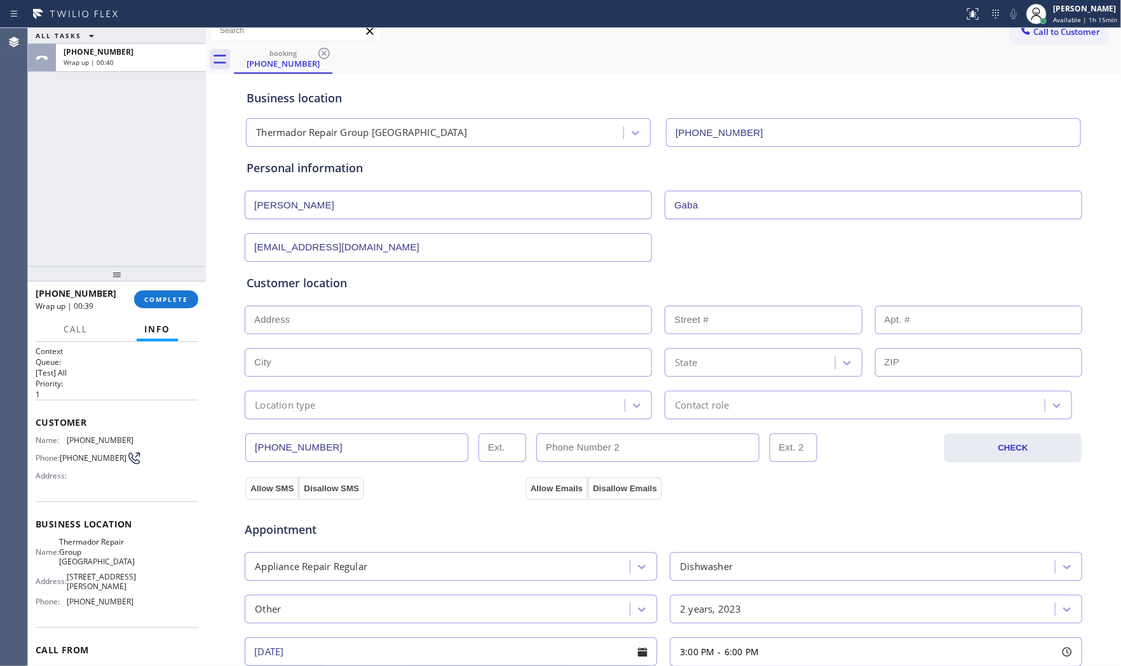
paste input "[STREET_ADDRESS]"
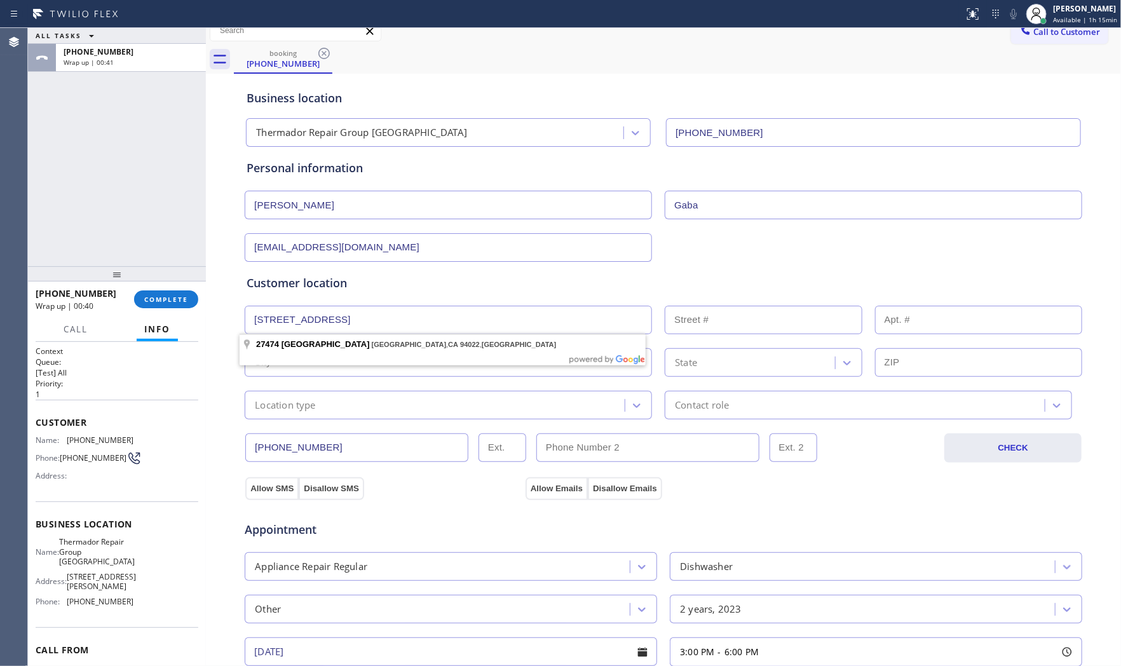
type input "[STREET_ADDRESS]"
type input "27474"
type input "[GEOGRAPHIC_DATA]"
type input "94022"
click at [290, 398] on div "Location type" at bounding box center [285, 405] width 61 height 15
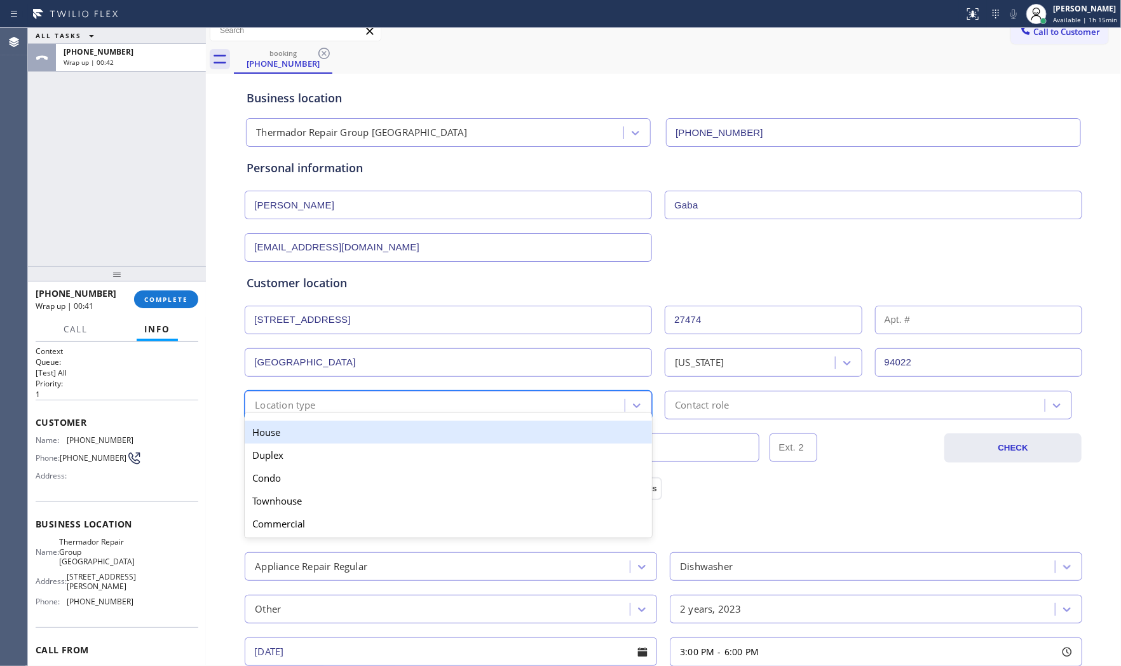
click at [286, 437] on div "House" at bounding box center [448, 432] width 407 height 23
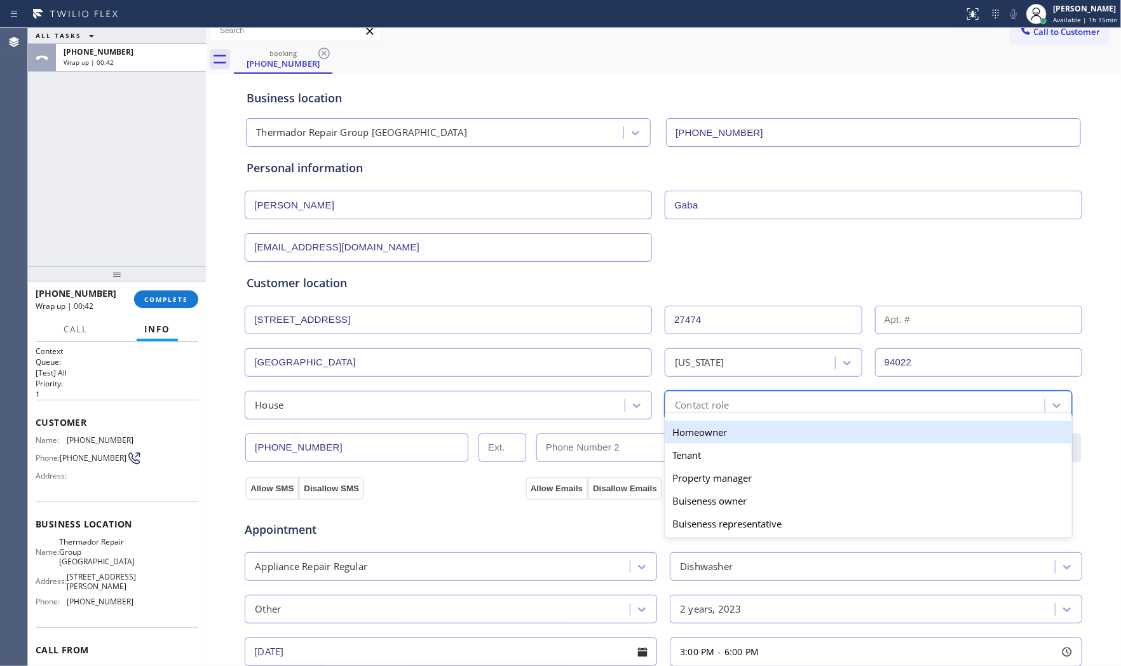
click at [706, 407] on div "Contact role" at bounding box center [702, 405] width 54 height 15
drag, startPoint x: 694, startPoint y: 431, endPoint x: 472, endPoint y: 466, distance: 225.1
click at [694, 431] on div "Homeowner" at bounding box center [868, 432] width 407 height 23
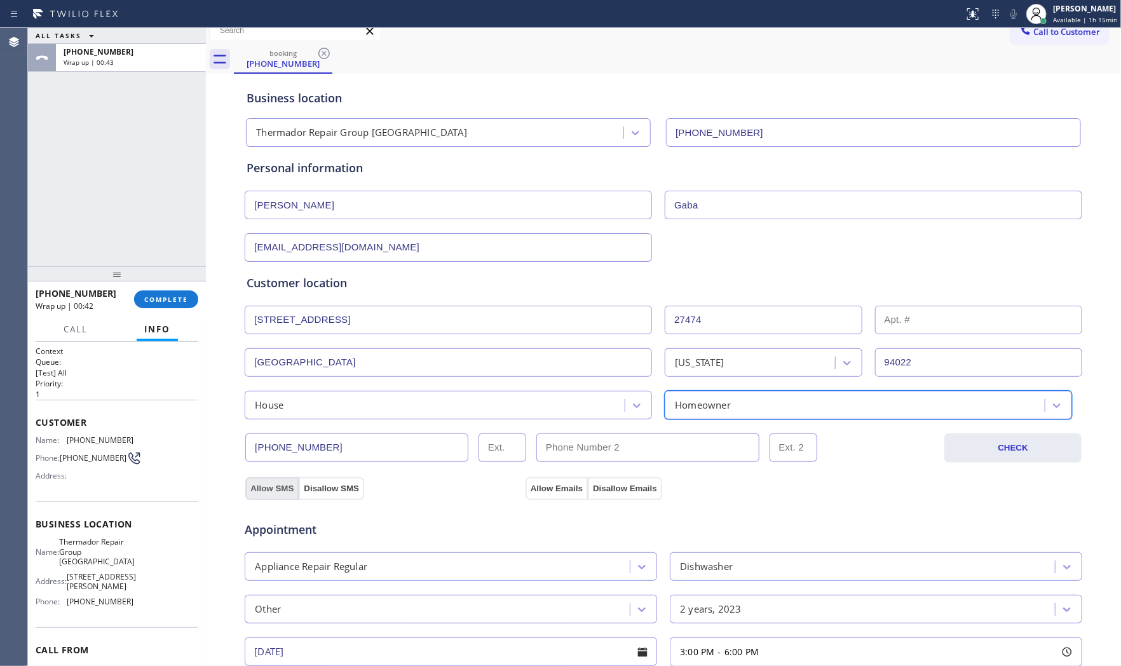
click at [271, 485] on button "Allow SMS" at bounding box center [271, 488] width 53 height 23
drag, startPoint x: 505, startPoint y: 482, endPoint x: 516, endPoint y: 481, distance: 10.8
click at [512, 481] on div "Allow SMS Disallow SMS" at bounding box center [383, 488] width 280 height 23
click at [540, 481] on button "Allow Emails" at bounding box center [556, 488] width 62 height 23
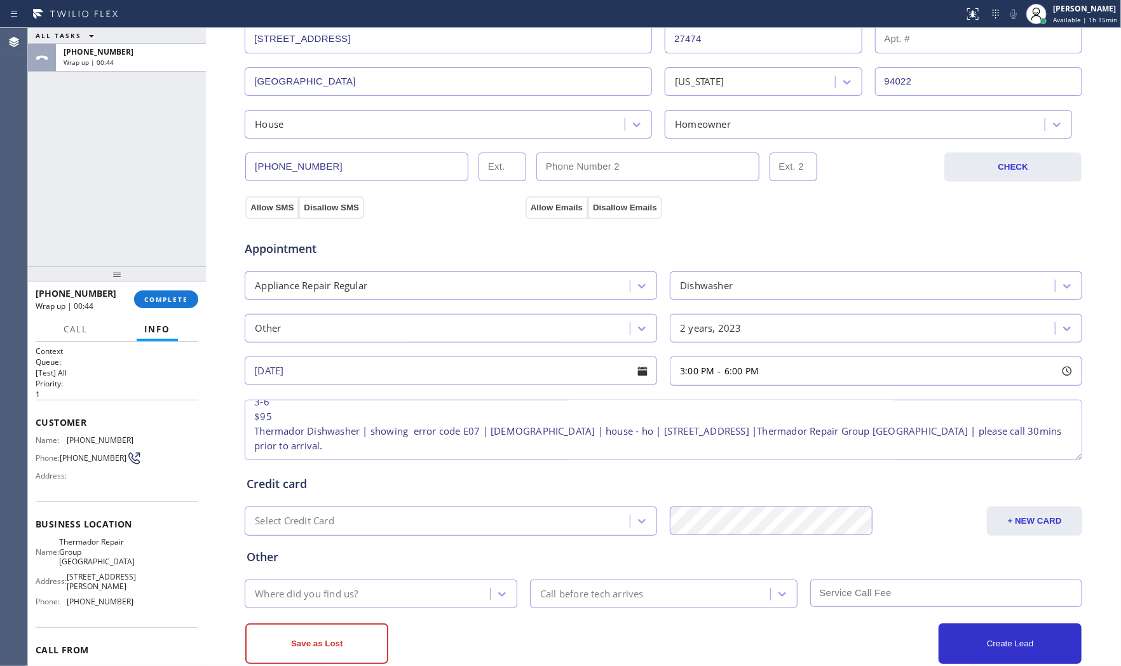
scroll to position [294, 0]
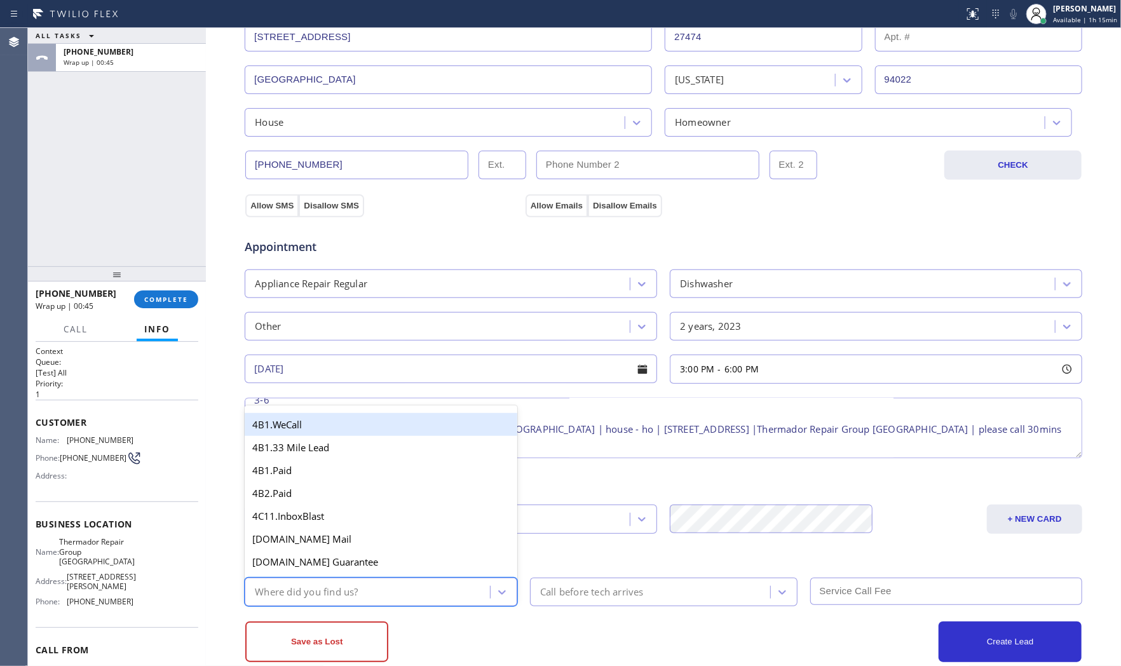
drag, startPoint x: 389, startPoint y: 585, endPoint x: 379, endPoint y: 586, distance: 10.3
click at [389, 586] on div "Where did you find us?" at bounding box center [368, 592] width 241 height 22
type input "goo"
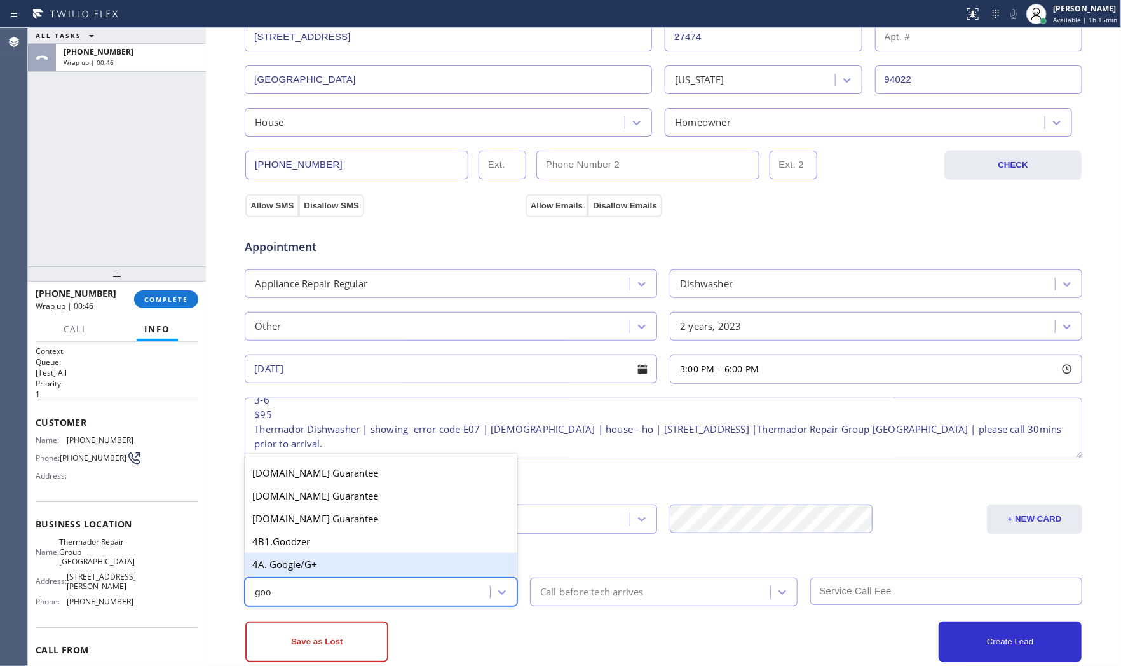
click at [314, 573] on div "4A. Google/G+" at bounding box center [381, 564] width 273 height 23
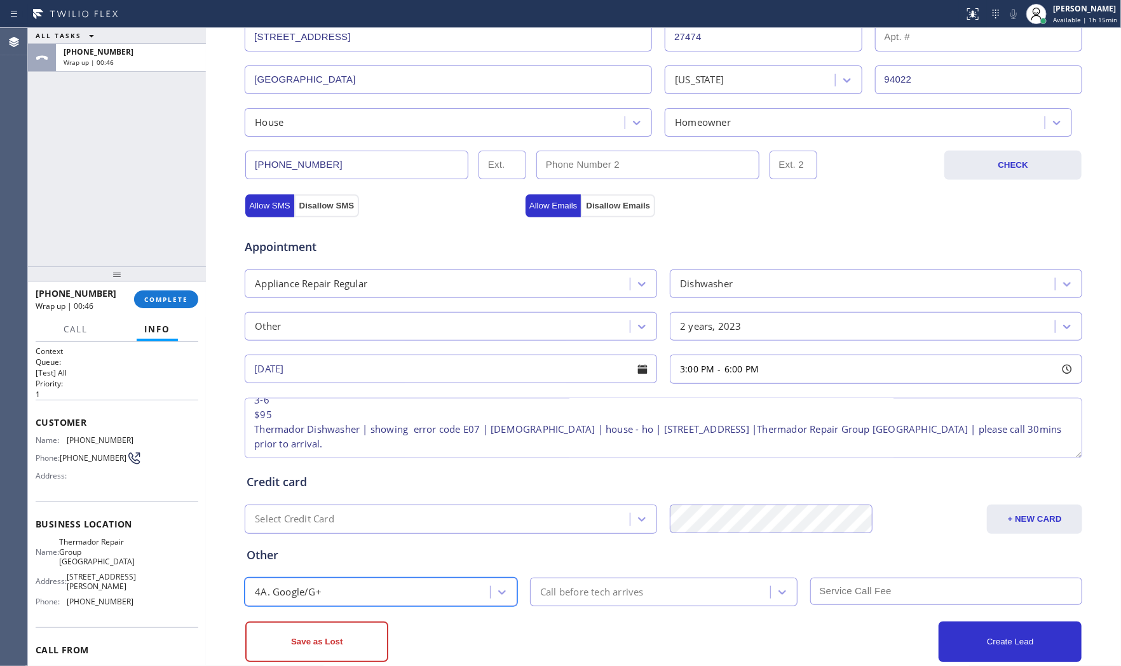
click at [561, 593] on div "Call before tech arrives" at bounding box center [592, 592] width 104 height 15
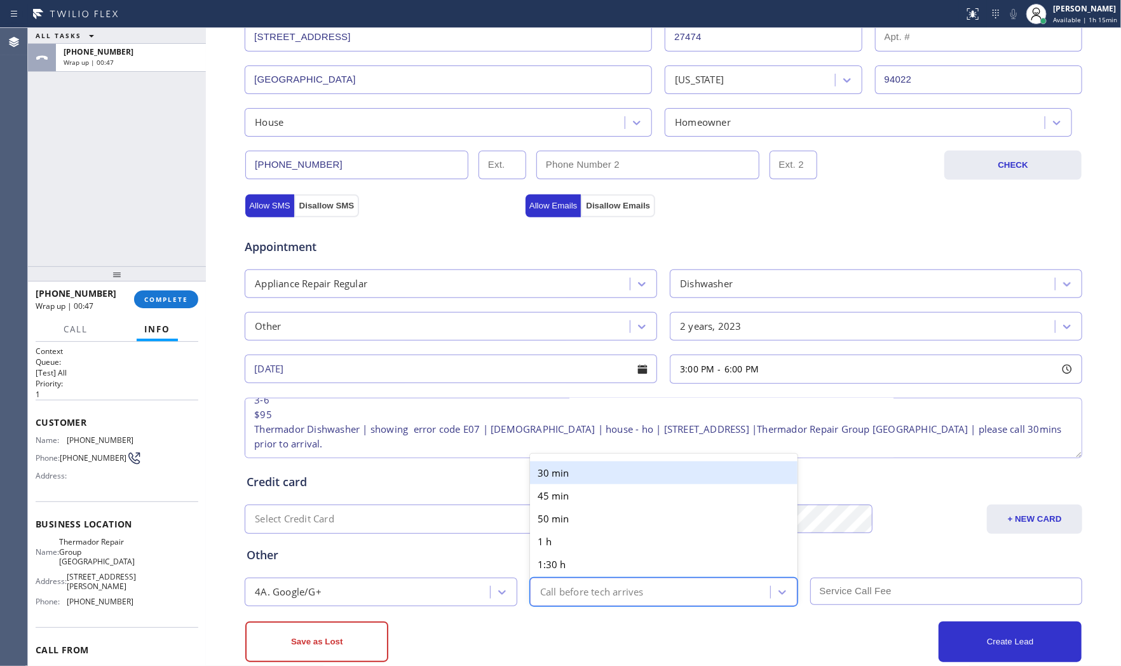
click at [588, 479] on div "30 min 45 min 50 min 1 h 1:30 h 2 h" at bounding box center [663, 530] width 267 height 142
click at [588, 479] on div "30 min" at bounding box center [663, 472] width 267 height 23
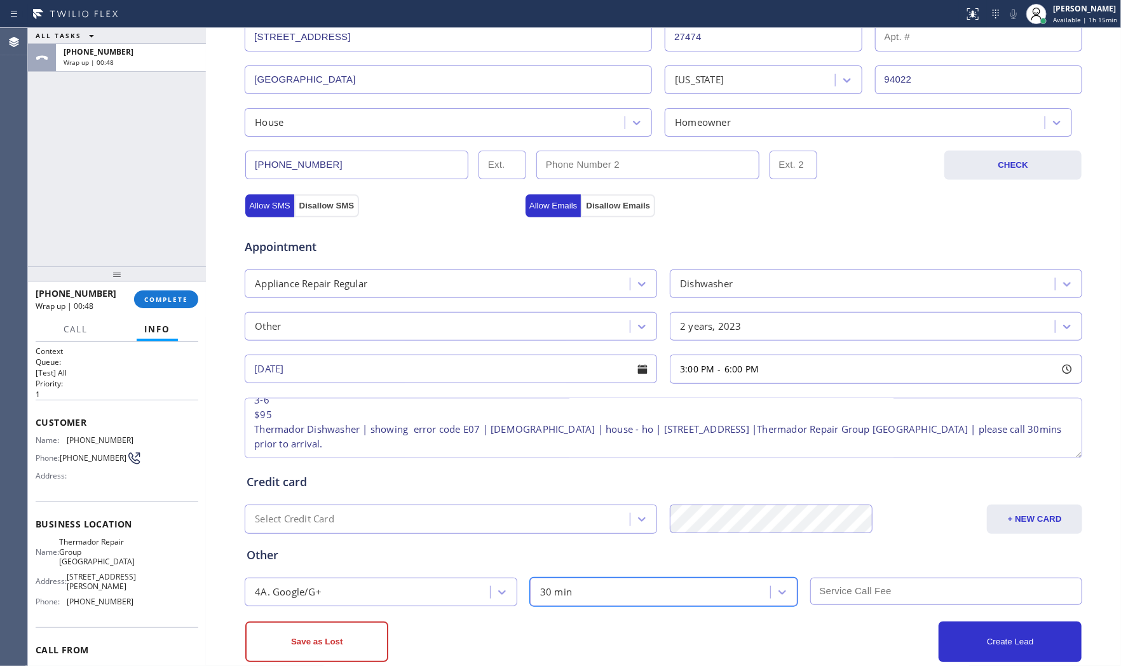
click at [853, 604] on input "text" at bounding box center [946, 591] width 273 height 27
type input "95"
click at [830, 626] on div "Create Lead" at bounding box center [872, 641] width 418 height 41
click at [945, 627] on button "Create Lead" at bounding box center [1009, 641] width 143 height 41
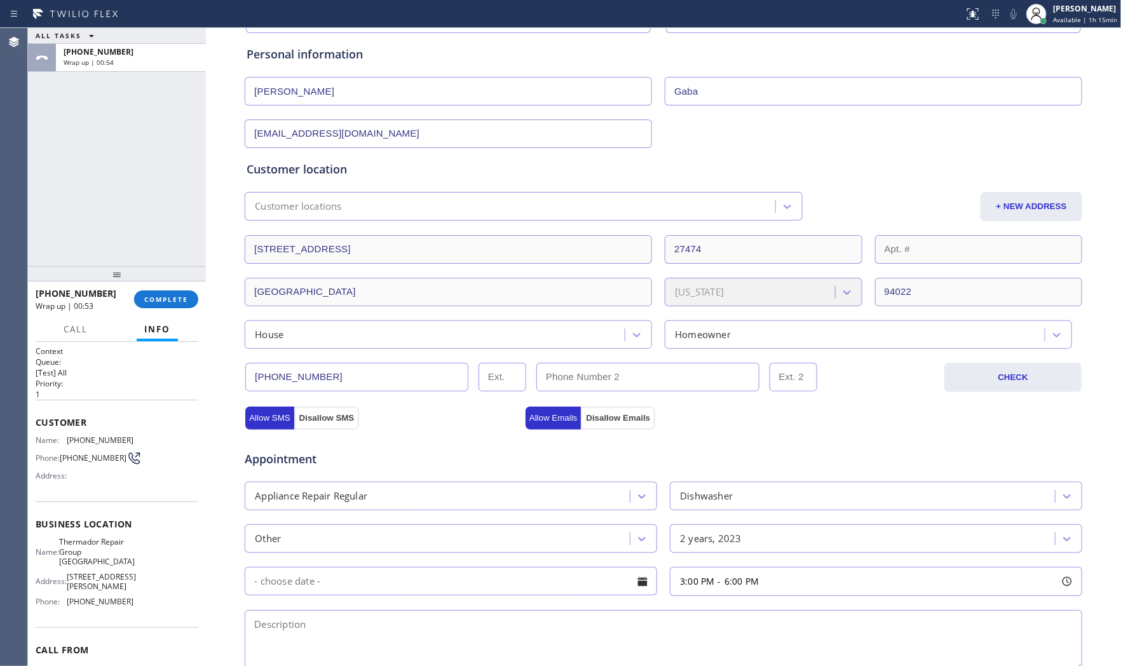
scroll to position [0, 0]
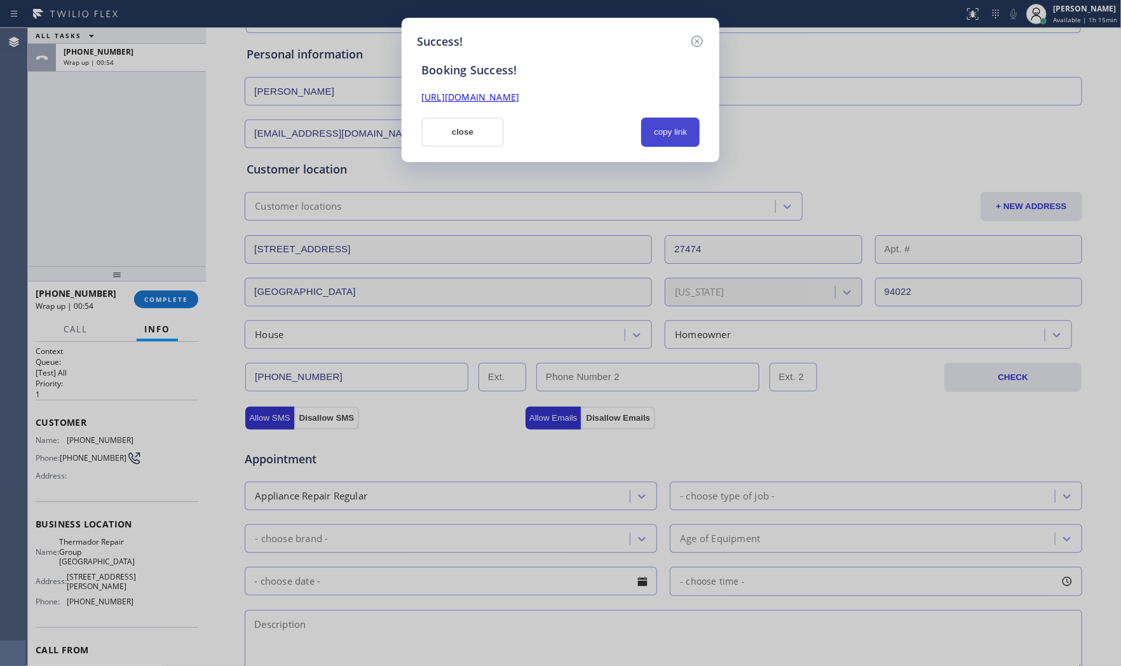
click at [661, 137] on button "copy link" at bounding box center [670, 132] width 58 height 29
click at [478, 130] on button "close" at bounding box center [462, 132] width 83 height 29
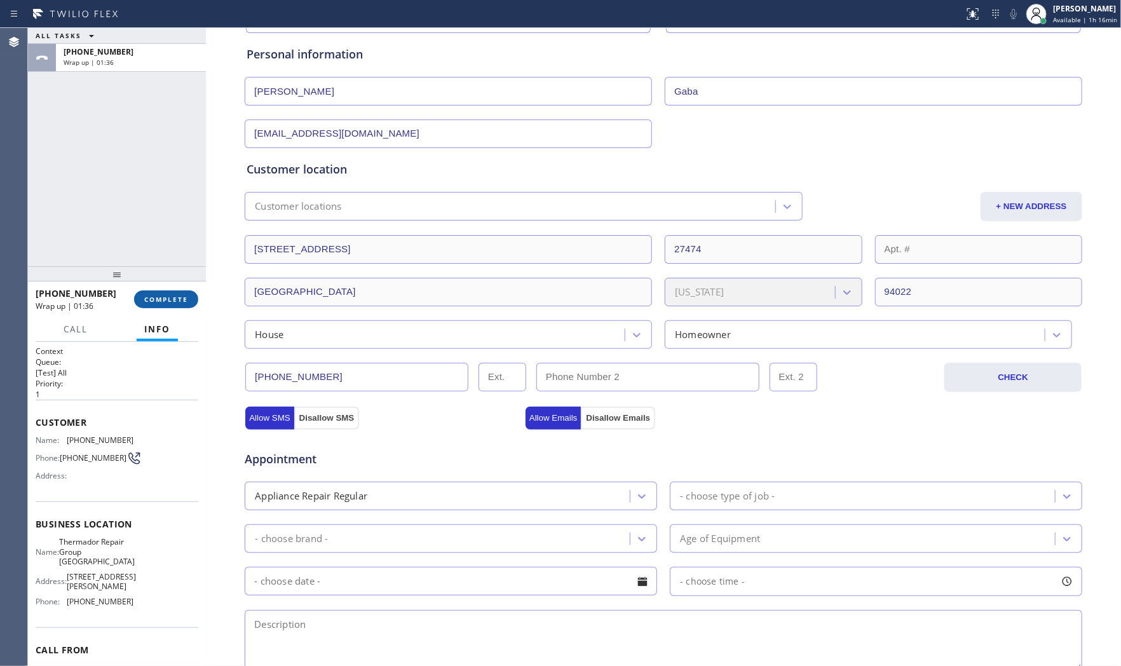
click at [139, 291] on button "COMPLETE" at bounding box center [166, 299] width 64 height 18
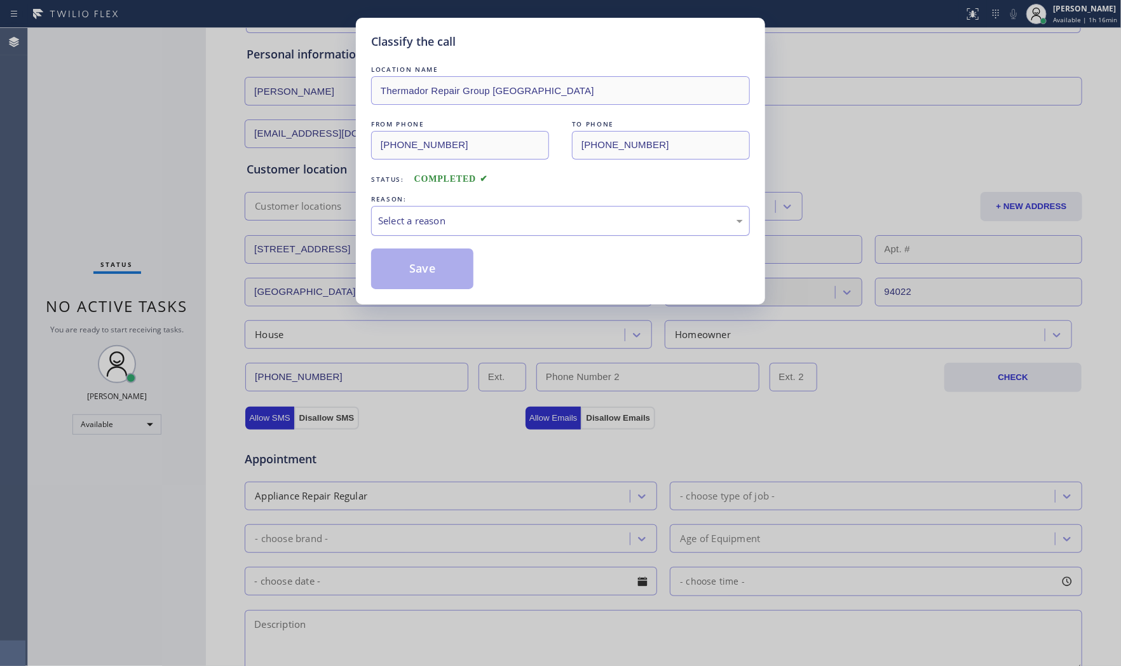
click at [516, 213] on div "Select a reason" at bounding box center [560, 220] width 365 height 15
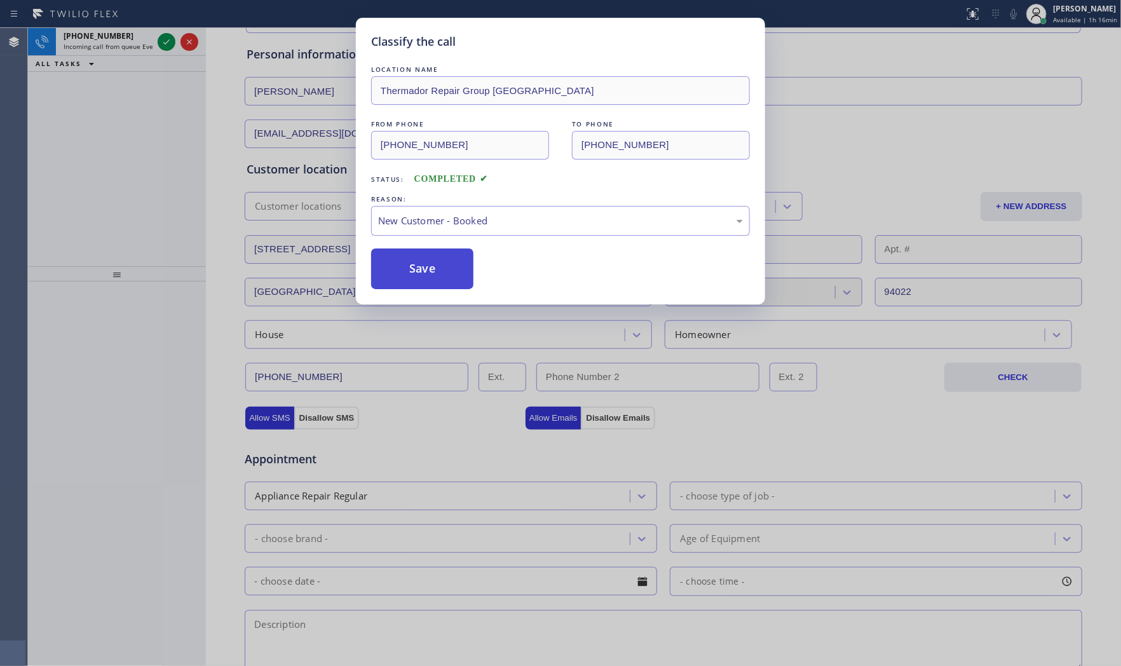
click at [424, 264] on button "Save" at bounding box center [422, 268] width 102 height 41
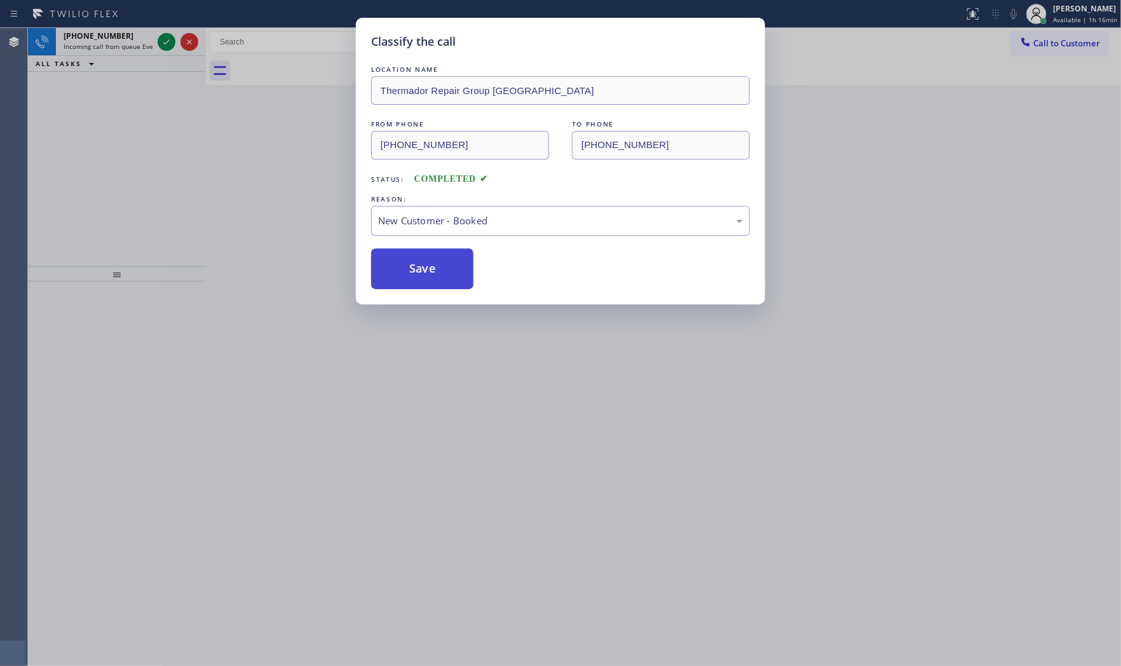
click at [424, 264] on button "Save" at bounding box center [422, 268] width 102 height 41
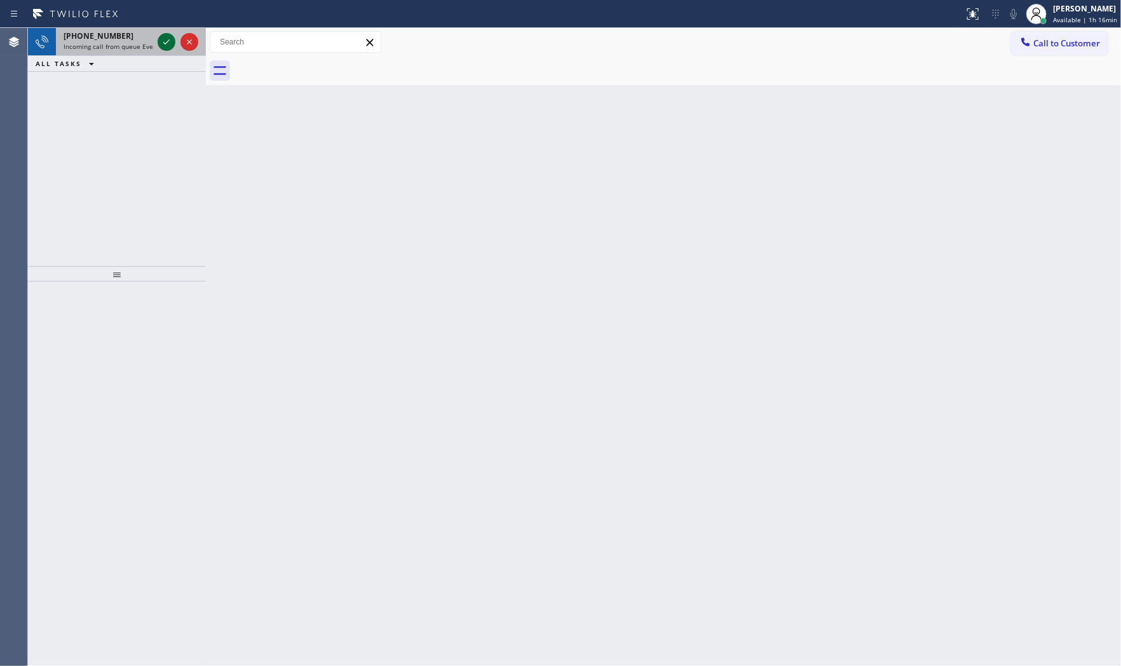
click at [163, 41] on icon at bounding box center [166, 41] width 15 height 15
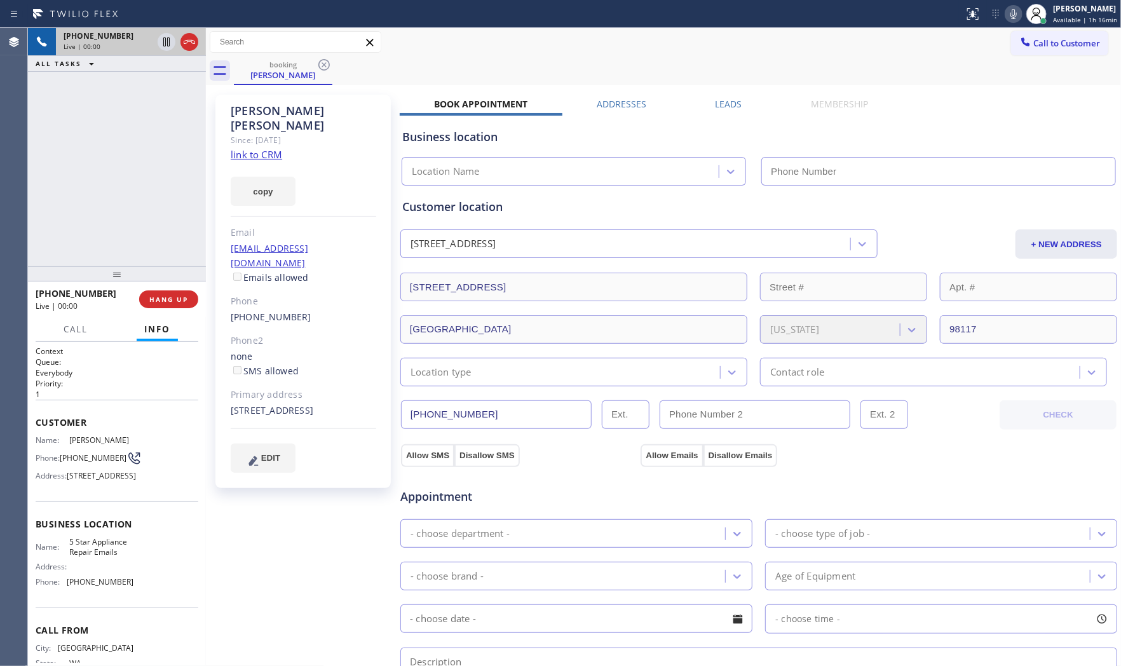
type input "[PHONE_NUMBER]"
click at [266, 148] on link "link to CRM" at bounding box center [256, 154] width 51 height 13
click at [1008, 15] on icon at bounding box center [1013, 13] width 15 height 15
click at [1010, 15] on icon at bounding box center [1013, 13] width 15 height 15
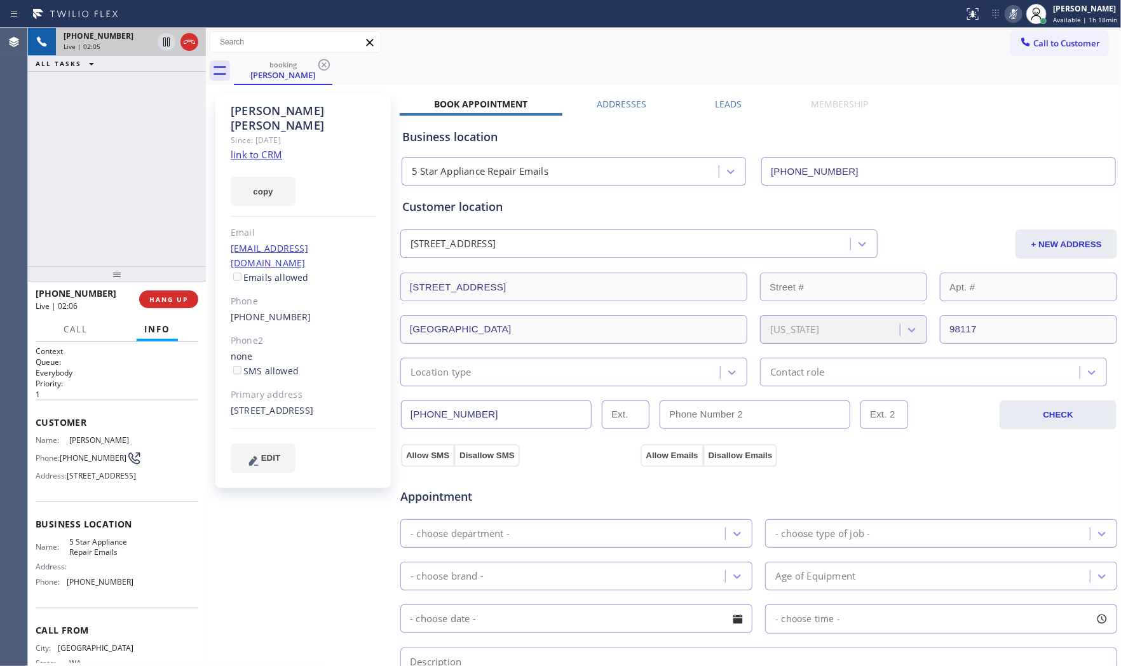
click at [1010, 15] on icon at bounding box center [1013, 13] width 15 height 15
click at [180, 295] on span "HANG UP" at bounding box center [168, 299] width 39 height 9
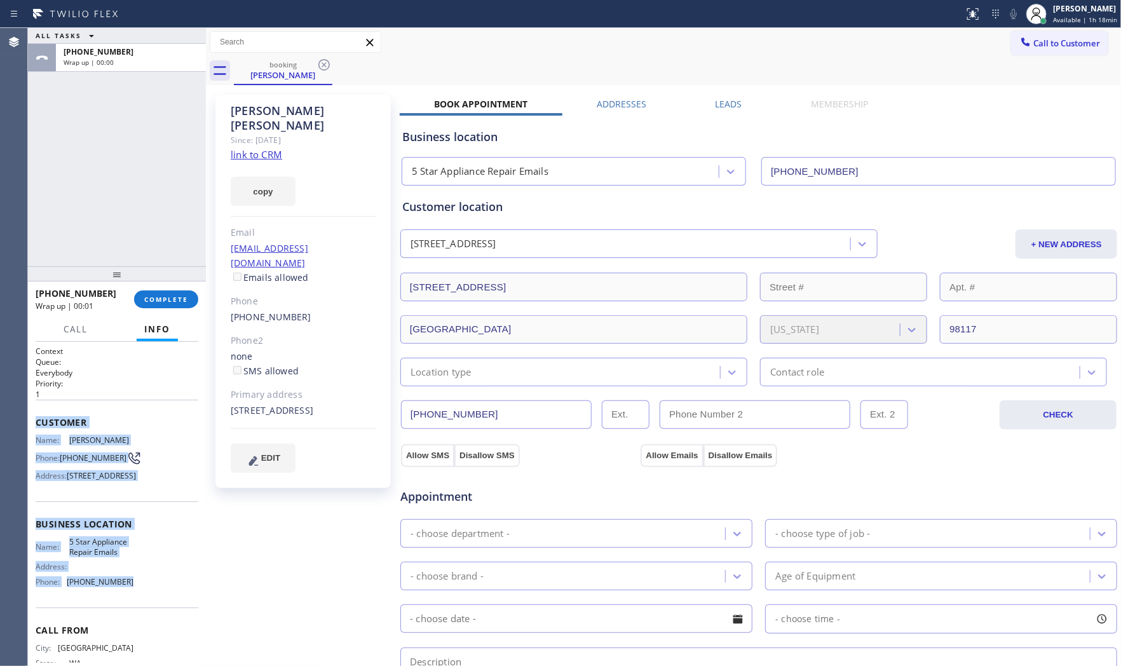
drag, startPoint x: 35, startPoint y: 419, endPoint x: 142, endPoint y: 628, distance: 234.4
click at [142, 628] on div "Context Queue: Everybody Priority: 1 Customer Name: [PERSON_NAME] Phone: [PHONE…" at bounding box center [117, 525] width 163 height 358
click at [1063, 52] on button "Call to Customer" at bounding box center [1059, 43] width 97 height 24
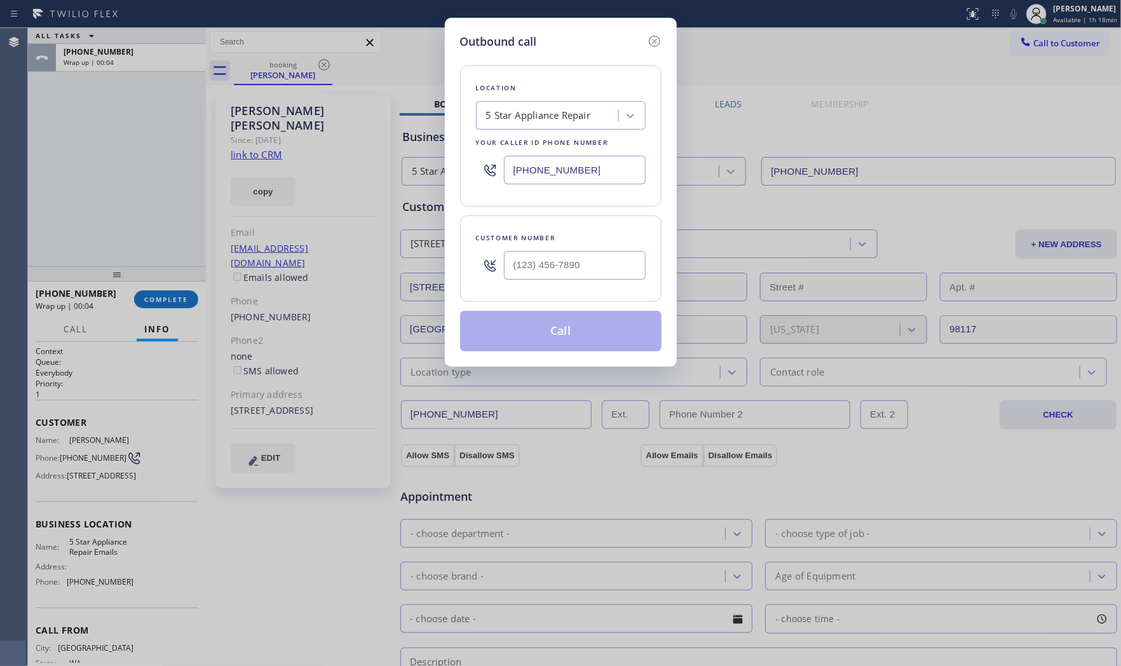
click at [570, 169] on input "[PHONE_NUMBER]" at bounding box center [575, 170] width 142 height 29
paste input "44) 735-4685"
type input "[PHONE_NUMBER]"
click at [571, 257] on input "(___) ___-____" at bounding box center [575, 265] width 142 height 29
paste input "206) 601-2549"
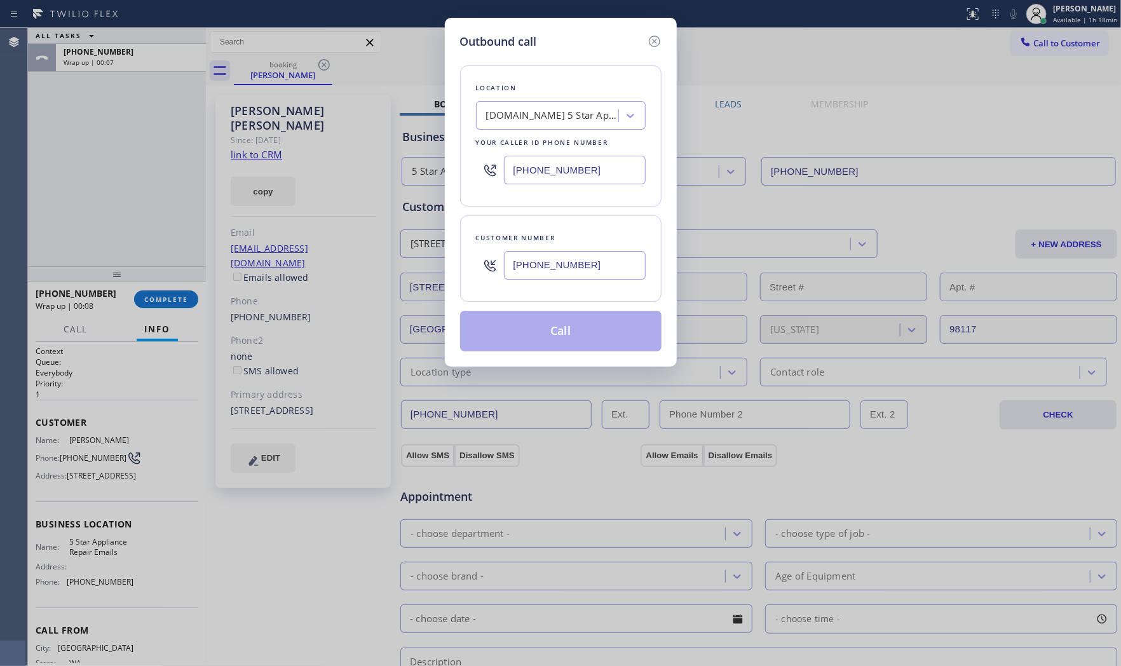
type input "[PHONE_NUMBER]"
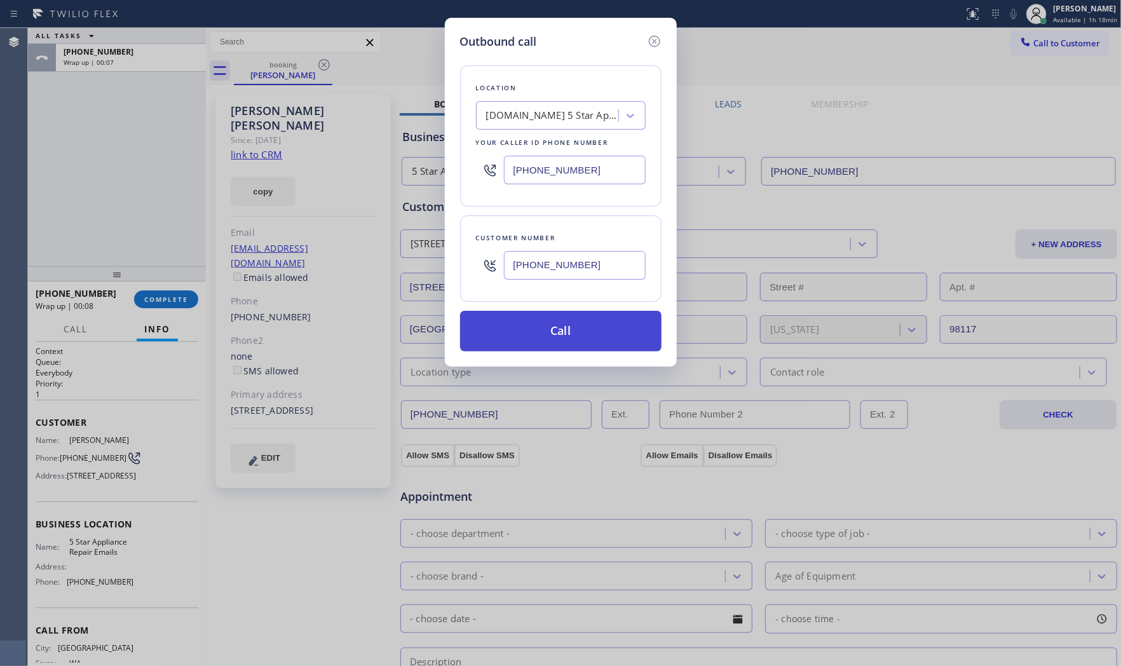
click at [563, 344] on button "Call" at bounding box center [560, 331] width 201 height 41
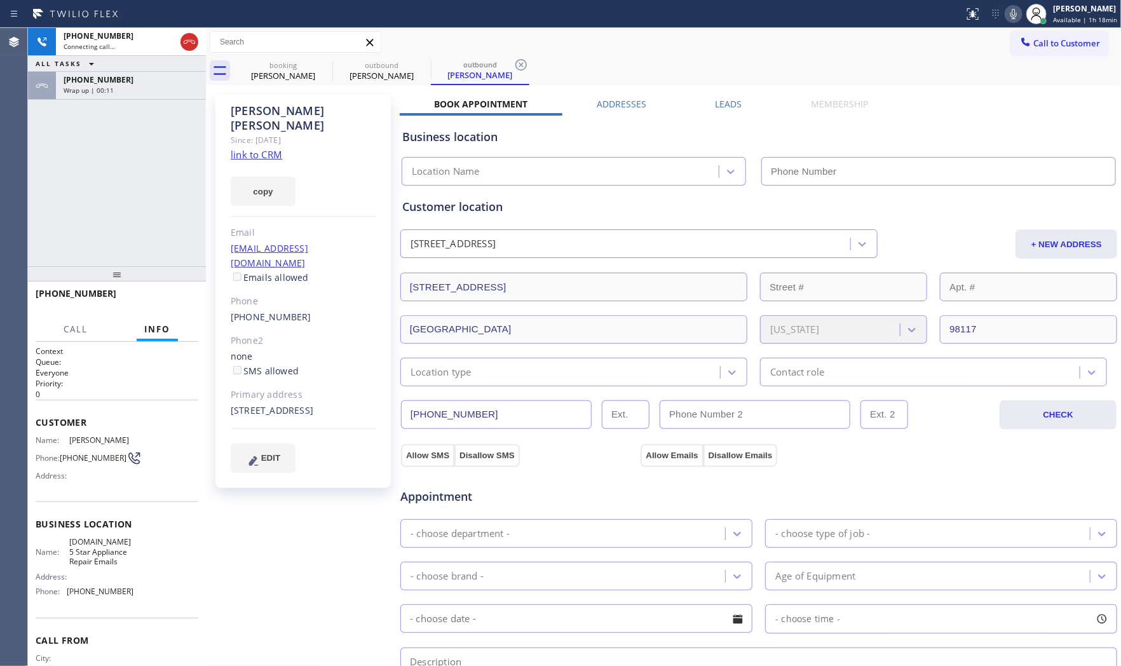
type input "[PHONE_NUMBER]"
click at [140, 86] on div "Wrap up | 00:20" at bounding box center [131, 90] width 135 height 9
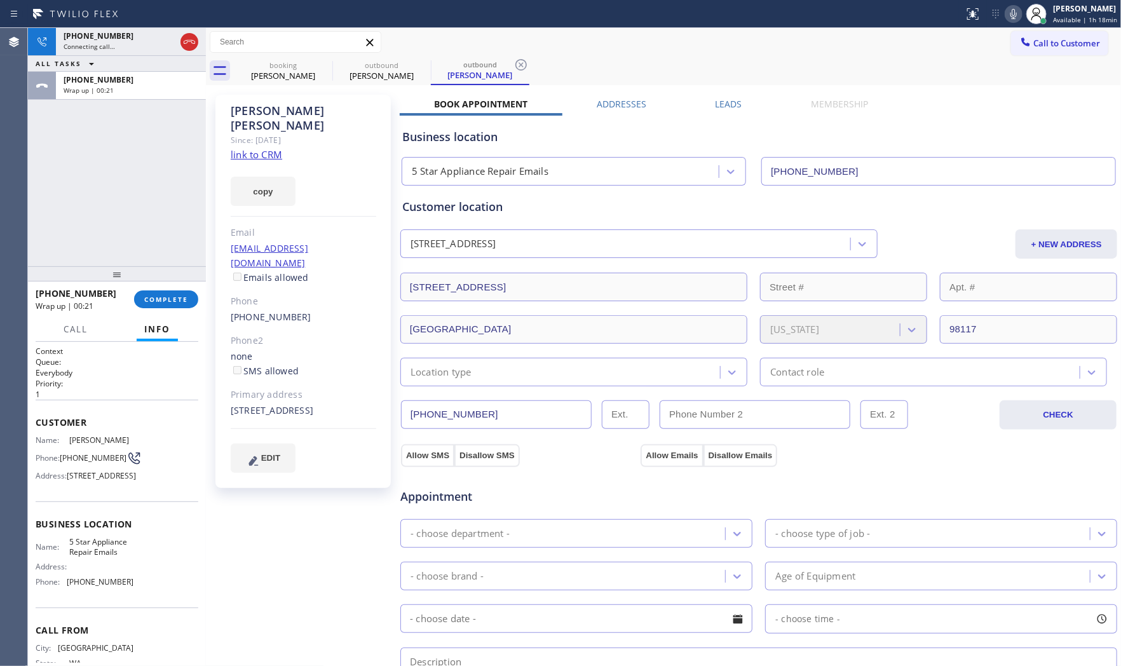
click at [164, 288] on div "[PHONE_NUMBER] Wrap up | 00:21 COMPLETE" at bounding box center [117, 299] width 163 height 33
click at [166, 292] on button "COMPLETE" at bounding box center [166, 299] width 64 height 18
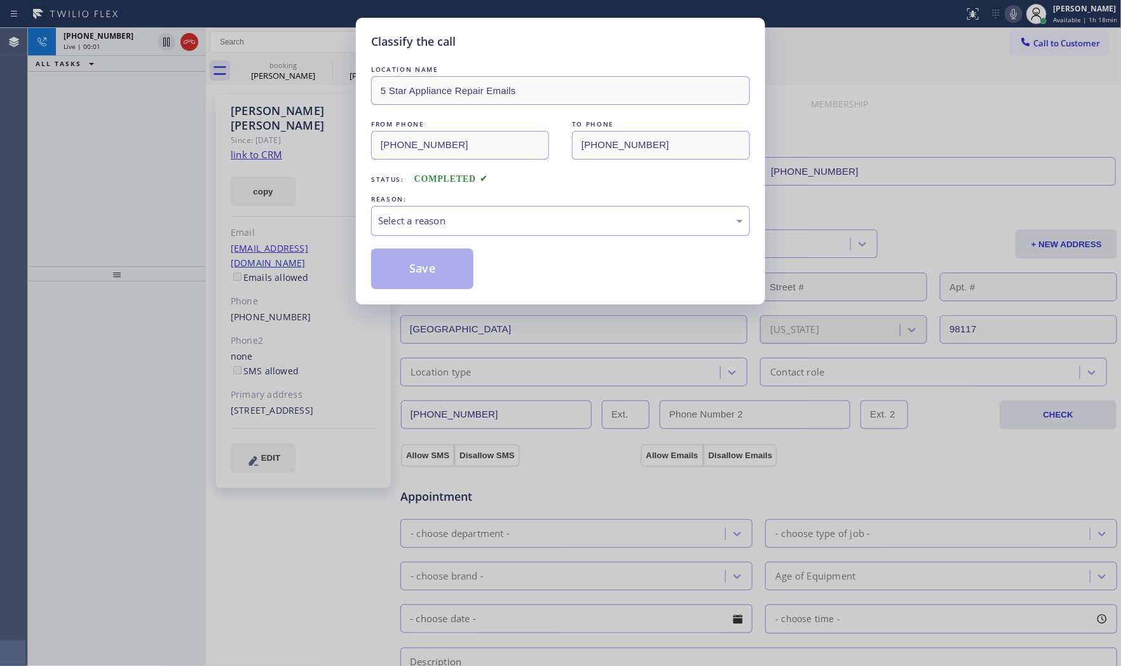
drag, startPoint x: 506, startPoint y: 211, endPoint x: 494, endPoint y: 220, distance: 15.9
click at [505, 212] on div "Select a reason" at bounding box center [560, 221] width 379 height 30
click at [422, 265] on button "Save" at bounding box center [422, 268] width 102 height 41
drag, startPoint x: 422, startPoint y: 265, endPoint x: 541, endPoint y: 220, distance: 127.7
click at [423, 265] on button "Save" at bounding box center [422, 268] width 102 height 41
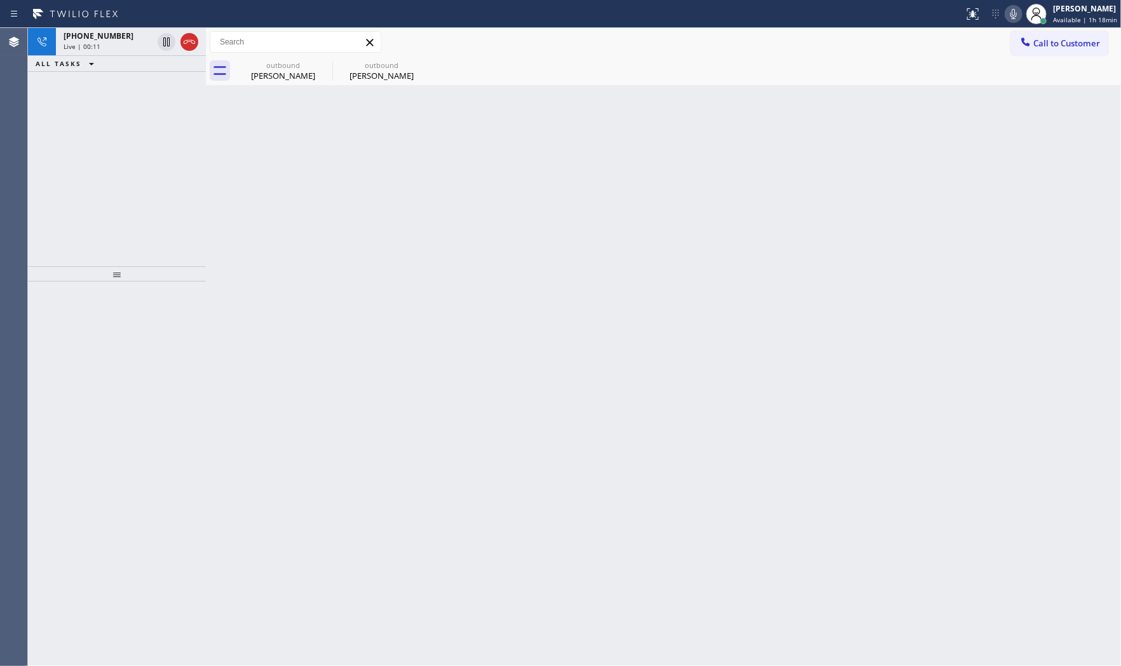
click at [1015, 17] on icon at bounding box center [1013, 13] width 15 height 15
click at [922, 276] on div "Back to Dashboard Change Sender ID Customers Technicians Select a contact Outbo…" at bounding box center [663, 347] width 915 height 638
click at [952, 273] on div "Back to Dashboard Change Sender ID Customers Technicians Select a contact Outbo…" at bounding box center [663, 347] width 915 height 638
click at [131, 46] on div "Live | 00:40" at bounding box center [108, 46] width 89 height 9
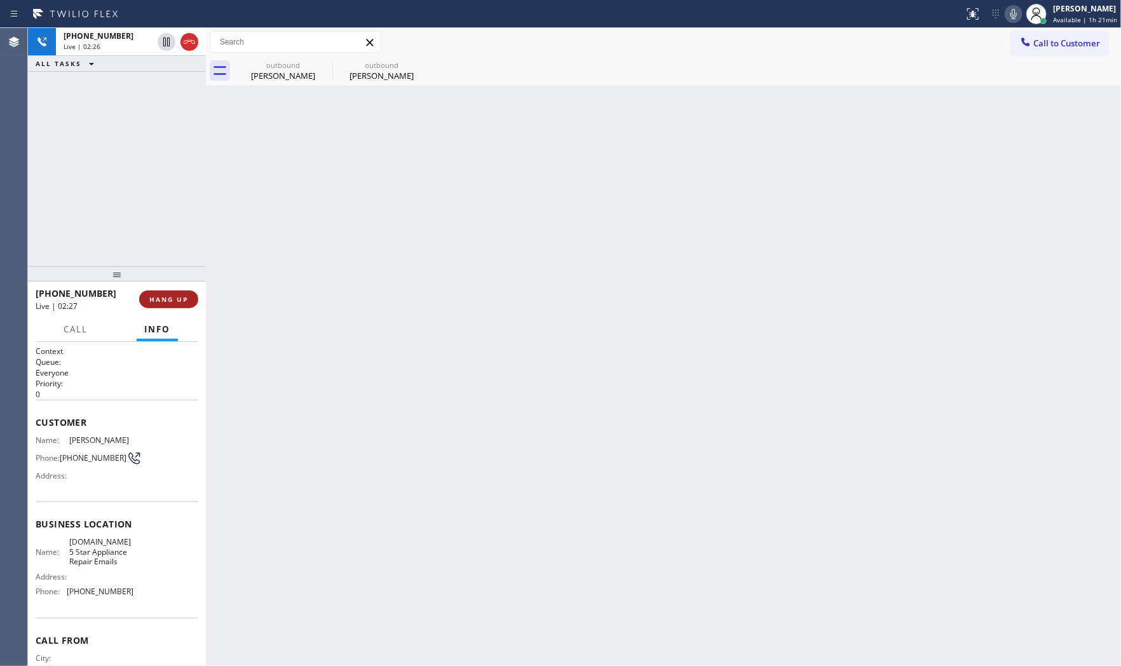
click at [182, 301] on span "HANG UP" at bounding box center [168, 299] width 39 height 9
click at [169, 299] on span "COMPLETE" at bounding box center [166, 299] width 44 height 9
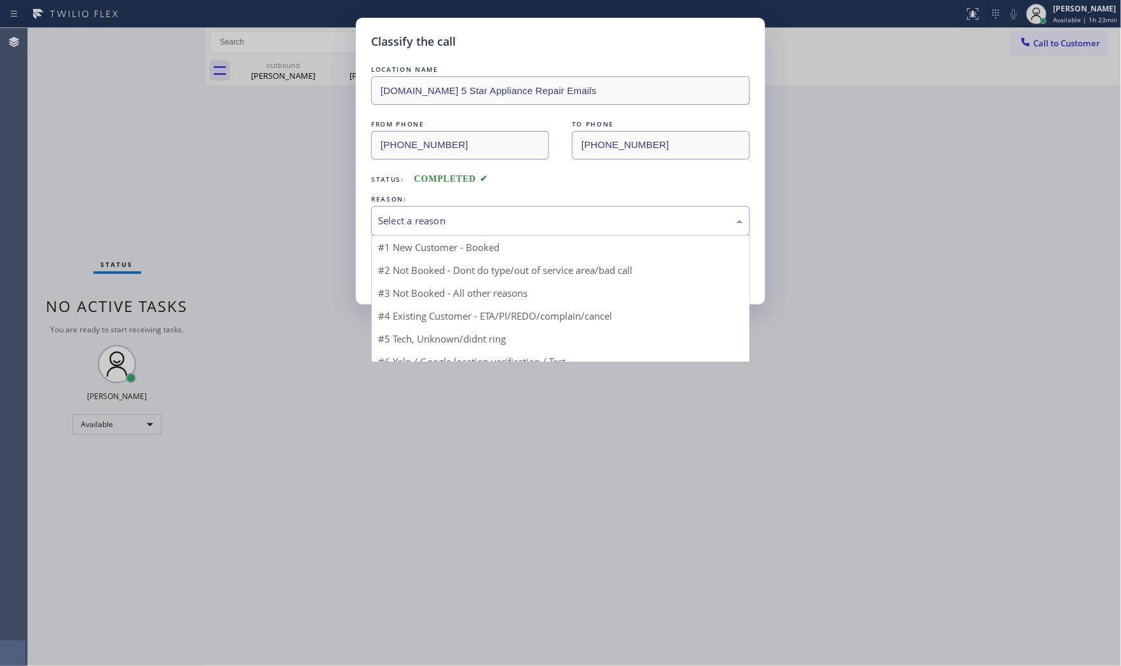
click at [407, 231] on div "Select a reason" at bounding box center [560, 221] width 379 height 30
drag, startPoint x: 408, startPoint y: 250, endPoint x: 410, endPoint y: 269, distance: 19.2
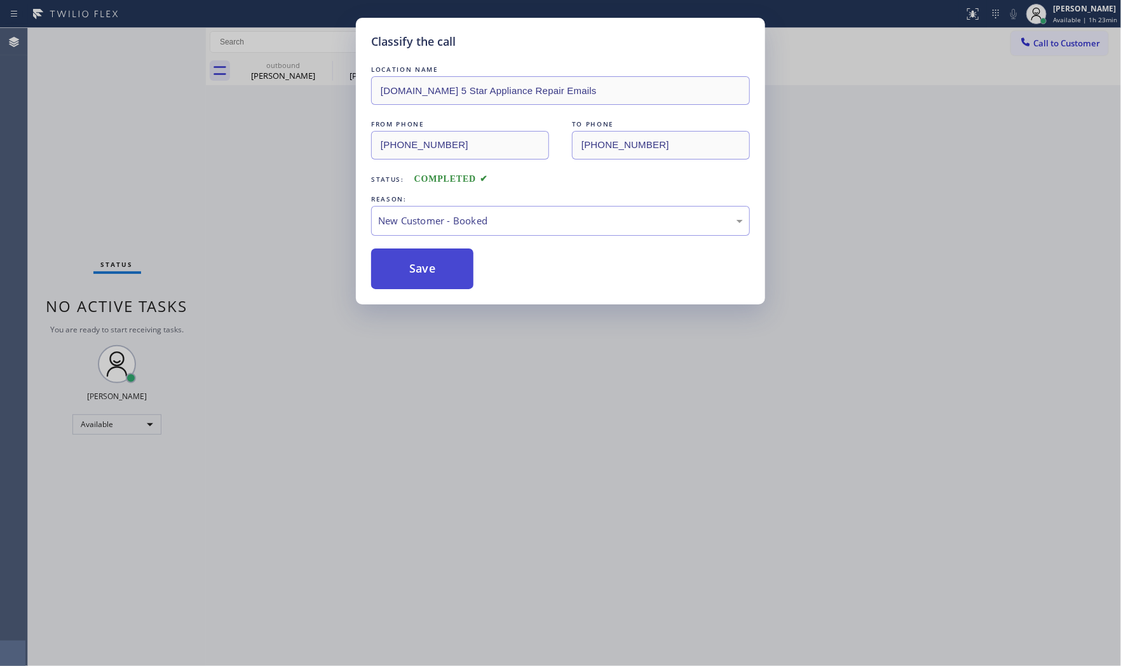
click at [410, 269] on button "Save" at bounding box center [422, 268] width 102 height 41
drag, startPoint x: 410, startPoint y: 269, endPoint x: 382, endPoint y: 77, distance: 194.0
click at [410, 257] on button "Save" at bounding box center [422, 268] width 102 height 41
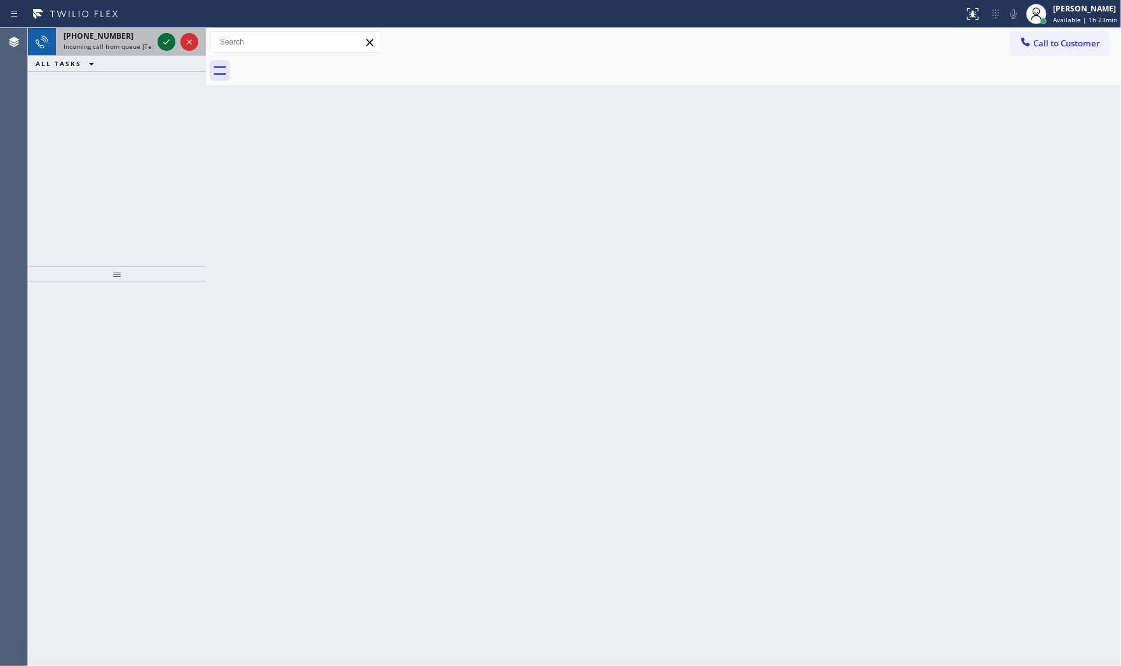
click at [168, 46] on icon at bounding box center [166, 41] width 15 height 15
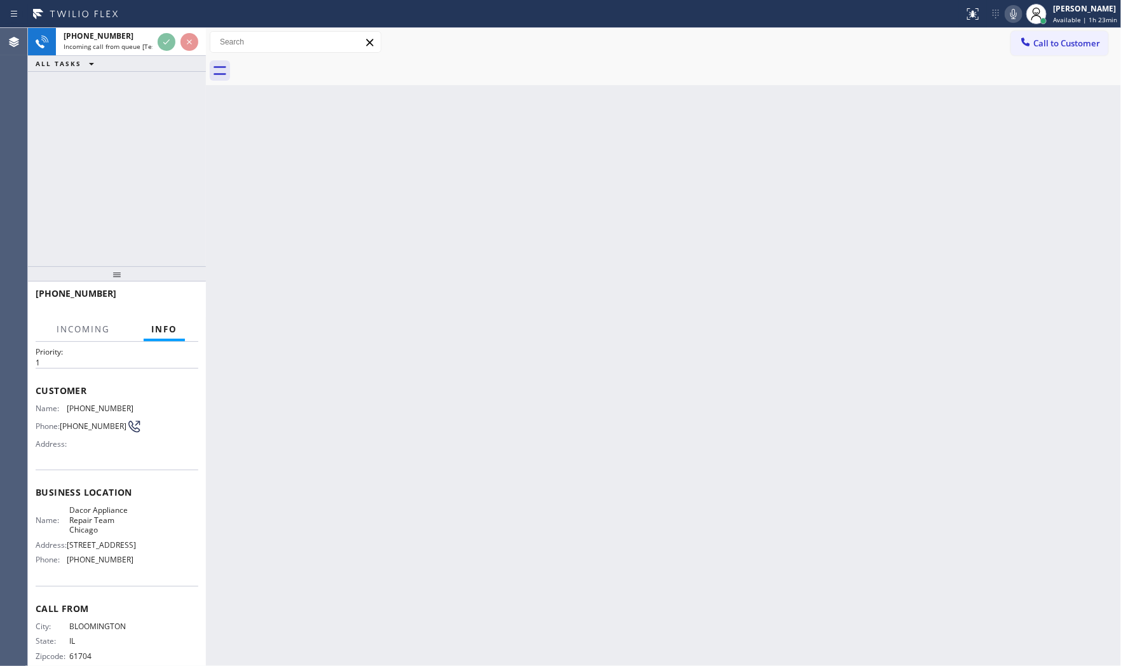
scroll to position [64, 0]
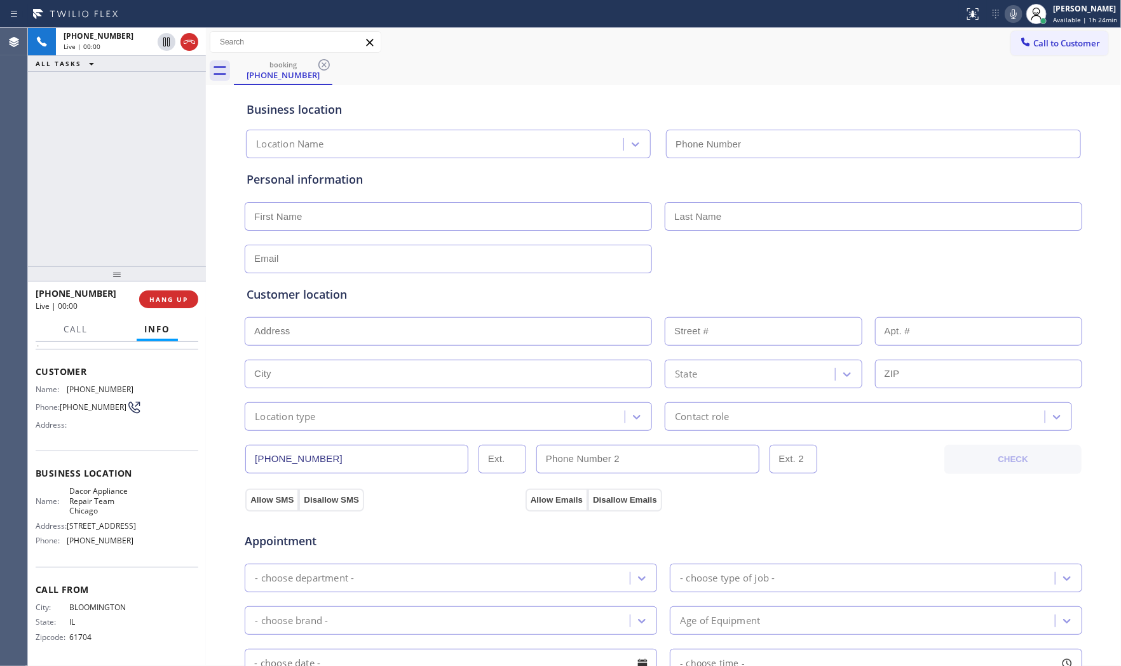
type input "[PHONE_NUMBER]"
click at [1006, 19] on icon at bounding box center [1013, 13] width 15 height 15
click at [191, 294] on button "HANG UP" at bounding box center [168, 299] width 59 height 18
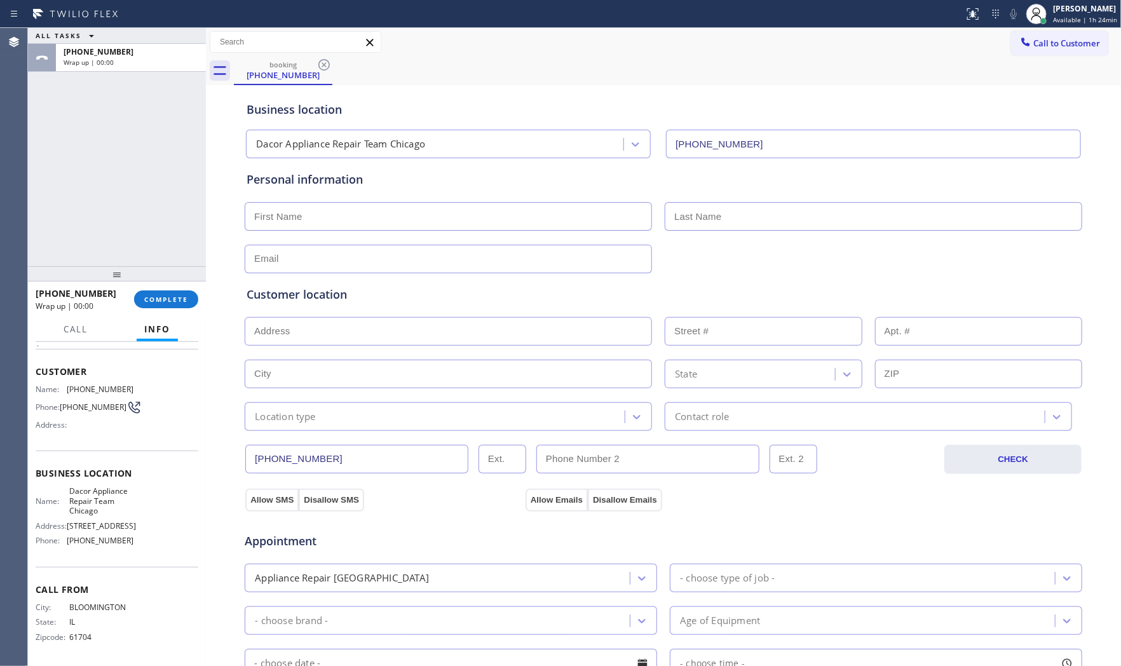
drag, startPoint x: 196, startPoint y: 297, endPoint x: 201, endPoint y: 301, distance: 6.9
click at [200, 301] on div "[PHONE_NUMBER] Wrap up | 00:00 COMPLETE" at bounding box center [117, 299] width 178 height 36
click at [189, 297] on button "COMPLETE" at bounding box center [166, 299] width 64 height 18
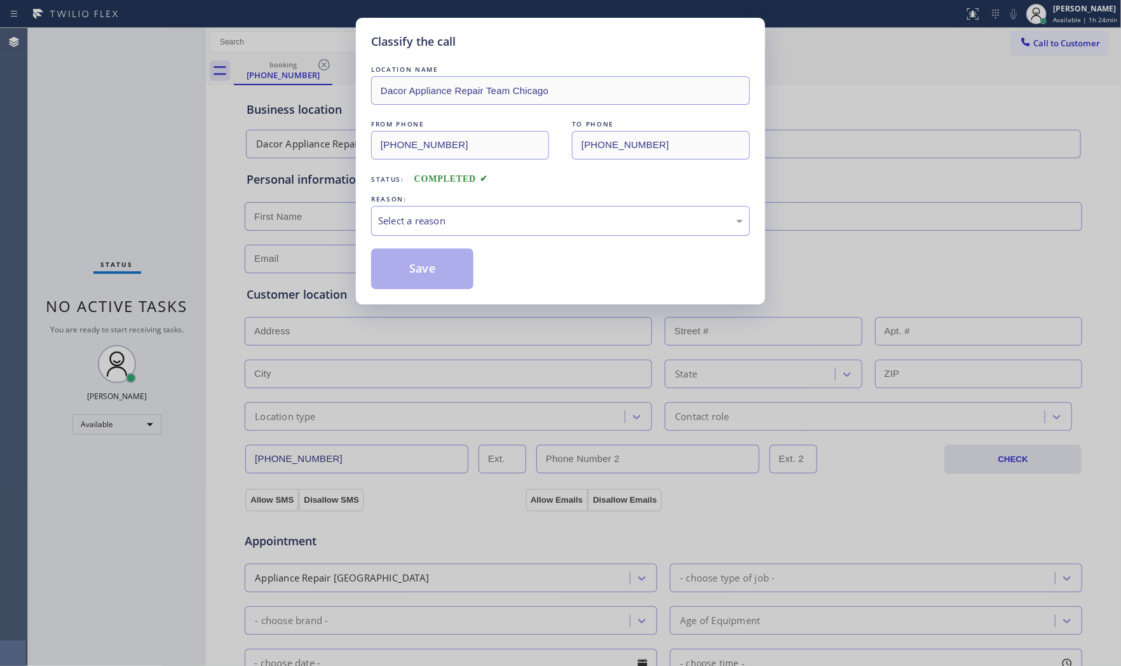
click at [489, 217] on div "Select a reason" at bounding box center [560, 220] width 365 height 15
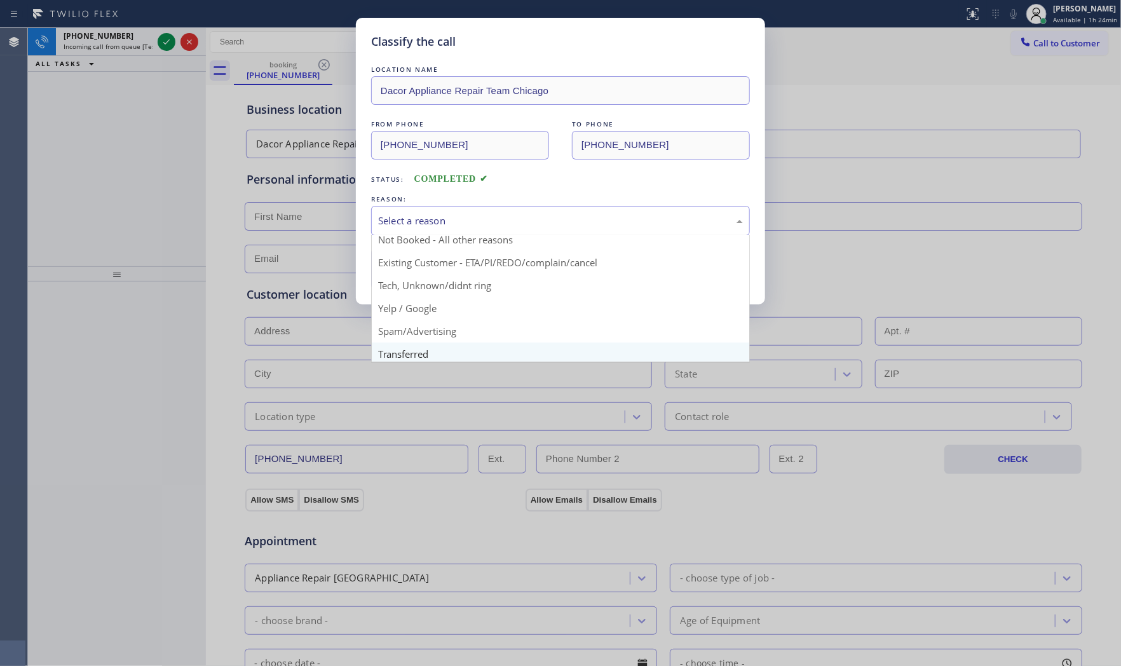
scroll to position [79, 0]
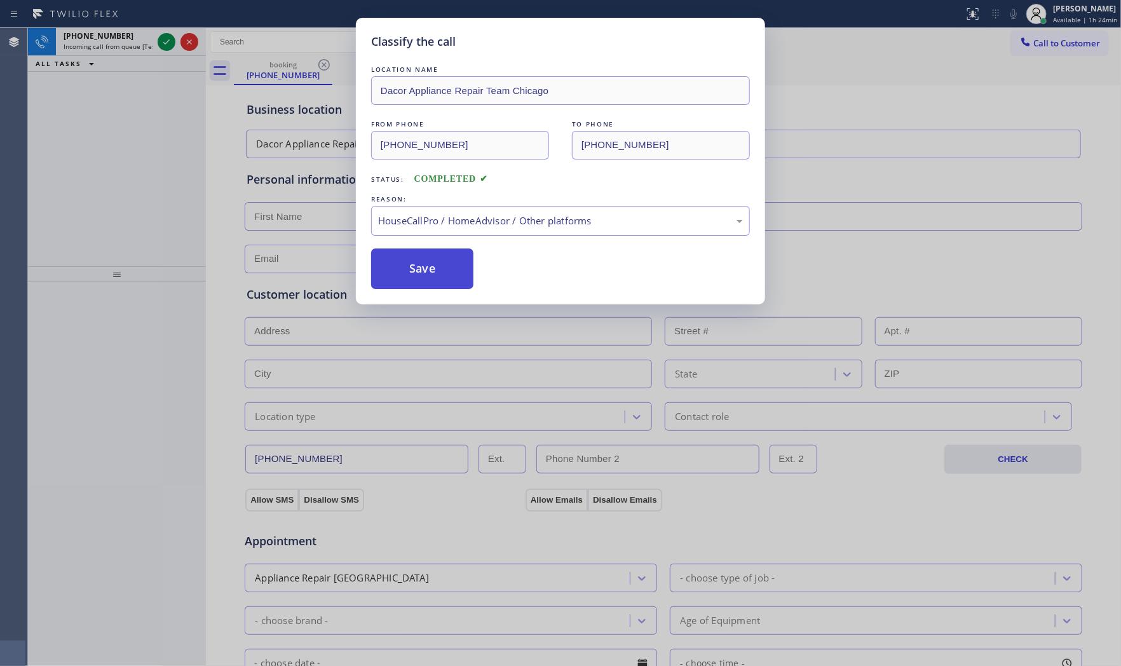
click at [446, 261] on button "Save" at bounding box center [422, 268] width 102 height 41
click at [445, 261] on button "Save" at bounding box center [422, 268] width 102 height 41
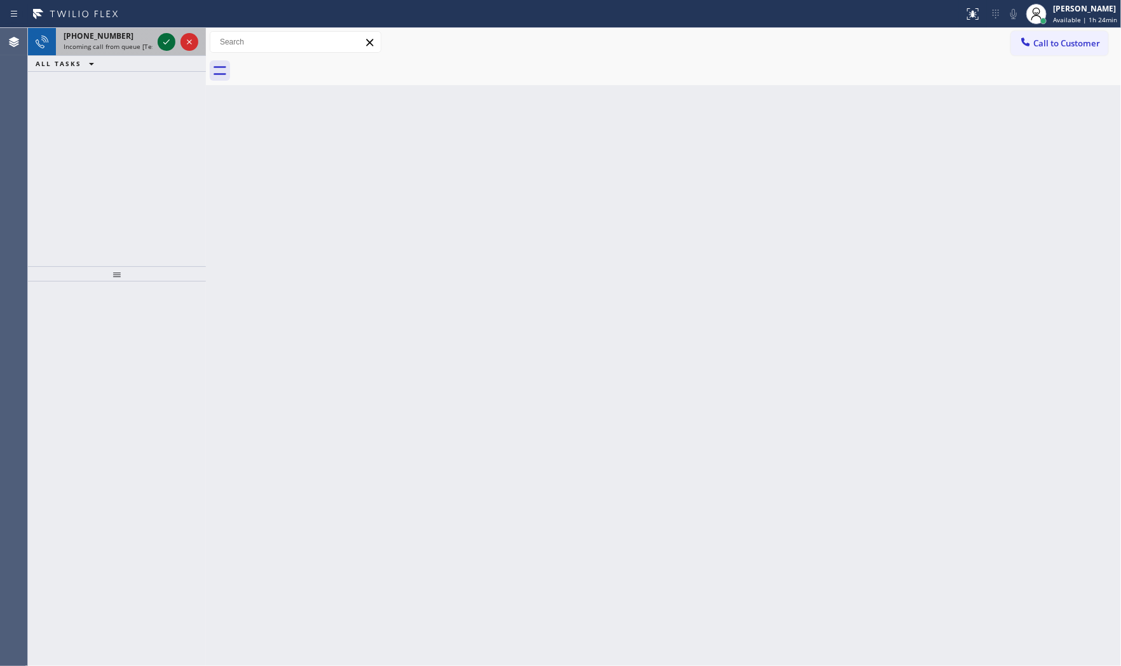
click at [166, 43] on icon at bounding box center [166, 41] width 6 height 5
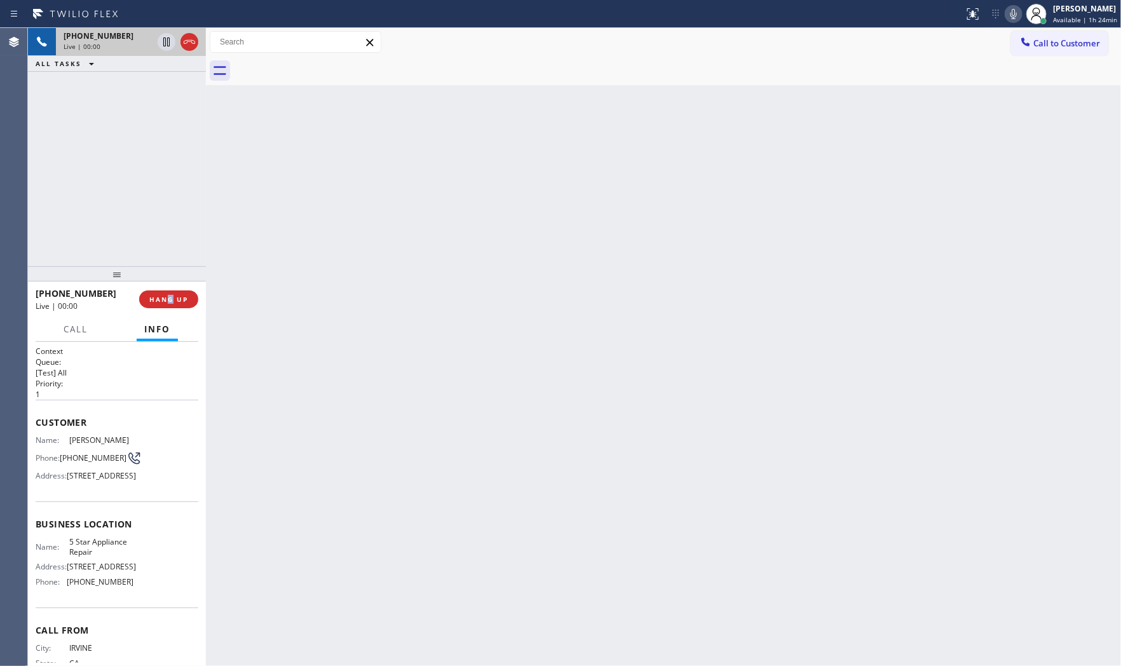
click at [172, 288] on div "[PHONE_NUMBER] Live | 00:00 HANG UP" at bounding box center [117, 299] width 163 height 33
click at [175, 301] on span "HANG UP" at bounding box center [168, 299] width 39 height 9
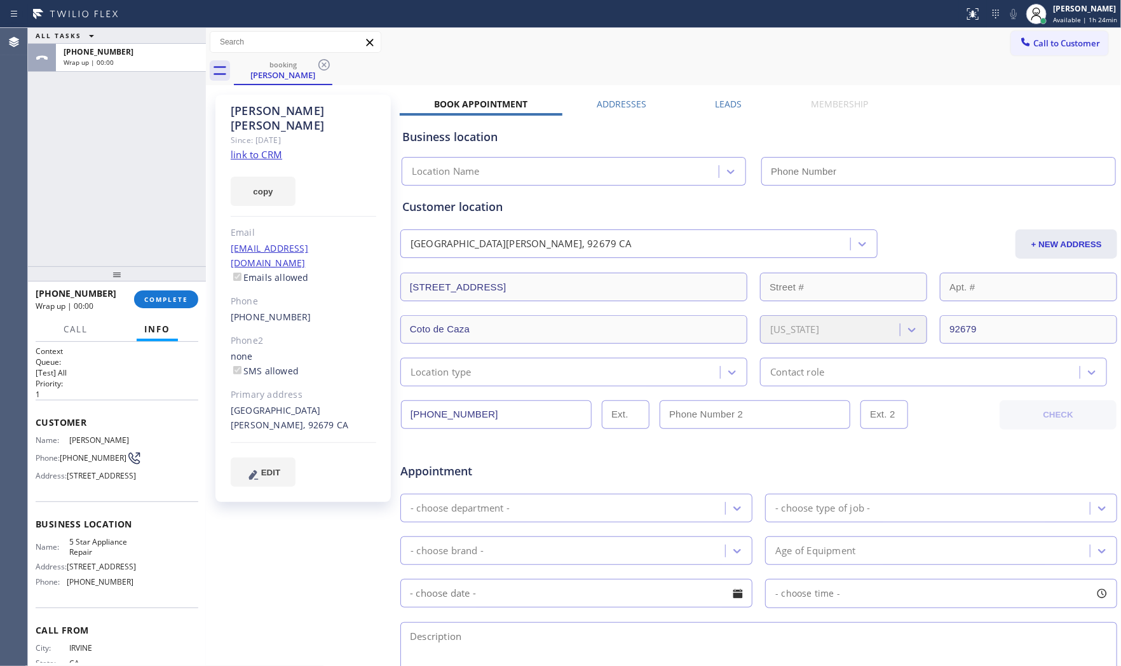
type input "[PHONE_NUMBER]"
click at [257, 148] on link "link to CRM" at bounding box center [256, 154] width 51 height 13
click at [155, 302] on span "COMPLETE" at bounding box center [166, 299] width 44 height 9
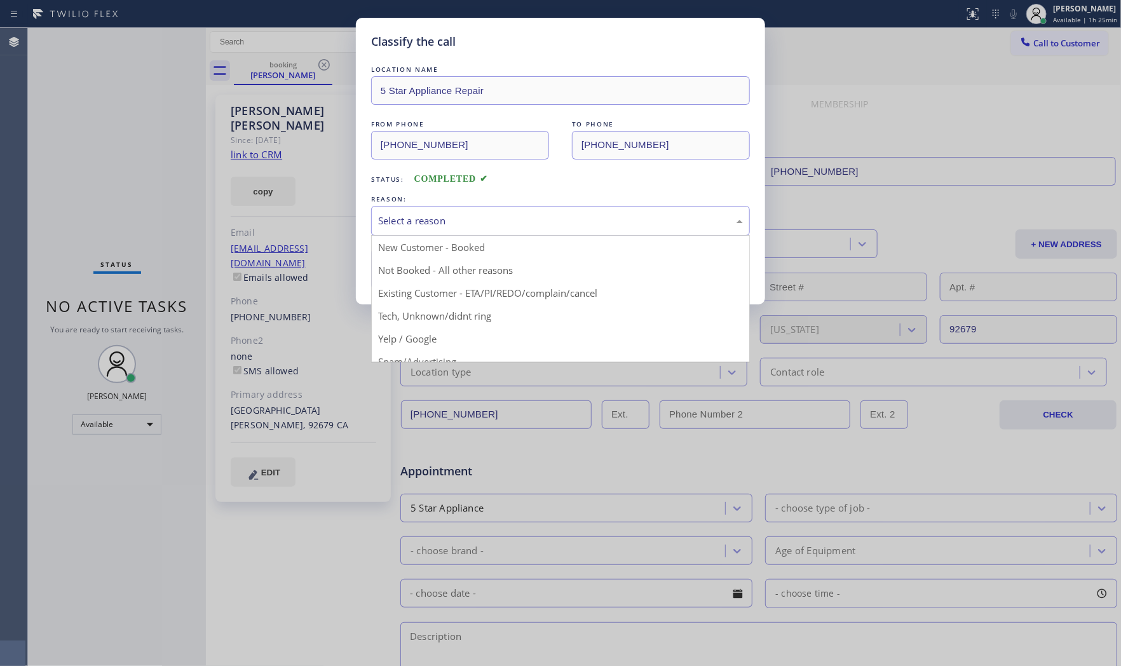
click at [429, 225] on div "Select a reason" at bounding box center [560, 220] width 365 height 15
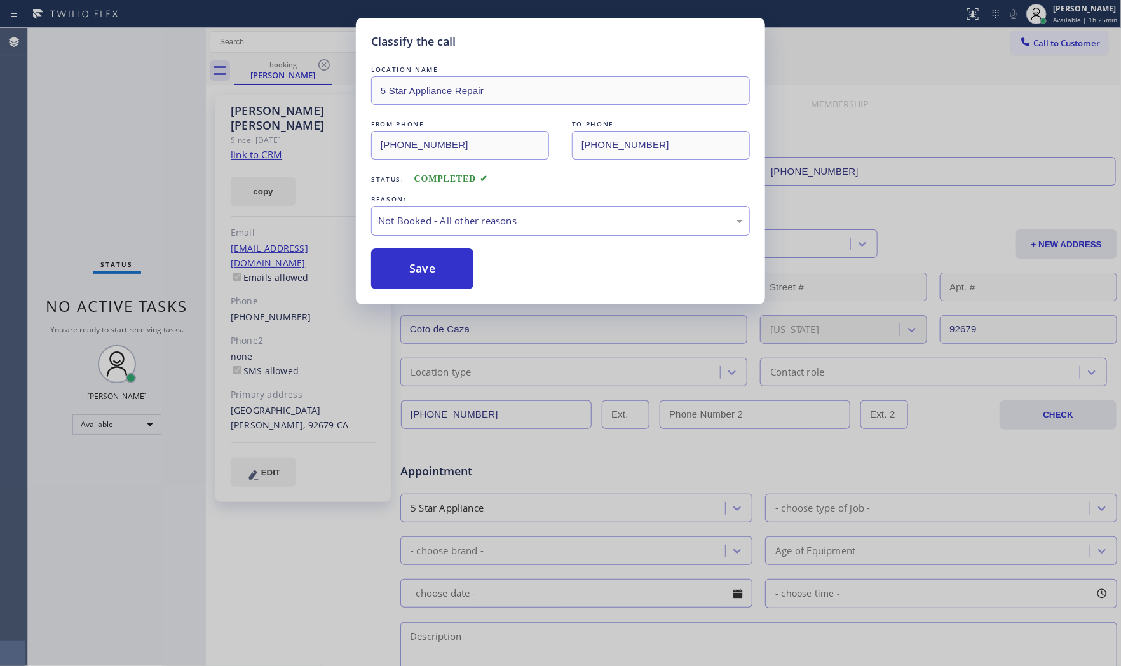
click at [421, 264] on button "Save" at bounding box center [422, 268] width 102 height 41
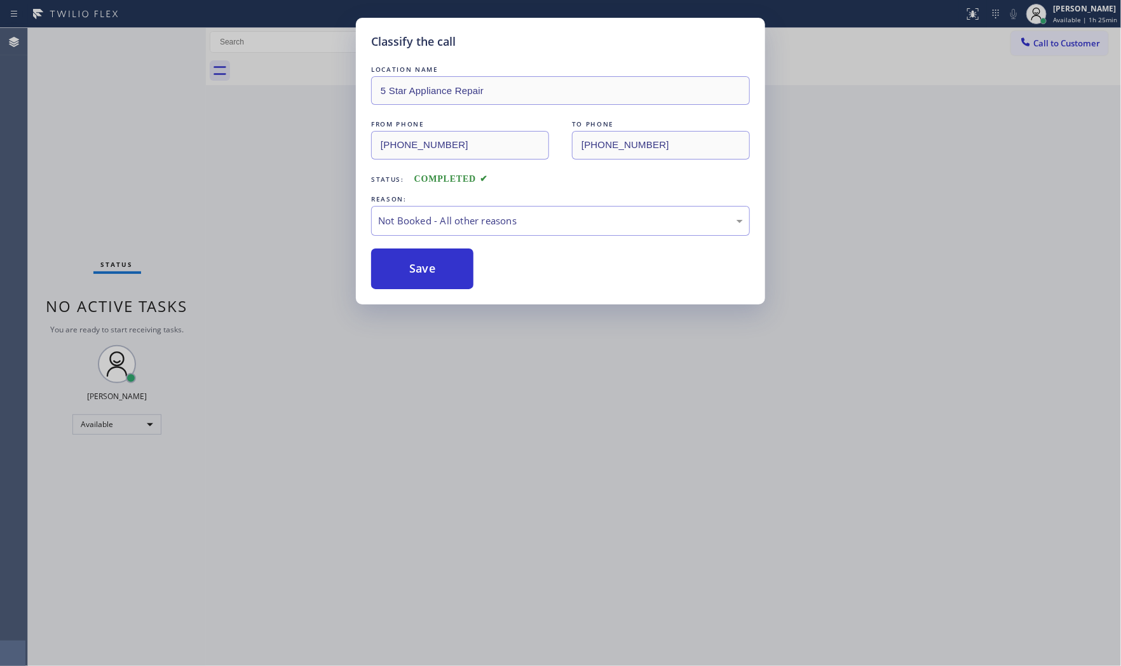
click at [421, 264] on button "Save" at bounding box center [422, 268] width 102 height 41
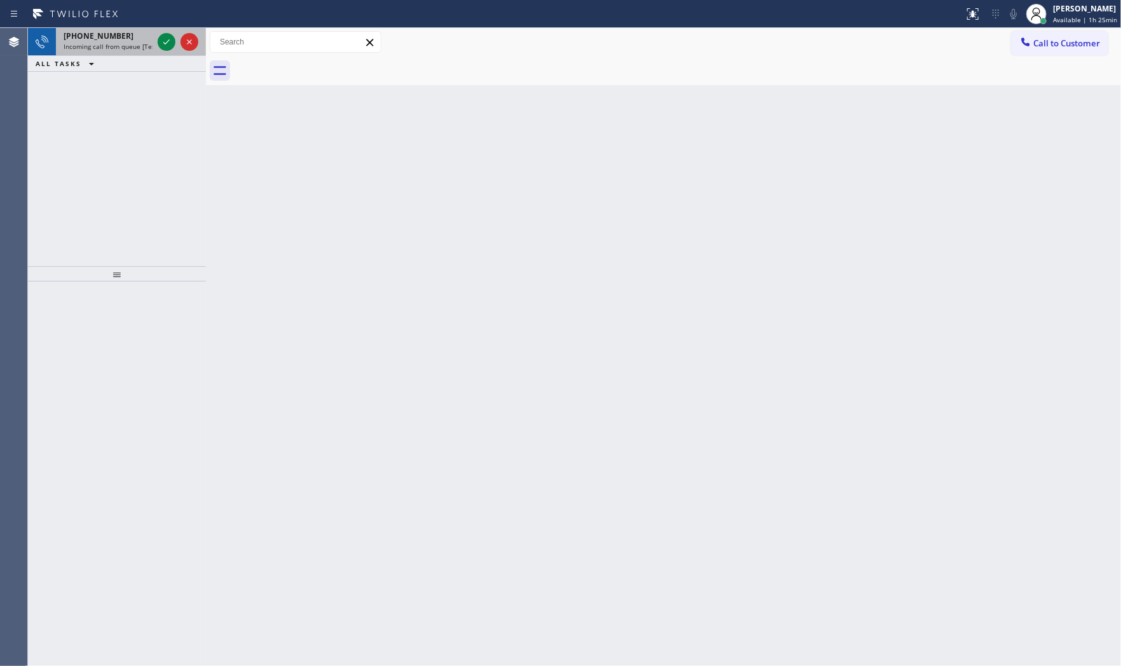
drag, startPoint x: 131, startPoint y: 43, endPoint x: 137, endPoint y: 45, distance: 6.8
click at [132, 44] on span "Incoming call from queue [Test] All" at bounding box center [116, 46] width 105 height 9
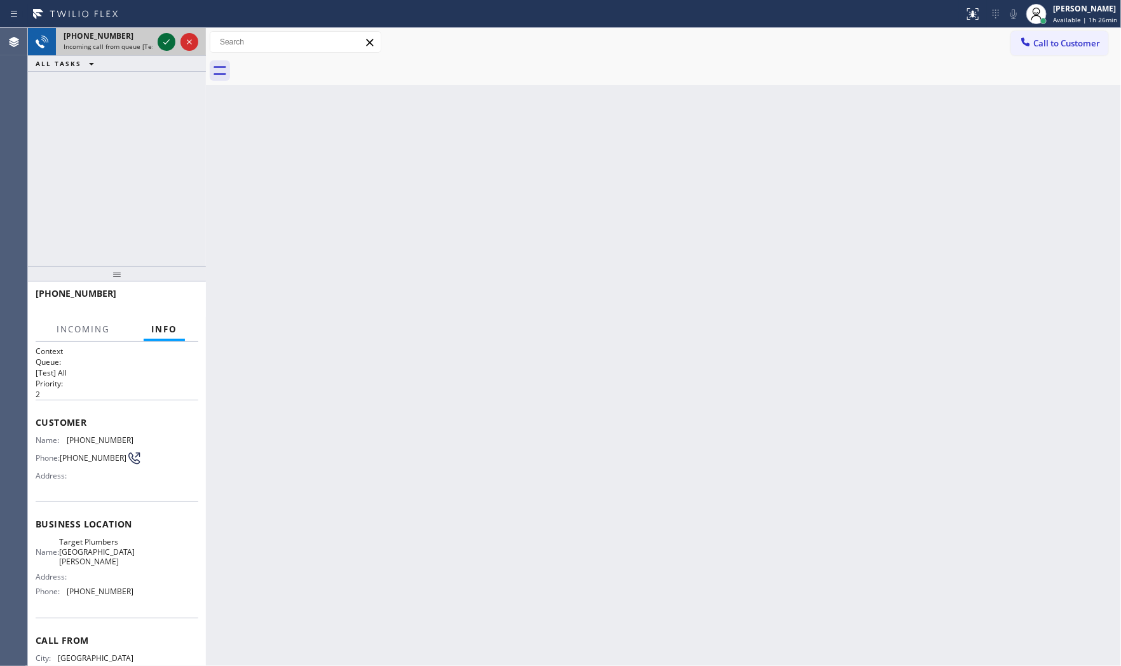
click at [162, 41] on icon at bounding box center [166, 41] width 15 height 15
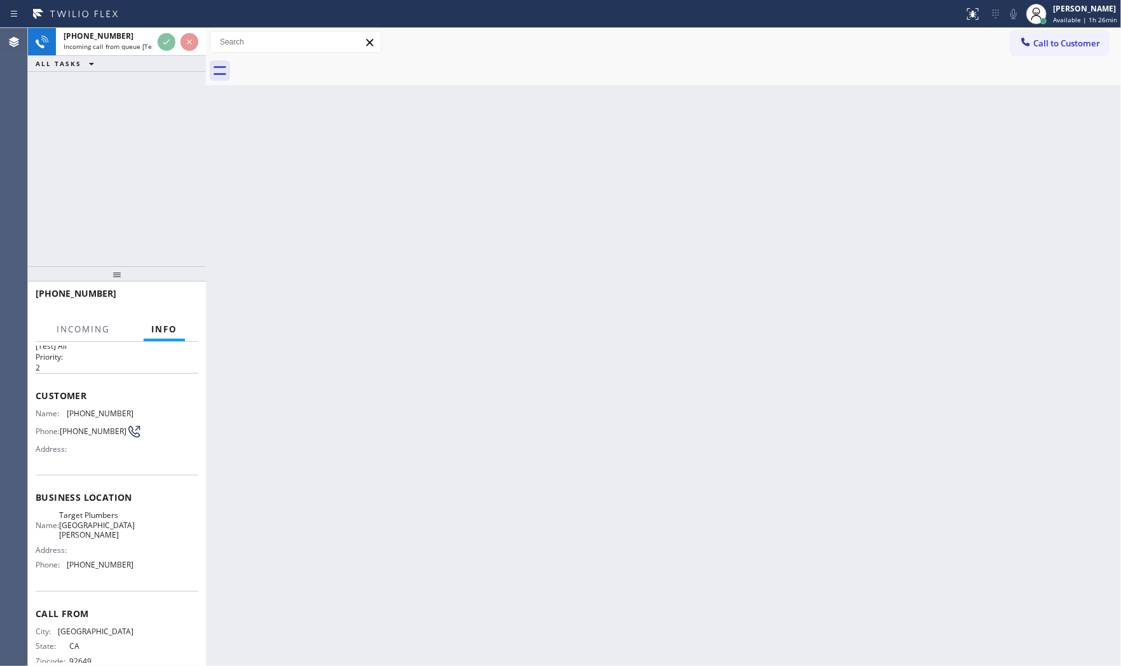
scroll to position [53, 0]
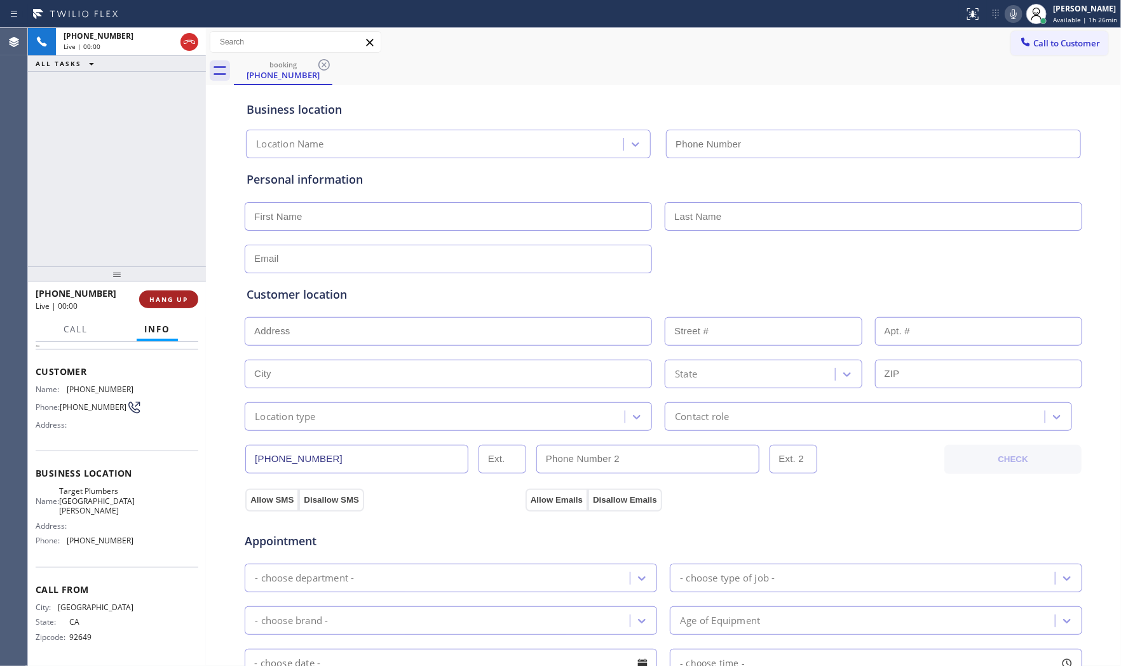
type input "[PHONE_NUMBER]"
click at [170, 306] on button "HANG UP" at bounding box center [168, 299] width 59 height 18
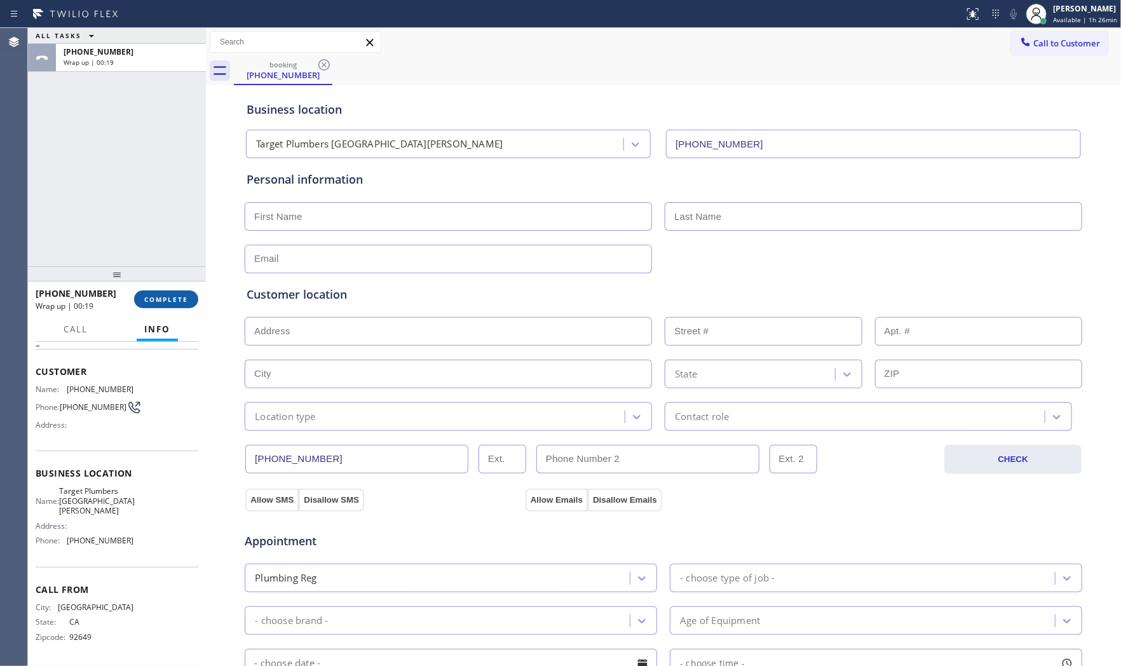
click at [167, 303] on span "COMPLETE" at bounding box center [166, 299] width 44 height 9
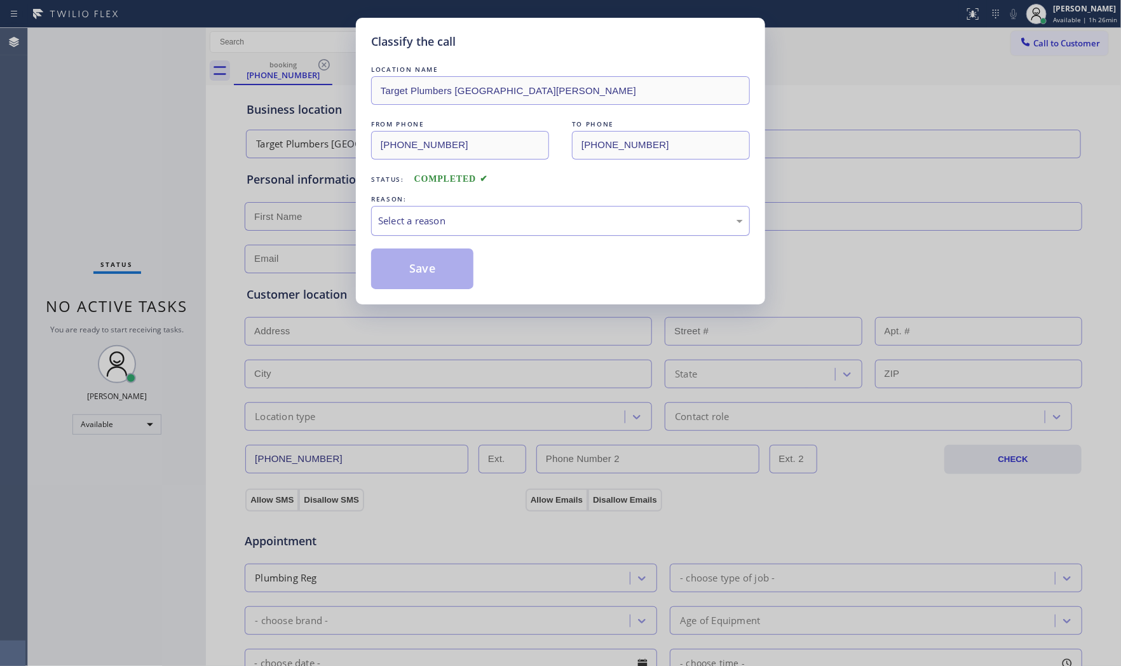
click at [386, 227] on div "Select a reason" at bounding box center [560, 220] width 365 height 15
click at [413, 262] on button "Save" at bounding box center [422, 268] width 102 height 41
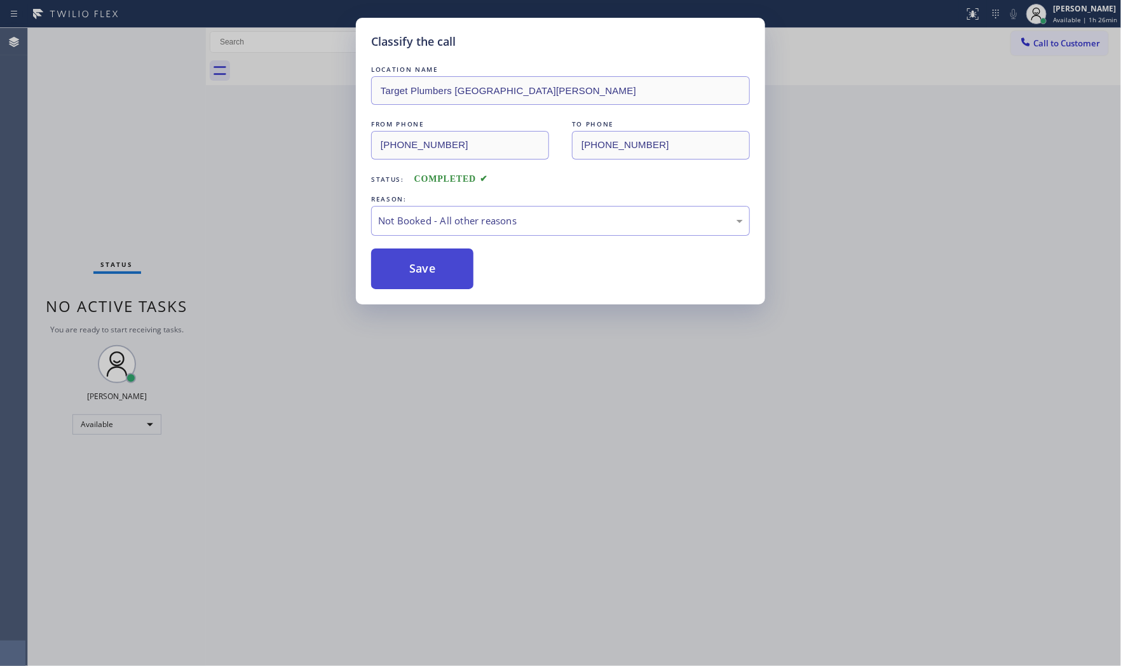
click at [414, 262] on button "Save" at bounding box center [422, 268] width 102 height 41
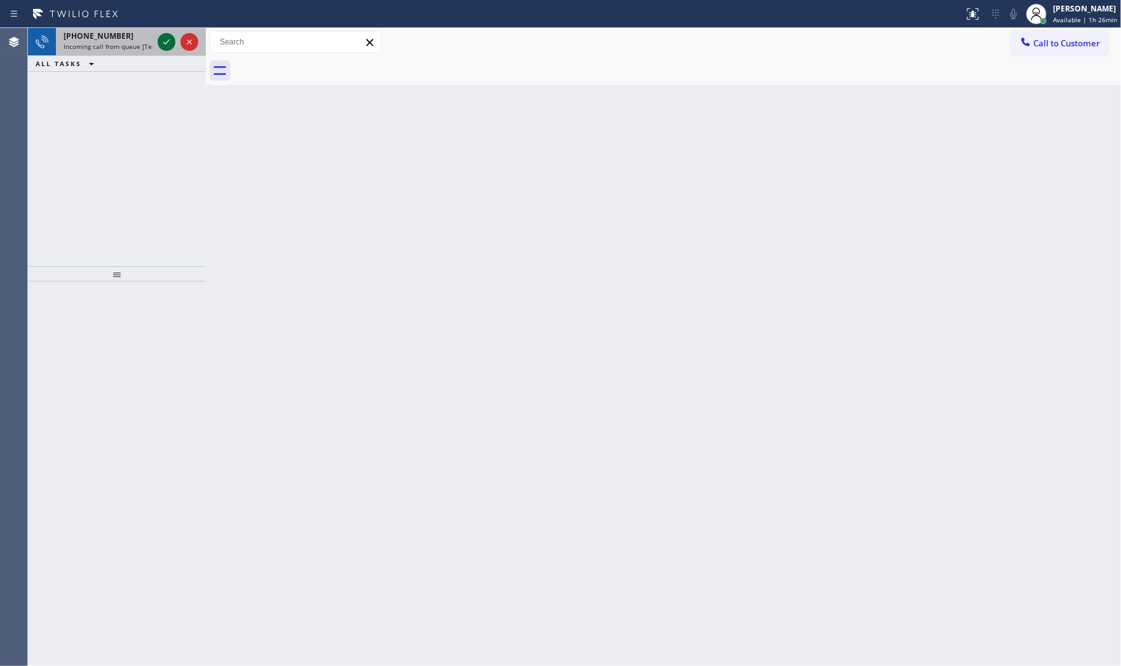
click at [168, 42] on icon at bounding box center [166, 41] width 15 height 15
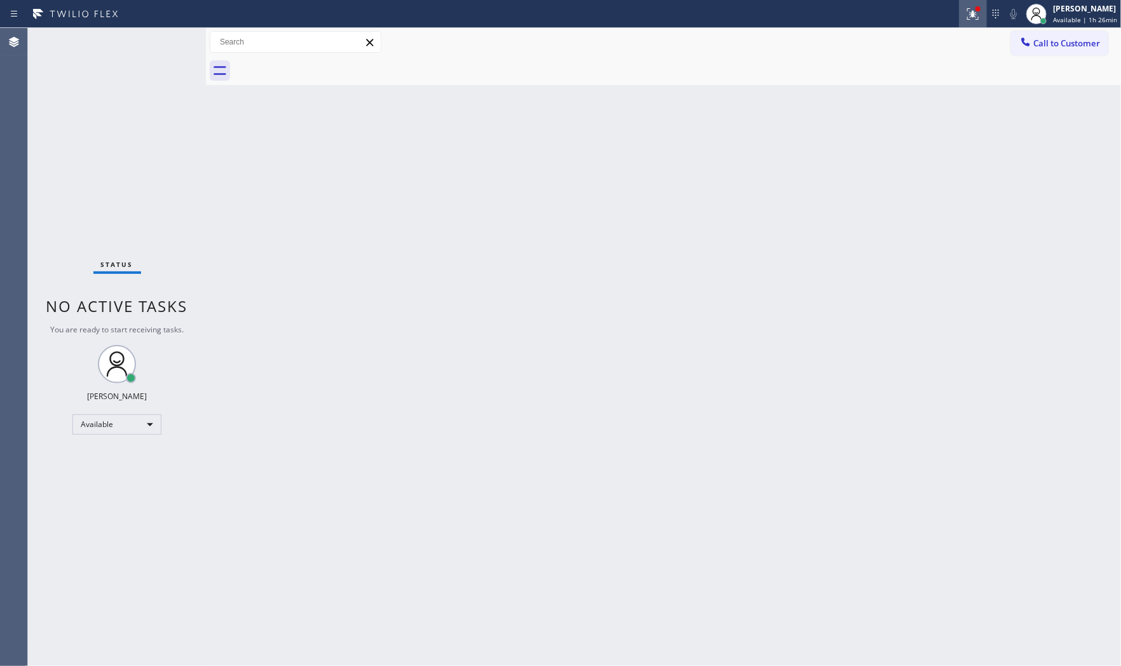
click at [970, 20] on icon at bounding box center [972, 13] width 15 height 15
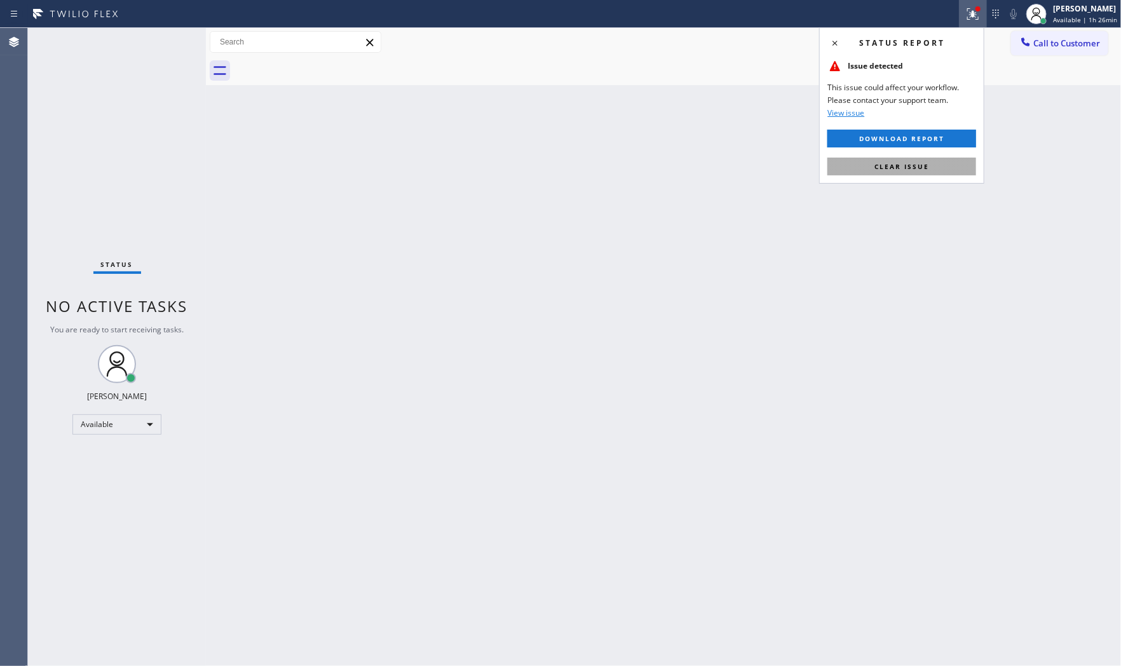
click at [920, 166] on span "Clear issue" at bounding box center [901, 166] width 55 height 9
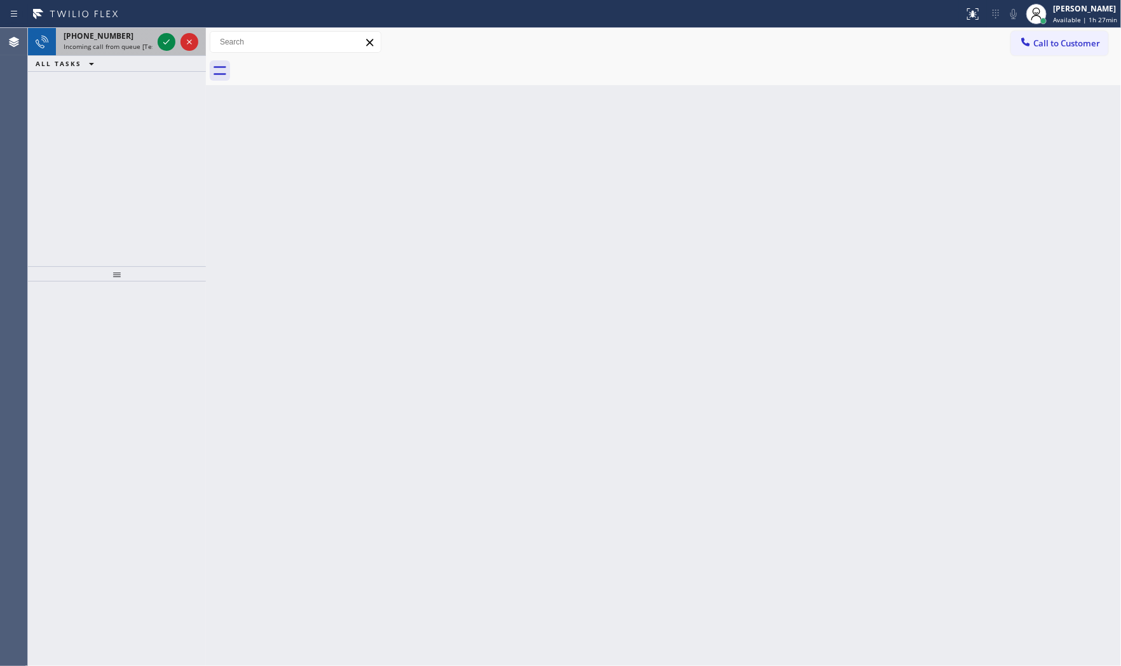
drag, startPoint x: 117, startPoint y: 41, endPoint x: 142, endPoint y: 39, distance: 25.4
click at [118, 41] on div "[PHONE_NUMBER]" at bounding box center [108, 35] width 89 height 11
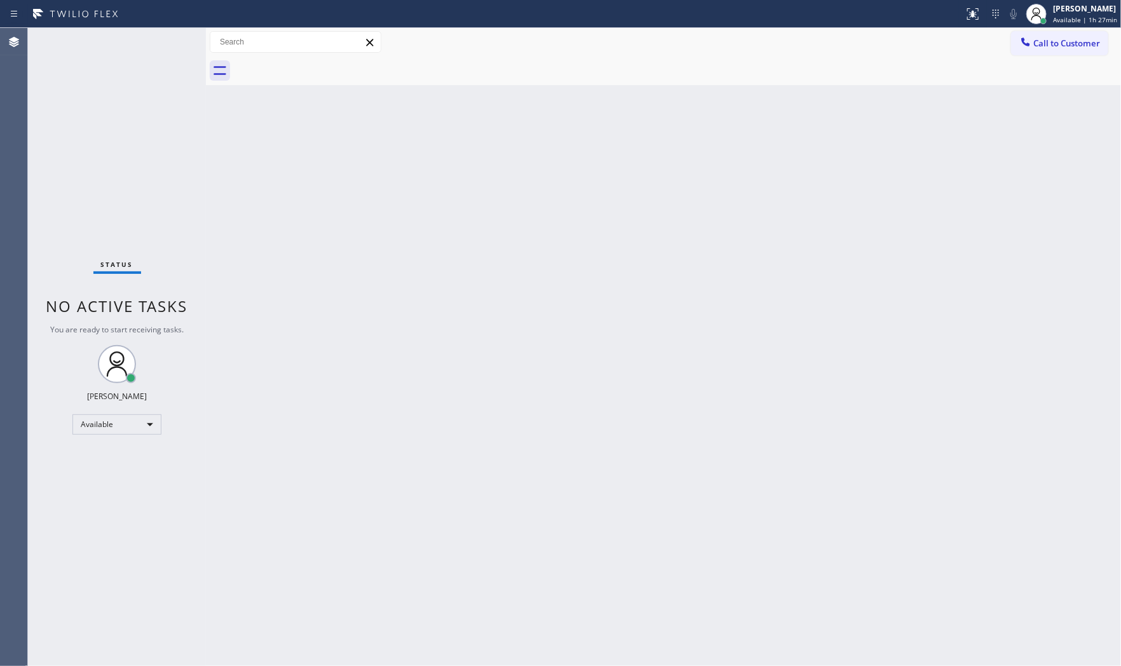
click at [159, 39] on div "Status No active tasks You are ready to start receiving tasks. [PERSON_NAME] Av…" at bounding box center [117, 347] width 178 height 638
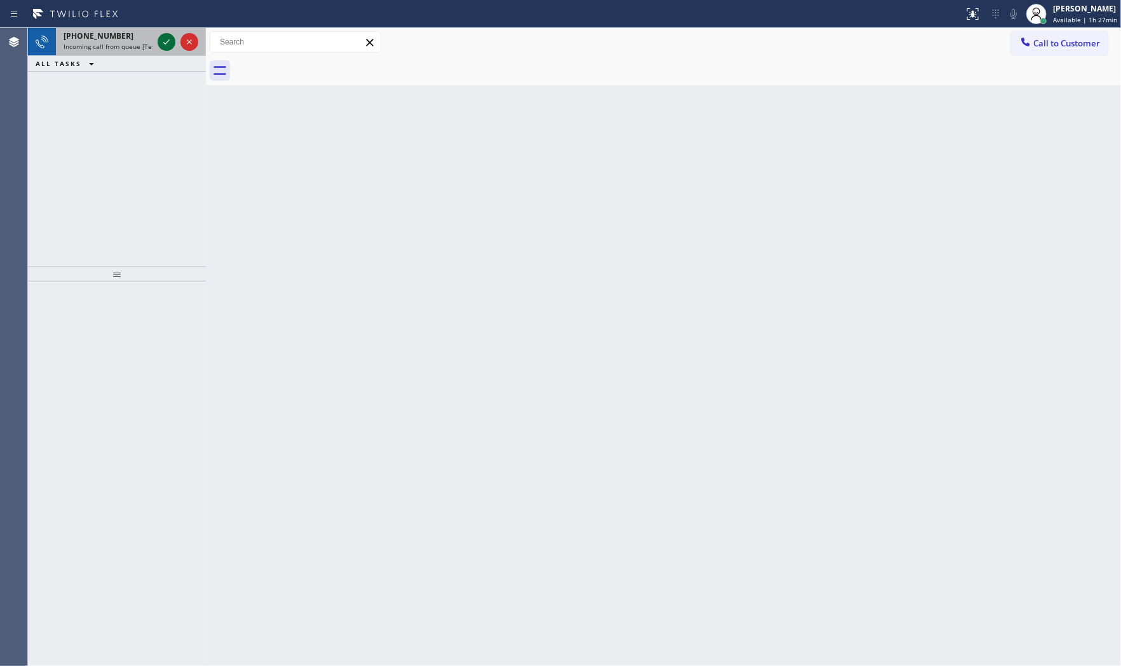
click at [164, 40] on icon at bounding box center [166, 41] width 15 height 15
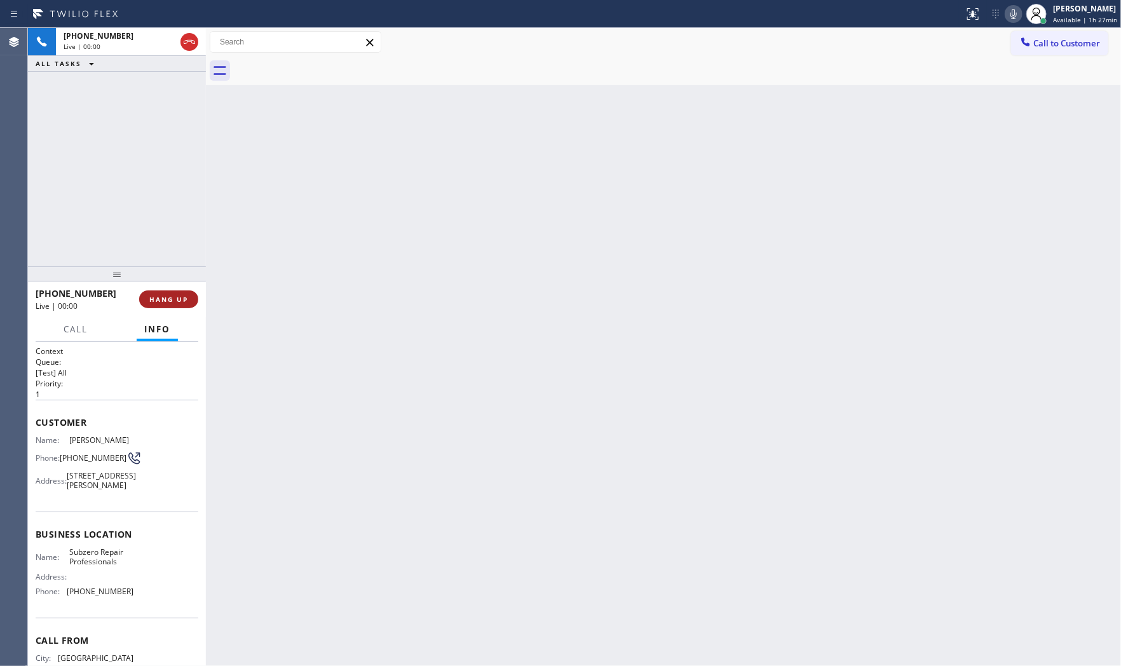
drag, startPoint x: 194, startPoint y: 290, endPoint x: 189, endPoint y: 295, distance: 7.2
click at [193, 294] on div "[PHONE_NUMBER] Live | 00:00 HANG UP" at bounding box center [117, 299] width 163 height 33
click at [189, 295] on button "HANG UP" at bounding box center [168, 299] width 59 height 18
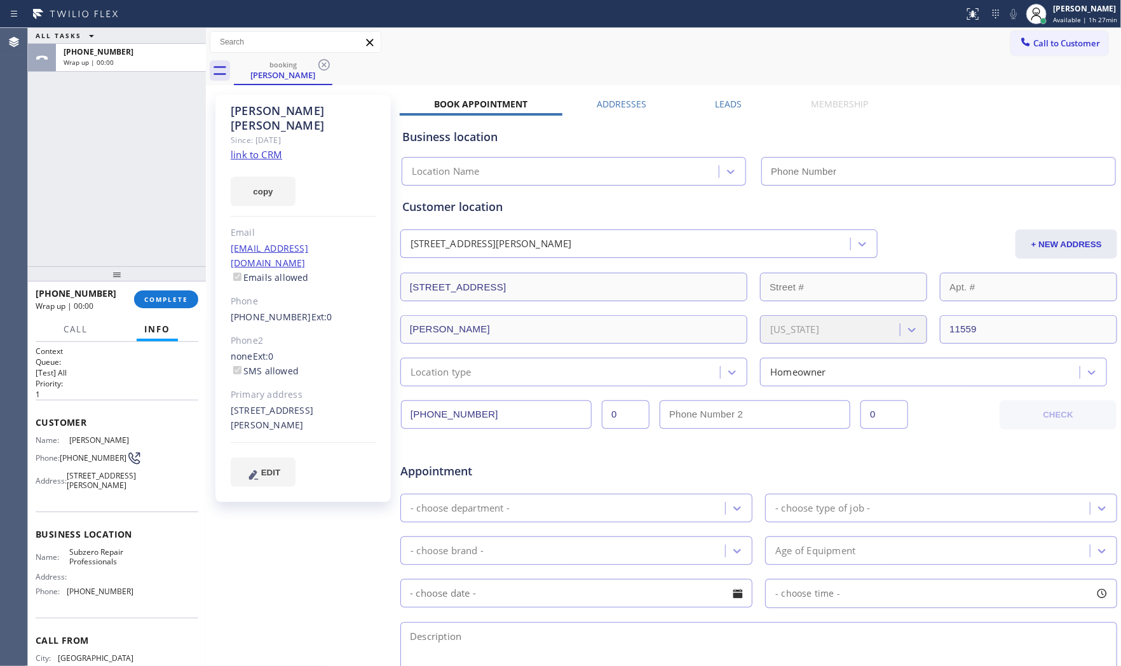
type input "[PHONE_NUMBER]"
click at [257, 148] on link "link to CRM" at bounding box center [256, 154] width 51 height 13
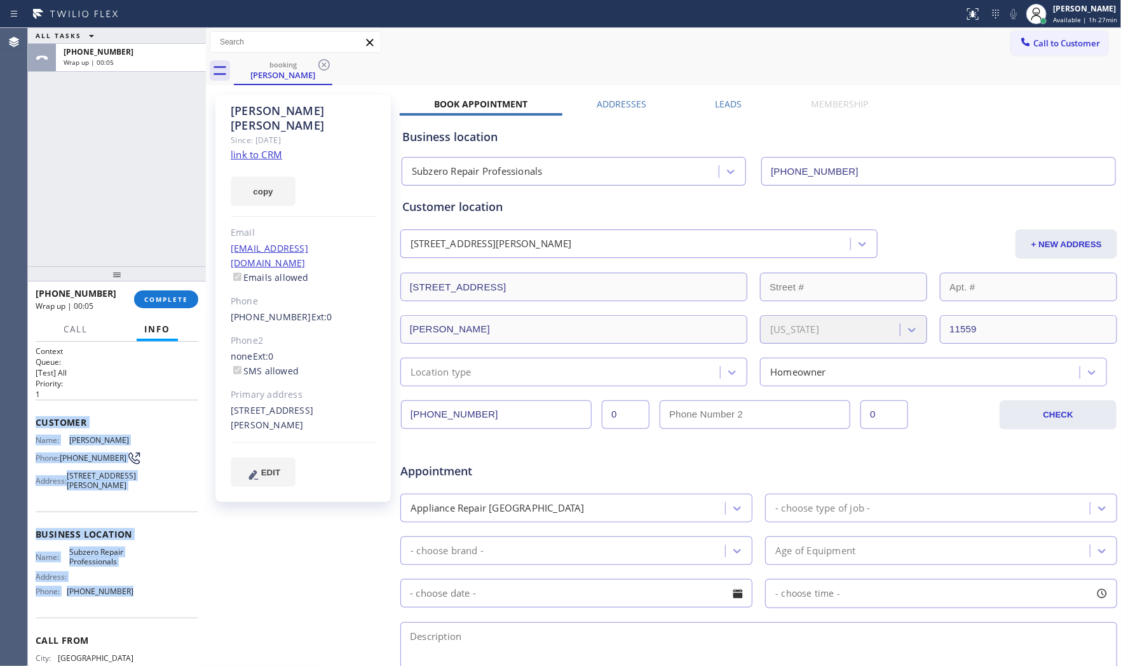
drag, startPoint x: 32, startPoint y: 416, endPoint x: 156, endPoint y: 614, distance: 233.2
click at [156, 623] on div "Context Queue: [Test] All Priority: 1 Customer Name: [PERSON_NAME] Phone: [PHON…" at bounding box center [117, 504] width 178 height 325
click at [1072, 15] on span "Available | 1h 28min" at bounding box center [1085, 19] width 64 height 9
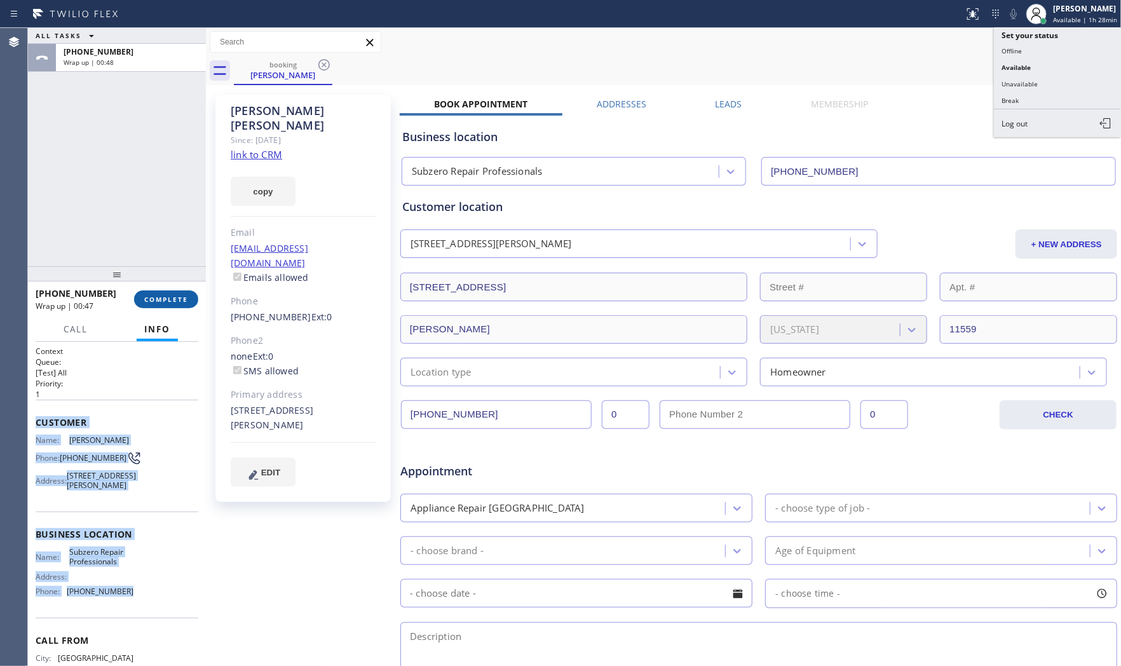
click at [154, 295] on span "COMPLETE" at bounding box center [166, 299] width 44 height 9
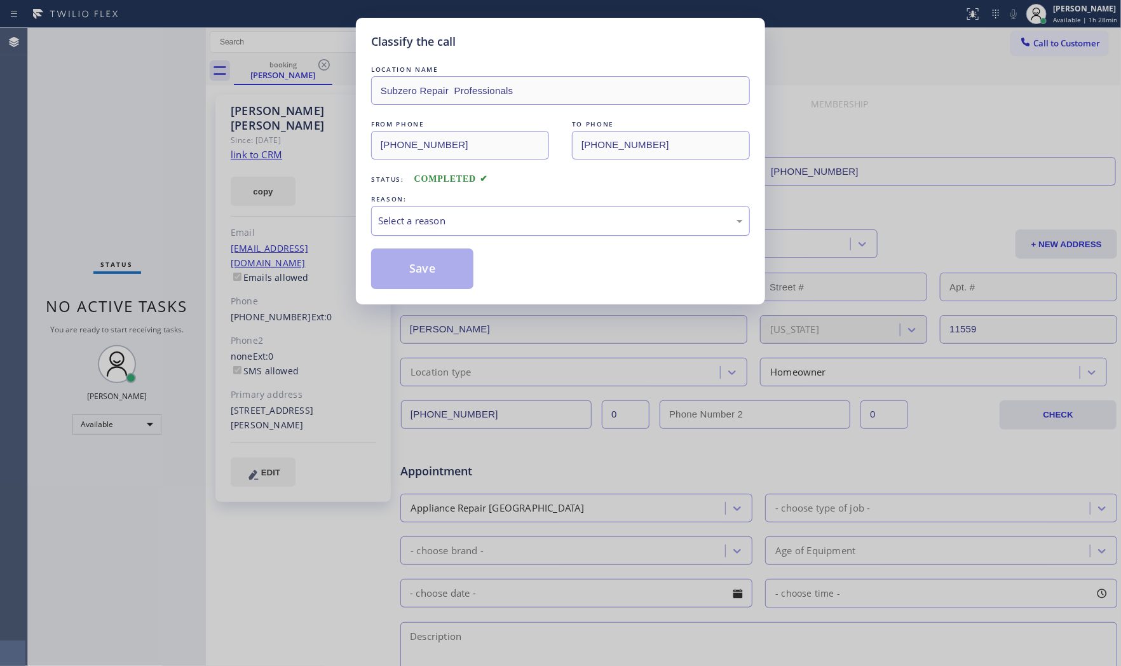
click at [407, 216] on div "Select a reason" at bounding box center [560, 220] width 365 height 15
click at [402, 259] on button "Save" at bounding box center [422, 268] width 102 height 41
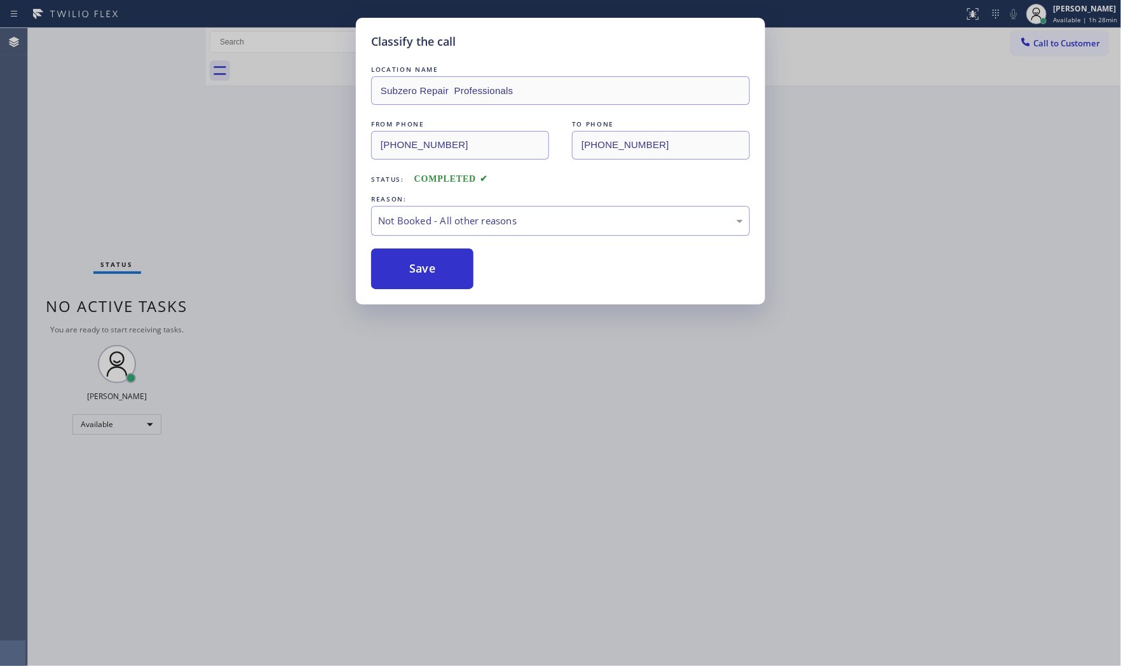
click at [402, 259] on button "Save" at bounding box center [422, 268] width 102 height 41
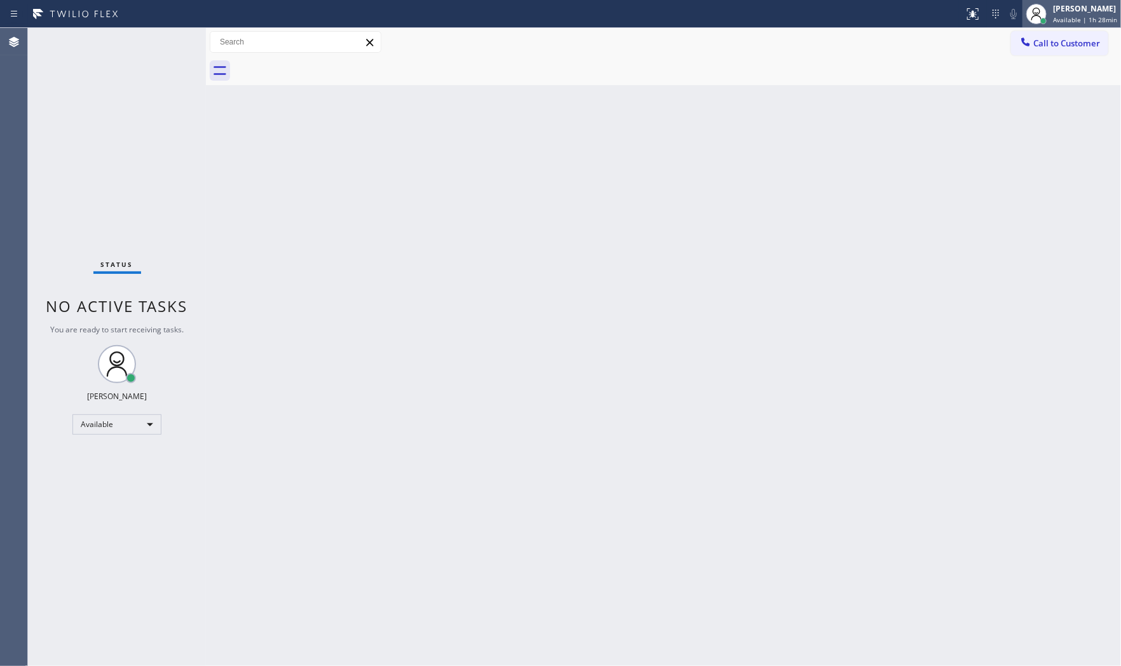
click at [1077, 13] on div "[PERSON_NAME]" at bounding box center [1085, 8] width 64 height 11
click at [1071, 15] on span "Available | 1h 28min" at bounding box center [1085, 19] width 64 height 9
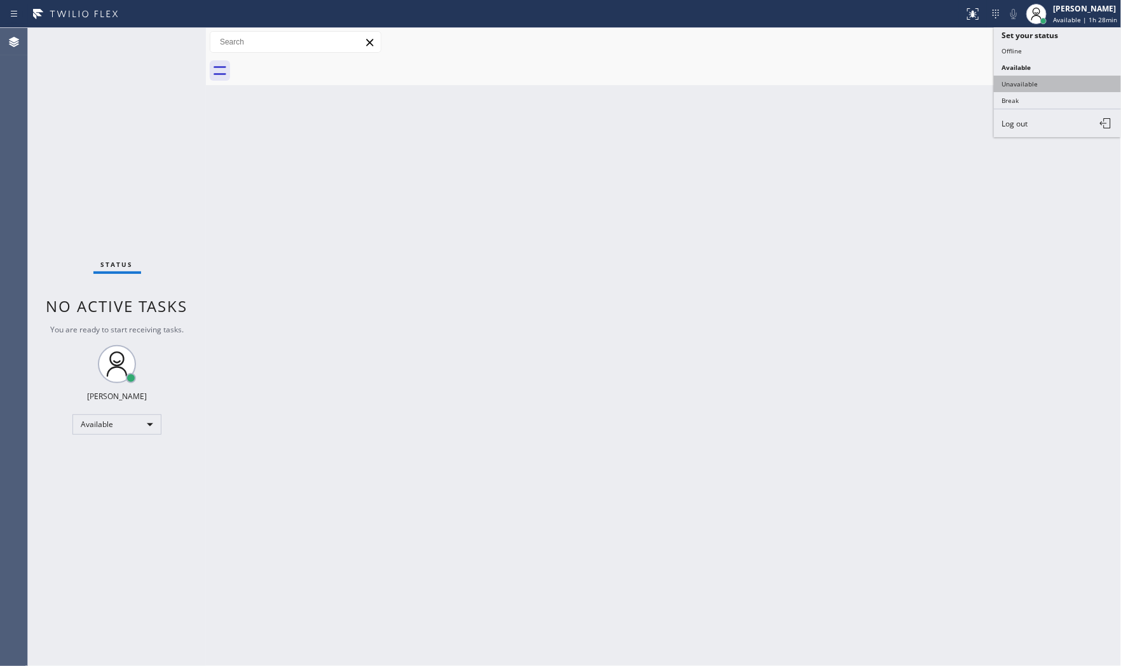
click at [1024, 90] on button "Unavailable" at bounding box center [1057, 84] width 127 height 17
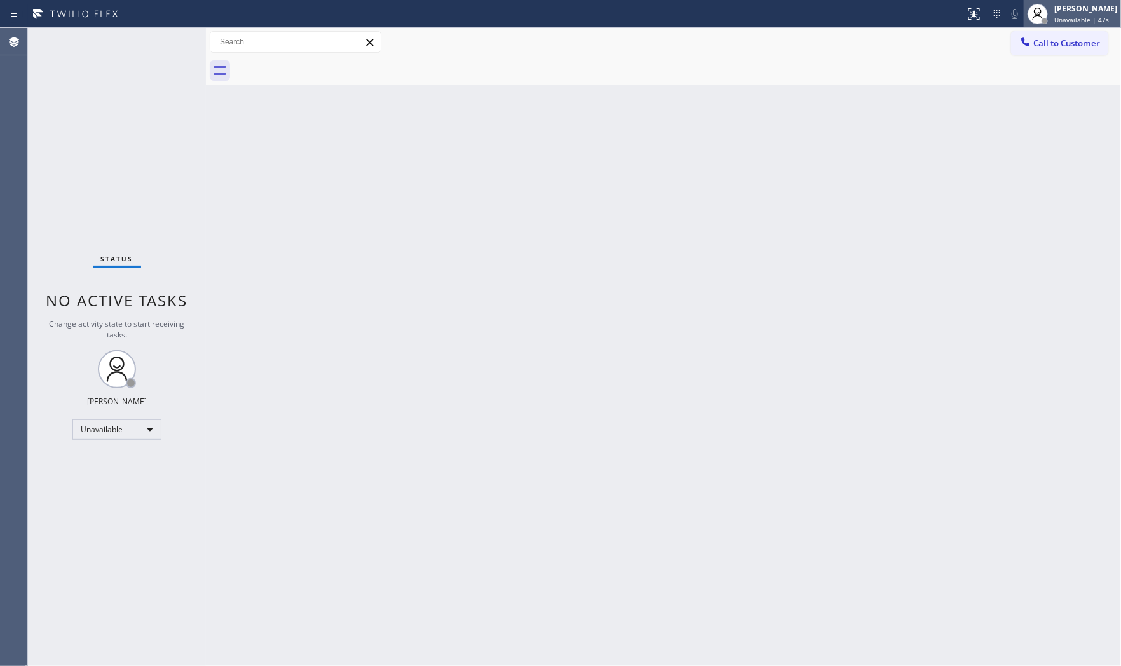
click at [1094, 3] on div "[PERSON_NAME]" at bounding box center [1085, 8] width 63 height 11
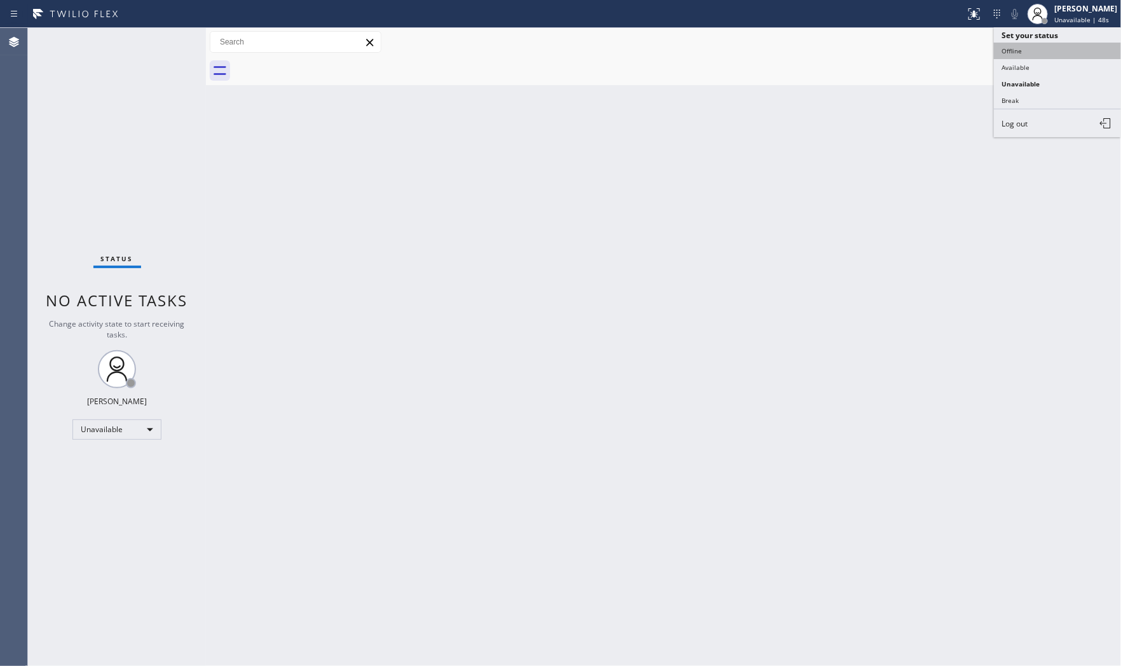
click at [1033, 48] on button "Offline" at bounding box center [1057, 51] width 127 height 17
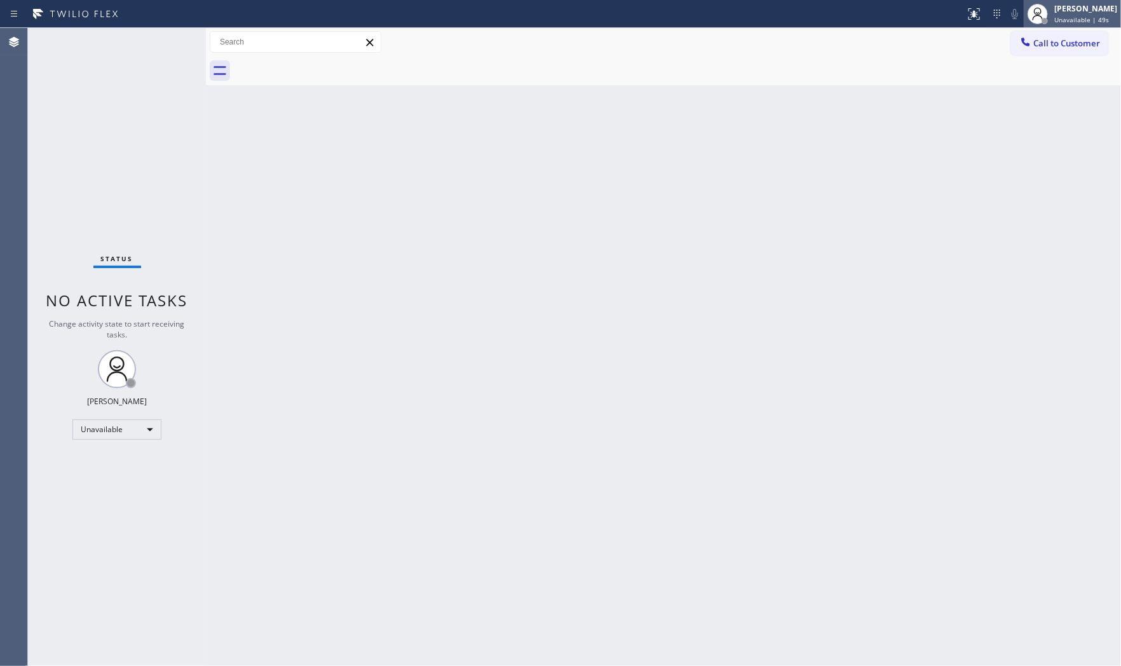
click at [1063, 11] on div "[PERSON_NAME]" at bounding box center [1085, 8] width 63 height 11
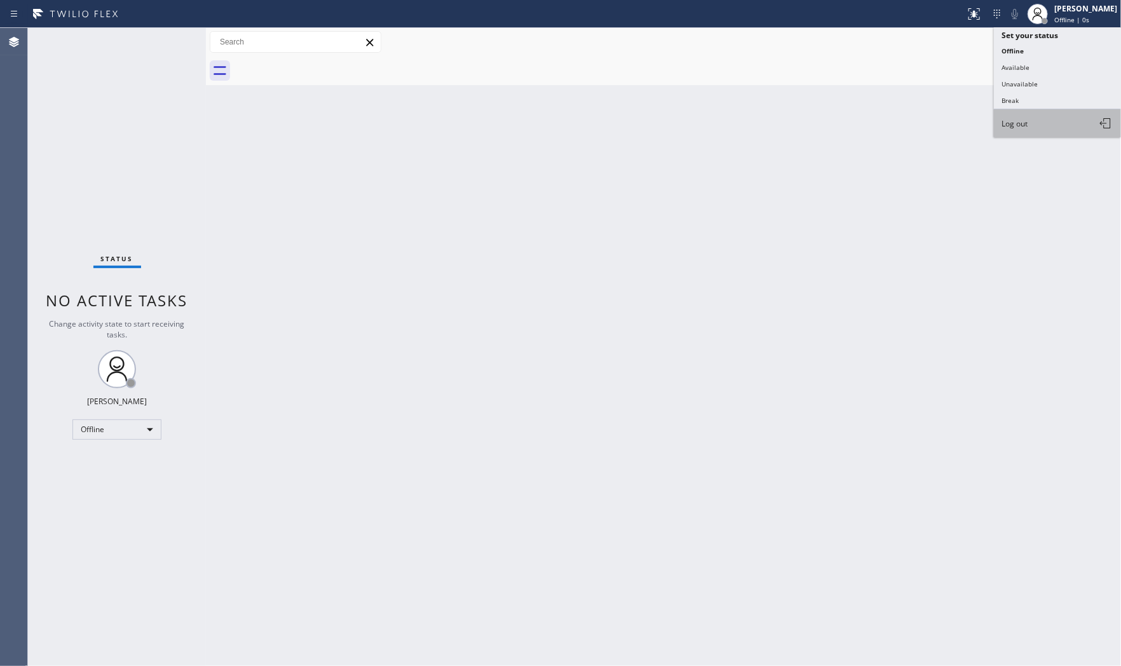
click at [1034, 128] on button "Log out" at bounding box center [1057, 123] width 127 height 28
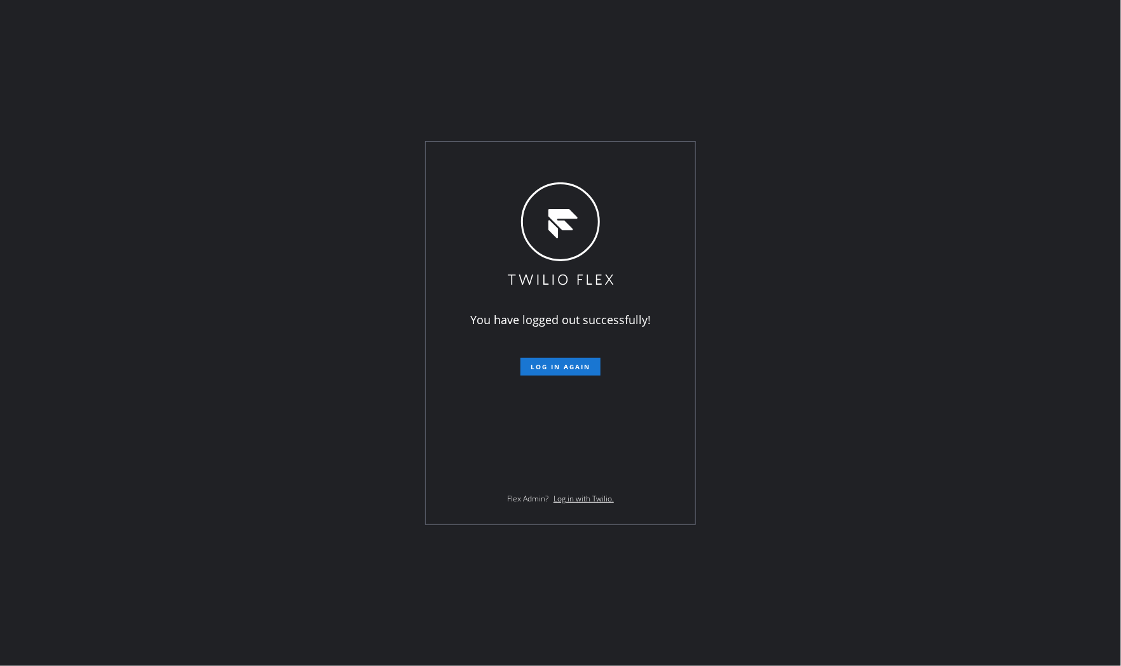
drag, startPoint x: 667, startPoint y: 28, endPoint x: 680, endPoint y: 24, distance: 13.5
click at [667, 28] on div "You have logged out successfully! Log in again Flex Admin? Log in with Twilio." at bounding box center [560, 333] width 1121 height 666
